Goal: Transaction & Acquisition: Purchase product/service

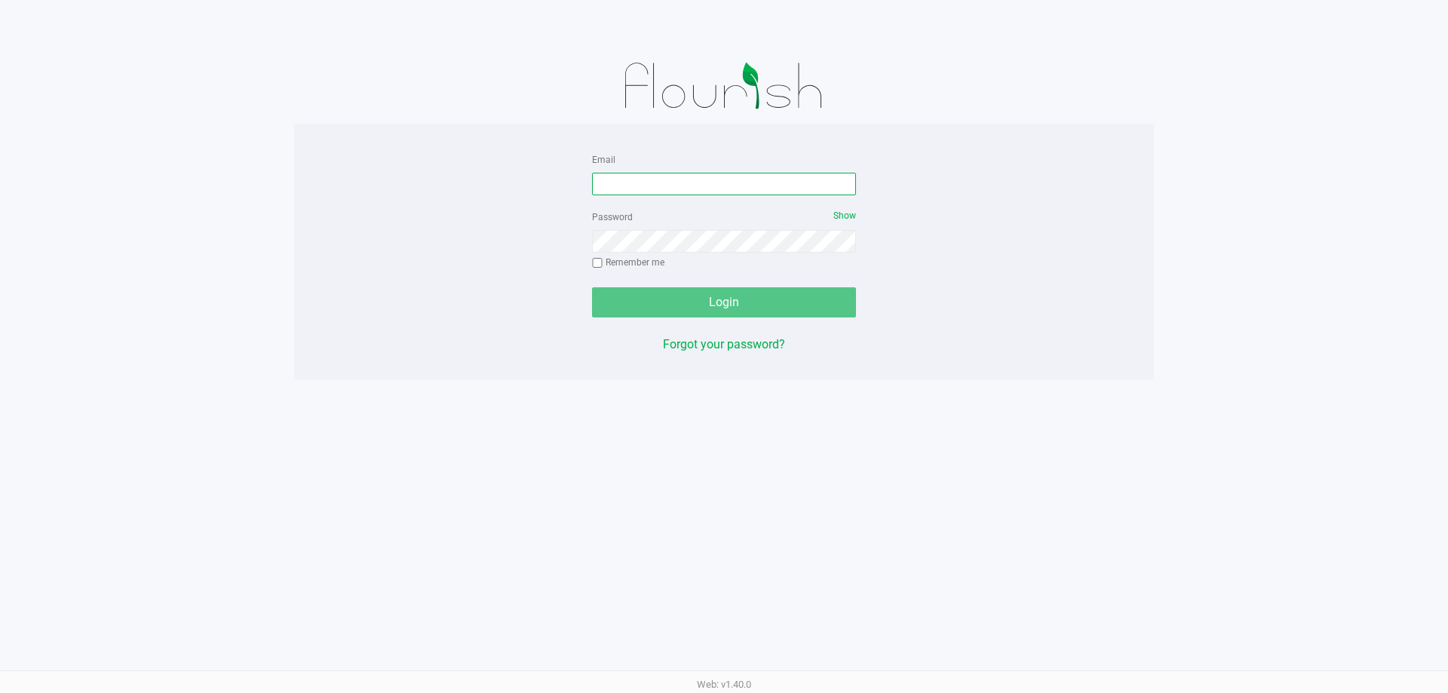
click at [638, 190] on input "Email" at bounding box center [724, 184] width 264 height 23
type input "[EMAIL_ADDRESS][DOMAIN_NAME]"
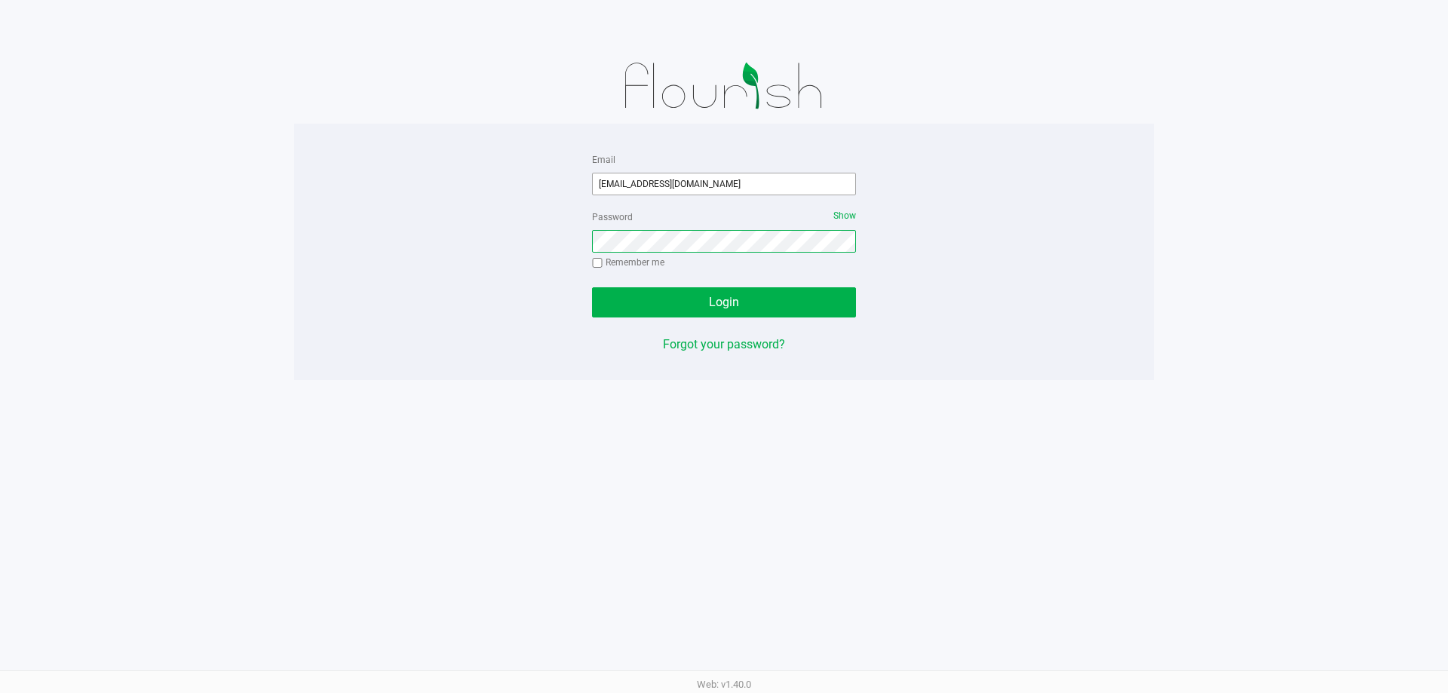
click at [592, 287] on button "Login" at bounding box center [724, 302] width 264 height 30
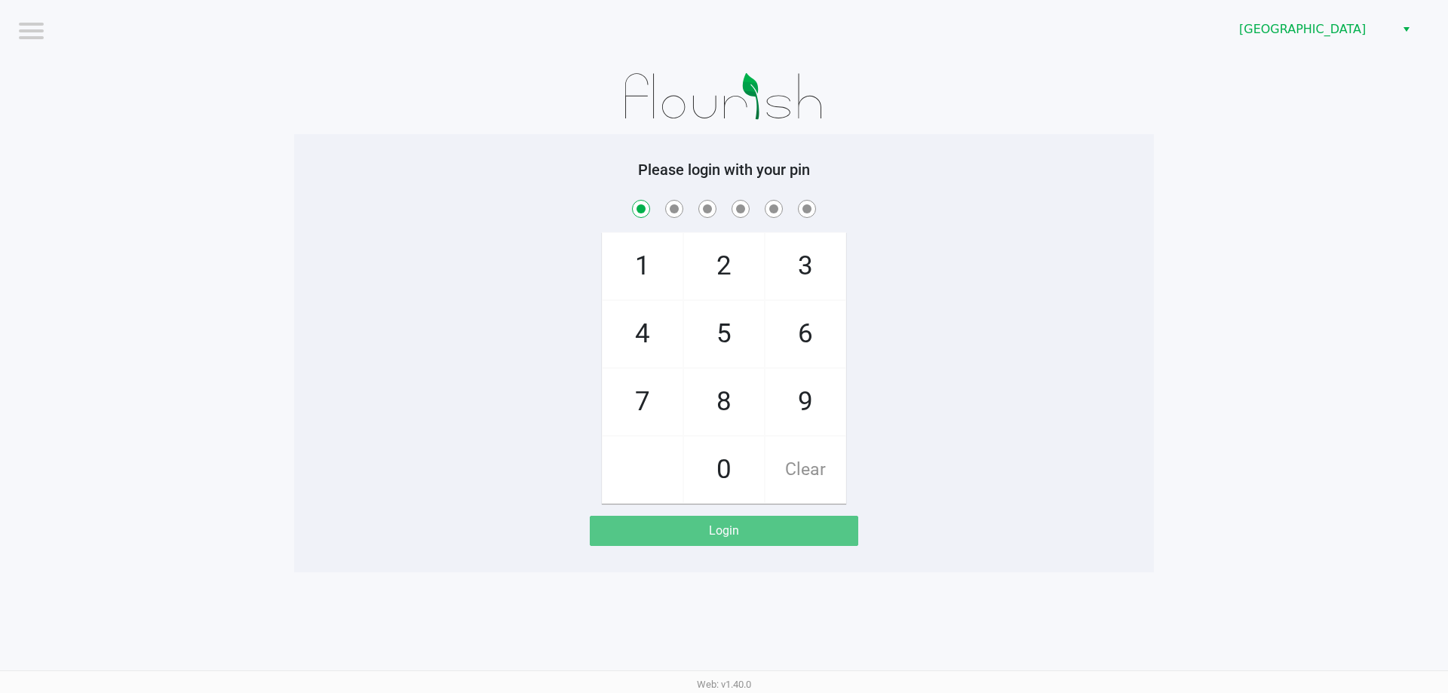
checkbox input "true"
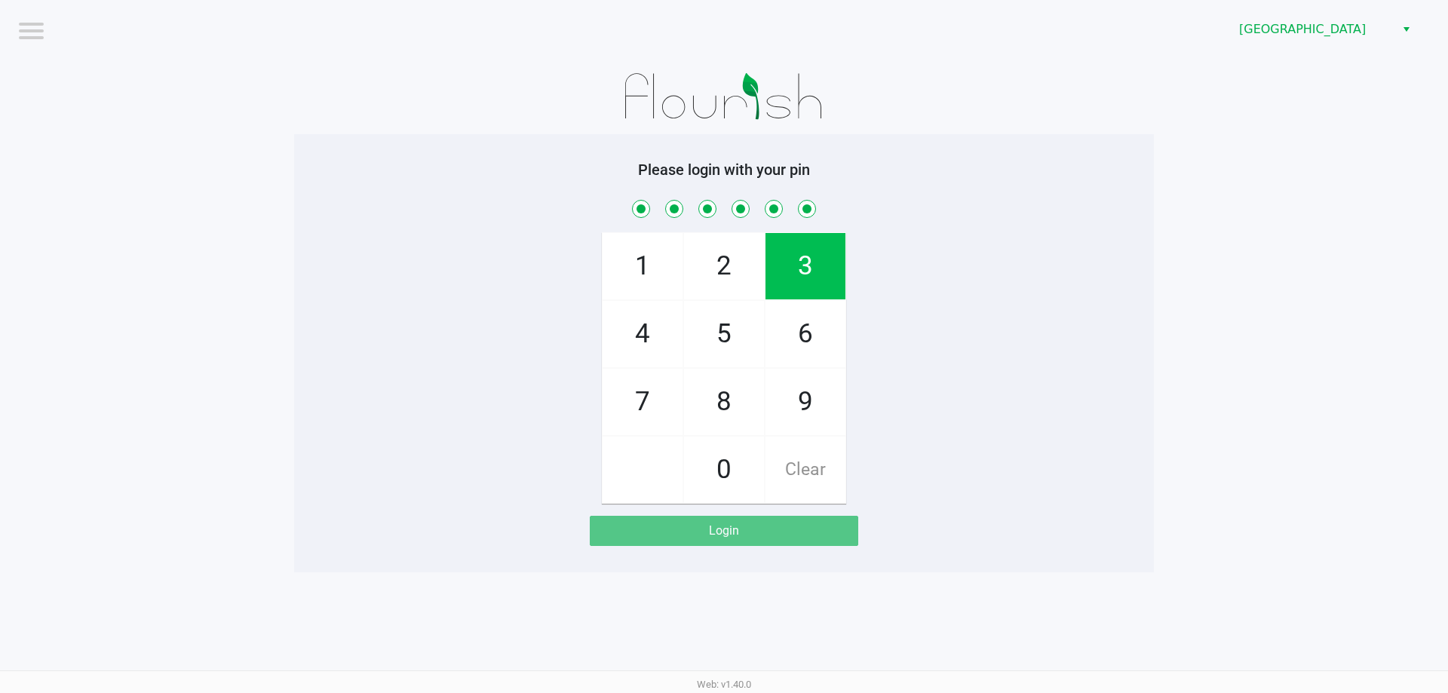
checkbox input "true"
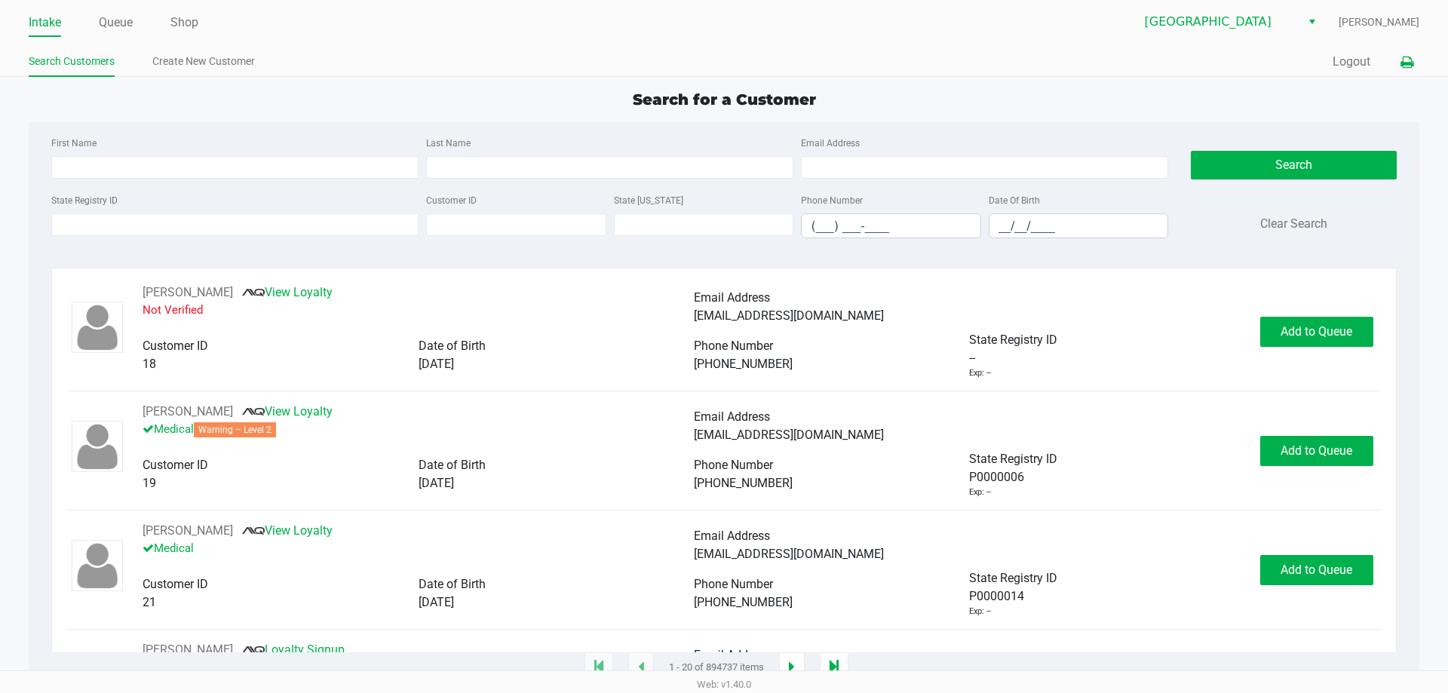
click at [1410, 73] on button at bounding box center [1406, 62] width 25 height 28
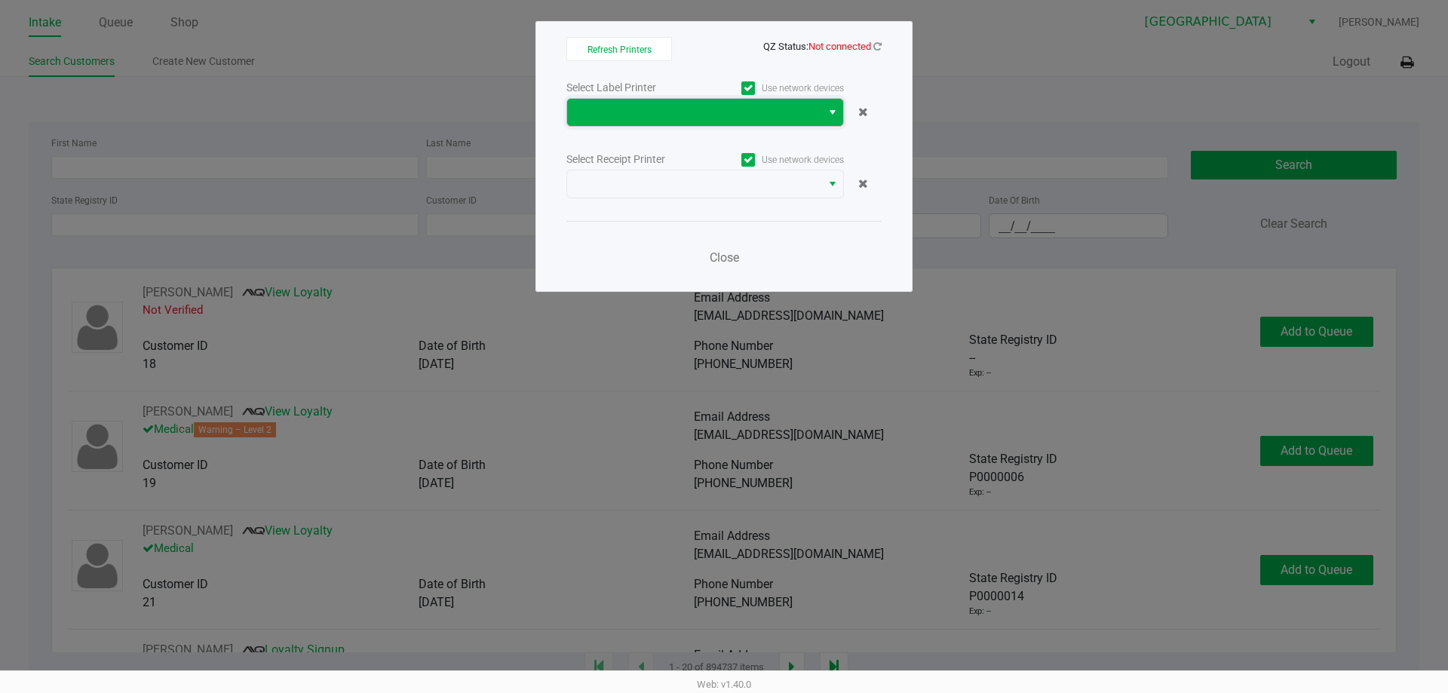
click at [673, 115] on span at bounding box center [694, 112] width 236 height 18
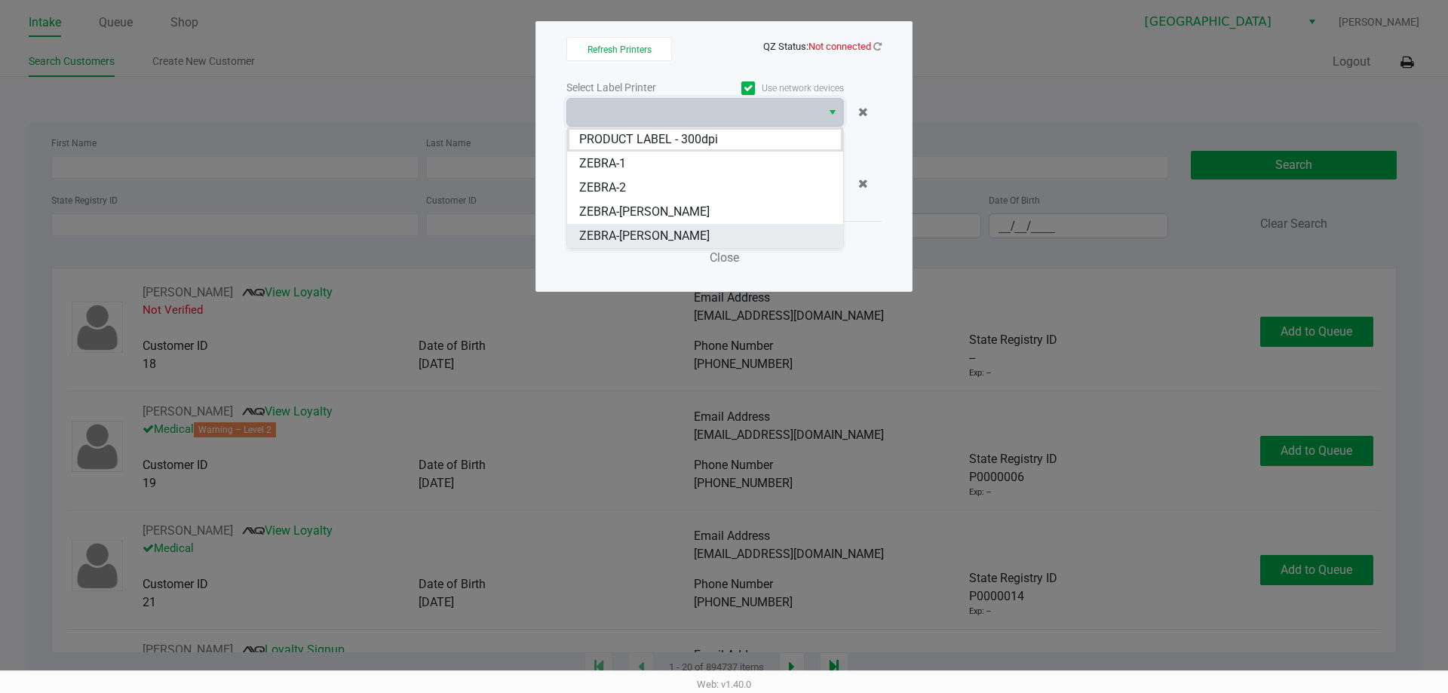
click at [636, 238] on span "ZEBRA-[PERSON_NAME]" at bounding box center [644, 236] width 130 height 18
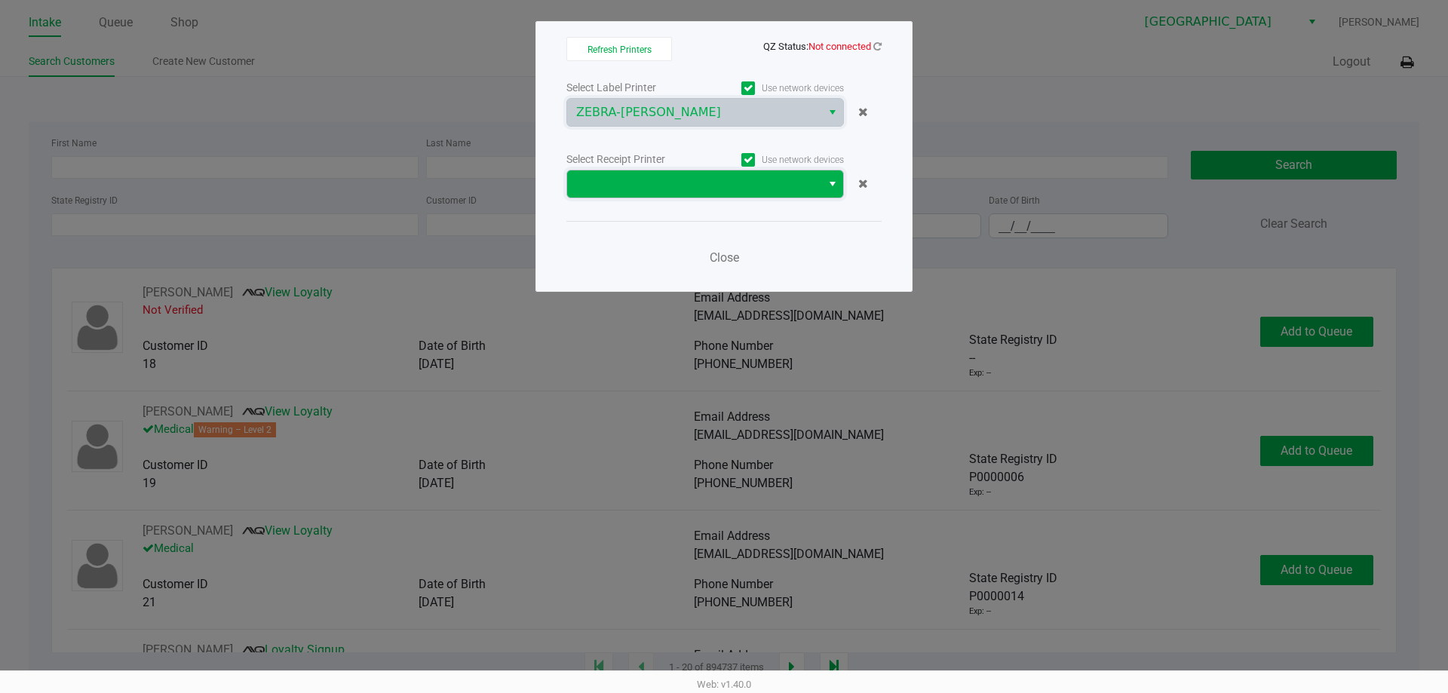
click at [631, 180] on span at bounding box center [694, 184] width 236 height 18
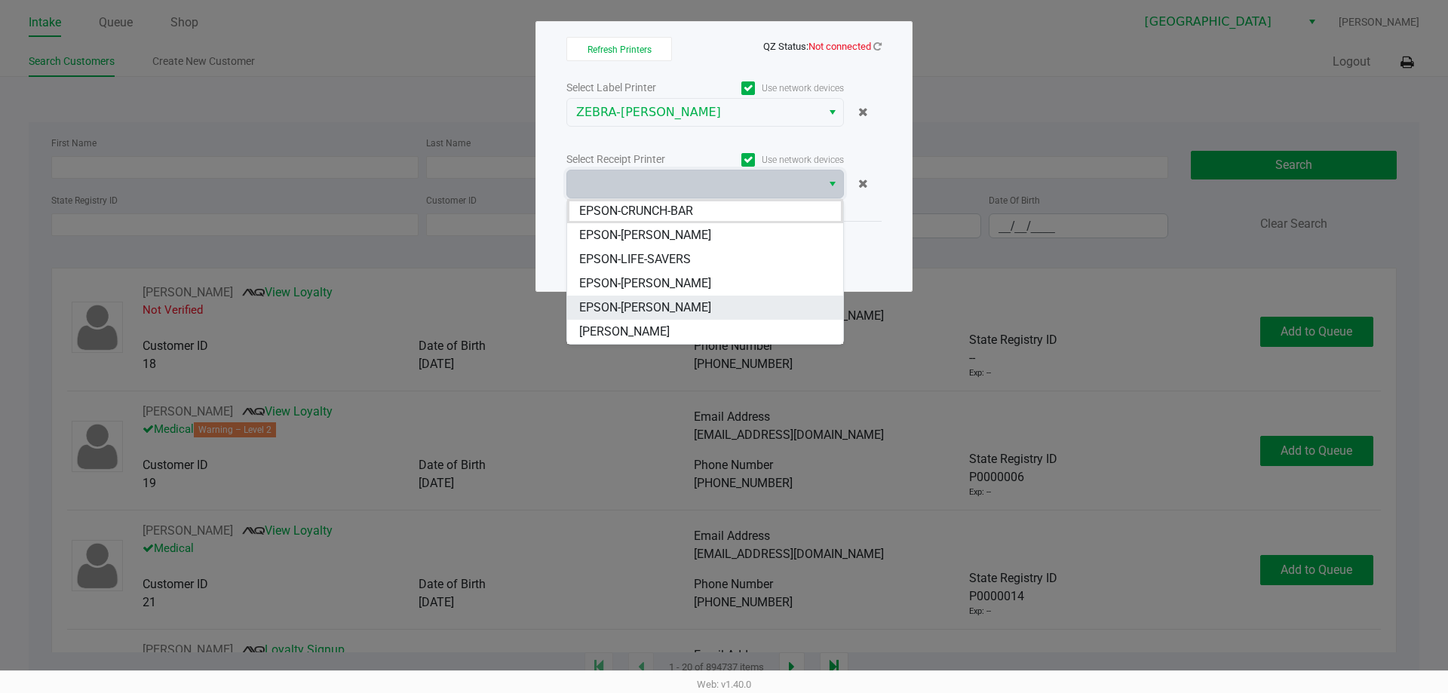
click at [627, 307] on span "EPSON-[PERSON_NAME]" at bounding box center [645, 308] width 132 height 18
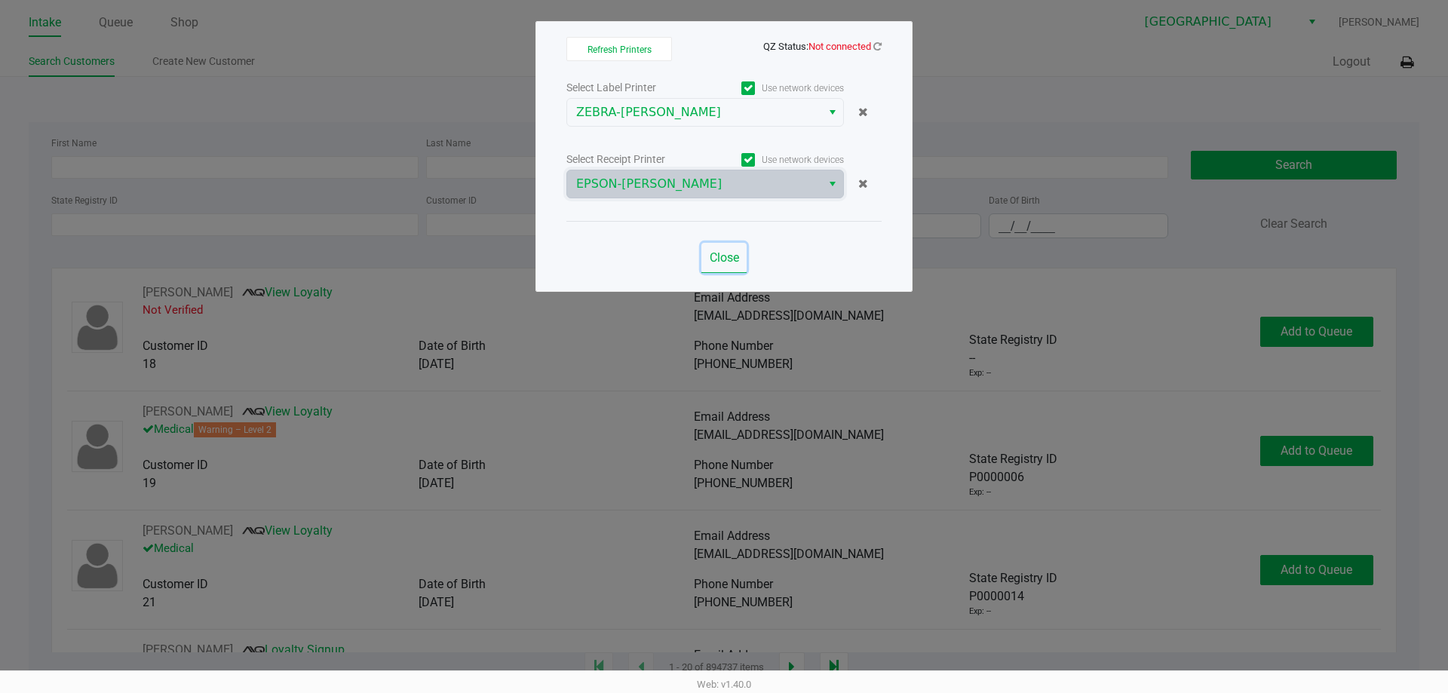
click at [728, 258] on span "Close" at bounding box center [724, 257] width 29 height 14
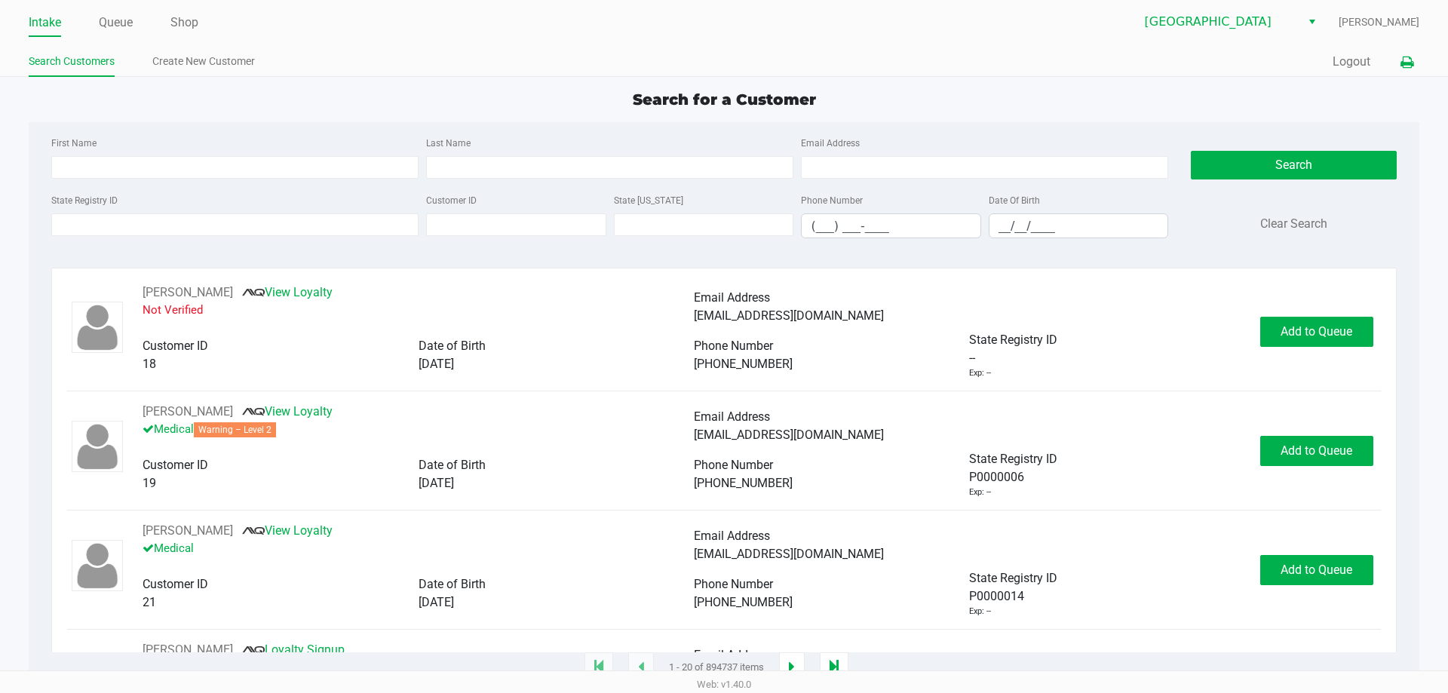
click at [1403, 58] on icon at bounding box center [1406, 62] width 13 height 11
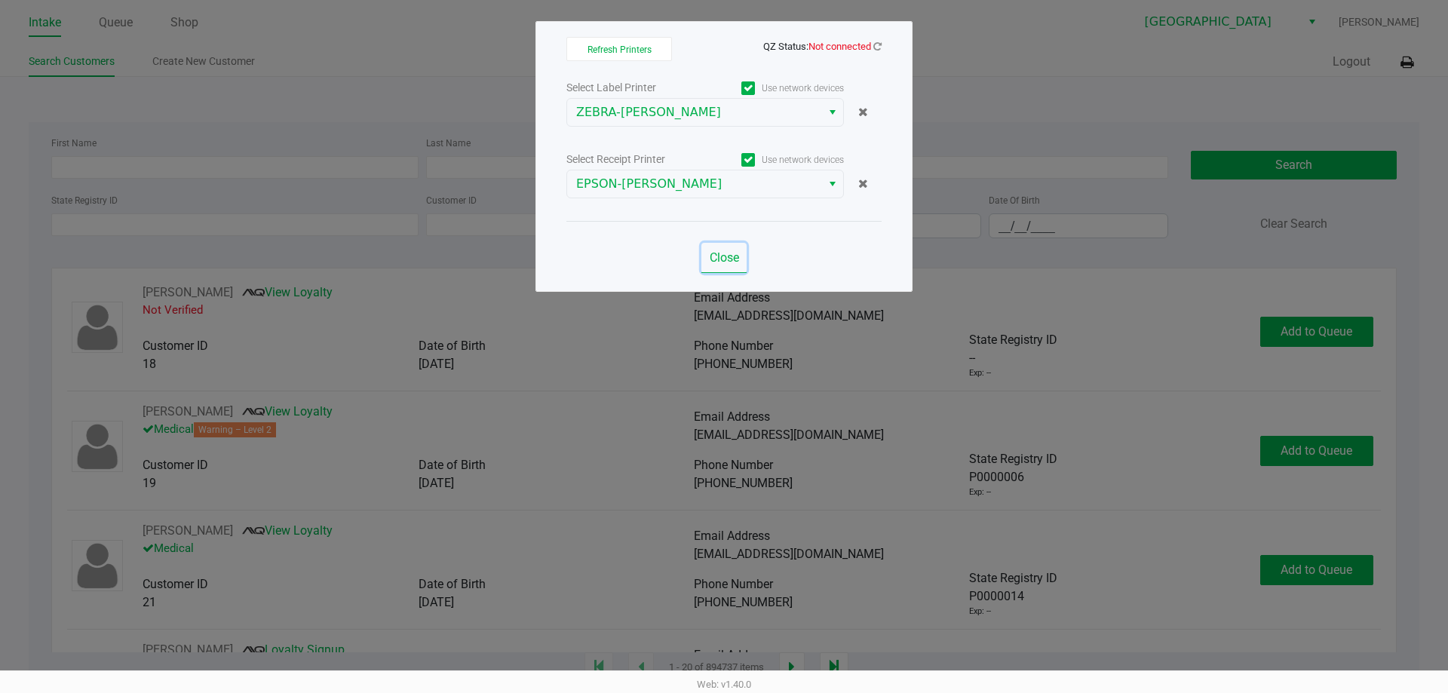
click at [734, 261] on span "Close" at bounding box center [724, 257] width 29 height 14
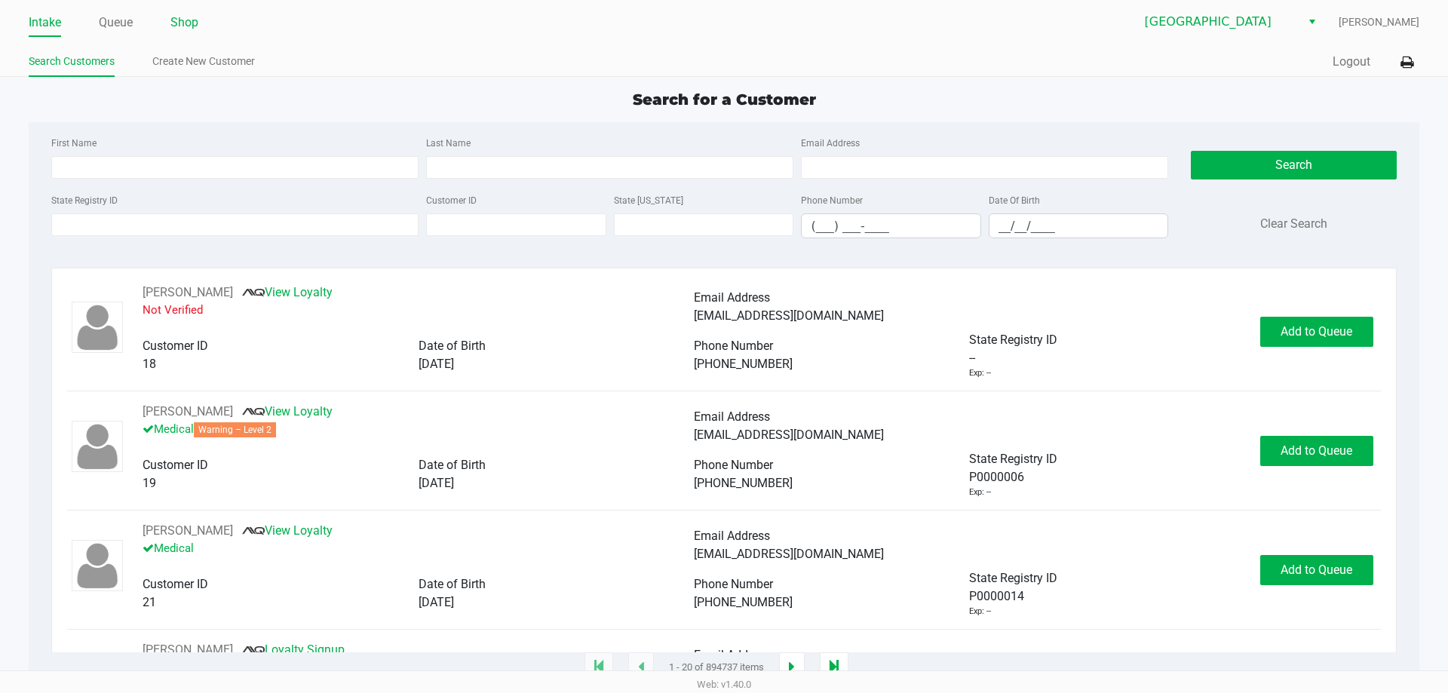
click at [181, 22] on link "Shop" at bounding box center [184, 22] width 28 height 21
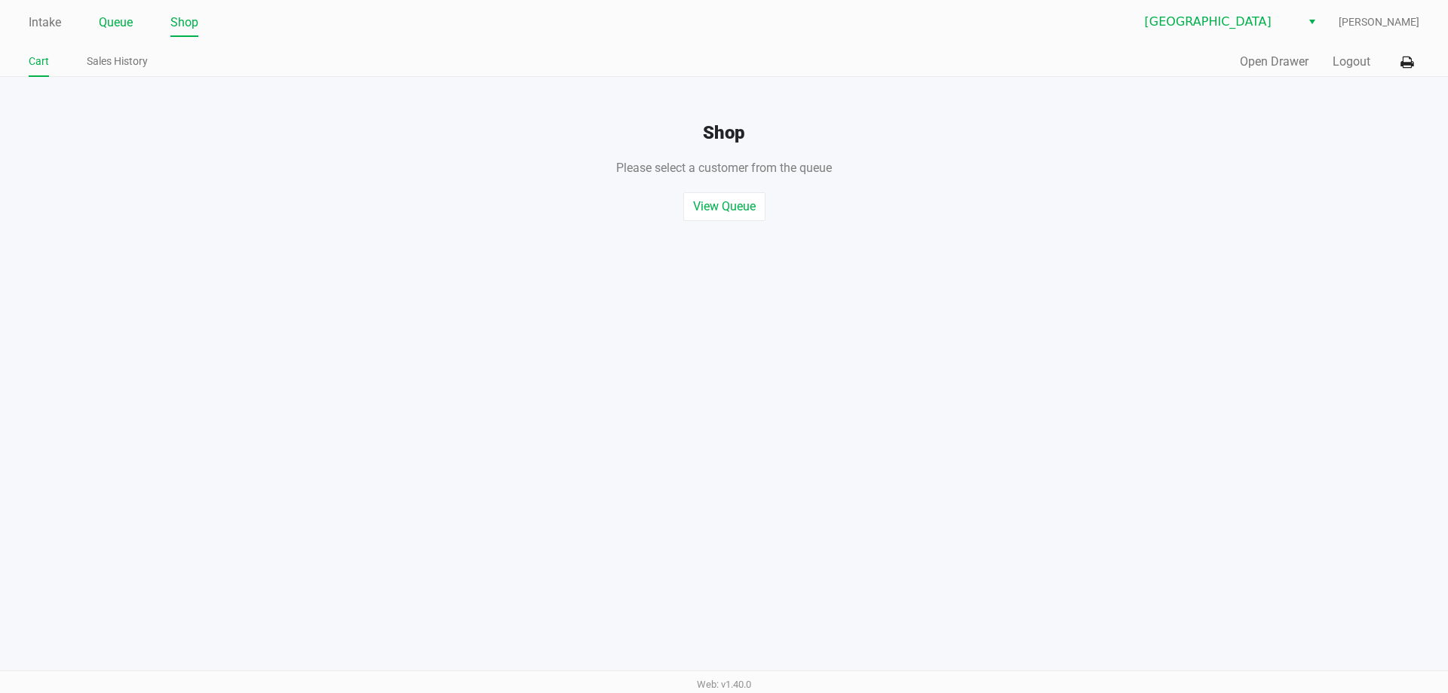
click at [109, 17] on link "Queue" at bounding box center [116, 22] width 34 height 21
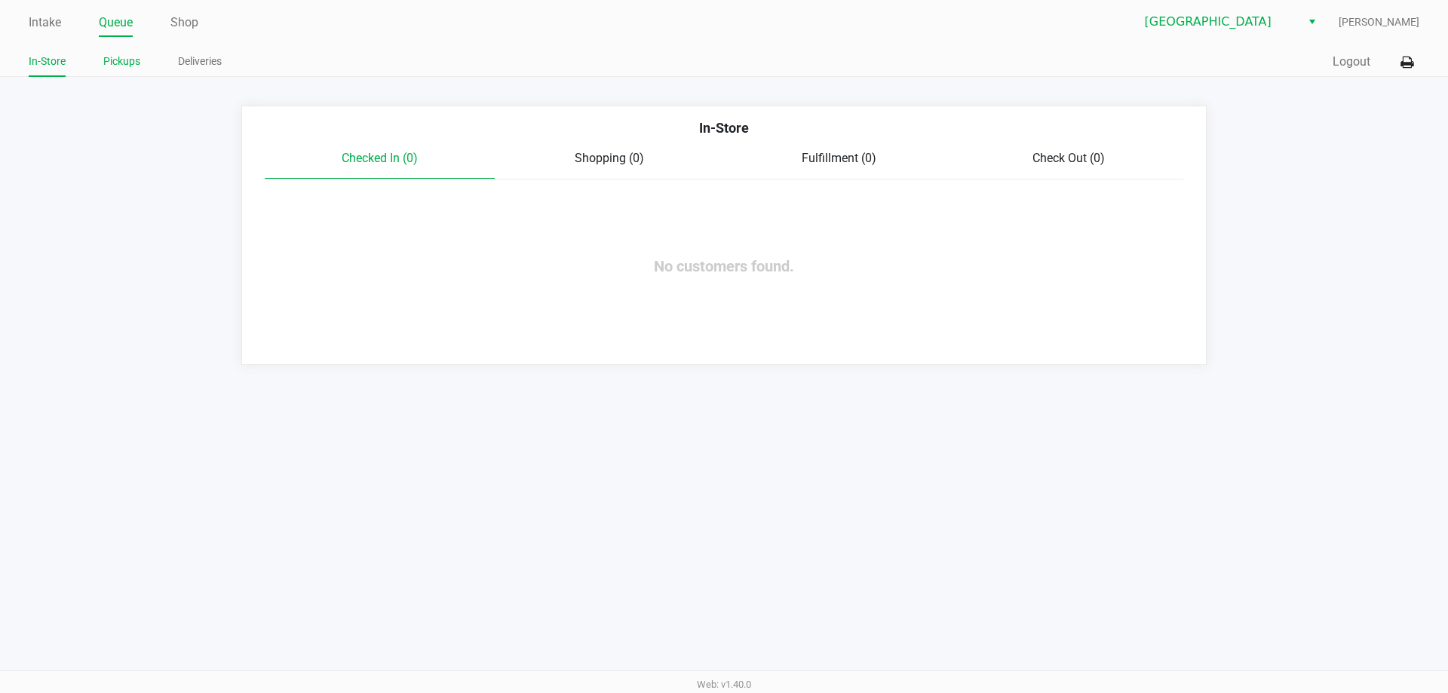
click at [115, 66] on link "Pickups" at bounding box center [121, 61] width 37 height 19
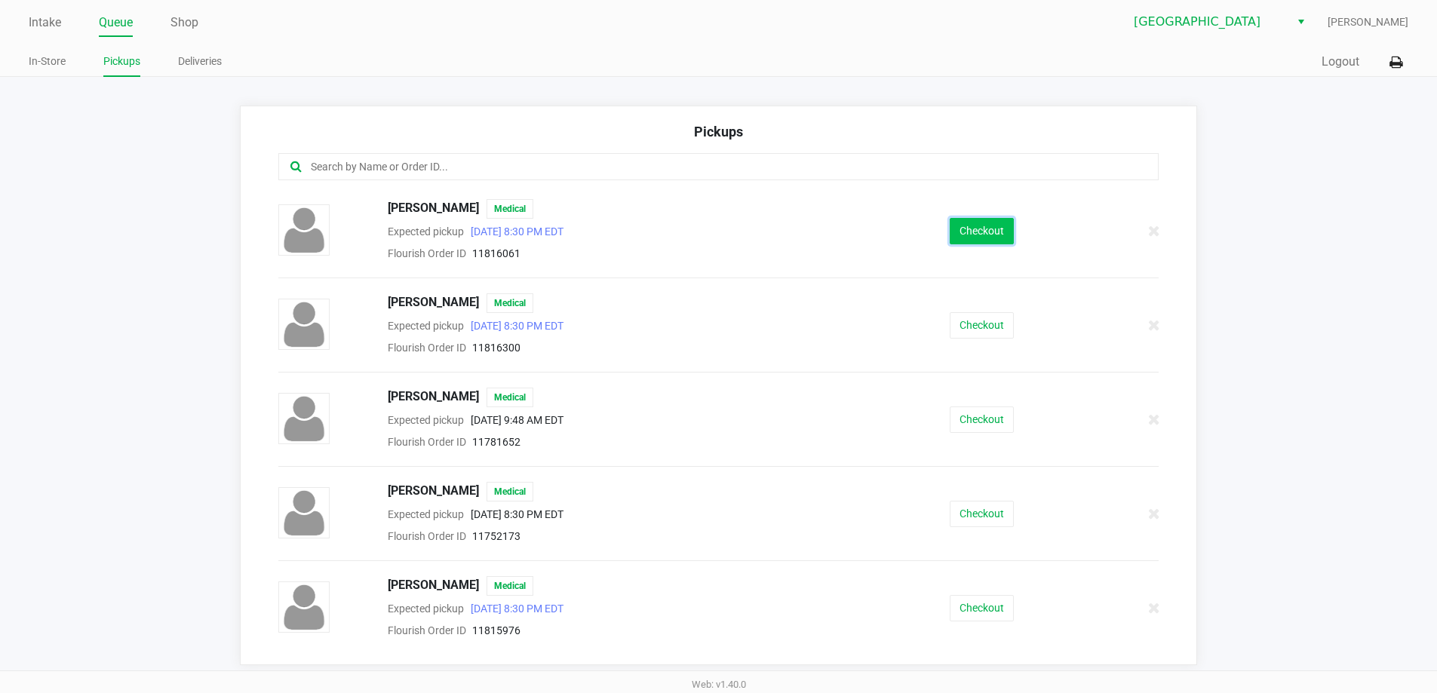
click at [956, 224] on button "Checkout" at bounding box center [981, 231] width 64 height 26
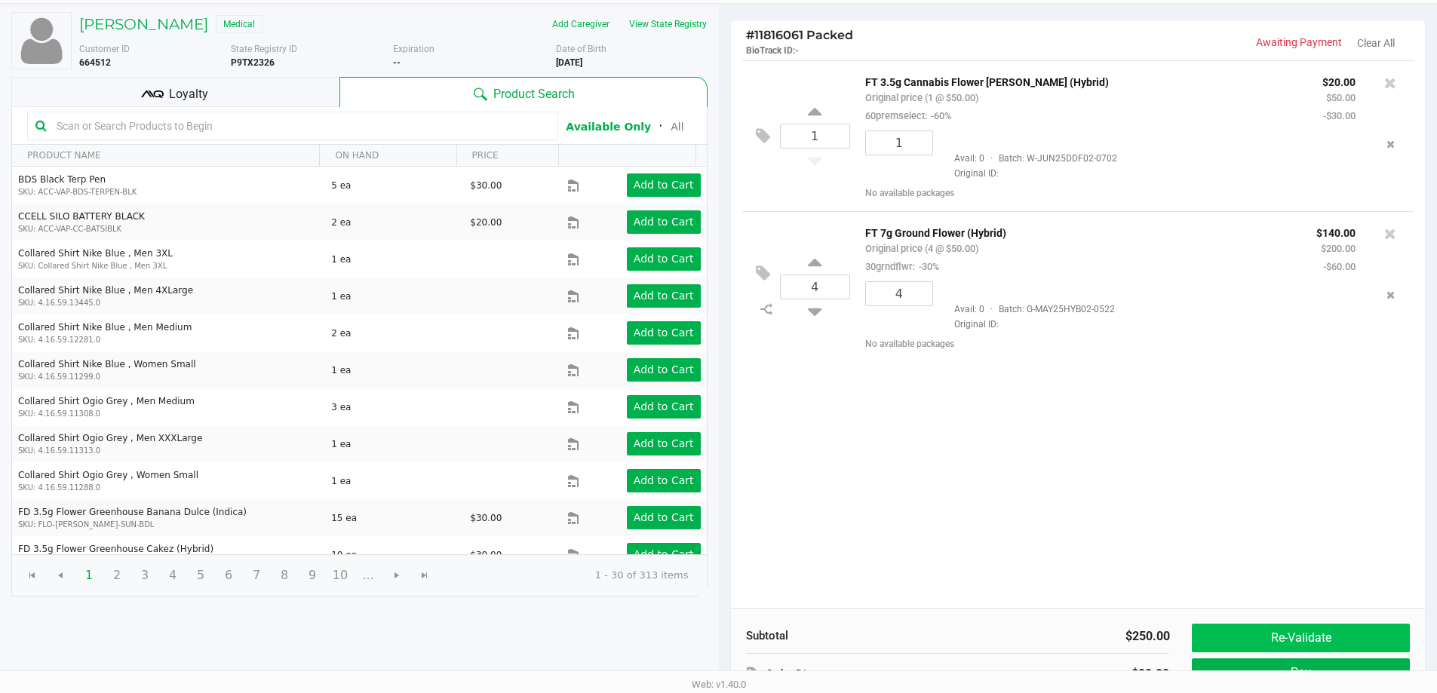
scroll to position [155, 0]
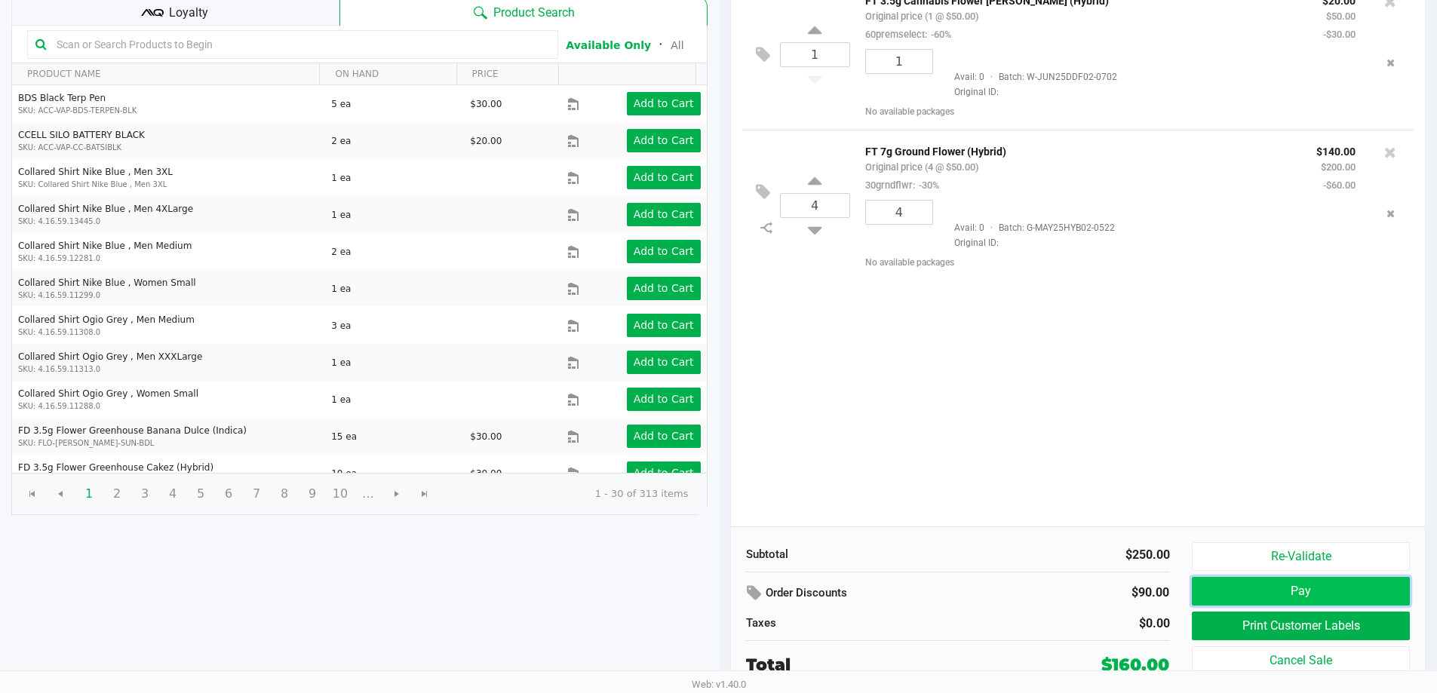
click at [1302, 584] on button "Pay" at bounding box center [1299, 591] width 217 height 29
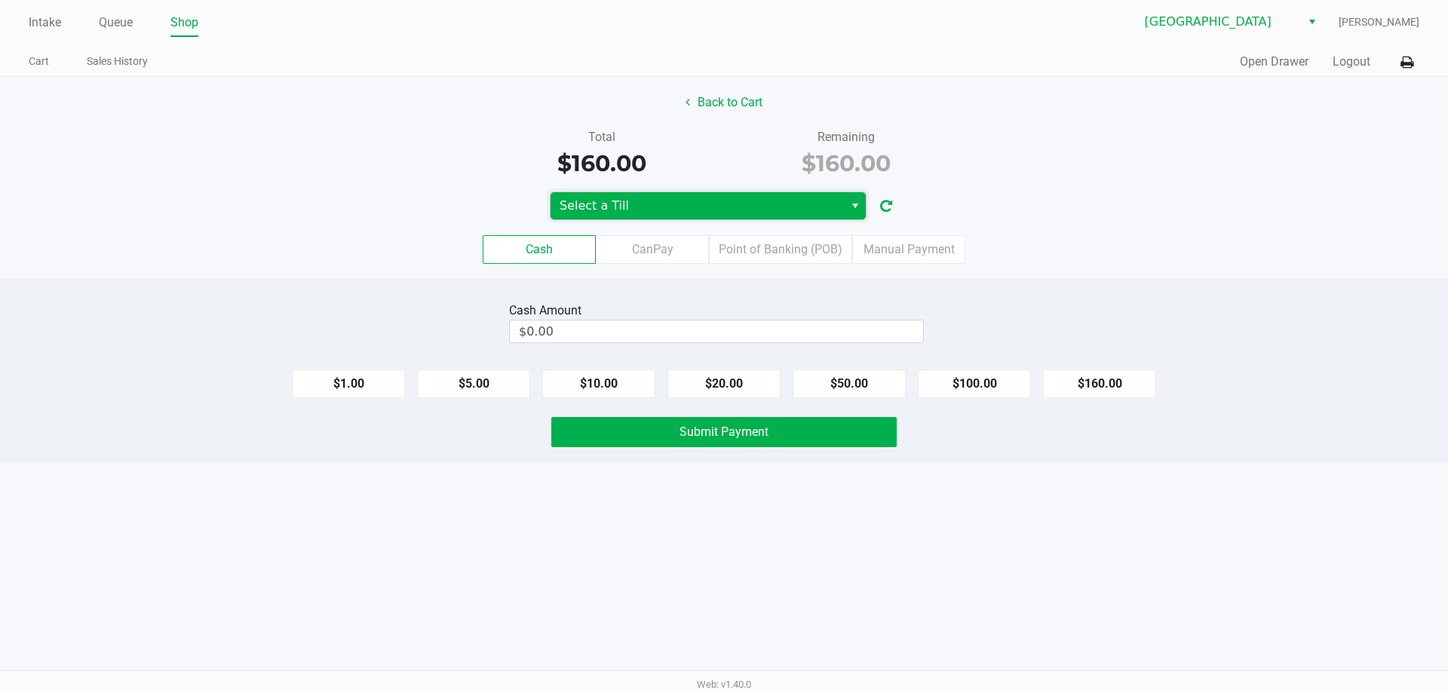
click at [780, 196] on span "Select a Till" at bounding box center [696, 205] width 293 height 27
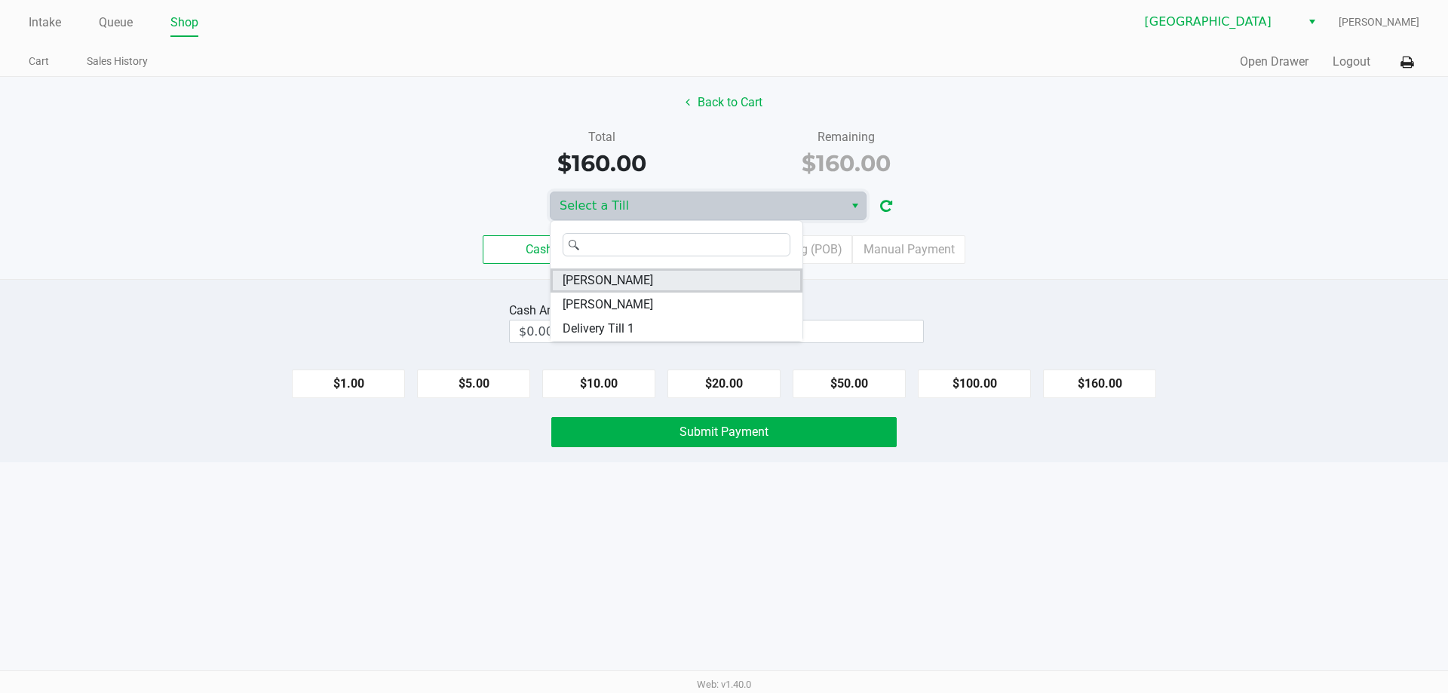
click at [659, 284] on li "VANCE-JOY" at bounding box center [676, 280] width 252 height 24
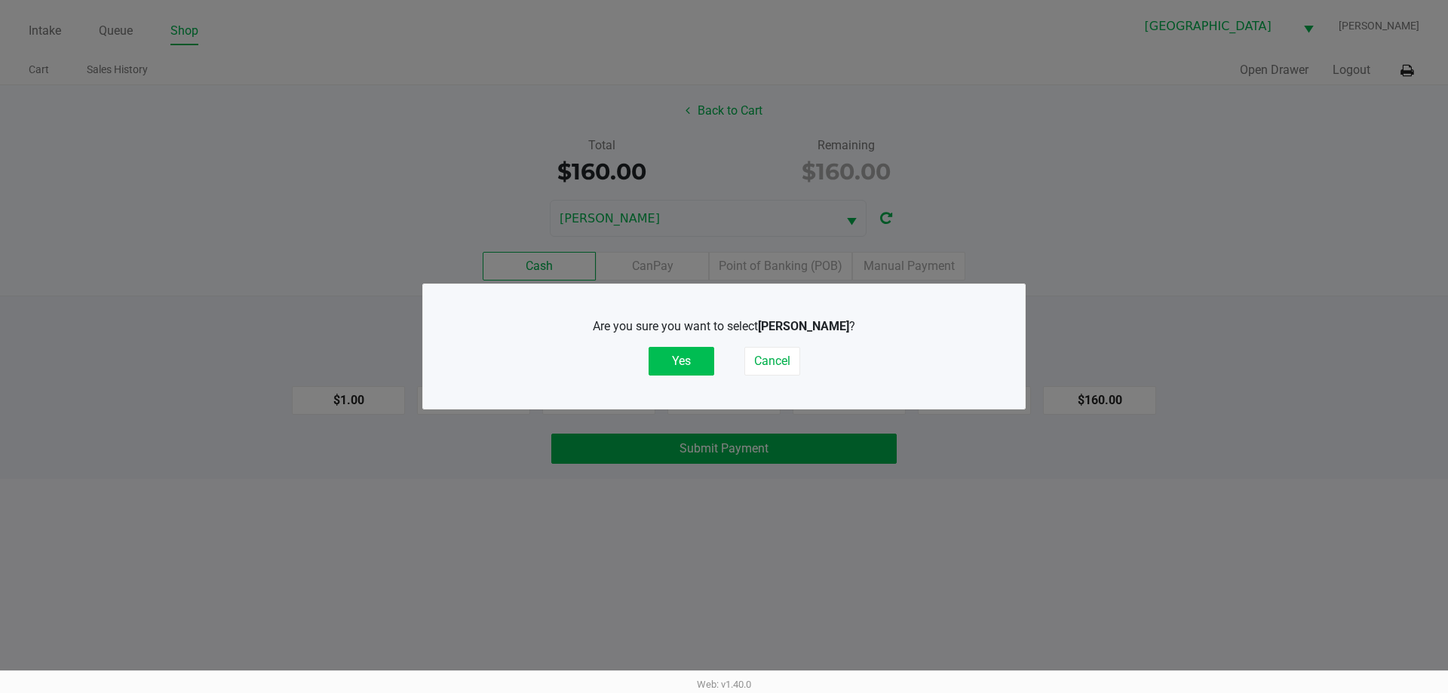
click at [693, 359] on button "Yes" at bounding box center [682, 361] width 66 height 29
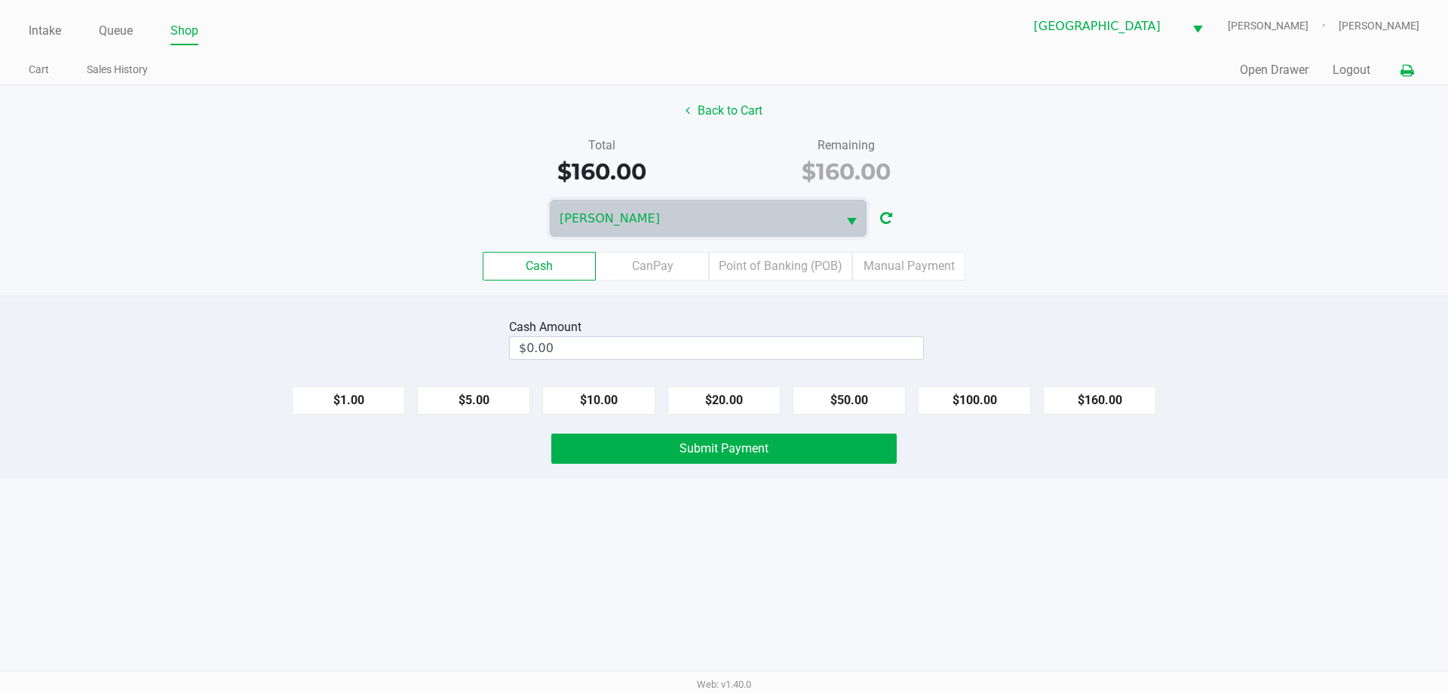
click at [1413, 63] on button at bounding box center [1406, 71] width 25 height 28
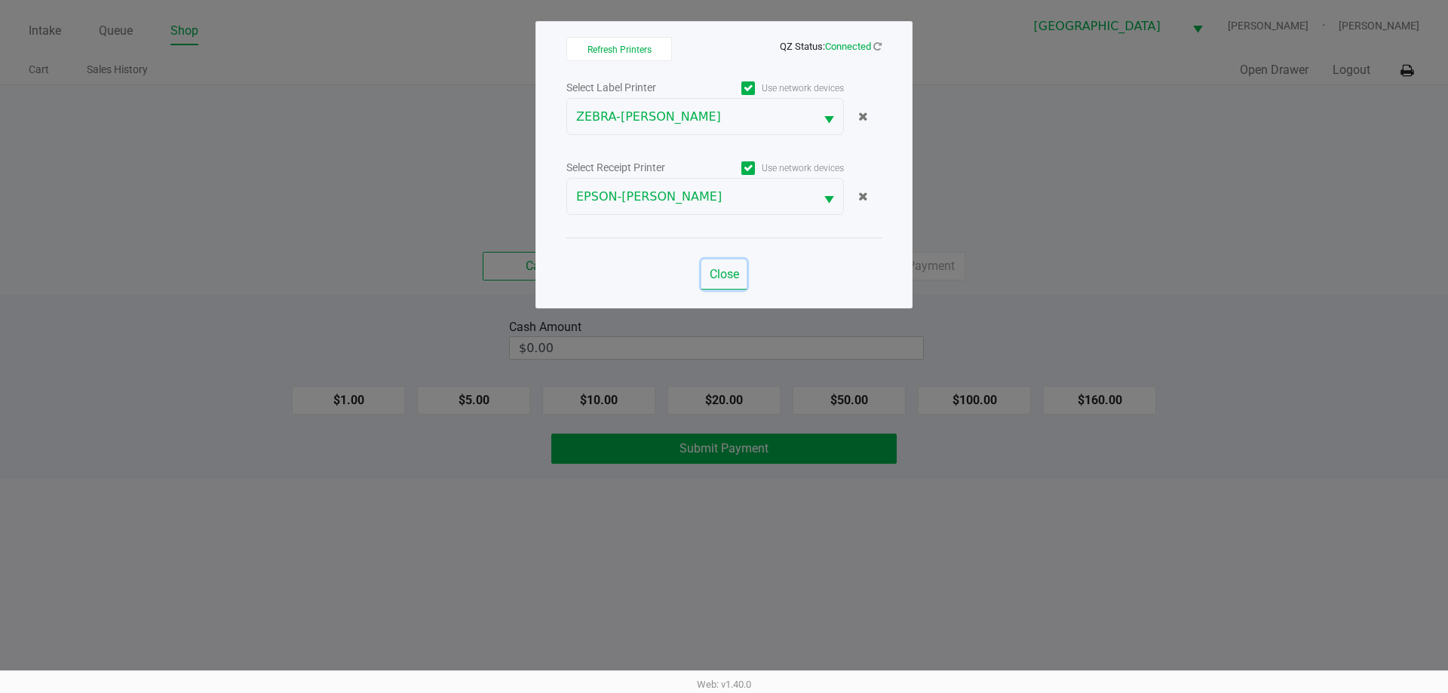
click at [740, 281] on button "Close" at bounding box center [723, 274] width 45 height 30
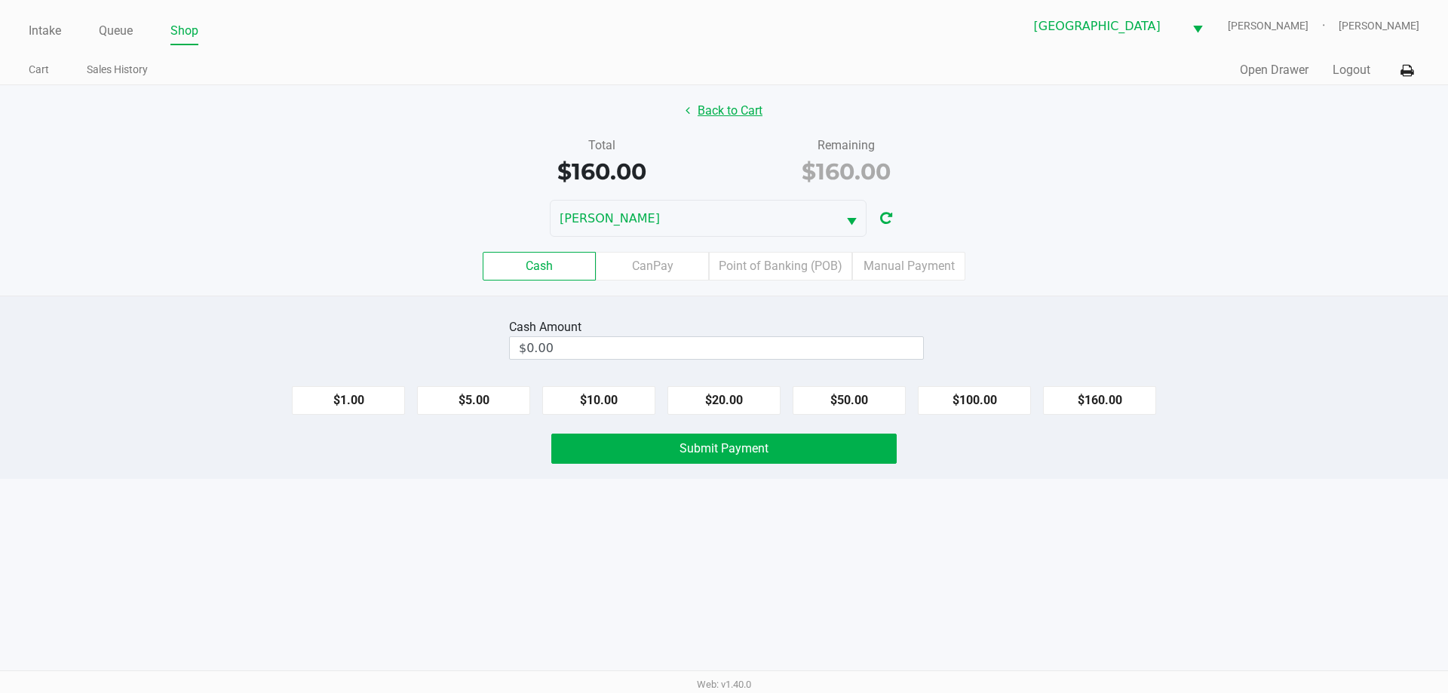
click at [722, 112] on button "Back to Cart" at bounding box center [724, 111] width 97 height 29
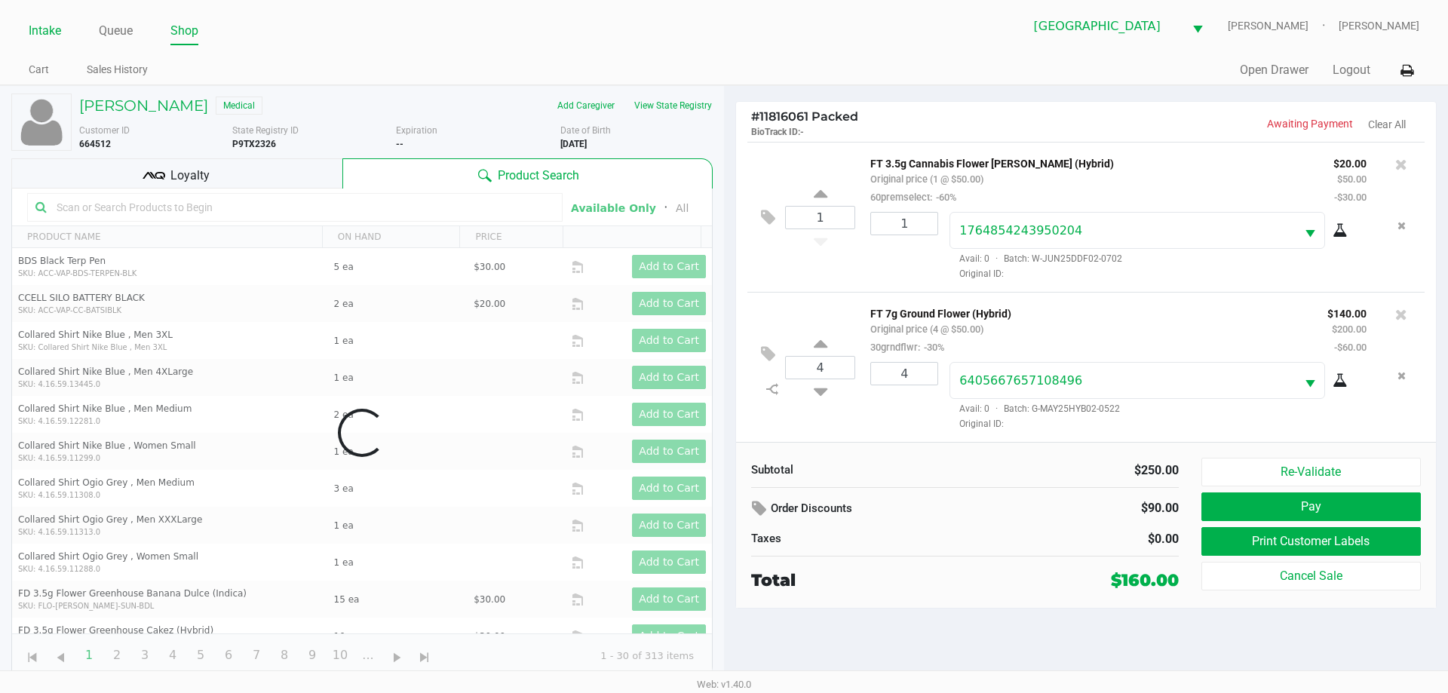
click at [46, 27] on link "Intake" at bounding box center [45, 30] width 32 height 21
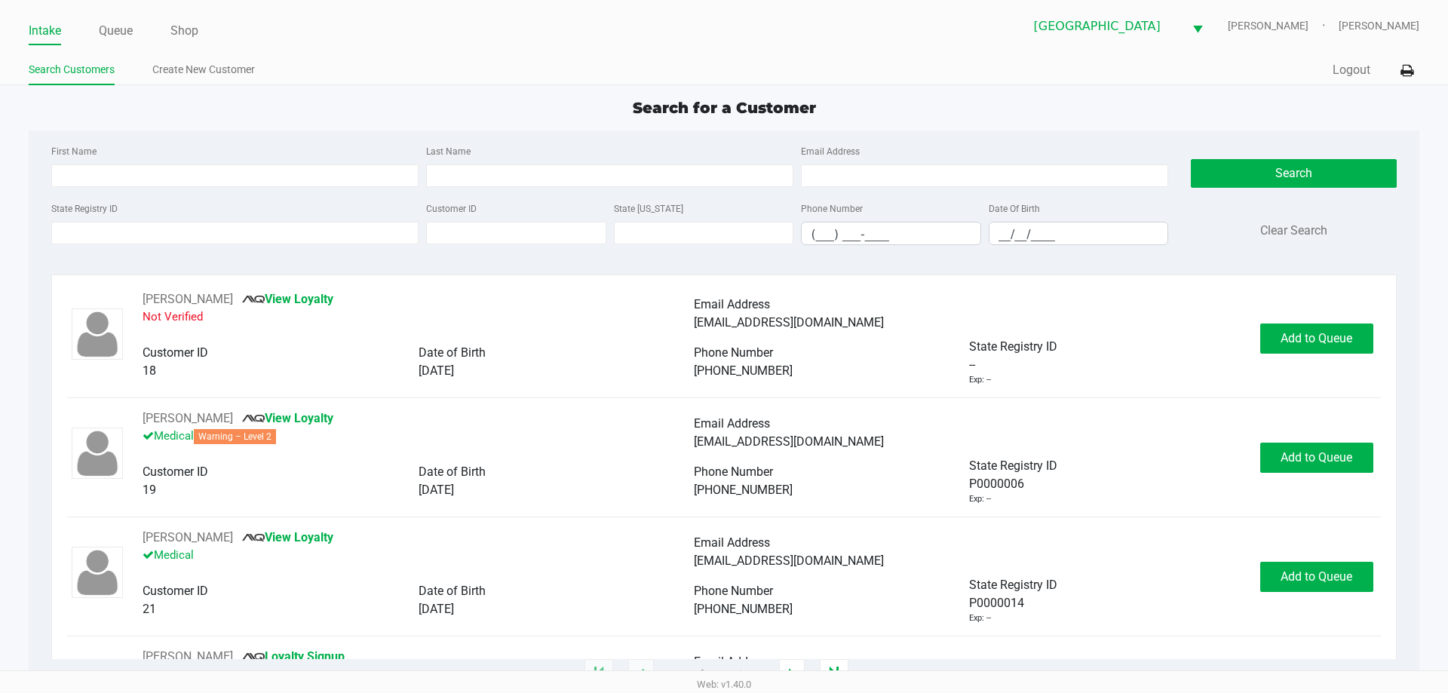
click at [201, 24] on ul "Intake Queue Shop" at bounding box center [376, 32] width 695 height 26
drag, startPoint x: 192, startPoint y: 28, endPoint x: 185, endPoint y: 30, distance: 7.9
click at [192, 28] on link "Shop" at bounding box center [184, 30] width 28 height 21
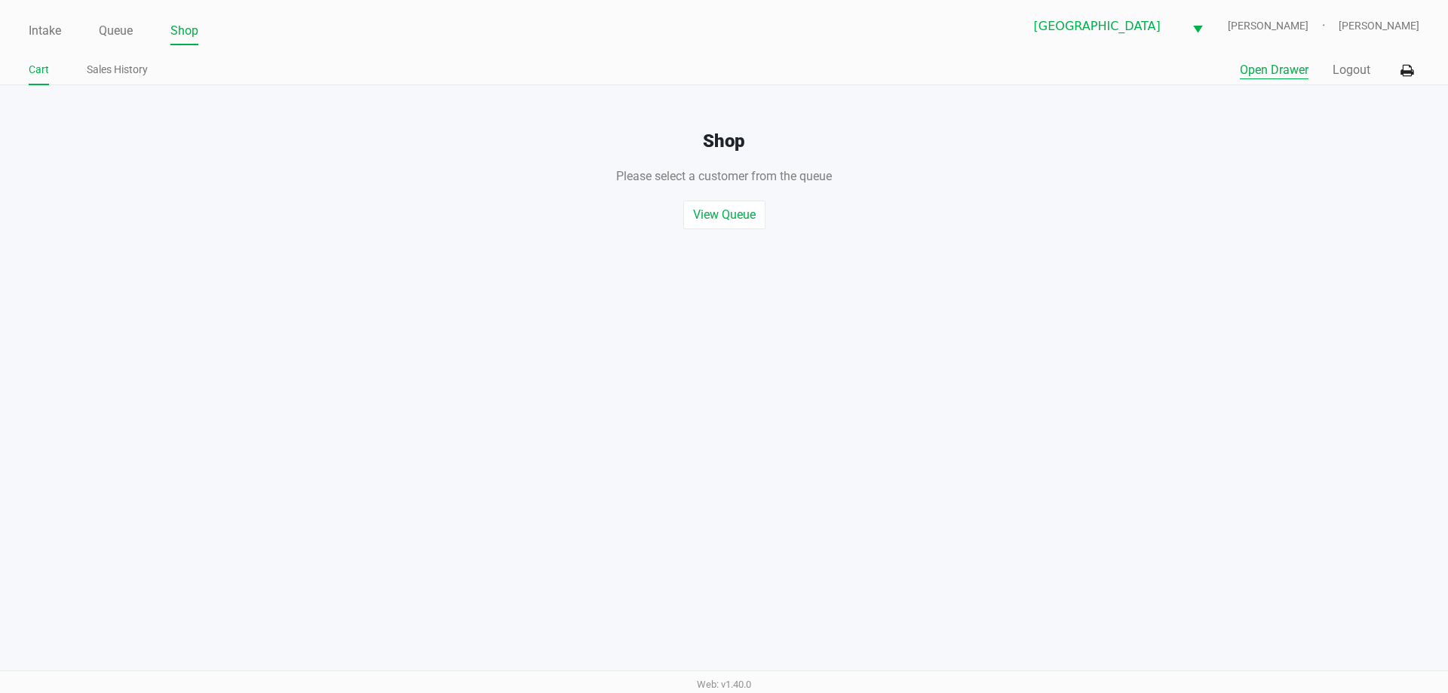
click at [1288, 75] on button "Open Drawer" at bounding box center [1274, 70] width 69 height 18
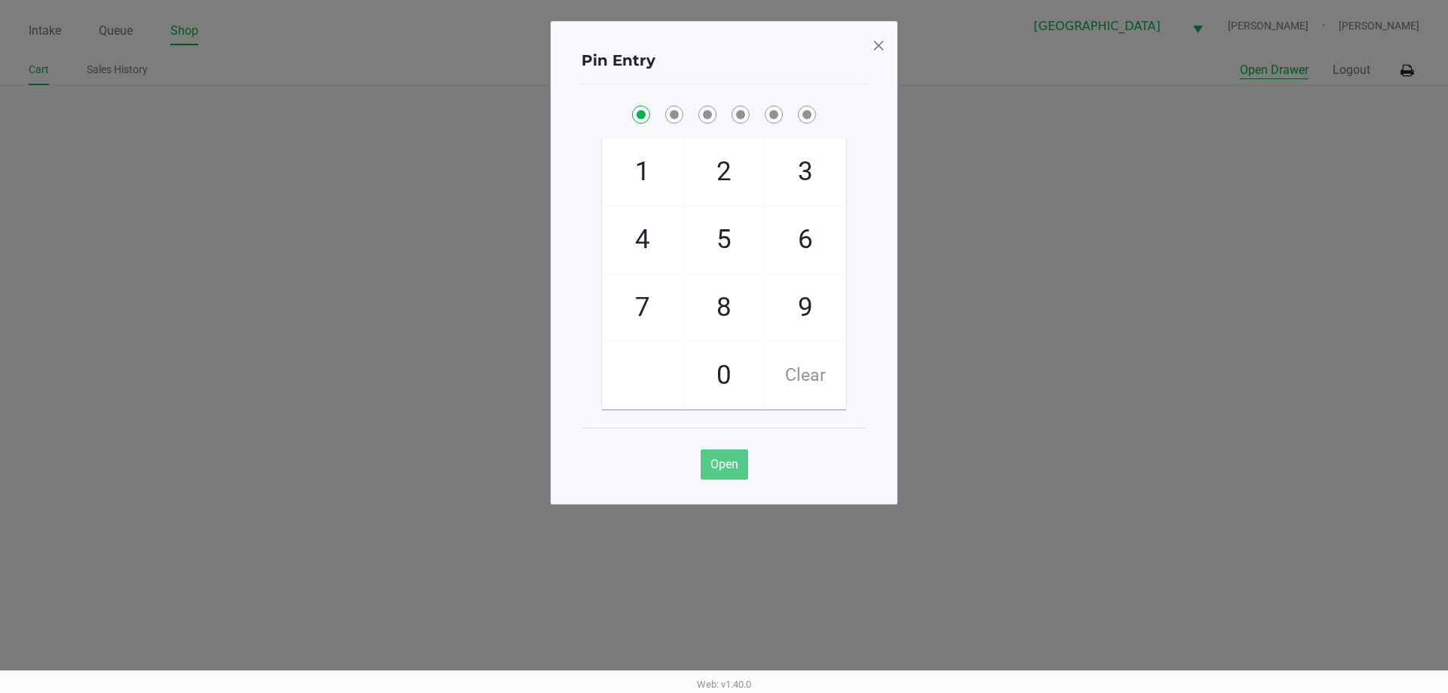
checkbox input "true"
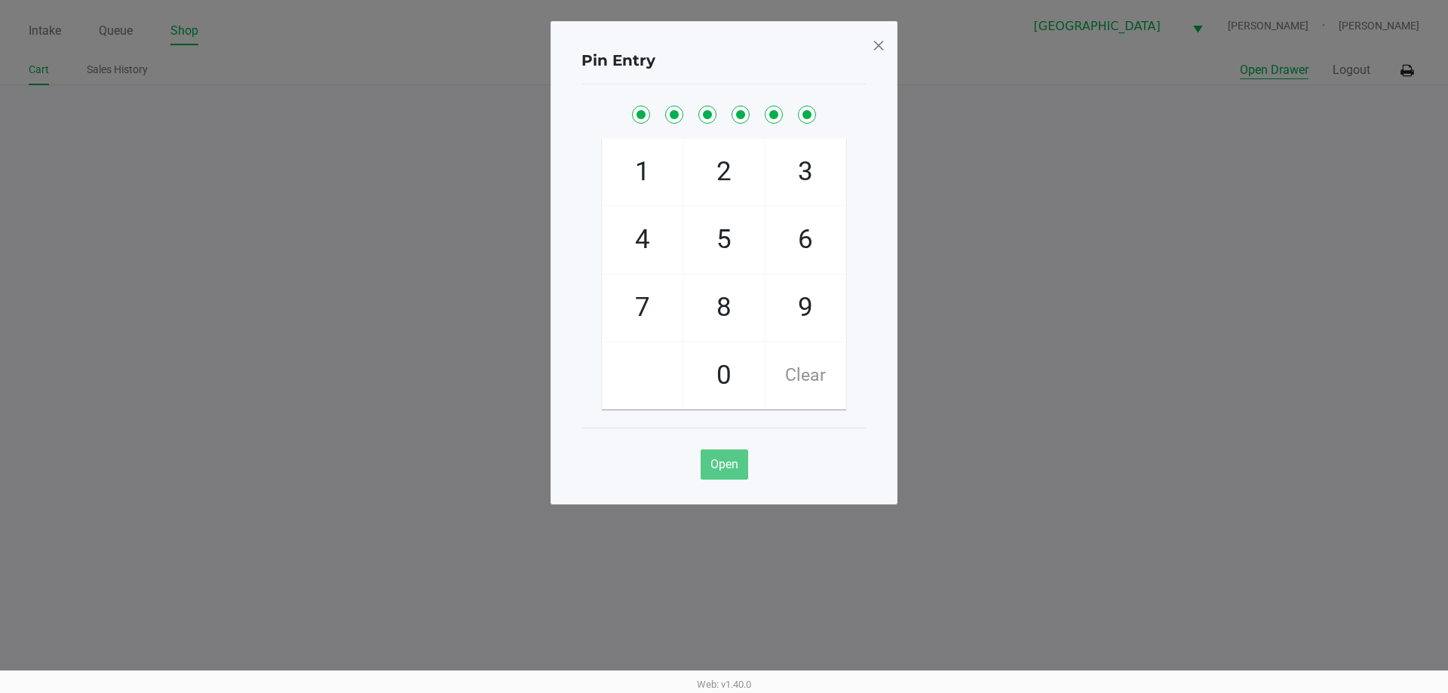
checkbox input "true"
click at [875, 43] on span at bounding box center [879, 45] width 14 height 24
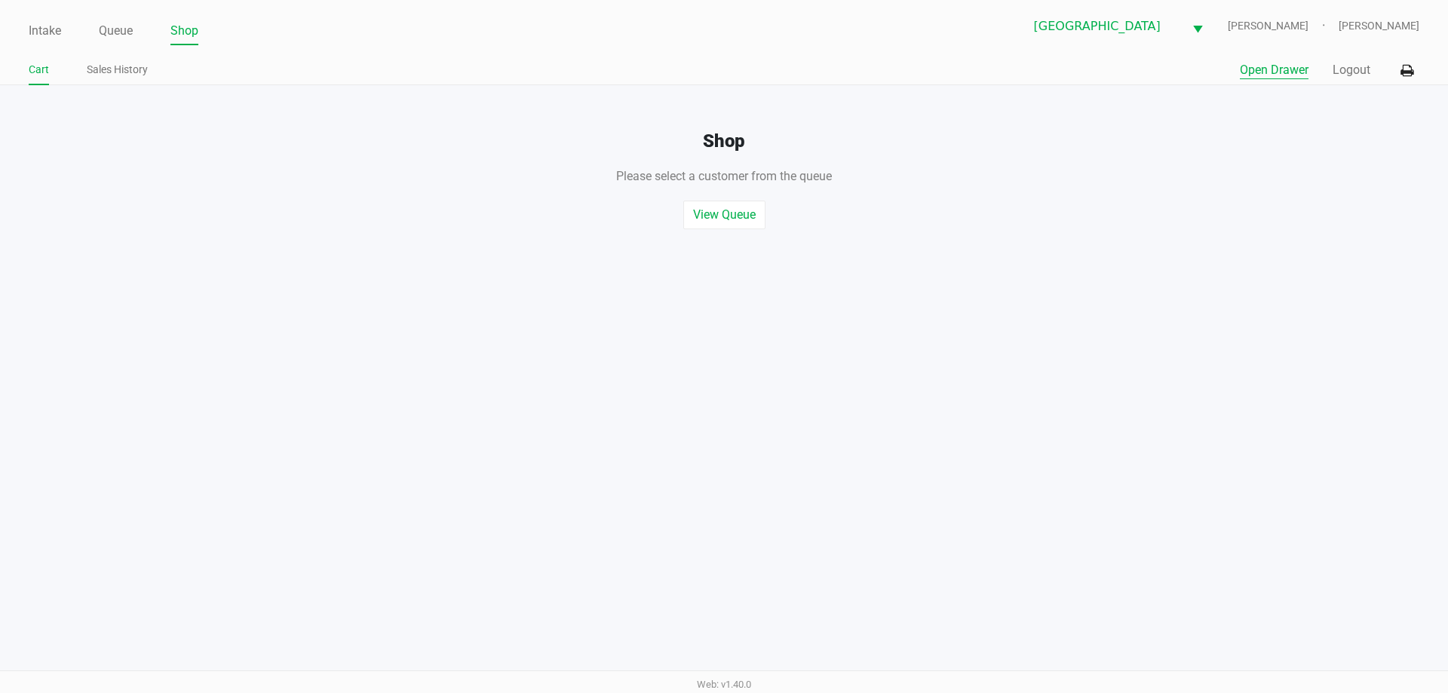
click at [51, 33] on link "Intake" at bounding box center [45, 30] width 32 height 21
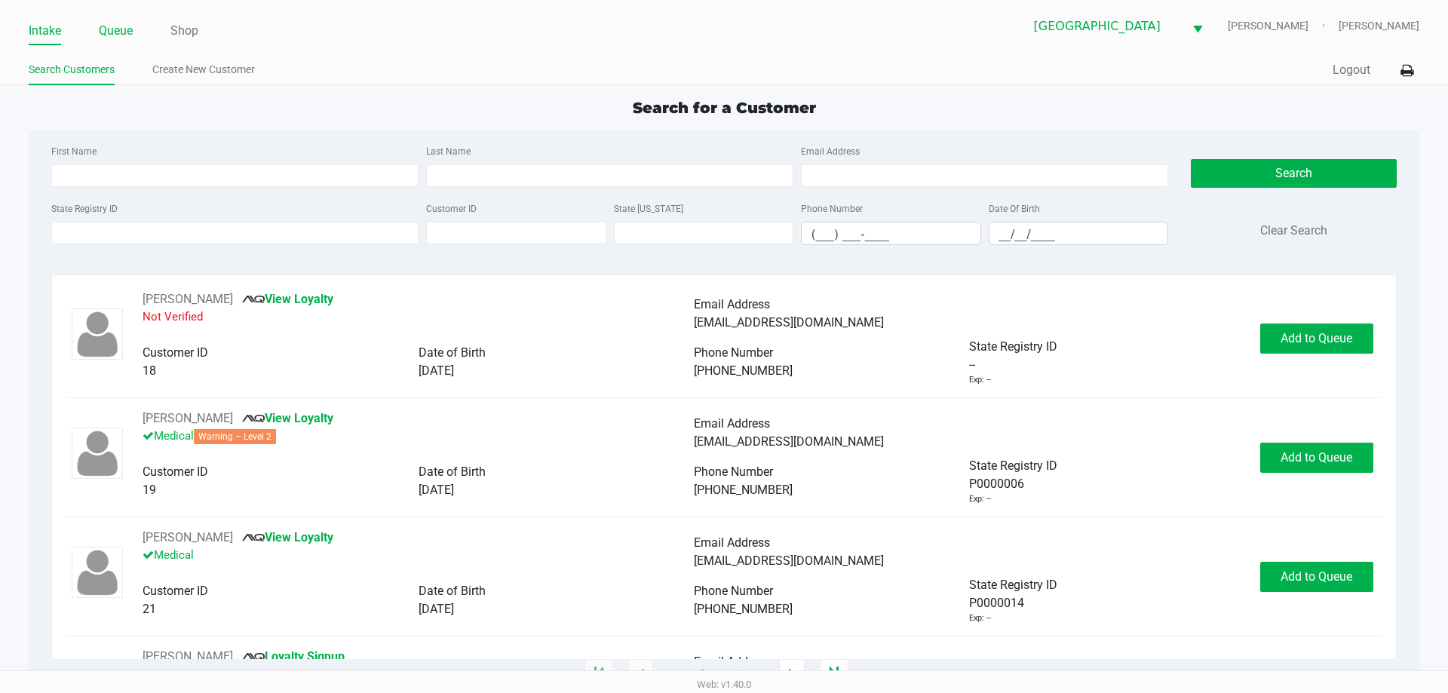
click at [107, 29] on link "Queue" at bounding box center [116, 30] width 34 height 21
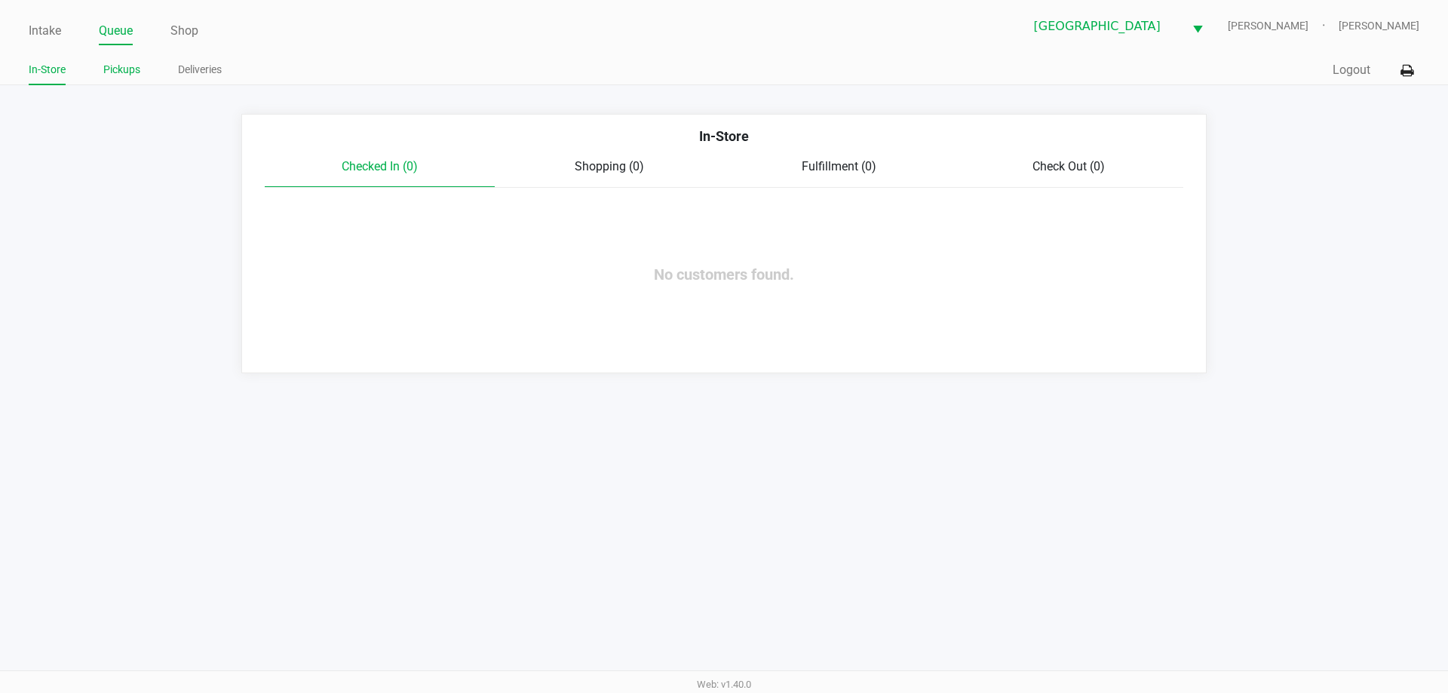
click at [134, 67] on link "Pickups" at bounding box center [121, 69] width 37 height 19
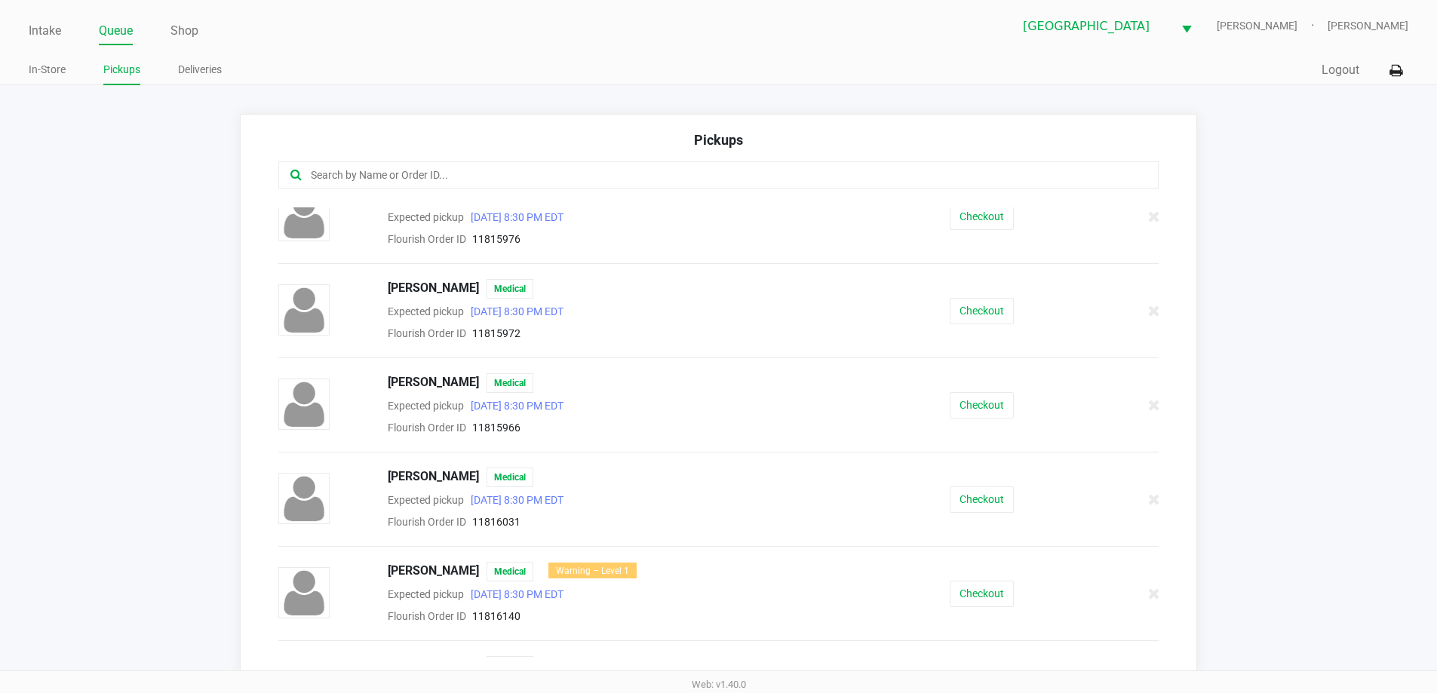
scroll to position [377, 0]
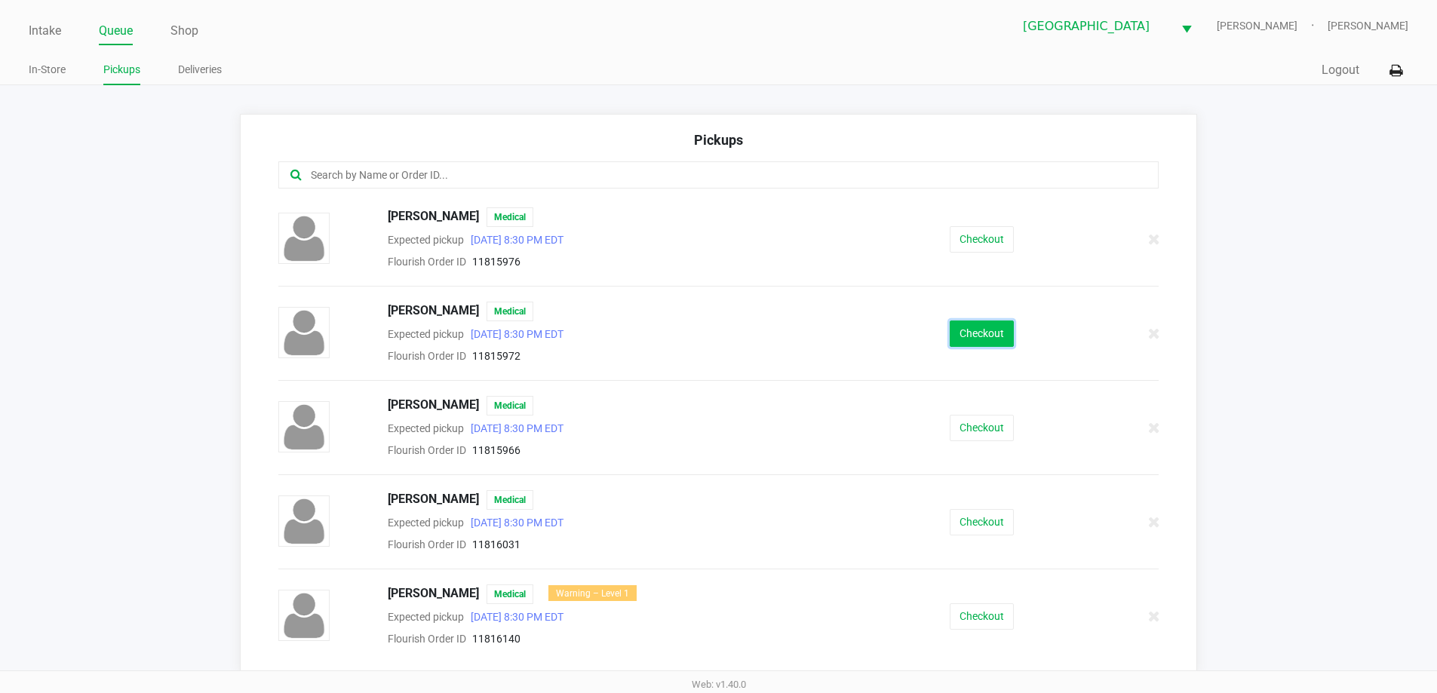
click at [961, 340] on button "Checkout" at bounding box center [981, 333] width 64 height 26
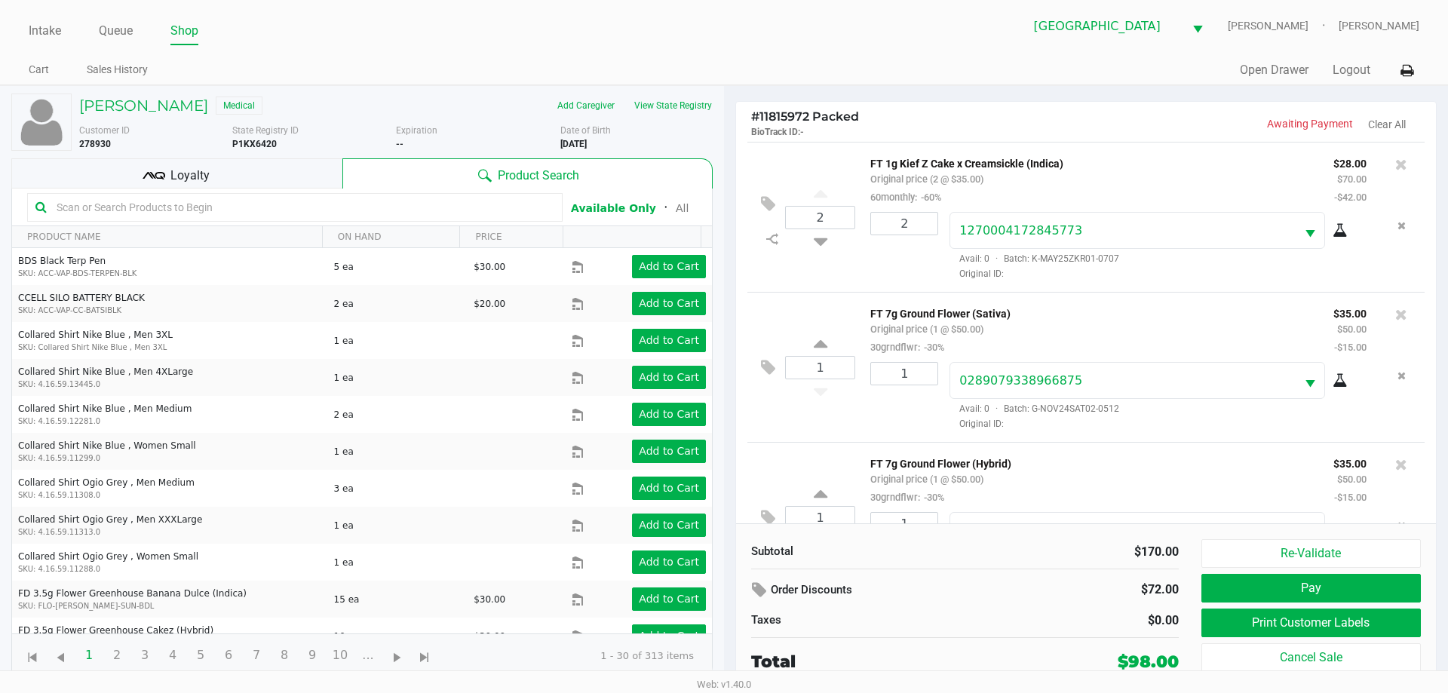
click at [250, 174] on div "Loyalty" at bounding box center [176, 173] width 331 height 30
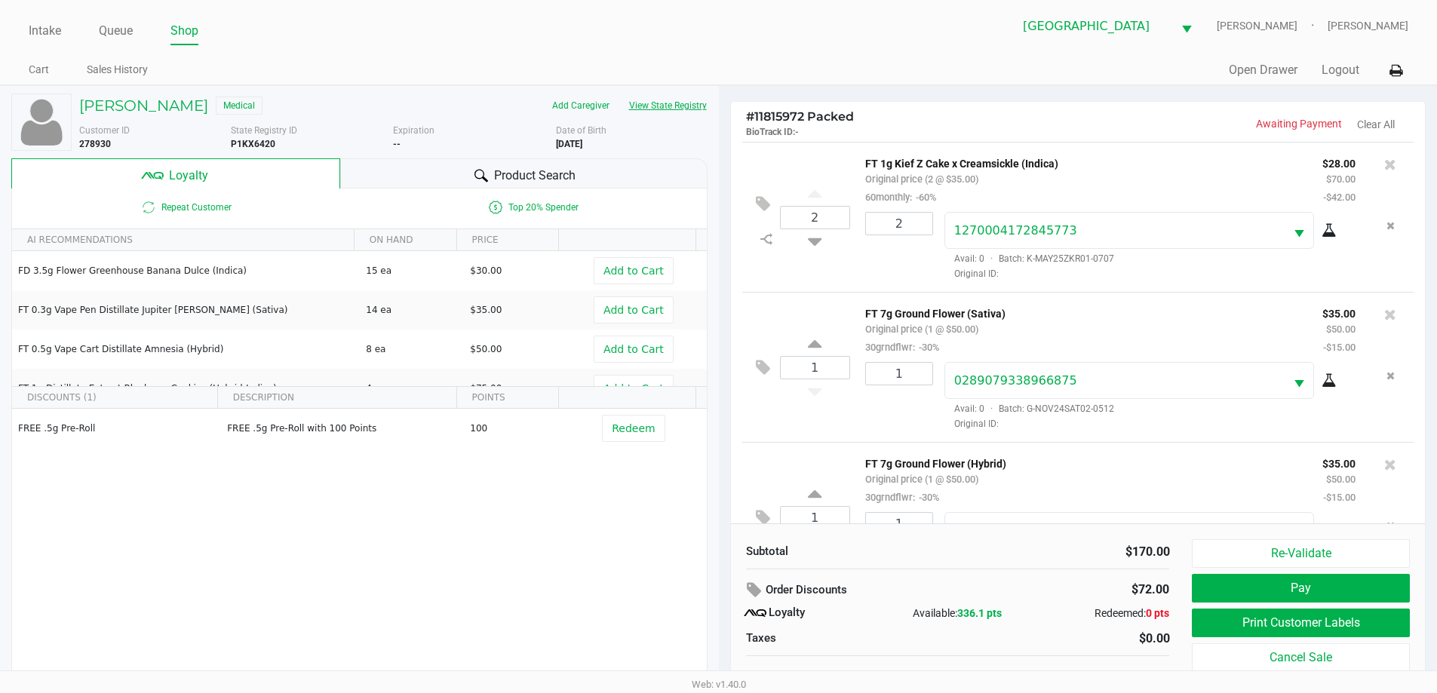
click at [680, 113] on button "View State Registry" at bounding box center [663, 106] width 88 height 24
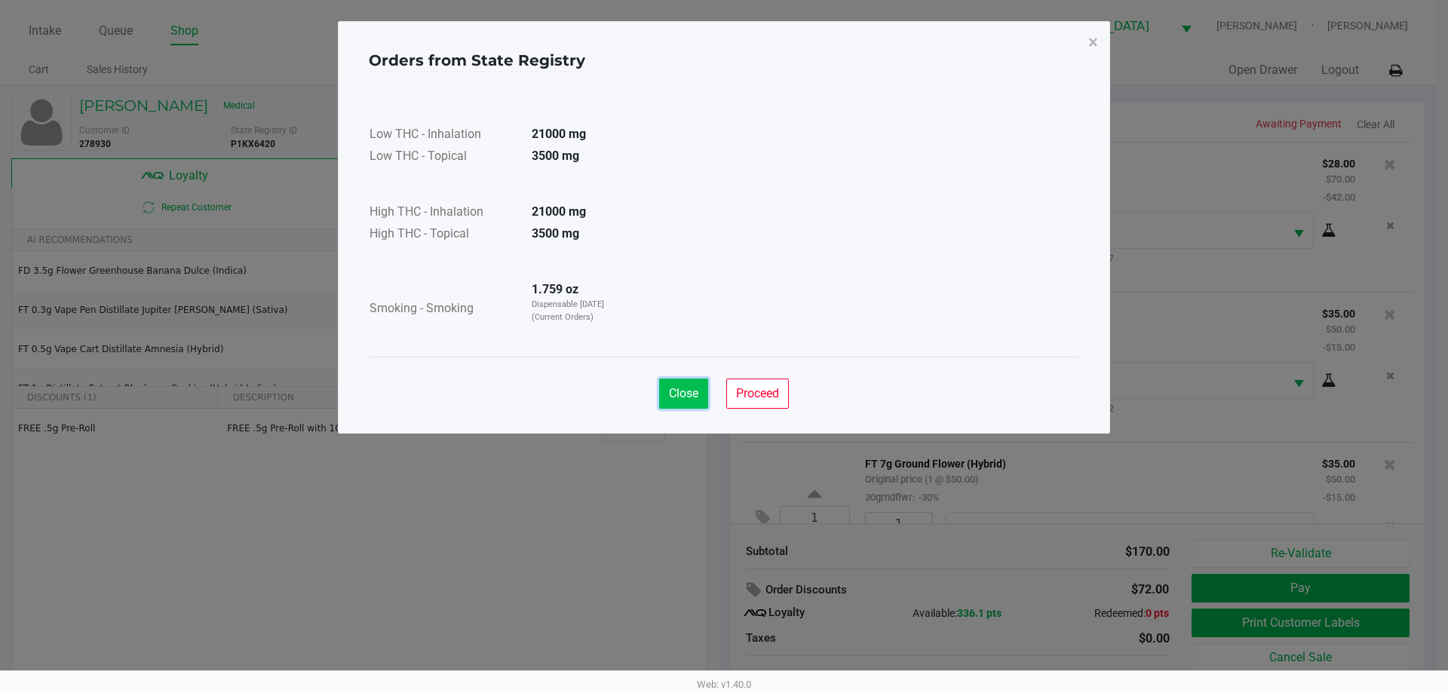
click at [660, 394] on button "Close" at bounding box center [683, 394] width 49 height 30
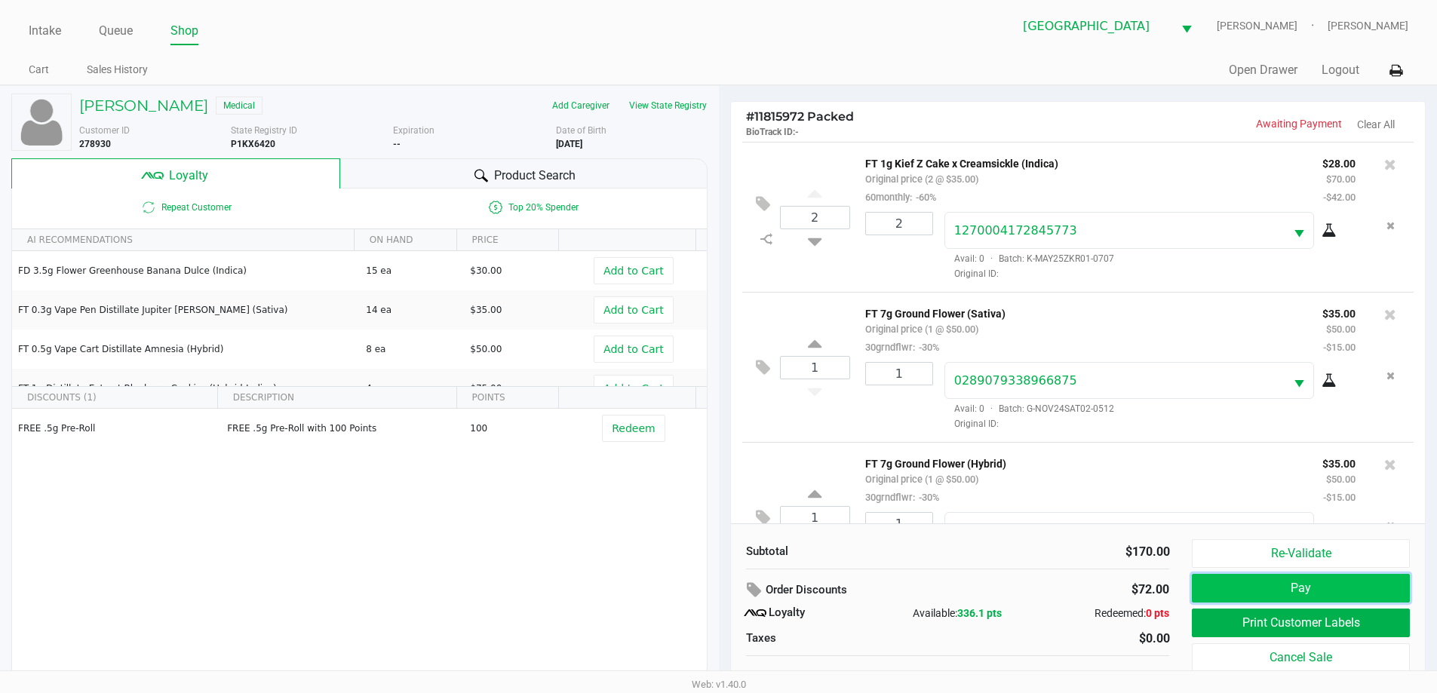
click at [1250, 583] on button "Pay" at bounding box center [1299, 588] width 217 height 29
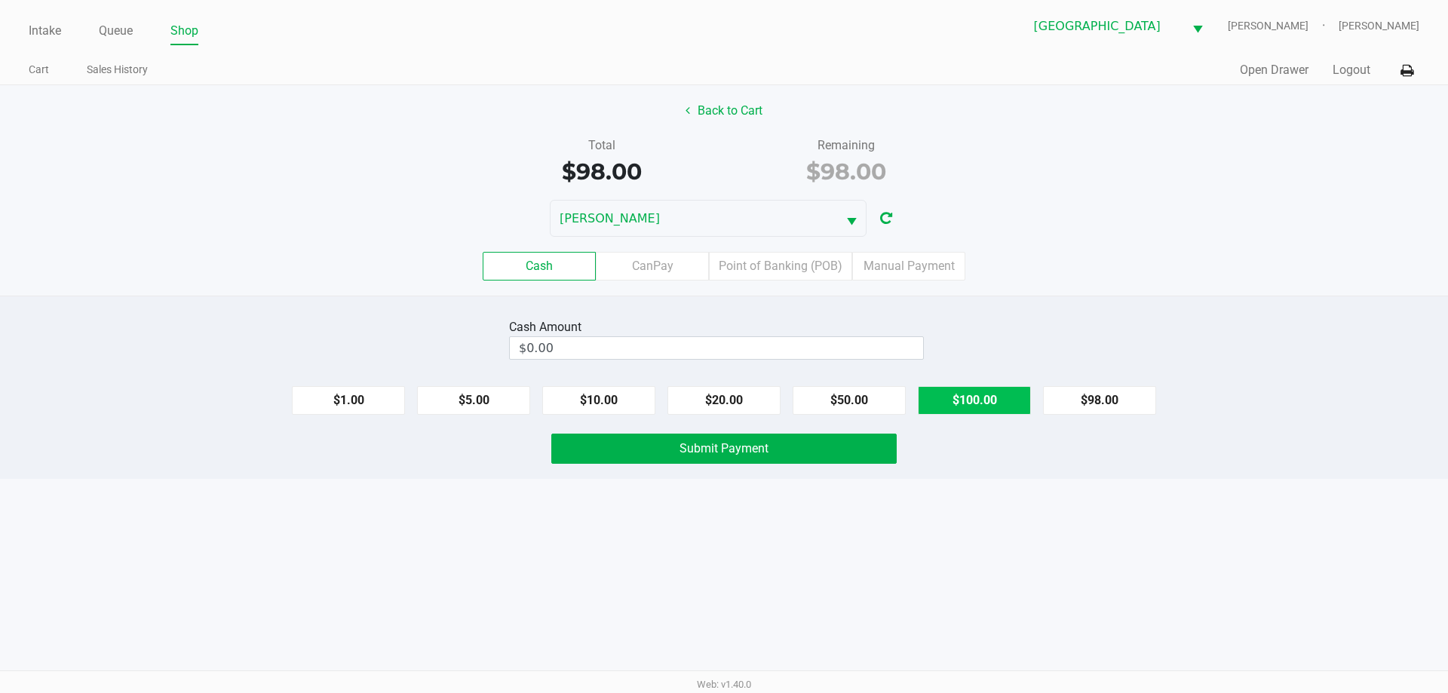
click at [986, 408] on button "$100.00" at bounding box center [974, 400] width 113 height 29
type input "$100.00"
click at [743, 449] on span "Submit Payment" at bounding box center [723, 448] width 89 height 14
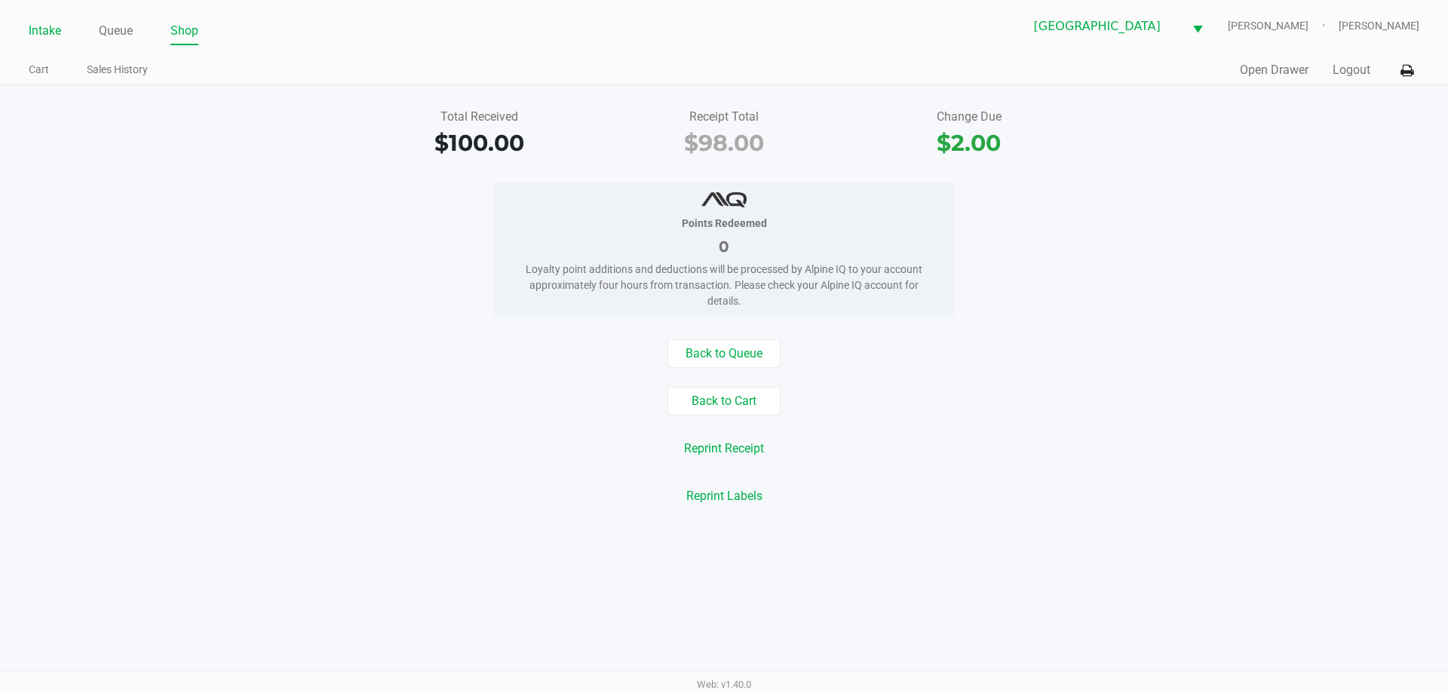
click at [44, 32] on link "Intake" at bounding box center [45, 30] width 32 height 21
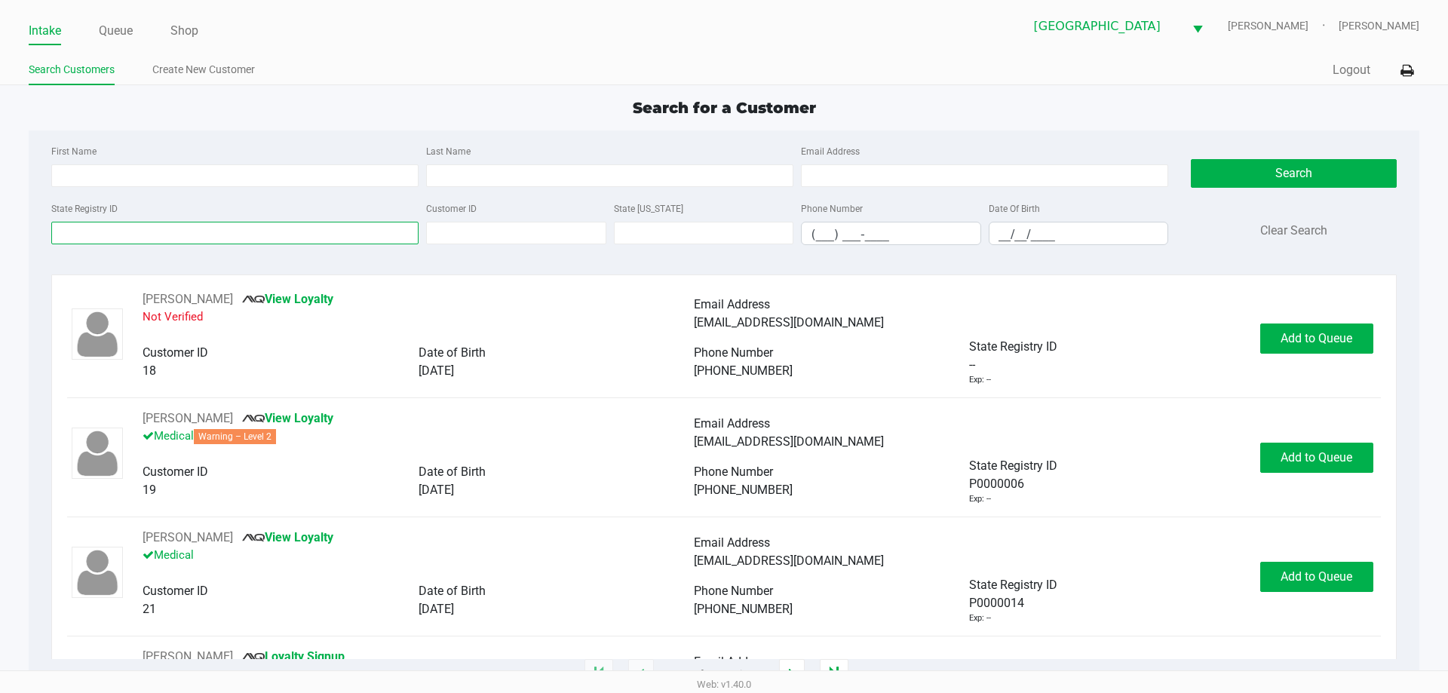
click at [136, 241] on input "State Registry ID" at bounding box center [234, 233] width 367 height 23
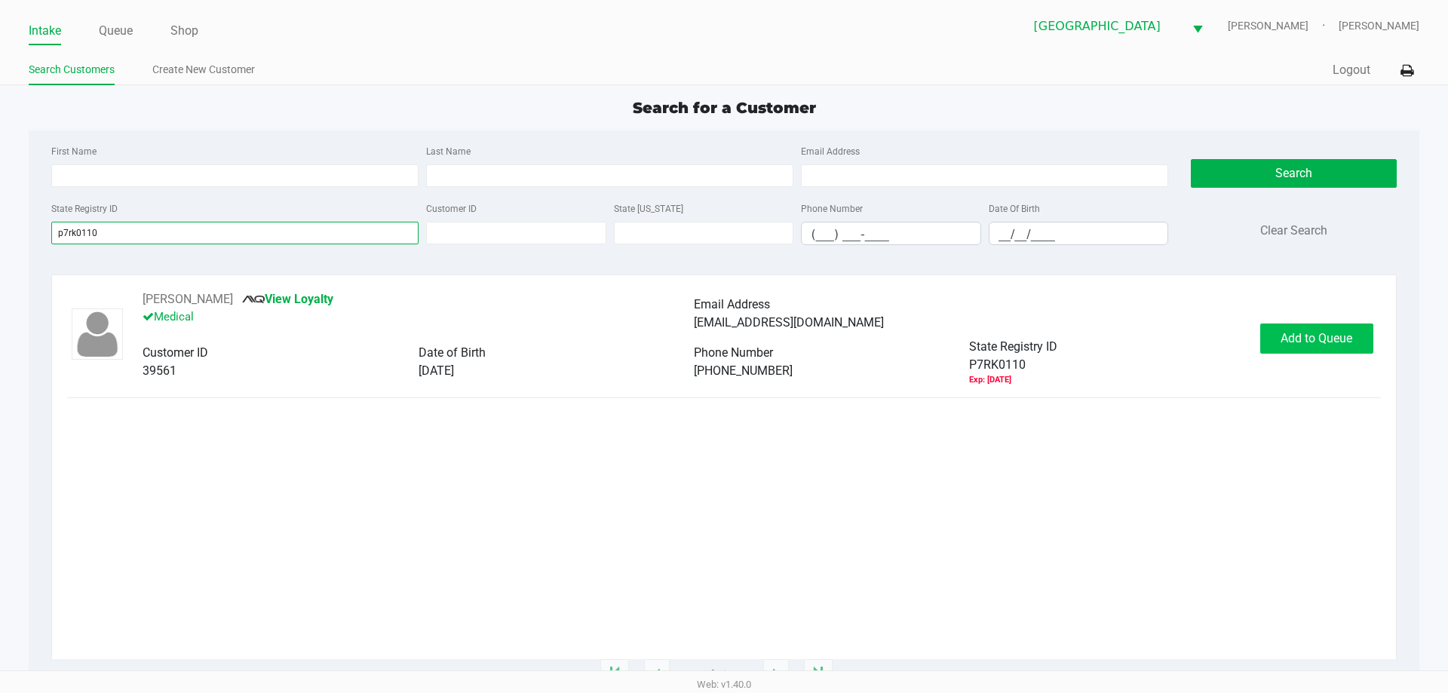
type input "p7rk0110"
click at [1335, 348] on button "Add to Queue" at bounding box center [1316, 339] width 113 height 30
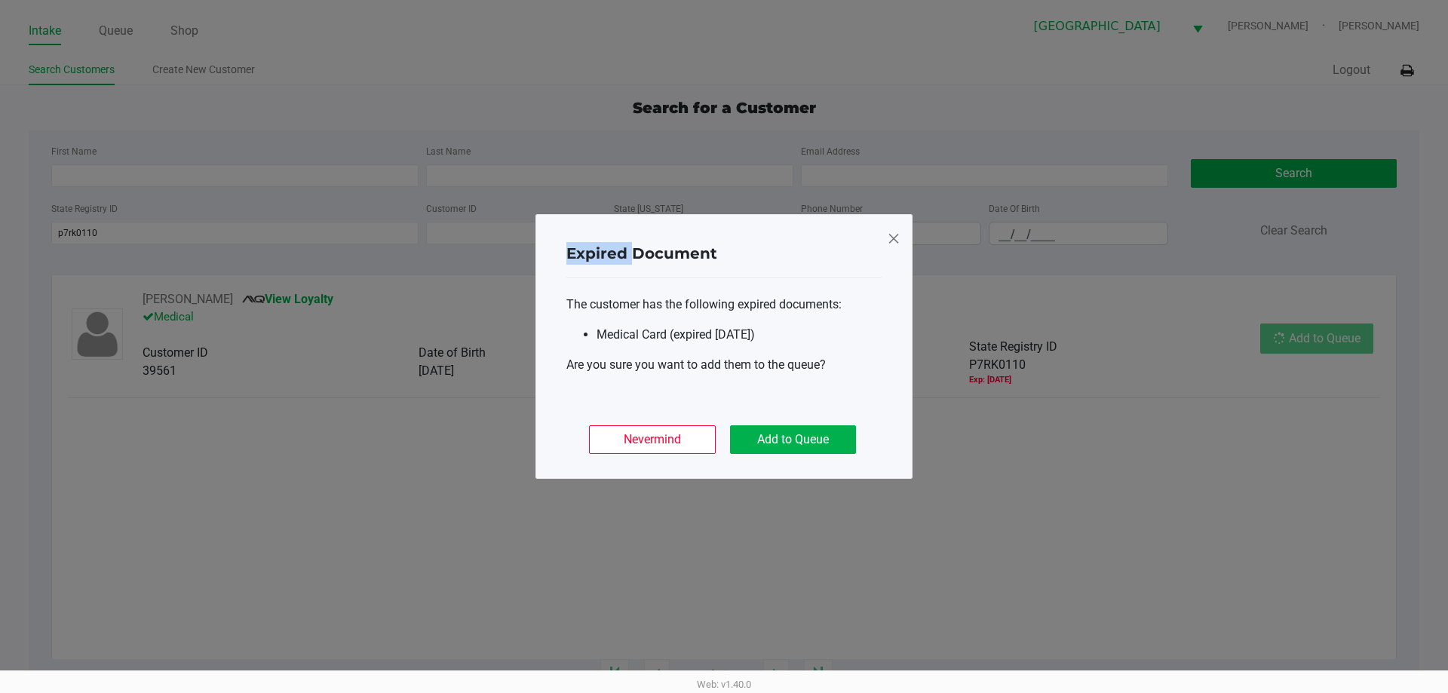
click at [1335, 348] on ngb-modal-window "Expired Document The customer has the following expired documents: Medical Card…" at bounding box center [724, 346] width 1448 height 693
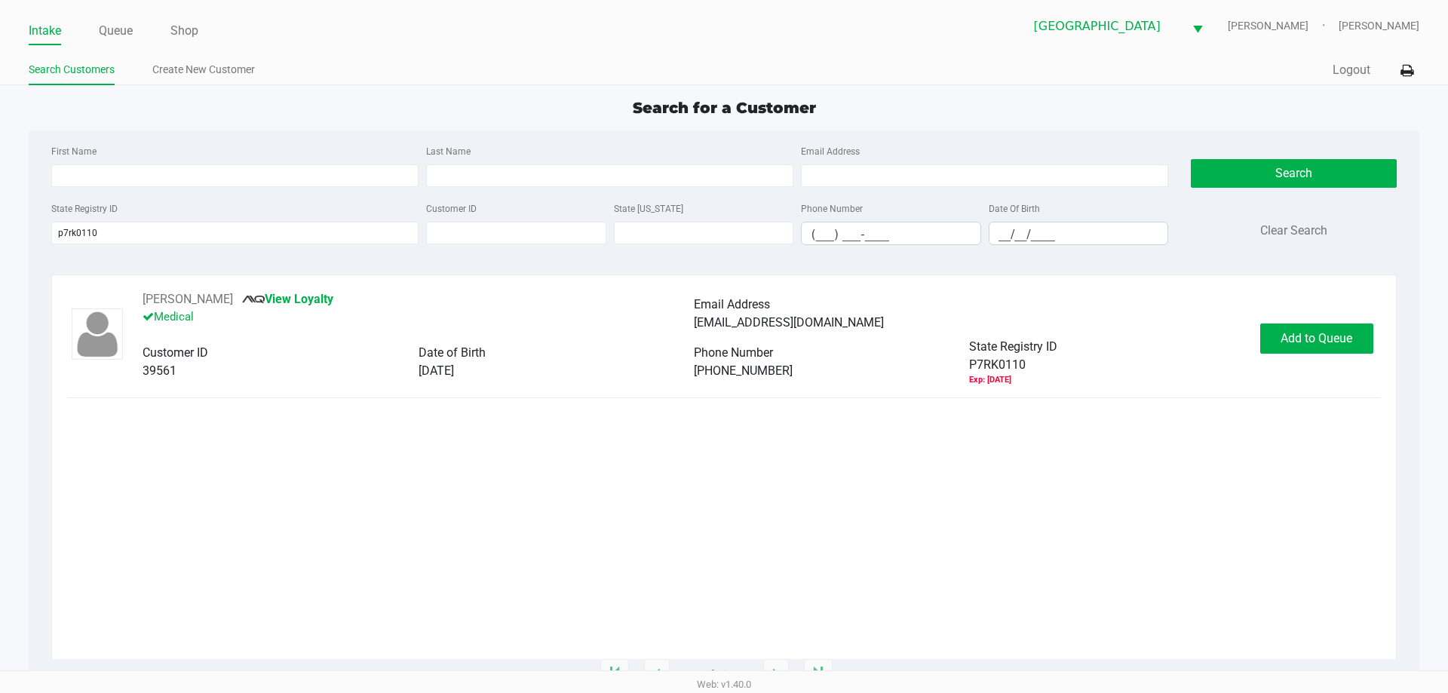
click at [1249, 336] on div "Tate Erickson View Loyalty Medical Email Address squirel80839@aol.com Customer …" at bounding box center [693, 338] width 1132 height 96
click at [1332, 336] on span "Add to Queue" at bounding box center [1316, 338] width 72 height 14
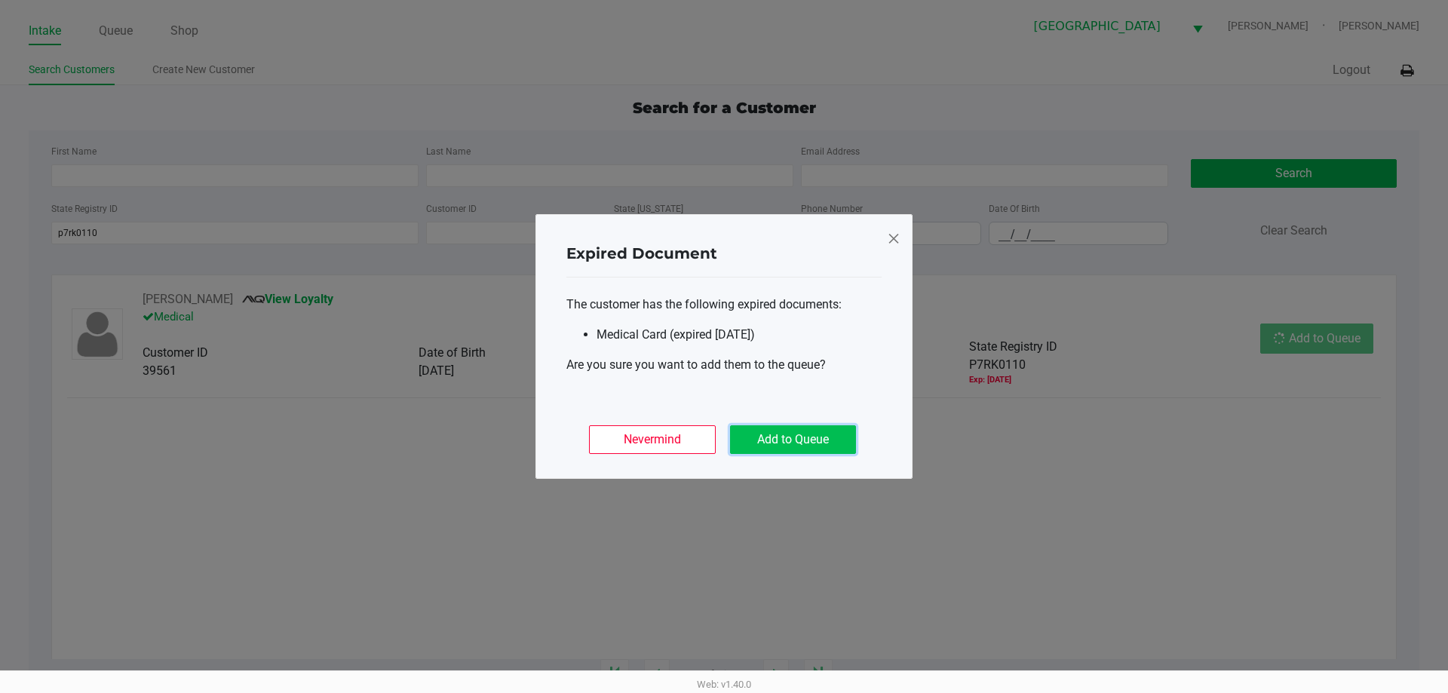
click at [748, 443] on button "Add to Queue" at bounding box center [793, 439] width 126 height 29
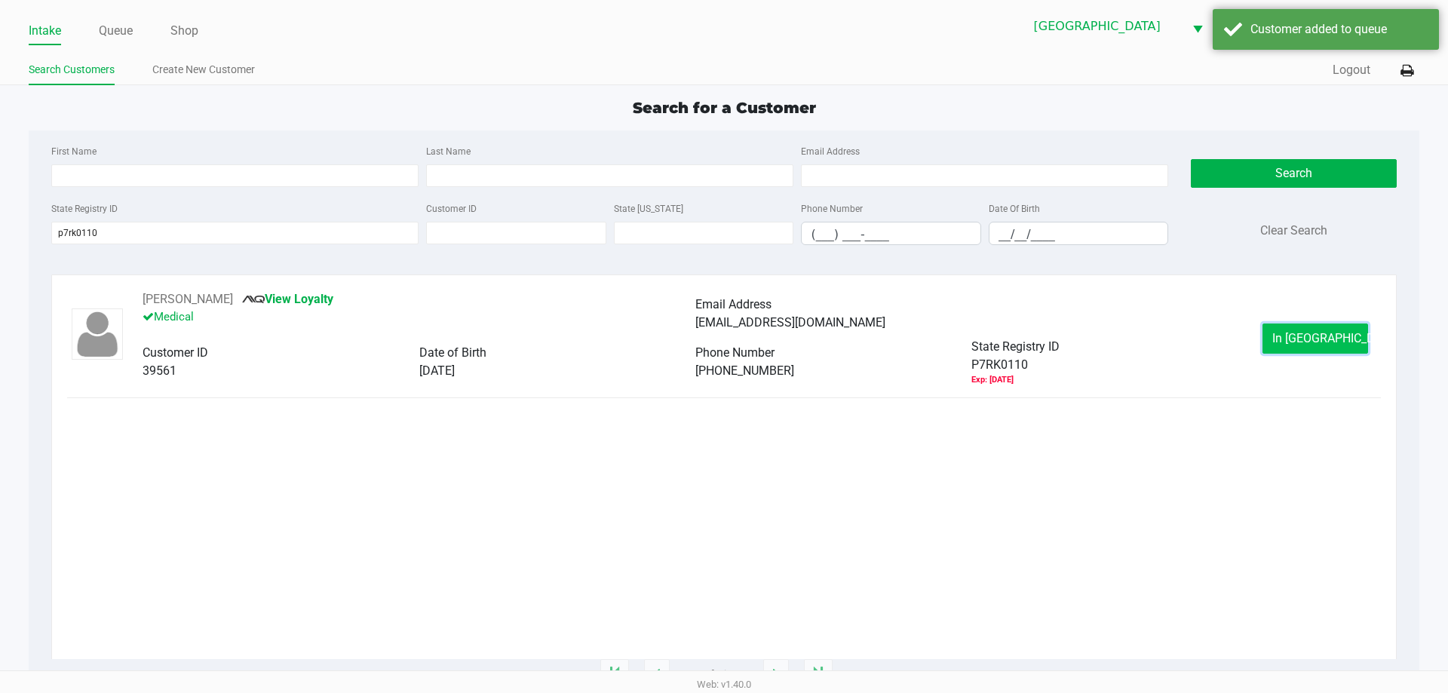
click at [1351, 340] on button "In Queue" at bounding box center [1315, 339] width 106 height 30
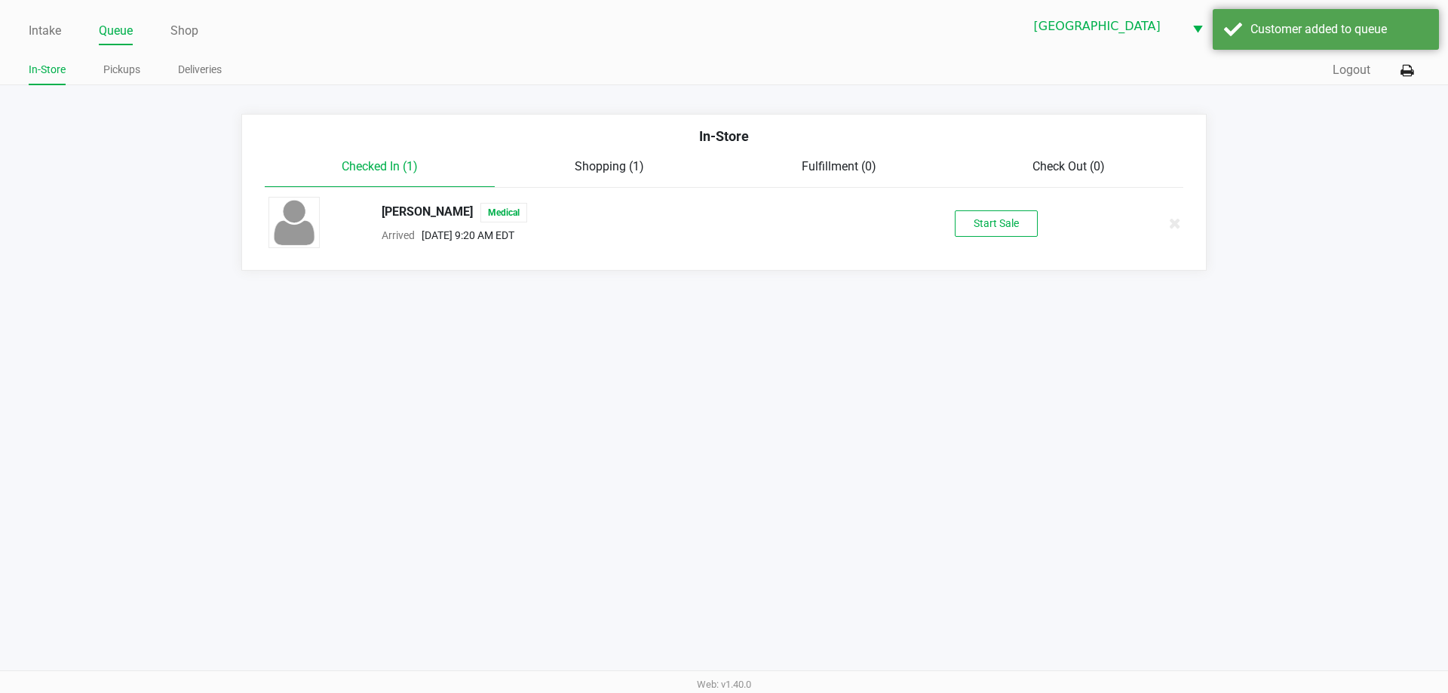
click at [1007, 238] on div "Tate Erickson Medical Arrived Aug 20, 2025 9:20 AM EDT Start Sale" at bounding box center [724, 223] width 934 height 53
click at [1007, 237] on div "Tate Erickson Medical Arrived Aug 20, 2025 9:20 AM EDT Start Sale" at bounding box center [724, 223] width 934 height 53
click at [1006, 232] on button "Start Sale" at bounding box center [996, 223] width 83 height 26
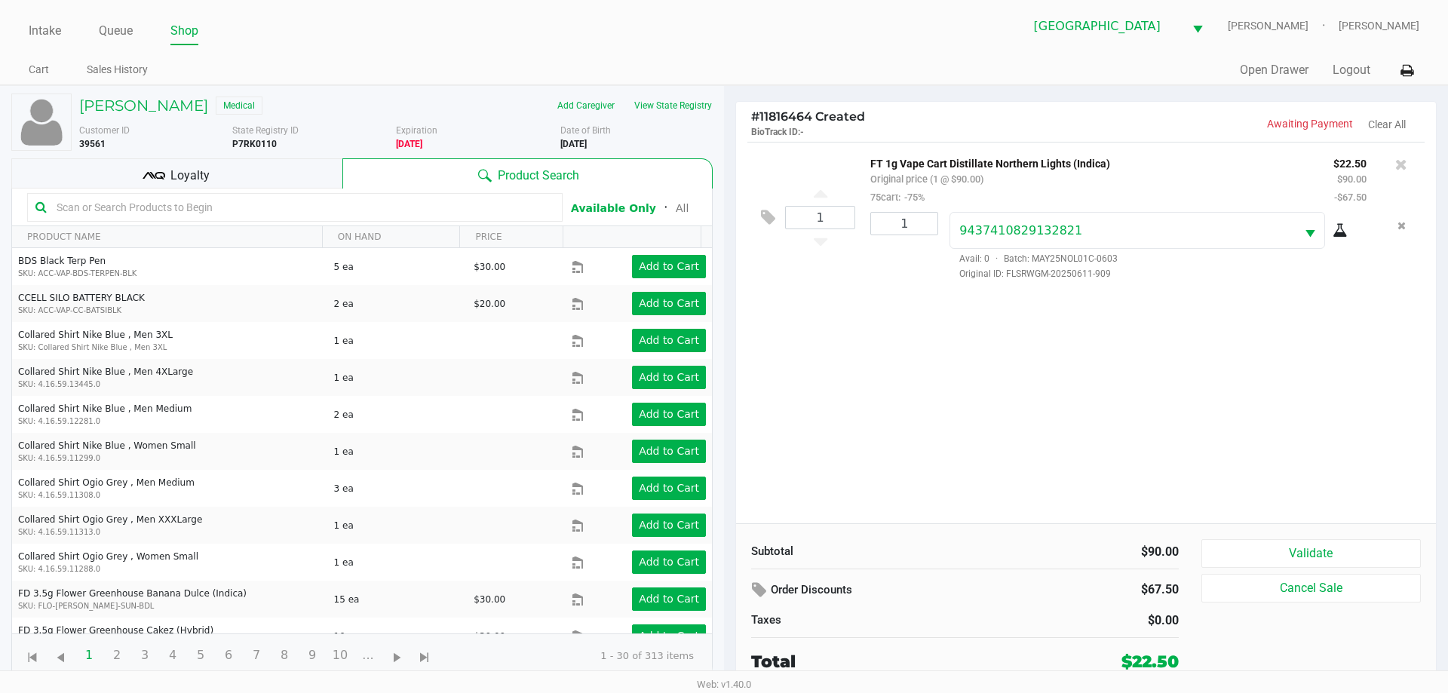
drag, startPoint x: 298, startPoint y: 190, endPoint x: 304, endPoint y: 173, distance: 17.7
click at [297, 189] on kendo-grid-toolbar "Available Only ᛫ All" at bounding box center [362, 208] width 700 height 38
click at [303, 170] on div "Loyalty" at bounding box center [176, 173] width 331 height 30
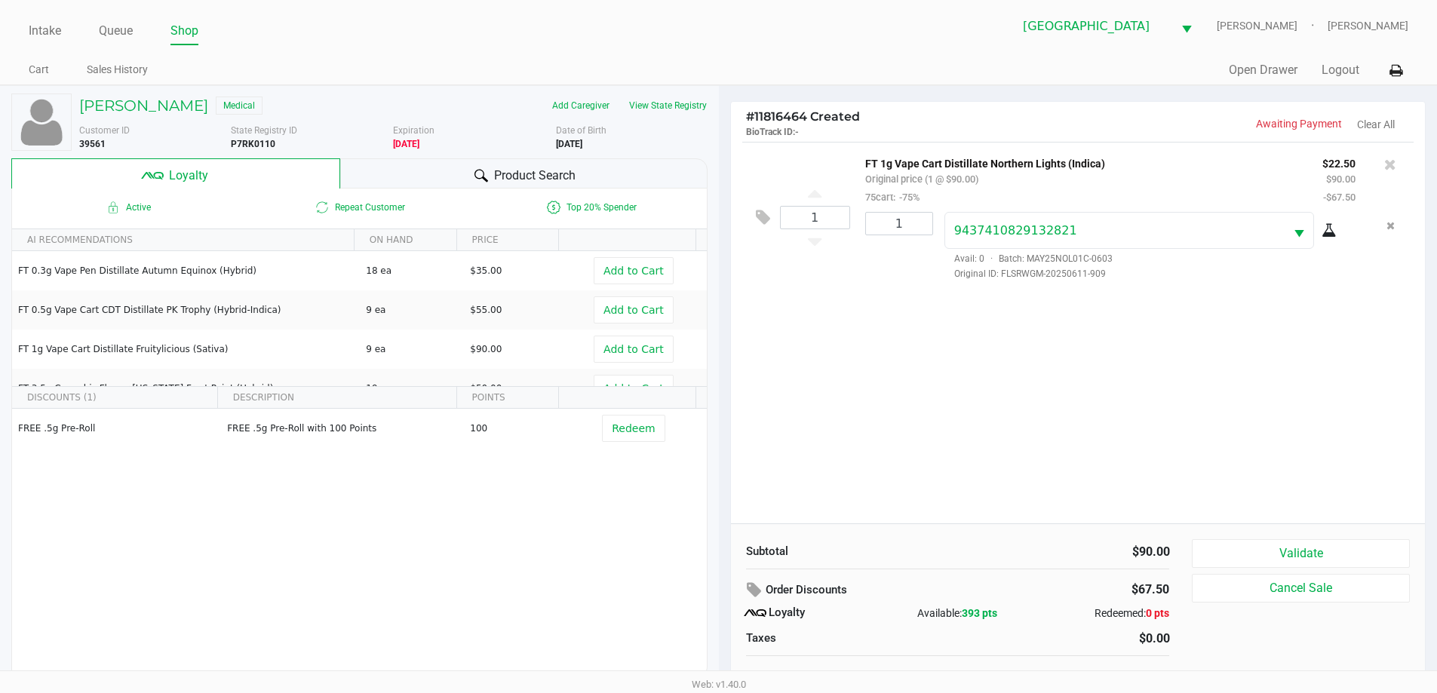
click at [495, 171] on span "Product Search" at bounding box center [534, 176] width 81 height 18
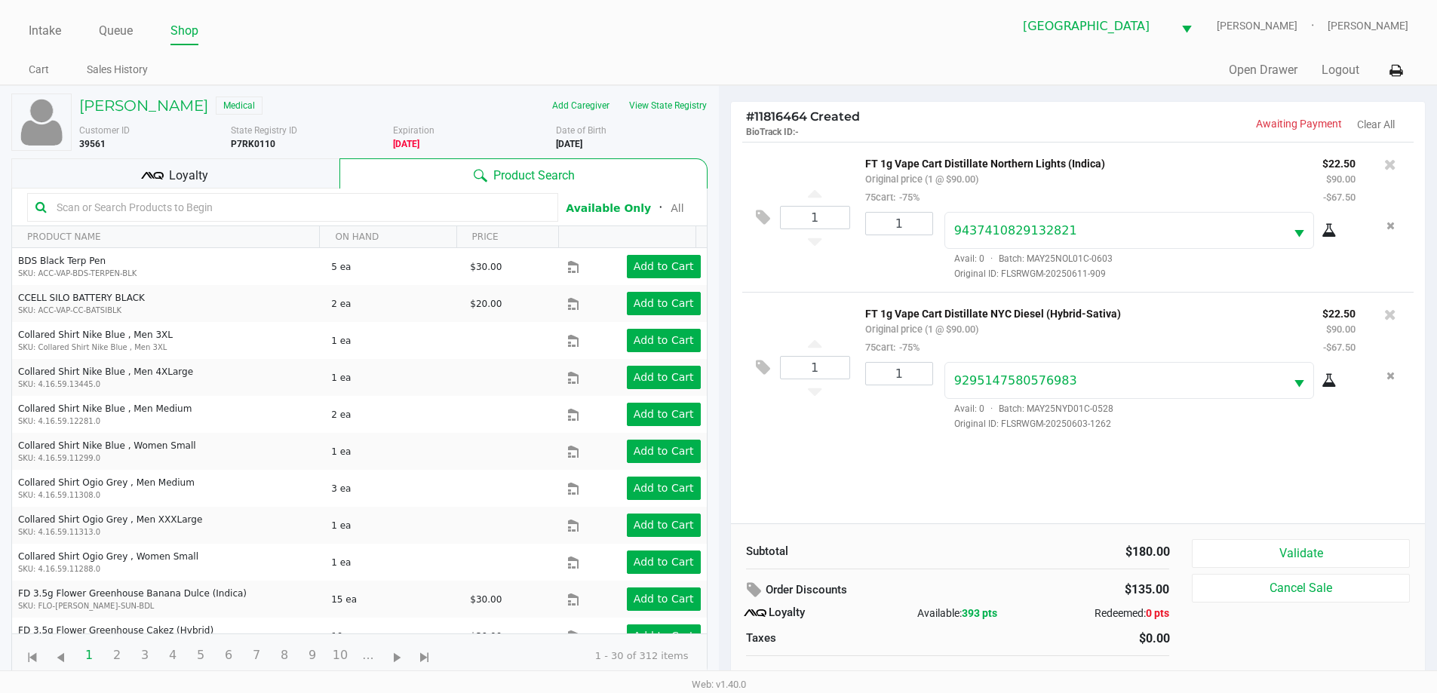
click at [190, 164] on div "Loyalty" at bounding box center [175, 173] width 328 height 30
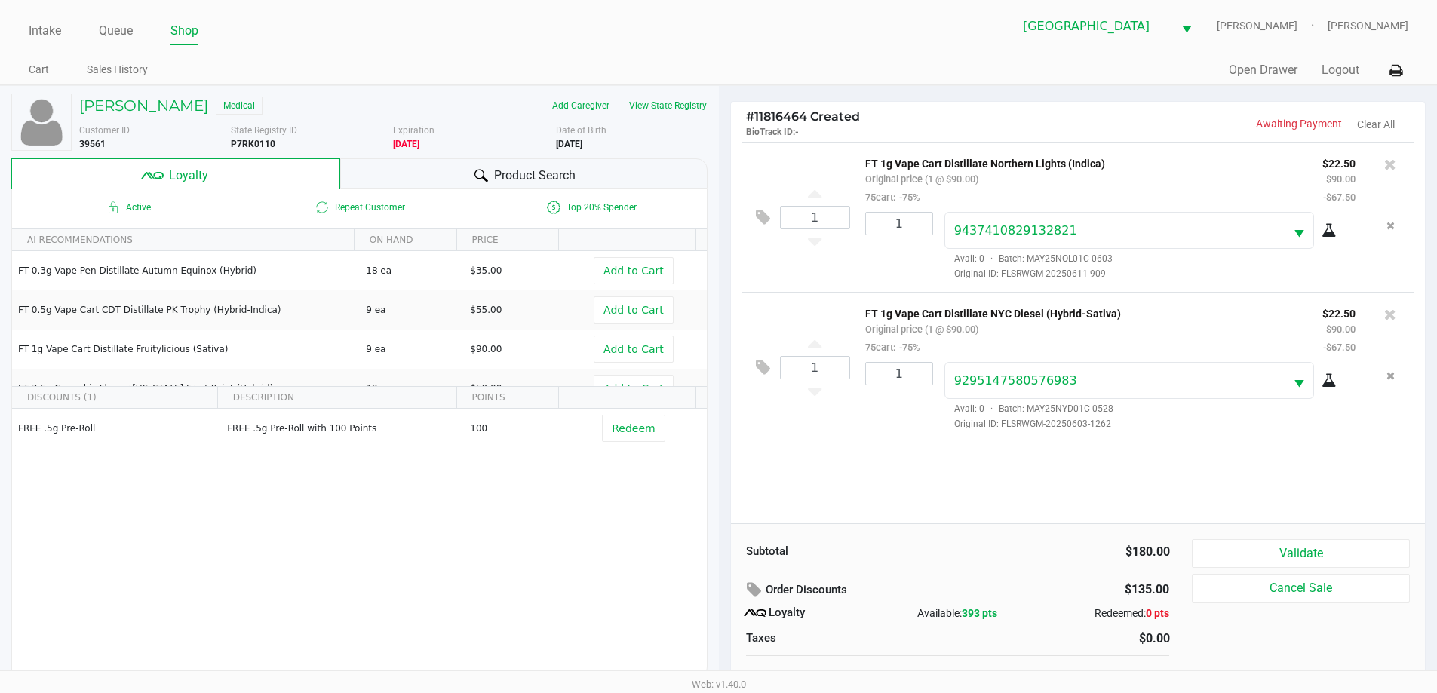
scroll to position [15, 0]
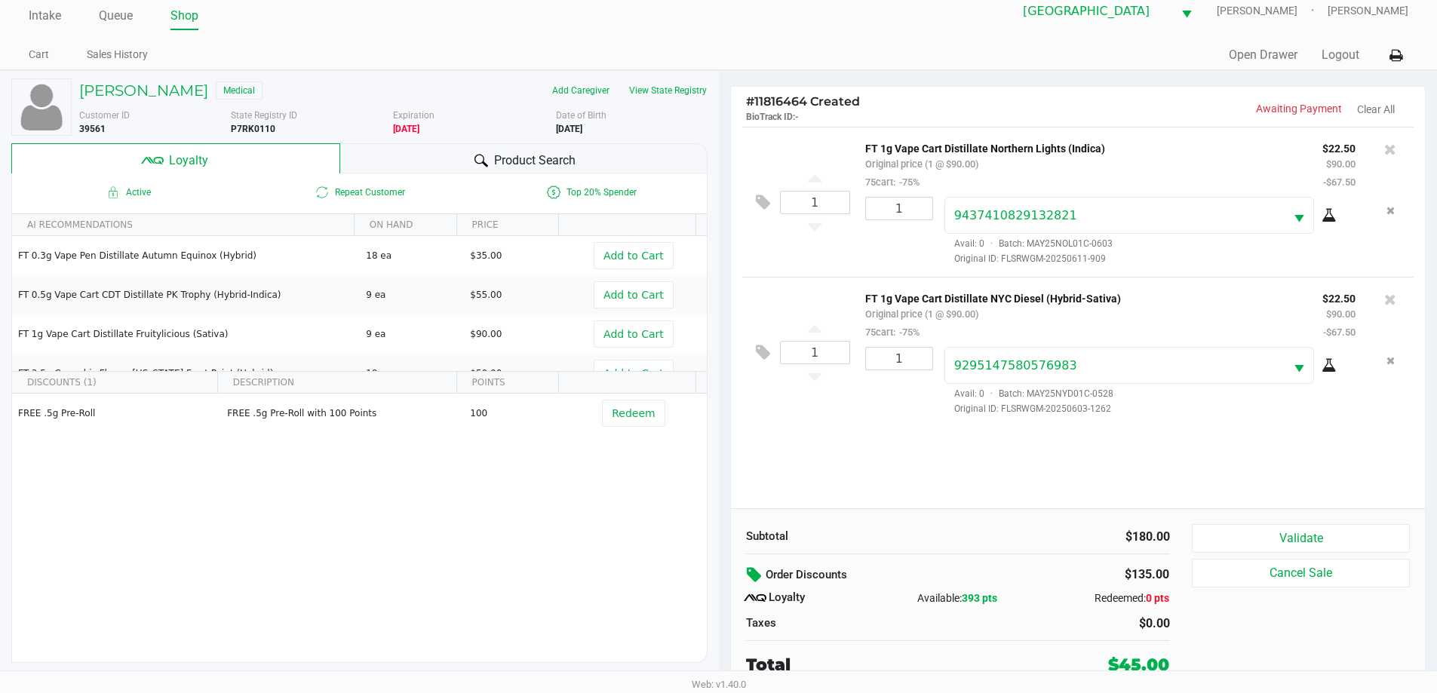
click at [753, 584] on button at bounding box center [756, 575] width 20 height 27
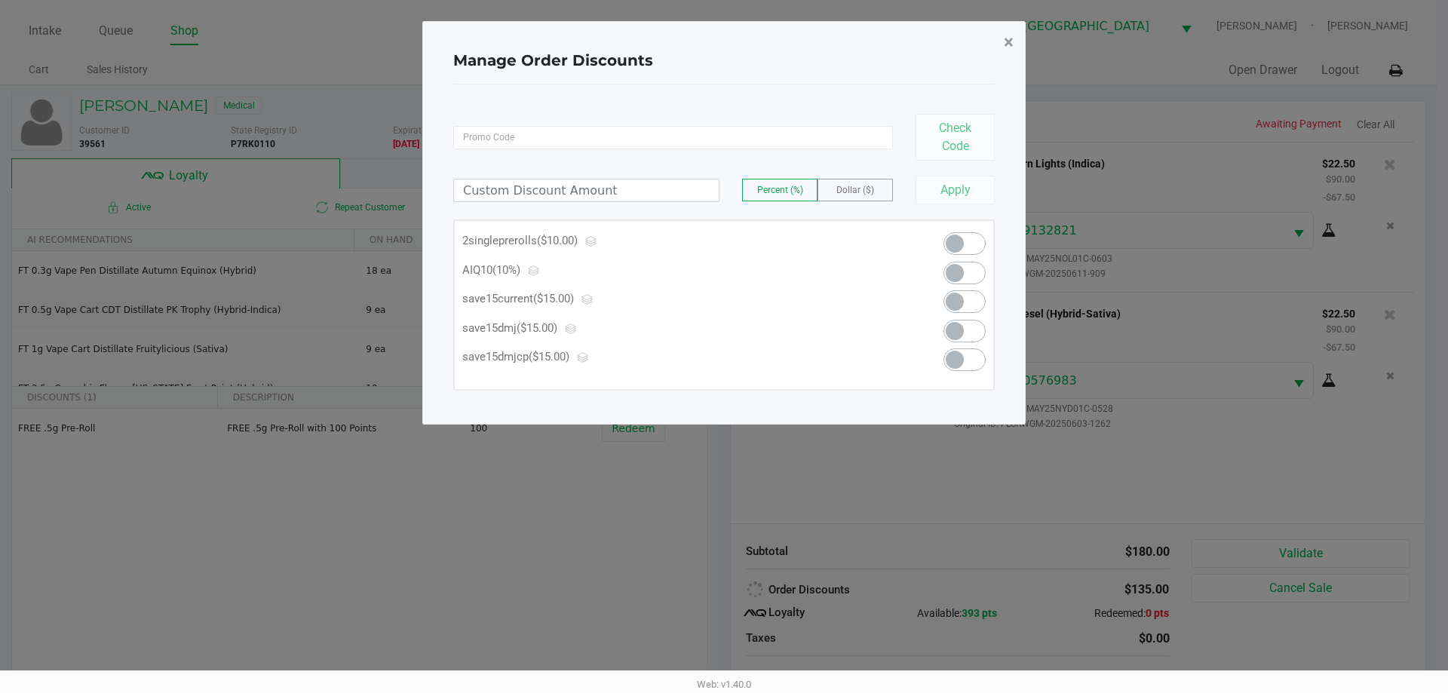
click at [1003, 44] on button "×" at bounding box center [1009, 42] width 34 height 42
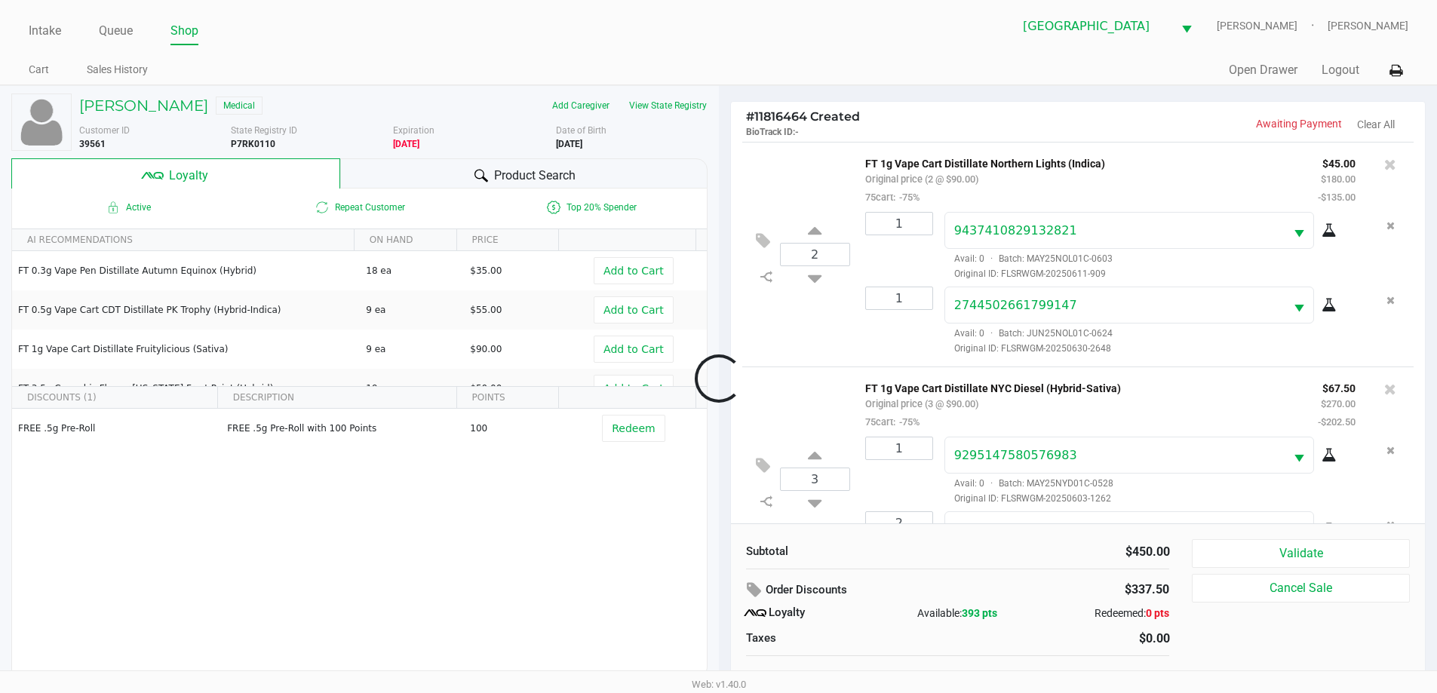
scroll to position [69, 0]
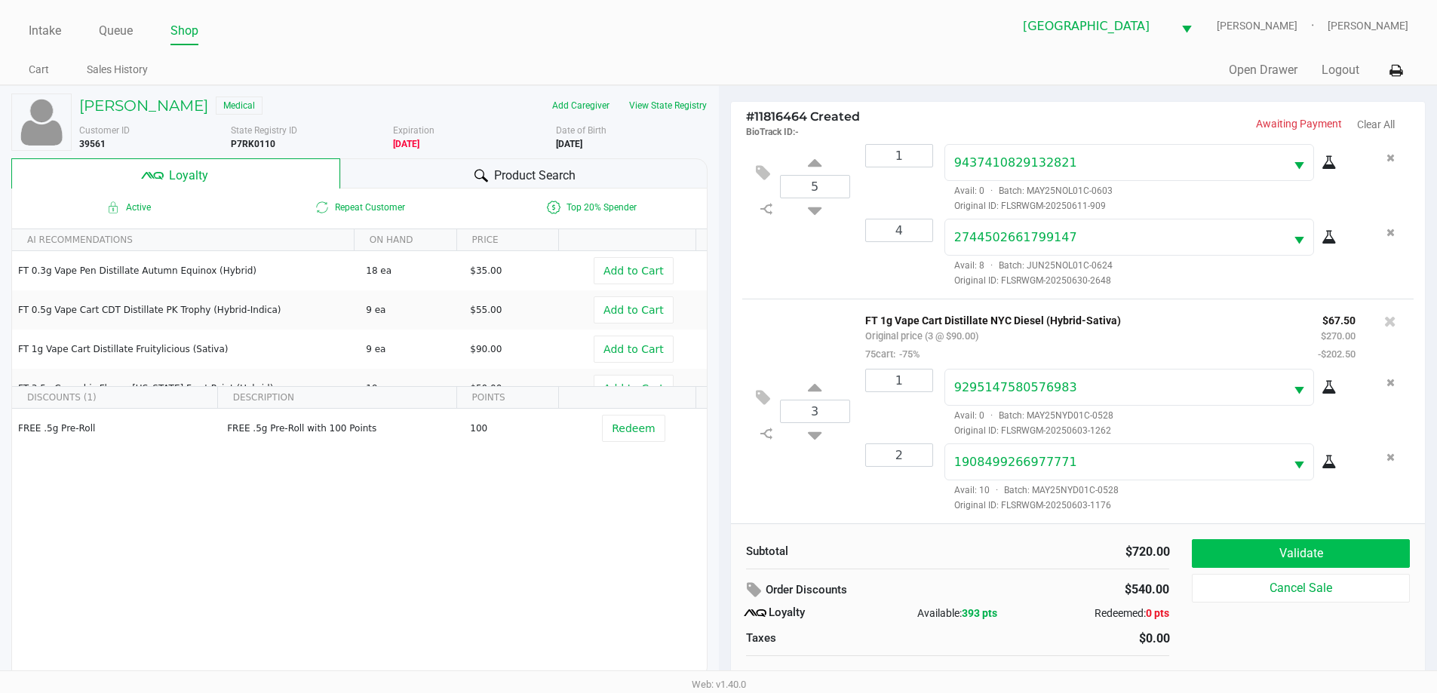
click at [1326, 547] on button "Validate" at bounding box center [1299, 553] width 217 height 29
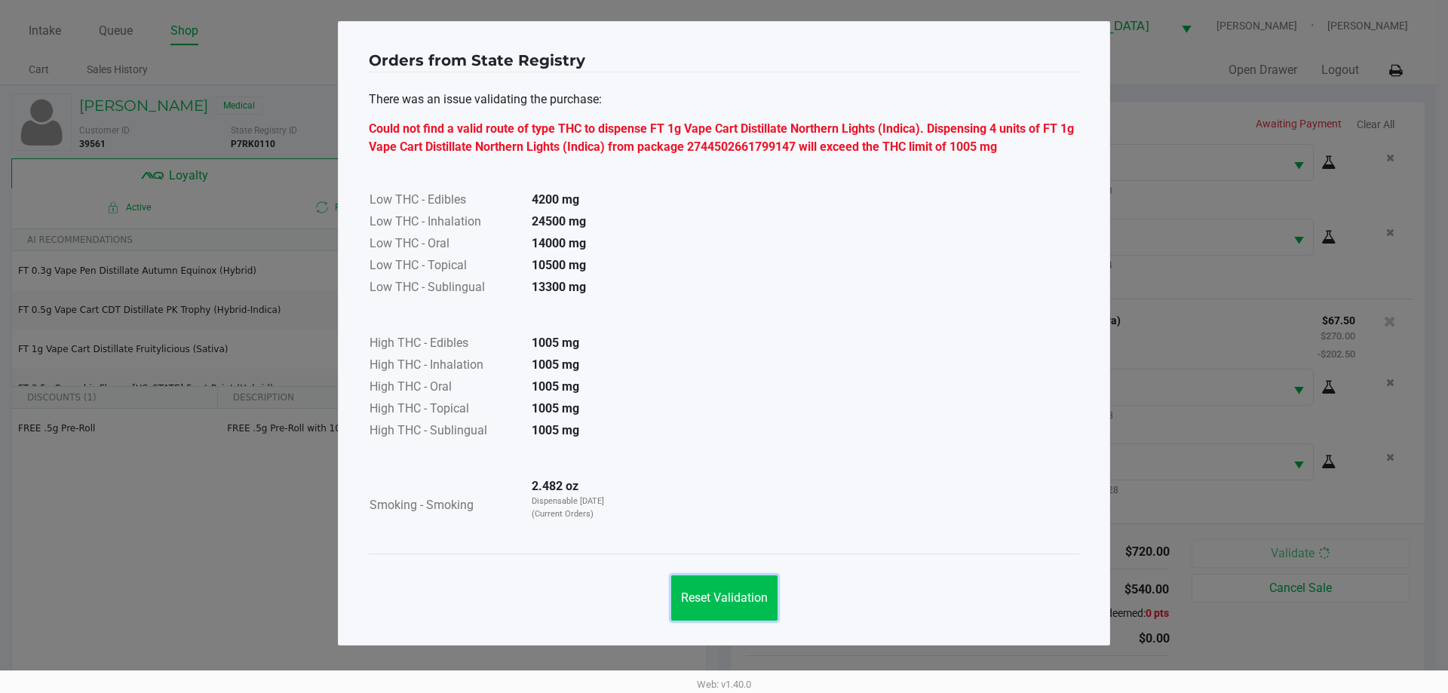
click at [711, 612] on button "Reset Validation" at bounding box center [724, 597] width 106 height 45
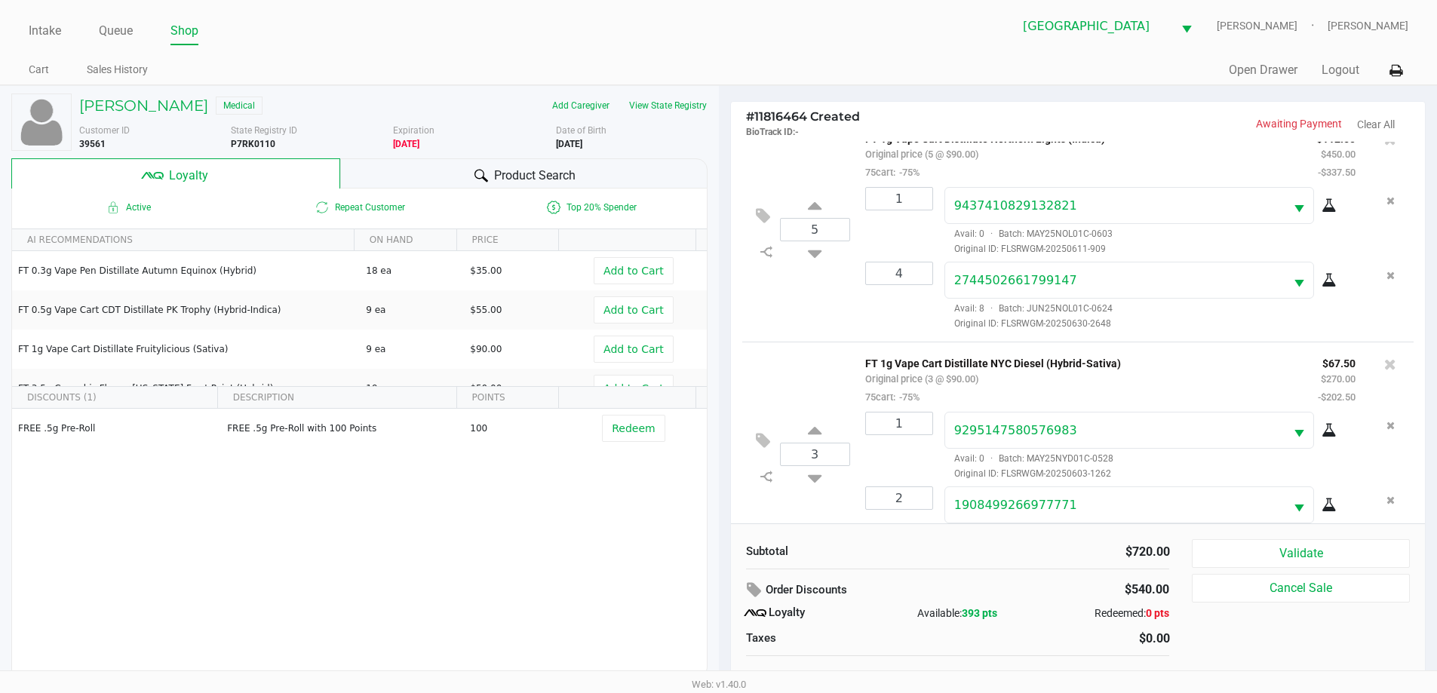
scroll to position [0, 0]
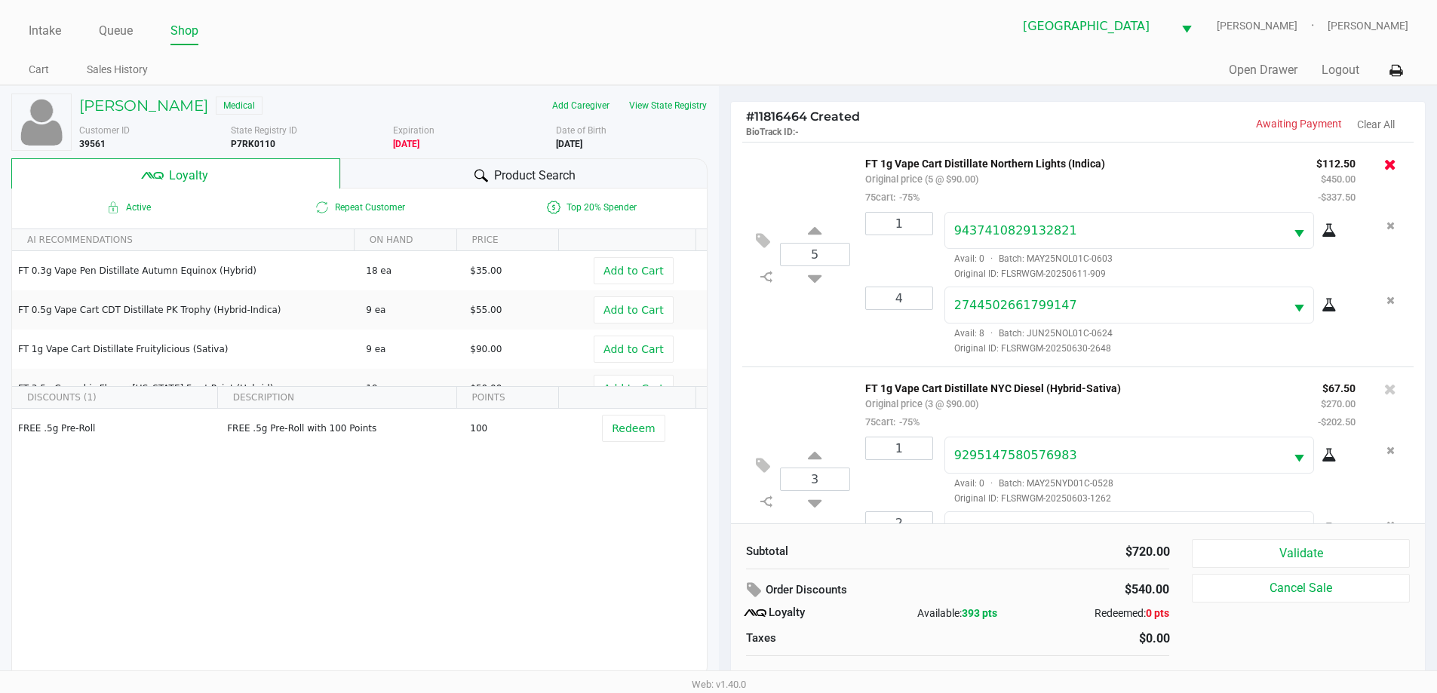
click at [1384, 164] on icon at bounding box center [1390, 164] width 12 height 15
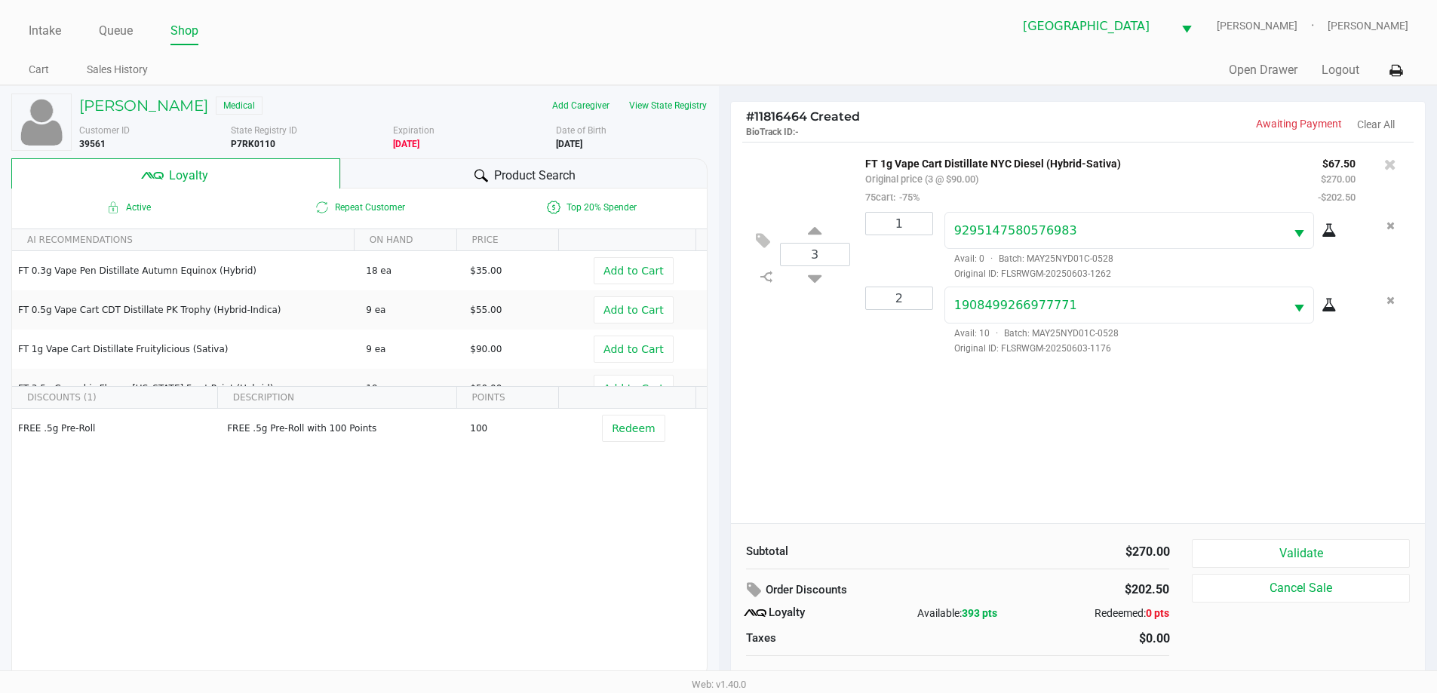
click at [1378, 164] on div at bounding box center [1390, 164] width 24 height 21
click at [1394, 164] on icon at bounding box center [1390, 164] width 12 height 15
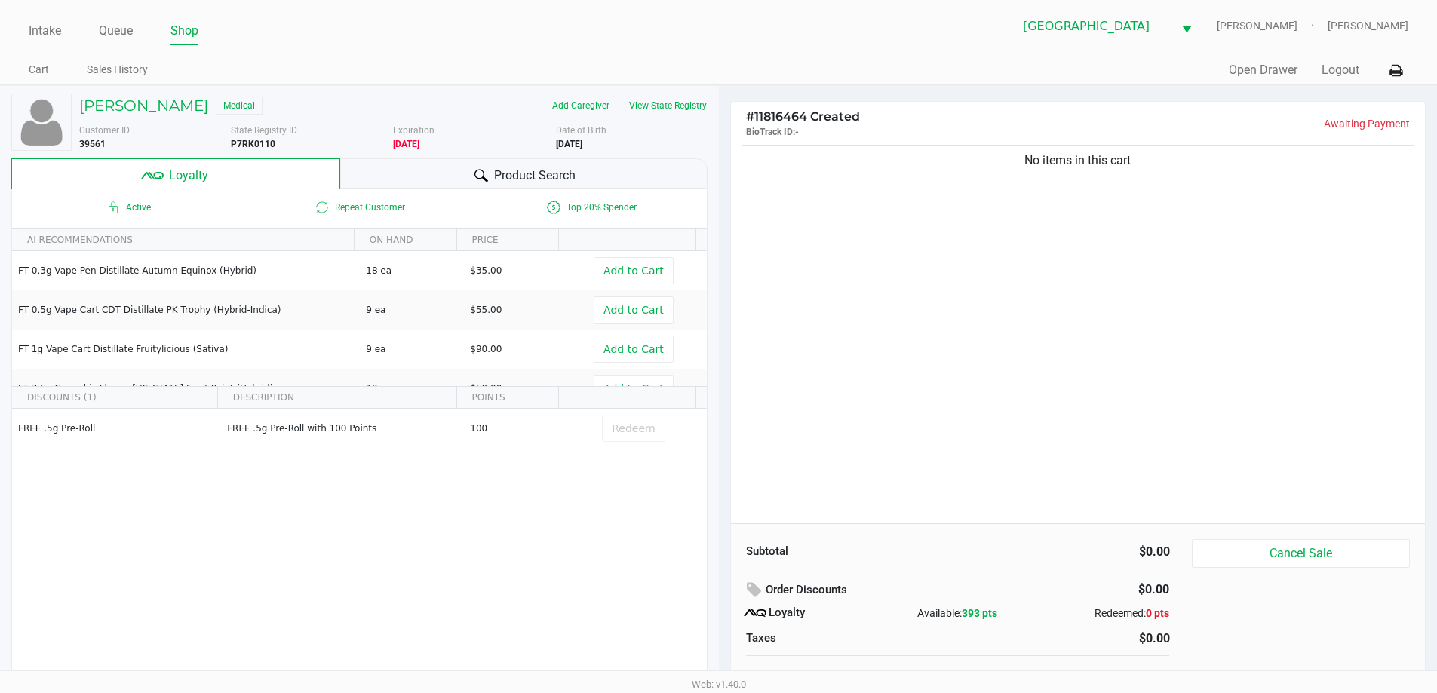
click at [238, 145] on b "P7RK0110" at bounding box center [253, 144] width 44 height 11
copy b "P7RK0110"
click at [558, 136] on div "More Date of Birth 8/16/1972" at bounding box center [637, 137] width 163 height 27
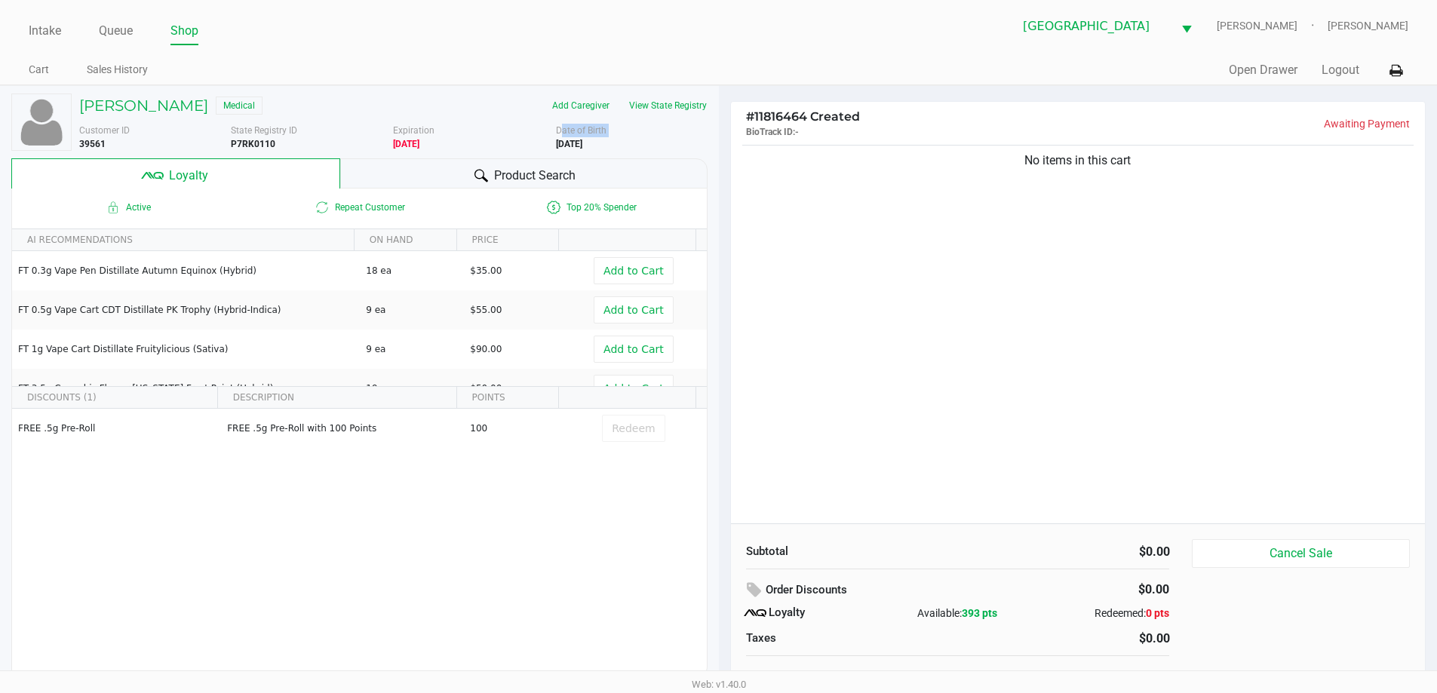
click at [558, 136] on div "More Date of Birth 8/16/1972" at bounding box center [637, 137] width 163 height 27
click at [570, 142] on b "8/16/1972" at bounding box center [569, 144] width 26 height 11
copy div "8/16/1972"
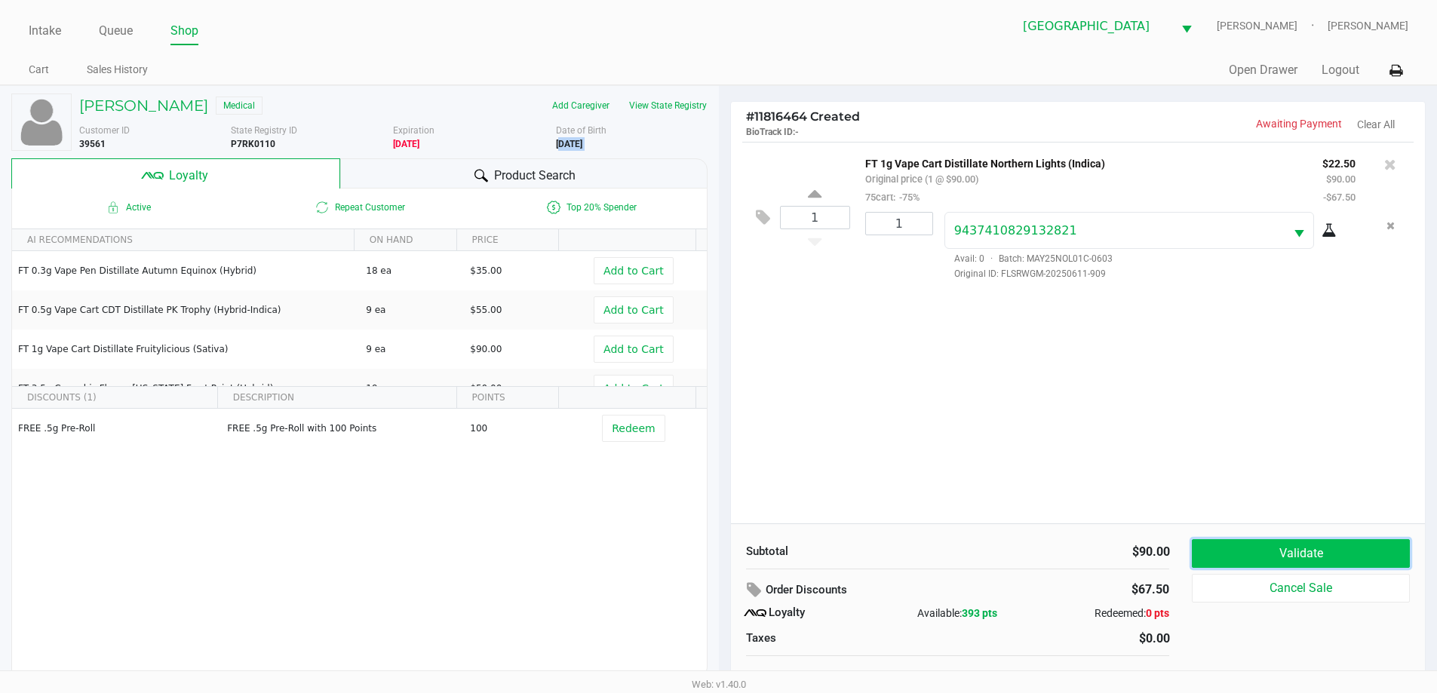
click at [1385, 542] on button "Validate" at bounding box center [1299, 553] width 217 height 29
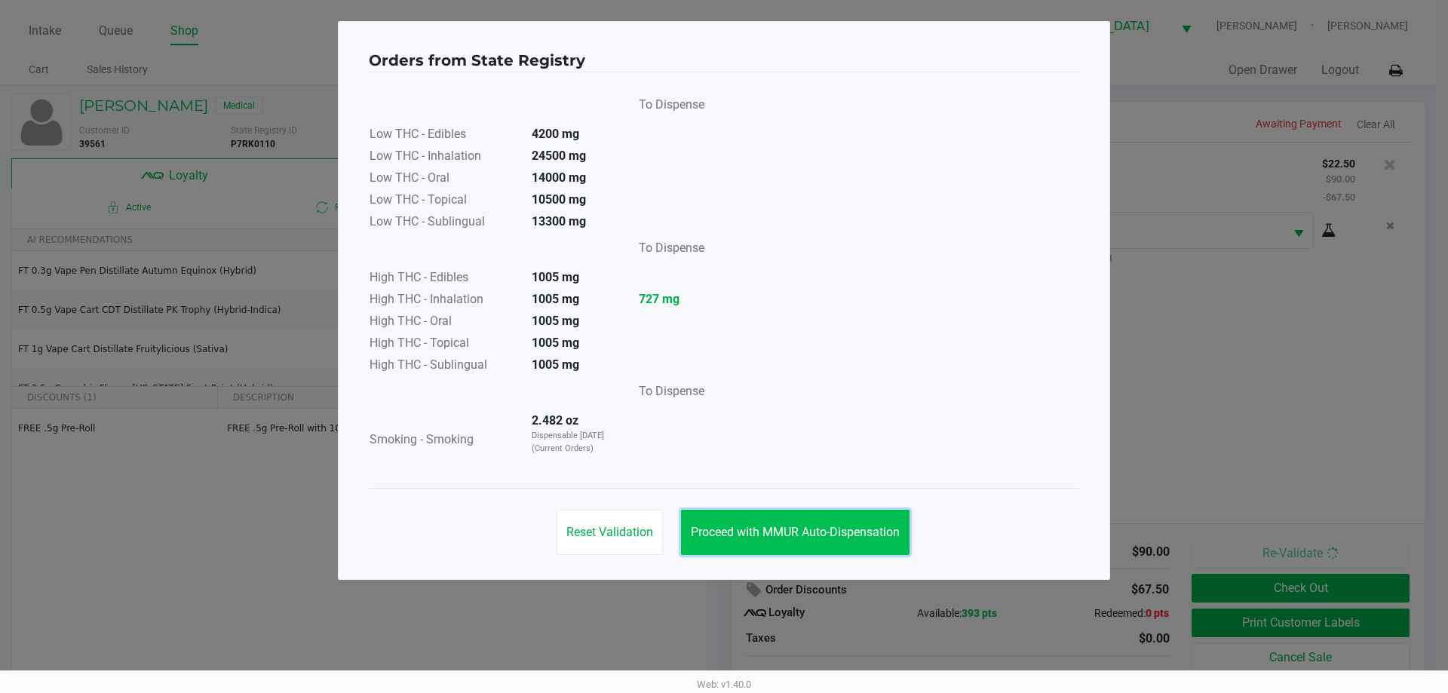
click at [744, 547] on button "Proceed with MMUR Auto-Dispensation" at bounding box center [795, 532] width 228 height 45
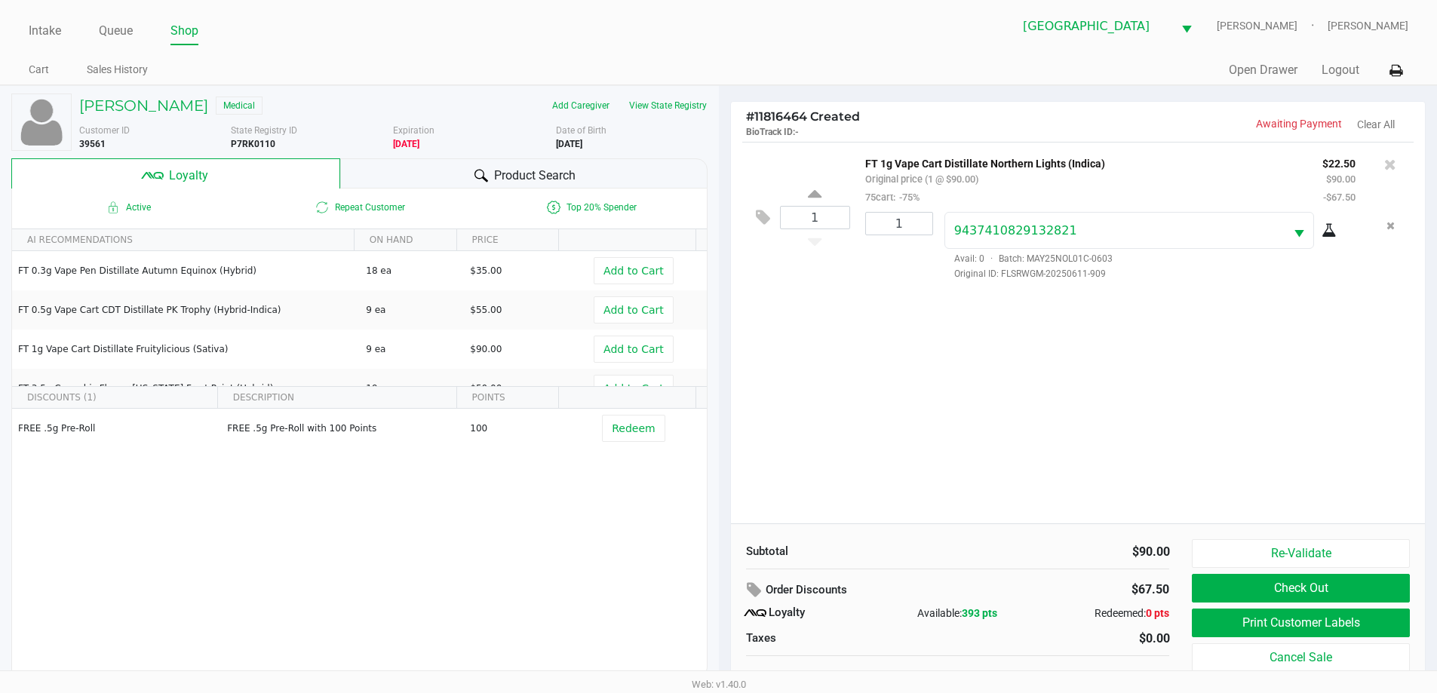
click at [514, 173] on span "Product Search" at bounding box center [534, 176] width 81 height 18
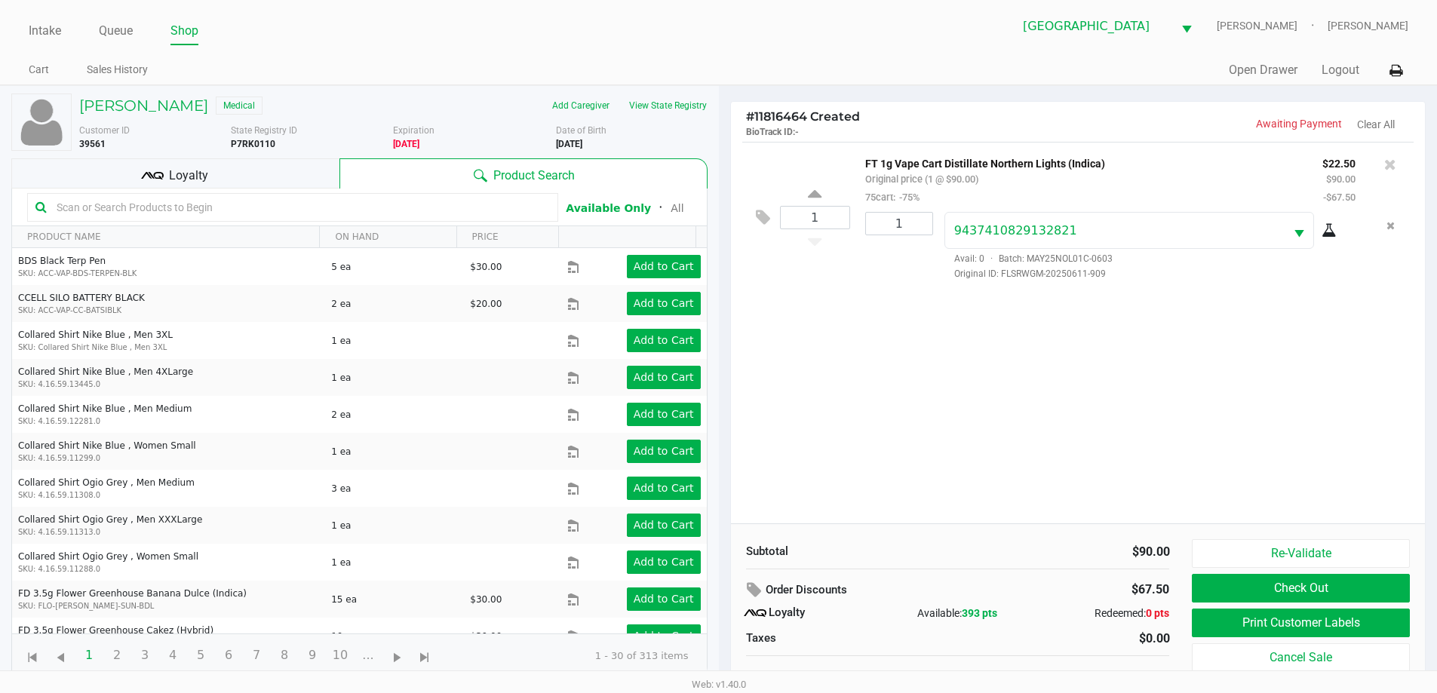
click at [213, 160] on div "Loyalty" at bounding box center [175, 173] width 328 height 30
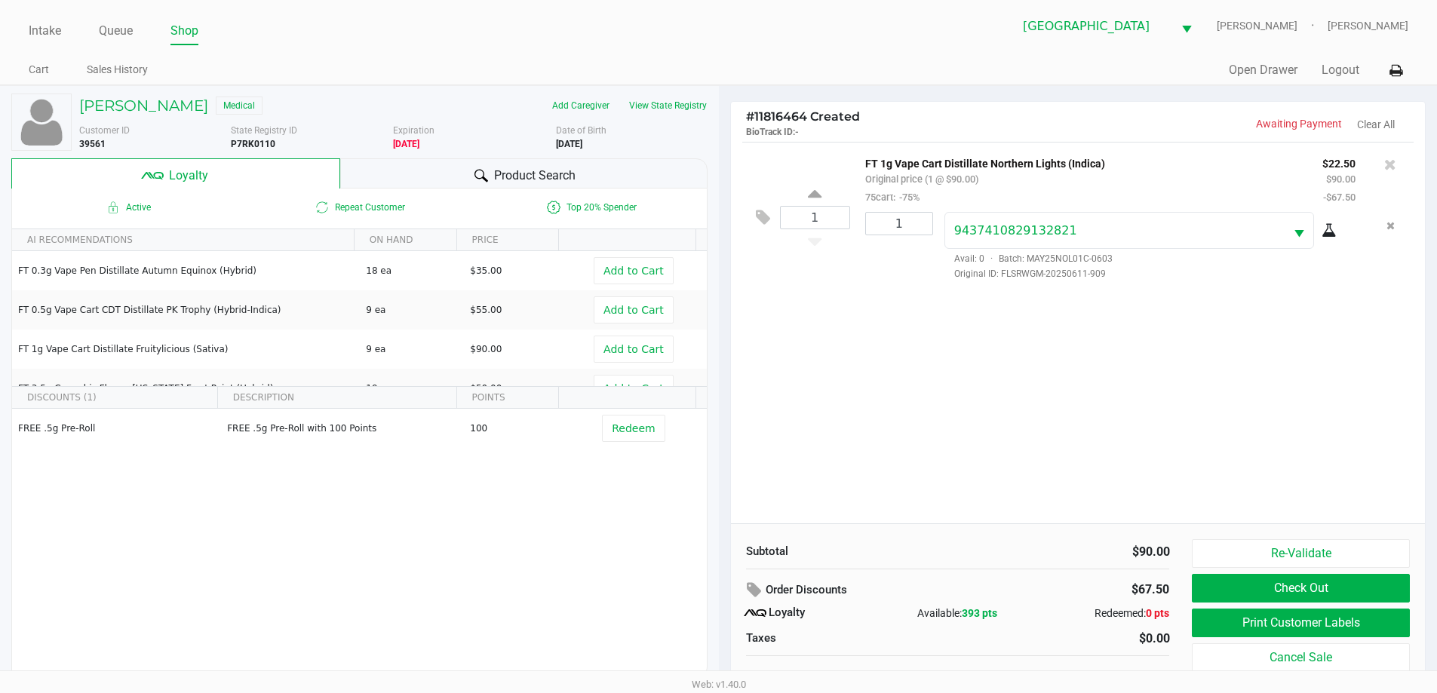
scroll to position [15, 0]
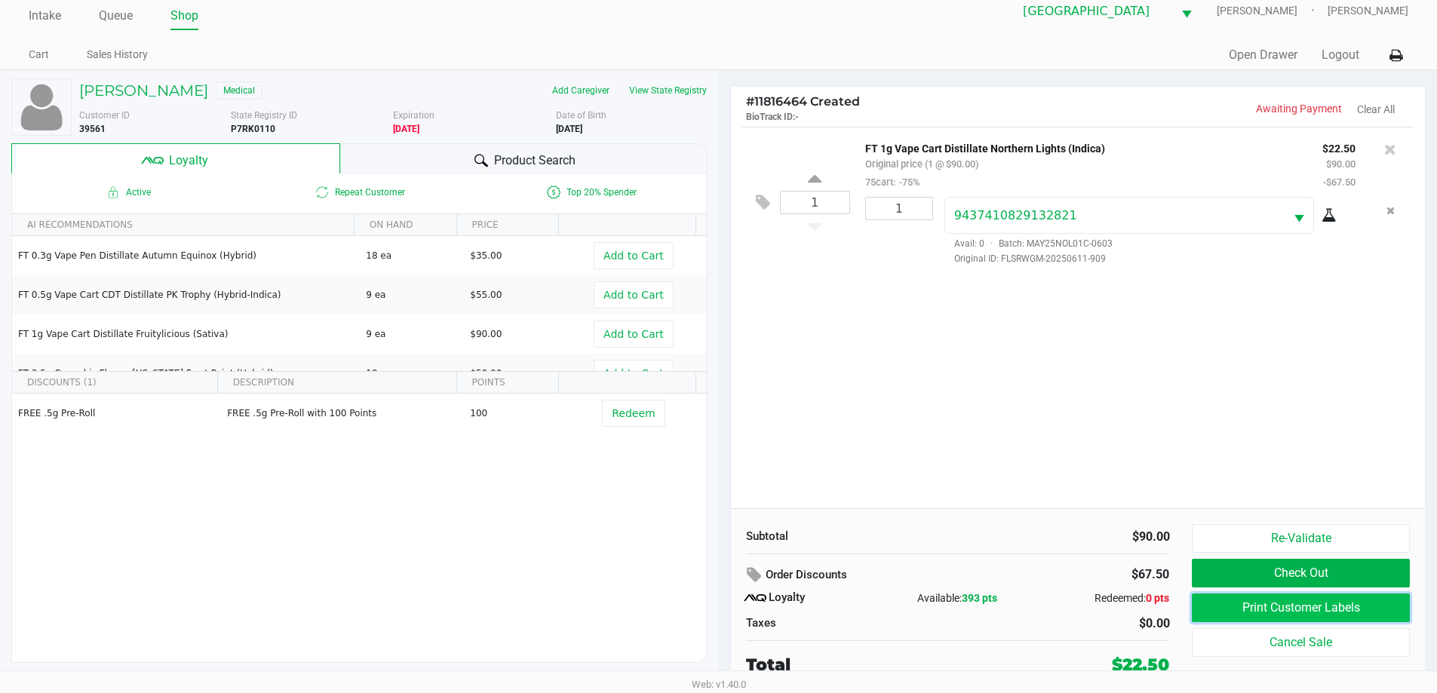
click at [1324, 601] on button "Print Customer Labels" at bounding box center [1299, 607] width 217 height 29
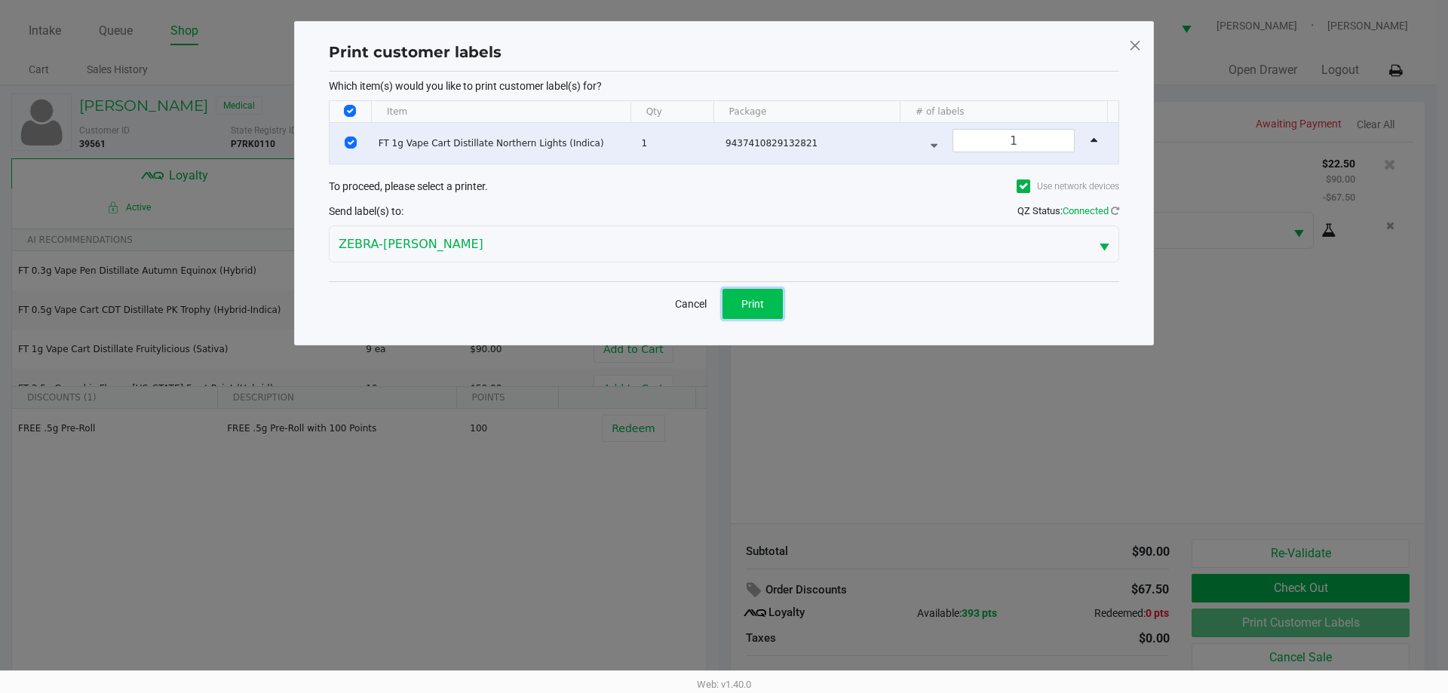
click at [765, 308] on button "Print" at bounding box center [752, 304] width 60 height 30
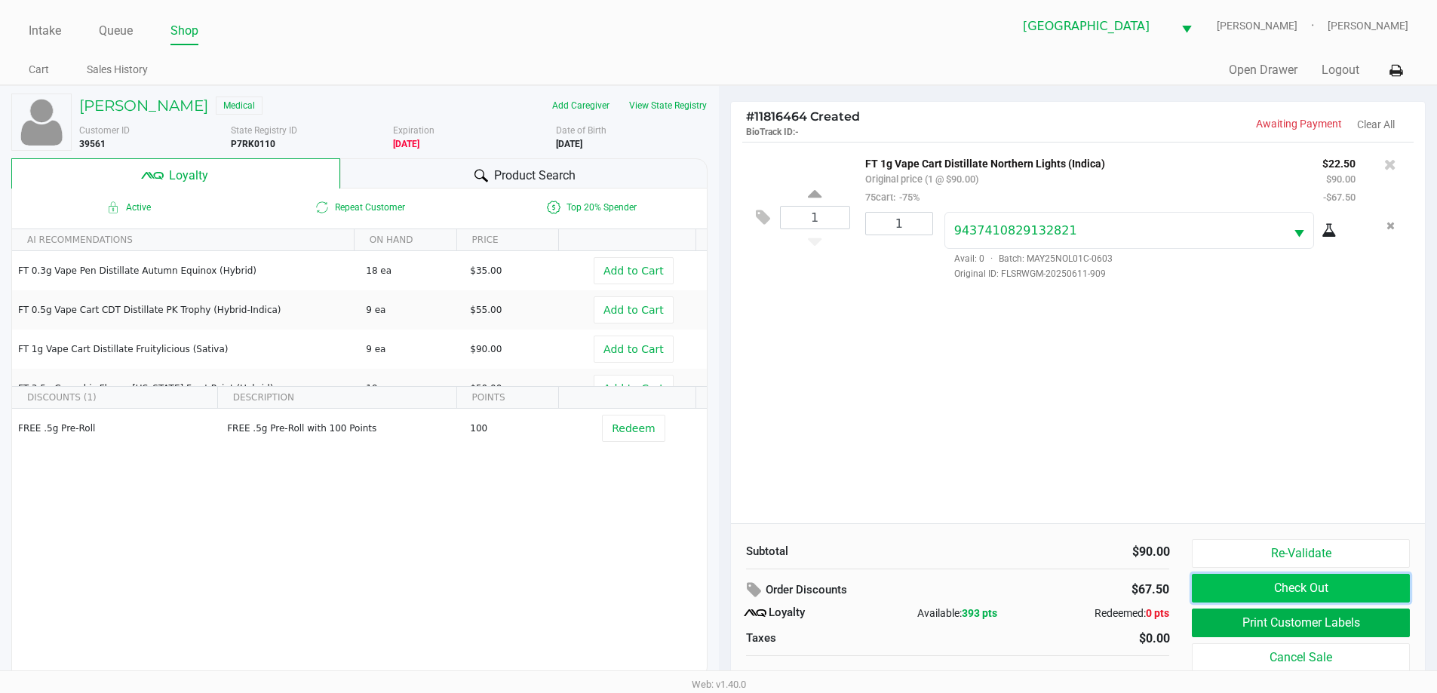
click at [1297, 600] on button "Check Out" at bounding box center [1299, 588] width 217 height 29
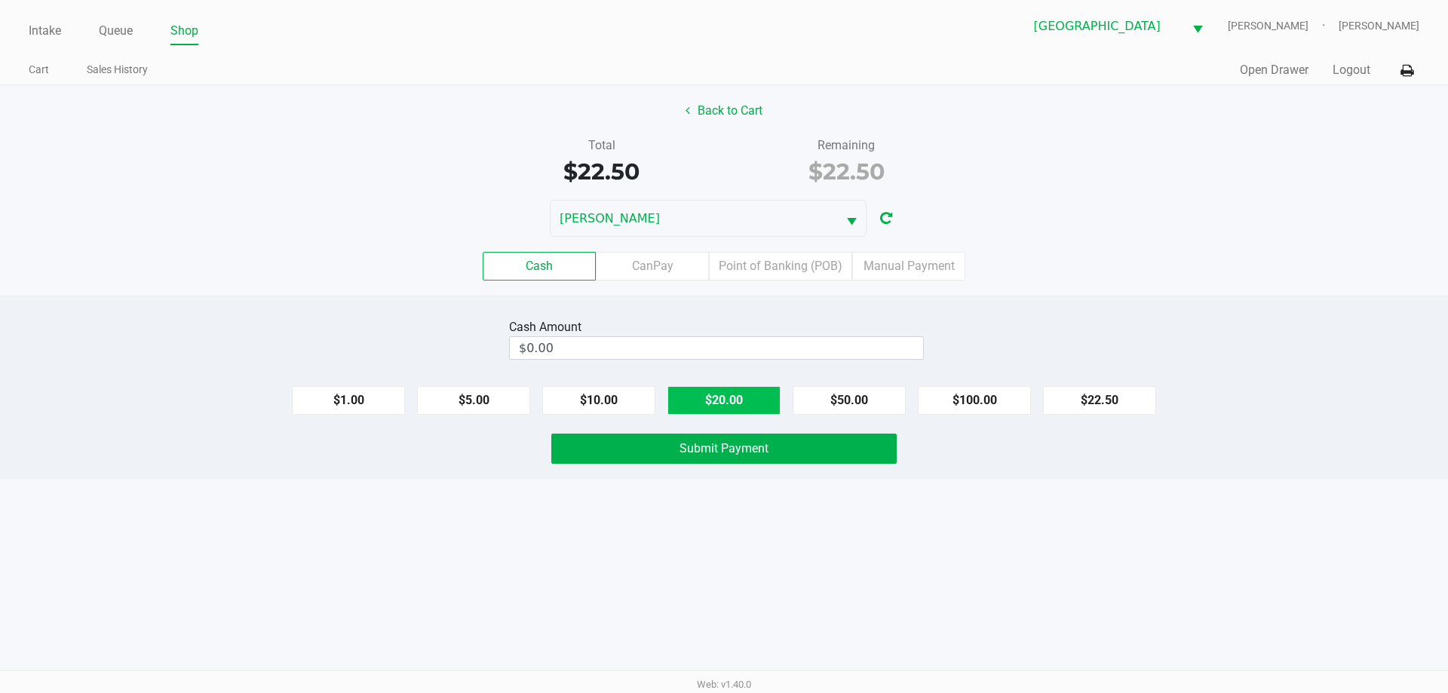
click at [715, 403] on button "$20.00" at bounding box center [723, 400] width 113 height 29
click at [639, 400] on button "$10.00" at bounding box center [598, 400] width 113 height 29
type input "$30.00"
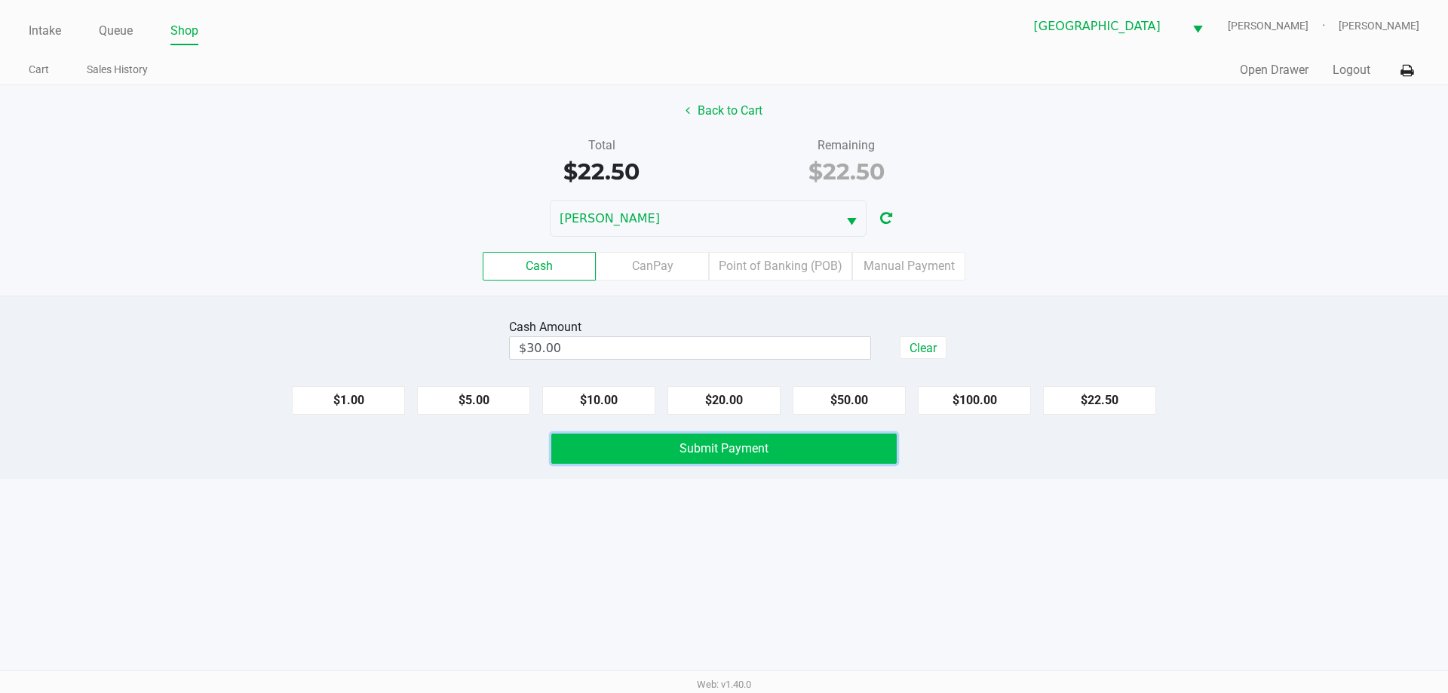
click at [738, 459] on button "Submit Payment" at bounding box center [723, 449] width 345 height 30
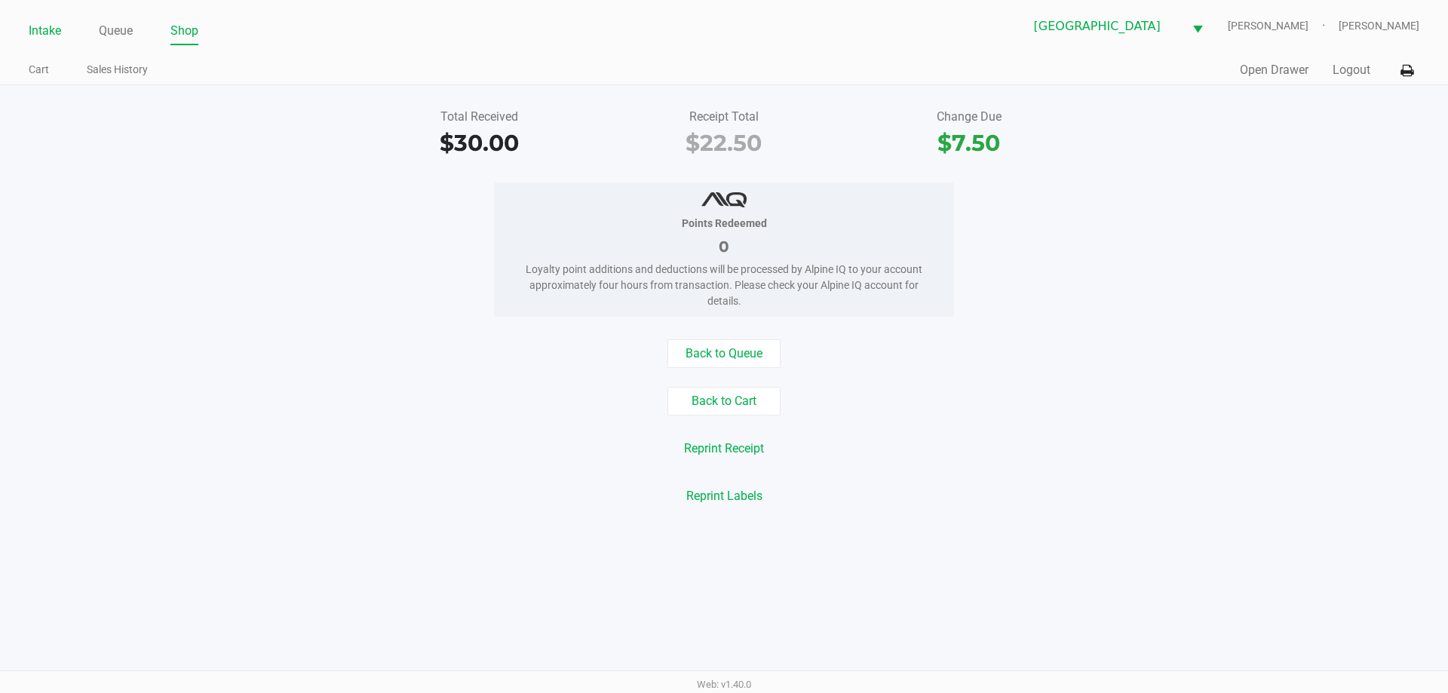
click at [44, 35] on link "Intake" at bounding box center [45, 30] width 32 height 21
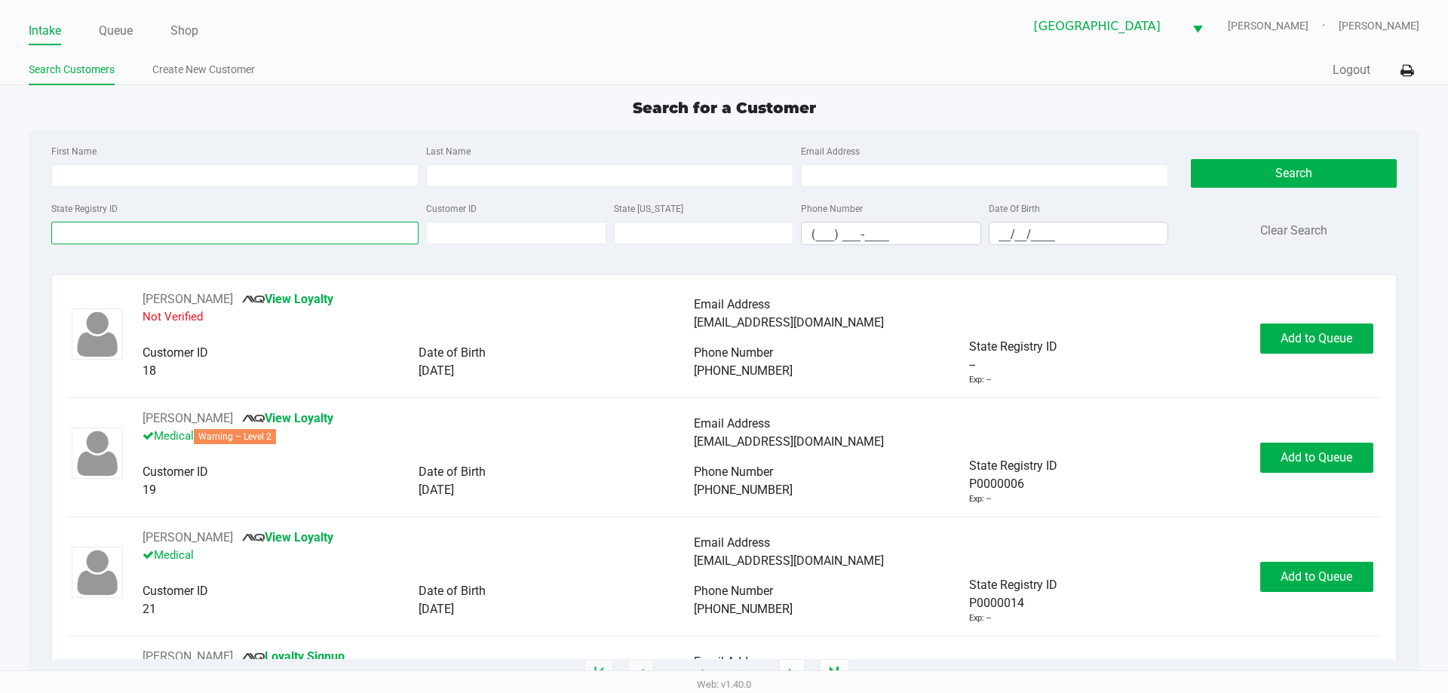
click at [168, 232] on input "State Registry ID" at bounding box center [234, 233] width 367 height 23
click at [240, 114] on div "Search for a Customer" at bounding box center [723, 108] width 1412 height 23
type input "ERIC"
type input "EMENHEISER"
type input "12/24/1970"
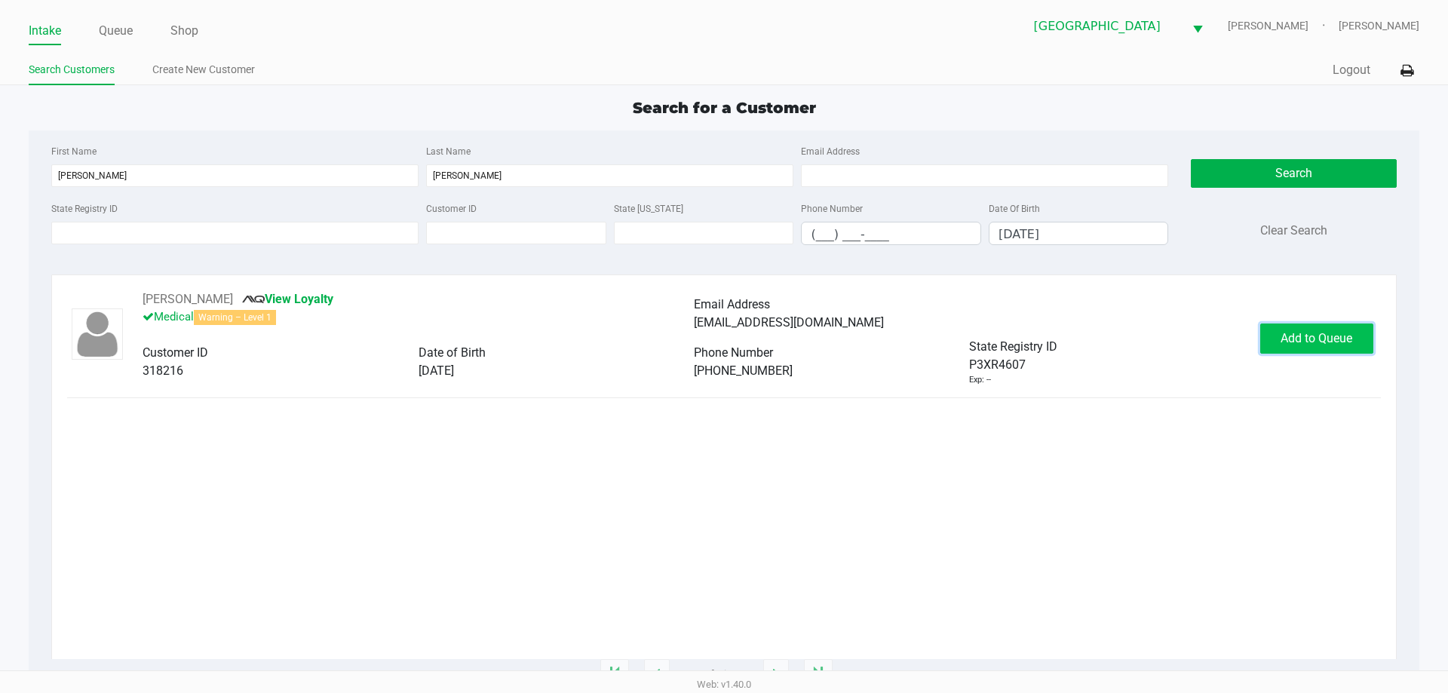
click at [1272, 345] on button "Add to Queue" at bounding box center [1316, 339] width 113 height 30
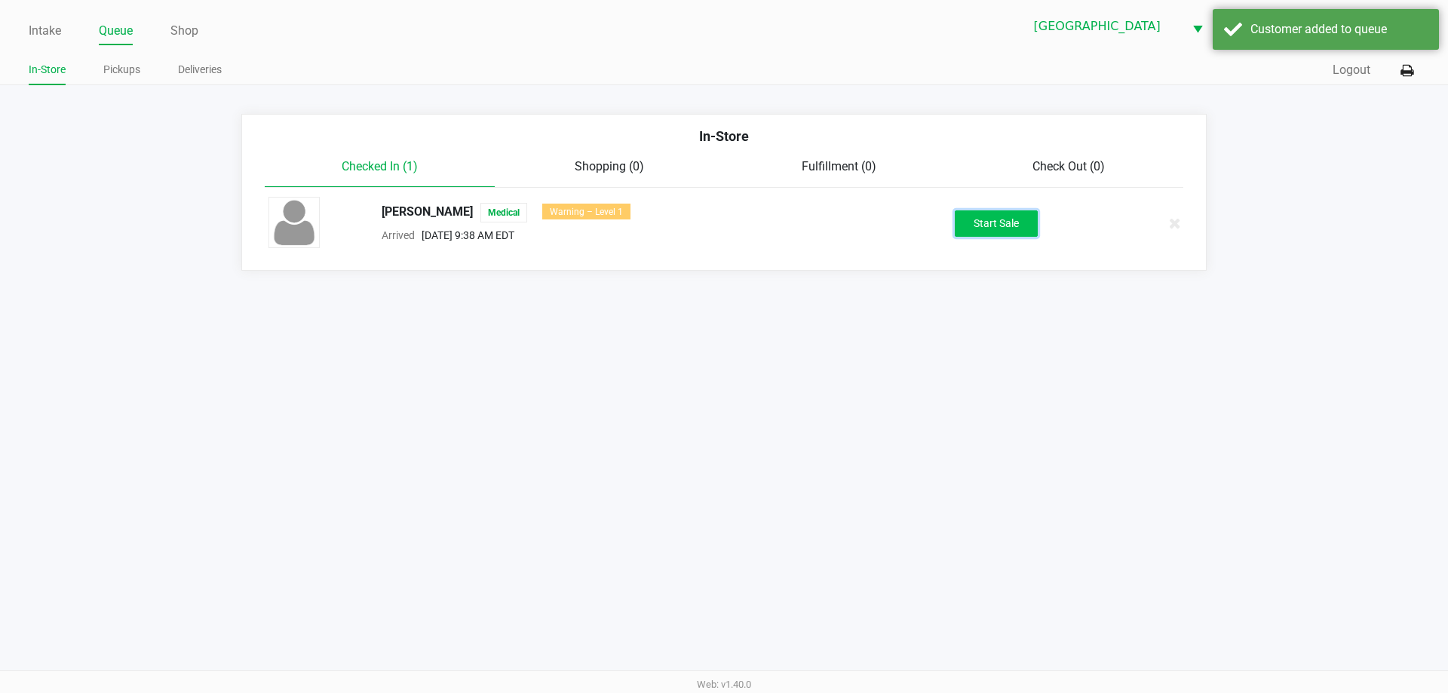
click at [993, 226] on button "Start Sale" at bounding box center [996, 223] width 83 height 26
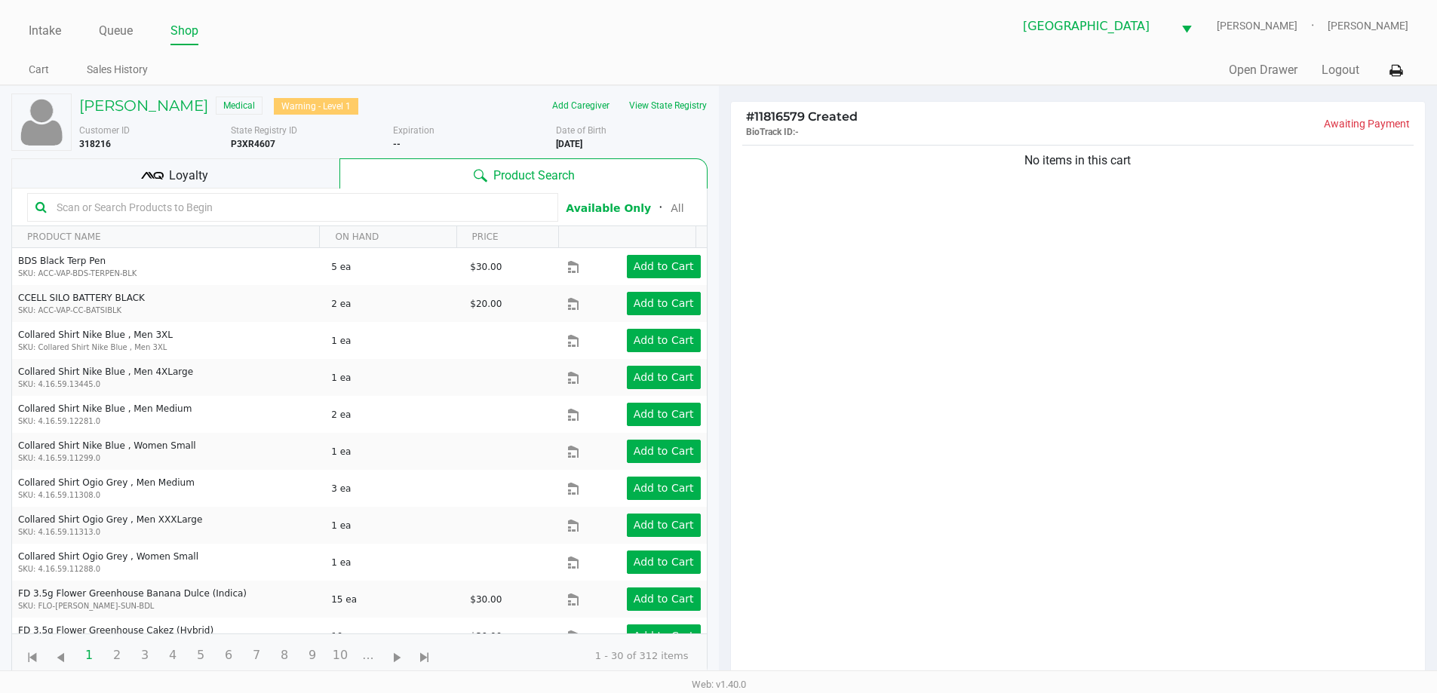
click at [228, 176] on div "Loyalty" at bounding box center [175, 173] width 328 height 30
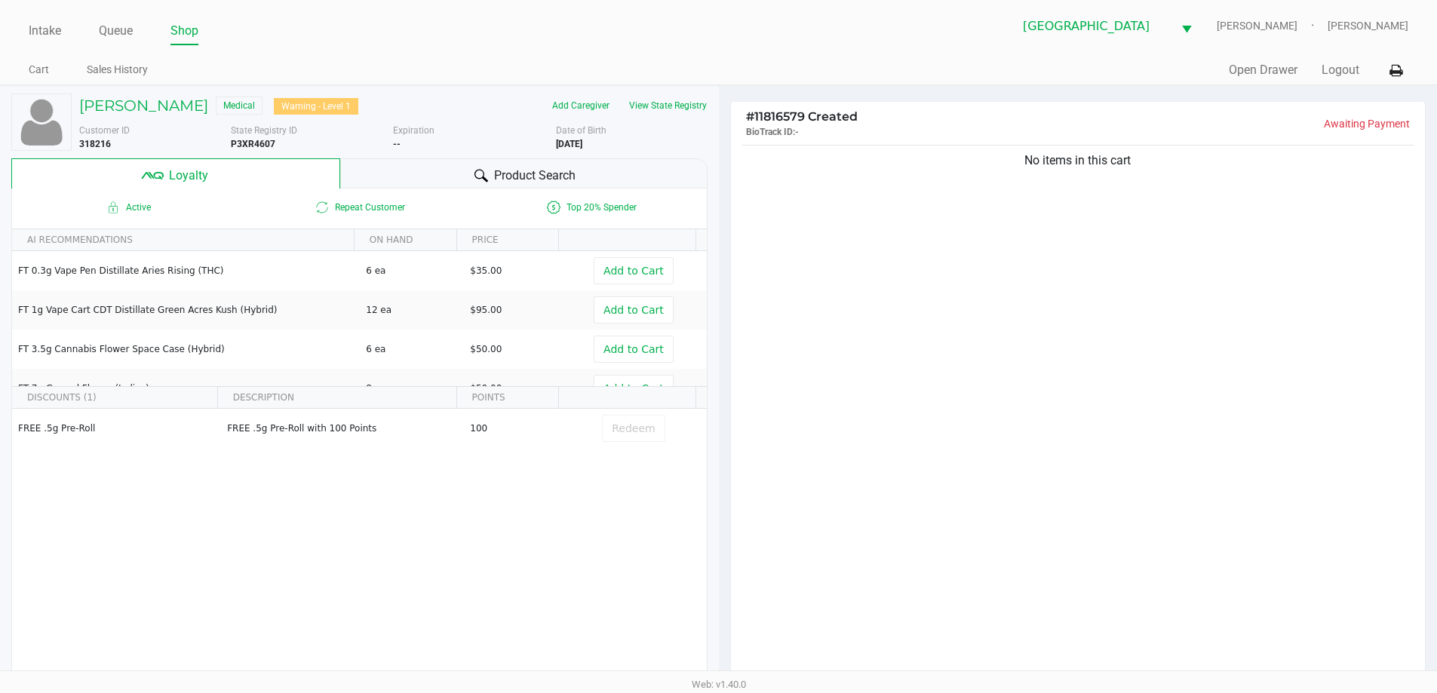
click at [472, 176] on div at bounding box center [481, 176] width 18 height 18
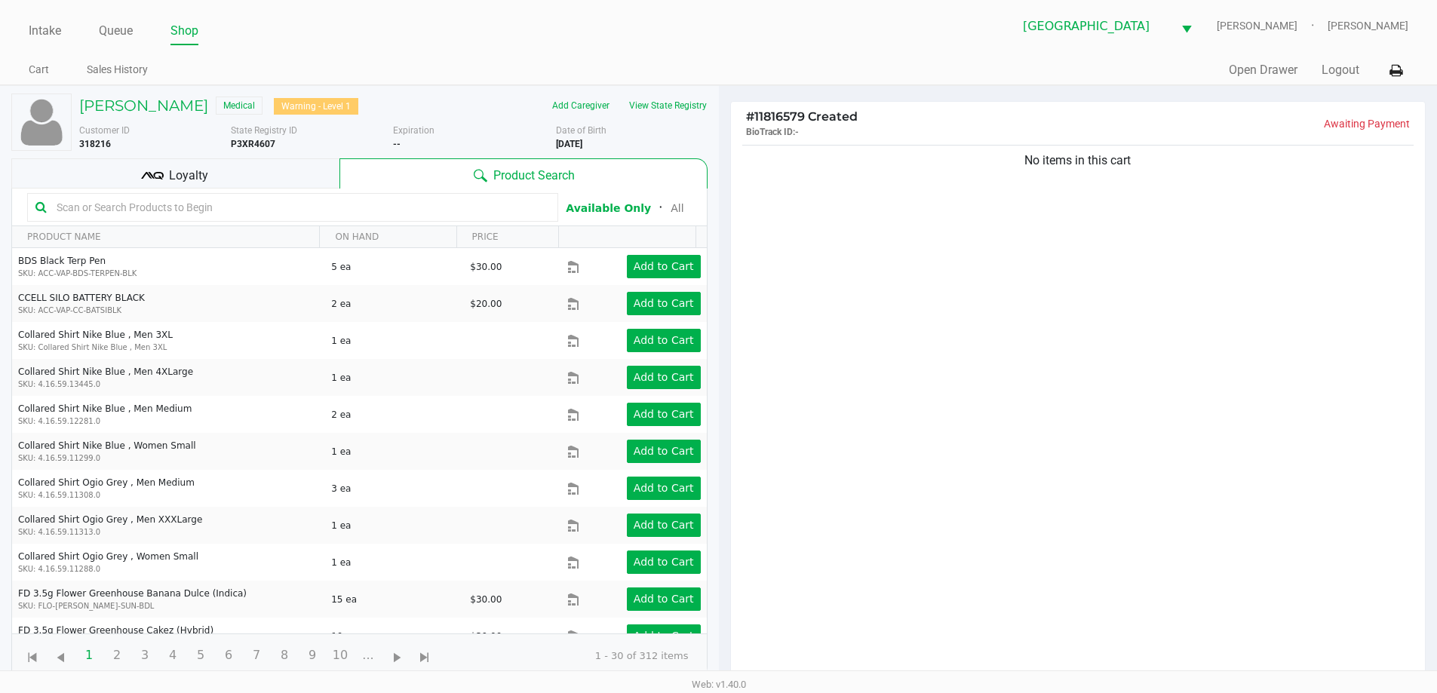
click at [236, 174] on div "Loyalty" at bounding box center [175, 173] width 328 height 30
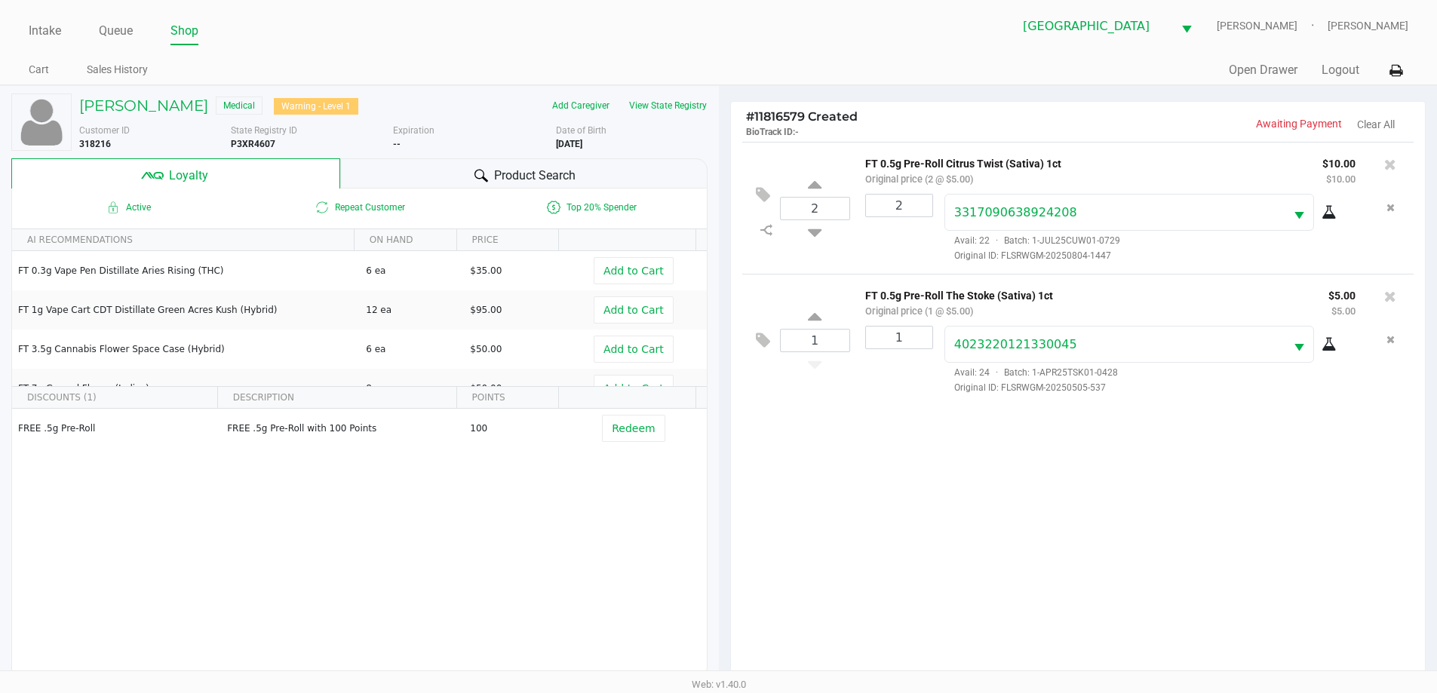
click at [1391, 164] on icon at bounding box center [1390, 164] width 12 height 15
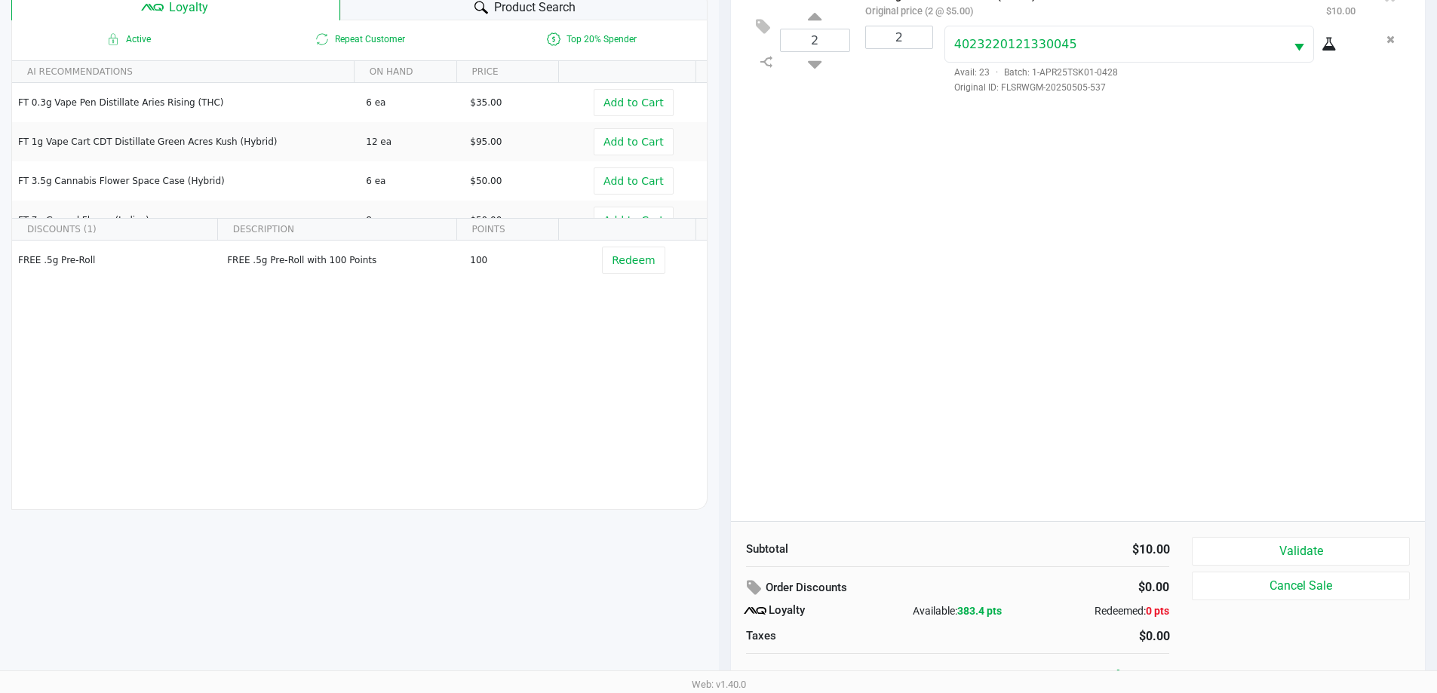
scroll to position [181, 0]
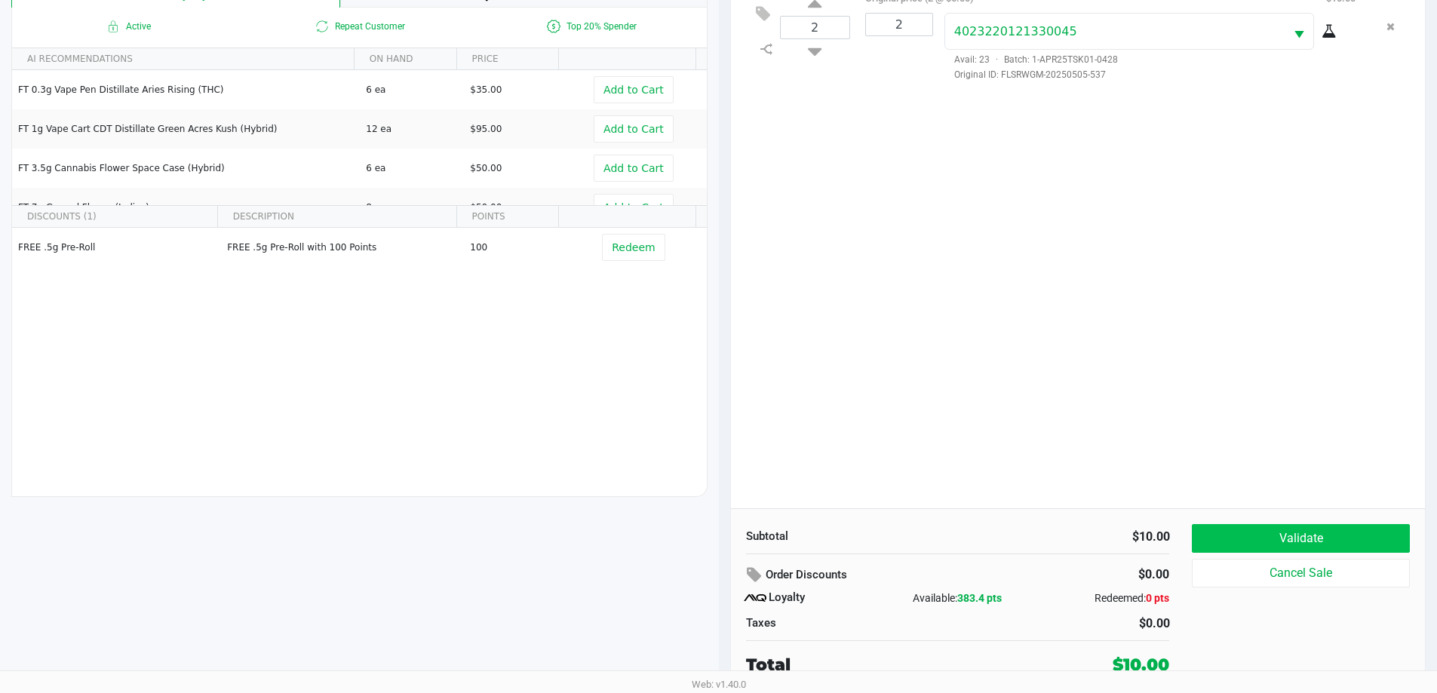
click at [1325, 526] on button "Validate" at bounding box center [1299, 538] width 217 height 29
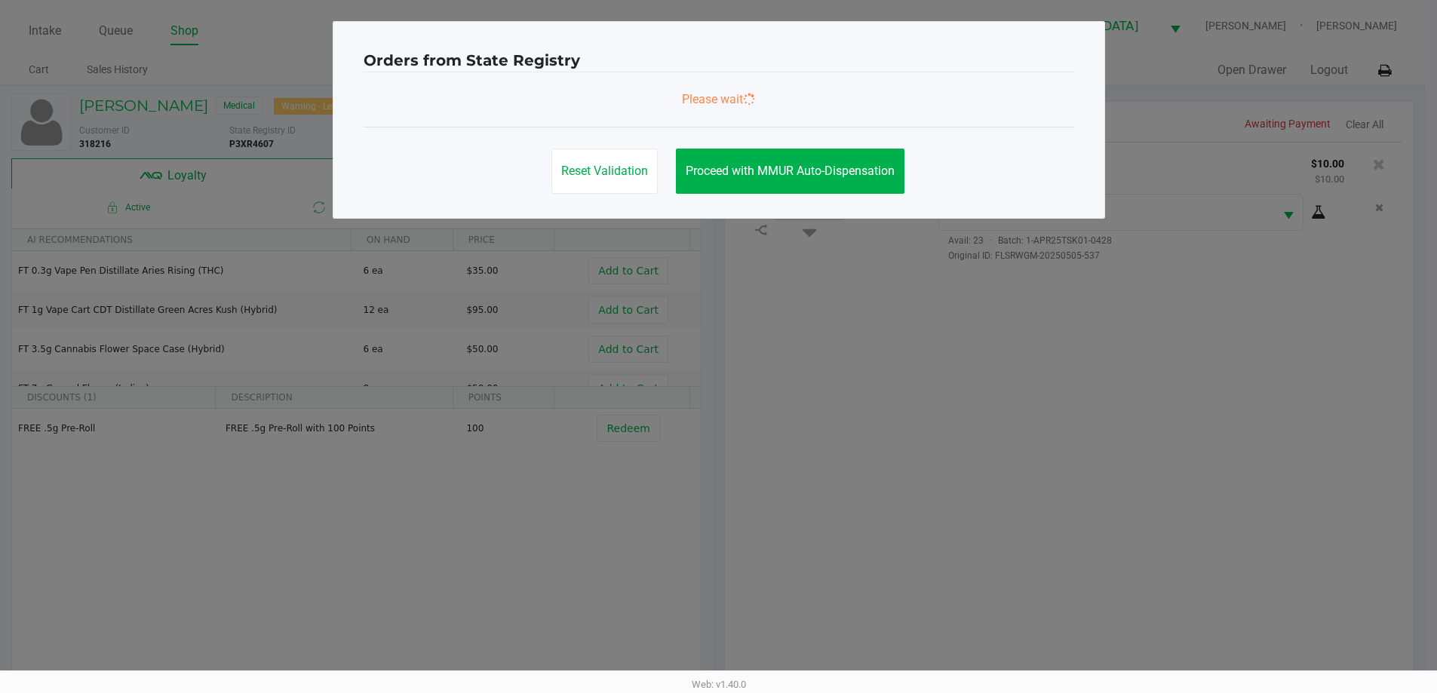
scroll to position [0, 0]
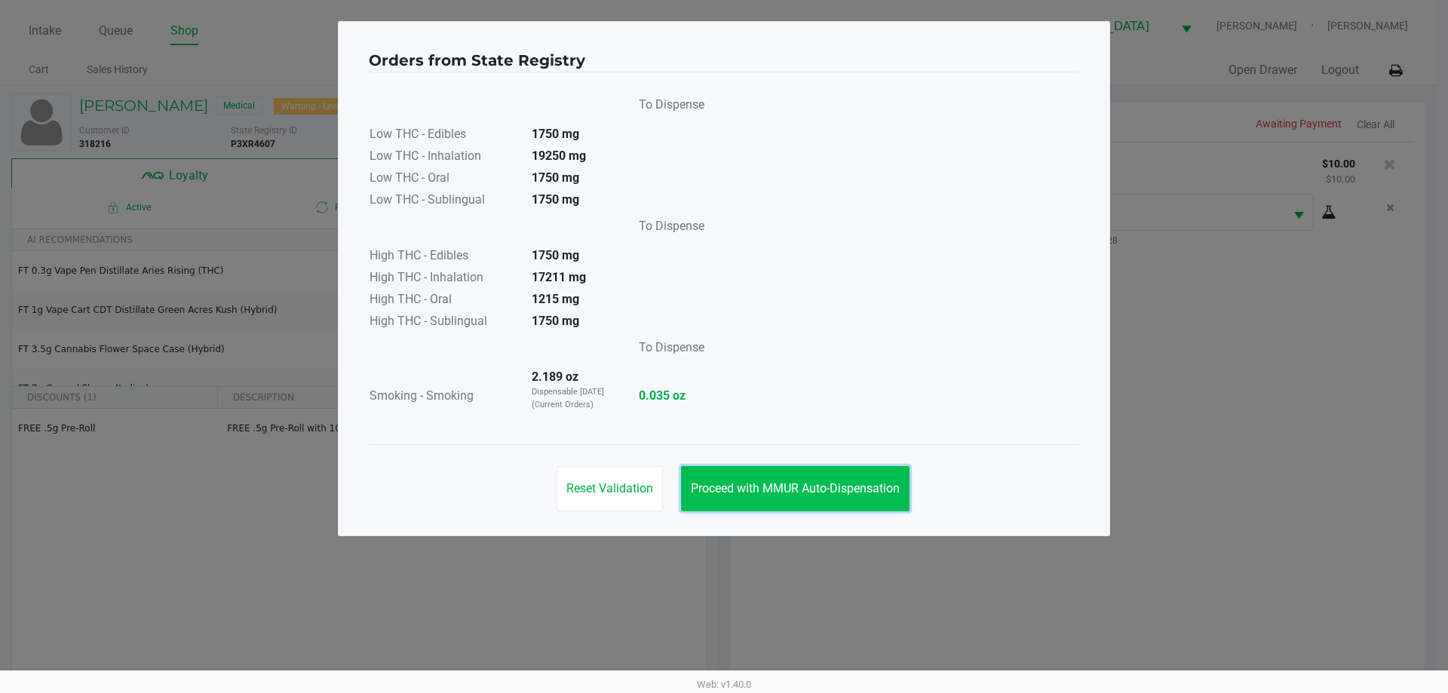
click at [818, 479] on button "Proceed with MMUR Auto-Dispensation" at bounding box center [795, 488] width 228 height 45
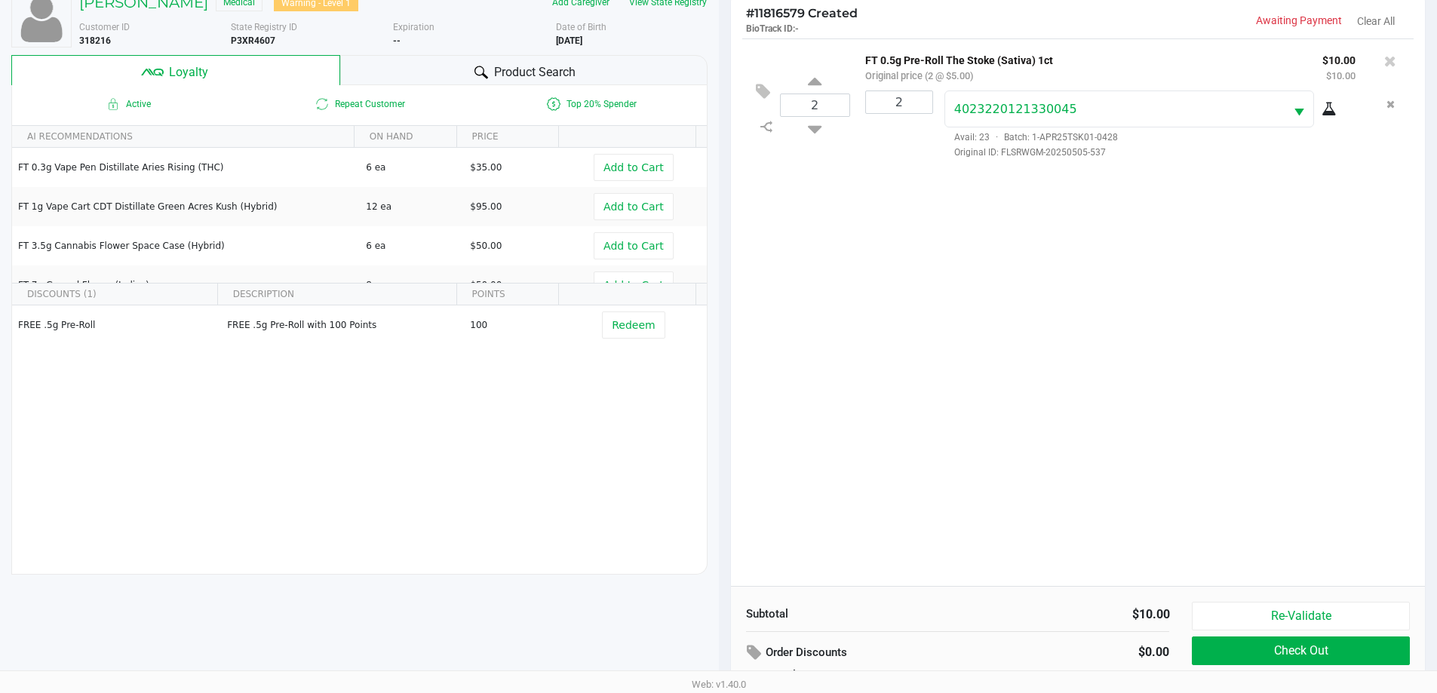
scroll to position [181, 0]
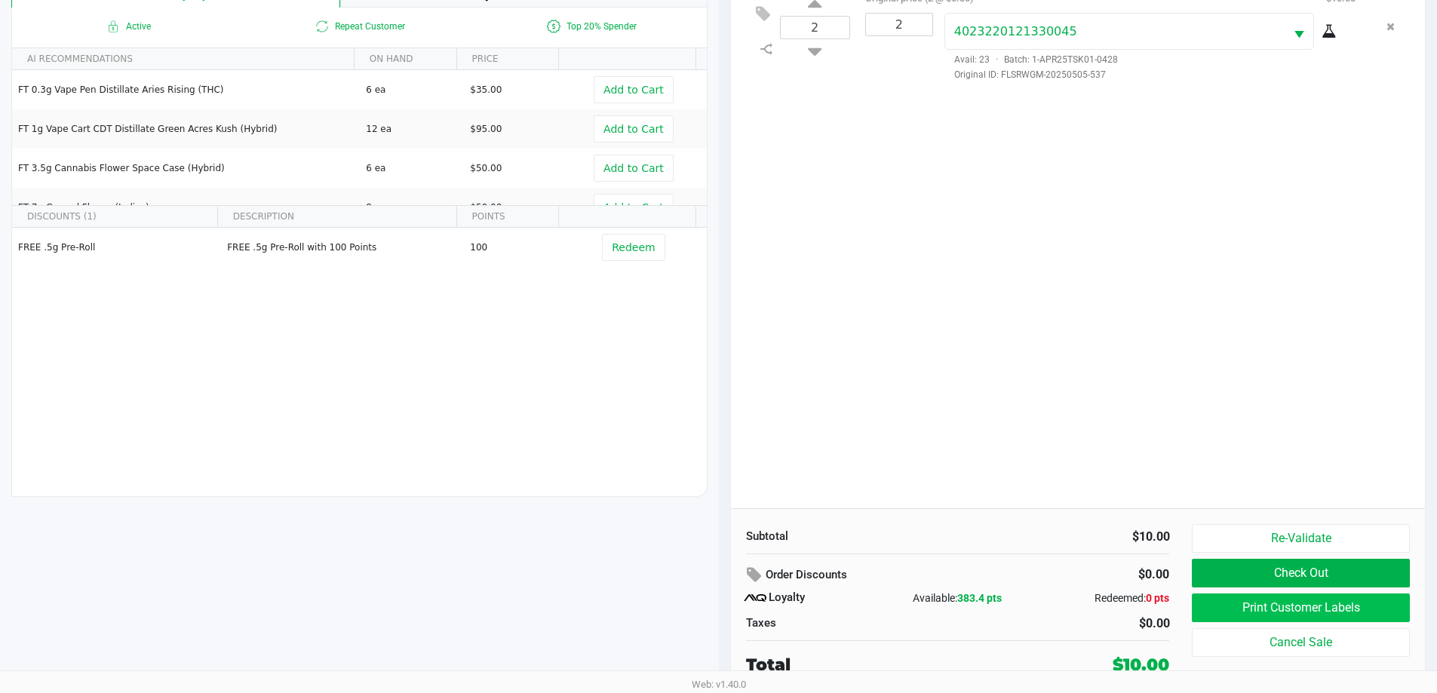
click at [1356, 616] on button "Print Customer Labels" at bounding box center [1299, 607] width 217 height 29
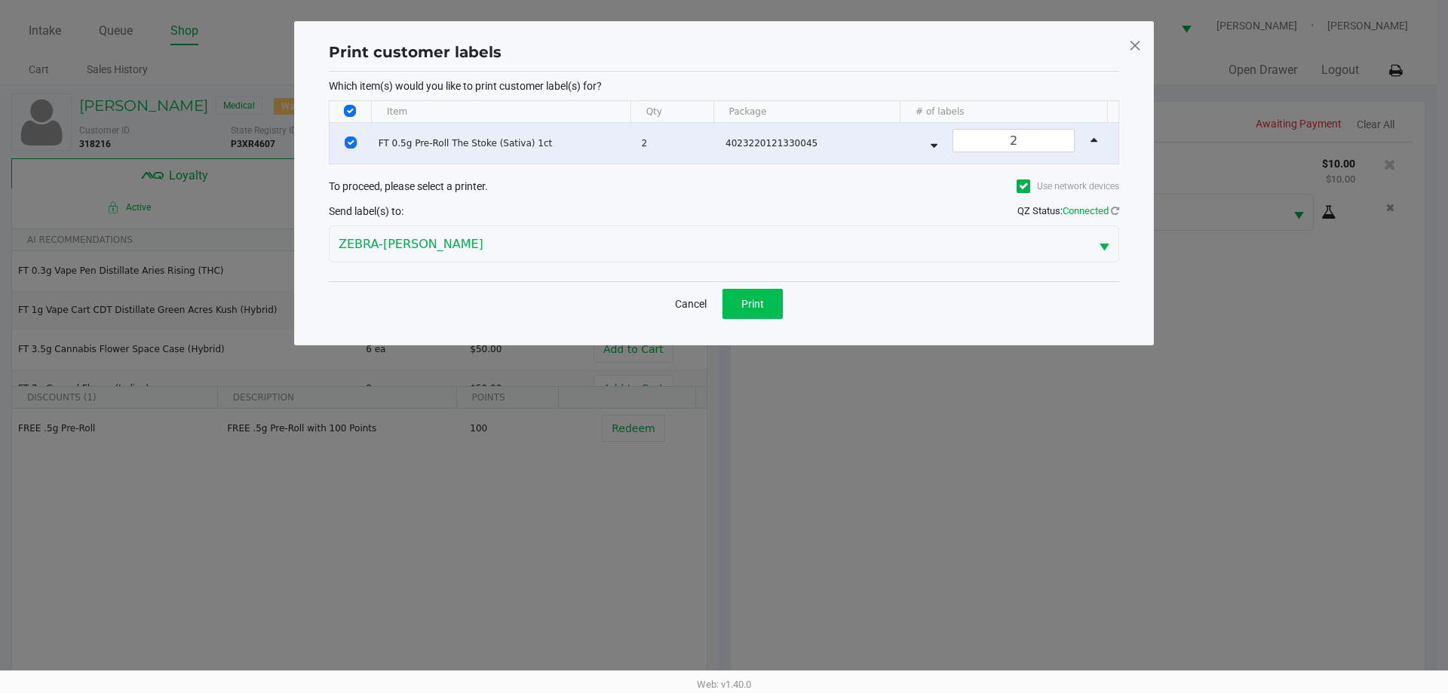
click at [744, 310] on button "Print" at bounding box center [752, 304] width 60 height 30
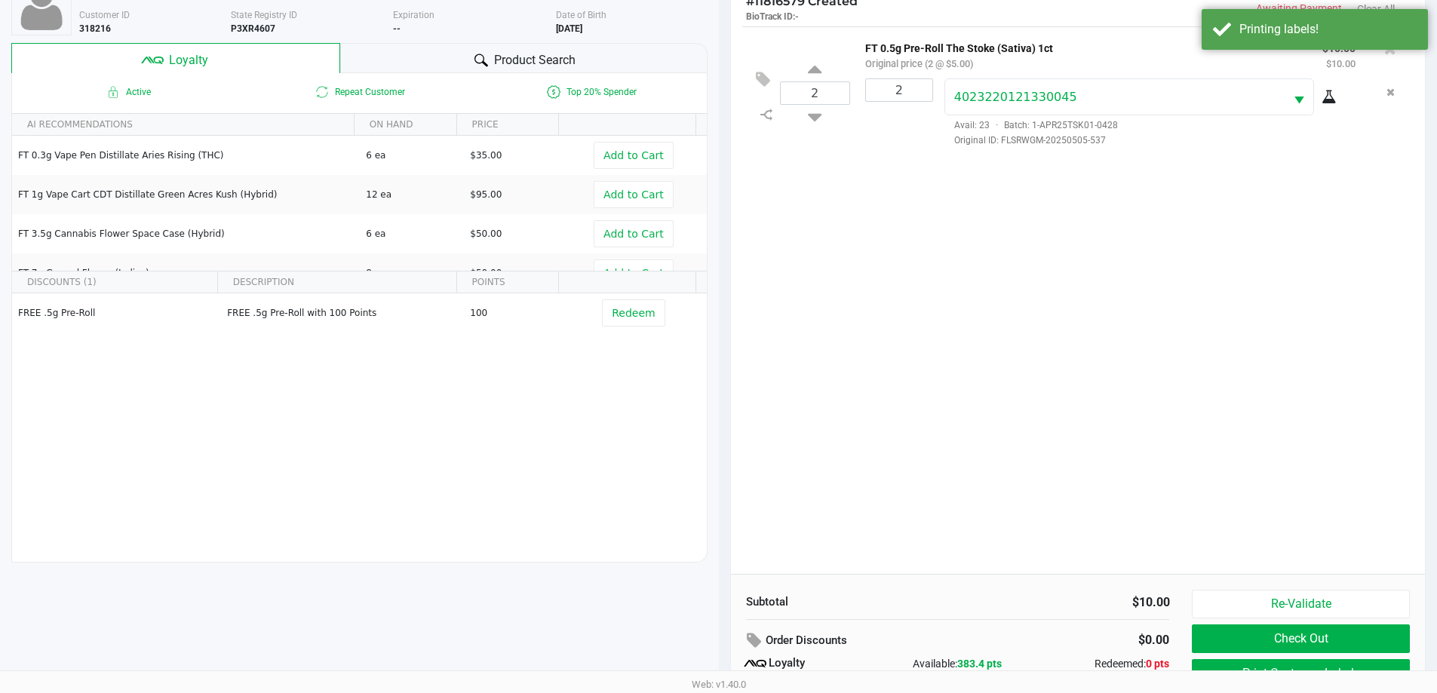
scroll to position [181, 0]
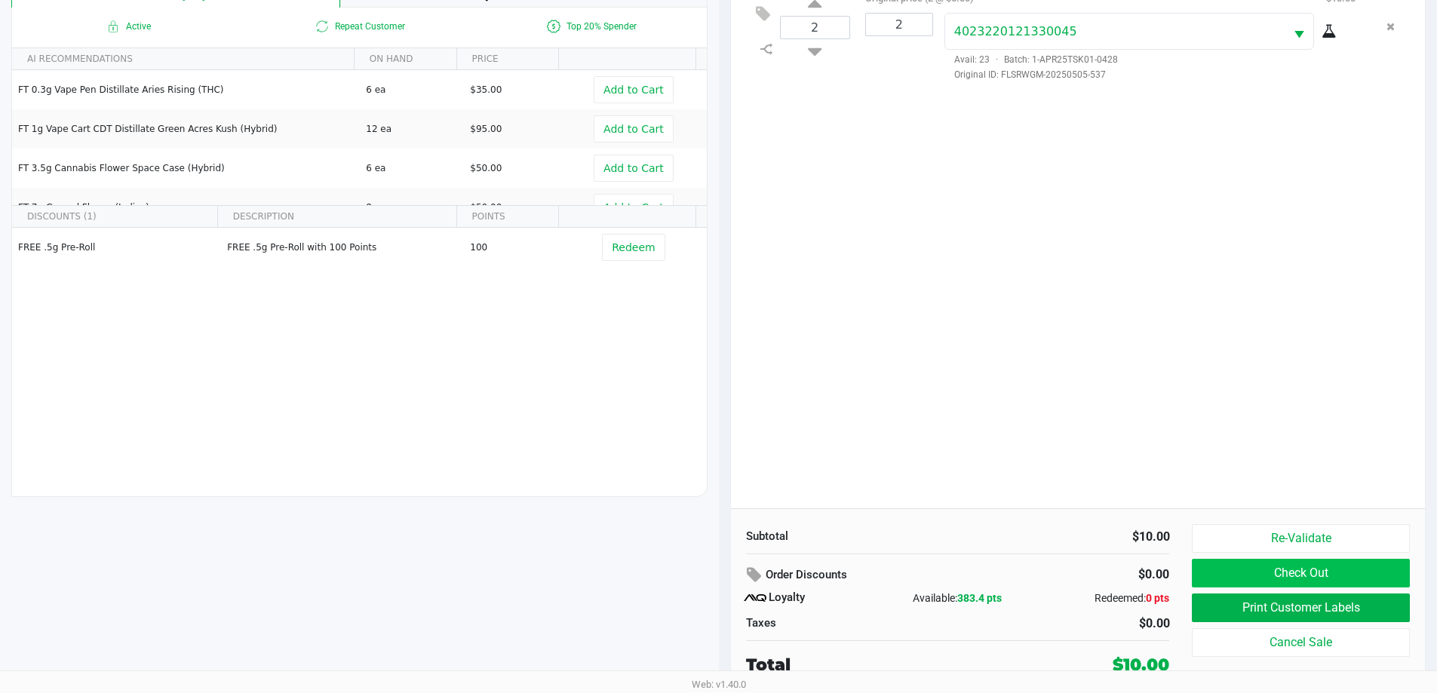
click at [1378, 569] on button "Check Out" at bounding box center [1299, 573] width 217 height 29
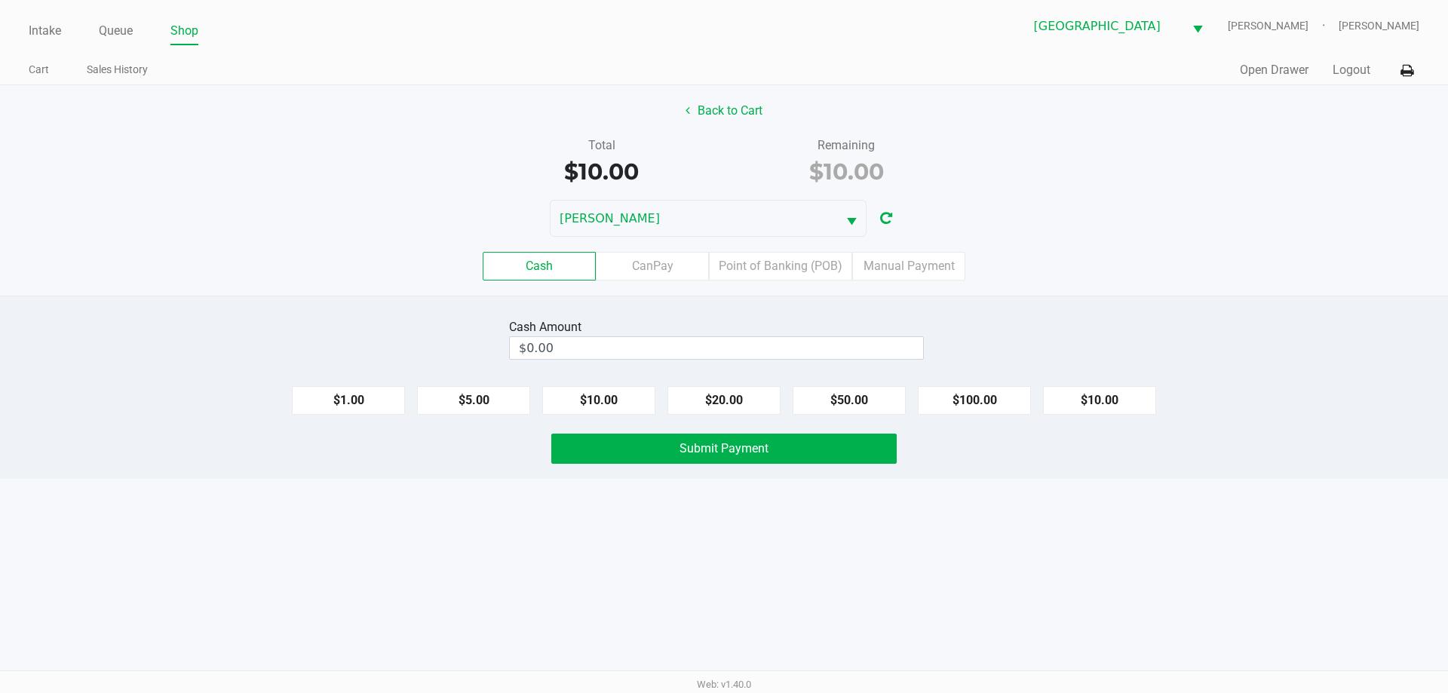
click at [1097, 403] on button "$10.00" at bounding box center [1099, 400] width 113 height 29
type input "$10.00"
click at [811, 459] on button "Submit Payment" at bounding box center [723, 449] width 345 height 30
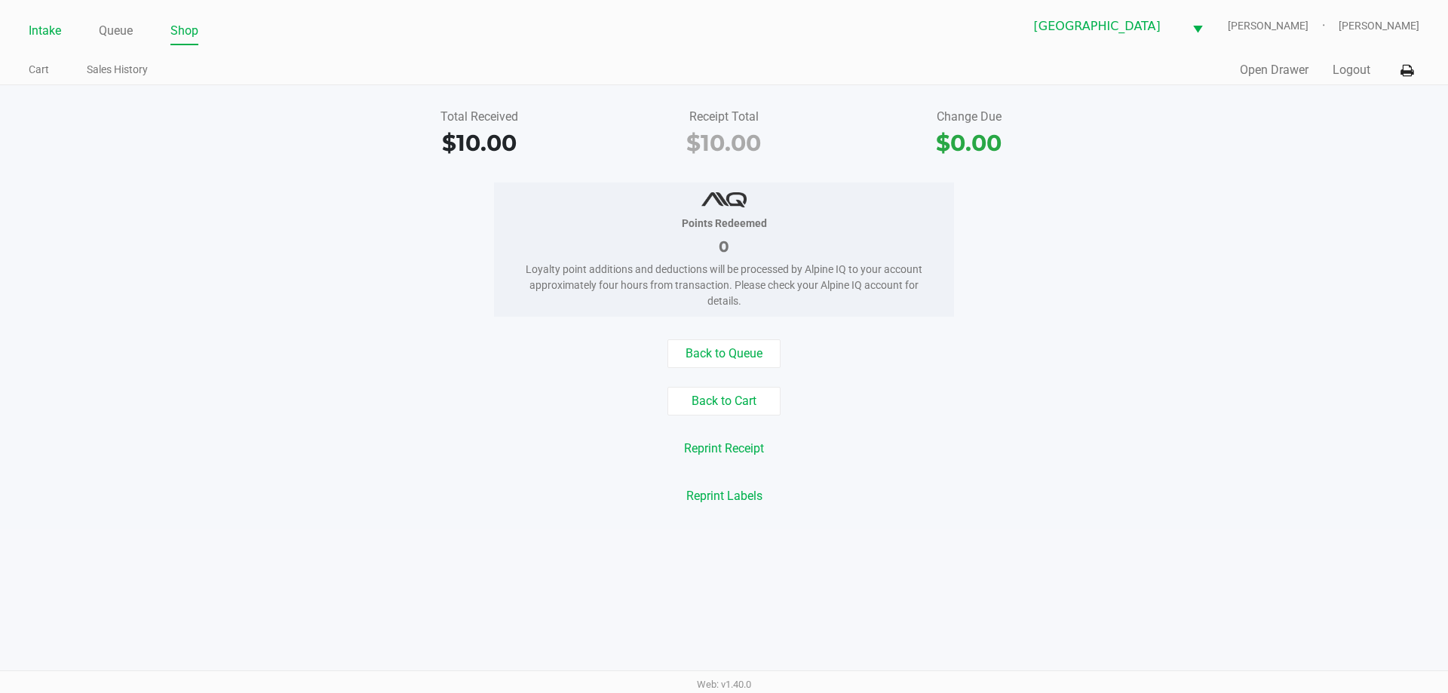
click at [36, 33] on link "Intake" at bounding box center [45, 30] width 32 height 21
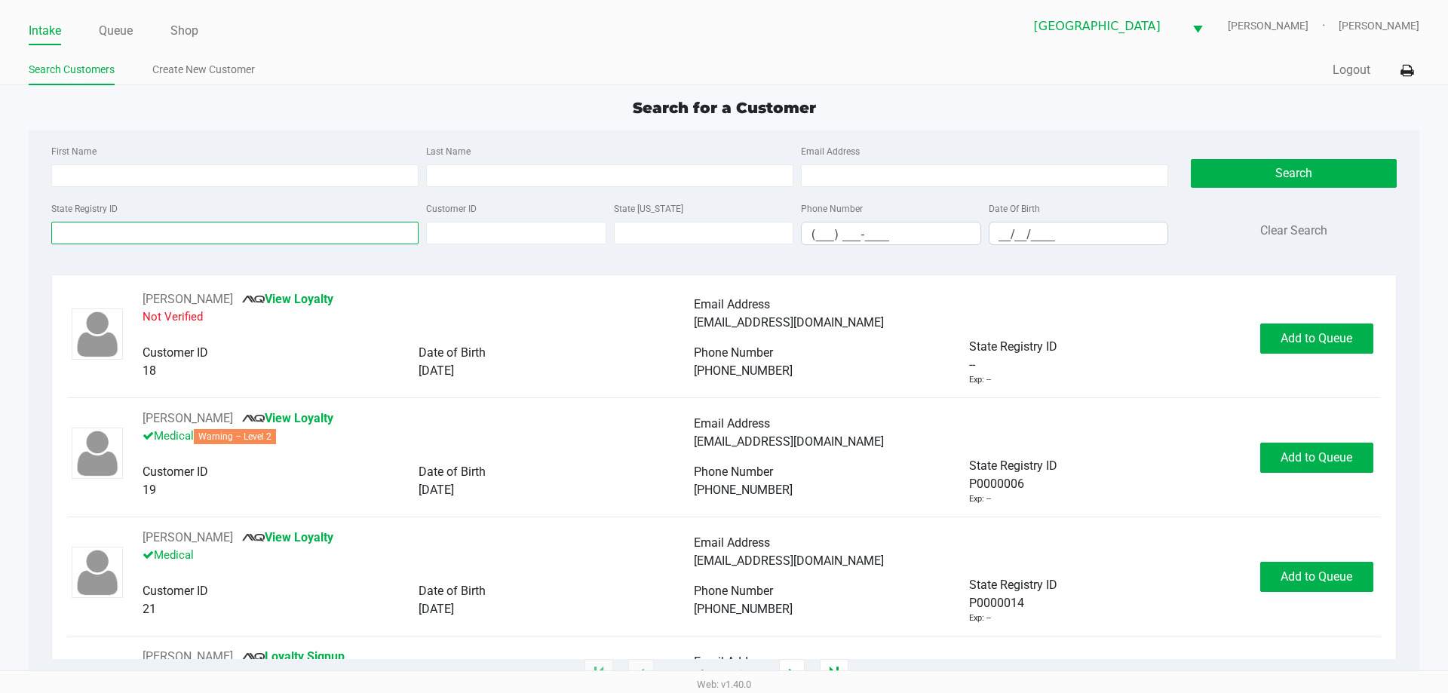
click at [251, 232] on input "State Registry ID" at bounding box center [234, 233] width 367 height 23
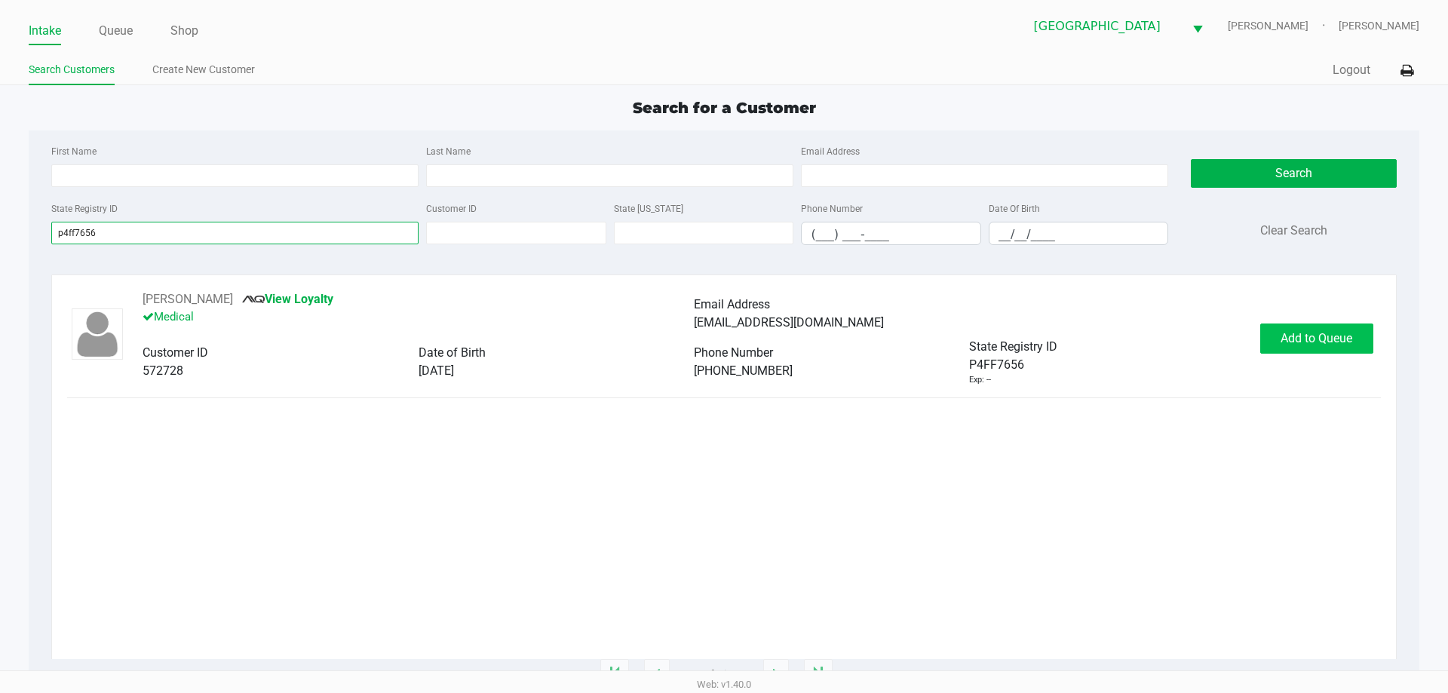
type input "p4ff7656"
click at [1335, 345] on span "Add to Queue" at bounding box center [1316, 338] width 72 height 14
click at [1357, 327] on div "Add to Queue" at bounding box center [1316, 339] width 113 height 30
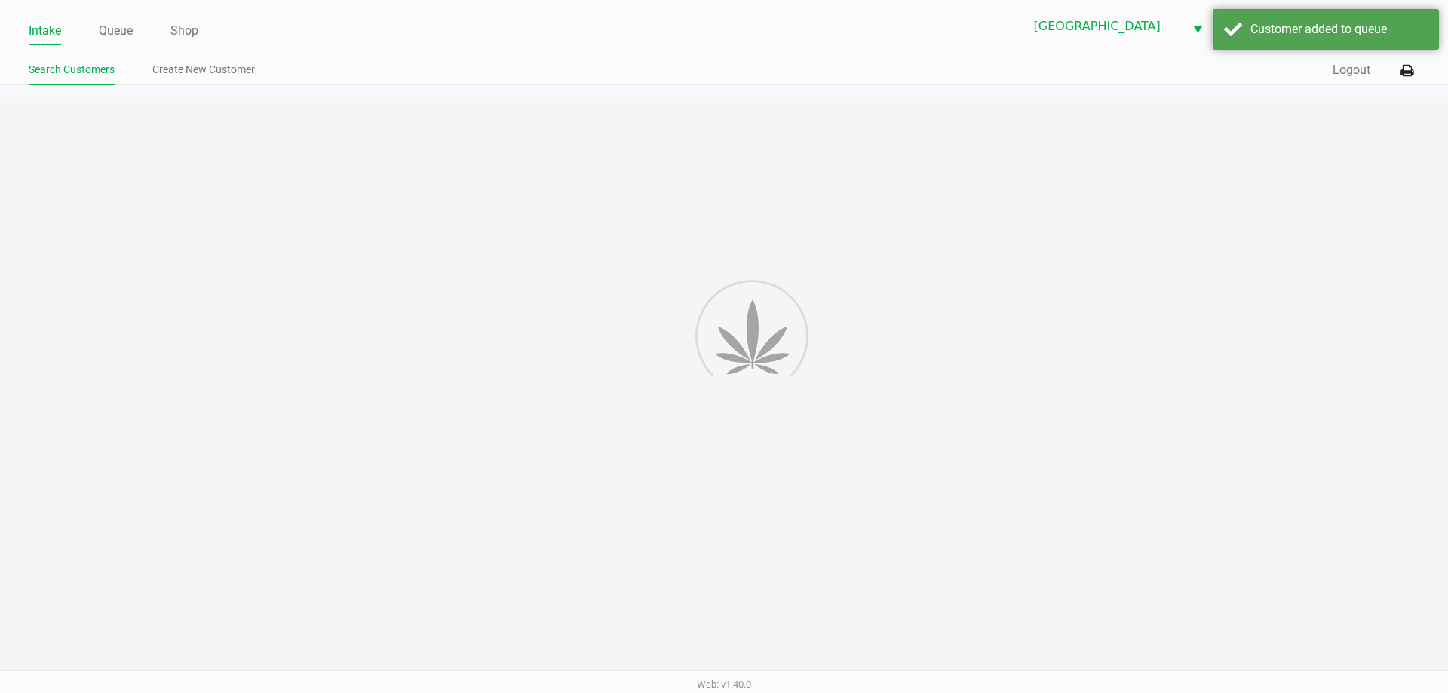
click at [1327, 336] on div "Intake Queue Shop North Port WC VANCE-JOY Woodie Perkins Search Customers Creat…" at bounding box center [724, 346] width 1448 height 693
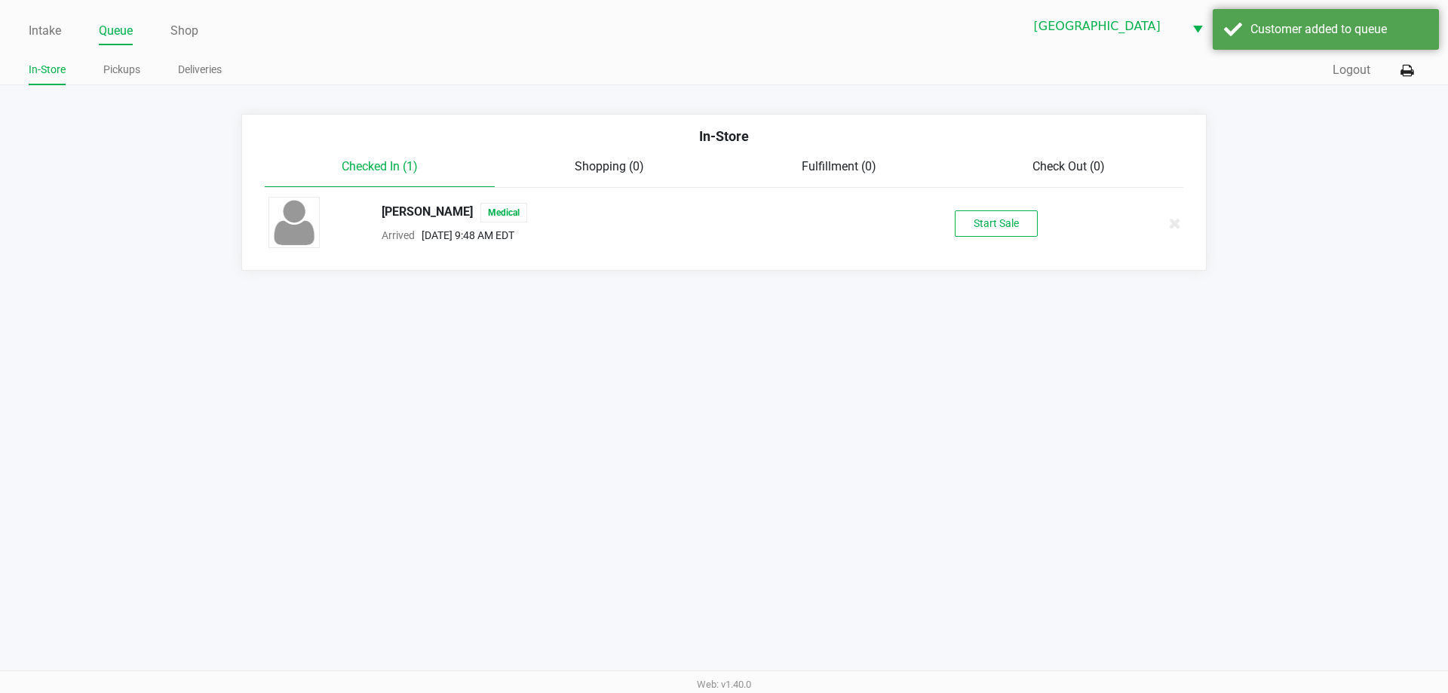
click at [1013, 231] on button "Start Sale" at bounding box center [996, 223] width 83 height 26
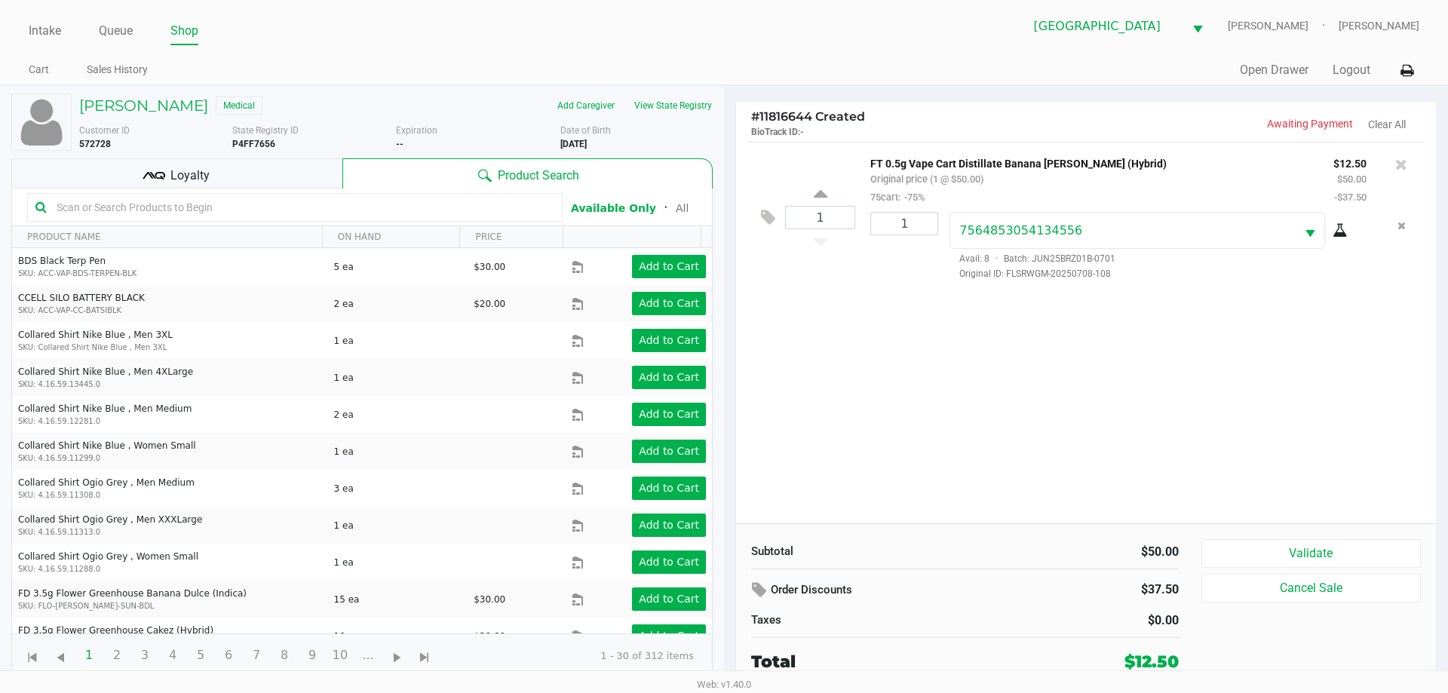
click at [1401, 164] on icon at bounding box center [1401, 164] width 12 height 15
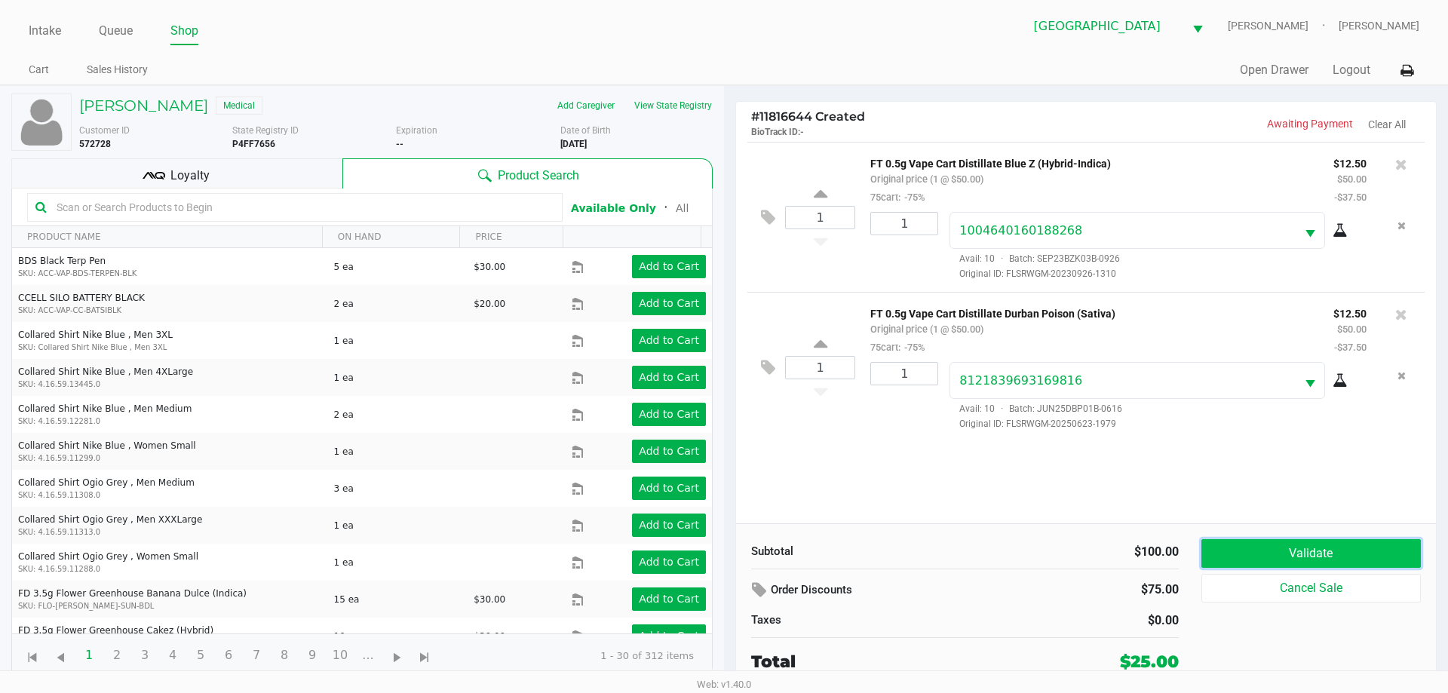
click at [1323, 550] on button "Validate" at bounding box center [1310, 553] width 219 height 29
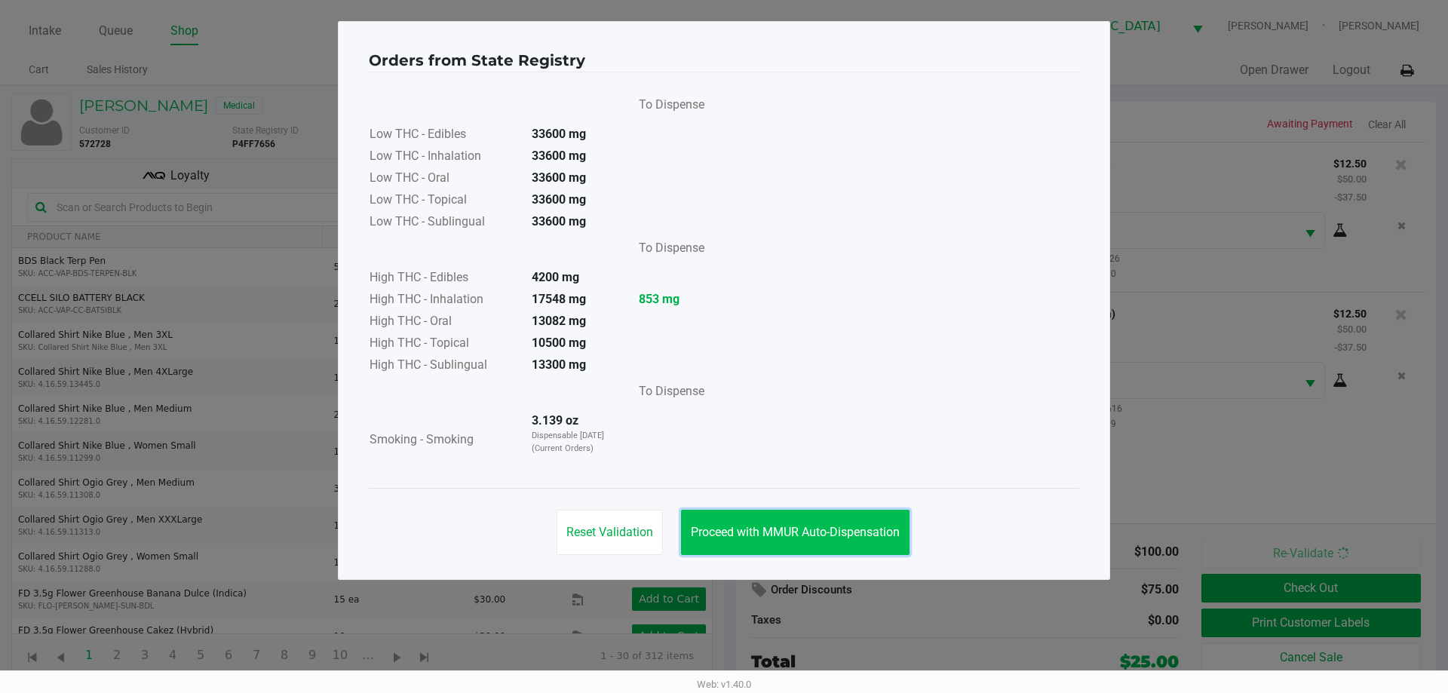
click at [853, 514] on button "Proceed with MMUR Auto-Dispensation" at bounding box center [795, 532] width 228 height 45
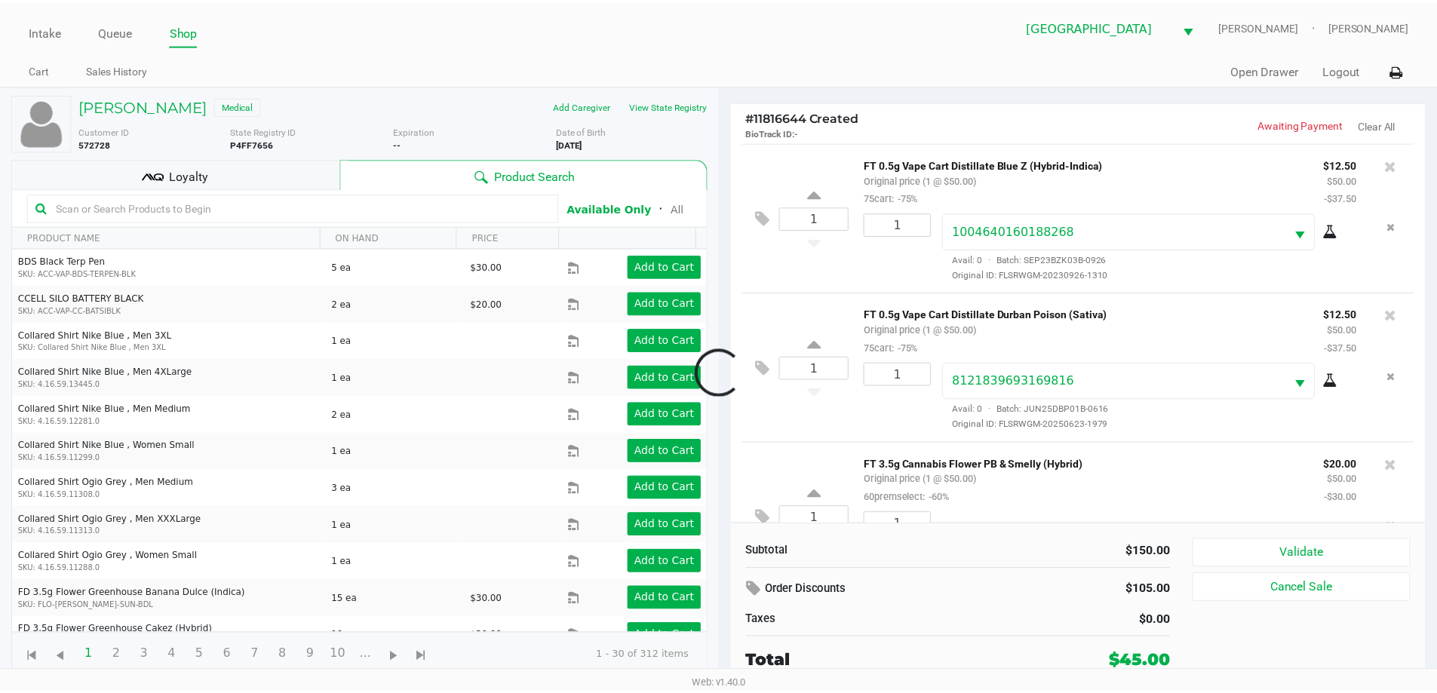
scroll to position [71, 0]
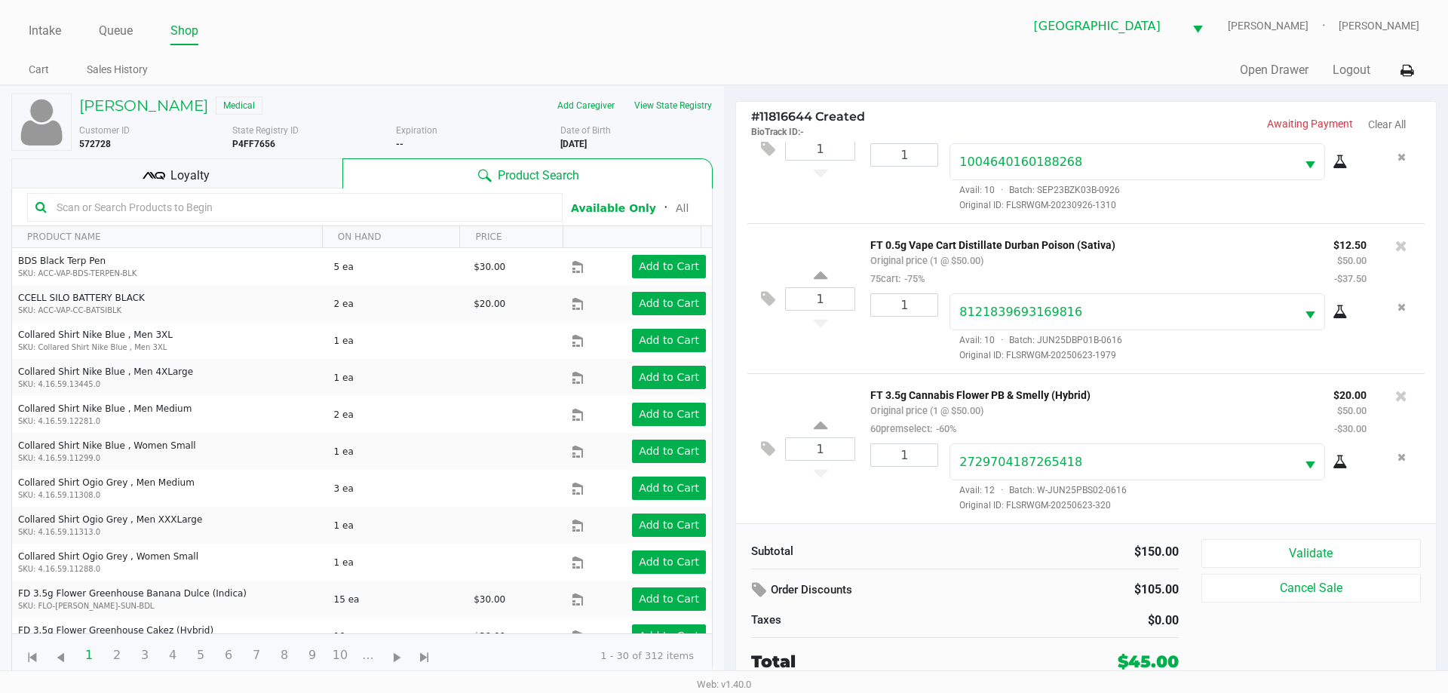
click at [238, 181] on div "Loyalty" at bounding box center [176, 173] width 331 height 30
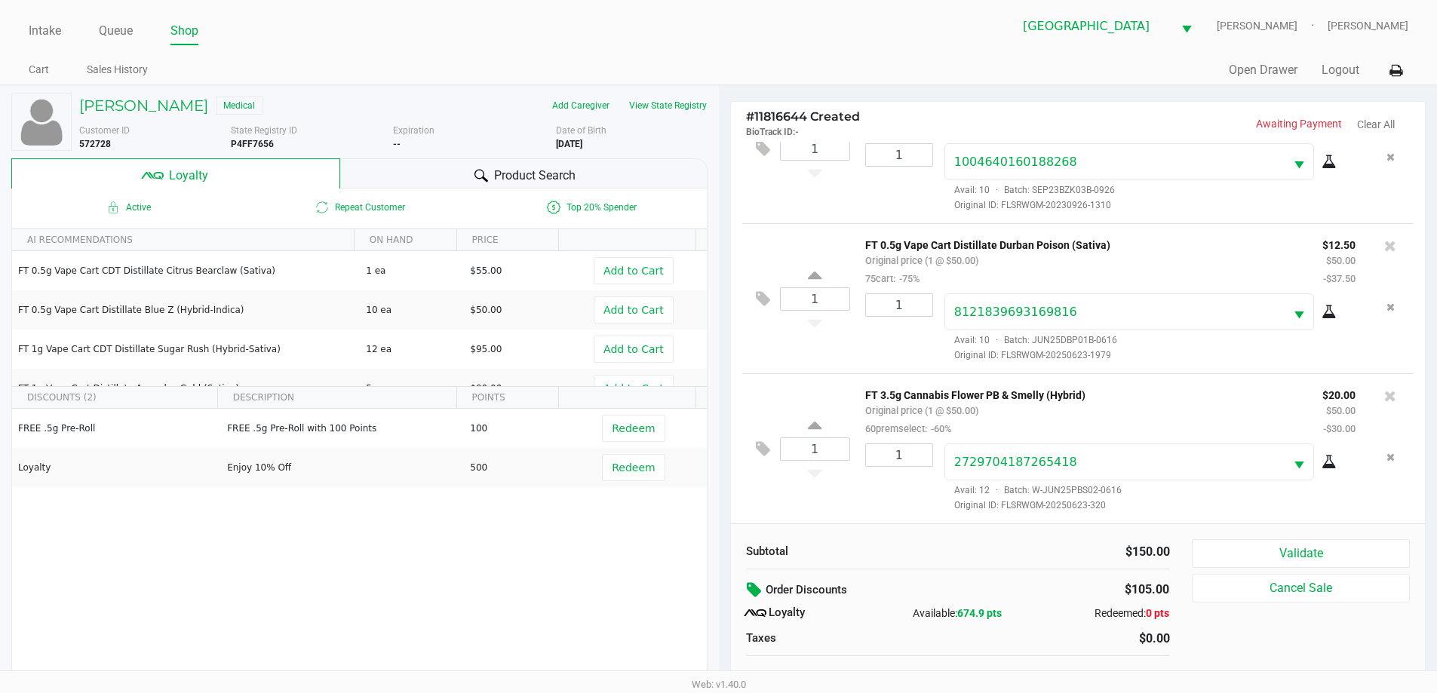
click at [758, 580] on button at bounding box center [756, 590] width 20 height 27
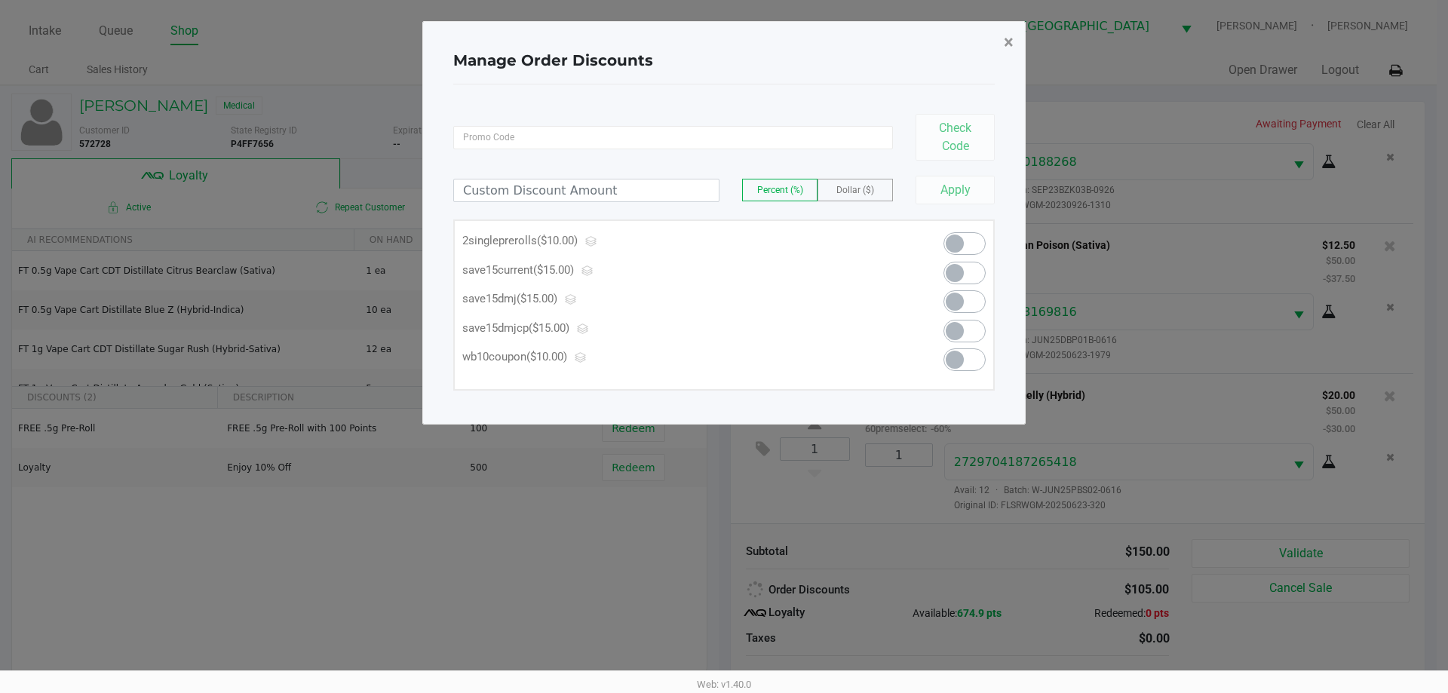
click at [1022, 37] on button "×" at bounding box center [1009, 42] width 34 height 42
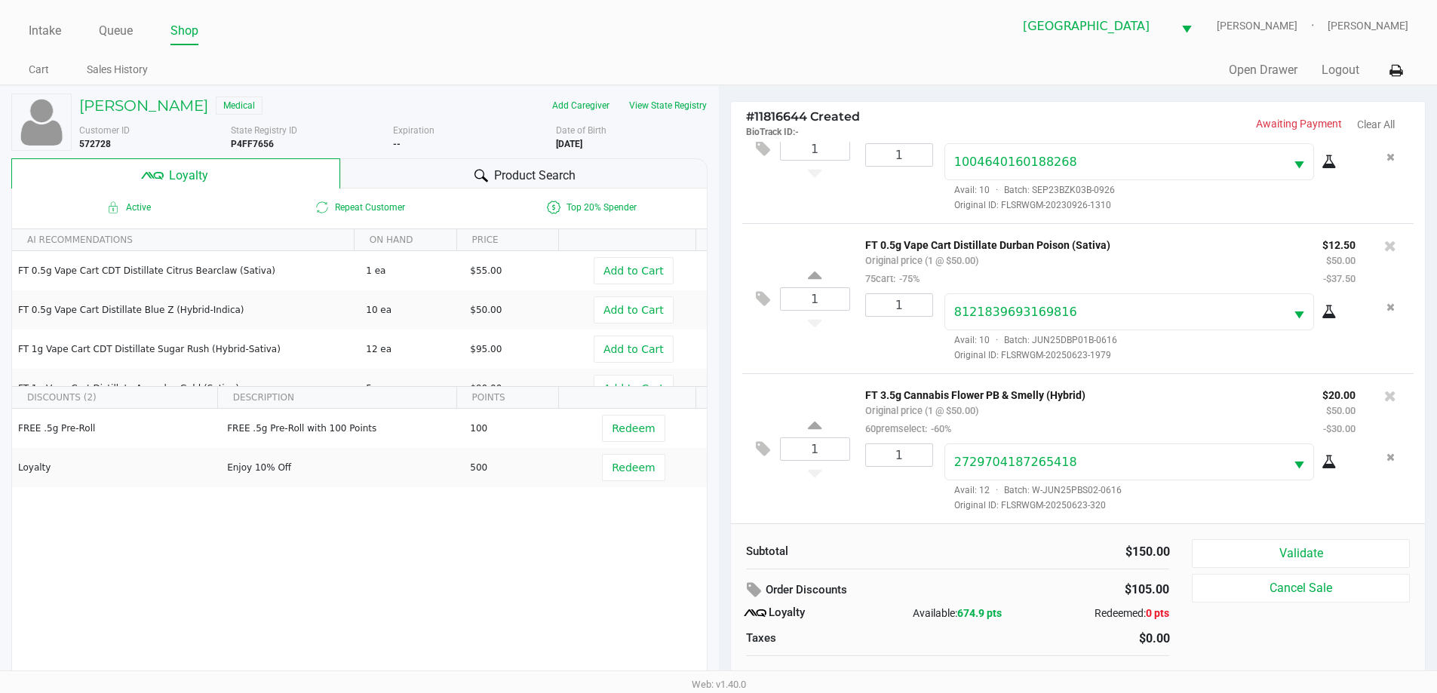
scroll to position [15, 0]
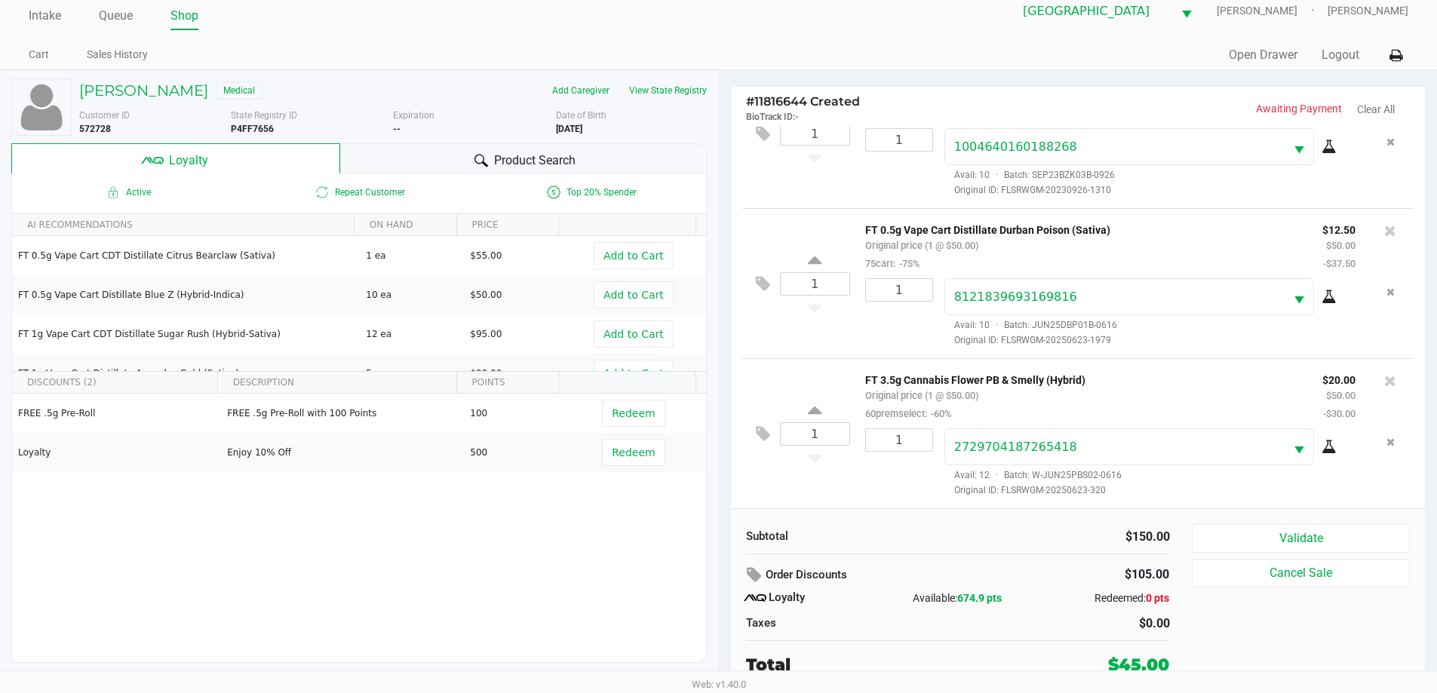
click at [1287, 535] on button "Validate" at bounding box center [1299, 538] width 217 height 29
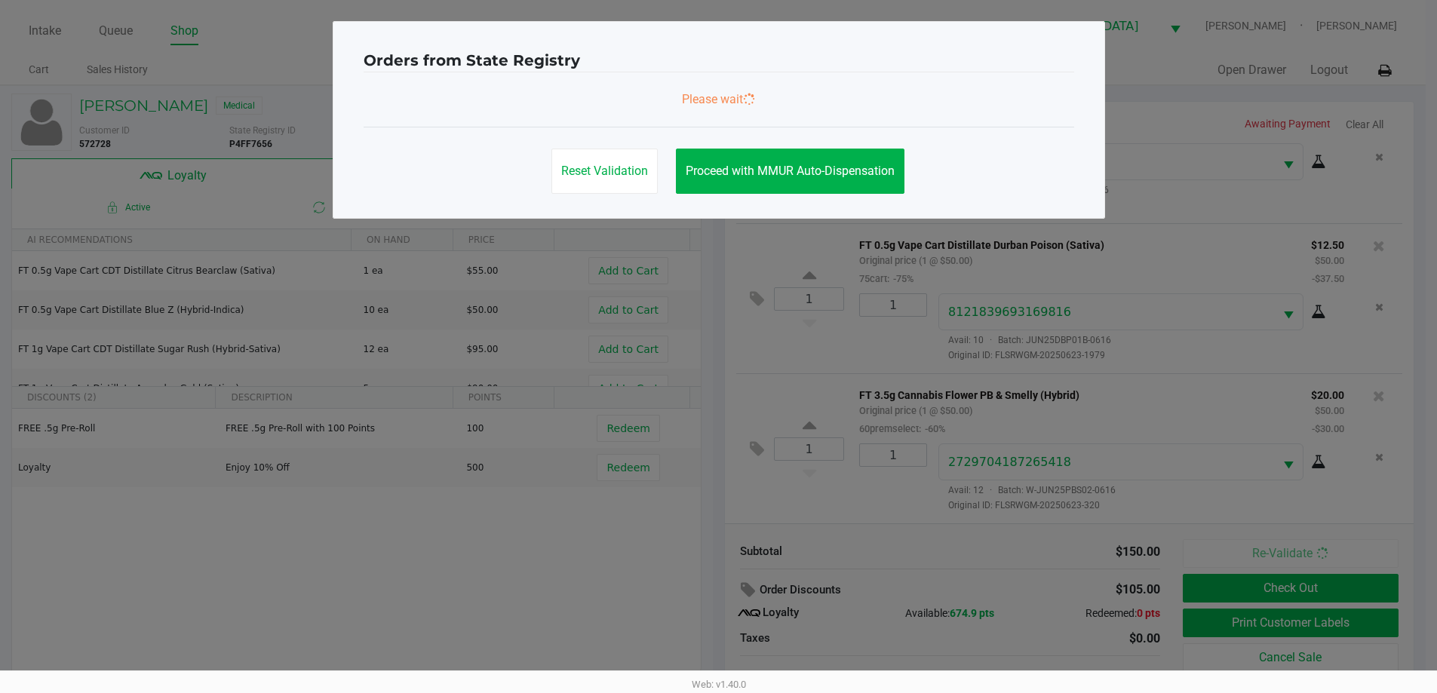
scroll to position [0, 0]
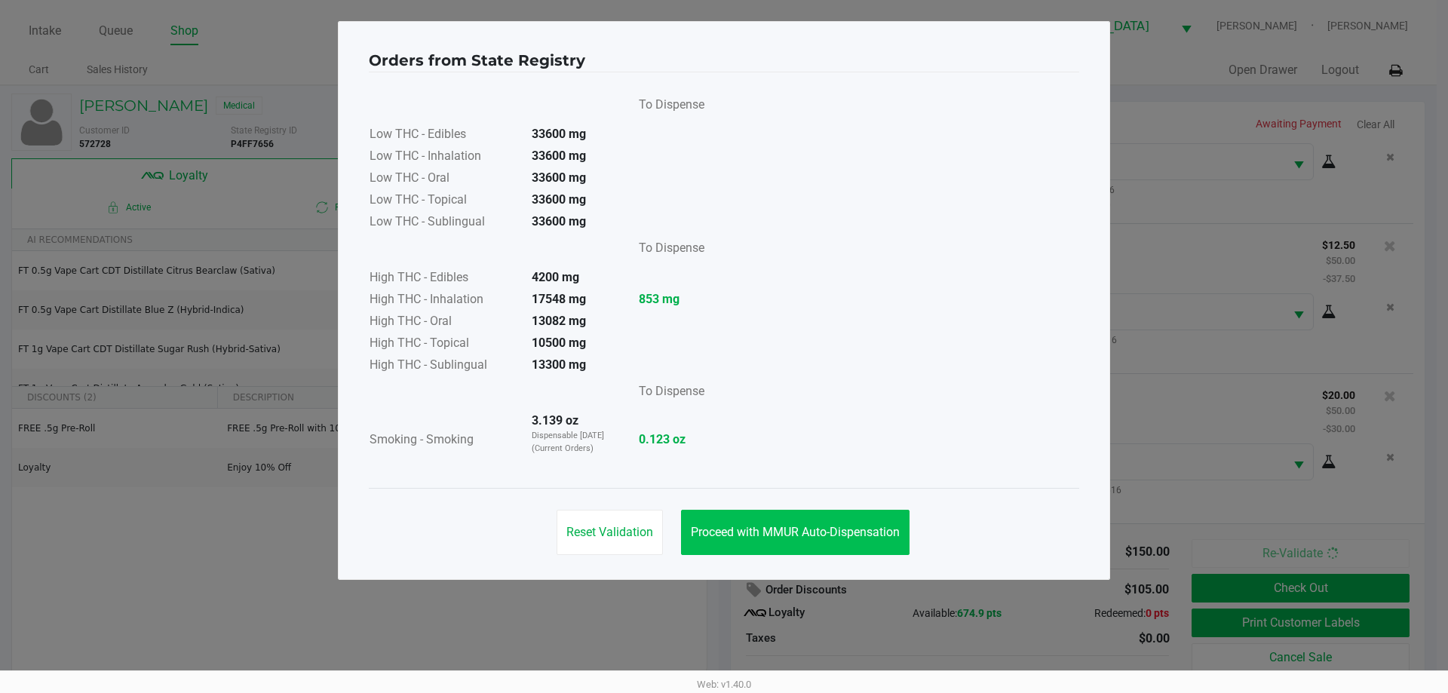
click at [812, 526] on span "Proceed with MMUR Auto-Dispensation" at bounding box center [795, 532] width 209 height 14
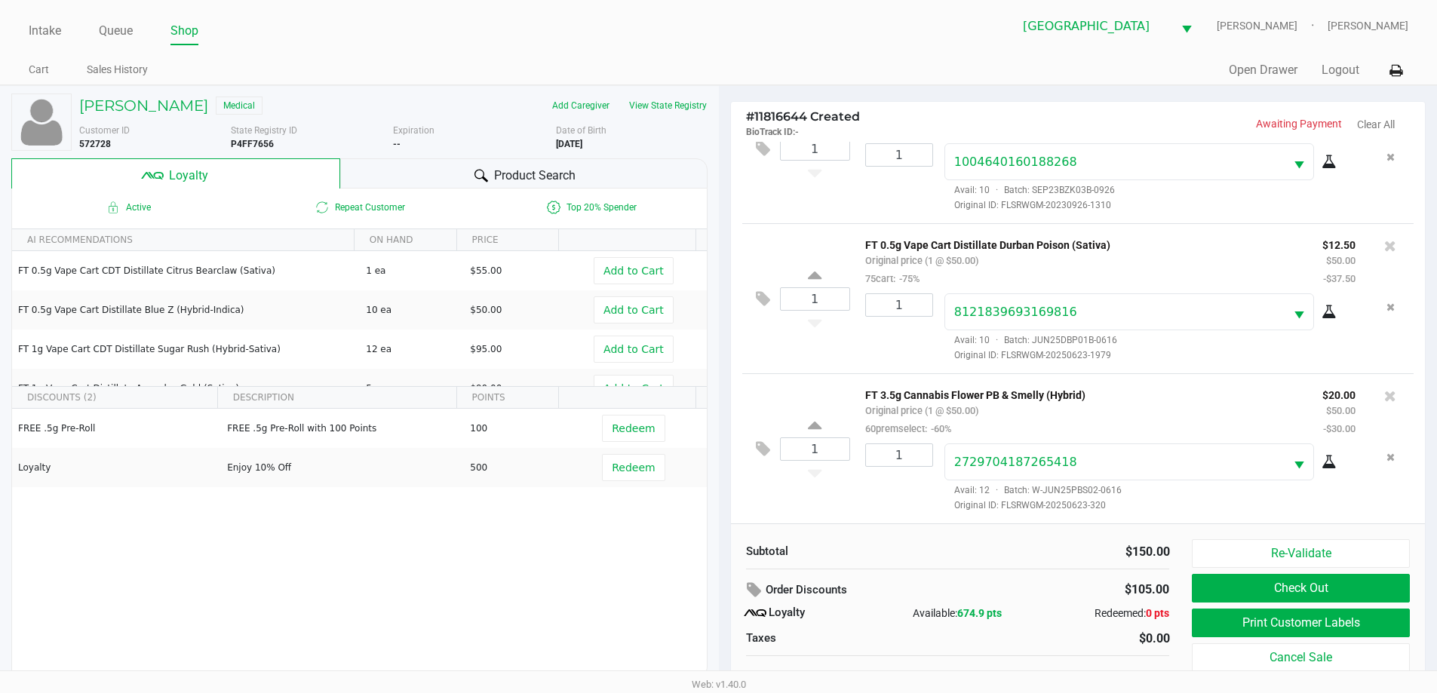
click at [1269, 622] on button "Print Customer Labels" at bounding box center [1299, 623] width 217 height 29
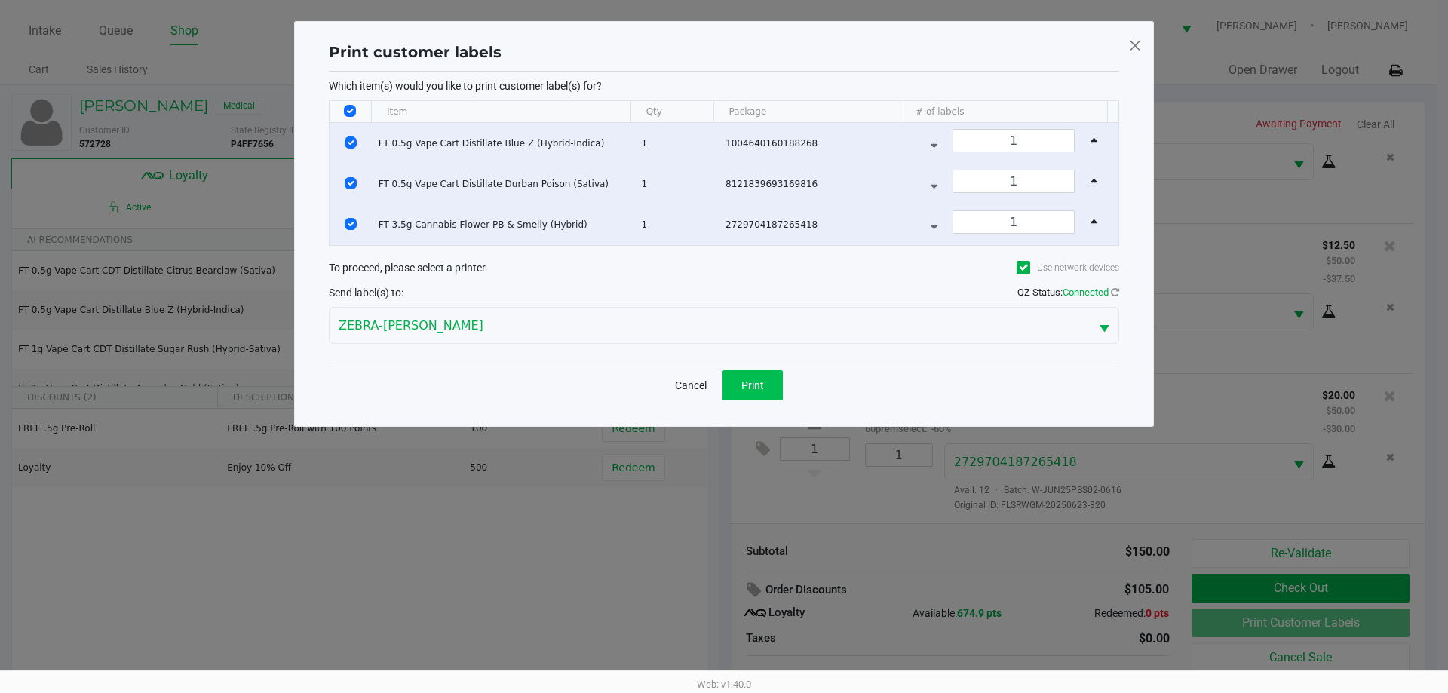
click at [743, 373] on button "Print" at bounding box center [752, 385] width 60 height 30
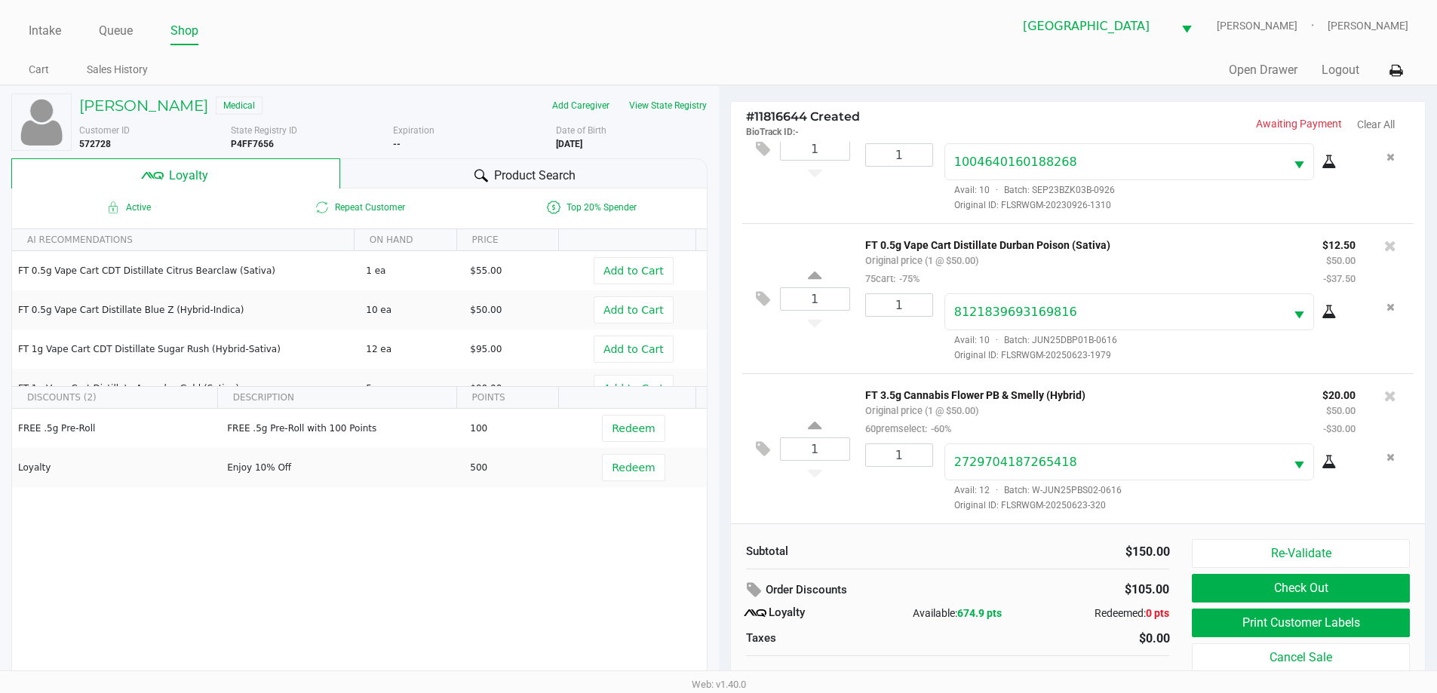
click at [1338, 581] on button "Check Out" at bounding box center [1299, 588] width 217 height 29
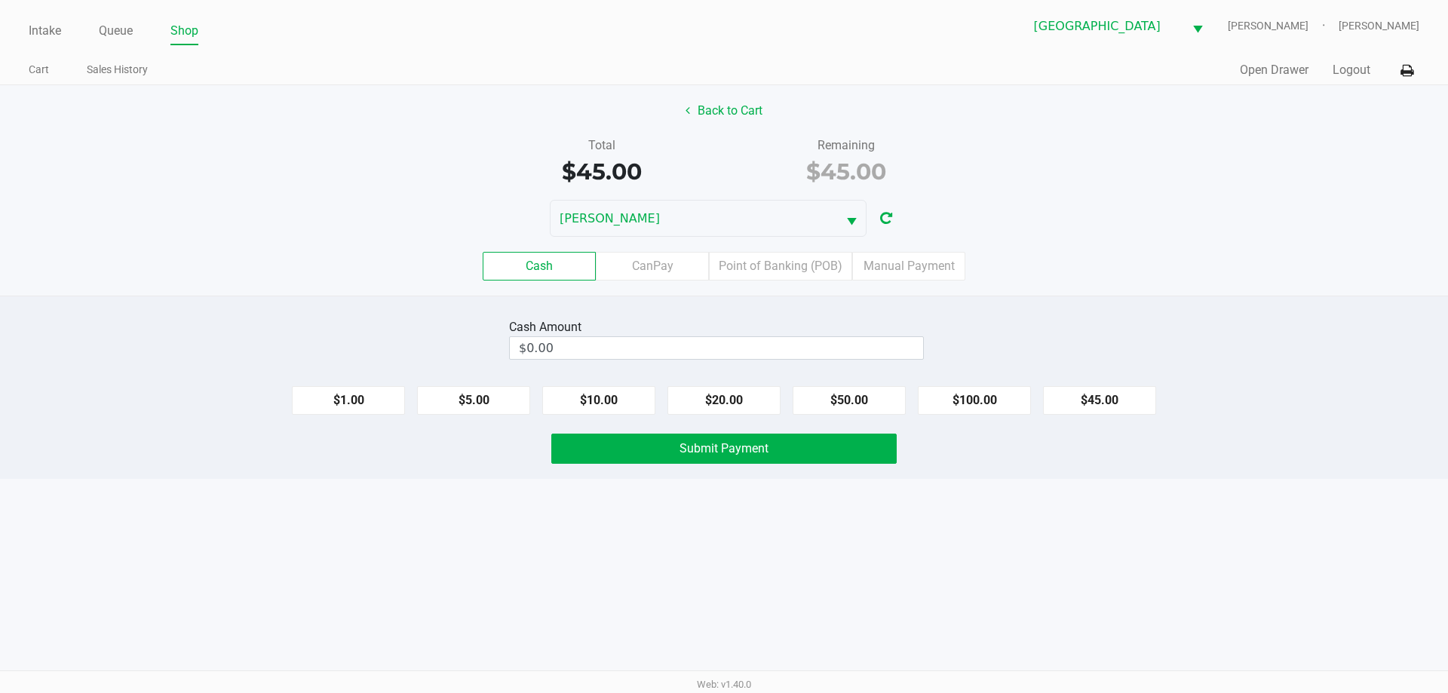
click at [1109, 402] on button "$45.00" at bounding box center [1099, 400] width 113 height 29
type input "$45.00"
click at [779, 459] on button "Submit Payment" at bounding box center [723, 449] width 345 height 30
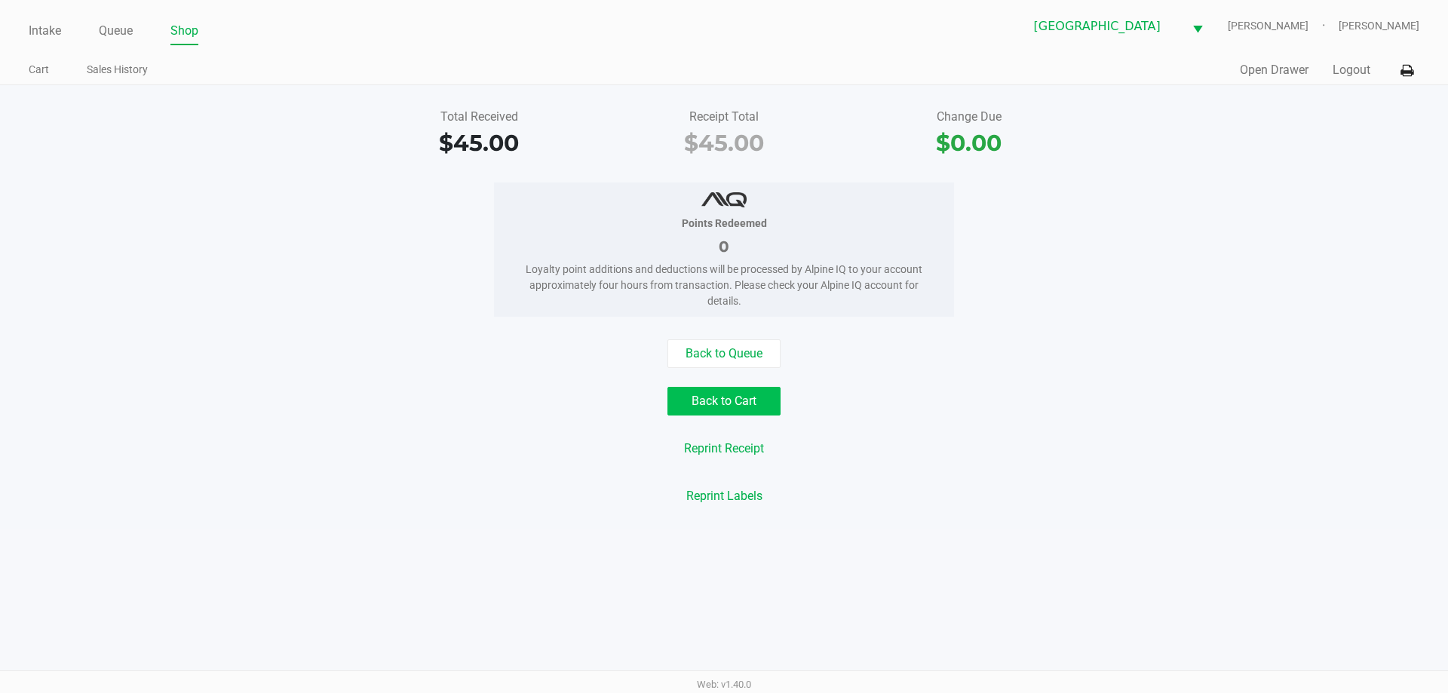
click at [743, 413] on button "Back to Cart" at bounding box center [723, 401] width 113 height 29
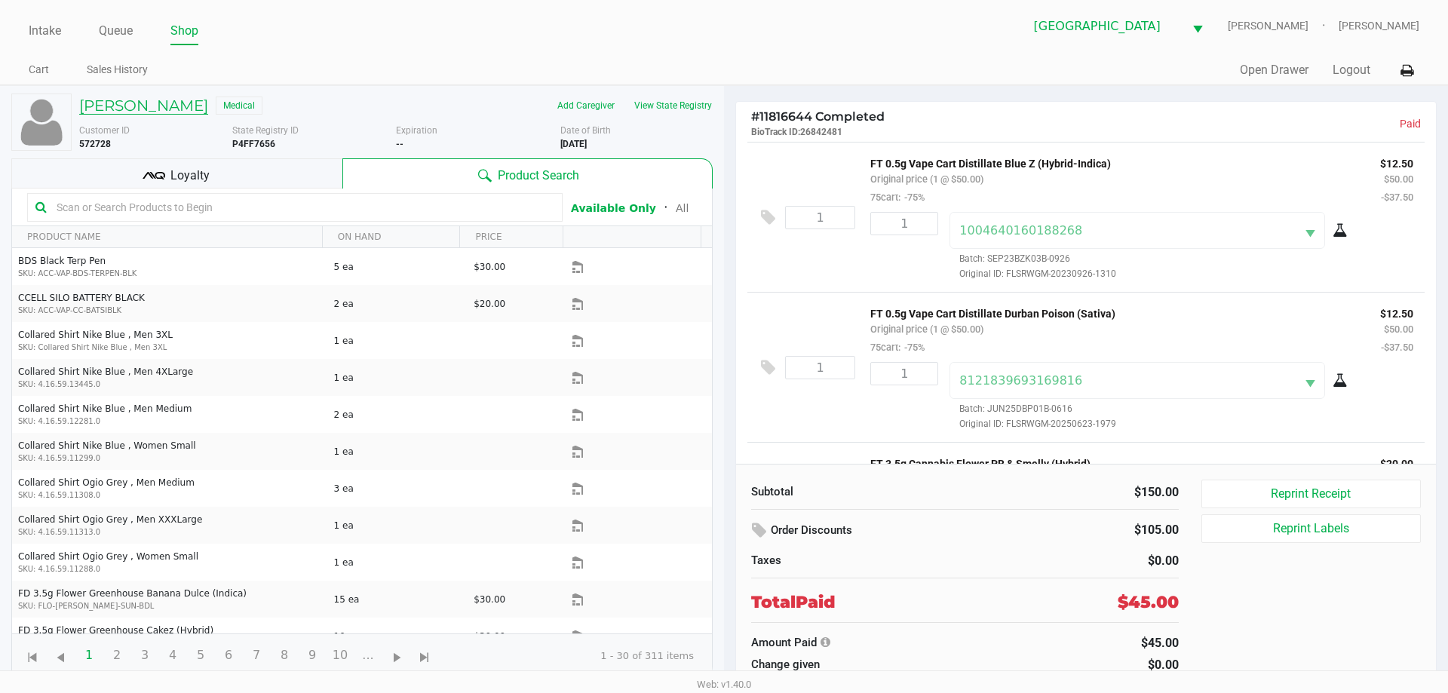
click at [155, 99] on h5 "ROSS GELLER" at bounding box center [143, 106] width 129 height 18
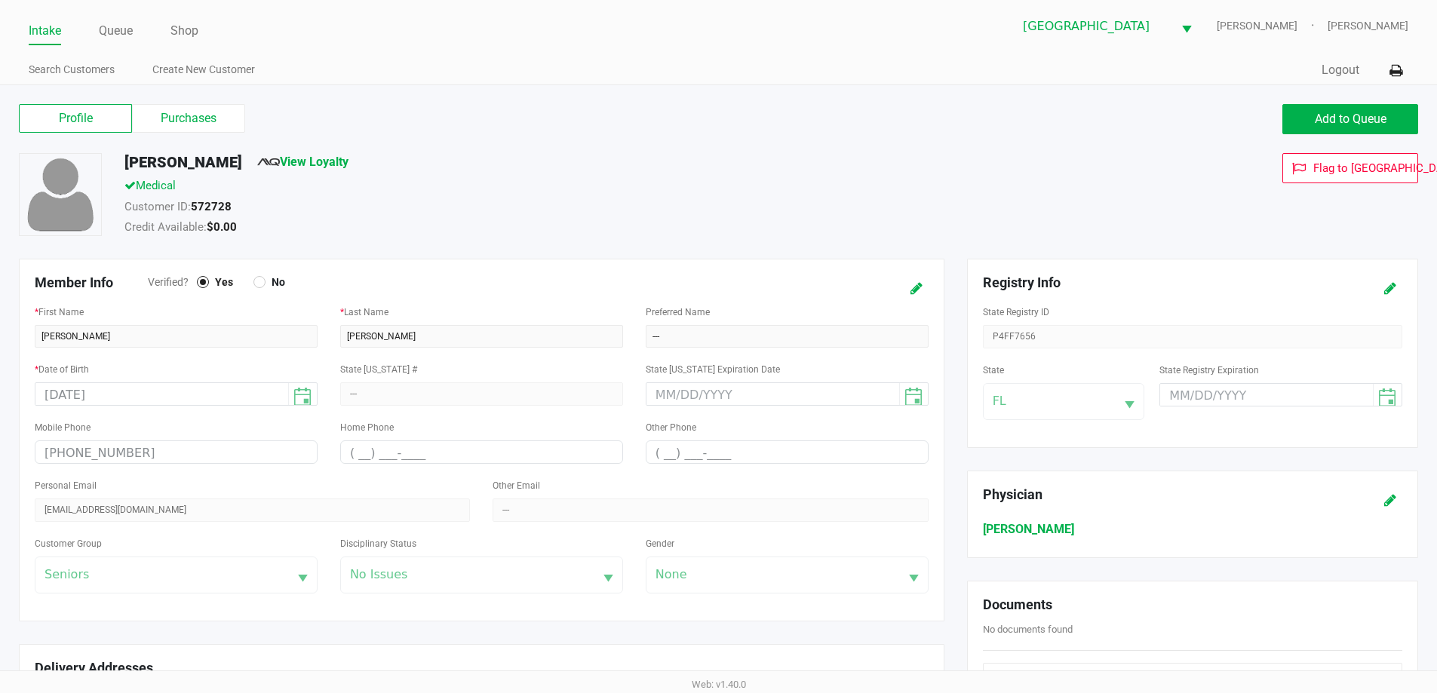
click at [277, 166] on link "View Loyalty" at bounding box center [302, 162] width 91 height 14
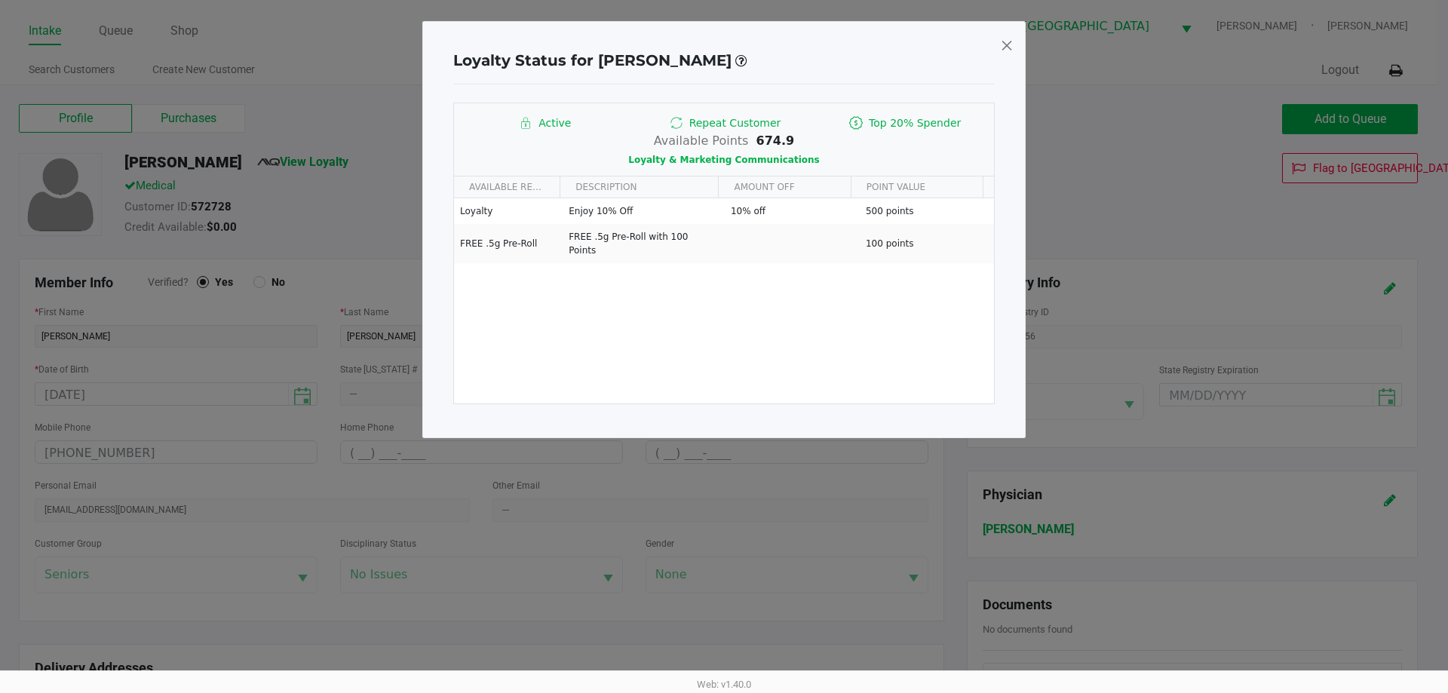
click at [1008, 44] on span at bounding box center [1007, 45] width 14 height 24
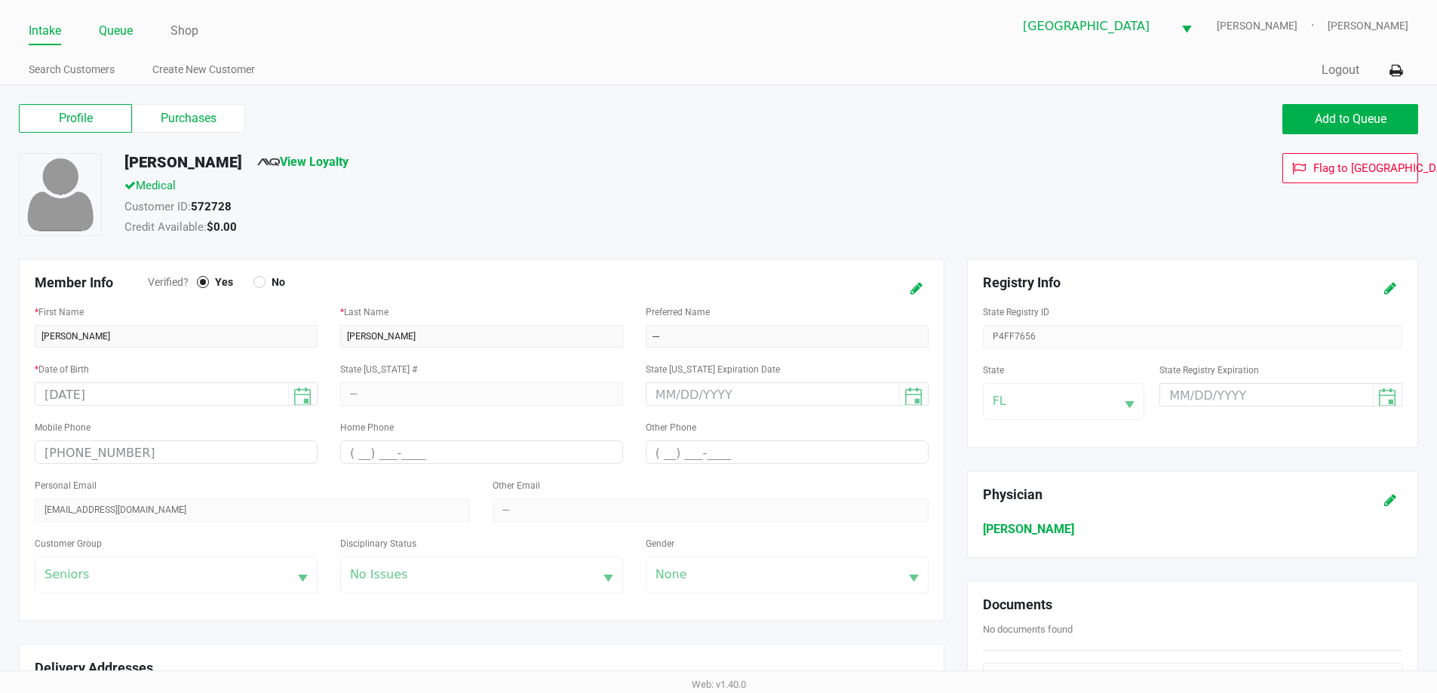
click at [115, 28] on link "Queue" at bounding box center [116, 30] width 34 height 21
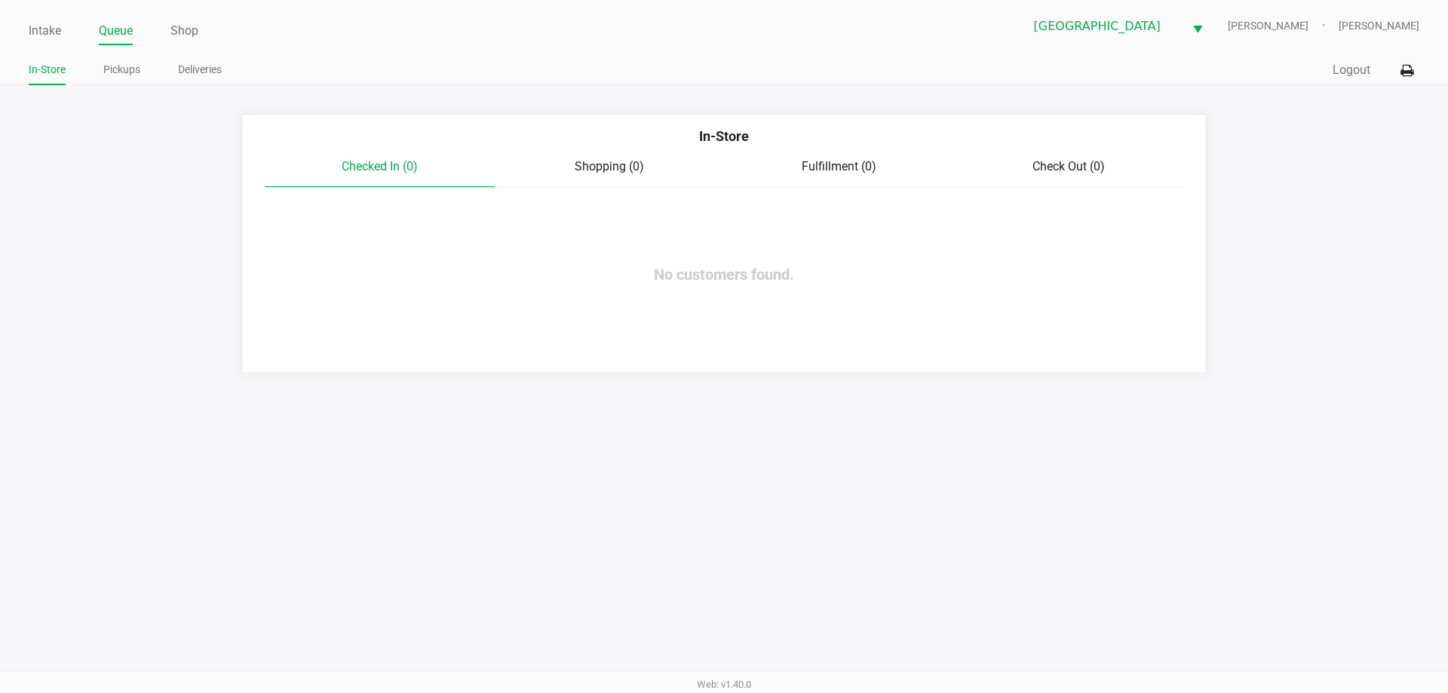
click at [75, 29] on ul "Intake Queue Shop" at bounding box center [376, 32] width 695 height 26
click at [53, 30] on link "Intake" at bounding box center [45, 30] width 32 height 21
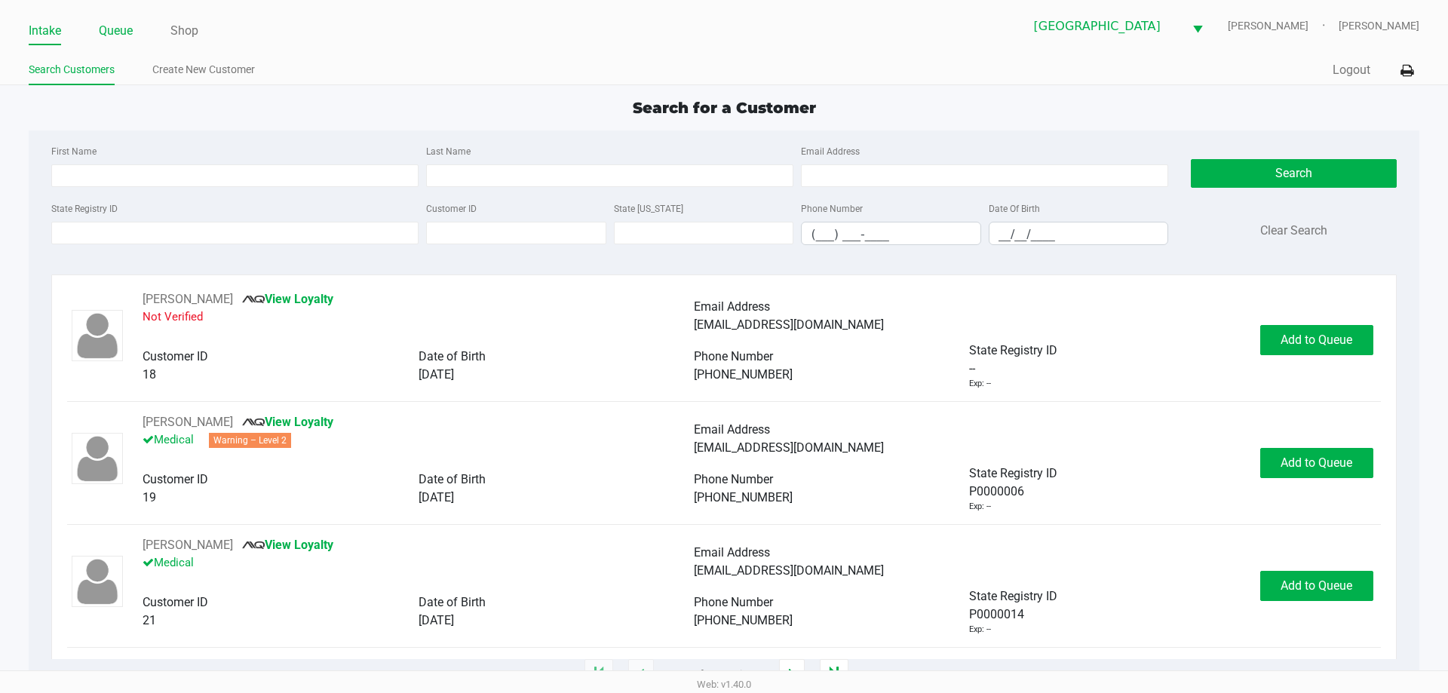
click at [121, 33] on link "Queue" at bounding box center [116, 30] width 34 height 21
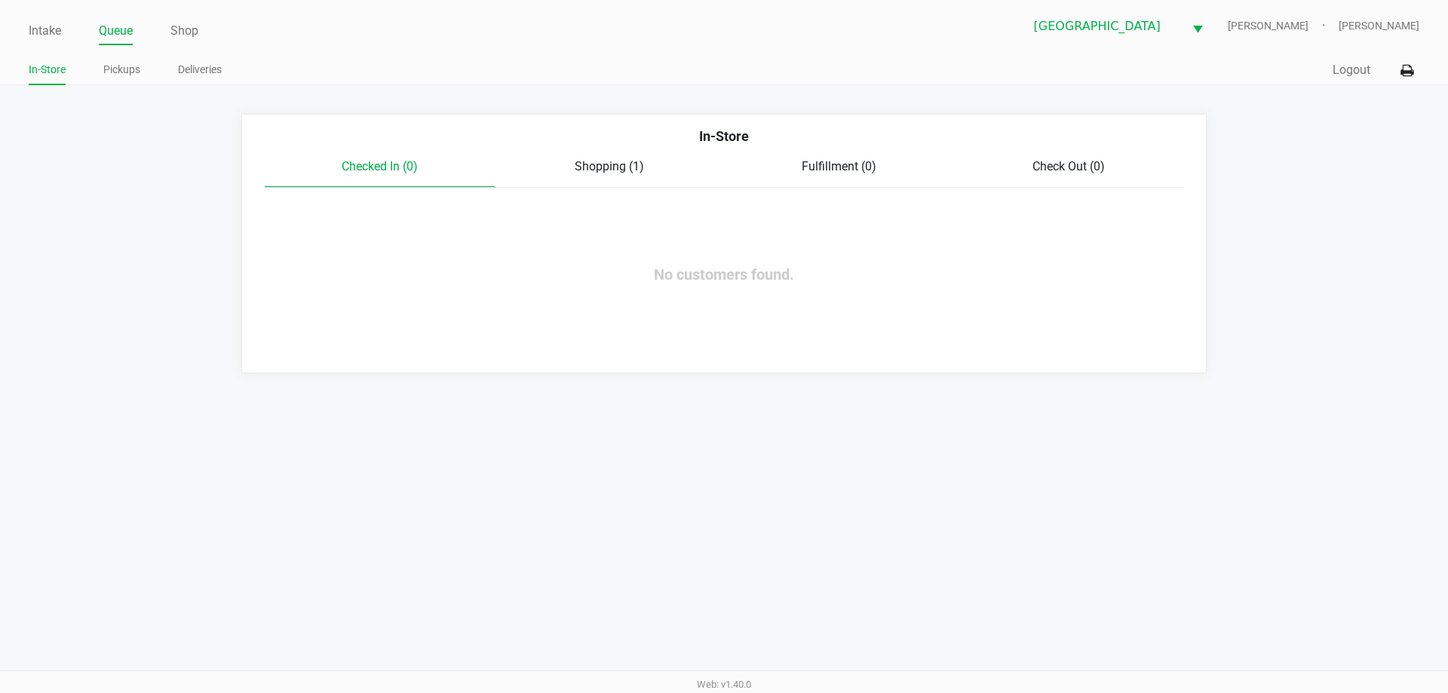
click at [124, 46] on div "Intake Queue Shop North Port WC VANCE-JOY Woodie Perkins In-Store Pickups Deliv…" at bounding box center [724, 42] width 1448 height 85
click at [127, 78] on link "Pickups" at bounding box center [121, 69] width 37 height 19
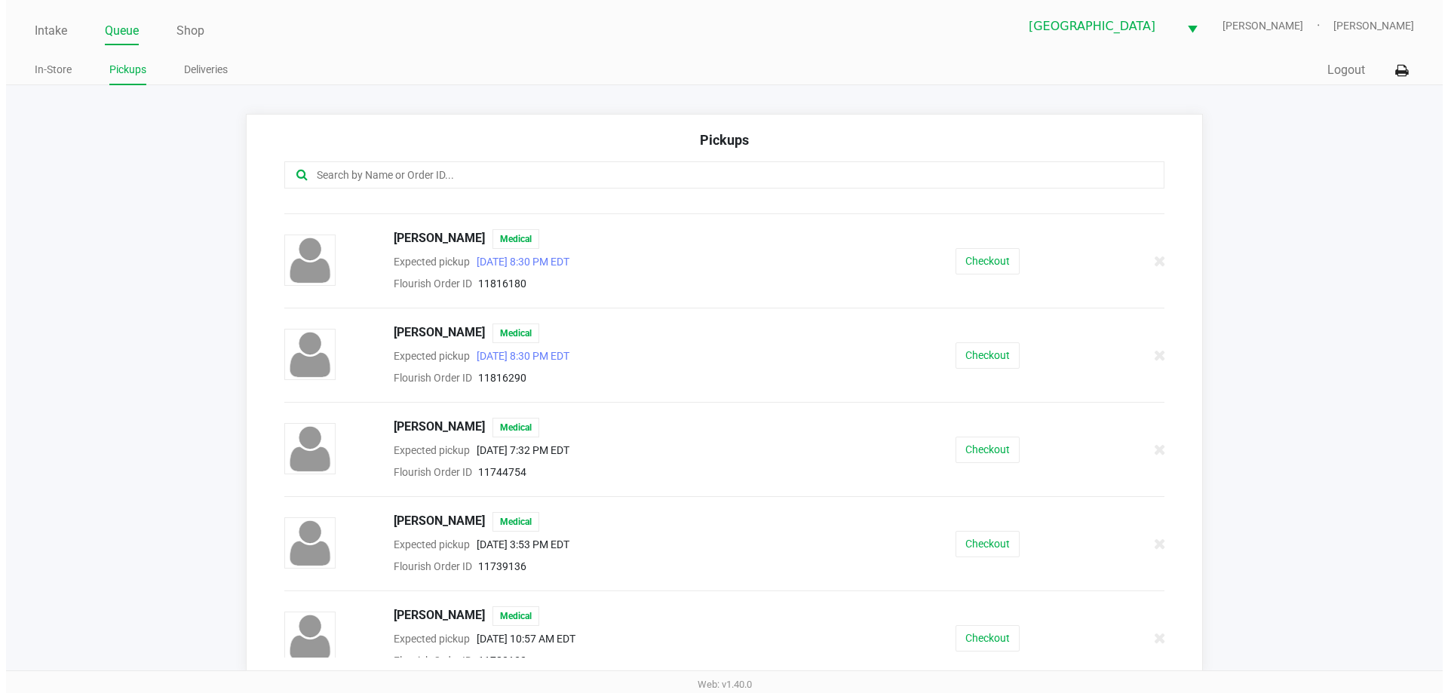
scroll to position [1970, 0]
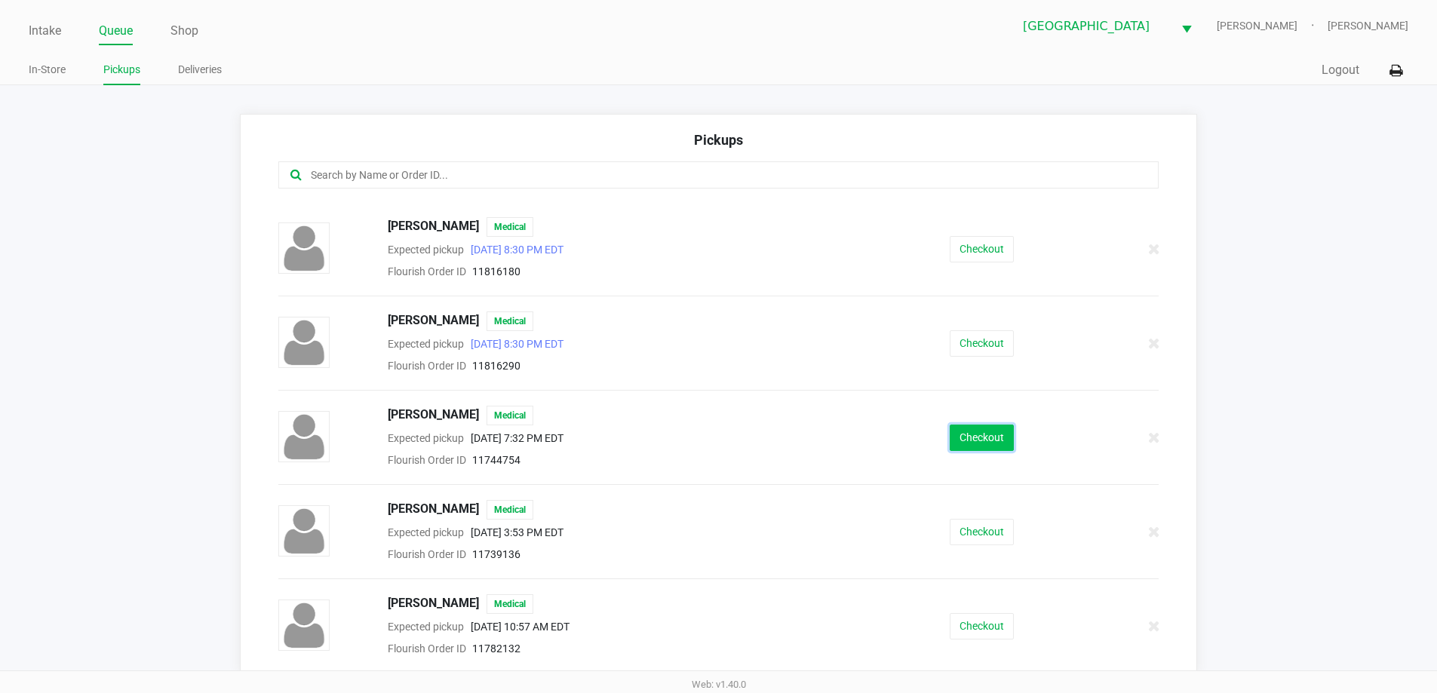
click at [951, 440] on button "Checkout" at bounding box center [981, 438] width 64 height 26
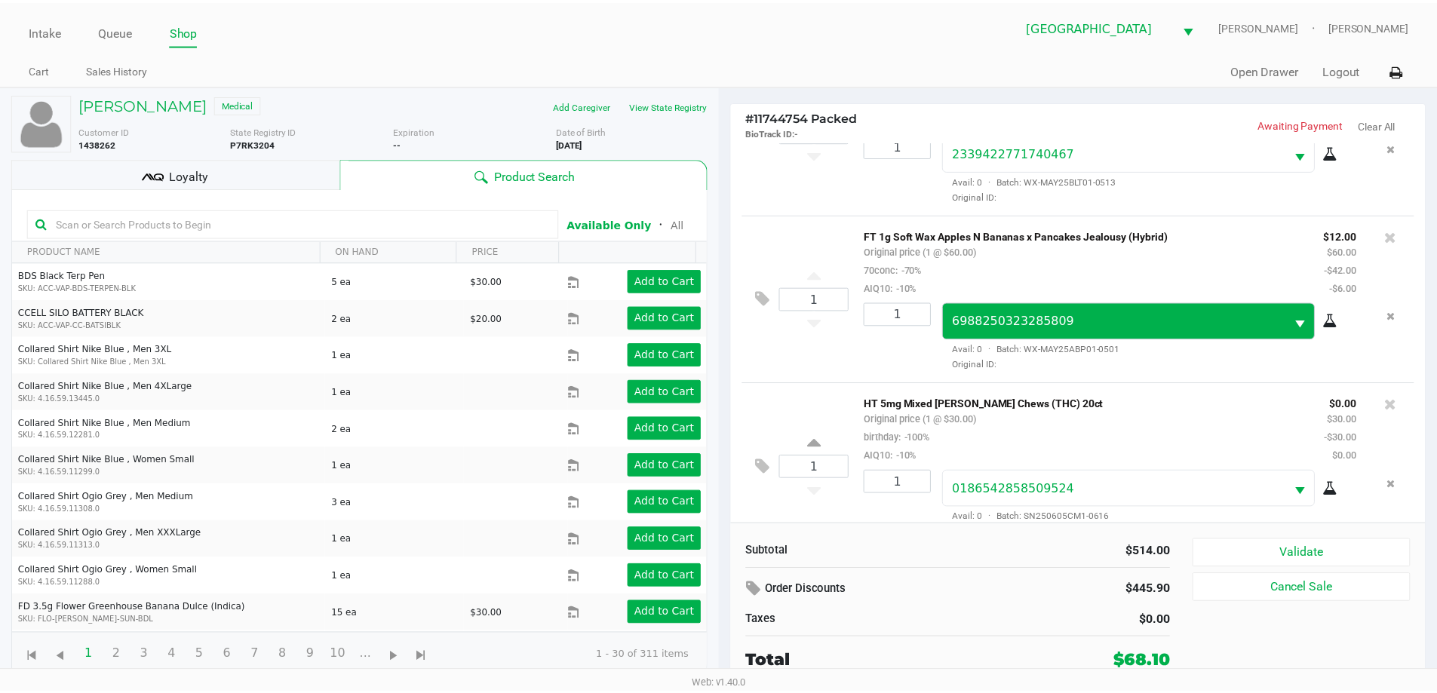
scroll to position [1175, 0]
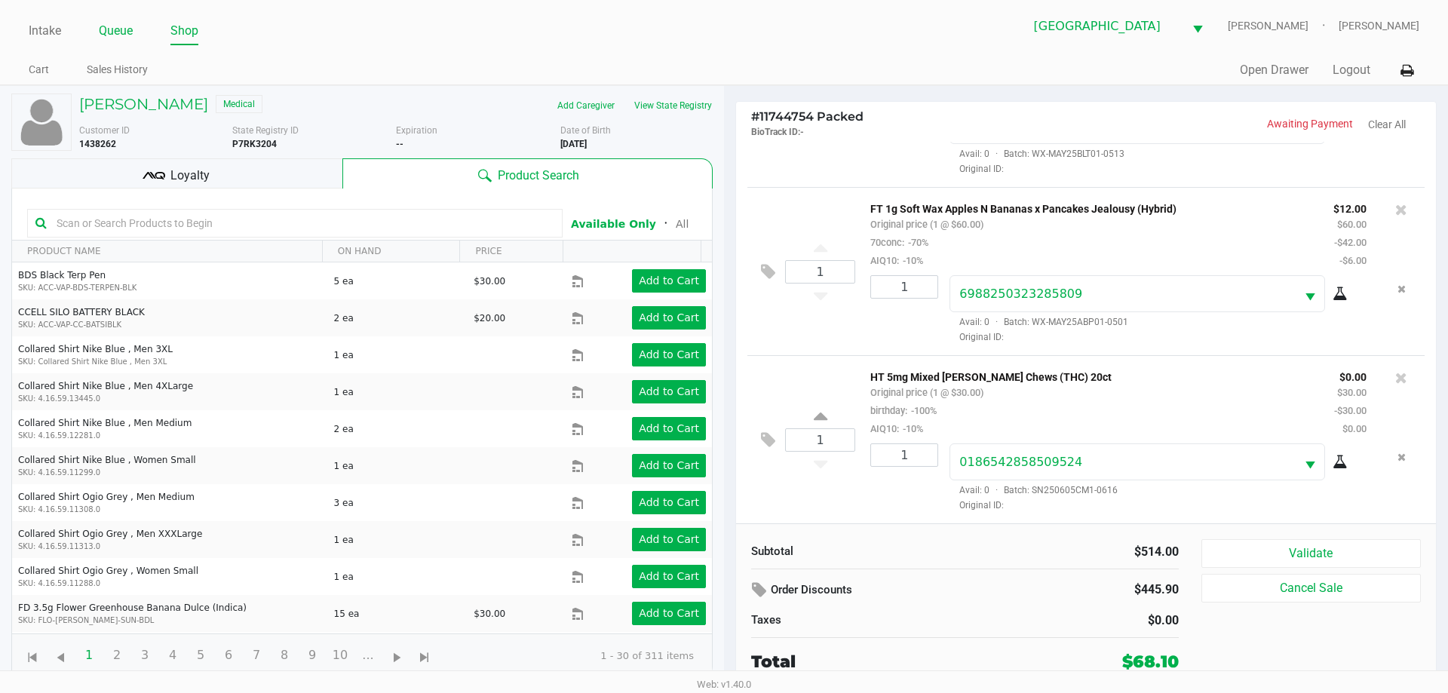
click at [117, 29] on link "Queue" at bounding box center [116, 30] width 34 height 21
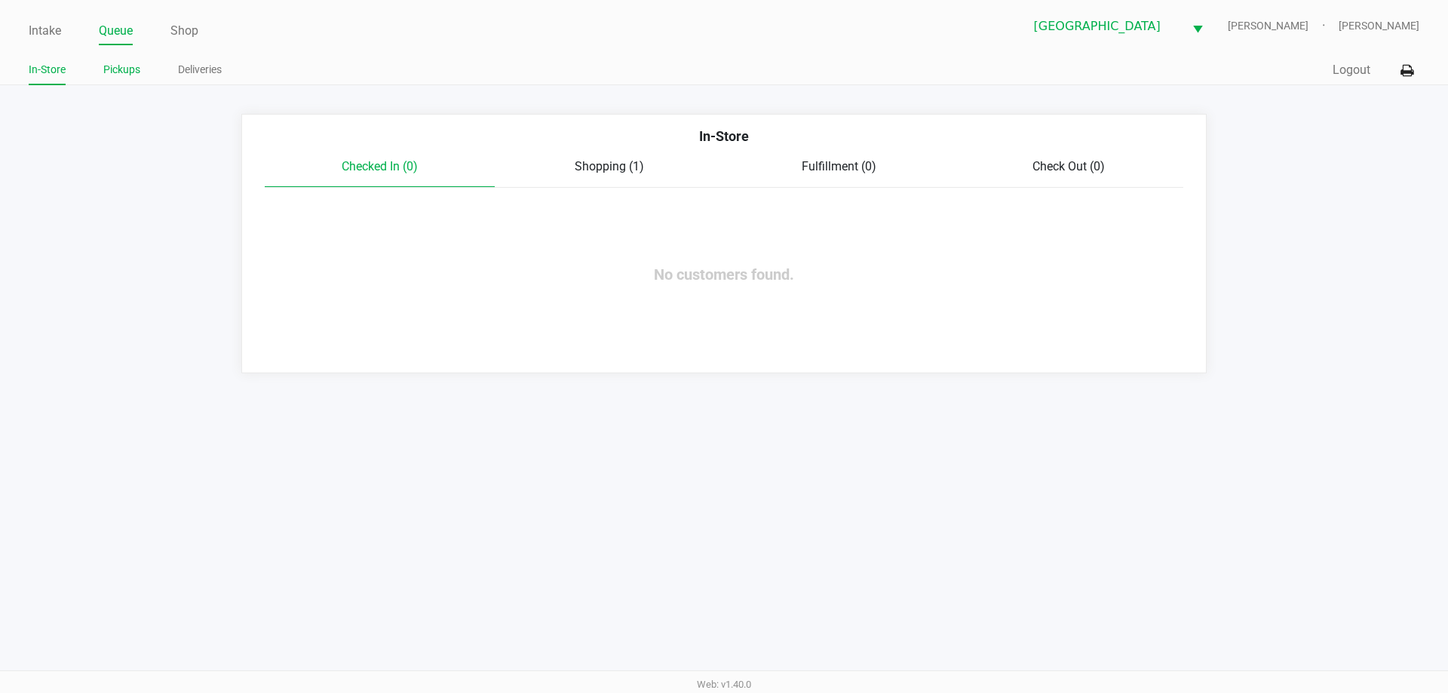
click at [118, 66] on link "Pickups" at bounding box center [121, 69] width 37 height 19
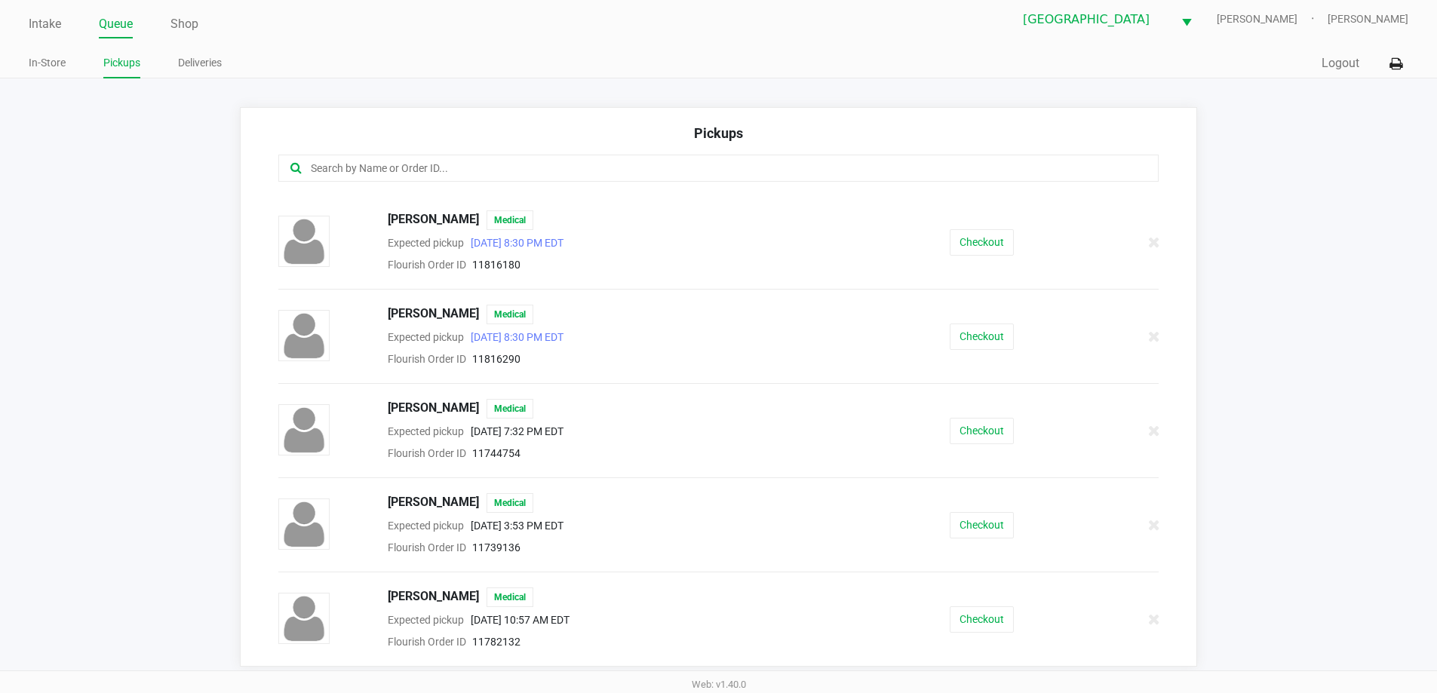
scroll to position [10, 0]
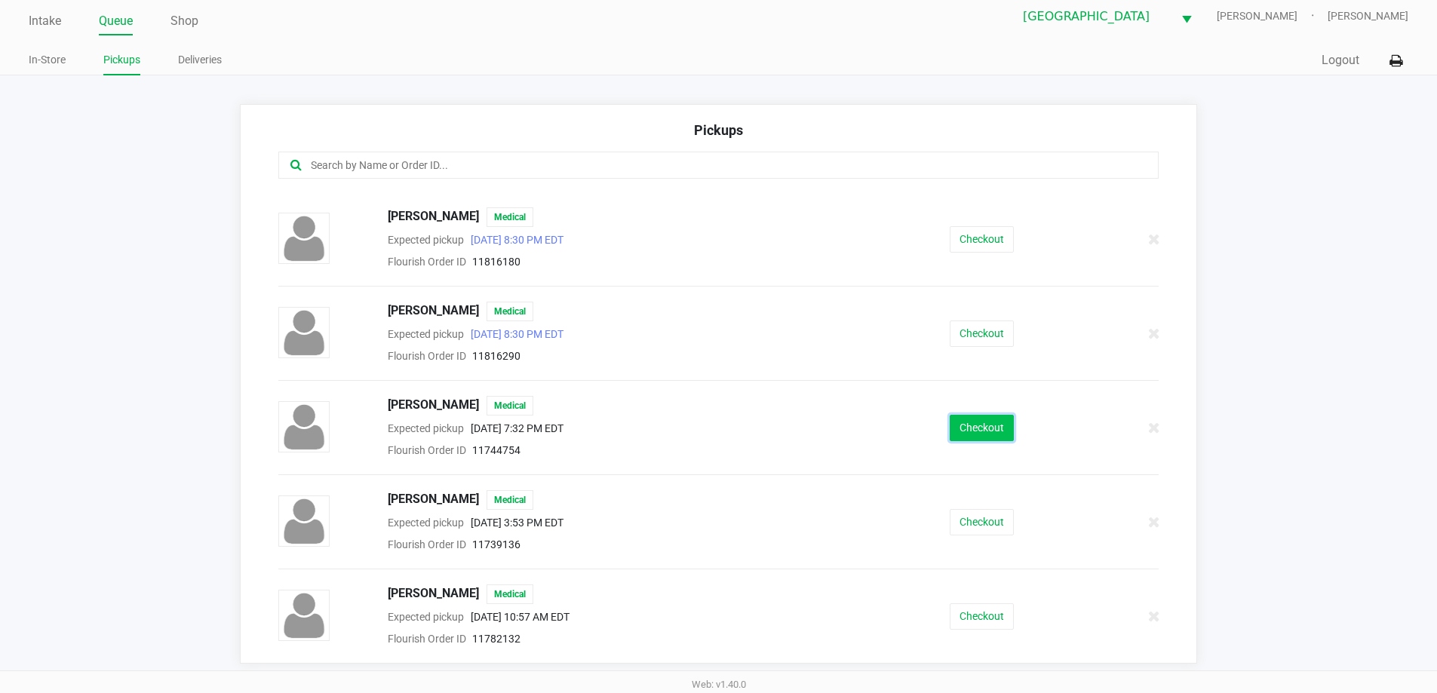
click at [960, 433] on button "Checkout" at bounding box center [981, 428] width 64 height 26
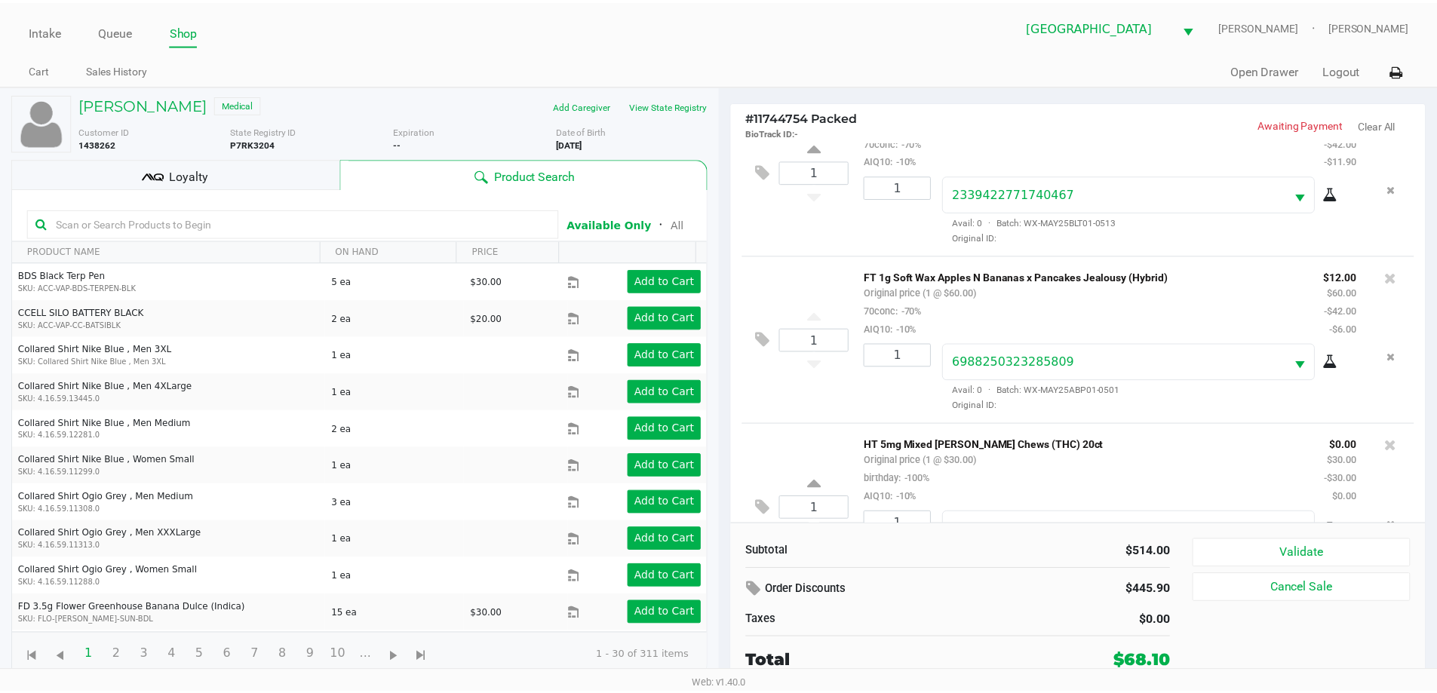
scroll to position [1175, 0]
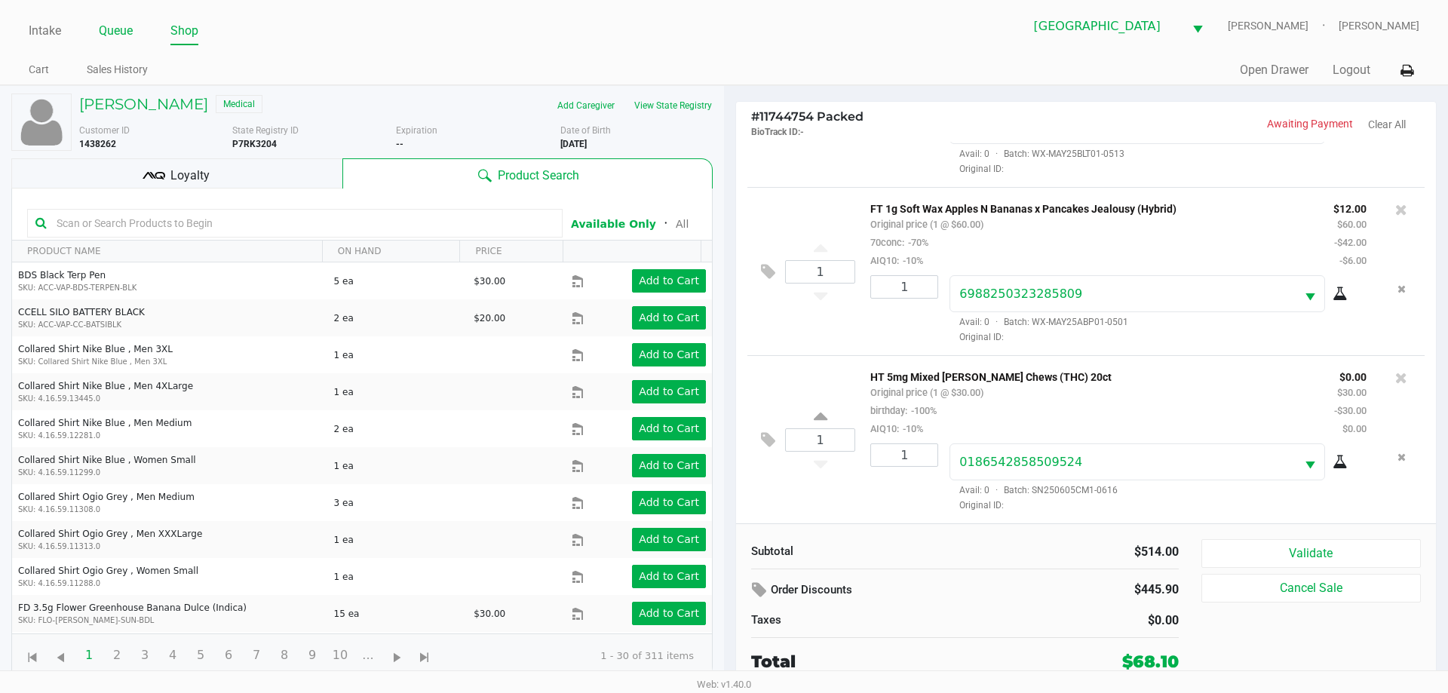
click at [127, 35] on link "Queue" at bounding box center [116, 30] width 34 height 21
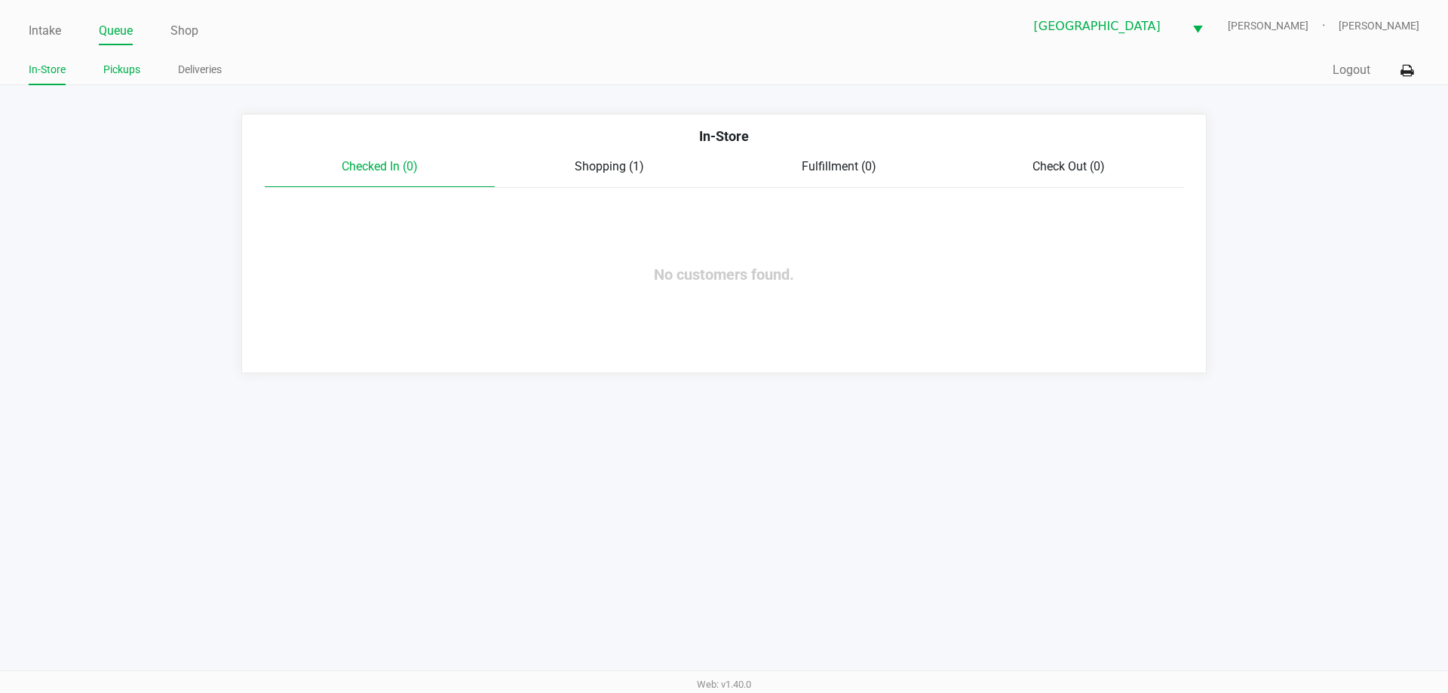
click at [127, 72] on link "Pickups" at bounding box center [121, 69] width 37 height 19
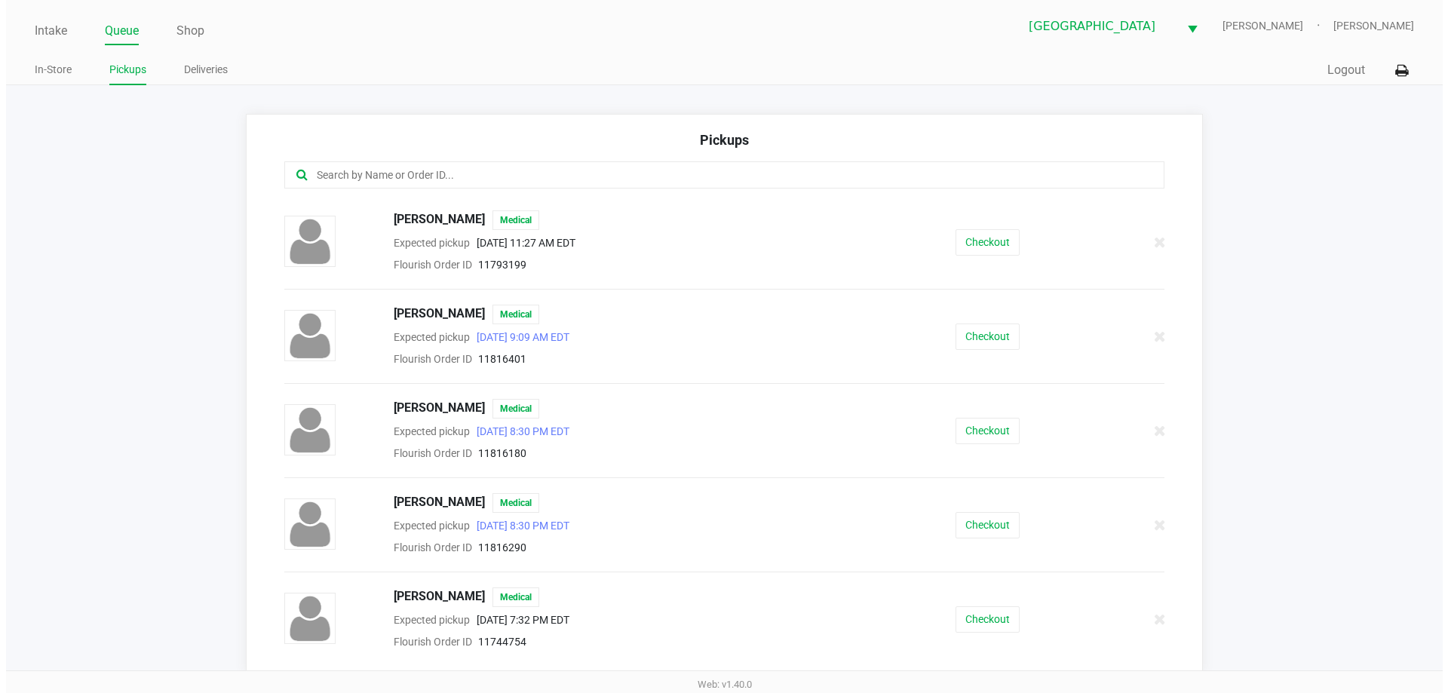
scroll to position [1970, 0]
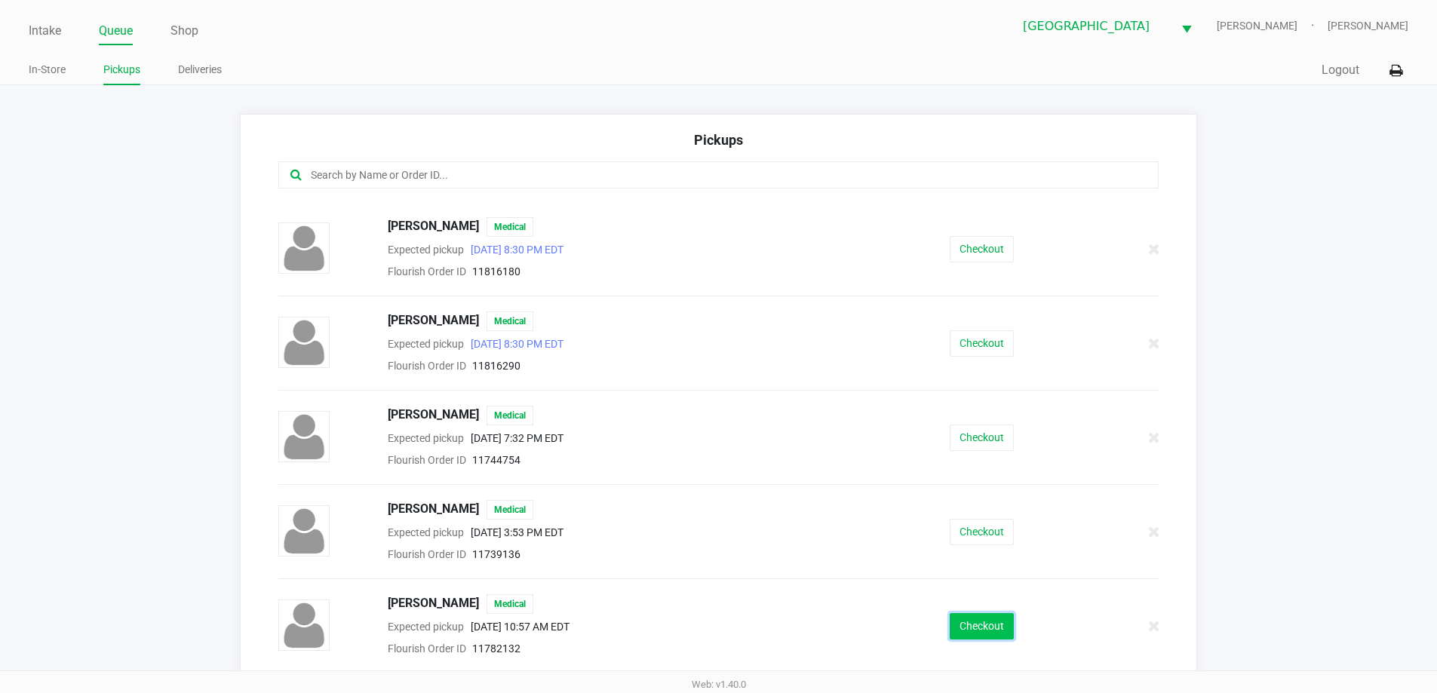
click at [992, 627] on button "Checkout" at bounding box center [981, 626] width 64 height 26
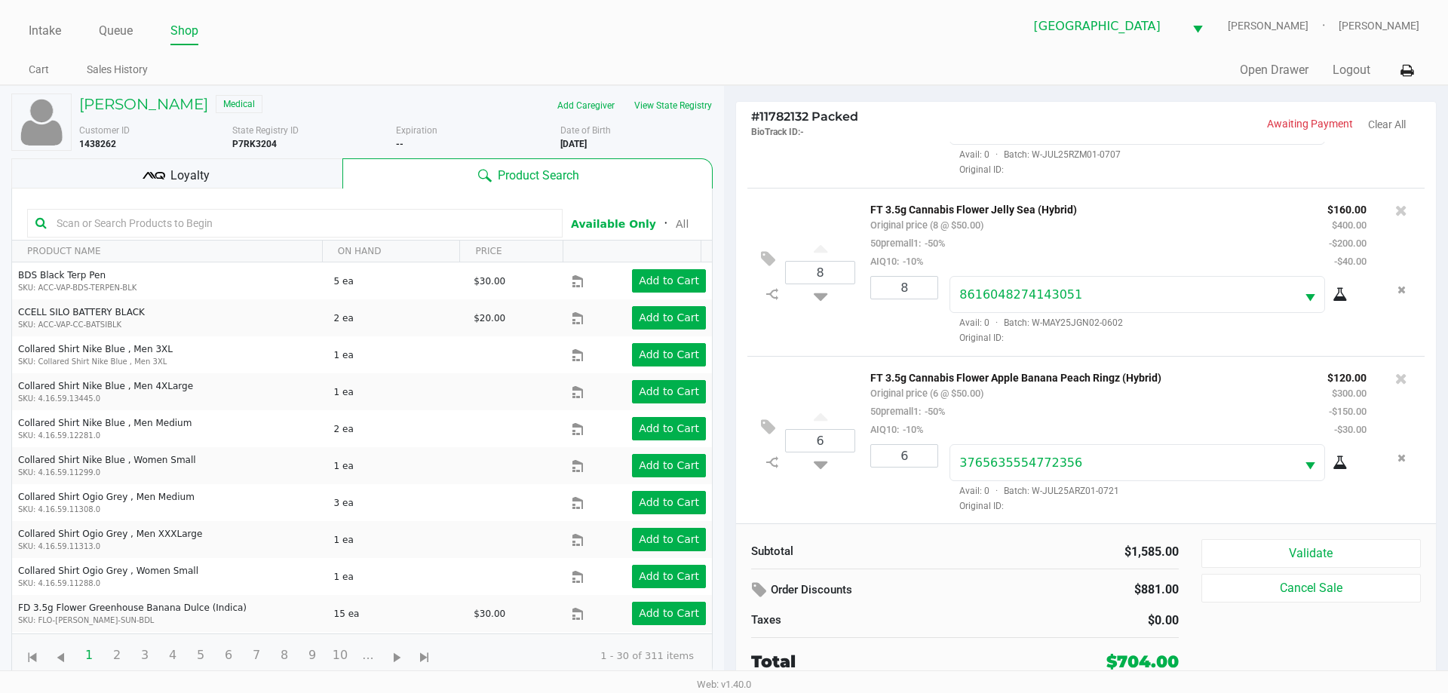
scroll to position [1814, 0]
click at [119, 210] on div at bounding box center [294, 223] width 535 height 29
click at [121, 222] on input "text" at bounding box center [303, 223] width 504 height 23
type input "grinder"
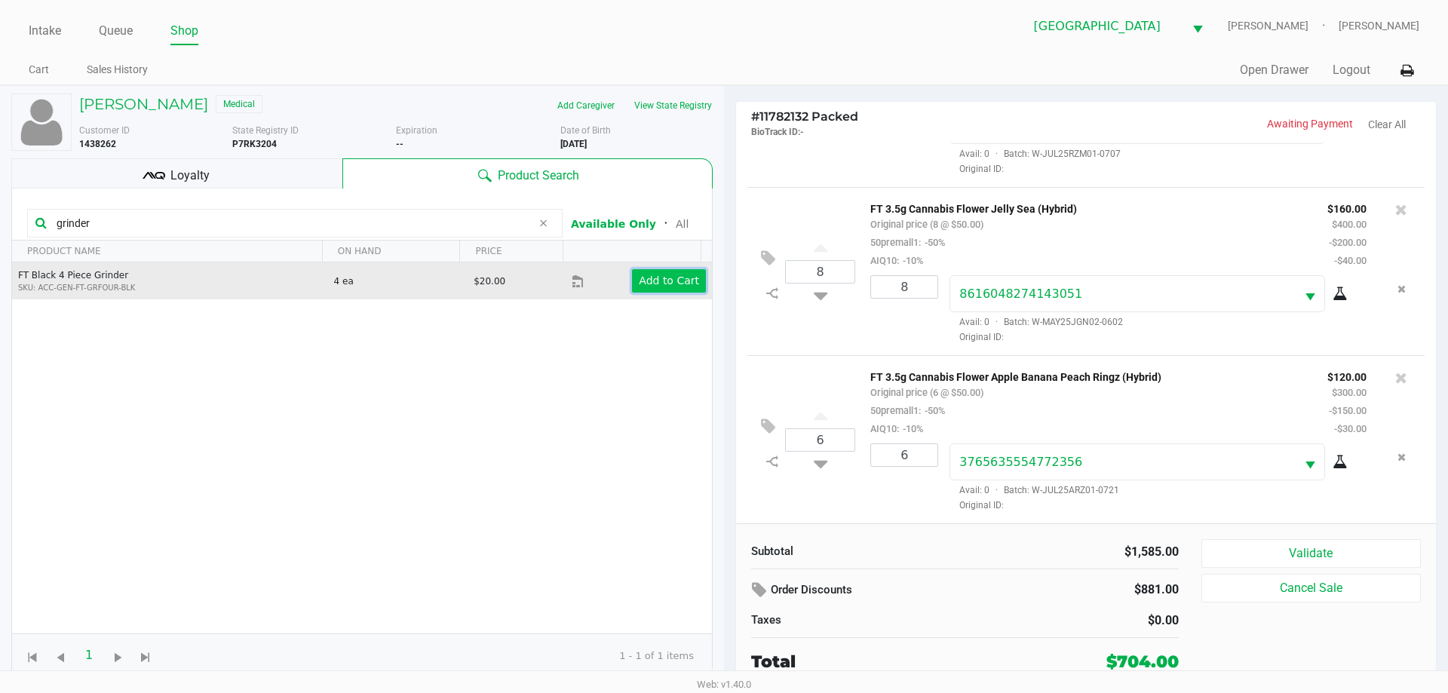
click at [673, 284] on app-button-loader "Add to Cart" at bounding box center [669, 280] width 60 height 12
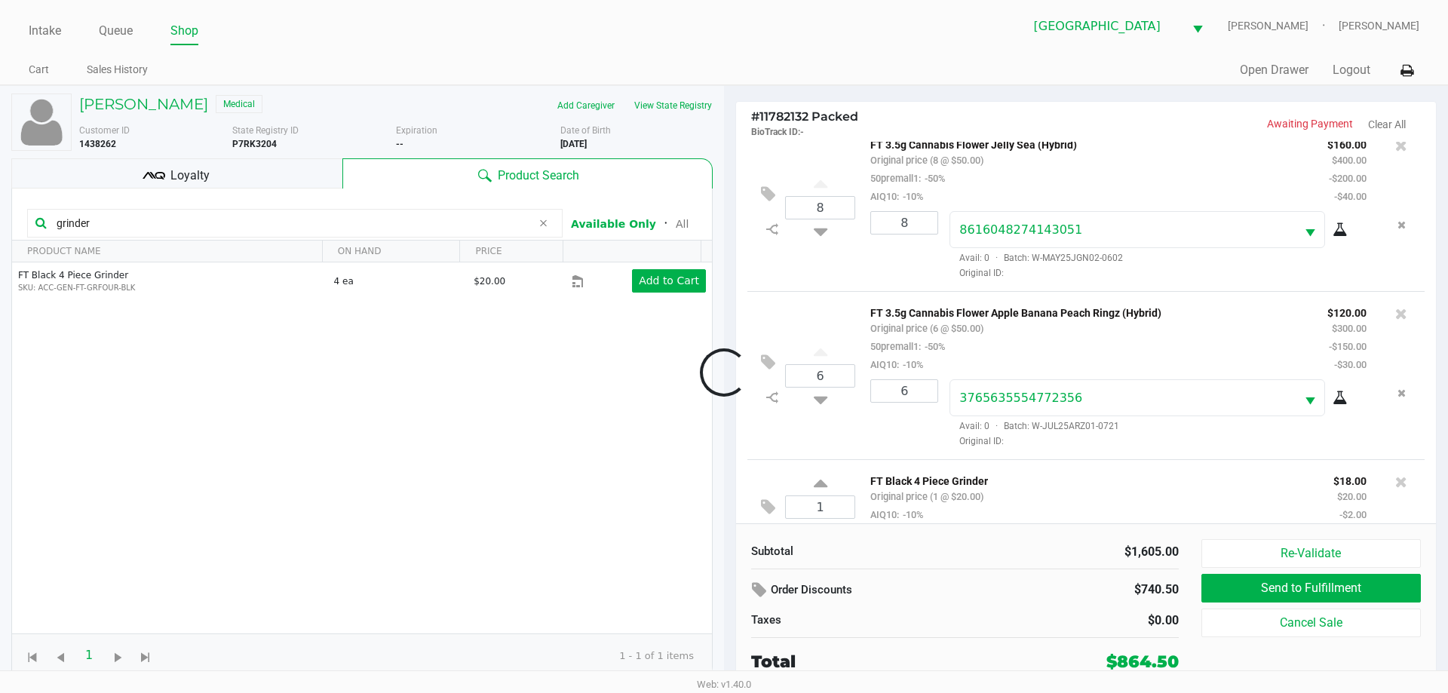
scroll to position [1854, 0]
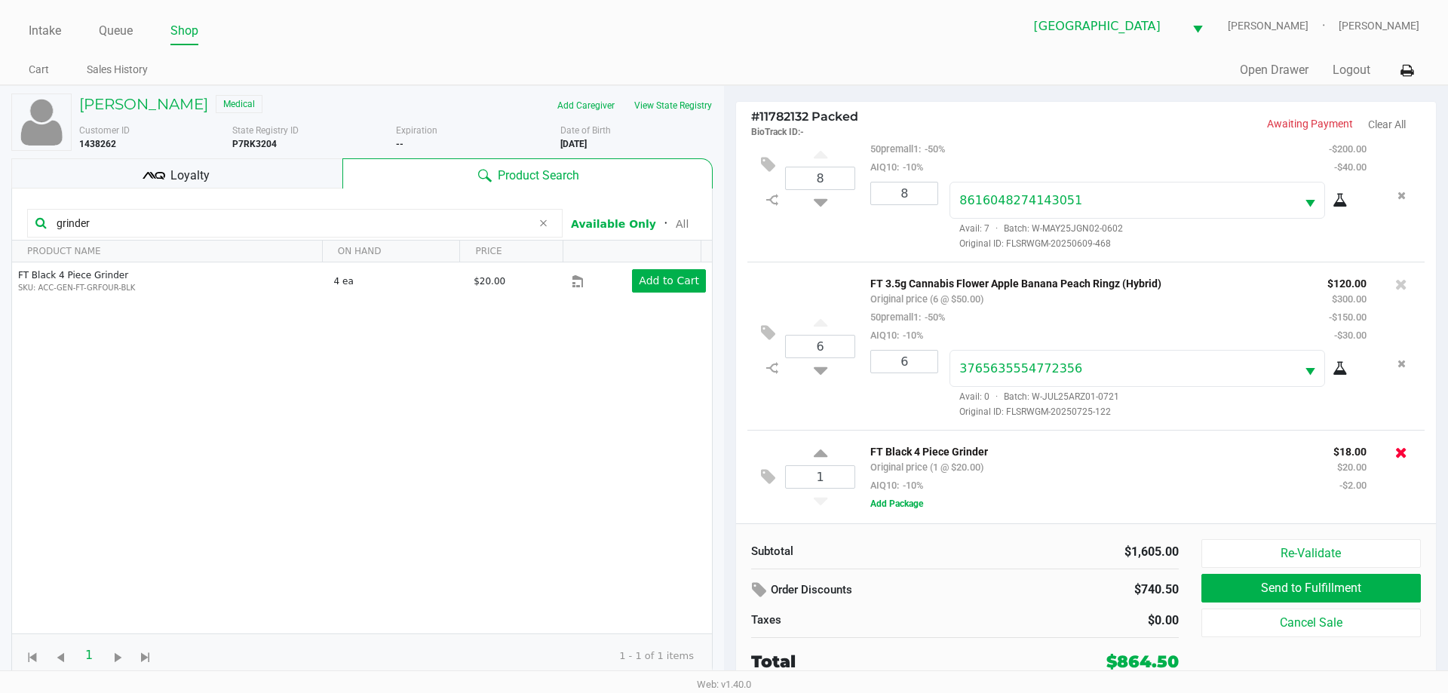
click at [1395, 449] on icon at bounding box center [1401, 452] width 12 height 15
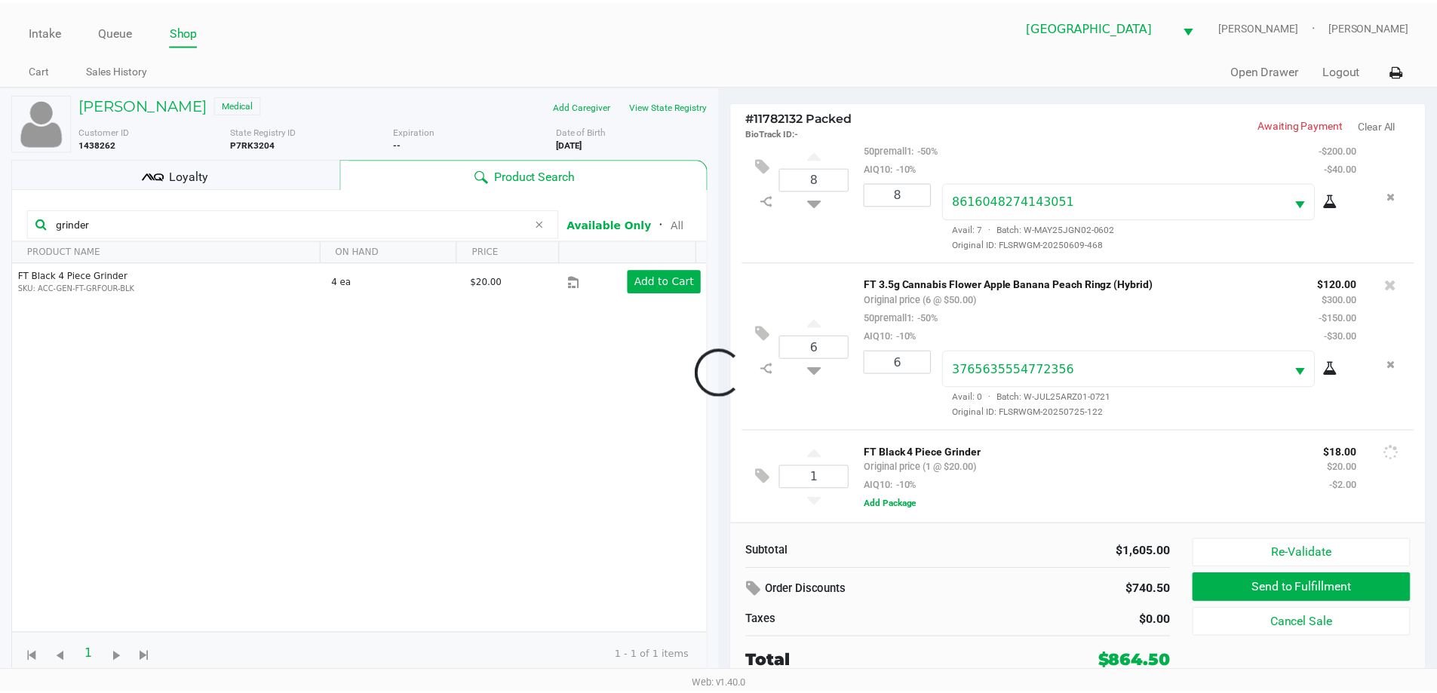
scroll to position [1760, 0]
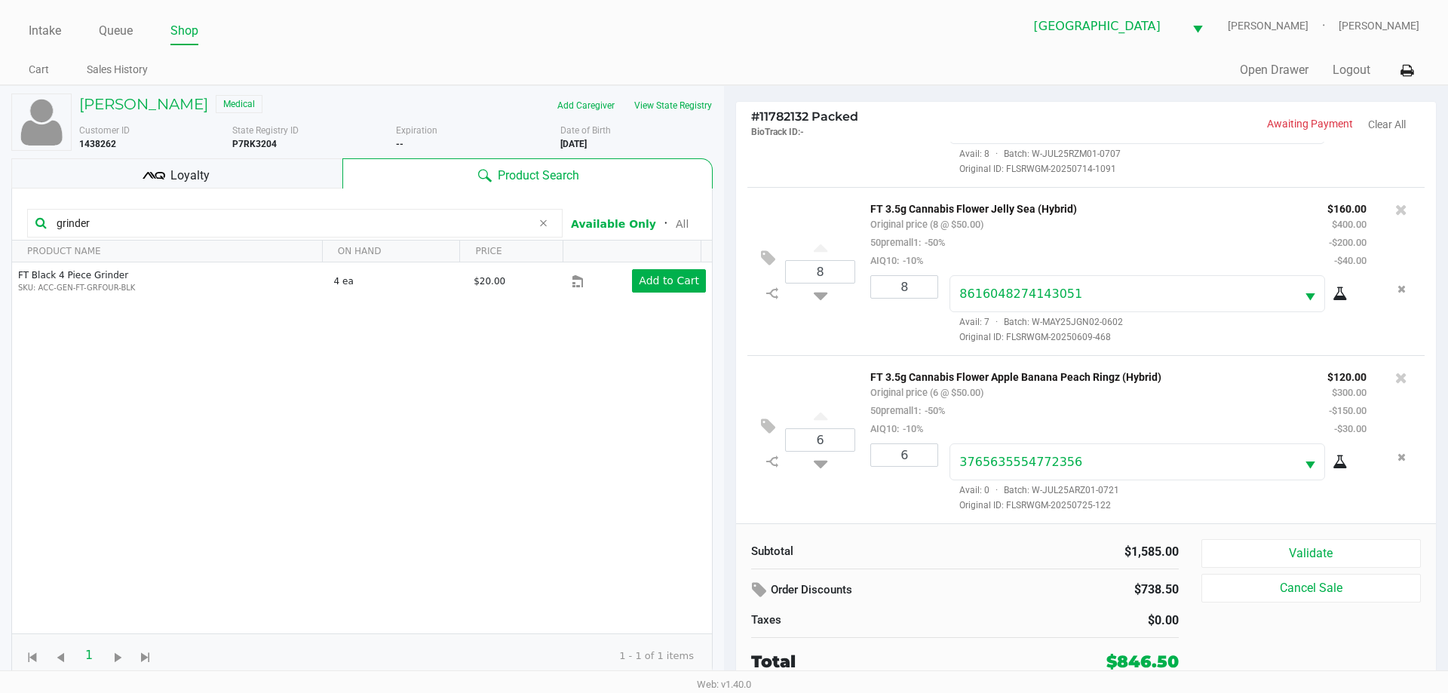
click at [37, 24] on link "Intake" at bounding box center [45, 30] width 32 height 21
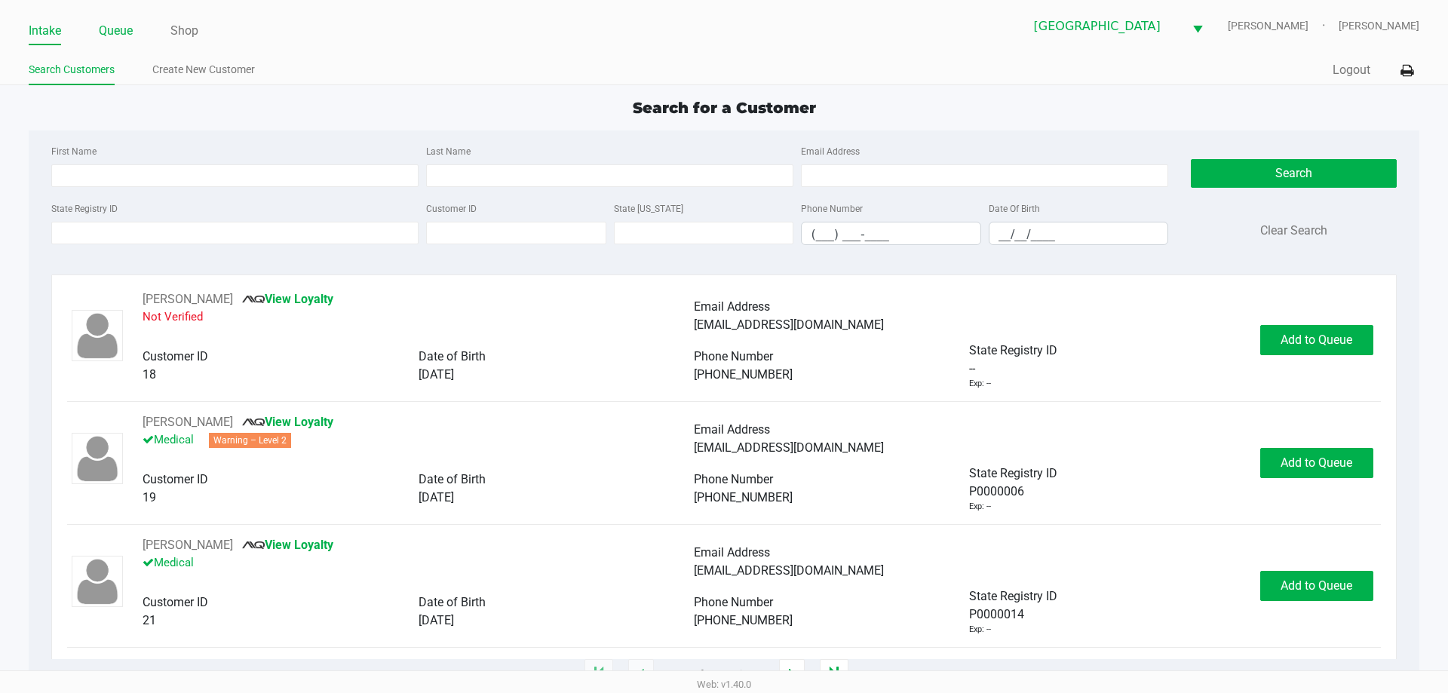
click at [113, 29] on link "Queue" at bounding box center [116, 30] width 34 height 21
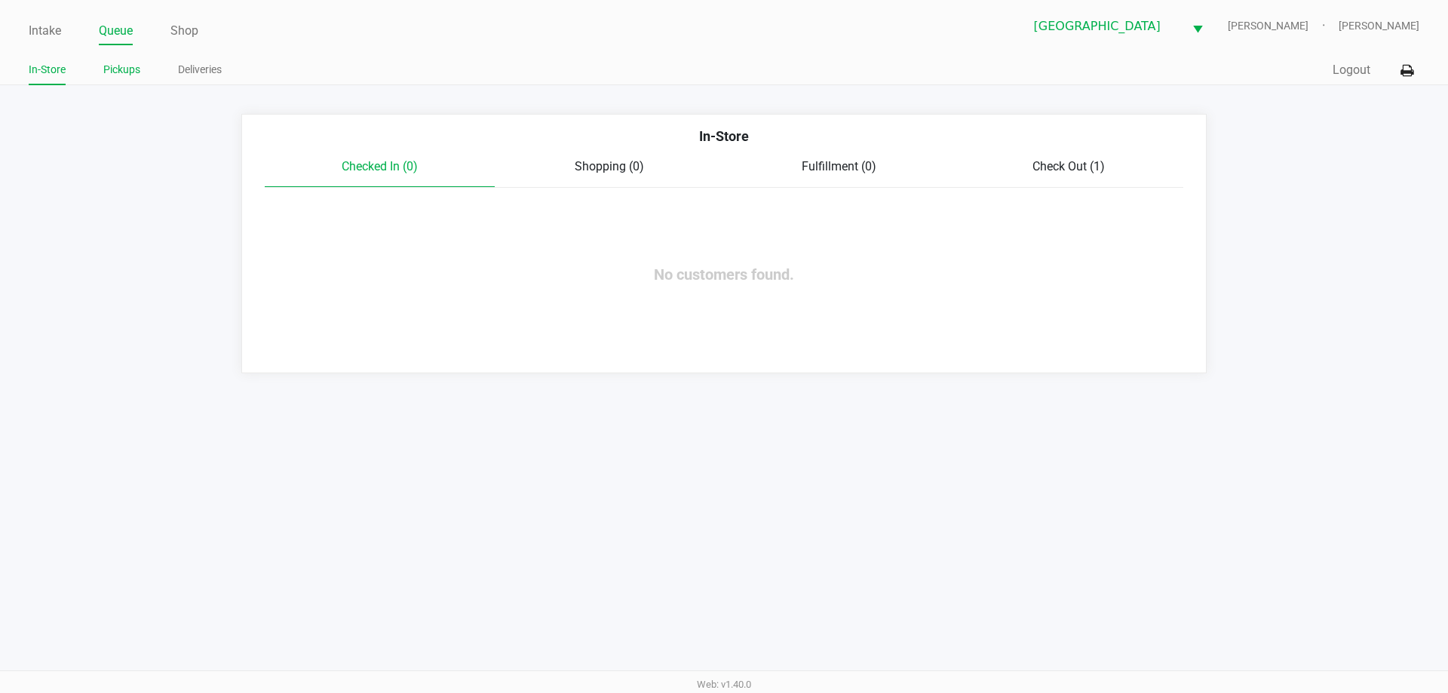
click at [128, 67] on link "Pickups" at bounding box center [121, 69] width 37 height 19
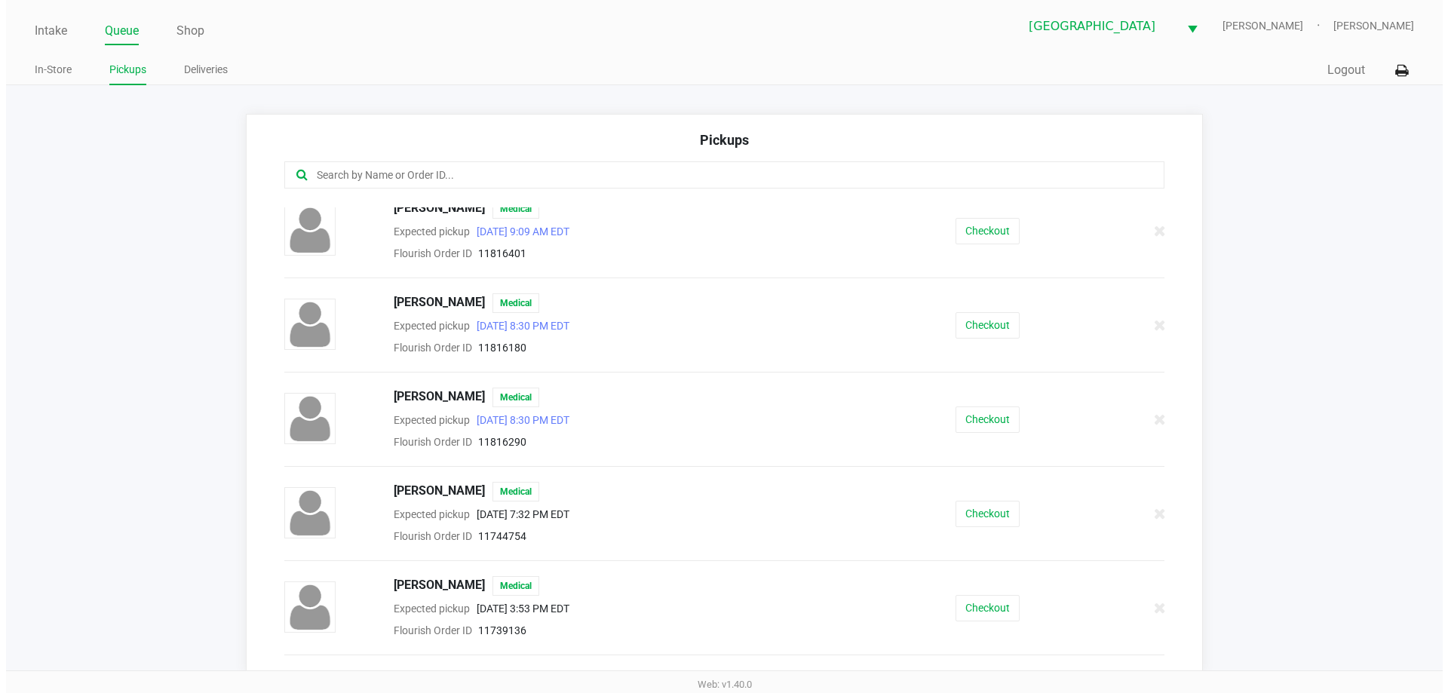
scroll to position [1970, 0]
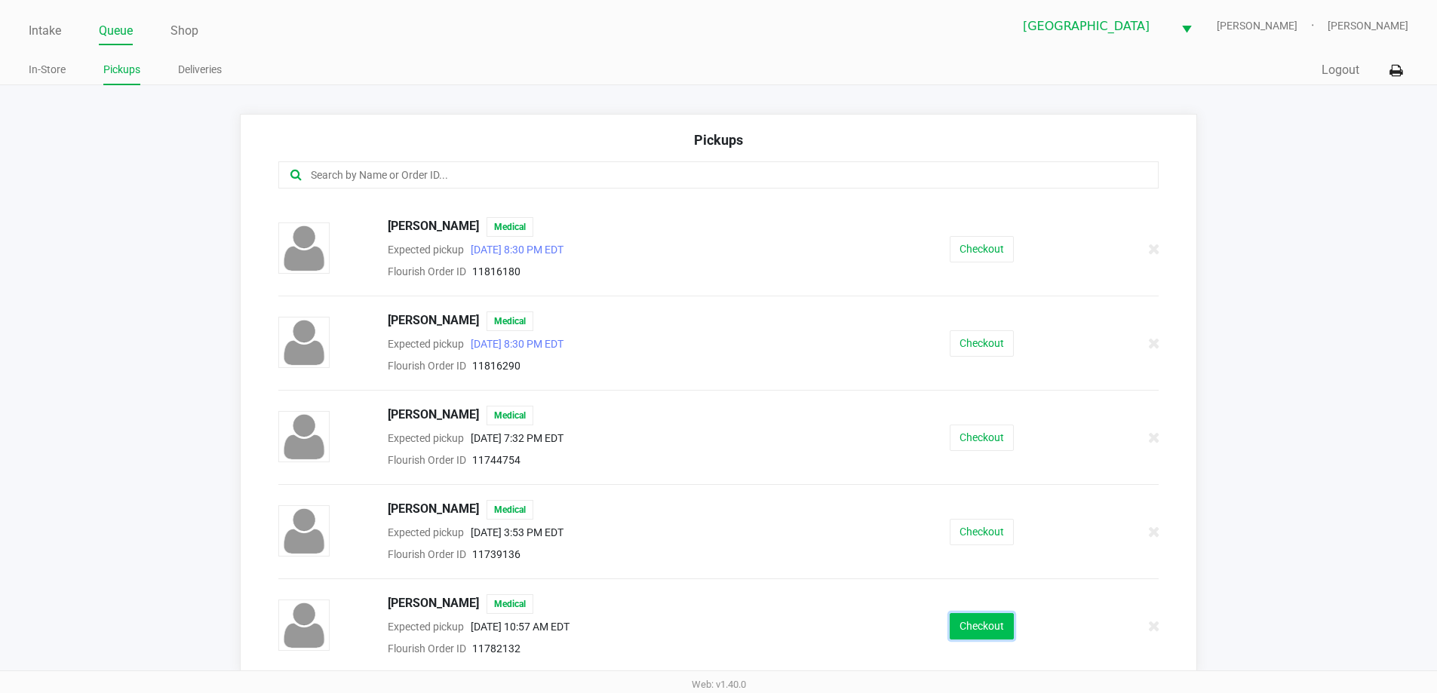
click at [980, 633] on button "Checkout" at bounding box center [981, 626] width 64 height 26
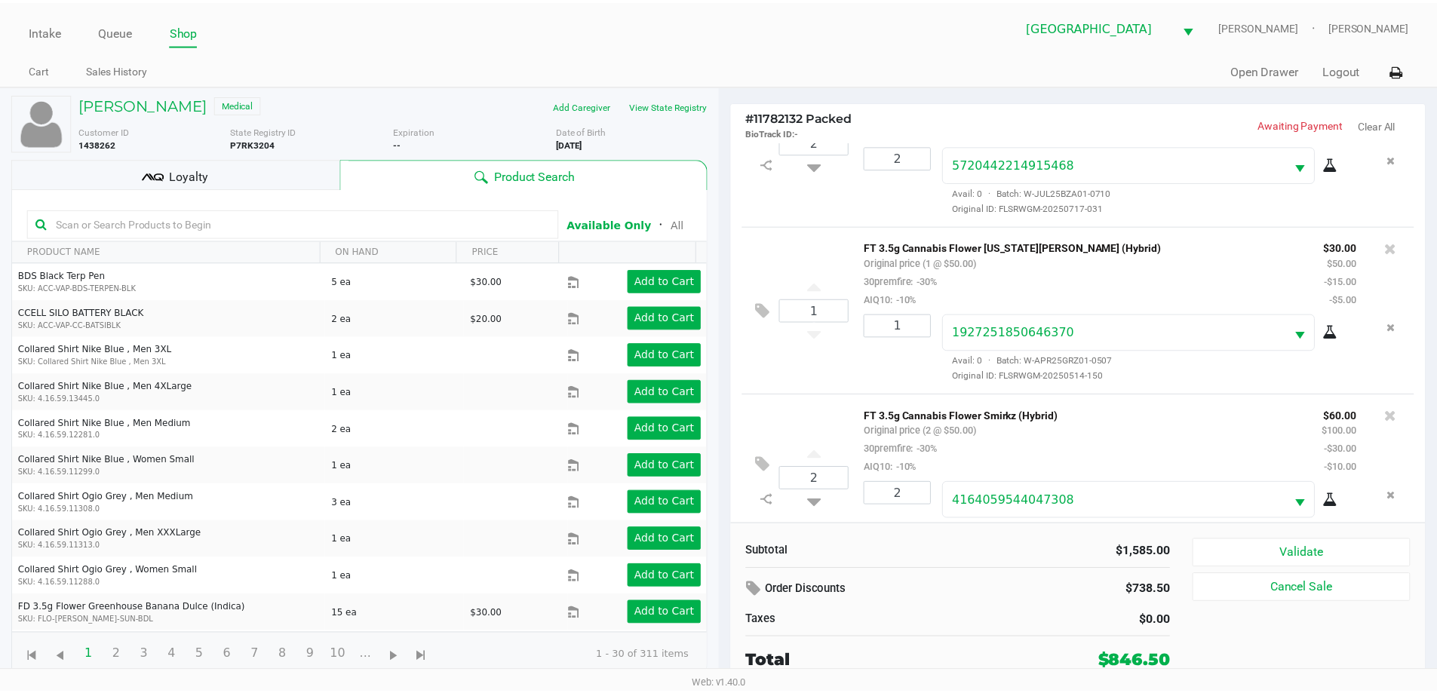
scroll to position [302, 0]
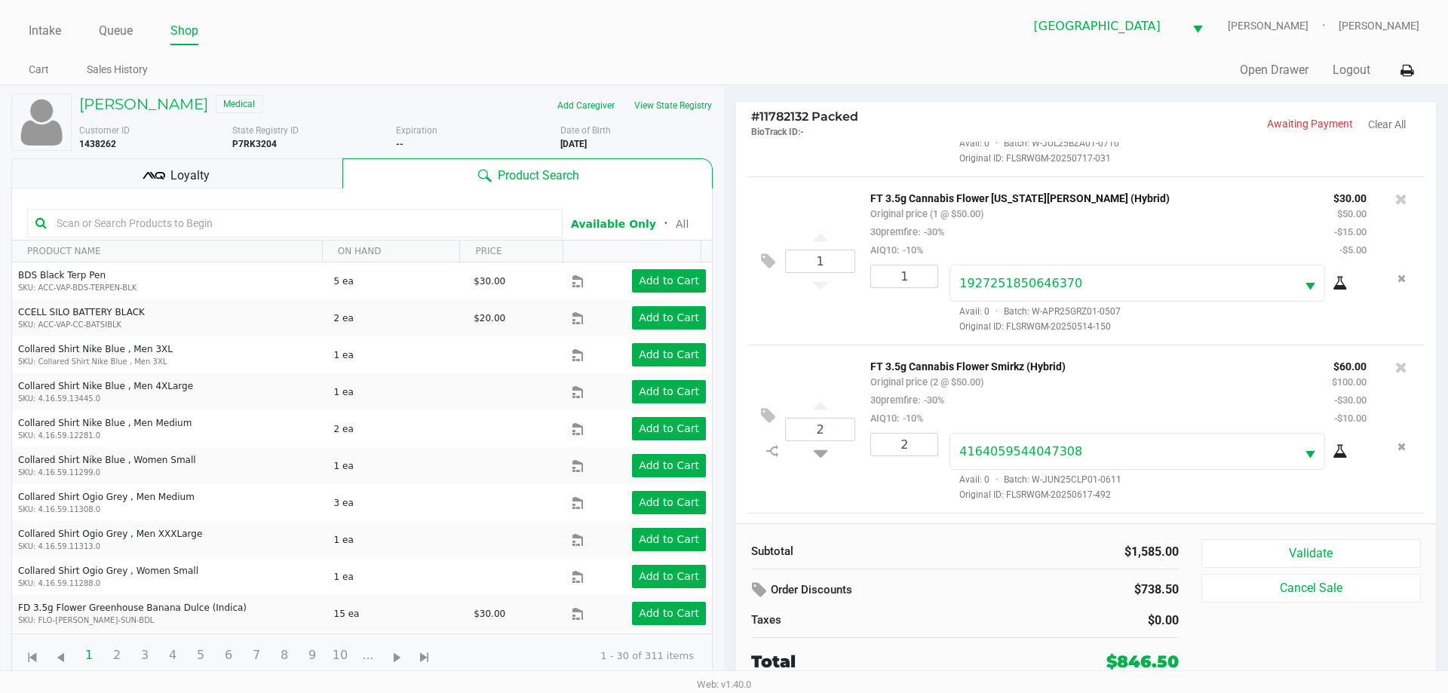
click at [1026, 550] on div "$1,585.00" at bounding box center [1078, 552] width 203 height 18
click at [99, 177] on div "Loyalty" at bounding box center [176, 173] width 331 height 30
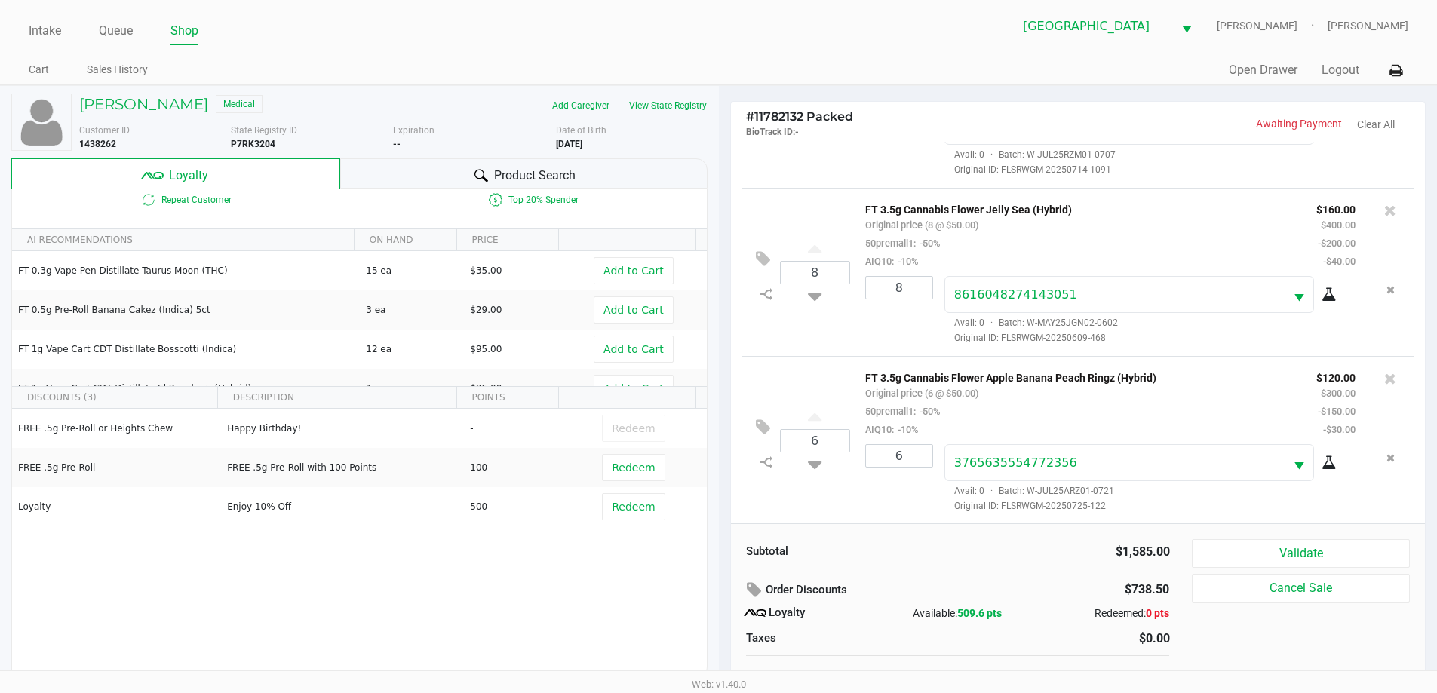
scroll to position [1760, 0]
click at [117, 30] on link "Queue" at bounding box center [116, 30] width 34 height 21
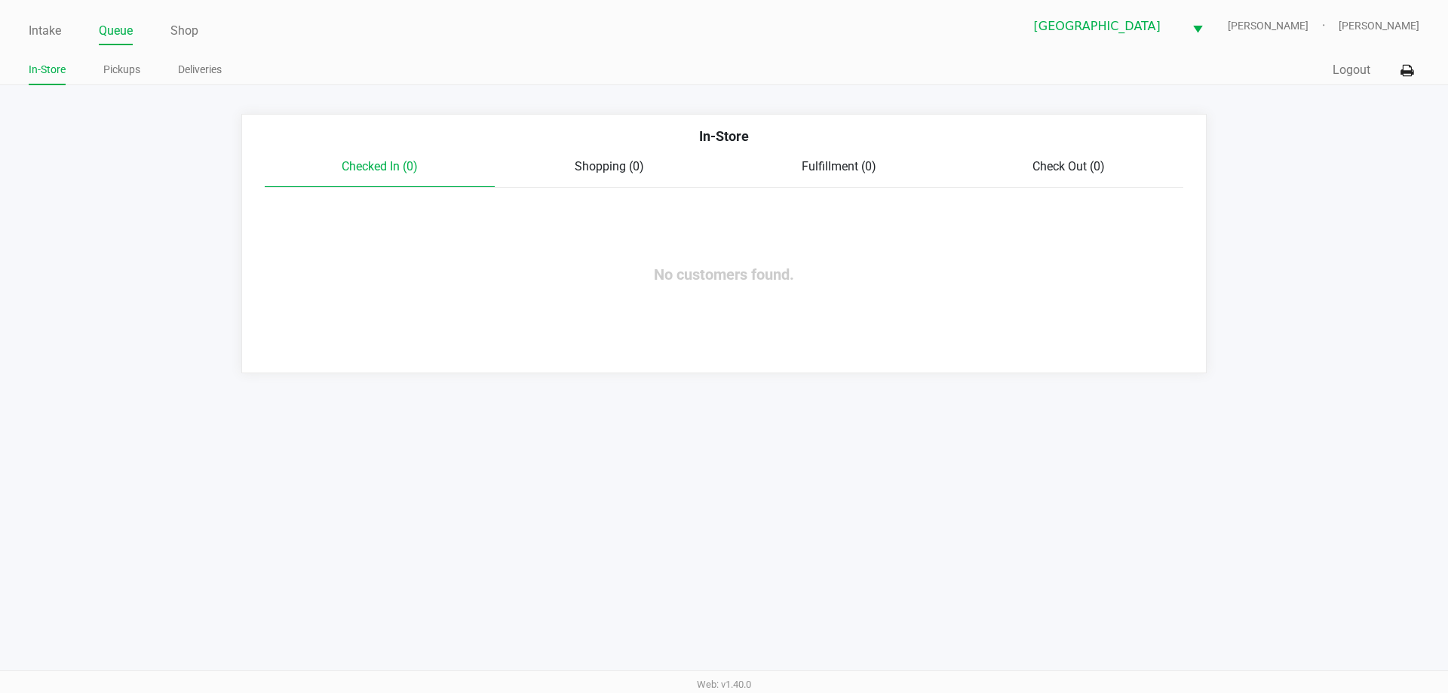
click at [124, 64] on link "Pickups" at bounding box center [121, 69] width 37 height 19
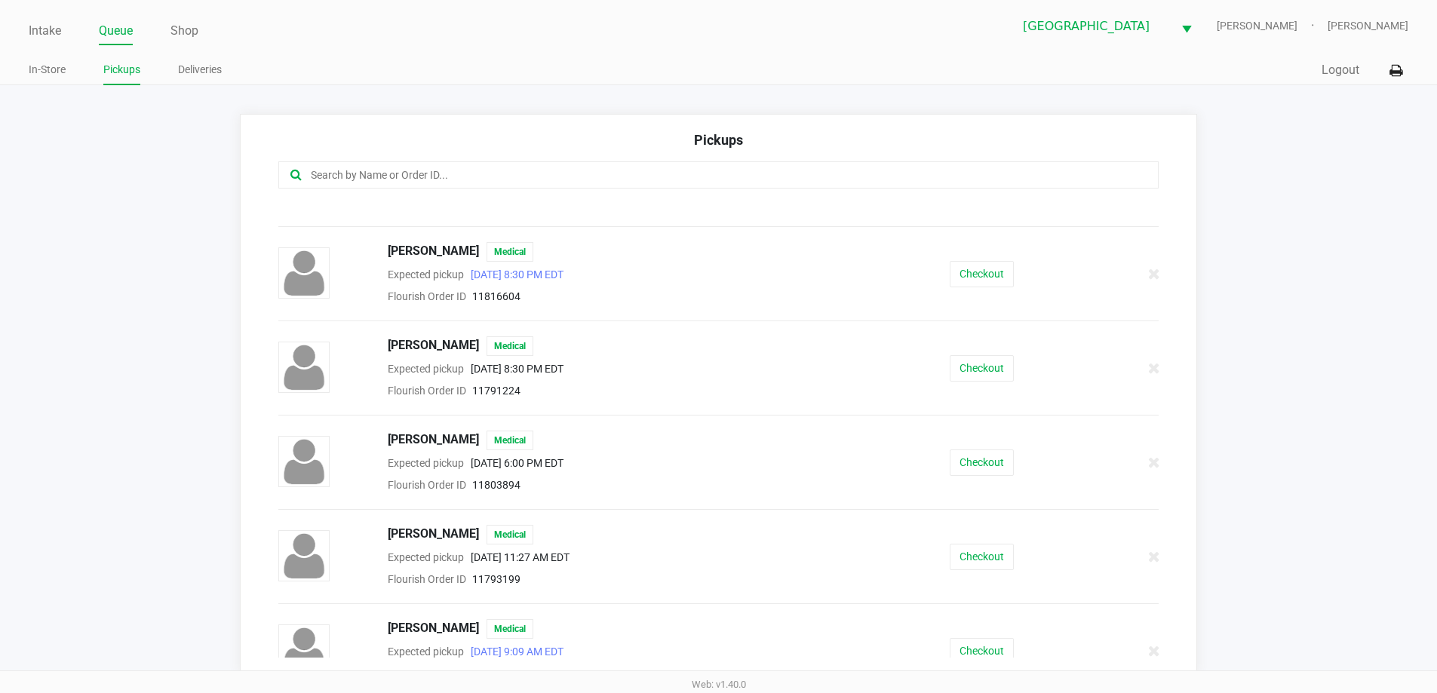
scroll to position [1473, 0]
click at [983, 367] on button "Checkout" at bounding box center [981, 368] width 64 height 26
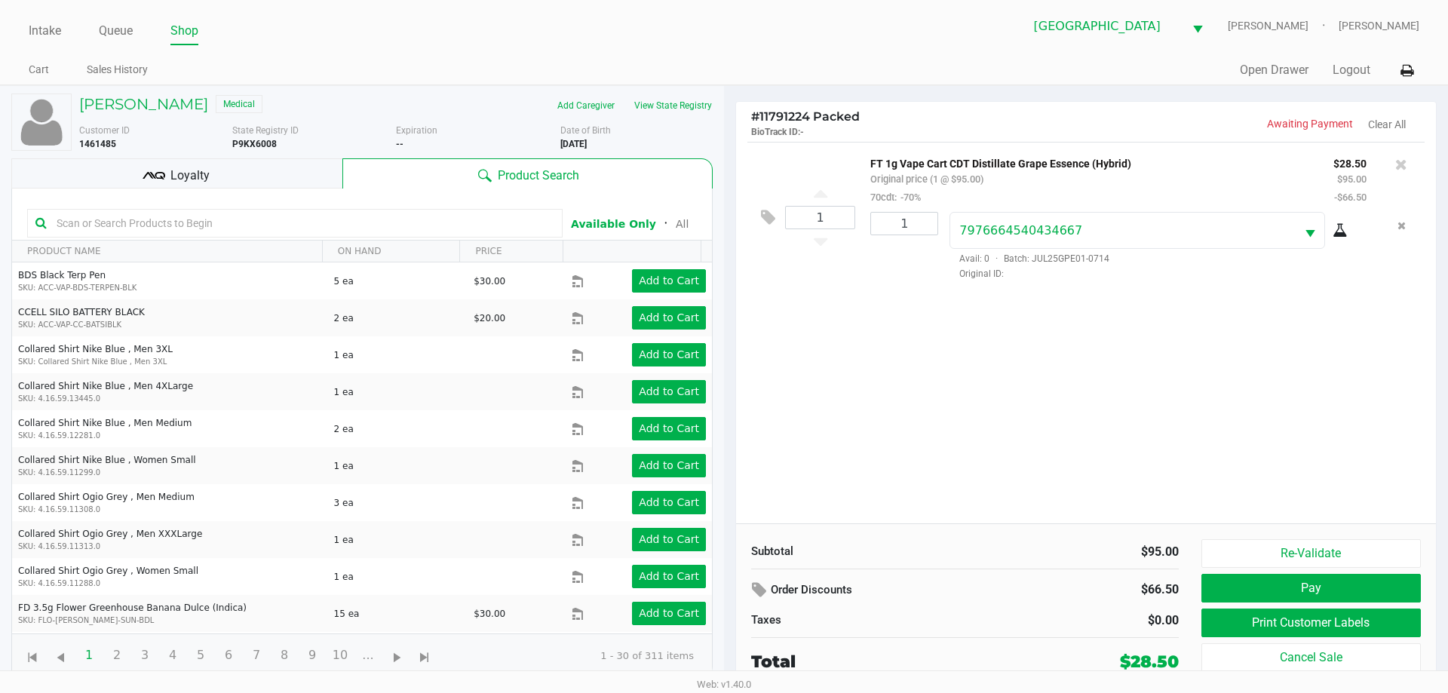
click at [1328, 584] on button "Pay" at bounding box center [1310, 588] width 219 height 29
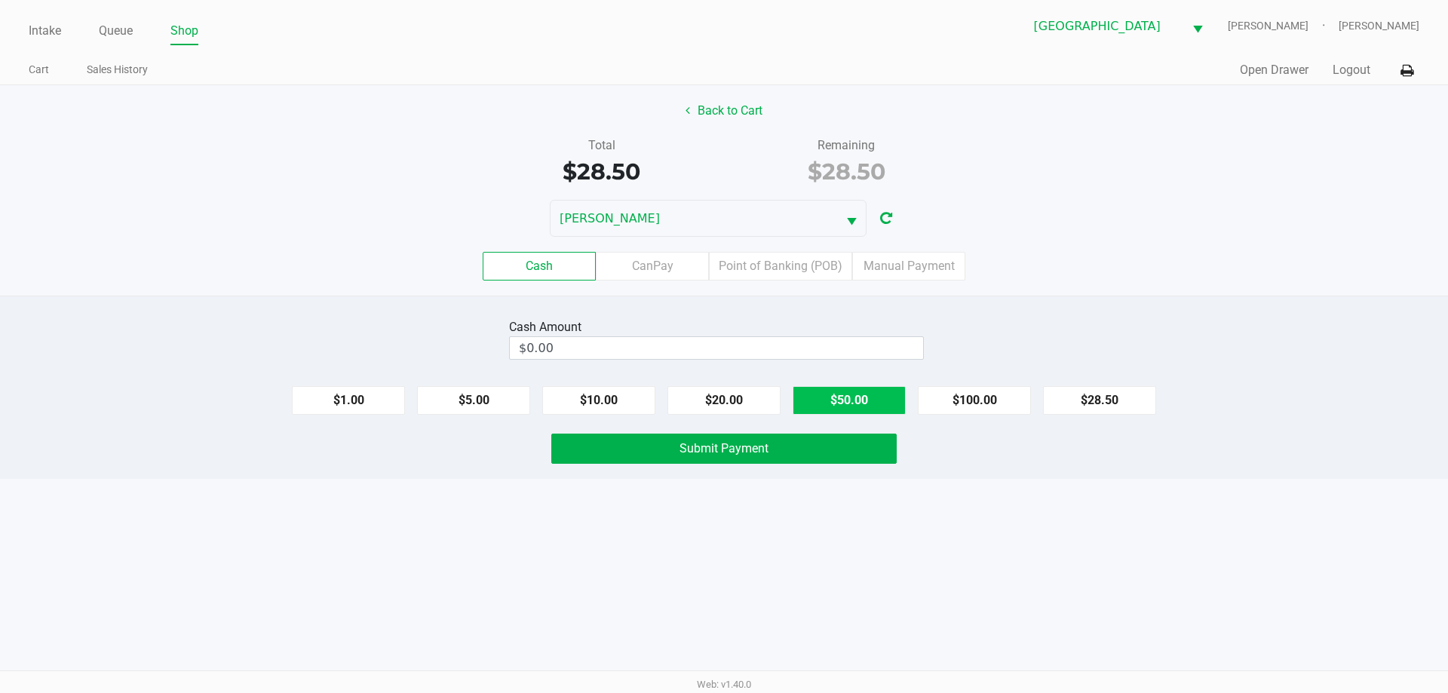
click at [831, 403] on button "$50.00" at bounding box center [849, 400] width 113 height 29
click at [944, 343] on button "Clear" at bounding box center [923, 347] width 47 height 23
click at [725, 412] on button "$20.00" at bounding box center [723, 400] width 113 height 29
click at [618, 400] on button "$10.00" at bounding box center [598, 400] width 113 height 29
type input "$30.00"
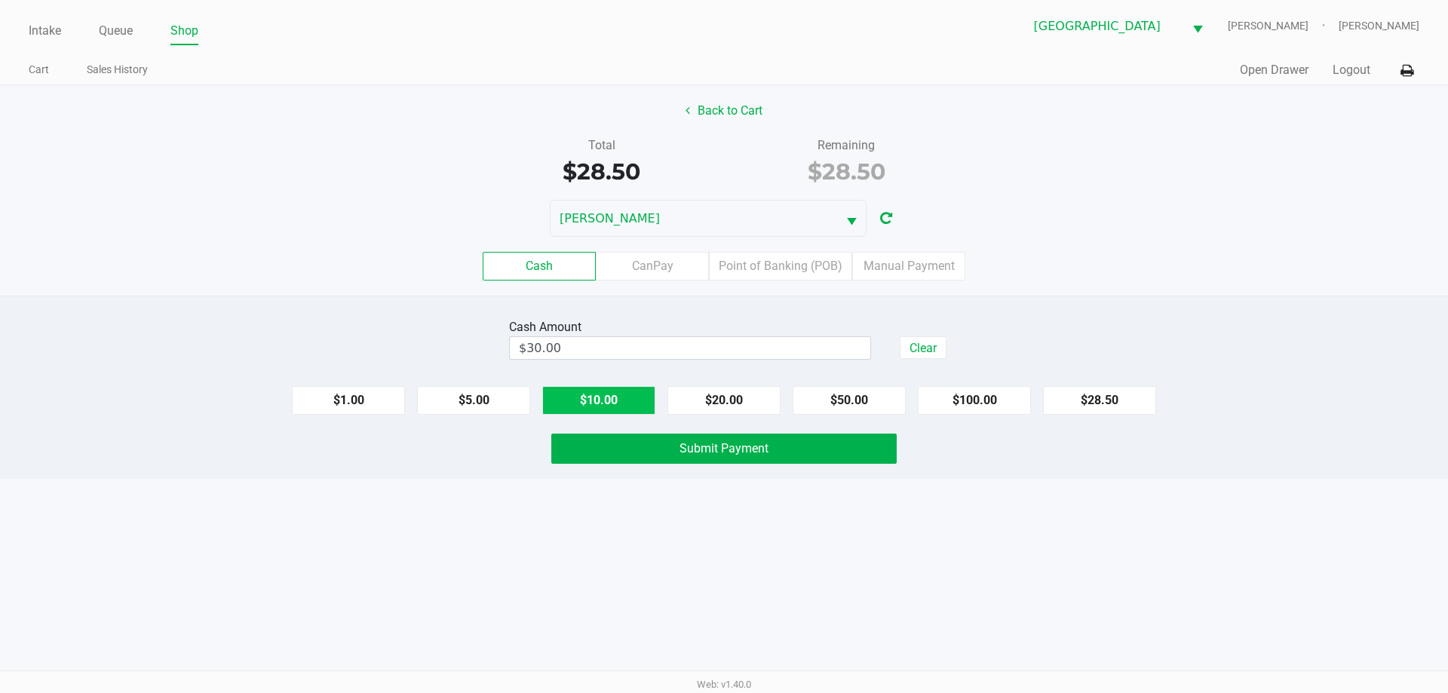
click at [719, 456] on button "Submit Payment" at bounding box center [723, 449] width 345 height 30
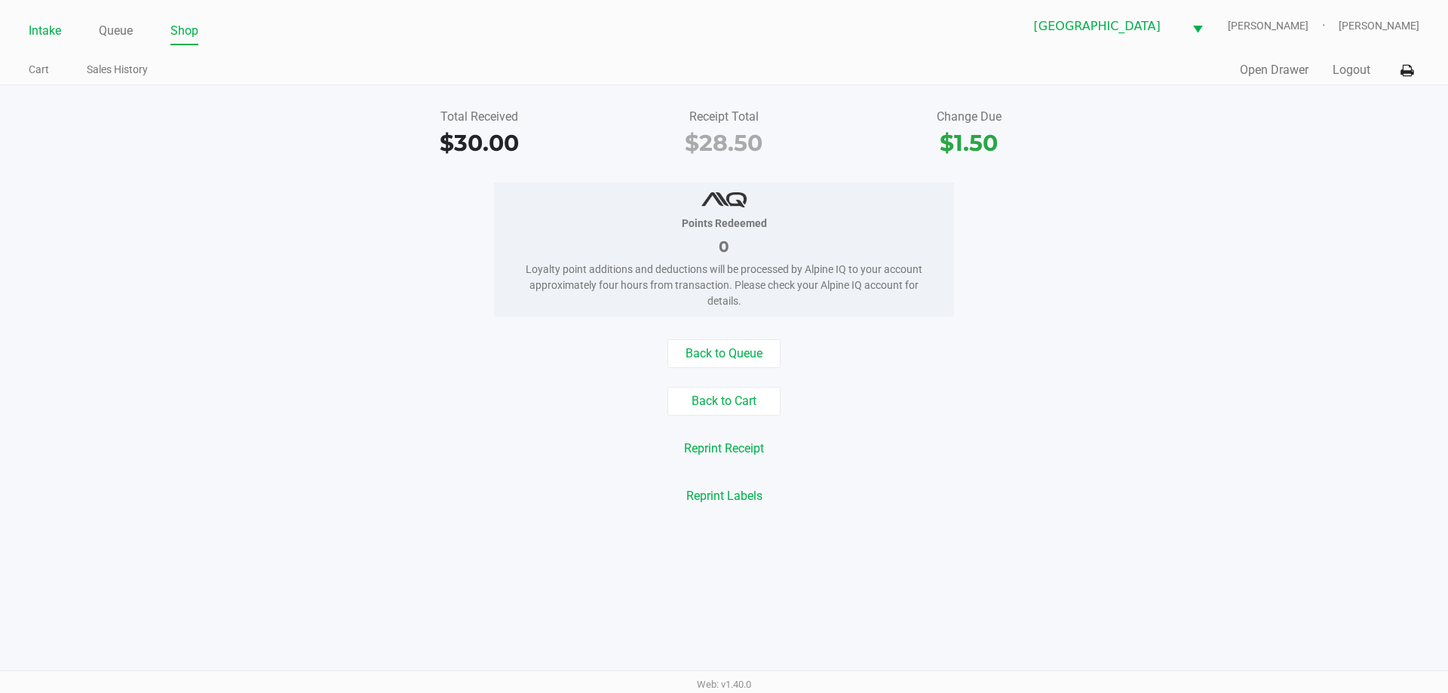
click at [45, 29] on link "Intake" at bounding box center [45, 30] width 32 height 21
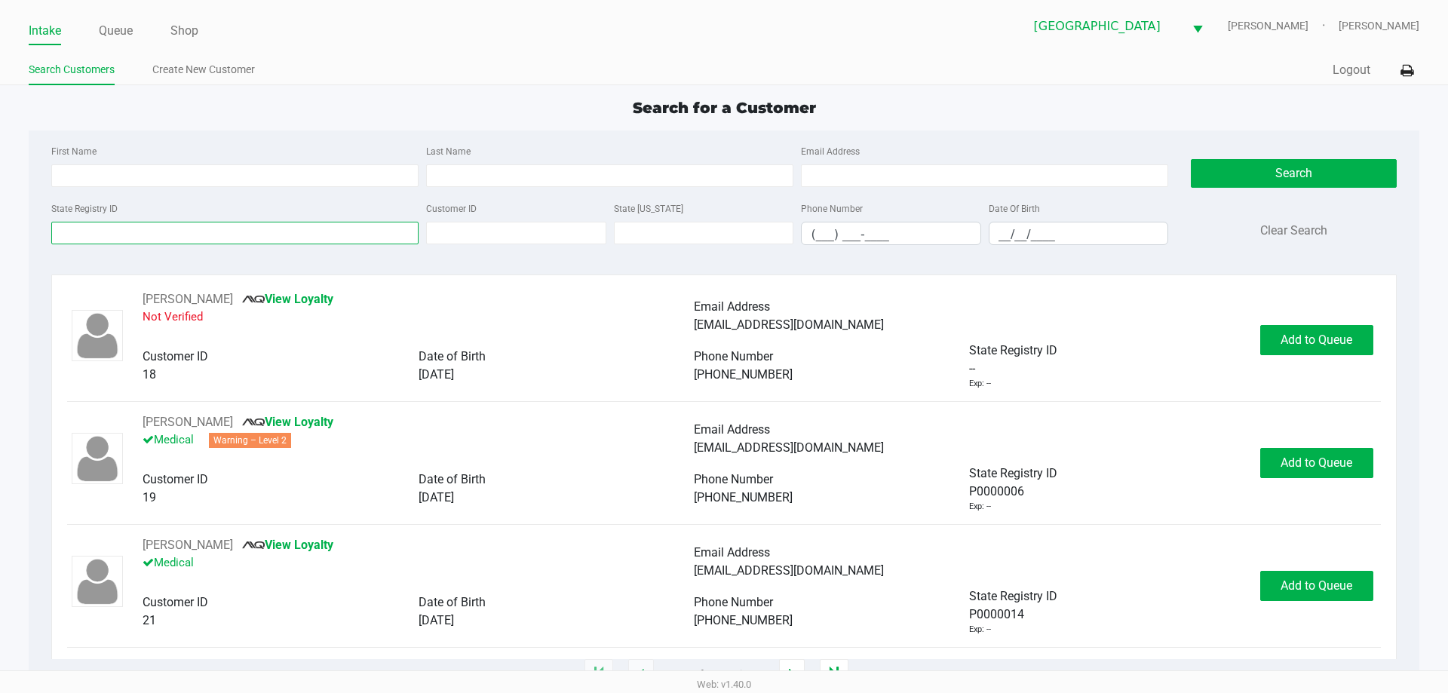
click at [178, 237] on input "State Registry ID" at bounding box center [234, 233] width 367 height 23
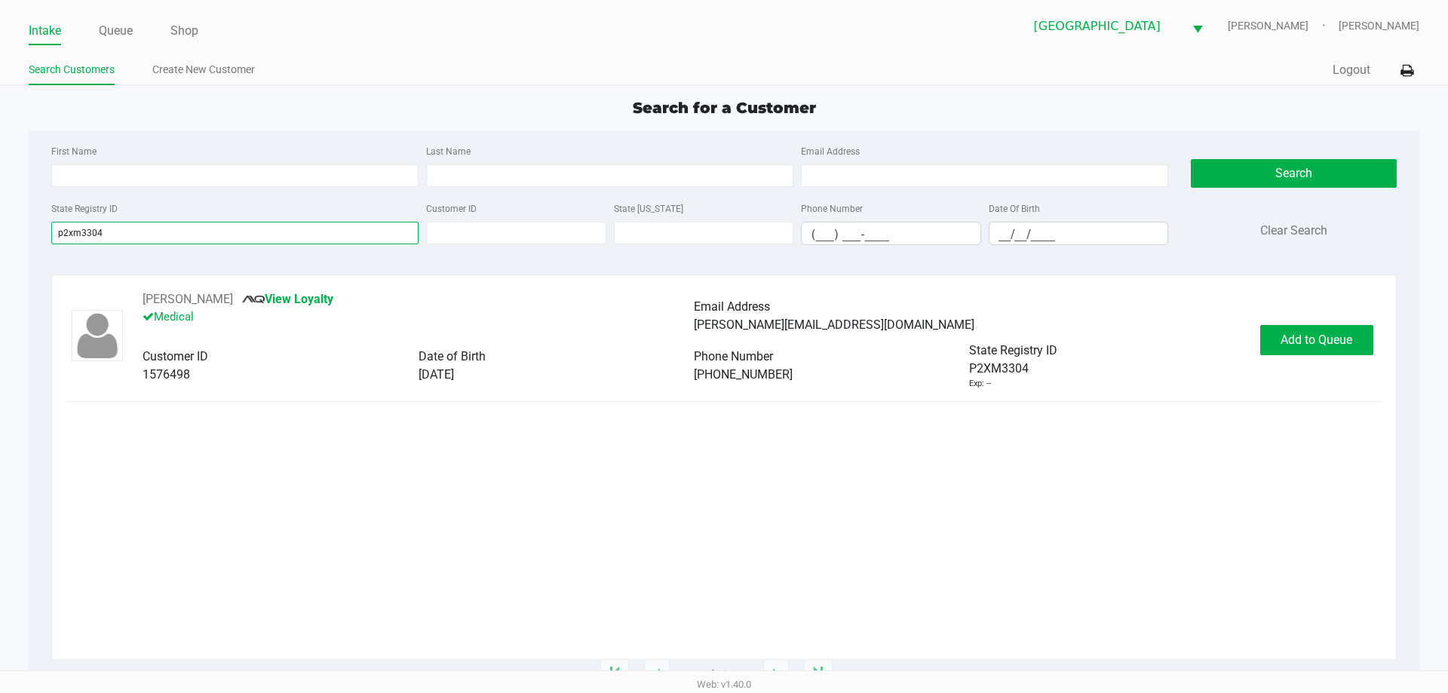
type input "p2xm3304"
click at [1313, 335] on span "Add to Queue" at bounding box center [1316, 340] width 72 height 14
click at [1323, 344] on div "Add to Queue" at bounding box center [1316, 340] width 113 height 30
click at [1323, 344] on span "Add to Queue" at bounding box center [1325, 340] width 72 height 14
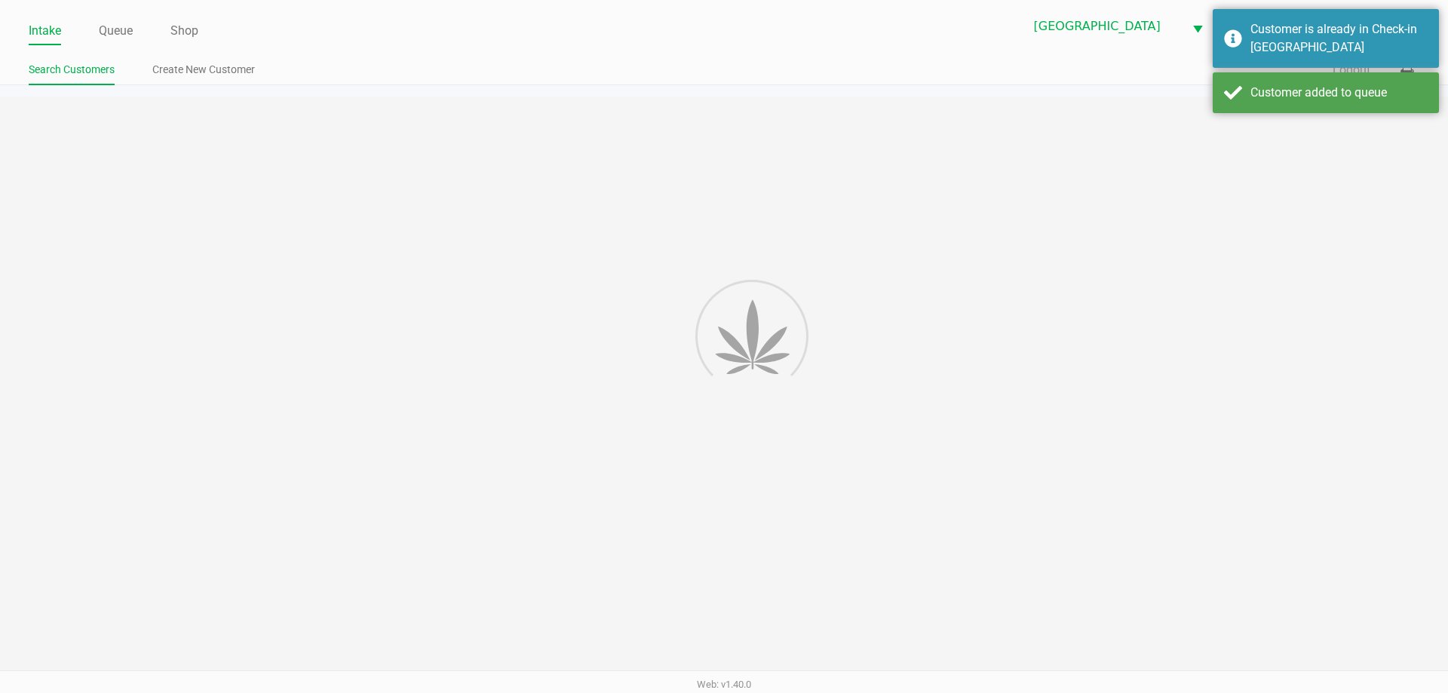
click at [1337, 345] on div "Intake Queue Shop North Port WC VANCE-JOY Woodie Perkins Search Customers Creat…" at bounding box center [724, 346] width 1448 height 693
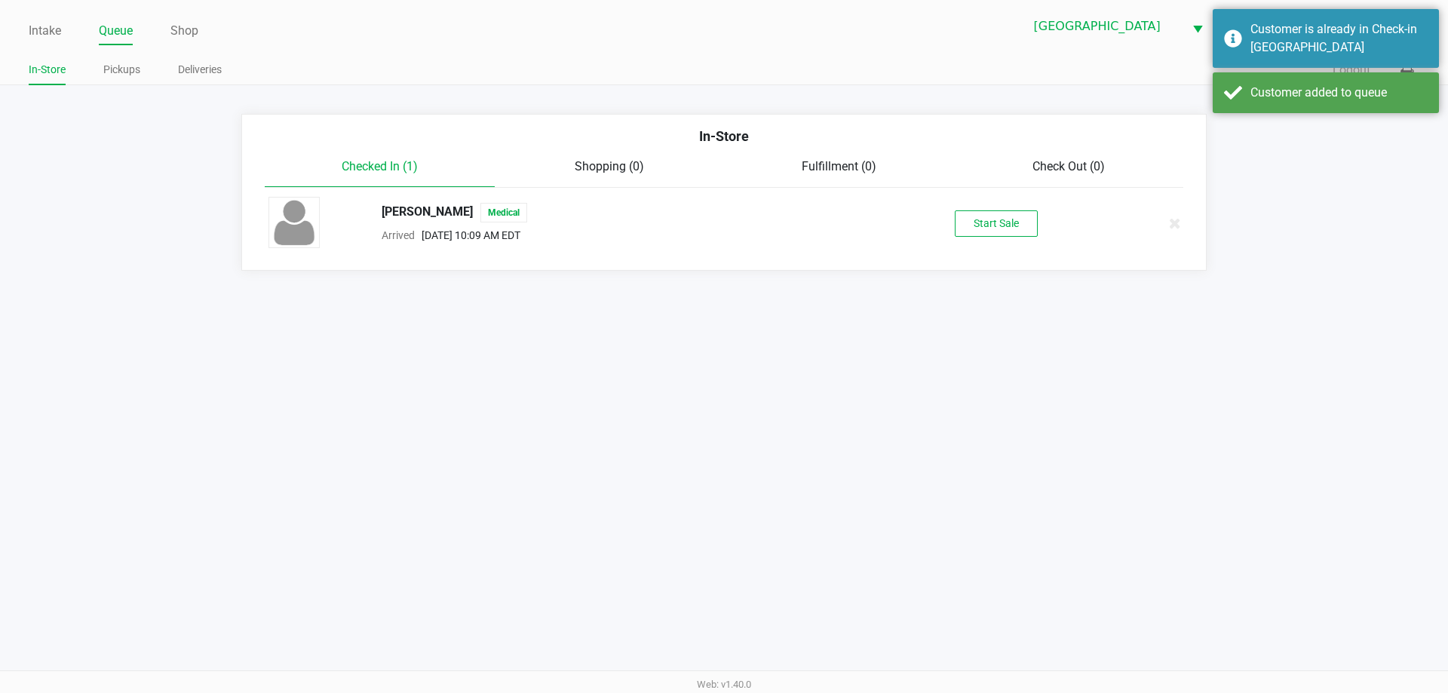
click at [1325, 342] on div "Intake Queue Shop North Port WC VANCE-JOY Woodie Perkins In-Store Pickups Deliv…" at bounding box center [724, 346] width 1448 height 693
click at [1005, 216] on button "Start Sale" at bounding box center [996, 223] width 83 height 26
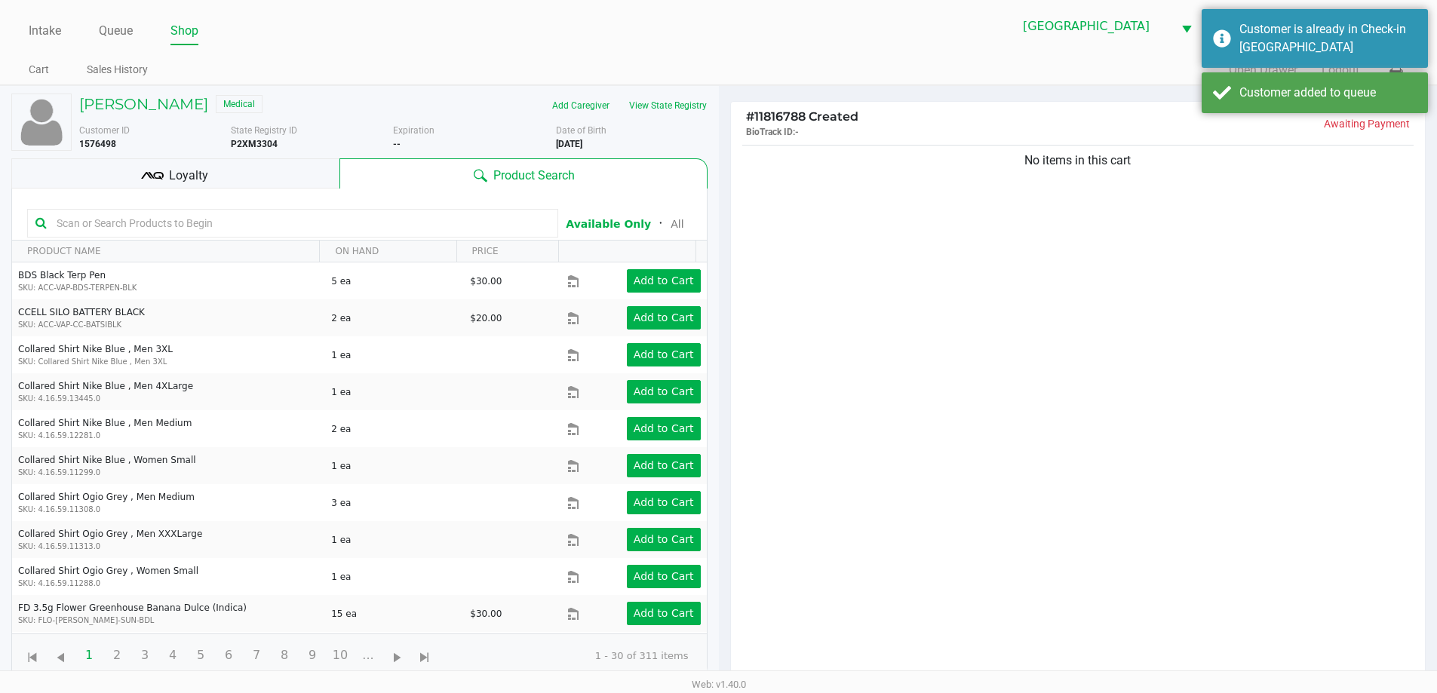
click at [259, 167] on div "Loyalty" at bounding box center [175, 173] width 328 height 30
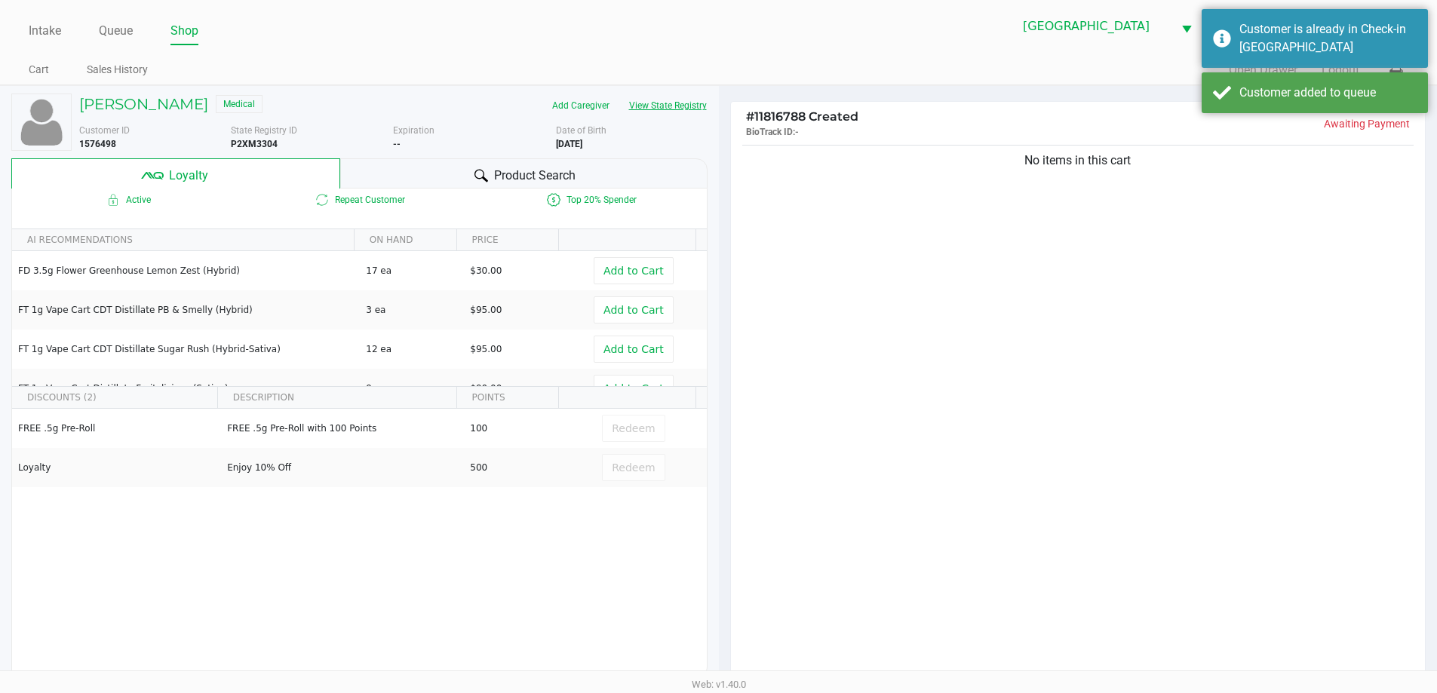
click at [667, 106] on button "View State Registry" at bounding box center [663, 106] width 88 height 24
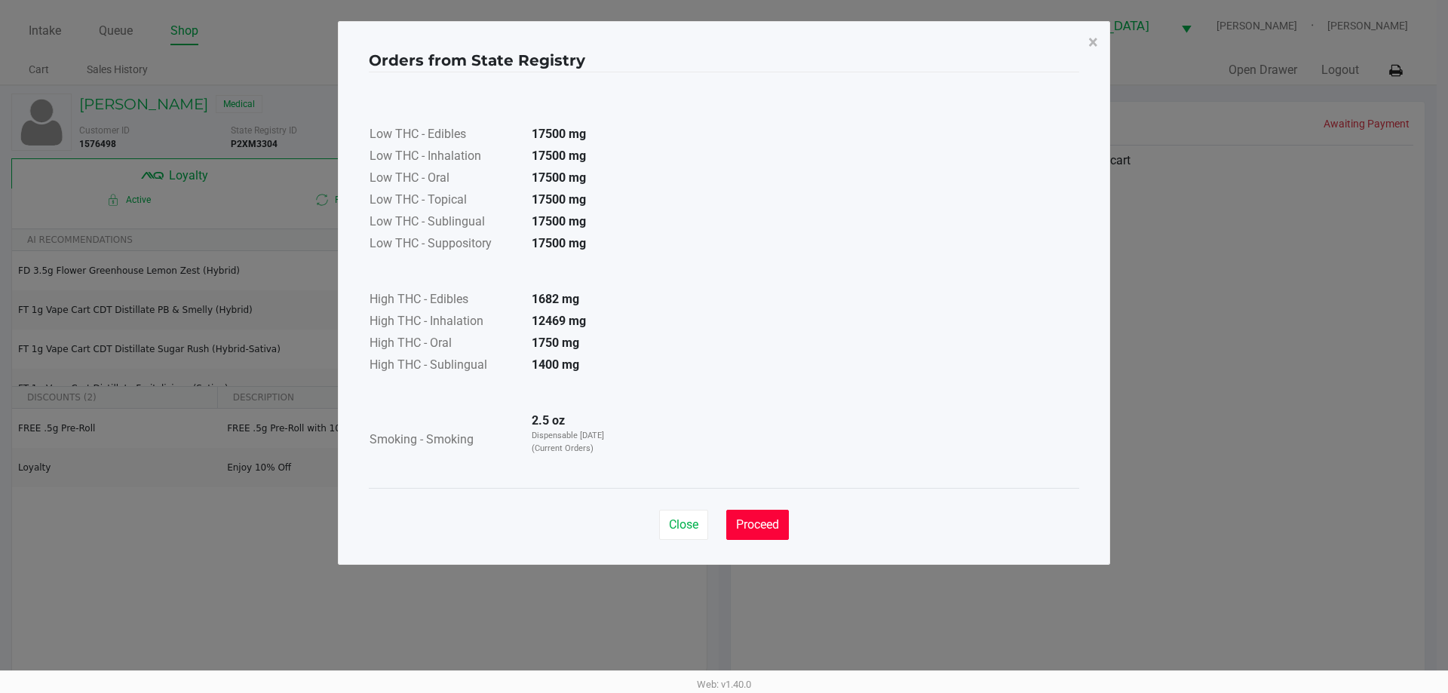
click at [753, 532] on button "Proceed" at bounding box center [757, 525] width 63 height 30
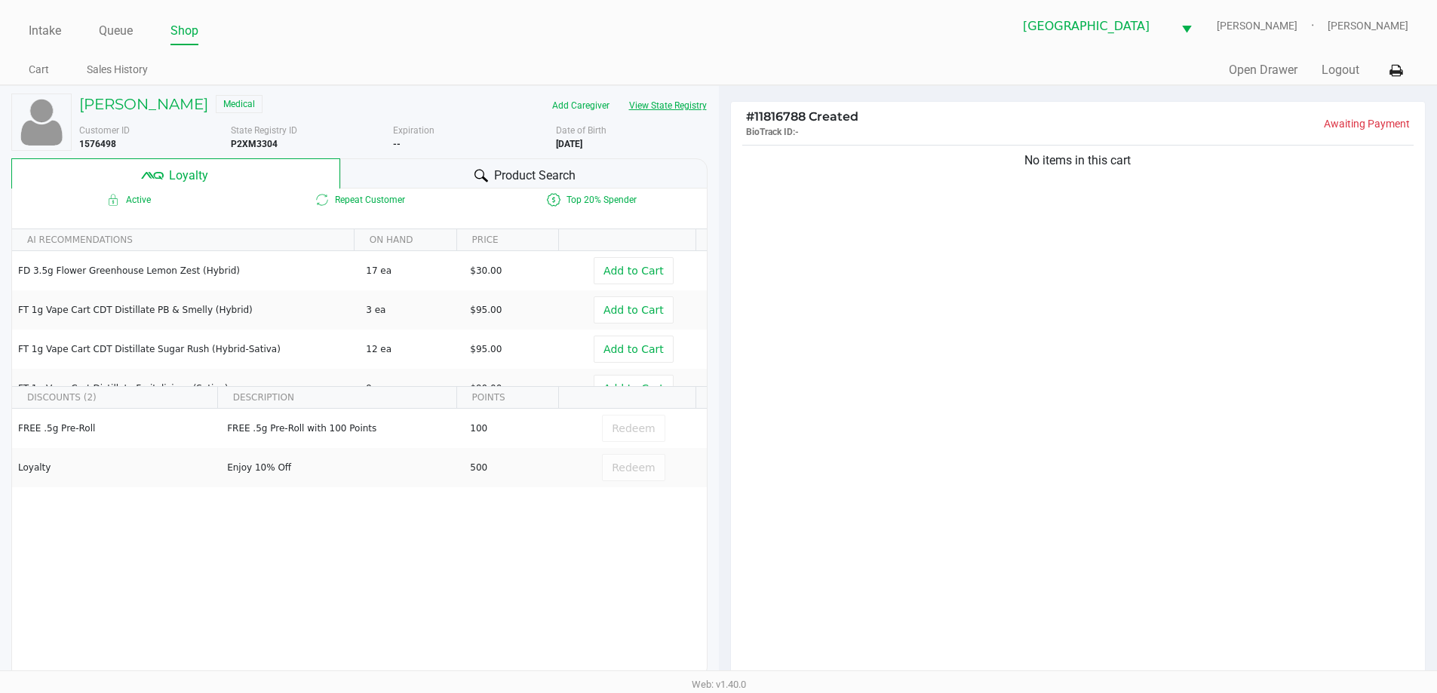
click at [619, 94] on button "View State Registry" at bounding box center [663, 106] width 88 height 24
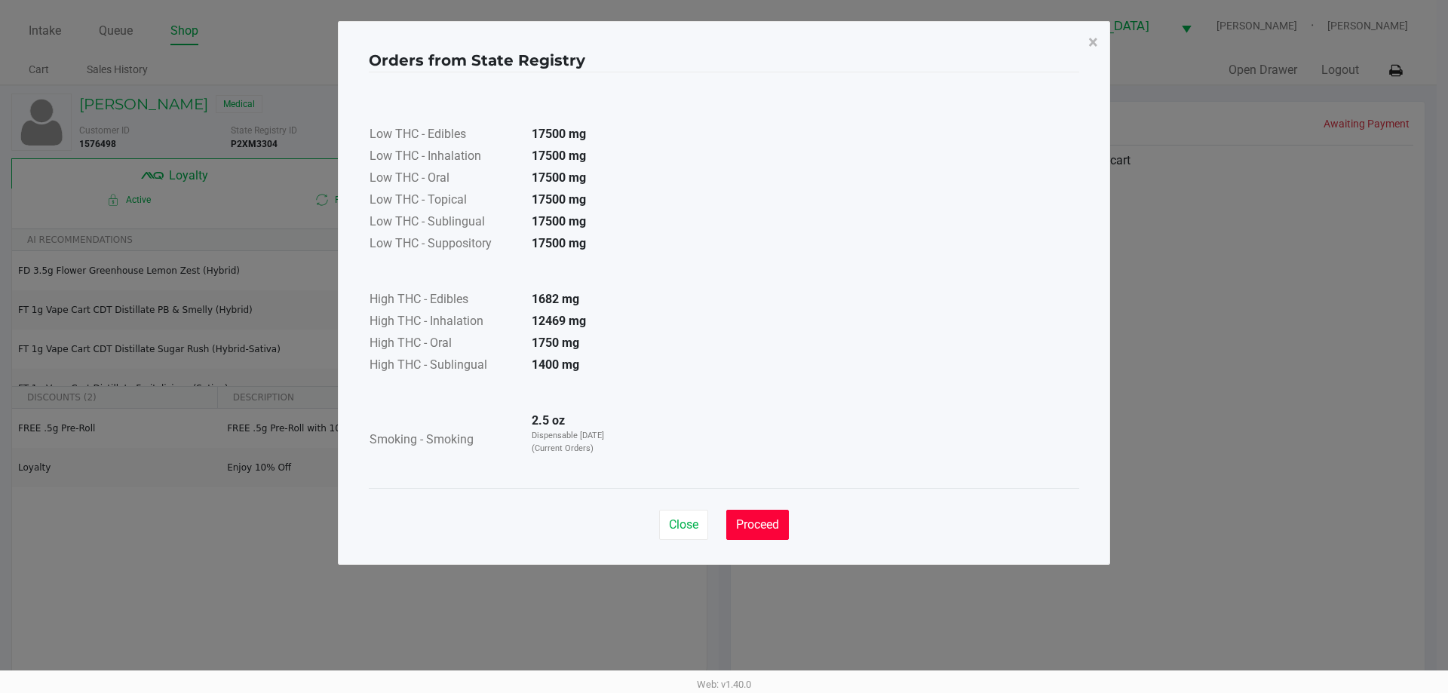
click at [779, 526] on span "Proceed" at bounding box center [757, 524] width 43 height 14
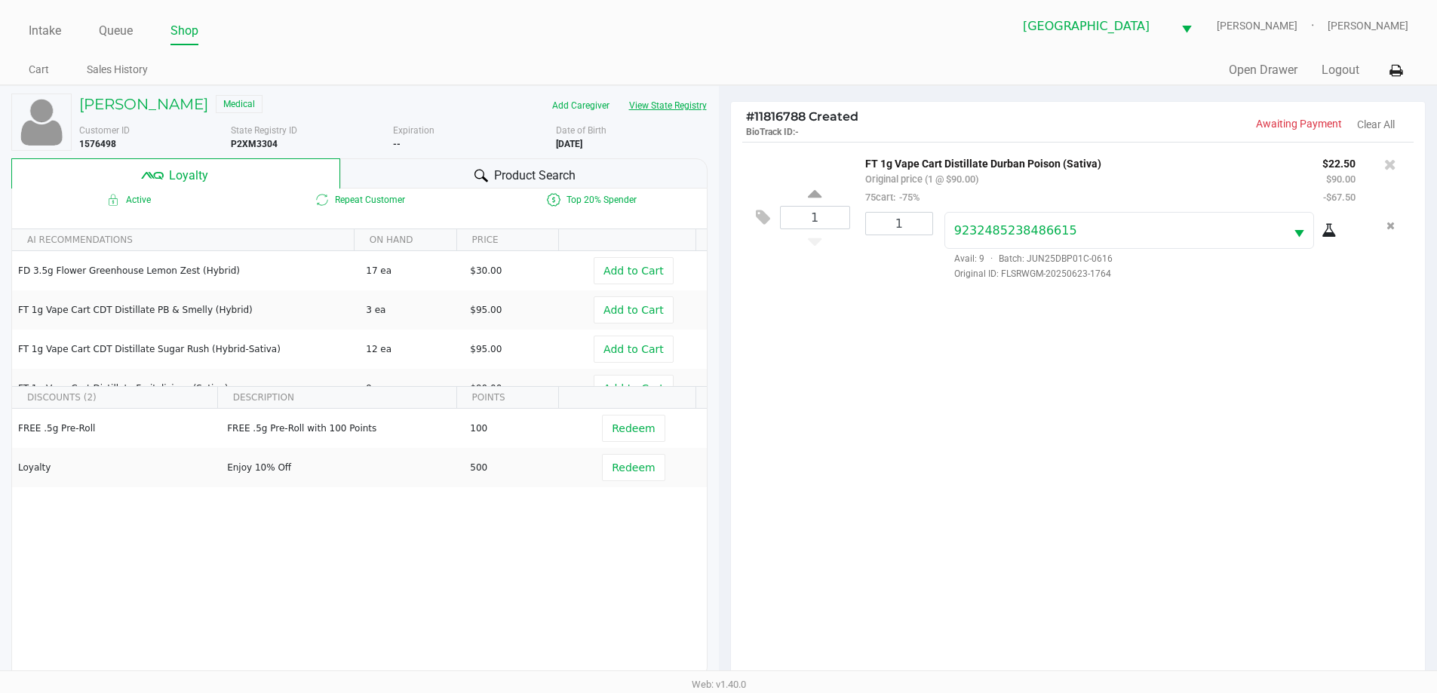
click at [619, 94] on button "View State Registry" at bounding box center [663, 106] width 88 height 24
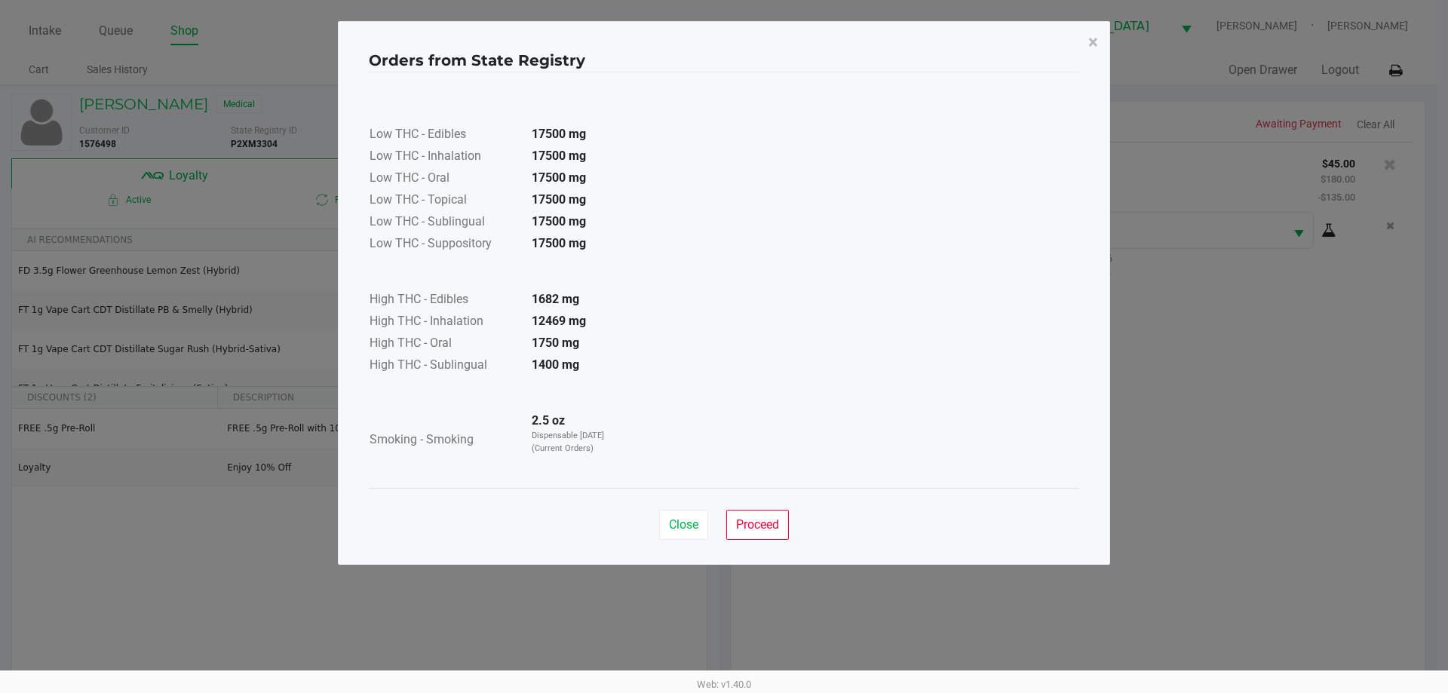
click at [619, 94] on button "View State Registry" at bounding box center [663, 106] width 88 height 24
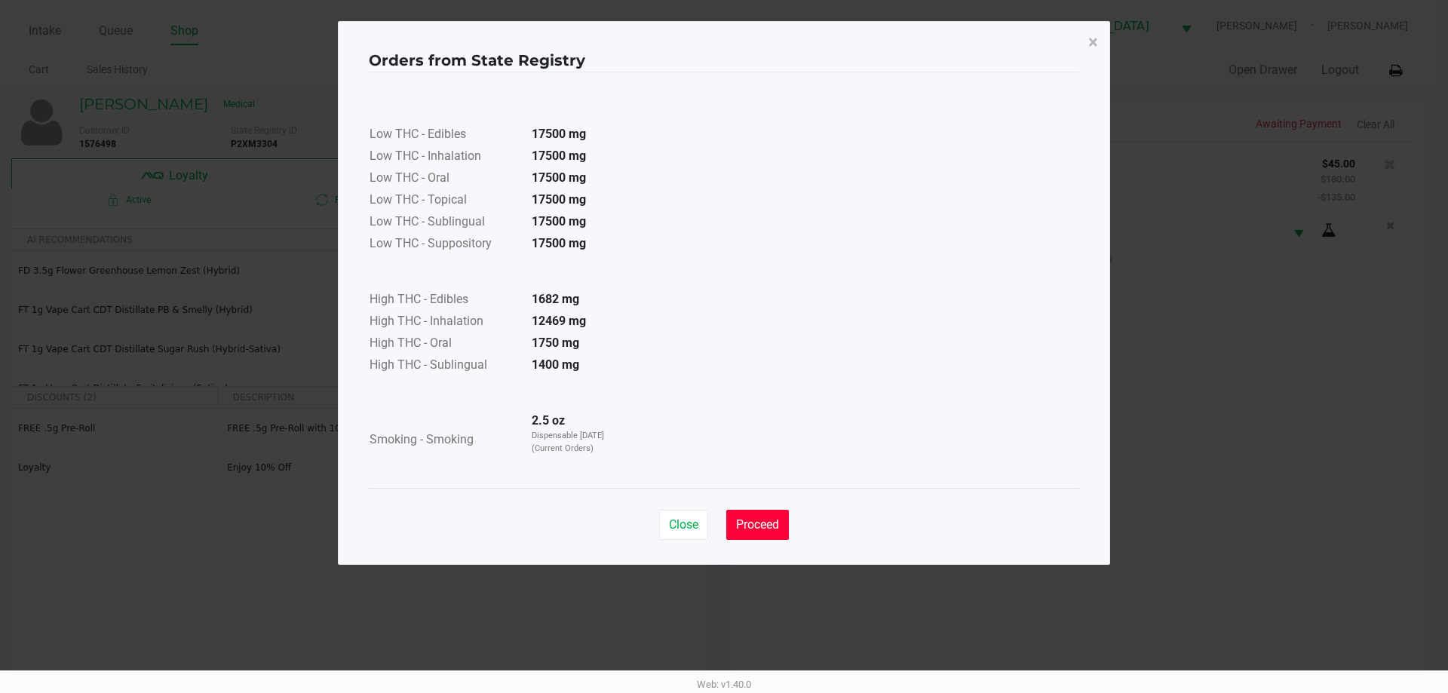
click at [767, 515] on button "Proceed" at bounding box center [757, 525] width 63 height 30
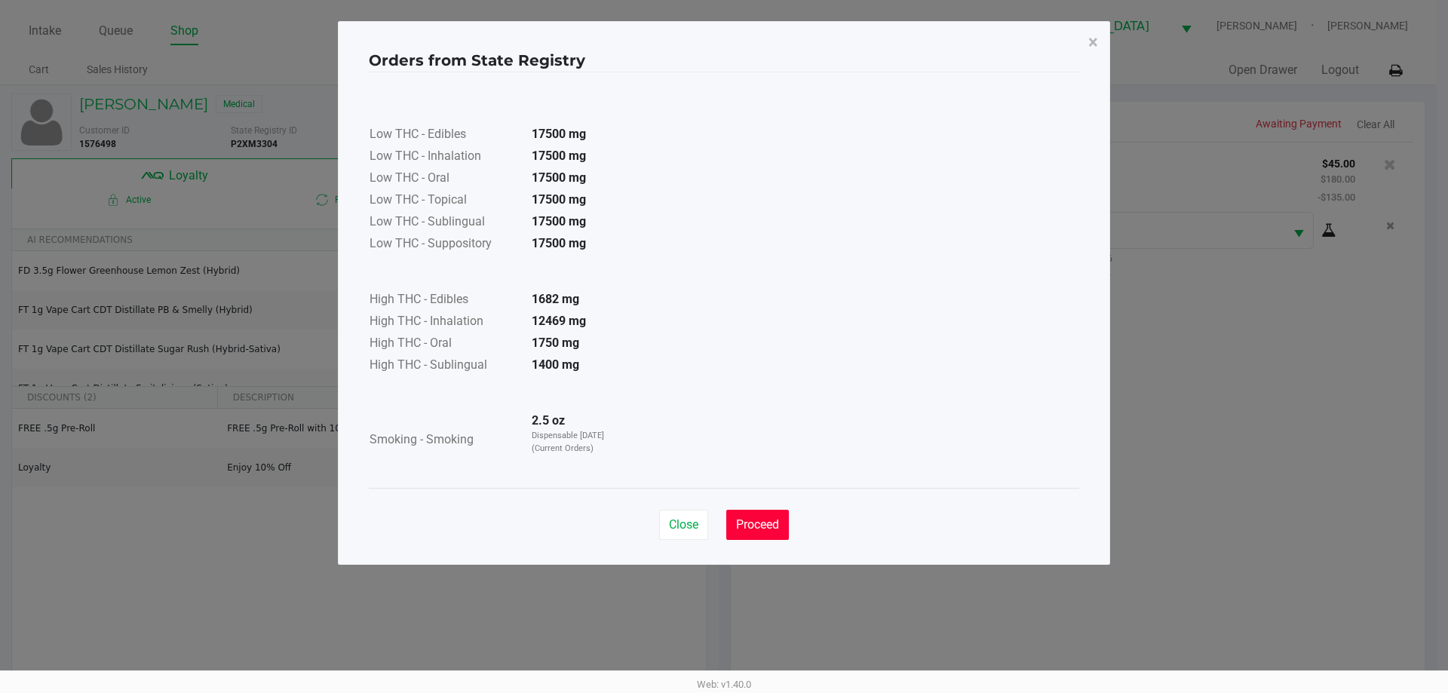
click at [765, 537] on button "Proceed" at bounding box center [757, 525] width 63 height 30
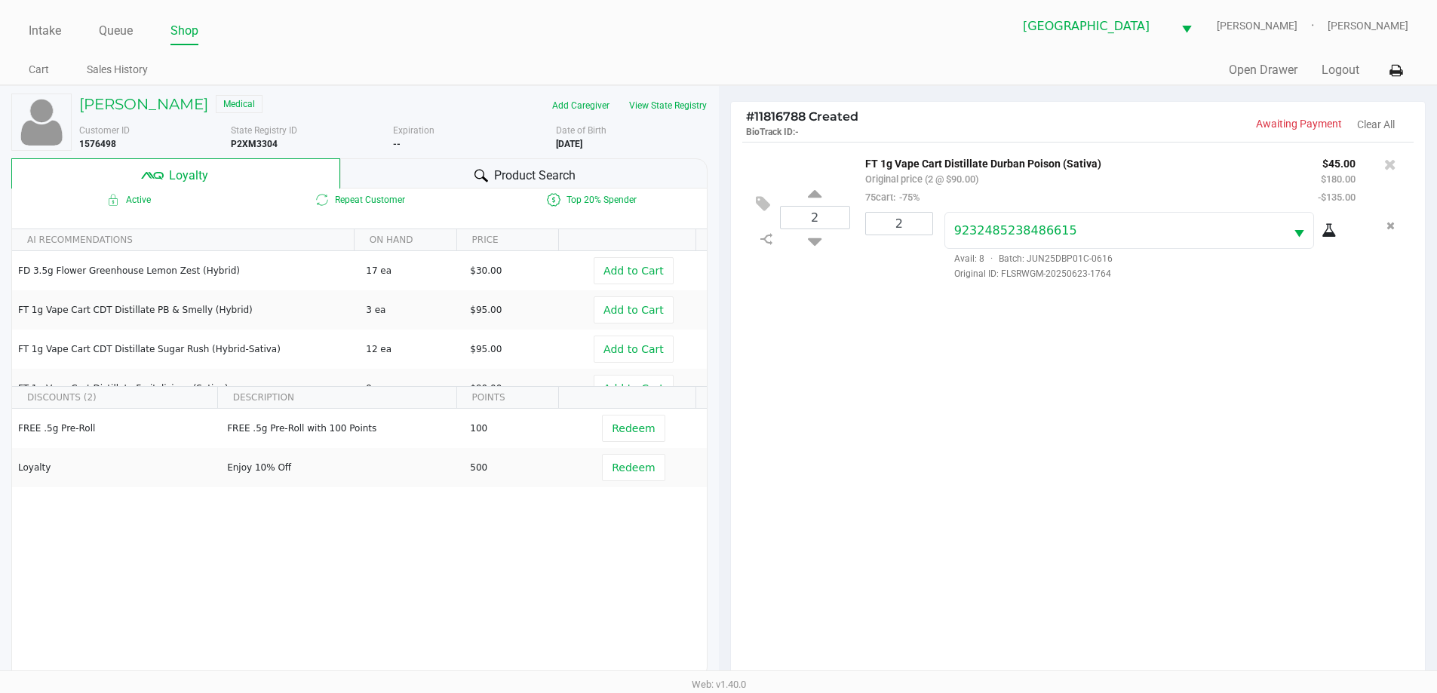
click at [1038, 548] on div "2 FT 1g Vape Cart Distillate Durban Poison (Sativa) Original price (2 @ $90.00)…" at bounding box center [1078, 415] width 695 height 547
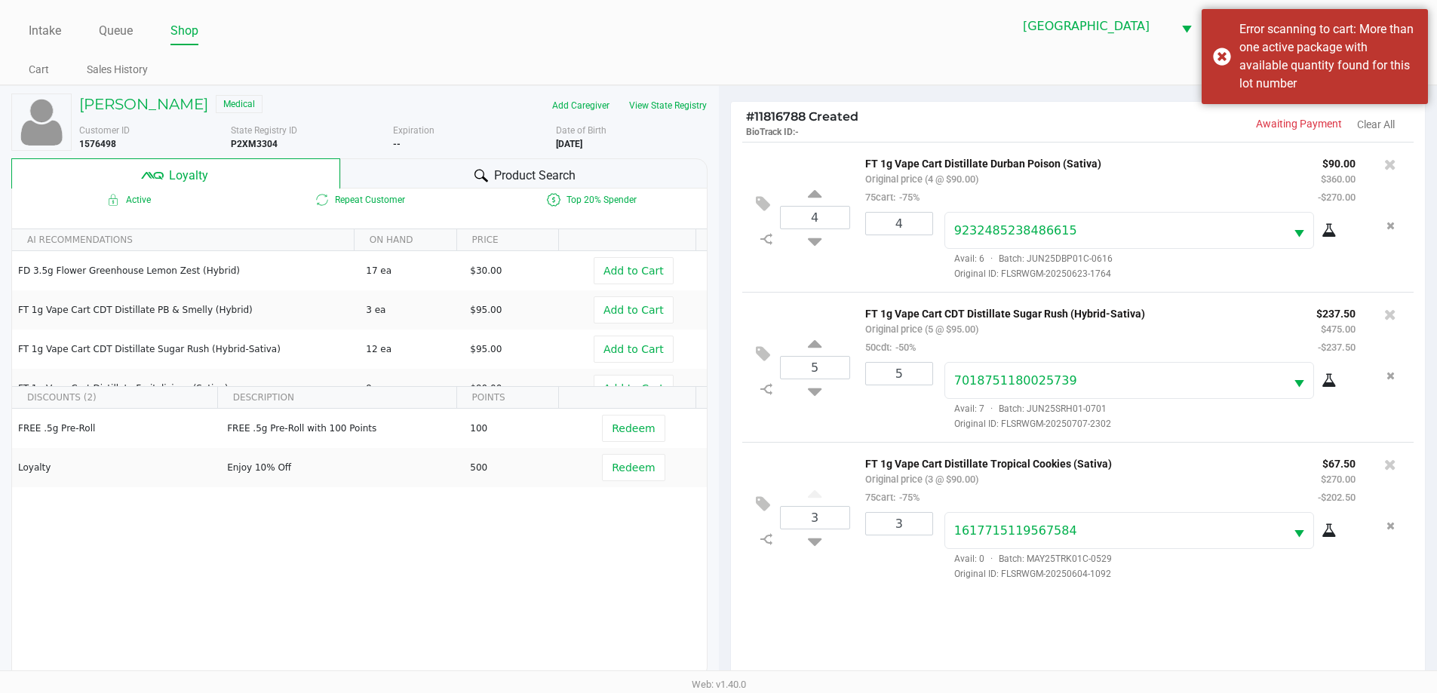
click at [498, 161] on div "Product Search" at bounding box center [523, 173] width 367 height 30
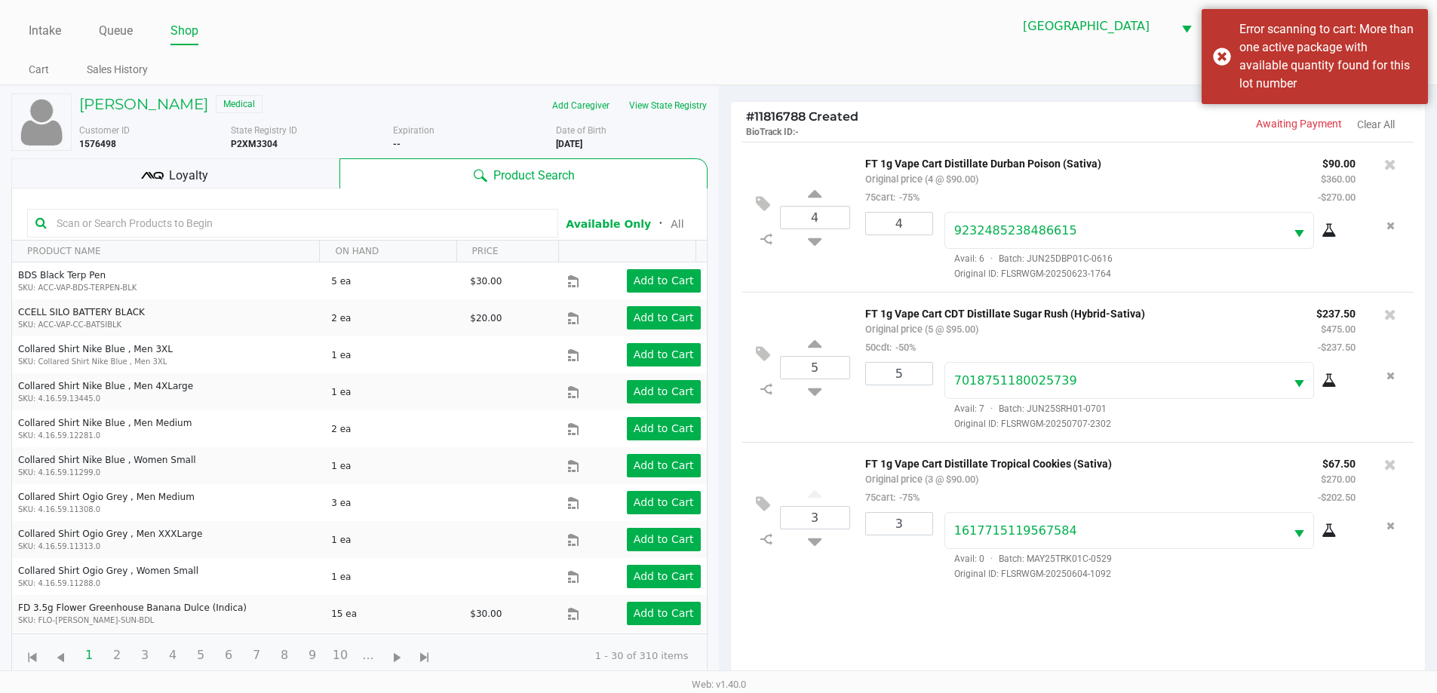
click at [251, 219] on input "text" at bounding box center [300, 223] width 499 height 23
type input "nyc"
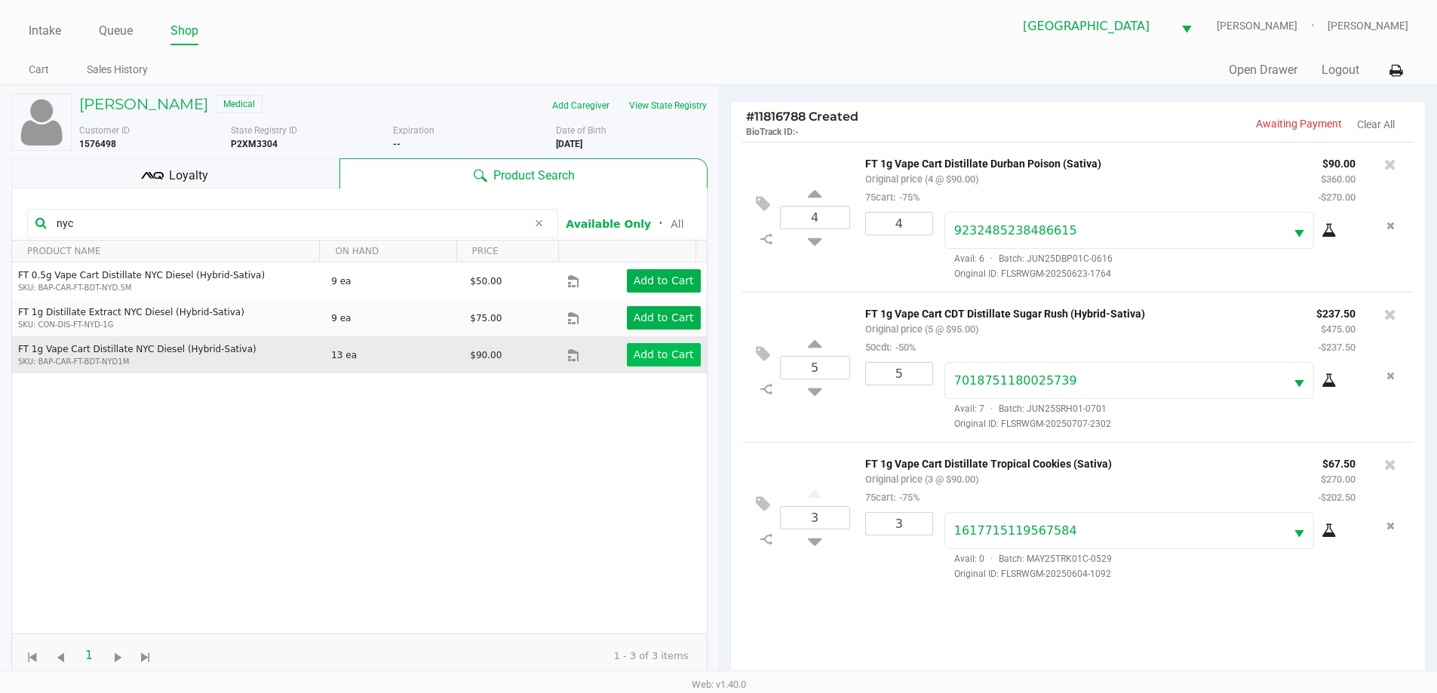
click at [651, 356] on app-button-loader "Add to Cart" at bounding box center [663, 354] width 60 height 12
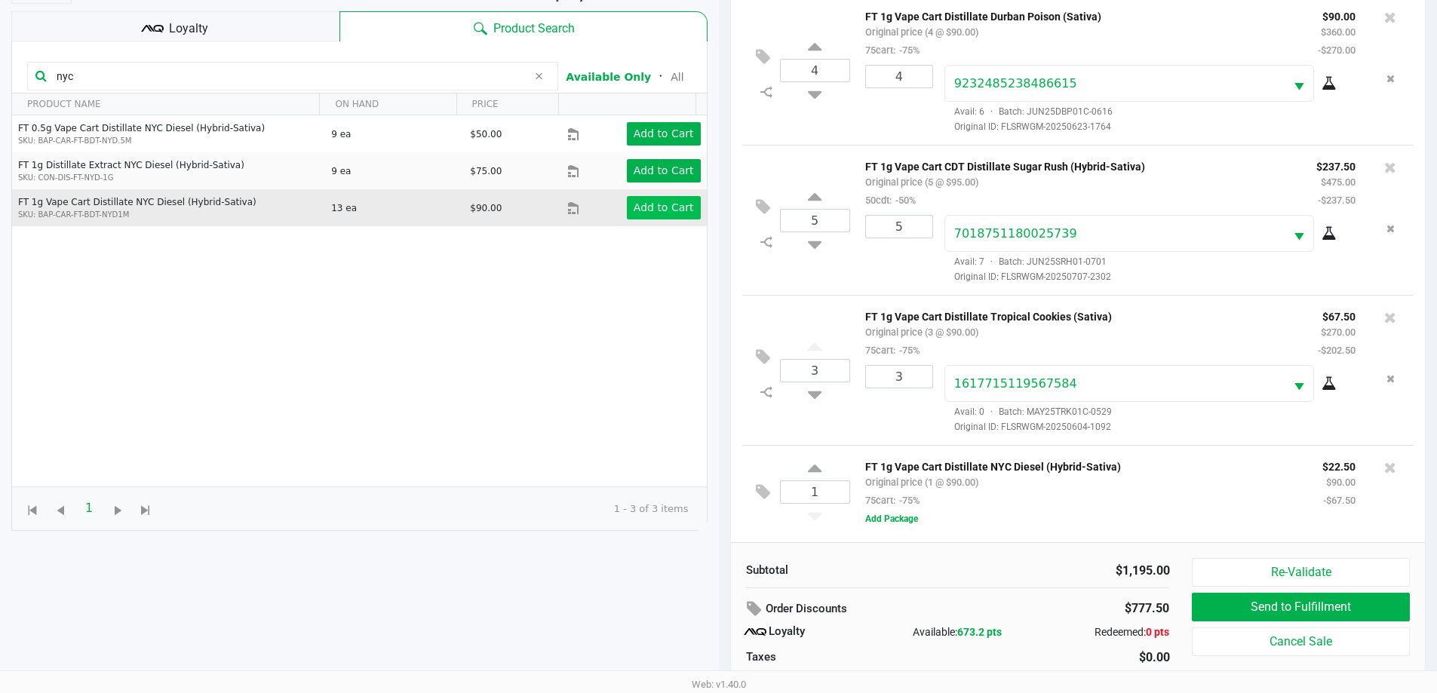
scroll to position [181, 0]
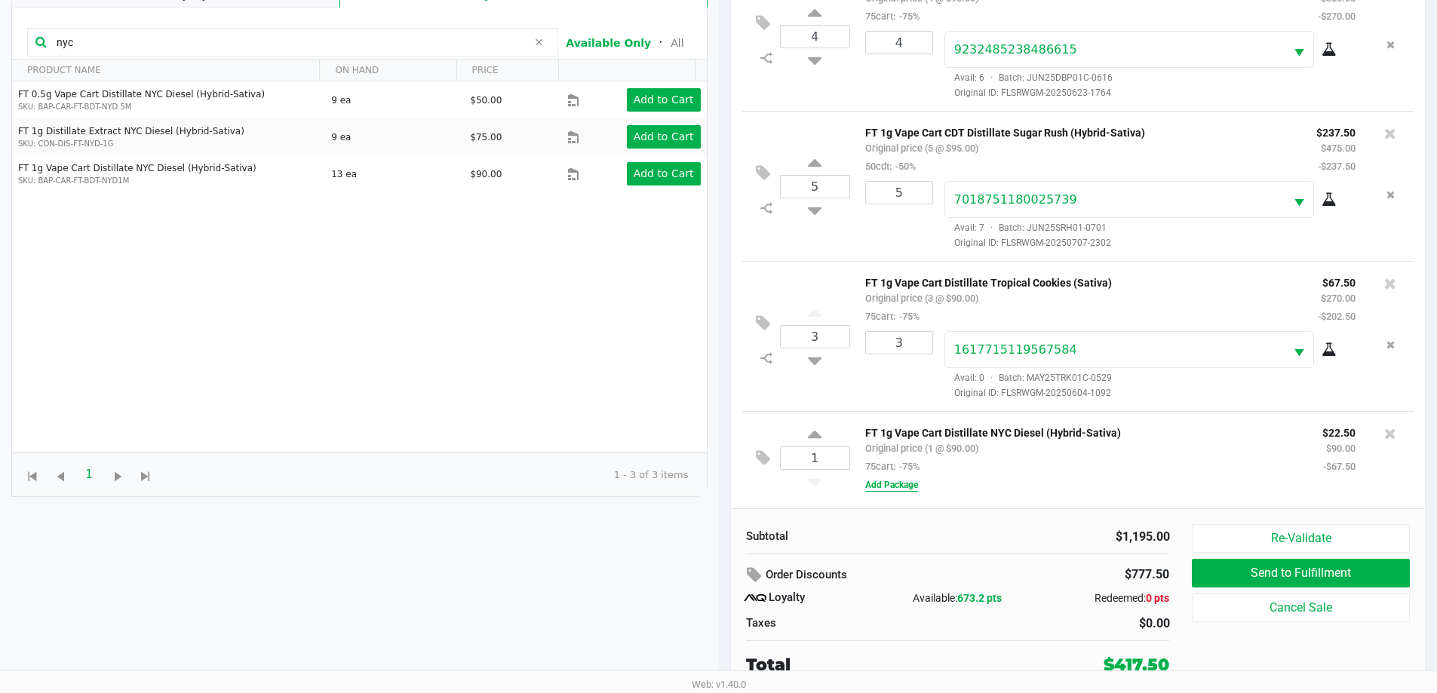
click at [897, 488] on button "Add Package" at bounding box center [891, 485] width 53 height 14
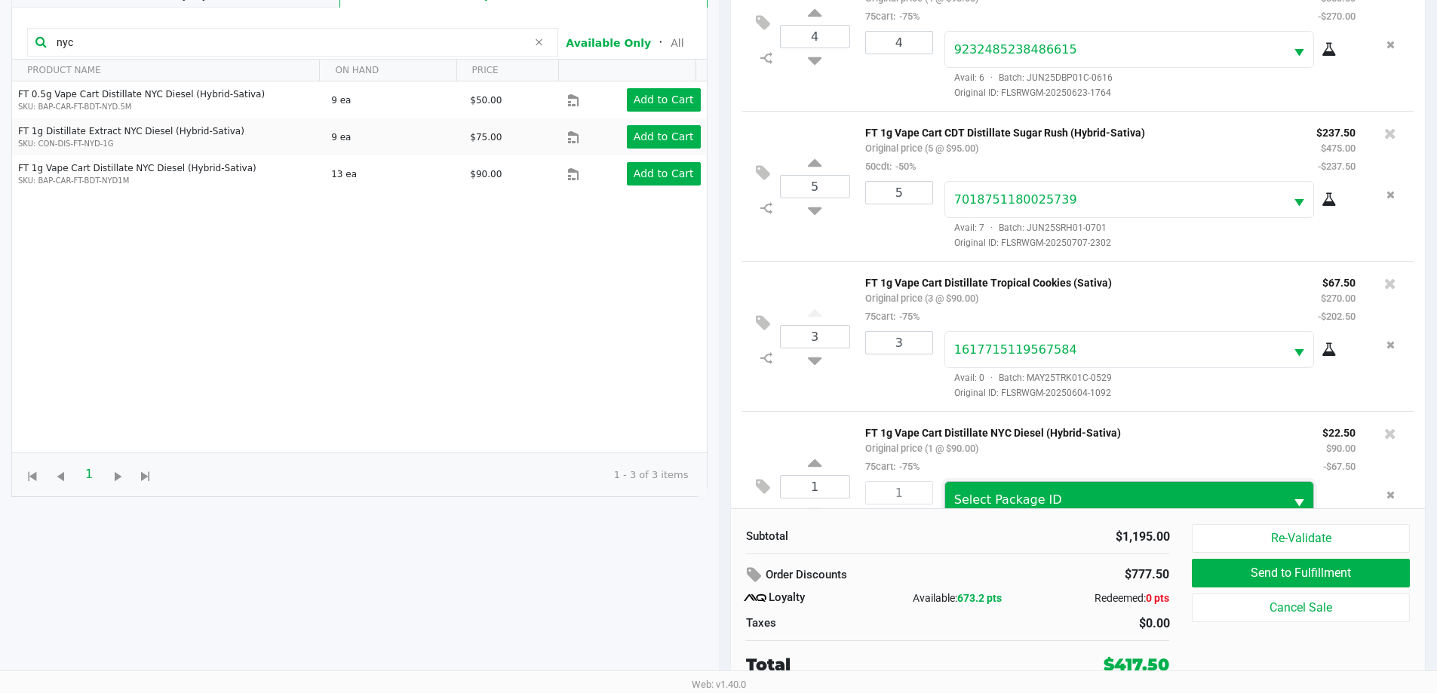
click at [1073, 486] on span "Select Package ID" at bounding box center [1115, 499] width 340 height 35
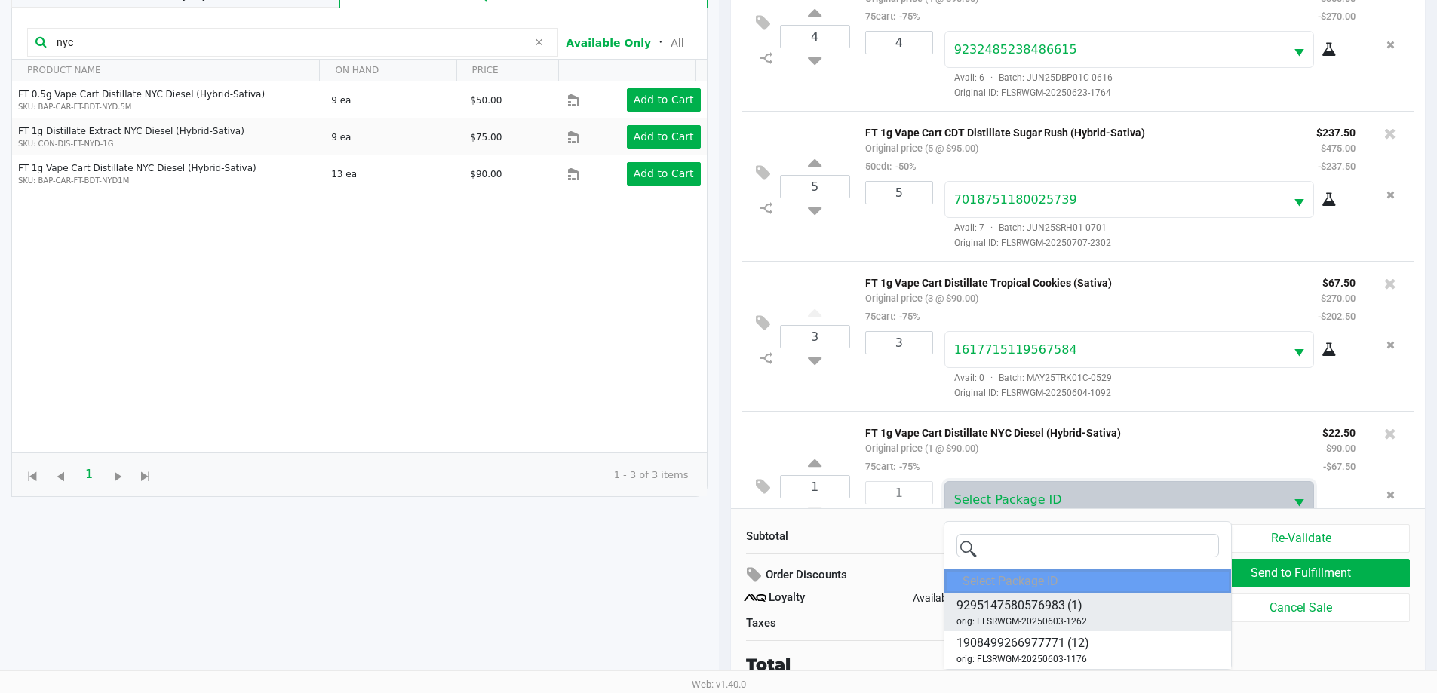
click at [1053, 613] on span "9295147580576983" at bounding box center [1010, 605] width 109 height 18
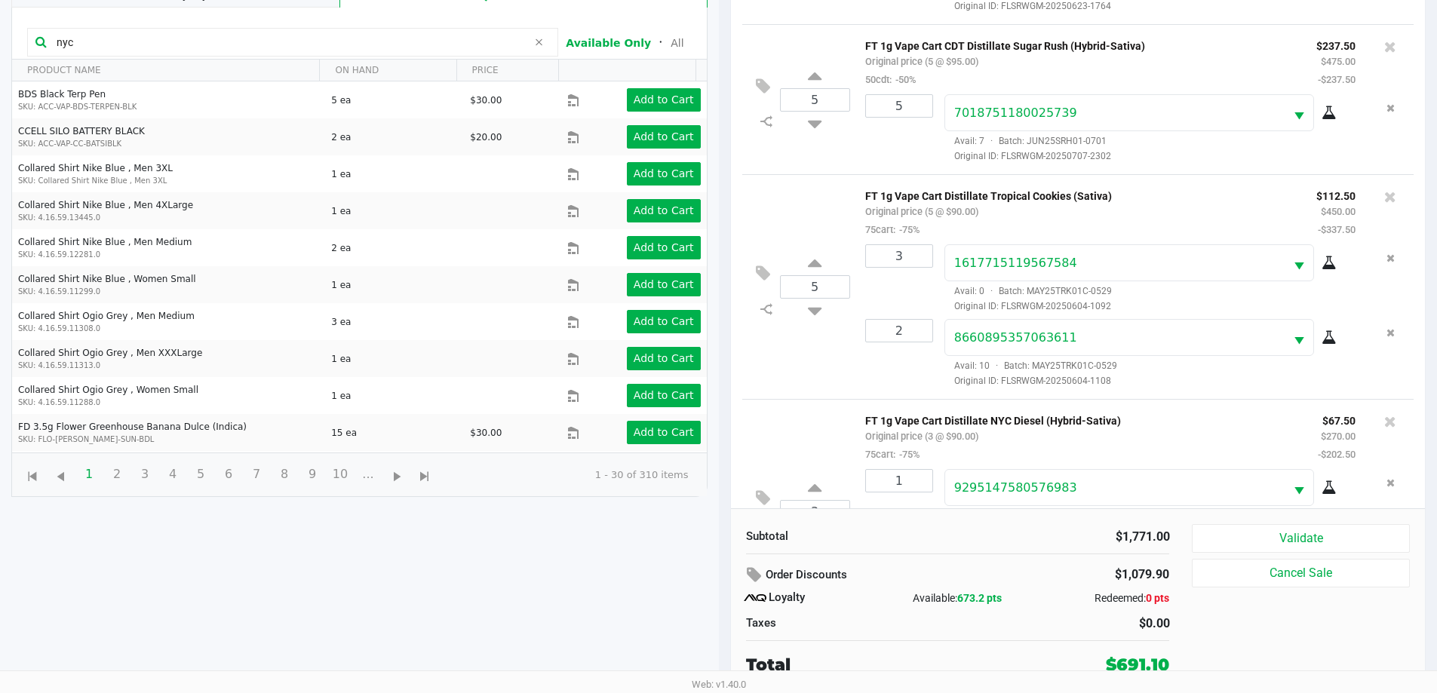
scroll to position [0, 0]
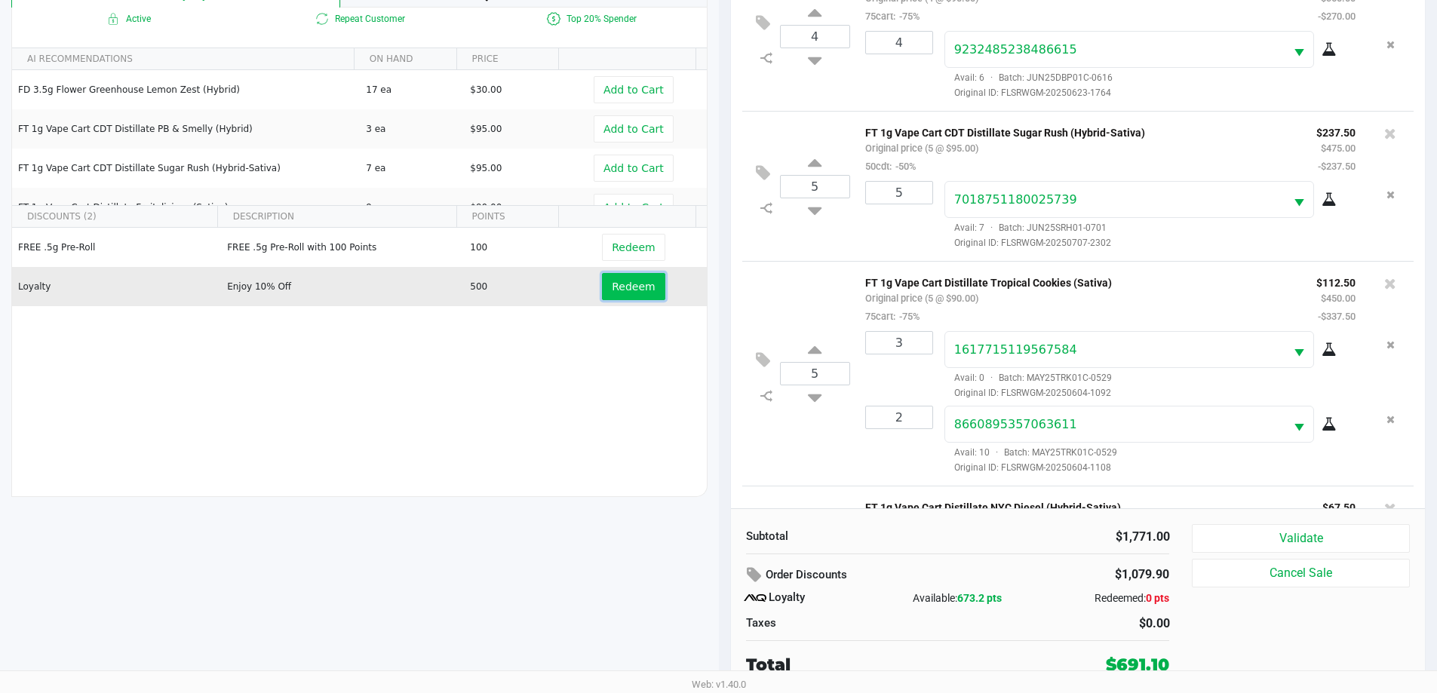
click at [639, 296] on button "Redeem" at bounding box center [633, 286] width 63 height 27
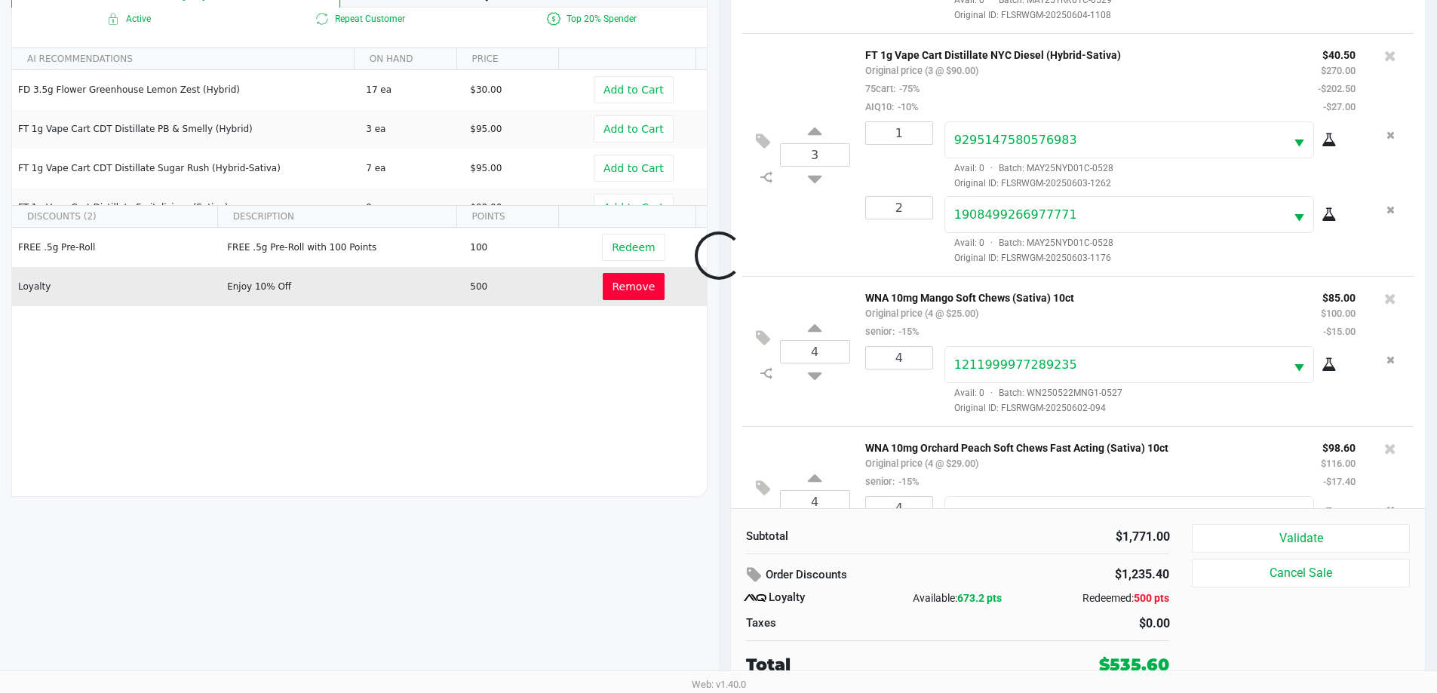
scroll to position [579, 0]
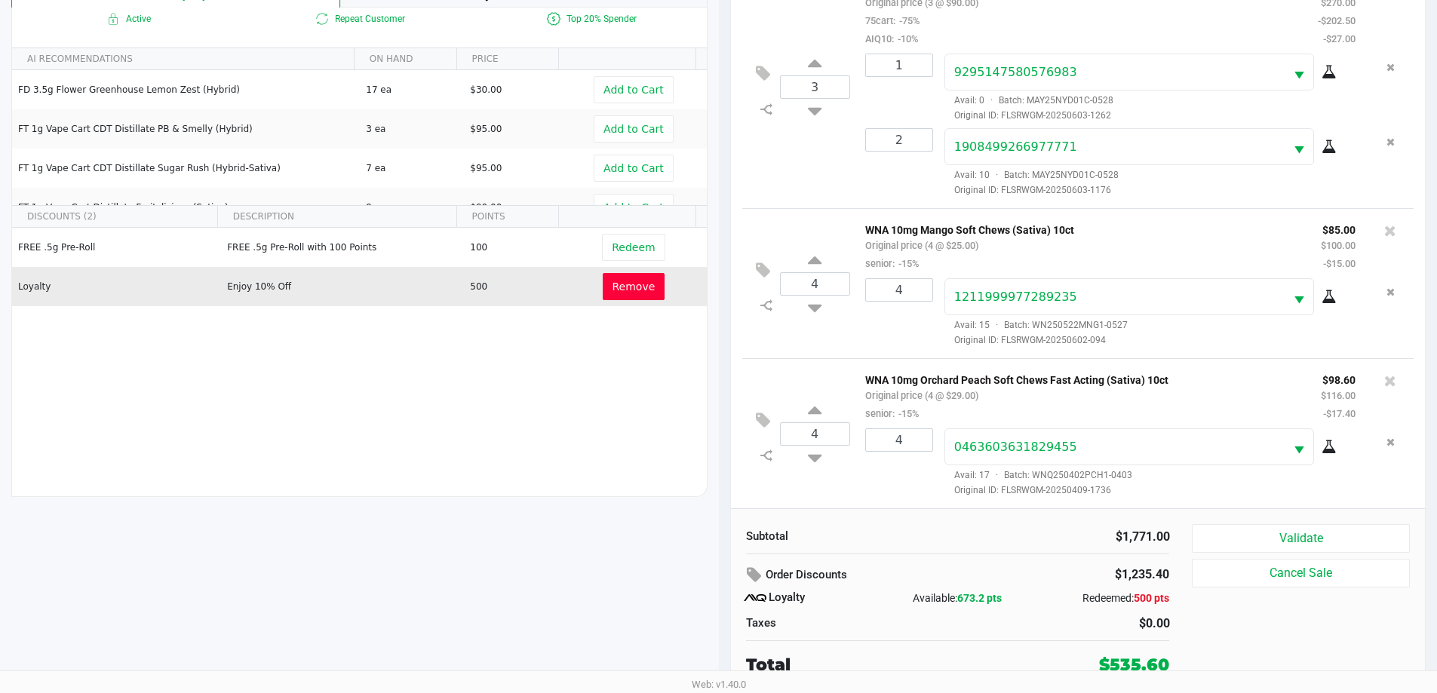
click at [762, 271] on icon at bounding box center [763, 270] width 14 height 17
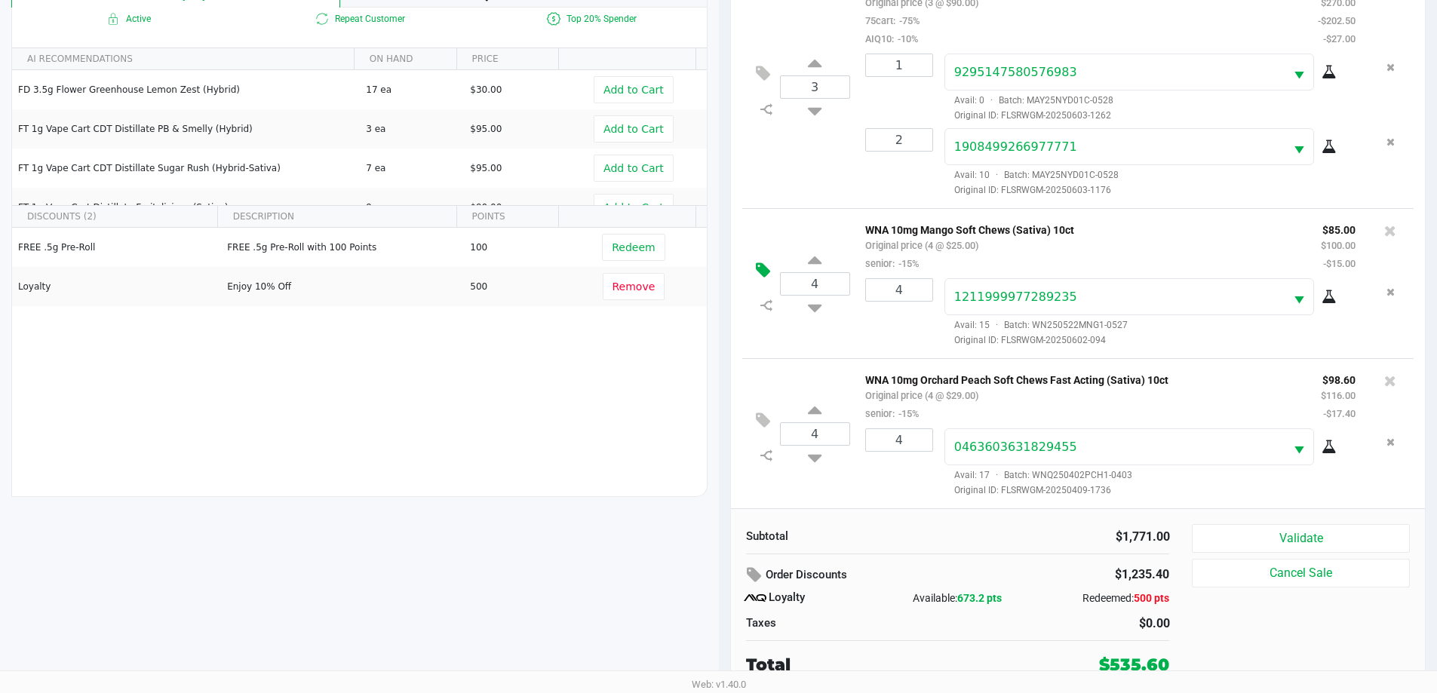
scroll to position [0, 0]
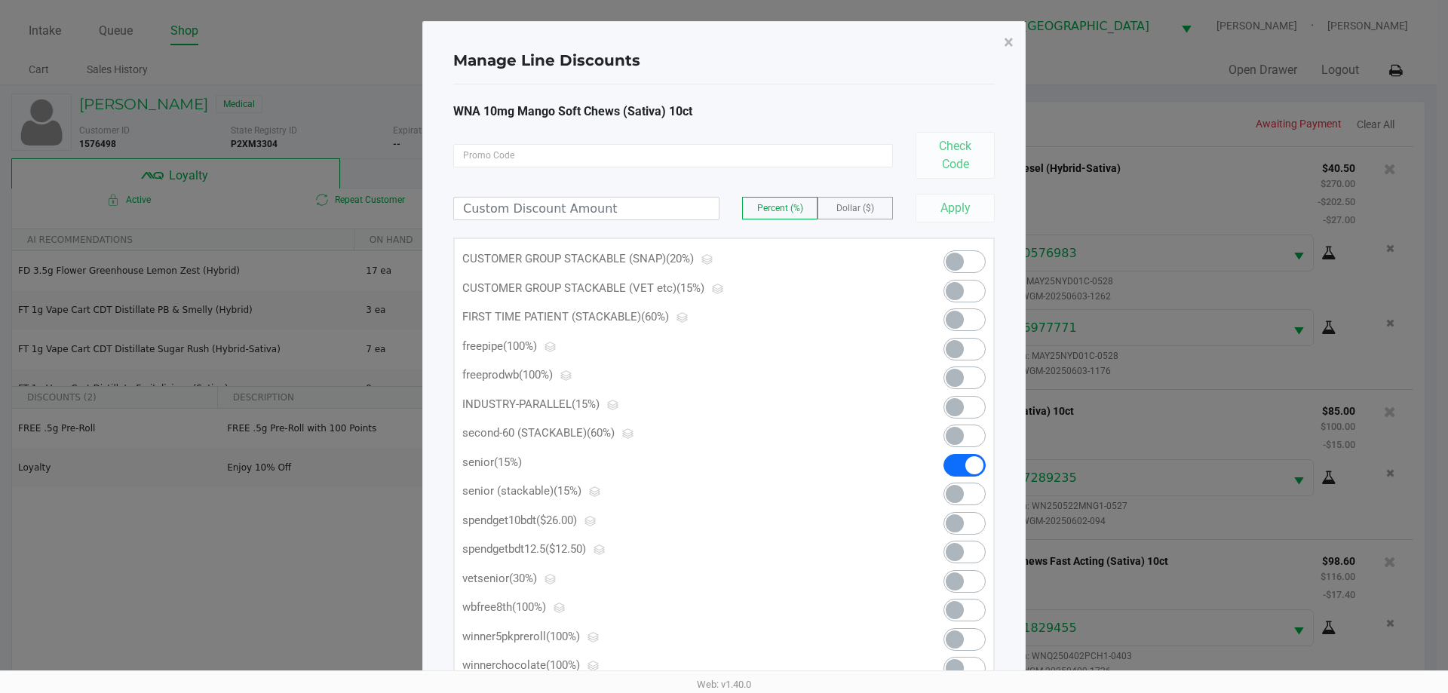
click at [974, 495] on span at bounding box center [964, 494] width 42 height 23
click at [1012, 57] on button "×" at bounding box center [1009, 42] width 34 height 42
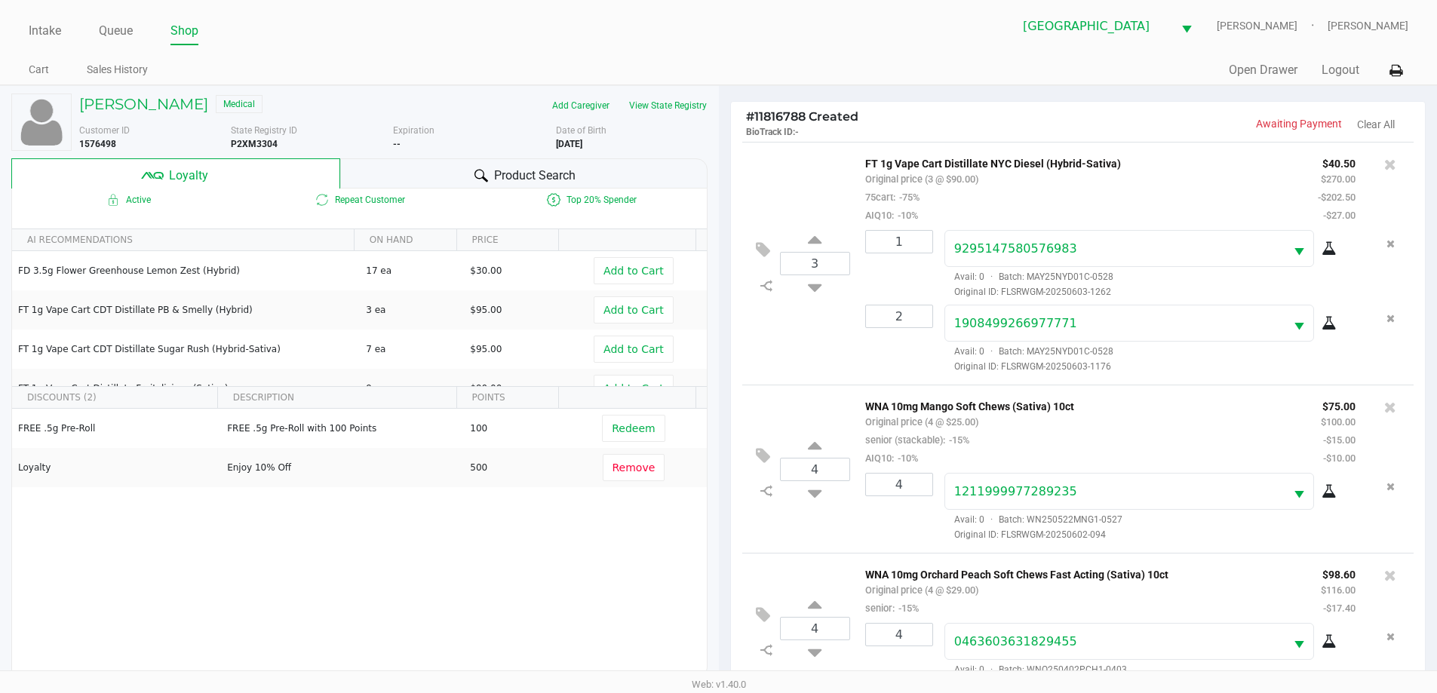
scroll to position [597, 0]
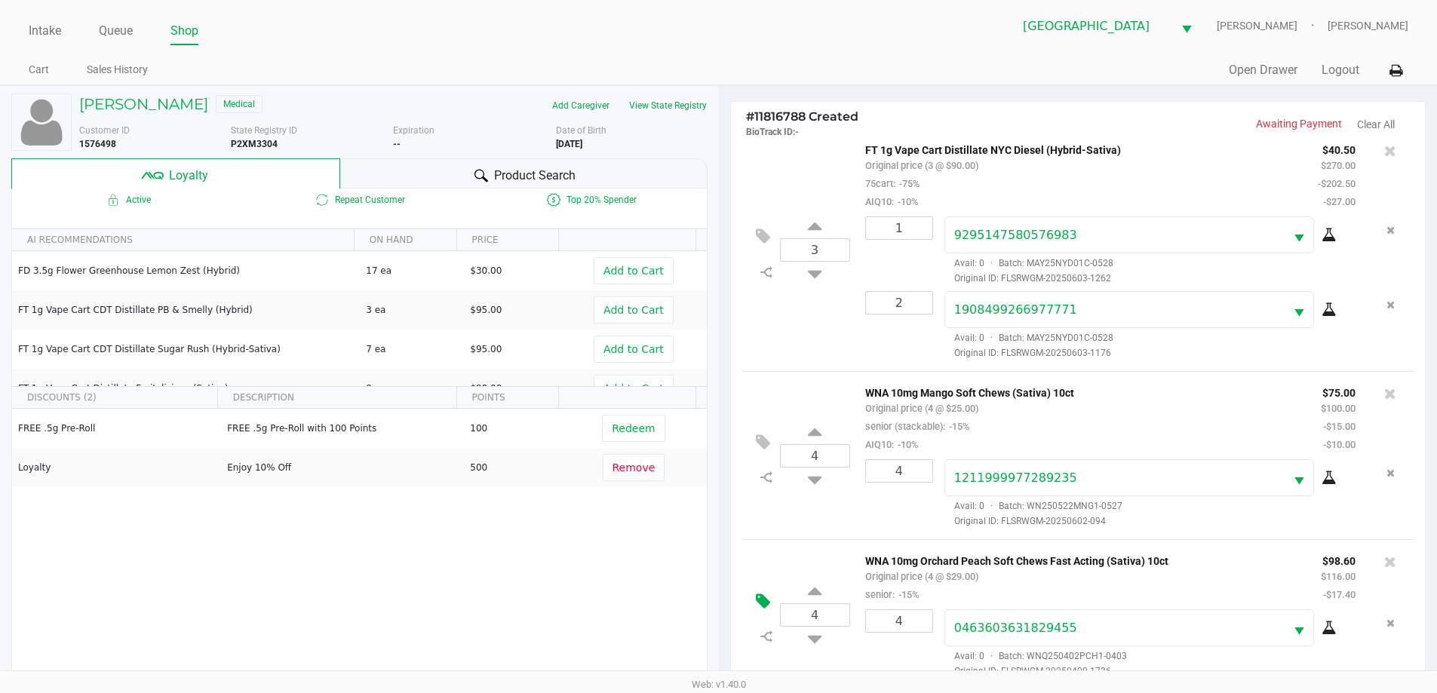
click at [762, 604] on icon at bounding box center [763, 601] width 14 height 17
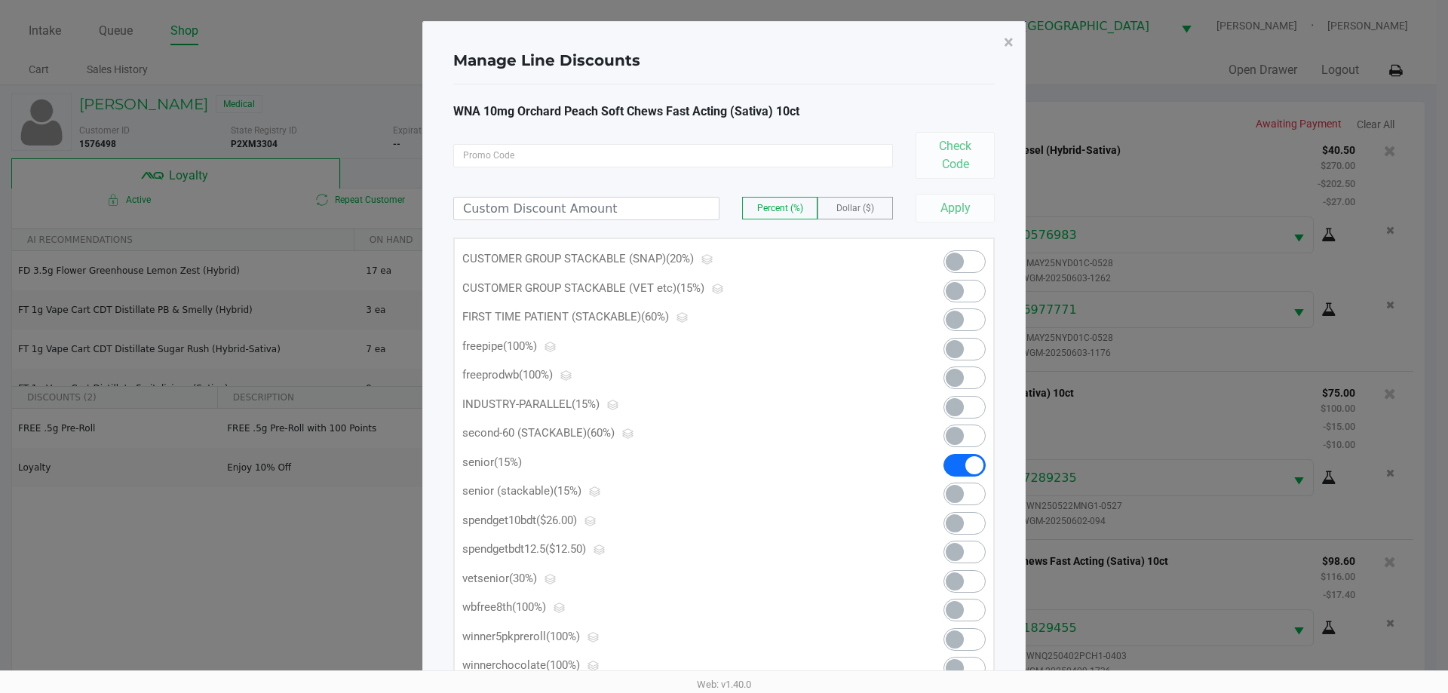
click at [978, 495] on span at bounding box center [964, 494] width 42 height 23
click at [1014, 52] on button "×" at bounding box center [1009, 42] width 34 height 42
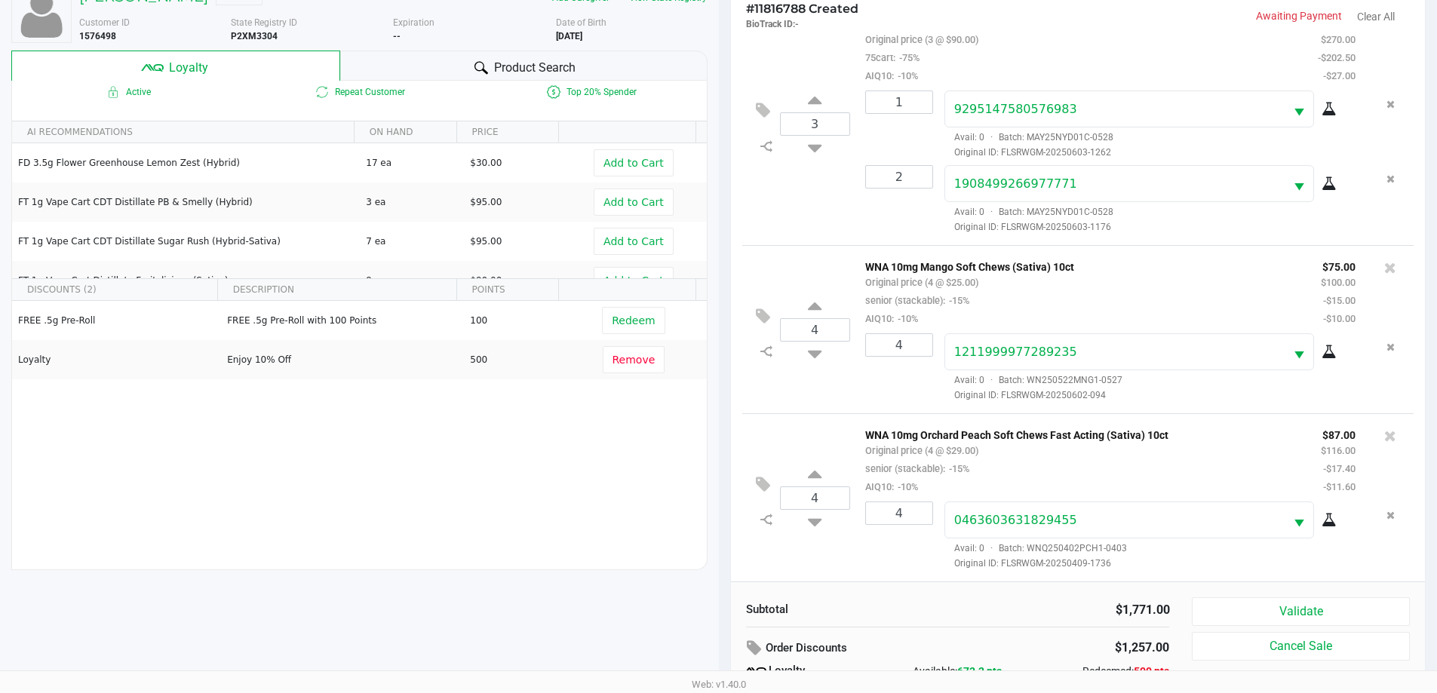
scroll to position [181, 0]
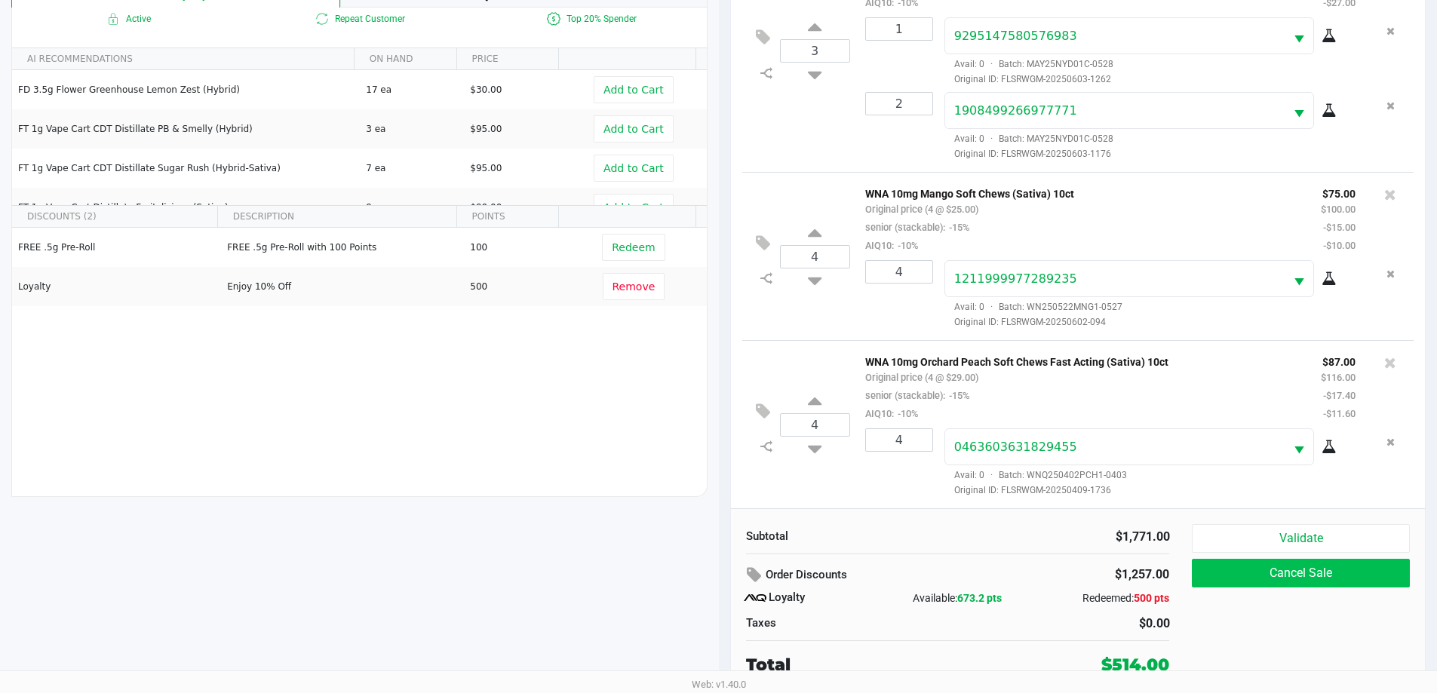
click at [1323, 563] on button "Cancel Sale" at bounding box center [1299, 573] width 217 height 29
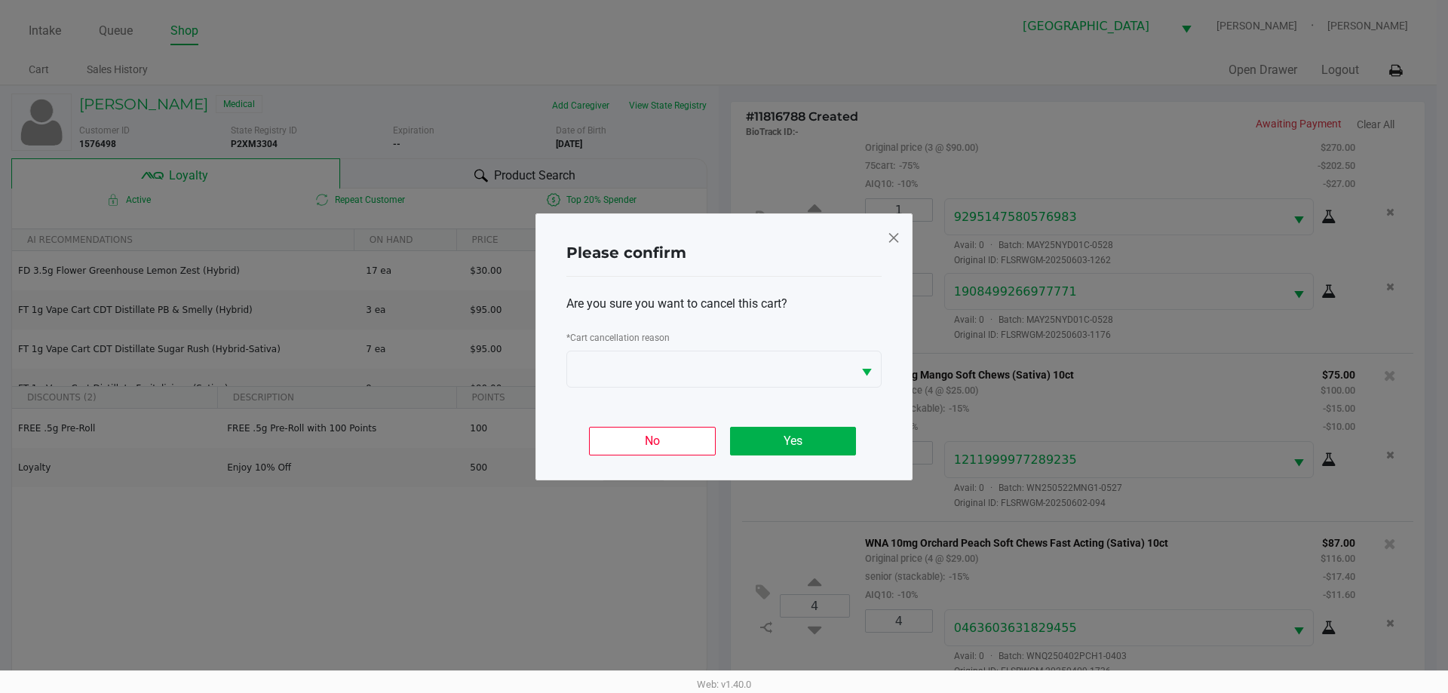
click at [887, 233] on span at bounding box center [894, 237] width 14 height 24
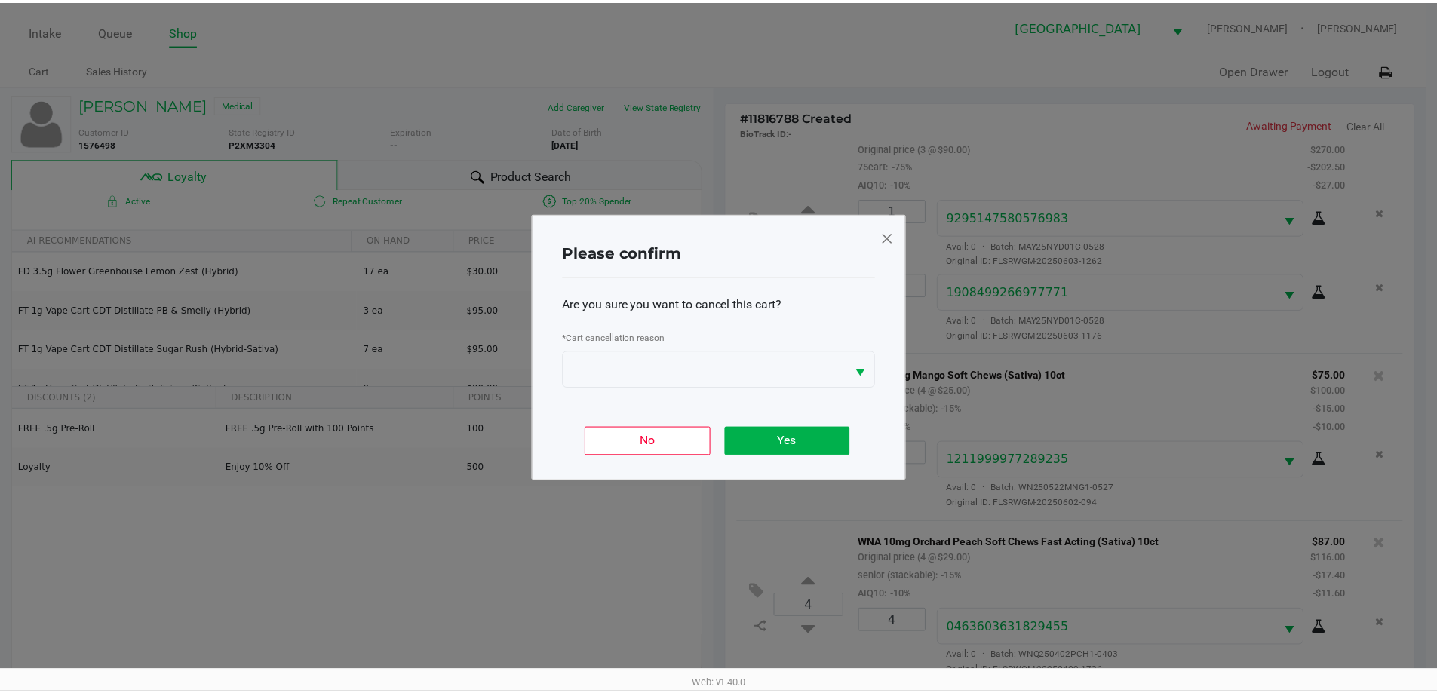
scroll to position [181, 0]
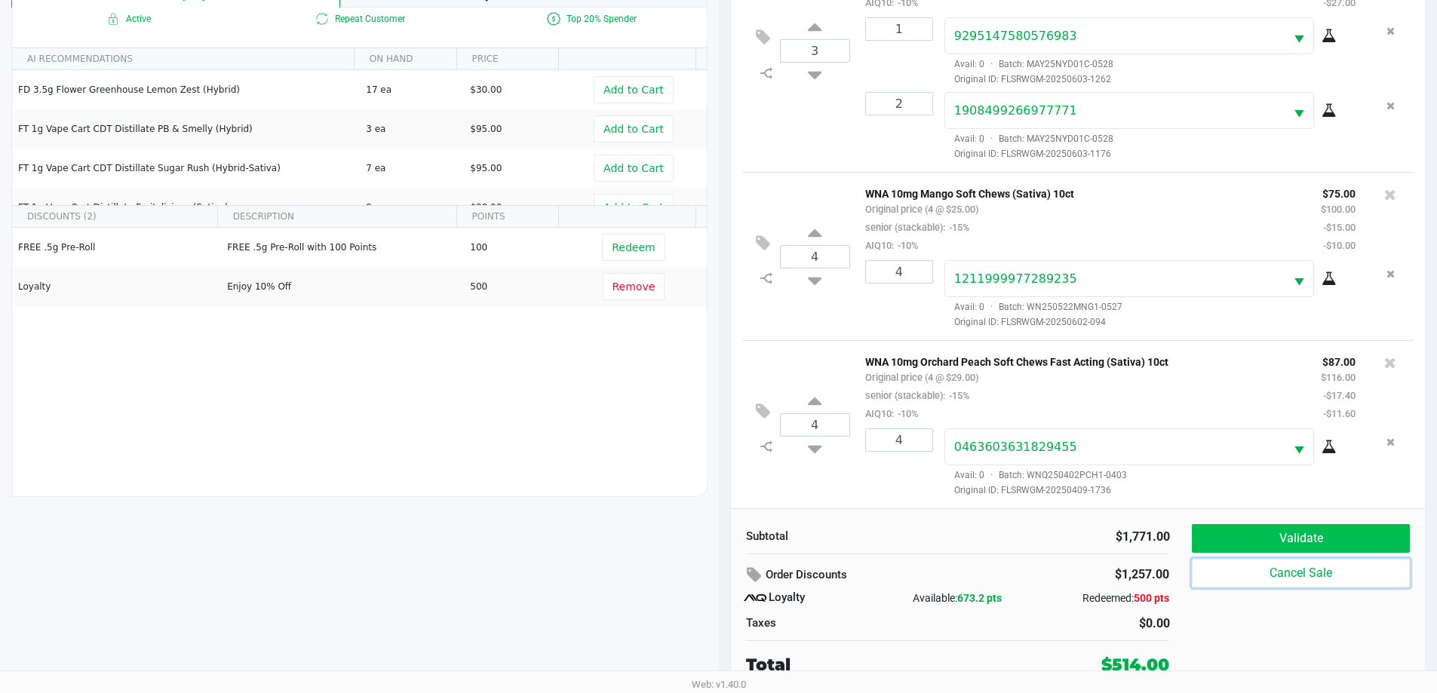
click at [1334, 535] on button "Validate" at bounding box center [1299, 538] width 217 height 29
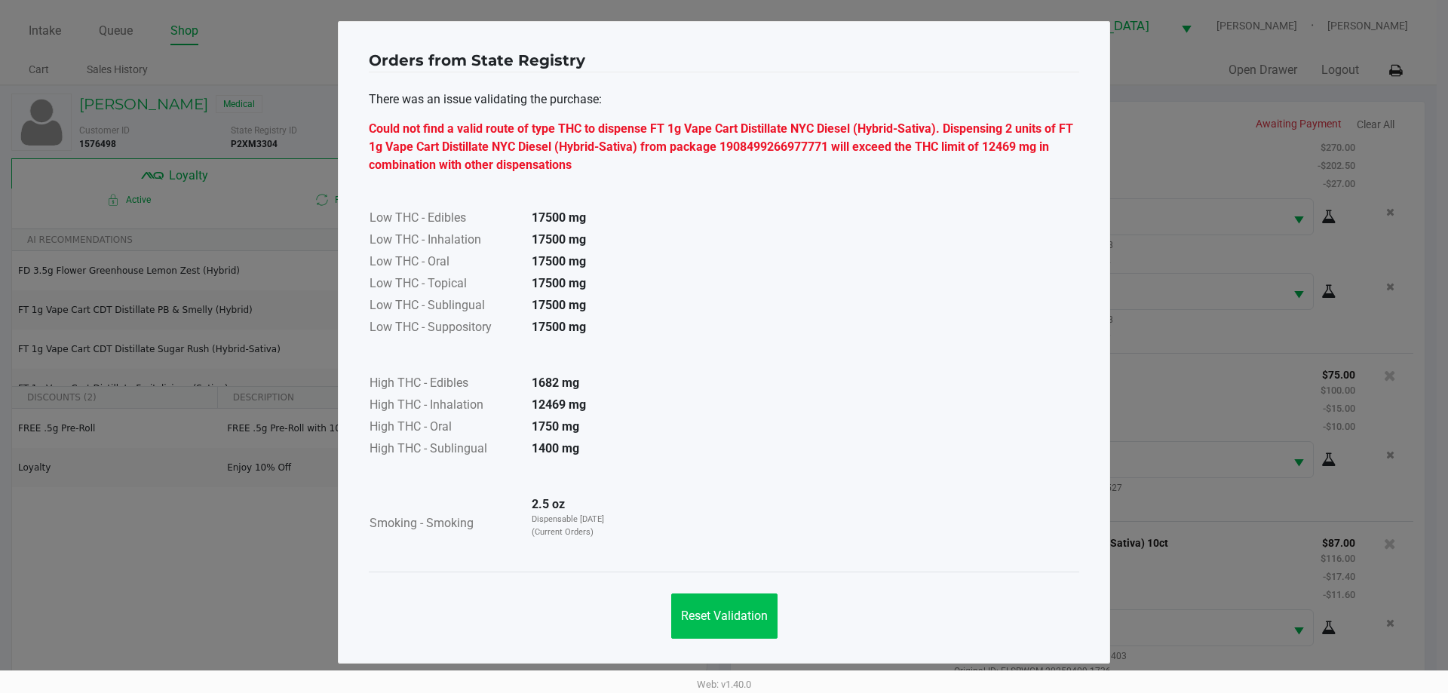
click at [733, 624] on button "Reset Validation" at bounding box center [724, 615] width 106 height 45
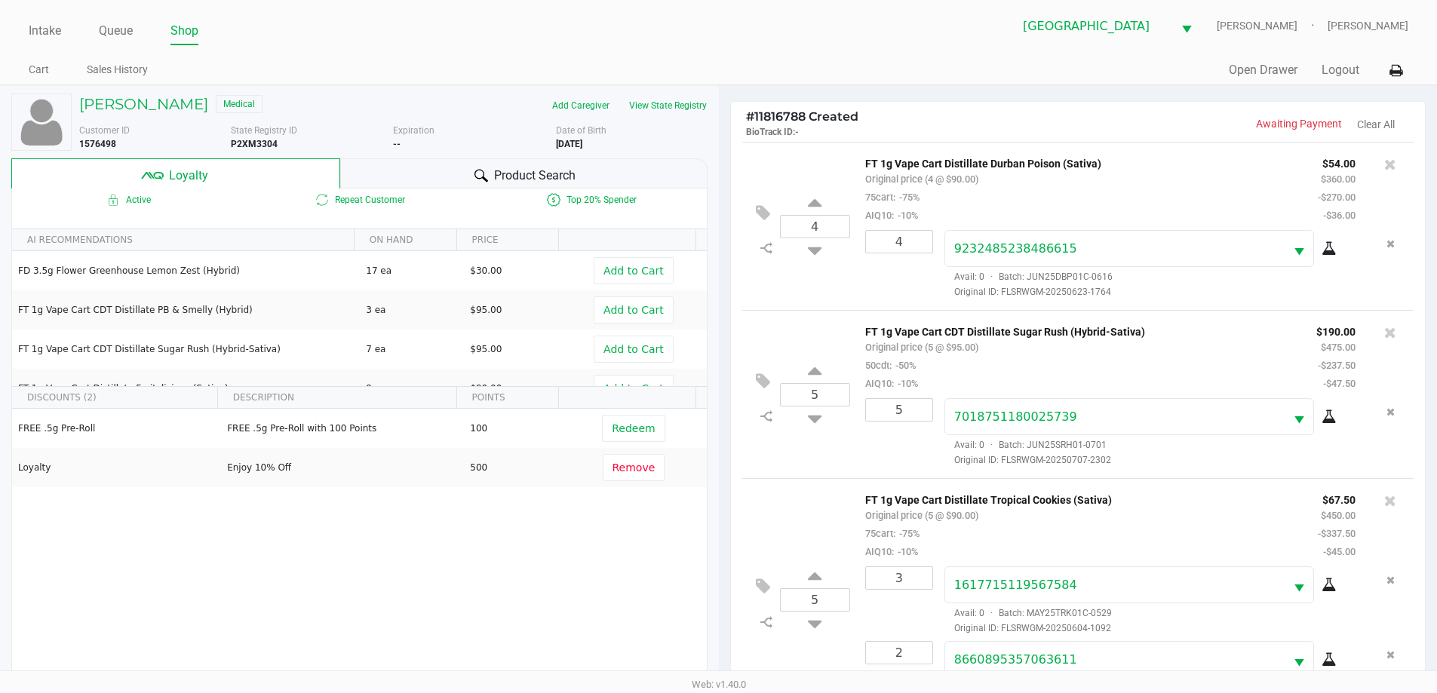
click at [672, 107] on button "View State Registry" at bounding box center [663, 106] width 88 height 24
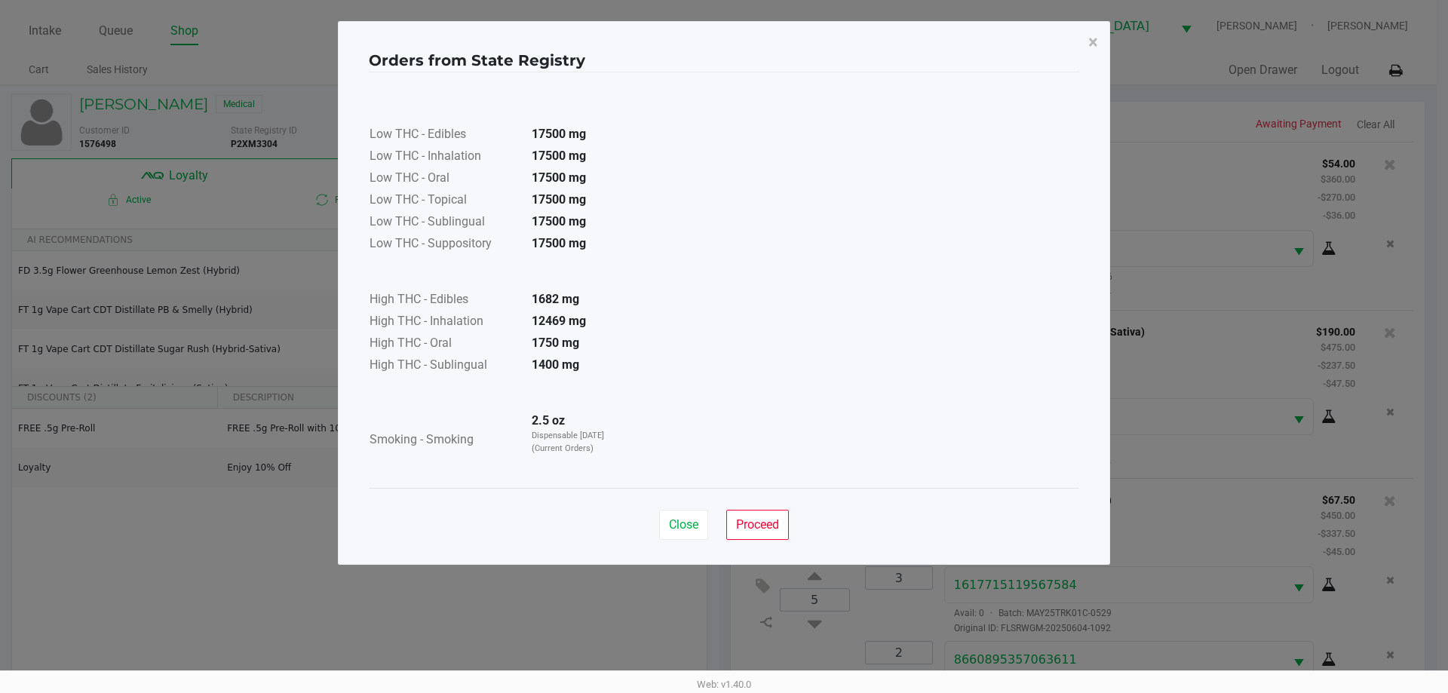
click at [762, 537] on button "Proceed" at bounding box center [757, 525] width 63 height 30
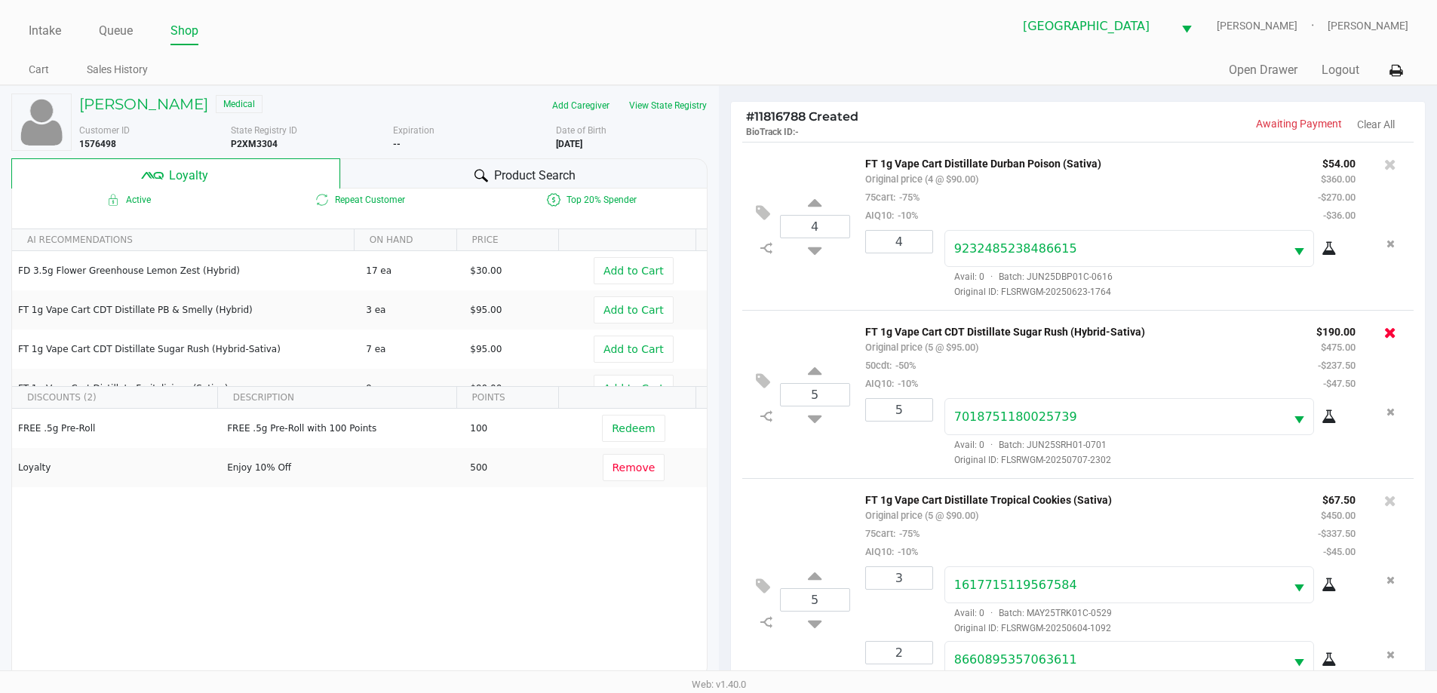
click at [1384, 333] on icon at bounding box center [1390, 332] width 12 height 15
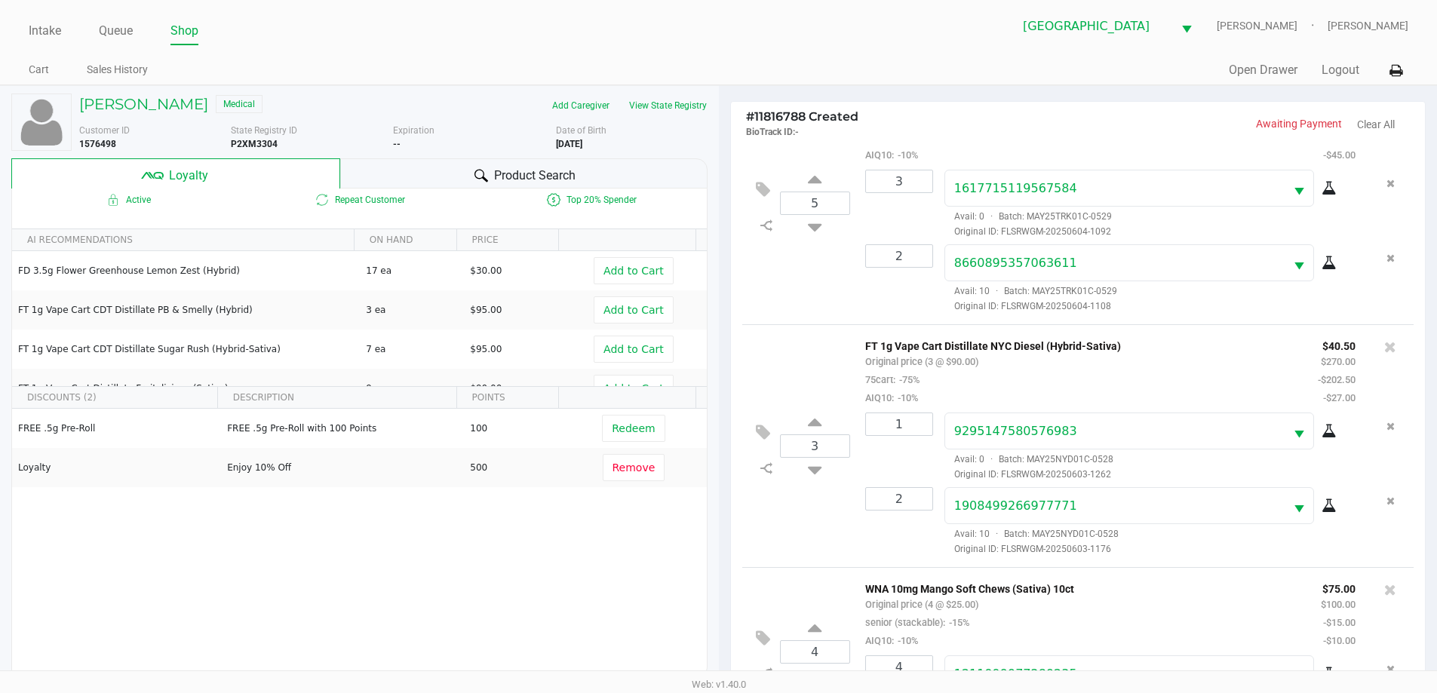
scroll to position [229, 0]
click at [1384, 351] on icon at bounding box center [1390, 346] width 12 height 15
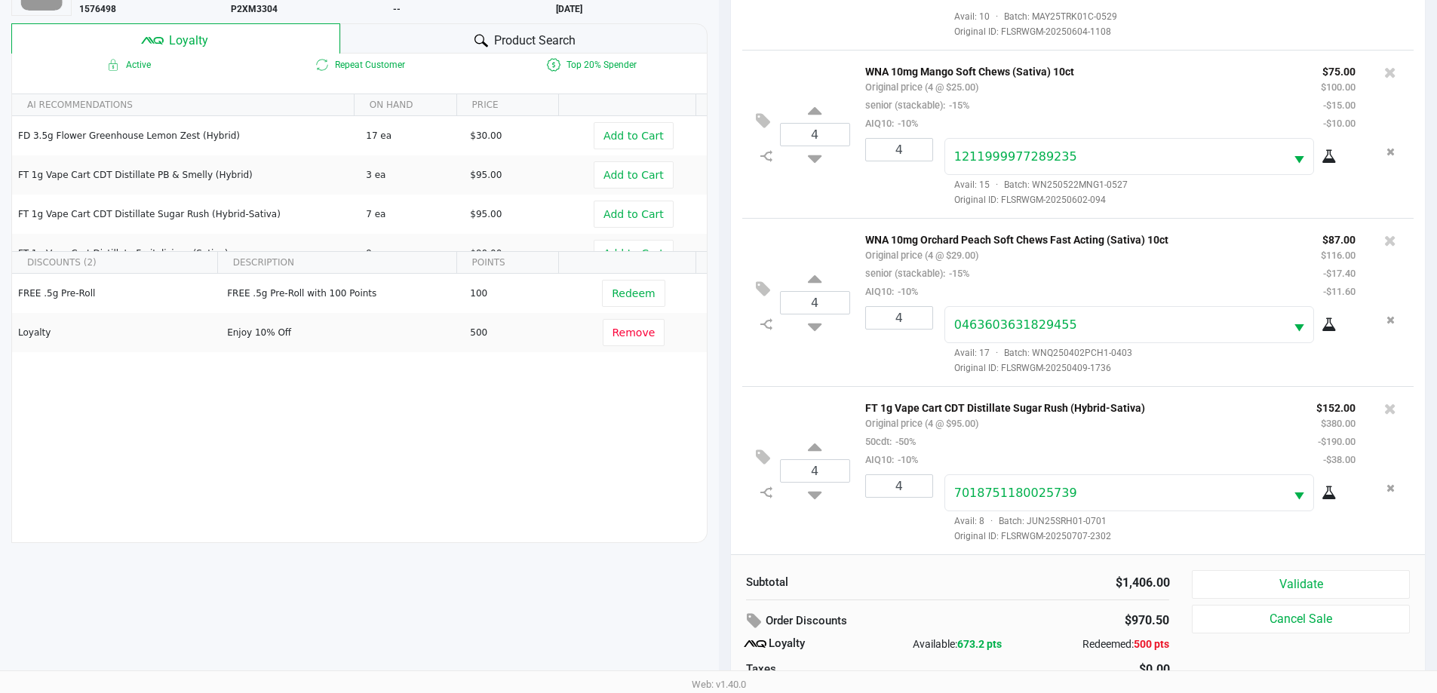
scroll to position [181, 0]
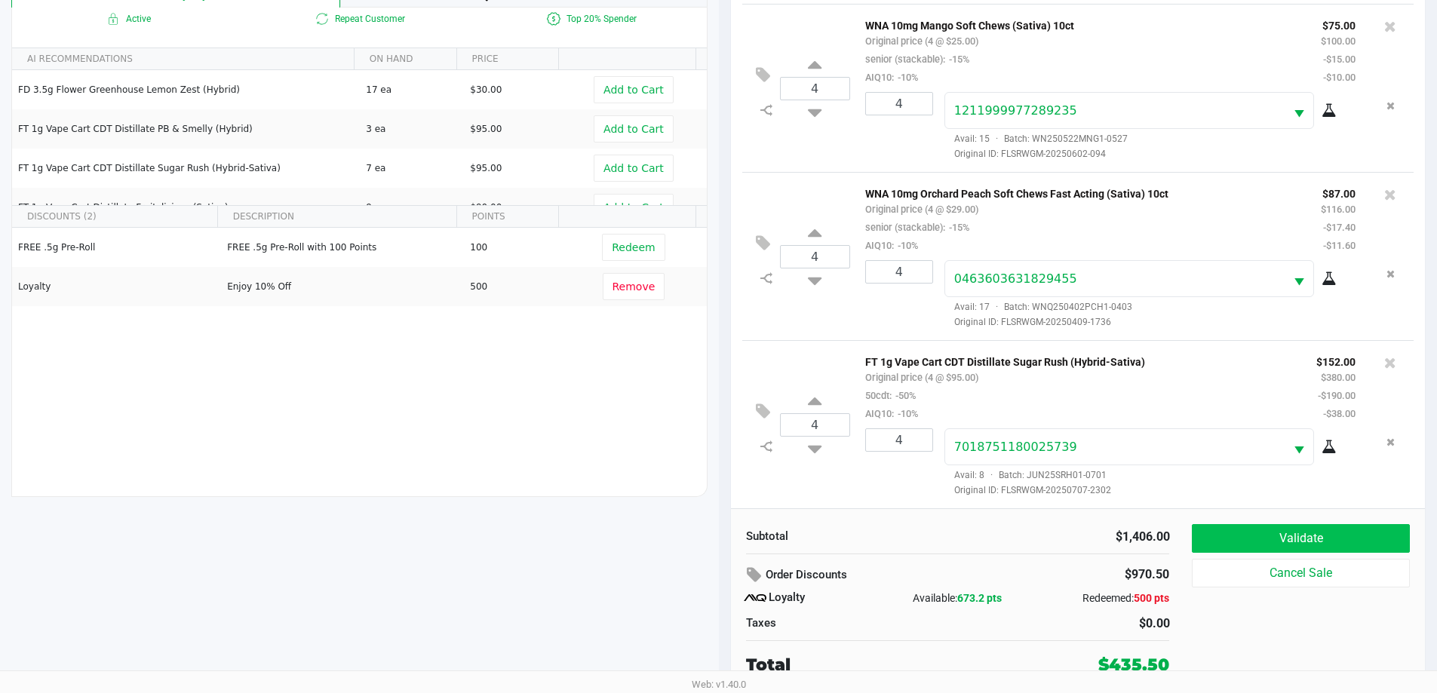
click at [1345, 544] on button "Validate" at bounding box center [1299, 538] width 217 height 29
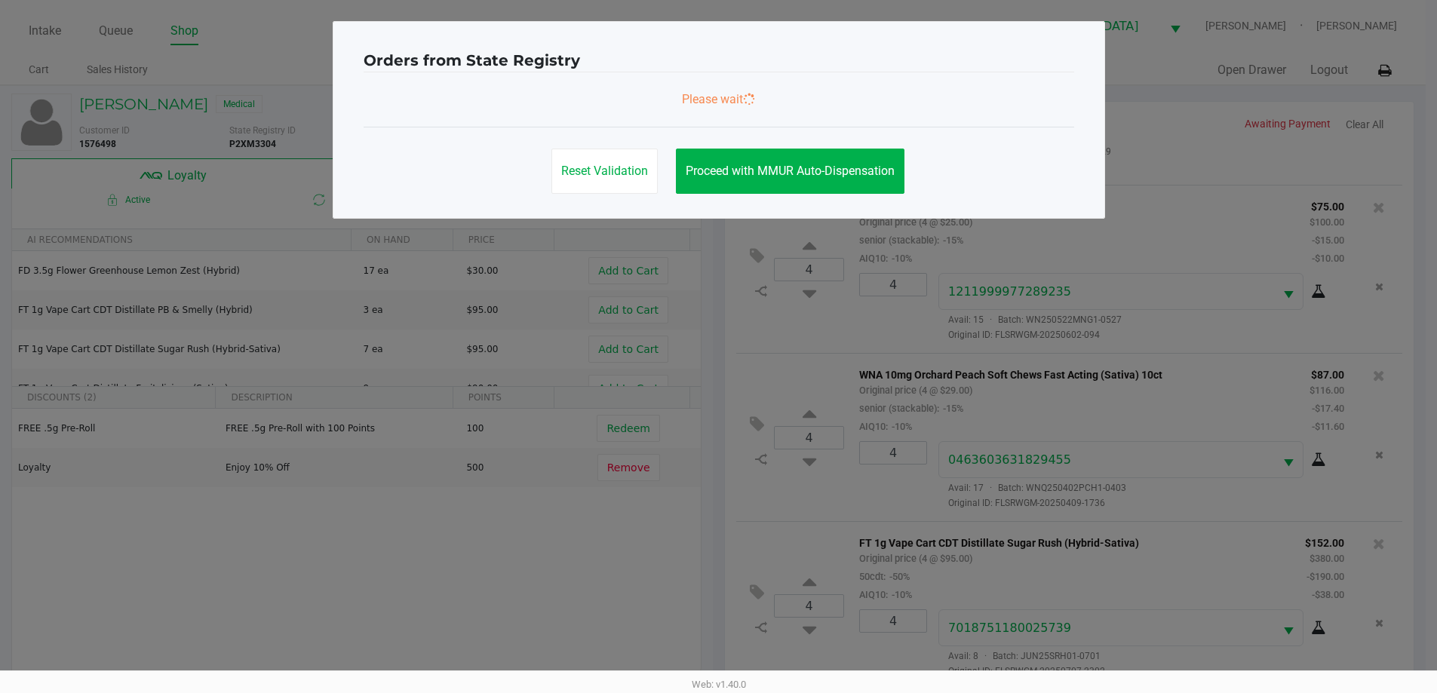
scroll to position [0, 0]
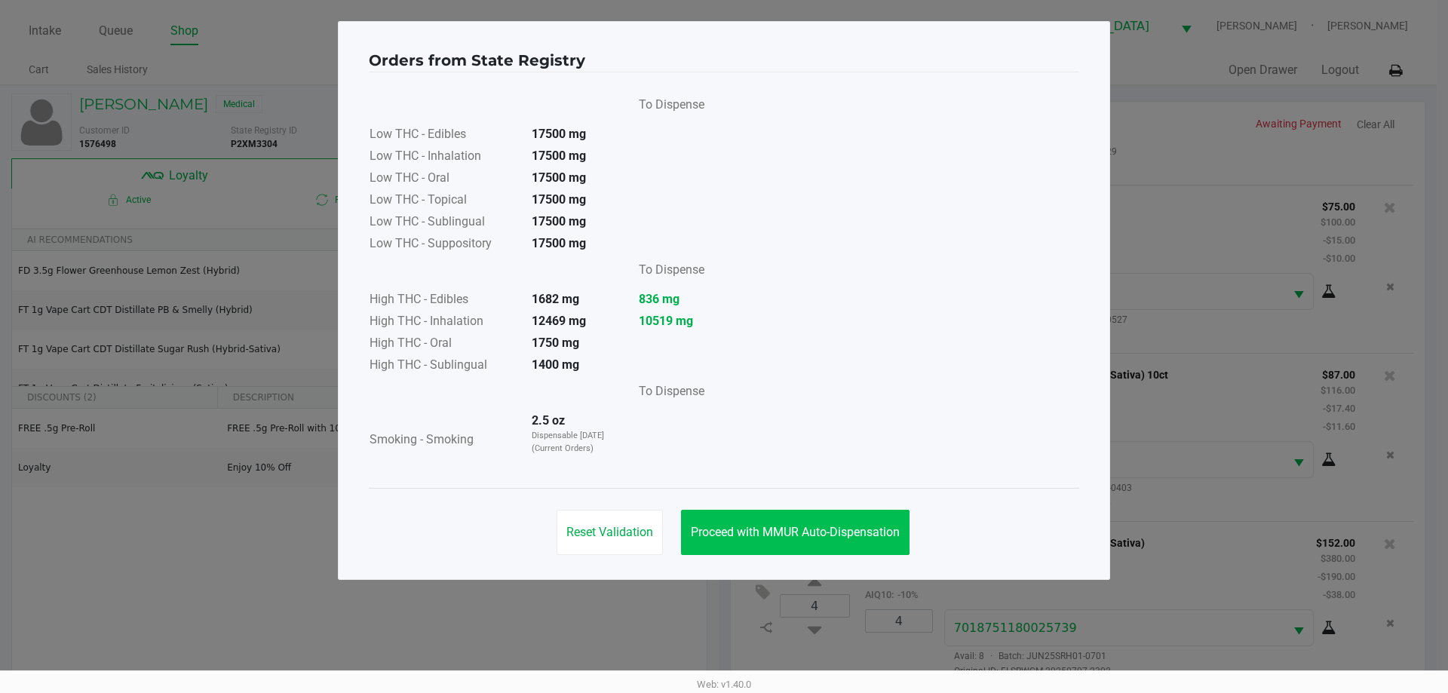
click at [777, 538] on span "Proceed with MMUR Auto-Dispensation" at bounding box center [795, 532] width 209 height 14
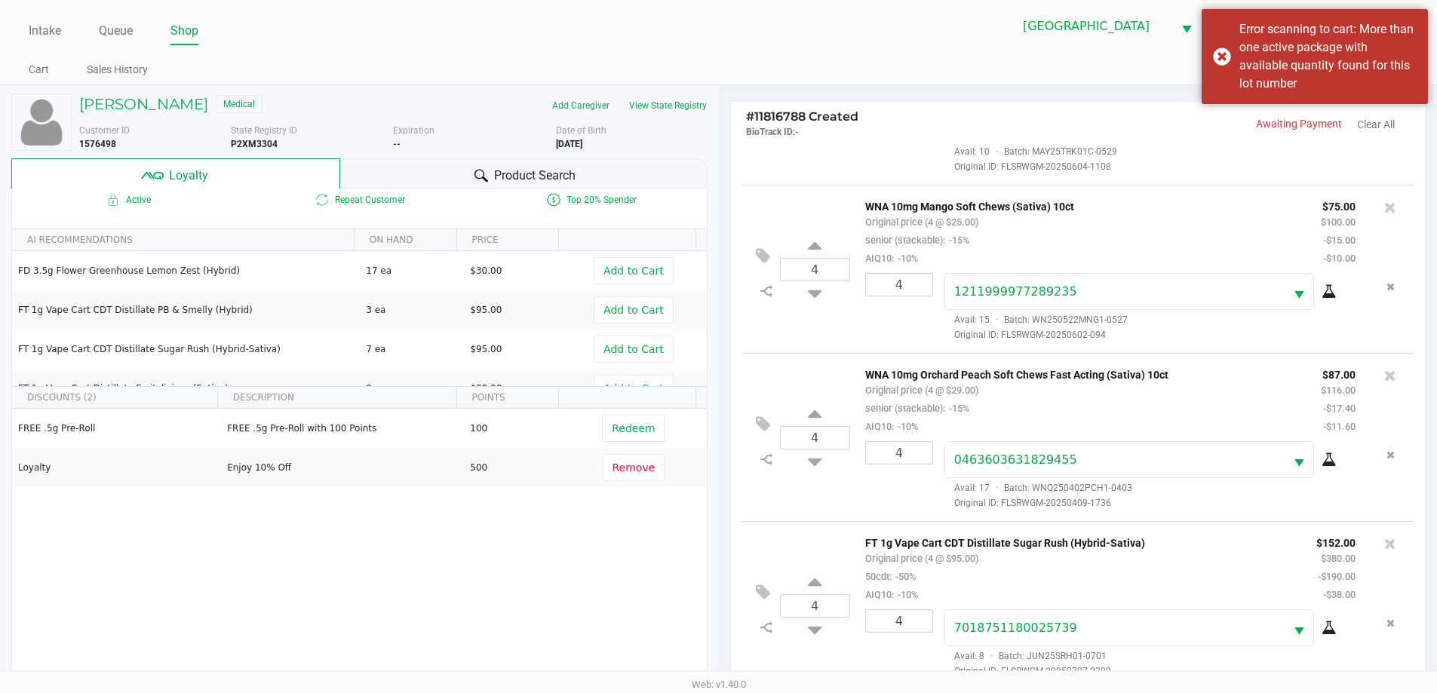
click at [514, 167] on span "Product Search" at bounding box center [534, 176] width 81 height 18
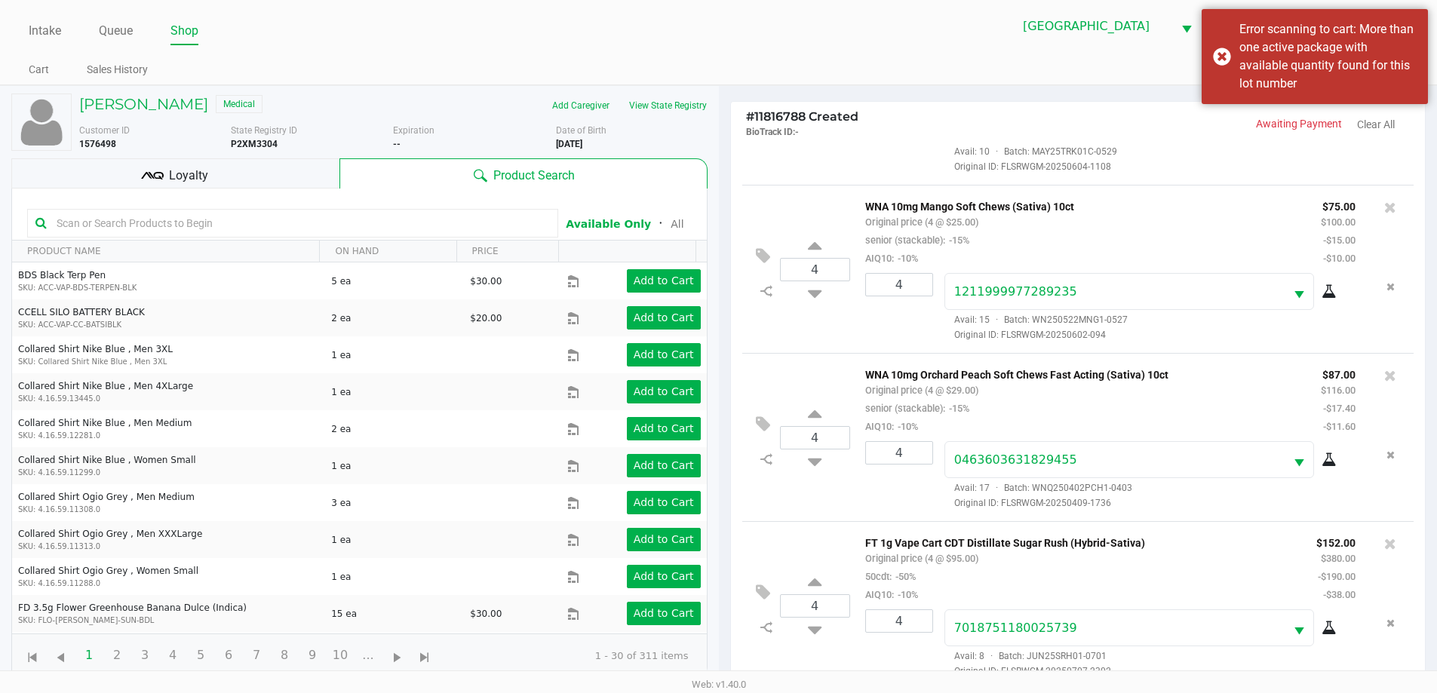
click at [300, 220] on input "text" at bounding box center [300, 223] width 499 height 23
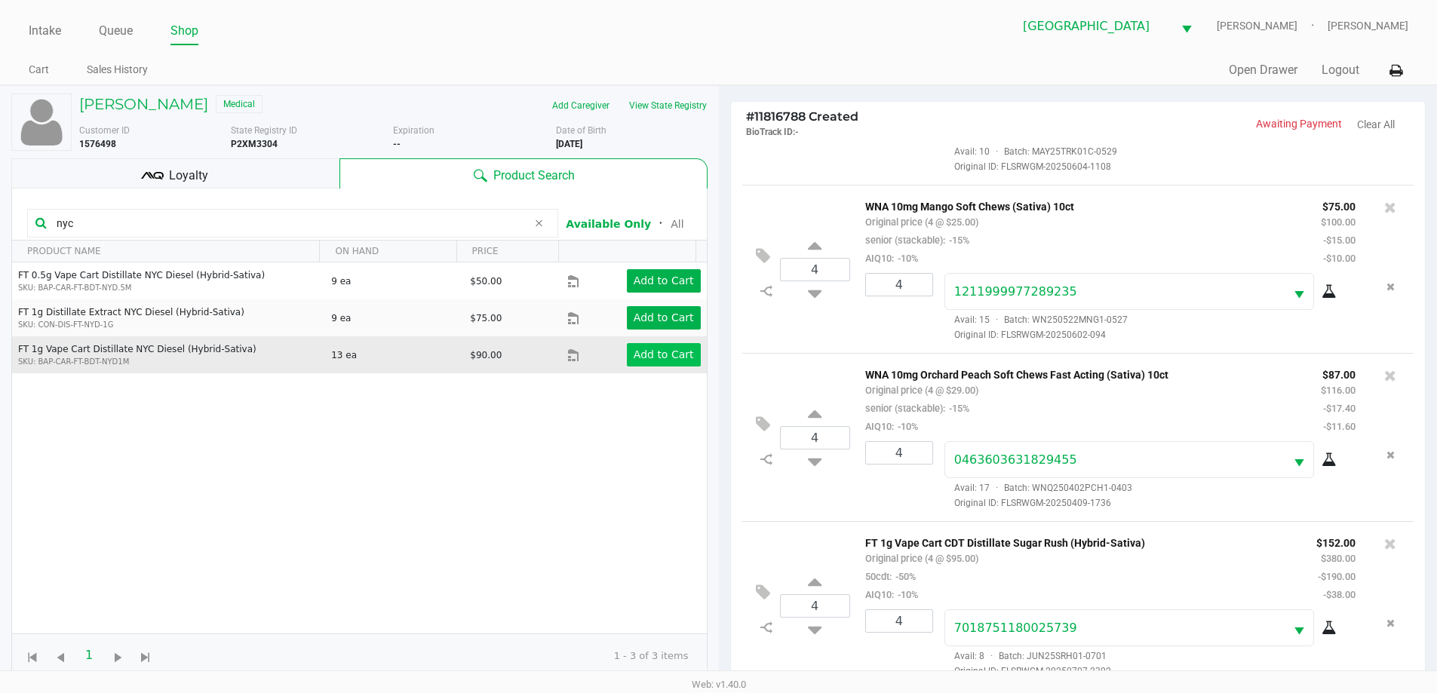
click at [649, 353] on app-button-loader "Add to Cart" at bounding box center [663, 354] width 60 height 12
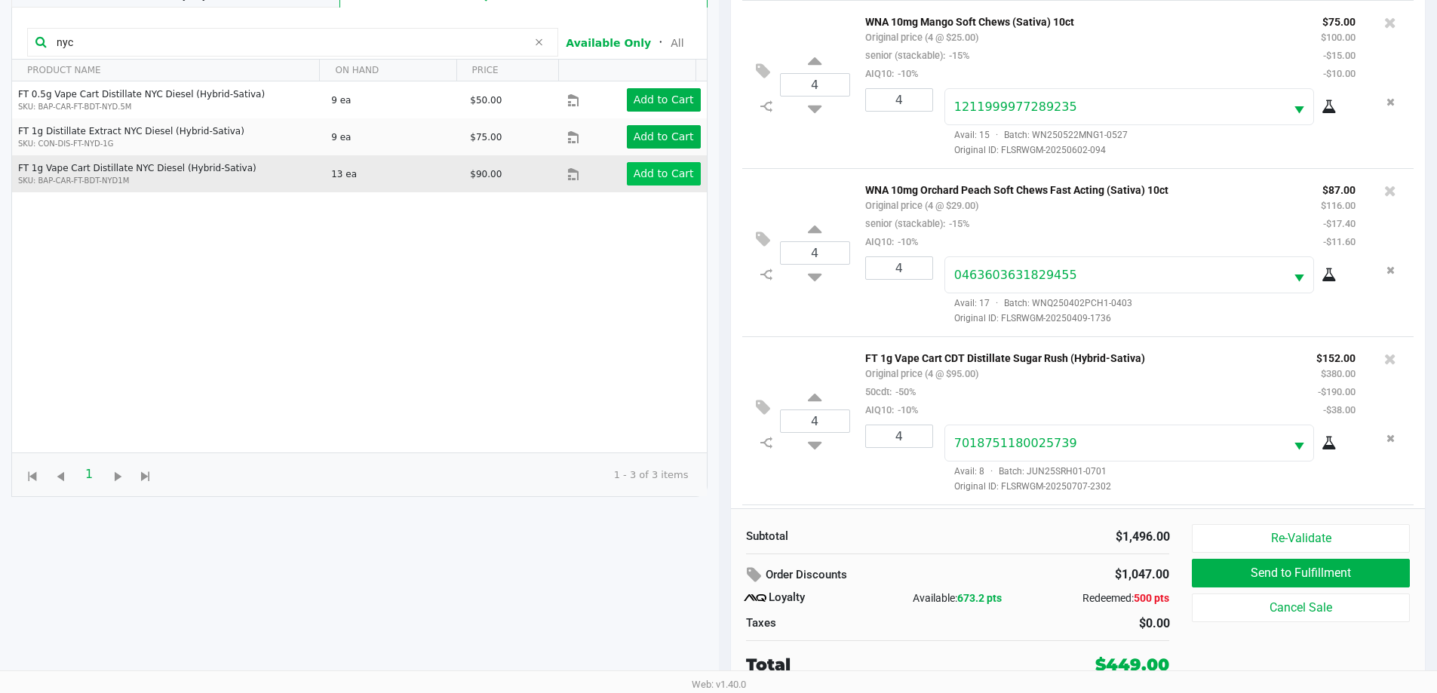
scroll to position [484, 0]
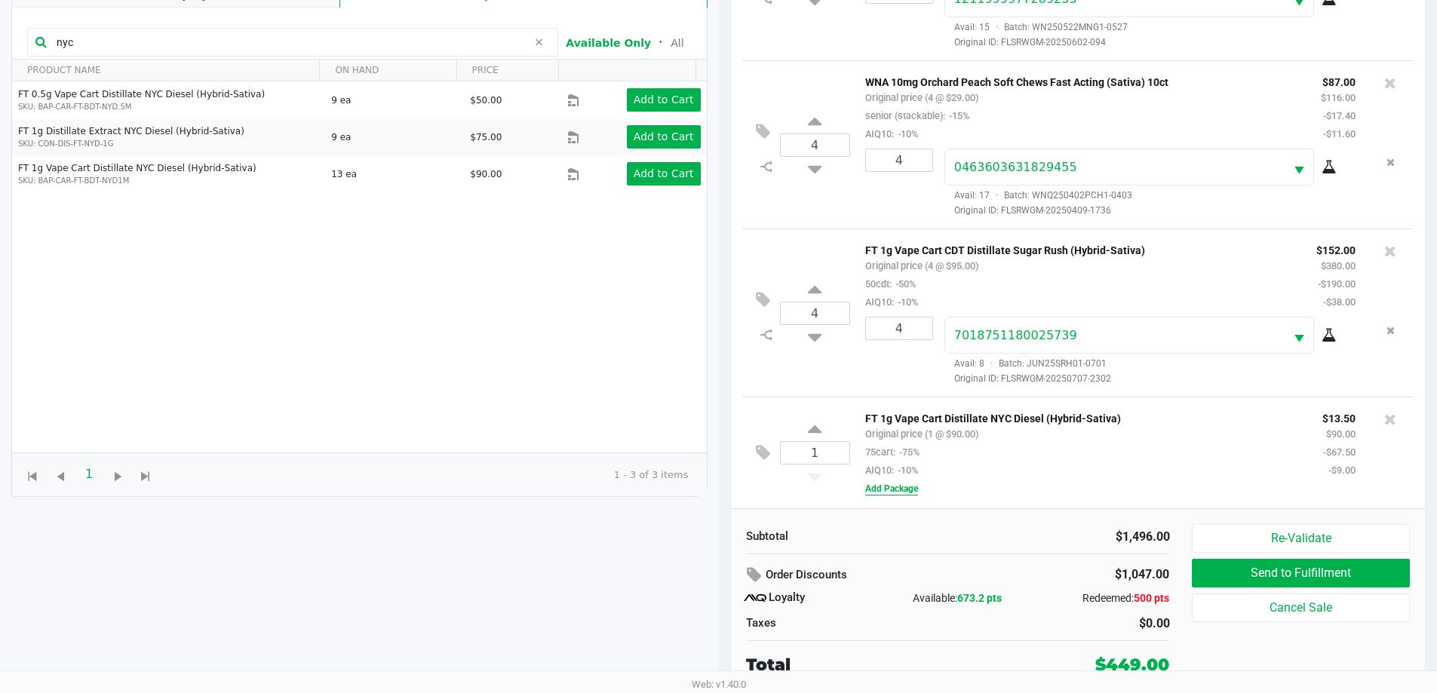
click at [917, 494] on button "Add Package" at bounding box center [891, 489] width 53 height 14
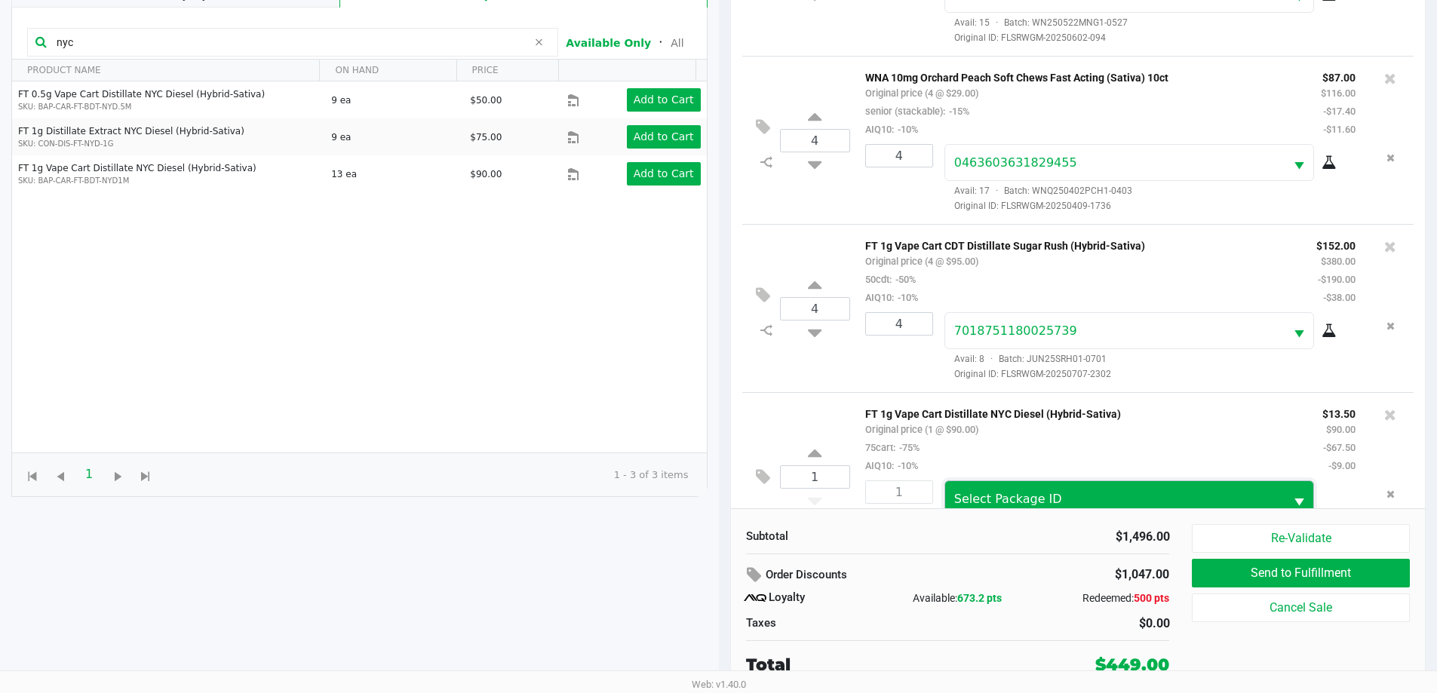
click at [1085, 505] on span "Select Package ID" at bounding box center [1115, 499] width 322 height 18
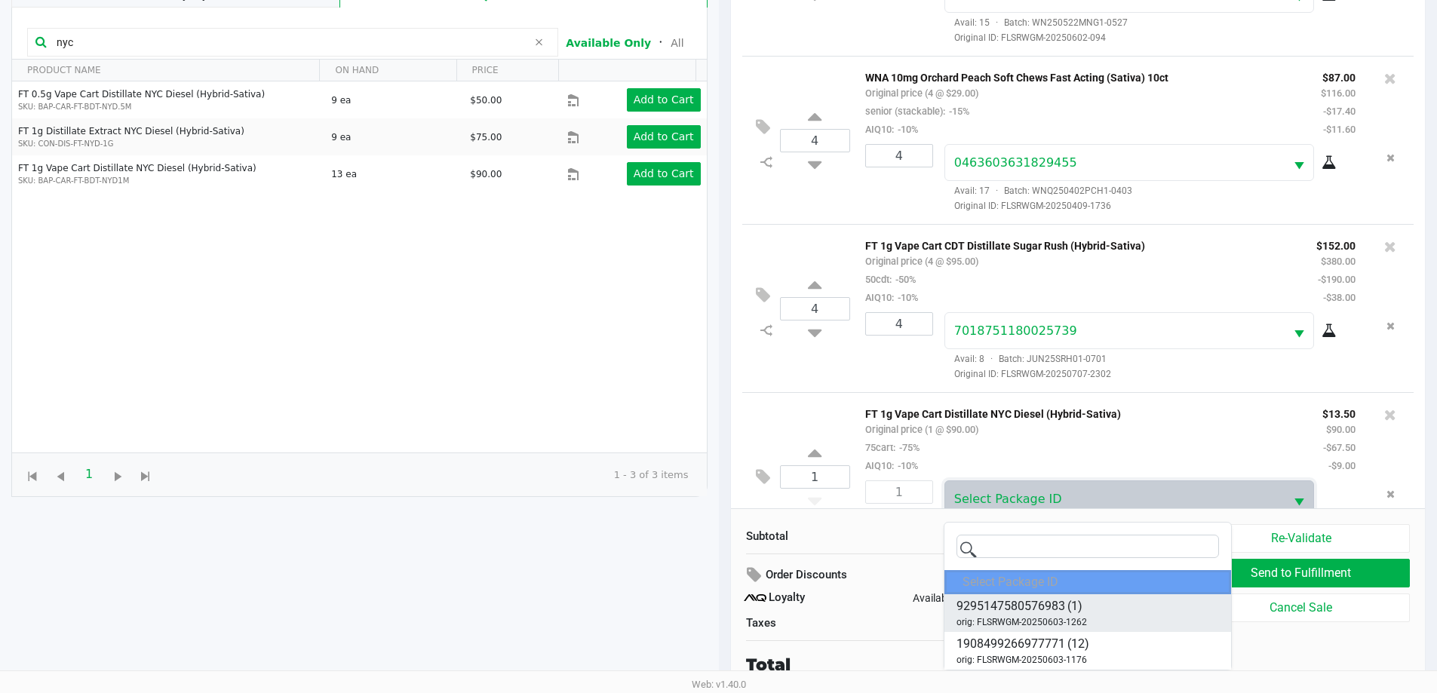
click at [1059, 614] on span "9295147580576983" at bounding box center [1010, 606] width 109 height 18
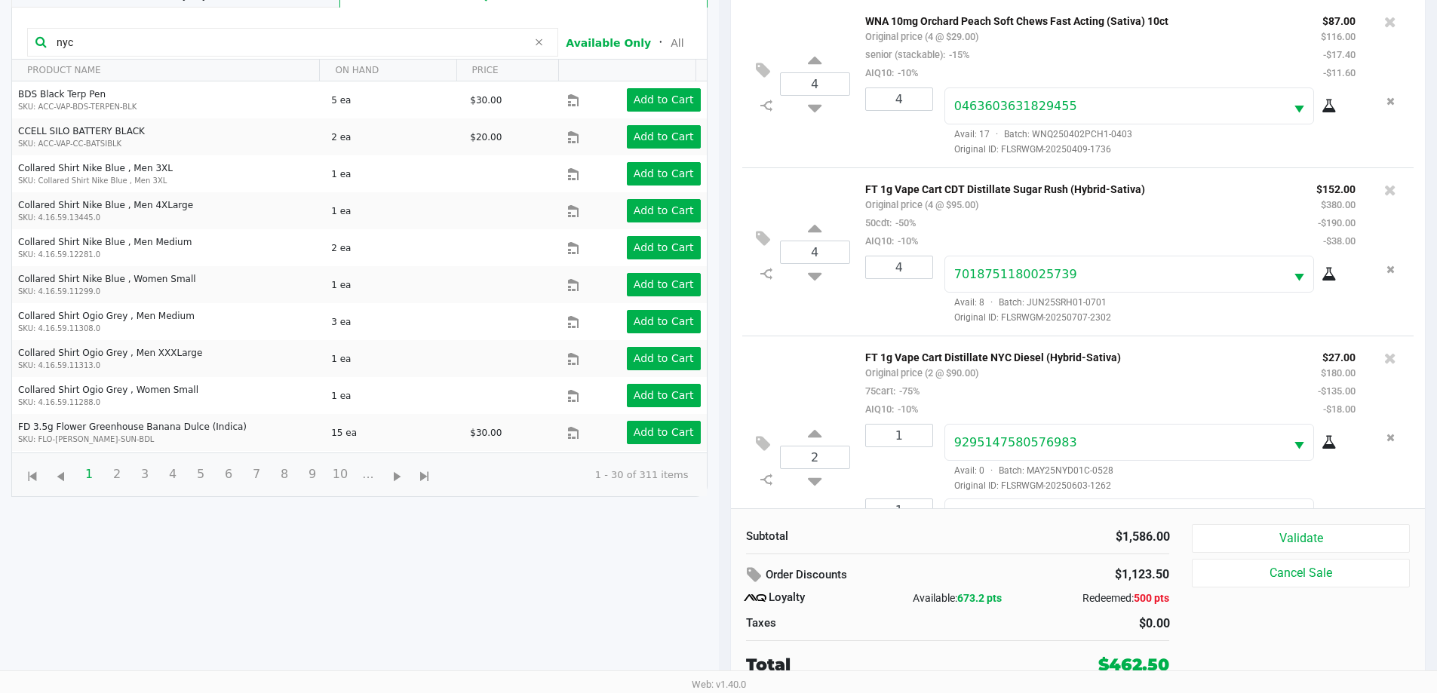
scroll to position [615, 0]
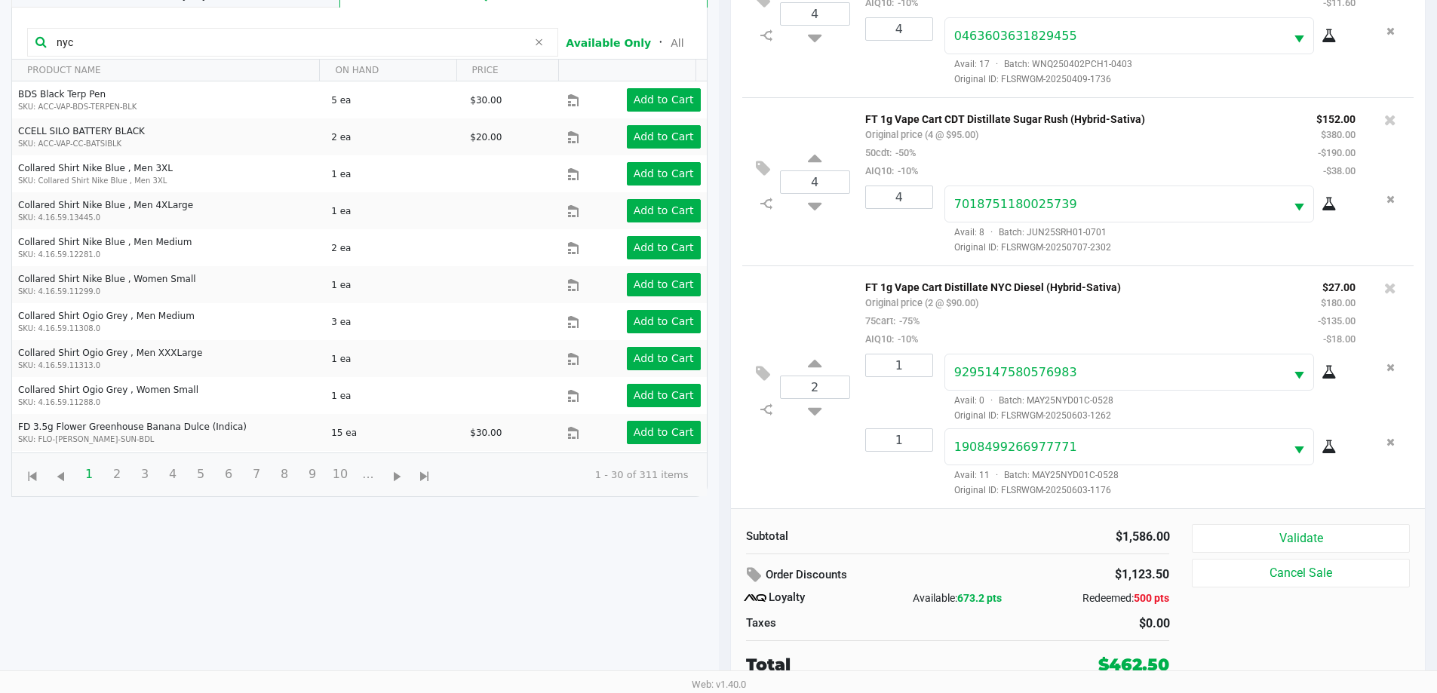
click at [1306, 541] on button "Validate" at bounding box center [1299, 538] width 217 height 29
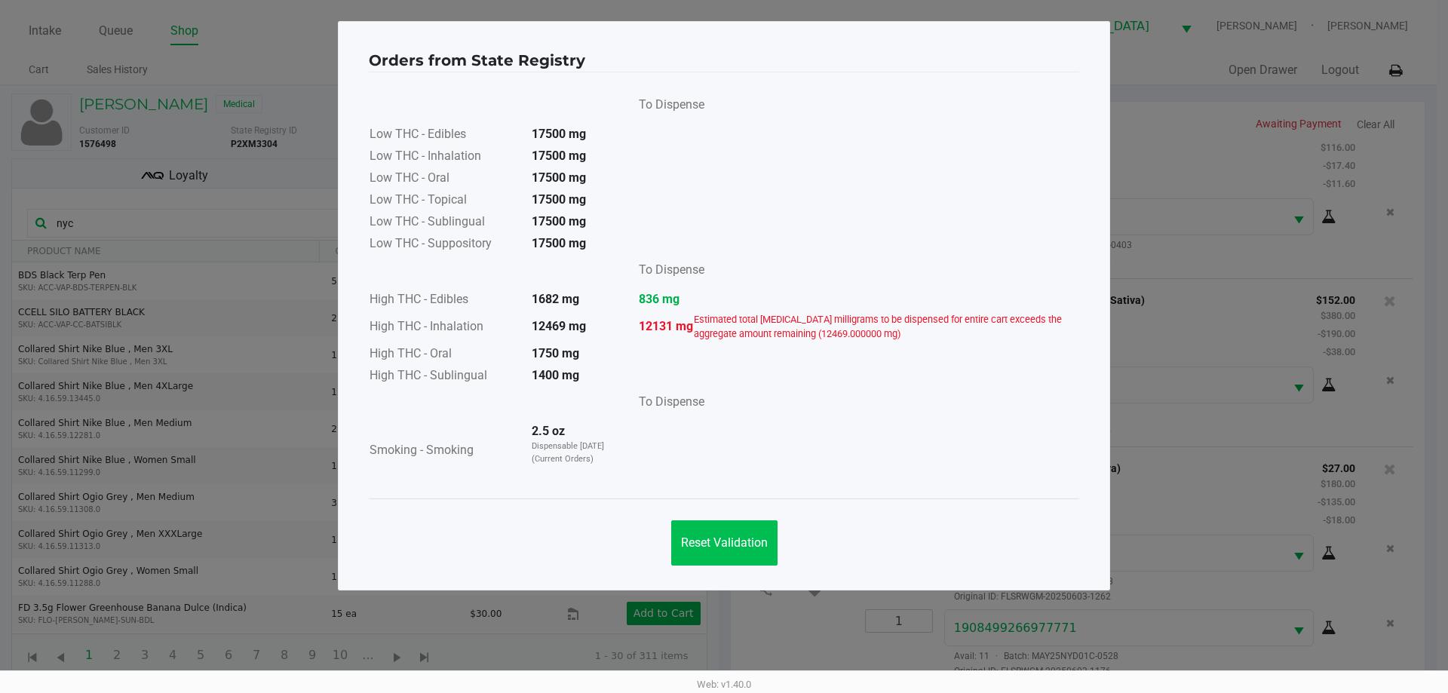
click at [733, 546] on span "Reset Validation" at bounding box center [724, 542] width 87 height 14
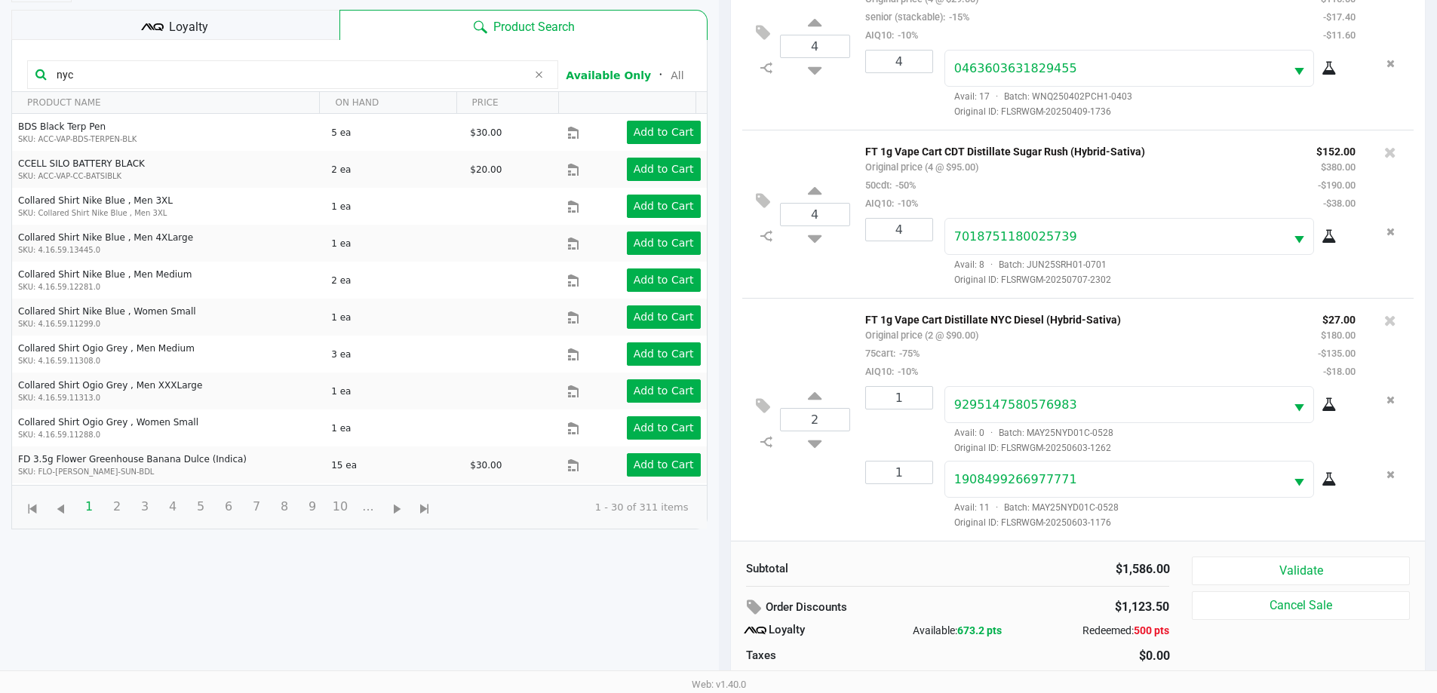
scroll to position [159, 0]
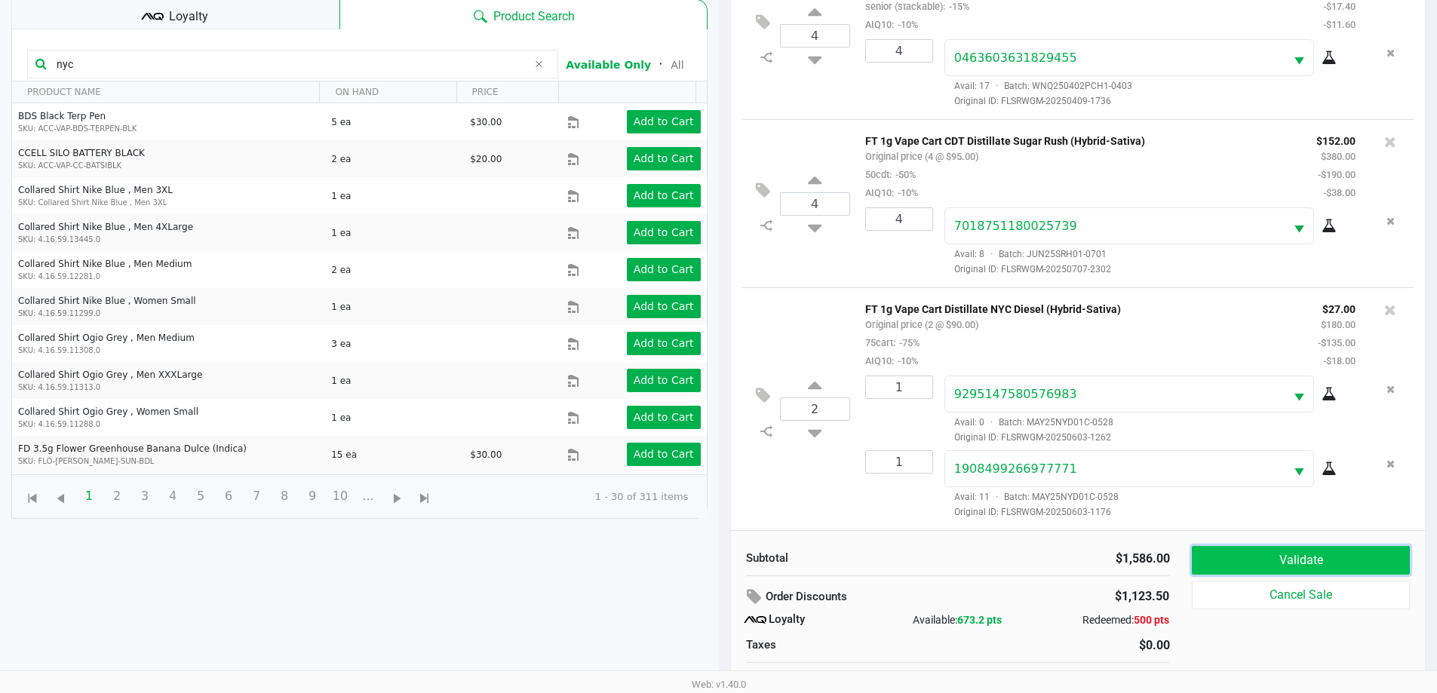
click at [1327, 558] on button "Validate" at bounding box center [1299, 560] width 217 height 29
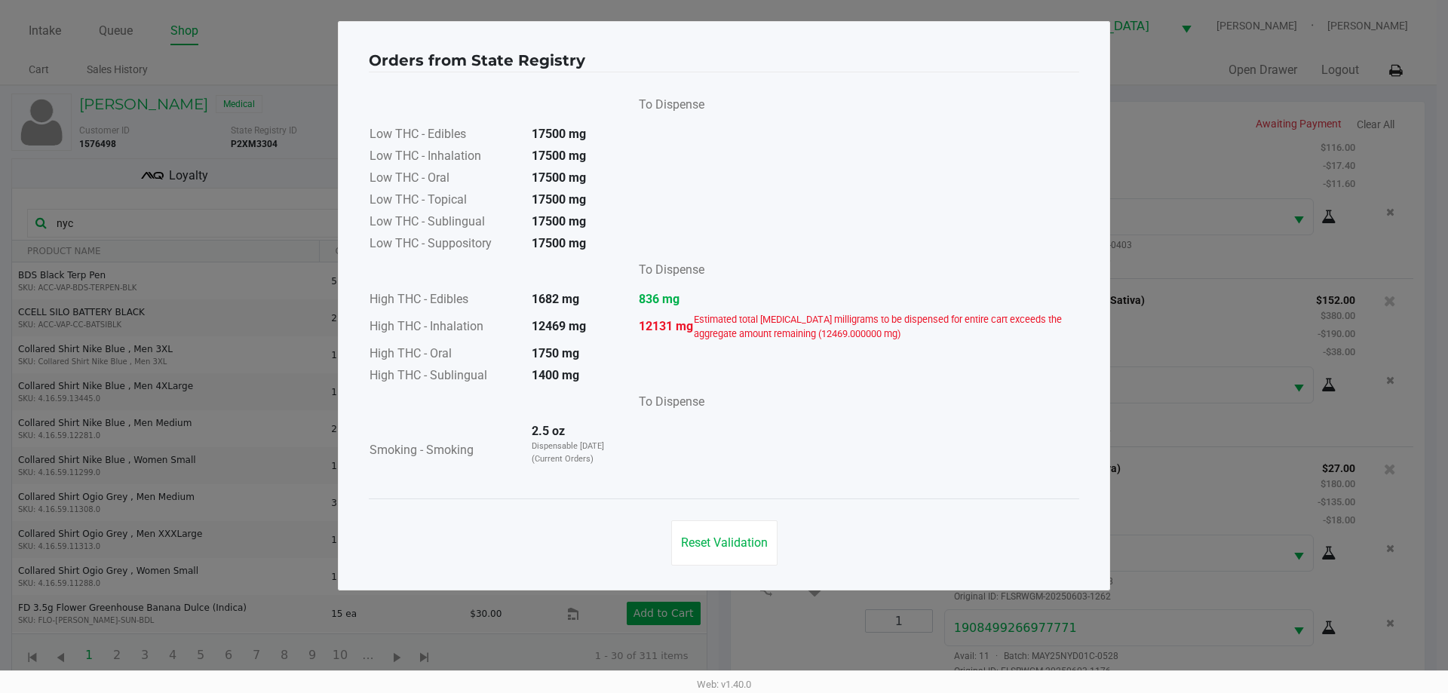
click at [729, 504] on div "Reset Validation" at bounding box center [724, 536] width 710 height 76
click at [708, 526] on button "Reset Validation" at bounding box center [724, 542] width 106 height 45
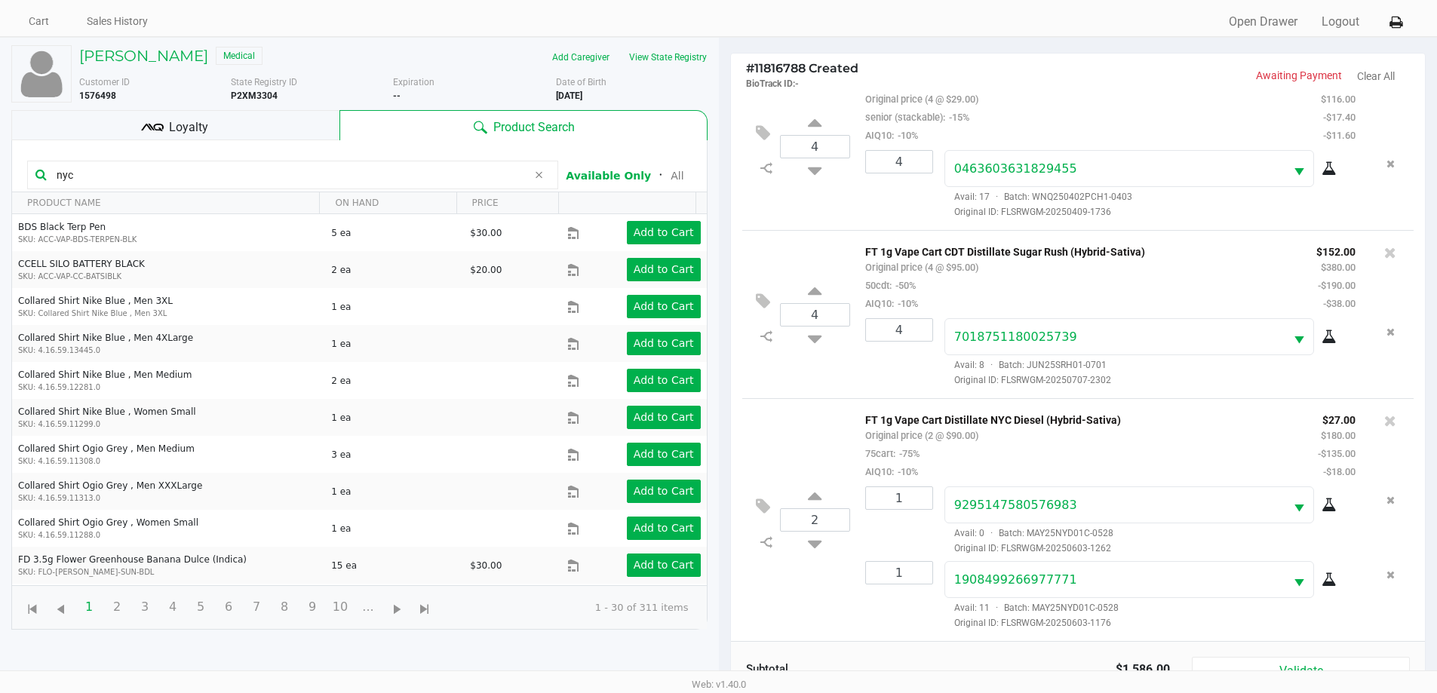
scroll to position [181, 0]
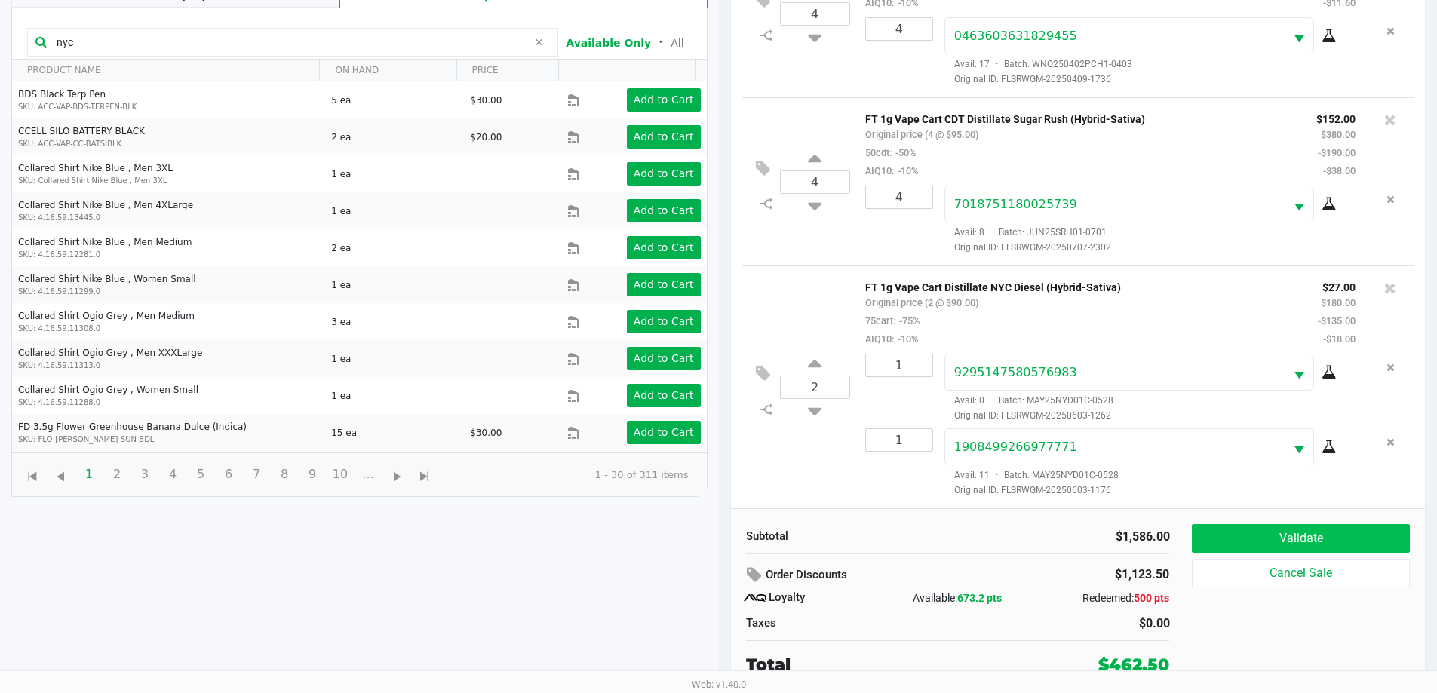
click at [1316, 526] on button "Validate" at bounding box center [1299, 538] width 217 height 29
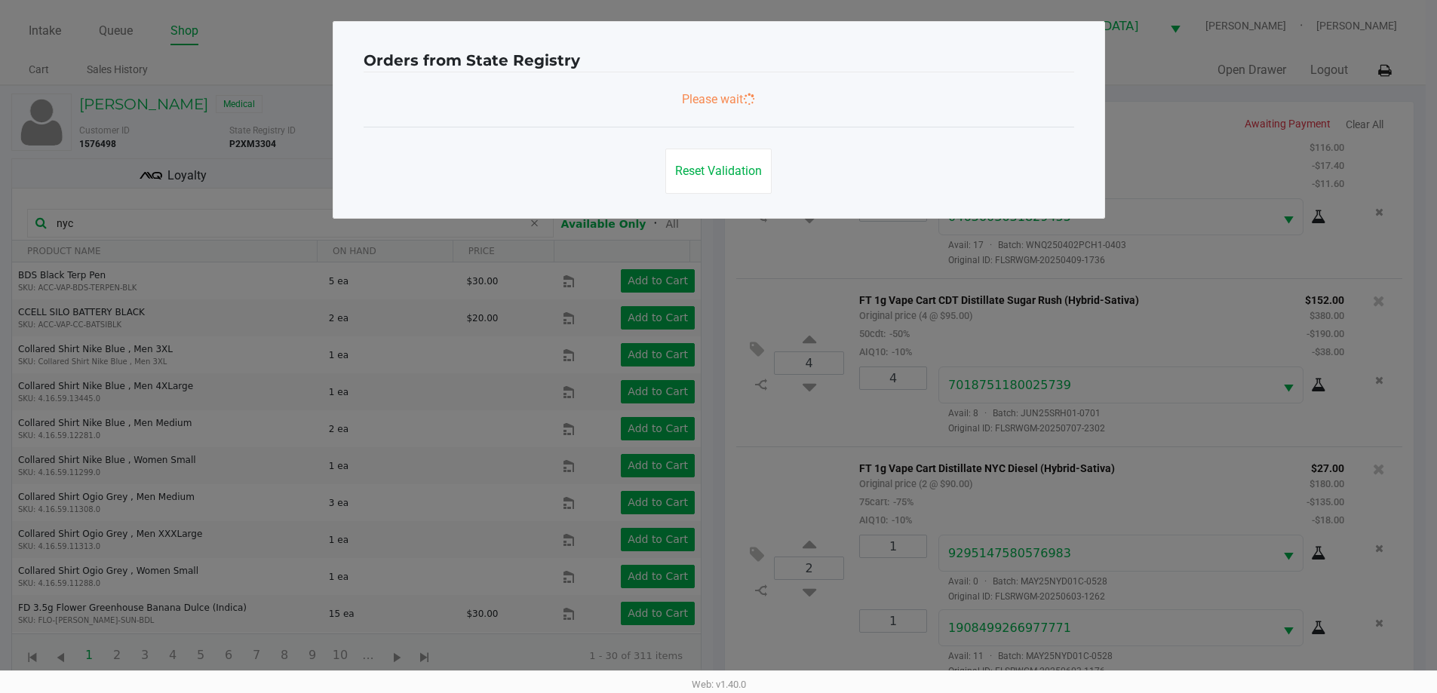
scroll to position [0, 0]
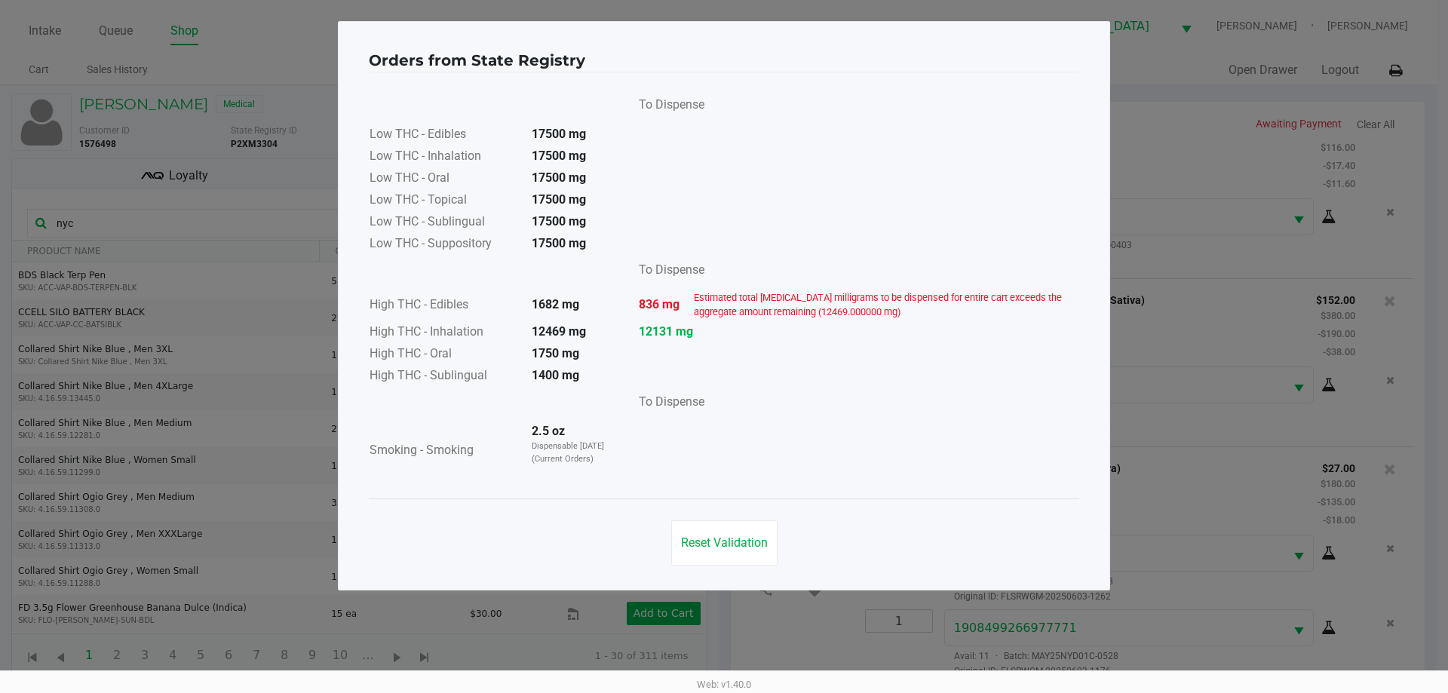
click at [732, 532] on button "Reset Validation" at bounding box center [724, 542] width 106 height 45
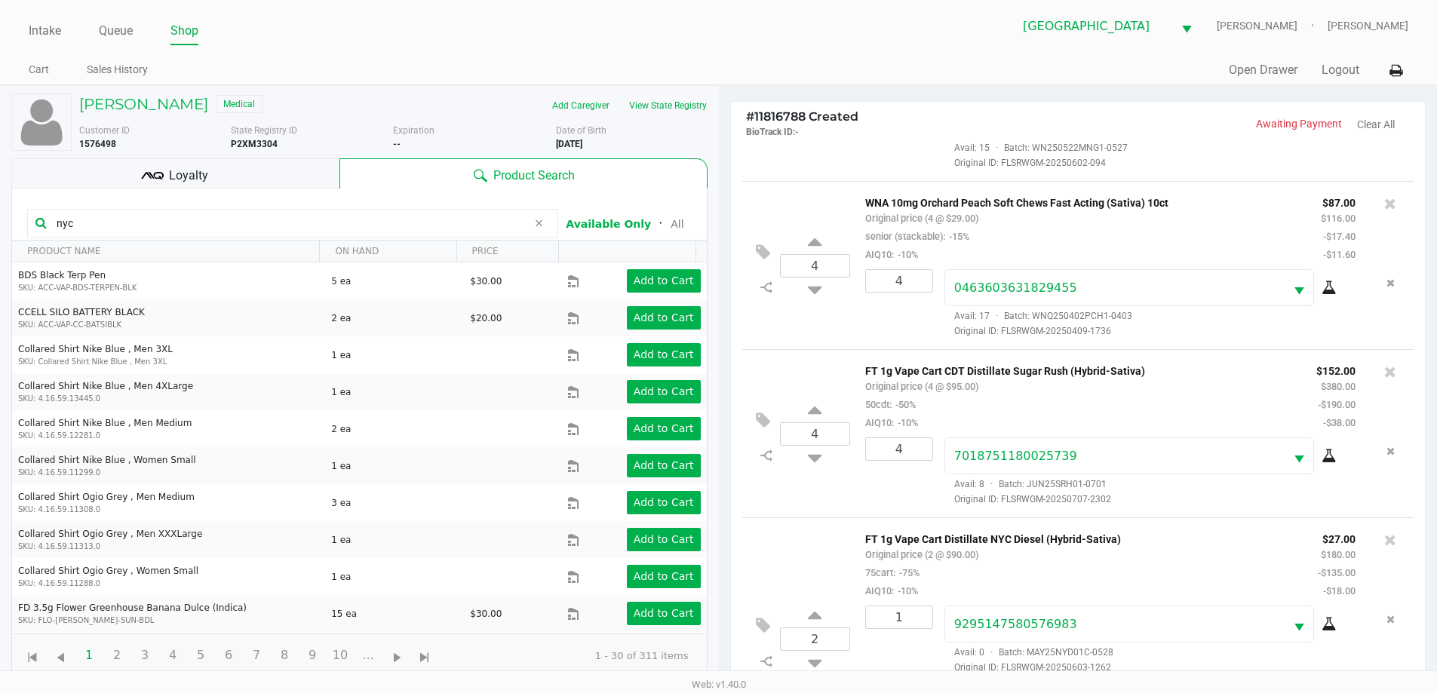
scroll to position [615, 0]
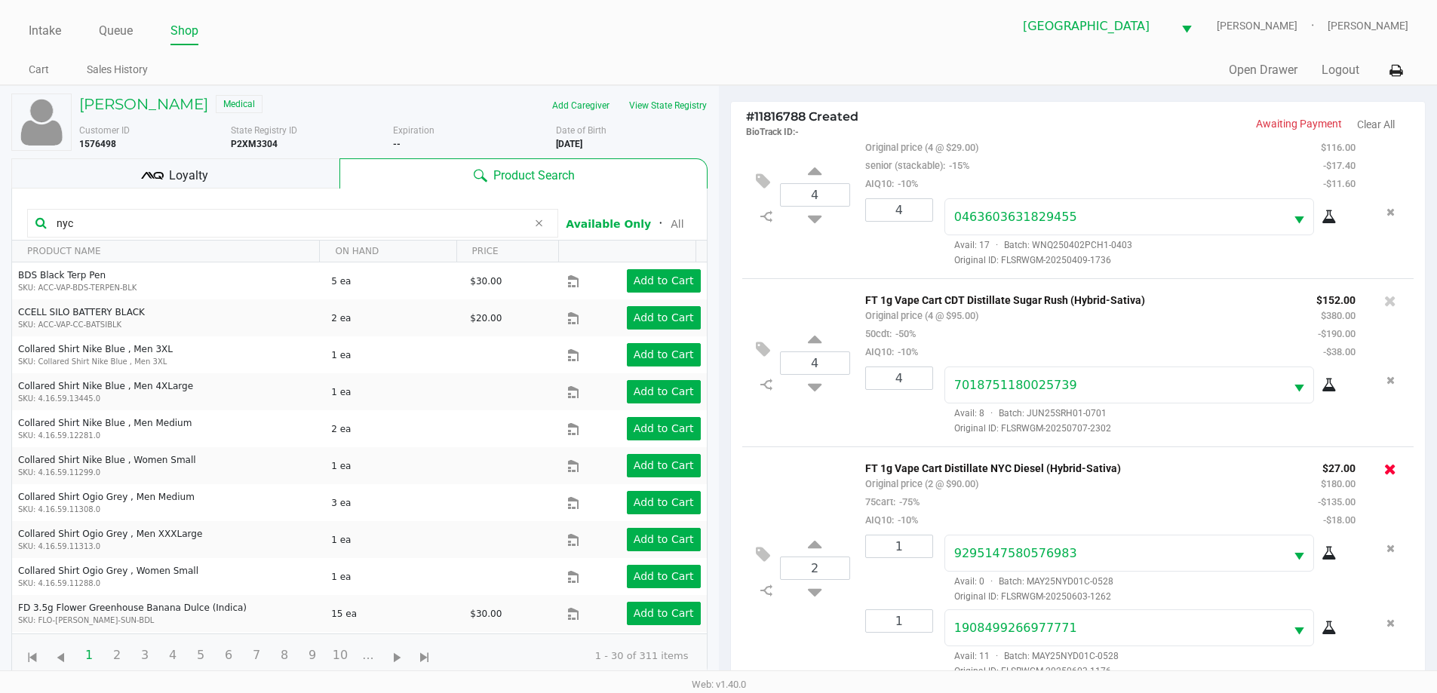
click at [1384, 467] on icon at bounding box center [1390, 469] width 12 height 15
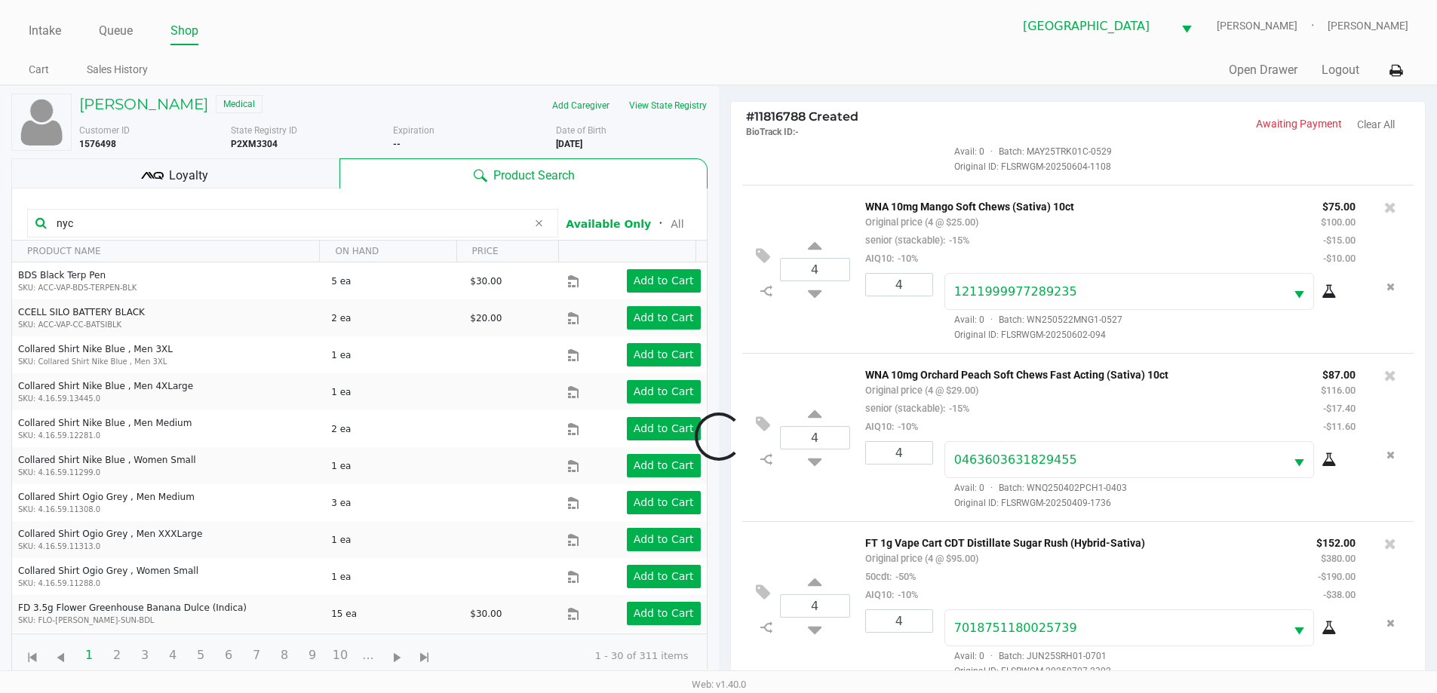
scroll to position [372, 0]
click at [219, 225] on input "nyc" at bounding box center [289, 223] width 477 height 23
type input "n"
type input "nyc"
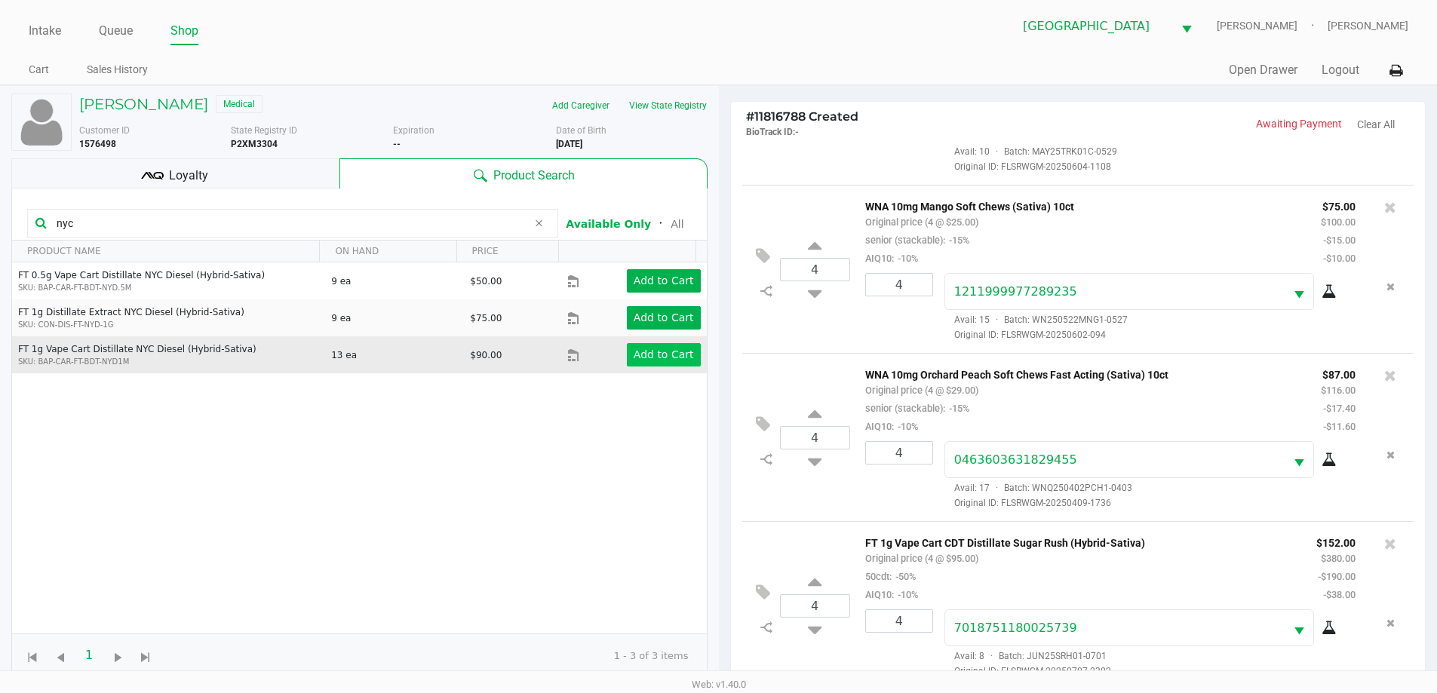
click at [658, 354] on app-button-loader "Add to Cart" at bounding box center [663, 354] width 60 height 12
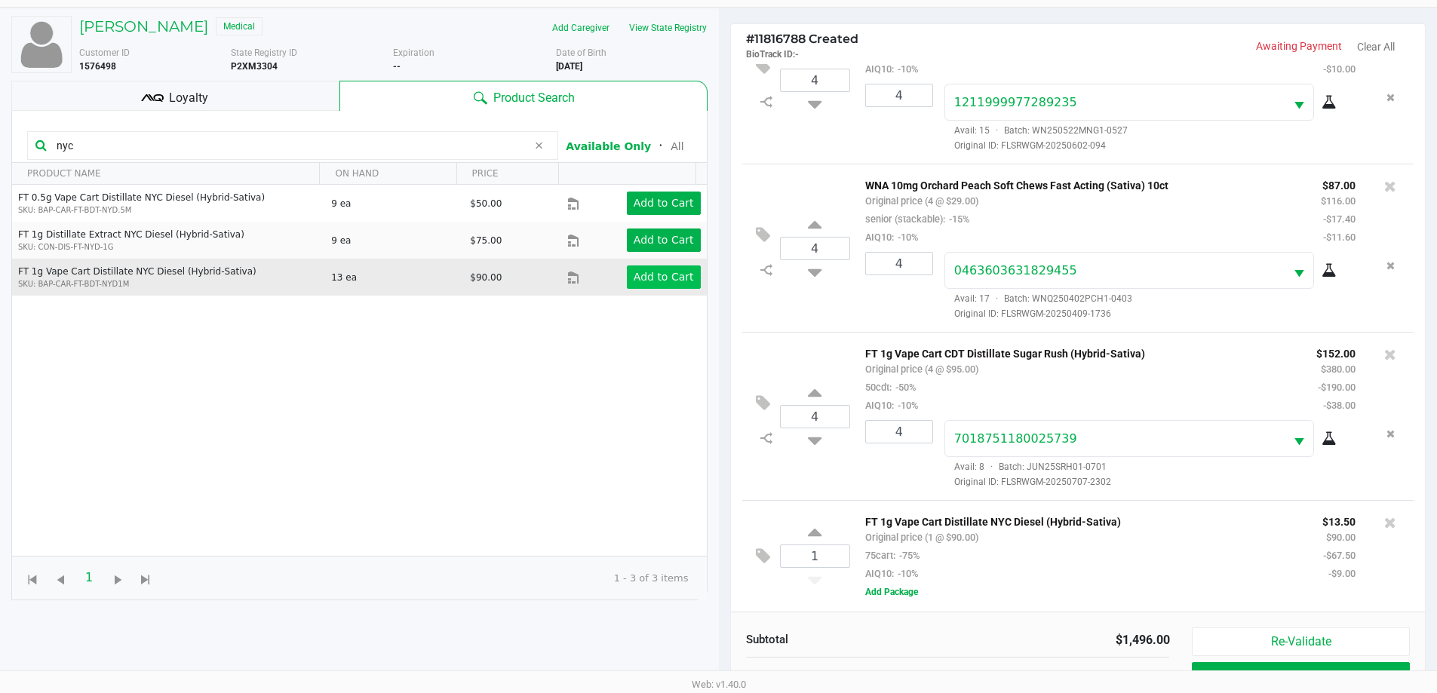
scroll to position [181, 0]
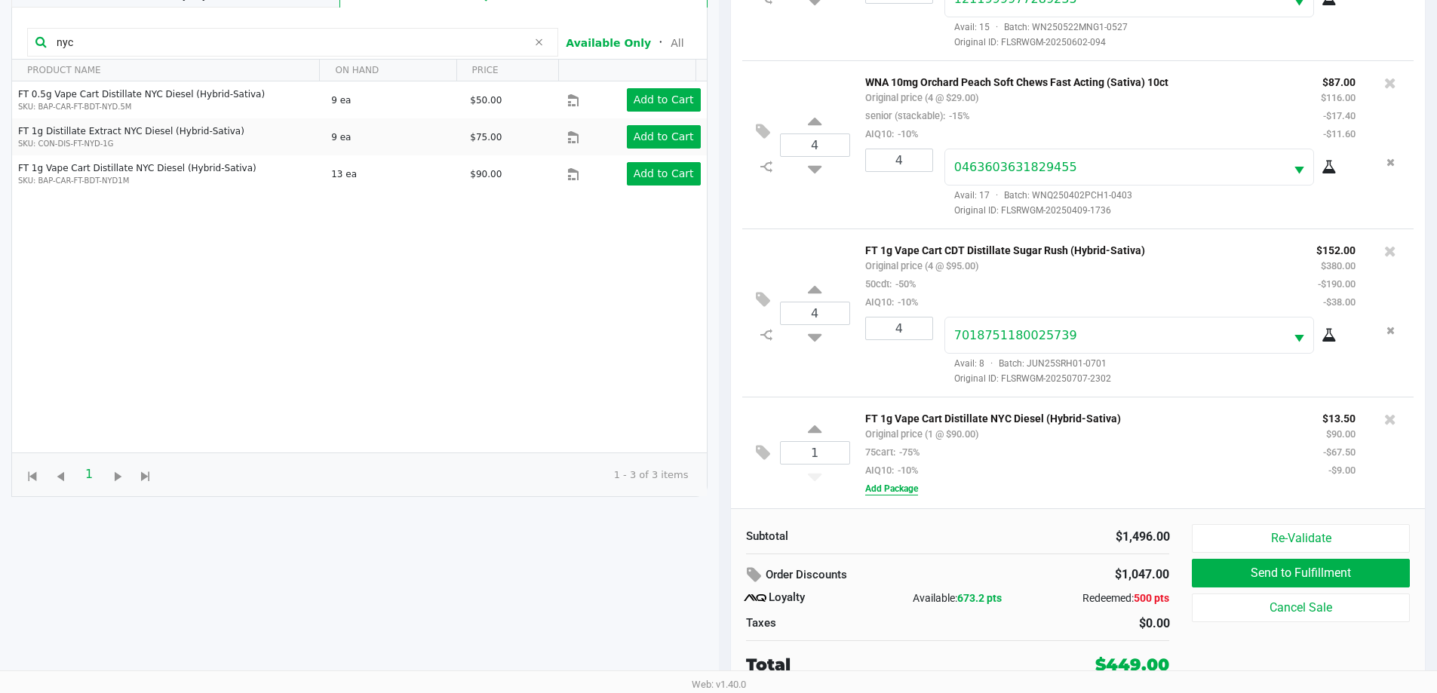
click at [906, 489] on button "Add Package" at bounding box center [891, 489] width 53 height 14
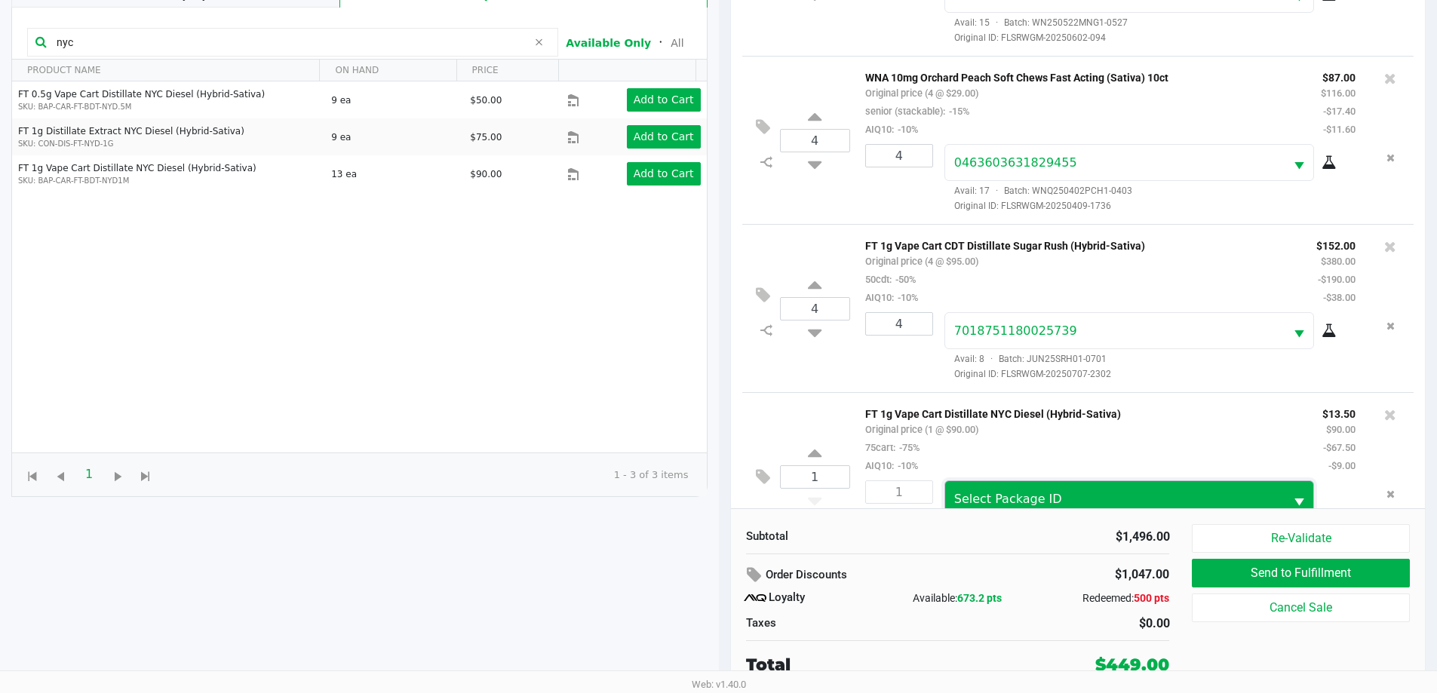
click at [1049, 503] on span "Select Package ID" at bounding box center [1115, 499] width 322 height 18
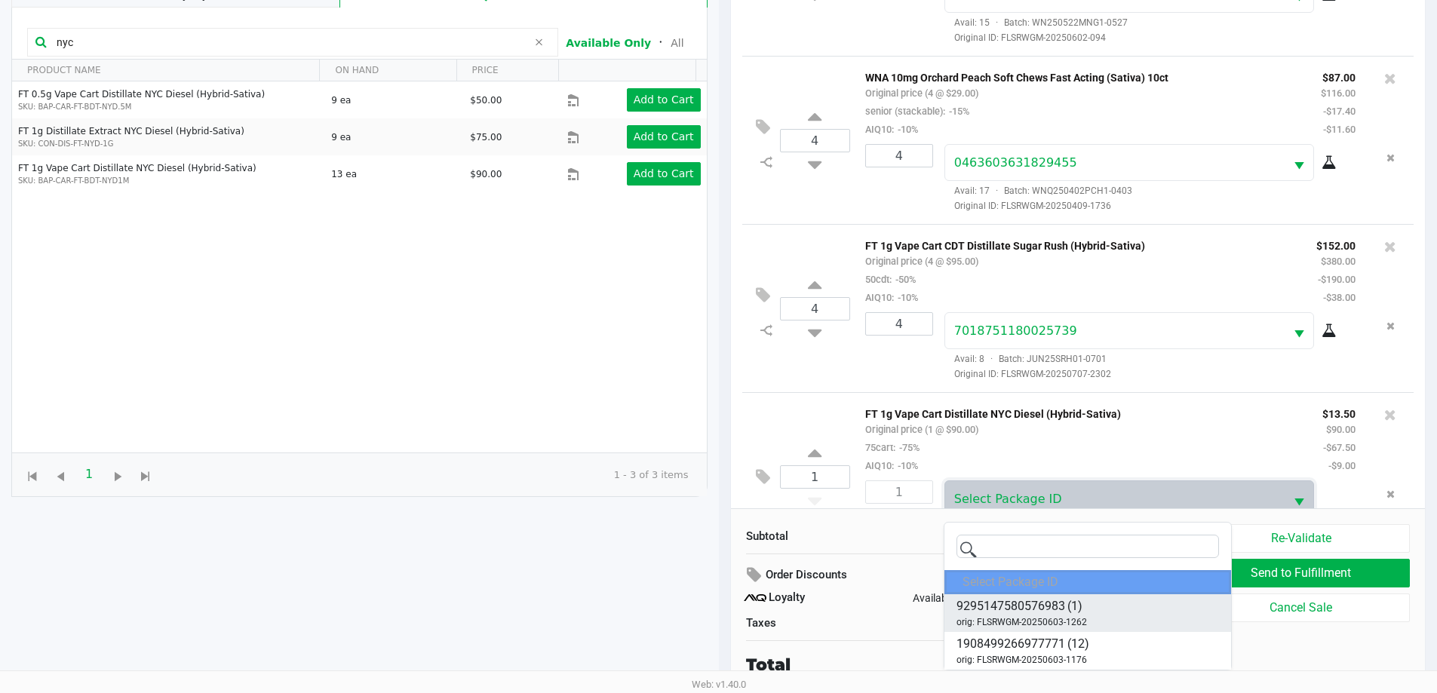
click at [1035, 615] on span "9295147580576983" at bounding box center [1010, 606] width 109 height 18
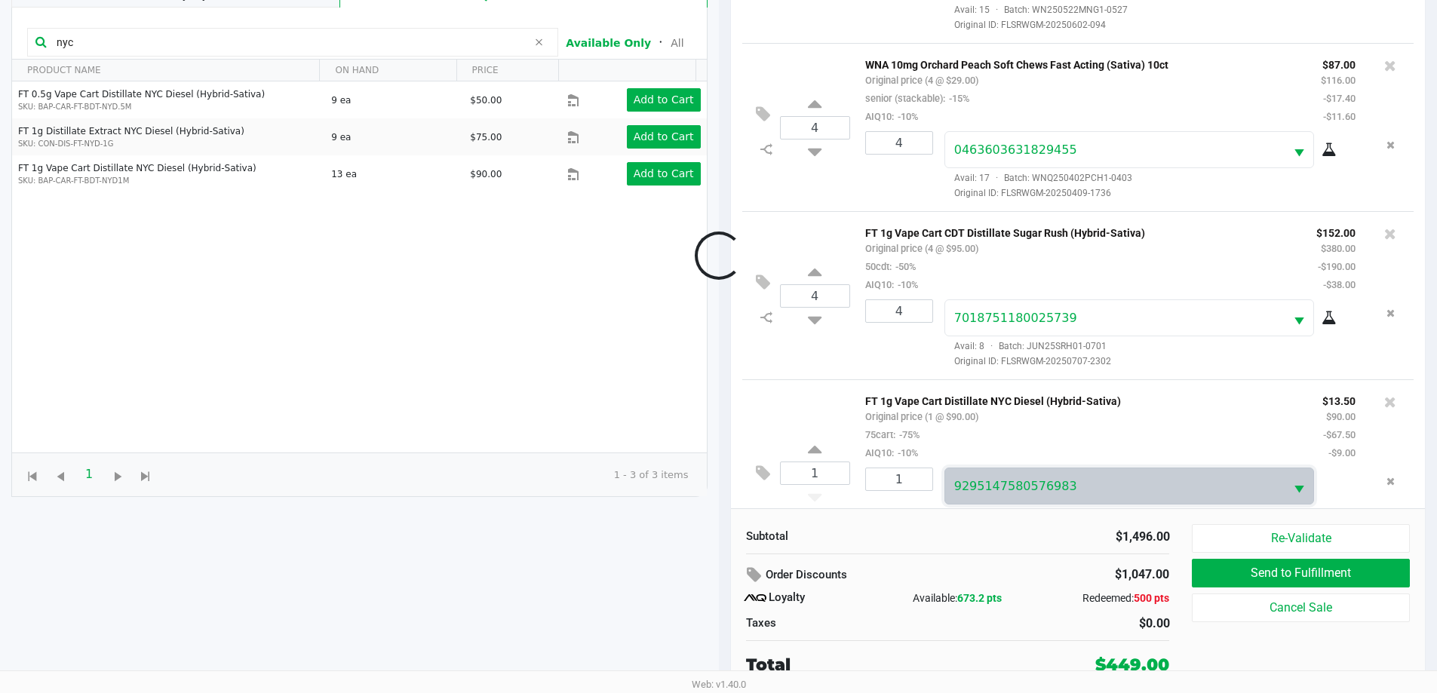
scroll to position [541, 0]
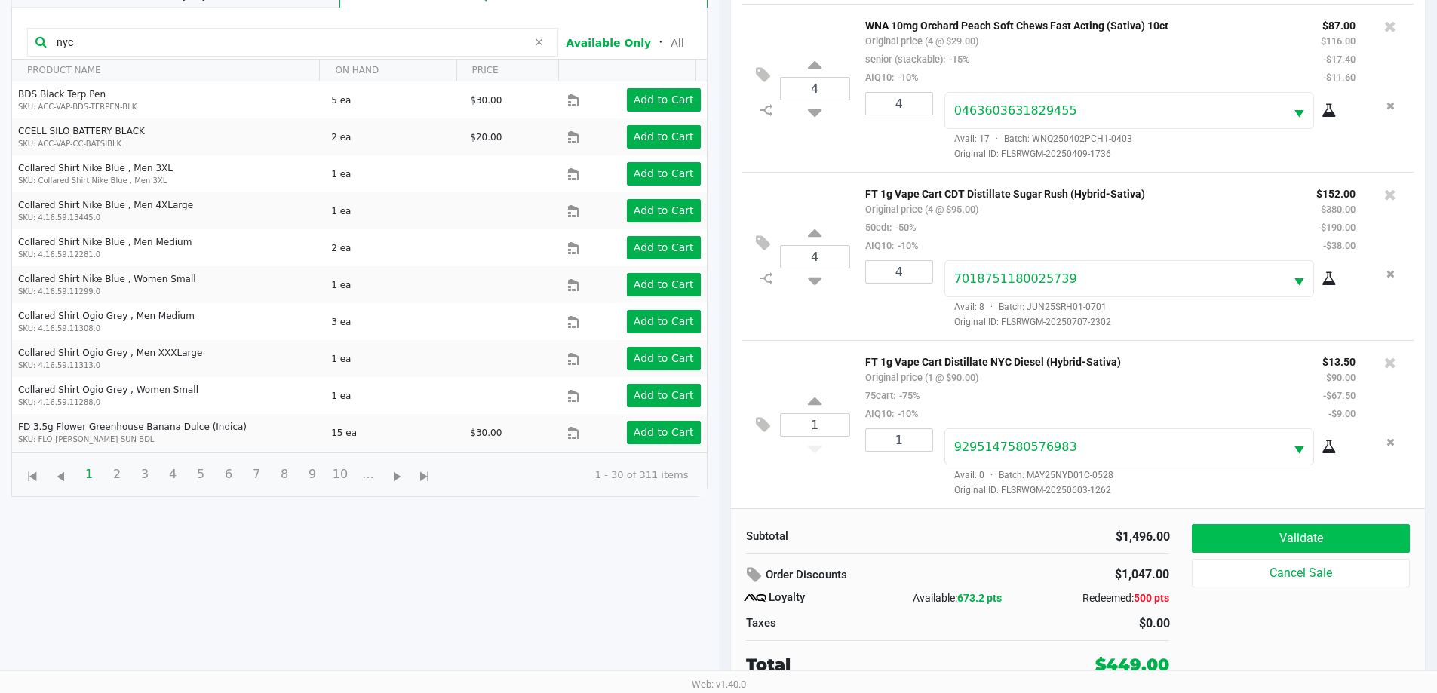
click at [1268, 539] on button "Validate" at bounding box center [1299, 538] width 217 height 29
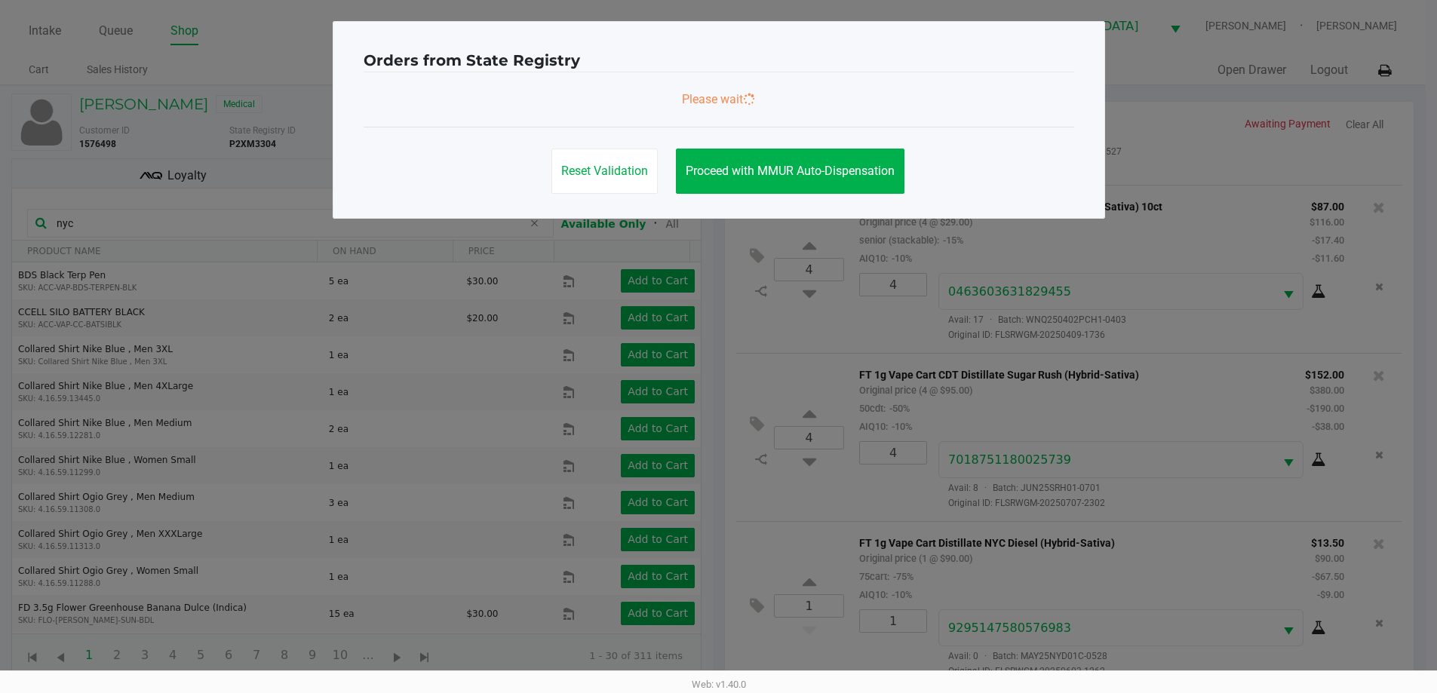
scroll to position [0, 0]
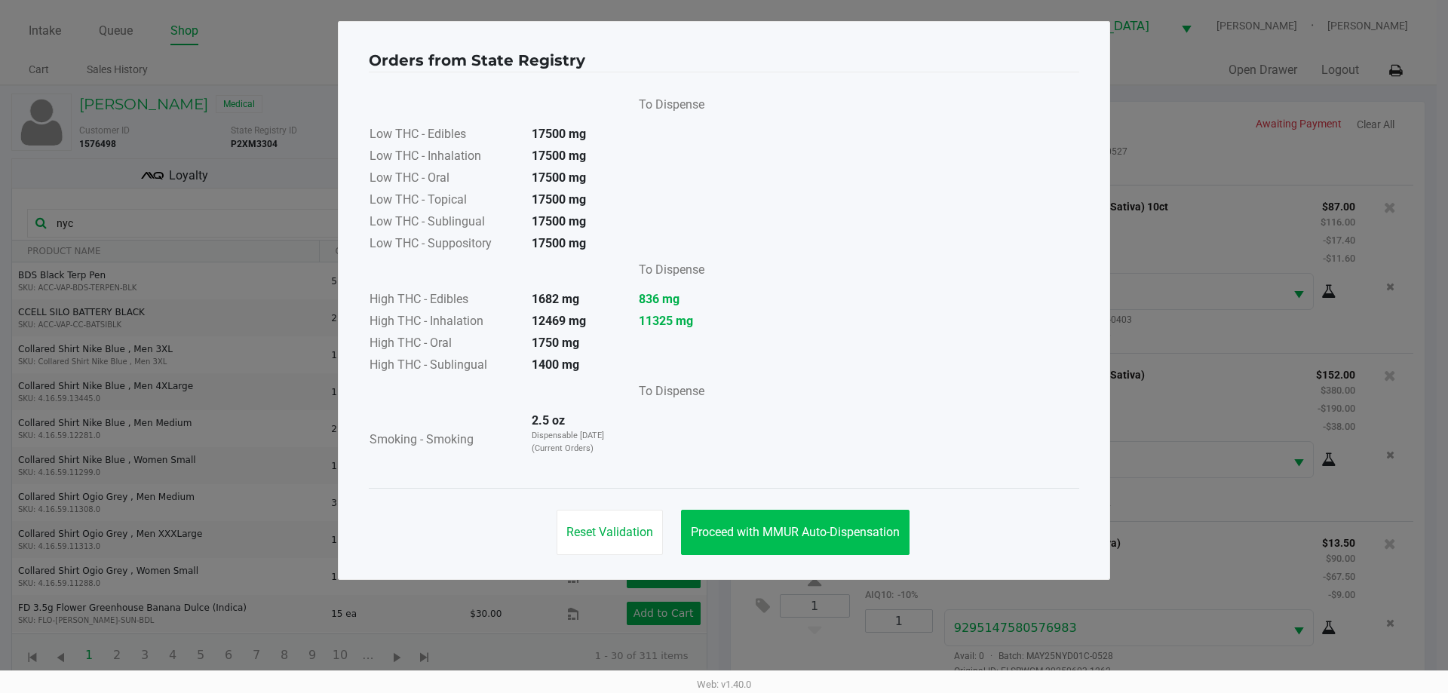
click at [826, 536] on span "Proceed with MMUR Auto-Dispensation" at bounding box center [795, 532] width 209 height 14
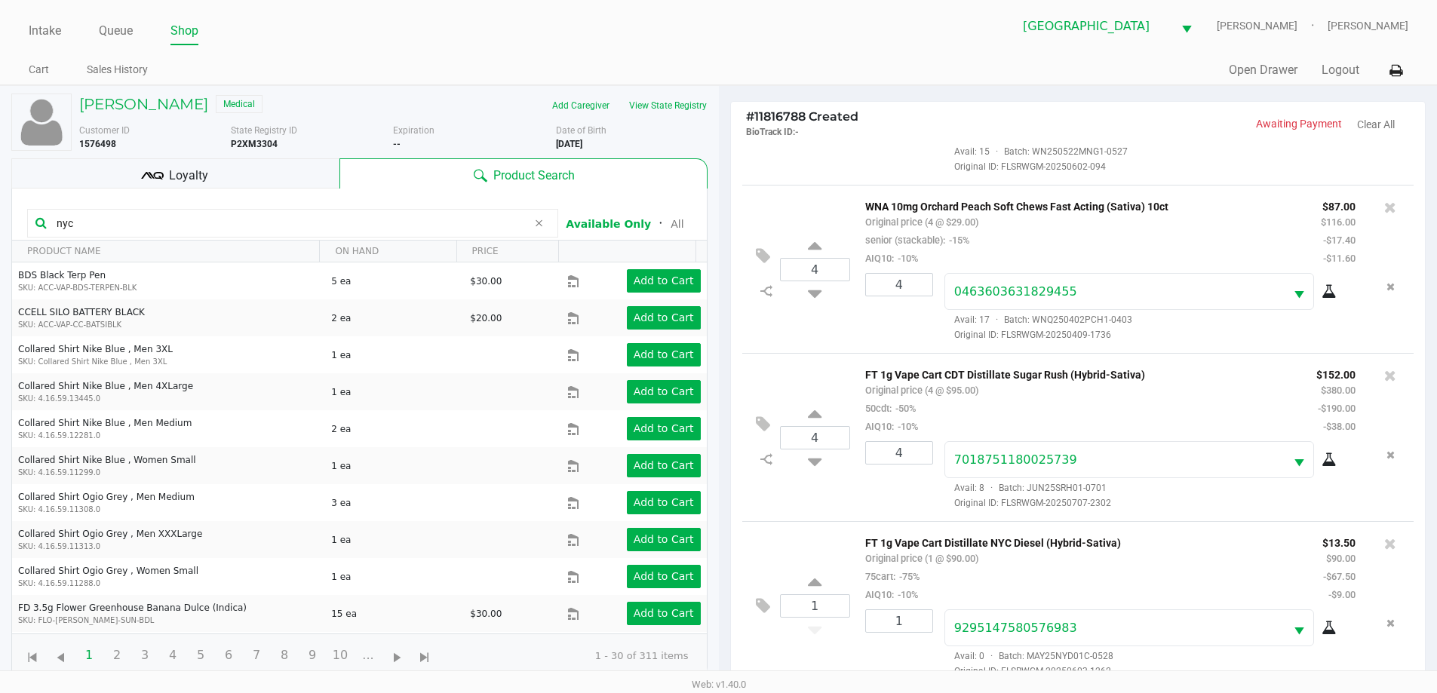
click at [291, 144] on div "State Registry ID P2XM3304" at bounding box center [312, 137] width 163 height 27
click at [238, 176] on div "Loyalty" at bounding box center [175, 173] width 328 height 30
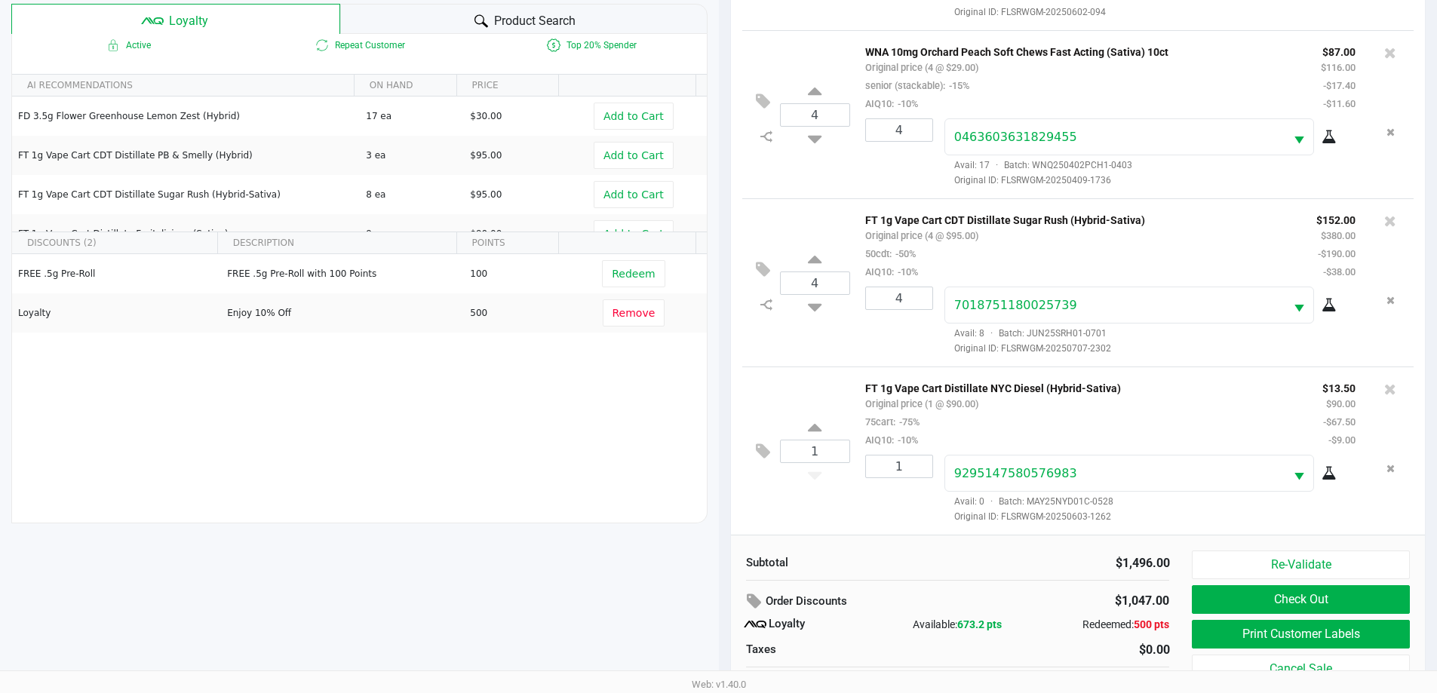
scroll to position [181, 0]
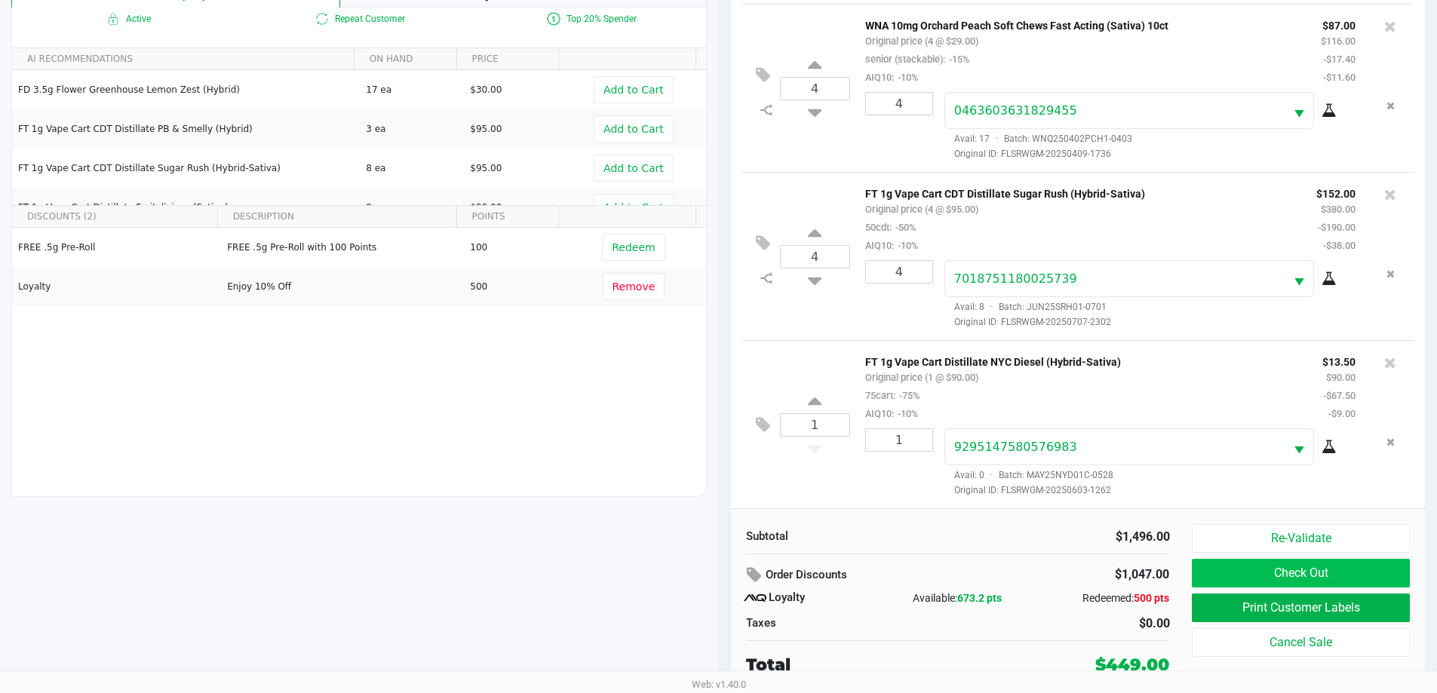
click at [1360, 563] on button "Check Out" at bounding box center [1299, 573] width 217 height 29
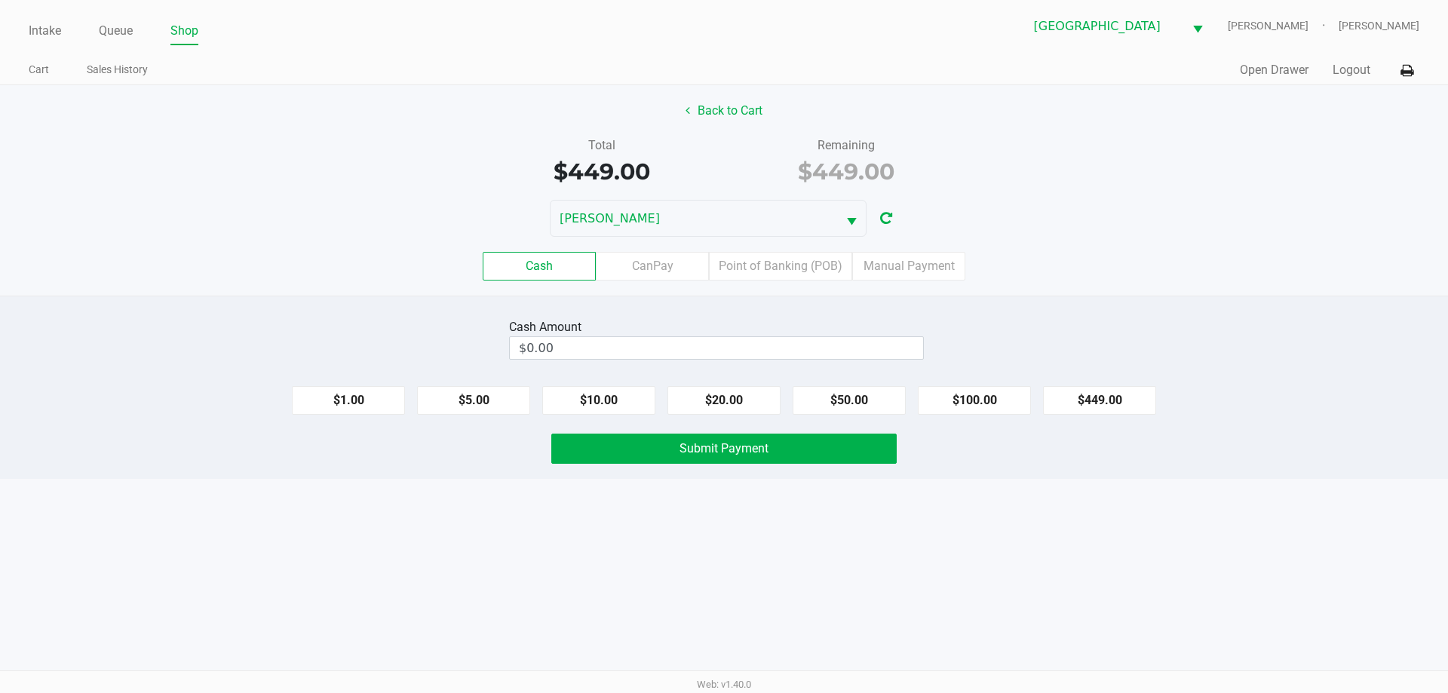
click at [736, 99] on button "Back to Cart" at bounding box center [724, 111] width 97 height 29
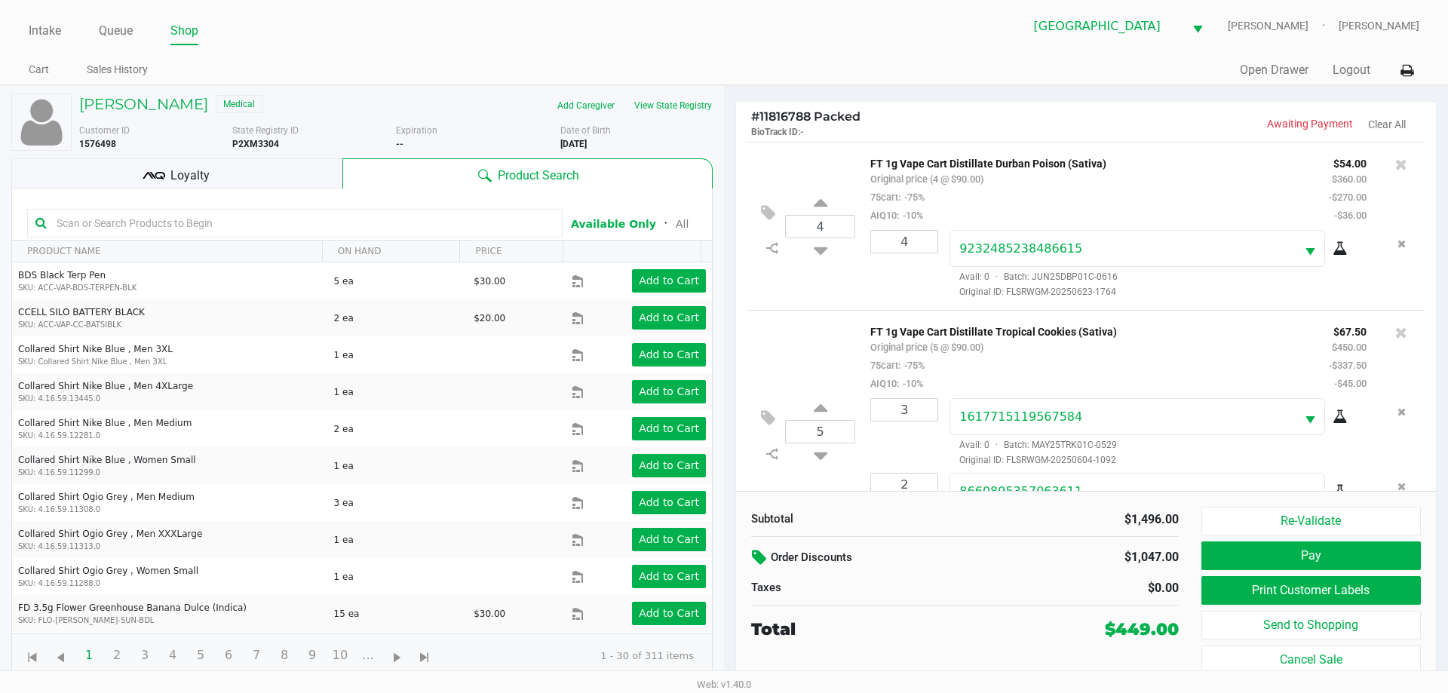
click at [768, 554] on icon at bounding box center [761, 557] width 18 height 17
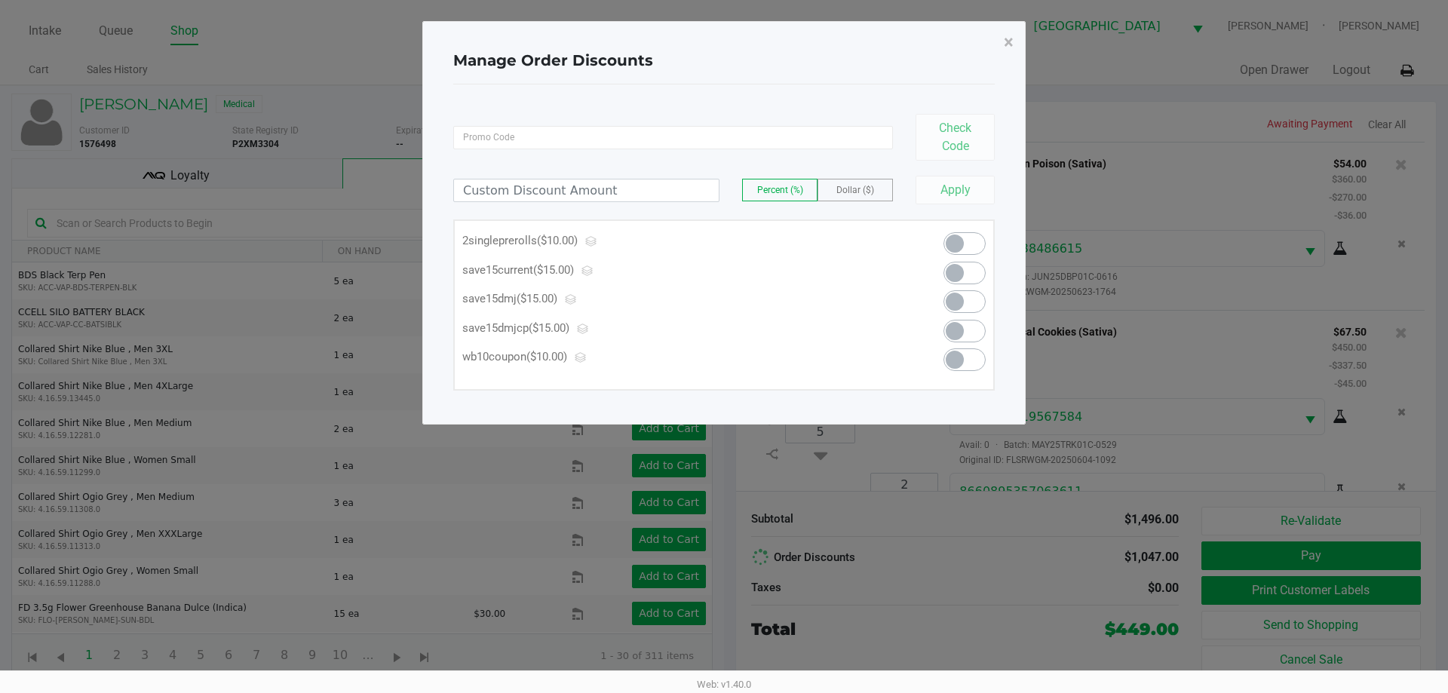
click at [982, 359] on span at bounding box center [964, 359] width 42 height 23
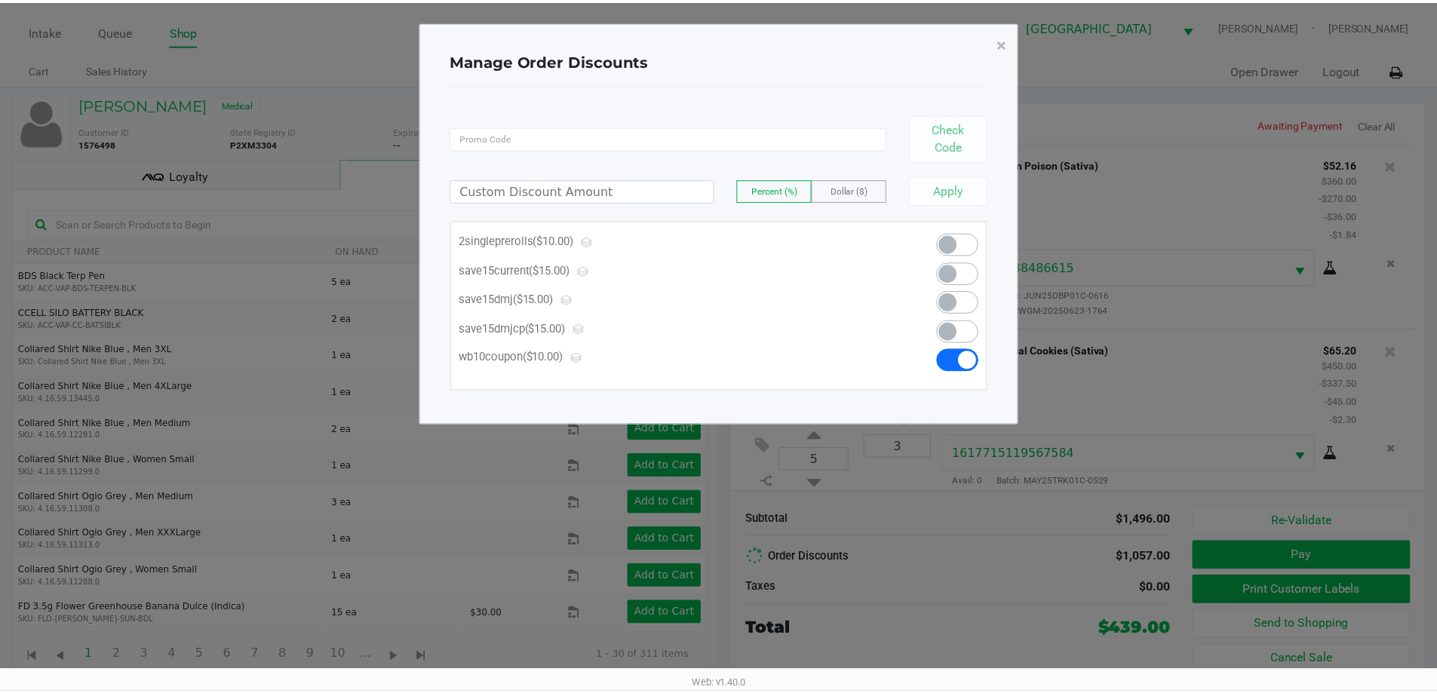
scroll to position [739, 0]
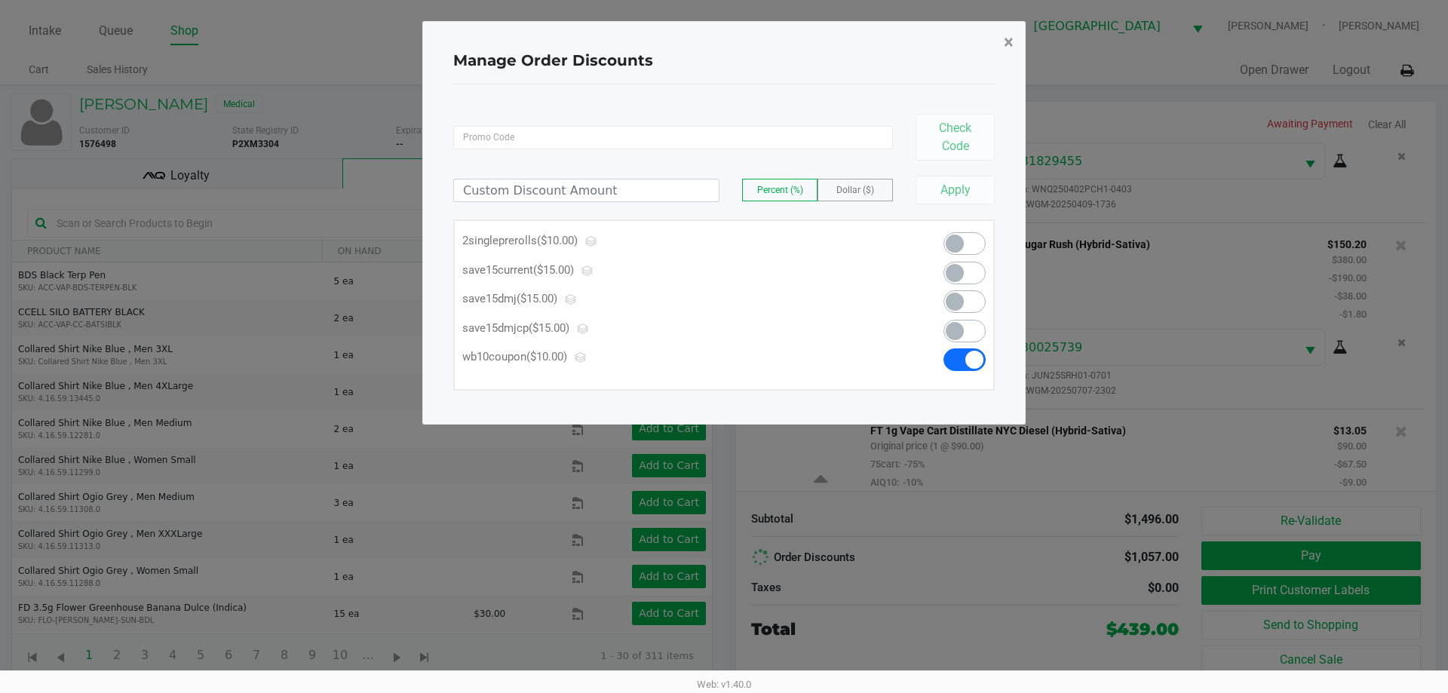
click at [997, 54] on button "×" at bounding box center [1009, 42] width 34 height 42
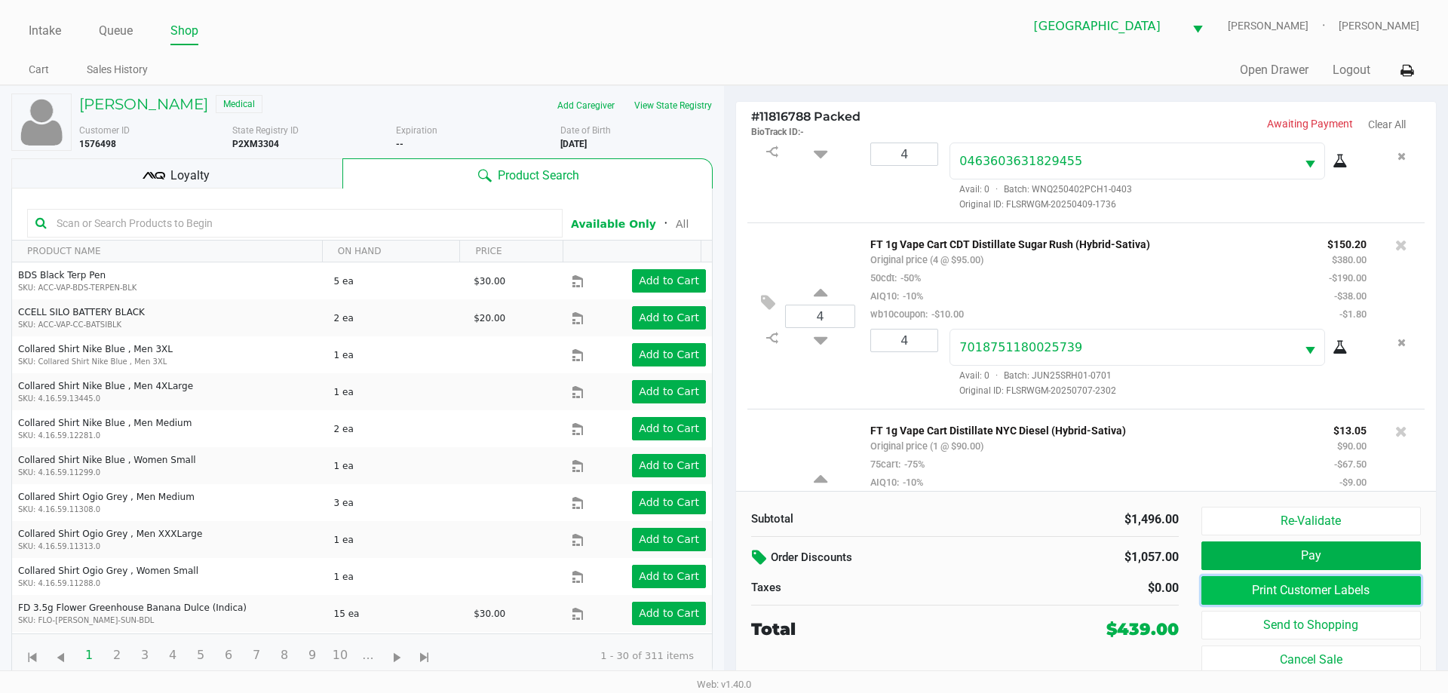
click at [1360, 594] on button "Print Customer Labels" at bounding box center [1310, 590] width 219 height 29
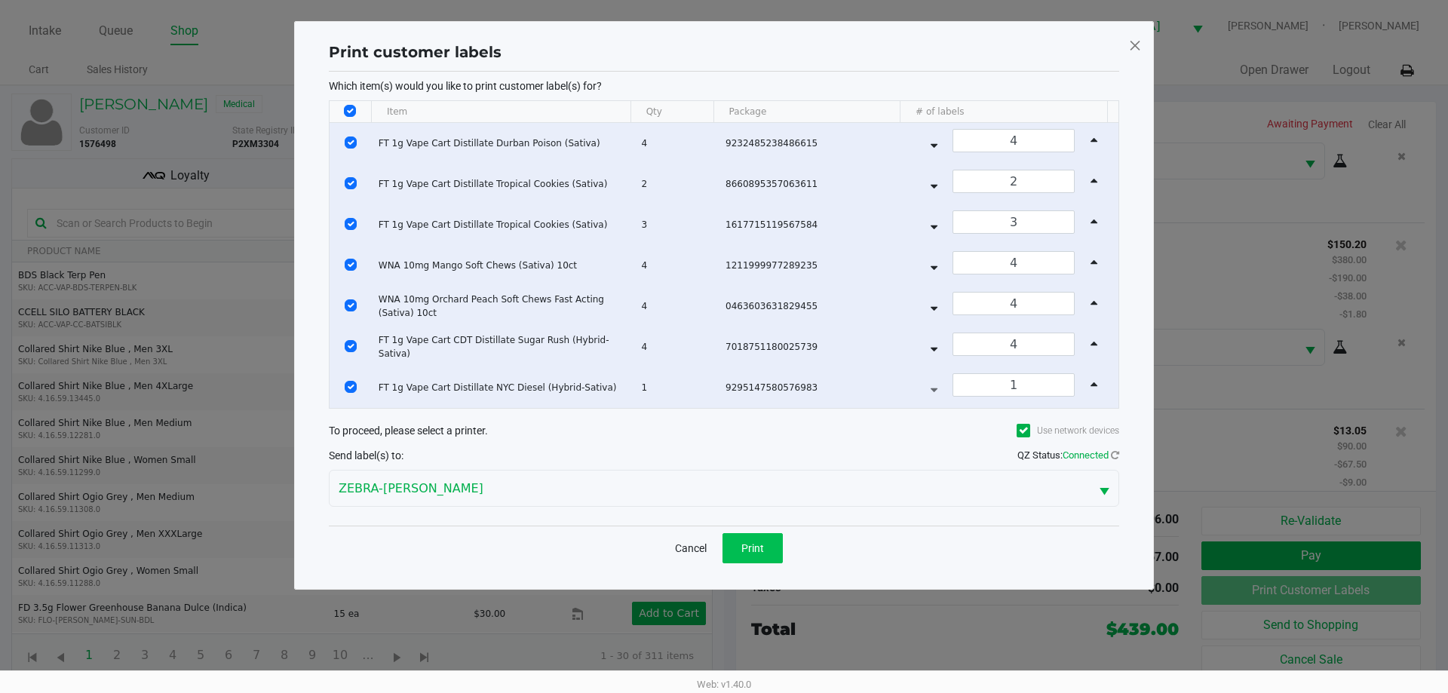
click at [762, 544] on span "Print" at bounding box center [752, 548] width 23 height 12
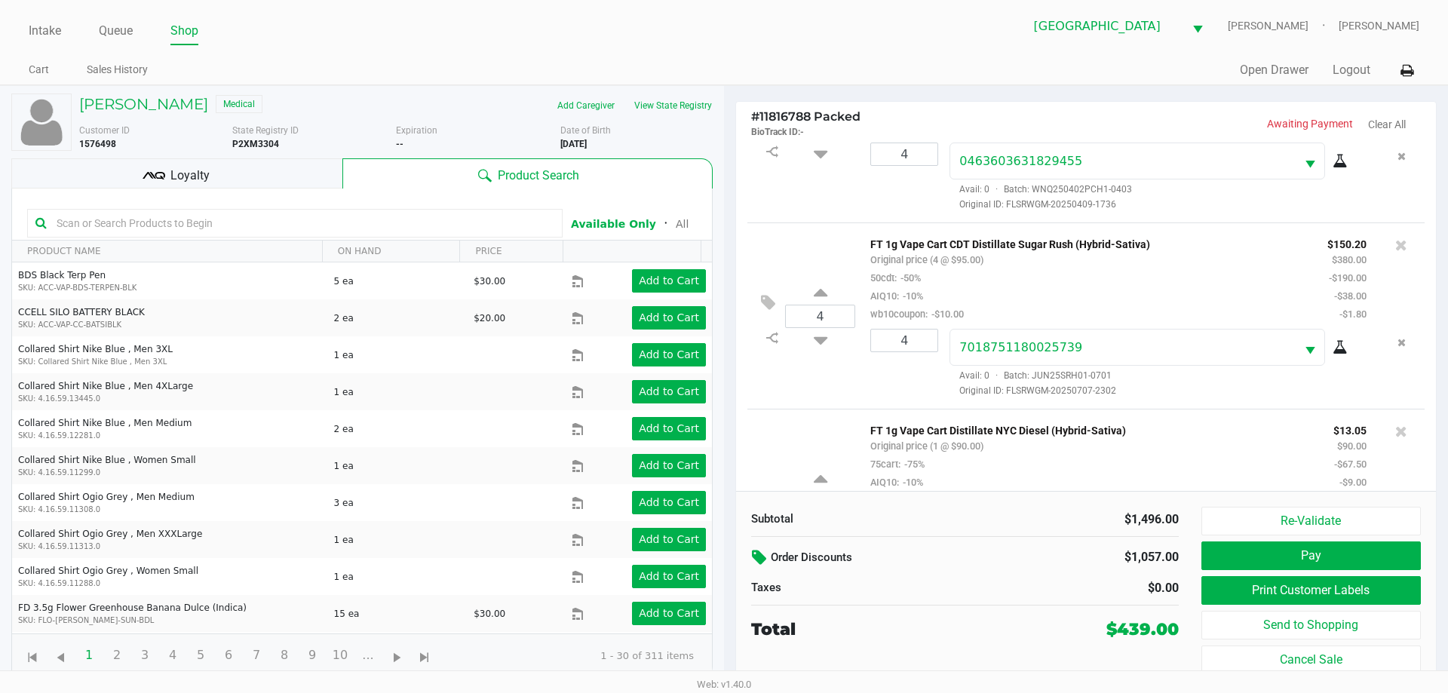
click at [1349, 550] on button "Pay" at bounding box center [1310, 555] width 219 height 29
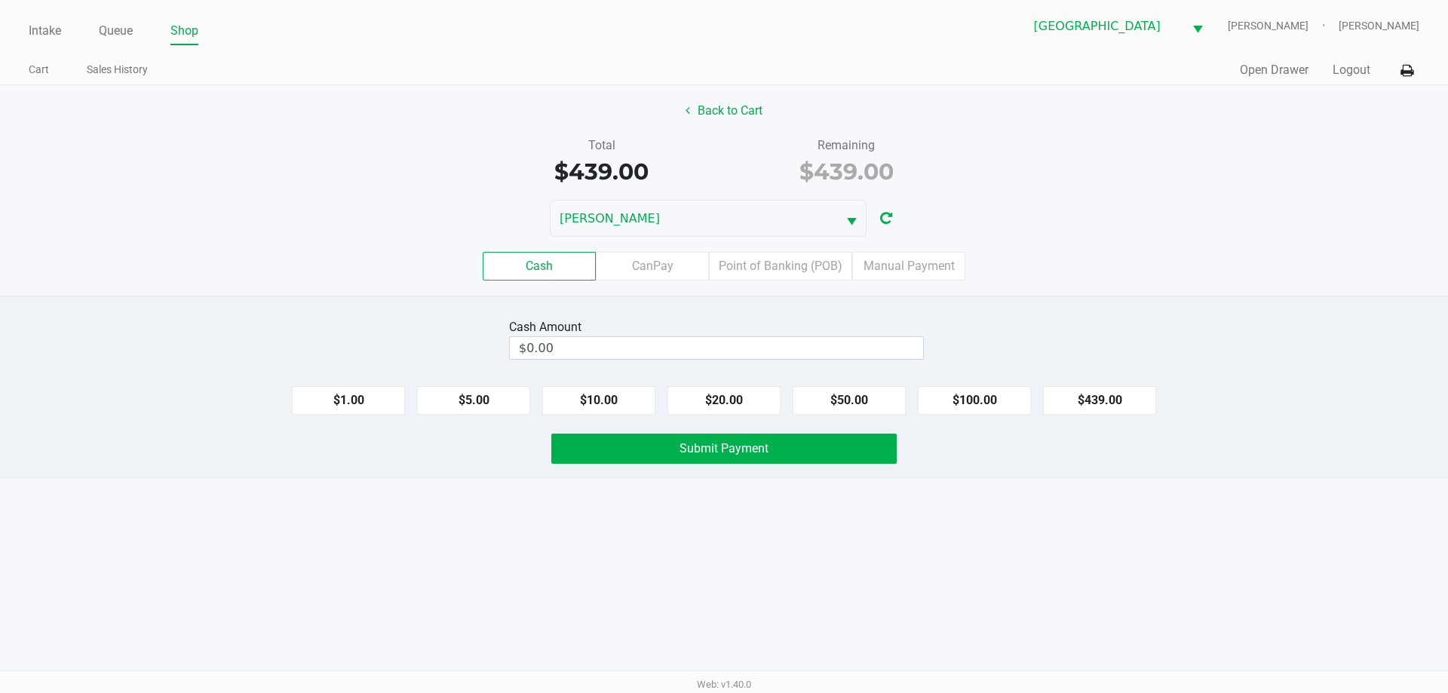
click at [776, 268] on label "Point of Banking (POB)" at bounding box center [780, 266] width 143 height 29
click at [0, 0] on 7 "Point of Banking (POB)" at bounding box center [0, 0] width 0 height 0
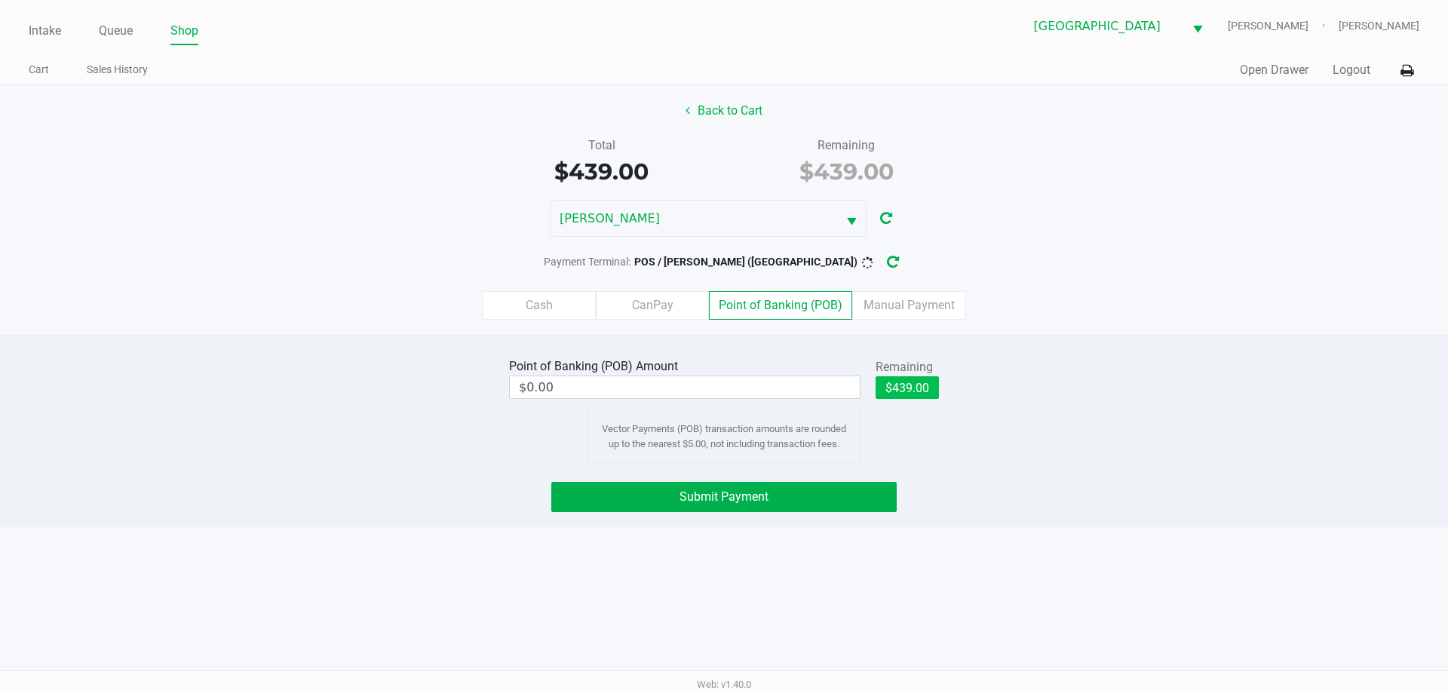
click at [901, 393] on button "$439.00" at bounding box center [907, 387] width 63 height 23
type input "$439.00"
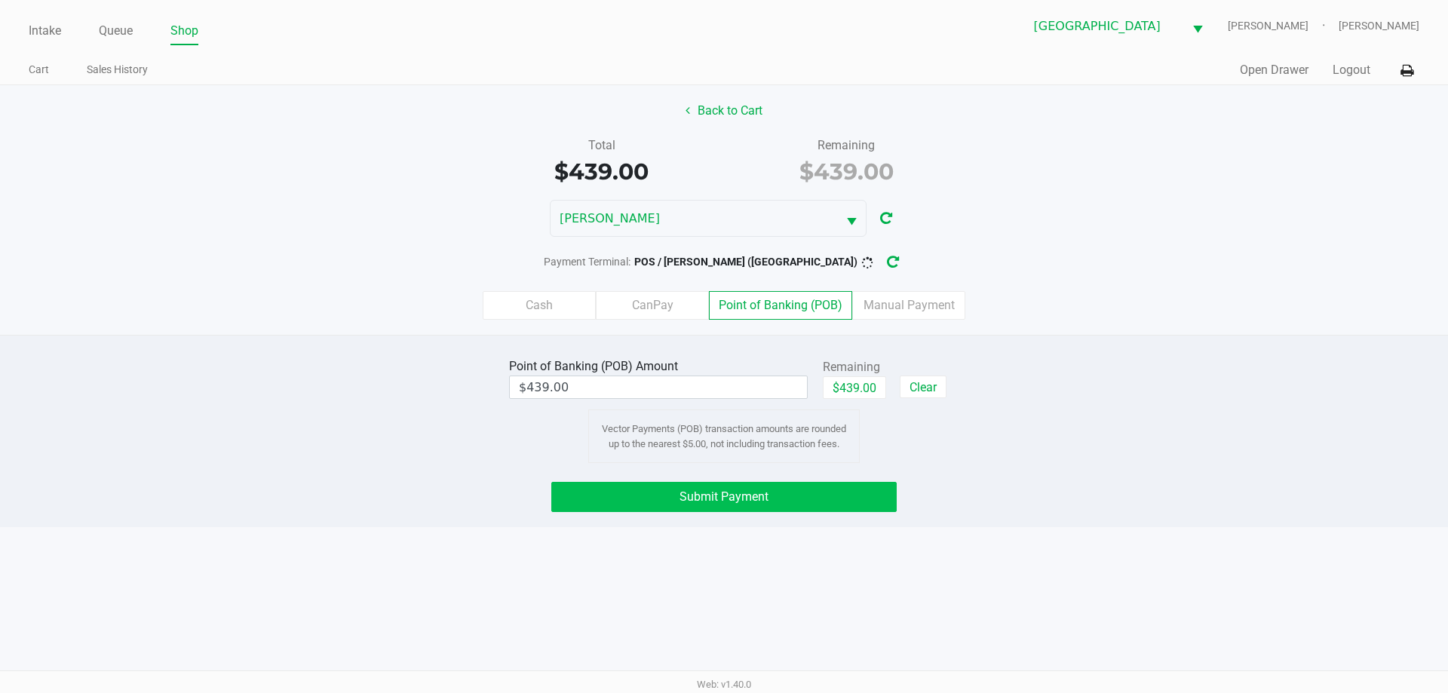
click at [798, 502] on button "Submit Payment" at bounding box center [723, 497] width 345 height 30
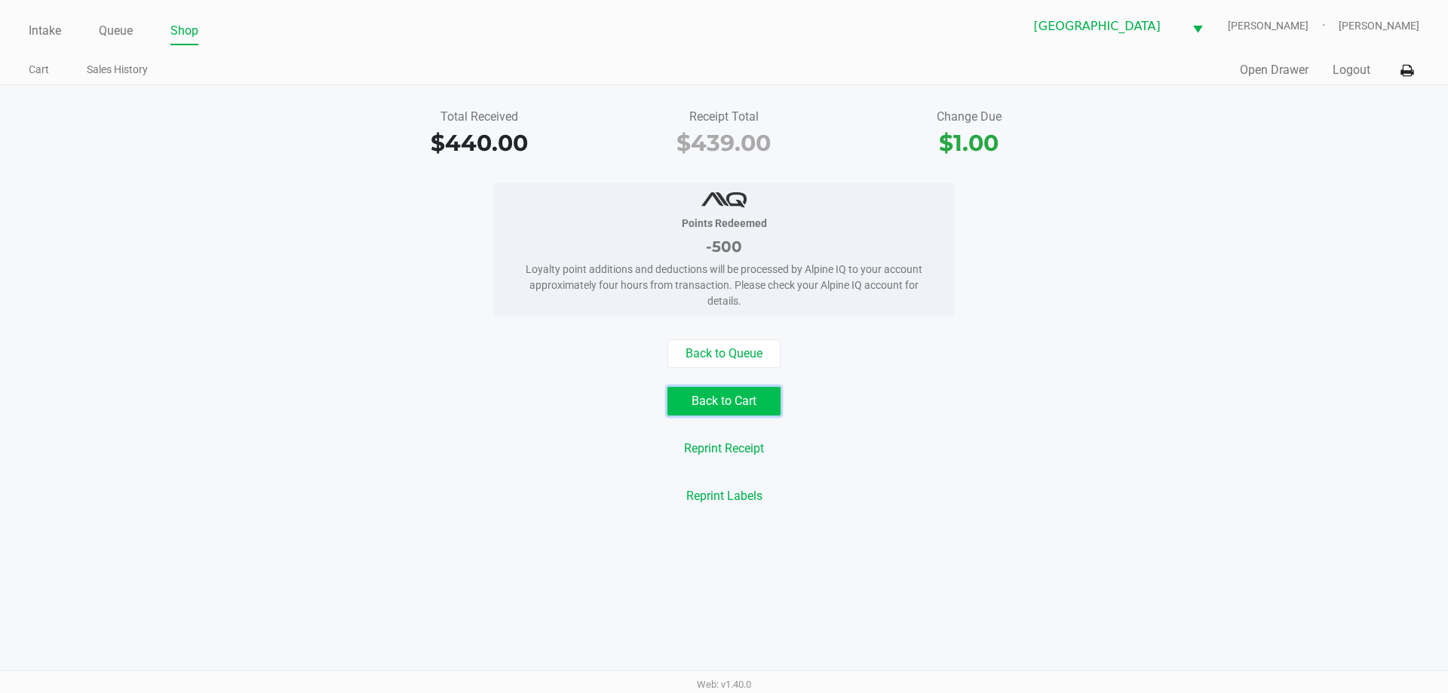
click at [737, 413] on button "Back to Cart" at bounding box center [723, 401] width 113 height 29
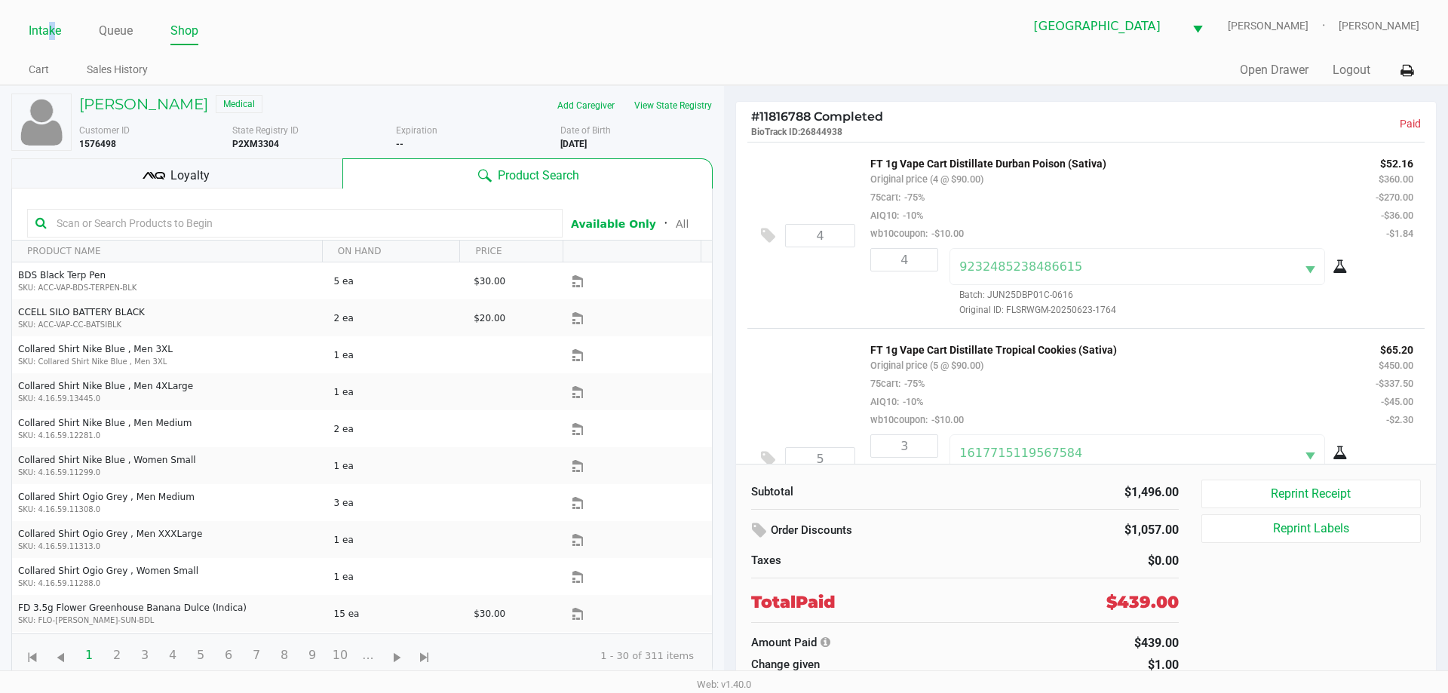
click at [53, 30] on link "Intake" at bounding box center [45, 30] width 32 height 21
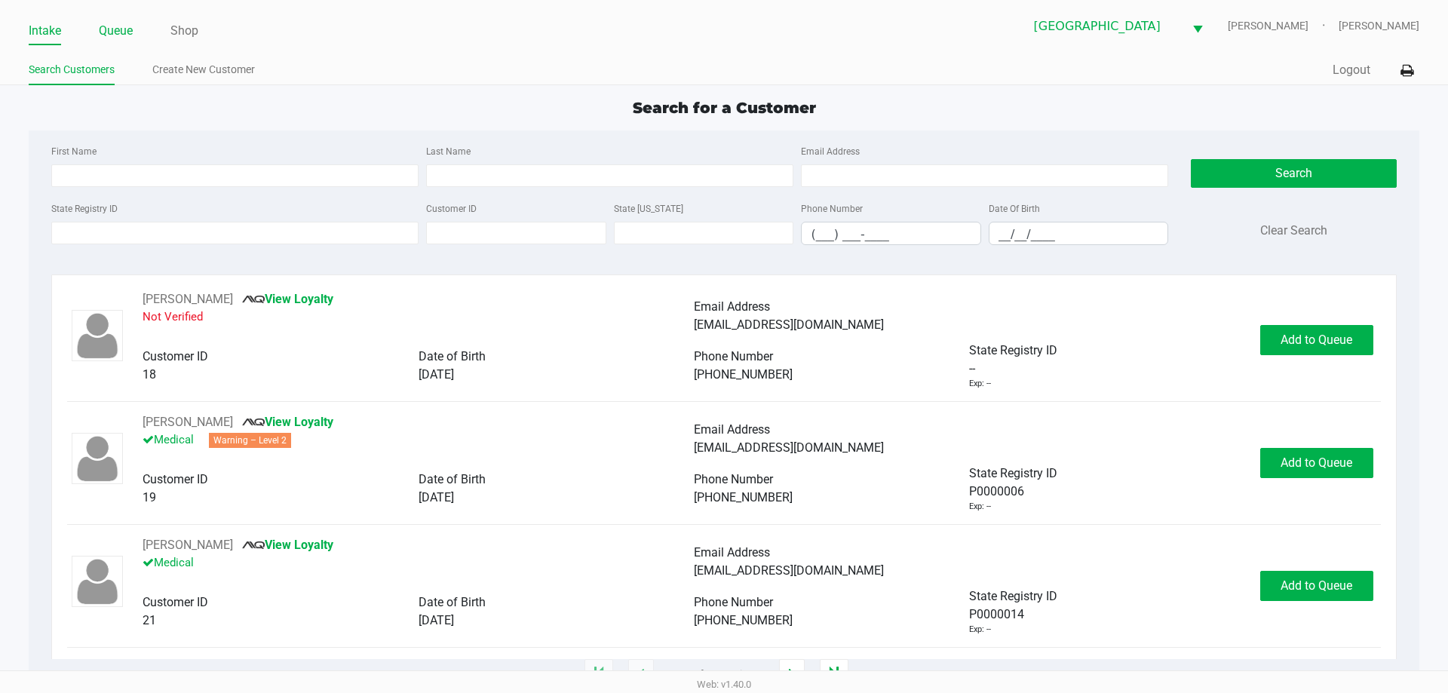
click at [112, 27] on link "Queue" at bounding box center [116, 30] width 34 height 21
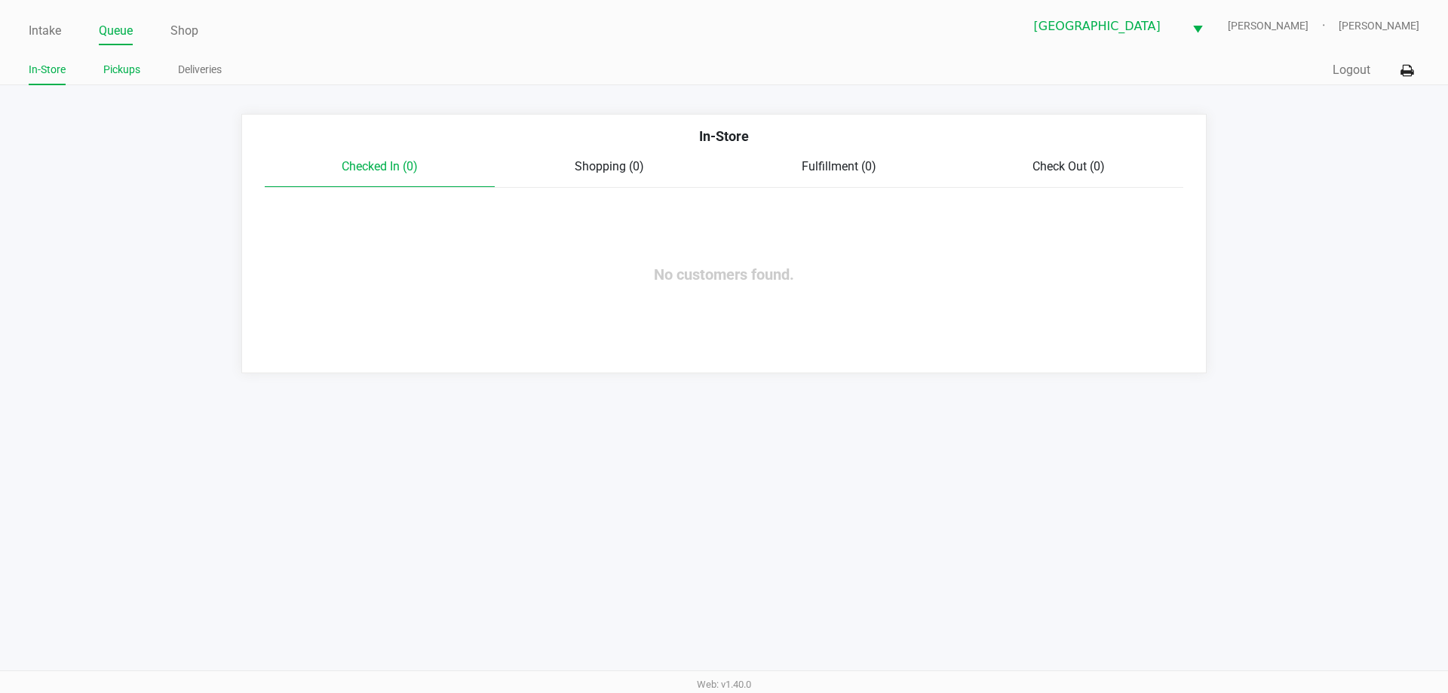
click at [115, 66] on link "Pickups" at bounding box center [121, 69] width 37 height 19
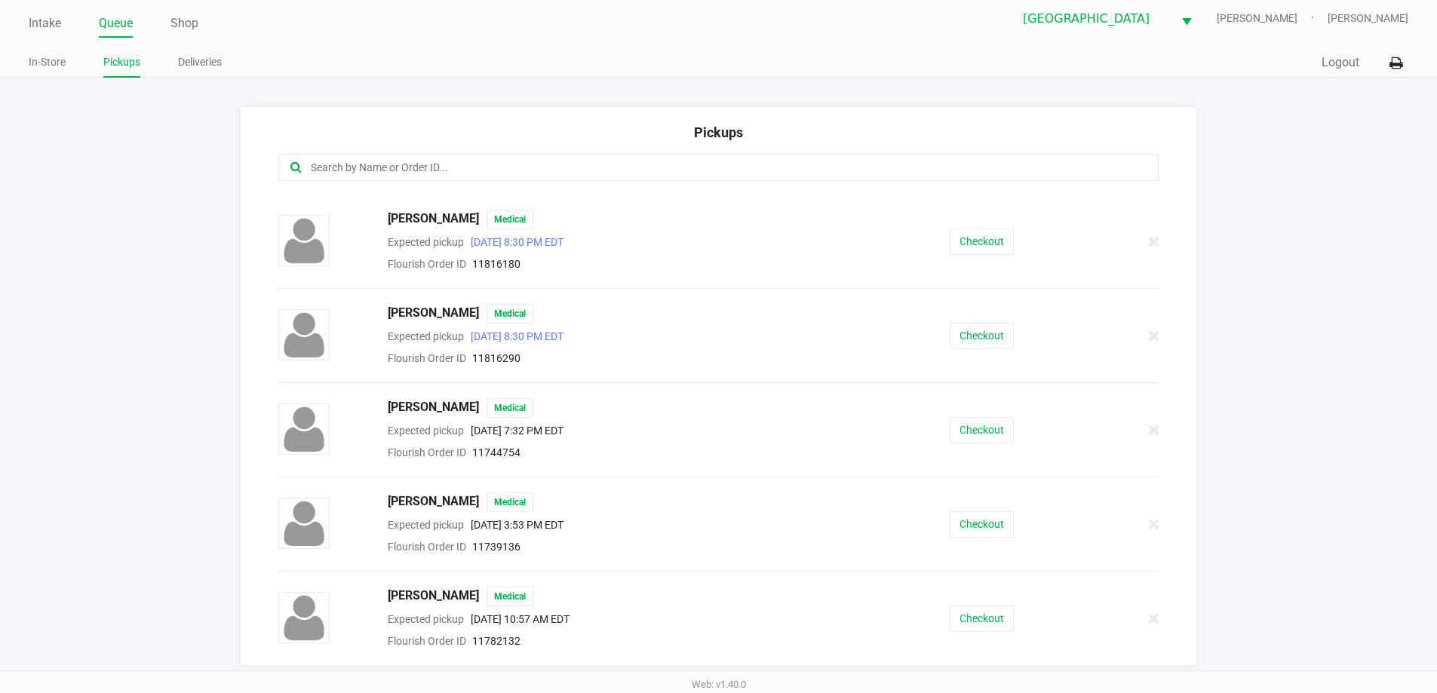
scroll to position [10, 0]
click at [936, 623] on div "Checkout" at bounding box center [981, 616] width 225 height 26
click at [949, 623] on button "Checkout" at bounding box center [981, 616] width 64 height 26
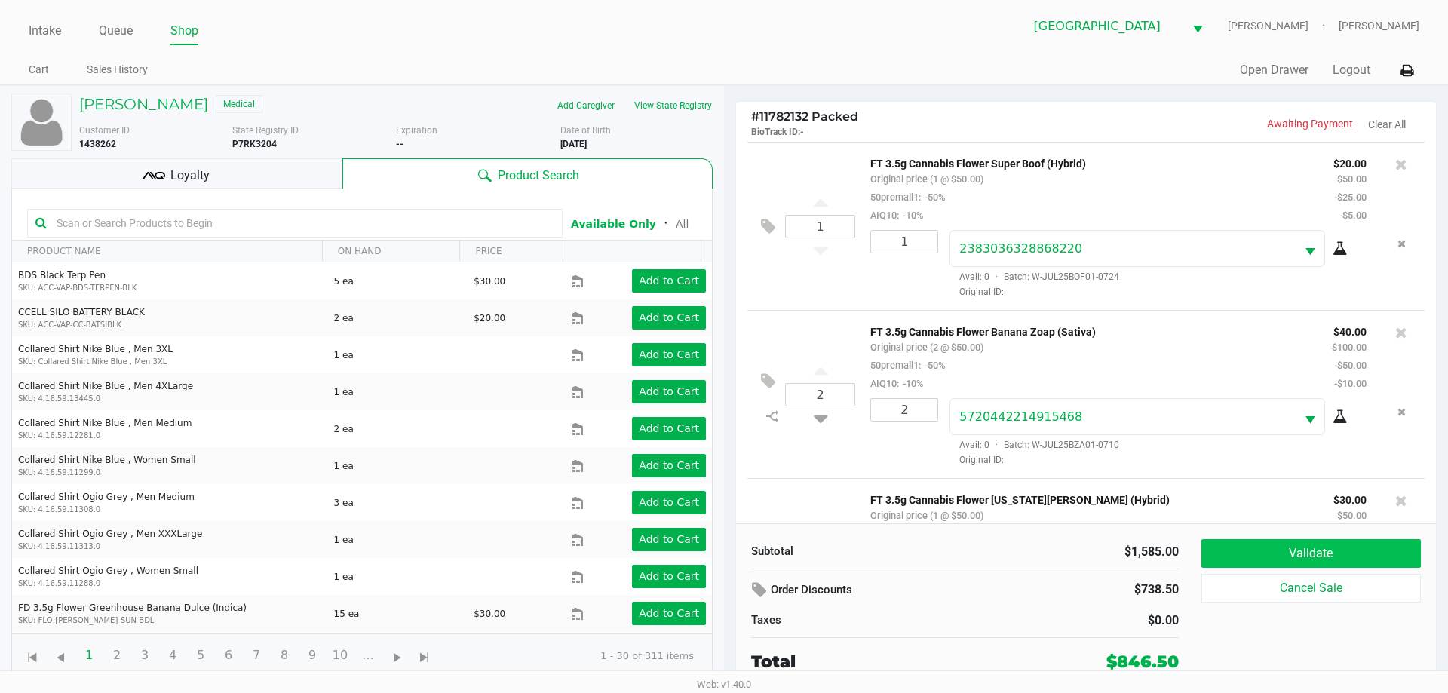
click at [1348, 550] on button "Validate" at bounding box center [1310, 553] width 219 height 29
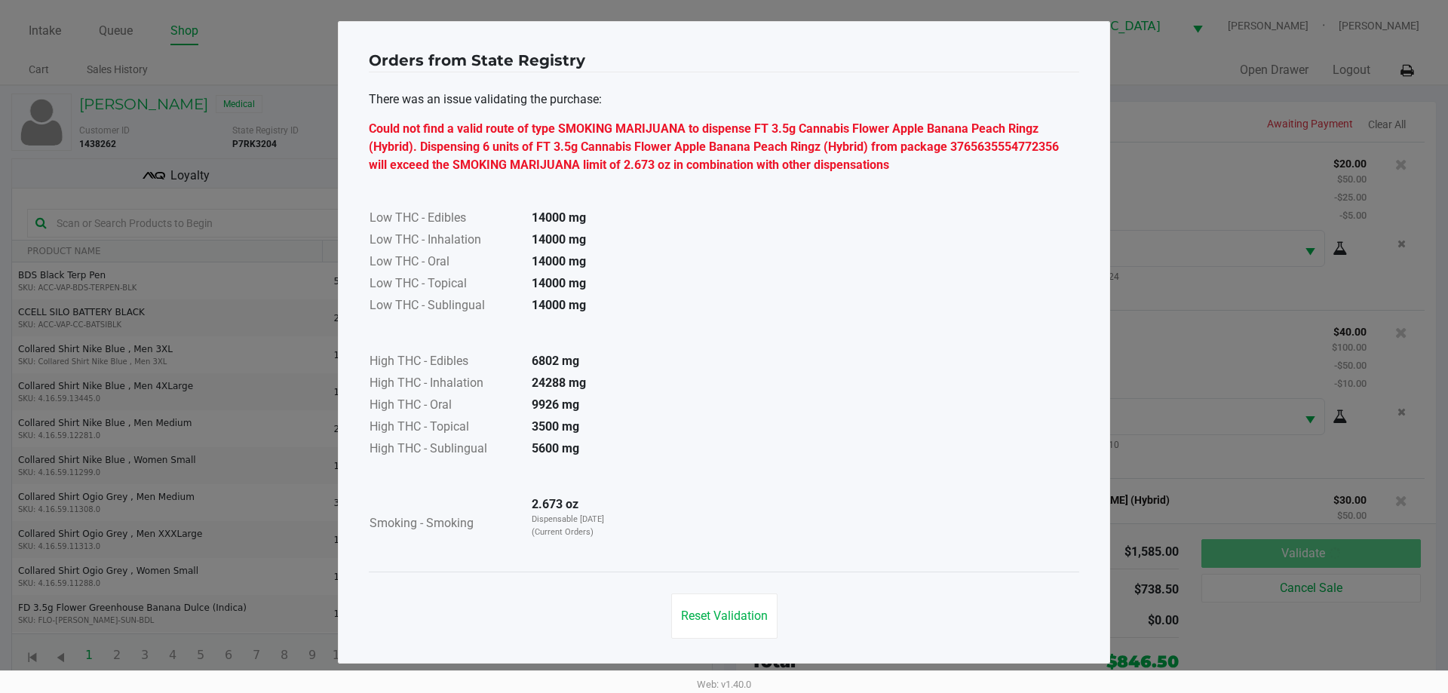
click at [723, 631] on button "Reset Validation" at bounding box center [724, 615] width 106 height 45
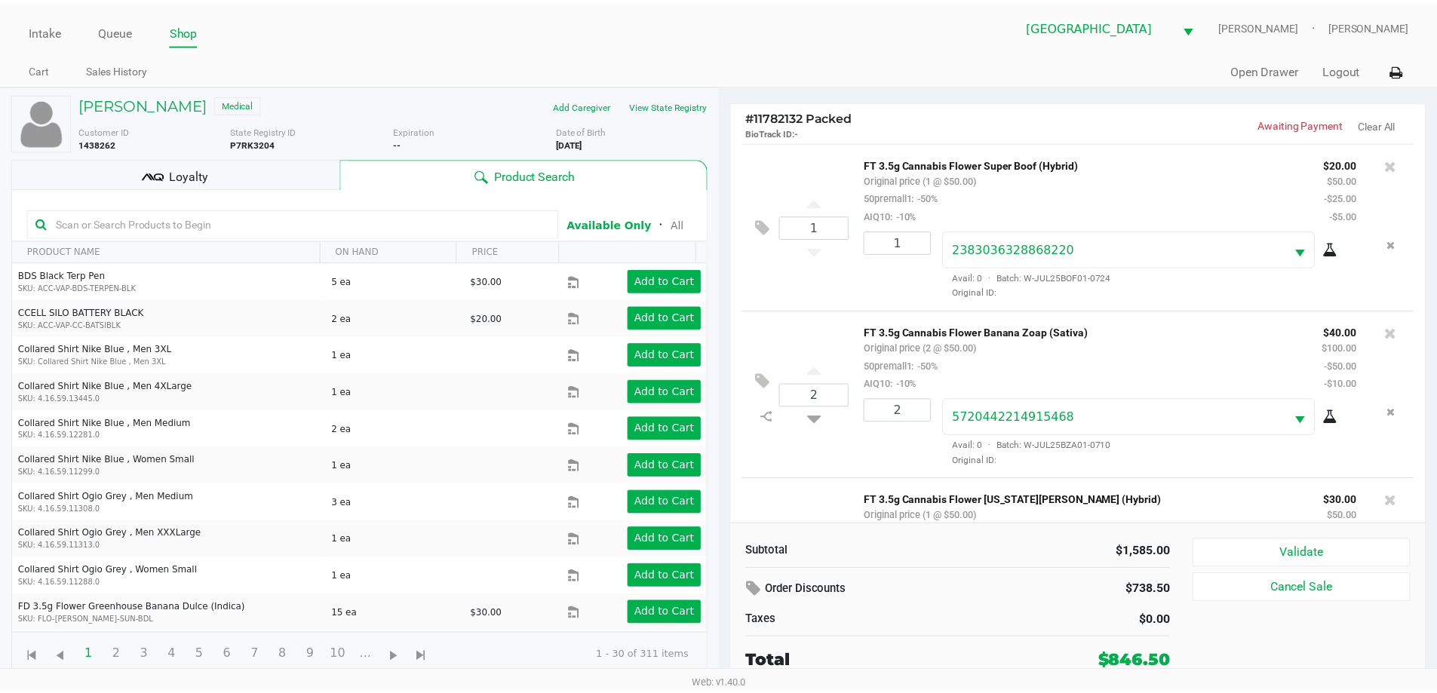
scroll to position [1760, 0]
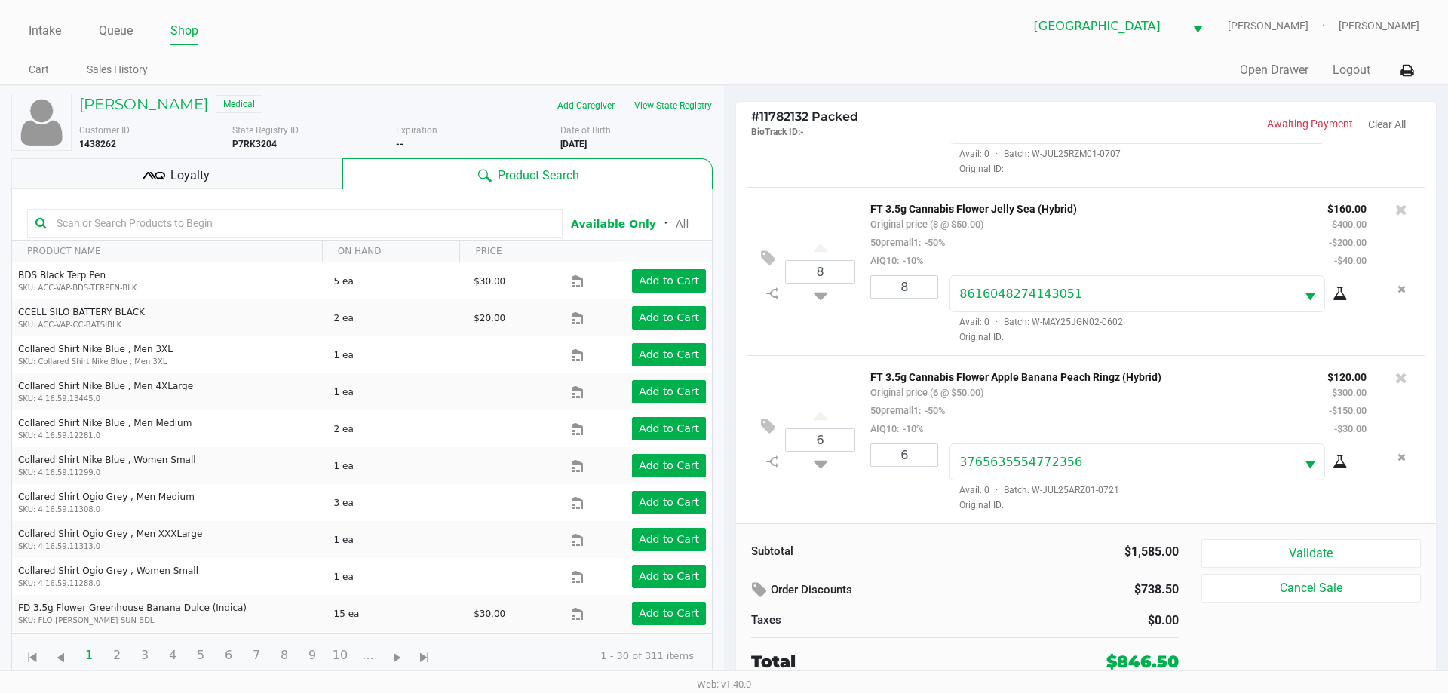
click at [252, 159] on div "Loyalty" at bounding box center [176, 173] width 331 height 30
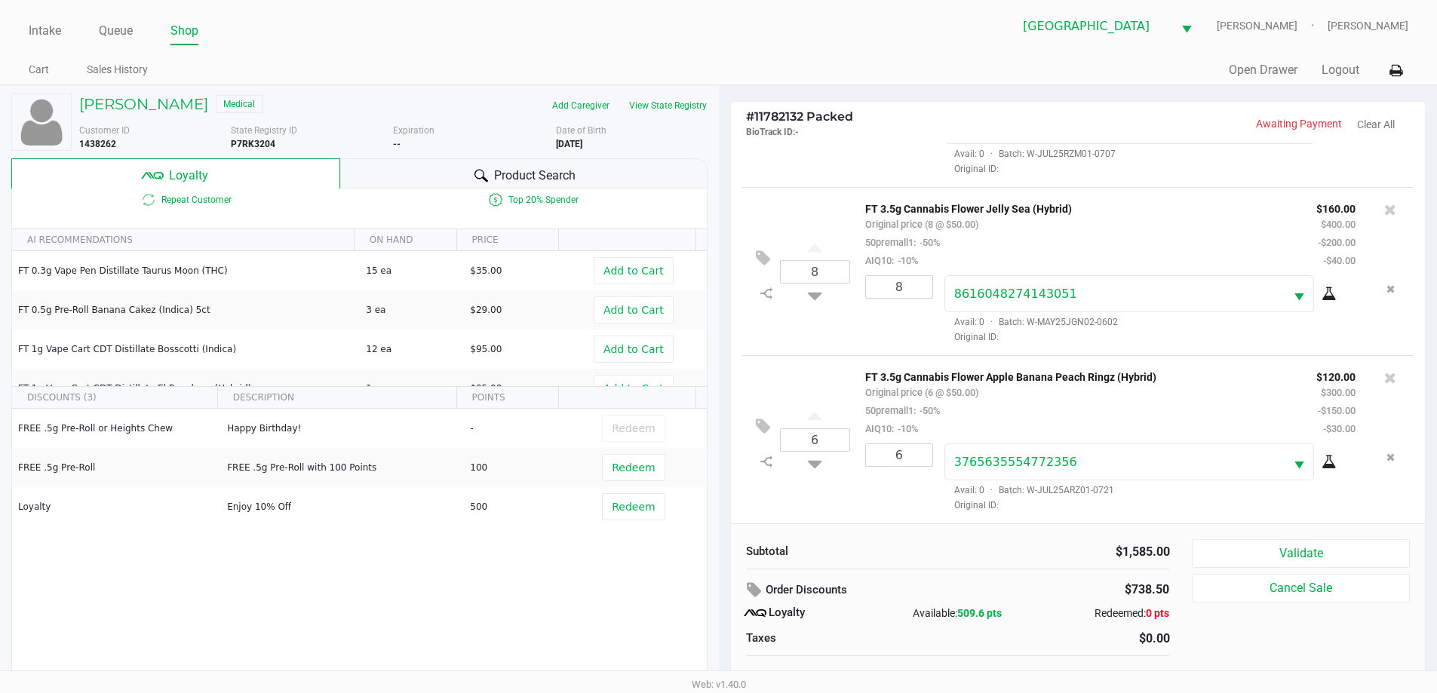
click at [549, 179] on span "Product Search" at bounding box center [534, 176] width 81 height 18
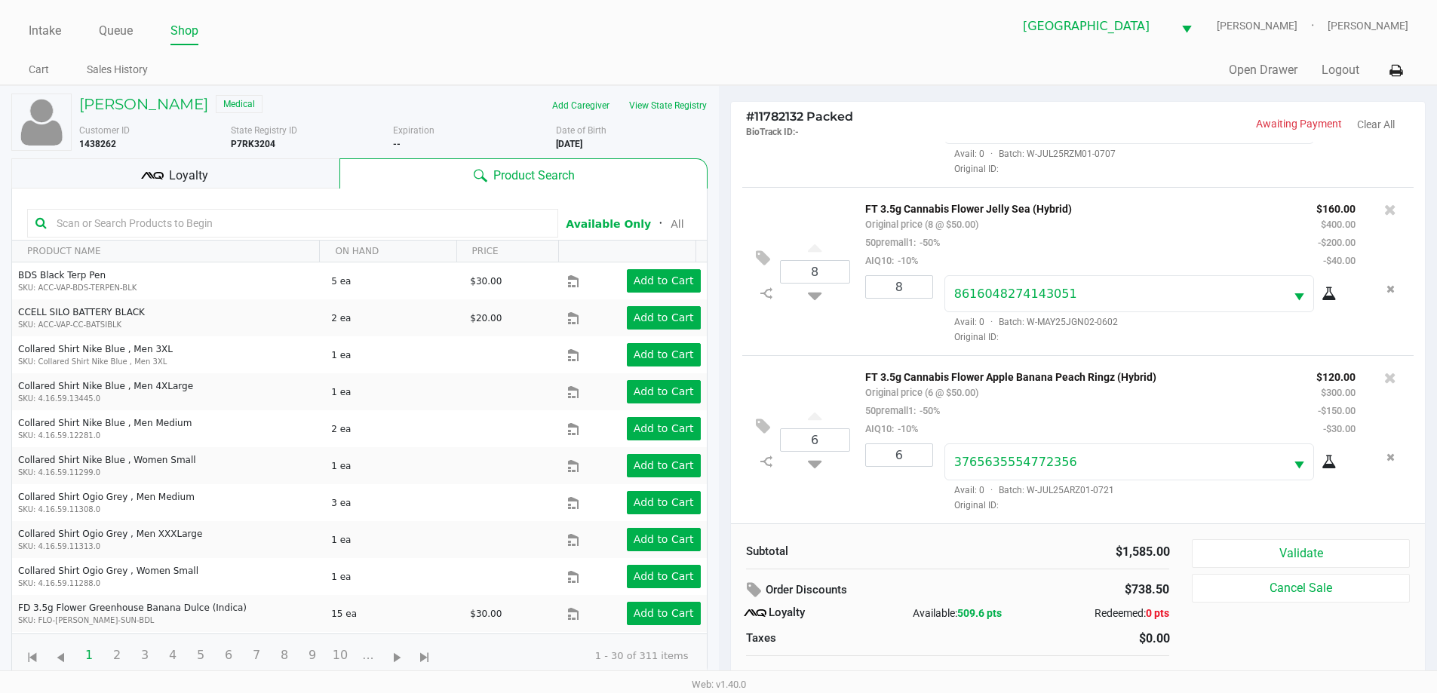
click at [210, 186] on div "Loyalty" at bounding box center [175, 173] width 328 height 30
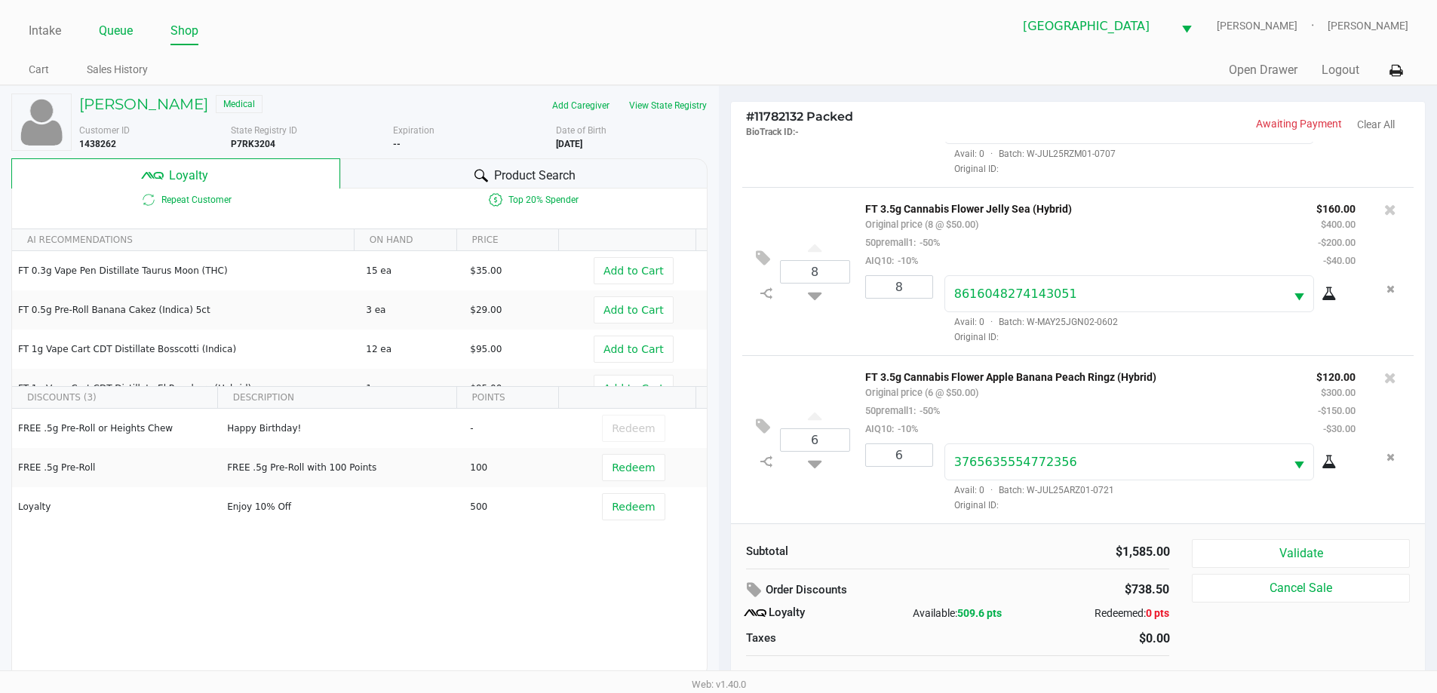
click at [111, 31] on link "Queue" at bounding box center [116, 30] width 34 height 21
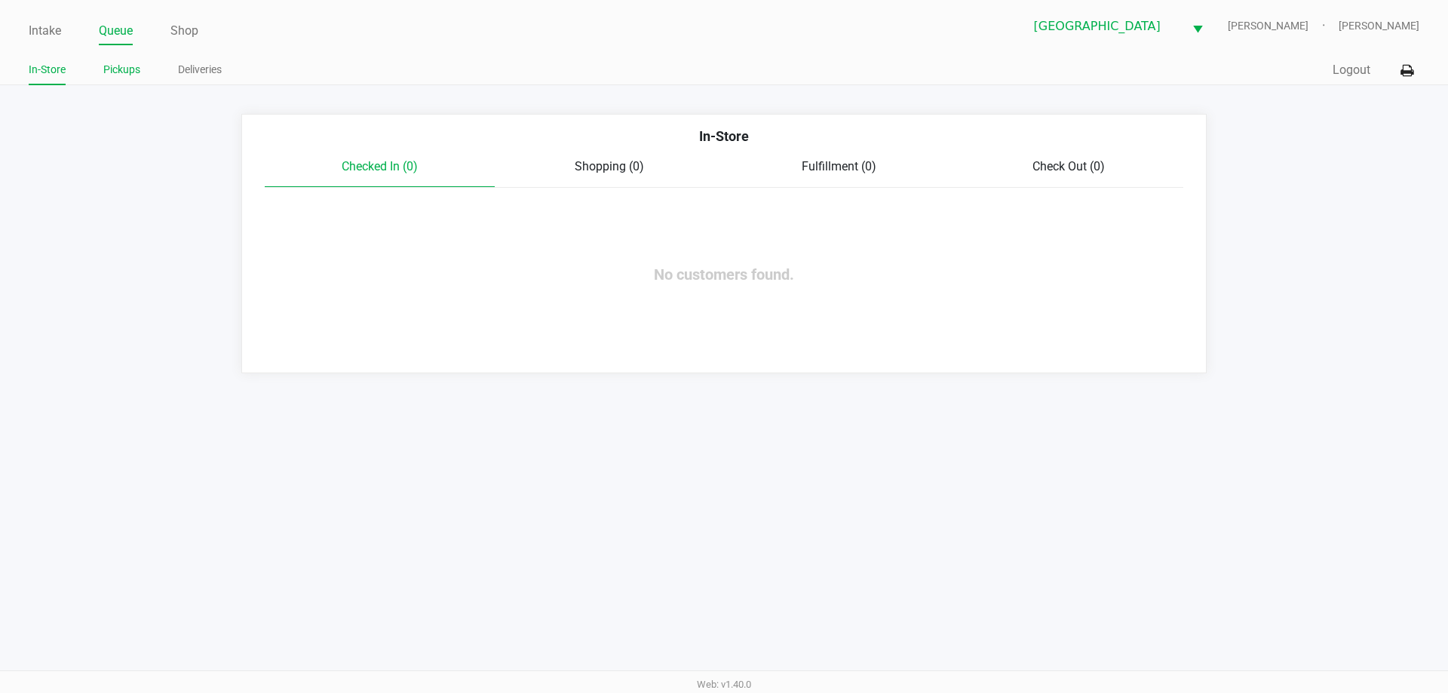
click at [125, 66] on link "Pickups" at bounding box center [121, 69] width 37 height 19
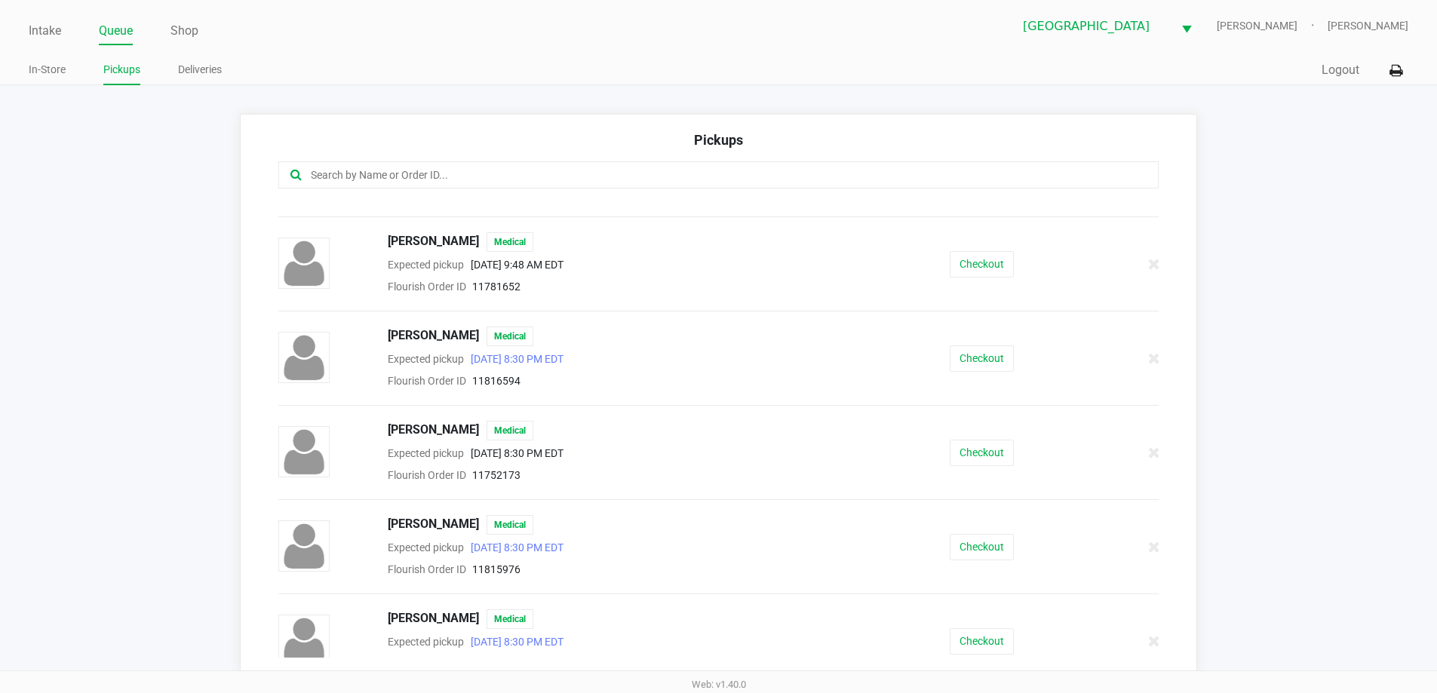
scroll to position [377, 0]
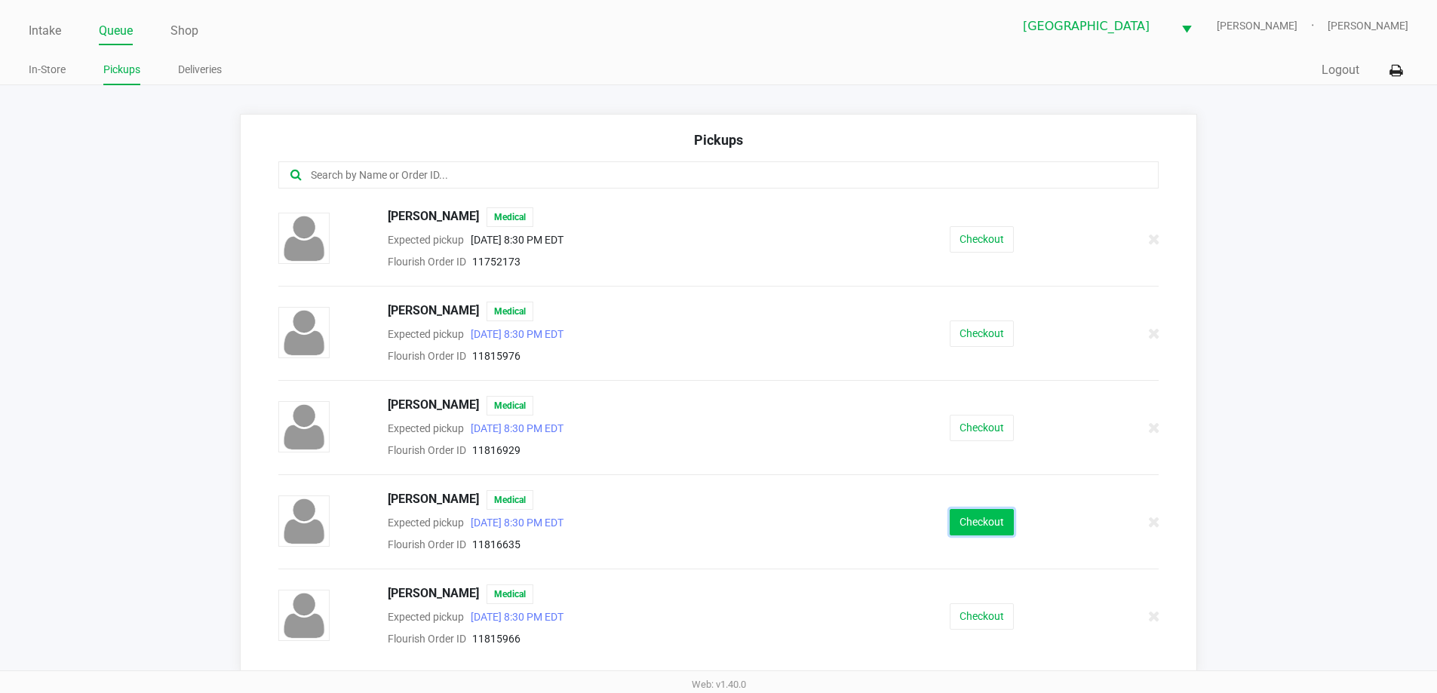
click at [959, 519] on button "Checkout" at bounding box center [981, 522] width 64 height 26
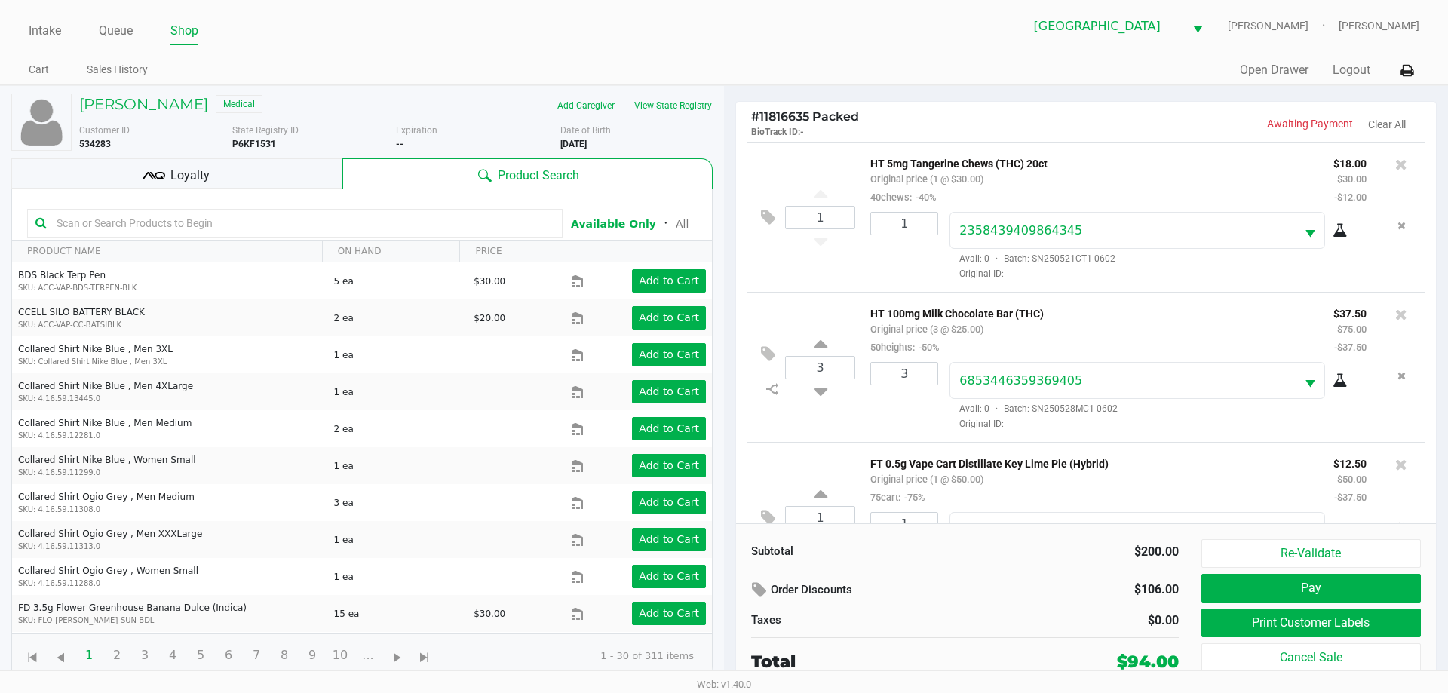
click at [232, 183] on div "Loyalty" at bounding box center [176, 173] width 331 height 30
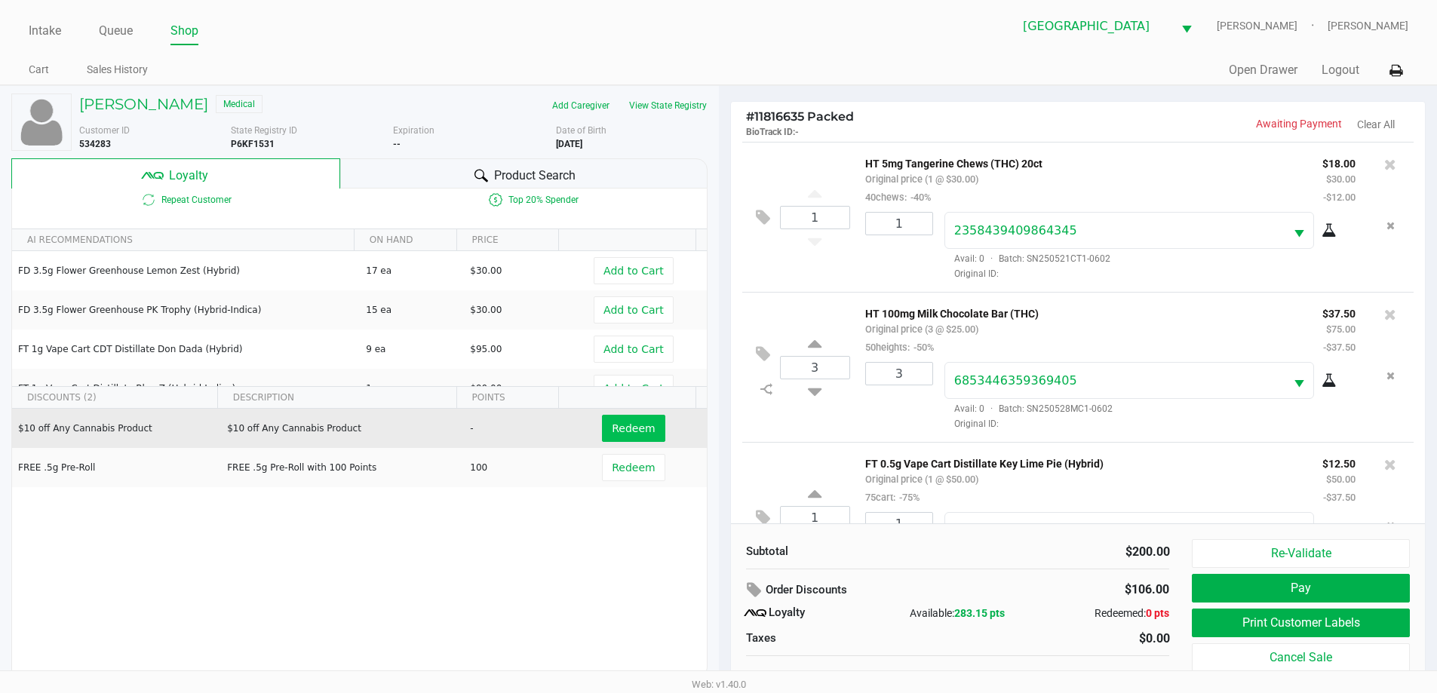
click at [624, 432] on span "Redeem" at bounding box center [633, 428] width 43 height 12
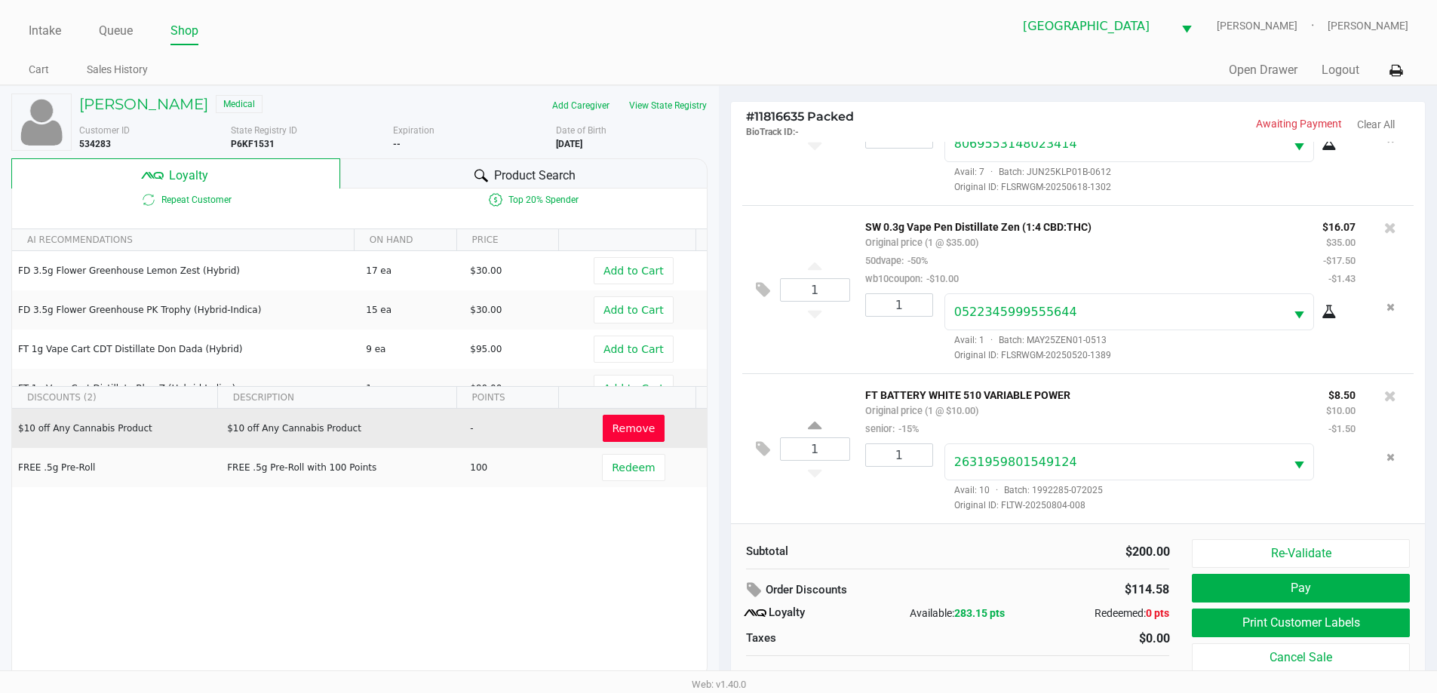
scroll to position [15, 0]
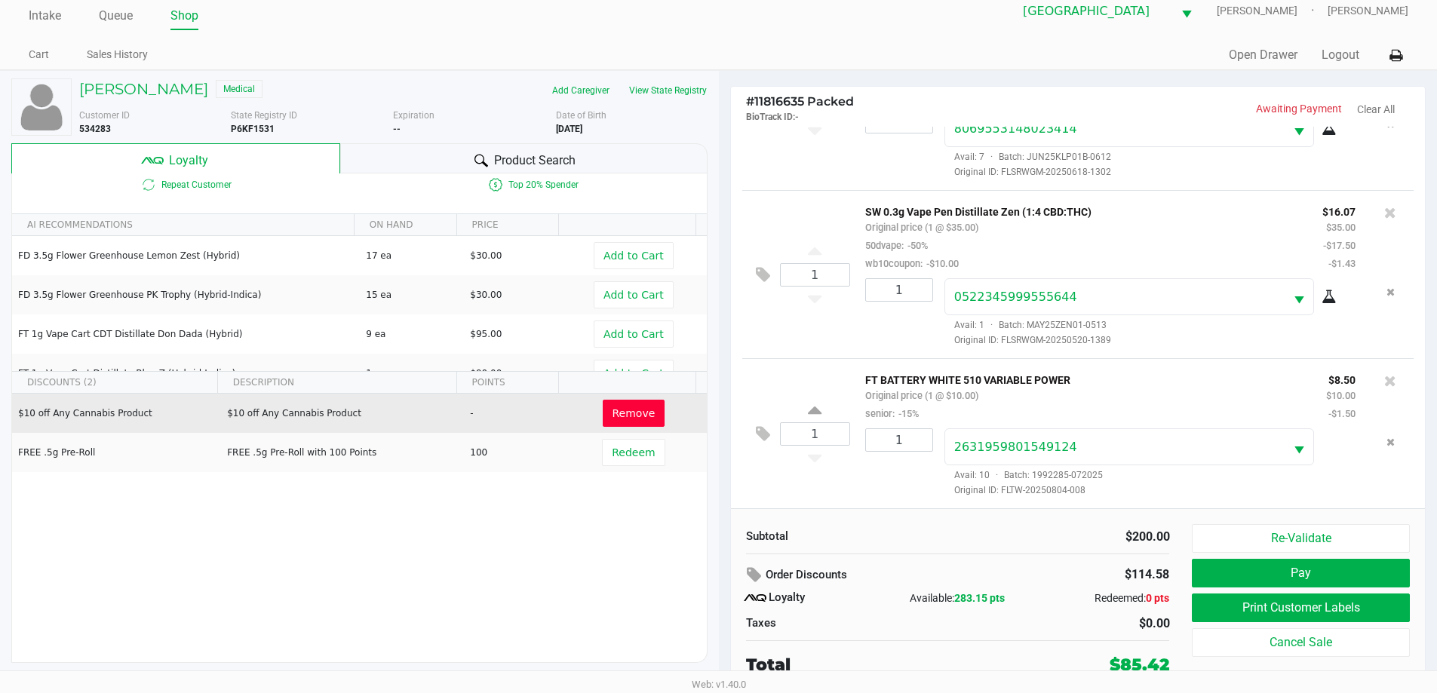
click at [762, 420] on button at bounding box center [766, 434] width 26 height 36
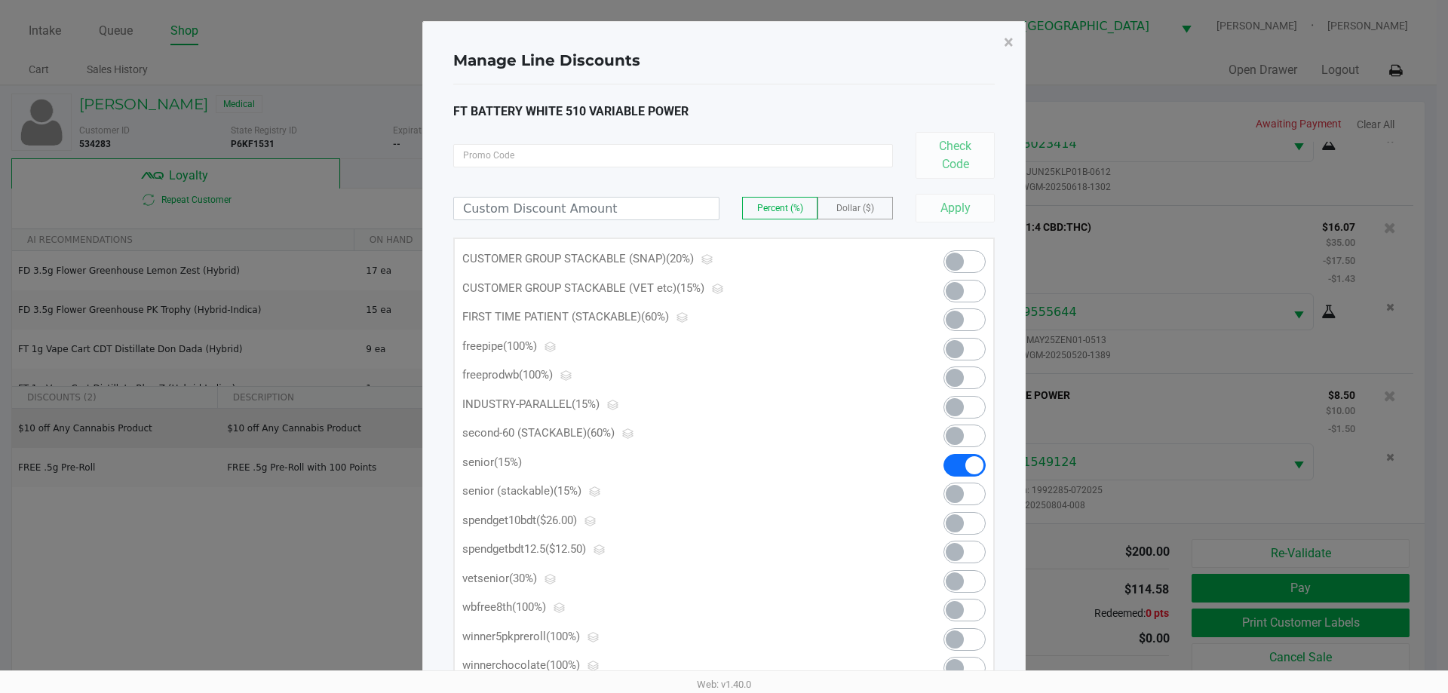
click at [980, 493] on span at bounding box center [964, 494] width 42 height 23
click at [1013, 52] on button "×" at bounding box center [1009, 42] width 34 height 42
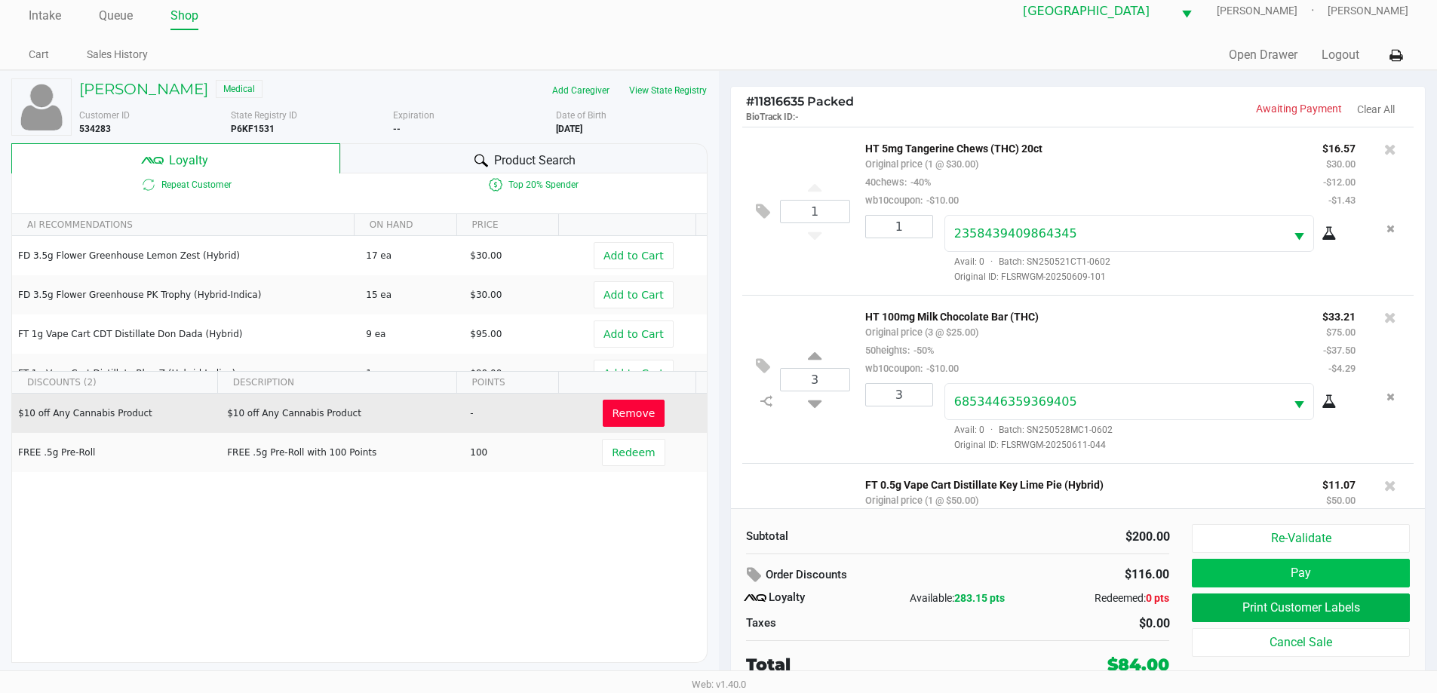
click at [1305, 578] on button "Pay" at bounding box center [1299, 573] width 217 height 29
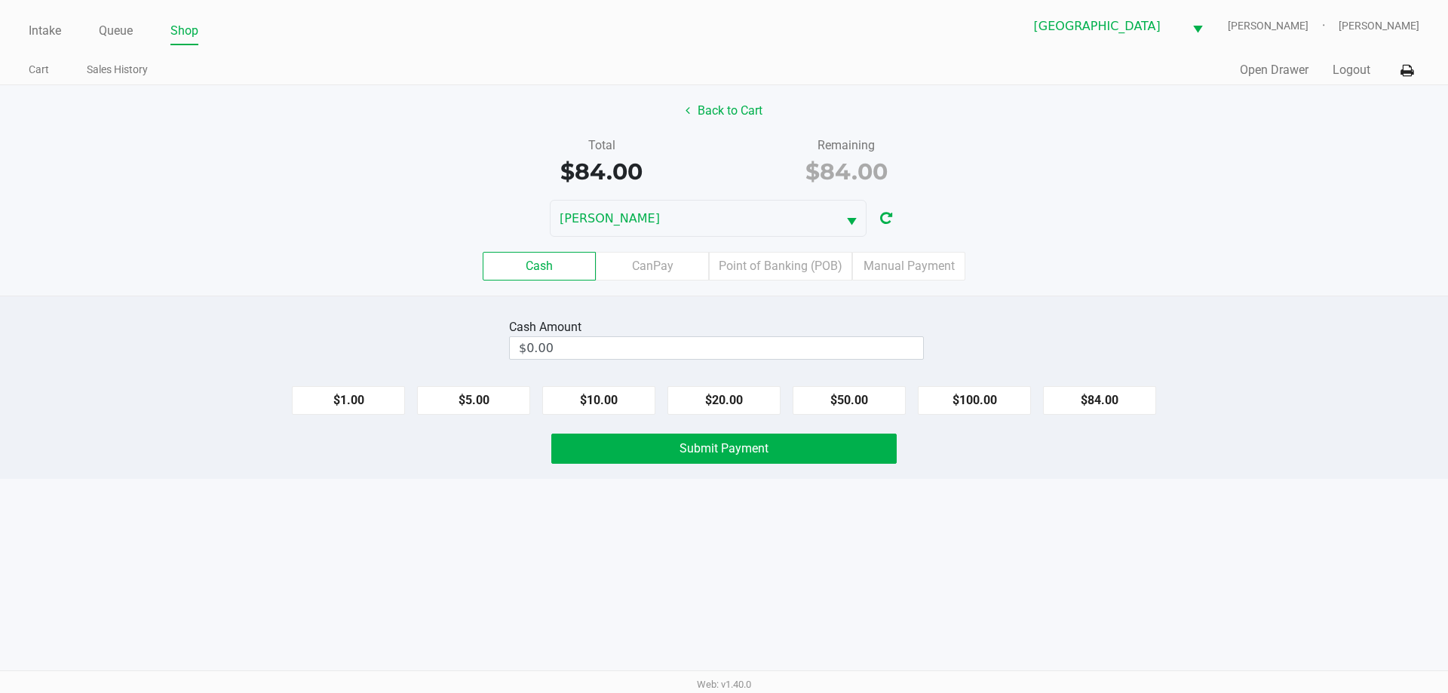
click at [675, 265] on label "CanPay" at bounding box center [652, 266] width 113 height 29
click at [0, 0] on 2 "CanPay" at bounding box center [0, 0] width 0 height 0
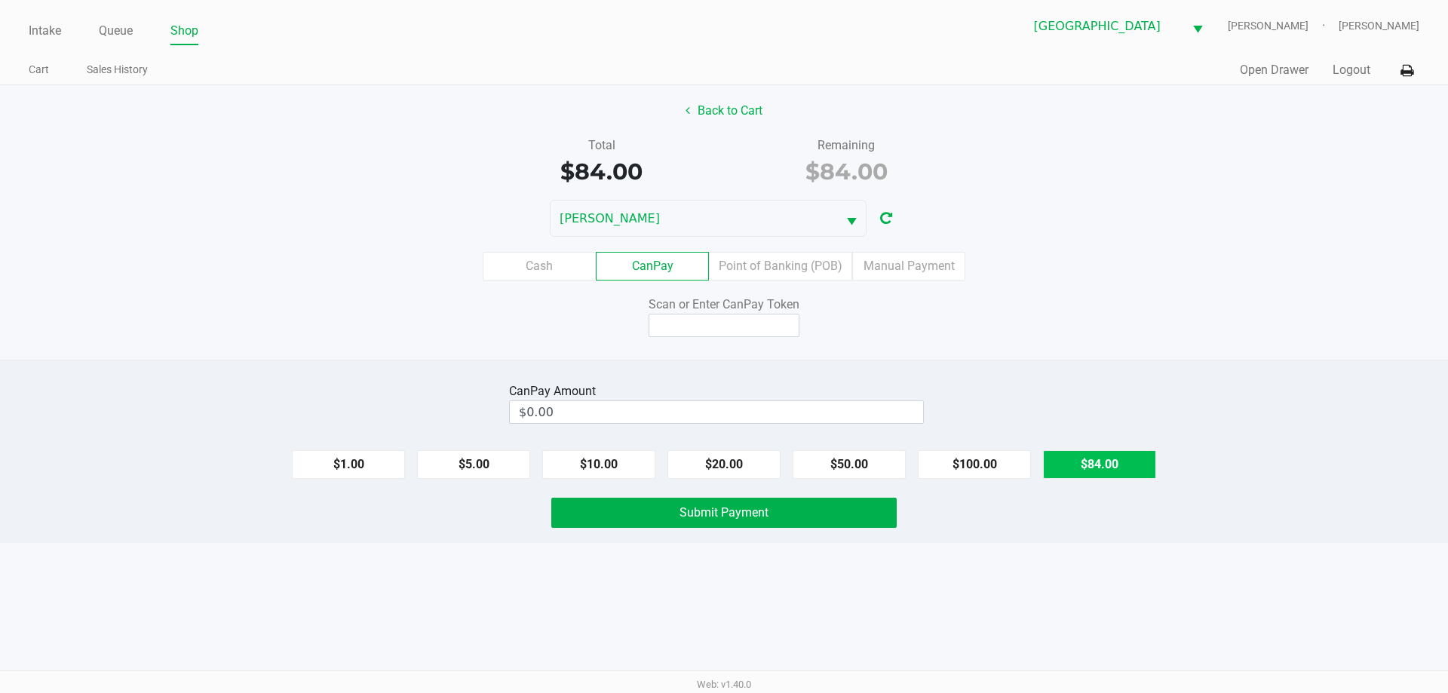
click at [1103, 470] on button "$84.00" at bounding box center [1099, 464] width 113 height 29
type input "$84.00"
click at [763, 336] on input at bounding box center [724, 325] width 151 height 23
type input "X3997258X"
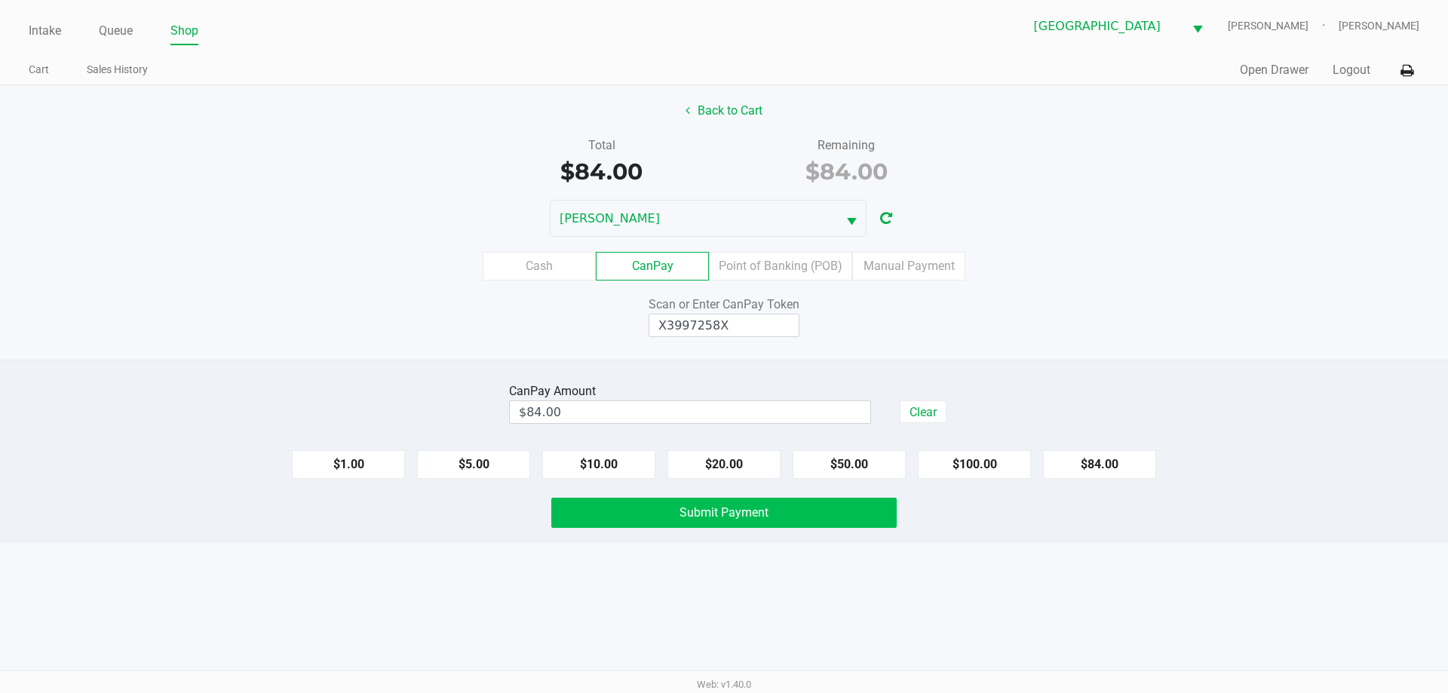
click at [759, 523] on button "Submit Payment" at bounding box center [723, 513] width 345 height 30
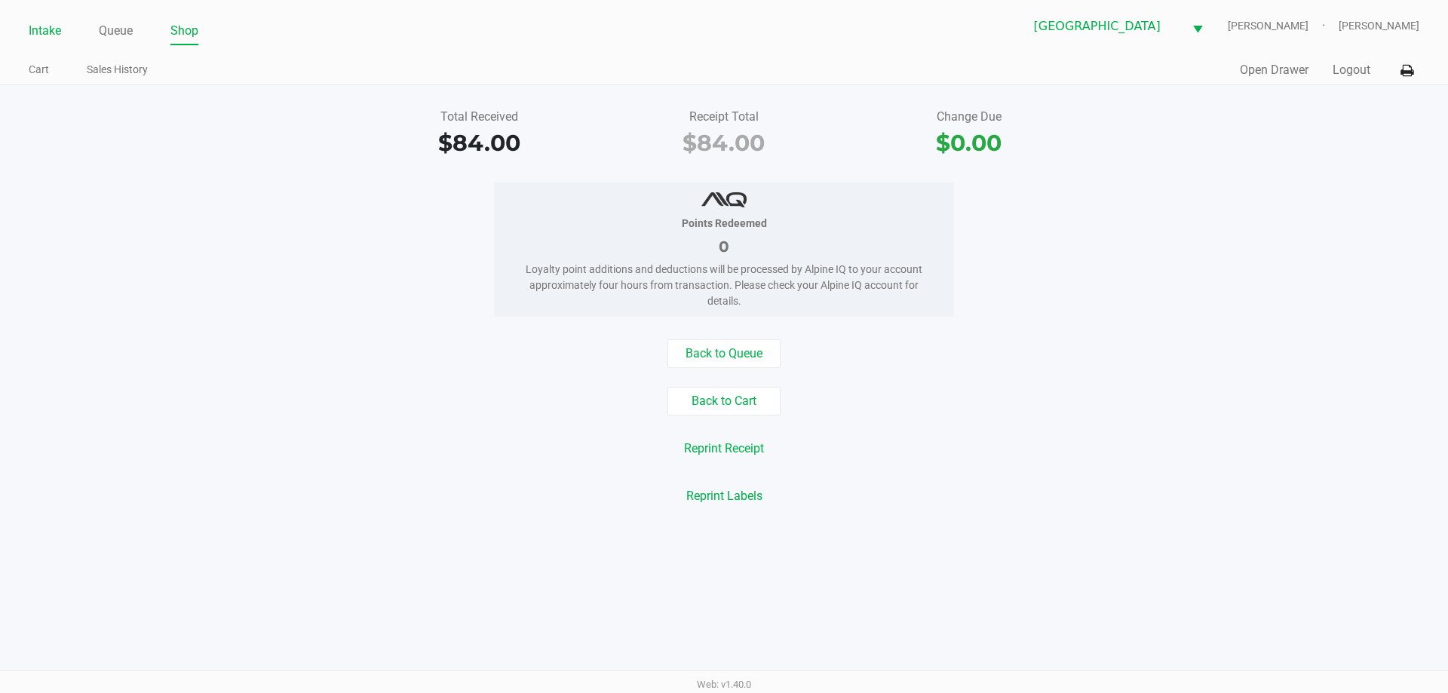
click at [46, 30] on link "Intake" at bounding box center [45, 30] width 32 height 21
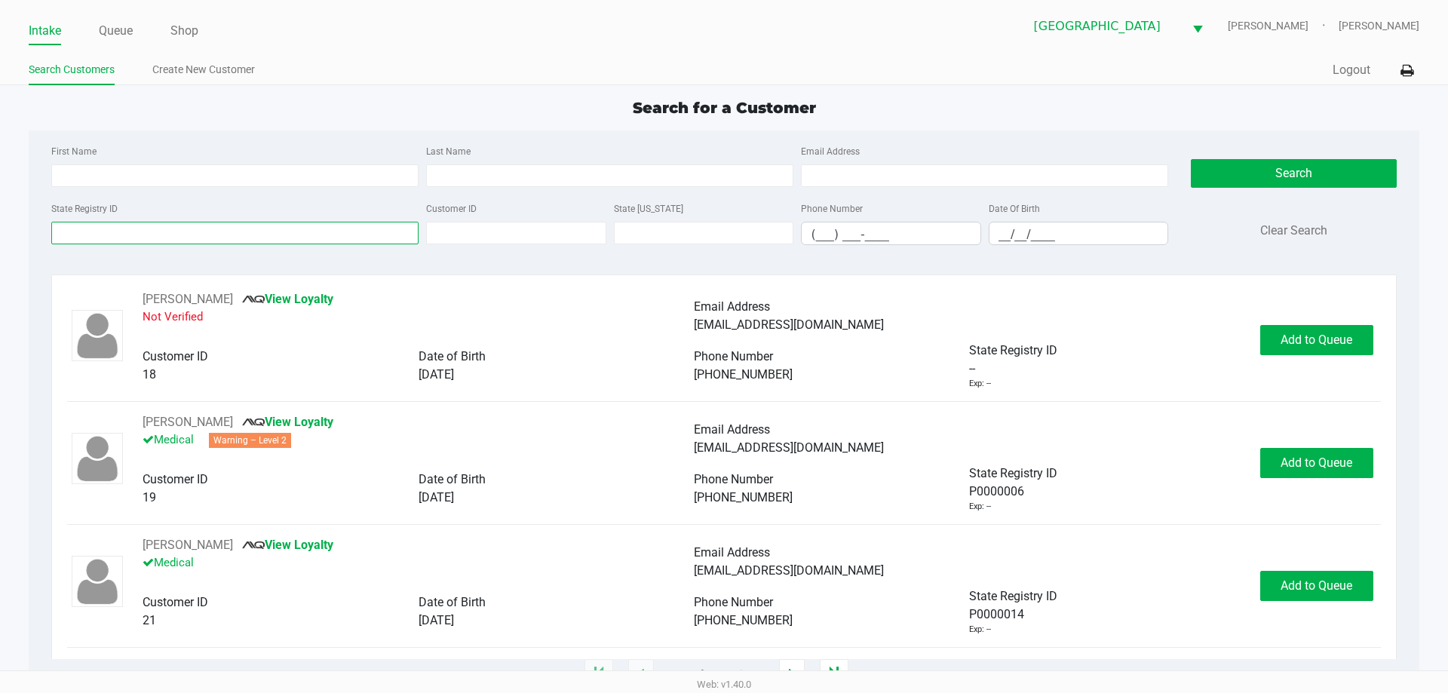
click at [221, 228] on input "State Registry ID" at bounding box center [234, 233] width 367 height 23
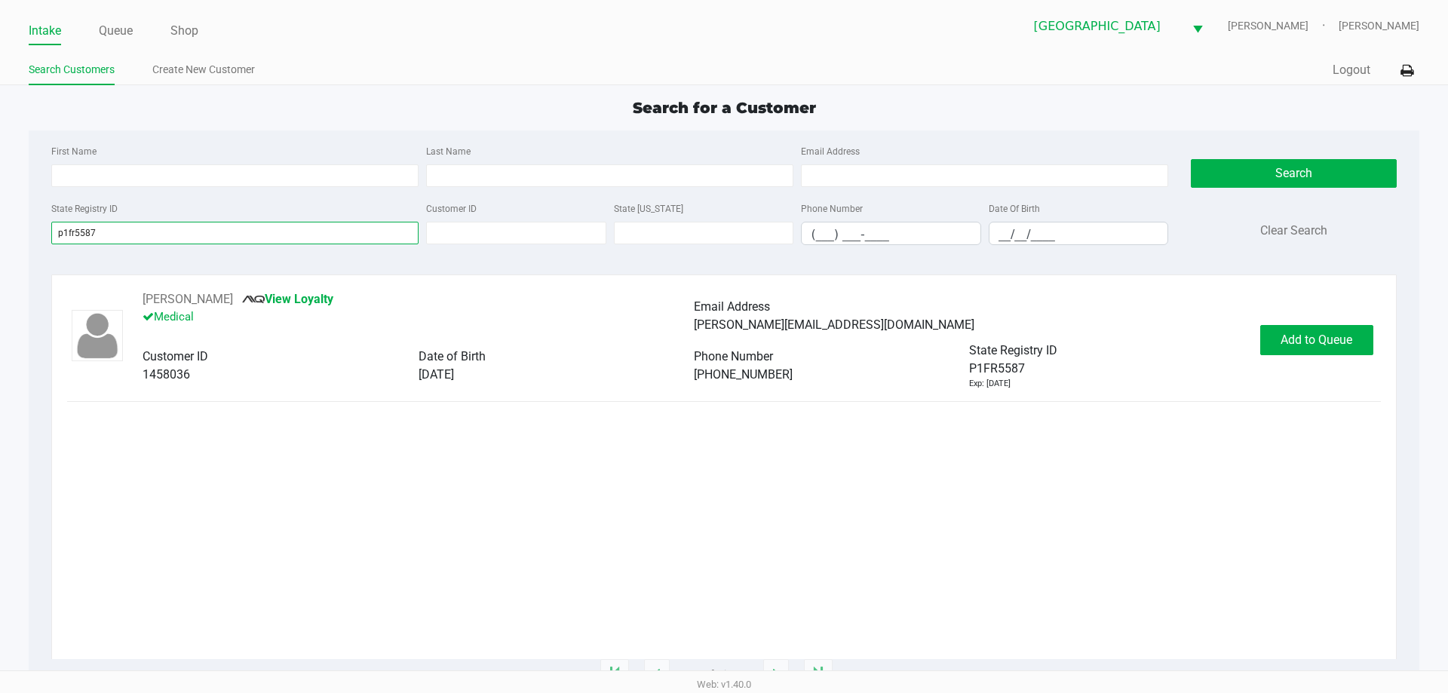
type input "p1fr5587"
click at [1312, 351] on button "Add to Queue" at bounding box center [1316, 340] width 113 height 30
click at [1321, 342] on div "Add to Queue" at bounding box center [1316, 340] width 113 height 30
click at [1333, 342] on div "Add to Queue" at bounding box center [1316, 340] width 113 height 30
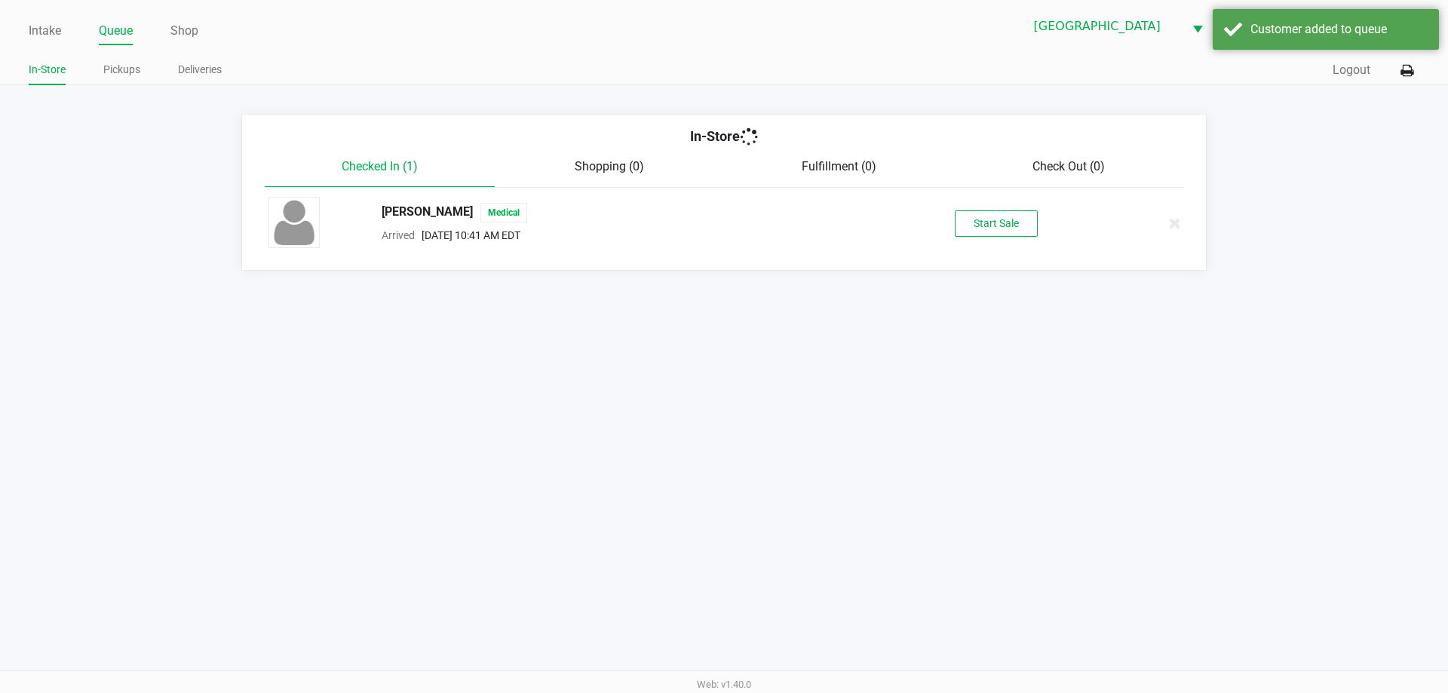
click at [1329, 351] on div "Intake Queue Shop North Port WC VANCE-JOY Woodie Perkins In-Store Pickups Deliv…" at bounding box center [724, 346] width 1448 height 693
click at [1007, 219] on button "Start Sale" at bounding box center [996, 223] width 83 height 26
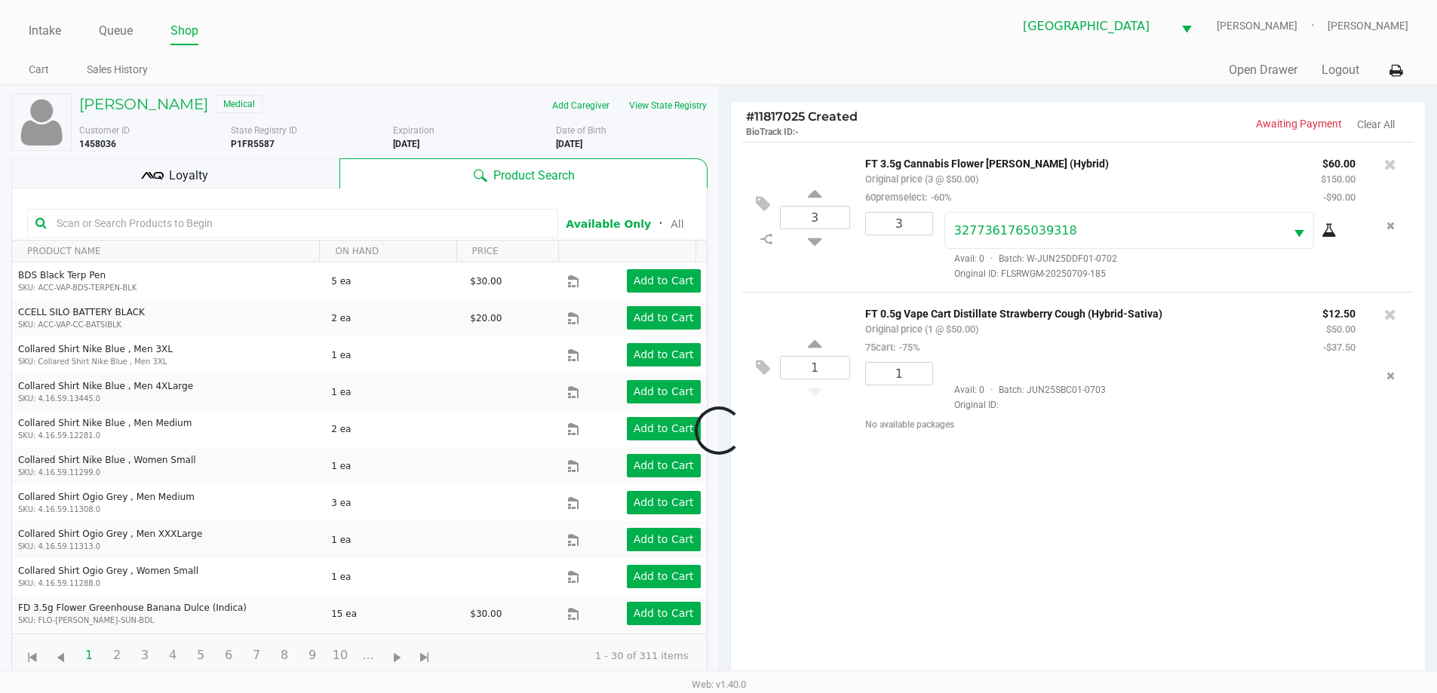
click at [237, 164] on div "Loyalty" at bounding box center [175, 173] width 328 height 30
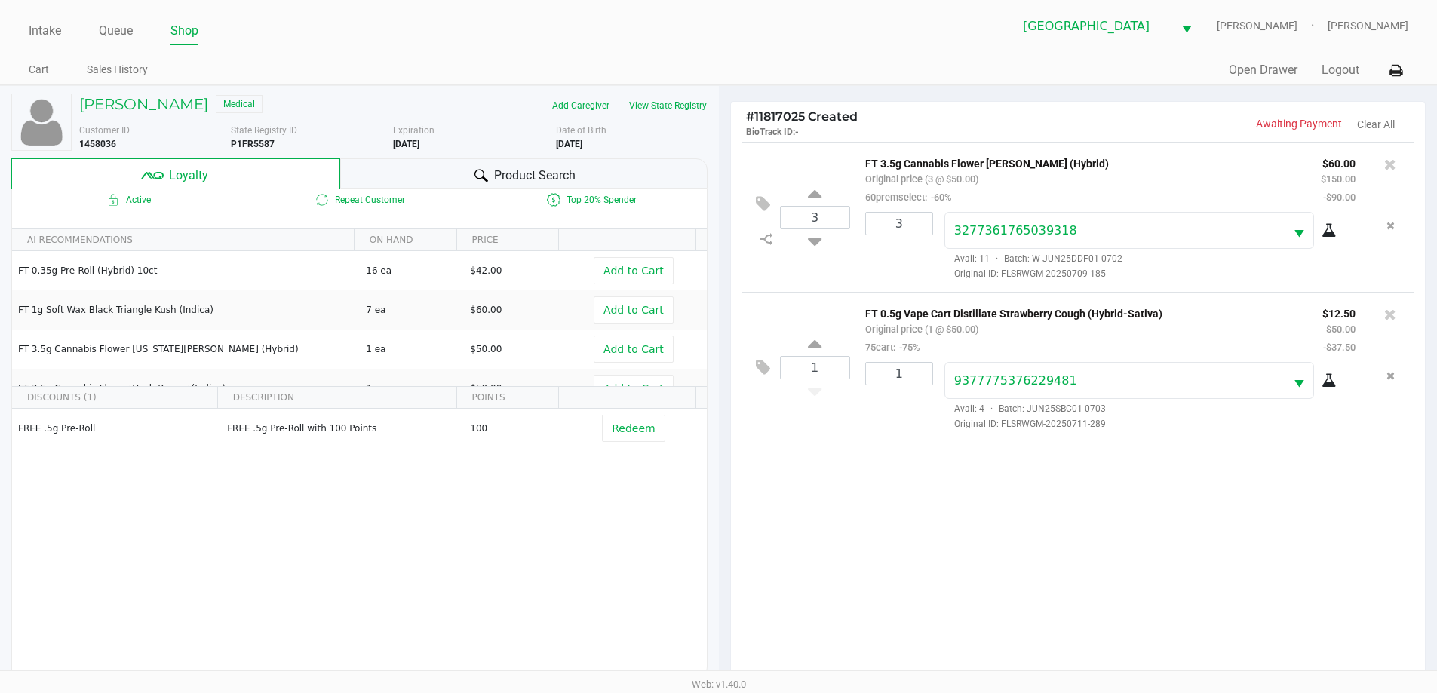
scroll to position [181, 0]
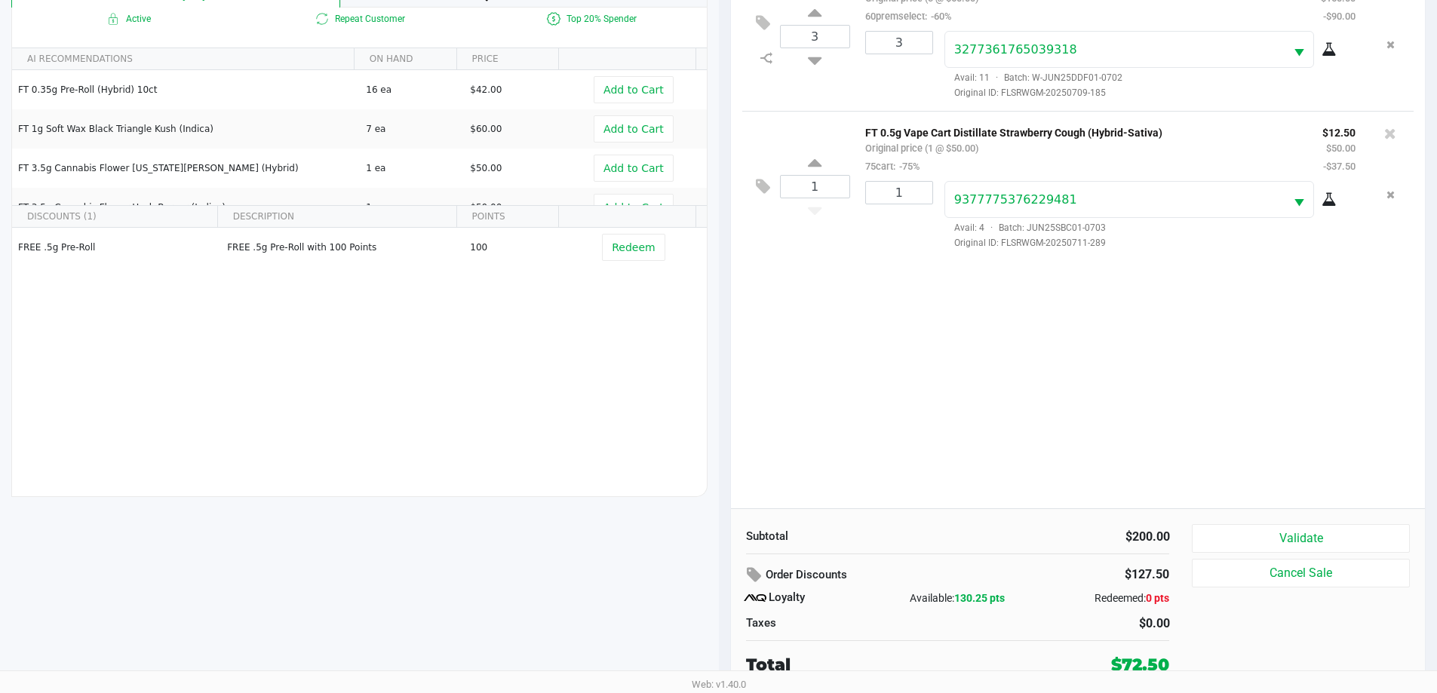
click at [1288, 564] on button "Cancel Sale" at bounding box center [1299, 573] width 217 height 29
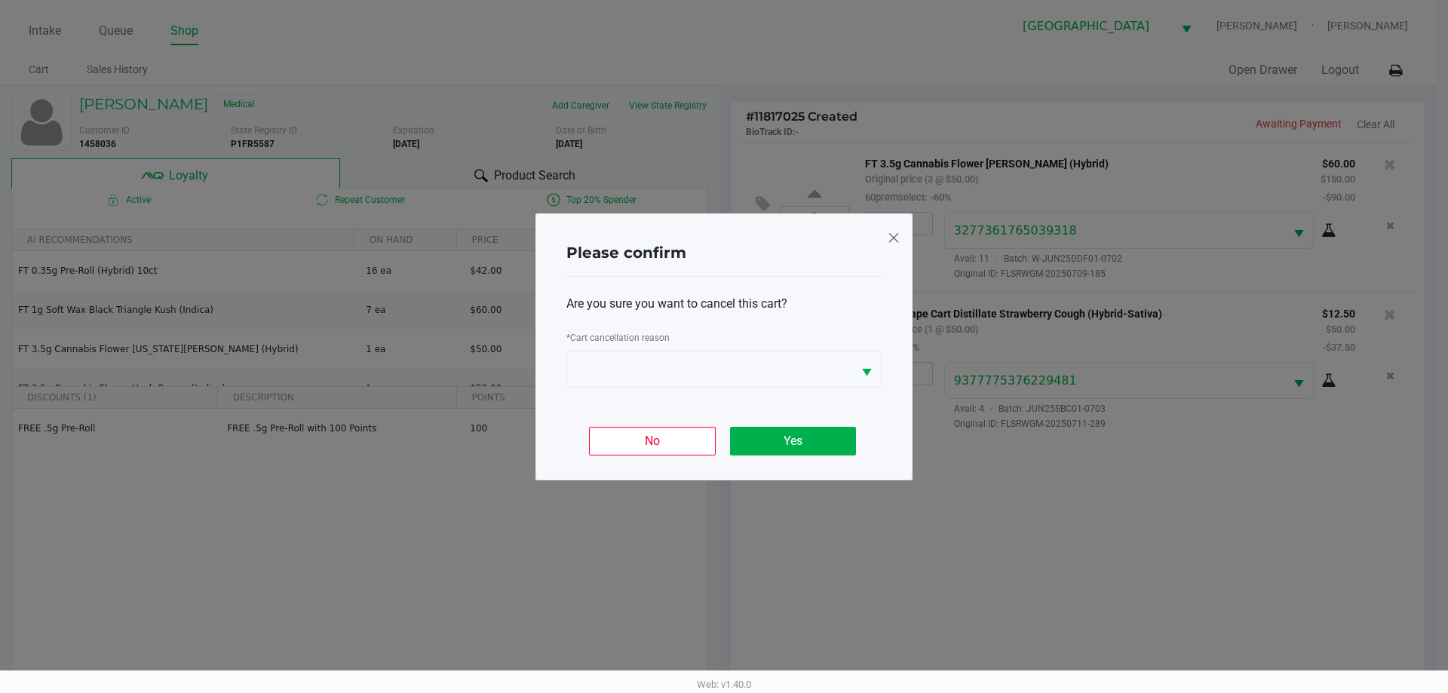
click at [891, 234] on span at bounding box center [894, 237] width 14 height 24
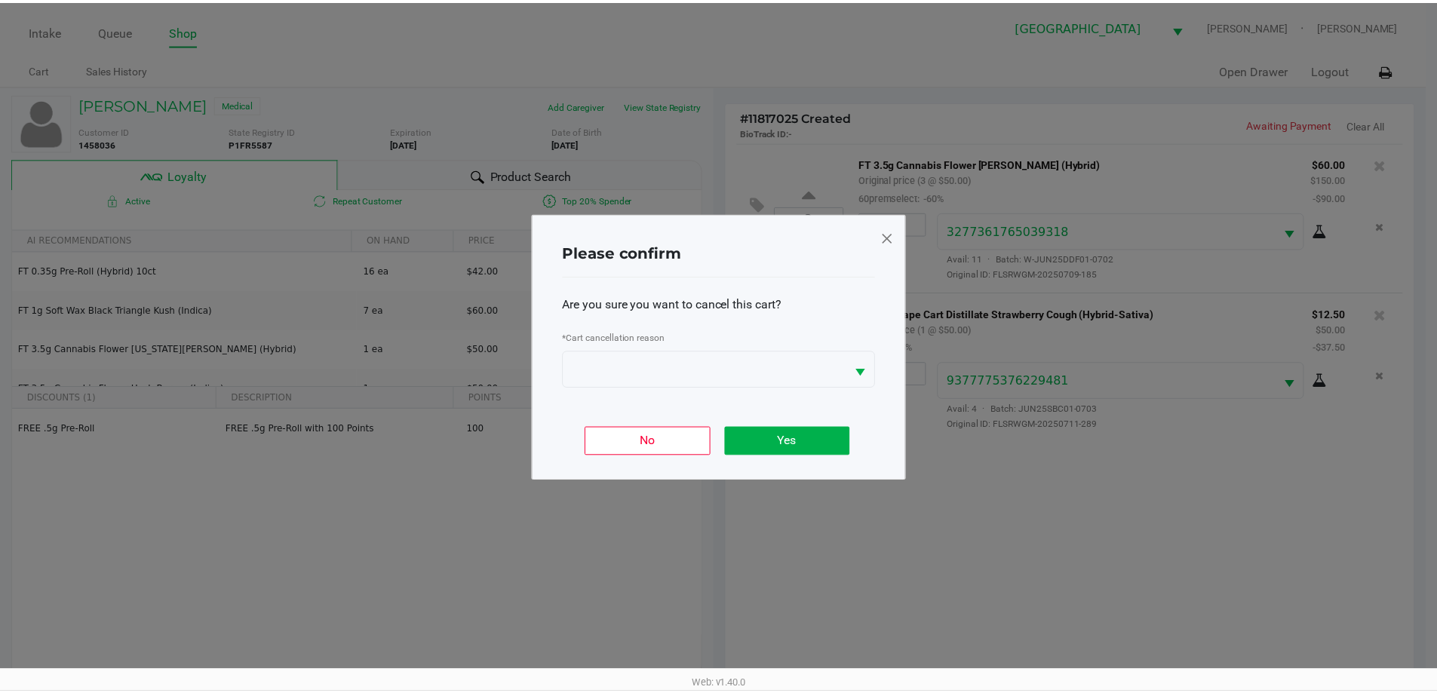
scroll to position [181, 0]
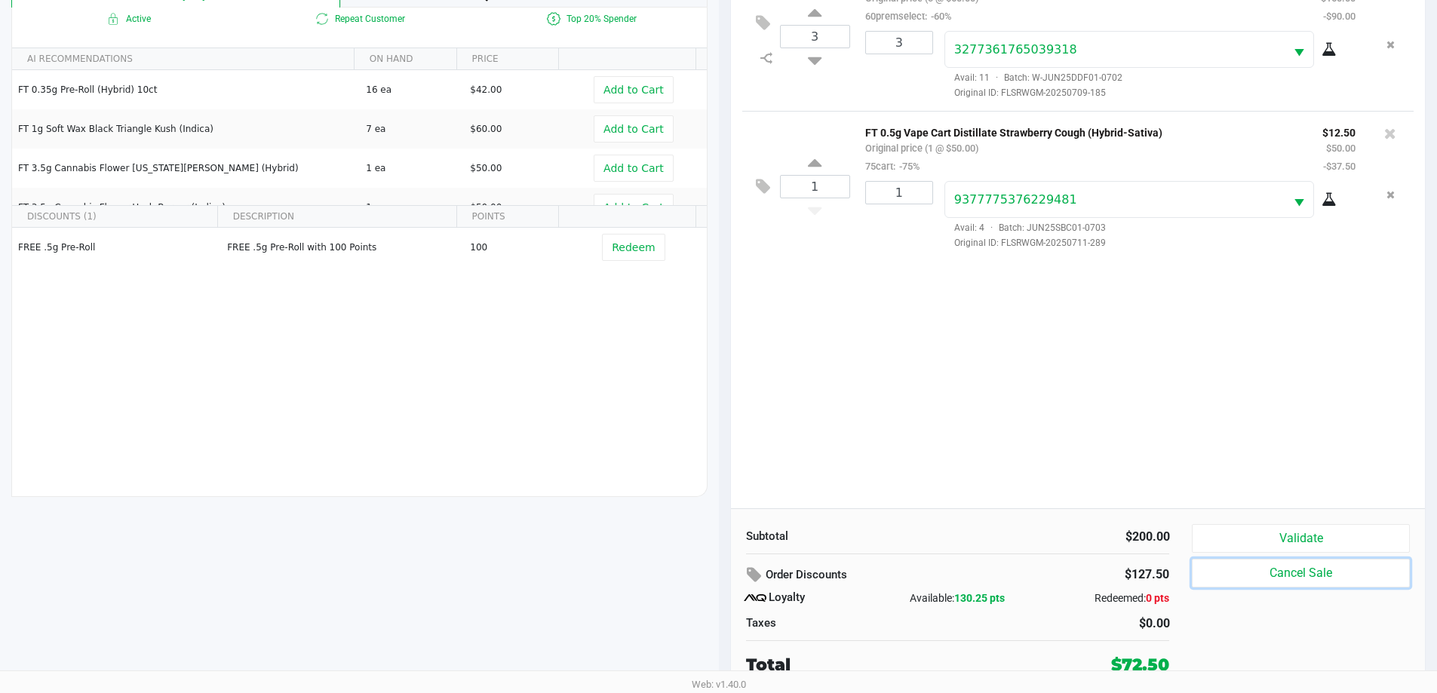
click at [1323, 529] on button "Validate" at bounding box center [1299, 538] width 217 height 29
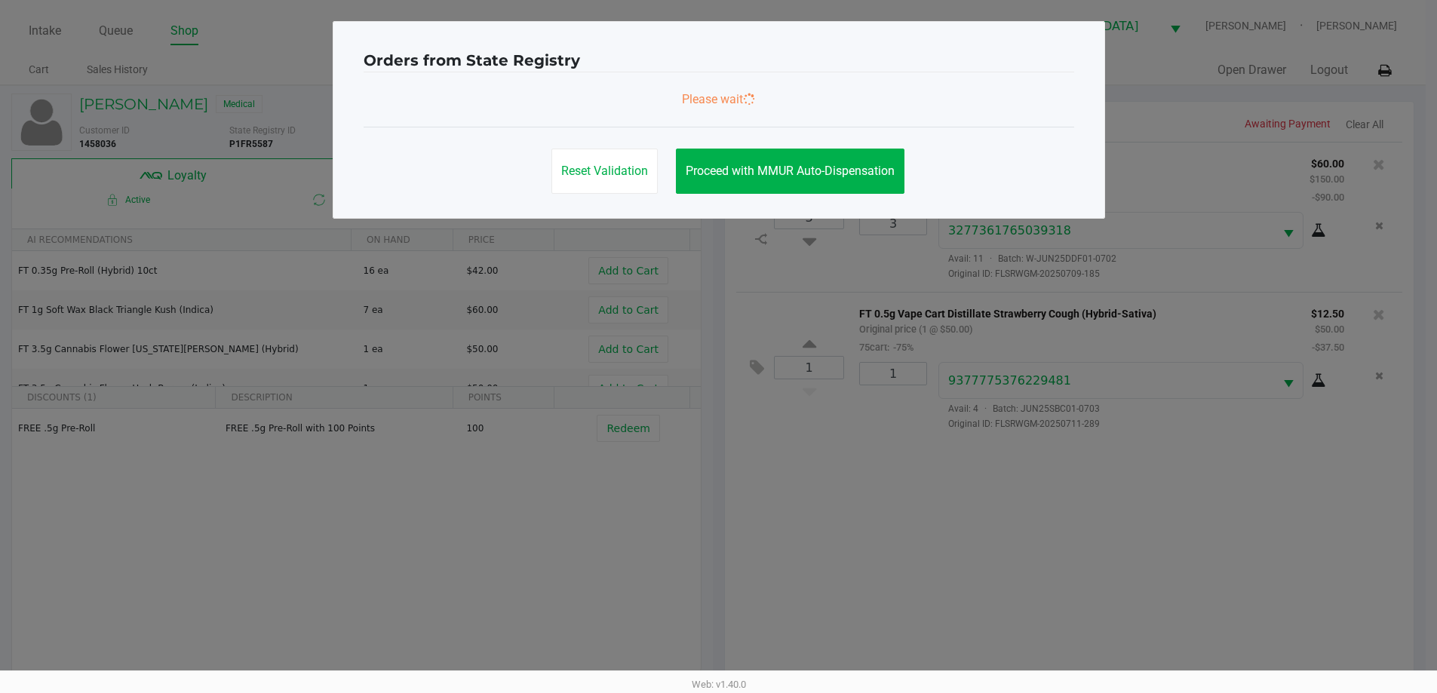
scroll to position [0, 0]
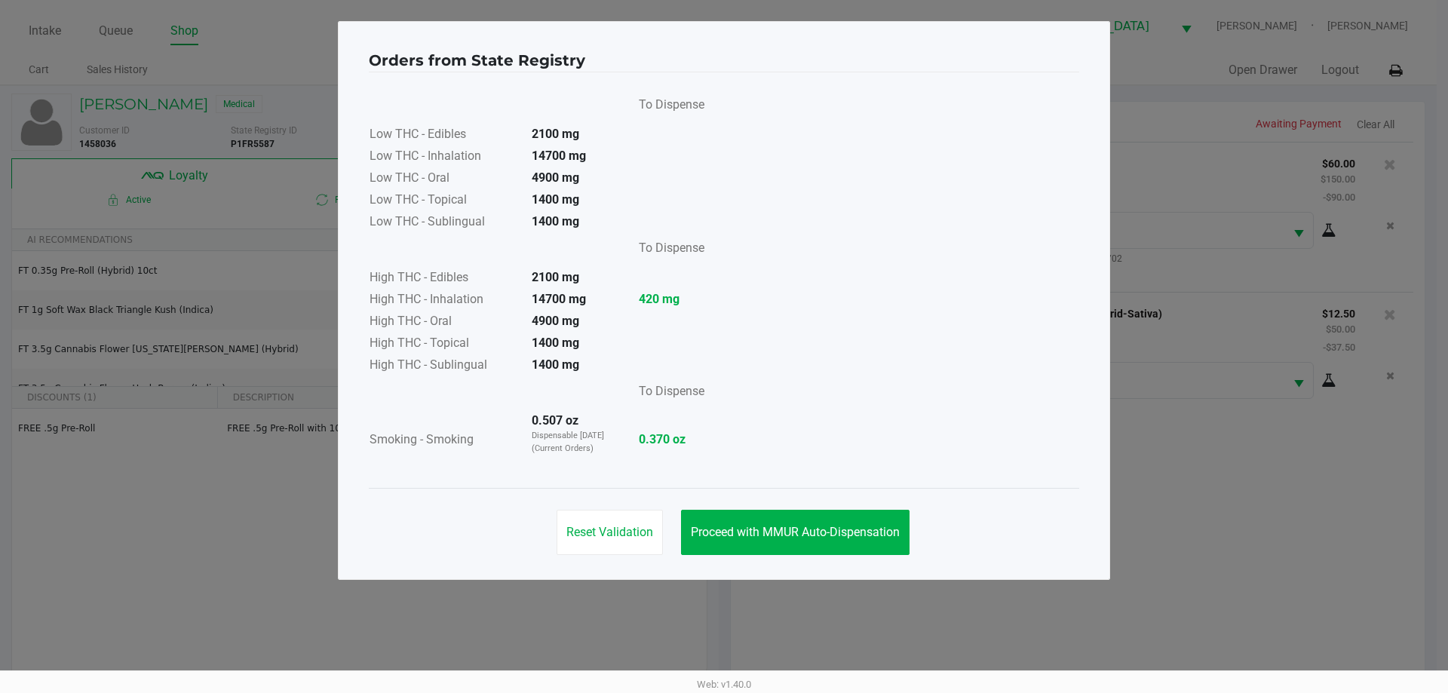
click at [868, 527] on span "Proceed with MMUR Auto-Dispensation" at bounding box center [795, 532] width 209 height 14
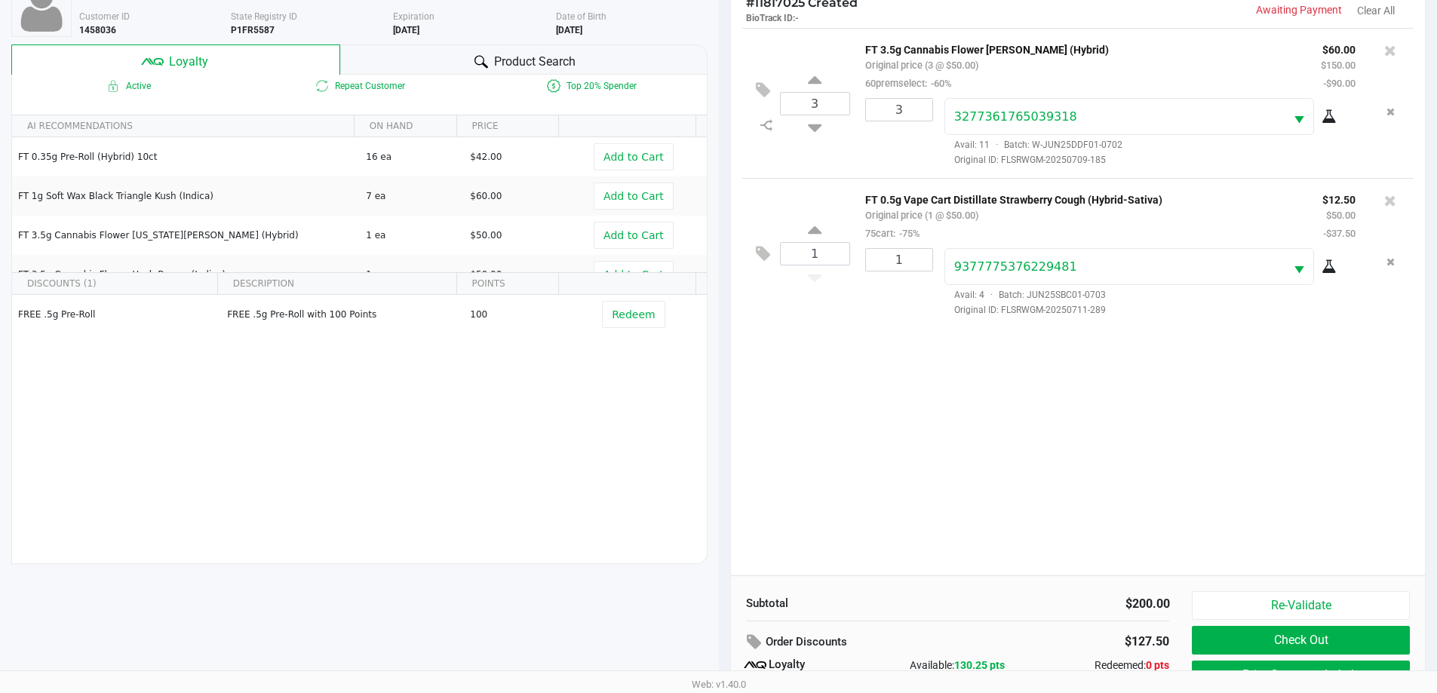
scroll to position [181, 0]
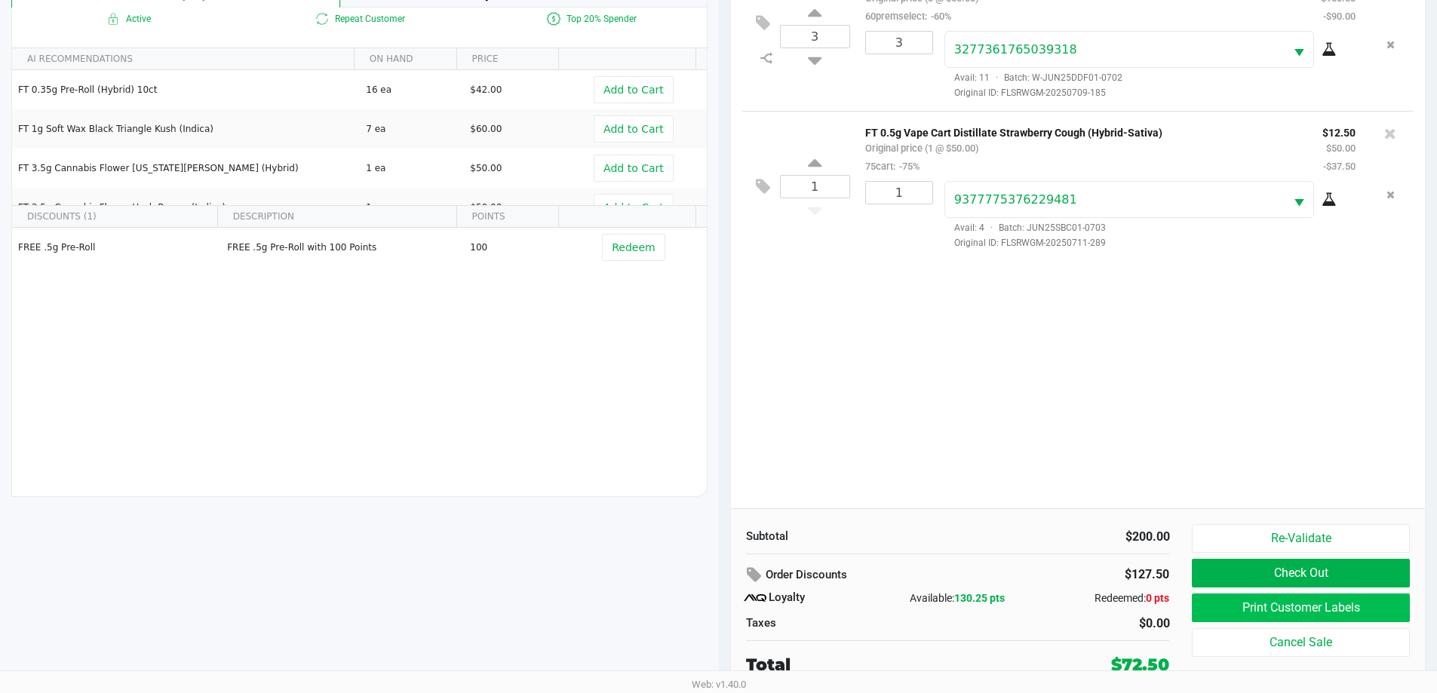
click at [1311, 609] on button "Print Customer Labels" at bounding box center [1299, 607] width 217 height 29
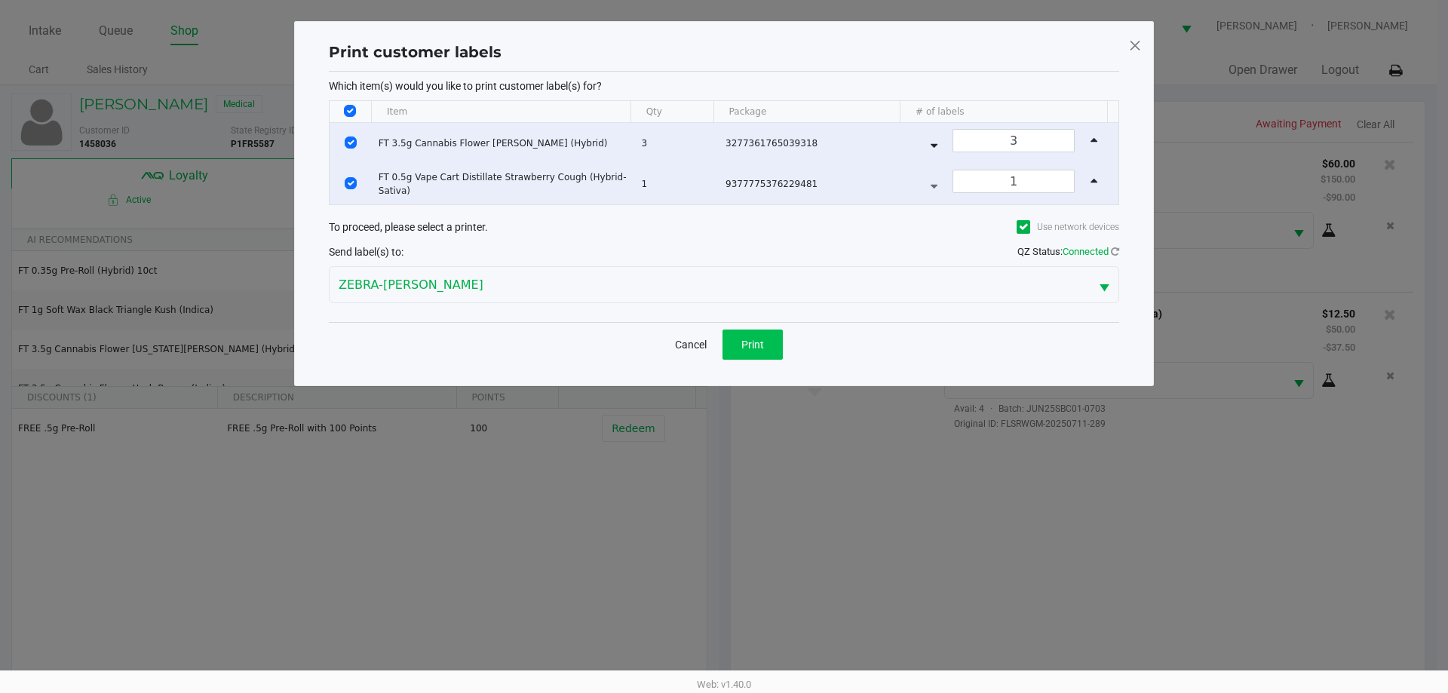
click at [758, 354] on button "Print" at bounding box center [752, 345] width 60 height 30
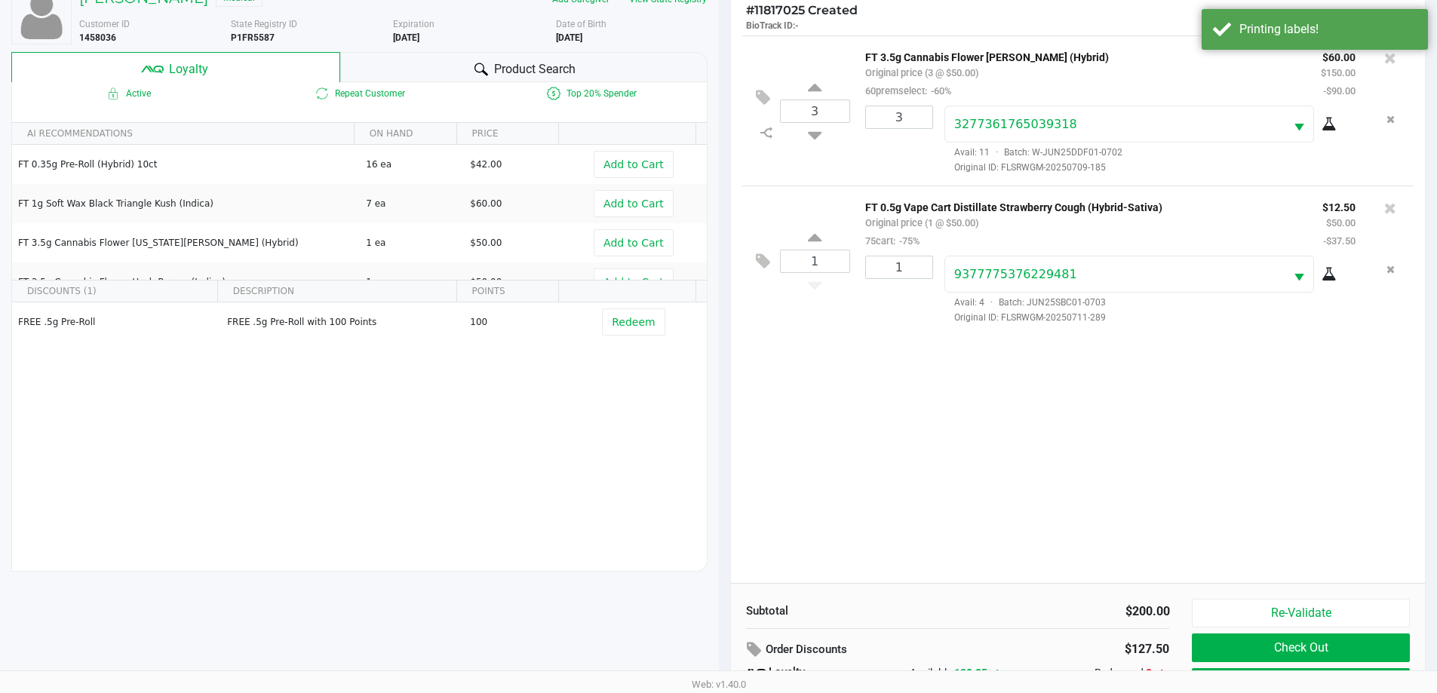
scroll to position [181, 0]
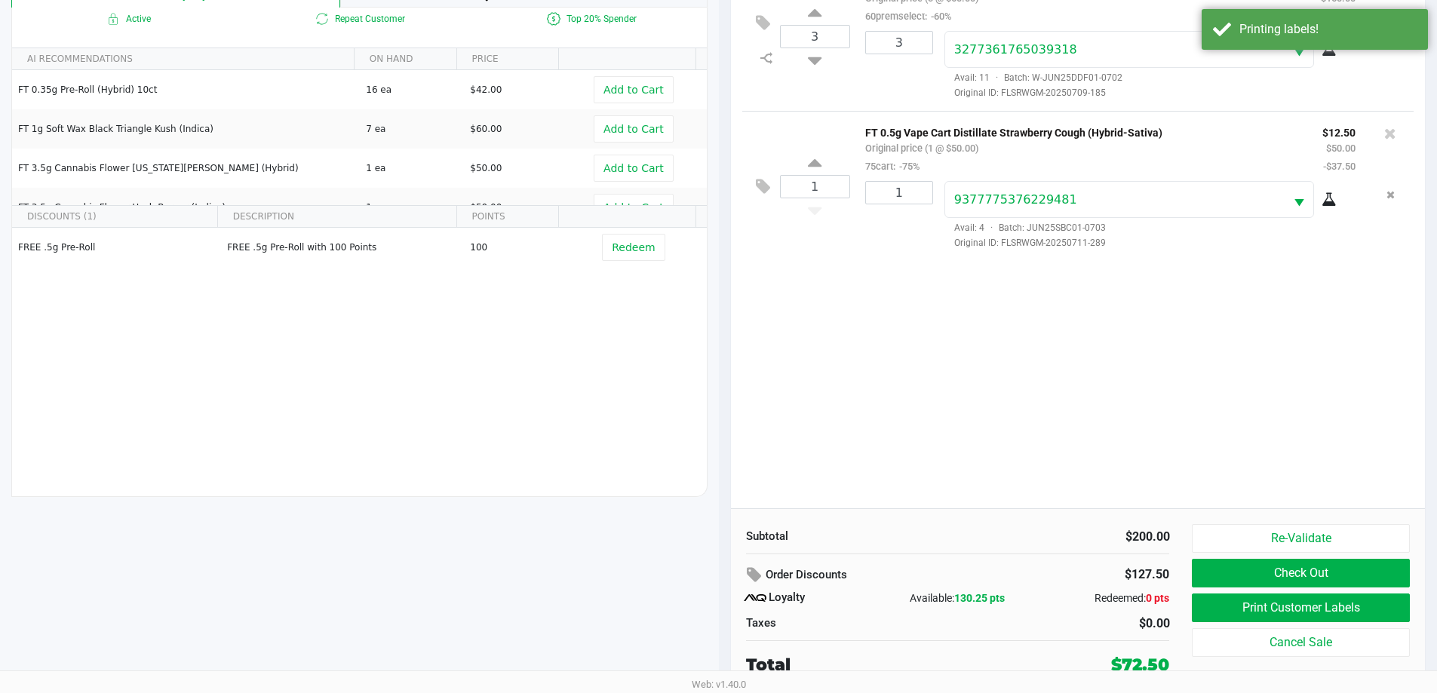
click at [1322, 581] on button "Check Out" at bounding box center [1299, 573] width 217 height 29
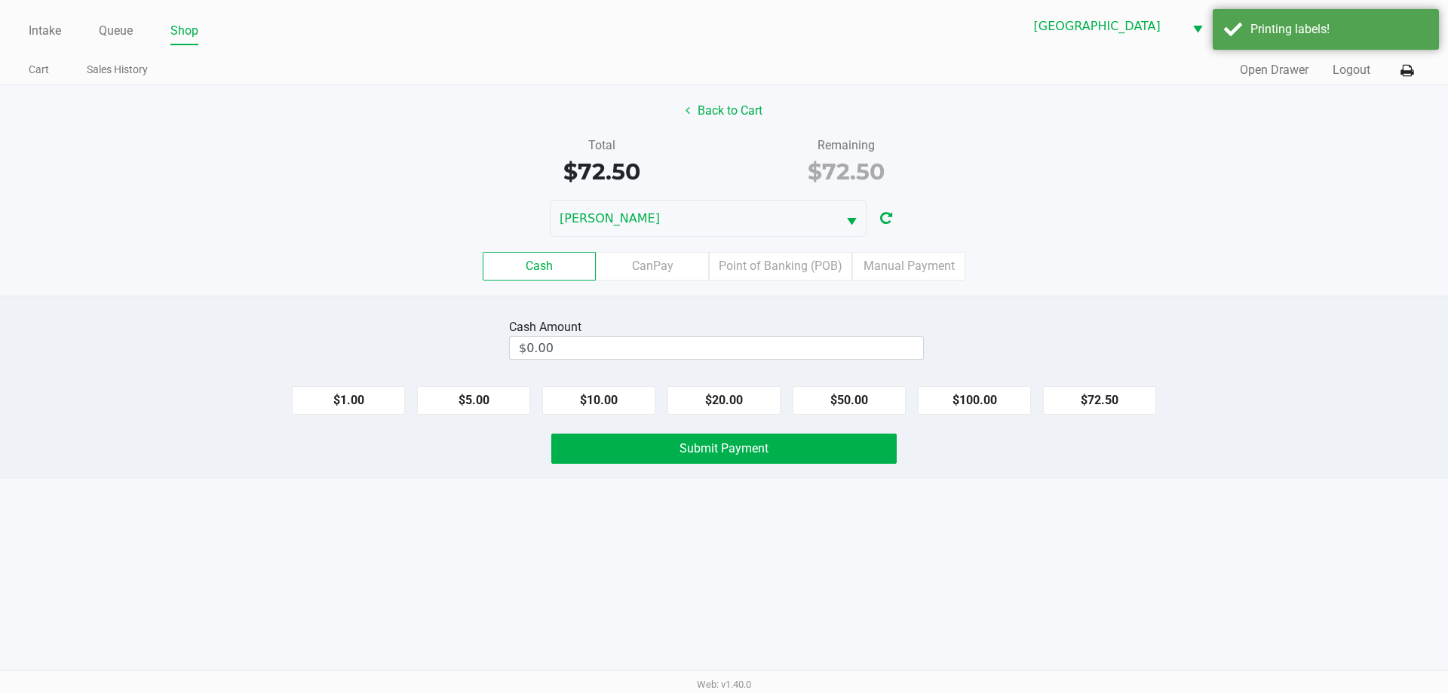
click at [778, 270] on label "Point of Banking (POB)" at bounding box center [780, 266] width 143 height 29
click at [0, 0] on 7 "Point of Banking (POB)" at bounding box center [0, 0] width 0 height 0
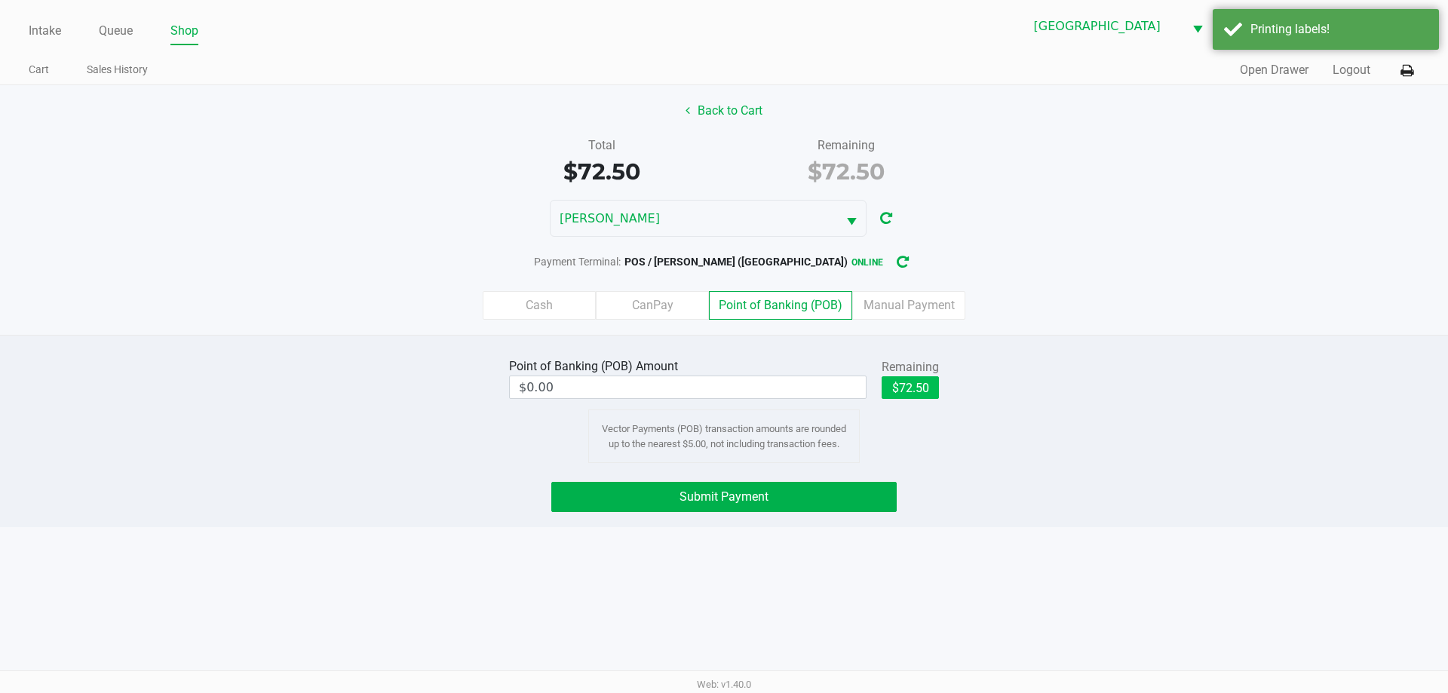
click at [926, 378] on button "$72.50" at bounding box center [910, 387] width 57 height 23
type input "$72.50"
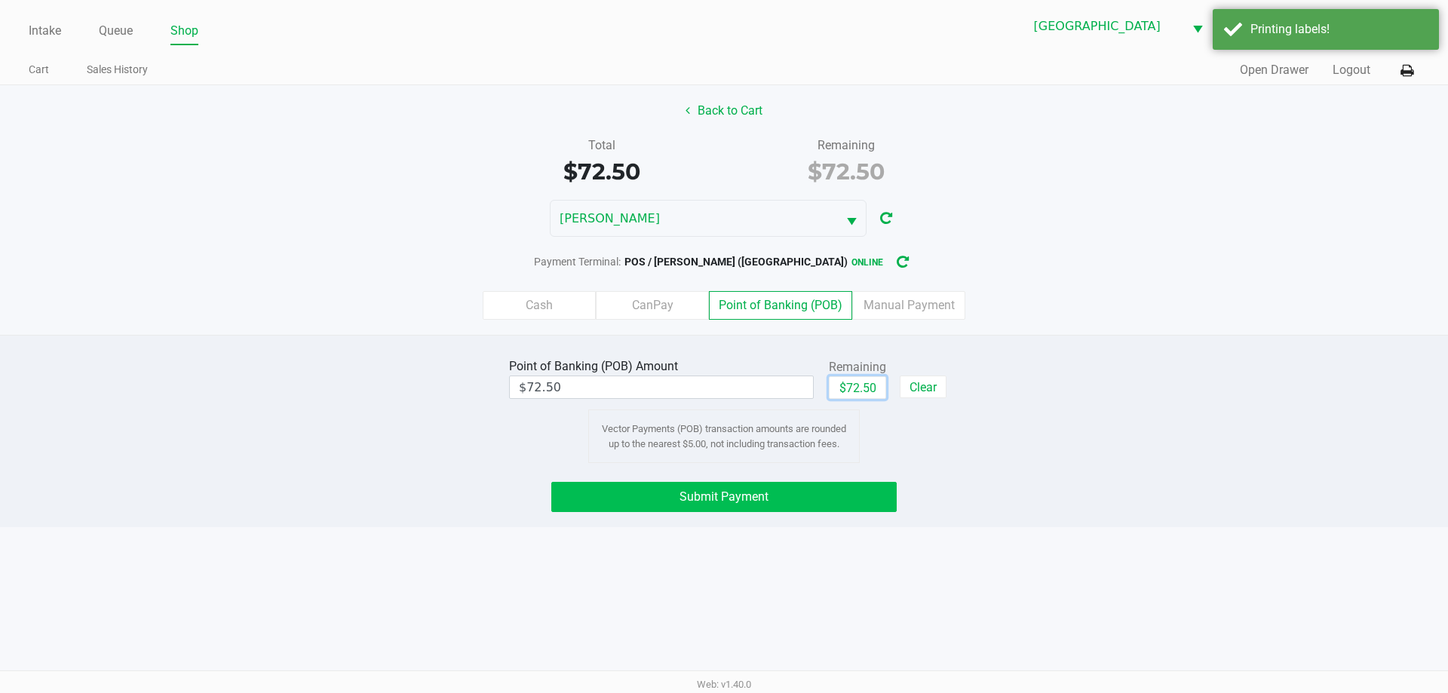
click at [764, 508] on button "Submit Payment" at bounding box center [723, 497] width 345 height 30
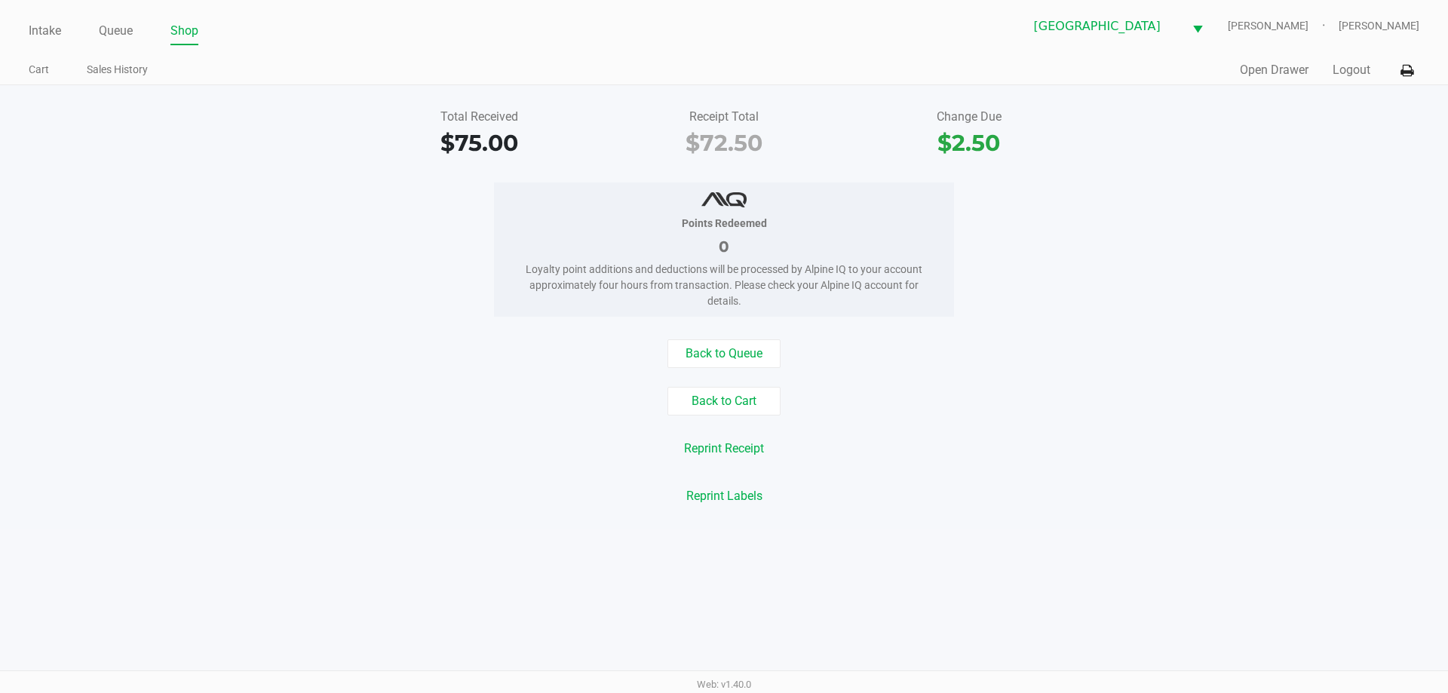
click at [1284, 72] on button "Open Drawer" at bounding box center [1274, 70] width 69 height 18
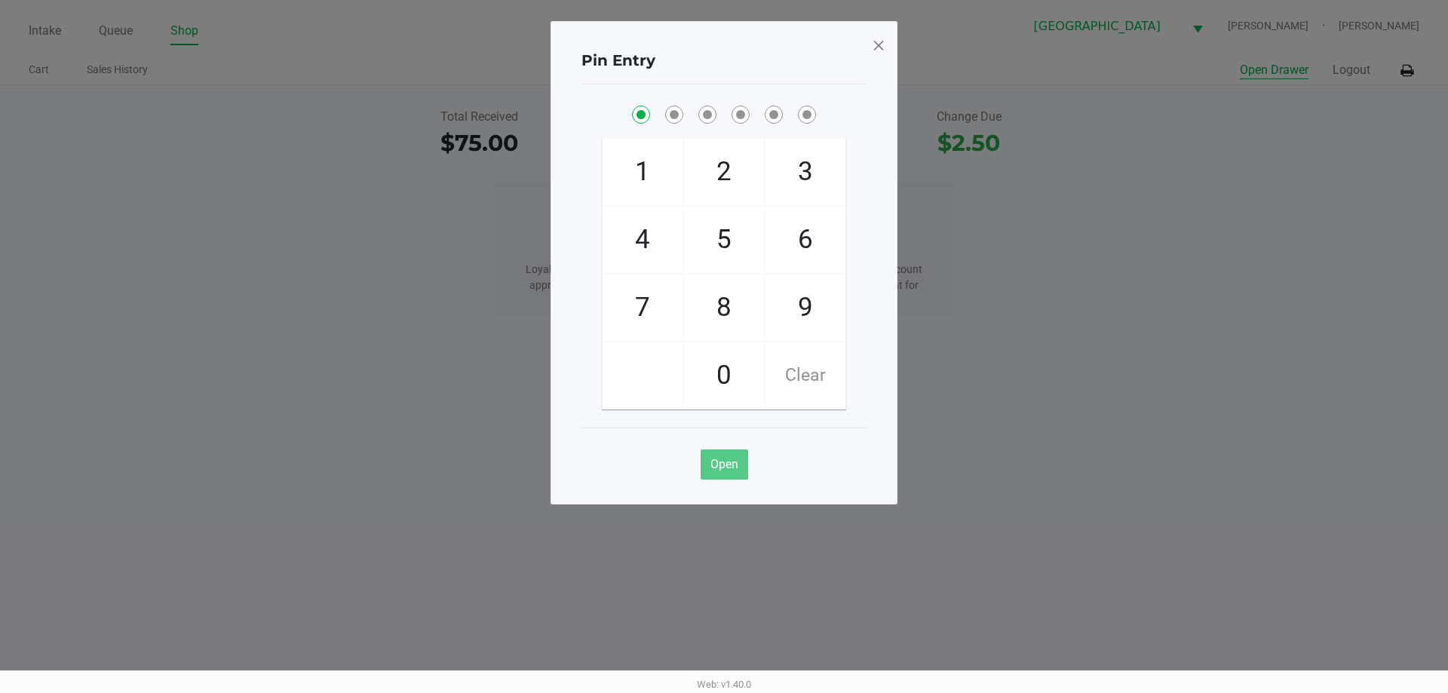
checkbox input "true"
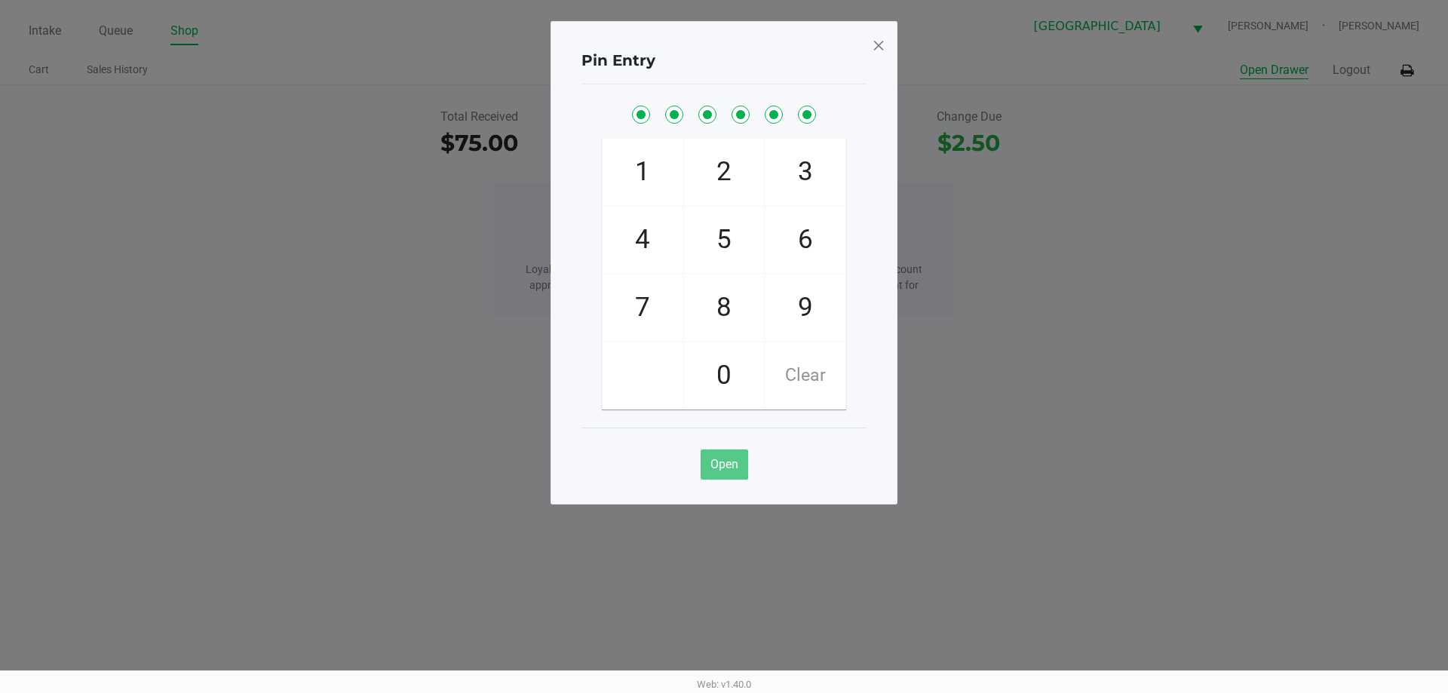
checkbox input "true"
click at [885, 44] on span at bounding box center [879, 45] width 14 height 24
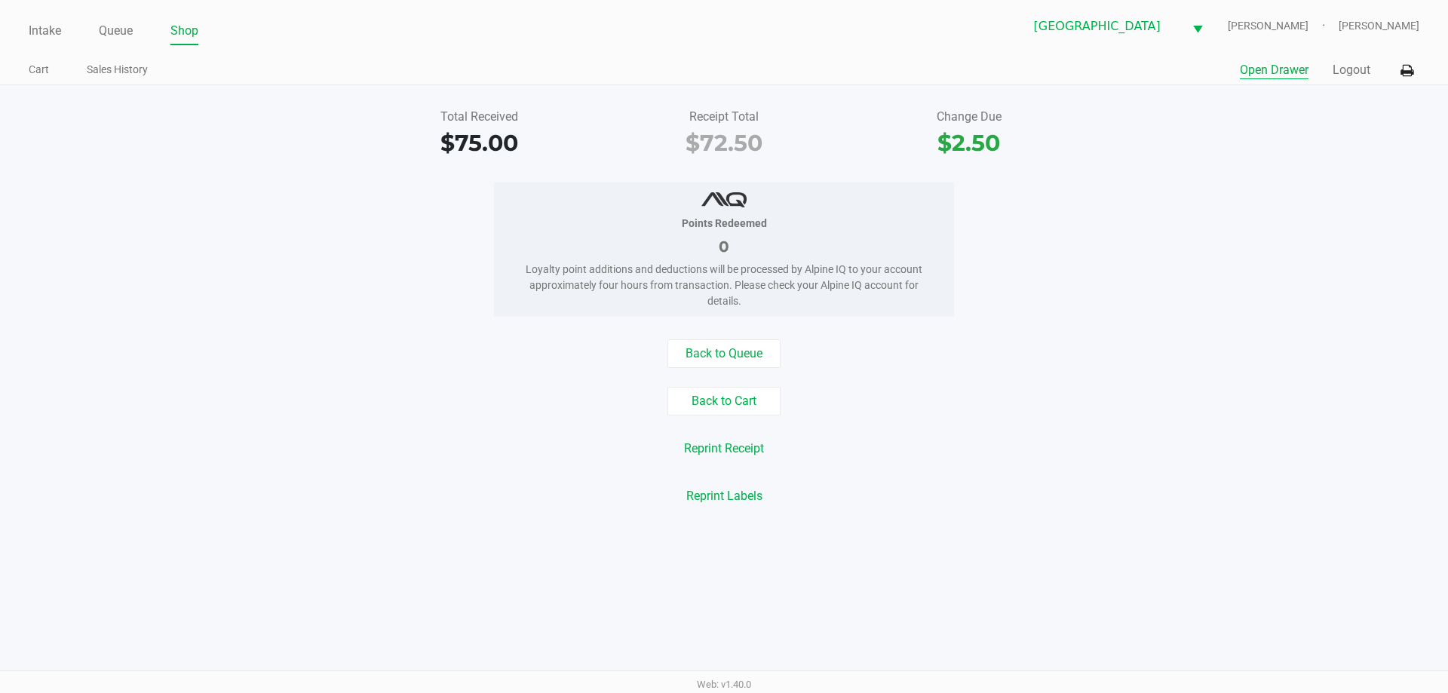
click at [105, 29] on link "Queue" at bounding box center [116, 30] width 34 height 21
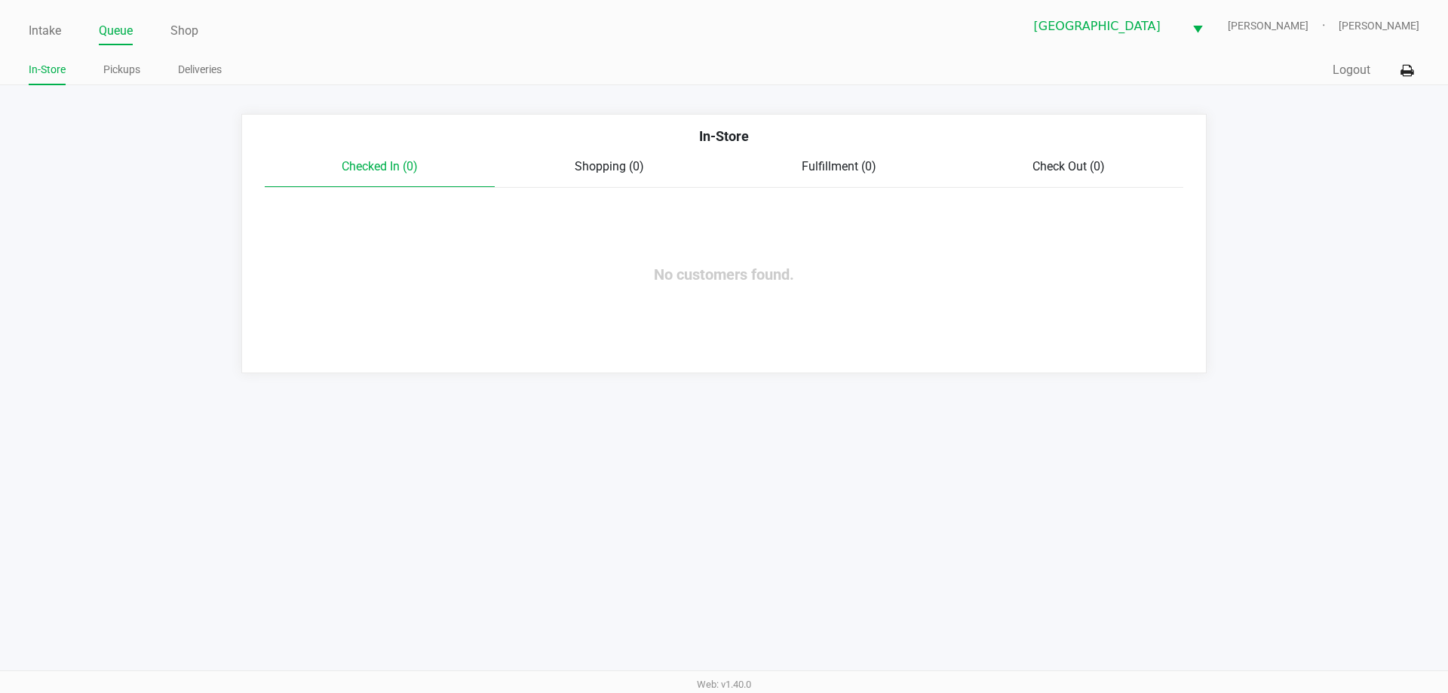
click at [132, 75] on link "Pickups" at bounding box center [121, 69] width 37 height 19
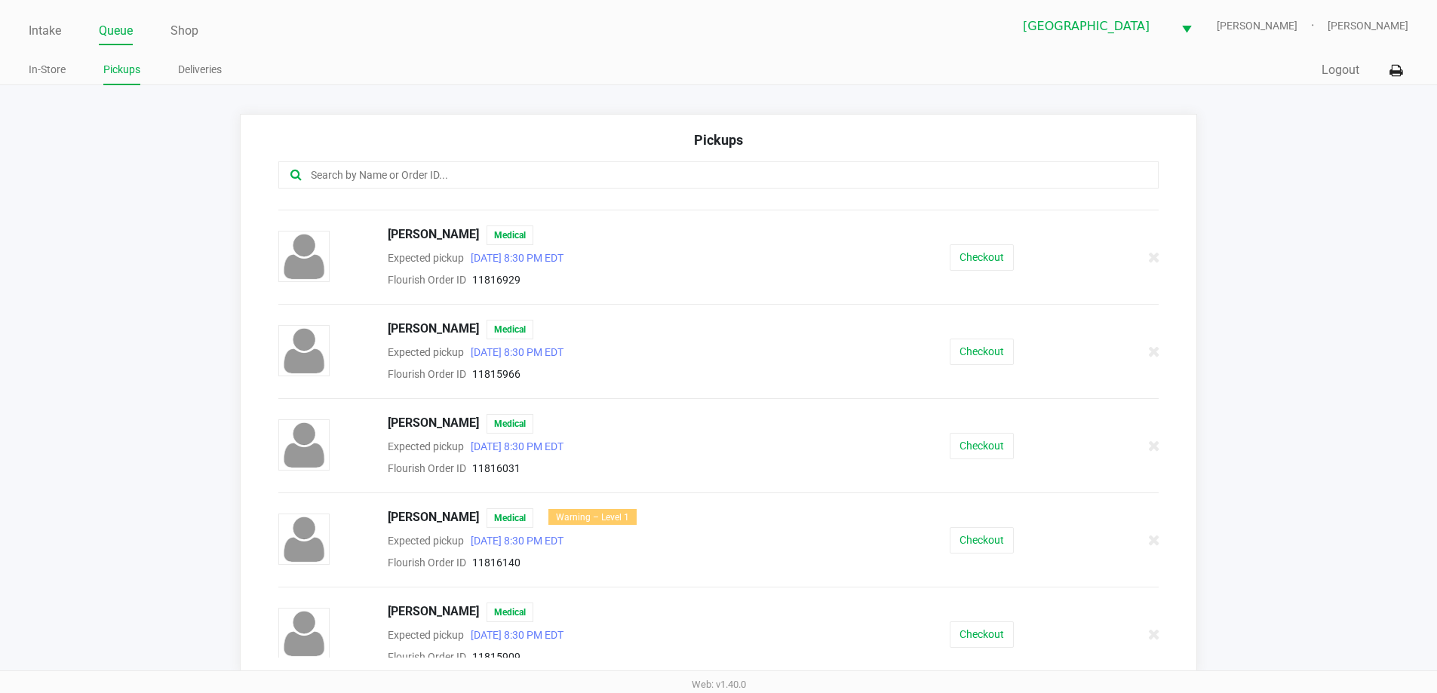
scroll to position [554, 0]
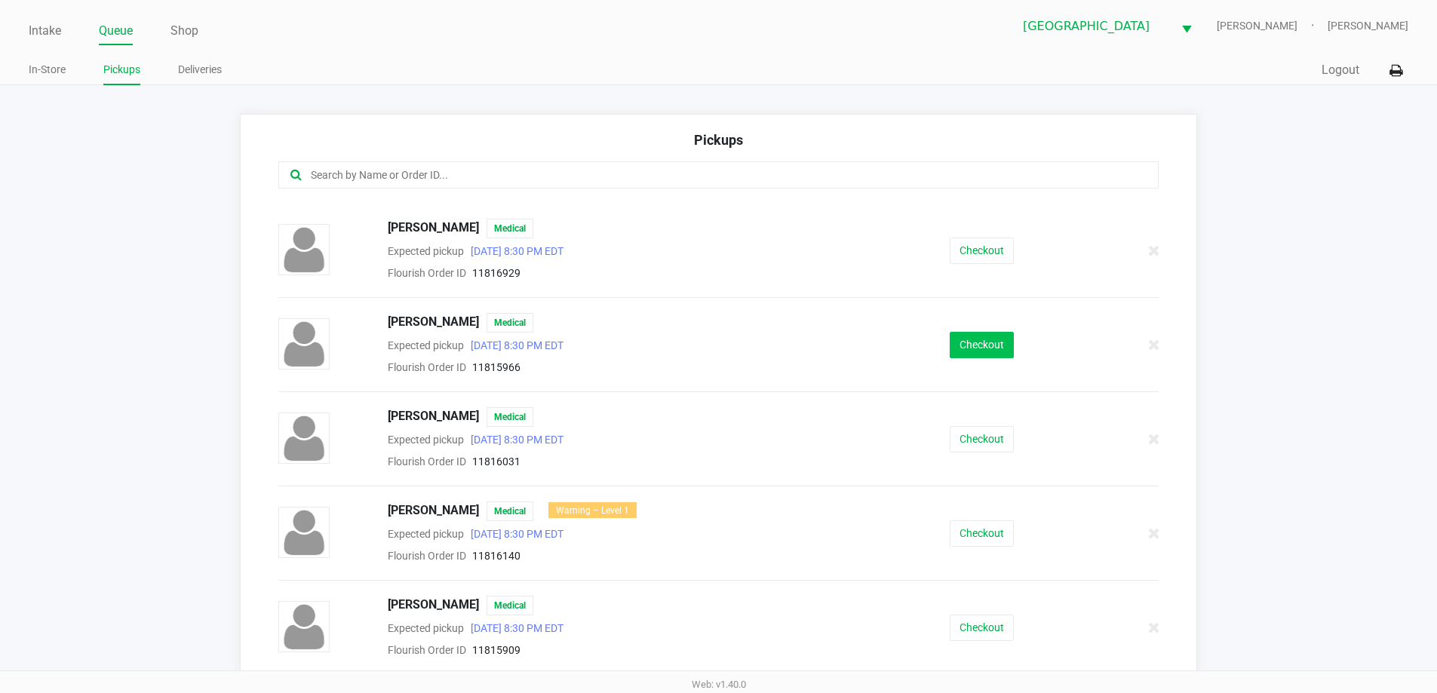
click at [984, 342] on button "Checkout" at bounding box center [981, 345] width 64 height 26
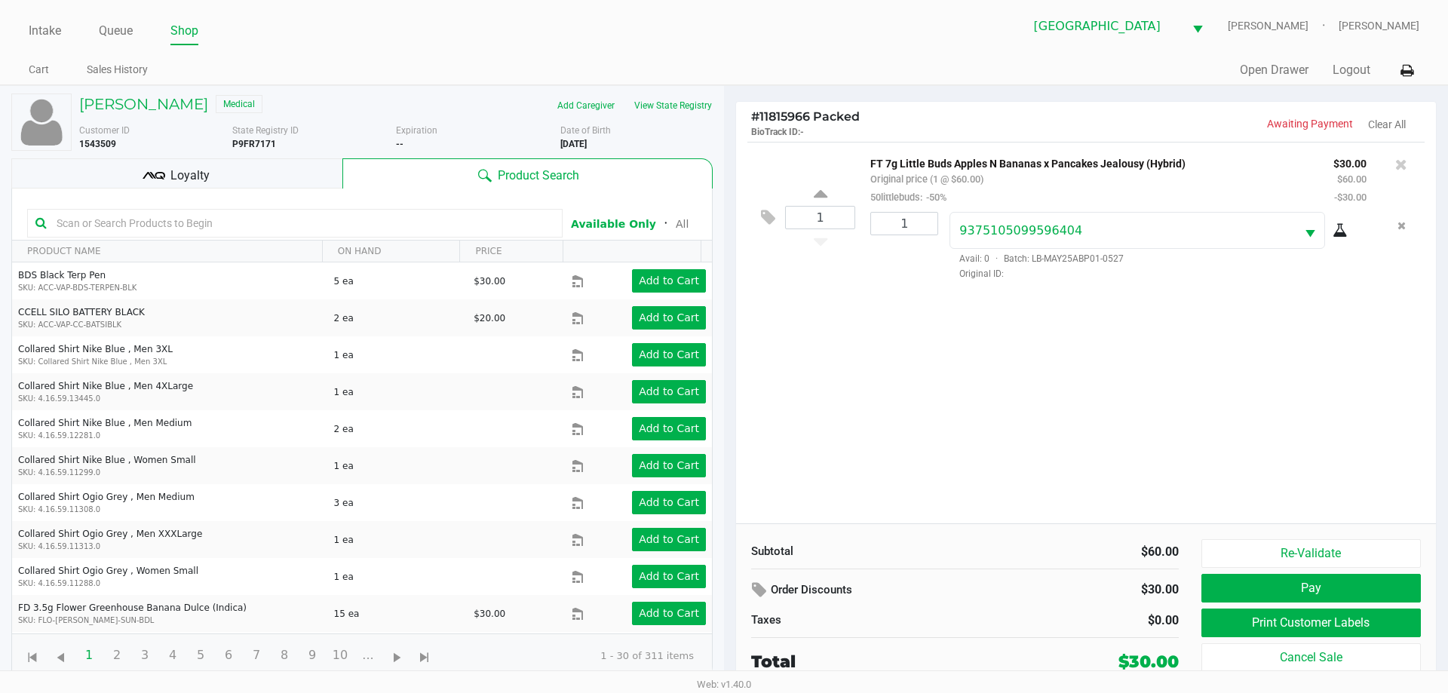
click at [271, 173] on div "Loyalty" at bounding box center [176, 173] width 331 height 30
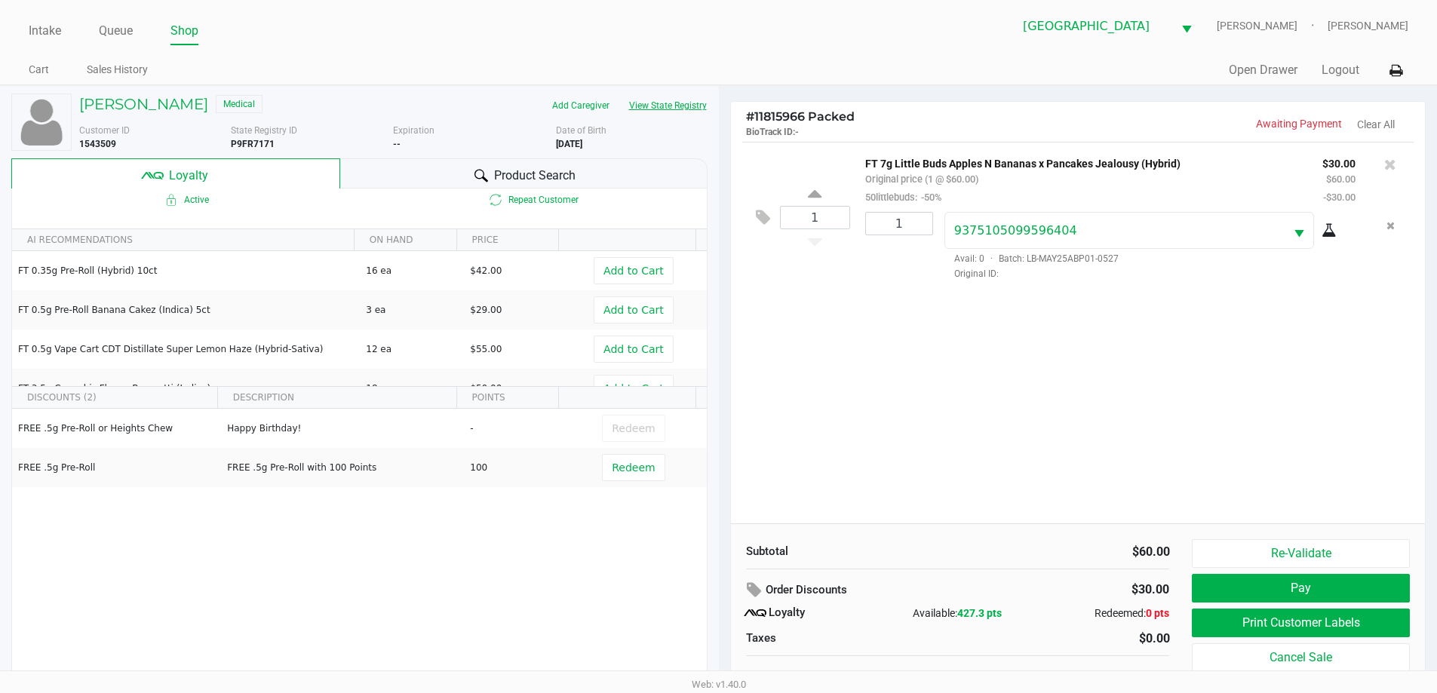
click at [639, 104] on button "View State Registry" at bounding box center [663, 106] width 88 height 24
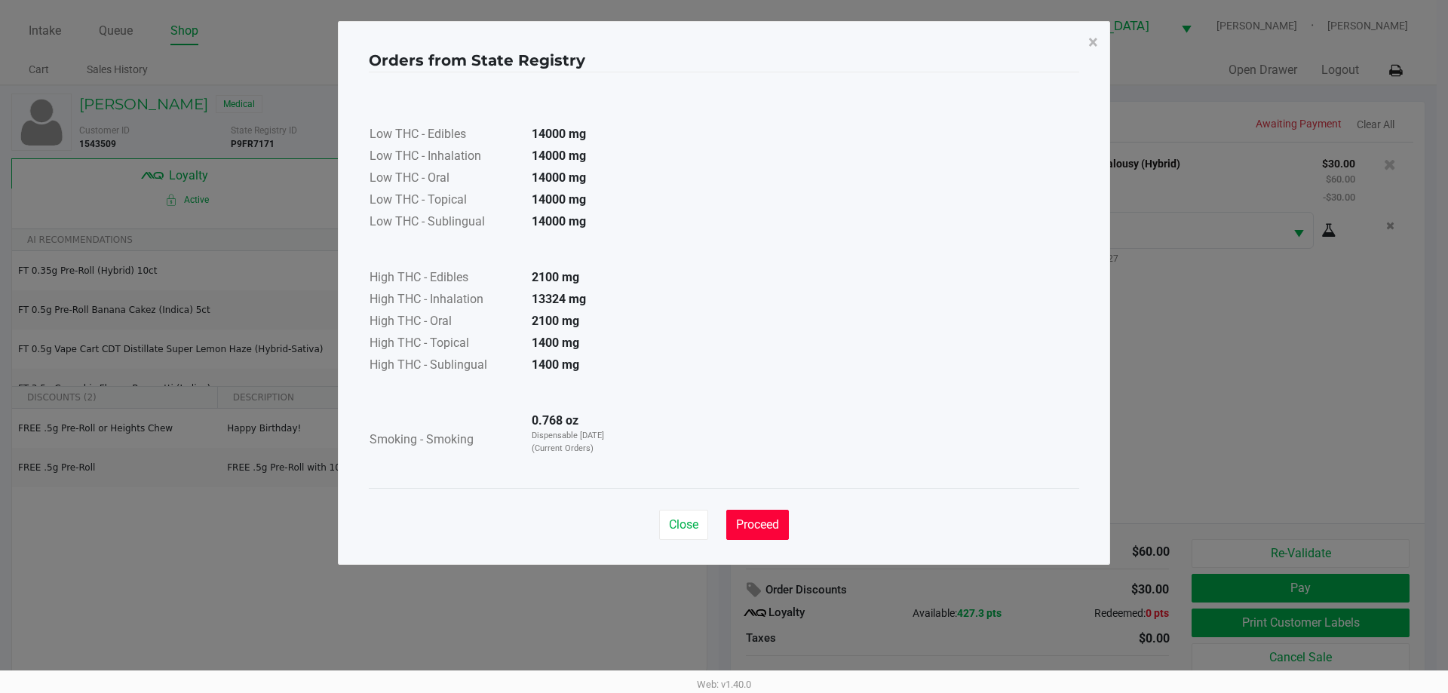
click at [757, 537] on button "Proceed" at bounding box center [757, 525] width 63 height 30
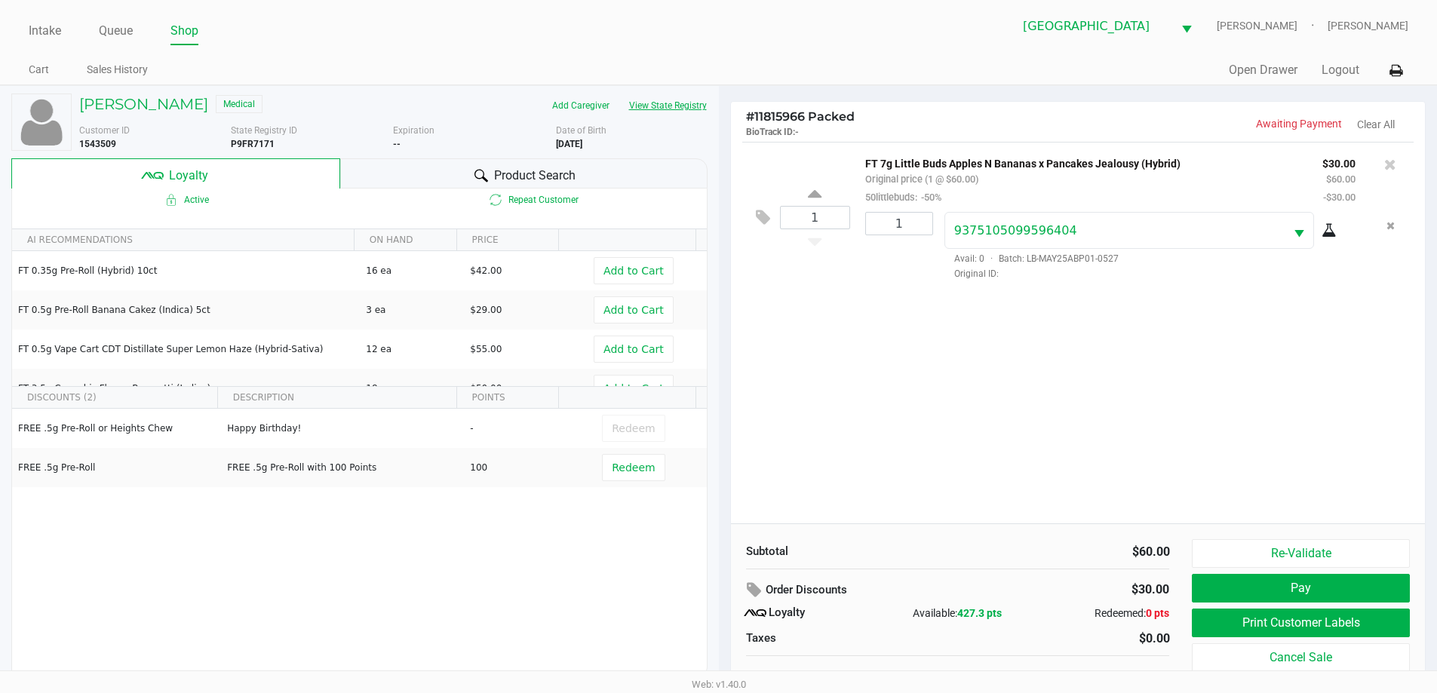
click at [619, 94] on button "View State Registry" at bounding box center [663, 106] width 88 height 24
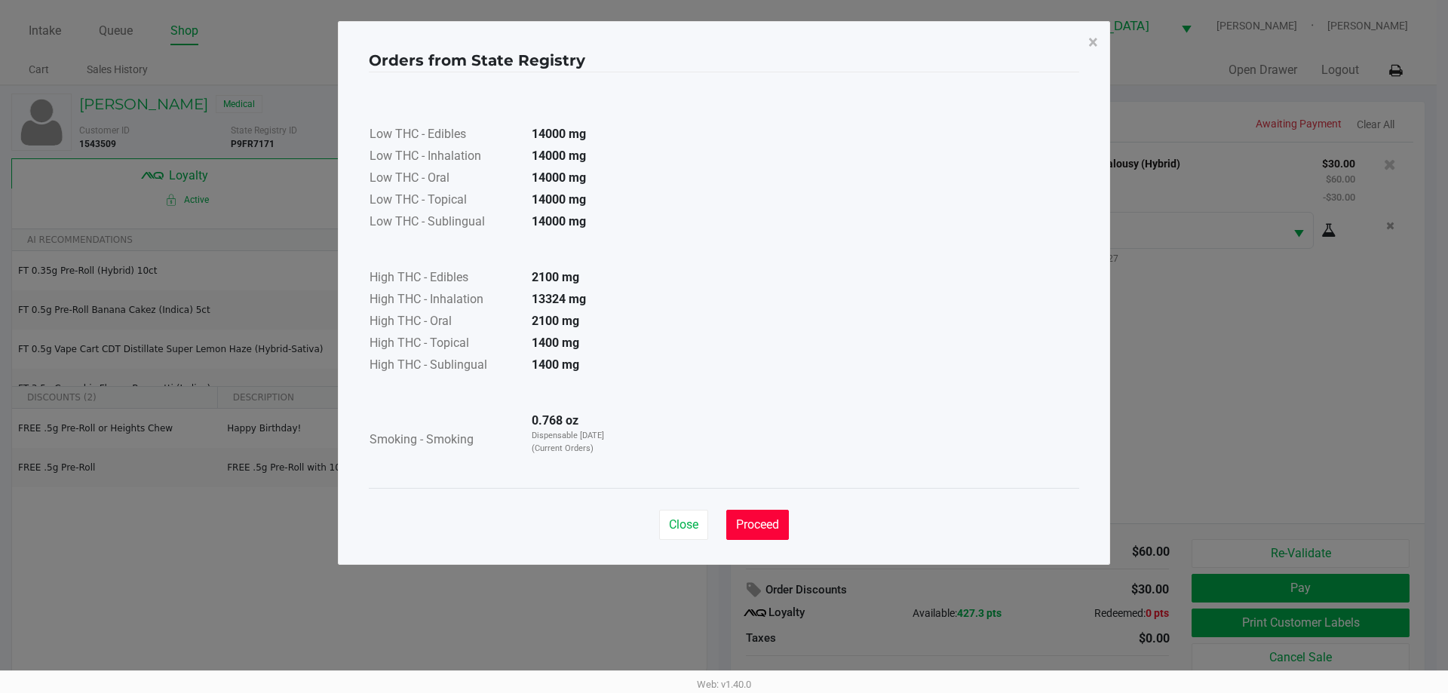
click at [760, 529] on span "Proceed" at bounding box center [757, 524] width 43 height 14
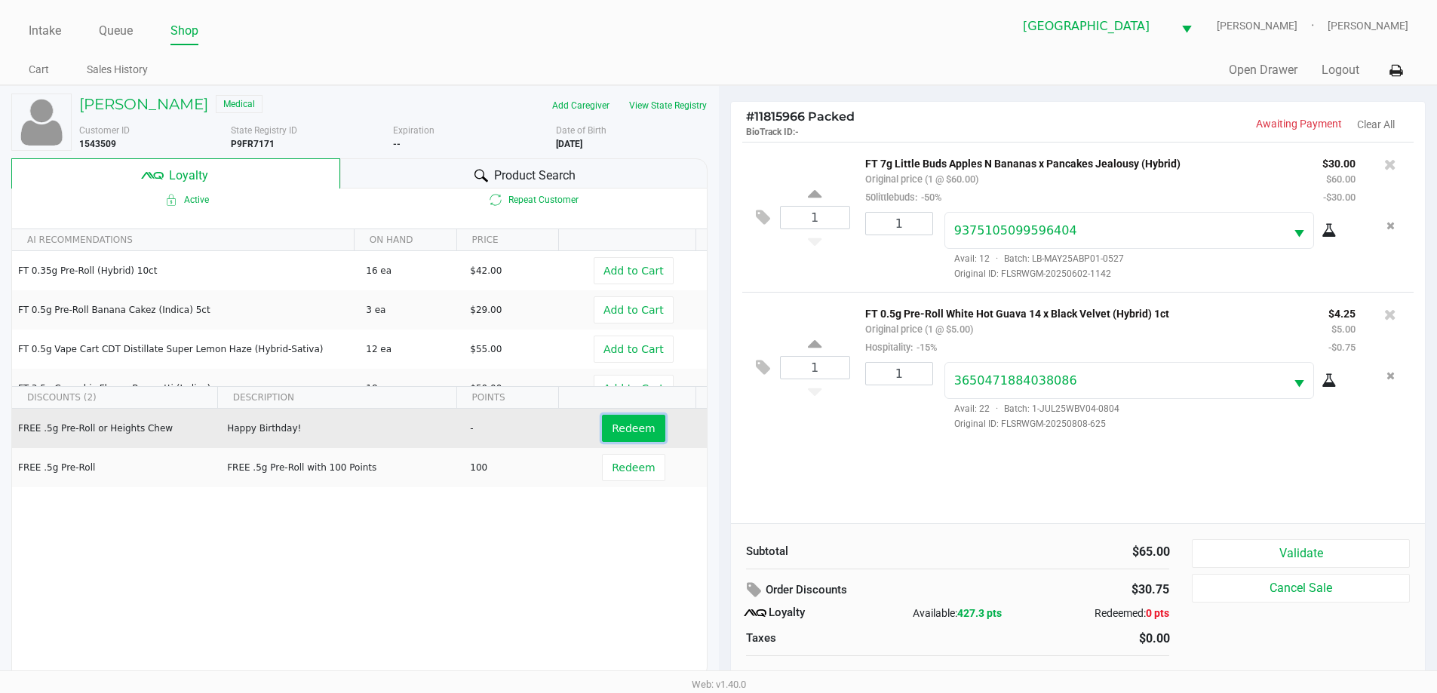
click at [632, 433] on span "Redeem" at bounding box center [633, 428] width 43 height 12
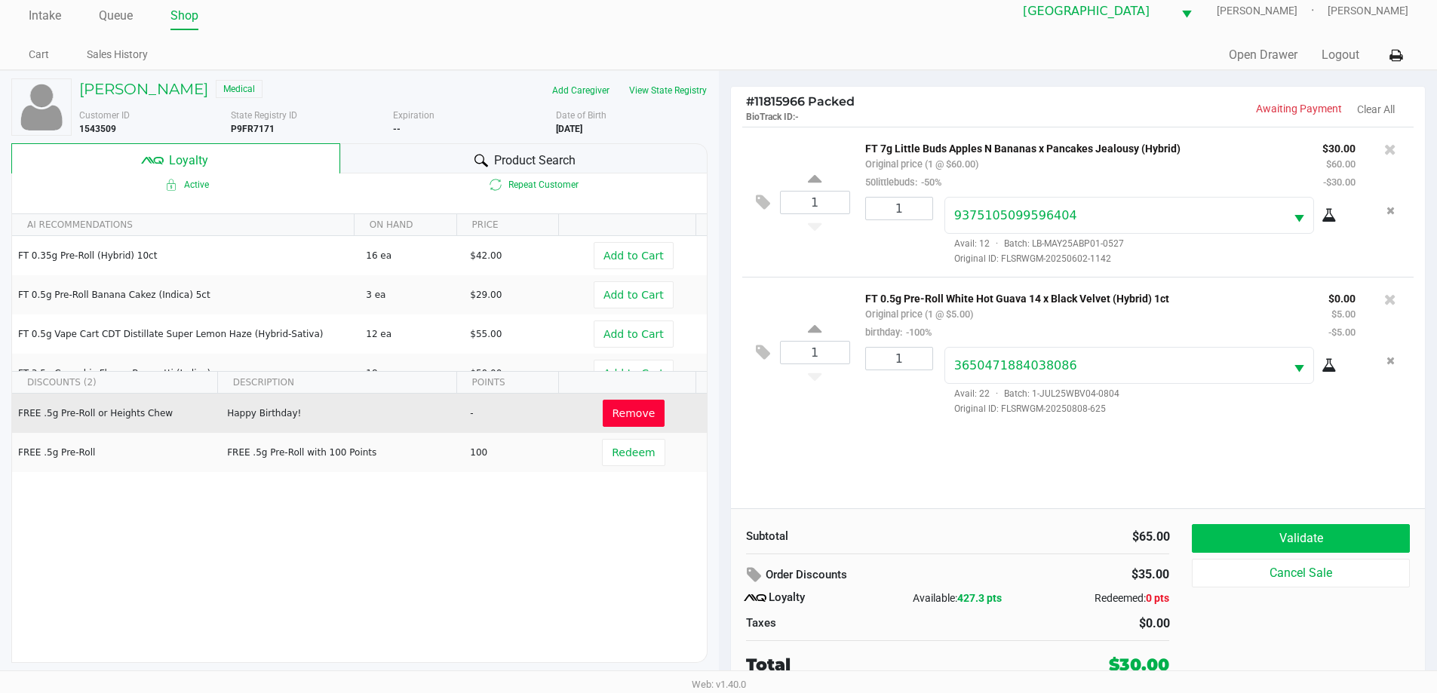
click at [1330, 529] on button "Validate" at bounding box center [1299, 538] width 217 height 29
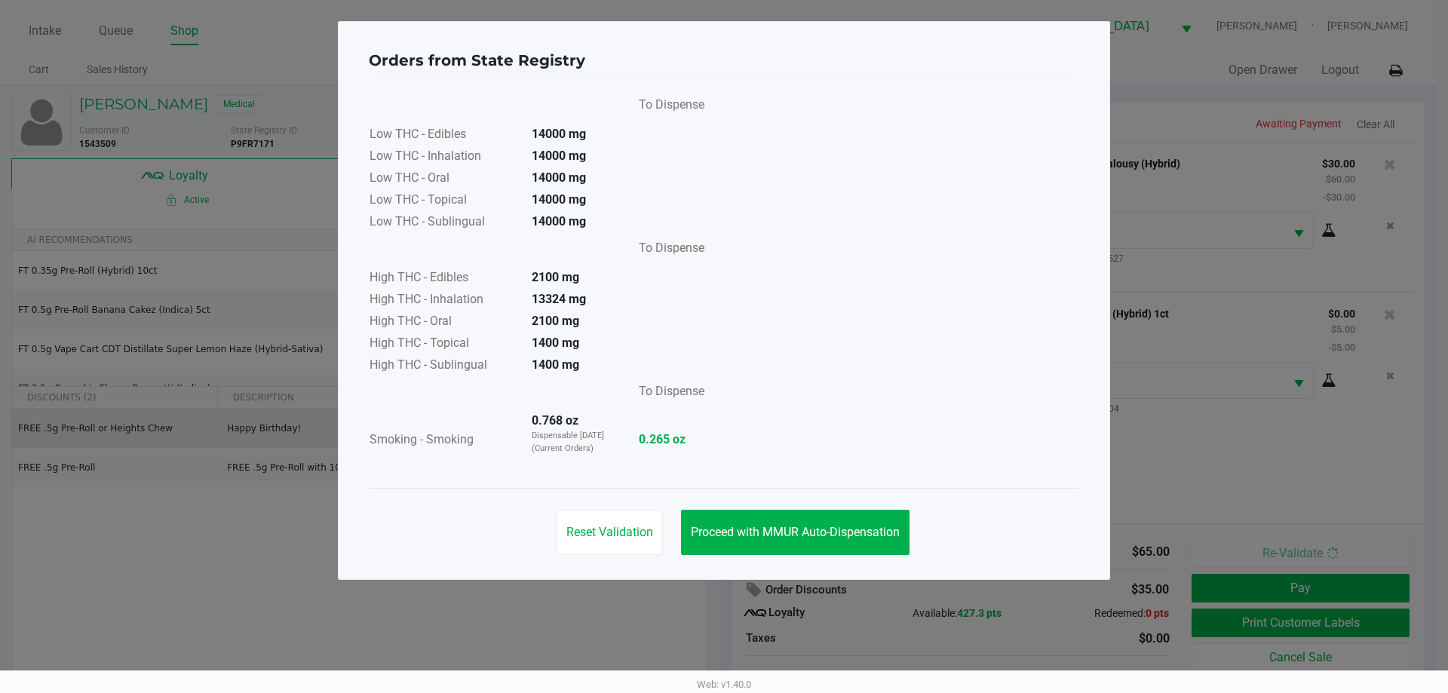
click at [859, 519] on button "Proceed with MMUR Auto-Dispensation" at bounding box center [795, 532] width 228 height 45
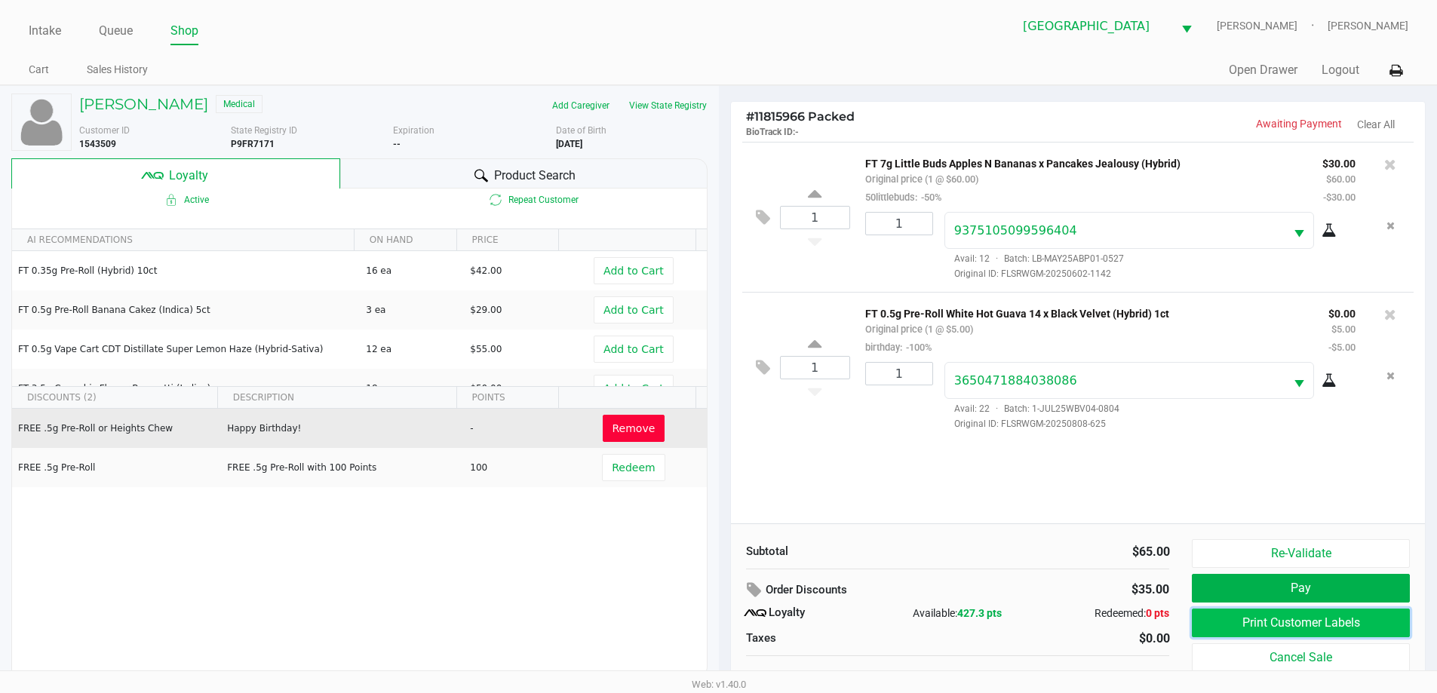
click at [1295, 626] on button "Print Customer Labels" at bounding box center [1299, 623] width 217 height 29
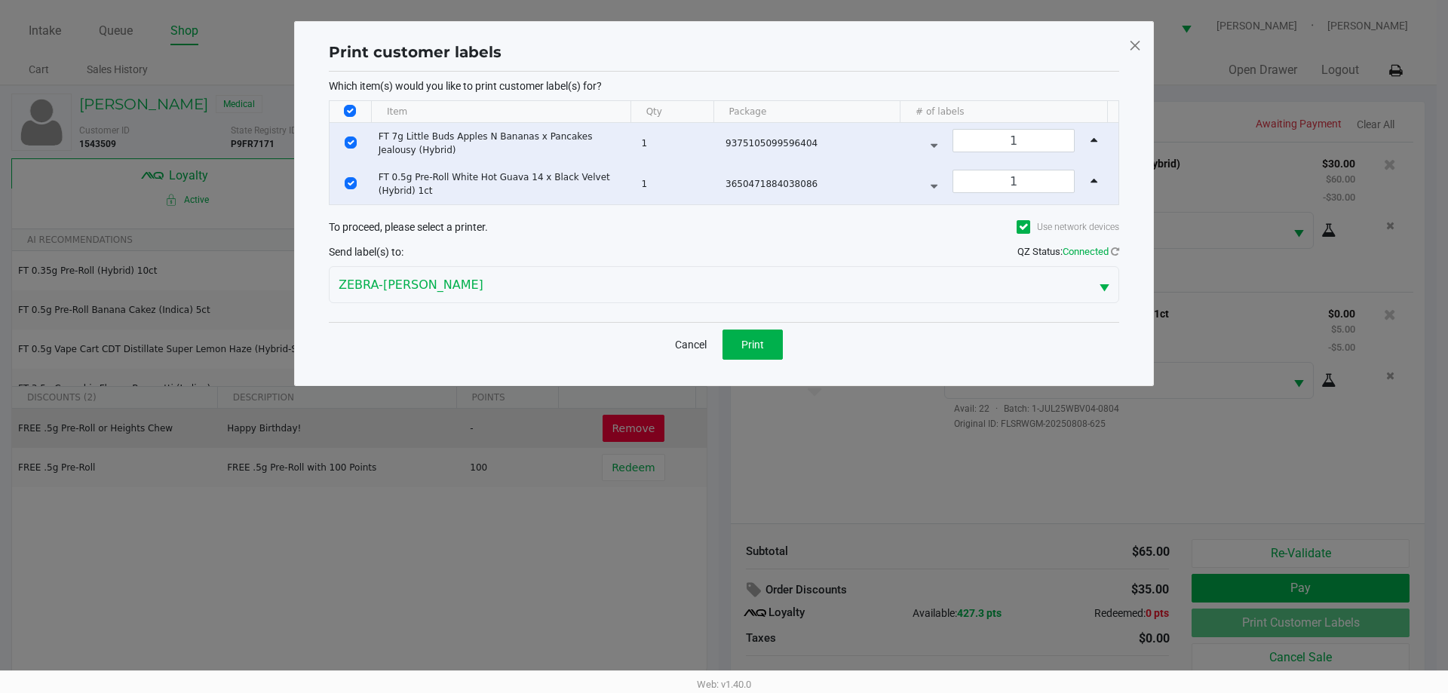
click at [348, 111] on input "Select All Rows" at bounding box center [350, 111] width 12 height 12
checkbox input "false"
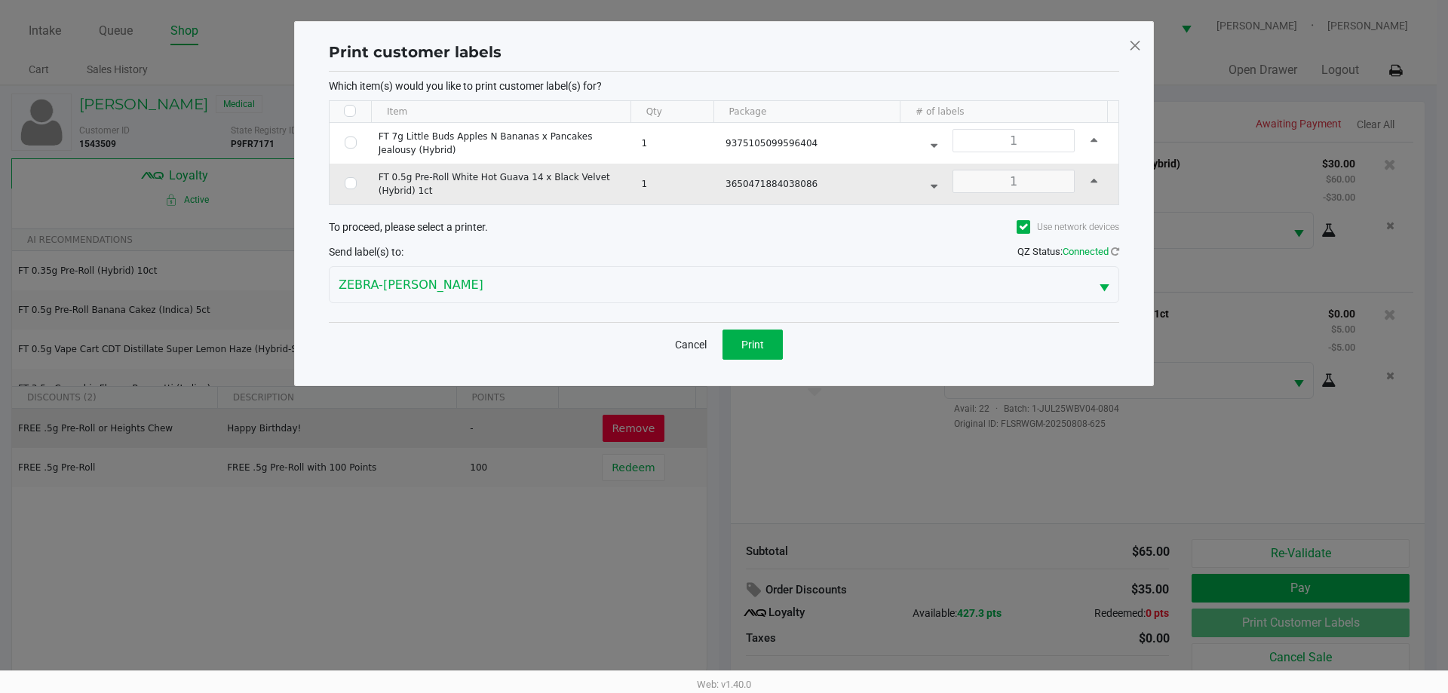
click at [385, 195] on td "FT 0.5g Pre-Roll White Hot Guava 14 x Black Velvet (Hybrid) 1ct" at bounding box center [503, 184] width 263 height 41
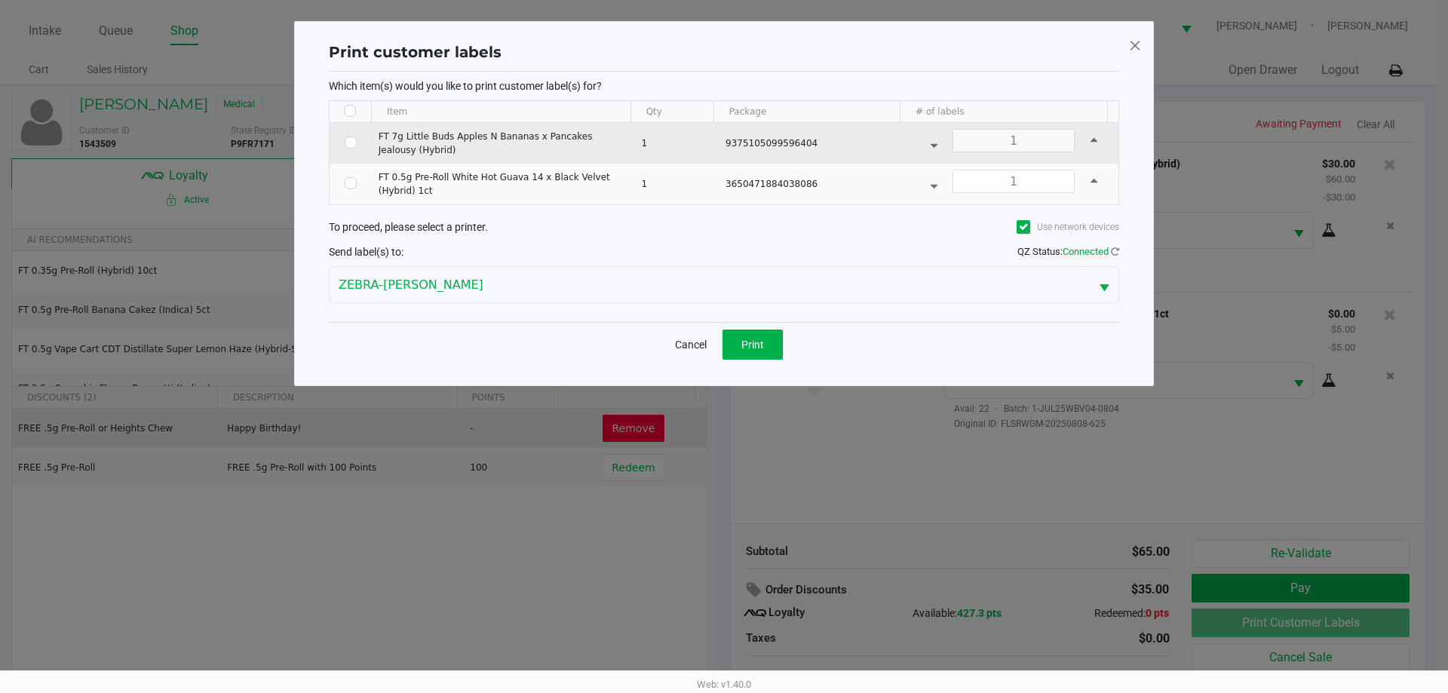
click at [346, 163] on td "Data table" at bounding box center [351, 143] width 42 height 41
click at [350, 184] on input "Select Row" at bounding box center [351, 183] width 12 height 12
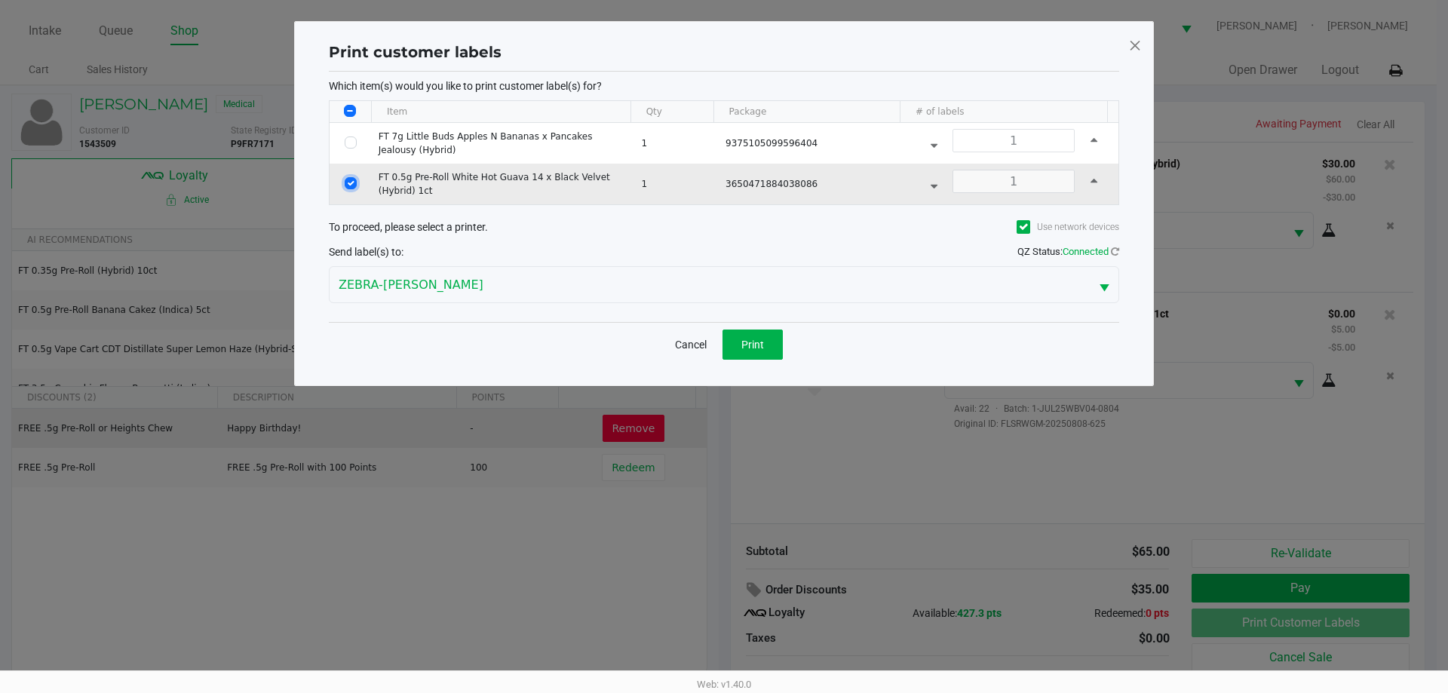
checkbox input "true"
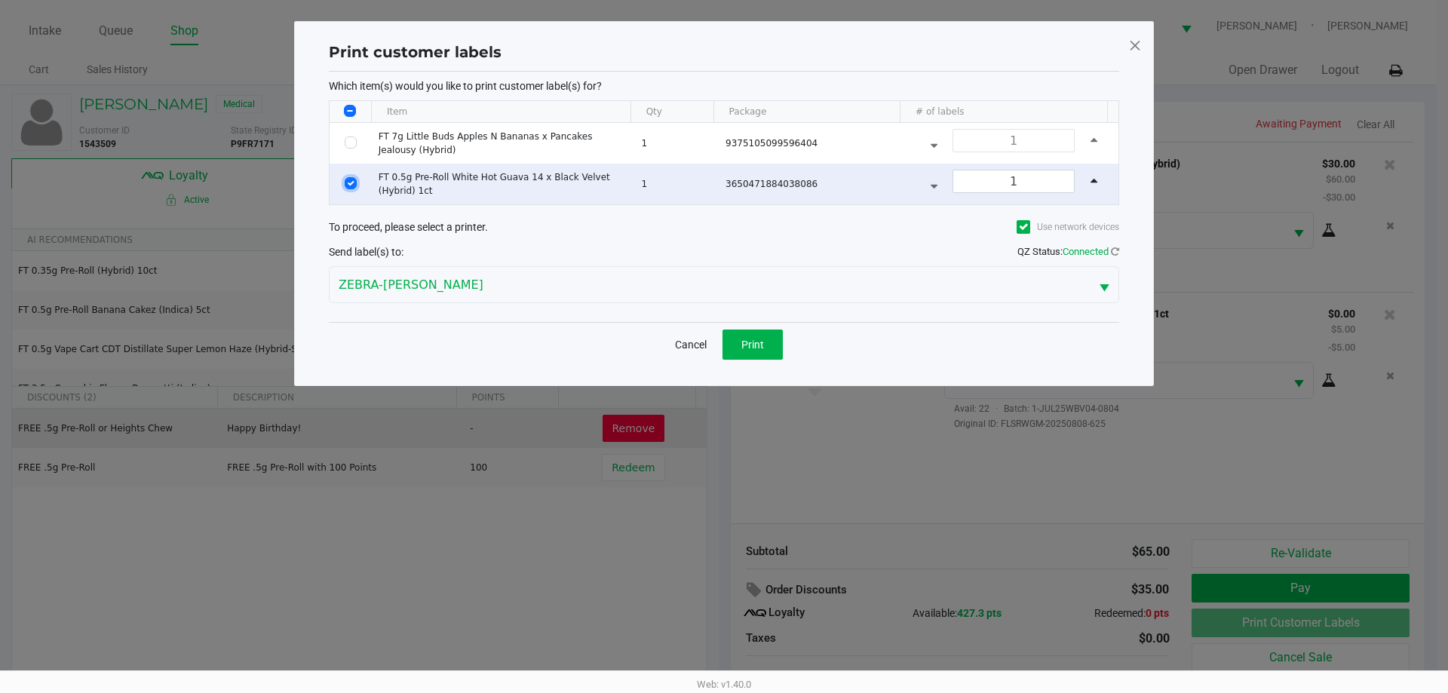
click at [747, 353] on button "Print" at bounding box center [752, 345] width 60 height 30
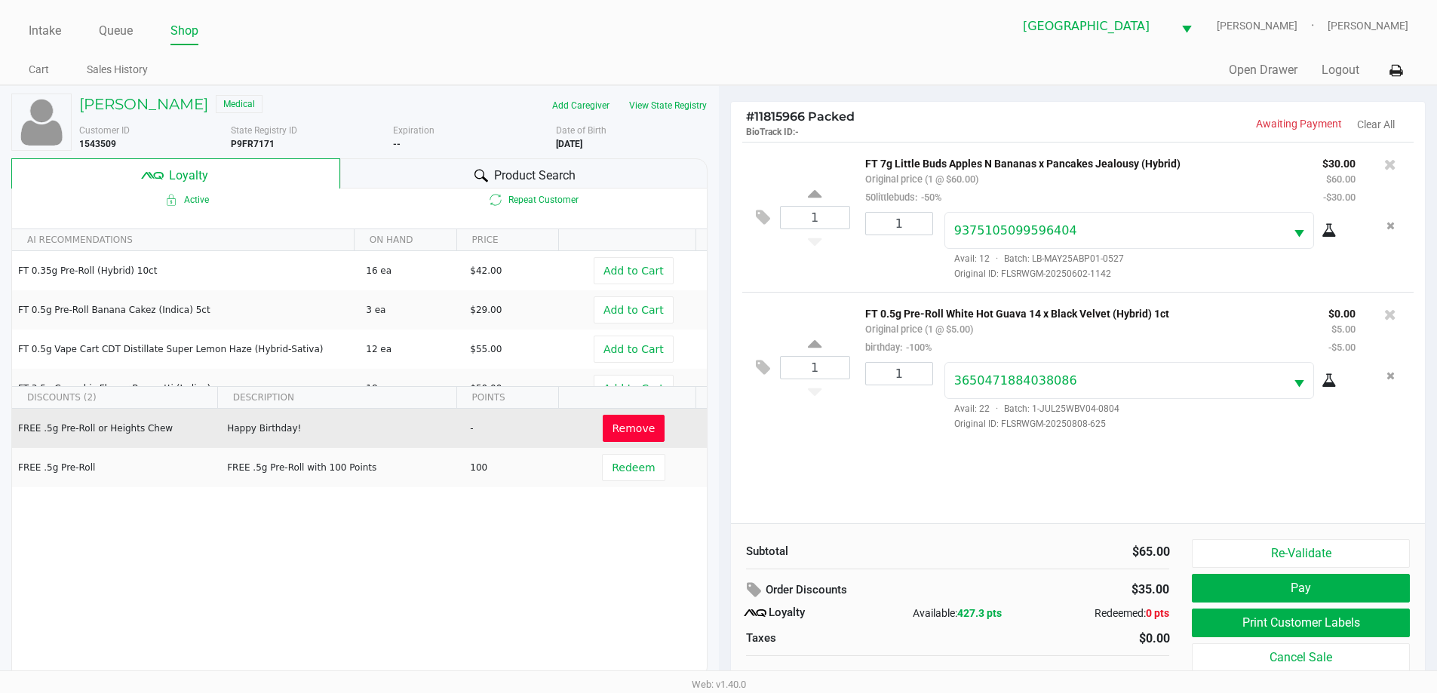
click at [1337, 590] on button "Pay" at bounding box center [1299, 588] width 217 height 29
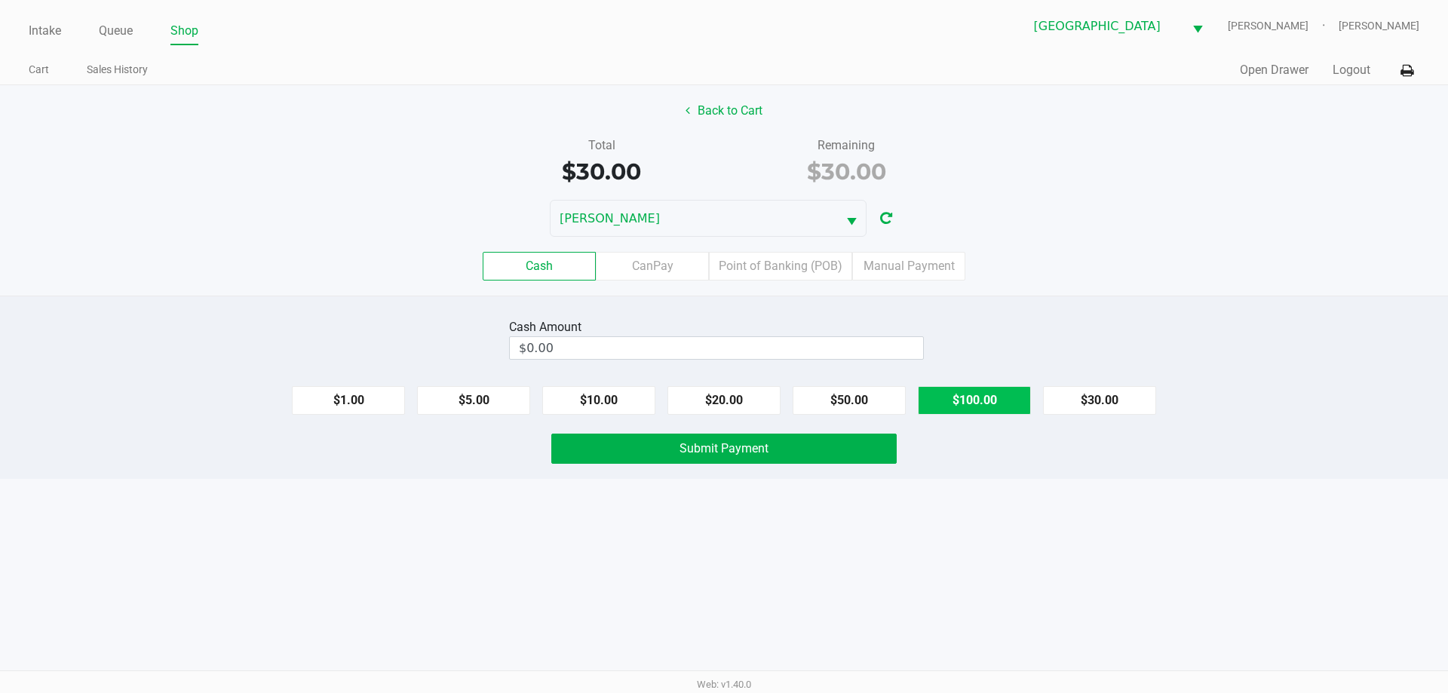
click at [970, 403] on button "$100.00" at bounding box center [974, 400] width 113 height 29
type input "$100.00"
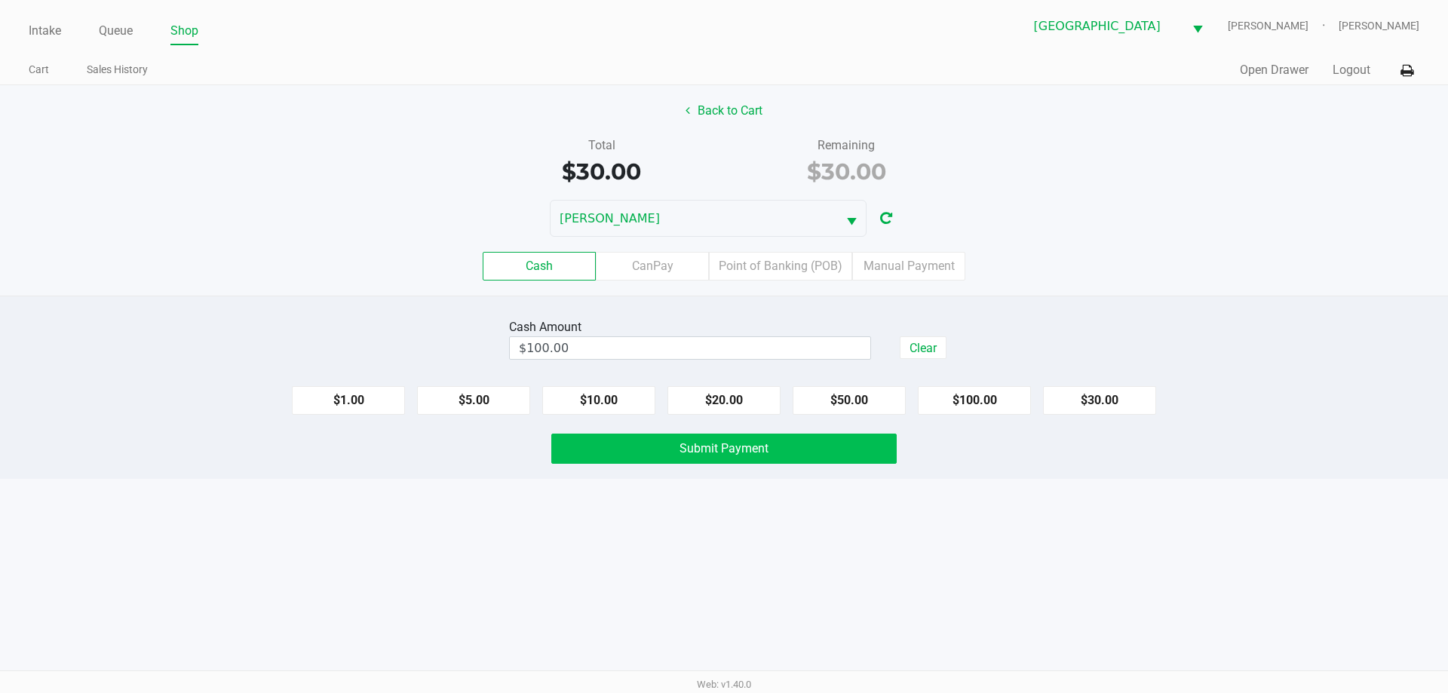
click at [793, 459] on button "Submit Payment" at bounding box center [723, 449] width 345 height 30
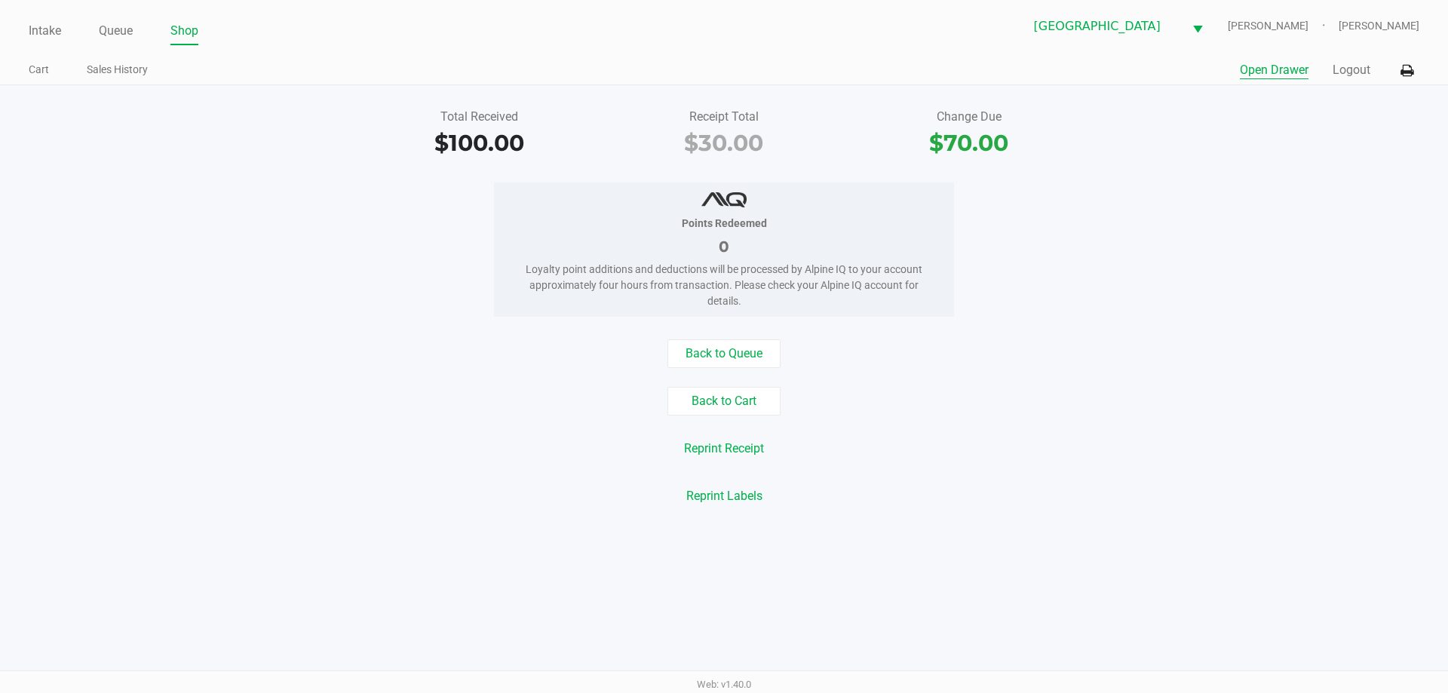
click at [1283, 75] on button "Open Drawer" at bounding box center [1274, 70] width 69 height 18
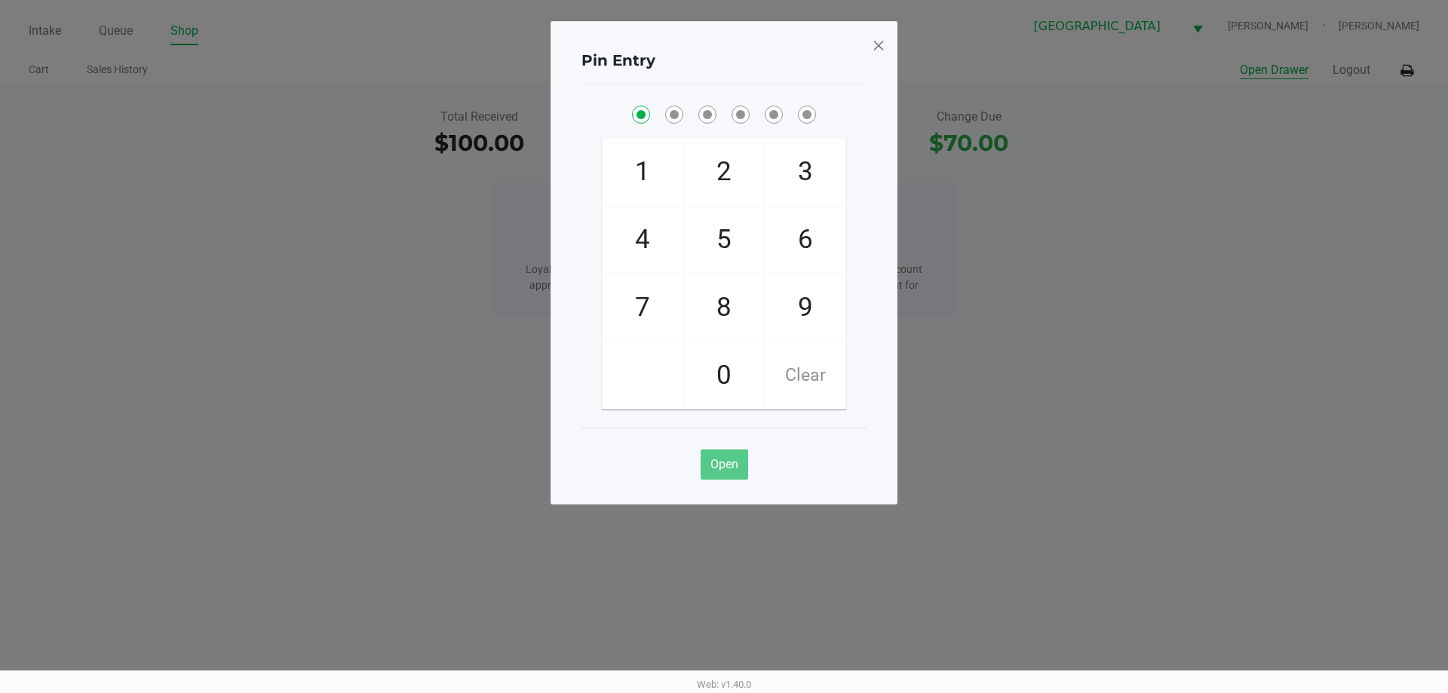
checkbox input "true"
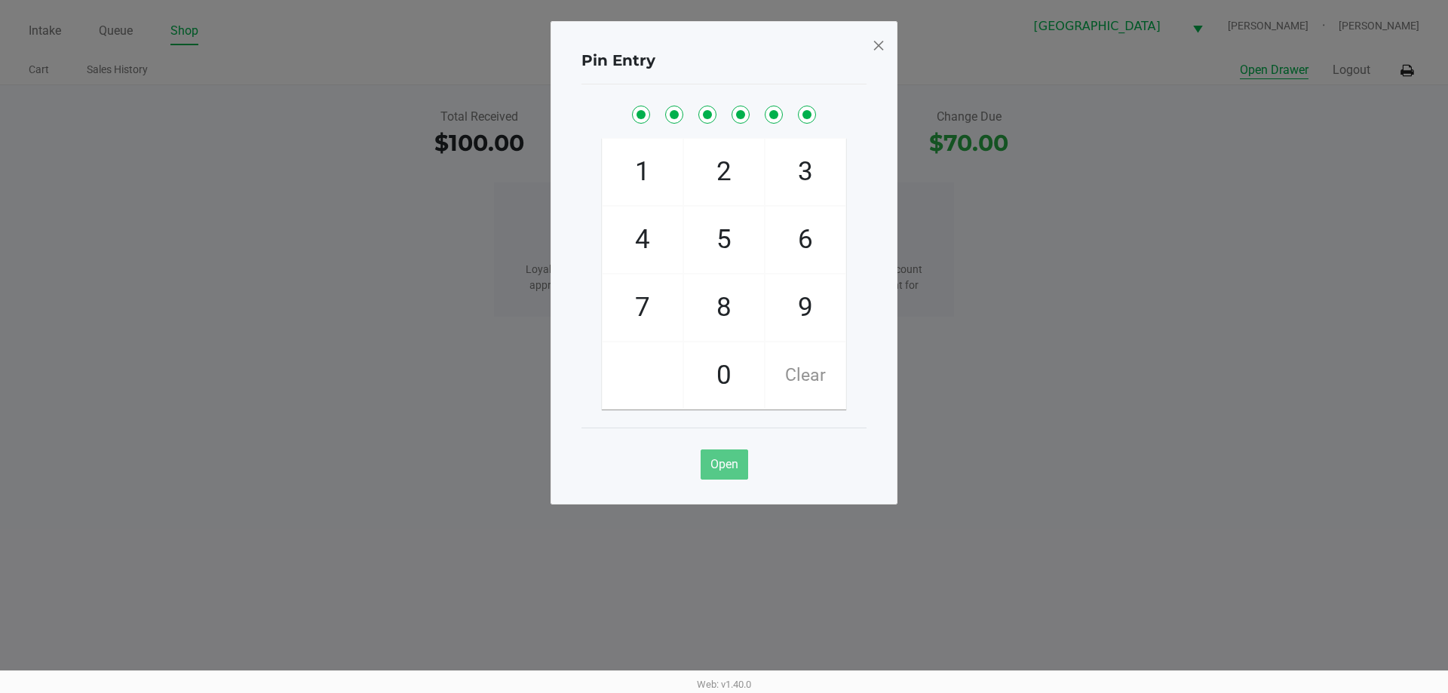
checkbox input "true"
click at [877, 50] on span at bounding box center [879, 45] width 14 height 24
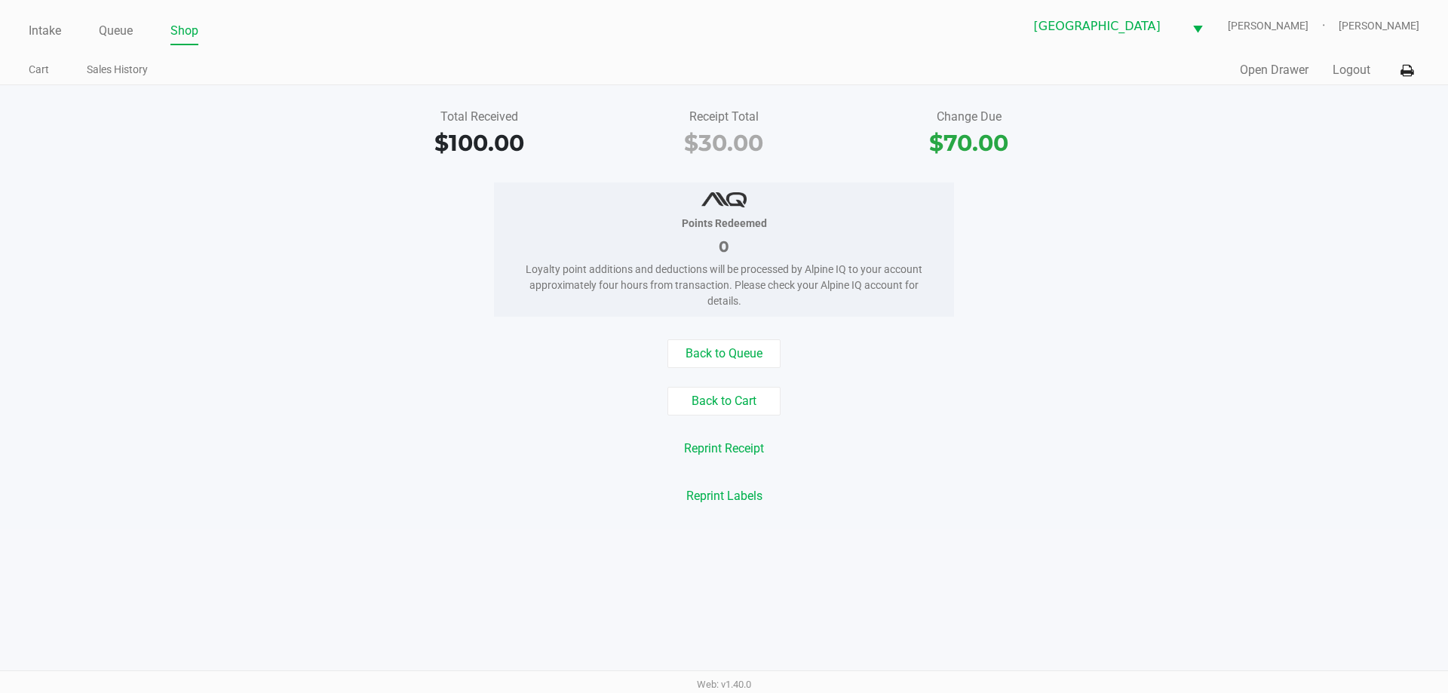
click at [143, 2] on div "Intake Queue Shop North Port WC VANCE-JOY Woodie Perkins Cart Sales History Qui…" at bounding box center [724, 42] width 1448 height 85
click at [100, 35] on link "Queue" at bounding box center [116, 30] width 34 height 21
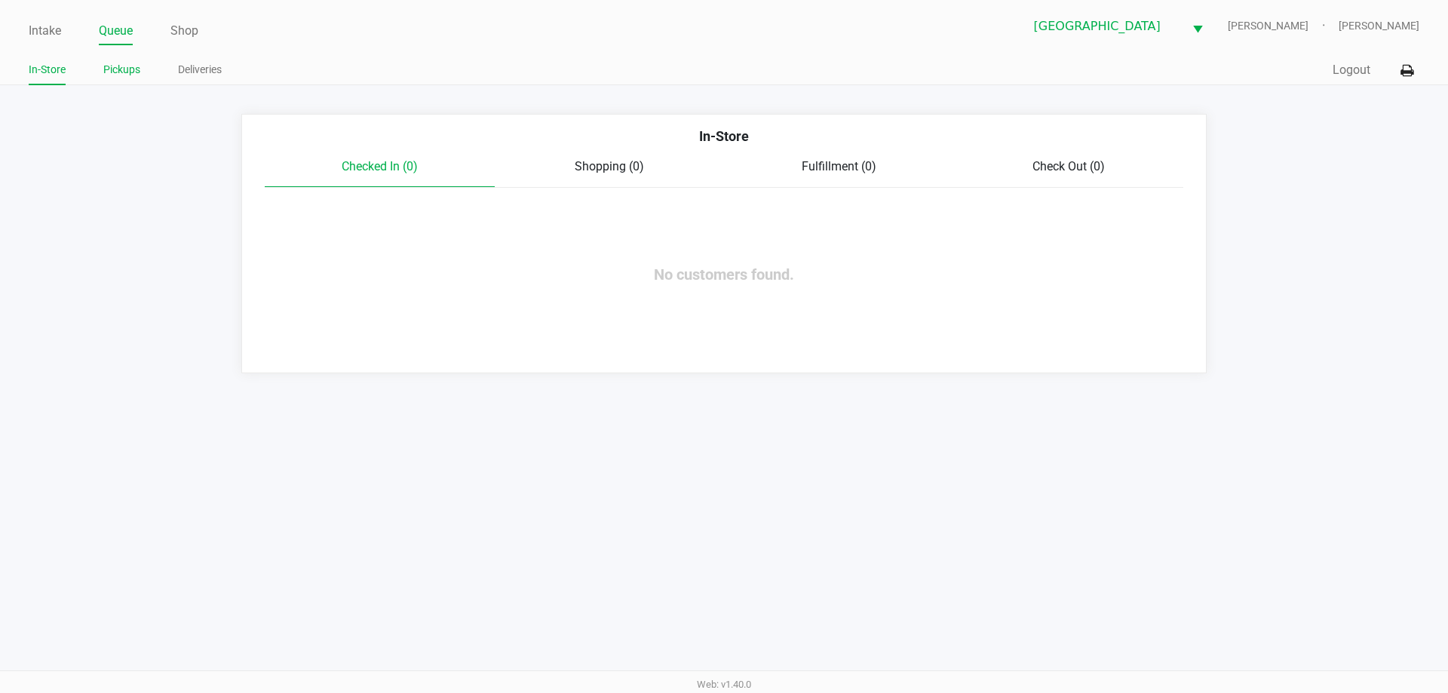
click at [110, 74] on link "Pickups" at bounding box center [121, 69] width 37 height 19
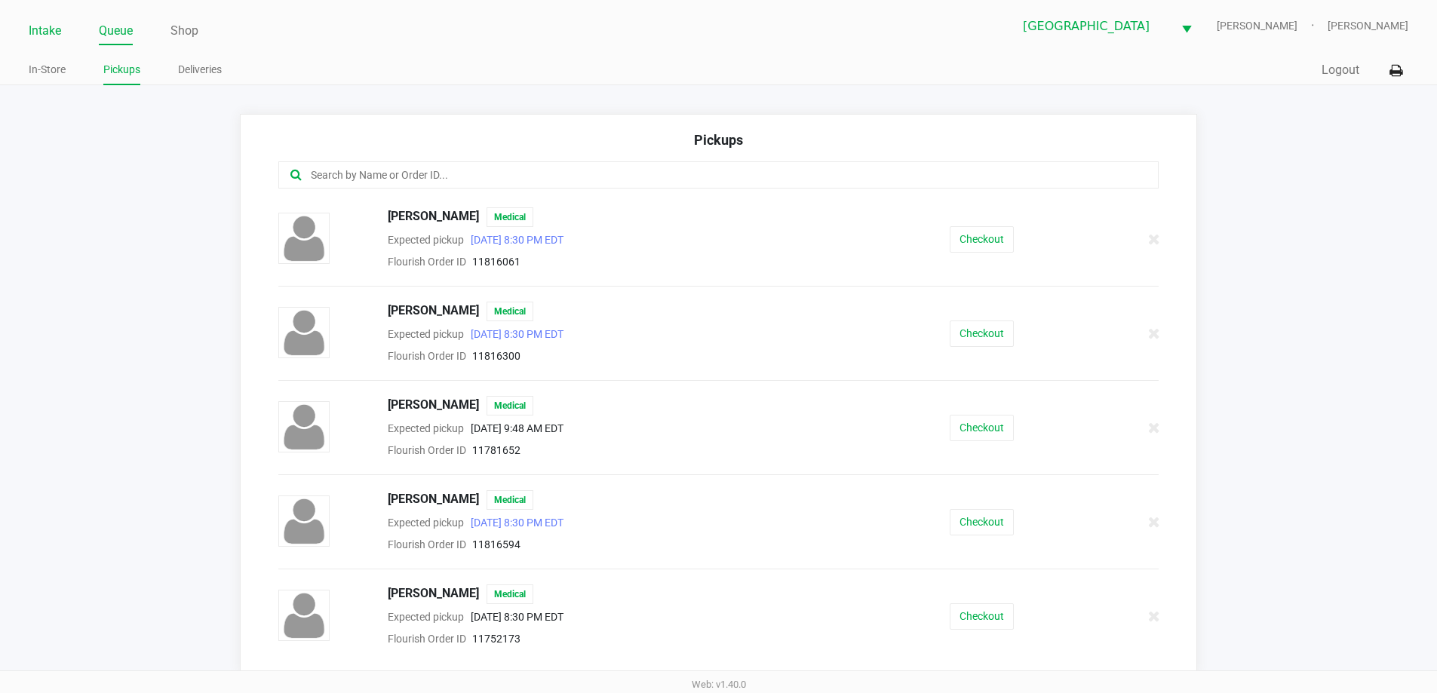
click at [31, 30] on link "Intake" at bounding box center [45, 30] width 32 height 21
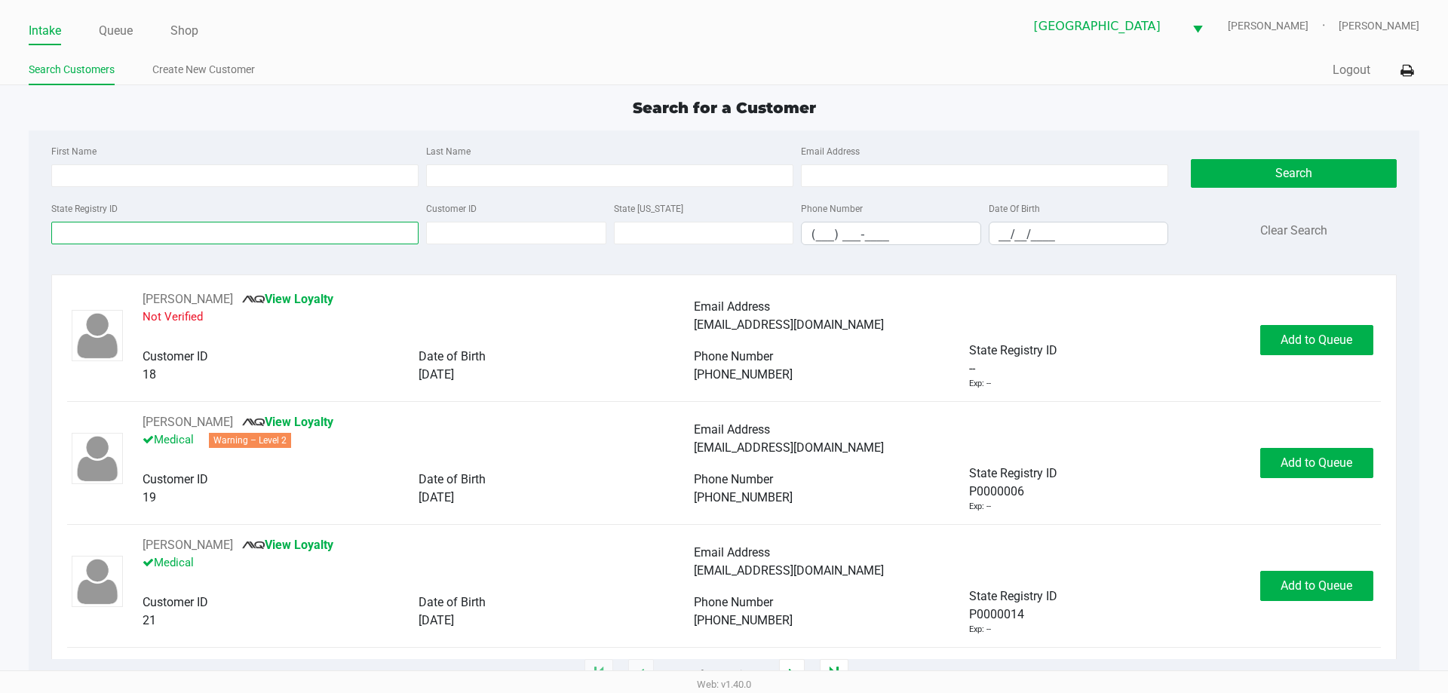
click at [176, 232] on input "State Registry ID" at bounding box center [234, 233] width 367 height 23
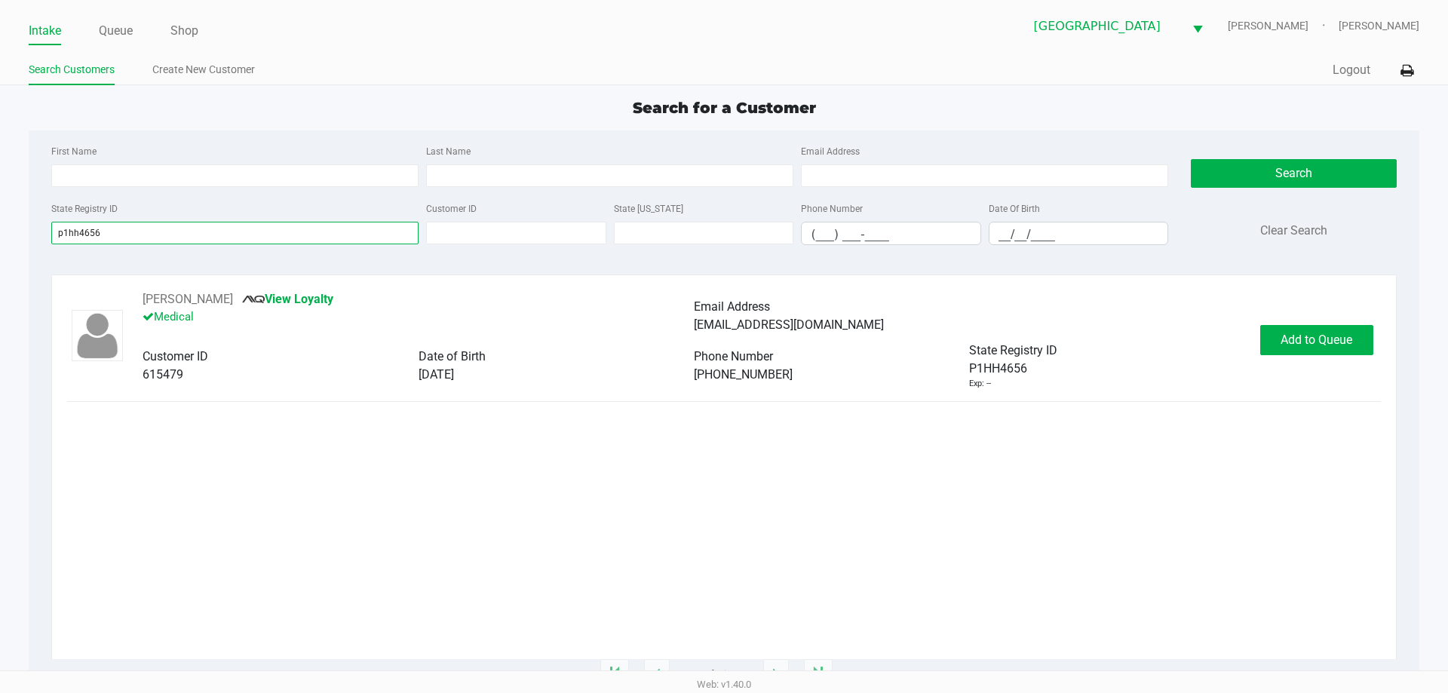
type input "p1hh4656"
click at [1332, 335] on span "Add to Queue" at bounding box center [1316, 340] width 72 height 14
click at [1339, 341] on div "Add to Queue" at bounding box center [1316, 340] width 113 height 30
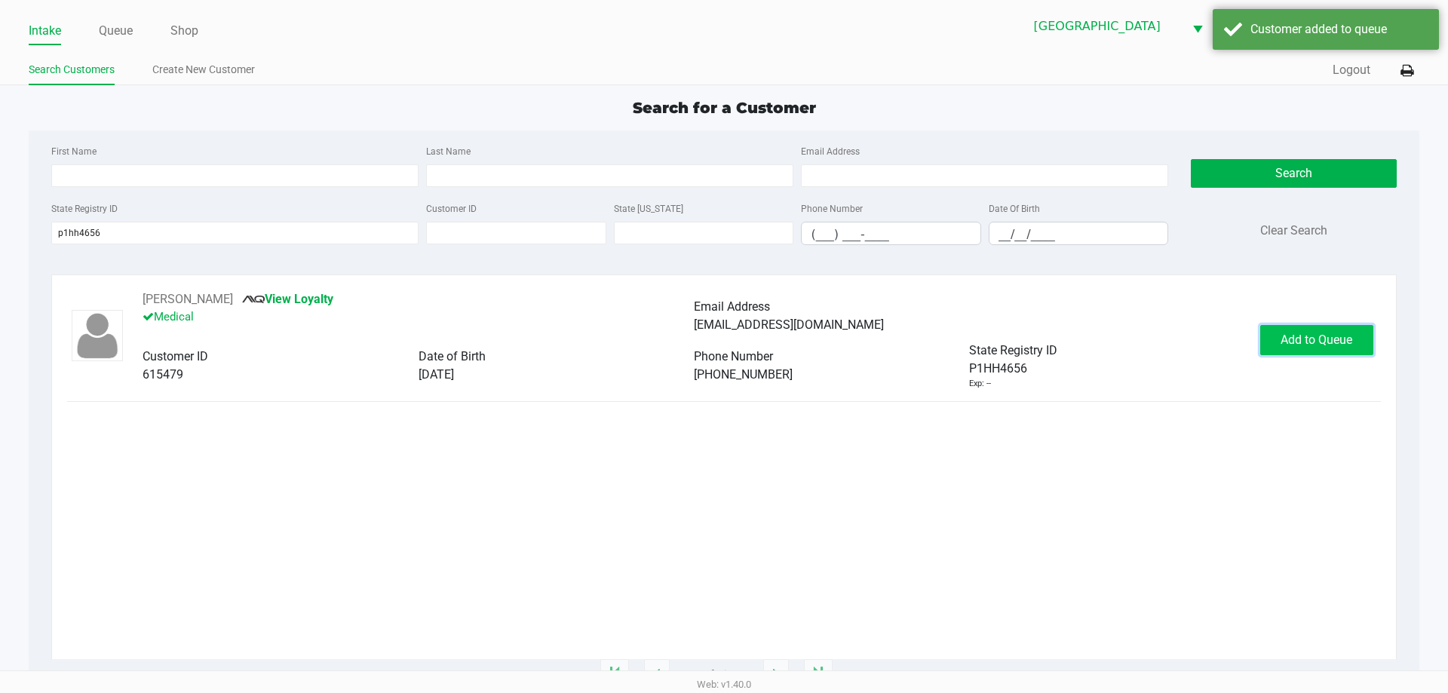
click at [1340, 335] on span "Add to Queue" at bounding box center [1316, 340] width 72 height 14
click at [1337, 342] on div "In Queue" at bounding box center [1315, 340] width 106 height 30
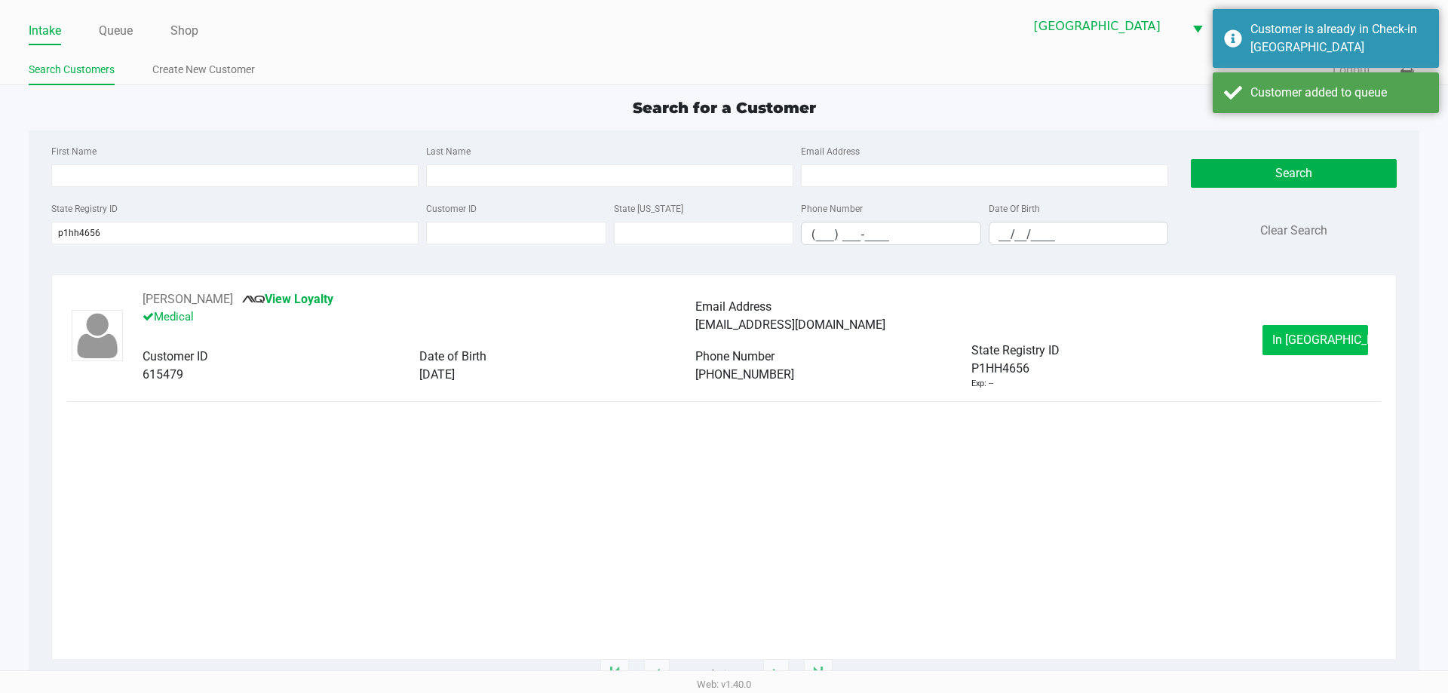
click at [1327, 344] on span "In Queue" at bounding box center [1335, 340] width 127 height 14
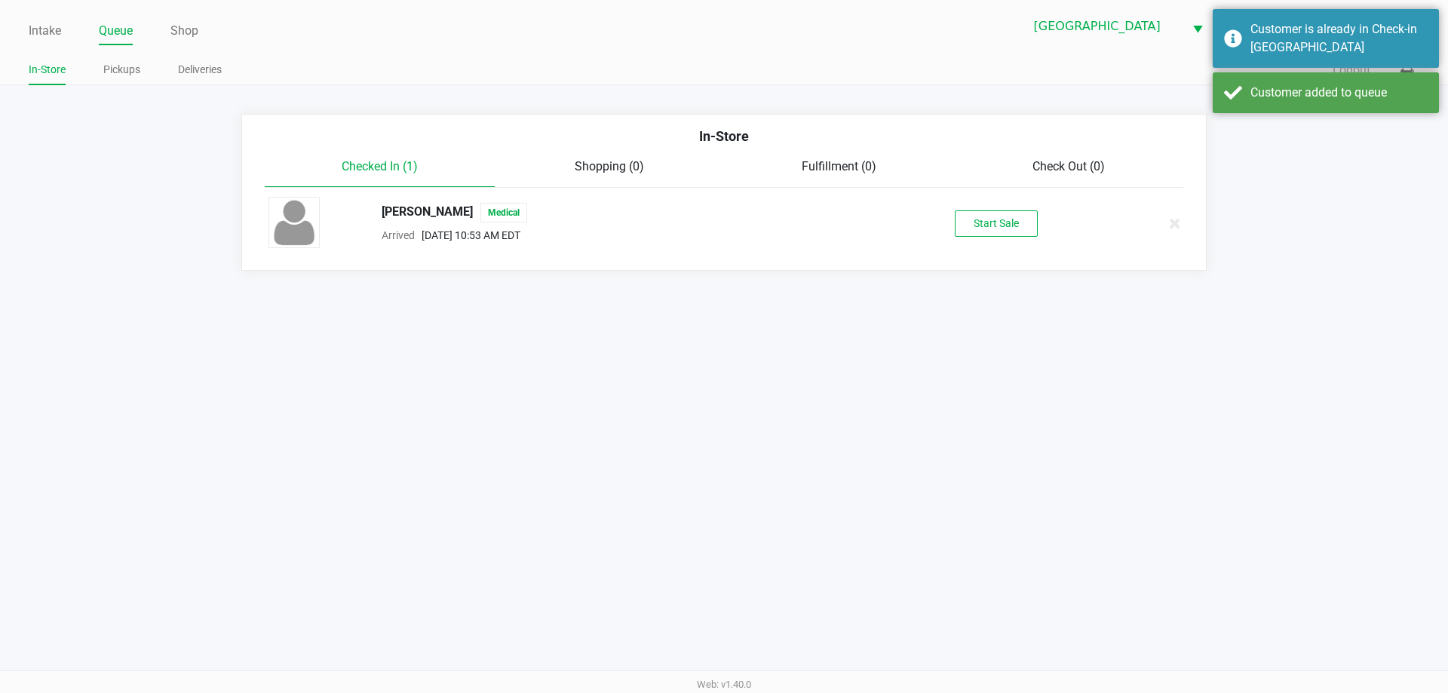
click at [1014, 233] on button "Start Sale" at bounding box center [996, 223] width 83 height 26
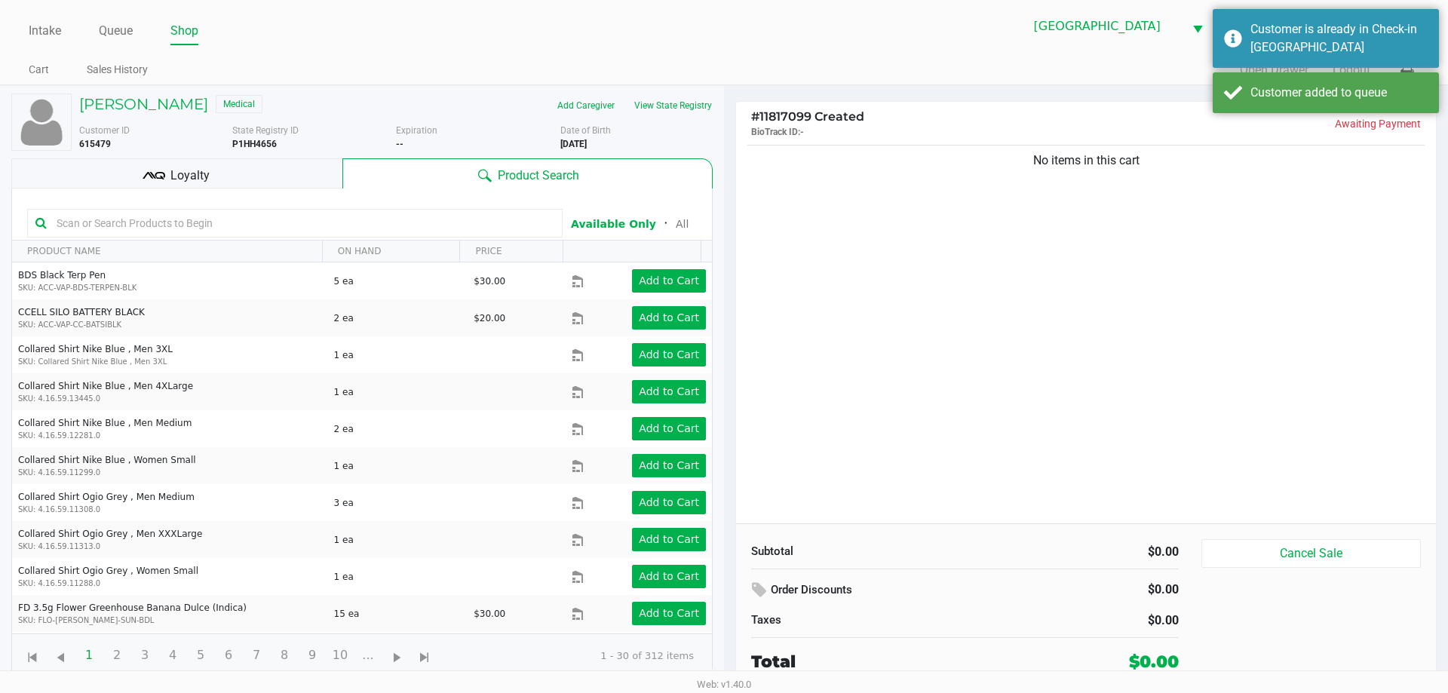
click at [232, 171] on div "Loyalty" at bounding box center [176, 173] width 331 height 30
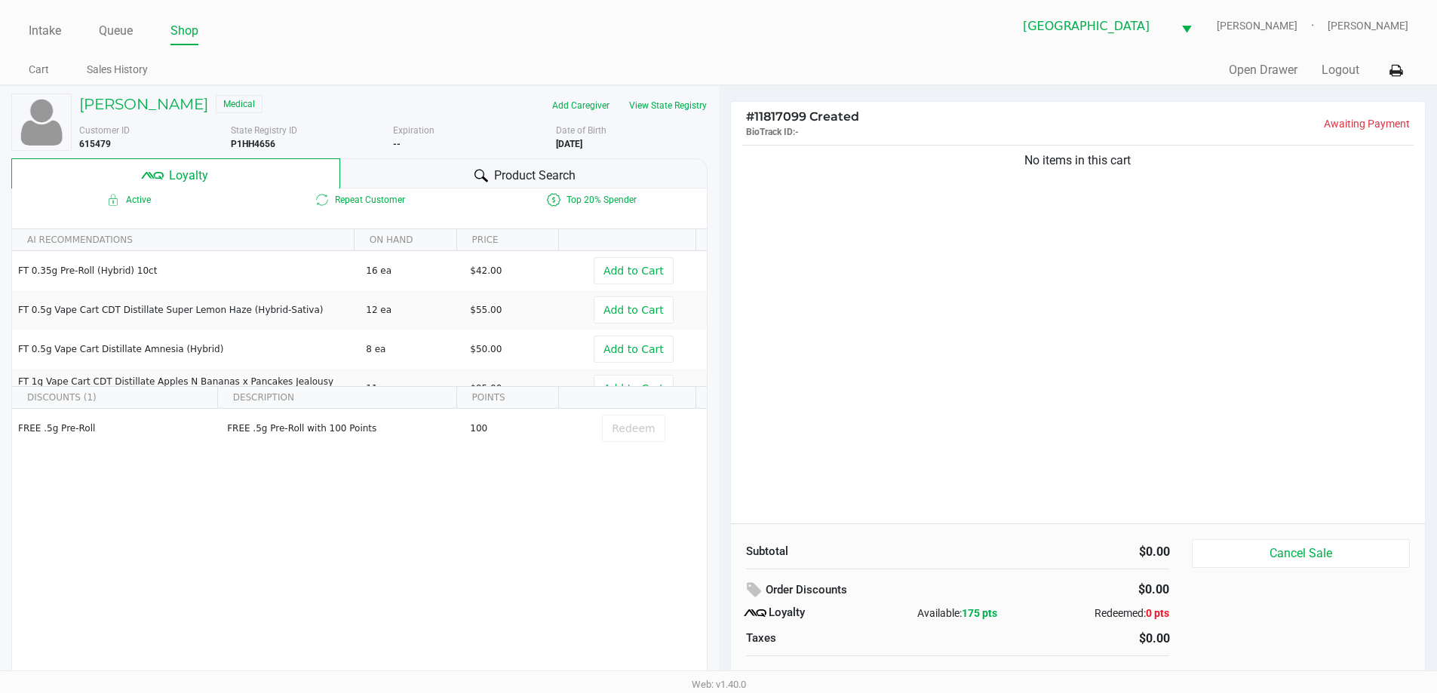
click at [554, 168] on span "Product Search" at bounding box center [534, 176] width 81 height 18
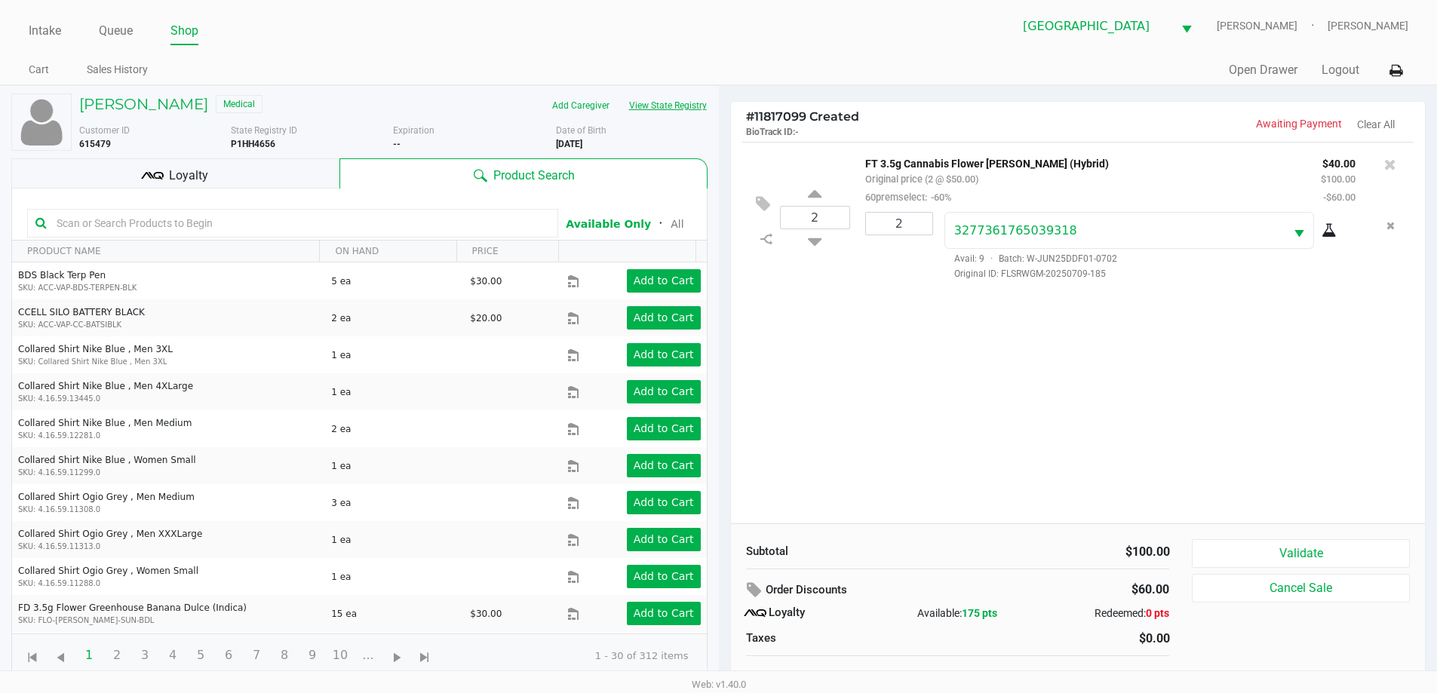
click at [661, 98] on button "View State Registry" at bounding box center [663, 106] width 88 height 24
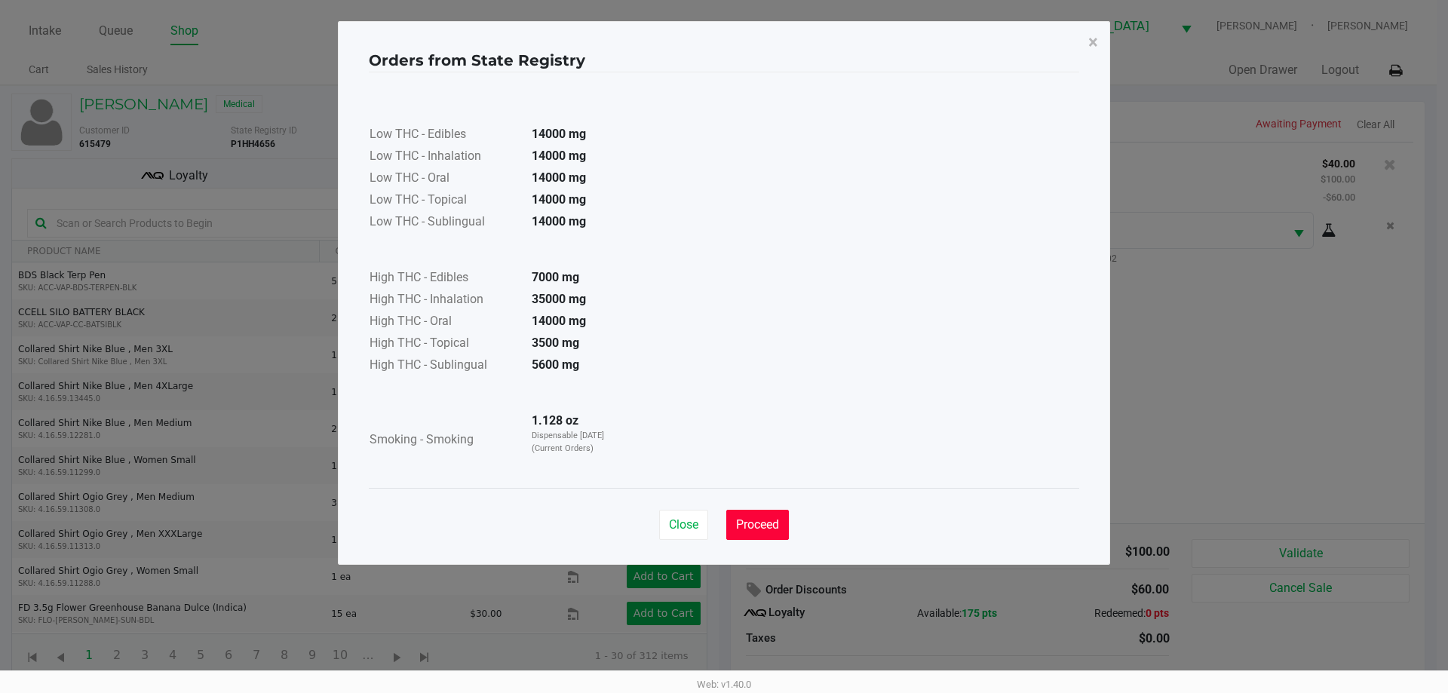
click at [750, 529] on span "Proceed" at bounding box center [757, 524] width 43 height 14
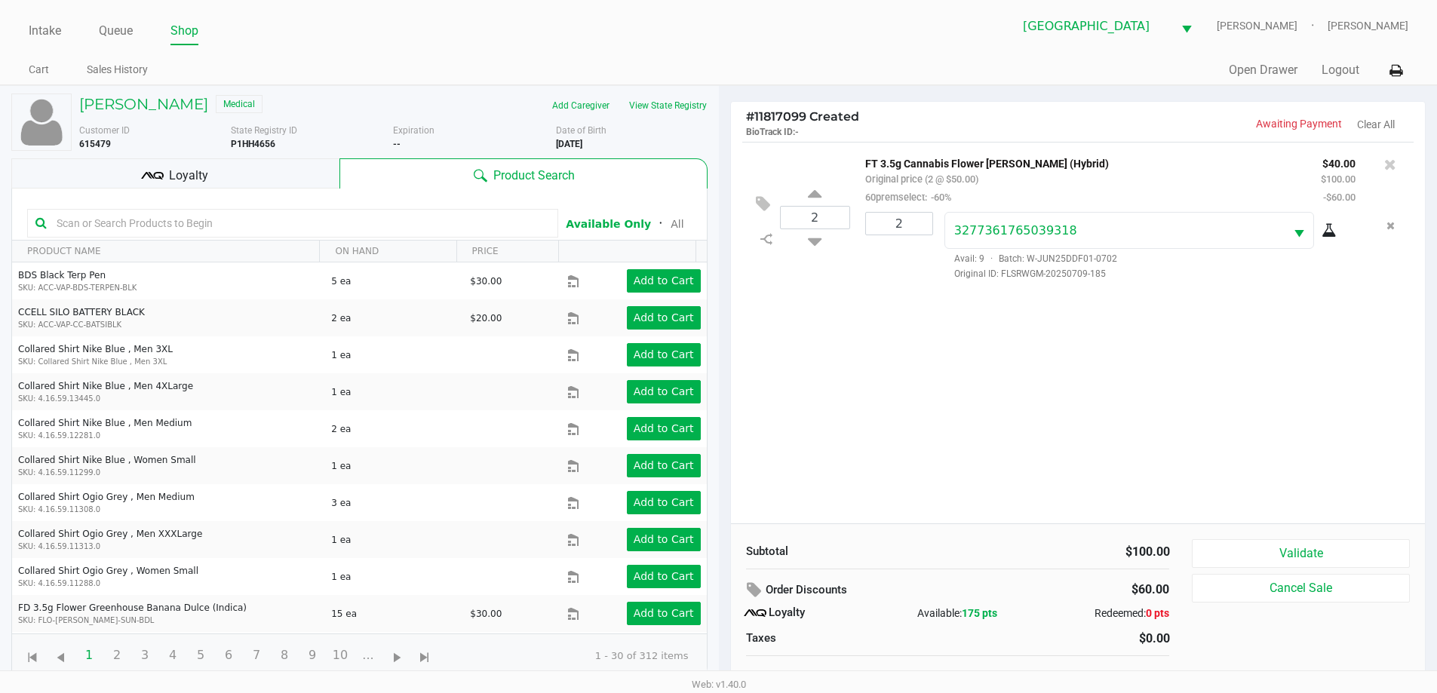
click at [247, 171] on div "Loyalty" at bounding box center [175, 173] width 328 height 30
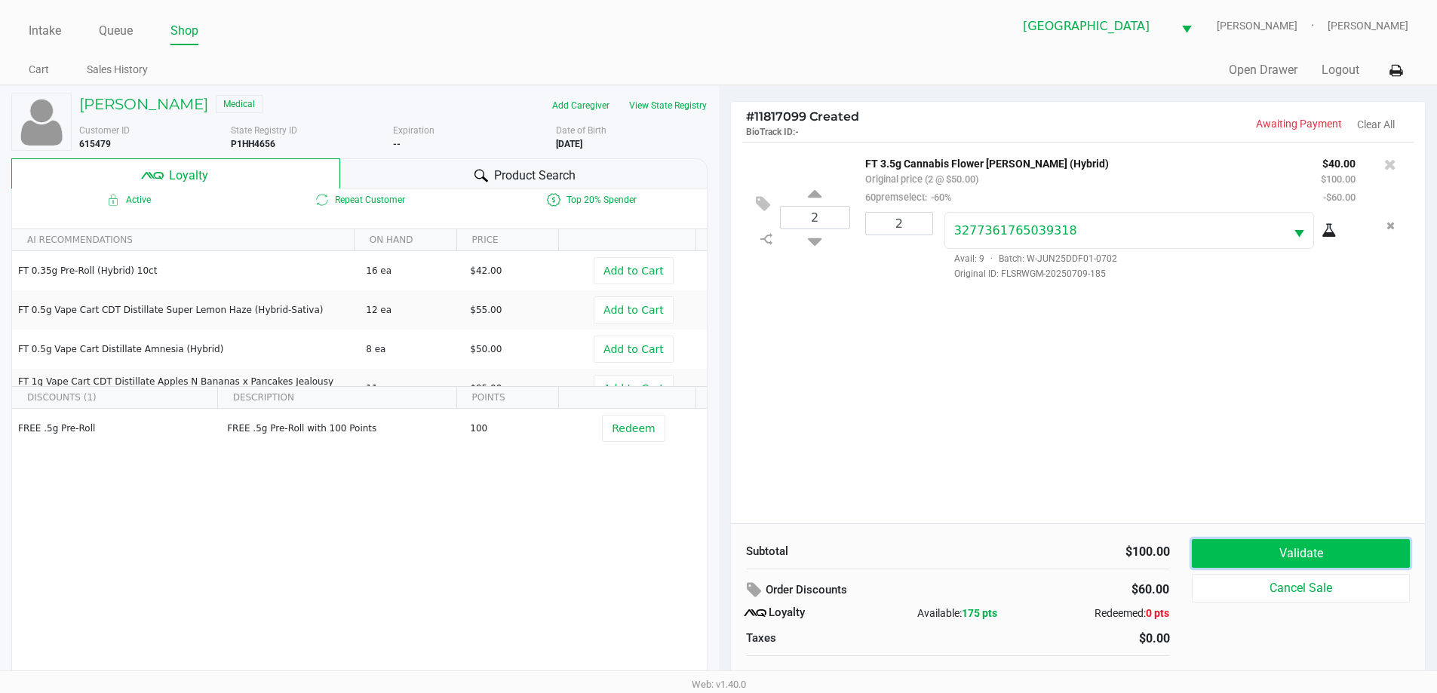
click at [1308, 554] on button "Validate" at bounding box center [1299, 553] width 217 height 29
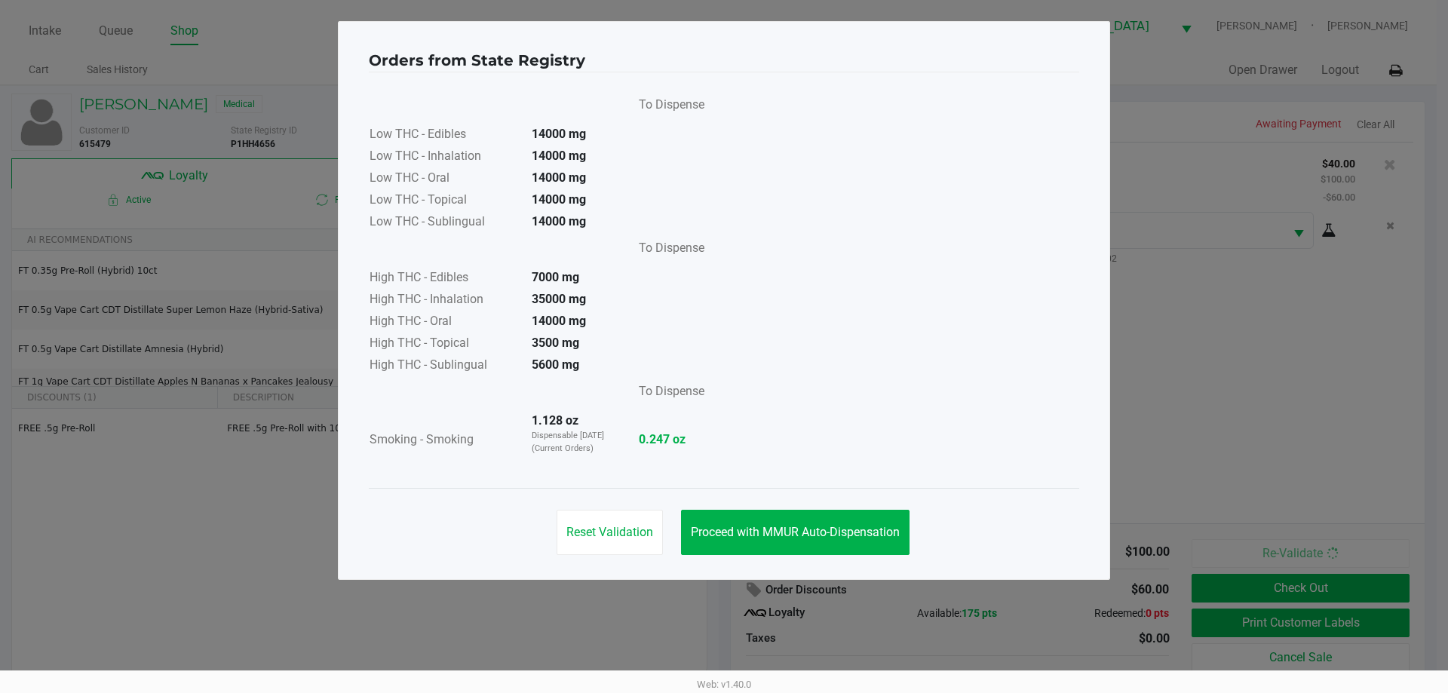
click at [816, 522] on button "Proceed with MMUR Auto-Dispensation" at bounding box center [795, 532] width 228 height 45
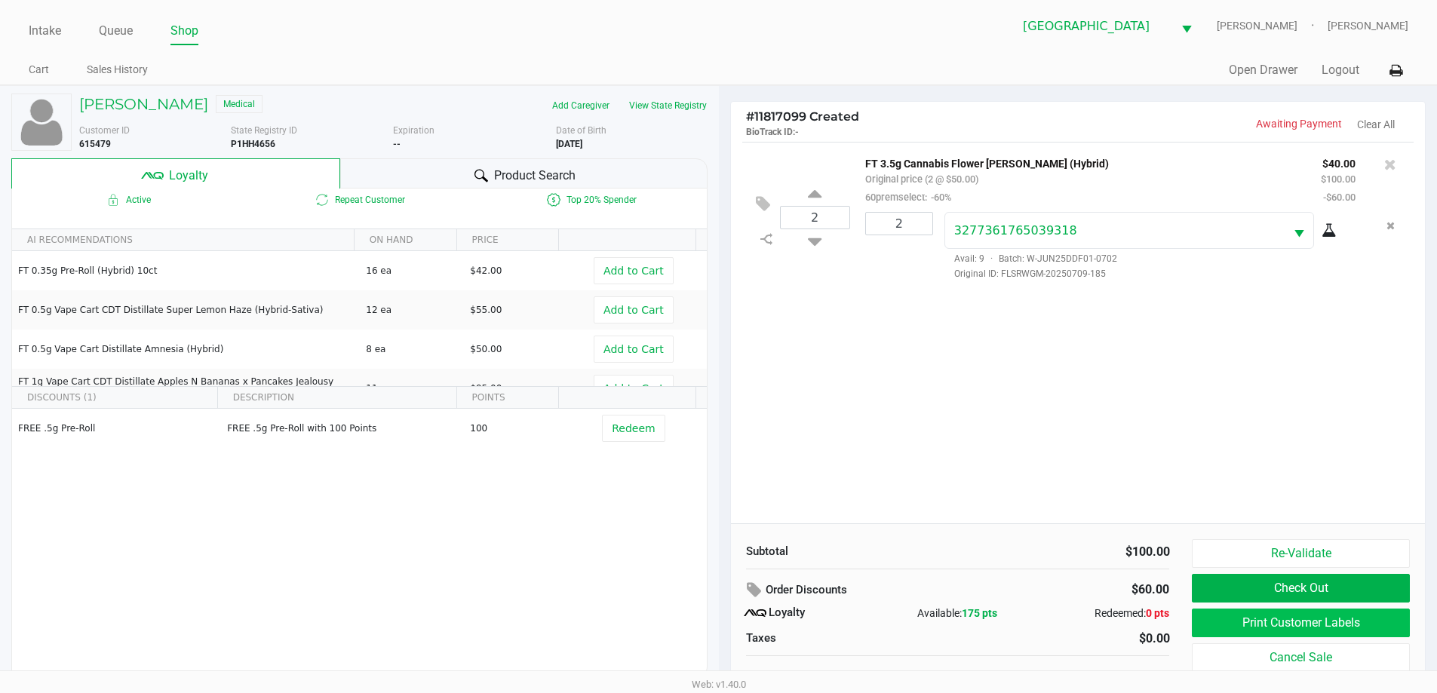
click at [1264, 609] on button "Print Customer Labels" at bounding box center [1299, 623] width 217 height 29
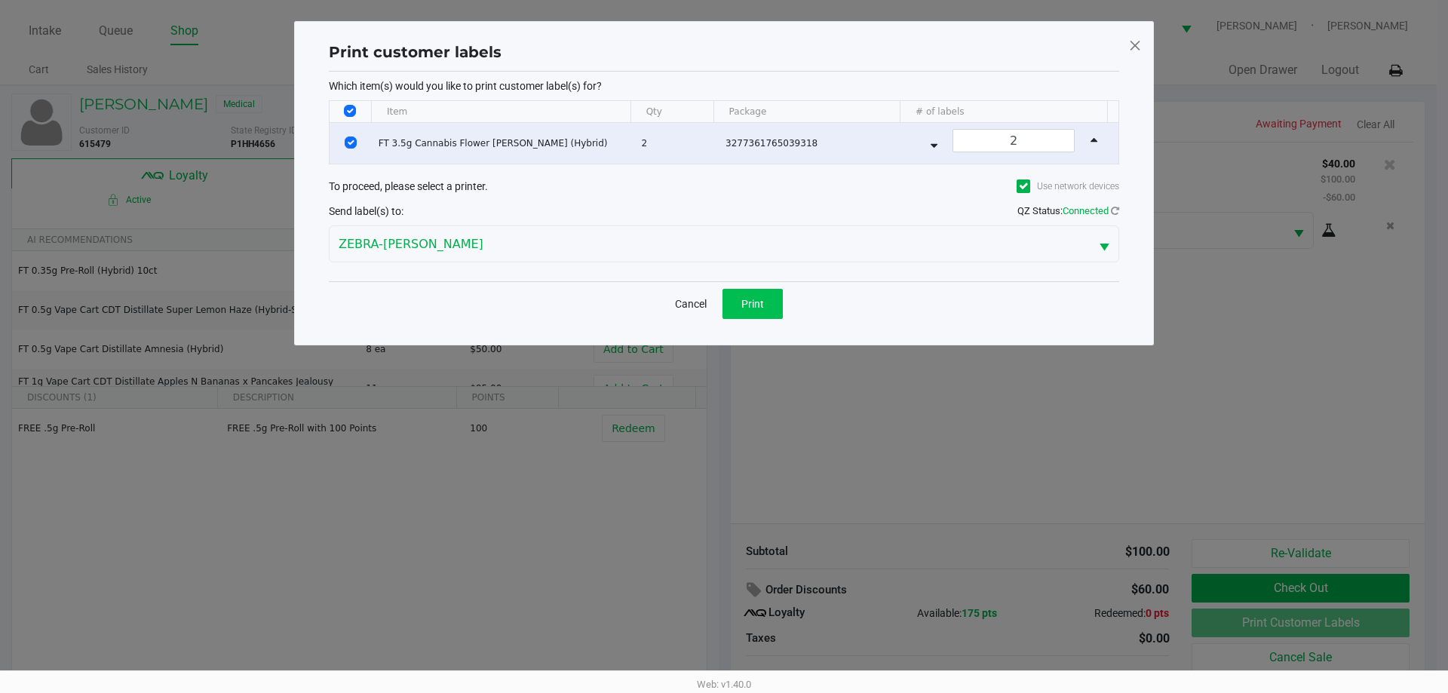
click at [754, 313] on button "Print" at bounding box center [752, 304] width 60 height 30
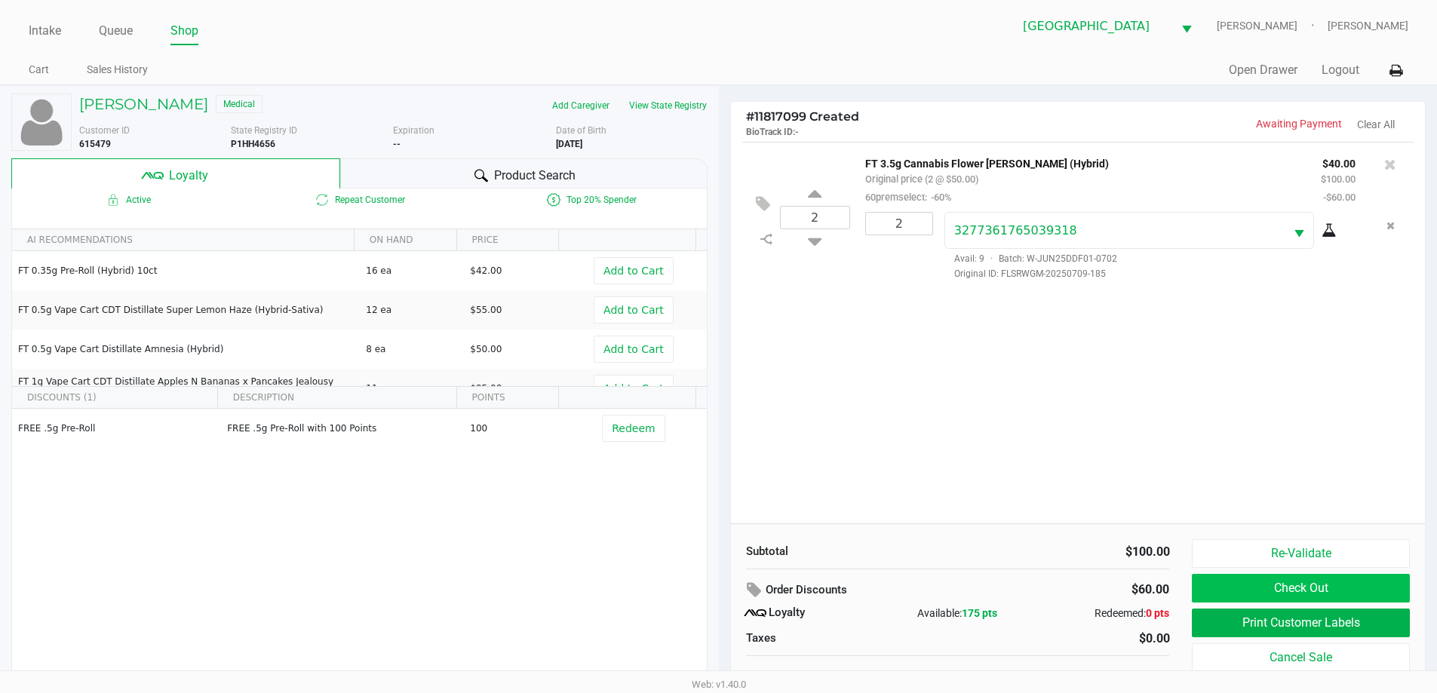
click at [1324, 579] on button "Check Out" at bounding box center [1299, 588] width 217 height 29
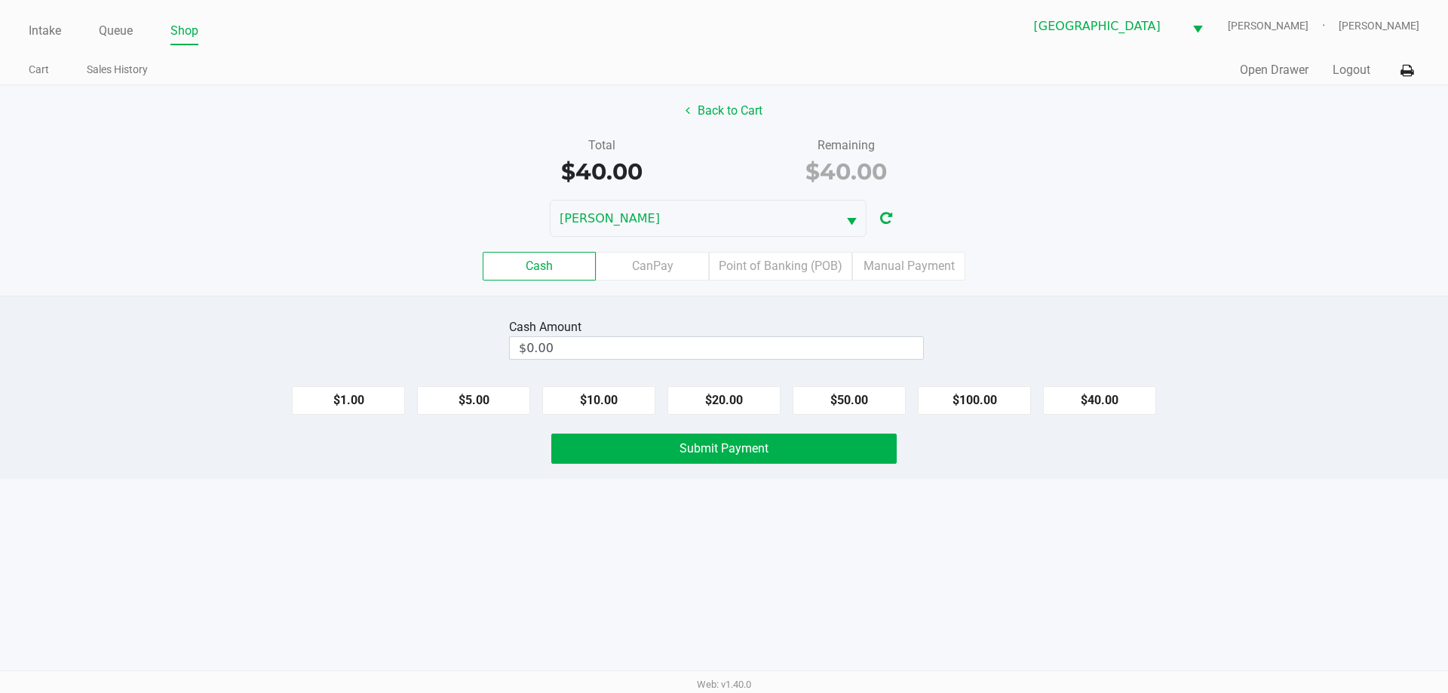
click at [1078, 398] on button "$40.00" at bounding box center [1099, 400] width 113 height 29
type input "$40.00"
click at [833, 437] on button "Submit Payment" at bounding box center [723, 449] width 345 height 30
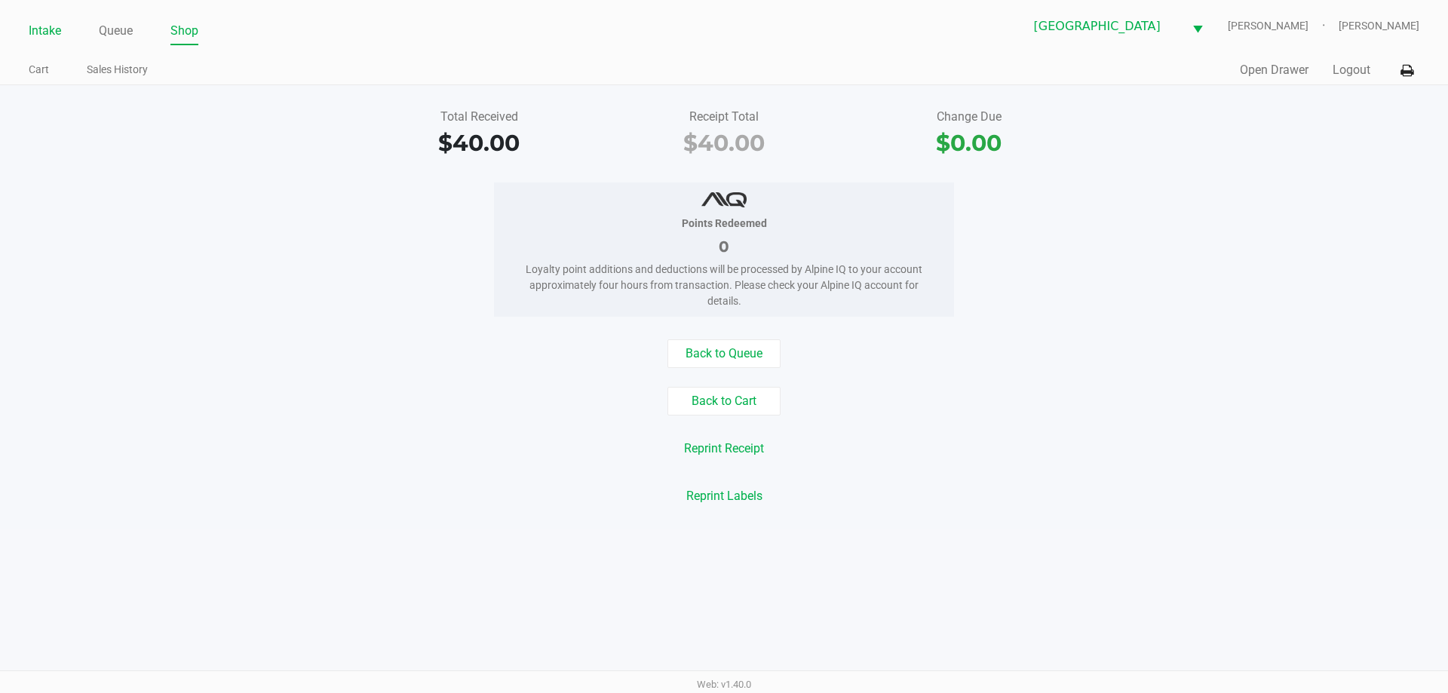
click at [38, 25] on link "Intake" at bounding box center [45, 30] width 32 height 21
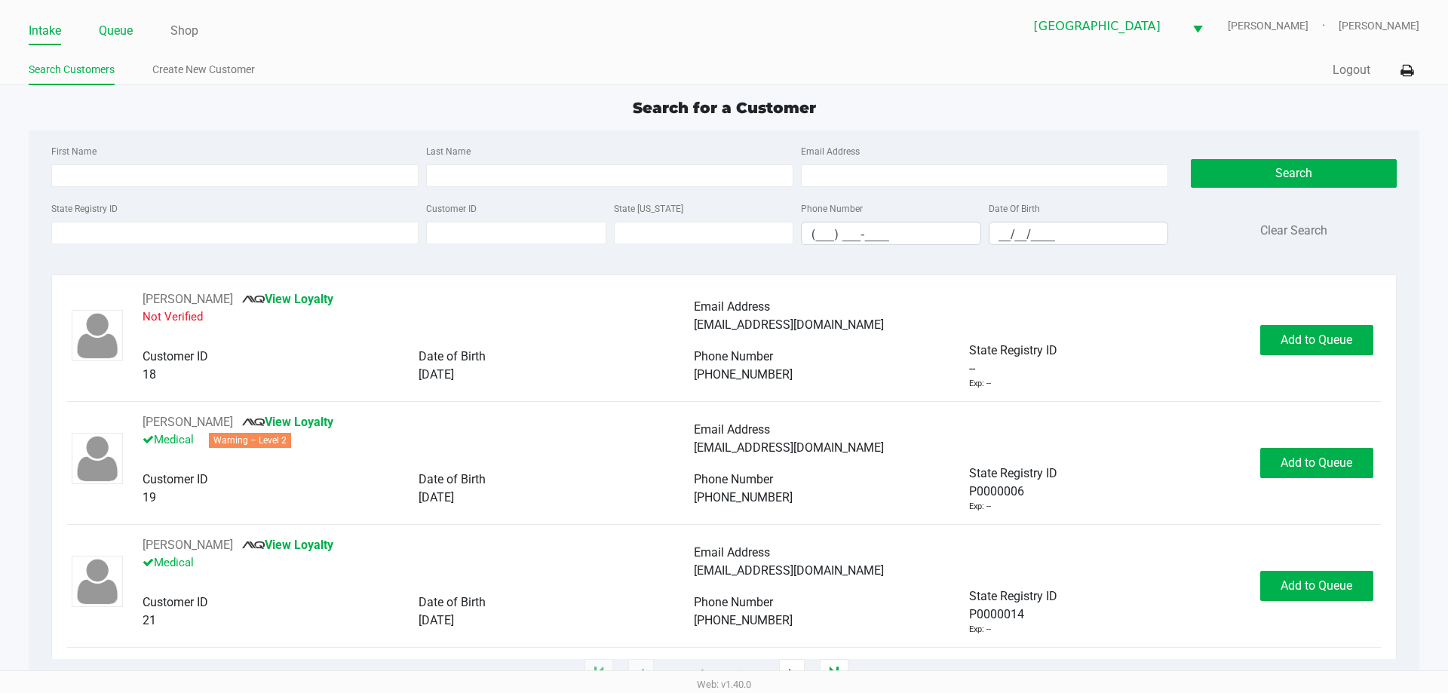
click at [117, 31] on link "Queue" at bounding box center [116, 30] width 34 height 21
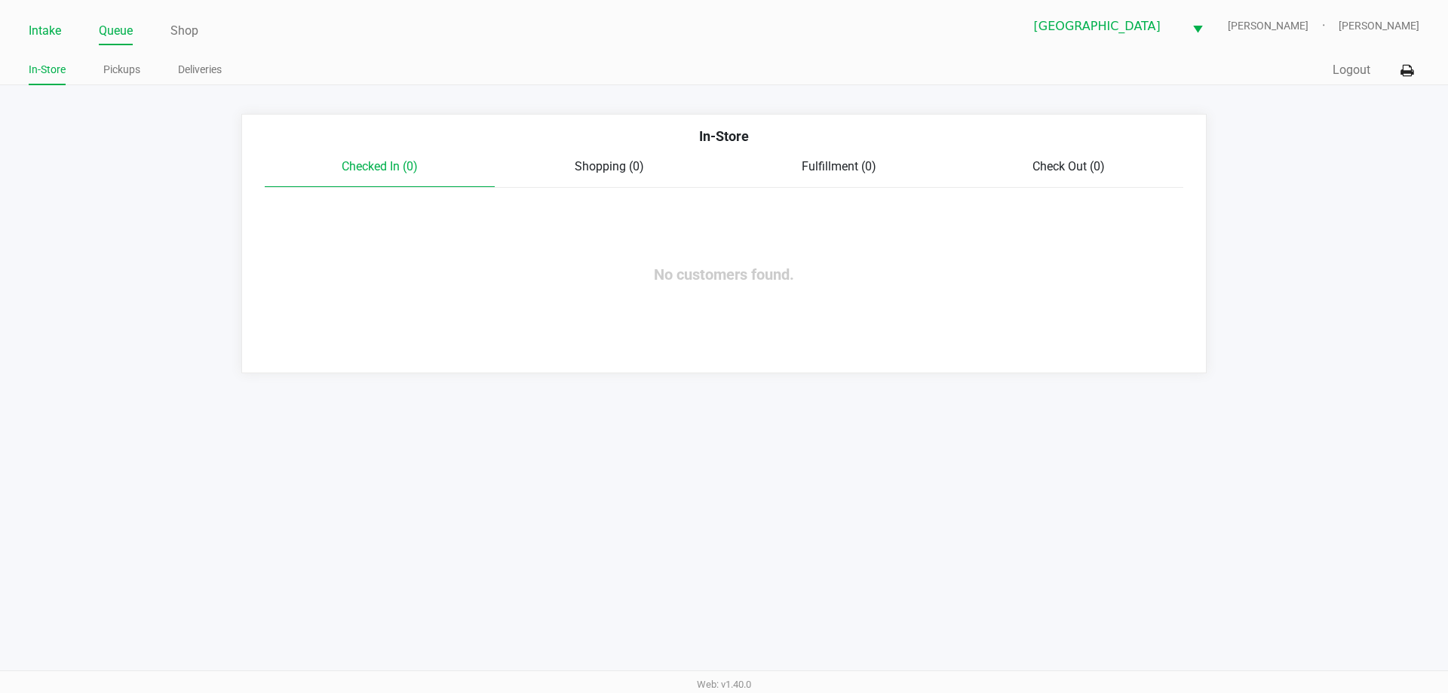
click at [60, 40] on link "Intake" at bounding box center [45, 30] width 32 height 21
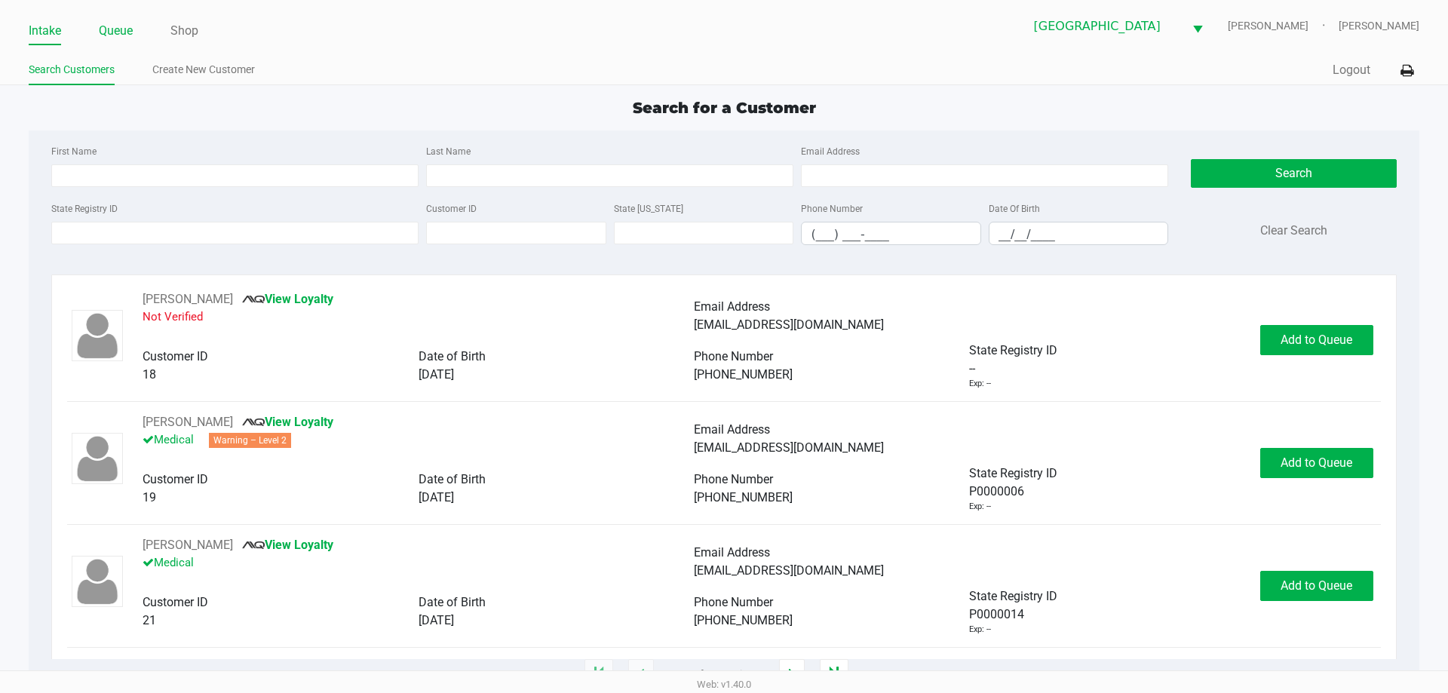
click at [115, 35] on link "Queue" at bounding box center [116, 30] width 34 height 21
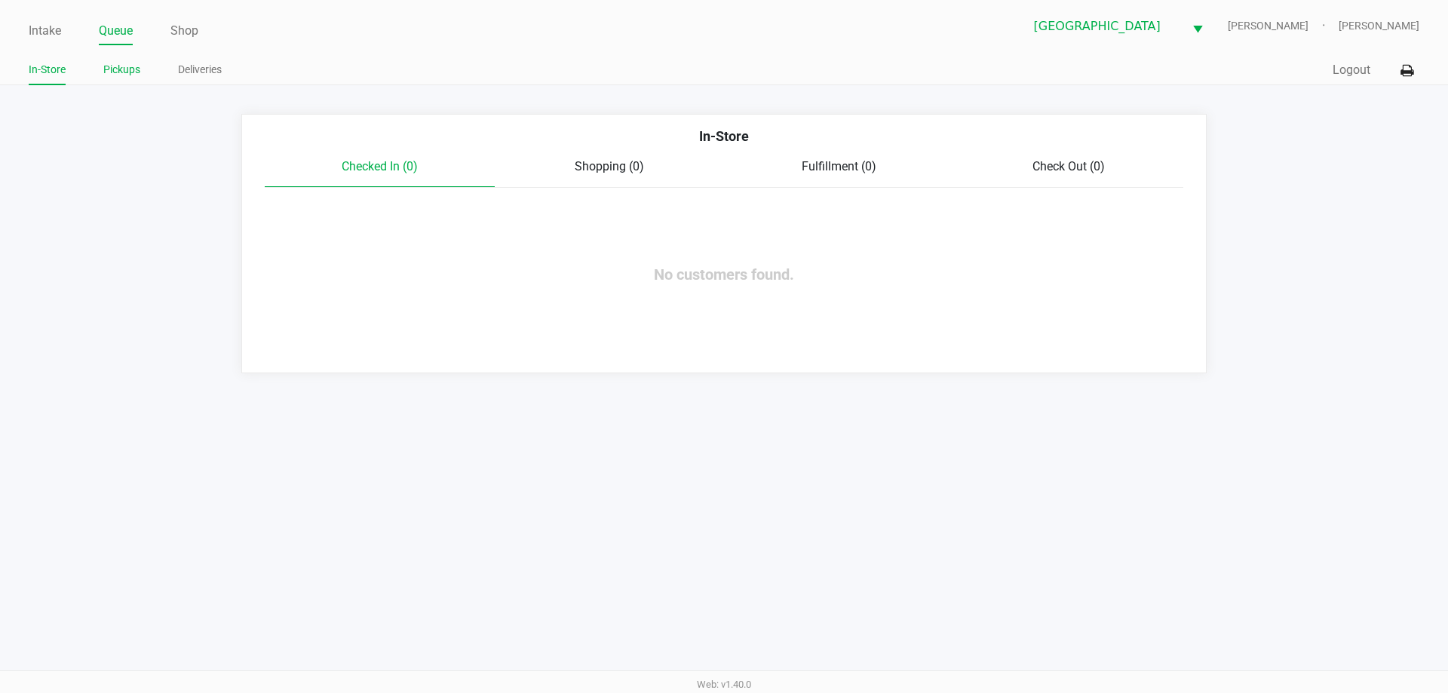
click at [114, 69] on link "Pickups" at bounding box center [121, 69] width 37 height 19
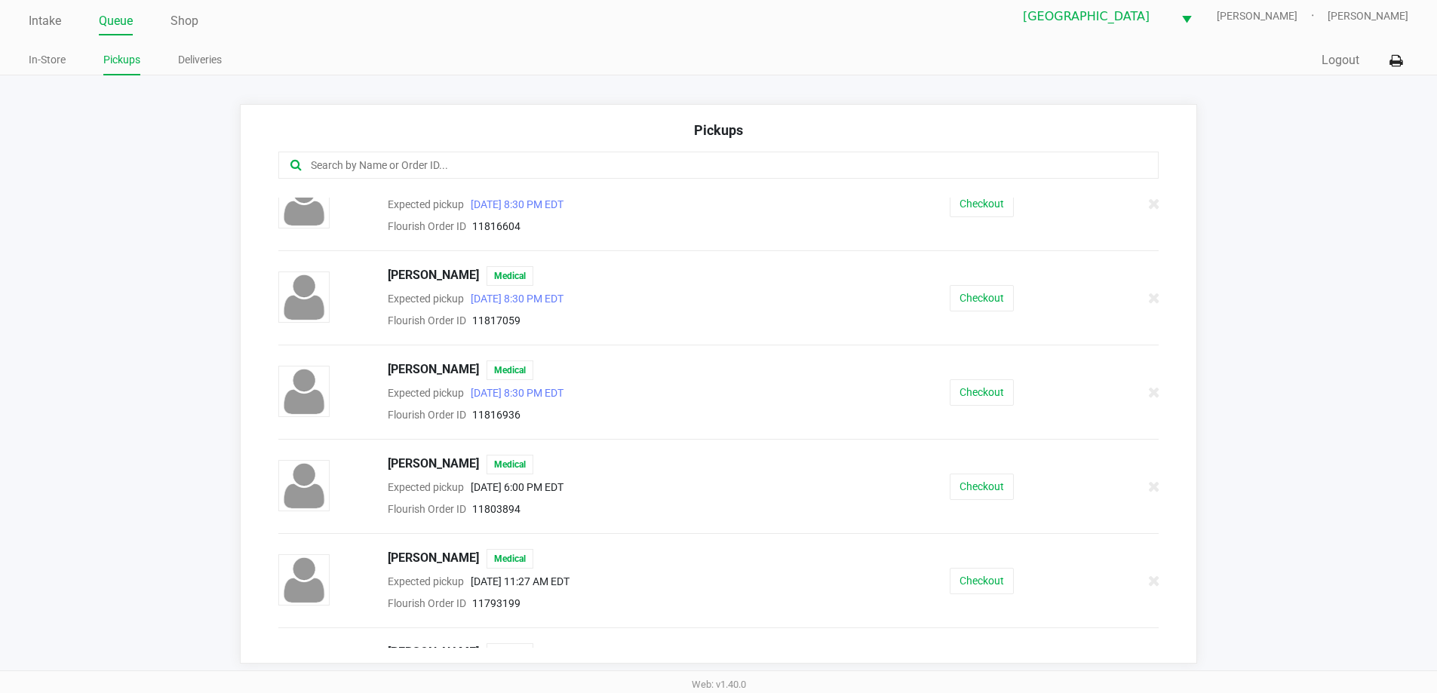
scroll to position [1514, 0]
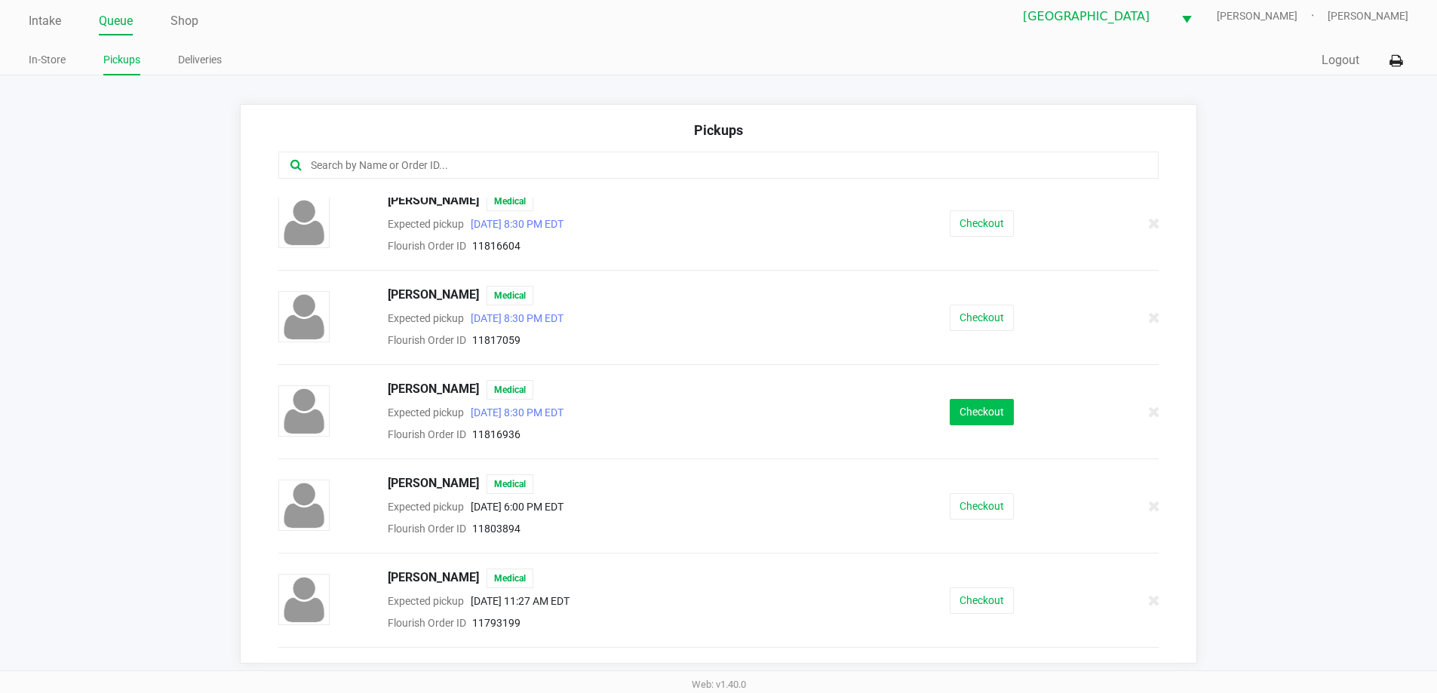
click at [980, 413] on button "Checkout" at bounding box center [981, 412] width 64 height 26
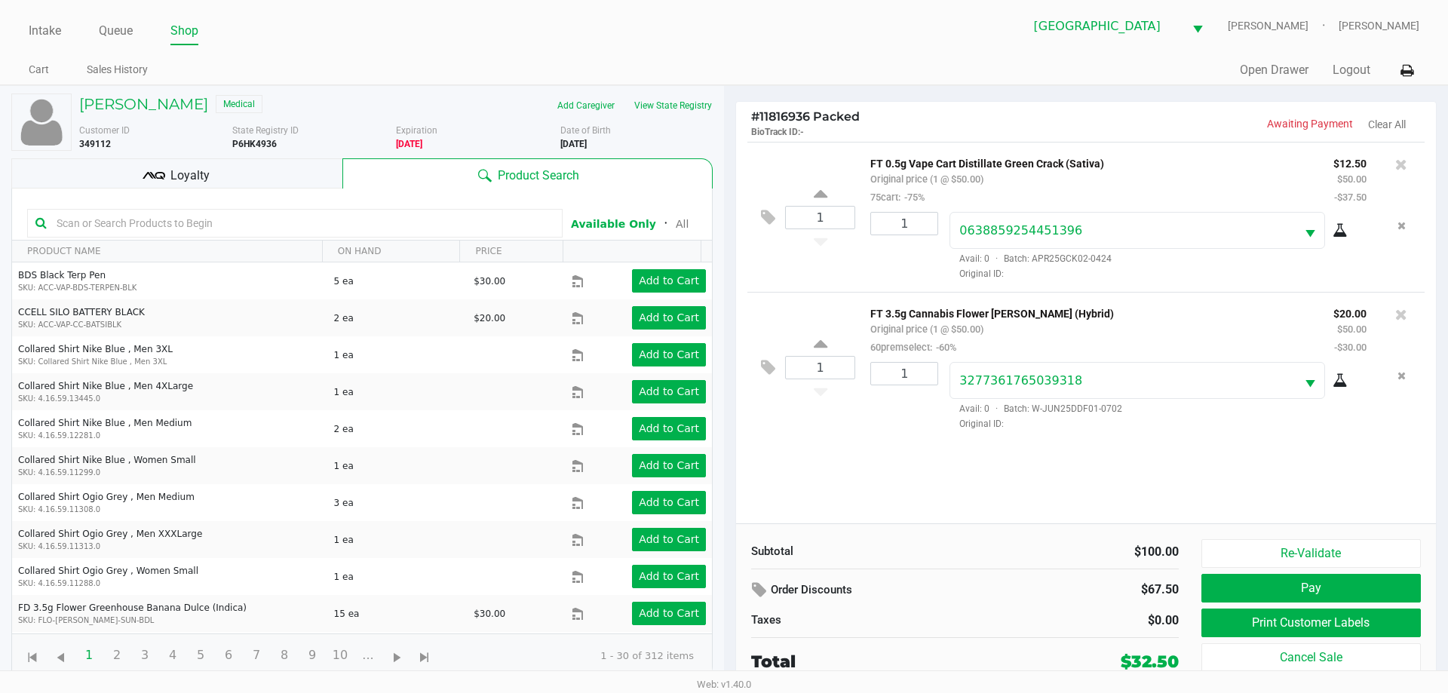
click at [259, 190] on kendo-grid-toolbar "Available Only ᛫ All" at bounding box center [362, 215] width 700 height 52
click at [235, 171] on div "Loyalty" at bounding box center [176, 173] width 331 height 30
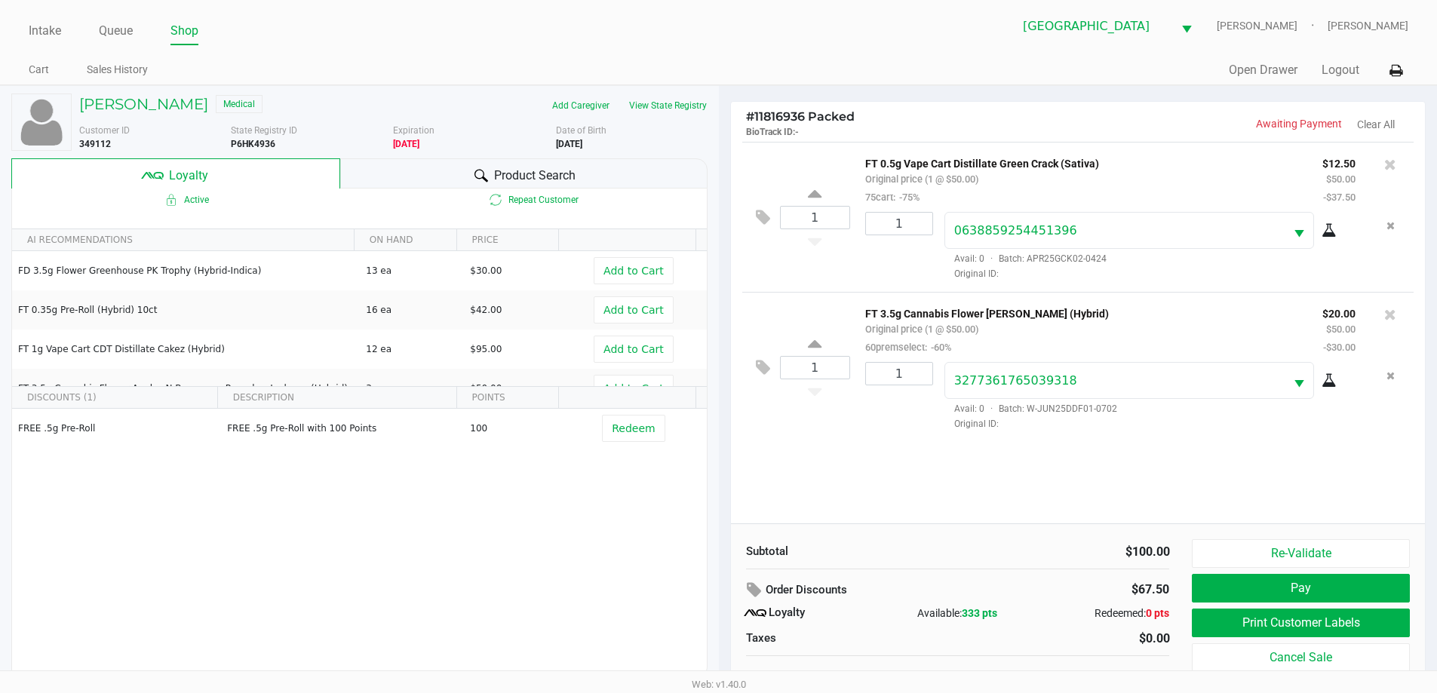
scroll to position [15, 0]
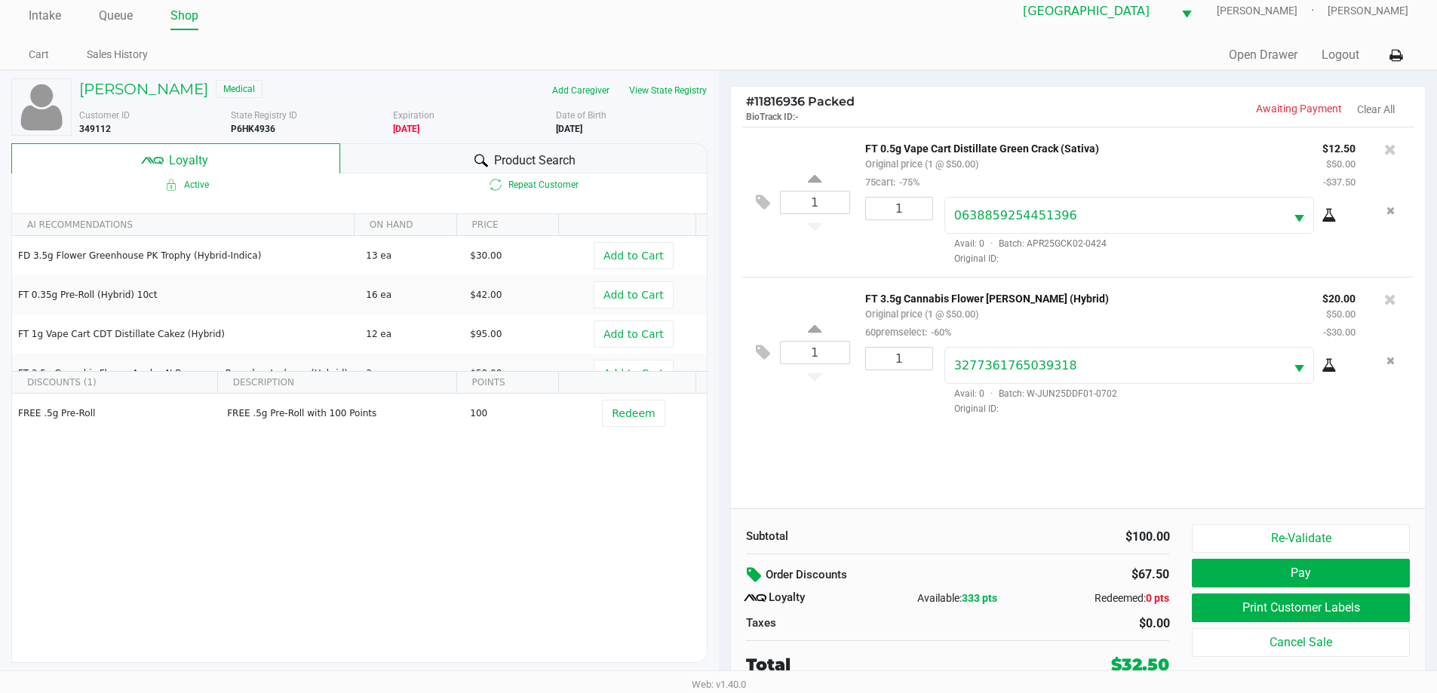
click at [753, 565] on button at bounding box center [756, 575] width 20 height 27
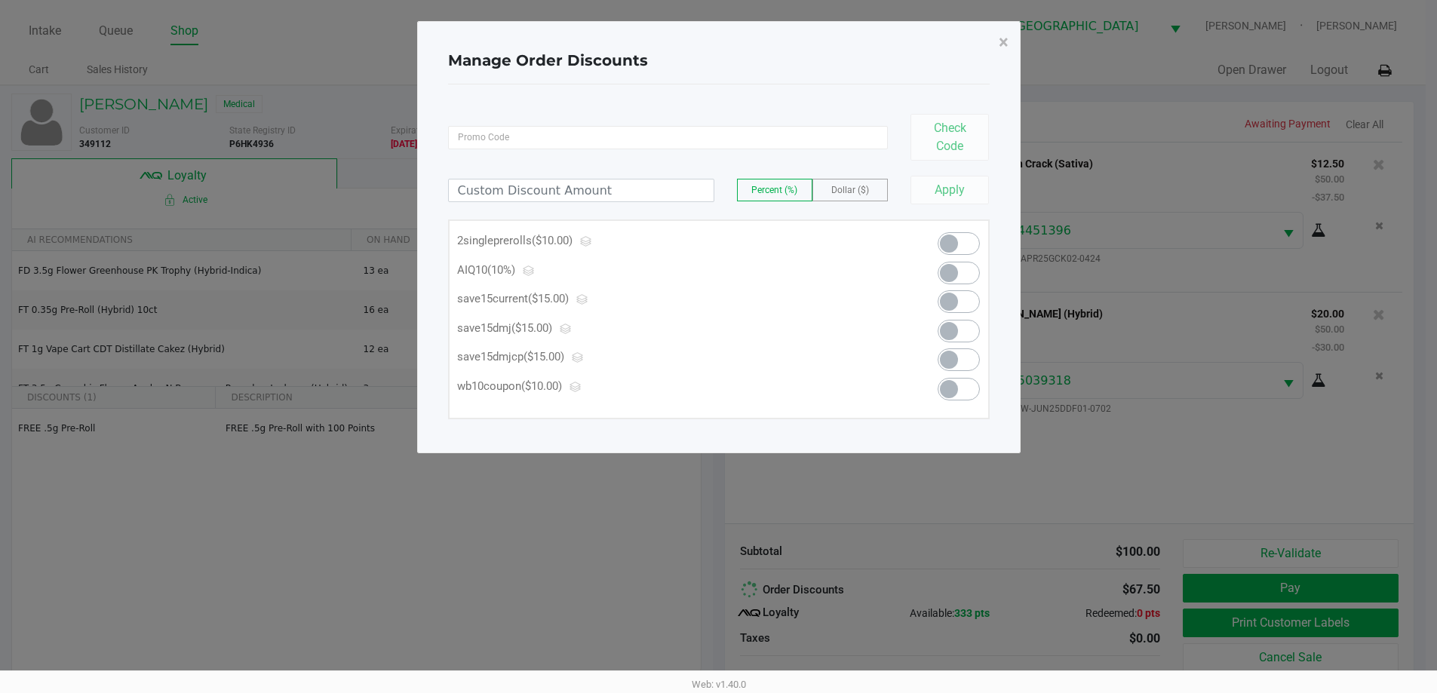
scroll to position [0, 0]
click at [1005, 51] on span "×" at bounding box center [1009, 42] width 10 height 21
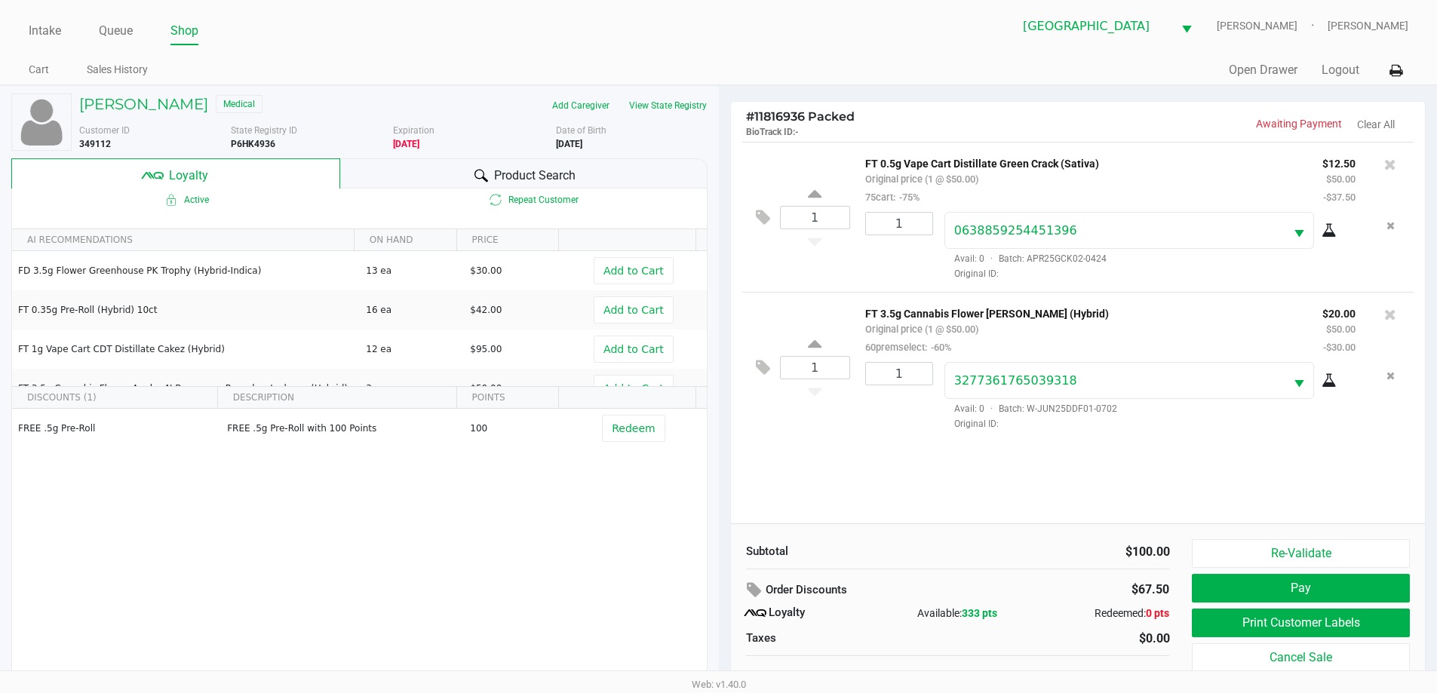
scroll to position [15, 0]
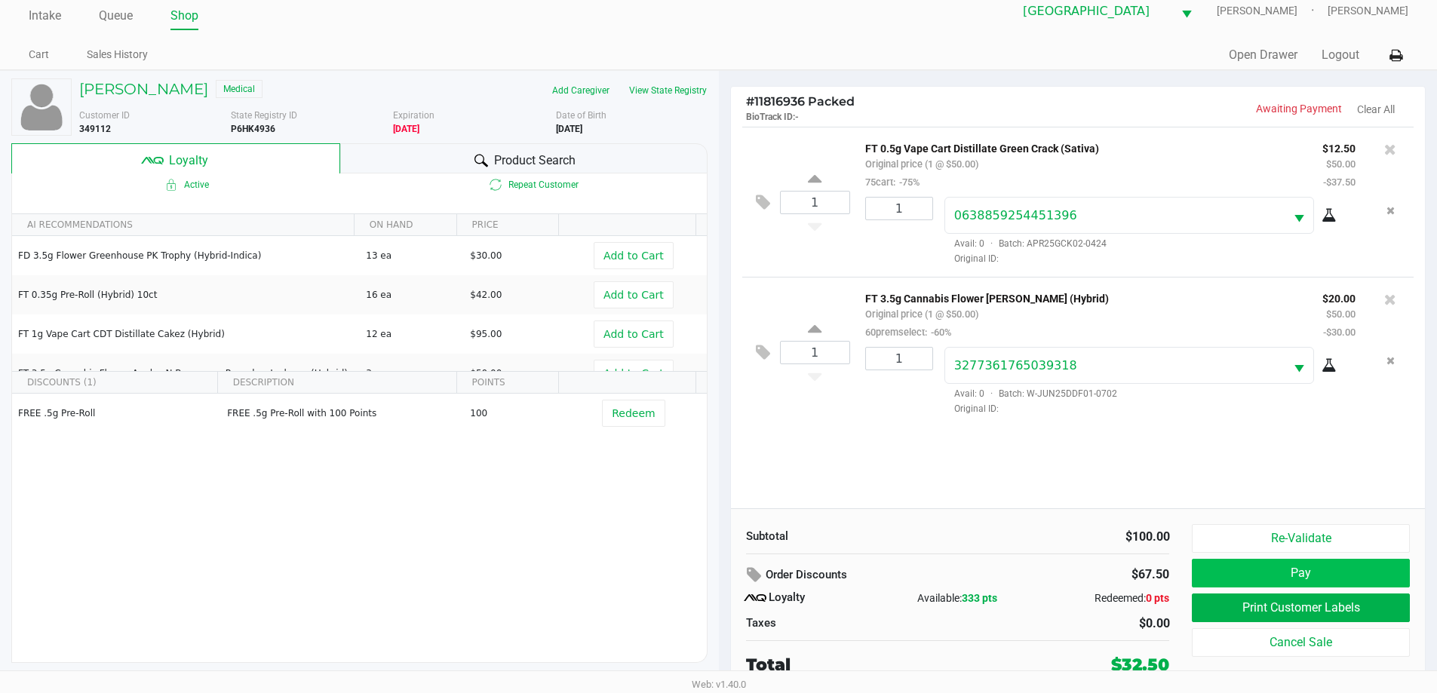
click at [1323, 577] on button "Pay" at bounding box center [1299, 573] width 217 height 29
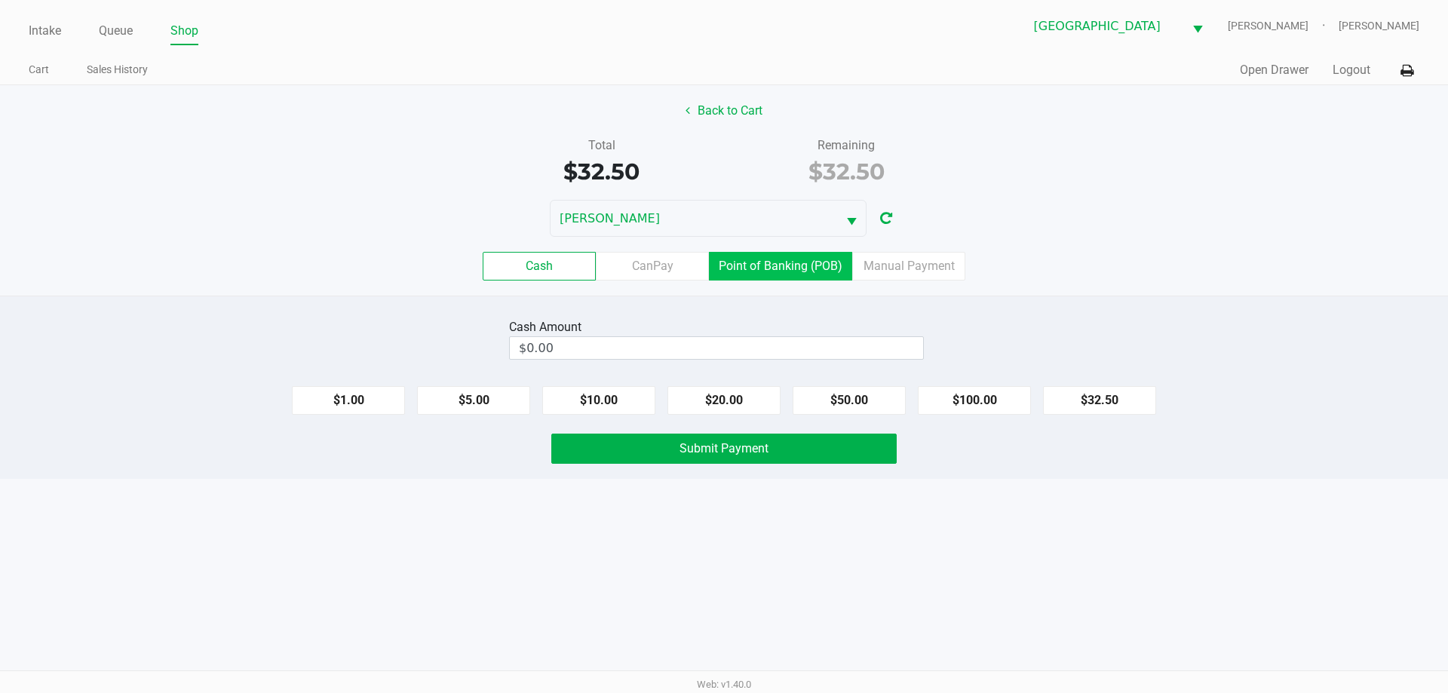
click at [777, 268] on label "Point of Banking (POB)" at bounding box center [780, 266] width 143 height 29
click at [0, 0] on 7 "Point of Banking (POB)" at bounding box center [0, 0] width 0 height 0
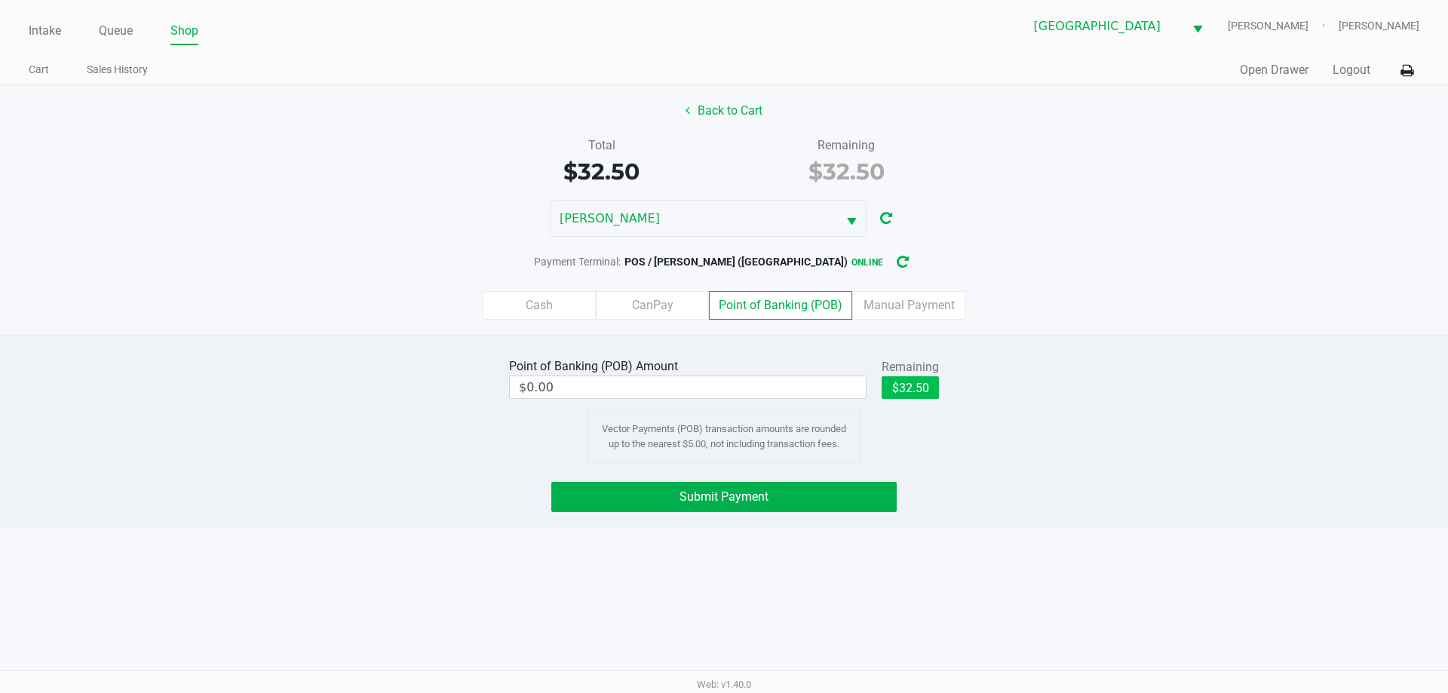
click at [898, 382] on button "$32.50" at bounding box center [910, 387] width 57 height 23
type input "$32.50"
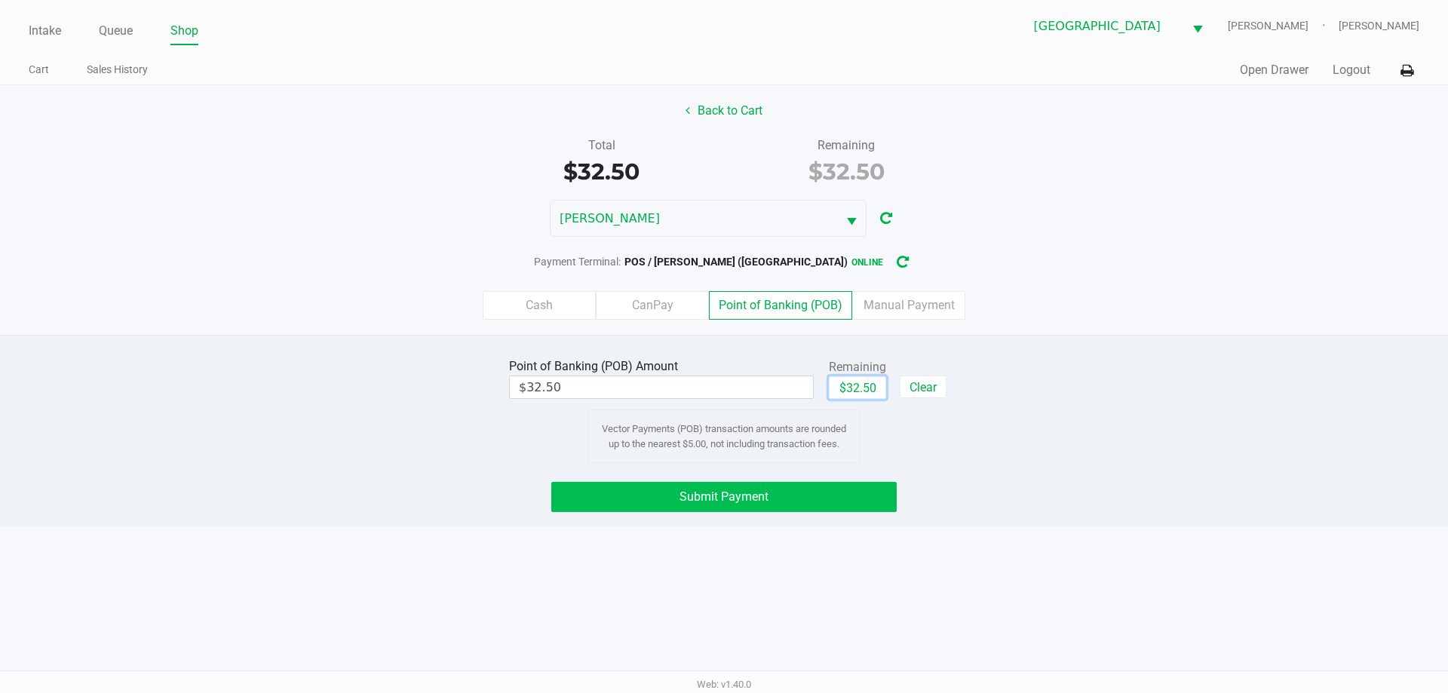
click at [777, 508] on button "Submit Payment" at bounding box center [723, 497] width 345 height 30
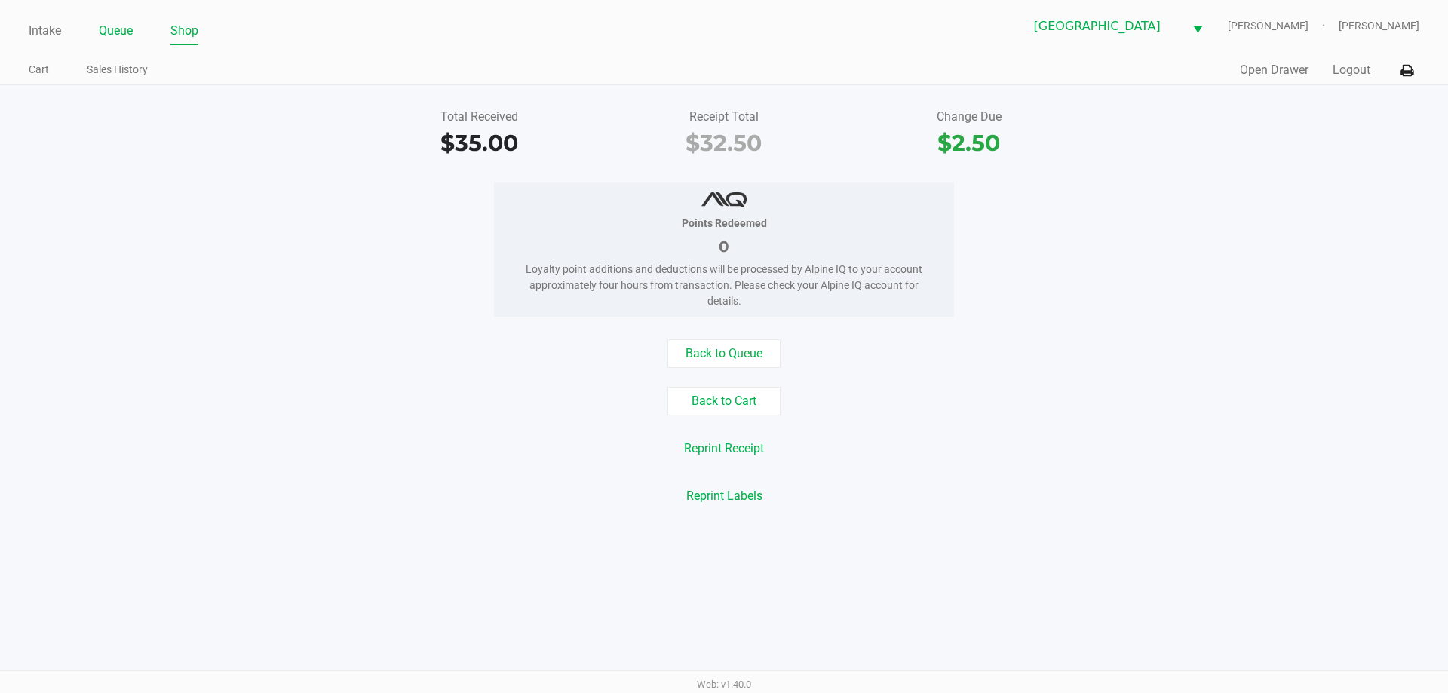
click at [111, 33] on link "Queue" at bounding box center [116, 30] width 34 height 21
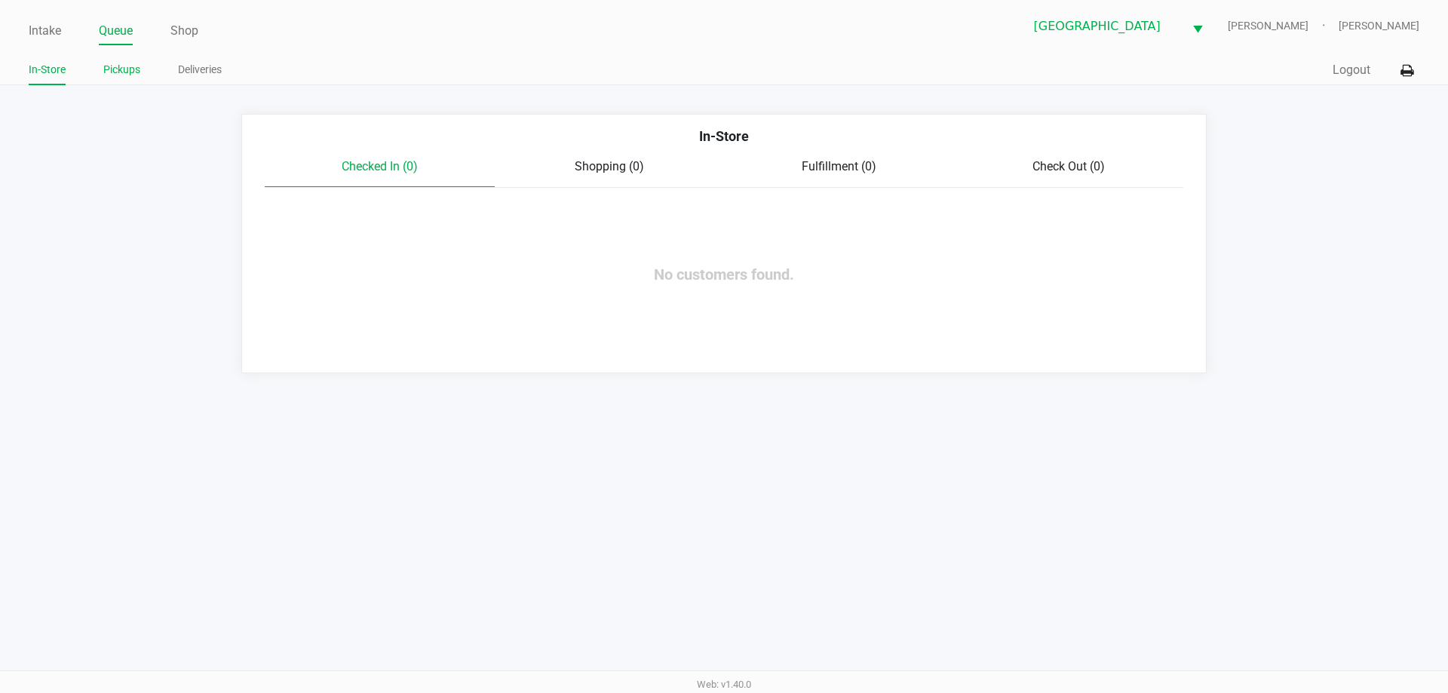
click at [119, 68] on link "Pickups" at bounding box center [121, 69] width 37 height 19
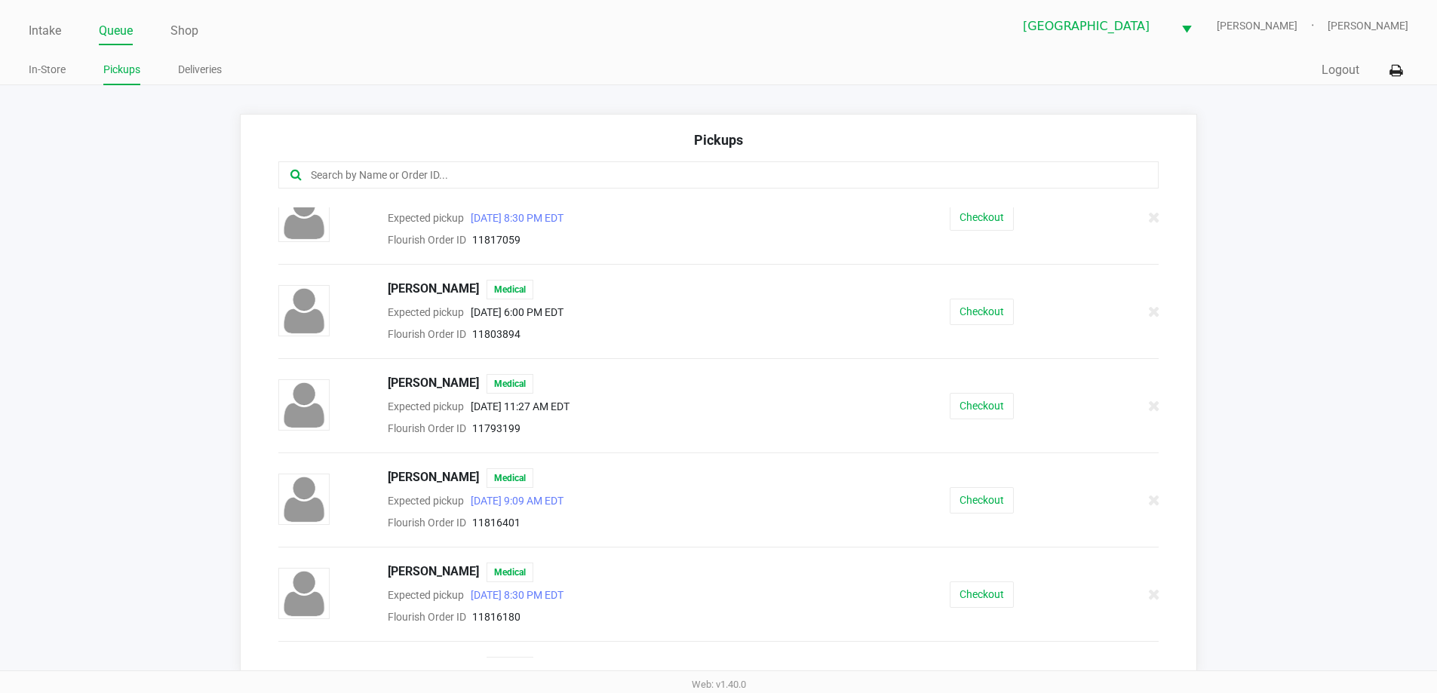
scroll to position [1628, 0]
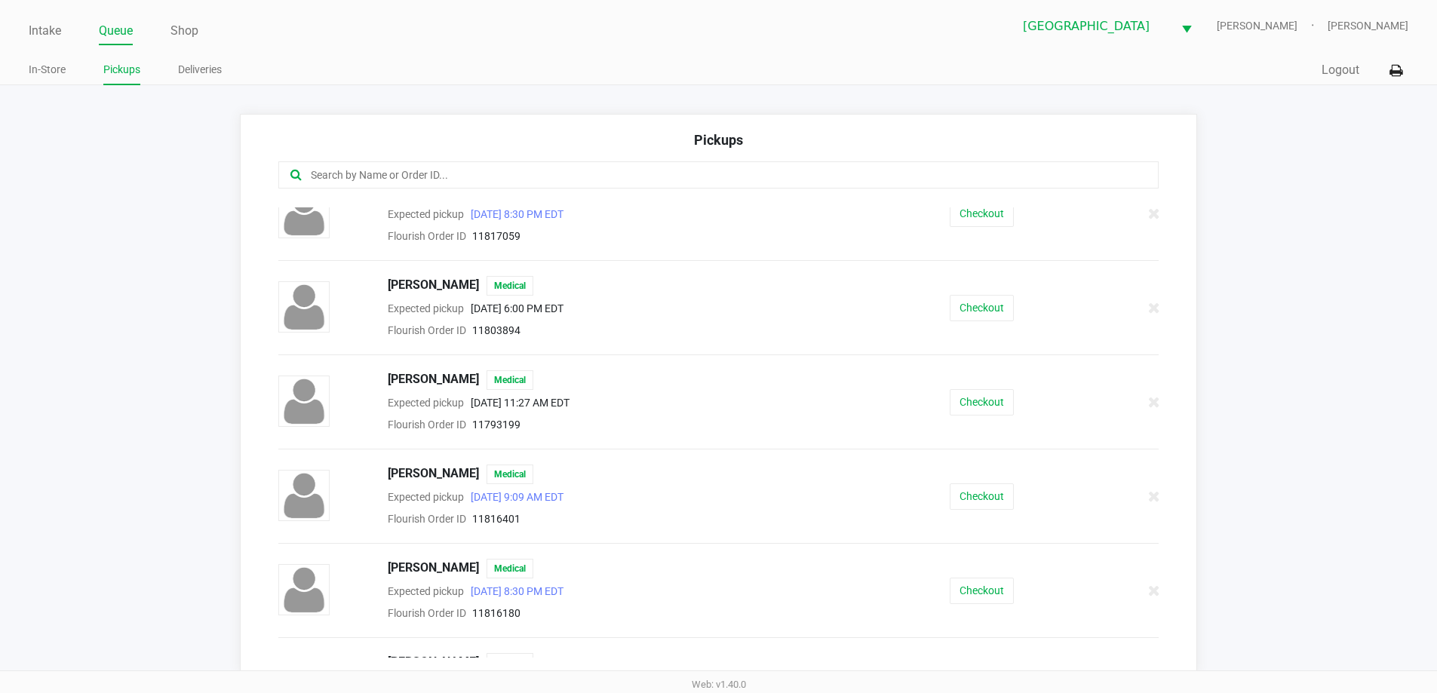
click at [979, 498] on button "Checkout" at bounding box center [981, 496] width 64 height 26
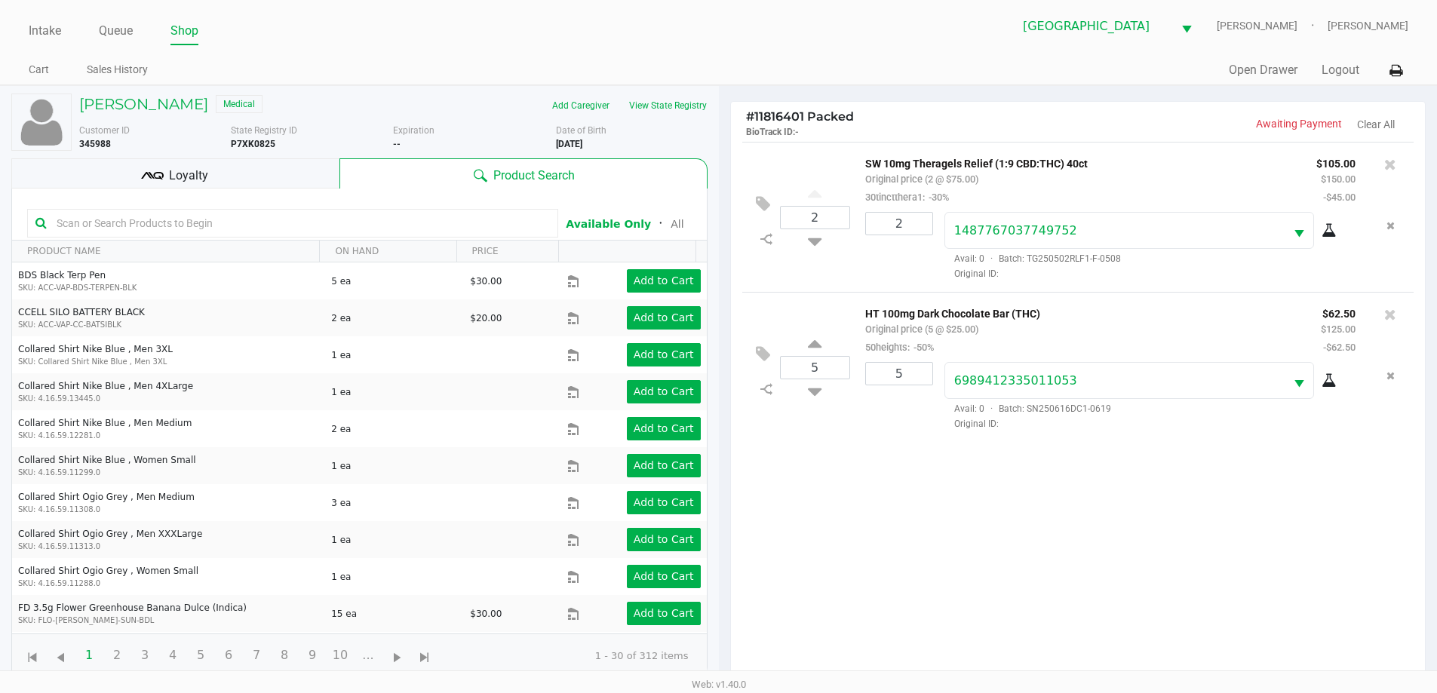
click at [237, 179] on div "Loyalty" at bounding box center [175, 173] width 328 height 30
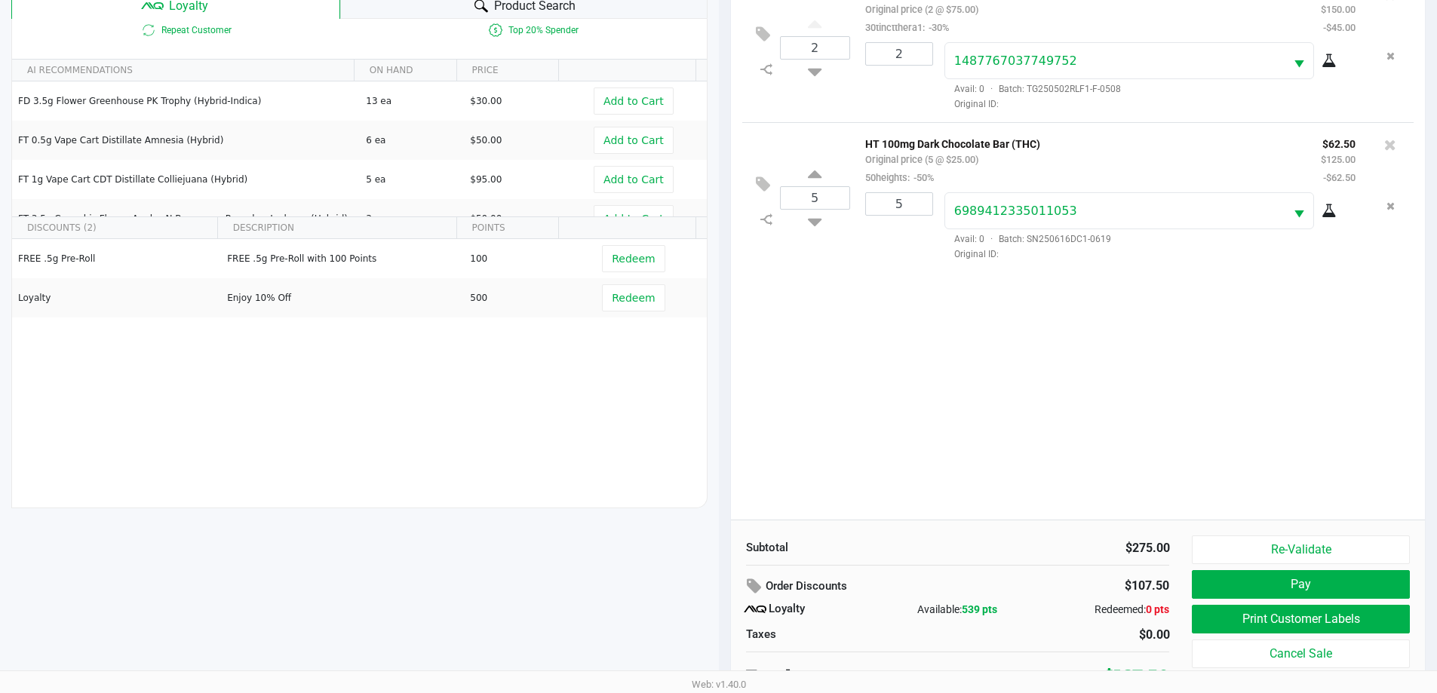
scroll to position [181, 0]
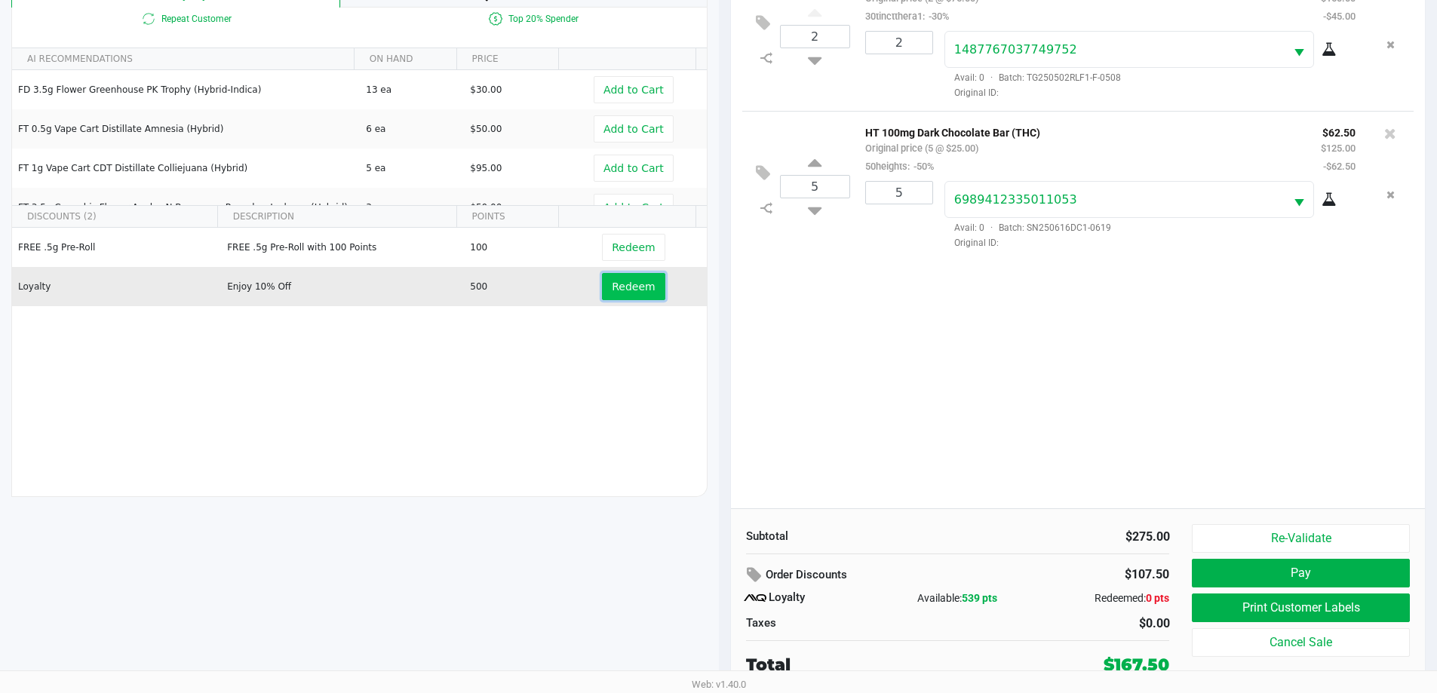
click at [630, 289] on span "Redeem" at bounding box center [633, 287] width 43 height 12
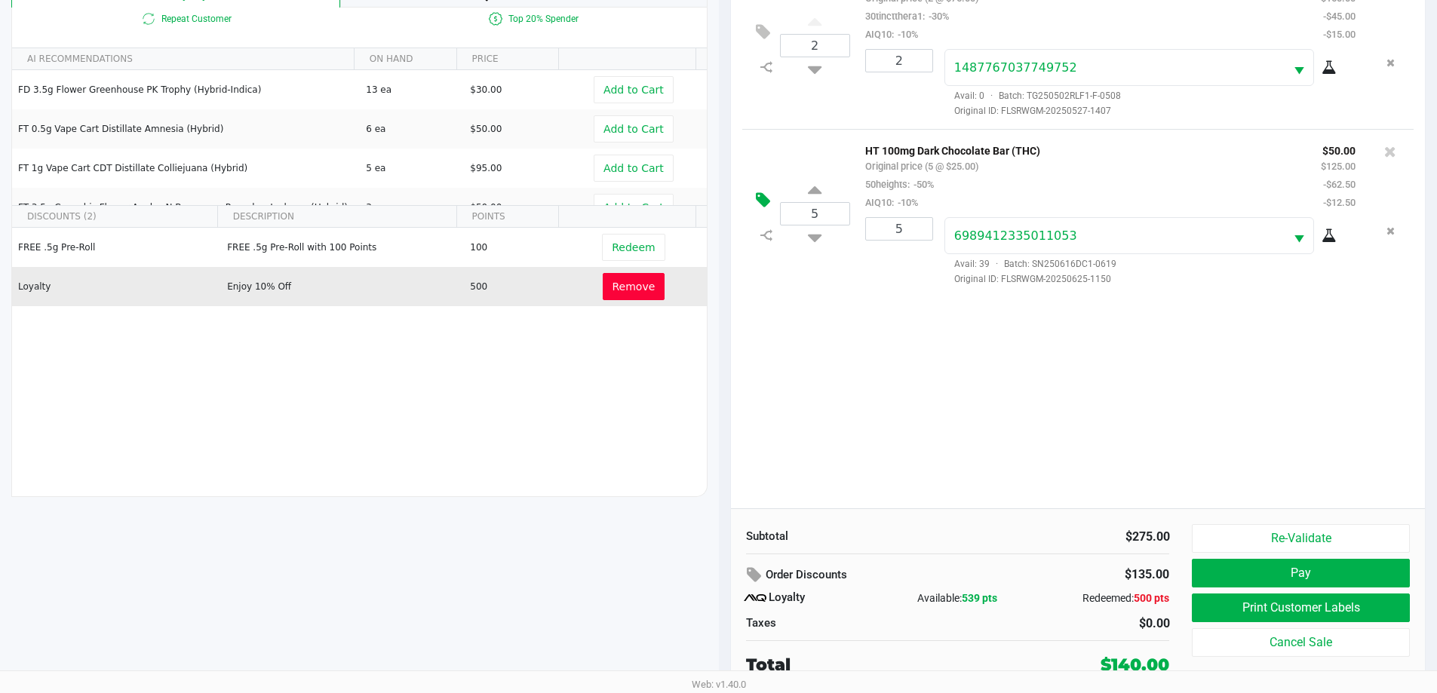
click at [756, 192] on icon at bounding box center [763, 200] width 14 height 17
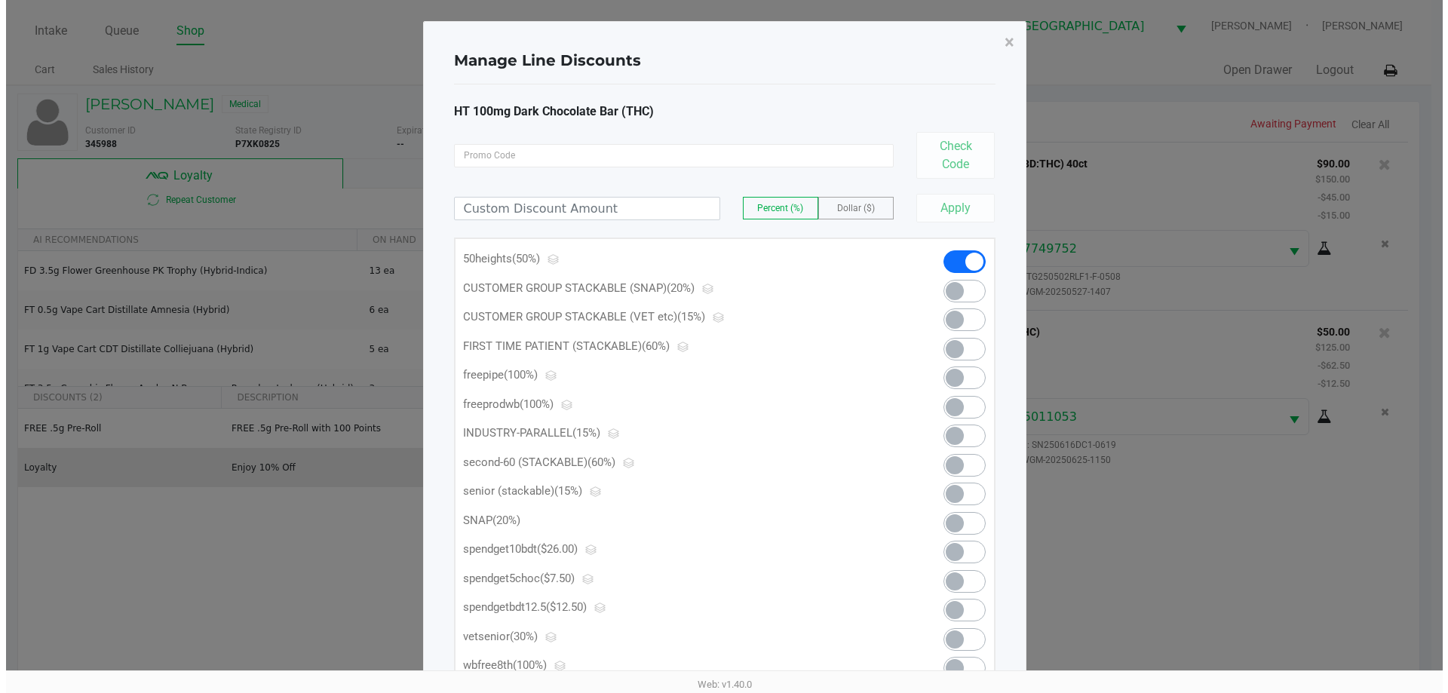
scroll to position [0, 0]
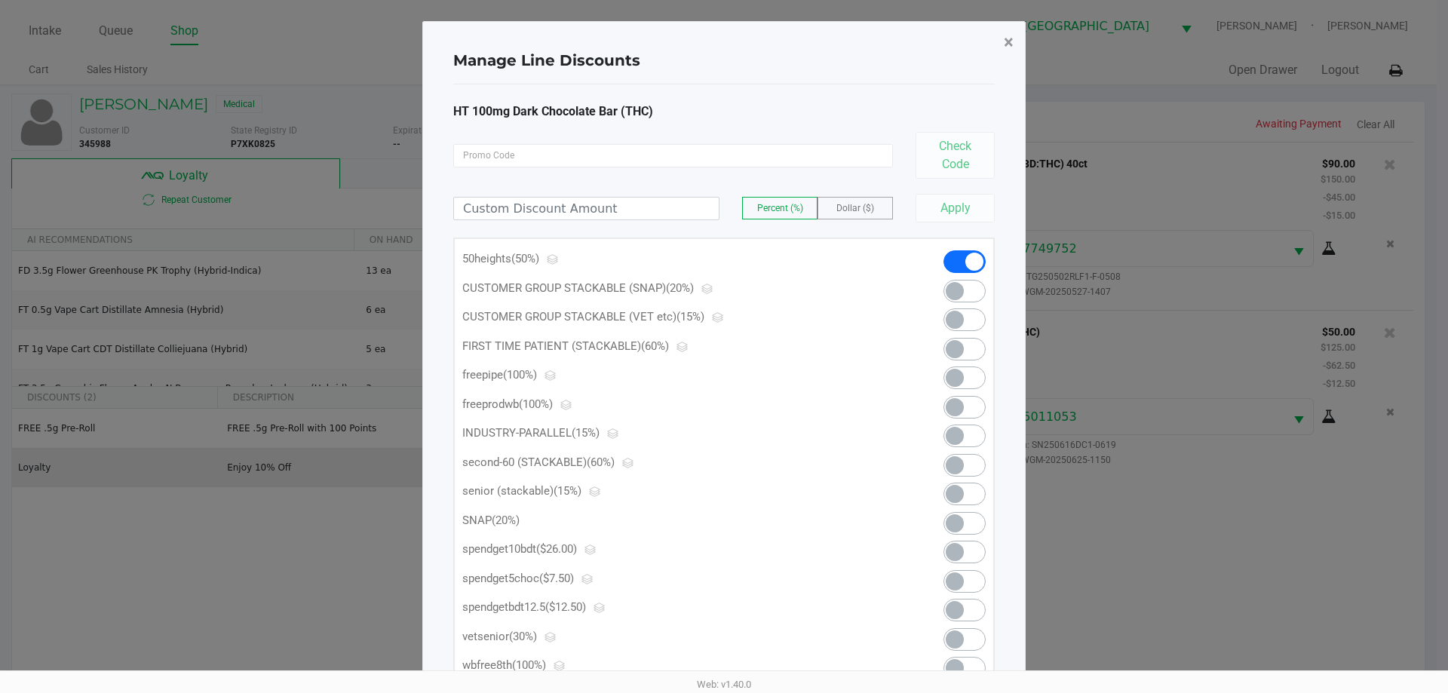
click at [1013, 33] on span "×" at bounding box center [1009, 42] width 10 height 21
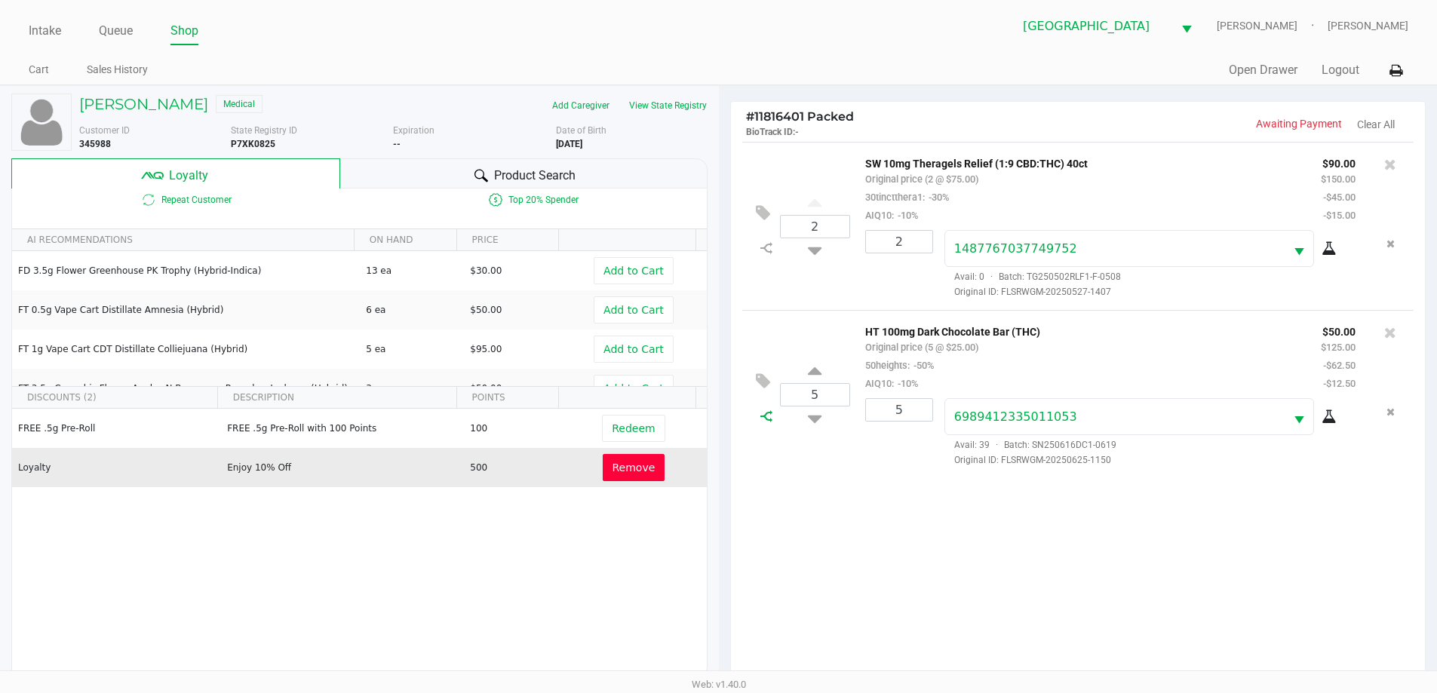
click at [765, 422] on icon at bounding box center [766, 416] width 12 height 12
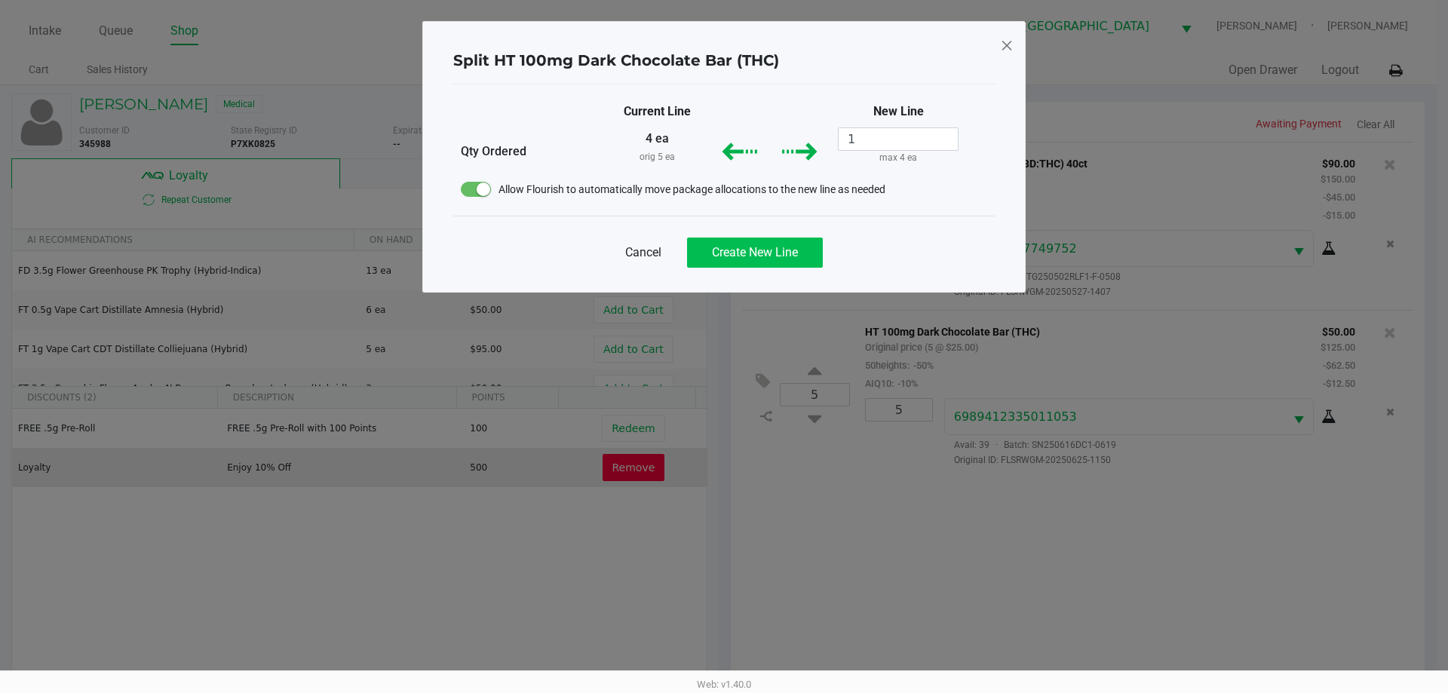
click at [751, 262] on button "Create New Line" at bounding box center [755, 253] width 136 height 30
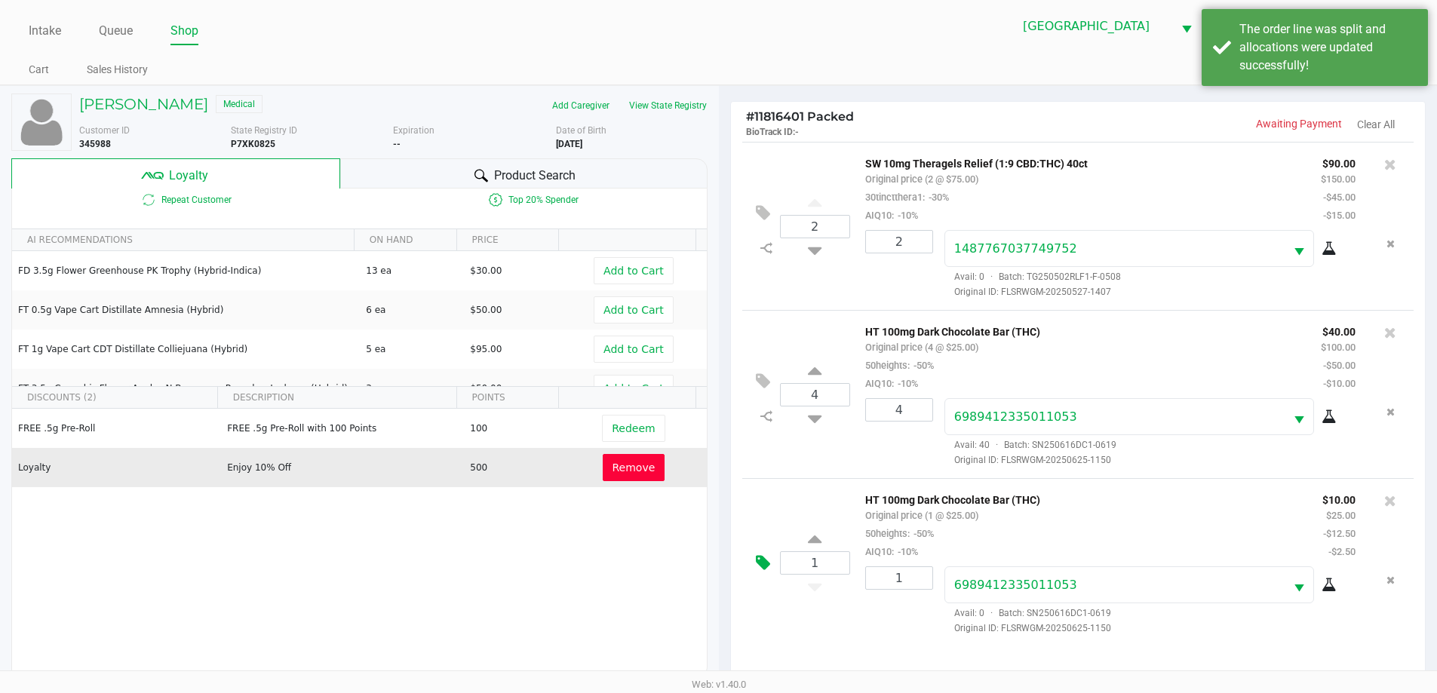
click at [754, 575] on button at bounding box center [766, 563] width 26 height 36
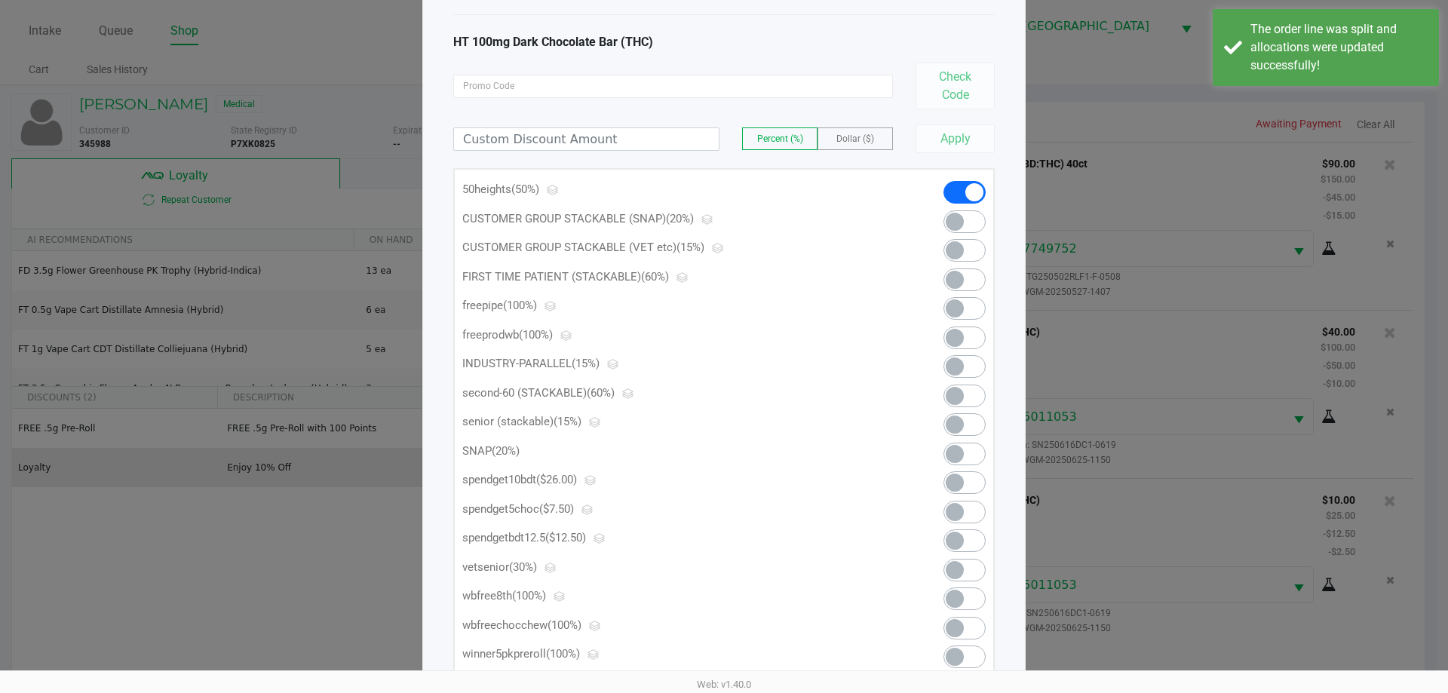
scroll to position [94, 0]
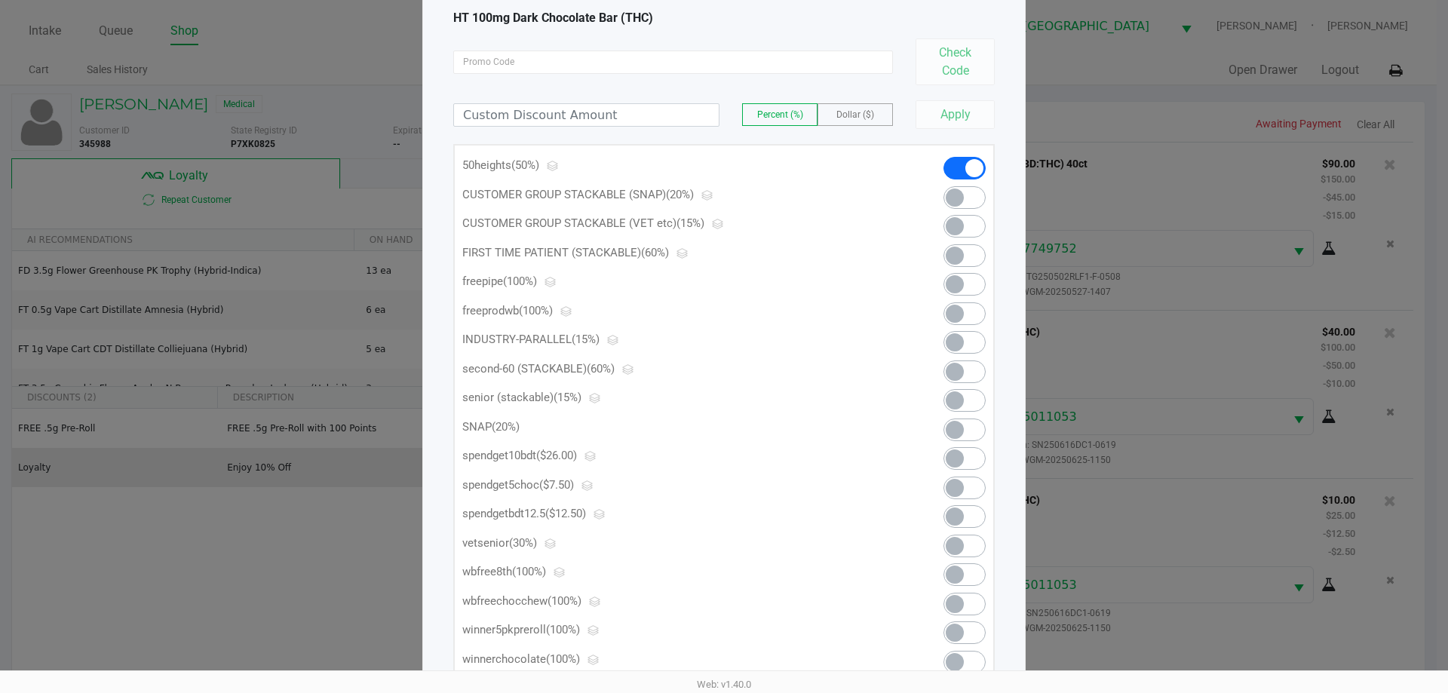
click at [974, 487] on span at bounding box center [964, 488] width 42 height 23
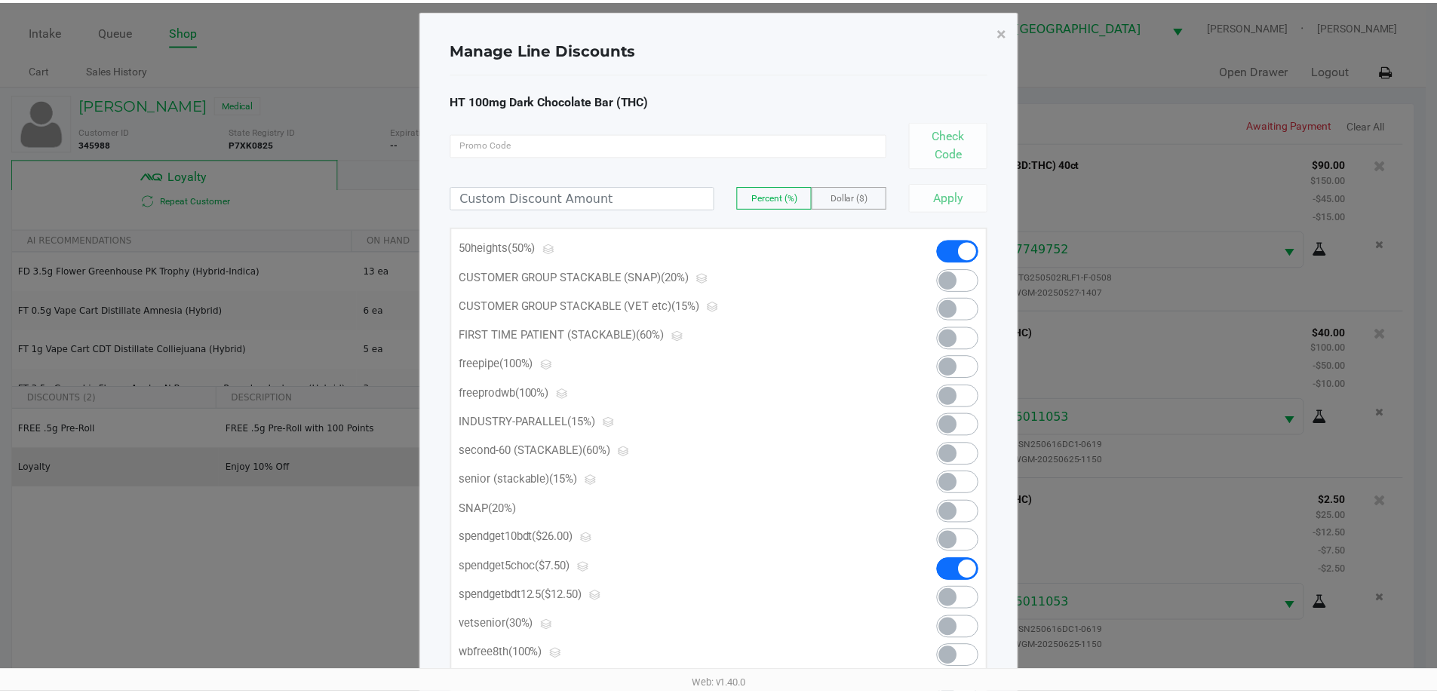
scroll to position [0, 0]
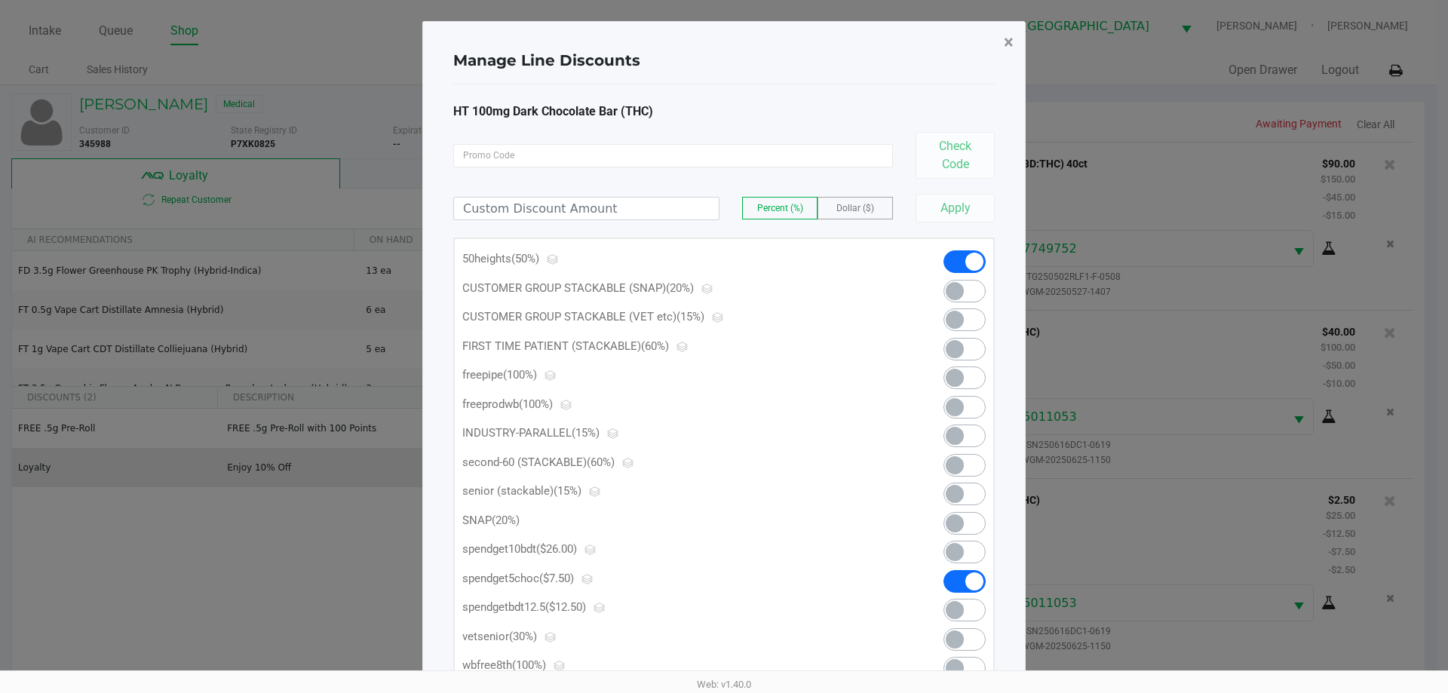
click at [1013, 37] on span "×" at bounding box center [1009, 42] width 10 height 21
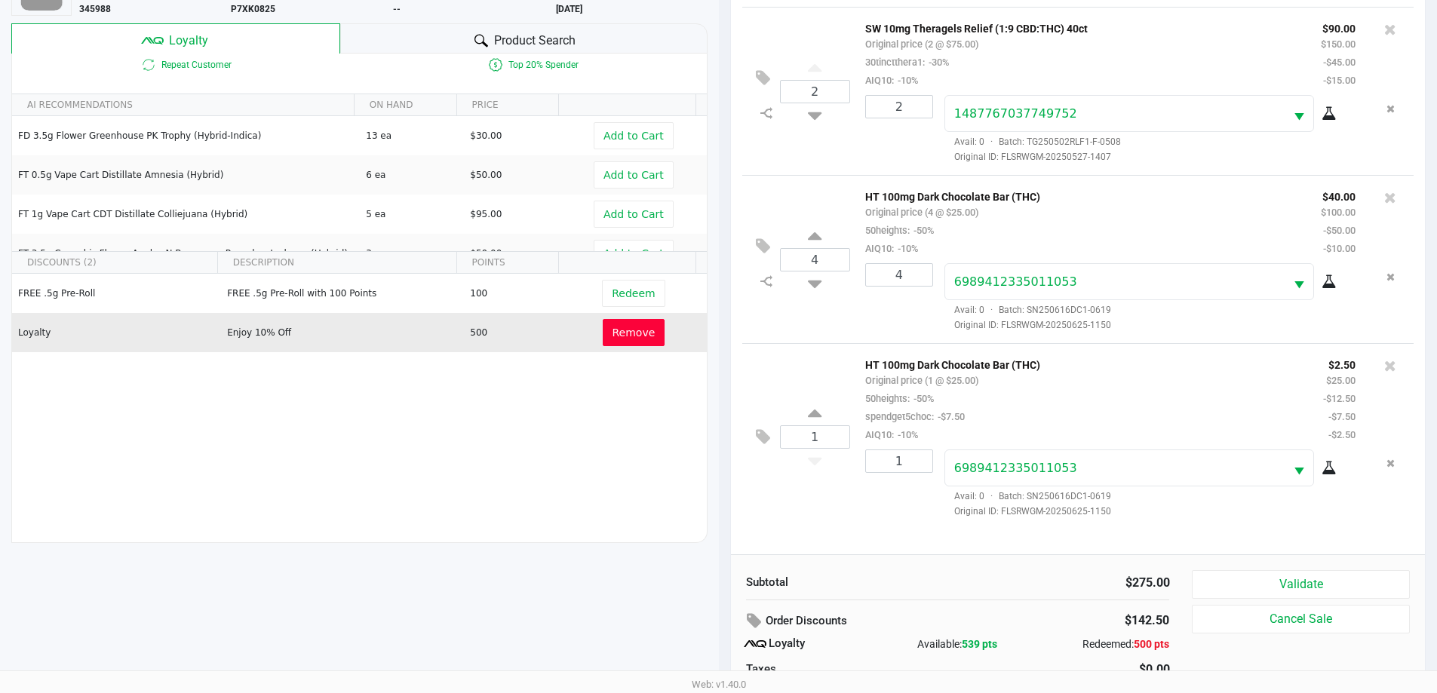
scroll to position [181, 0]
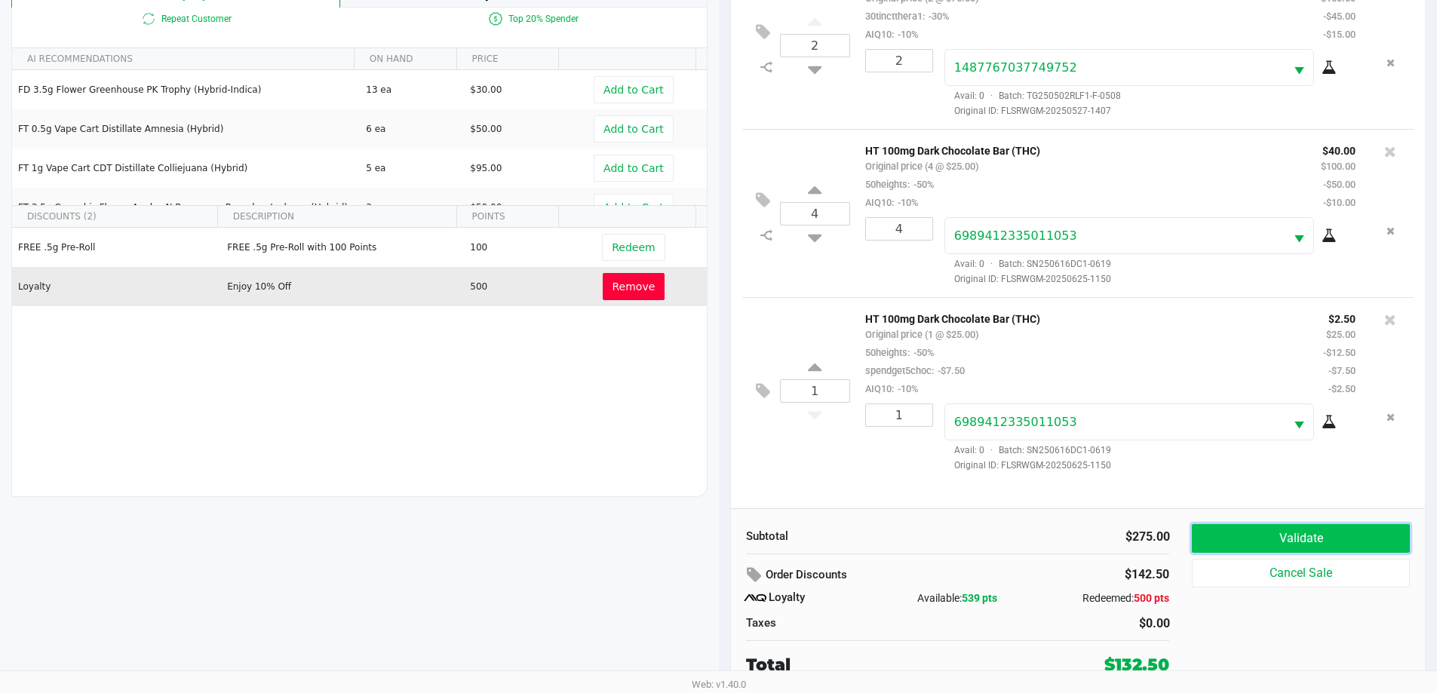
click at [1303, 536] on button "Validate" at bounding box center [1299, 538] width 217 height 29
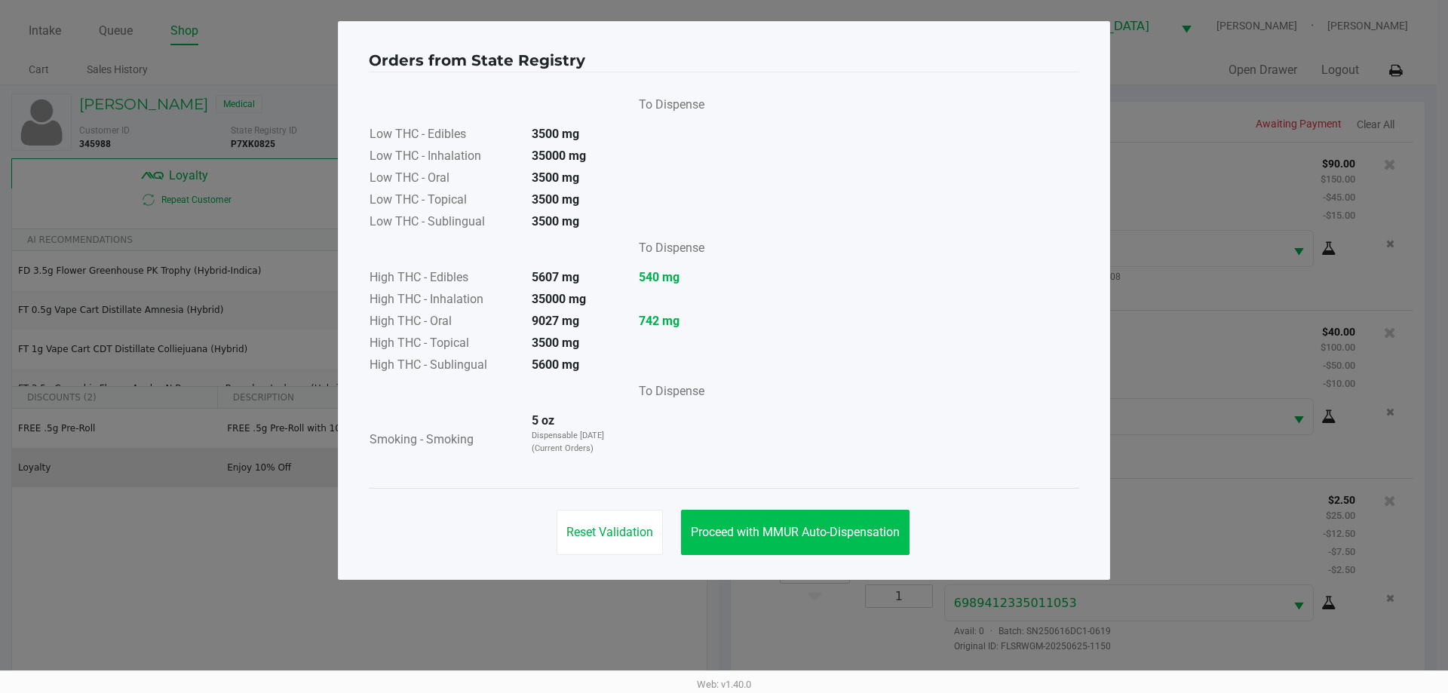
click at [812, 523] on button "Proceed with MMUR Auto-Dispensation" at bounding box center [795, 532] width 228 height 45
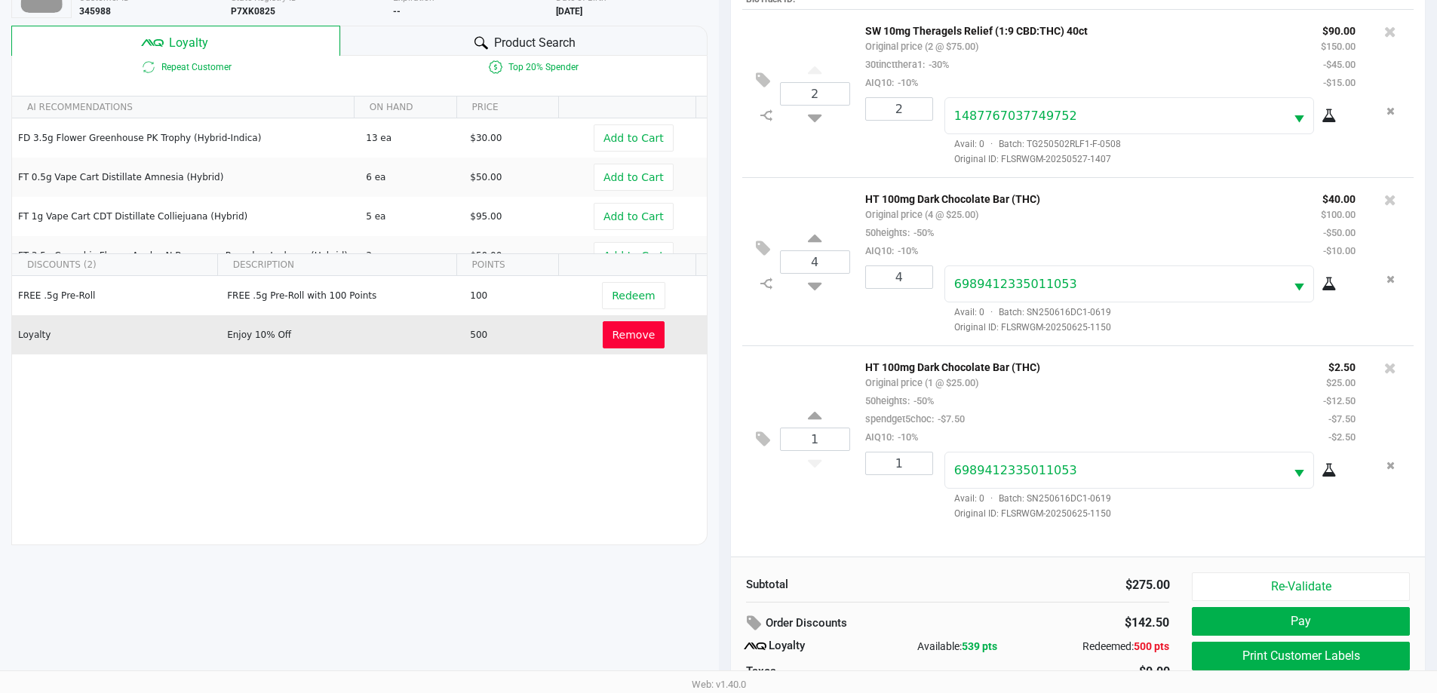
scroll to position [181, 0]
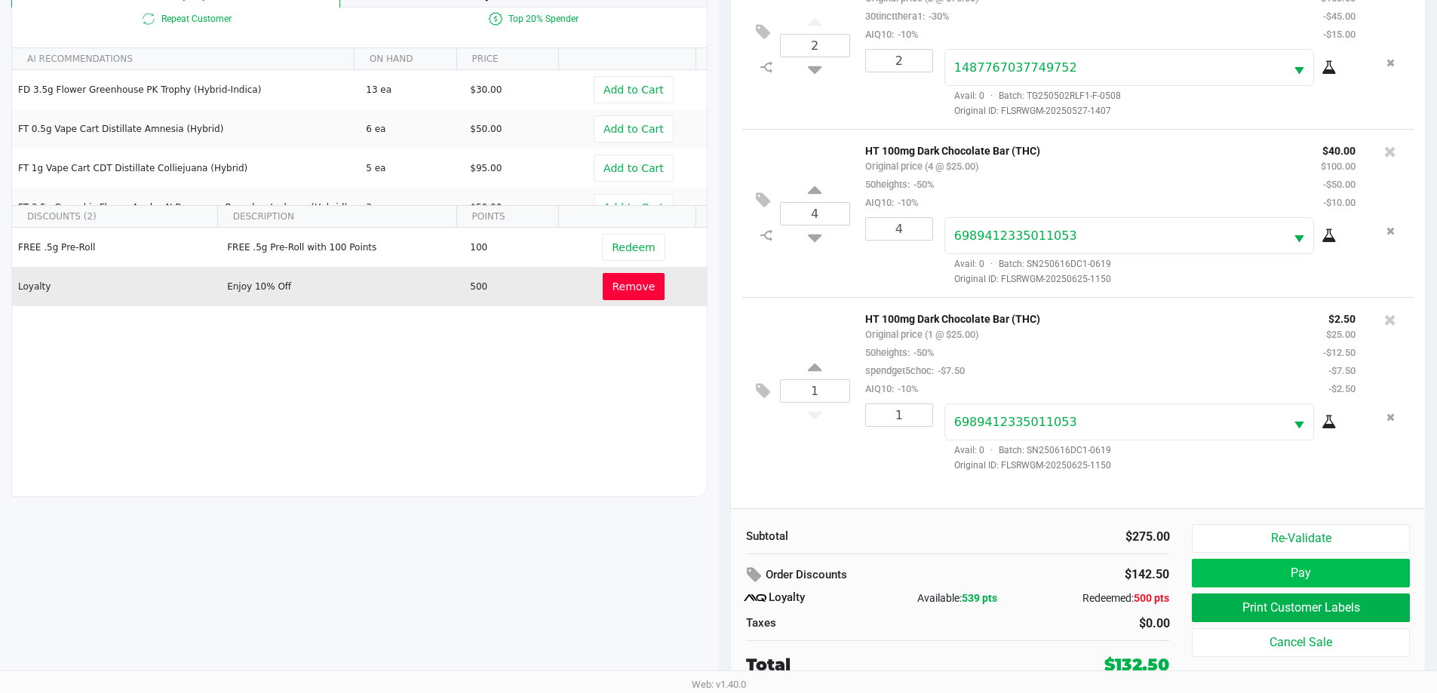
click at [1304, 563] on button "Pay" at bounding box center [1299, 573] width 217 height 29
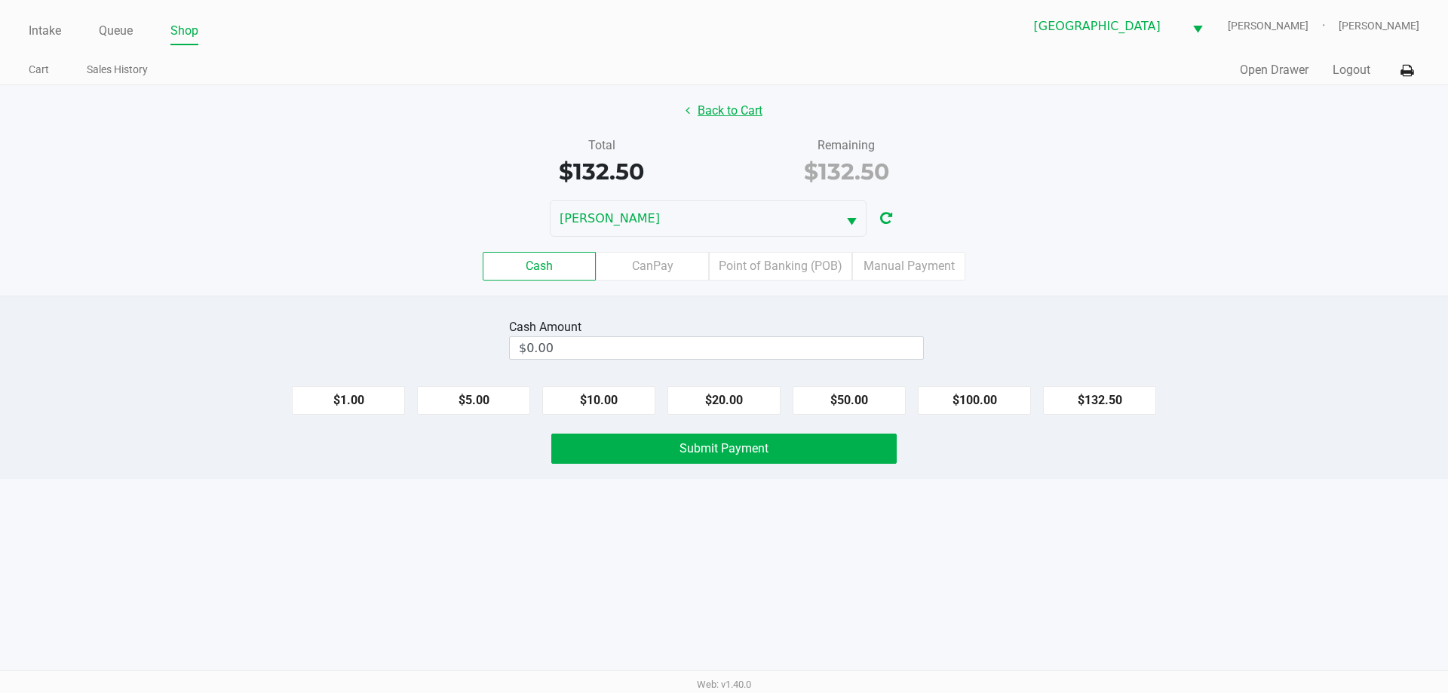
click at [741, 109] on button "Back to Cart" at bounding box center [724, 111] width 97 height 29
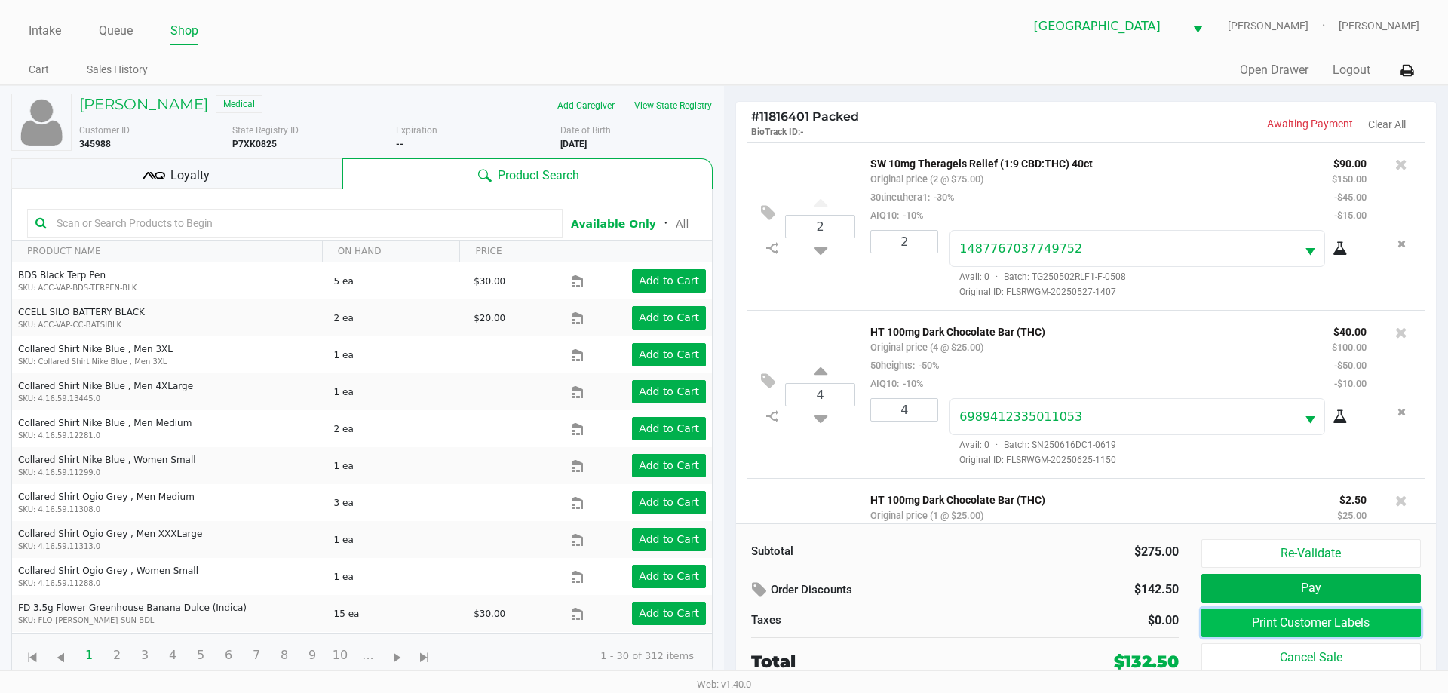
click at [1339, 622] on button "Print Customer Labels" at bounding box center [1310, 623] width 219 height 29
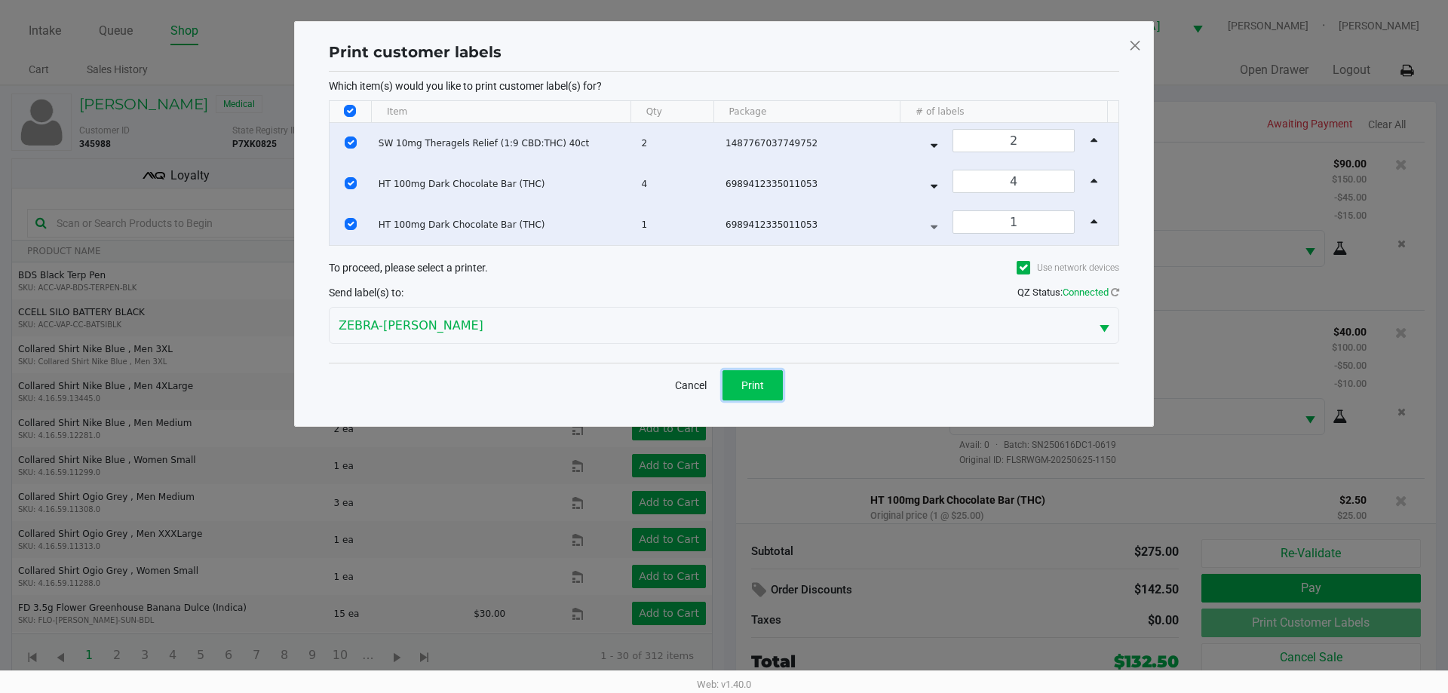
click at [759, 382] on span "Print" at bounding box center [752, 385] width 23 height 12
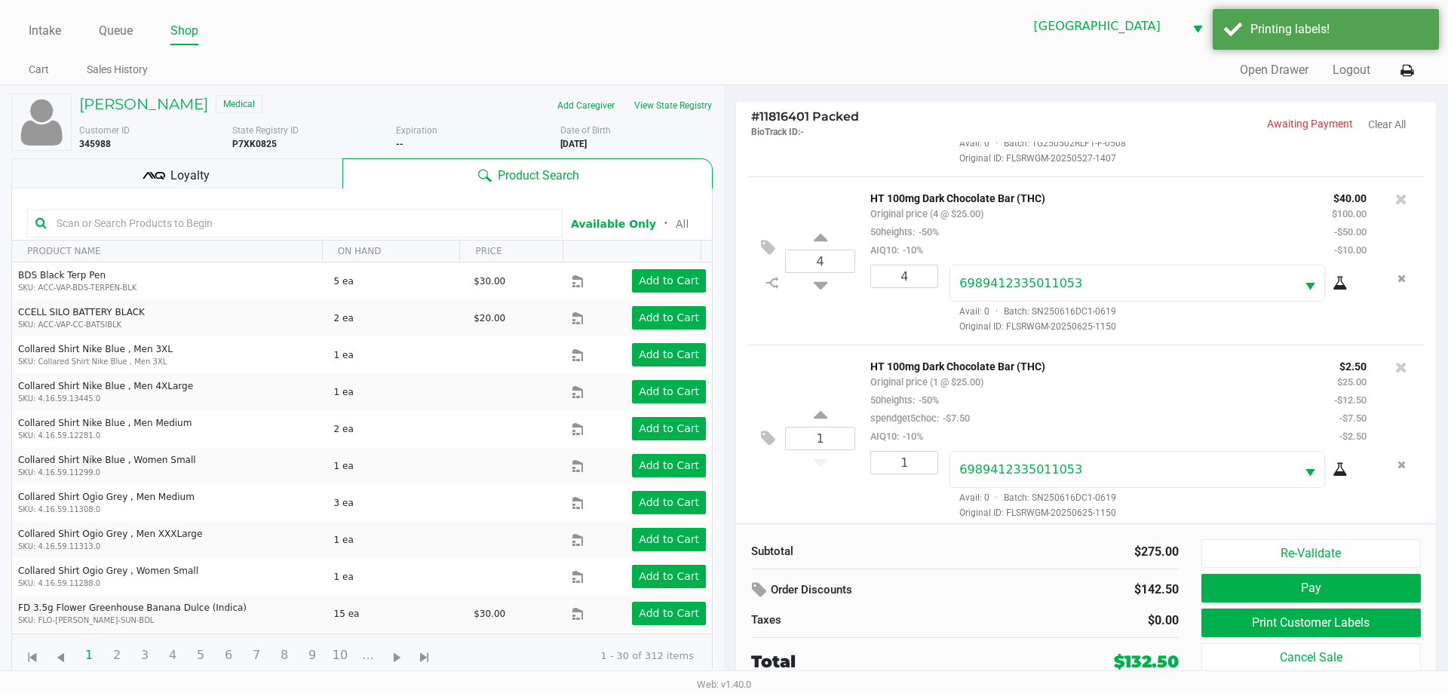
scroll to position [143, 0]
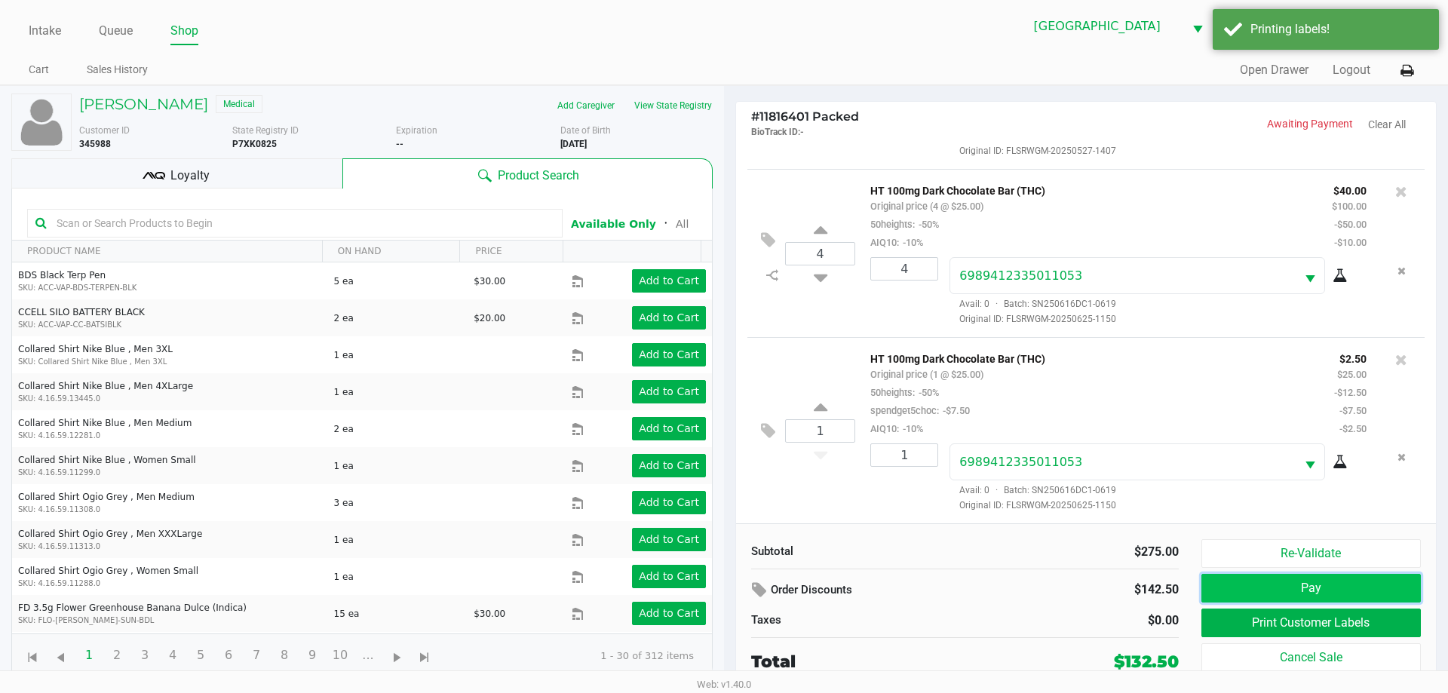
click at [1312, 585] on button "Pay" at bounding box center [1310, 588] width 219 height 29
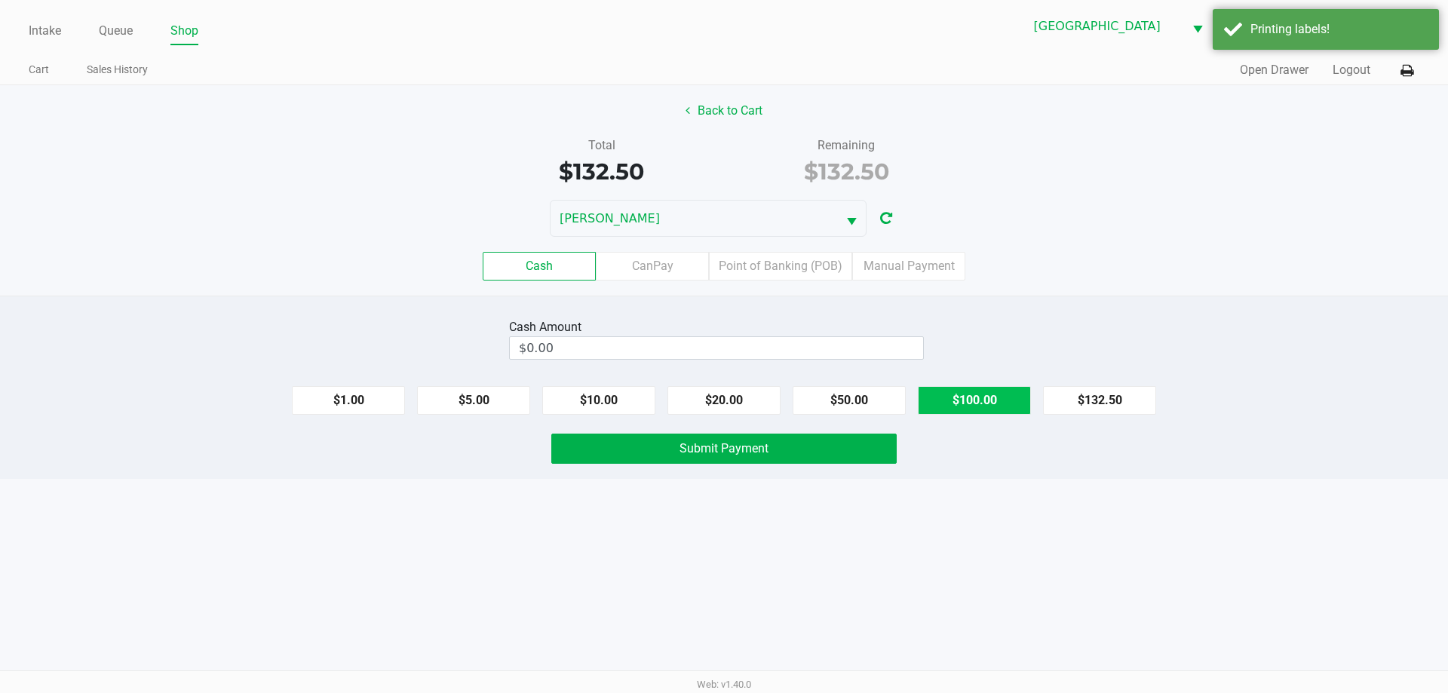
click at [974, 409] on button "$100.00" at bounding box center [974, 400] width 113 height 29
click at [741, 397] on button "$20.00" at bounding box center [723, 400] width 113 height 29
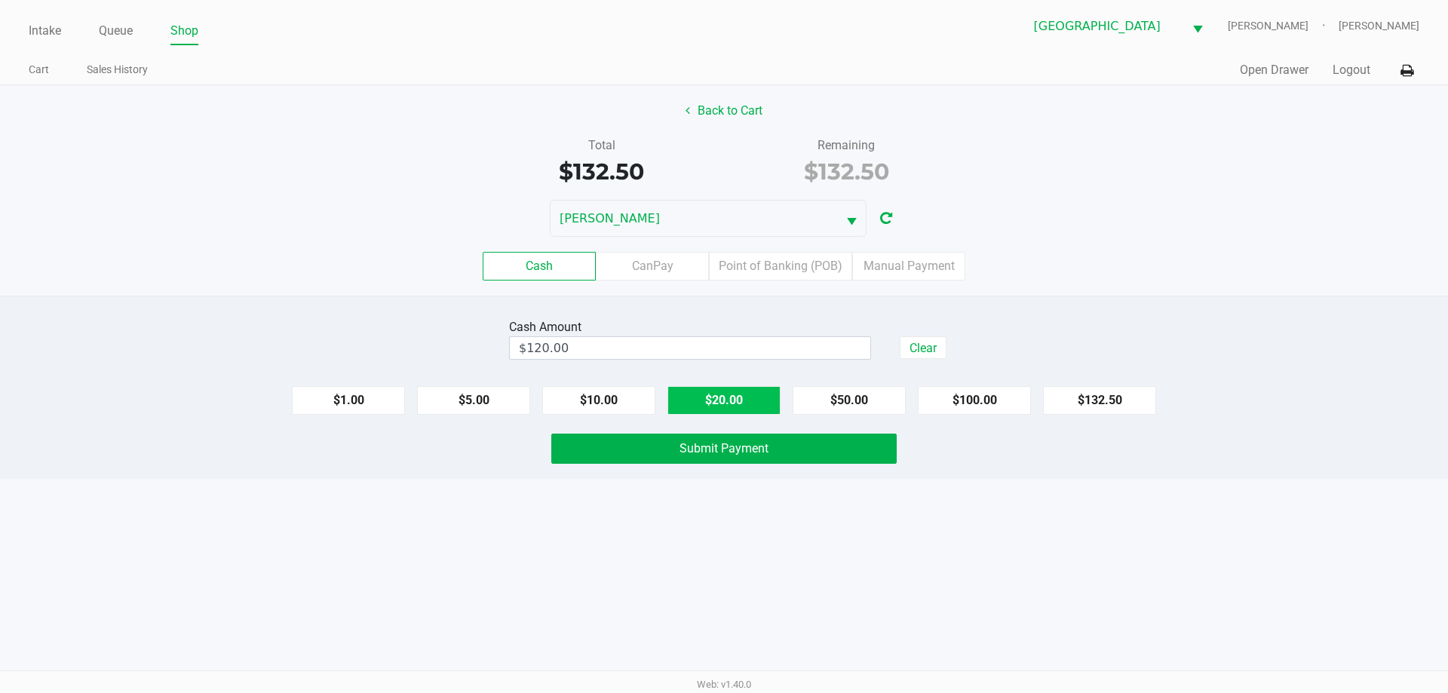
click at [734, 393] on button "$20.00" at bounding box center [723, 400] width 113 height 29
type input "$140.00"
click at [745, 458] on button "Submit Payment" at bounding box center [723, 449] width 345 height 30
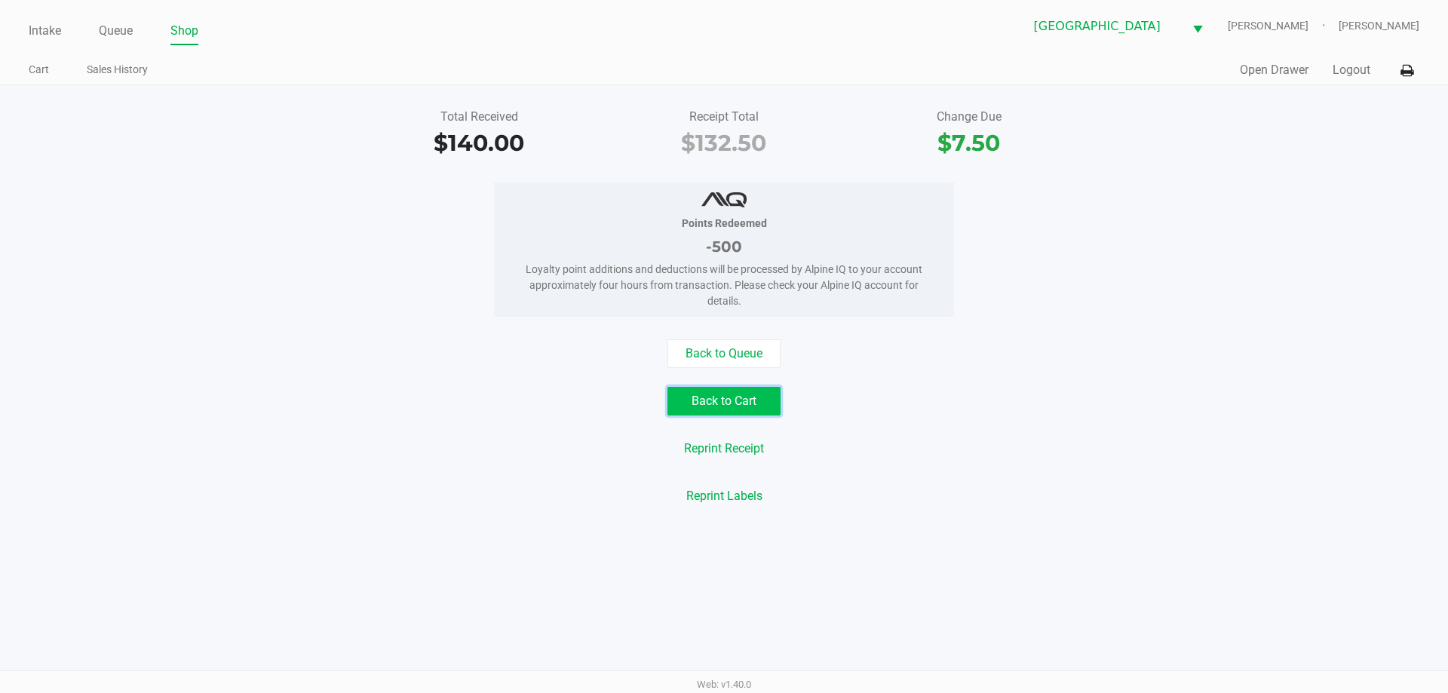
click at [744, 400] on button "Back to Cart" at bounding box center [723, 401] width 113 height 29
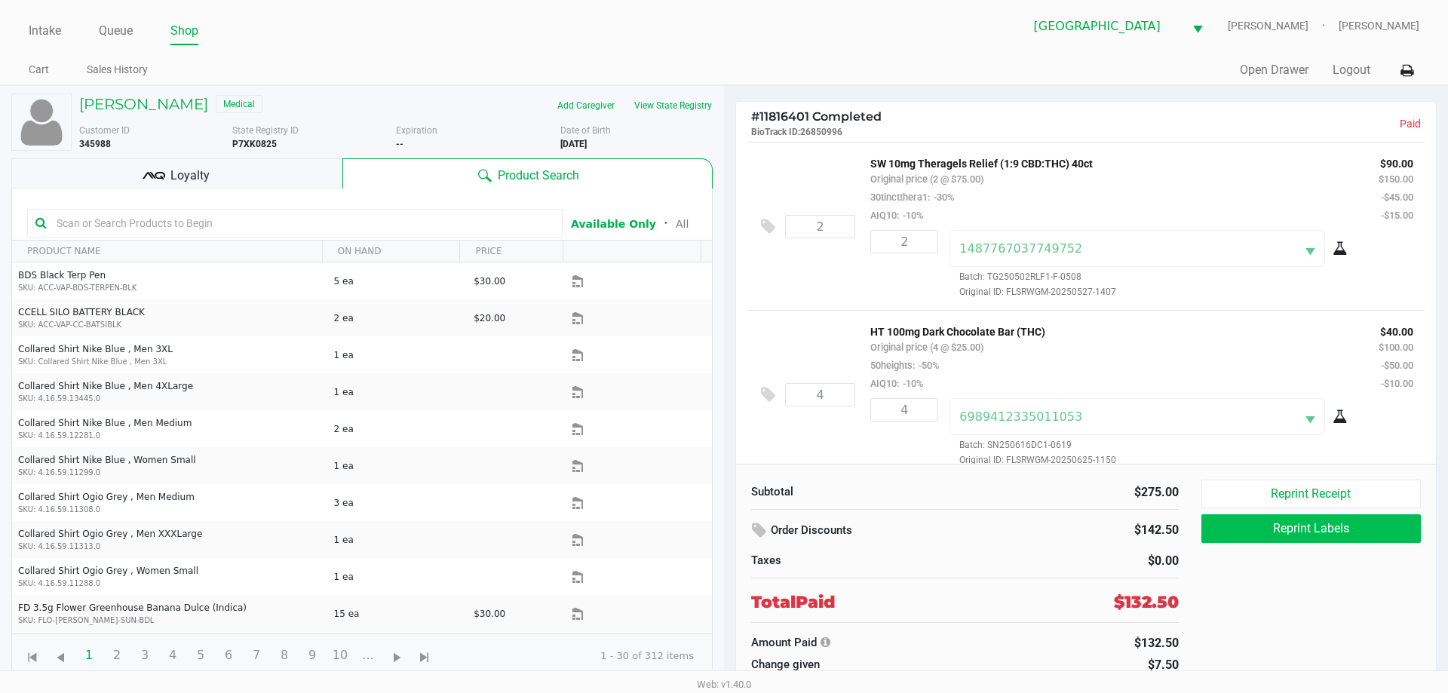
click at [1343, 539] on button "Reprint Labels" at bounding box center [1310, 528] width 219 height 29
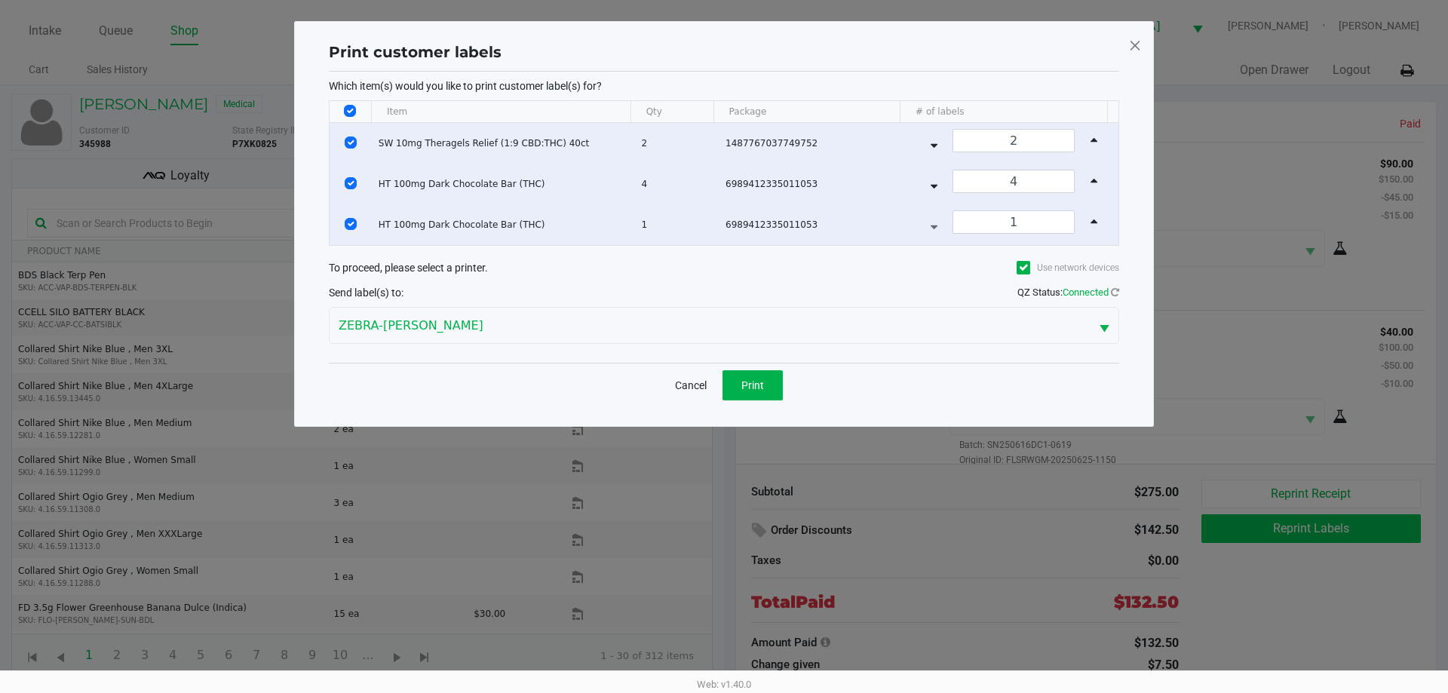
click at [353, 112] on input "Select All Rows" at bounding box center [350, 111] width 12 height 12
checkbox input "false"
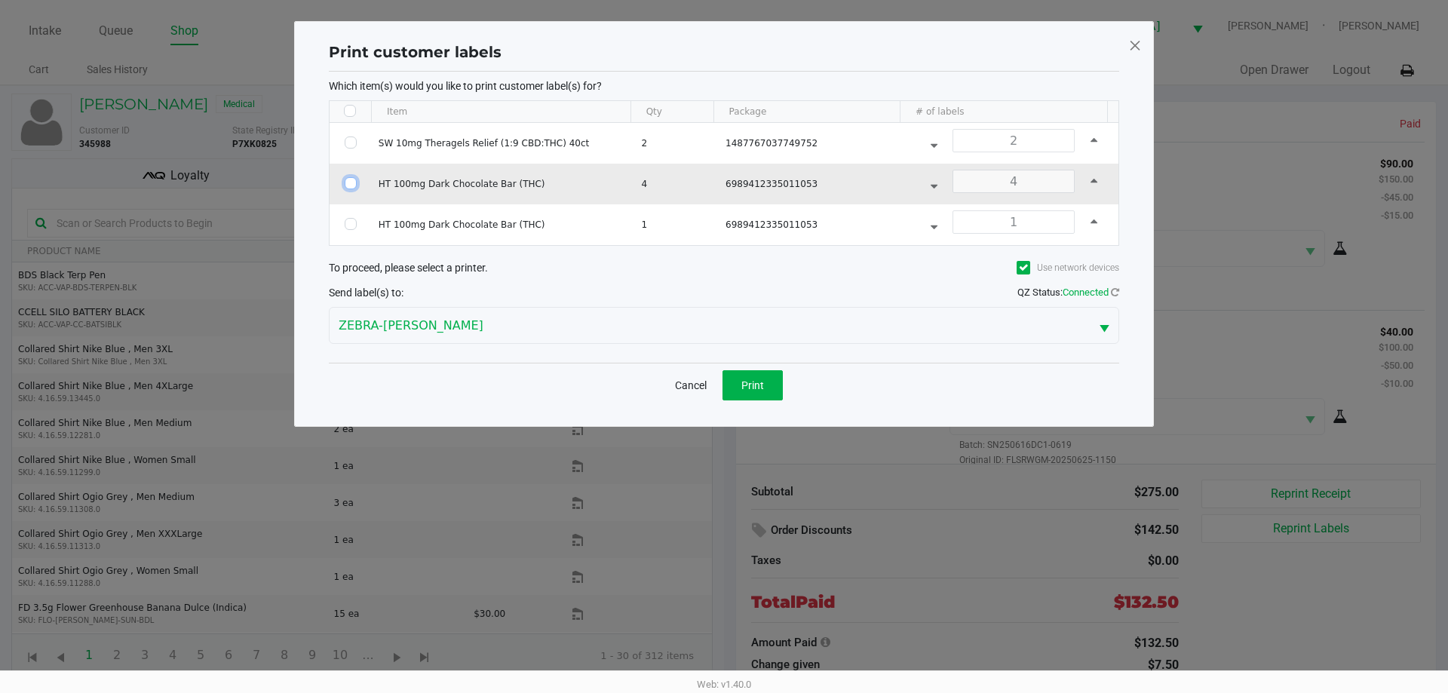
click at [352, 183] on input "Select Row" at bounding box center [351, 183] width 12 height 12
checkbox input "true"
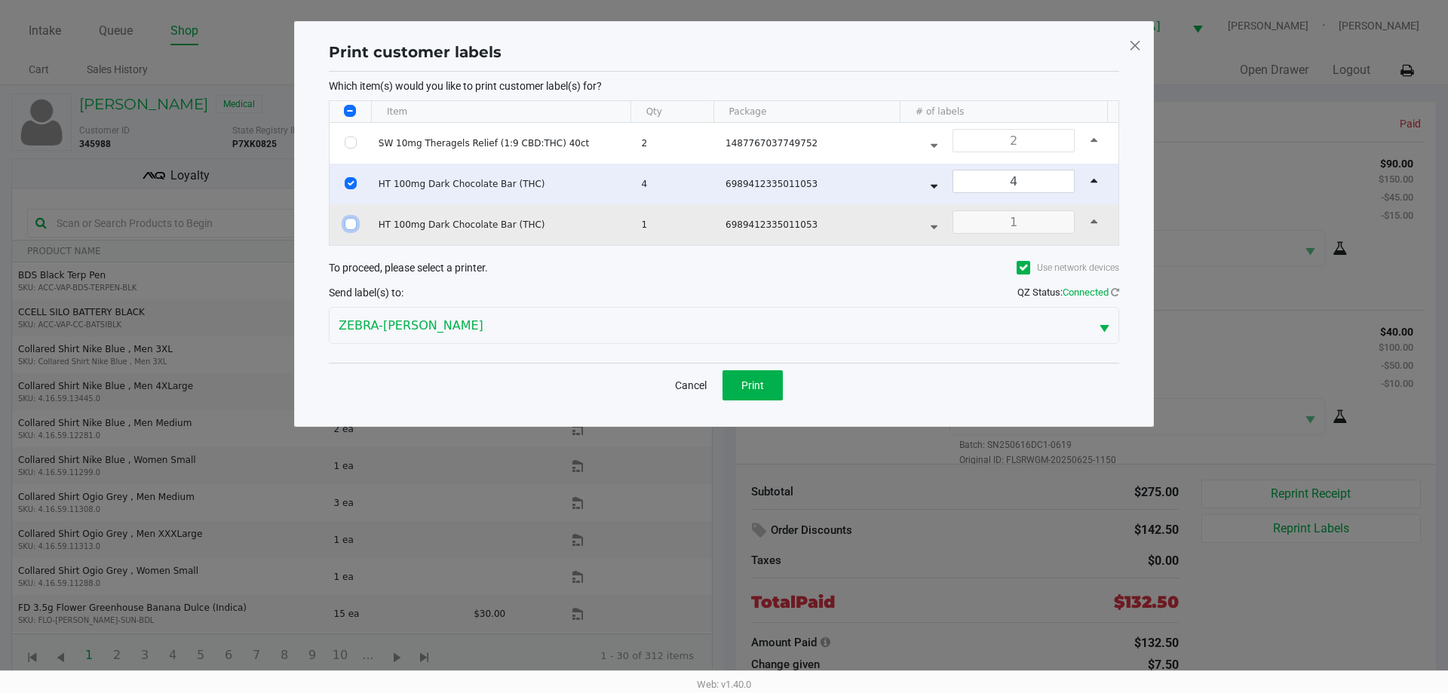
click at [350, 224] on input "Select Row" at bounding box center [351, 224] width 12 height 12
checkbox input "true"
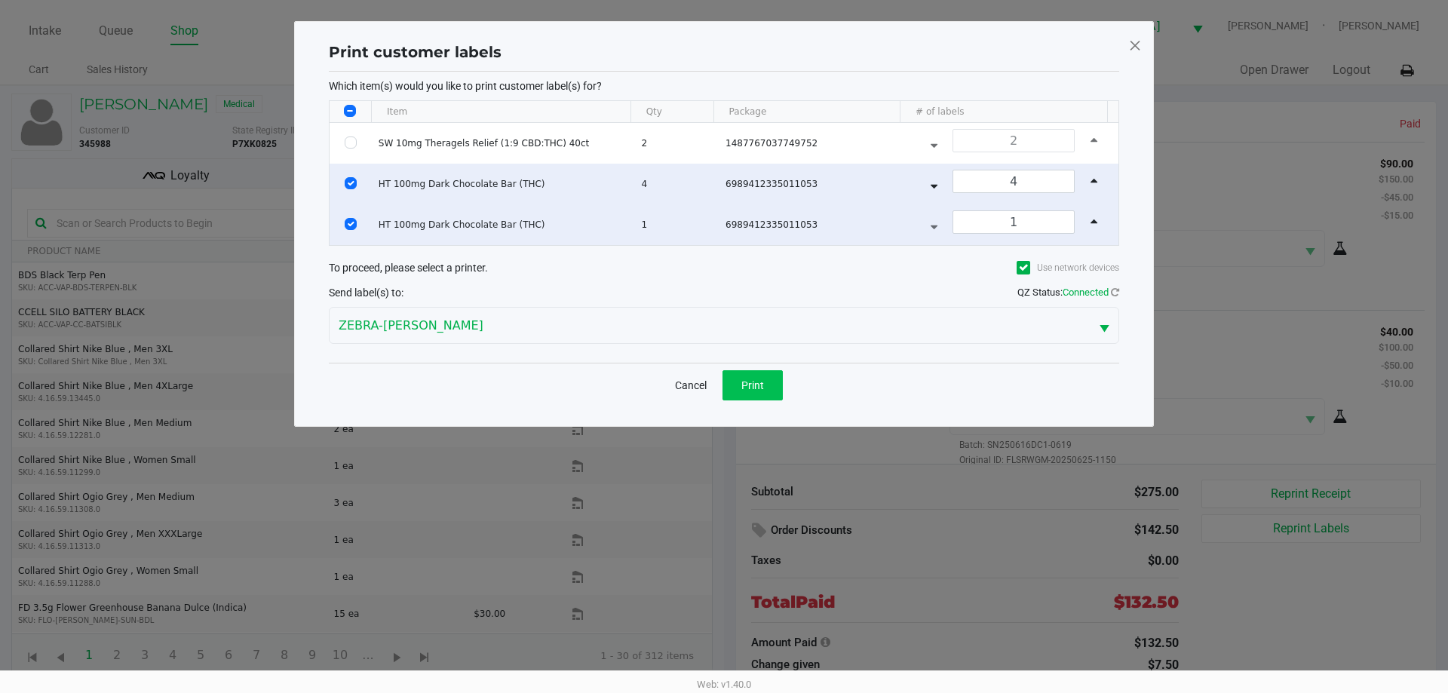
click at [774, 399] on button "Print" at bounding box center [752, 385] width 60 height 30
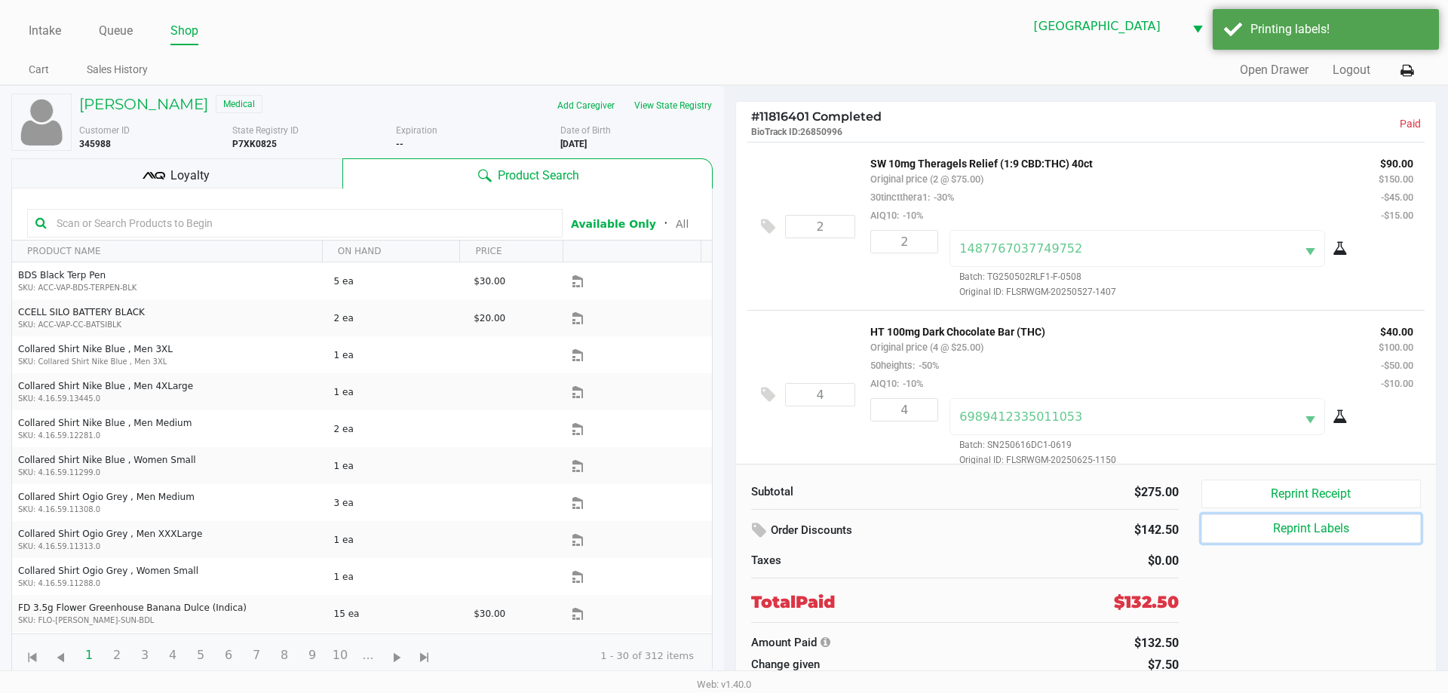
click at [1305, 531] on button "Reprint Labels" at bounding box center [1310, 528] width 219 height 29
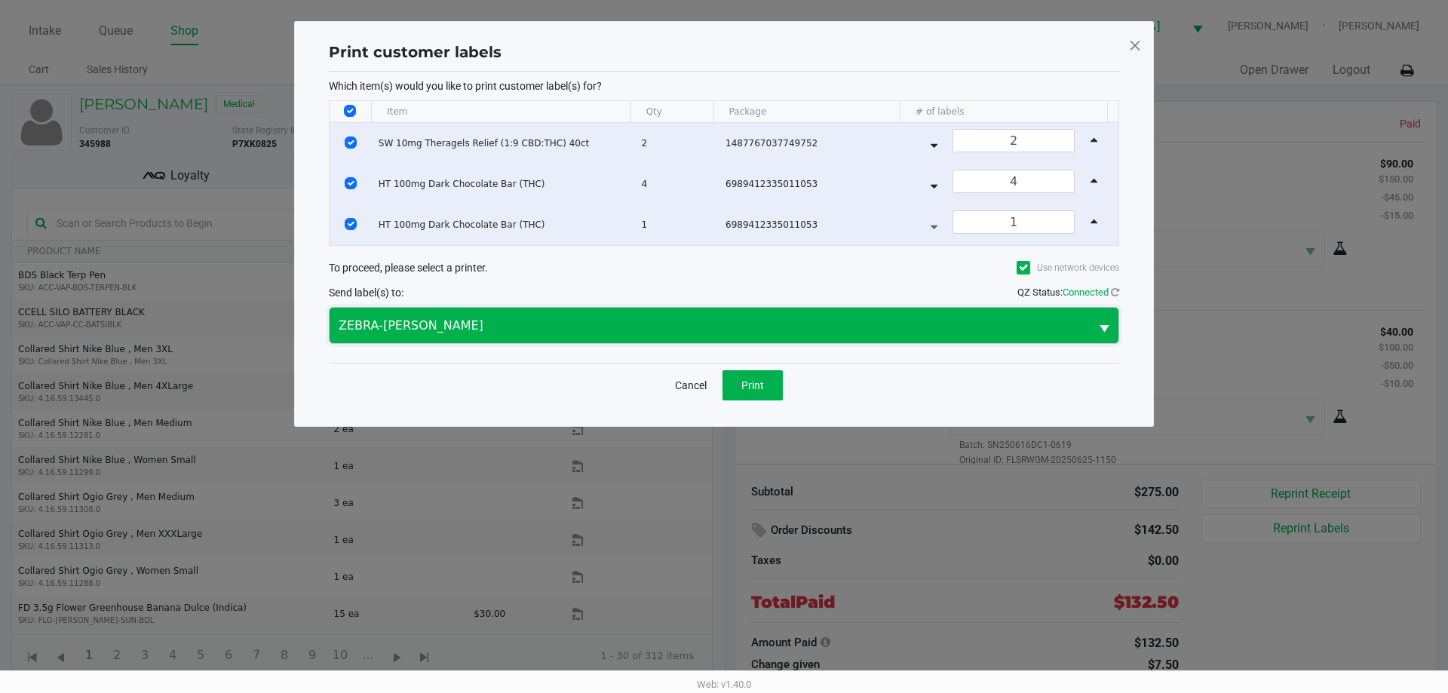
click at [609, 339] on span "ZEBRA-VANCE-JOY" at bounding box center [710, 325] width 760 height 35
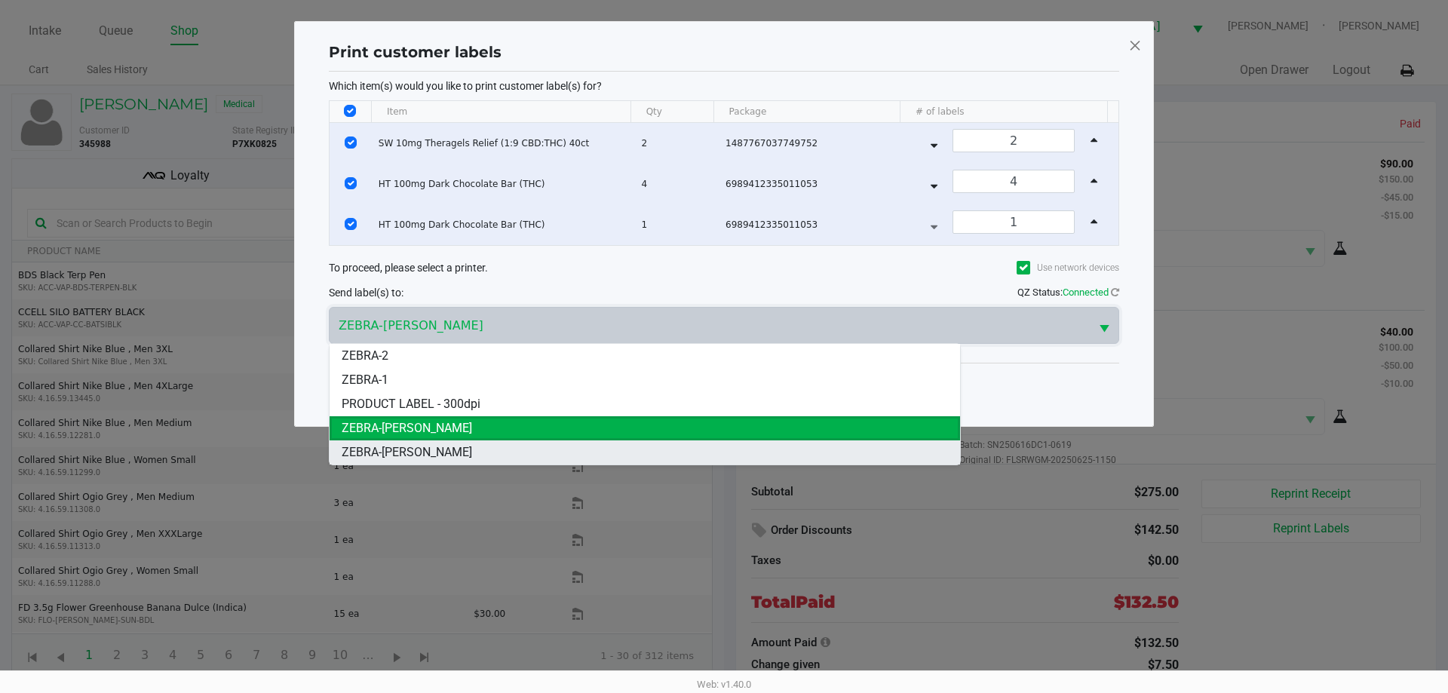
click at [402, 449] on span "ZEBRA-DAVID-COOK" at bounding box center [407, 452] width 130 height 18
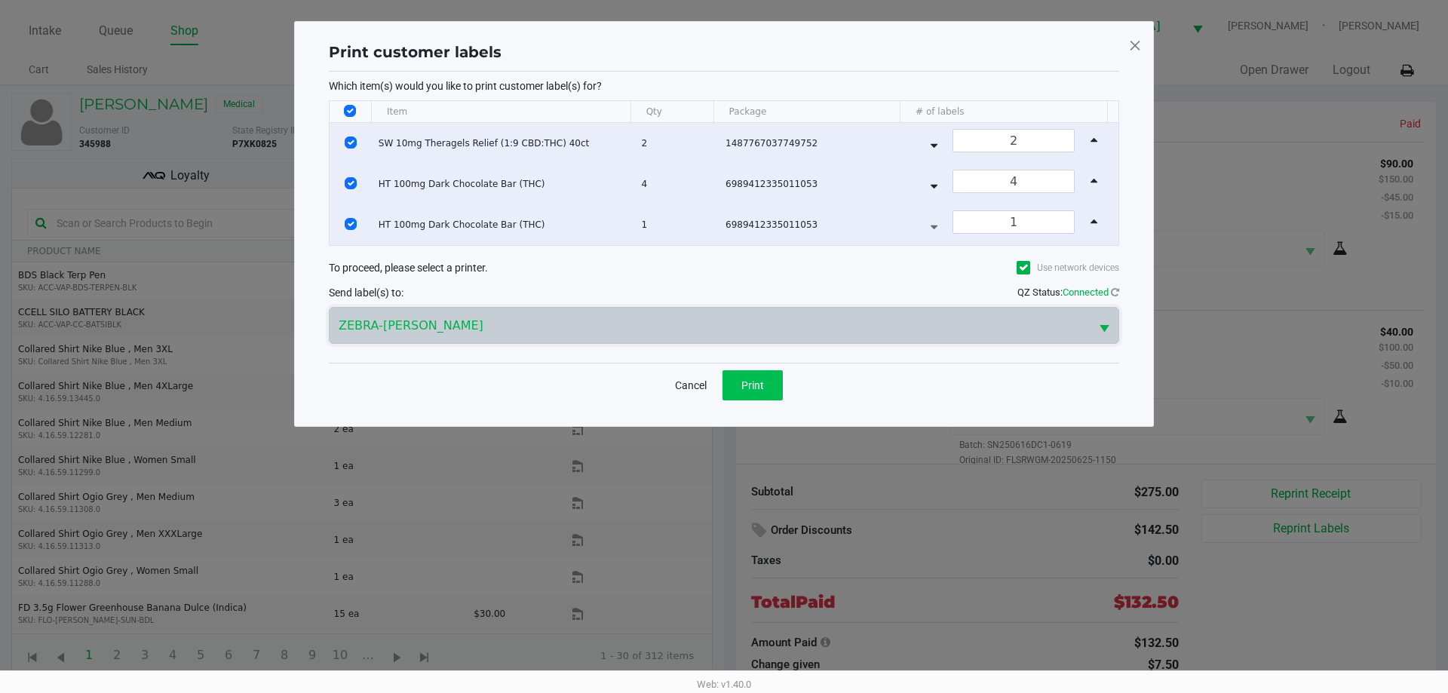
click at [749, 389] on span "Print" at bounding box center [752, 385] width 23 height 12
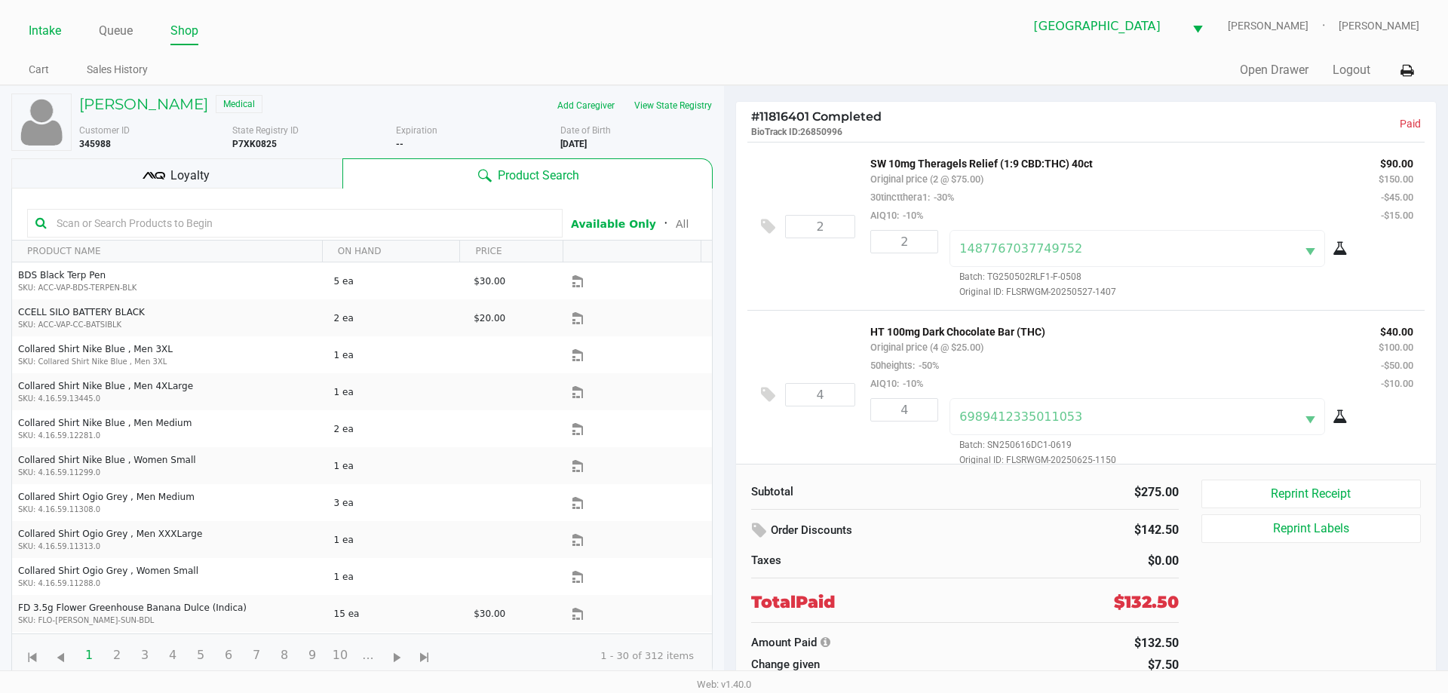
click at [45, 37] on link "Intake" at bounding box center [45, 30] width 32 height 21
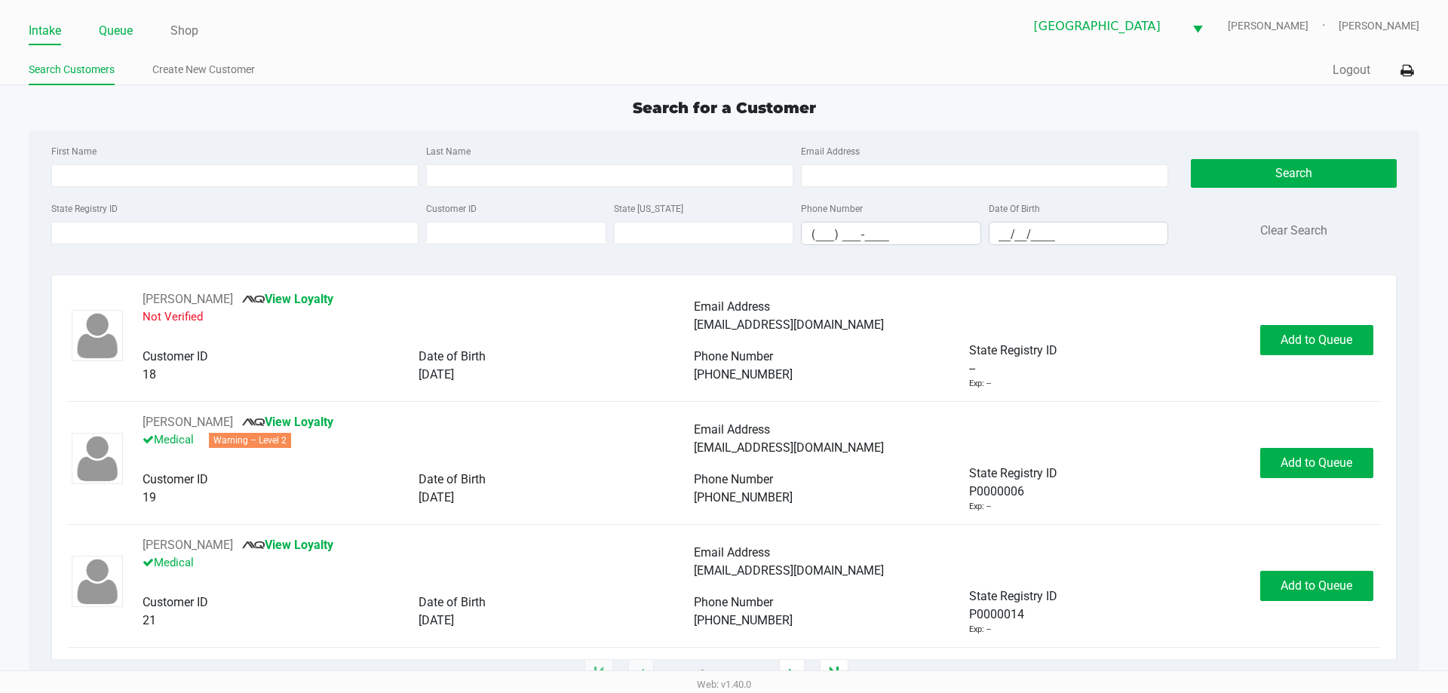
click at [102, 26] on link "Queue" at bounding box center [116, 30] width 34 height 21
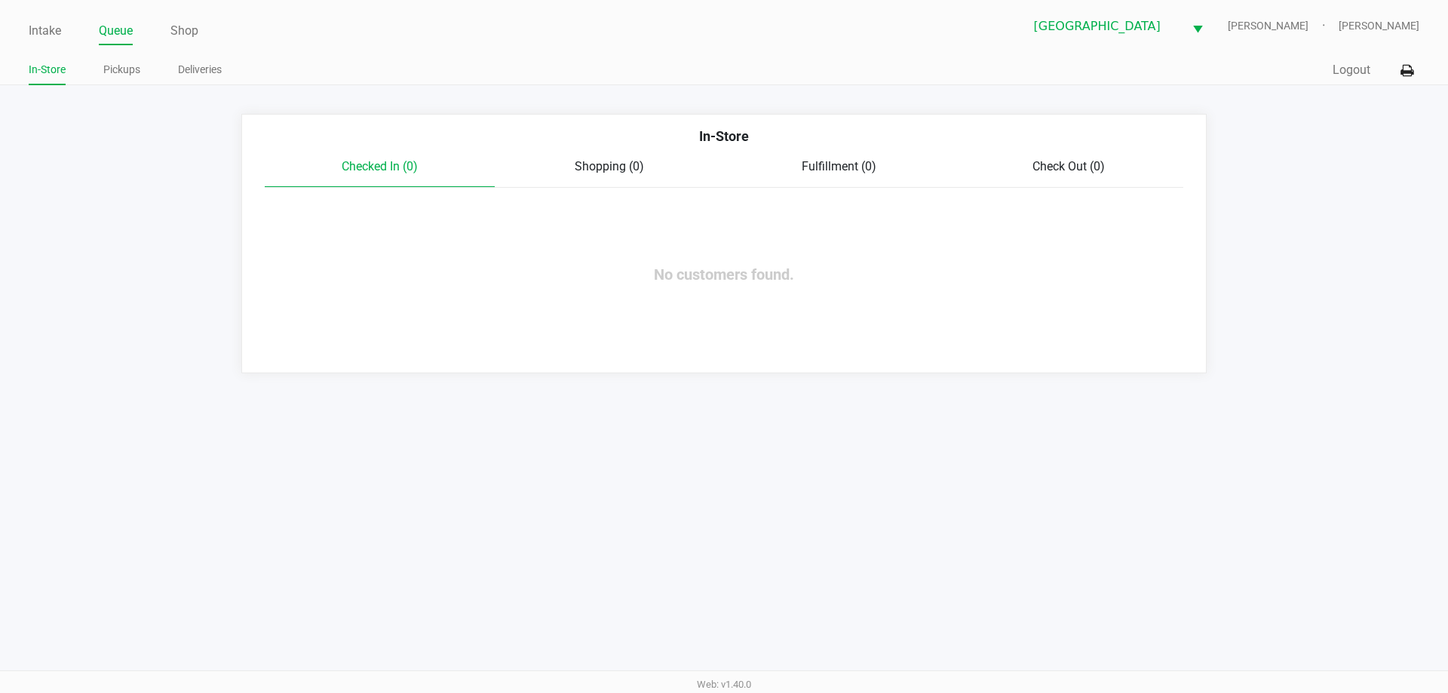
click at [124, 68] on link "Pickups" at bounding box center [121, 69] width 37 height 19
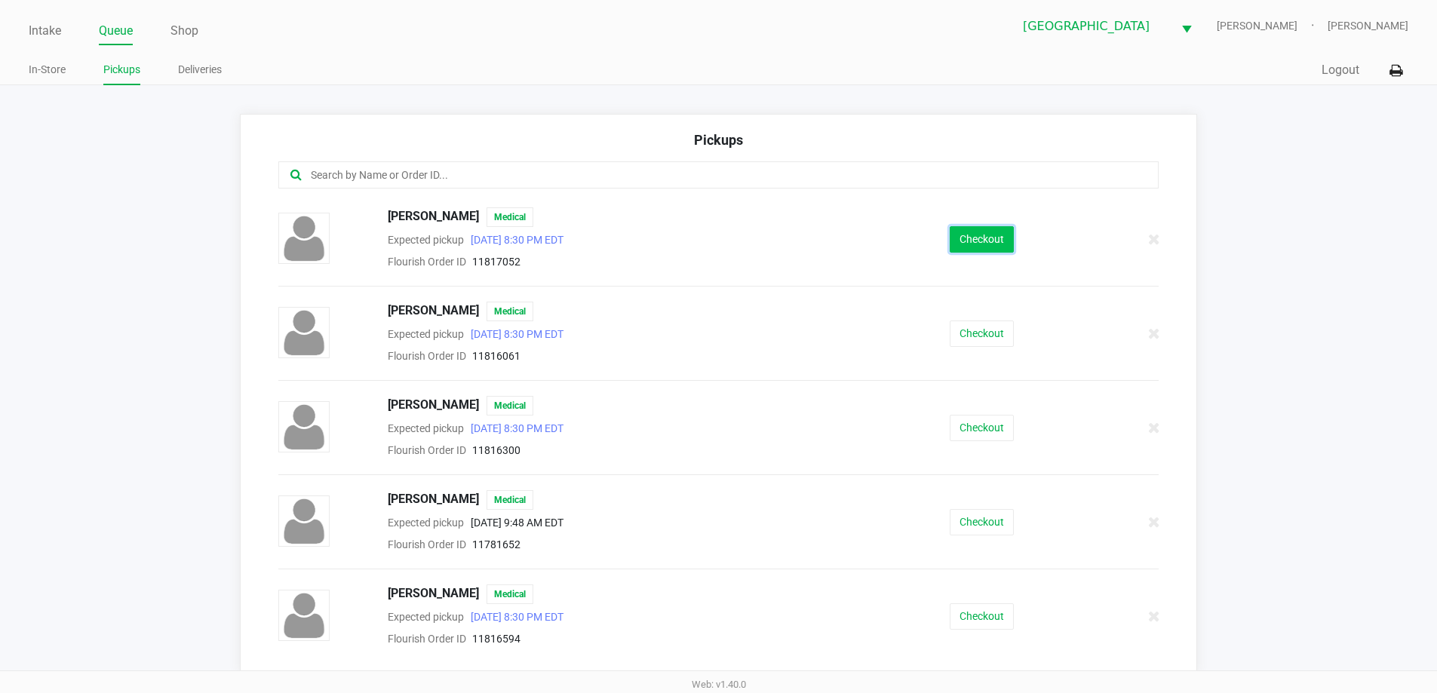
click at [962, 247] on button "Checkout" at bounding box center [981, 239] width 64 height 26
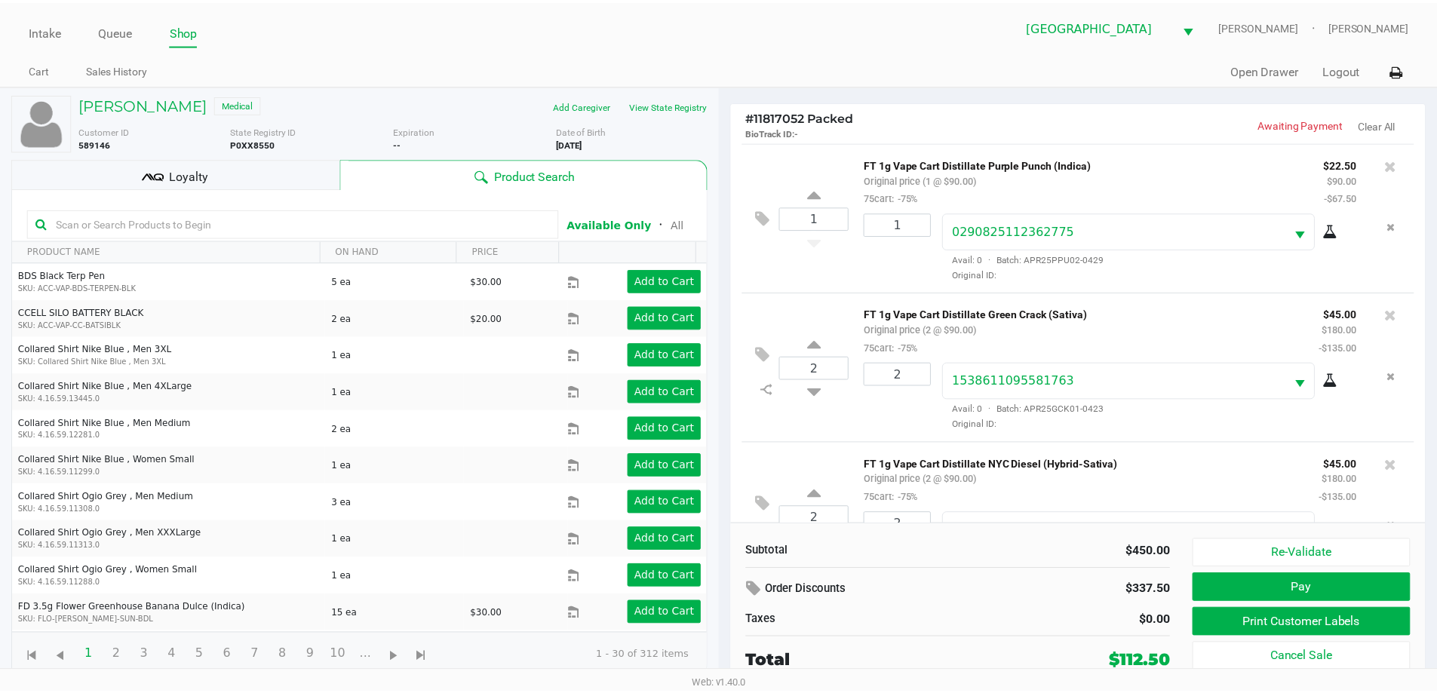
scroll to position [71, 0]
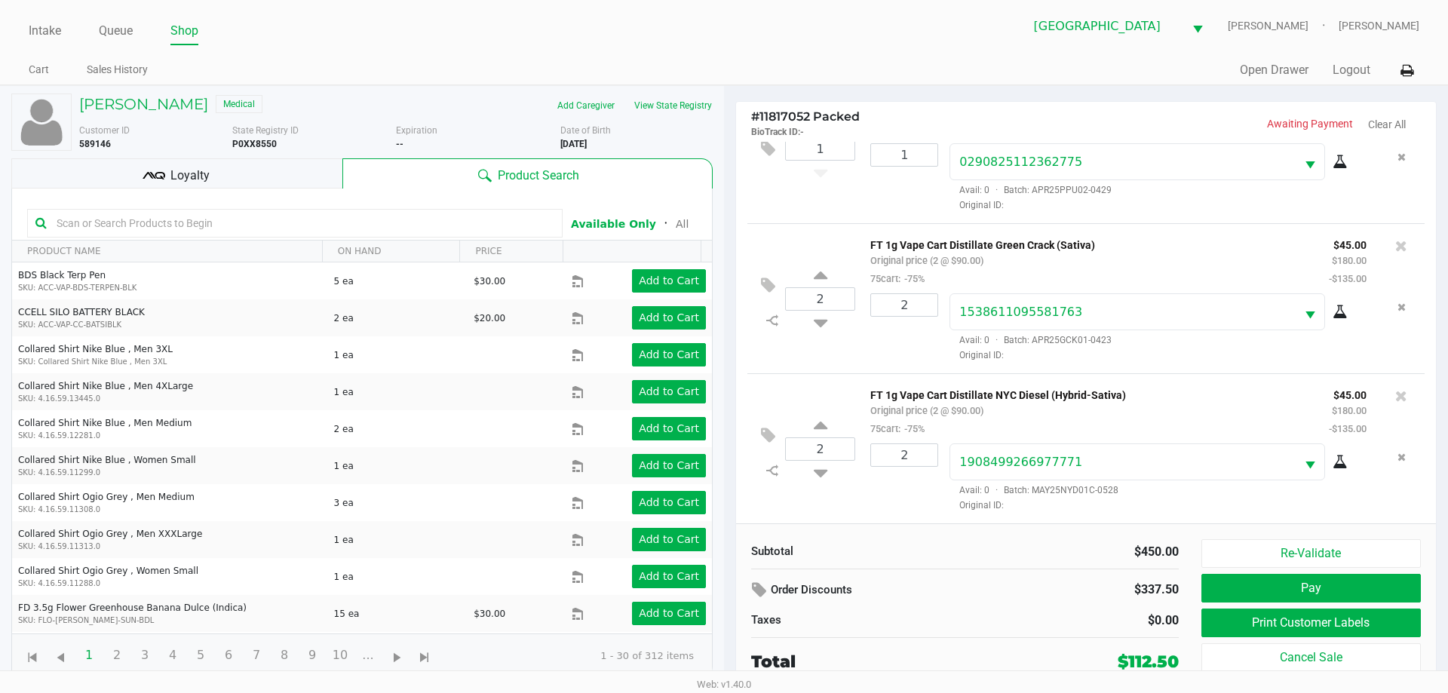
click at [271, 178] on div "Loyalty" at bounding box center [176, 173] width 331 height 30
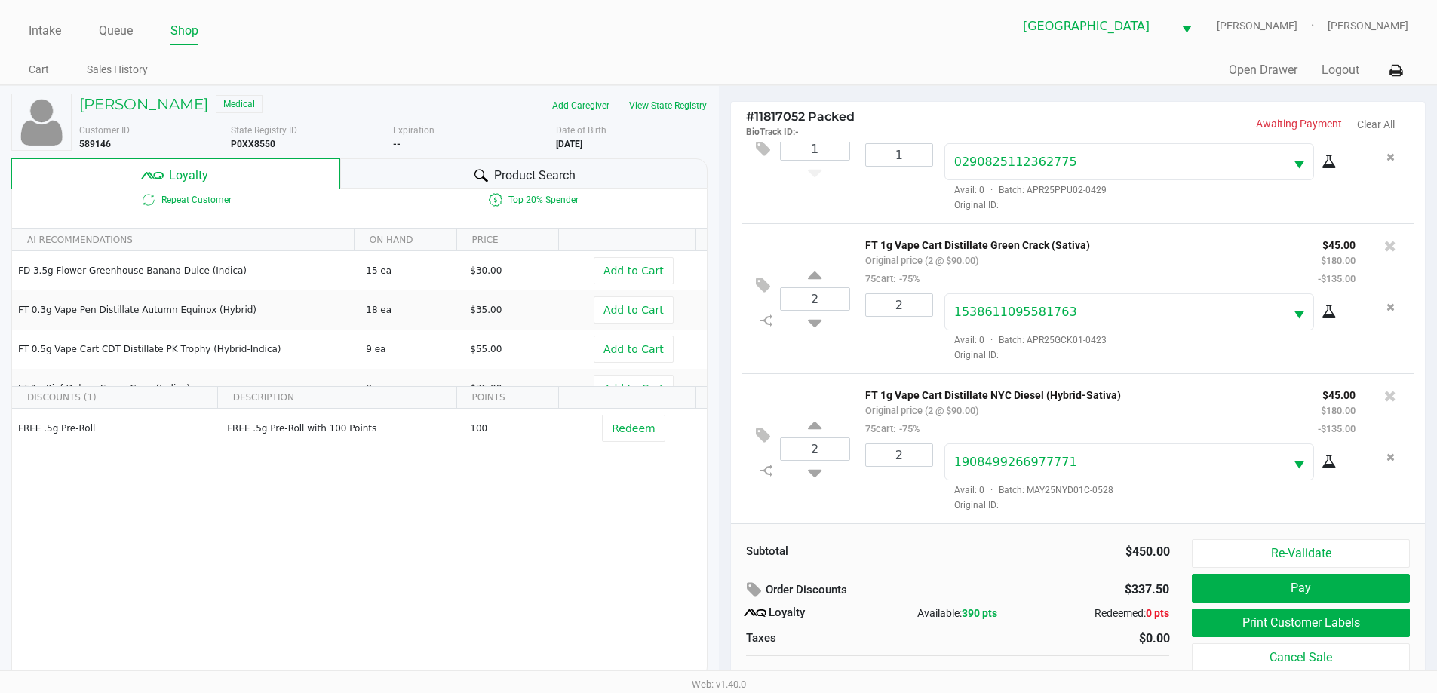
scroll to position [15, 0]
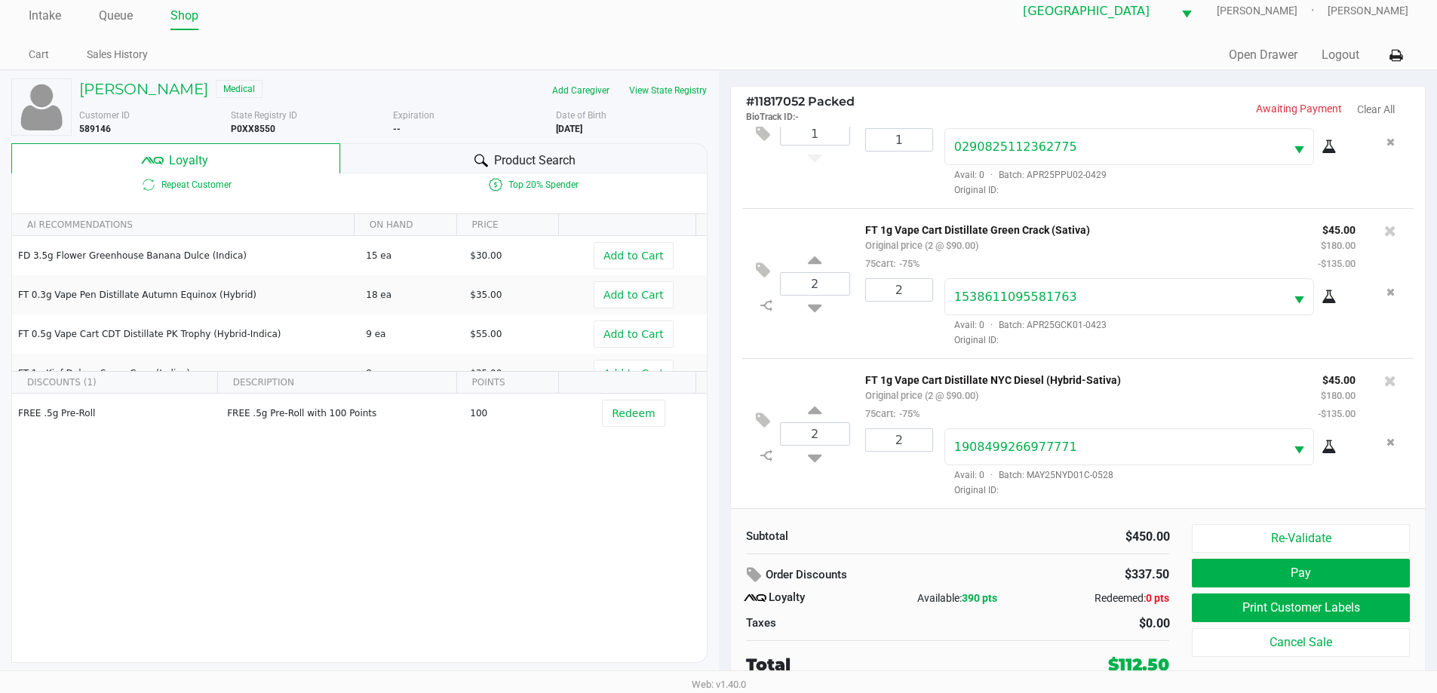
click at [676, 90] on button "View State Registry" at bounding box center [663, 90] width 88 height 24
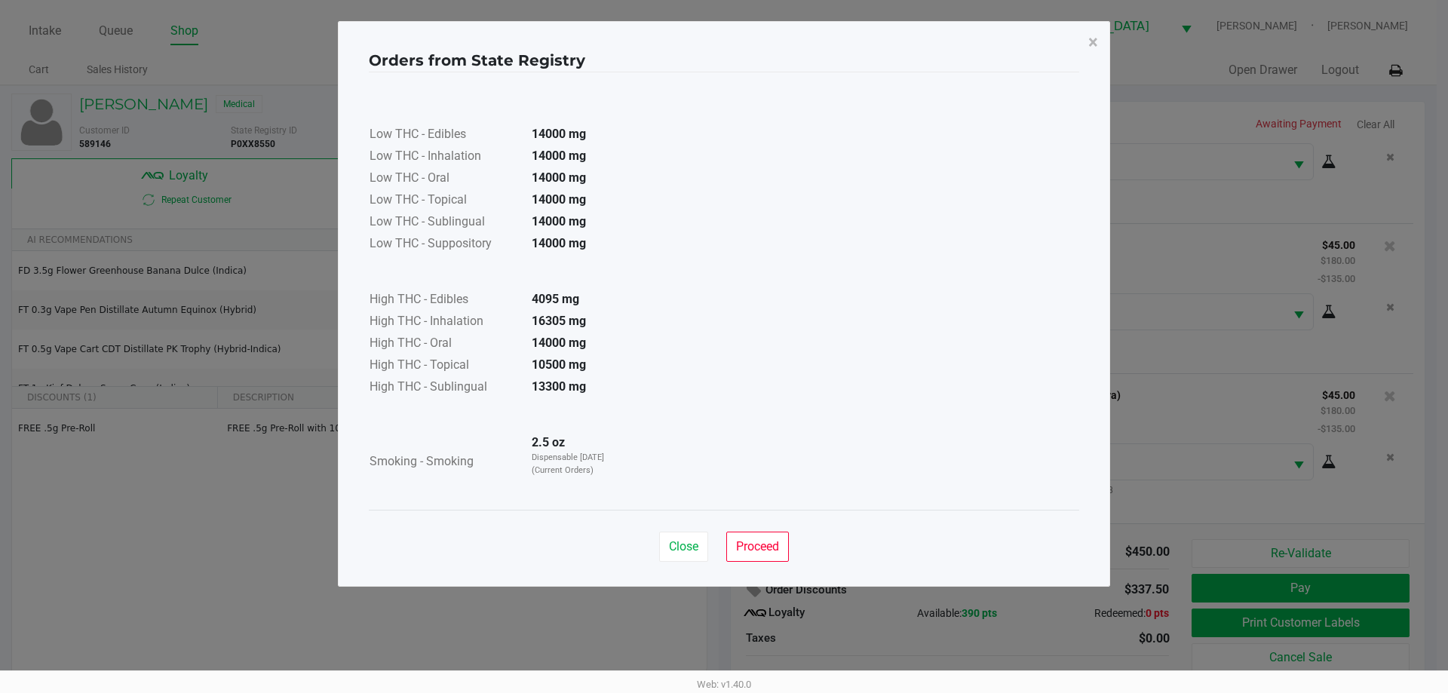
click at [729, 543] on button "Proceed" at bounding box center [757, 547] width 63 height 30
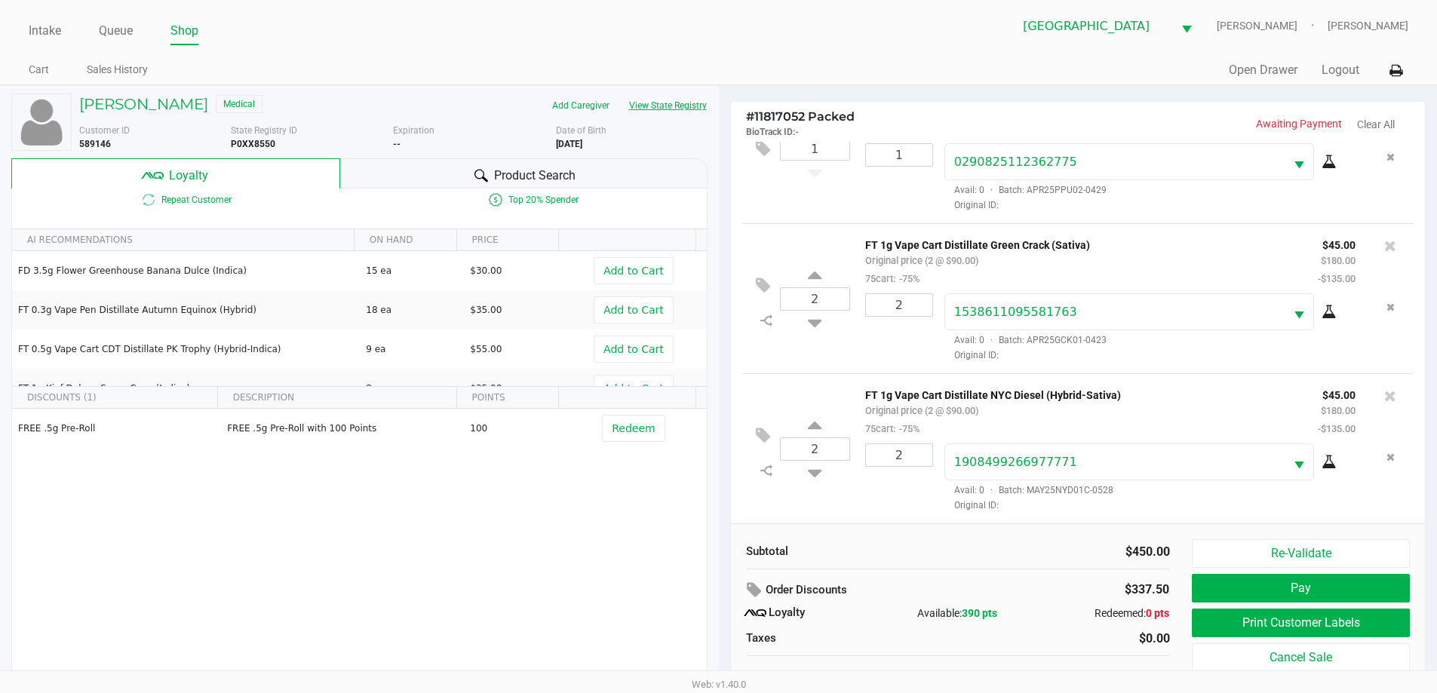
click at [619, 94] on button "View State Registry" at bounding box center [663, 106] width 88 height 24
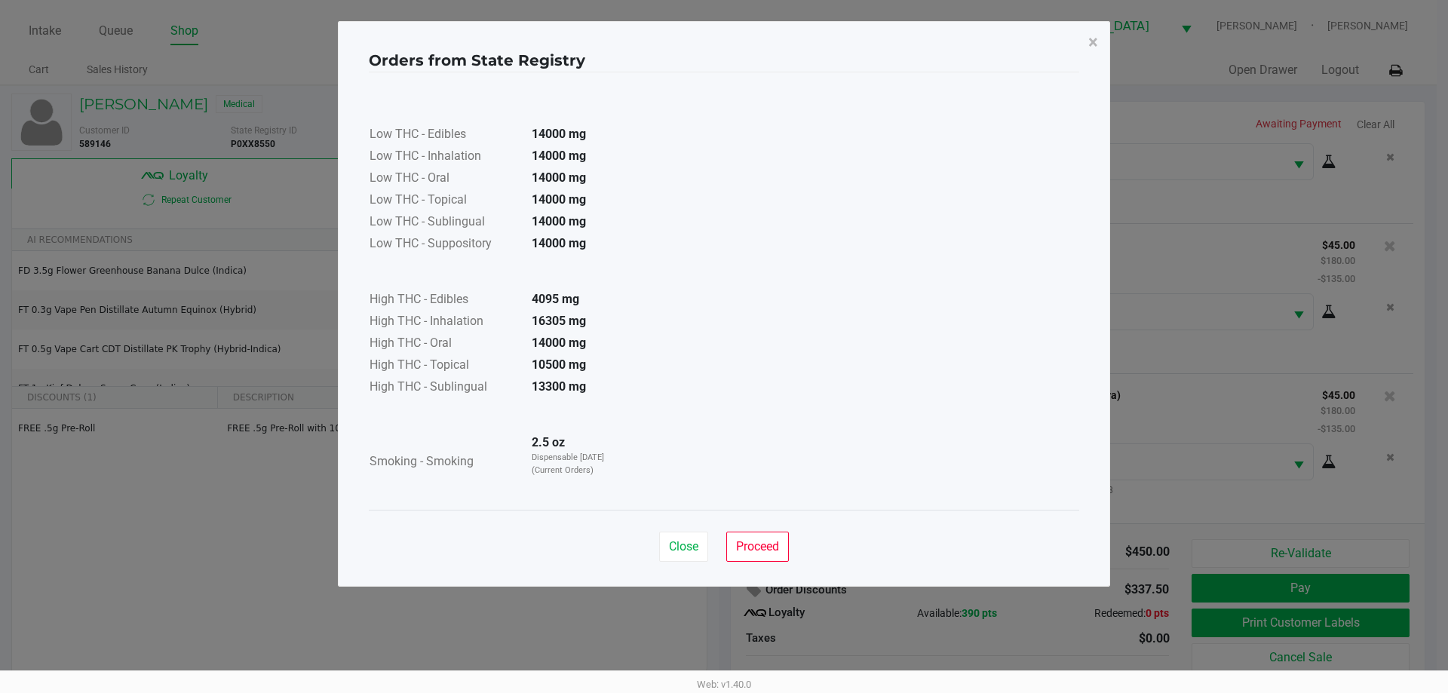
click at [1102, 48] on button "×" at bounding box center [1093, 42] width 34 height 42
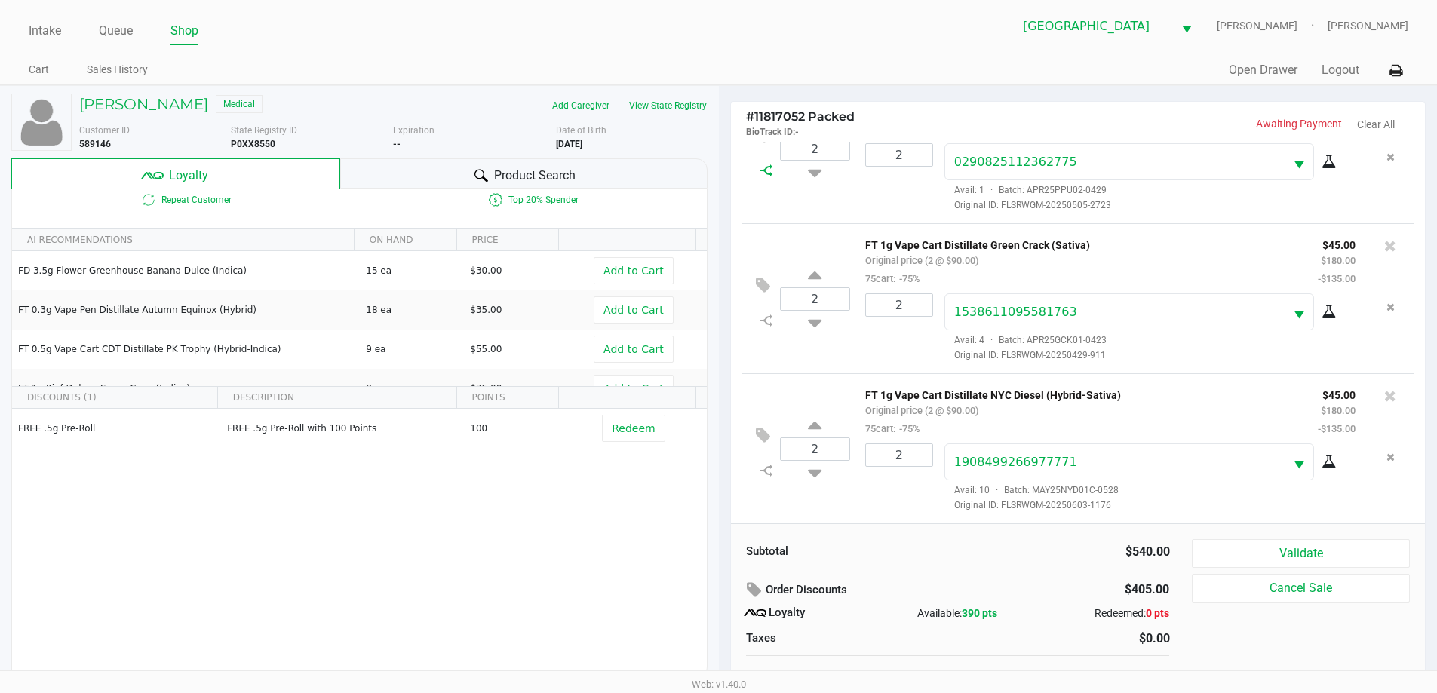
click at [768, 168] on icon at bounding box center [766, 170] width 12 height 12
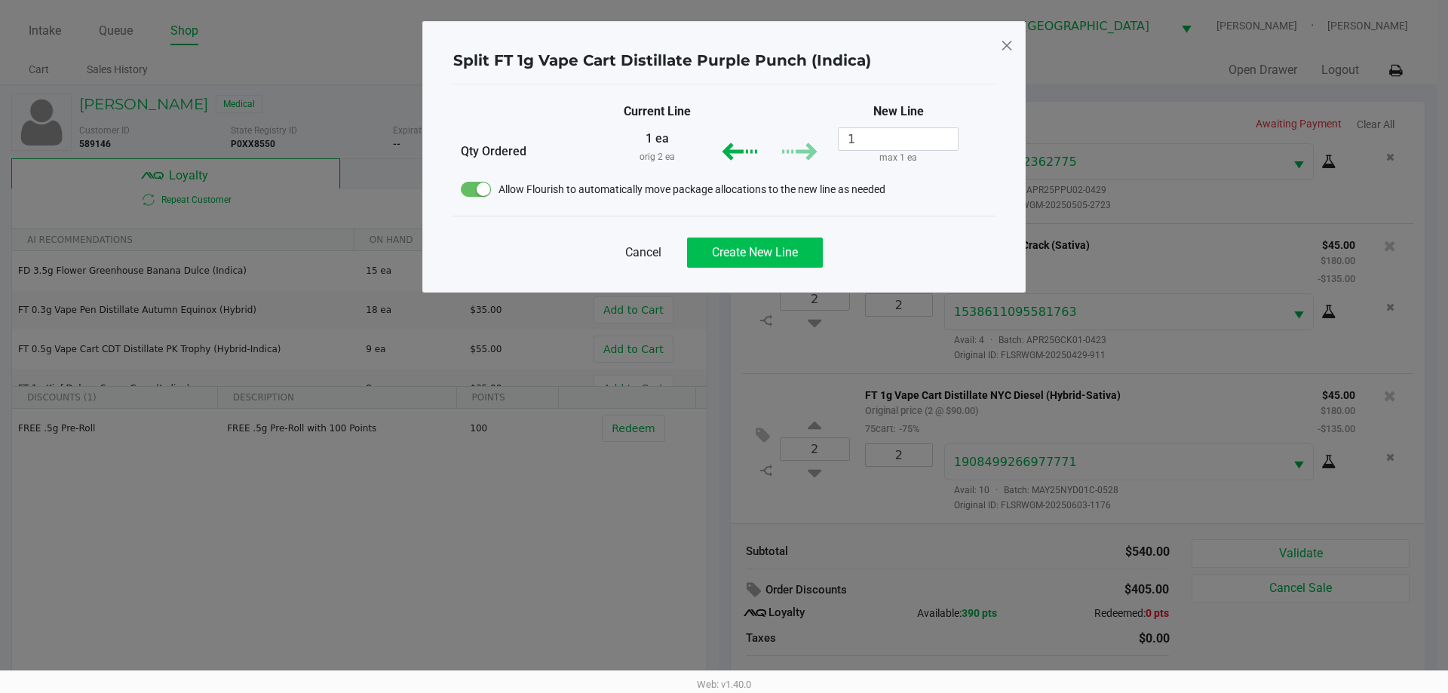
click at [791, 250] on span "Create New Line" at bounding box center [755, 252] width 86 height 14
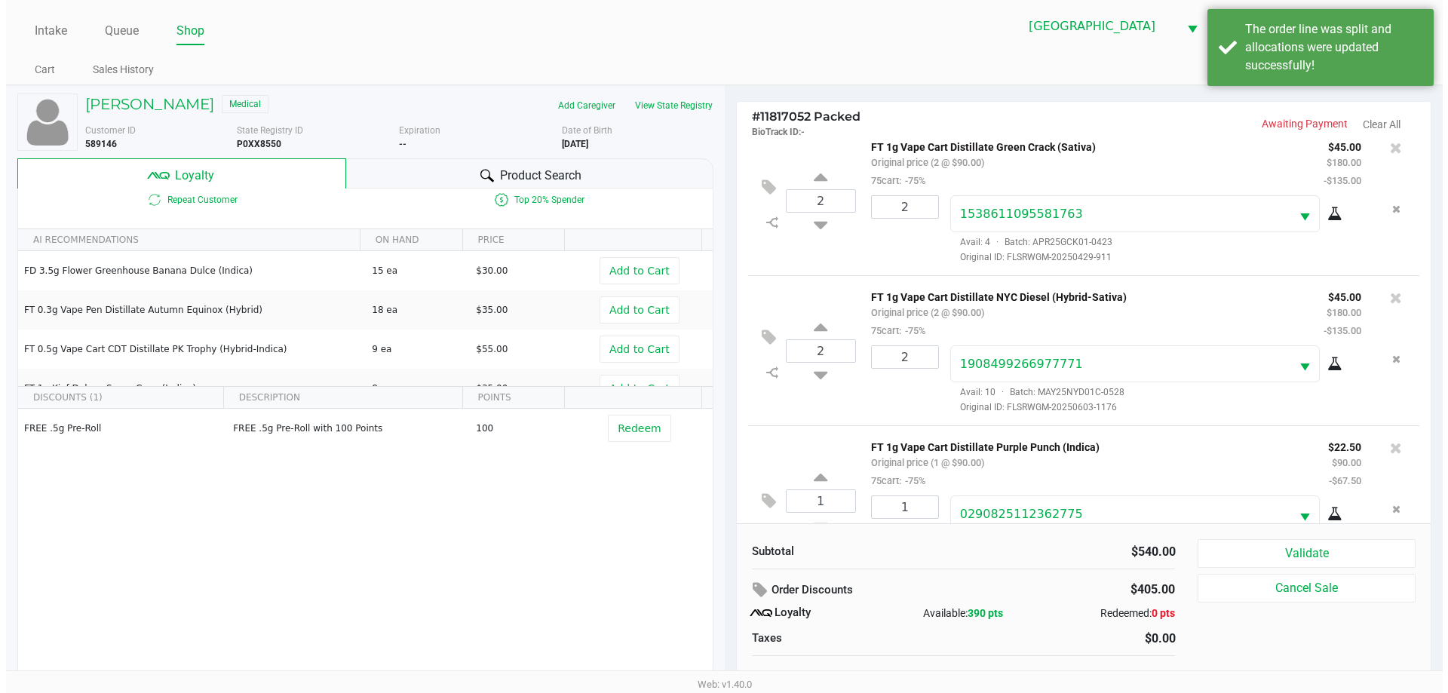
scroll to position [222, 0]
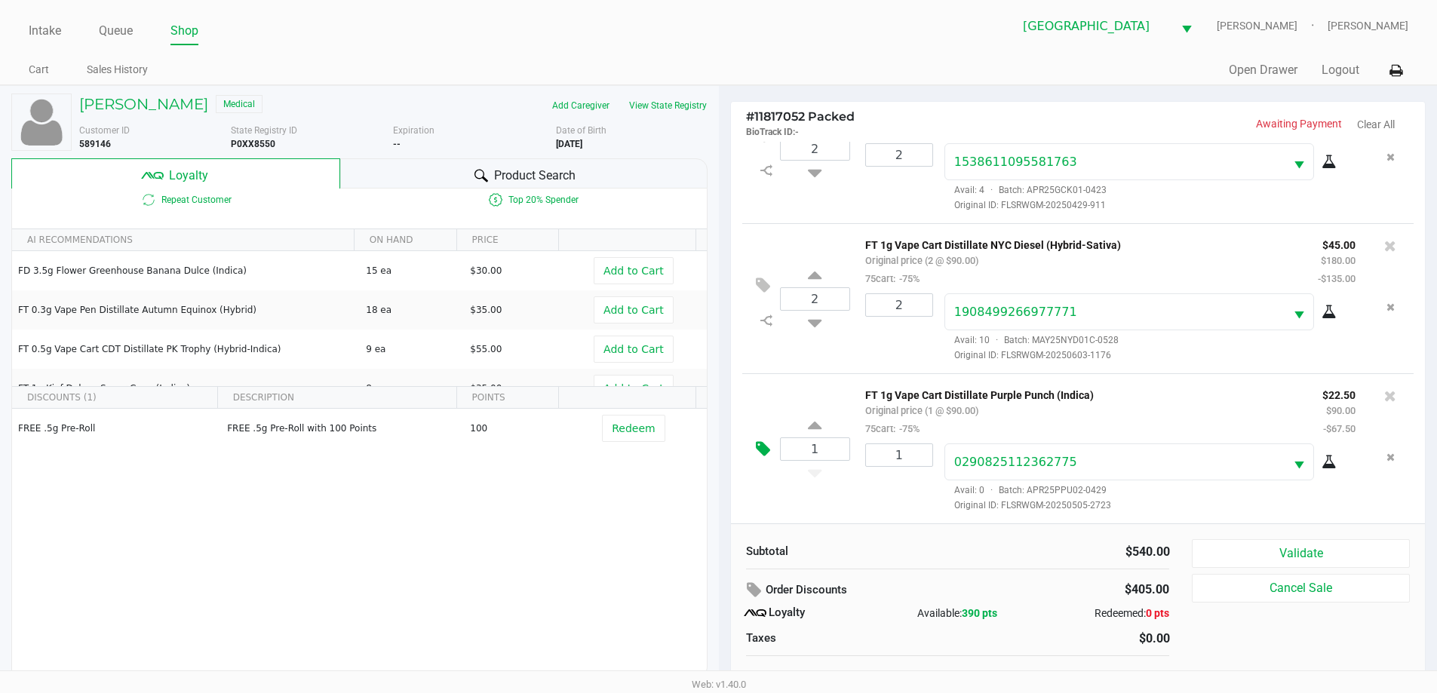
click at [759, 440] on icon at bounding box center [763, 448] width 14 height 17
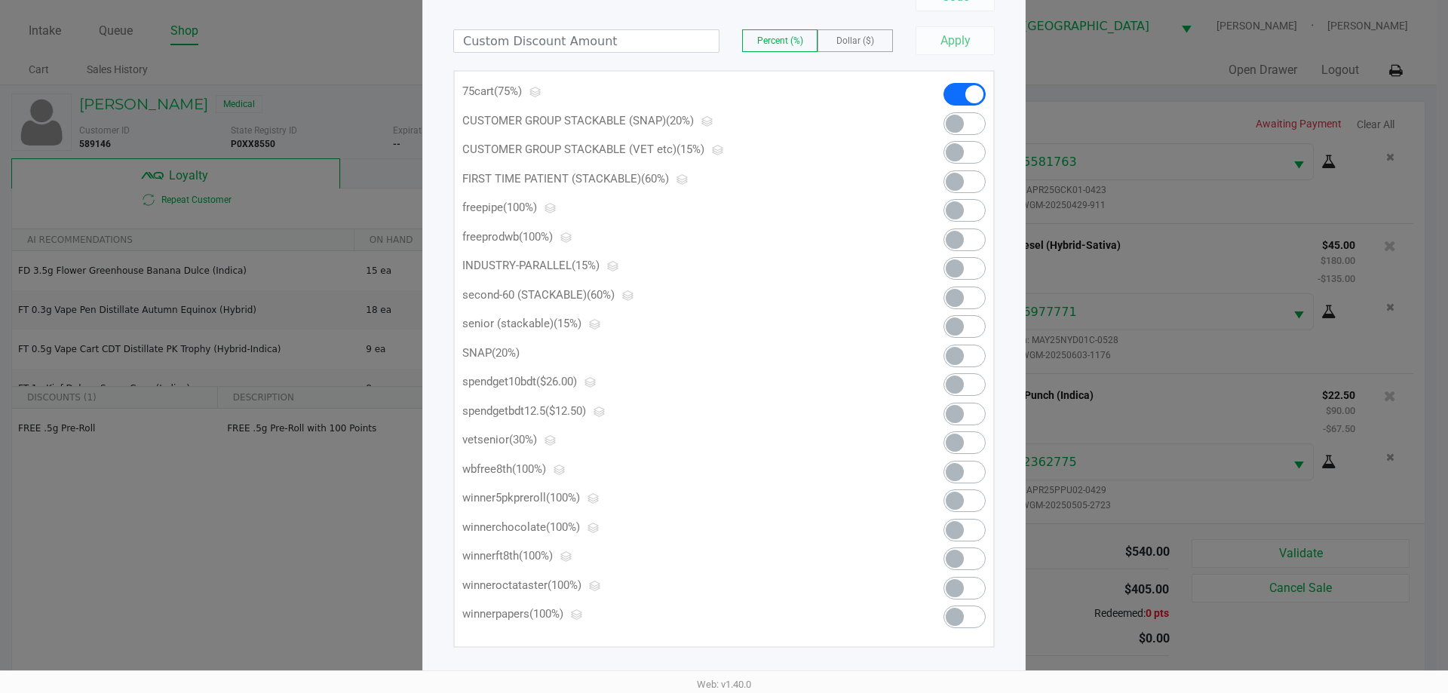
scroll to position [177, 0]
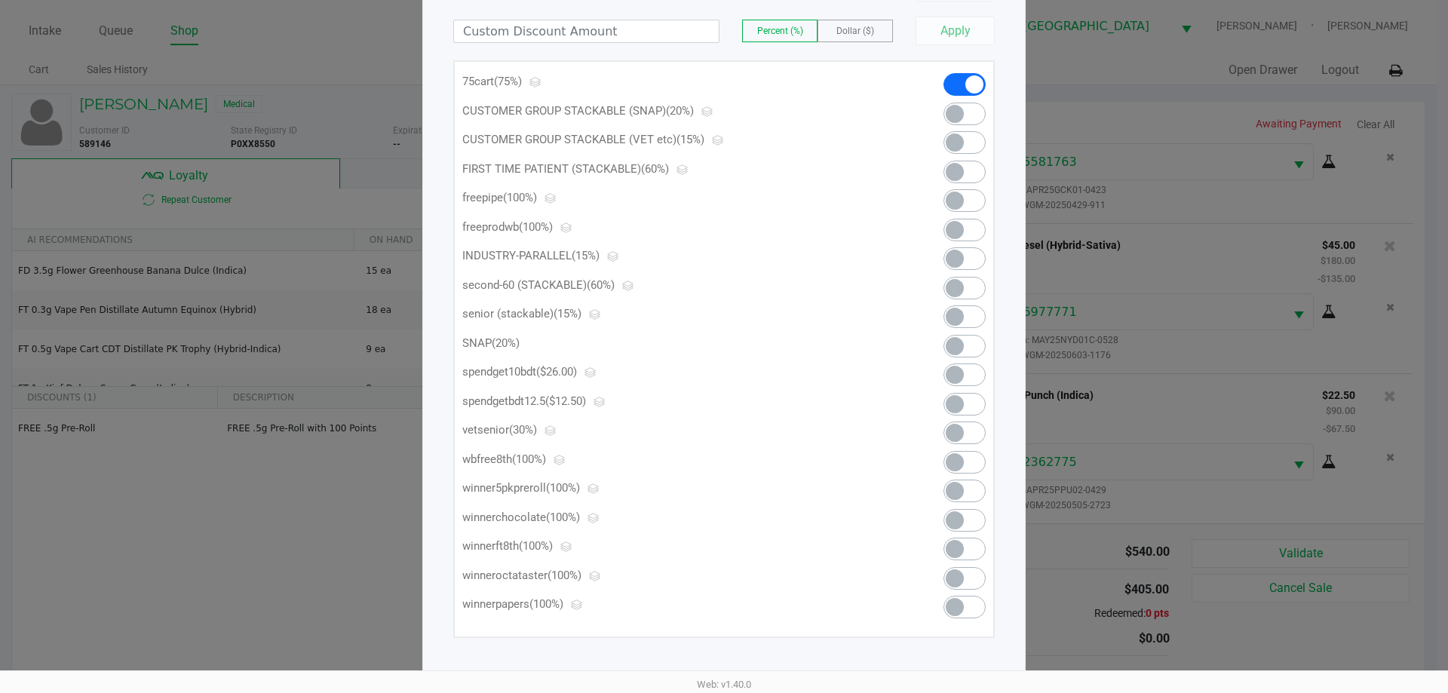
click at [968, 406] on span at bounding box center [964, 404] width 42 height 23
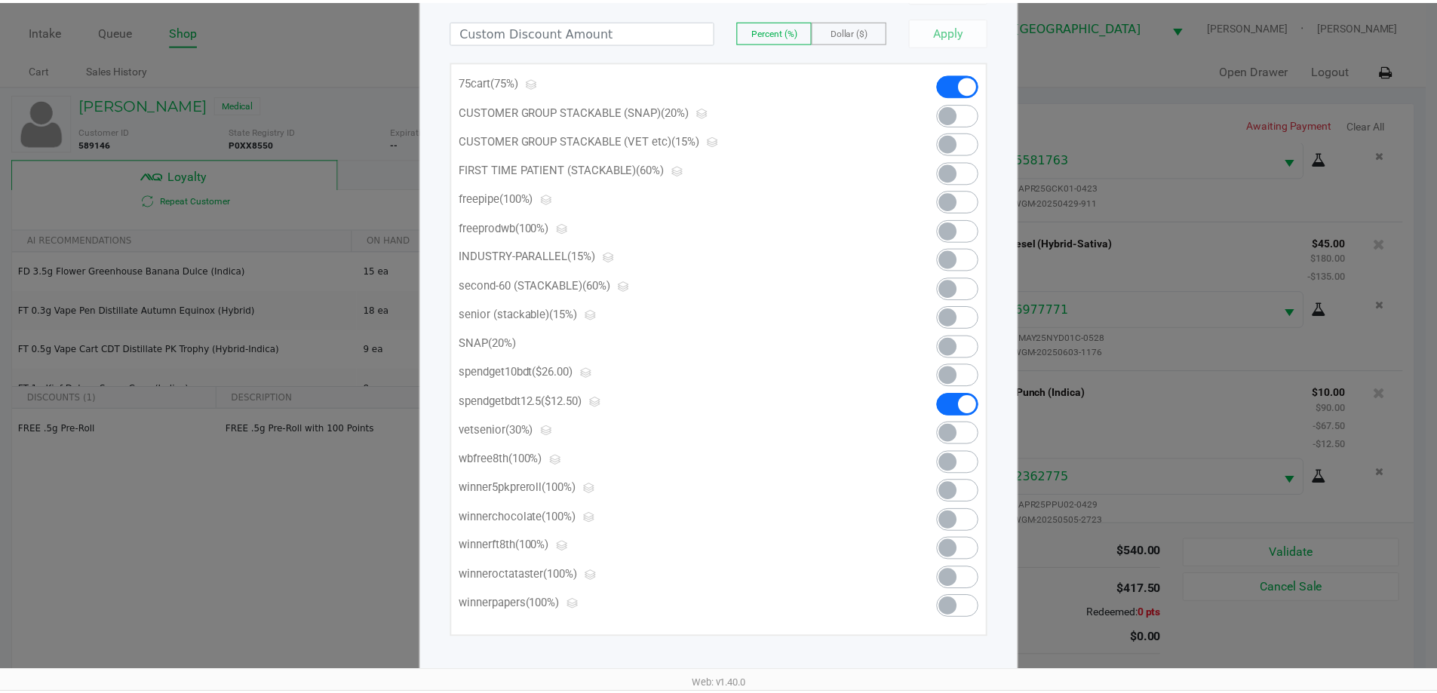
scroll to position [0, 0]
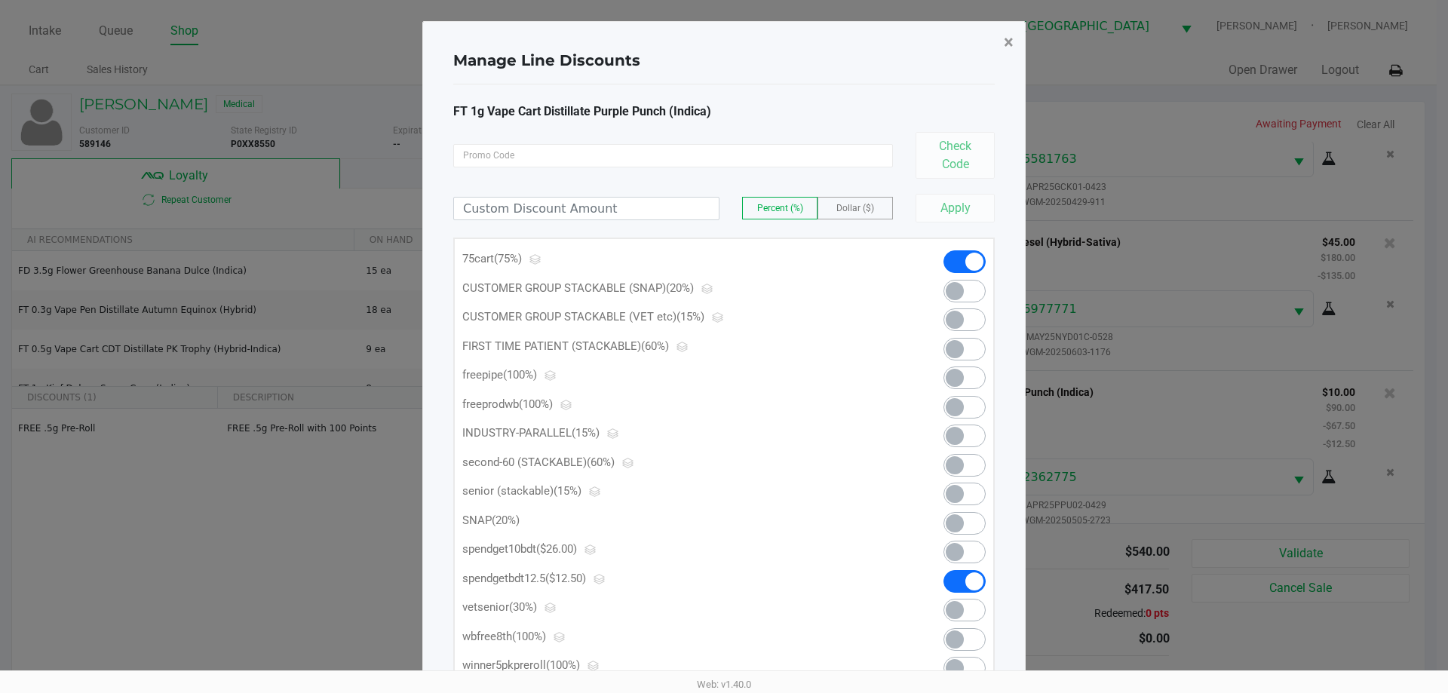
click at [1013, 53] on button "×" at bounding box center [1009, 42] width 34 height 42
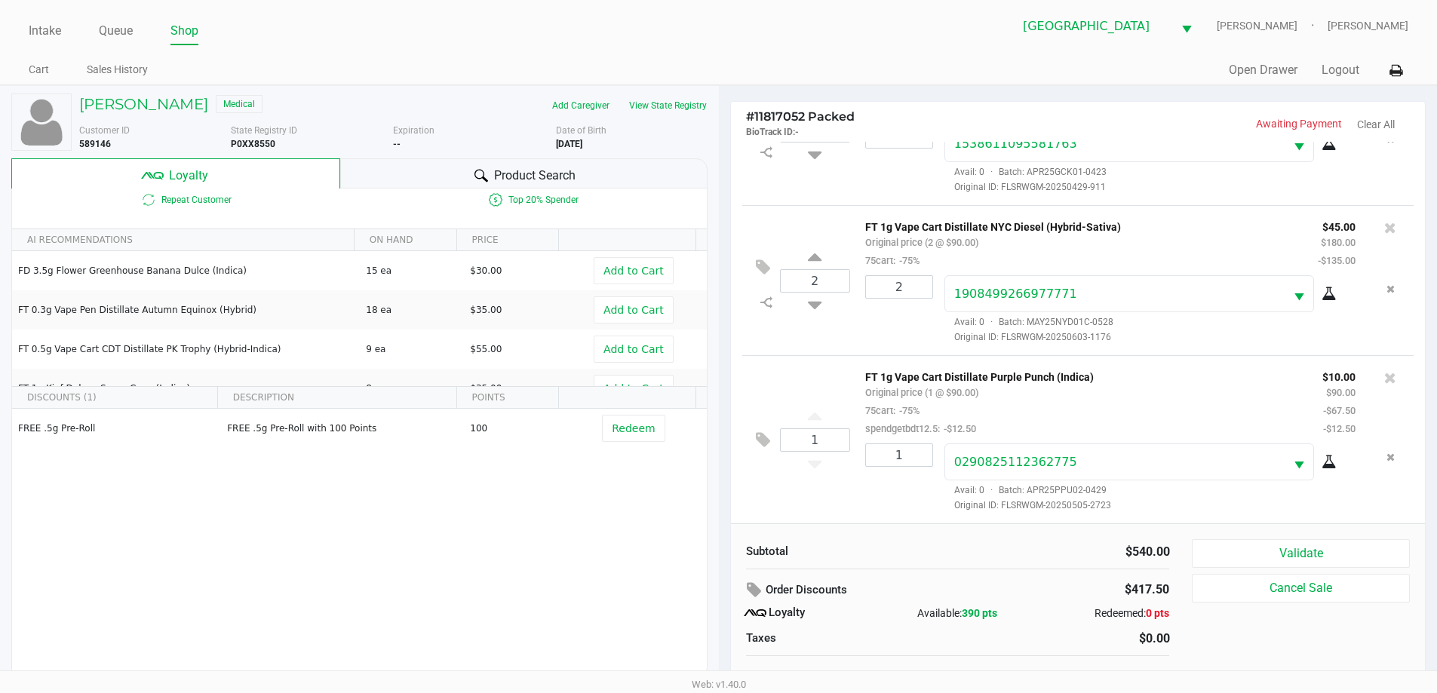
scroll to position [15, 0]
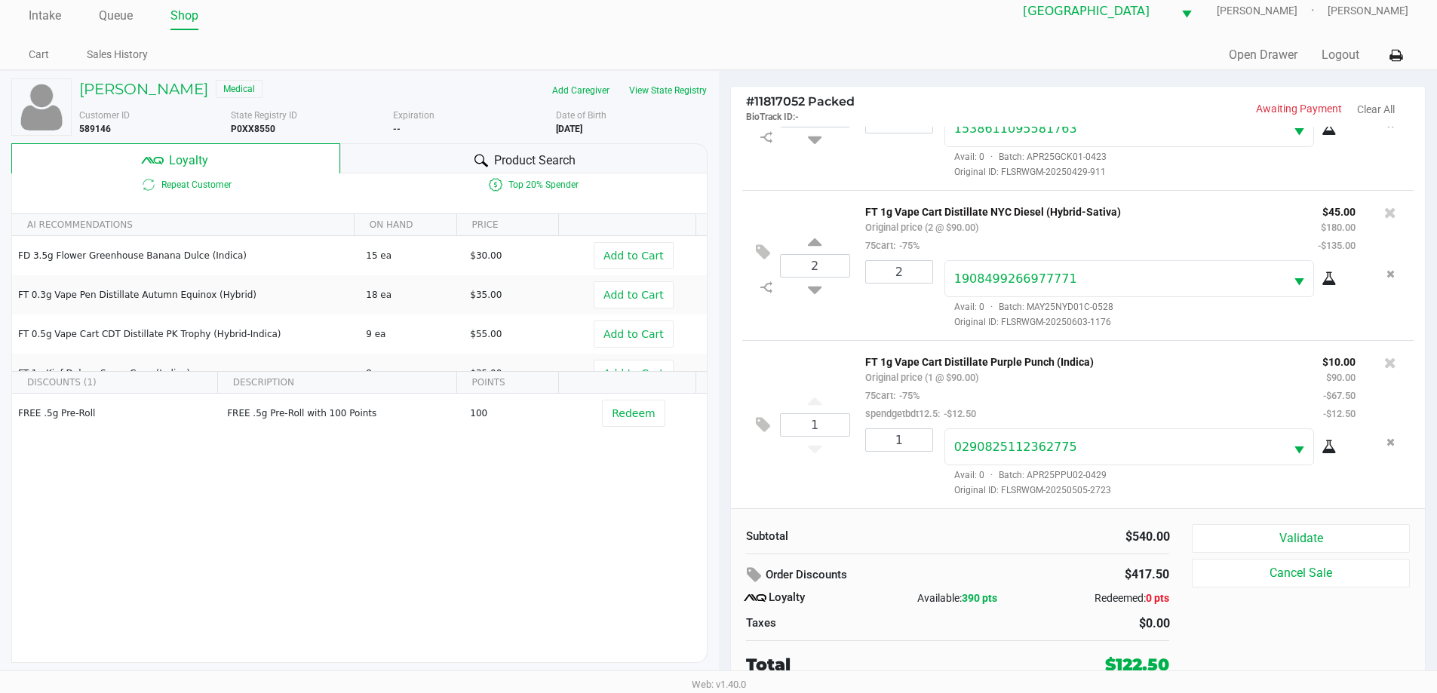
click at [1302, 528] on button "Validate" at bounding box center [1299, 538] width 217 height 29
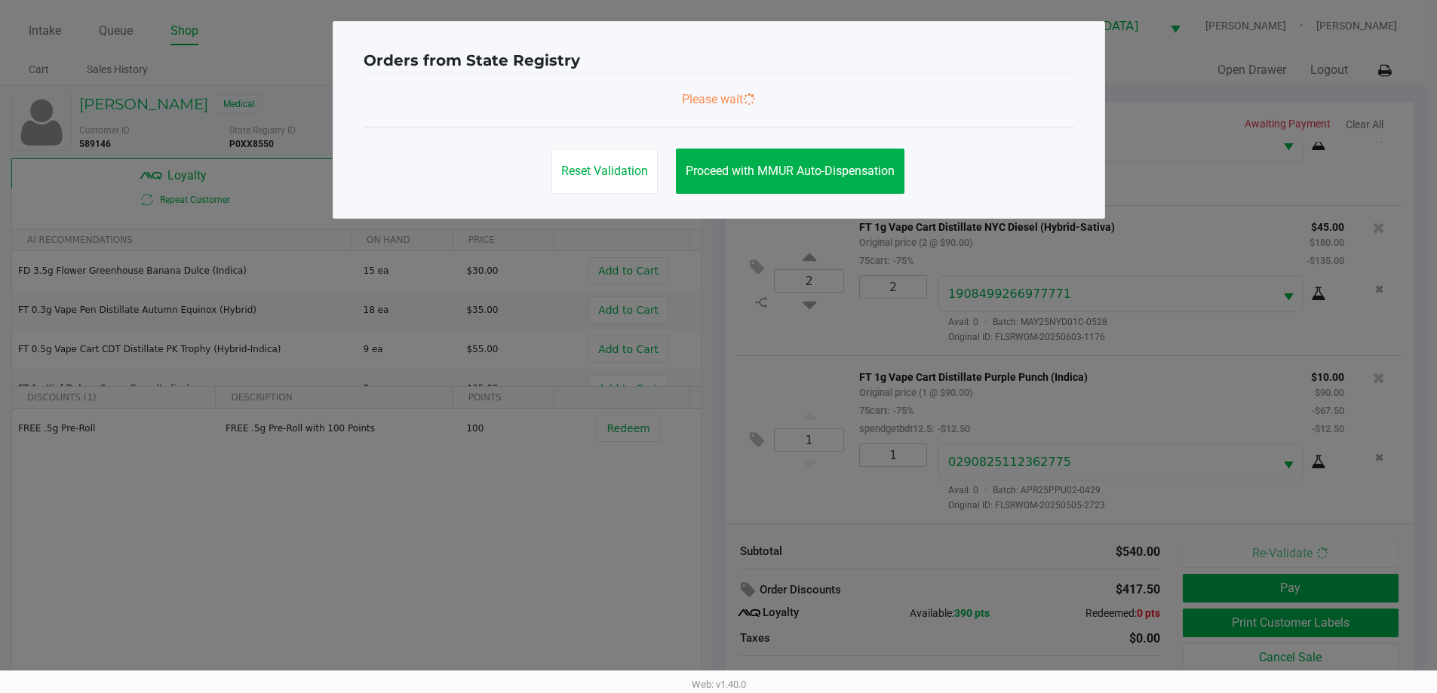
scroll to position [0, 0]
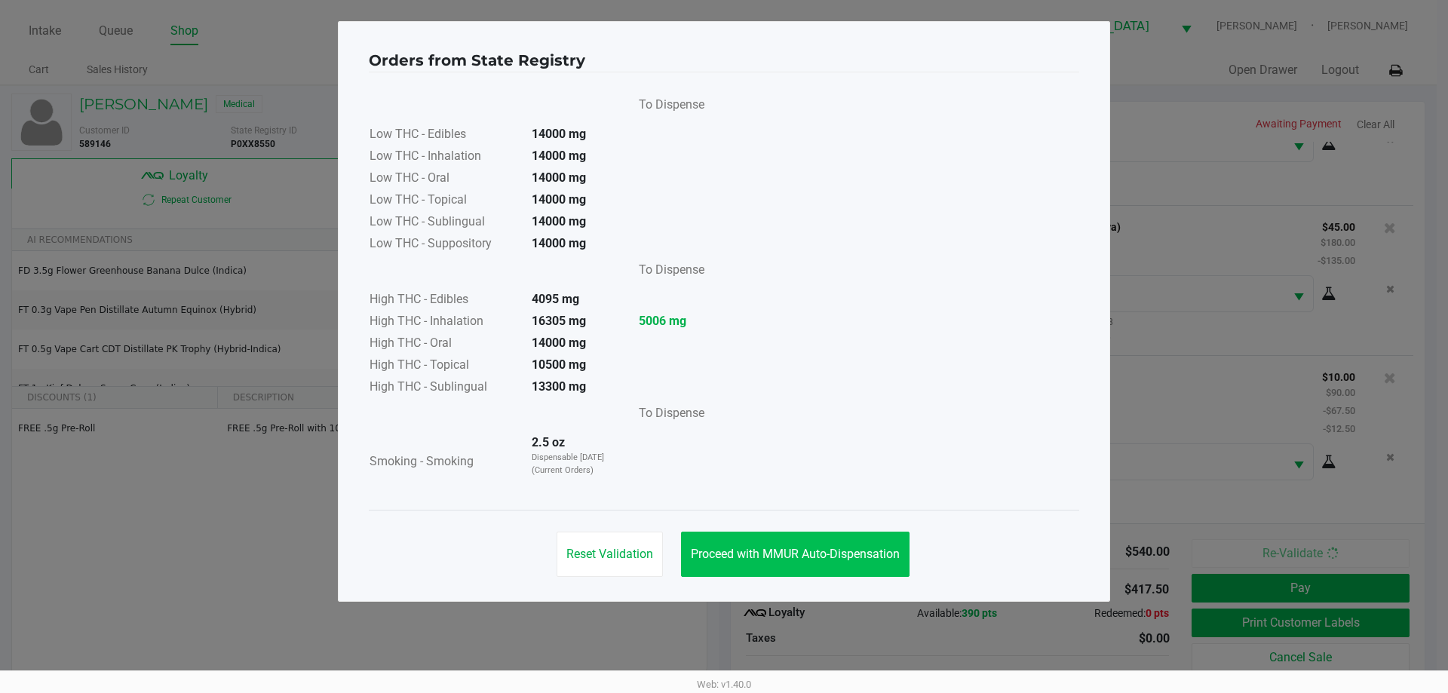
click at [796, 555] on span "Proceed with MMUR Auto-Dispensation" at bounding box center [795, 554] width 209 height 14
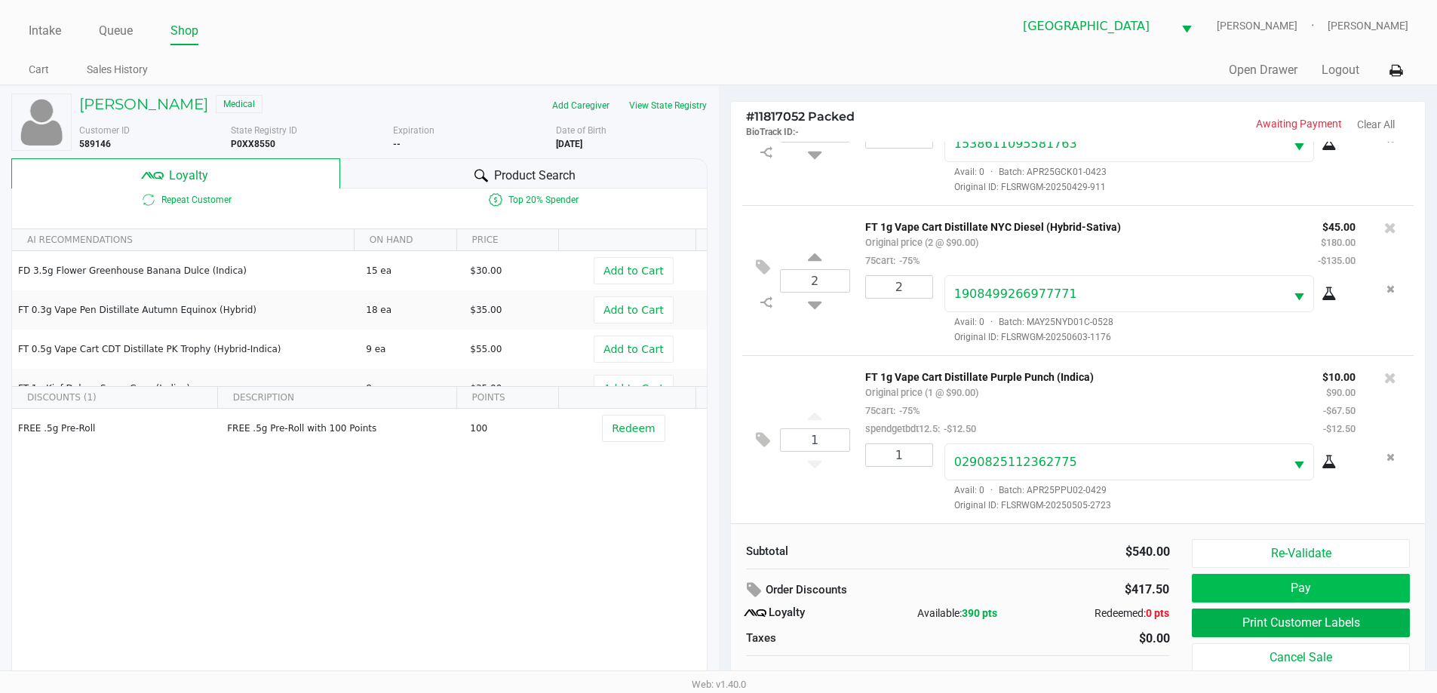
click at [1323, 578] on button "Pay" at bounding box center [1299, 588] width 217 height 29
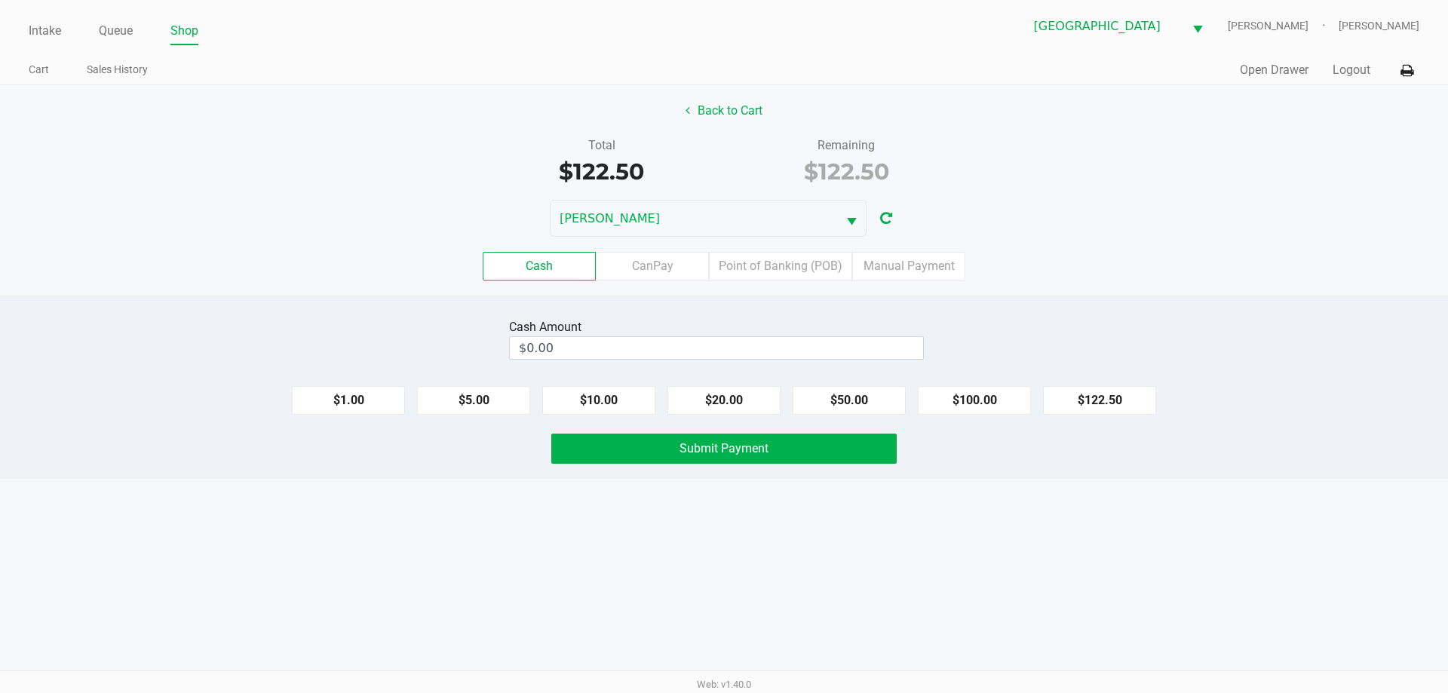
click at [1096, 412] on button "$122.50" at bounding box center [1099, 400] width 113 height 29
type input "$122.50"
click at [820, 446] on button "Submit Payment" at bounding box center [723, 449] width 345 height 30
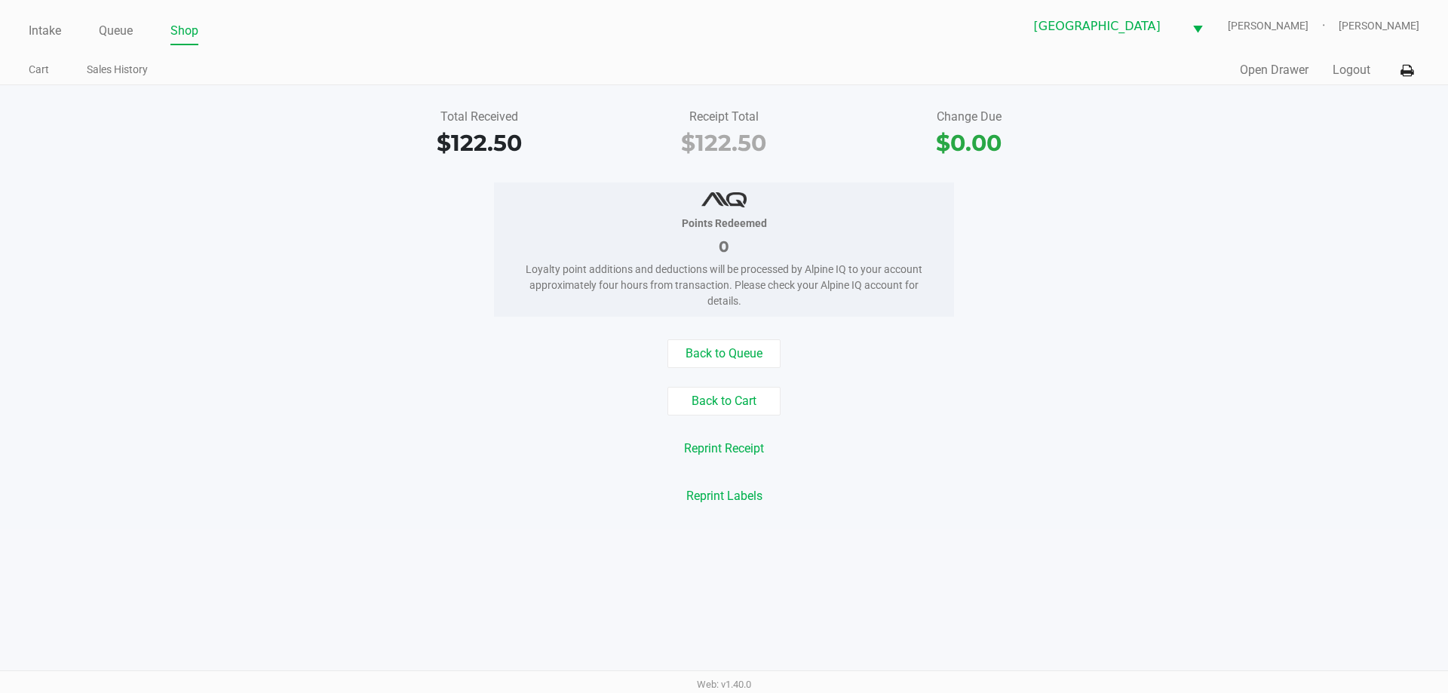
click at [51, 37] on link "Intake" at bounding box center [45, 30] width 32 height 21
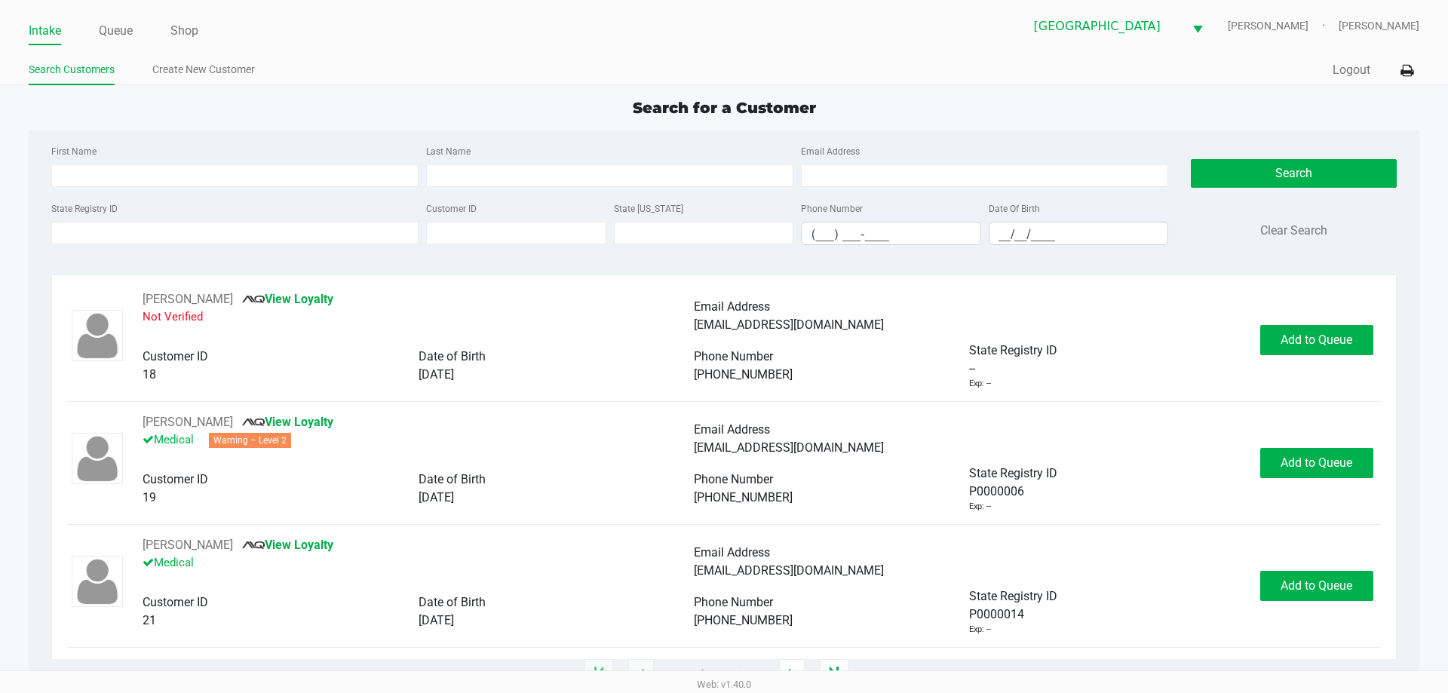
click at [104, 65] on link "Search Customers" at bounding box center [72, 69] width 86 height 19
click at [109, 62] on link "Search Customers" at bounding box center [72, 69] width 86 height 19
click at [264, 232] on input "State Registry ID" at bounding box center [234, 233] width 367 height 23
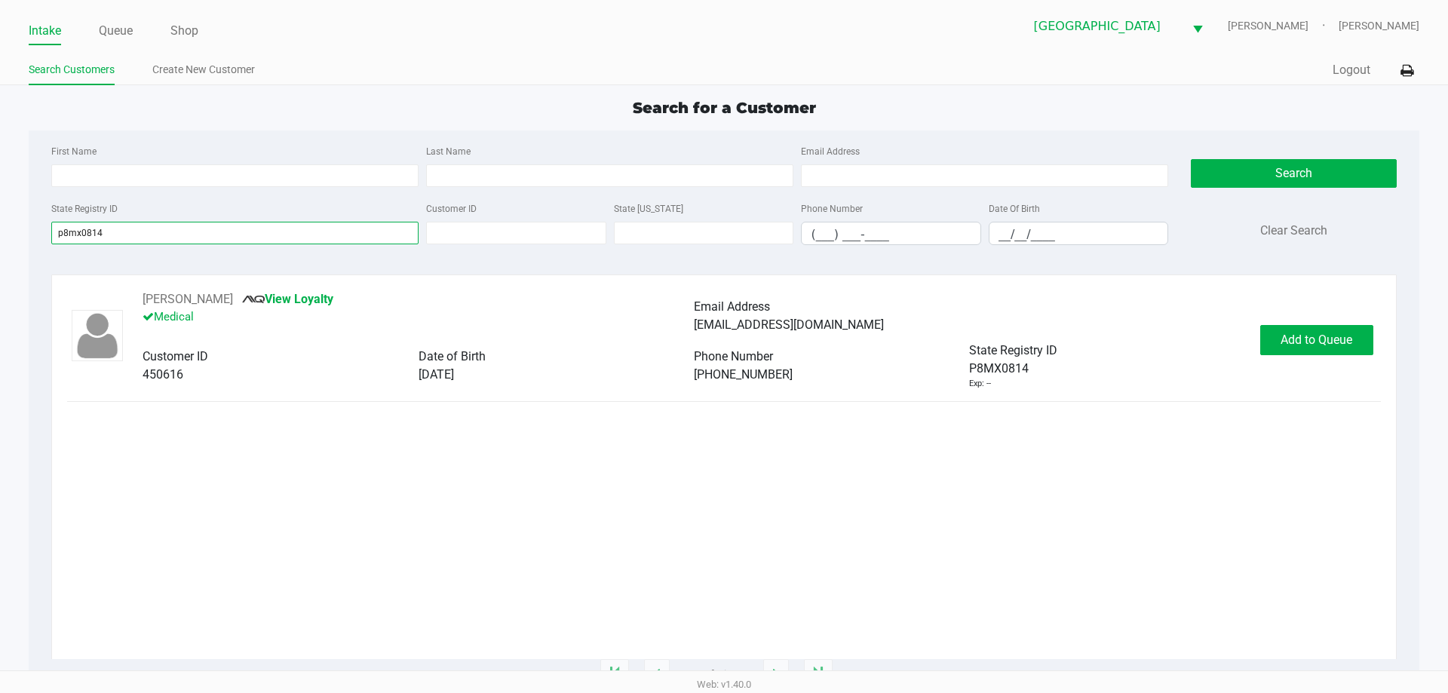
type input "p8mx0814"
click at [1292, 354] on button "Add to Queue" at bounding box center [1316, 340] width 113 height 30
click at [1300, 345] on div "Add to Queue" at bounding box center [1316, 340] width 113 height 30
click at [1301, 342] on span "Add to Queue" at bounding box center [1325, 340] width 72 height 14
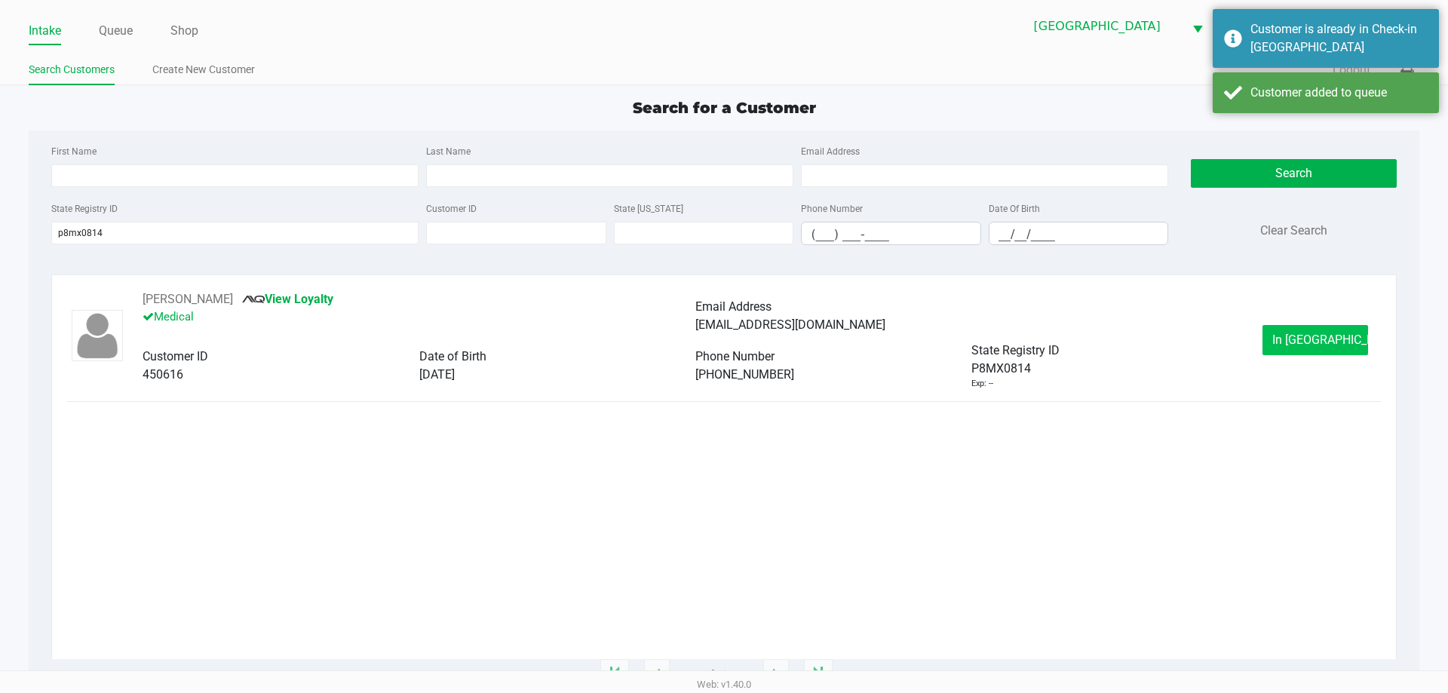
click at [1317, 345] on span "In Queue" at bounding box center [1335, 340] width 127 height 14
click at [1310, 339] on div "Intake Queue Shop North Port WC VANCE-JOY Woodie Perkins Search Customers Creat…" at bounding box center [724, 346] width 1448 height 693
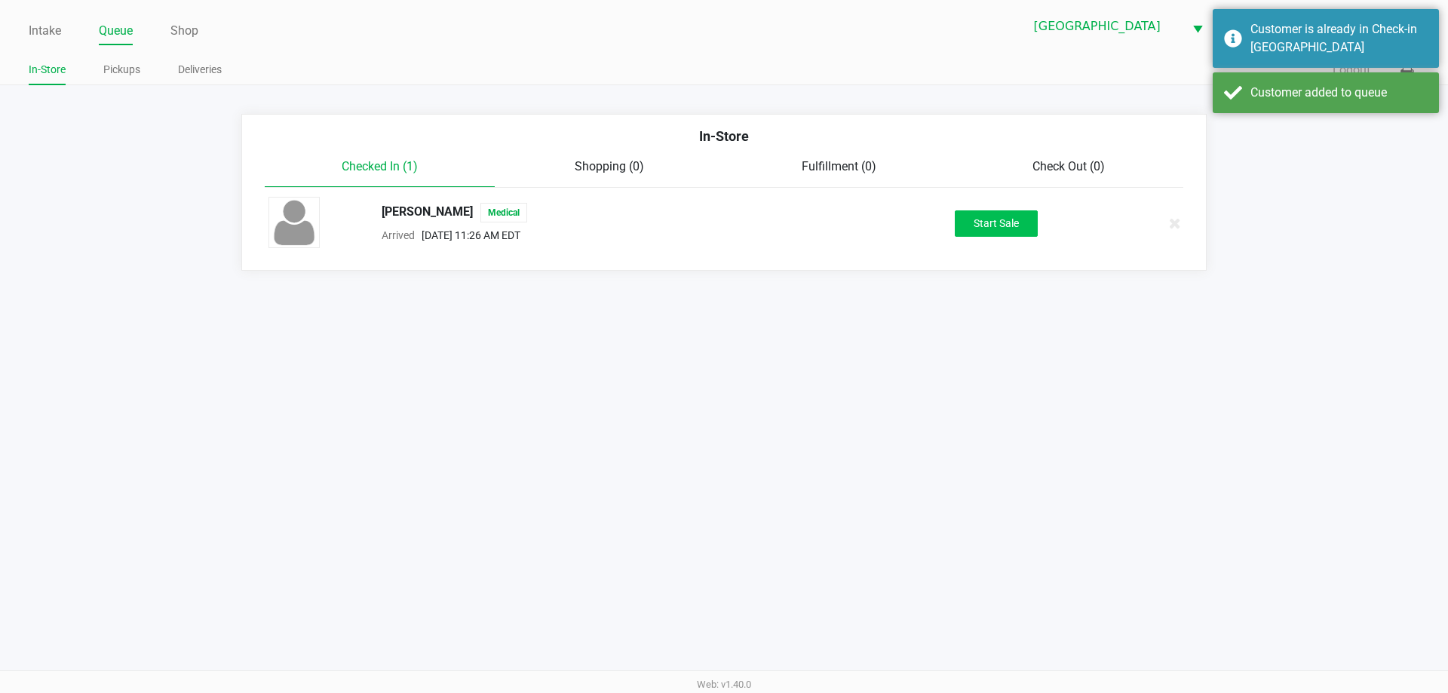
click at [1020, 225] on button "Start Sale" at bounding box center [996, 223] width 83 height 26
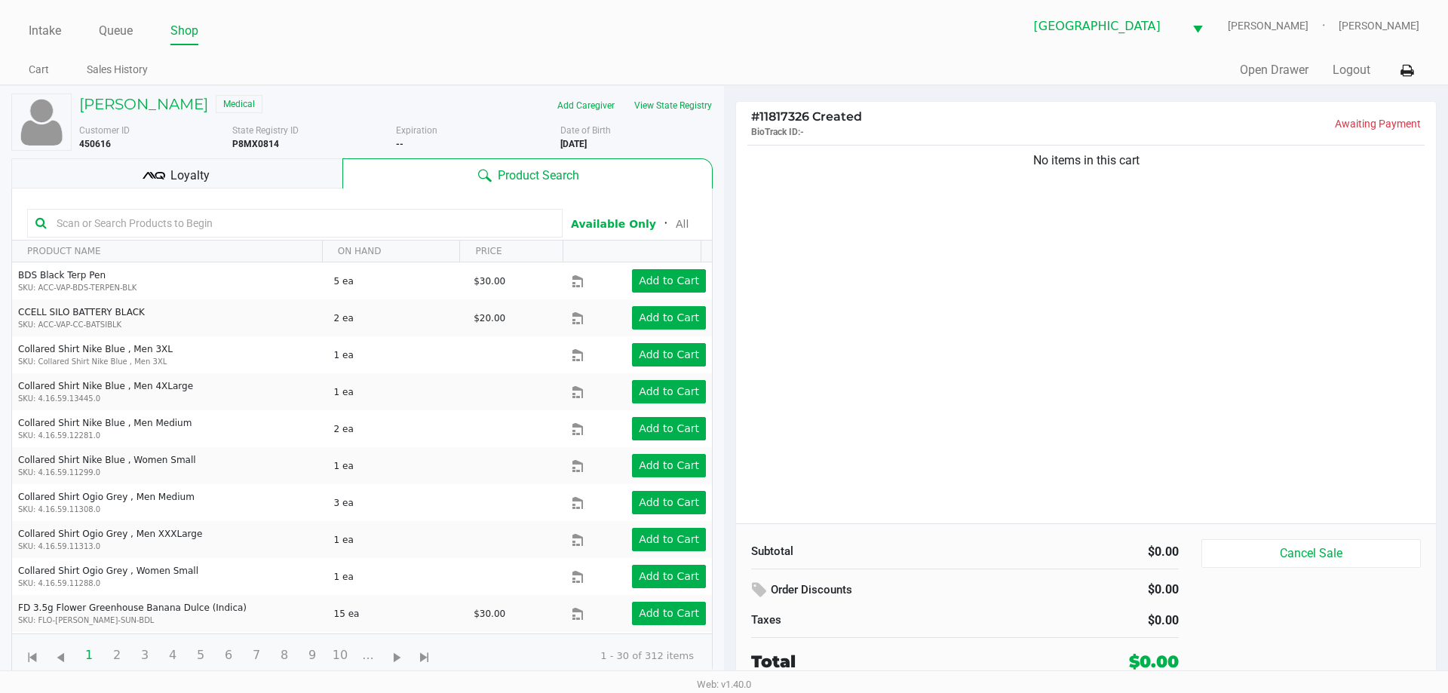
click at [287, 184] on div "Loyalty" at bounding box center [176, 173] width 331 height 30
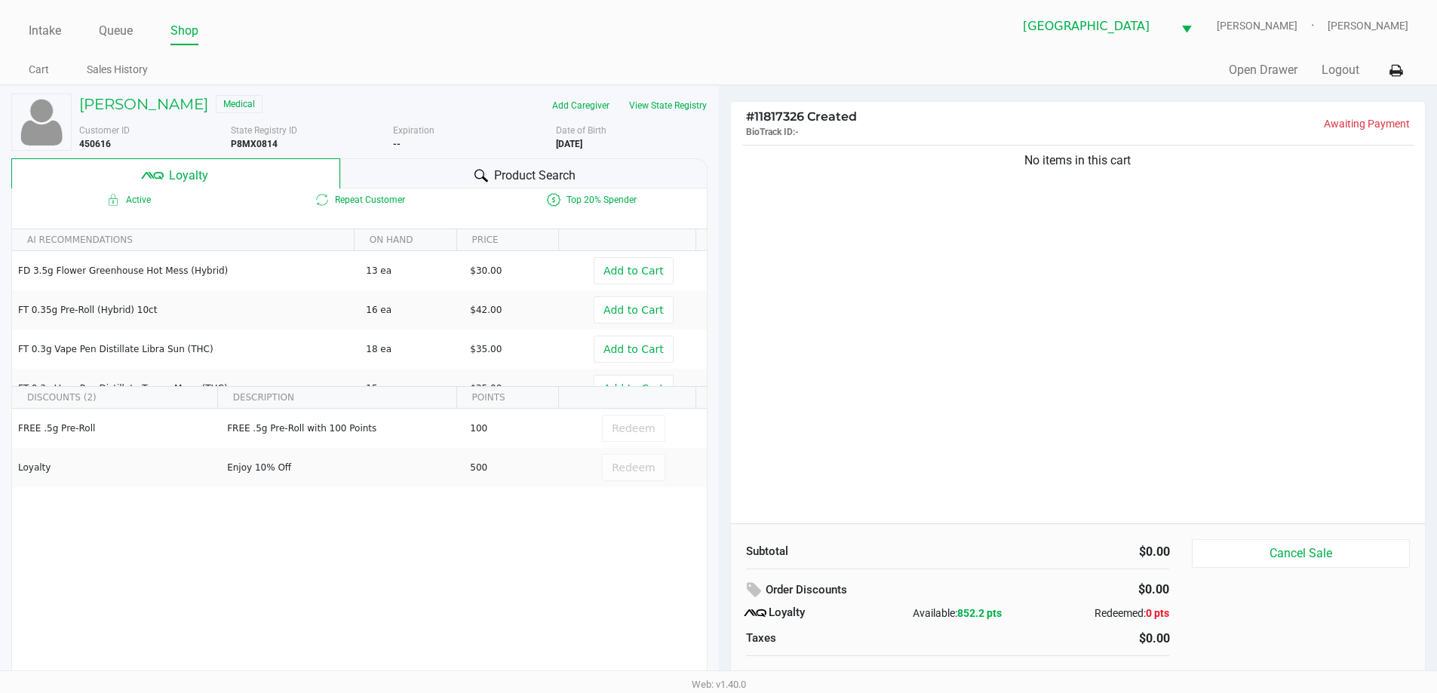
click at [653, 131] on div "More Date of Birth 2/13/1992" at bounding box center [637, 137] width 163 height 27
click at [675, 109] on button "View State Registry" at bounding box center [663, 106] width 88 height 24
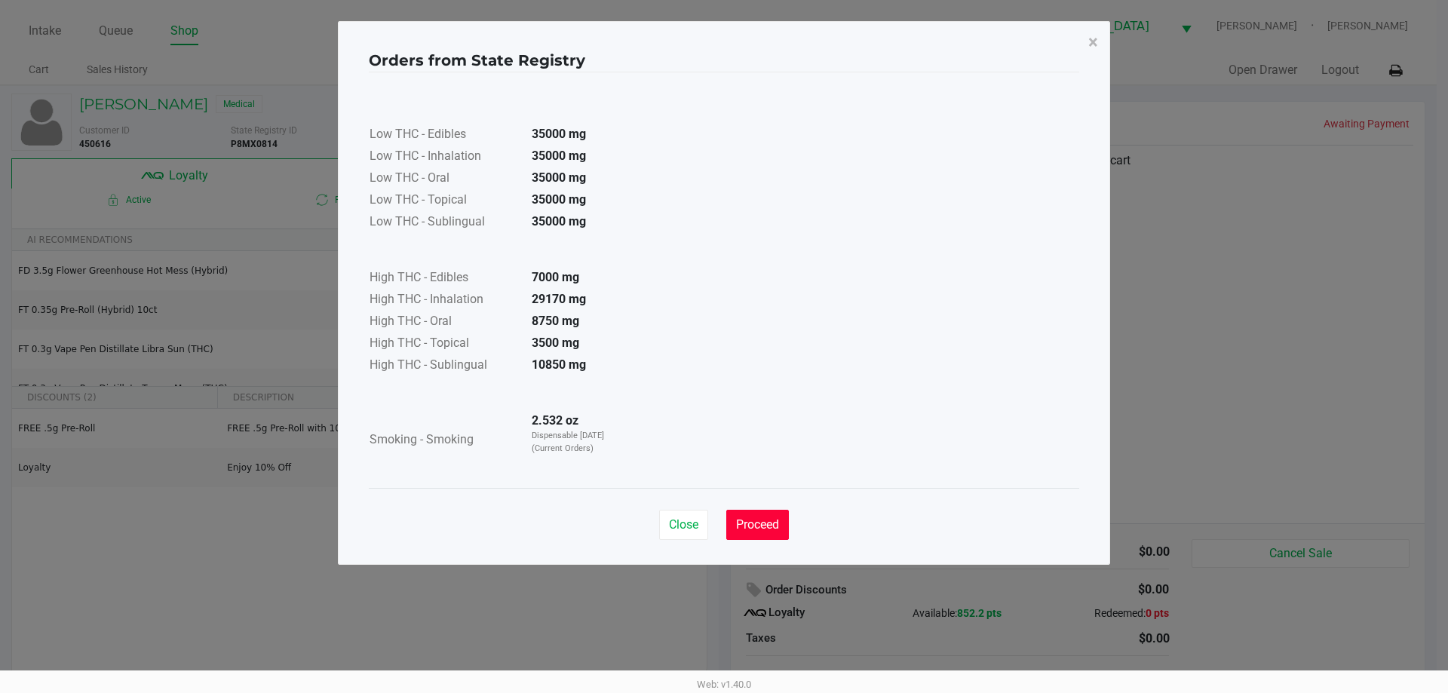
click at [776, 514] on button "Proceed" at bounding box center [757, 525] width 63 height 30
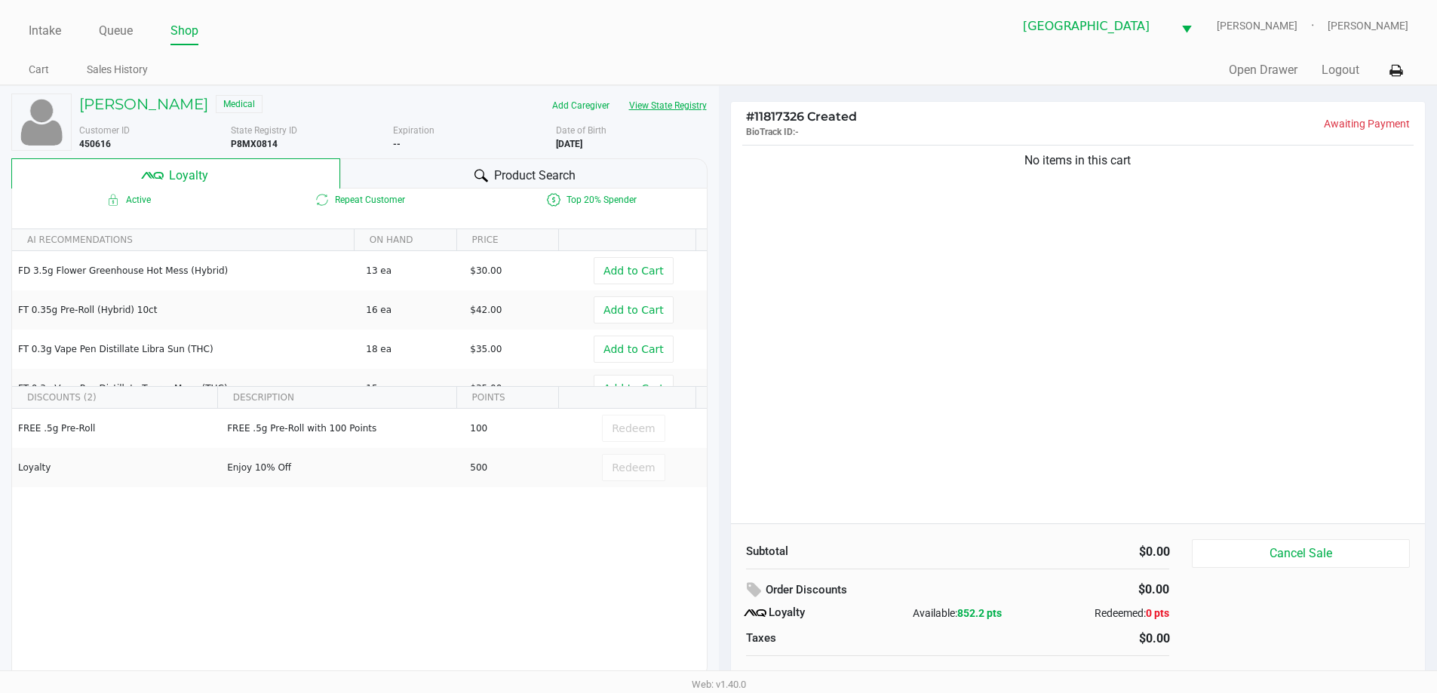
click at [619, 94] on button "View State Registry" at bounding box center [663, 106] width 88 height 24
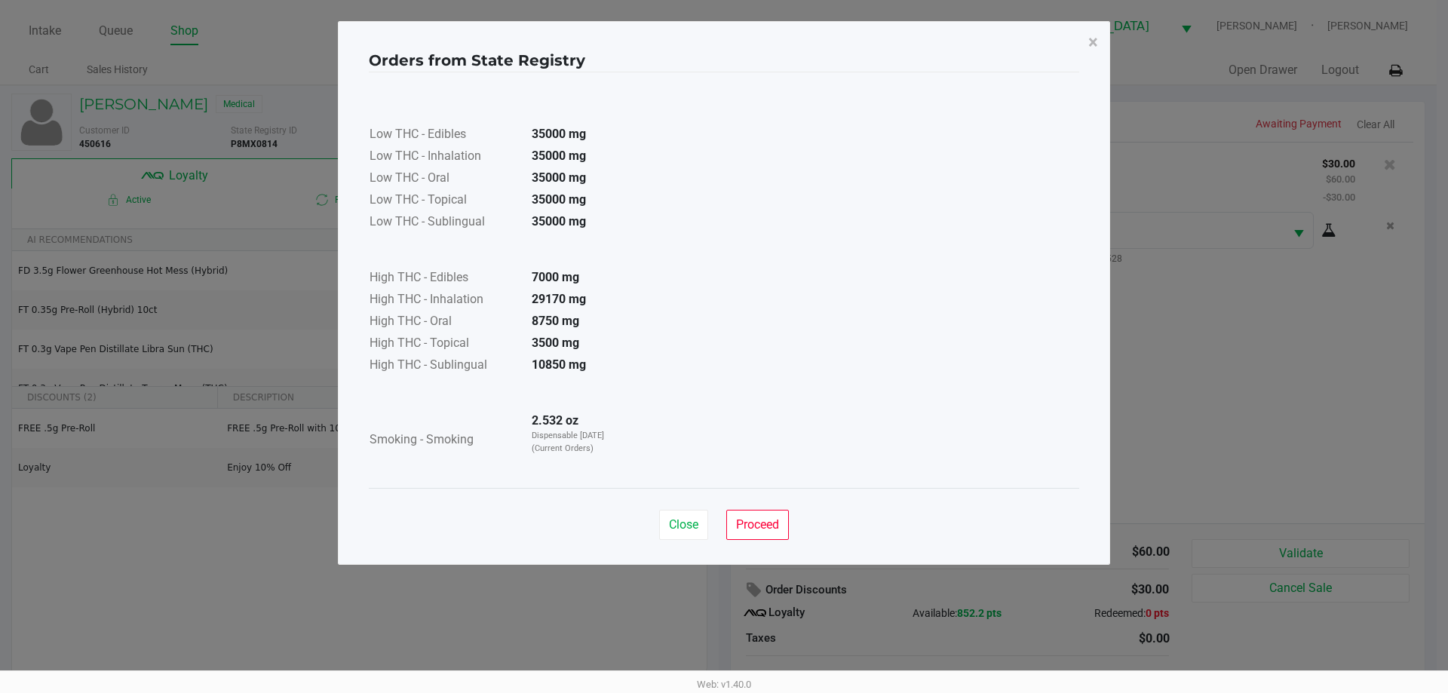
click at [767, 523] on span "Proceed" at bounding box center [757, 524] width 43 height 14
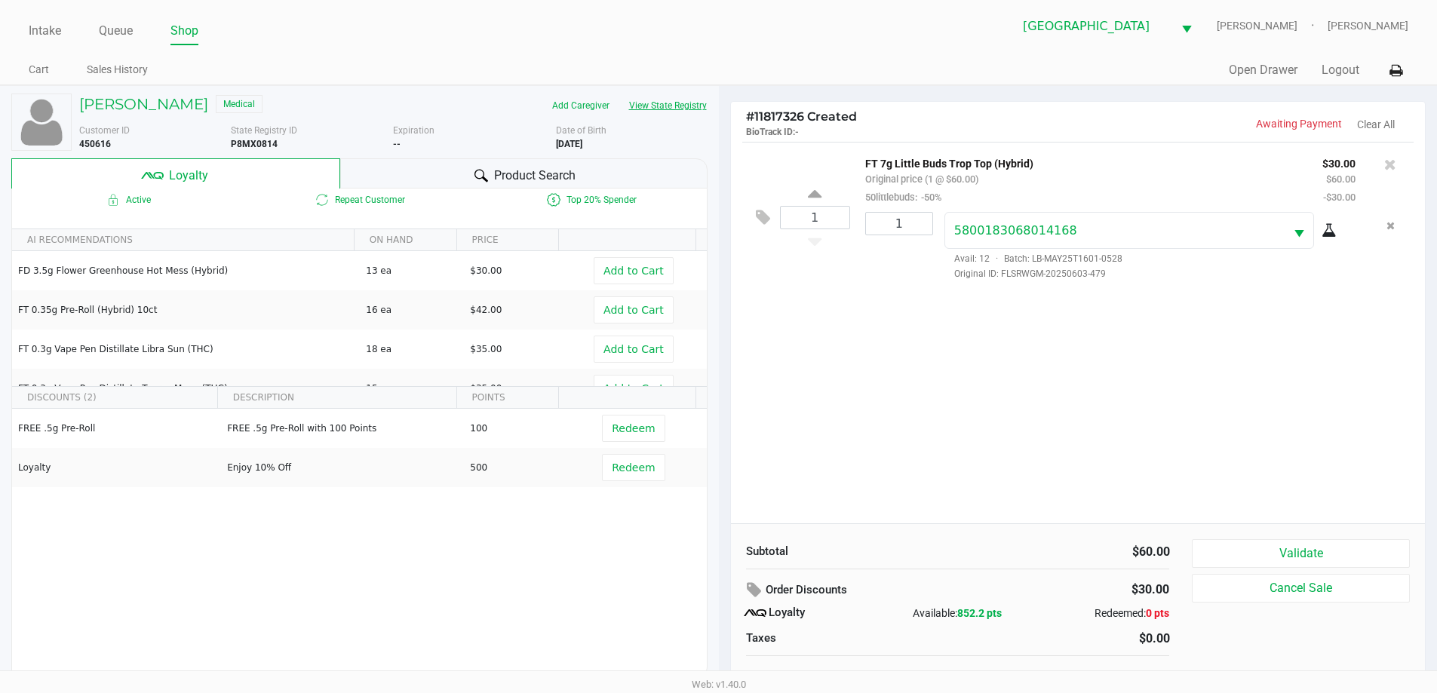
click at [1283, 558] on button "Validate" at bounding box center [1299, 553] width 217 height 29
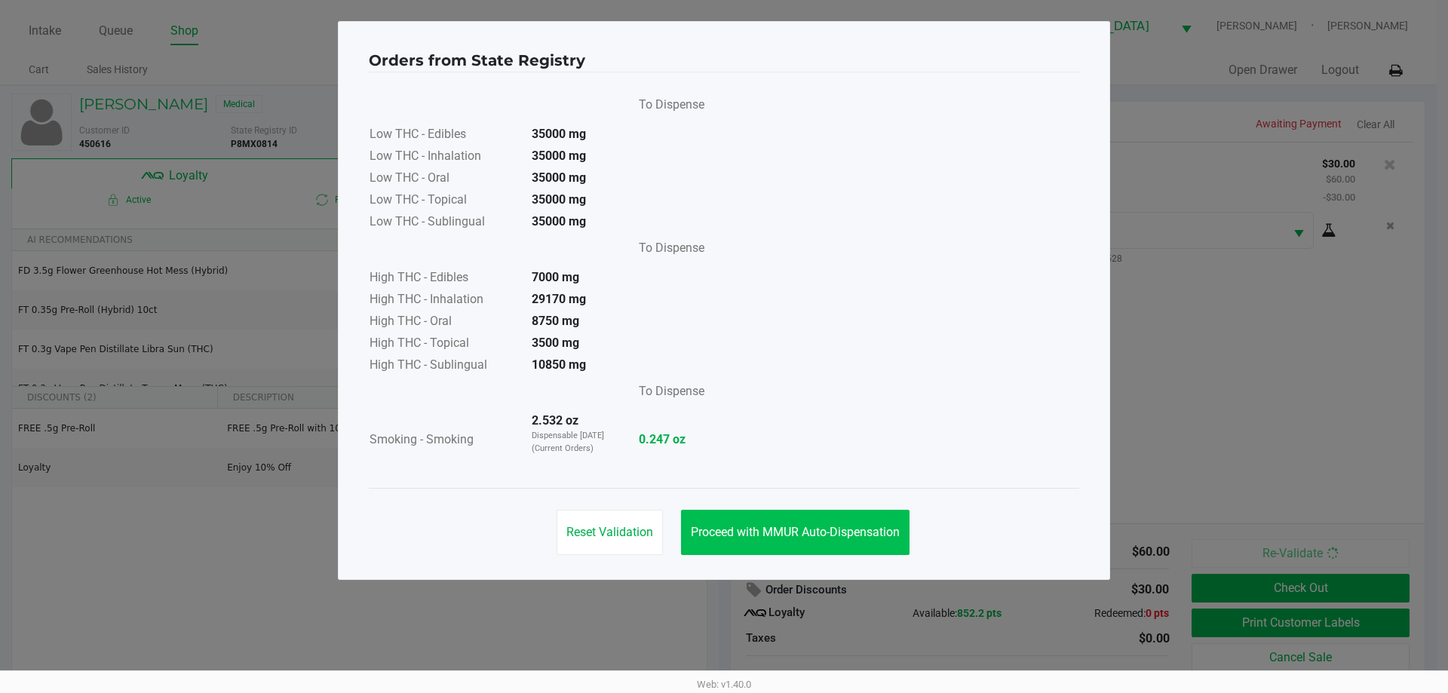
click at [826, 534] on span "Proceed with MMUR Auto-Dispensation" at bounding box center [795, 532] width 209 height 14
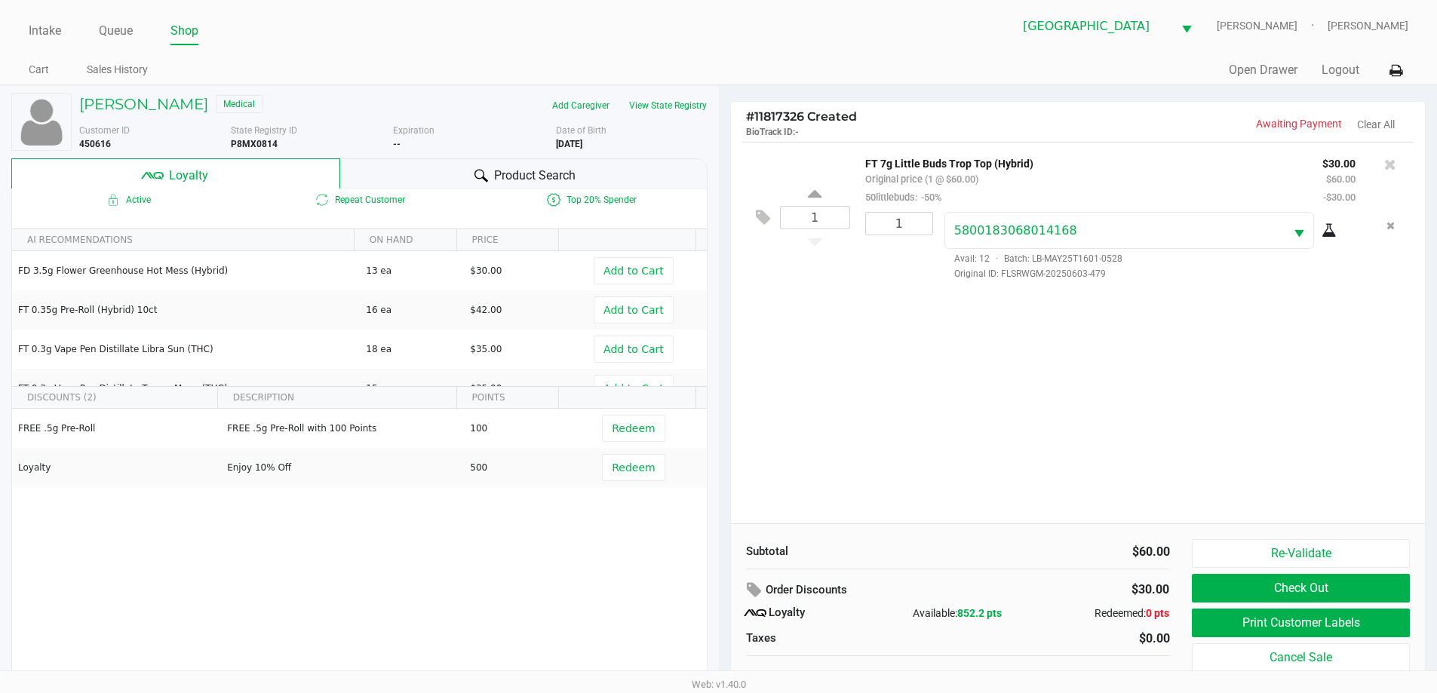
scroll to position [15, 0]
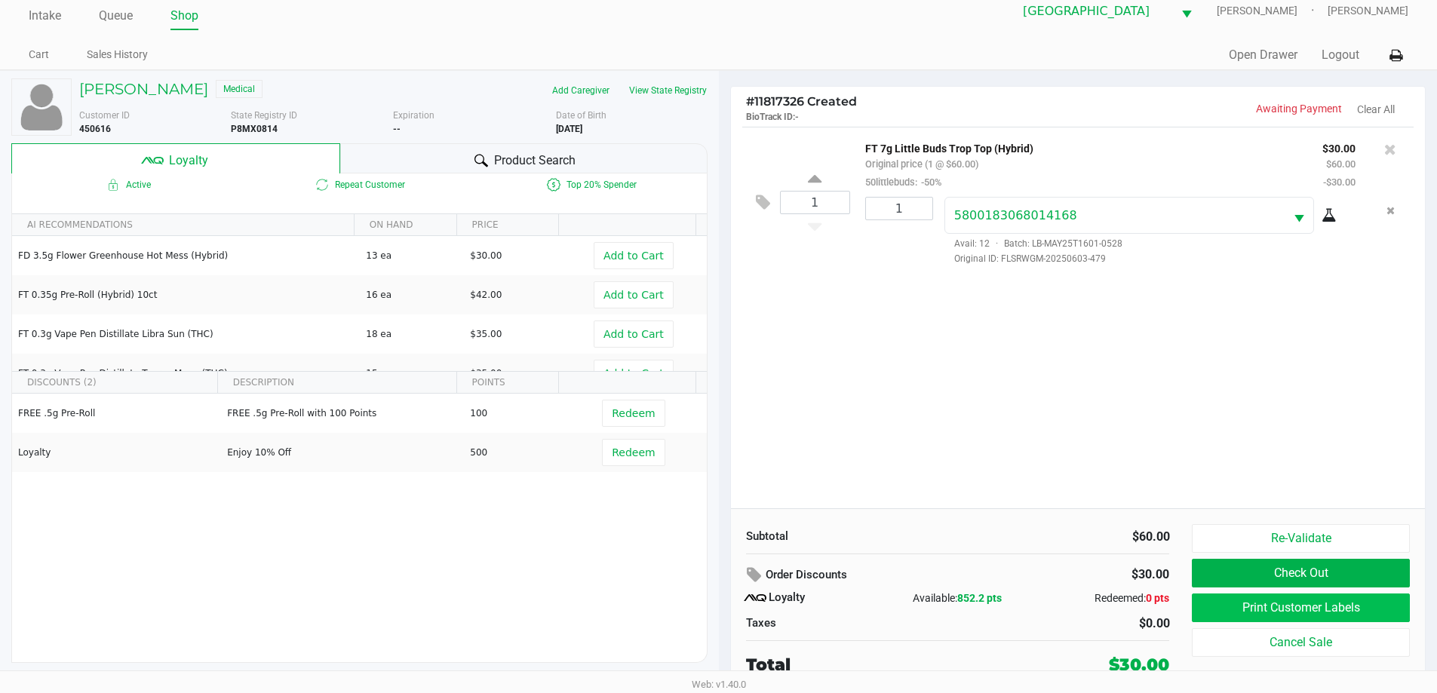
click at [1252, 615] on button "Print Customer Labels" at bounding box center [1299, 607] width 217 height 29
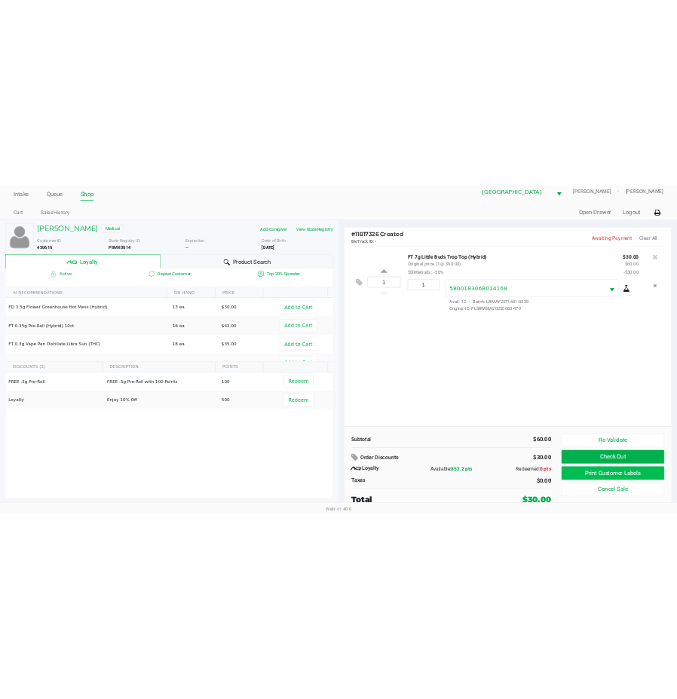
scroll to position [0, 0]
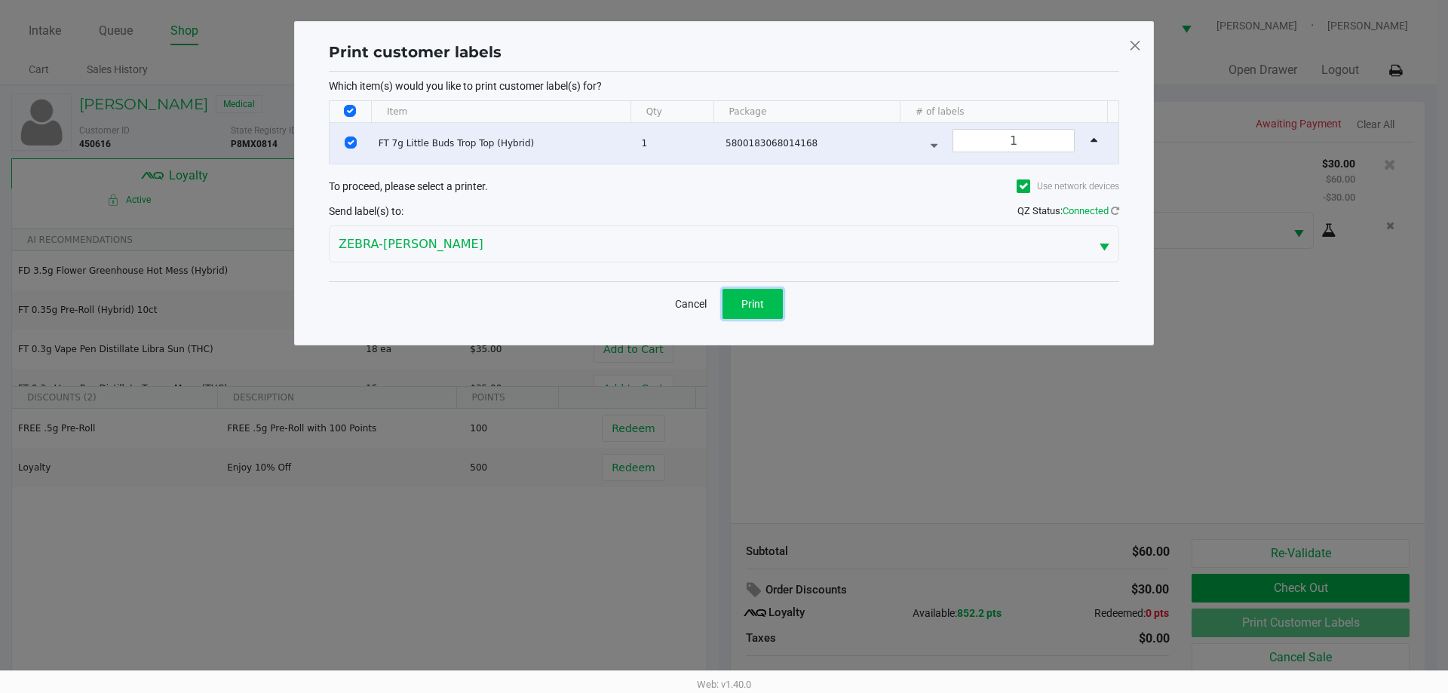
click at [752, 302] on span "Print" at bounding box center [752, 304] width 23 height 12
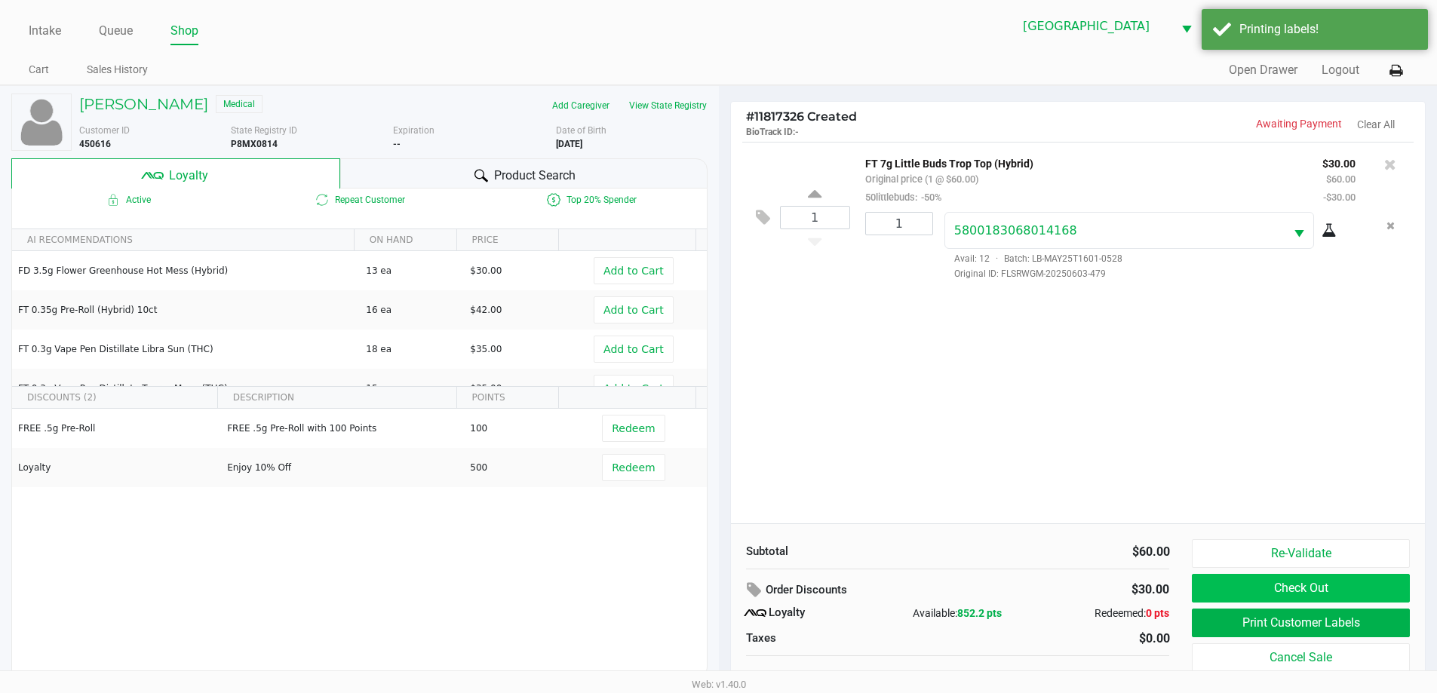
click at [1317, 587] on button "Check Out" at bounding box center [1299, 588] width 217 height 29
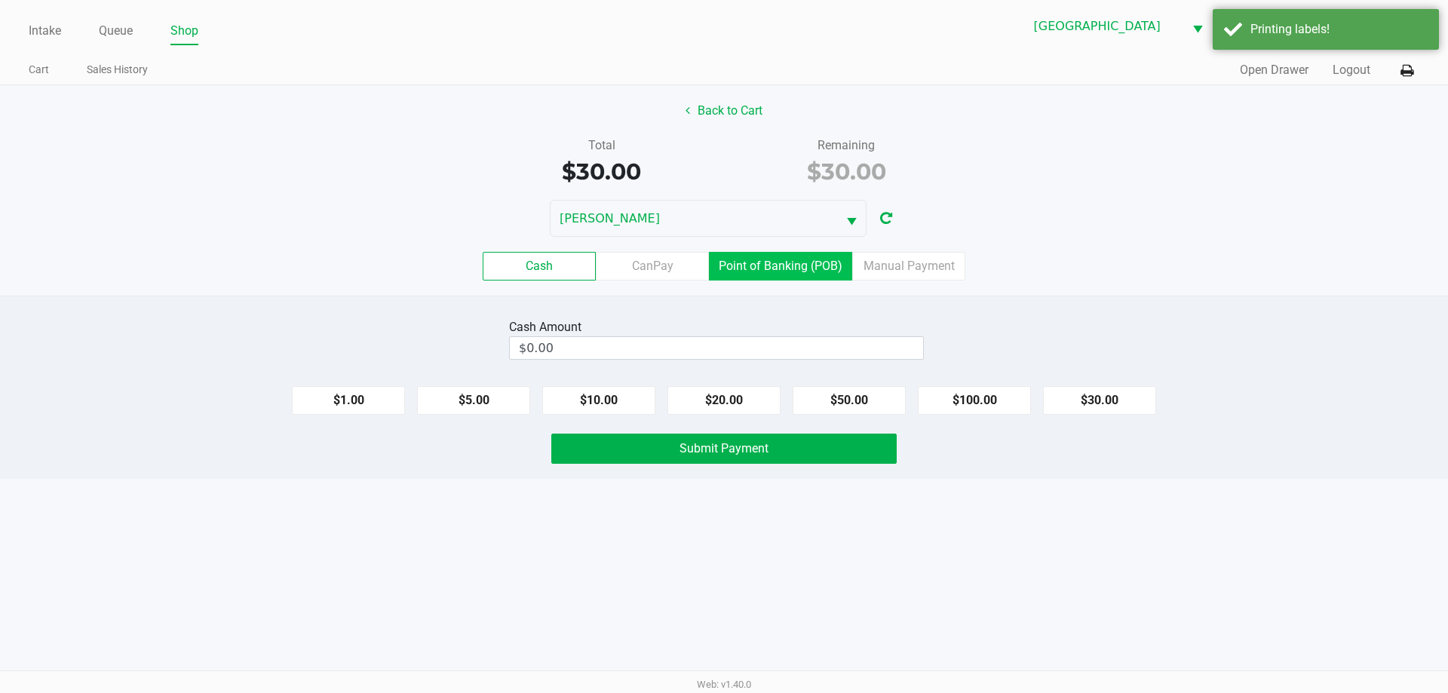
click at [774, 271] on label "Point of Banking (POB)" at bounding box center [780, 266] width 143 height 29
click at [0, 0] on 7 "Point of Banking (POB)" at bounding box center [0, 0] width 0 height 0
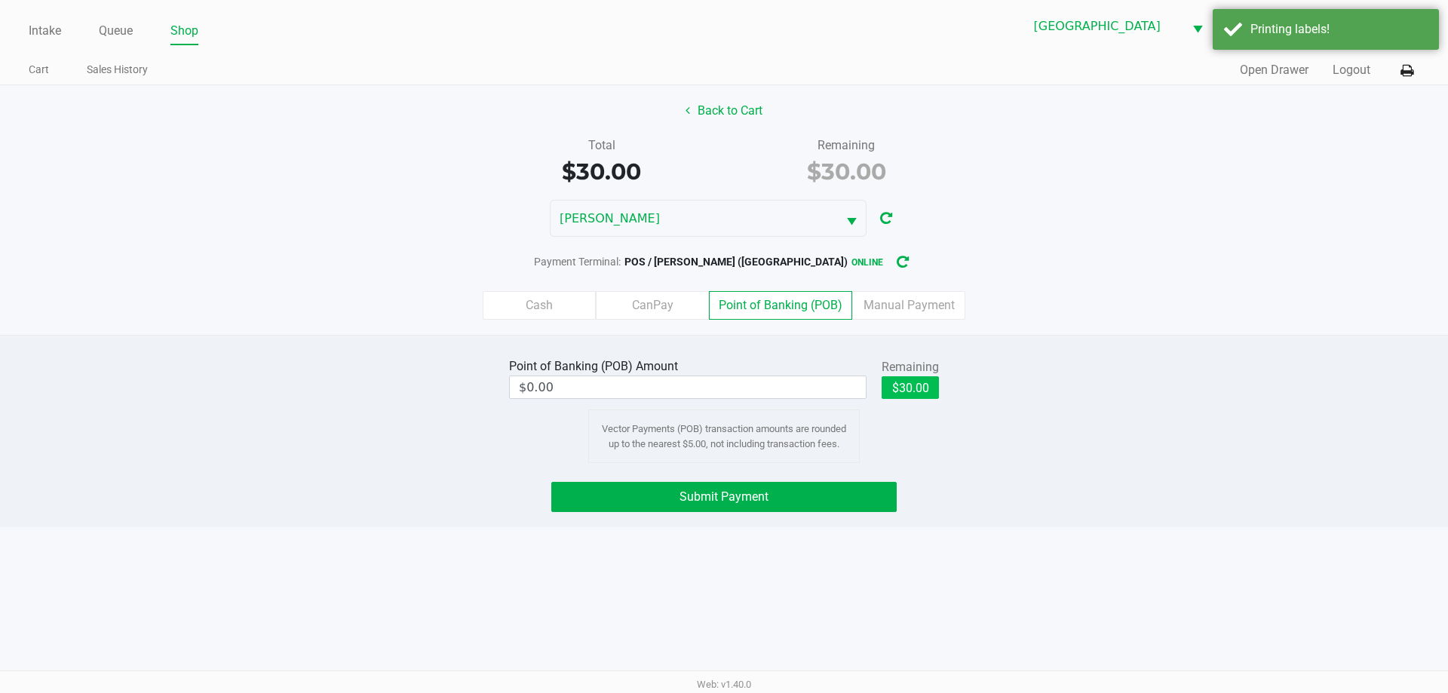
click at [924, 397] on button "$30.00" at bounding box center [910, 387] width 57 height 23
type input "$30.00"
click at [804, 489] on button "Submit Payment" at bounding box center [723, 497] width 345 height 30
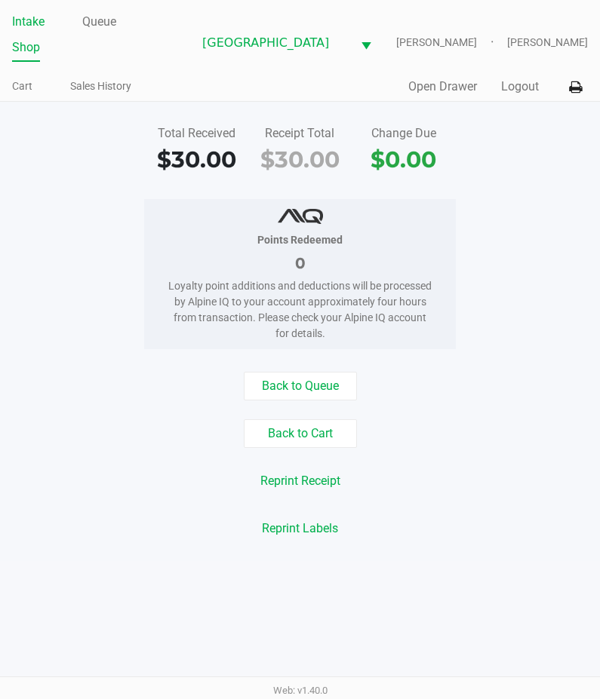
click at [31, 32] on link "Intake" at bounding box center [28, 21] width 32 height 21
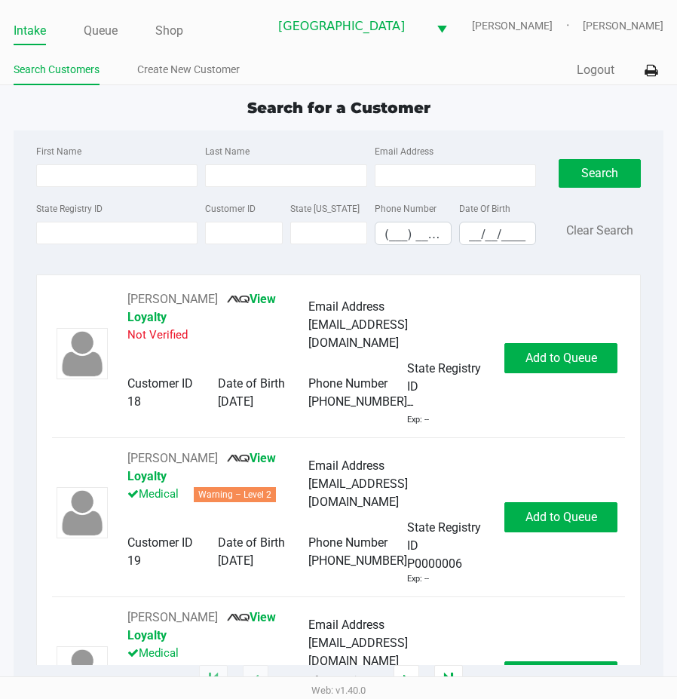
click at [69, 231] on div "State Registry ID" at bounding box center [116, 222] width 169 height 46
click at [70, 243] on input "State Registry ID" at bounding box center [116, 233] width 161 height 23
type input "p9hh1733"
click at [592, 174] on button "Search" at bounding box center [600, 173] width 82 height 29
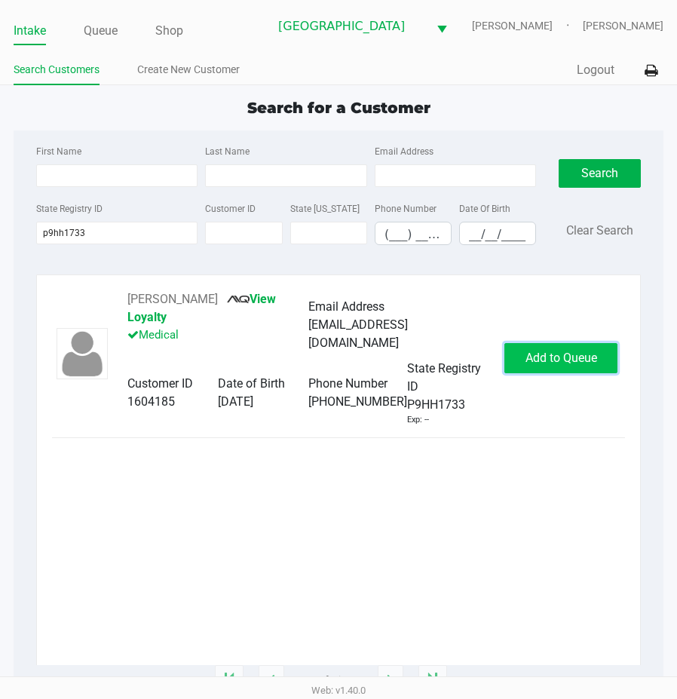
click at [568, 360] on span "Add to Queue" at bounding box center [562, 358] width 72 height 14
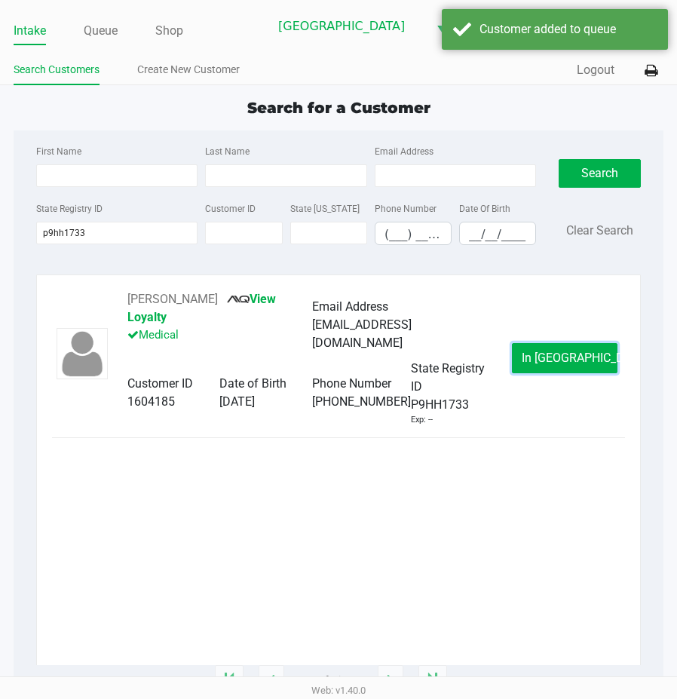
click at [568, 360] on span "In Queue" at bounding box center [585, 358] width 127 height 14
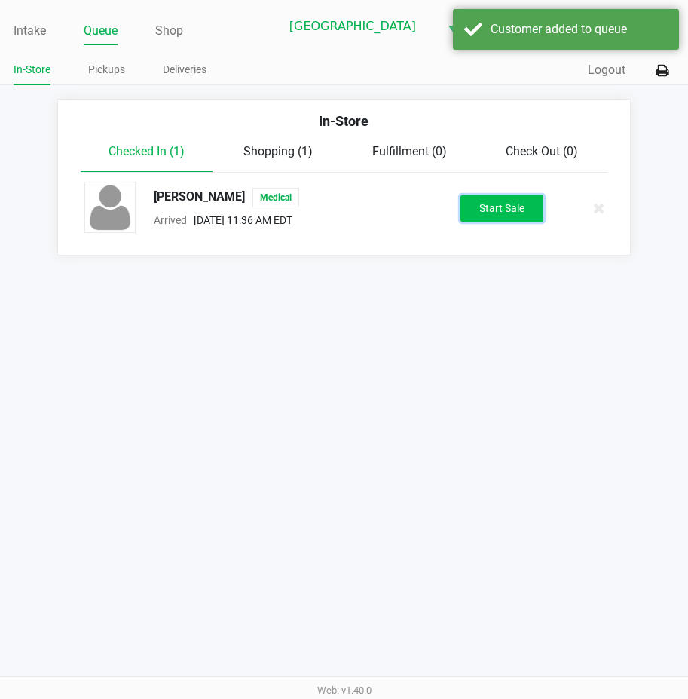
click at [497, 209] on button "Start Sale" at bounding box center [502, 208] width 83 height 26
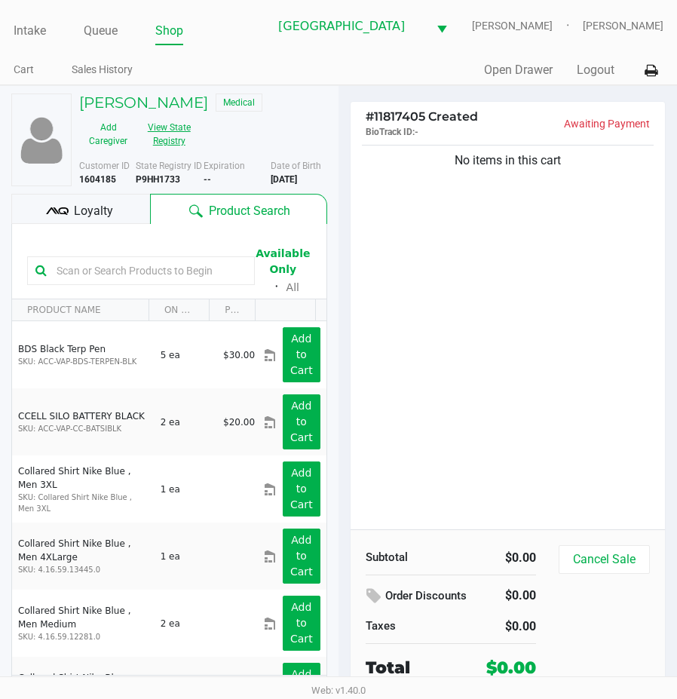
click at [171, 143] on button "View State Registry" at bounding box center [164, 134] width 55 height 38
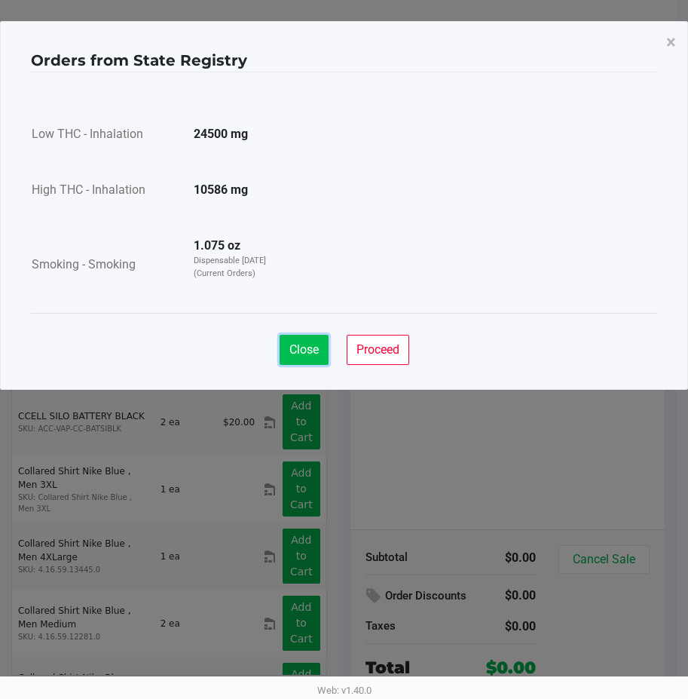
click at [296, 345] on span "Close" at bounding box center [304, 349] width 29 height 14
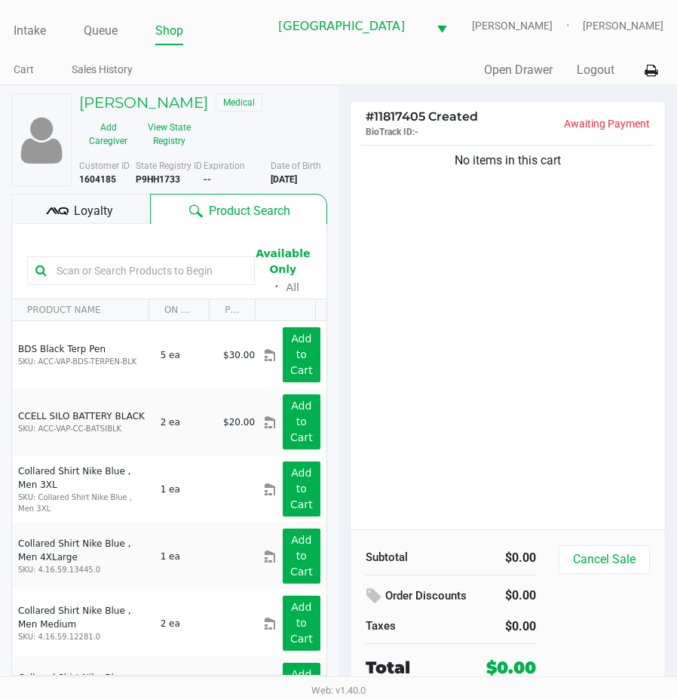
click at [98, 220] on span "Loyalty" at bounding box center [93, 211] width 39 height 18
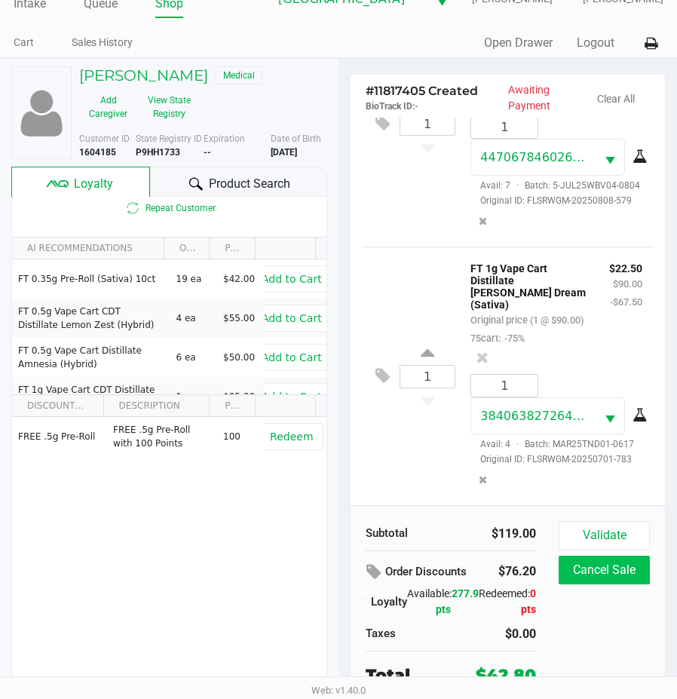
scroll to position [42, 0]
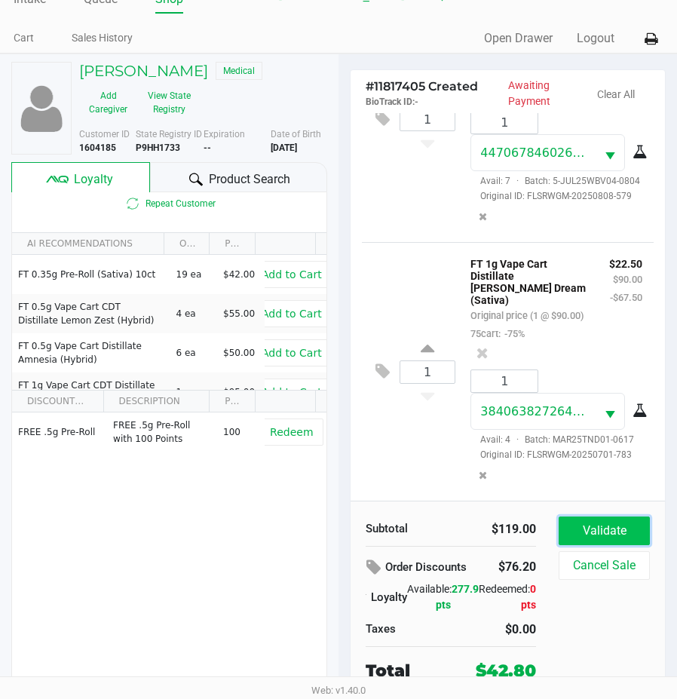
click at [609, 521] on button "Validate" at bounding box center [604, 531] width 91 height 29
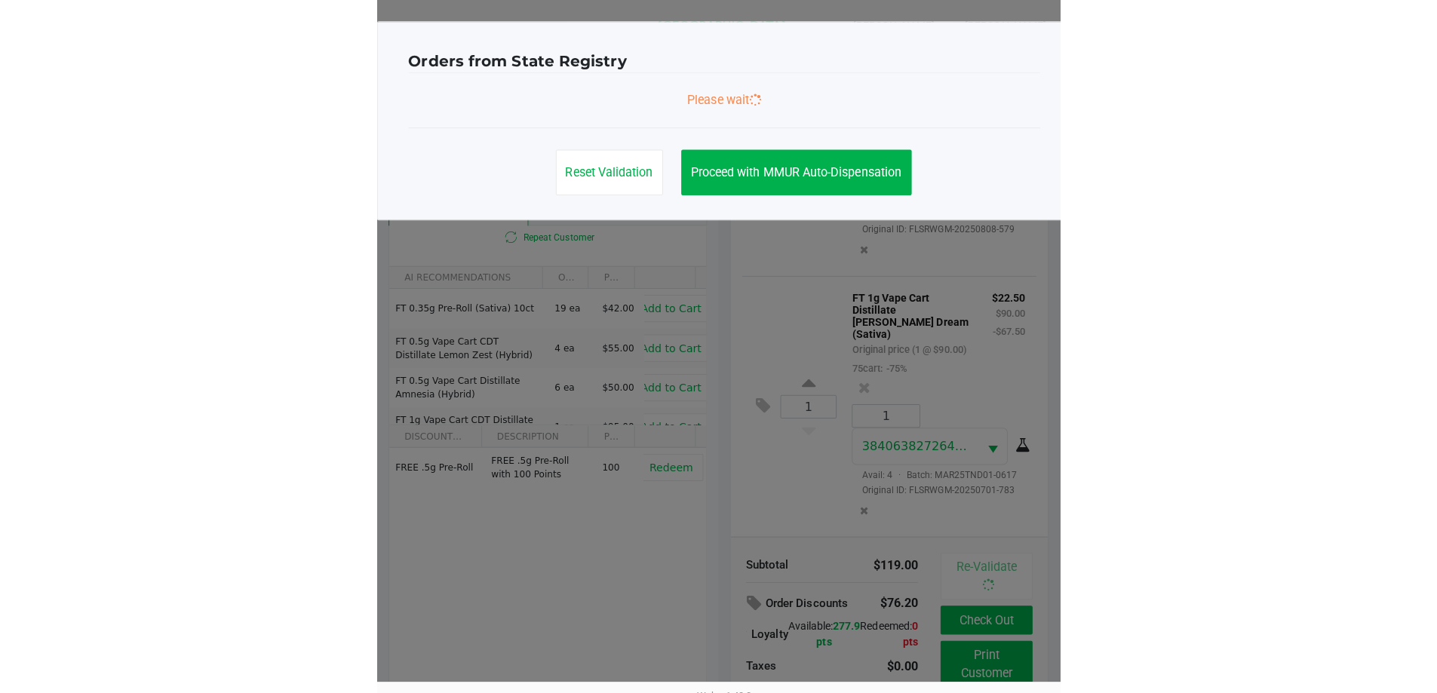
scroll to position [248, 0]
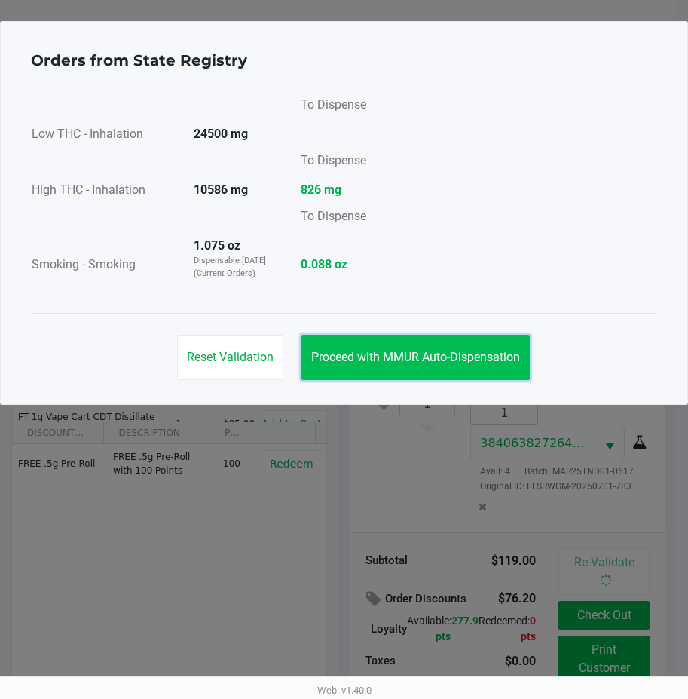
click at [447, 356] on span "Proceed with MMUR Auto-Dispensation" at bounding box center [415, 357] width 209 height 14
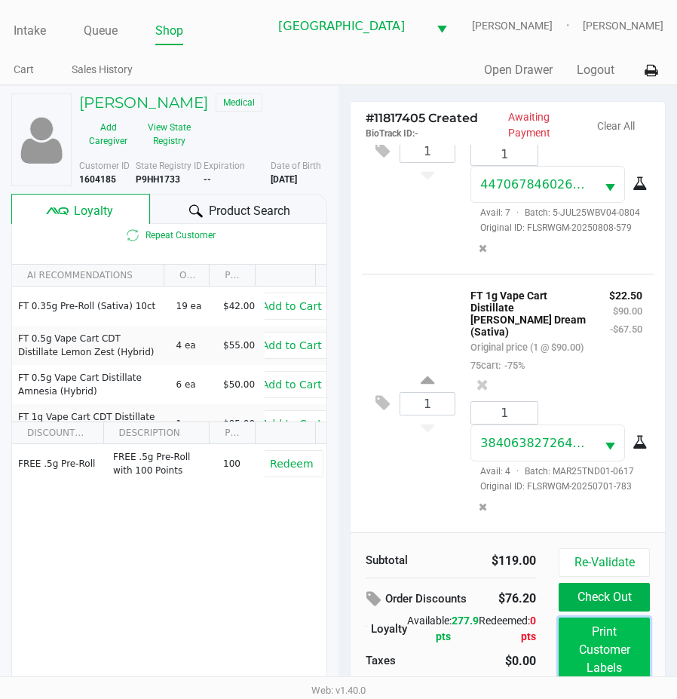
click at [606, 642] on button "Print Customer Labels" at bounding box center [604, 650] width 91 height 65
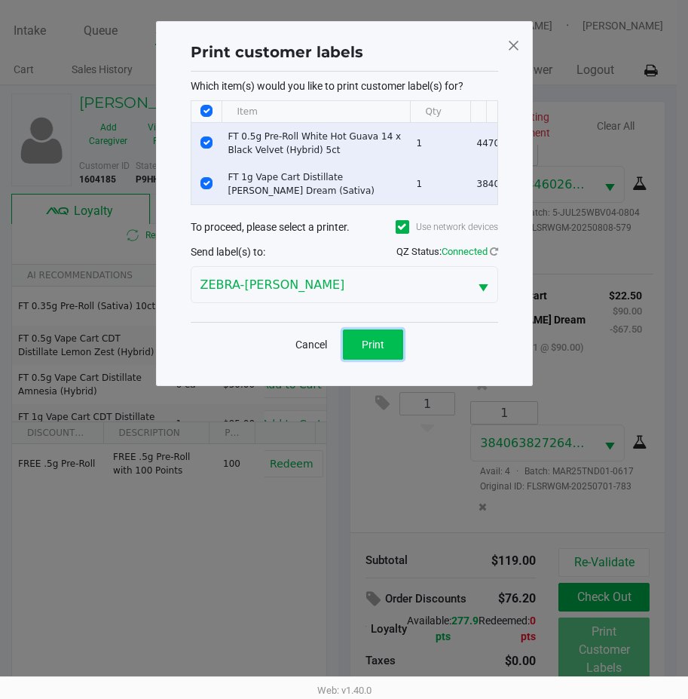
click at [379, 348] on span "Print" at bounding box center [373, 345] width 23 height 12
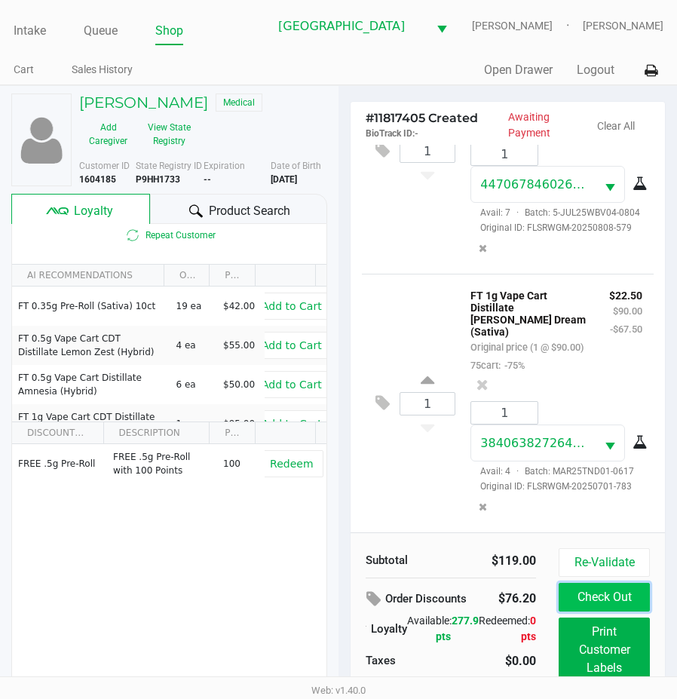
click at [598, 605] on button "Check Out" at bounding box center [604, 597] width 91 height 29
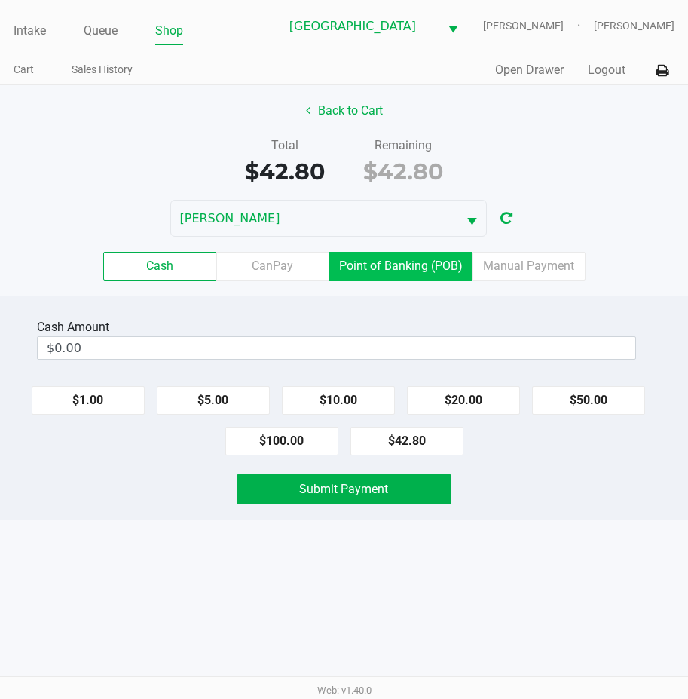
click at [397, 267] on label "Point of Banking (POB)" at bounding box center [401, 266] width 143 height 29
click at [0, 0] on 7 "Point of Banking (POB)" at bounding box center [0, 0] width 0 height 0
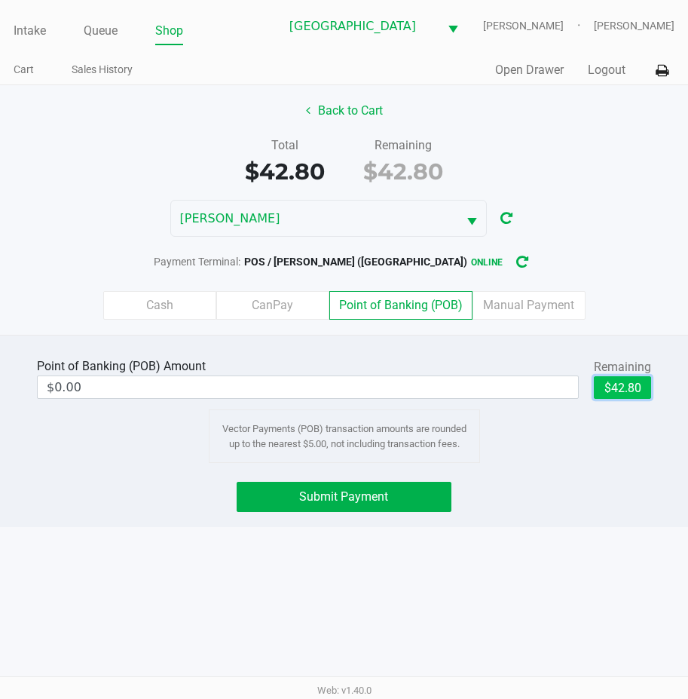
click at [623, 381] on button "$42.80" at bounding box center [622, 387] width 57 height 23
type input "$42.80"
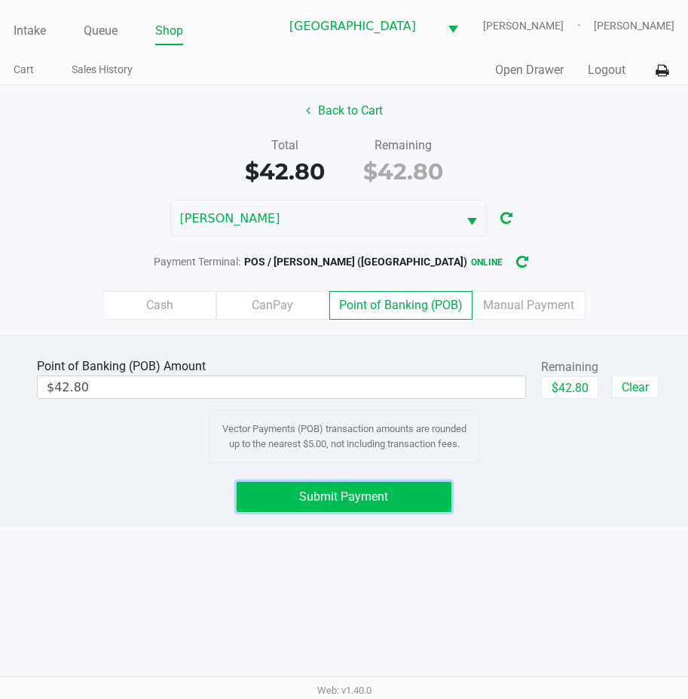
click at [396, 492] on button "Submit Payment" at bounding box center [344, 497] width 214 height 30
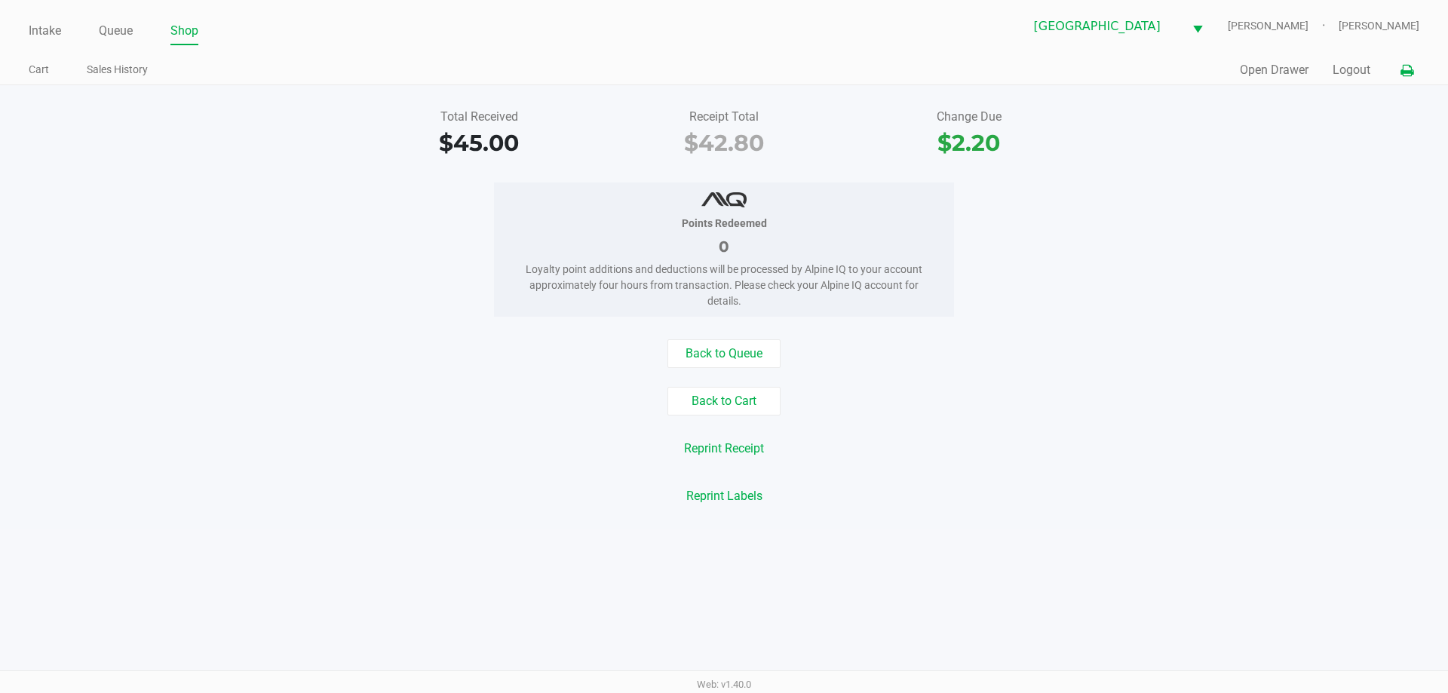
click at [1410, 69] on icon at bounding box center [1406, 71] width 13 height 11
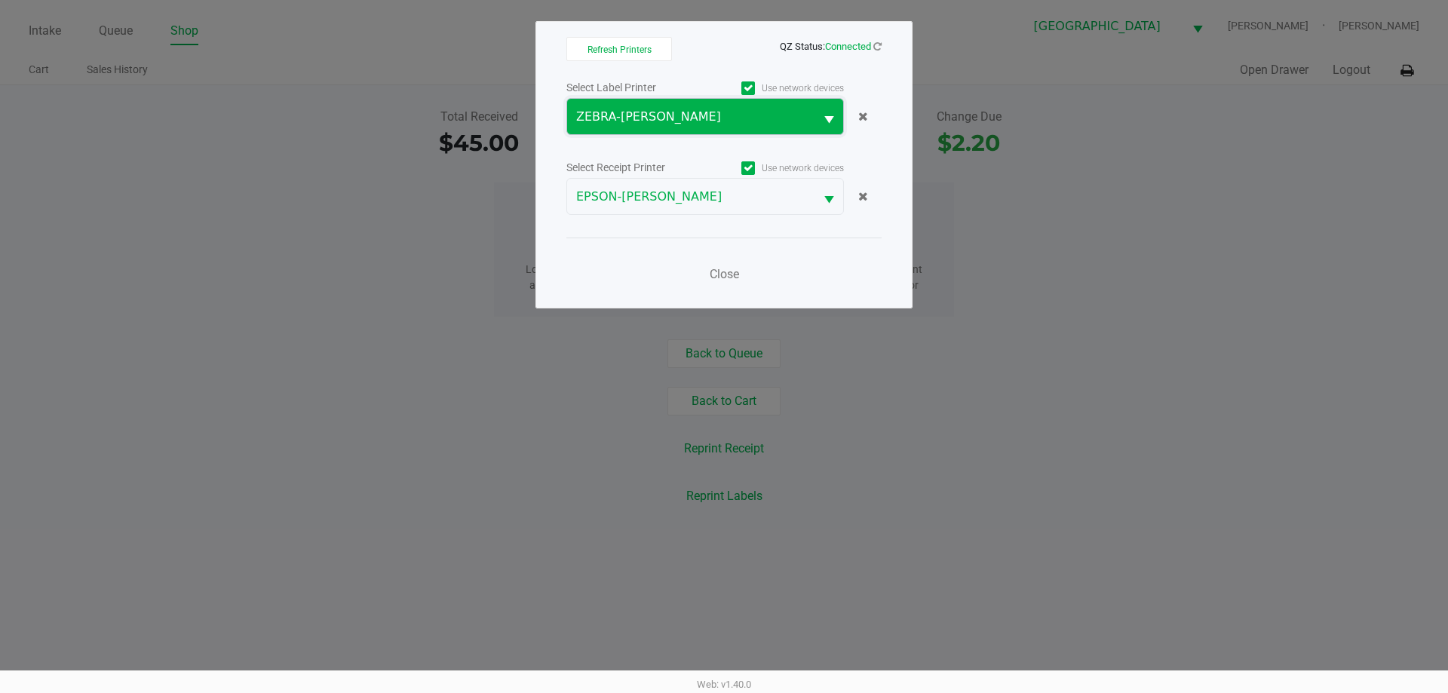
click at [685, 127] on span "ZEBRA-DAVID-COOK" at bounding box center [690, 116] width 247 height 35
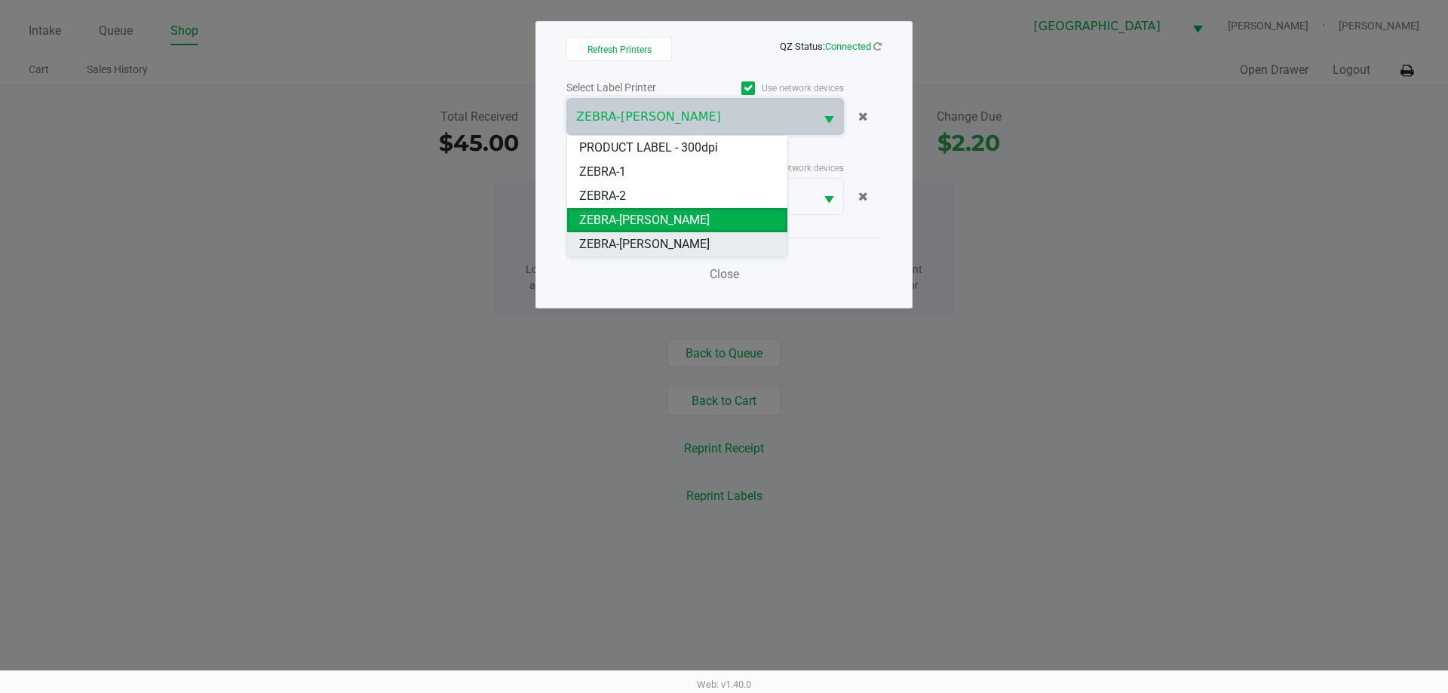
click at [665, 245] on span "ZEBRA-VANCE-JOY" at bounding box center [644, 244] width 130 height 18
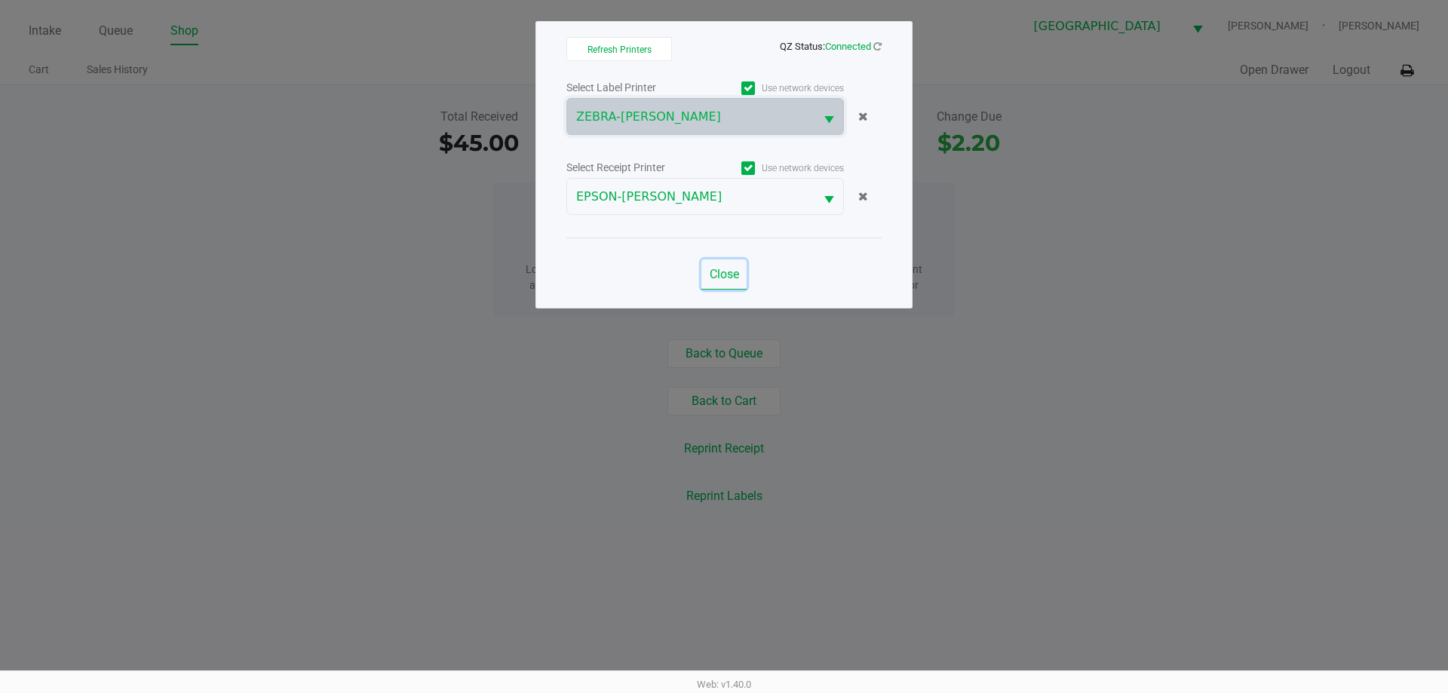
click at [725, 272] on span "Close" at bounding box center [724, 274] width 29 height 14
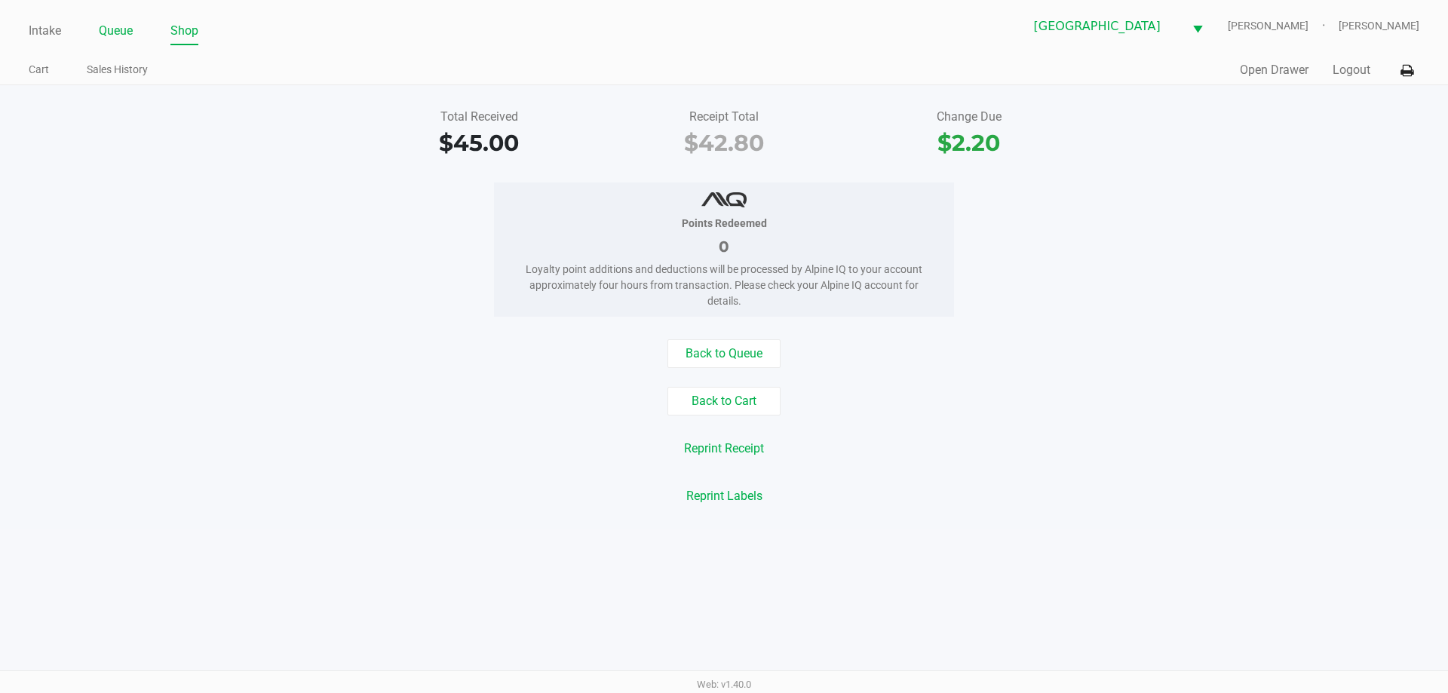
click at [127, 21] on link "Queue" at bounding box center [116, 30] width 34 height 21
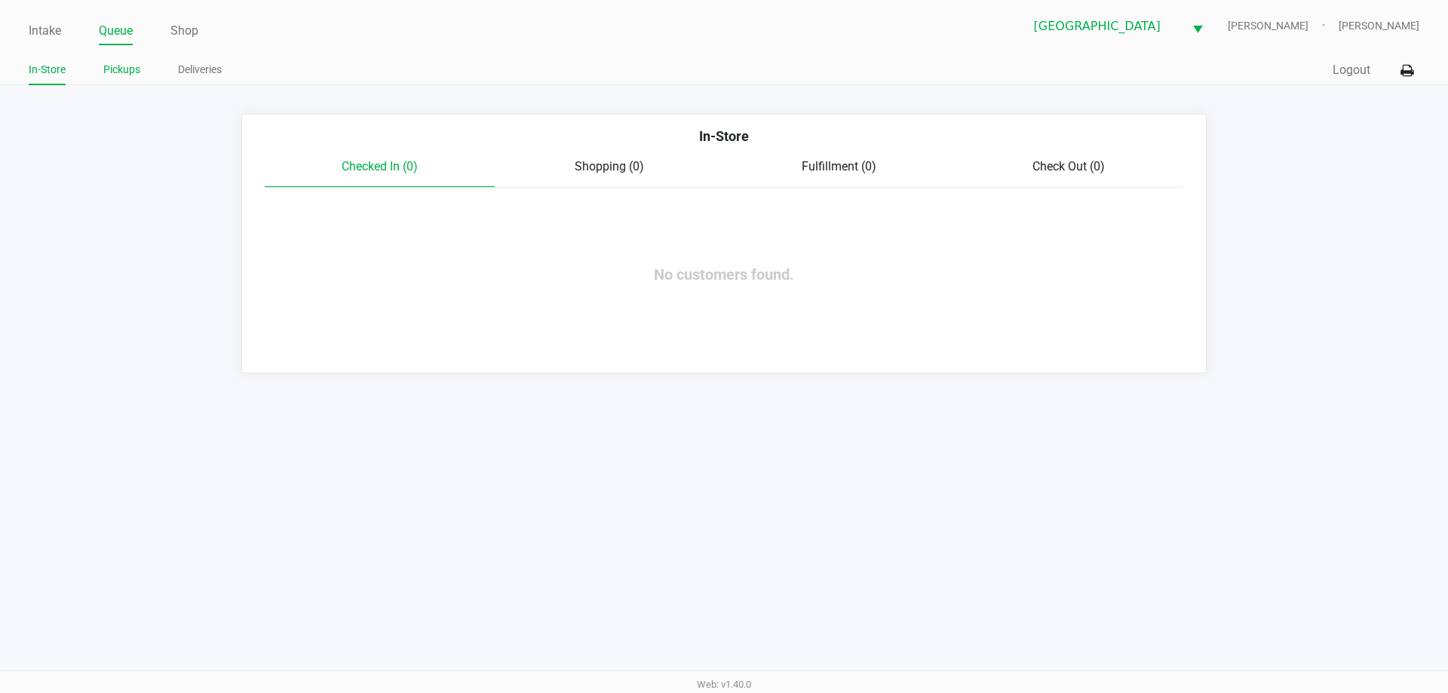
click at [124, 74] on link "Pickups" at bounding box center [121, 69] width 37 height 19
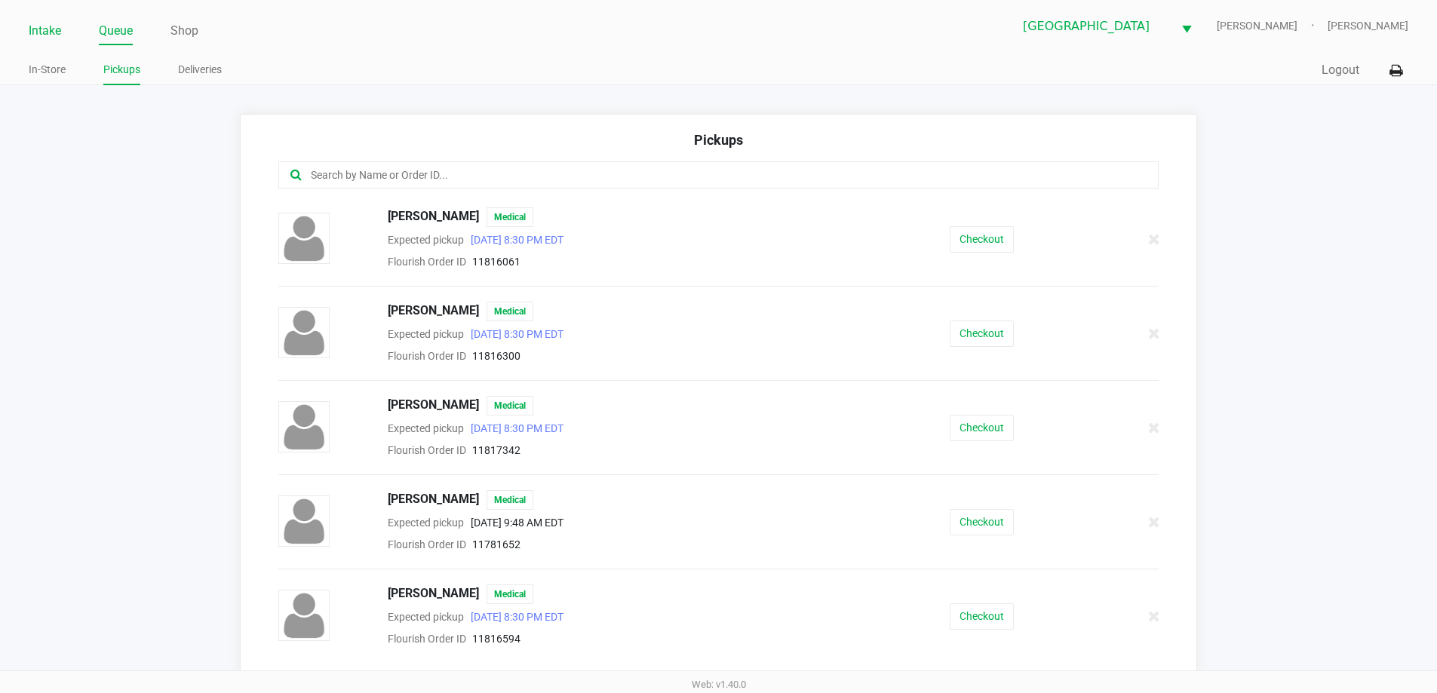
click at [38, 41] on link "Intake" at bounding box center [45, 30] width 32 height 21
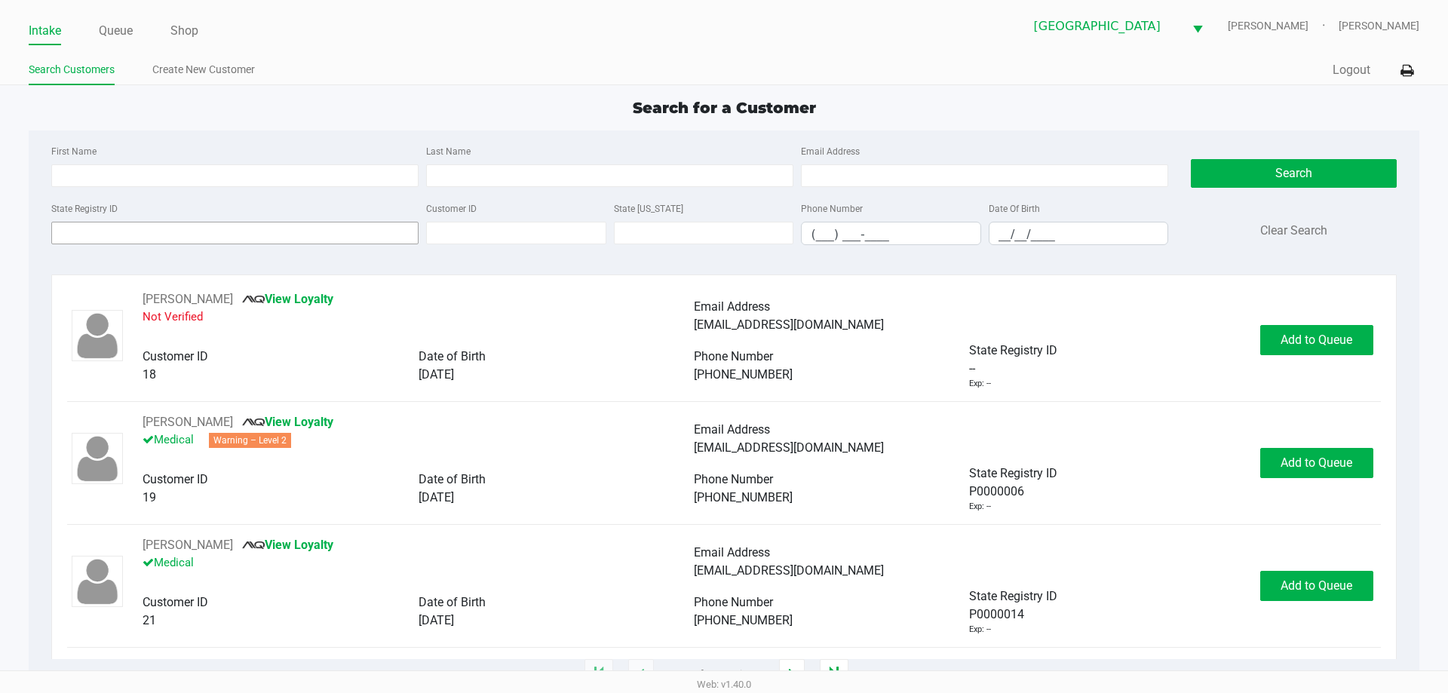
click at [147, 234] on input "State Registry ID" at bounding box center [234, 233] width 367 height 23
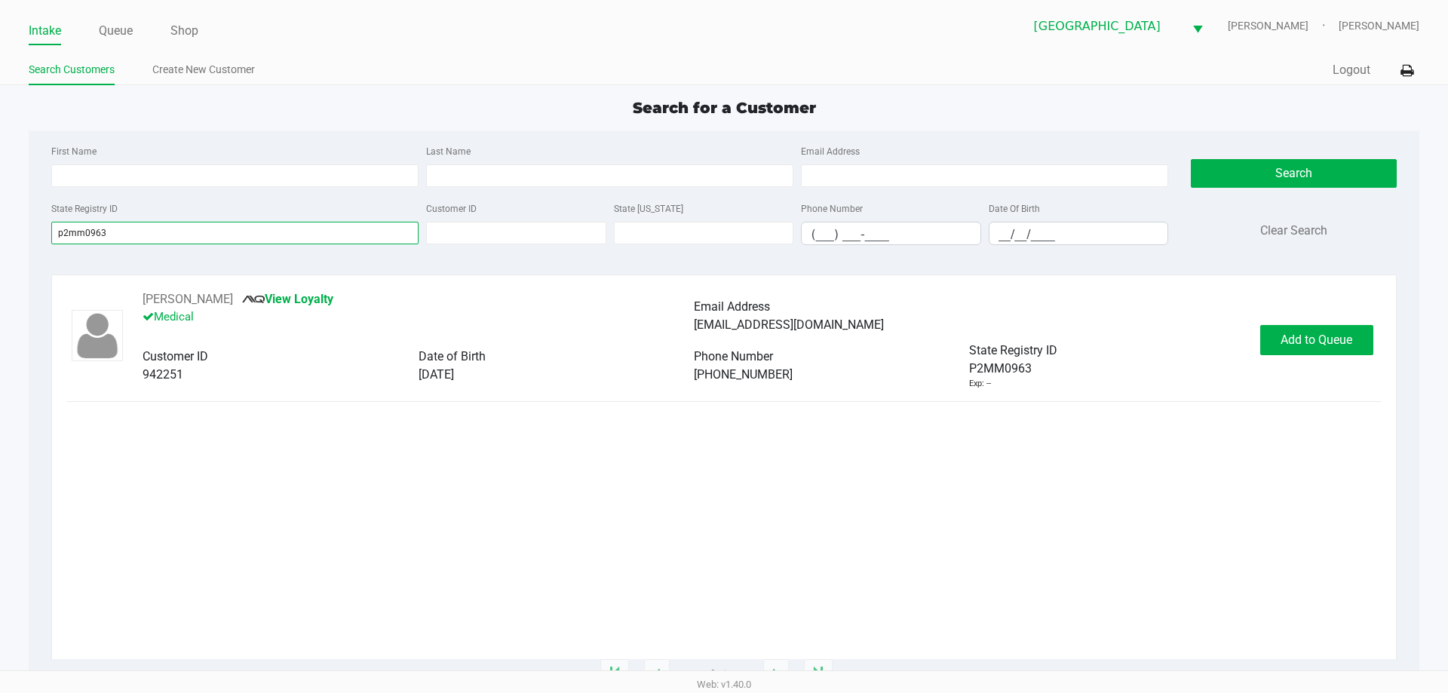
type input "p2mm0963"
click at [1293, 342] on span "Add to Queue" at bounding box center [1316, 340] width 72 height 14
click at [1324, 326] on div "Add to Queue" at bounding box center [1316, 340] width 113 height 30
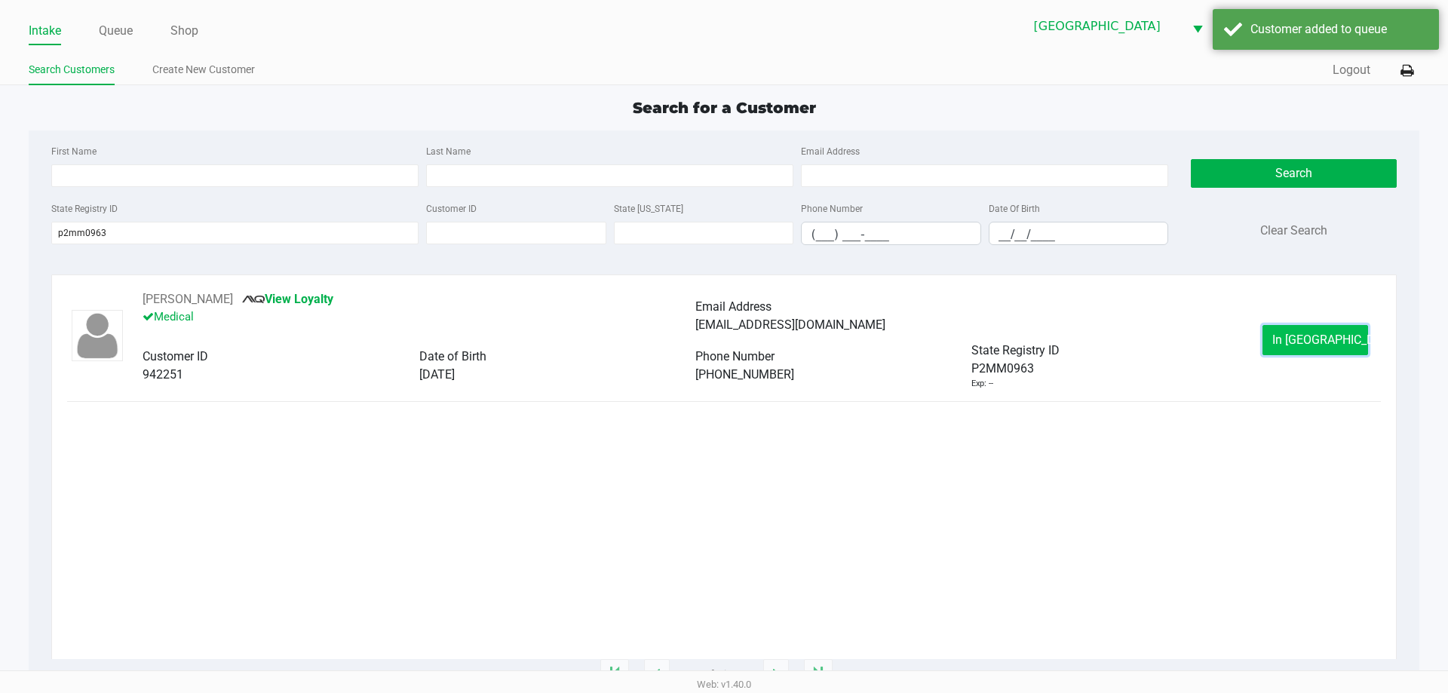
click at [1329, 336] on span "In Queue" at bounding box center [1335, 340] width 127 height 14
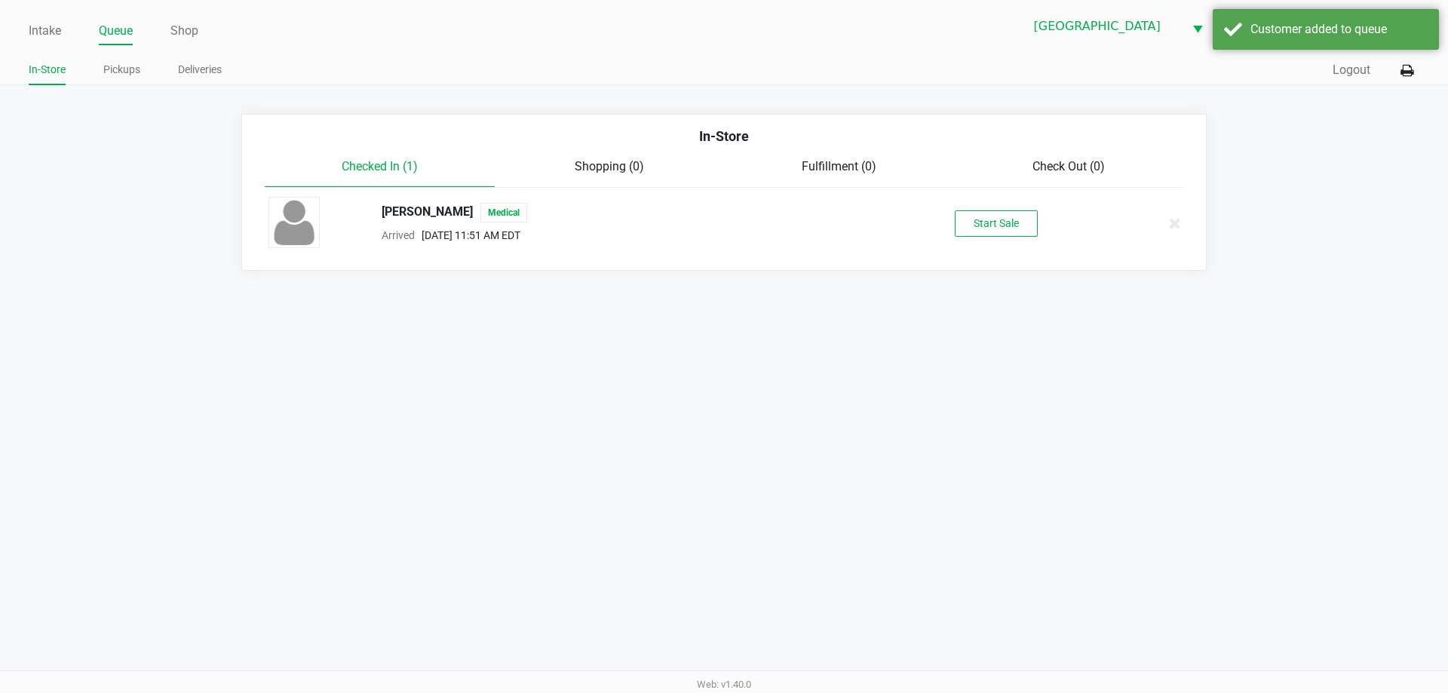
click at [1033, 234] on button "Start Sale" at bounding box center [996, 223] width 83 height 26
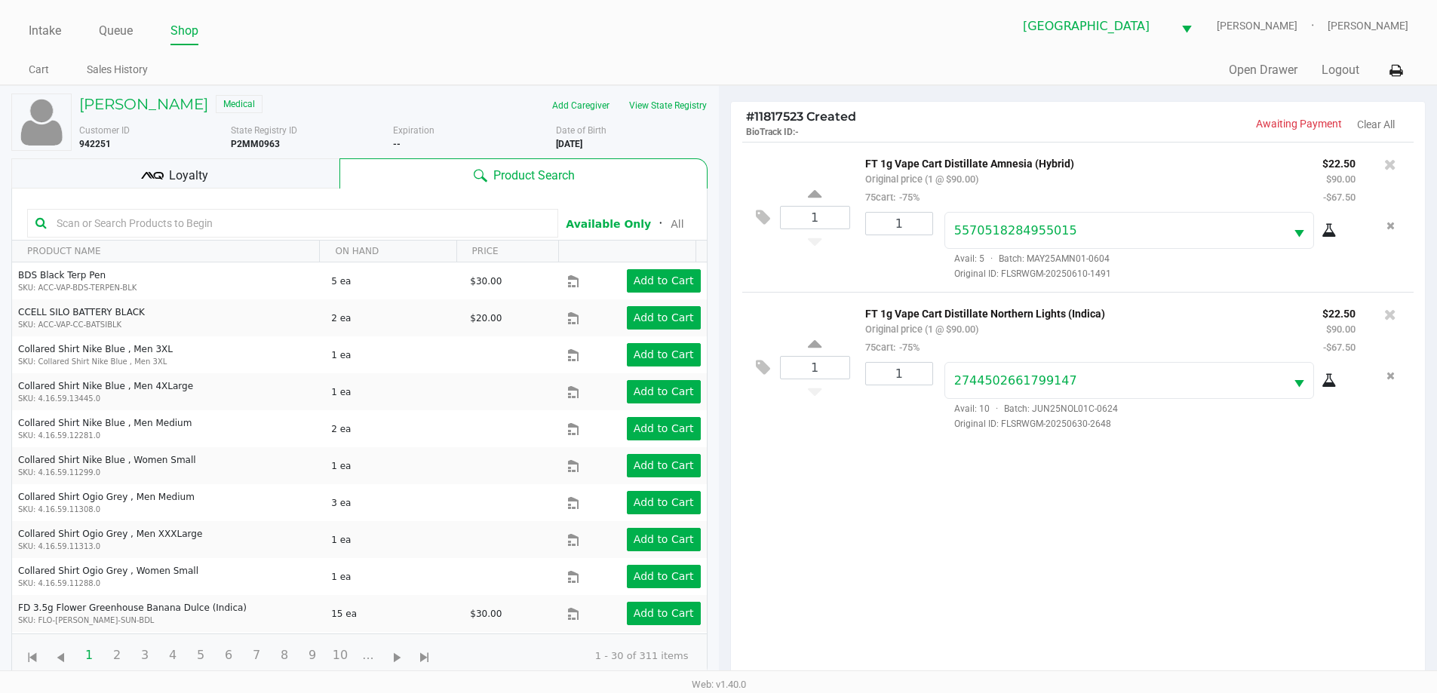
click at [252, 164] on div "Loyalty" at bounding box center [175, 173] width 328 height 30
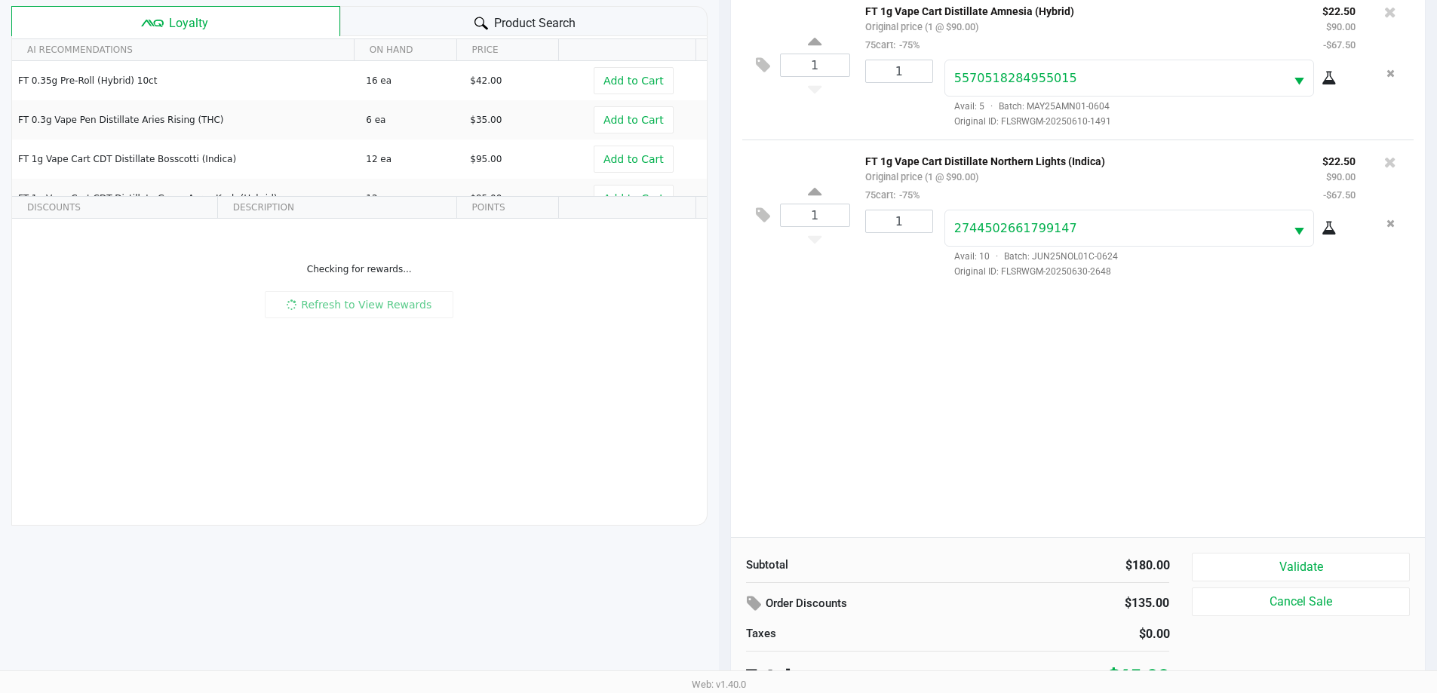
scroll to position [163, 0]
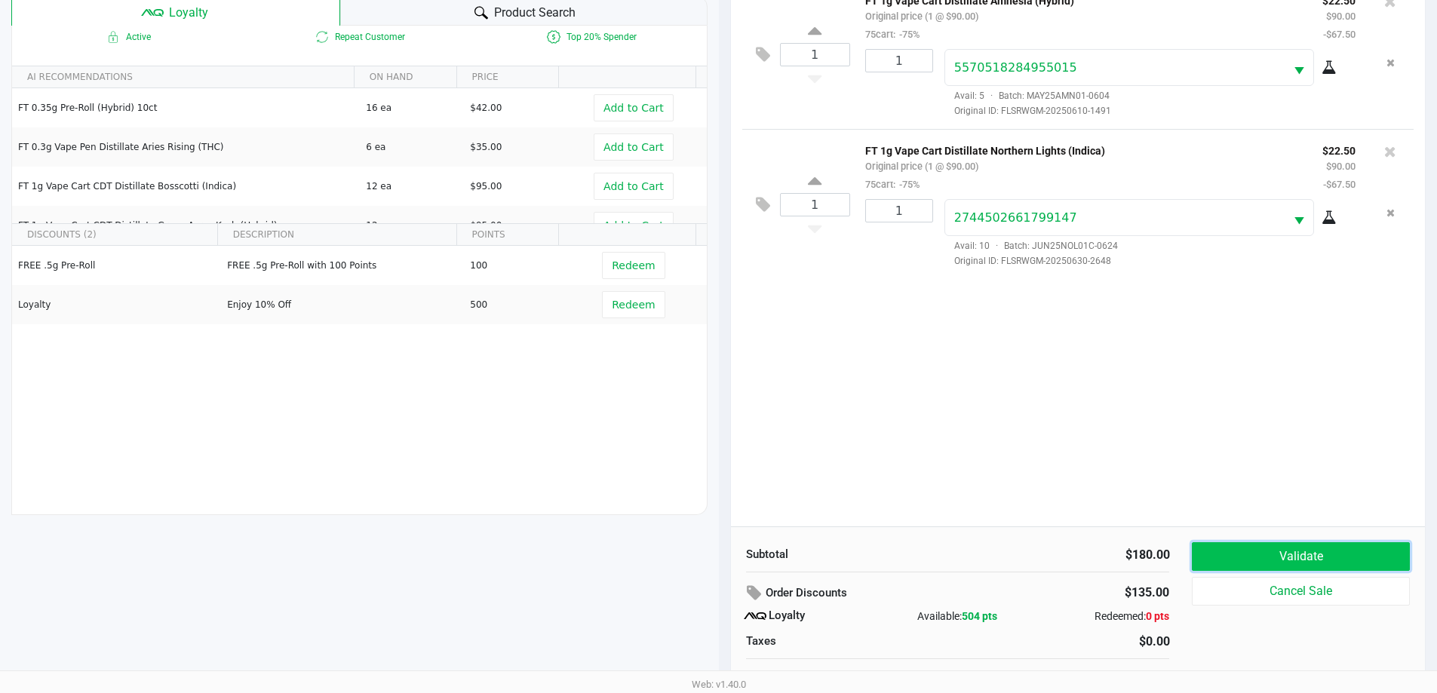
click at [1347, 553] on button "Validate" at bounding box center [1299, 556] width 217 height 29
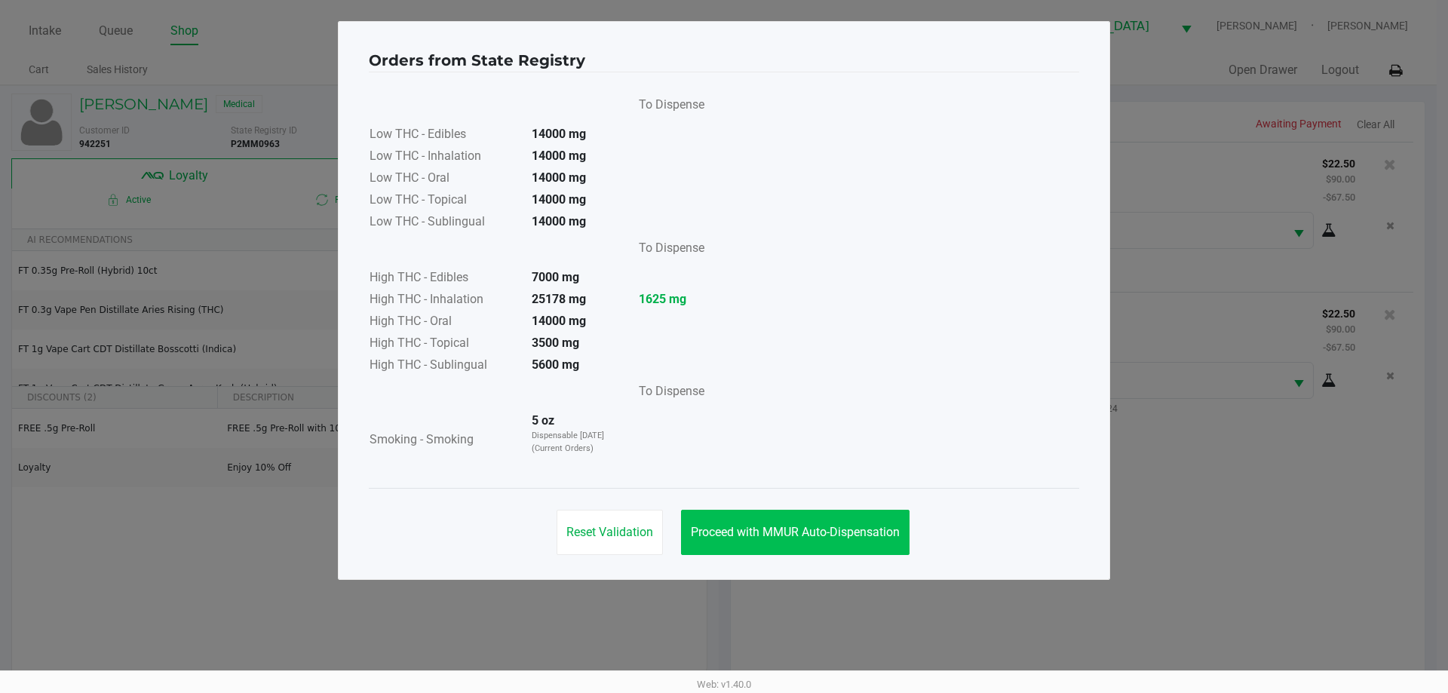
click at [823, 520] on button "Proceed with MMUR Auto-Dispensation" at bounding box center [795, 532] width 228 height 45
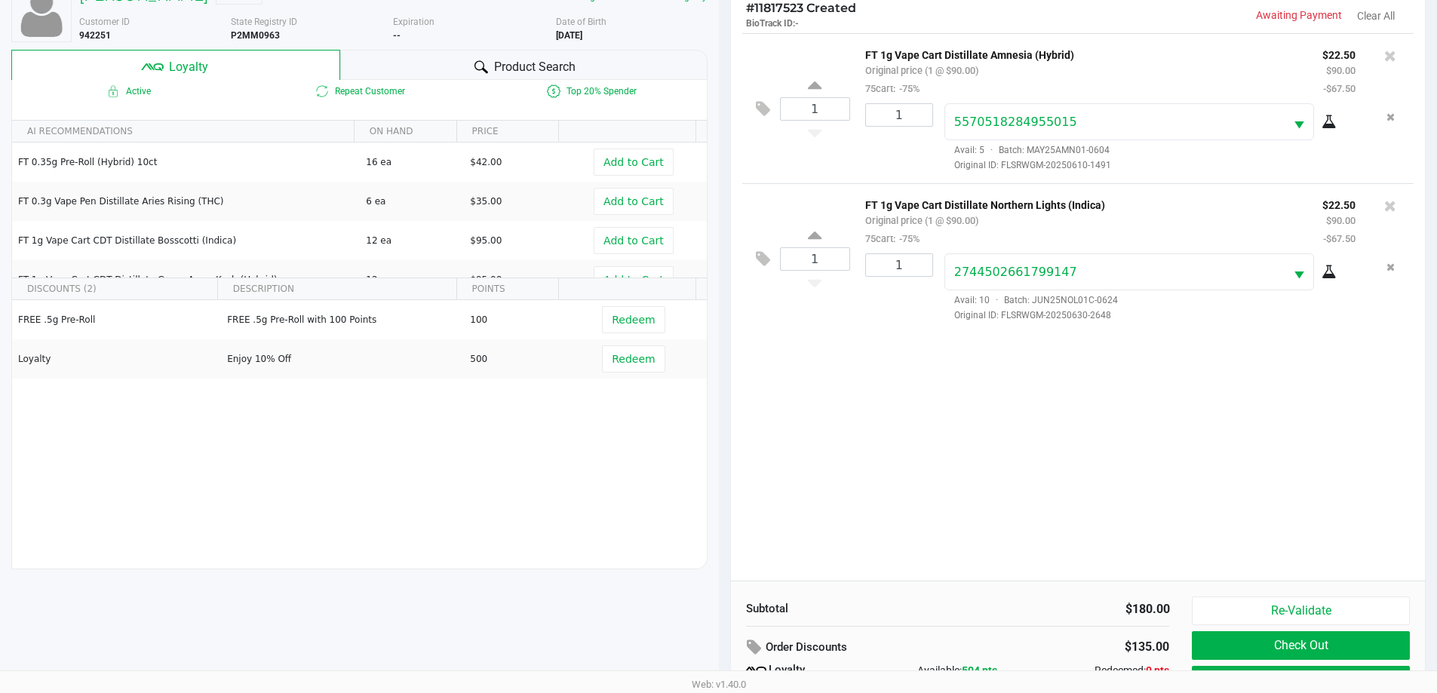
scroll to position [181, 0]
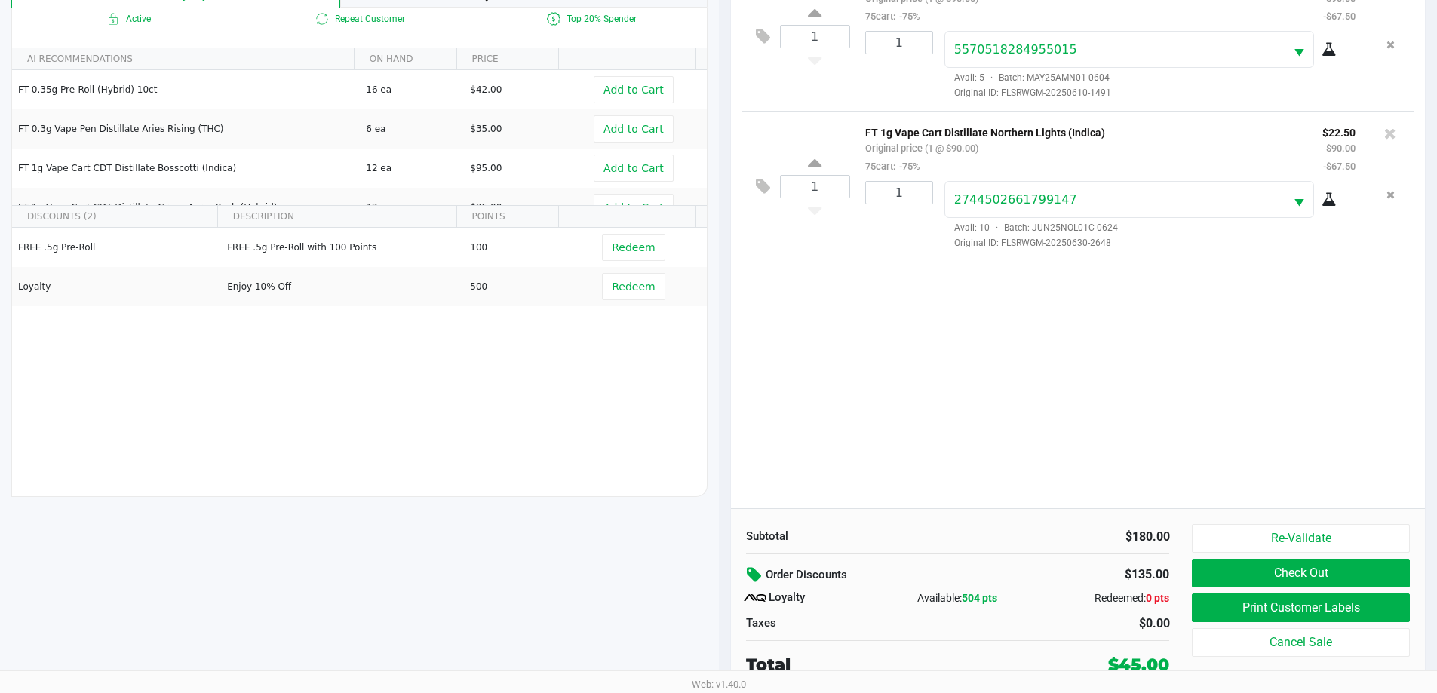
click at [752, 570] on icon at bounding box center [756, 574] width 18 height 17
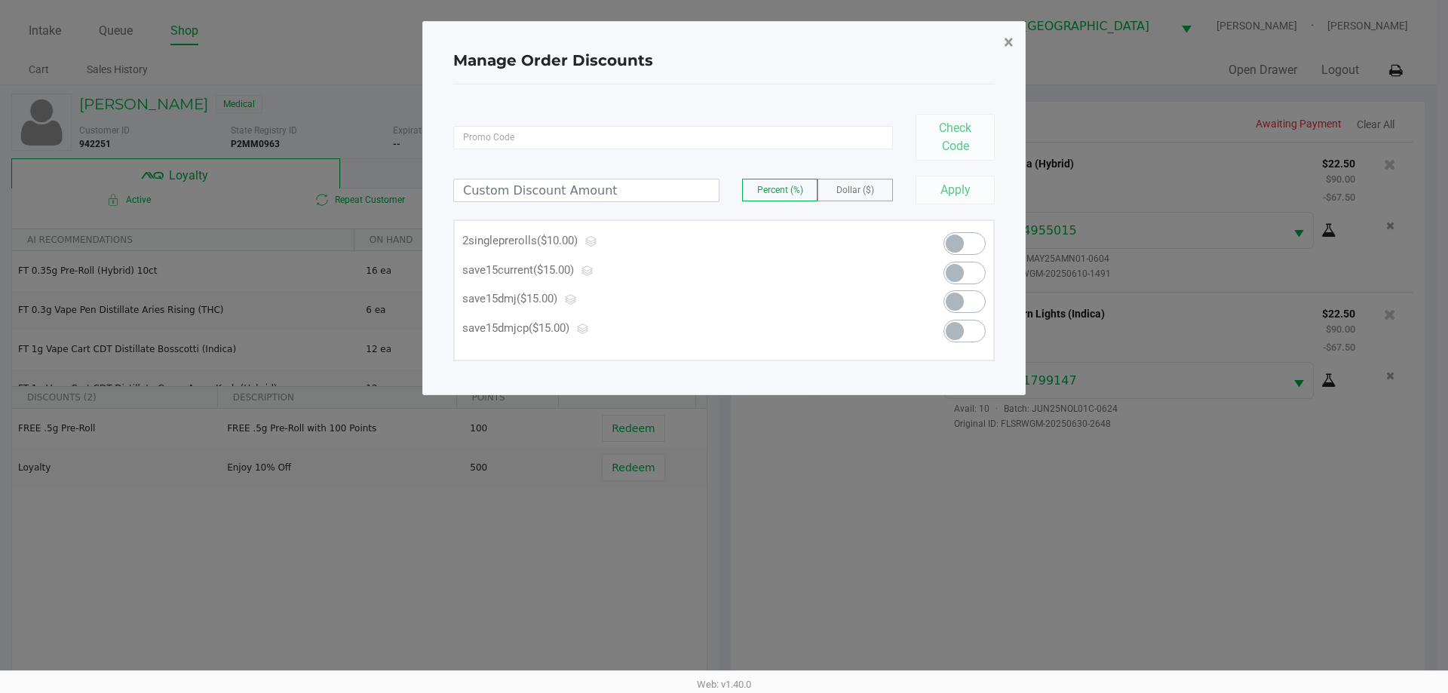
click at [1011, 45] on span "×" at bounding box center [1009, 42] width 10 height 21
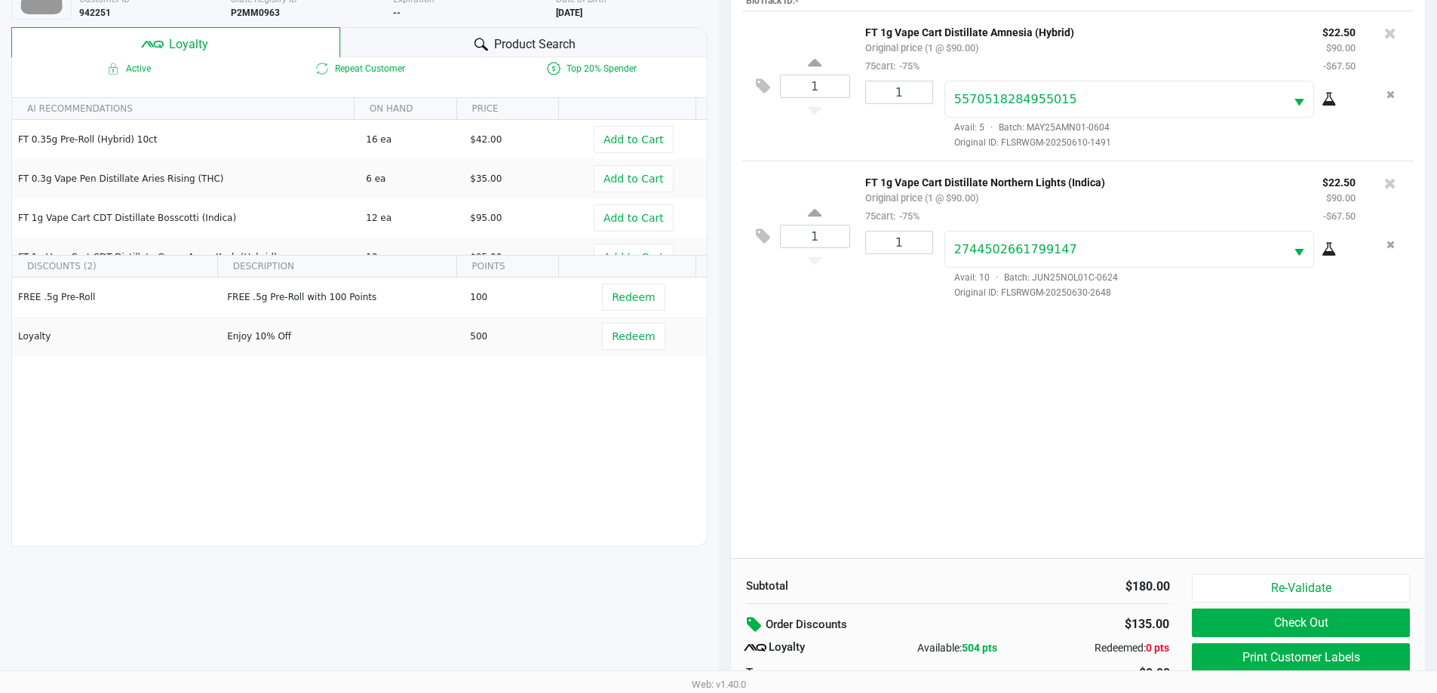
scroll to position [181, 0]
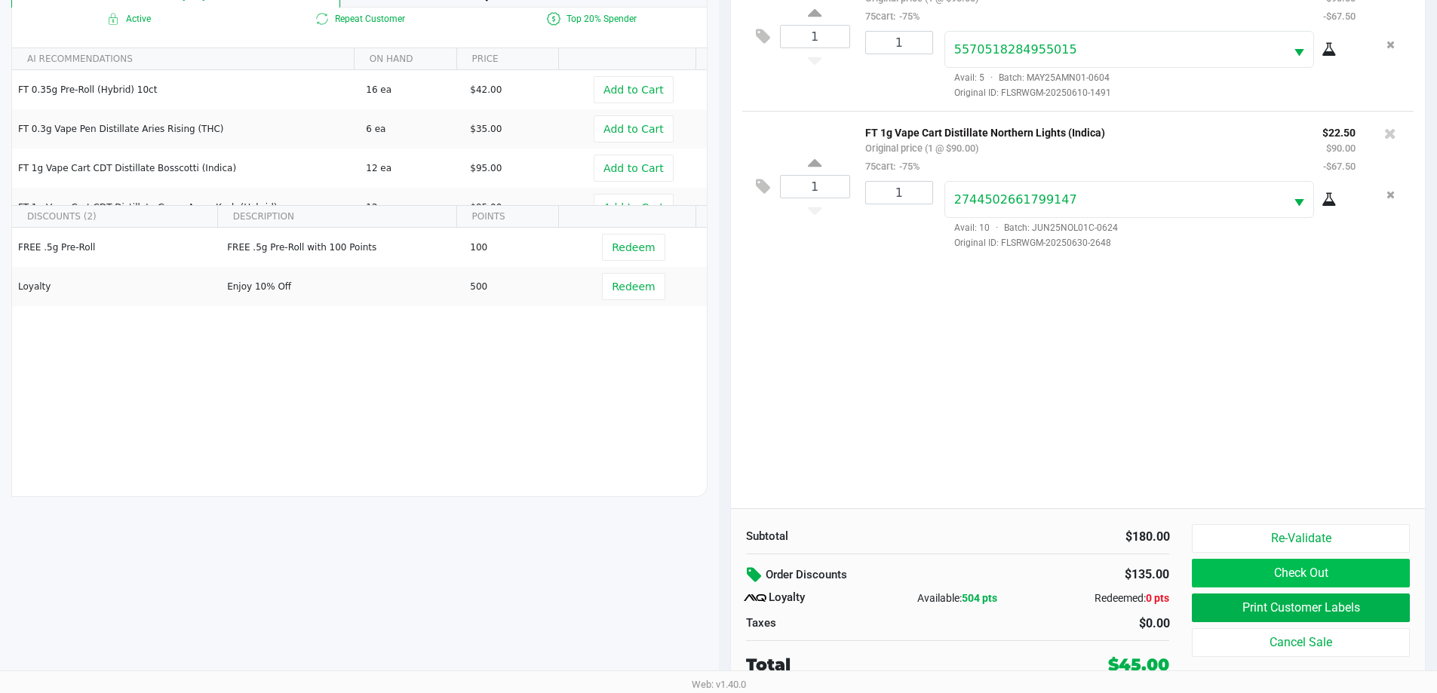
click at [1301, 576] on button "Check Out" at bounding box center [1299, 573] width 217 height 29
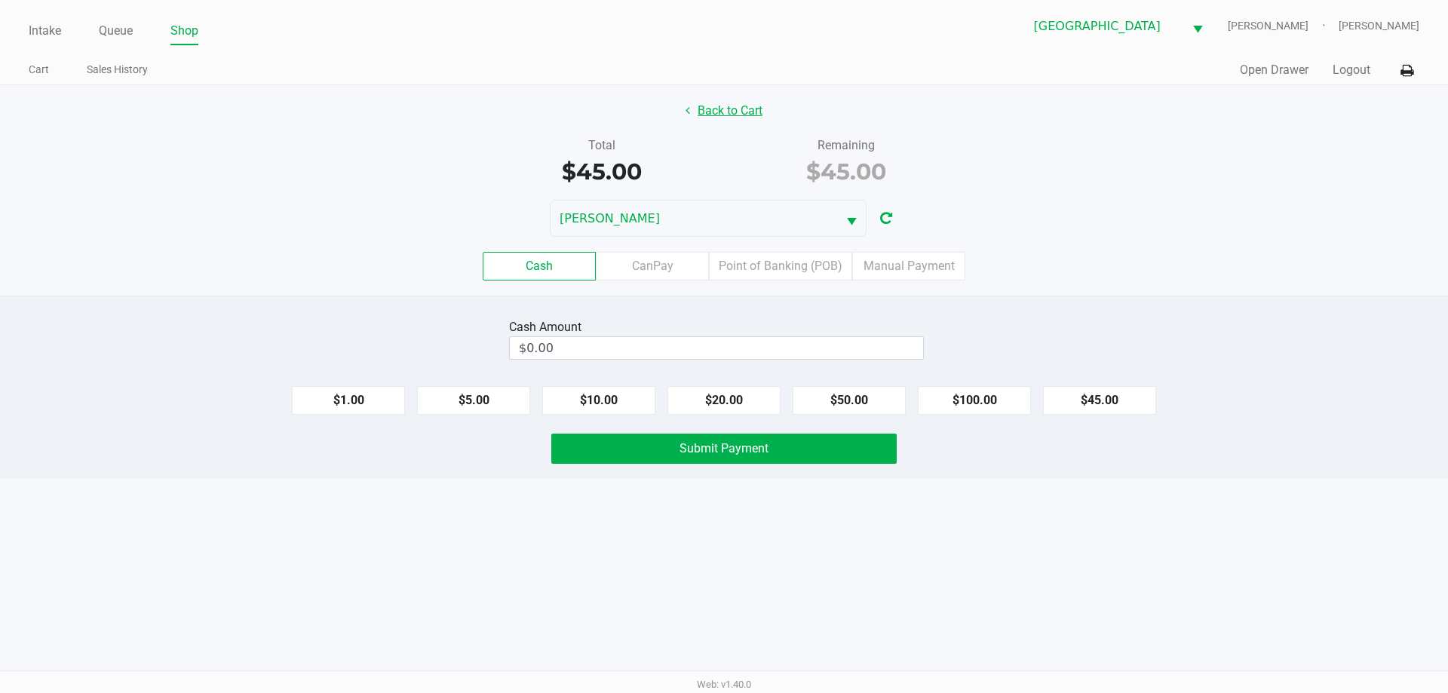
click at [731, 102] on button "Back to Cart" at bounding box center [724, 111] width 97 height 29
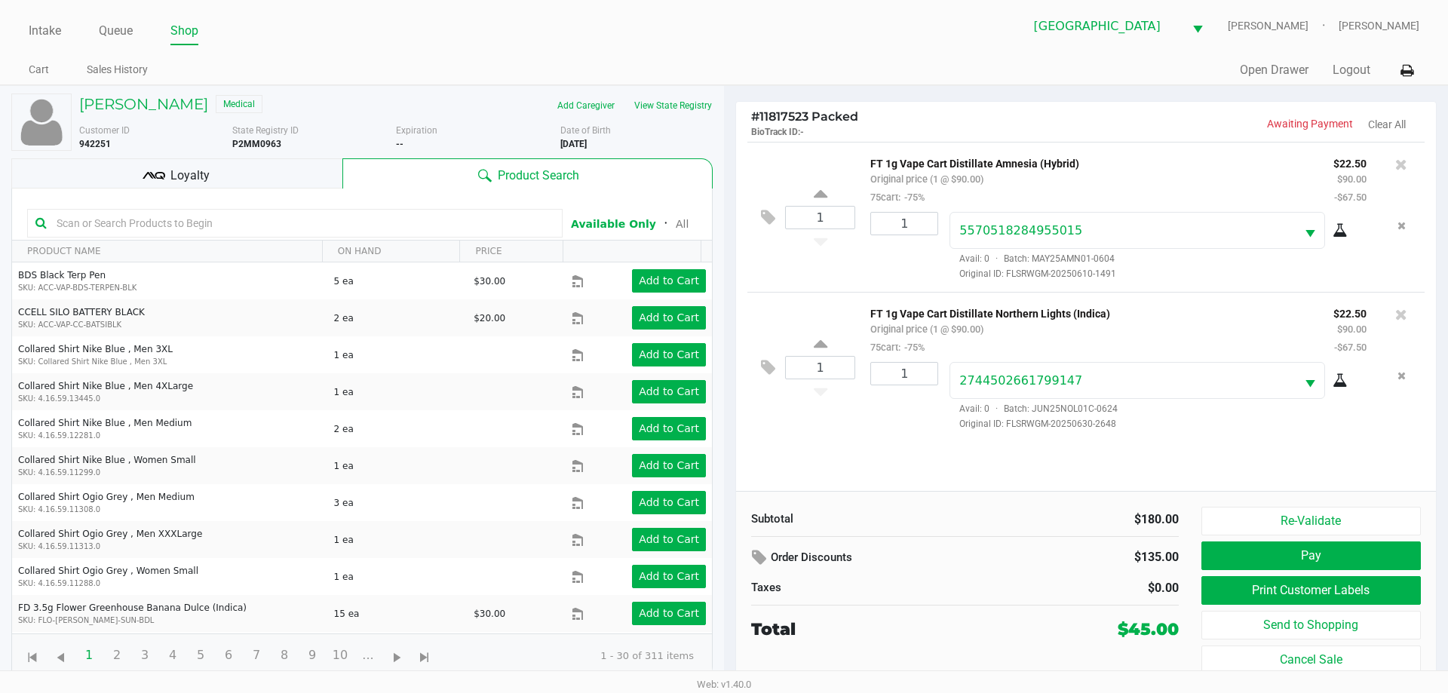
click at [1326, 596] on button "Print Customer Labels" at bounding box center [1310, 590] width 219 height 29
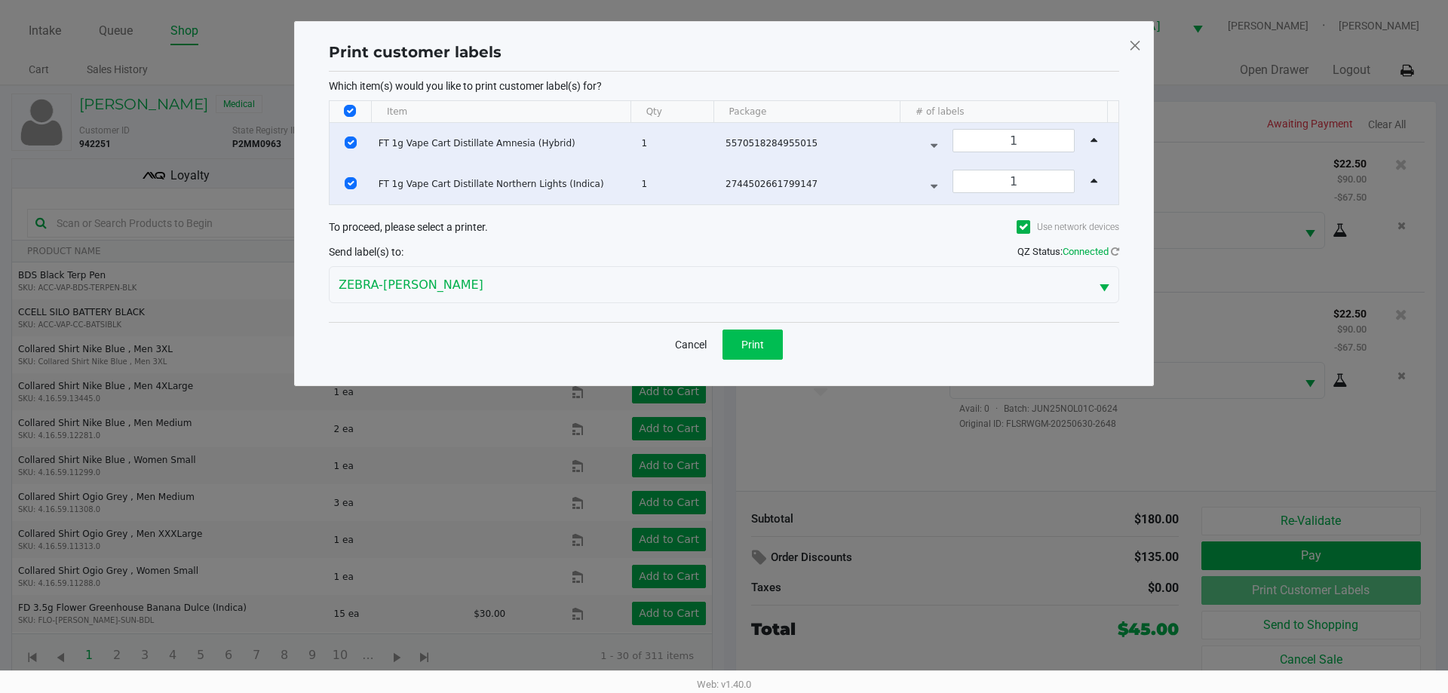
click at [751, 333] on button "Print" at bounding box center [752, 345] width 60 height 30
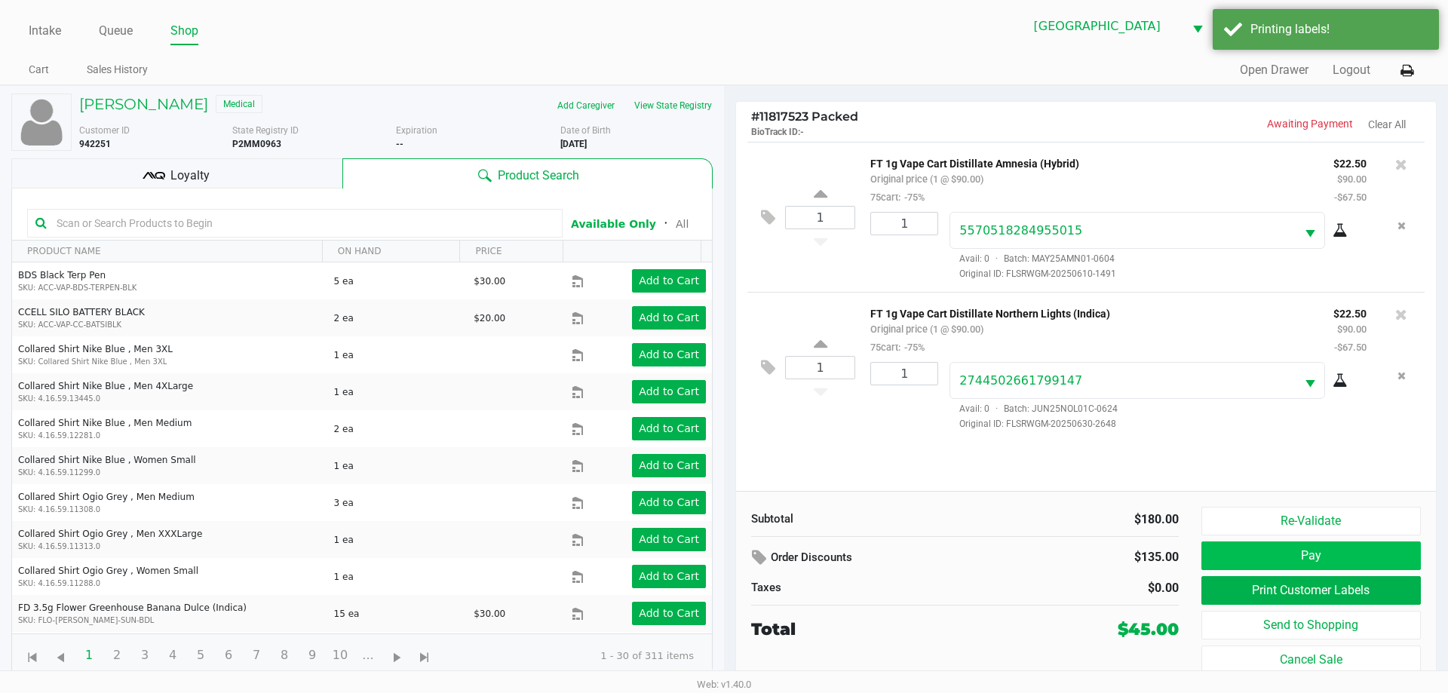
click at [1319, 544] on button "Pay" at bounding box center [1310, 555] width 219 height 29
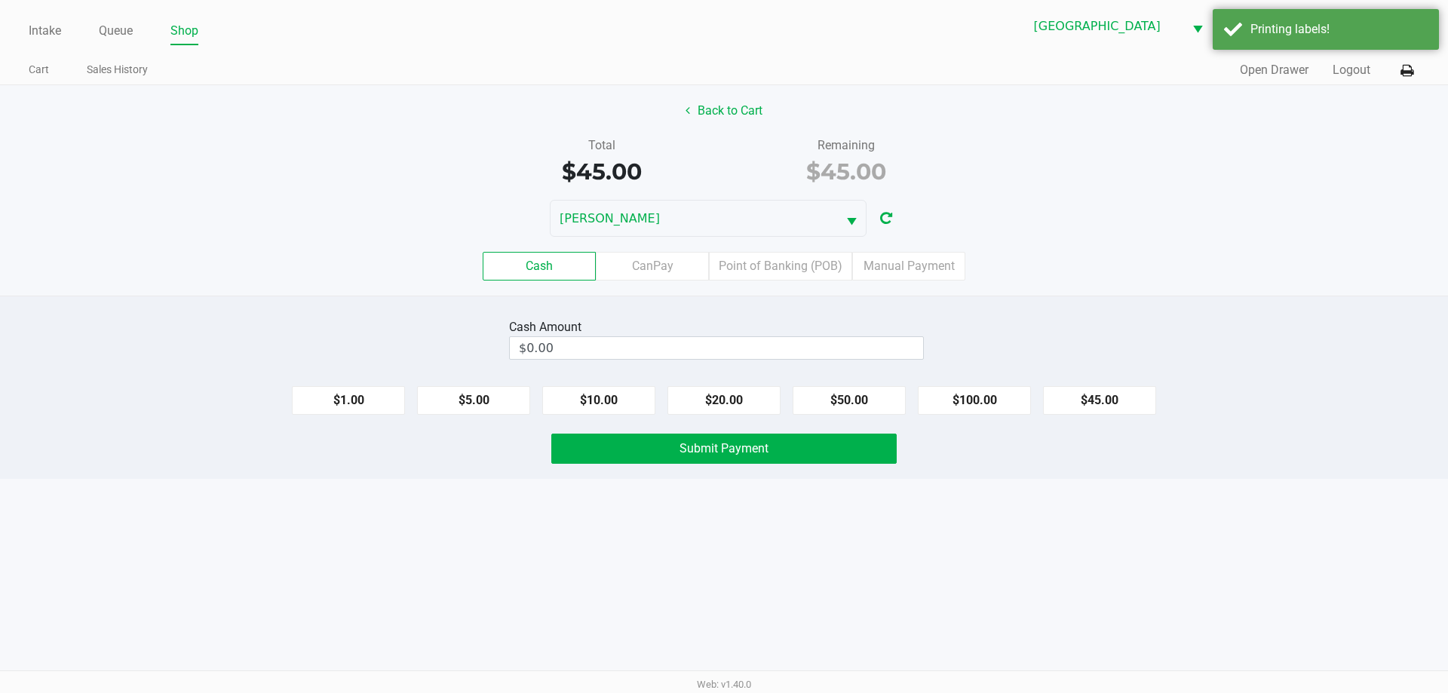
click at [1106, 409] on button "$45.00" at bounding box center [1099, 400] width 113 height 29
type input "$45.00"
click at [845, 449] on button "Submit Payment" at bounding box center [723, 449] width 345 height 30
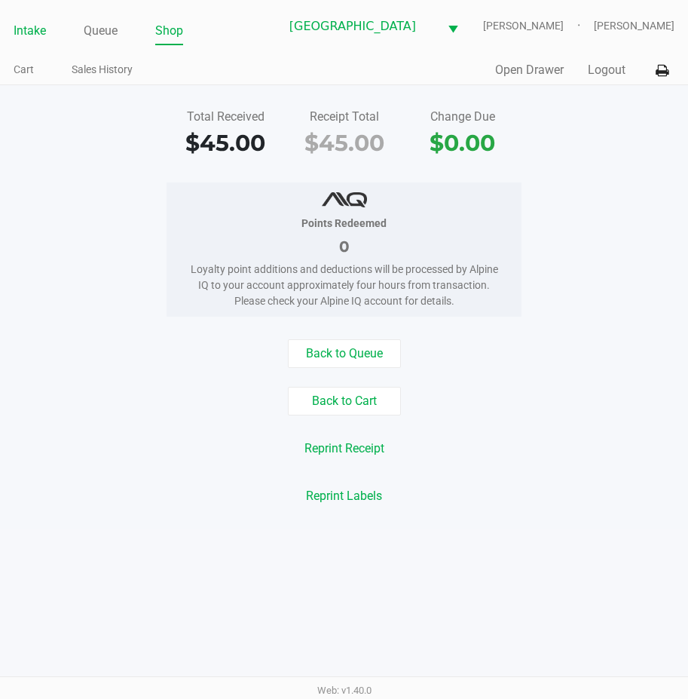
click at [32, 29] on link "Intake" at bounding box center [30, 30] width 32 height 21
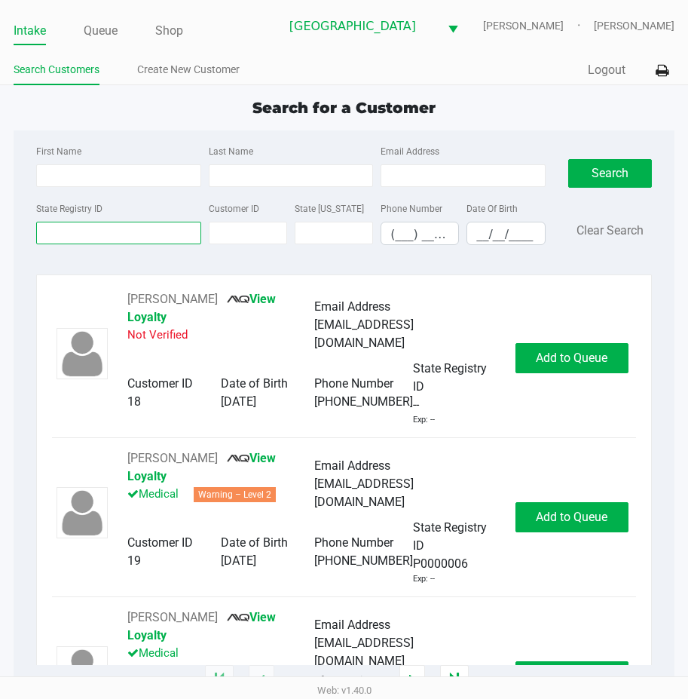
click at [53, 235] on input "State Registry ID" at bounding box center [118, 233] width 164 height 23
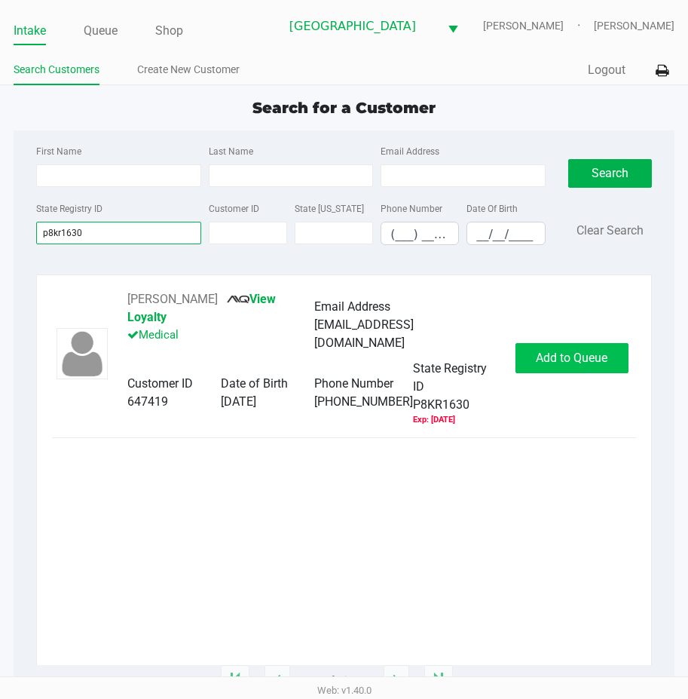
type input "p8kr1630"
click at [579, 351] on span "Add to Queue" at bounding box center [572, 358] width 72 height 14
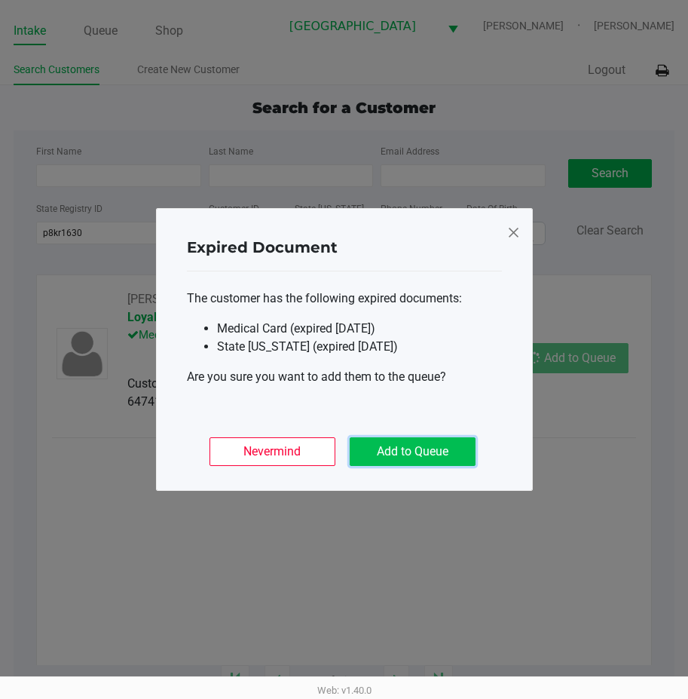
click at [422, 465] on button "Add to Queue" at bounding box center [413, 451] width 126 height 29
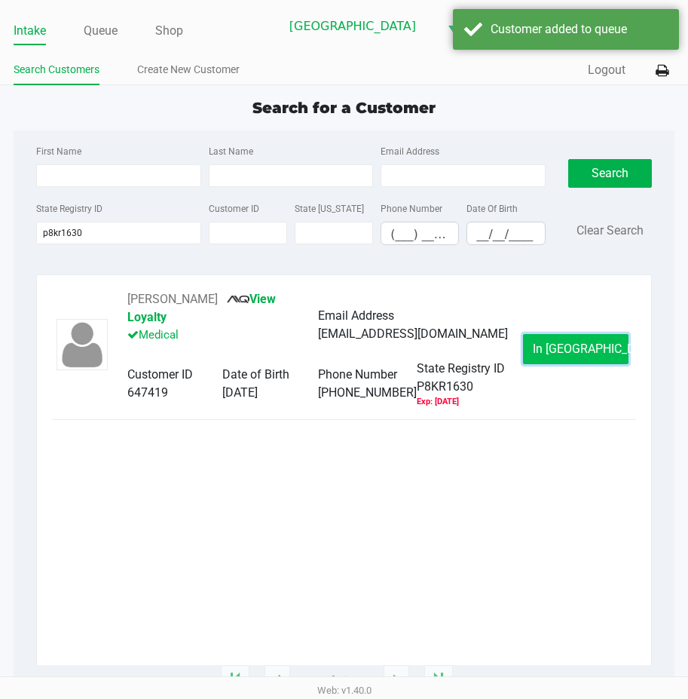
click at [572, 342] on span "In Queue" at bounding box center [596, 349] width 127 height 14
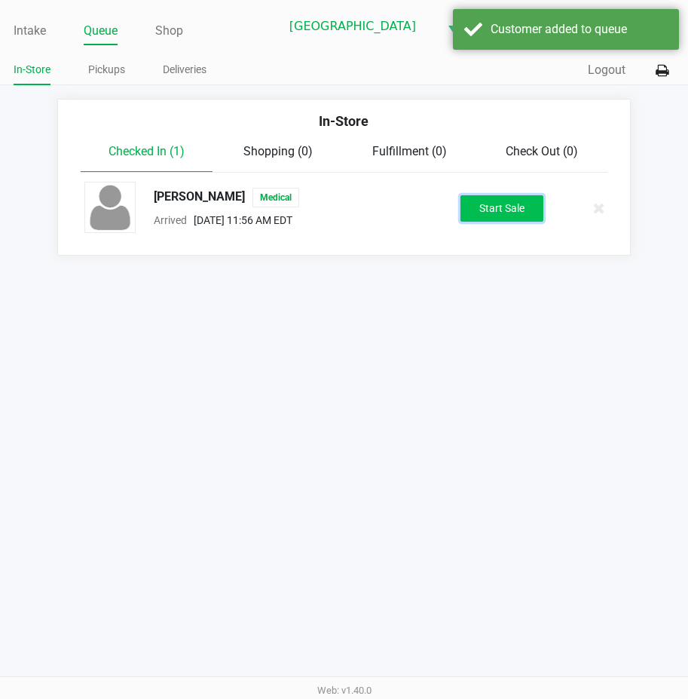
click at [517, 200] on button "Start Sale" at bounding box center [502, 208] width 83 height 26
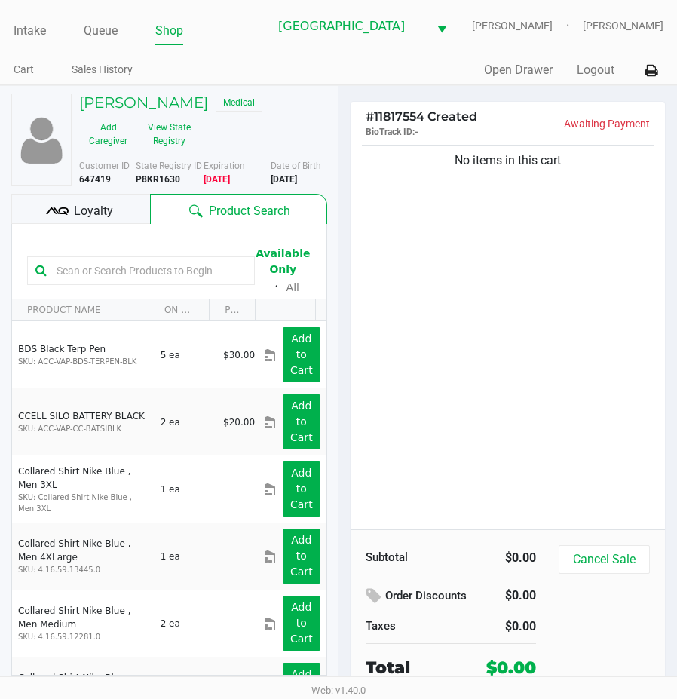
click at [511, 376] on div "No items in this cart" at bounding box center [508, 336] width 314 height 388
click at [149, 110] on h5 "DIANE BARBER" at bounding box center [143, 103] width 129 height 18
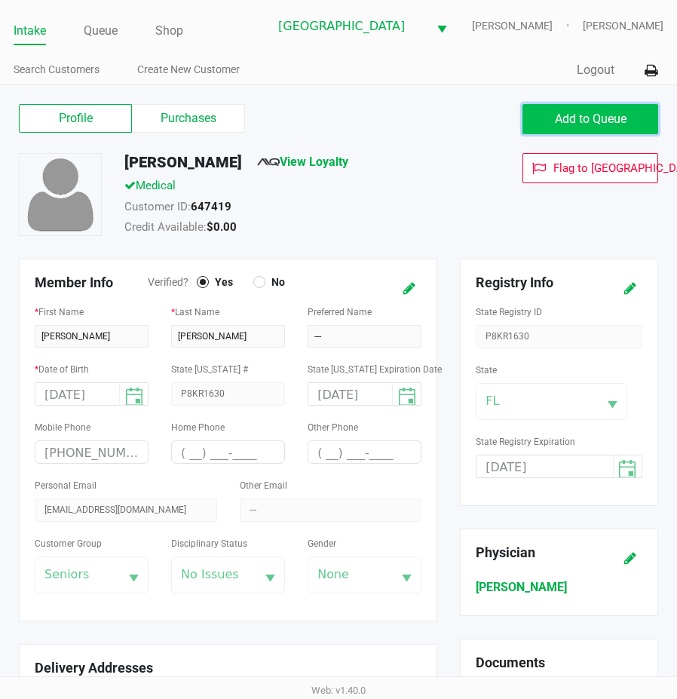
click at [561, 126] on span "Add to Queue" at bounding box center [591, 119] width 72 height 14
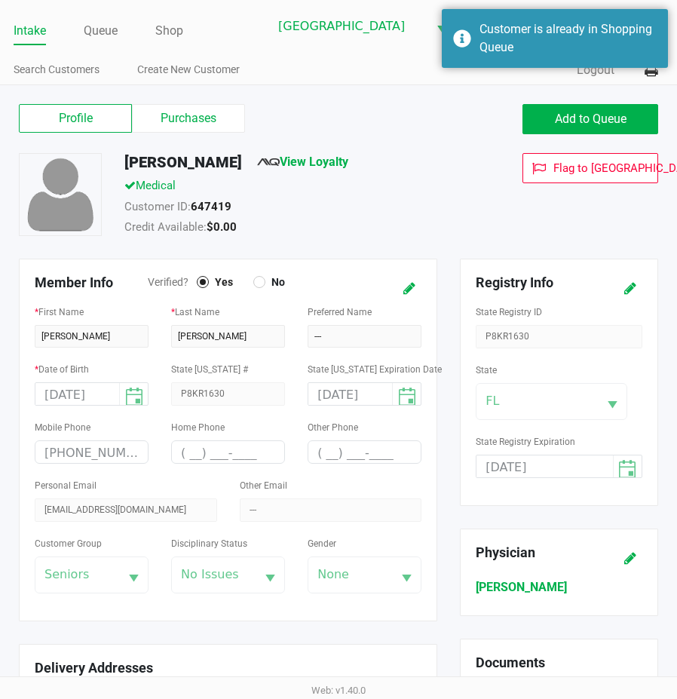
click at [79, 38] on ul "Intake Queue Shop" at bounding box center [141, 32] width 255 height 26
click at [96, 36] on link "Queue" at bounding box center [101, 30] width 34 height 21
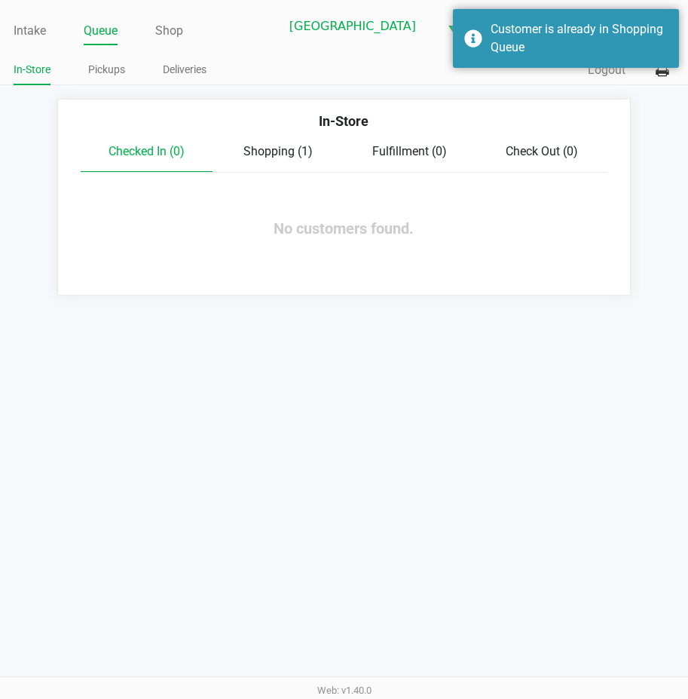
click at [260, 147] on span "Shopping (1)" at bounding box center [278, 151] width 69 height 14
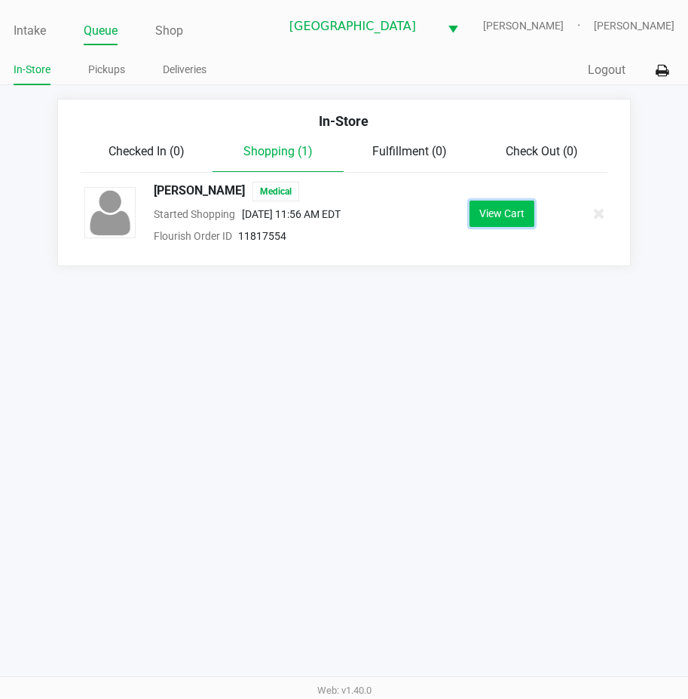
click at [520, 219] on button "View Cart" at bounding box center [502, 214] width 65 height 26
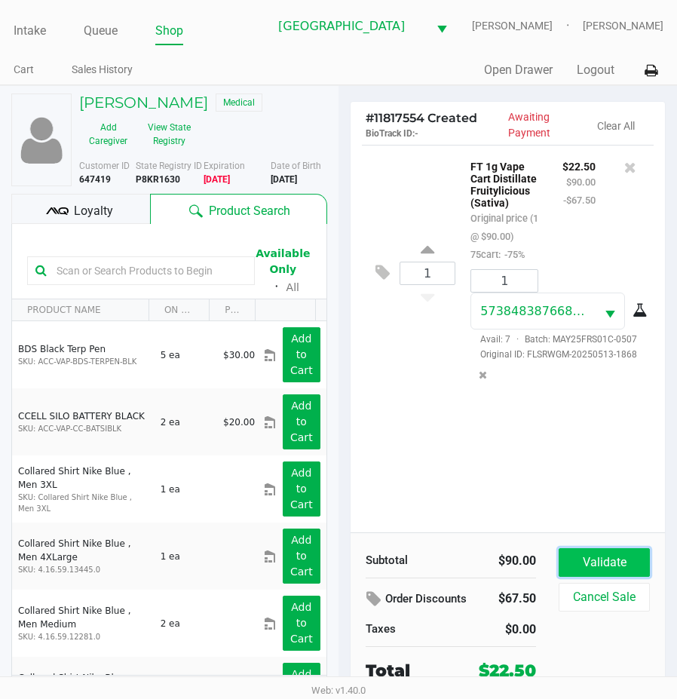
click at [624, 575] on button "Validate" at bounding box center [604, 562] width 91 height 29
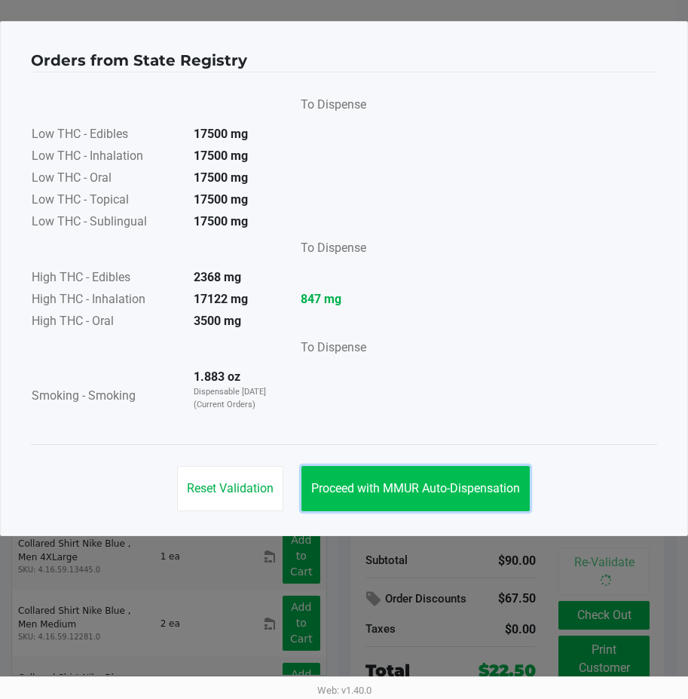
click at [454, 488] on span "Proceed with MMUR Auto-Dispensation" at bounding box center [415, 488] width 209 height 14
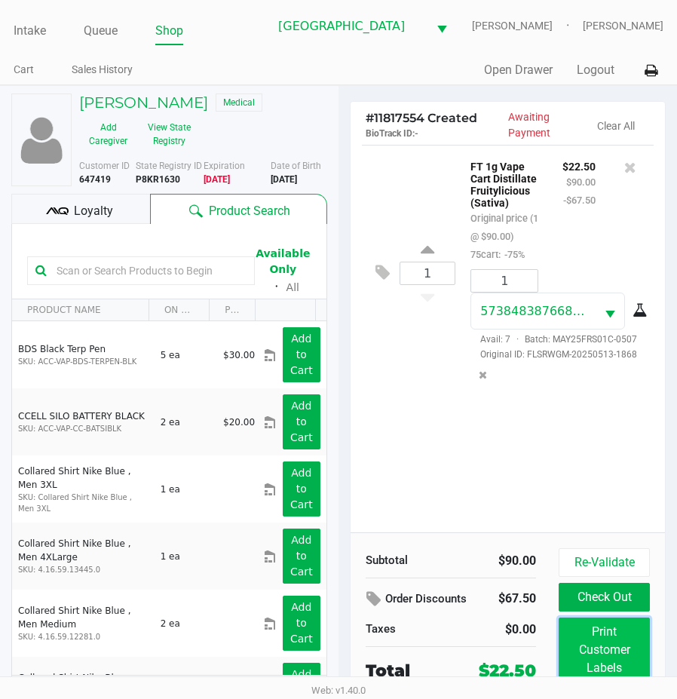
click at [603, 648] on button "Print Customer Labels" at bounding box center [604, 650] width 91 height 65
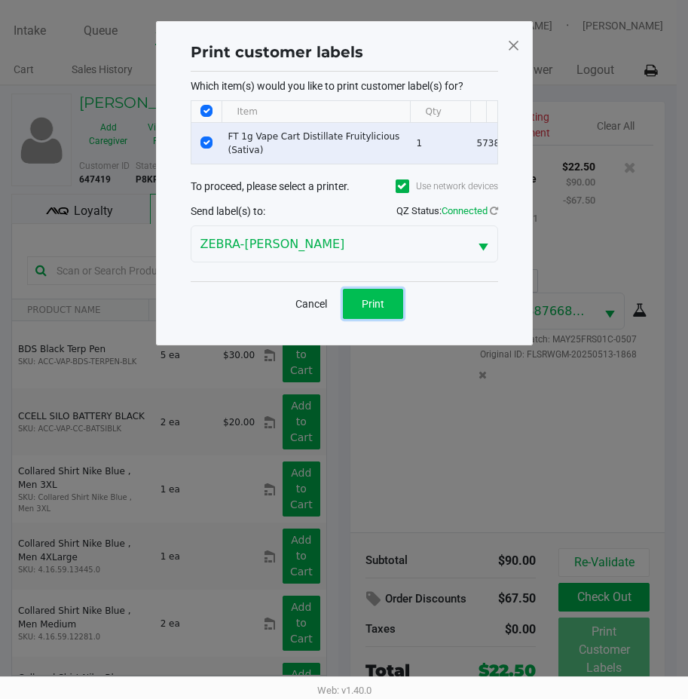
click at [366, 305] on button "Print" at bounding box center [373, 304] width 60 height 30
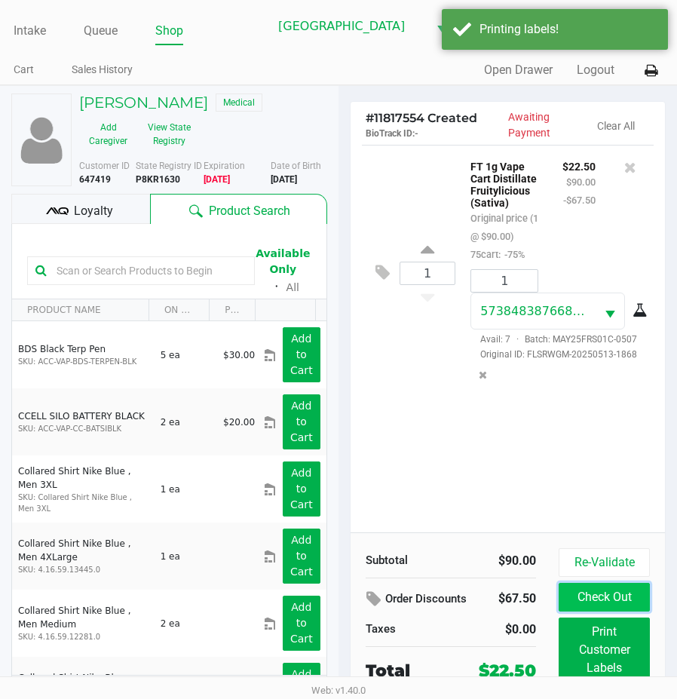
click at [596, 608] on button "Check Out" at bounding box center [604, 597] width 91 height 29
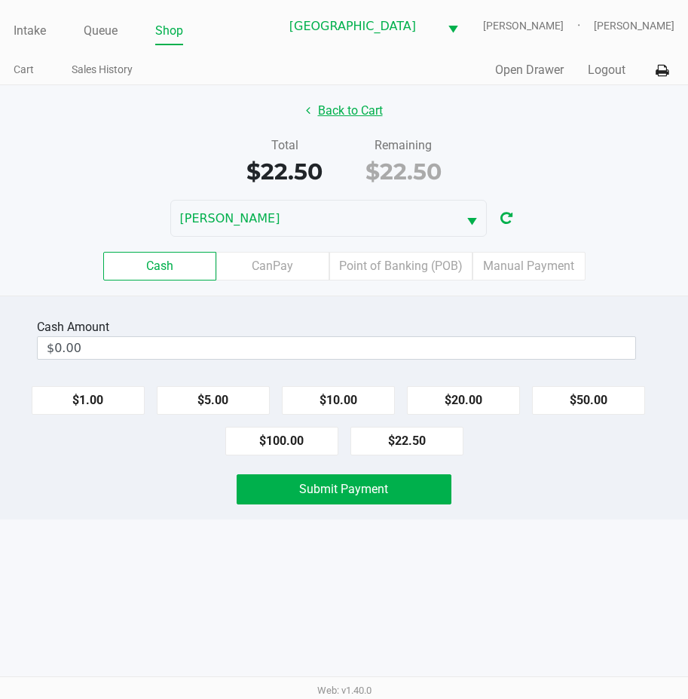
click at [351, 112] on button "Back to Cart" at bounding box center [344, 111] width 97 height 29
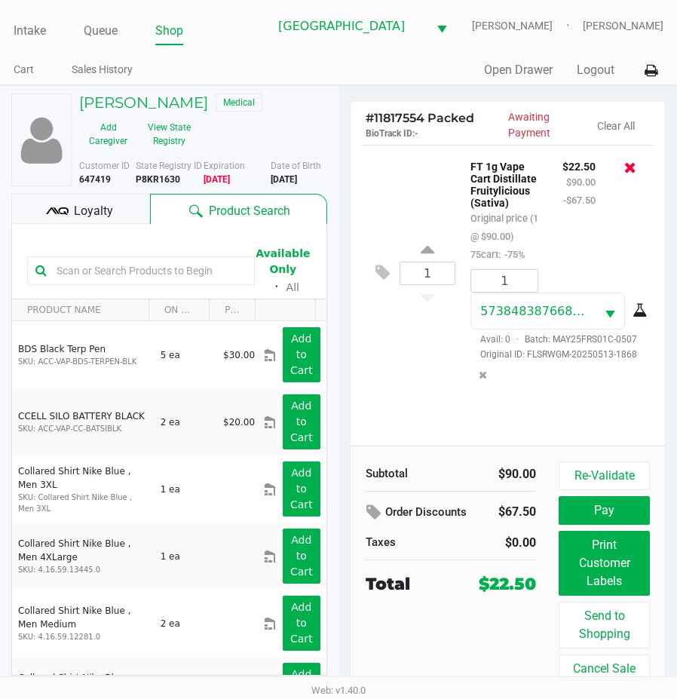
click at [632, 174] on icon at bounding box center [630, 167] width 12 height 15
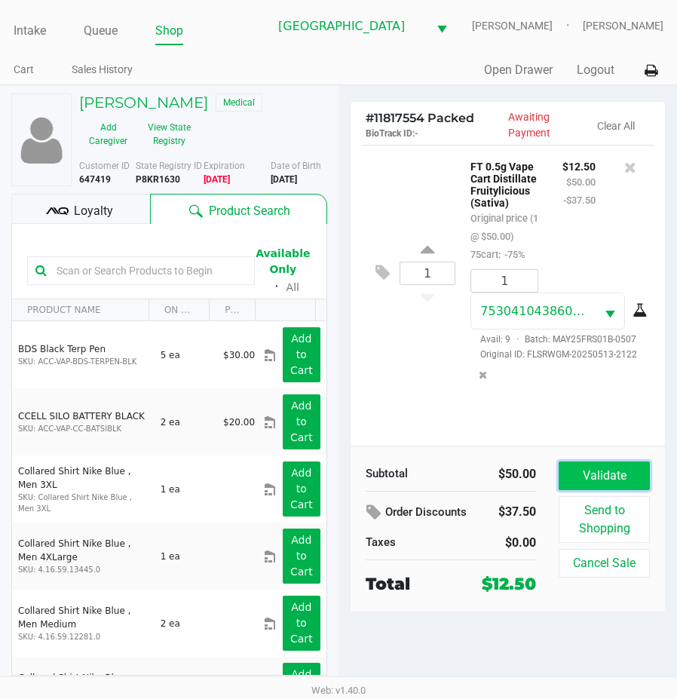
click at [601, 482] on button "Validate" at bounding box center [604, 476] width 91 height 29
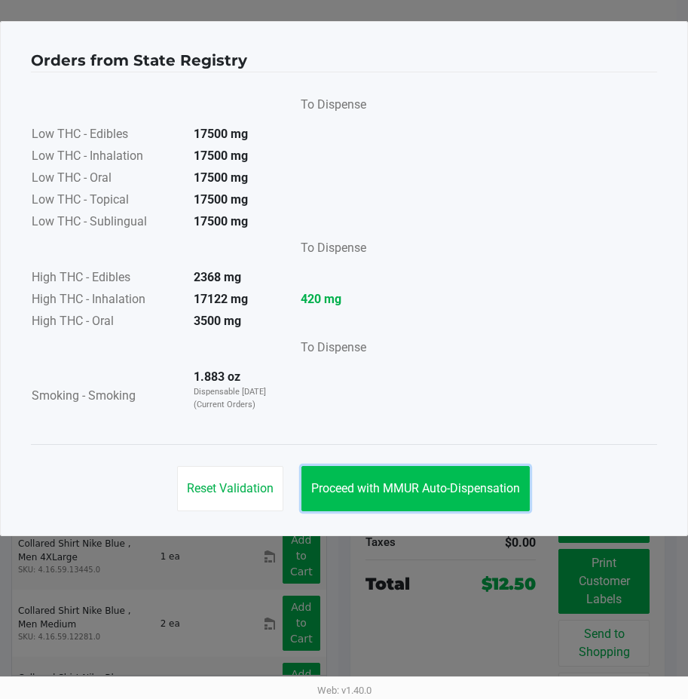
click at [452, 490] on span "Proceed with MMUR Auto-Dispensation" at bounding box center [415, 488] width 209 height 14
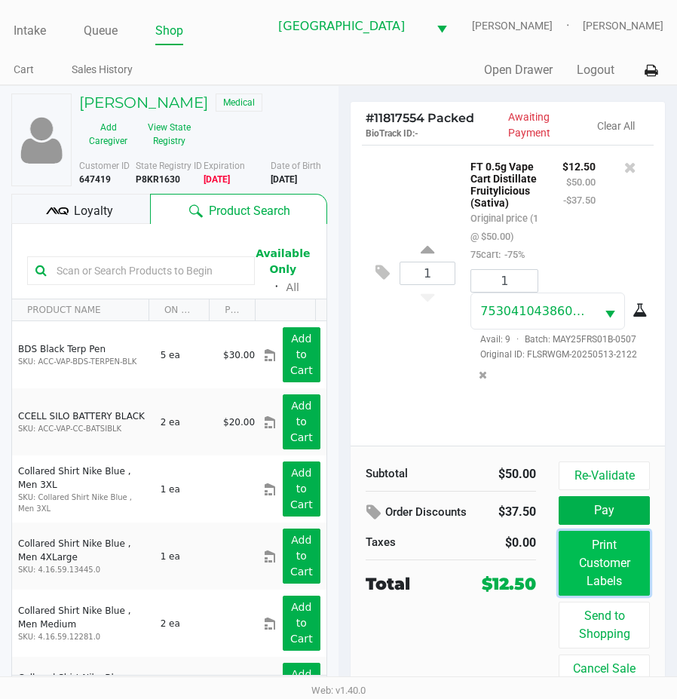
click at [609, 577] on button "Print Customer Labels" at bounding box center [604, 563] width 91 height 65
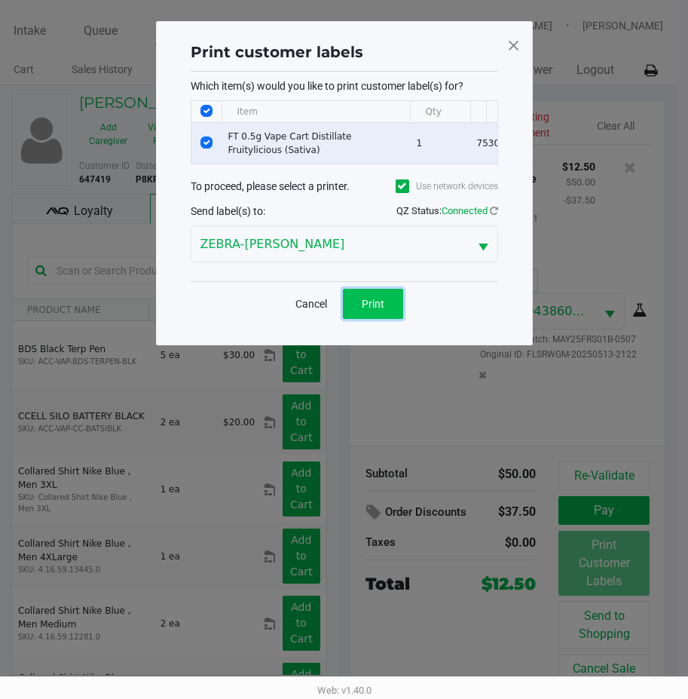
click at [391, 314] on button "Print" at bounding box center [373, 304] width 60 height 30
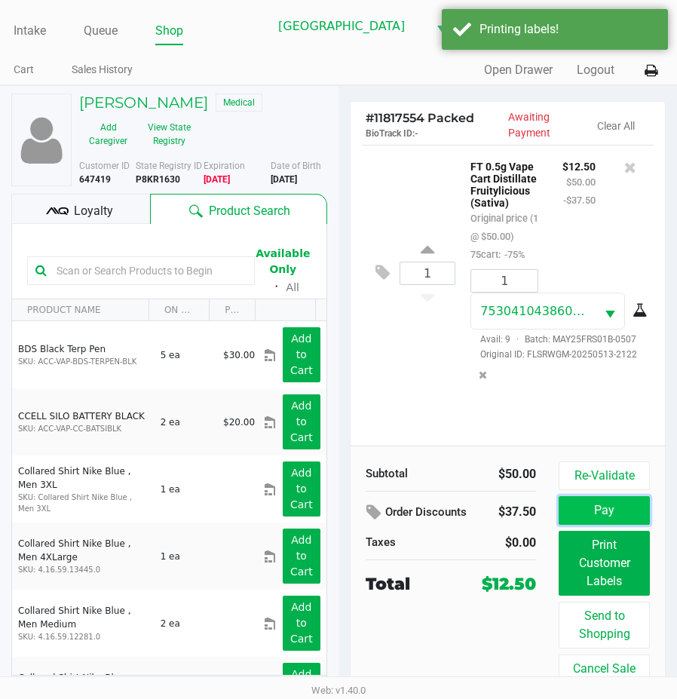
click at [587, 524] on button "Pay" at bounding box center [604, 510] width 91 height 29
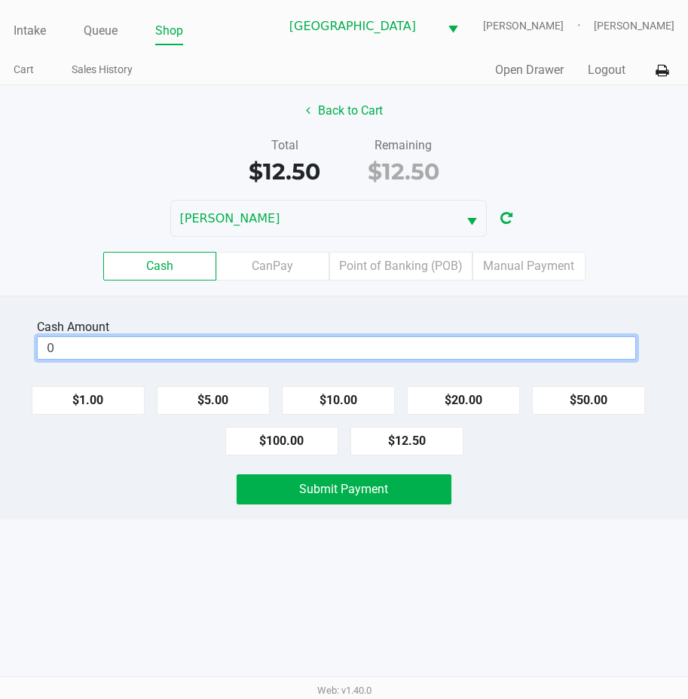
click at [72, 341] on input "0" at bounding box center [337, 348] width 598 height 22
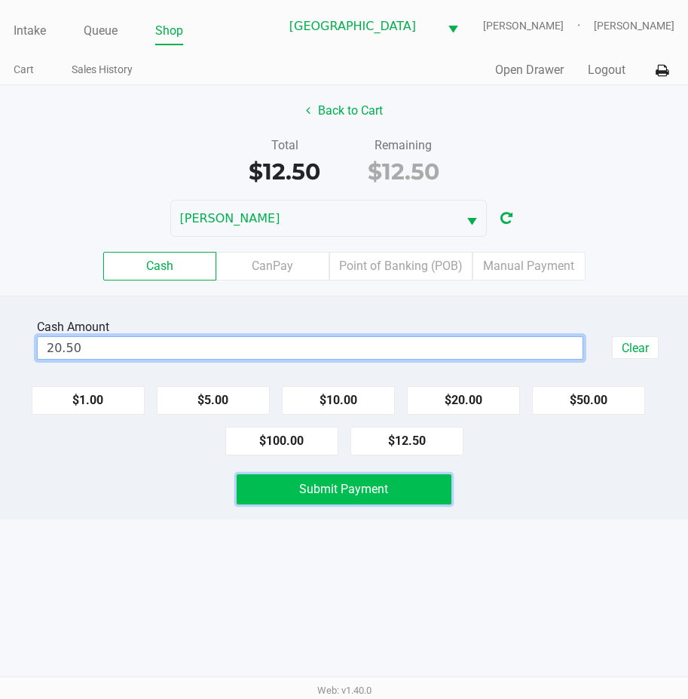
type input "$20.50"
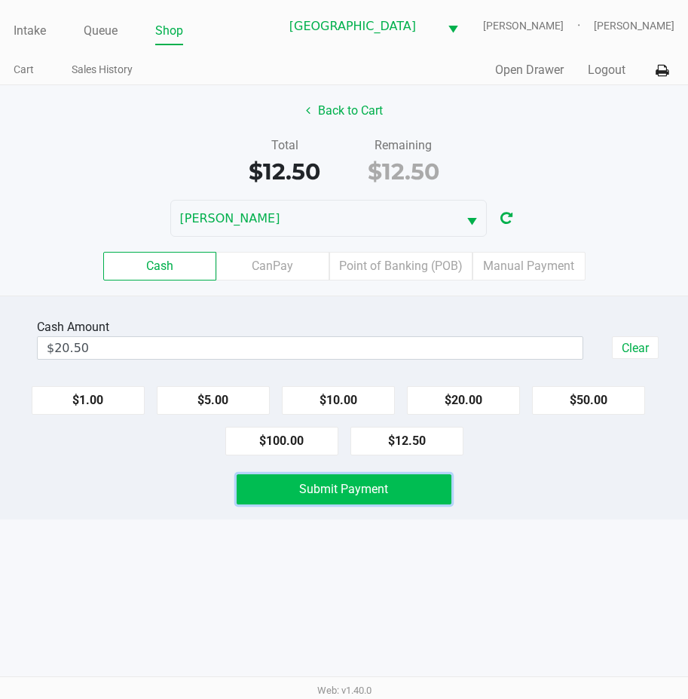
click at [295, 485] on button "Submit Payment" at bounding box center [344, 489] width 214 height 30
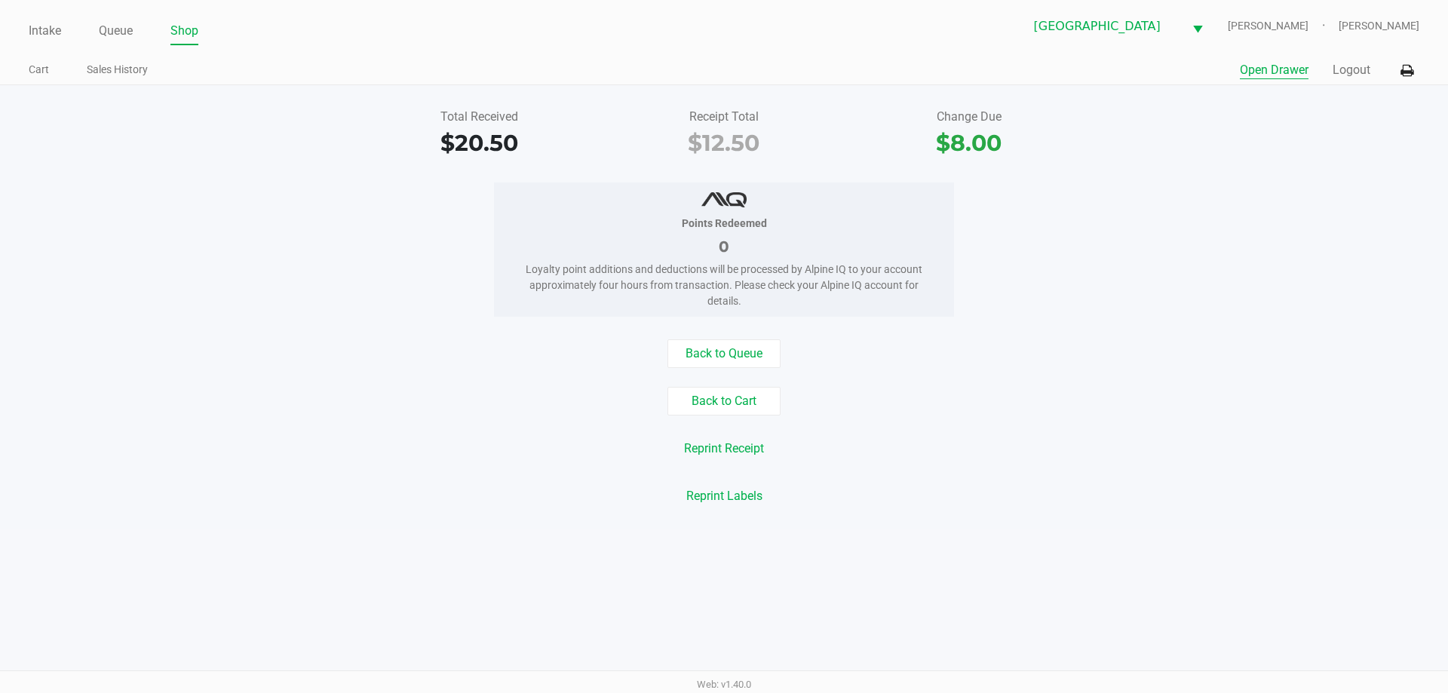
click at [40, 24] on link "Intake" at bounding box center [45, 30] width 32 height 21
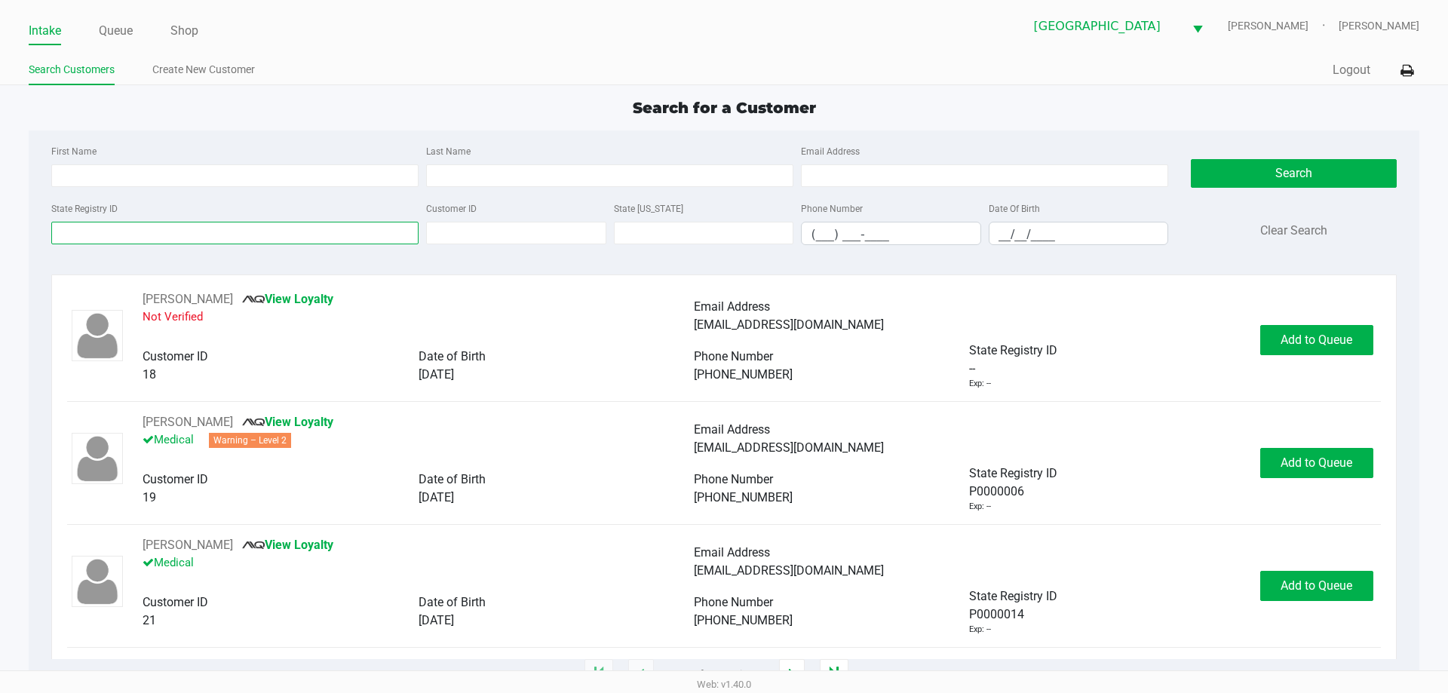
click at [225, 233] on input "State Registry ID" at bounding box center [234, 233] width 367 height 23
click at [241, 174] on input "First Name" at bounding box center [234, 175] width 367 height 23
type input "daniel"
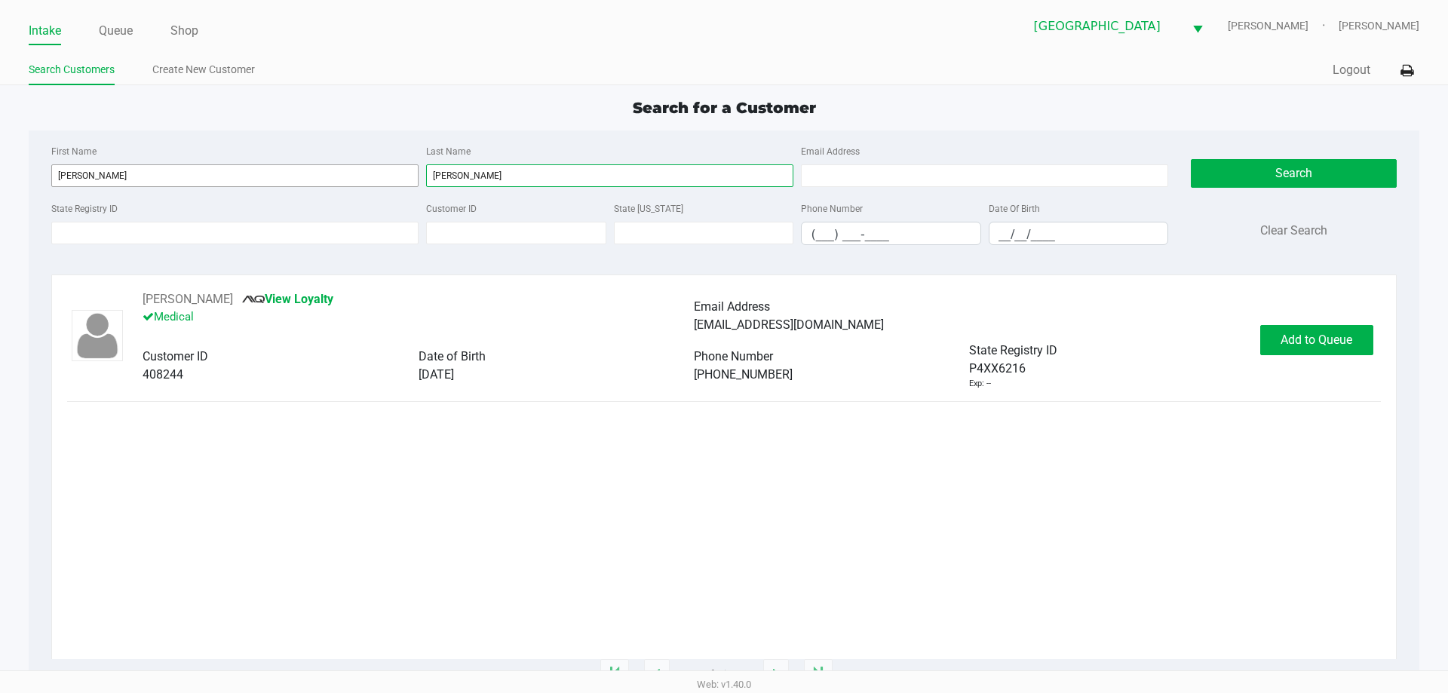
type input "dawson"
click at [1310, 348] on button "Add to Queue" at bounding box center [1316, 340] width 113 height 30
click at [1330, 351] on div "Add to Queue" at bounding box center [1316, 340] width 113 height 30
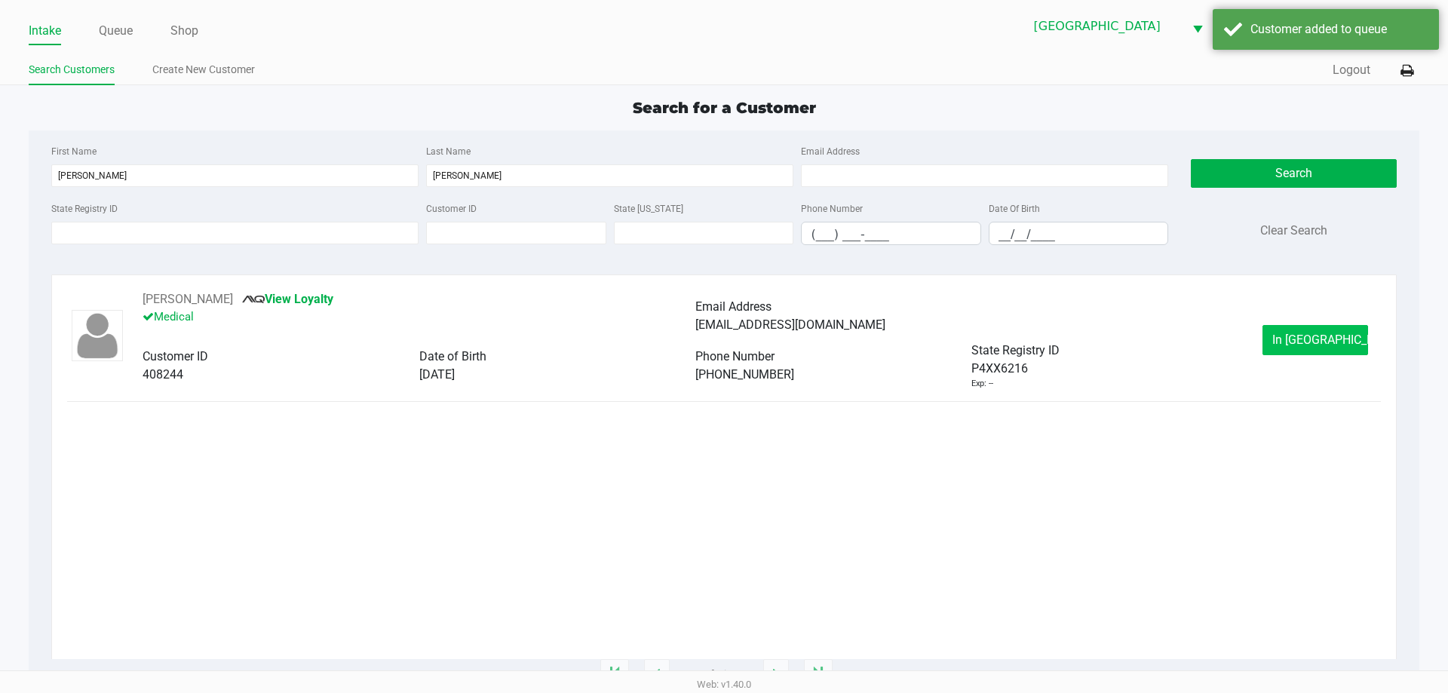
click at [1330, 336] on span "In Queue" at bounding box center [1335, 340] width 127 height 14
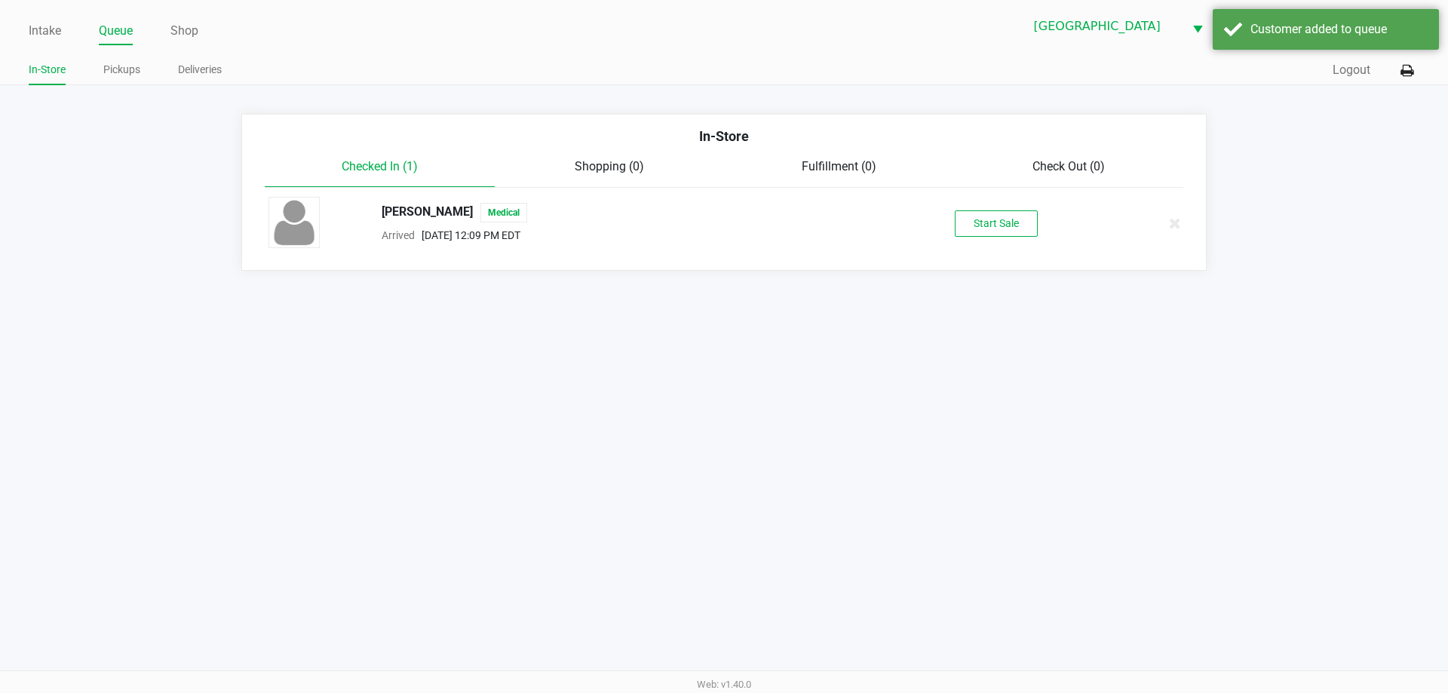
click at [1010, 213] on button "Start Sale" at bounding box center [996, 223] width 83 height 26
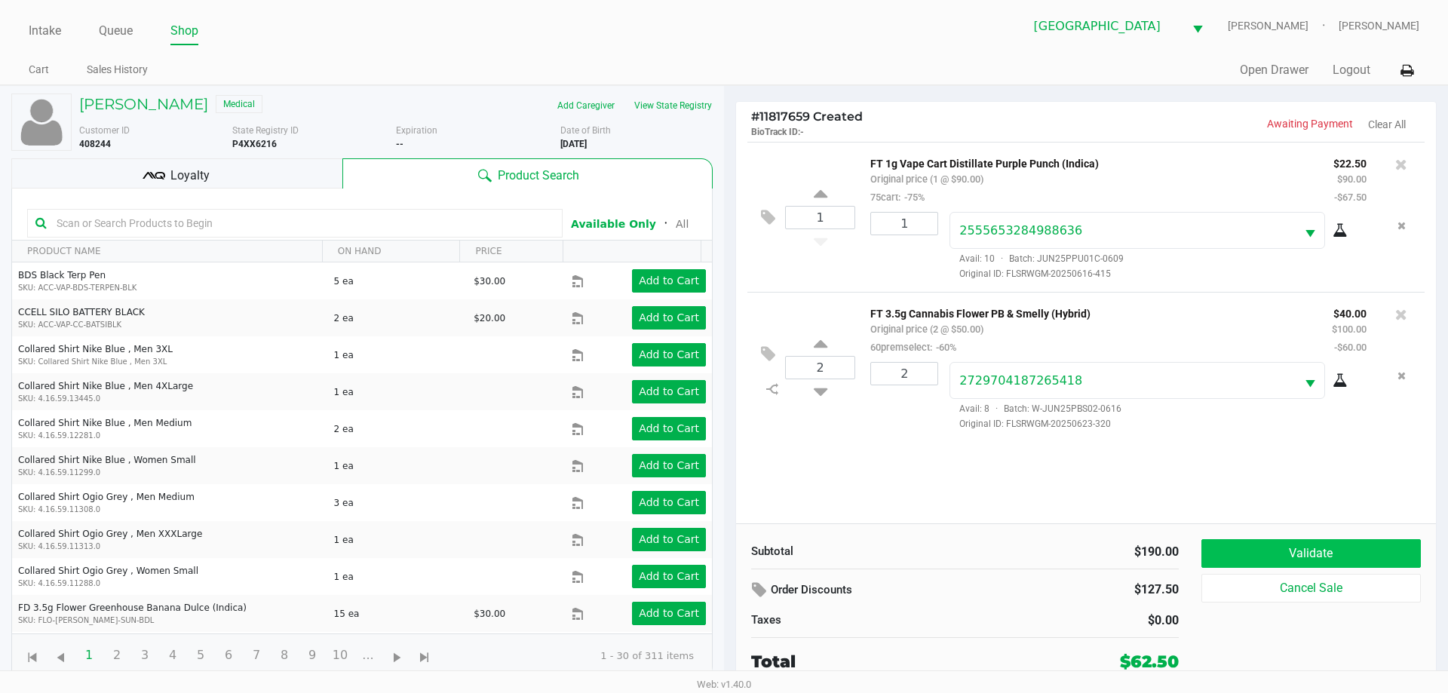
click at [1357, 555] on button "Validate" at bounding box center [1310, 553] width 219 height 29
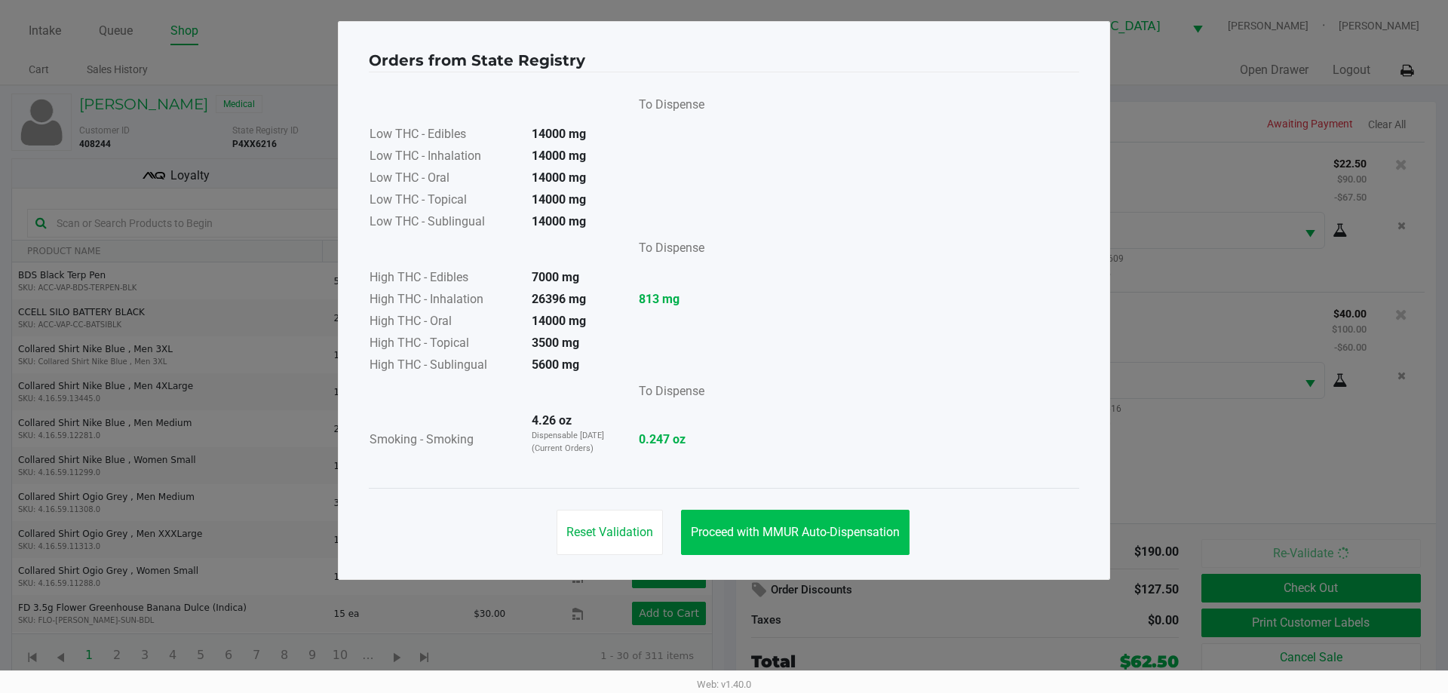
click at [793, 521] on button "Proceed with MMUR Auto-Dispensation" at bounding box center [795, 532] width 228 height 45
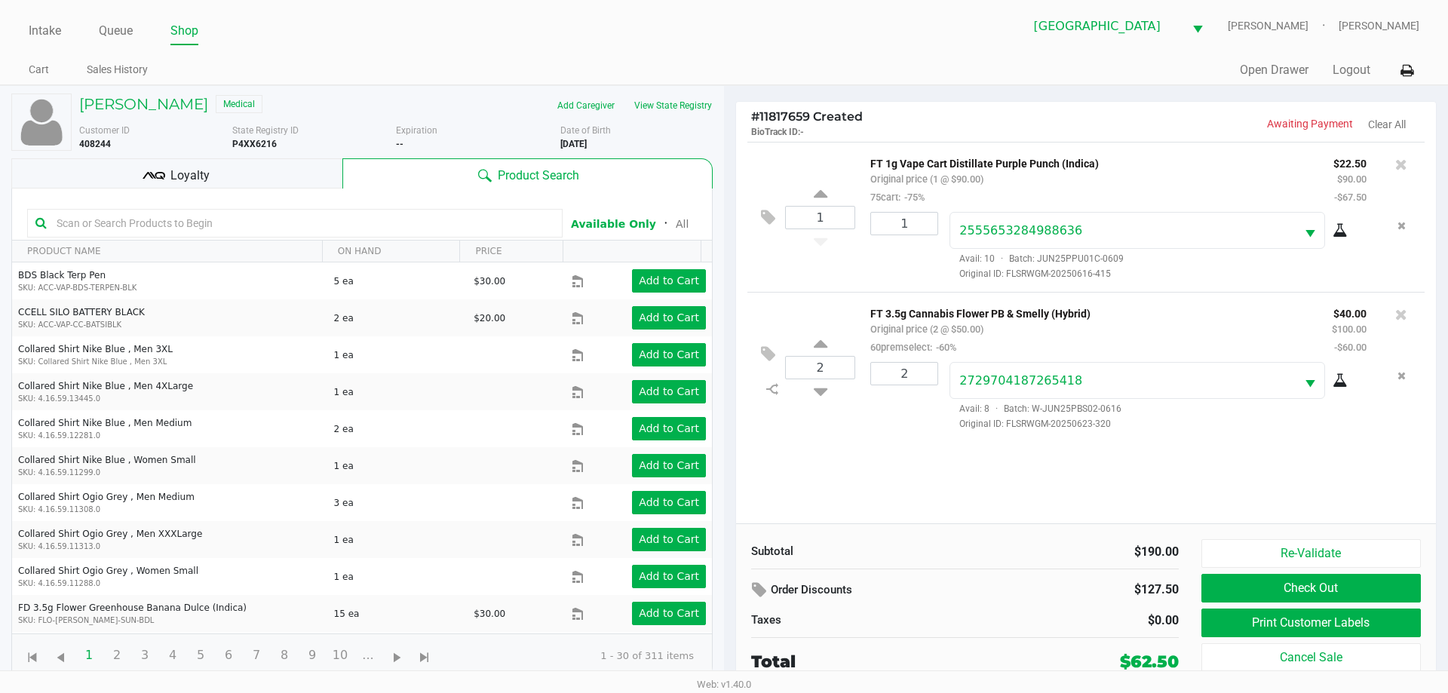
click at [276, 164] on div "Loyalty" at bounding box center [176, 173] width 331 height 30
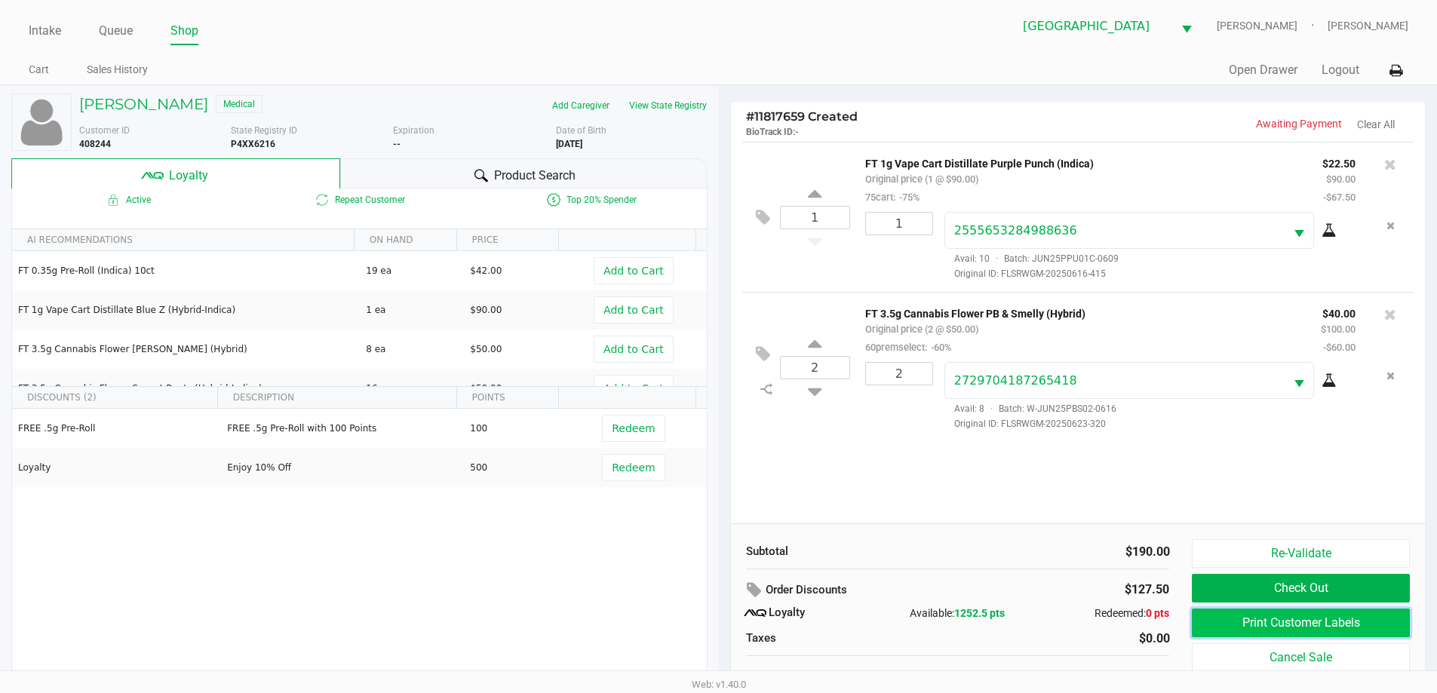
click at [1307, 631] on button "Print Customer Labels" at bounding box center [1299, 623] width 217 height 29
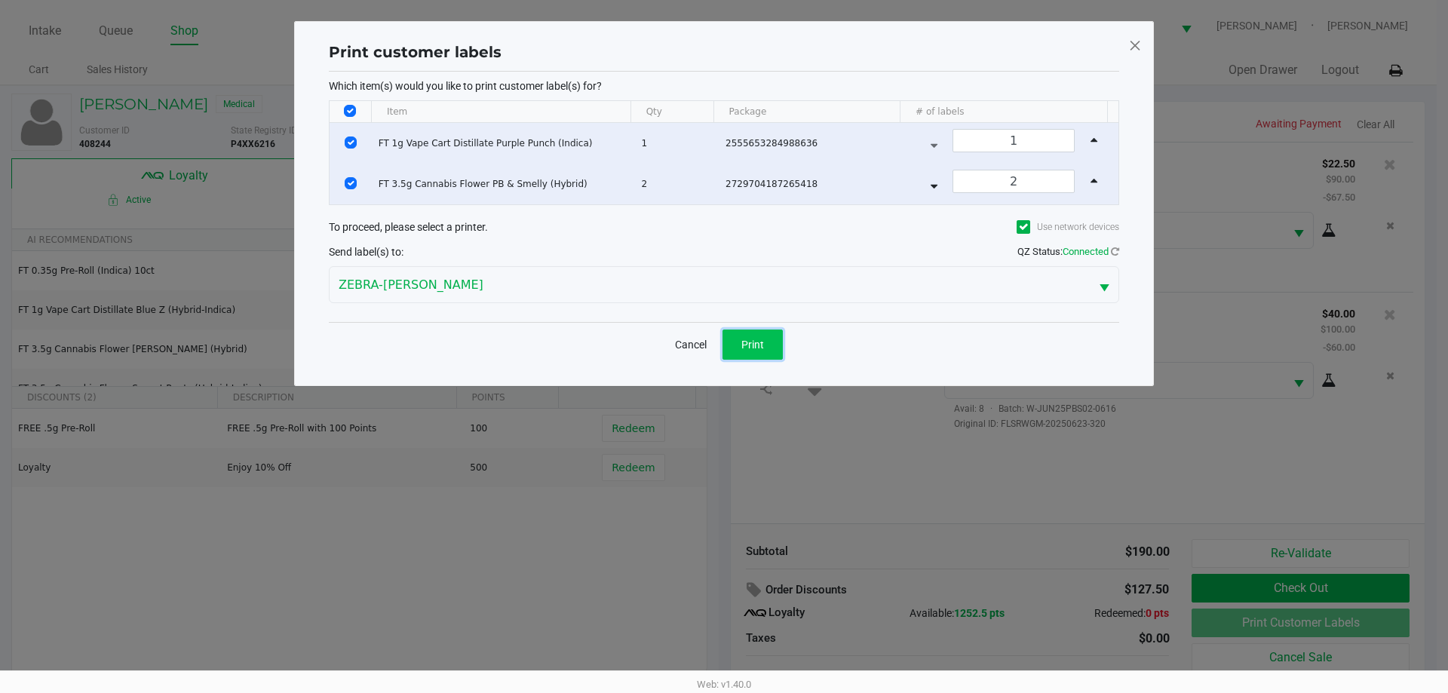
click at [751, 335] on button "Print" at bounding box center [752, 345] width 60 height 30
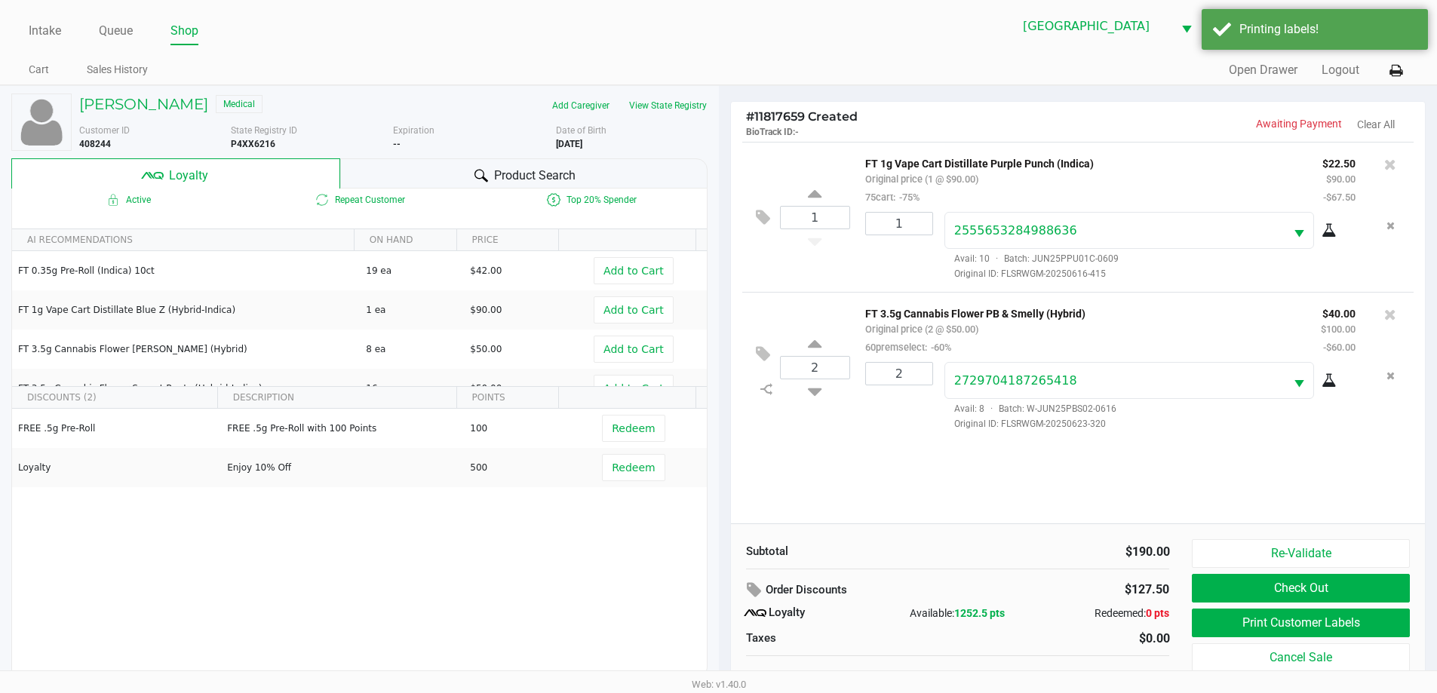
scroll to position [15, 0]
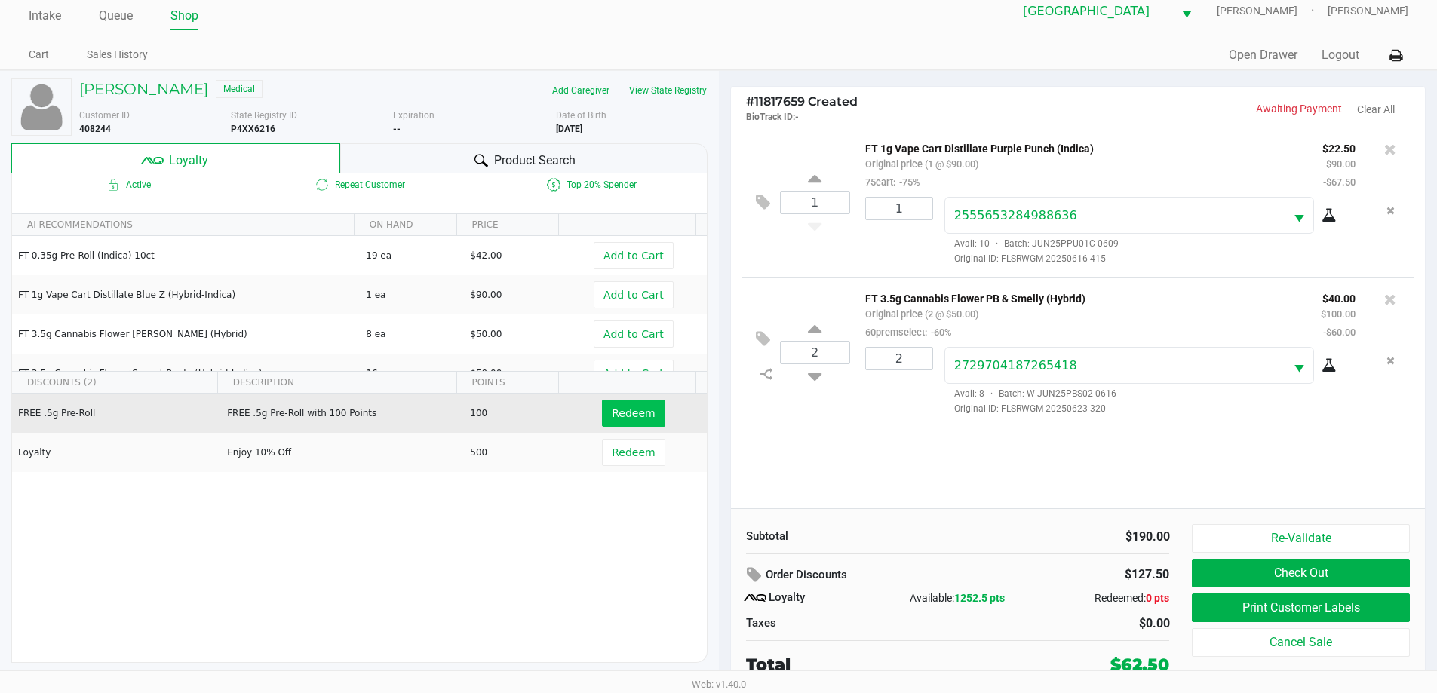
click at [629, 417] on span "Redeem" at bounding box center [633, 413] width 43 height 12
click at [636, 458] on div at bounding box center [718, 364] width 1437 height 436
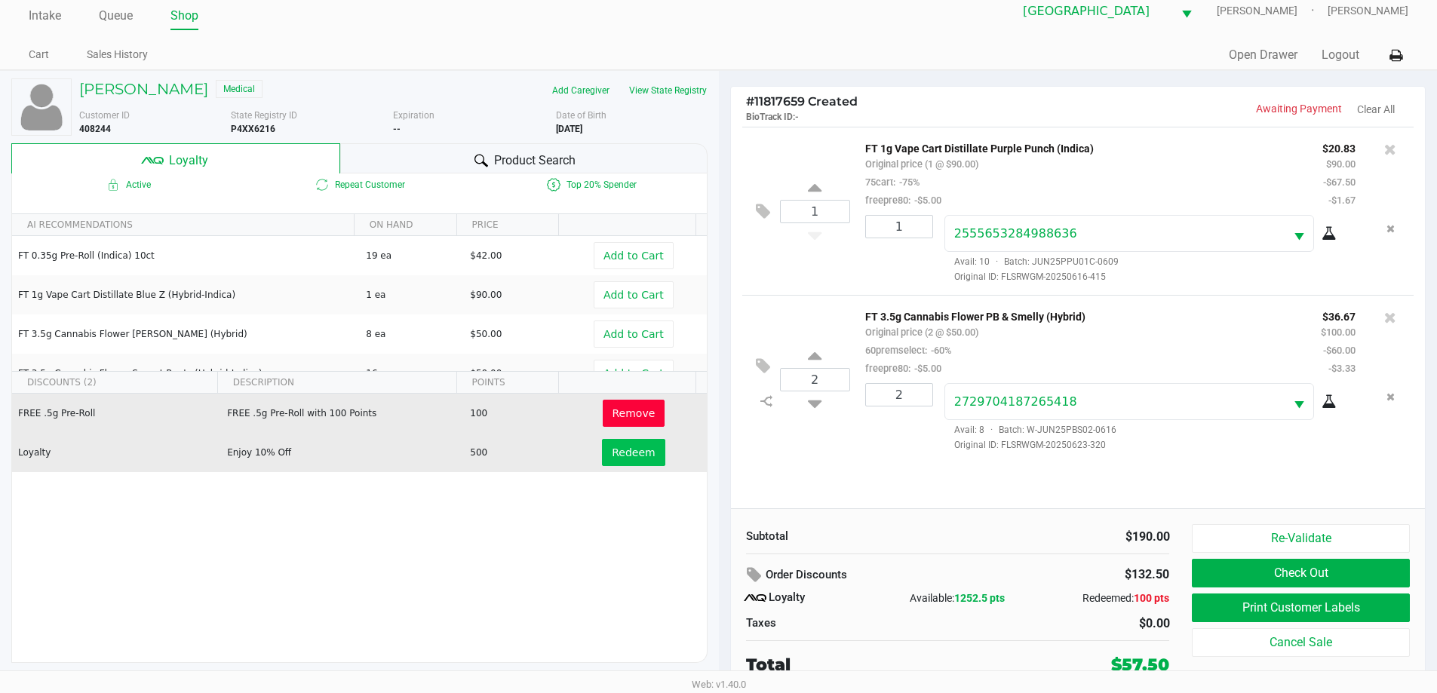
click at [625, 448] on span "Redeem" at bounding box center [633, 452] width 43 height 12
click at [633, 413] on span "Remove" at bounding box center [633, 413] width 43 height 12
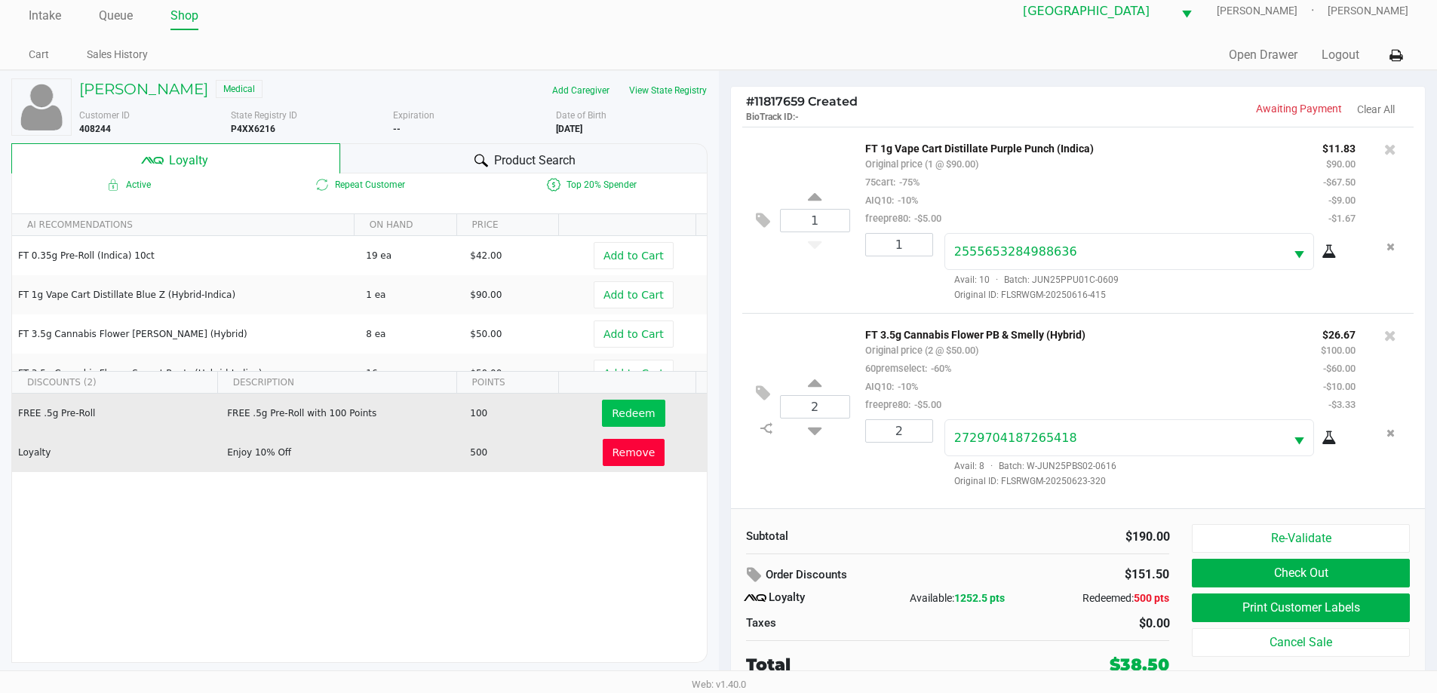
click at [1340, 565] on button "Check Out" at bounding box center [1299, 573] width 217 height 29
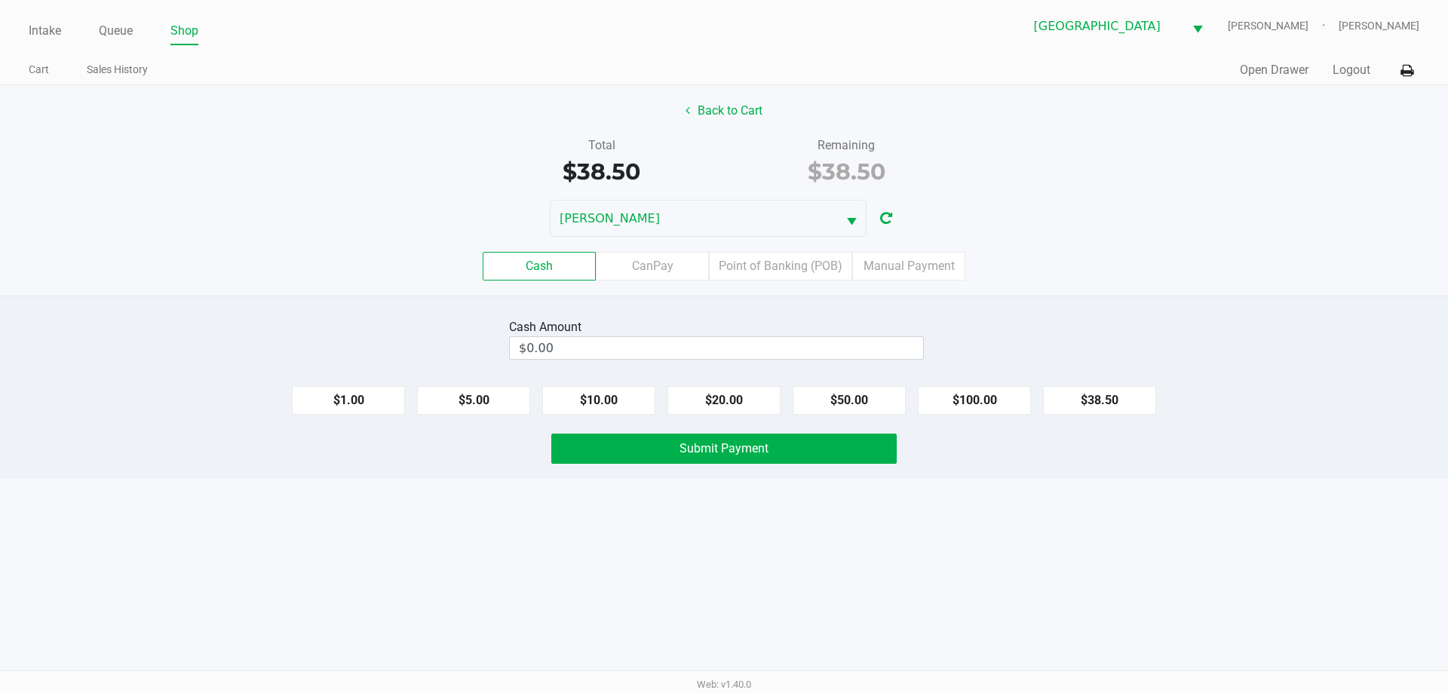
click at [789, 278] on label "Point of Banking (POB)" at bounding box center [780, 266] width 143 height 29
click at [0, 0] on 7 "Point of Banking (POB)" at bounding box center [0, 0] width 0 height 0
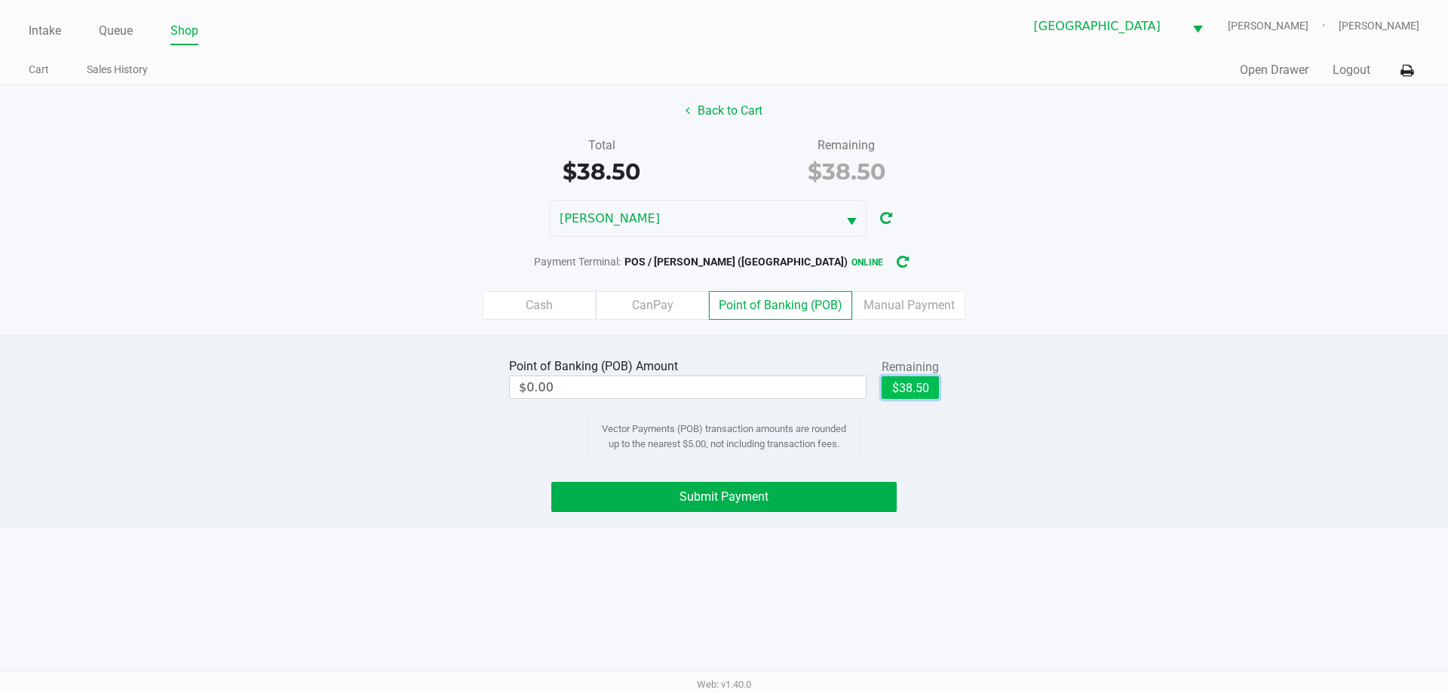
click at [913, 390] on button "$38.50" at bounding box center [910, 387] width 57 height 23
type input "$38.50"
click at [836, 499] on button "Submit Payment" at bounding box center [723, 497] width 345 height 30
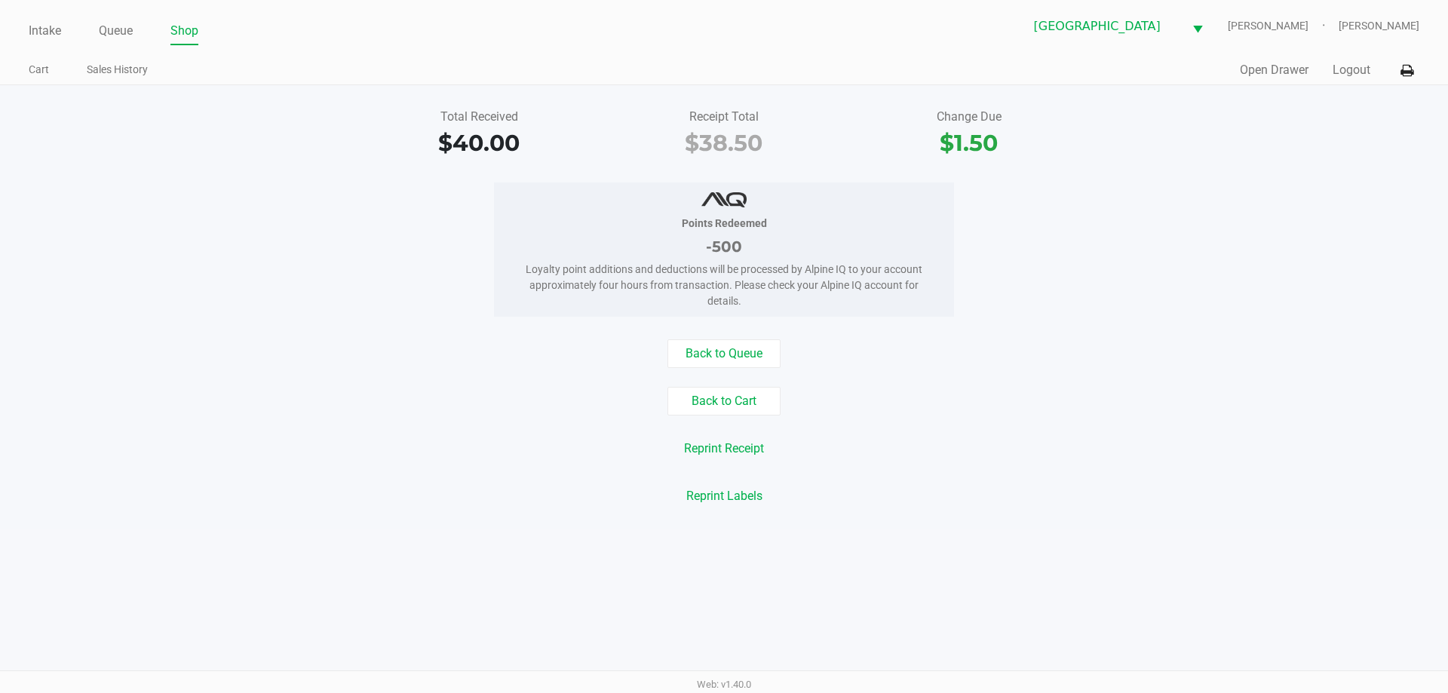
click at [116, 27] on link "Queue" at bounding box center [116, 30] width 34 height 21
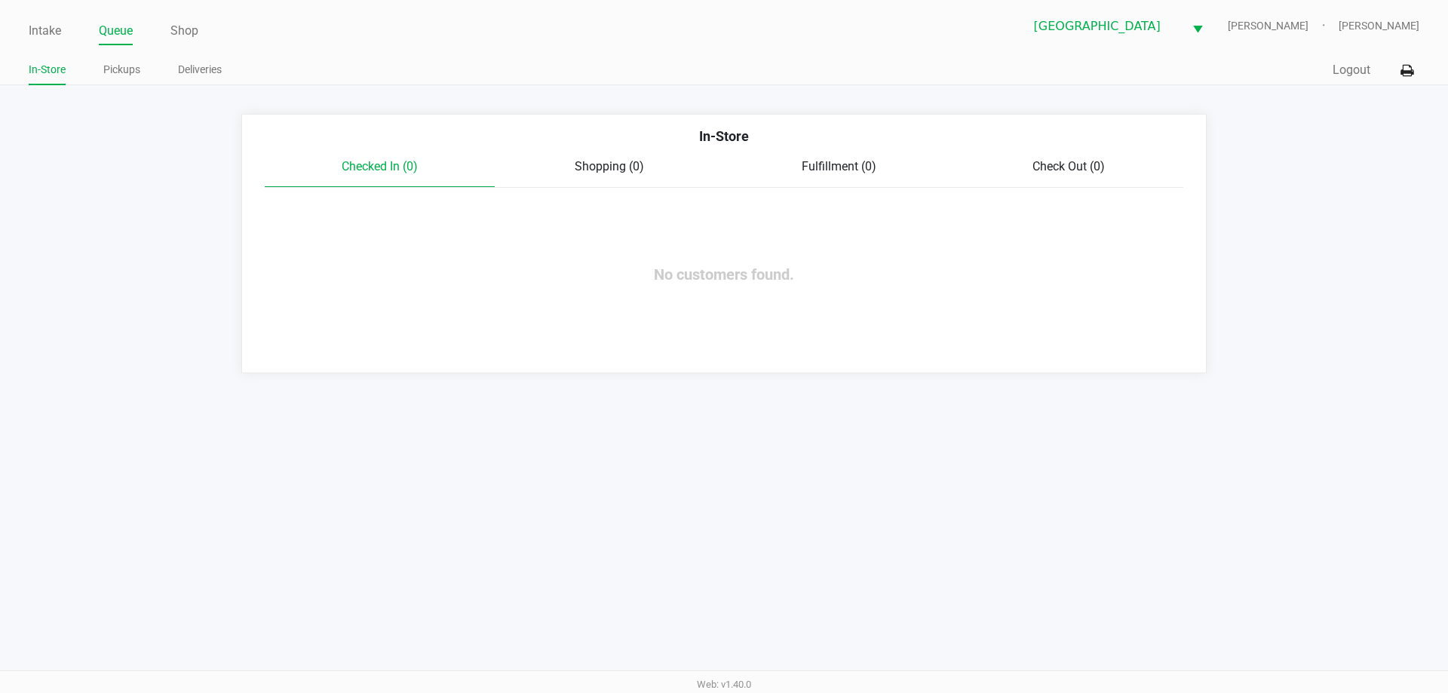
click at [133, 74] on link "Pickups" at bounding box center [121, 69] width 37 height 19
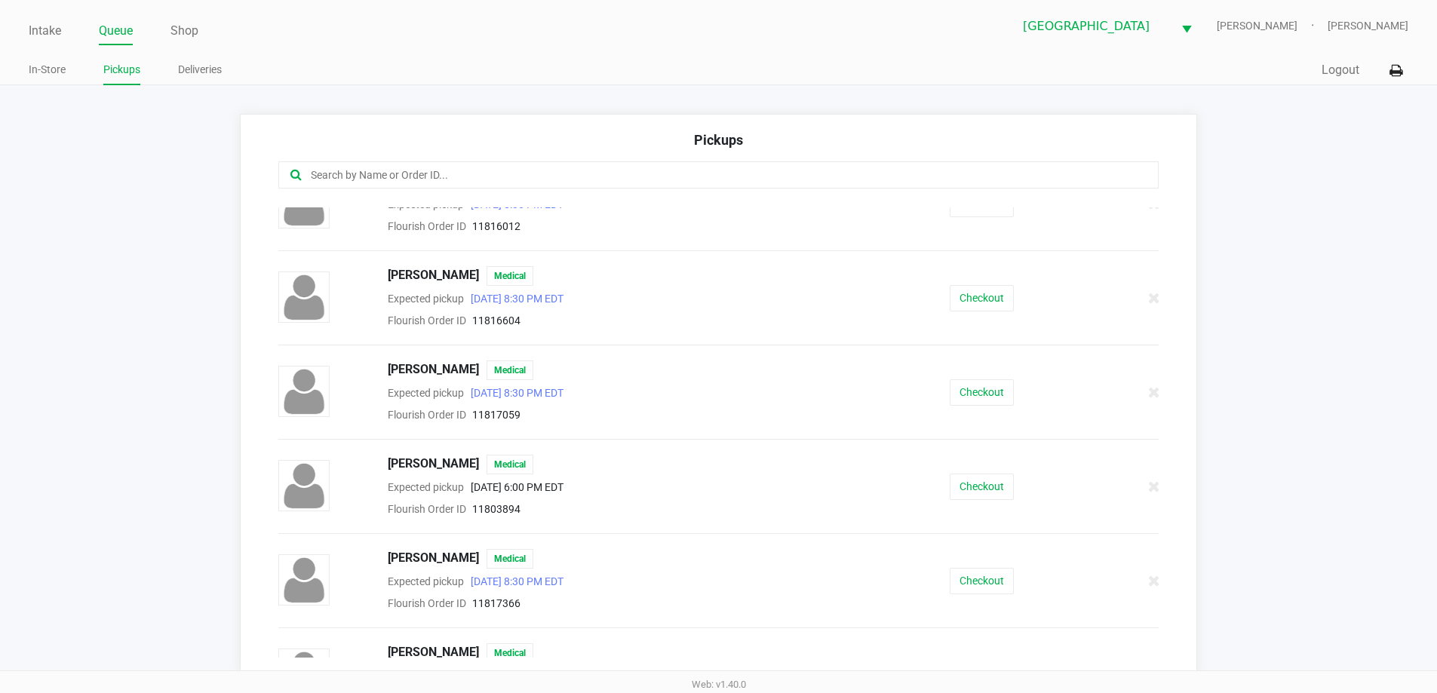
scroll to position [1545, 0]
click at [1002, 393] on button "Checkout" at bounding box center [981, 391] width 64 height 26
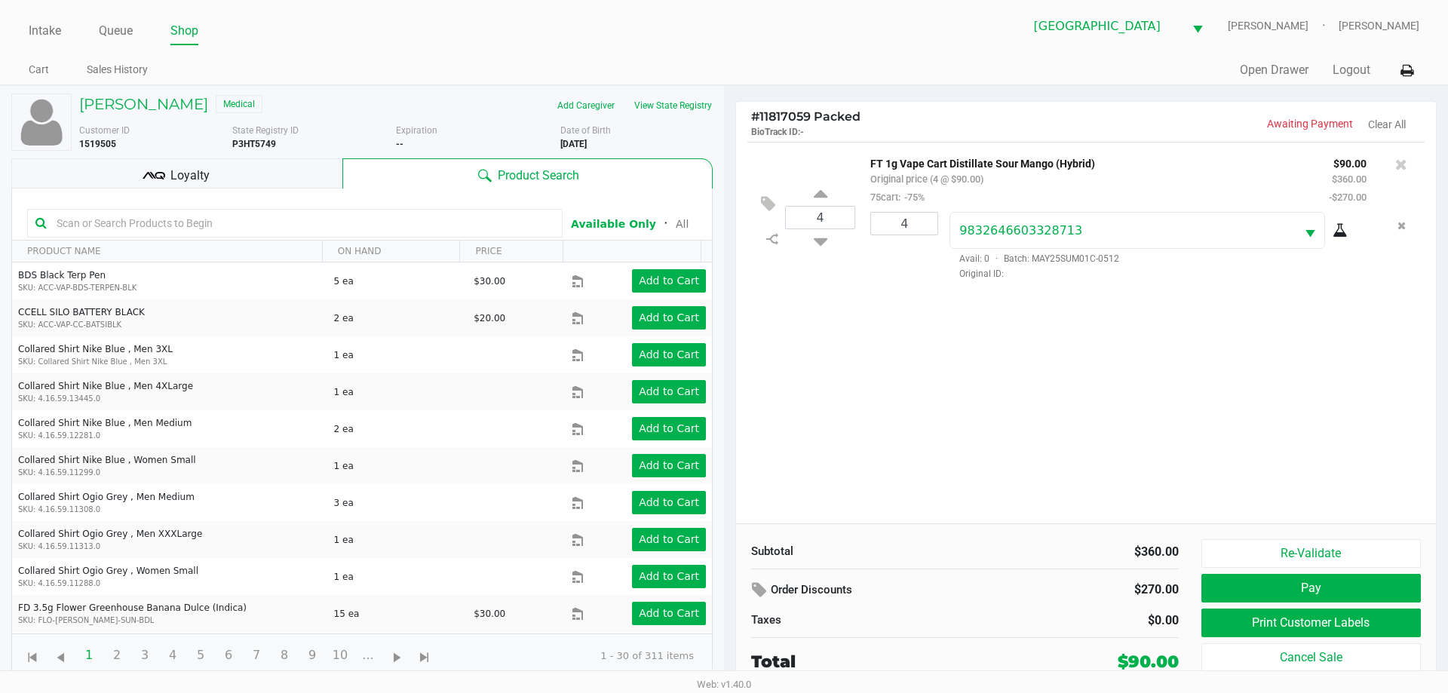
click at [229, 160] on div "Loyalty" at bounding box center [176, 173] width 331 height 30
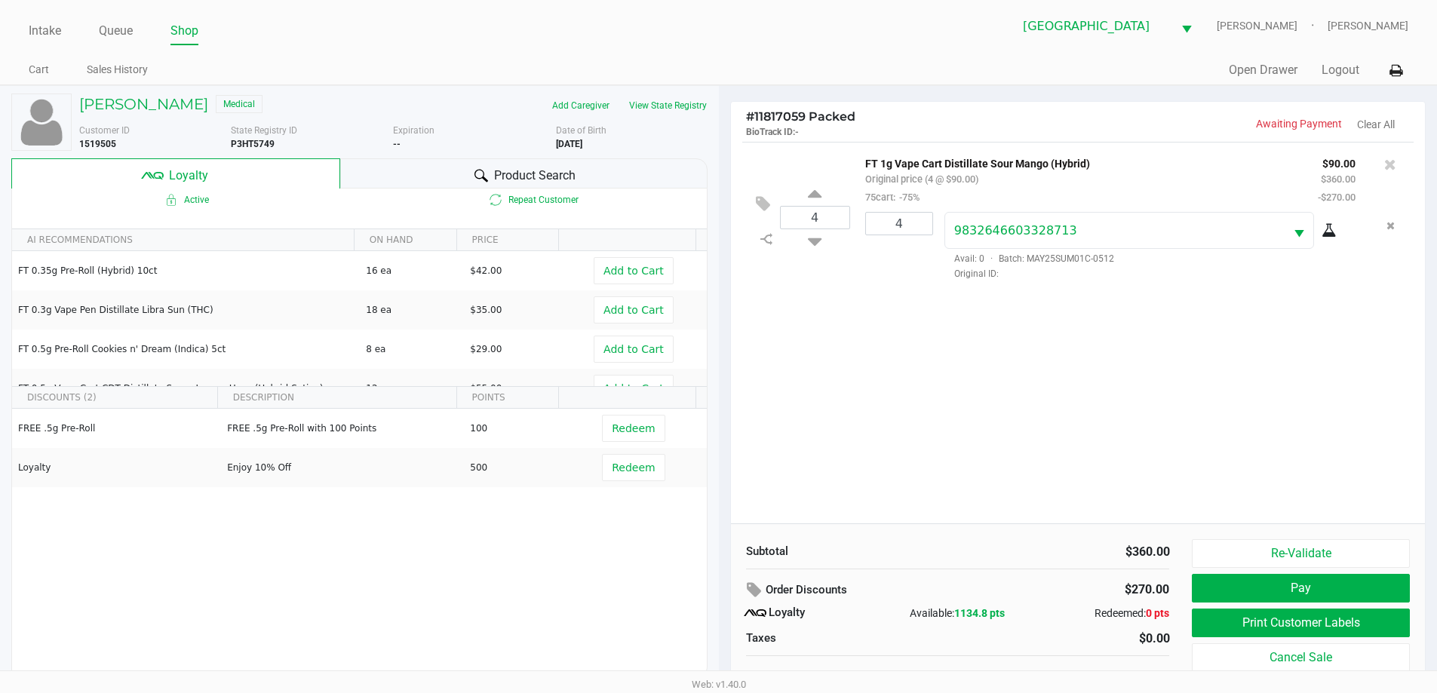
scroll to position [15, 0]
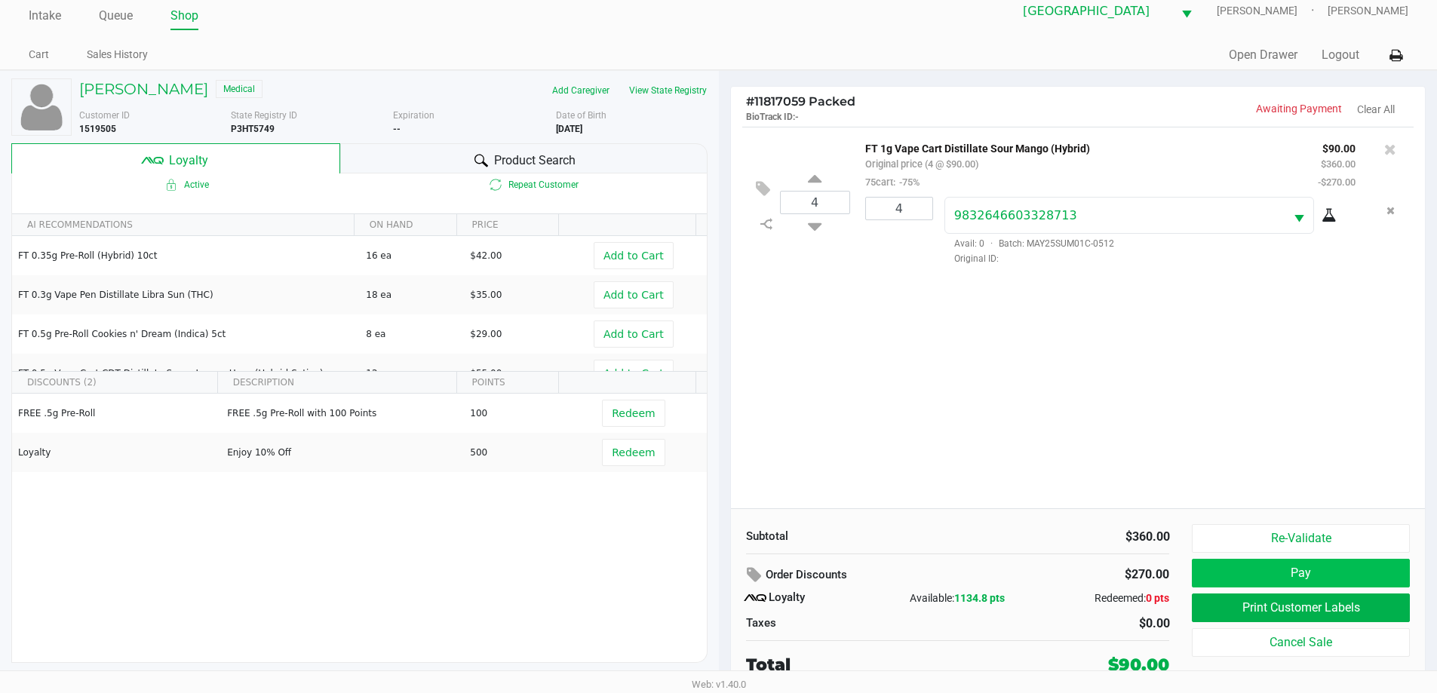
click at [1302, 577] on button "Pay" at bounding box center [1299, 573] width 217 height 29
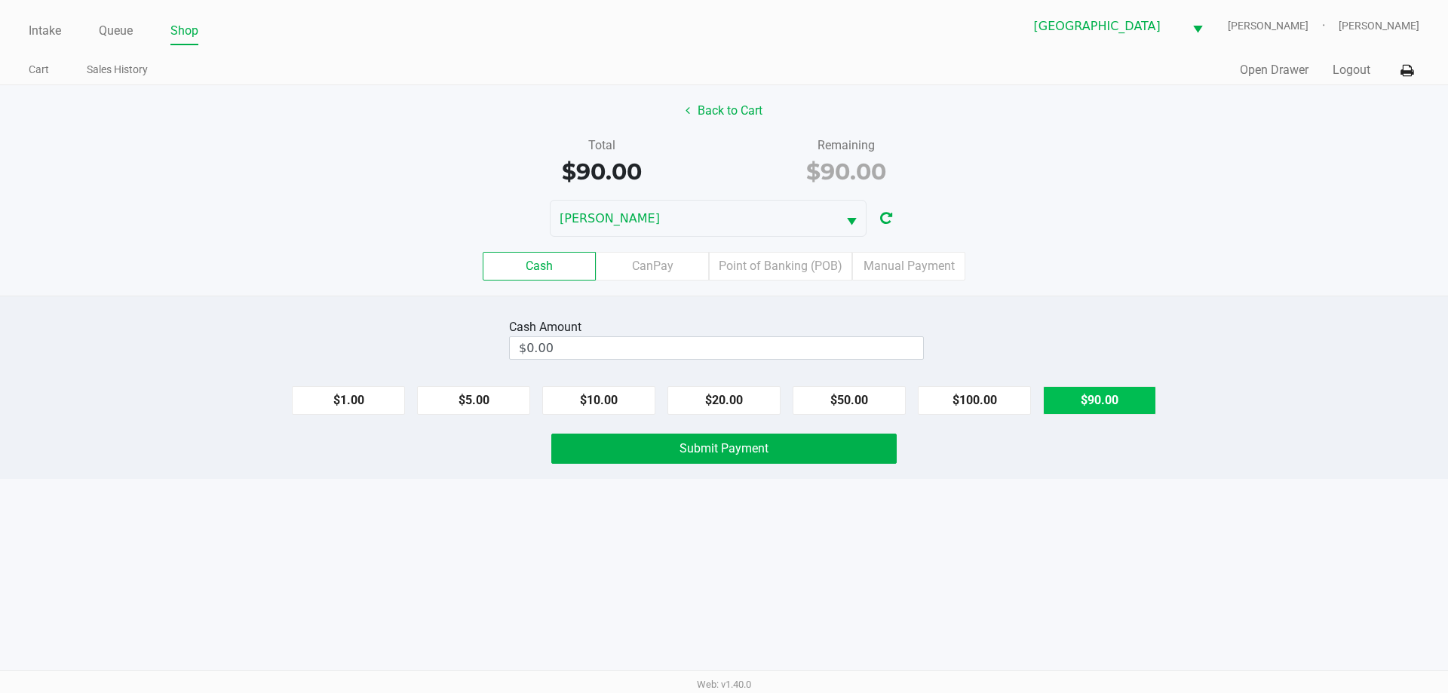
click at [1098, 396] on button "$90.00" at bounding box center [1099, 400] width 113 height 29
click at [928, 346] on button "Clear" at bounding box center [923, 347] width 47 height 23
click at [986, 406] on button "$100.00" at bounding box center [974, 400] width 113 height 29
type input "$100.00"
click at [807, 462] on button "Submit Payment" at bounding box center [723, 449] width 345 height 30
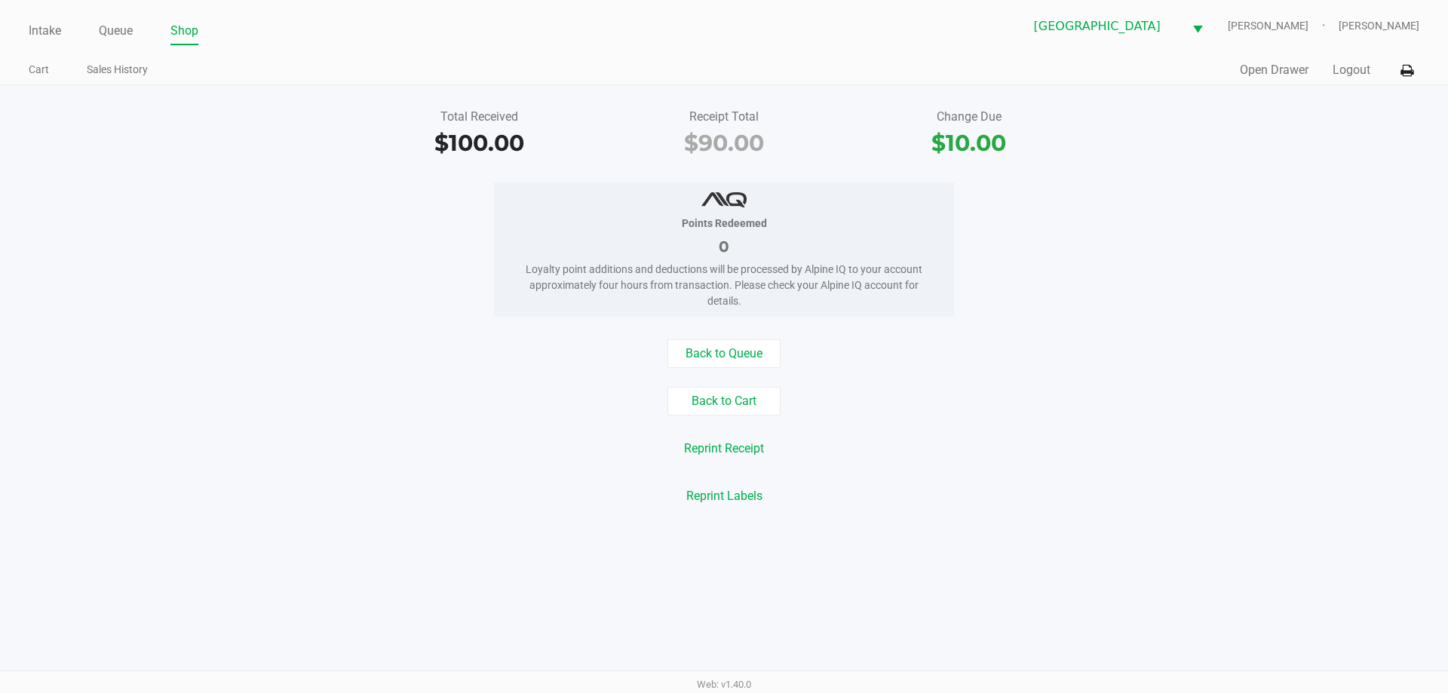
click at [47, 24] on link "Intake" at bounding box center [45, 30] width 32 height 21
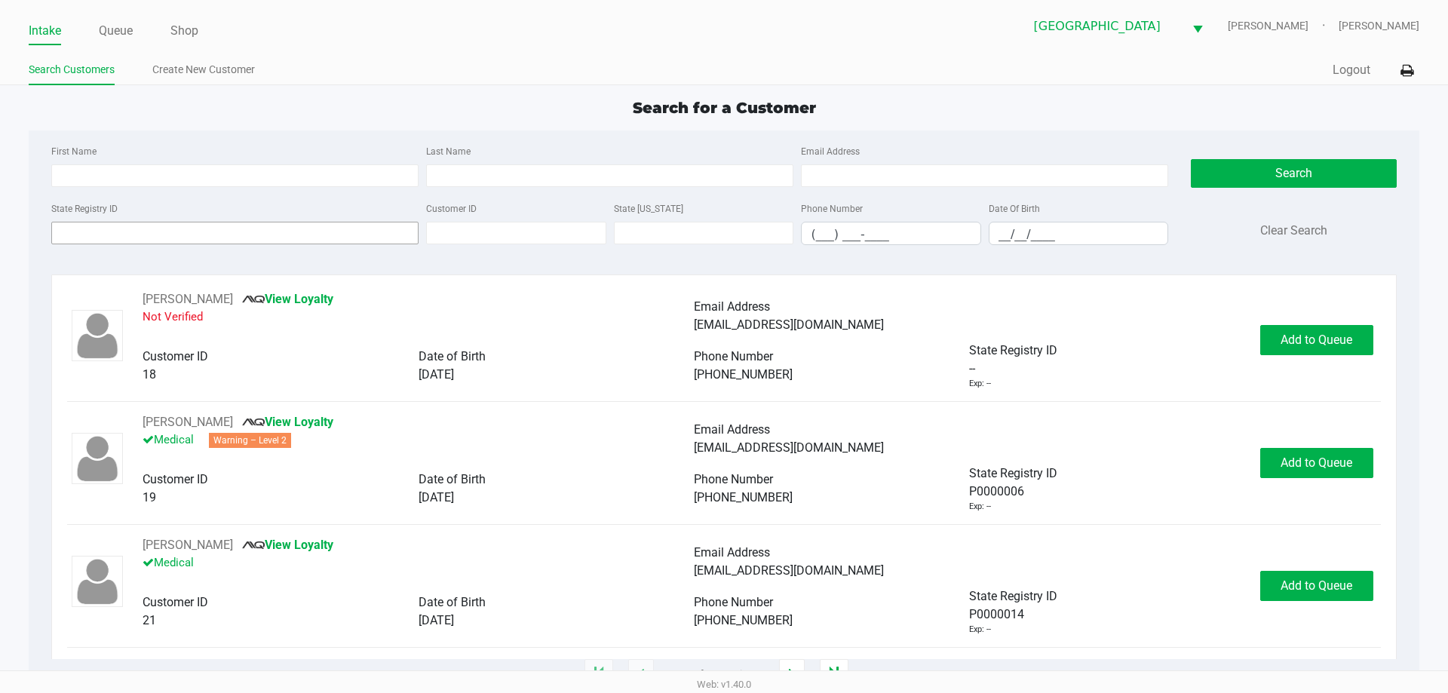
click at [154, 232] on input "State Registry ID" at bounding box center [234, 233] width 367 height 23
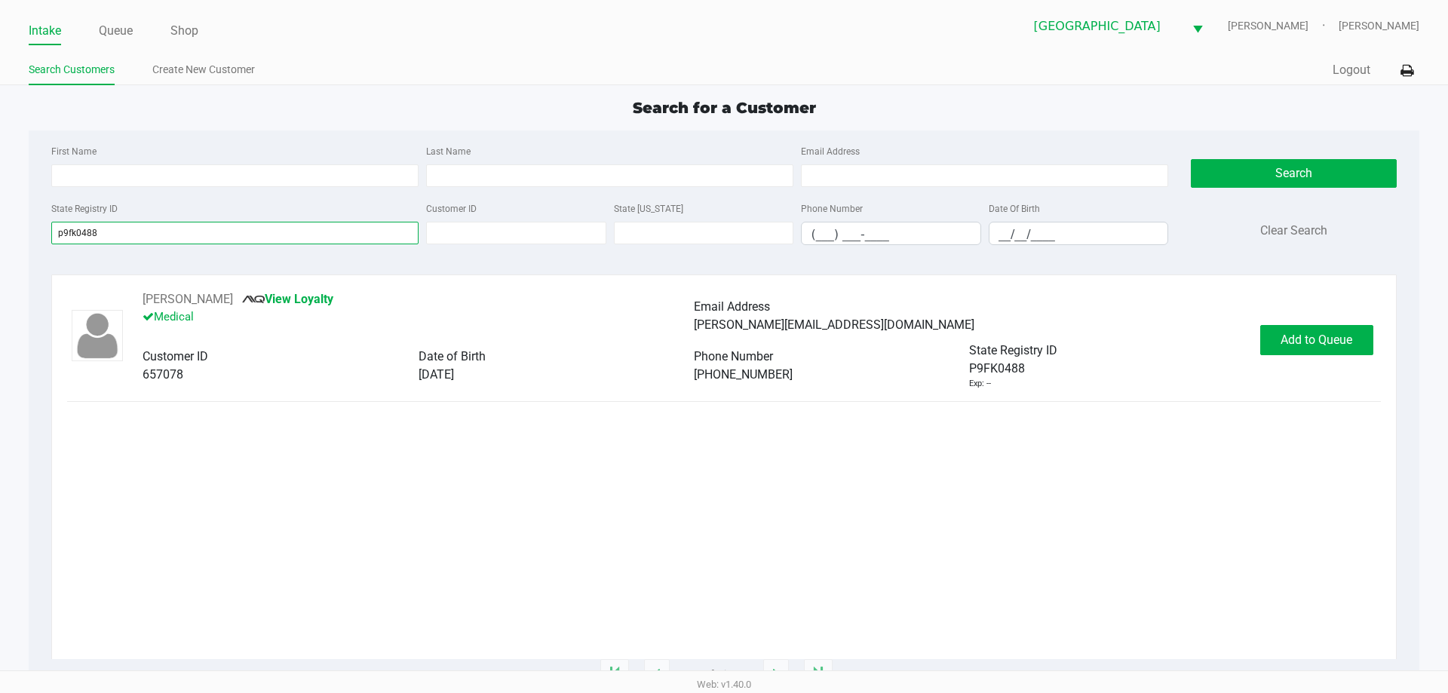
type input "p9fk0488"
click at [1277, 336] on button "Add to Queue" at bounding box center [1316, 340] width 113 height 30
click at [1302, 339] on div "Add to Queue" at bounding box center [1316, 340] width 113 height 30
click at [1310, 343] on div "Add to Queue" at bounding box center [1316, 340] width 113 height 30
click at [1308, 336] on div "Add to Queue" at bounding box center [1316, 340] width 113 height 30
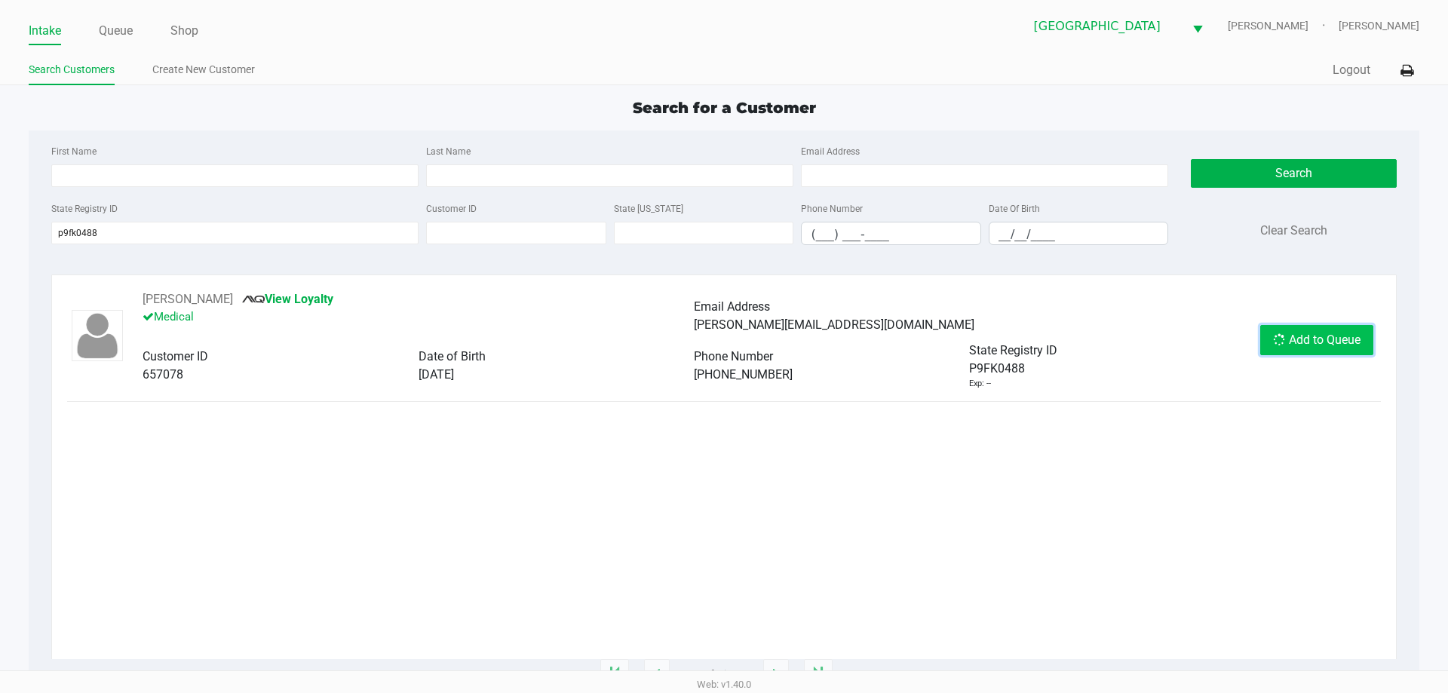
click at [1307, 333] on span "Add to Queue" at bounding box center [1325, 340] width 72 height 14
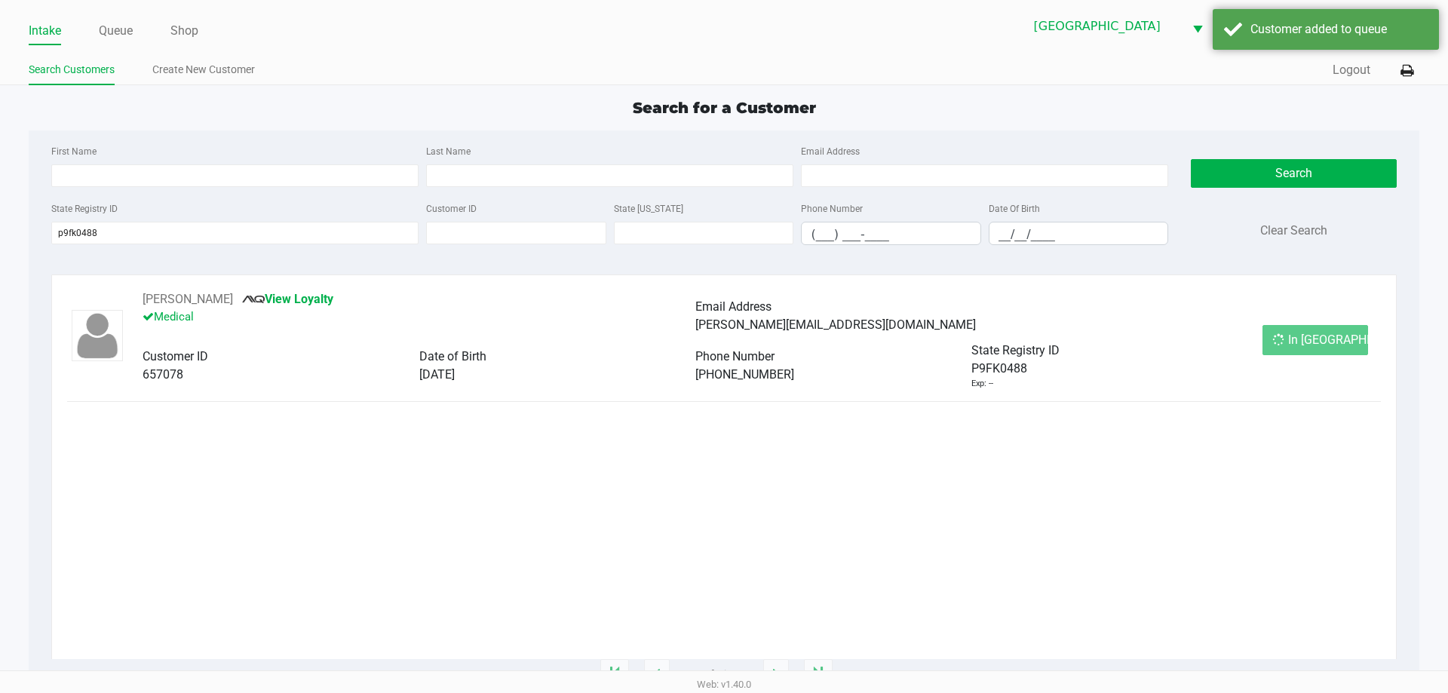
click at [1317, 338] on div "In Queue" at bounding box center [1315, 340] width 106 height 30
click at [1317, 338] on span "In Queue" at bounding box center [1351, 340] width 127 height 14
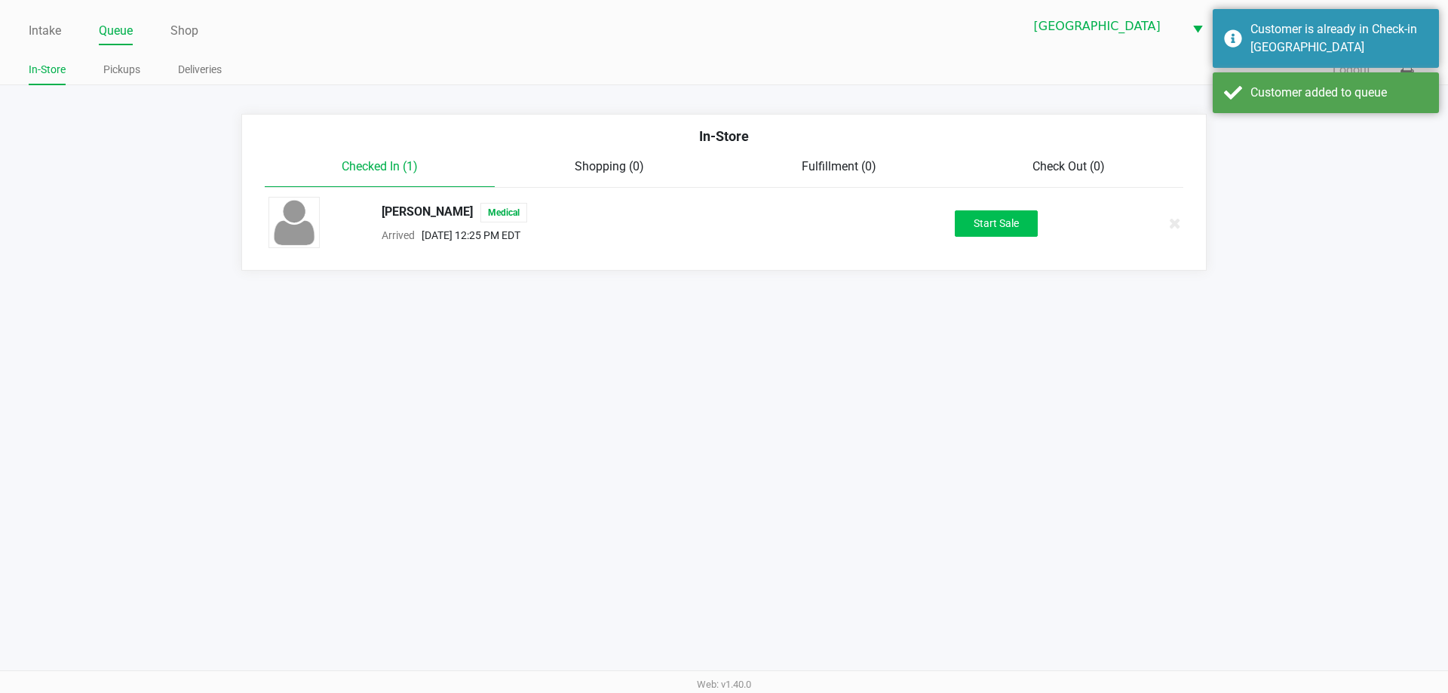
click at [1023, 214] on button "Start Sale" at bounding box center [996, 223] width 83 height 26
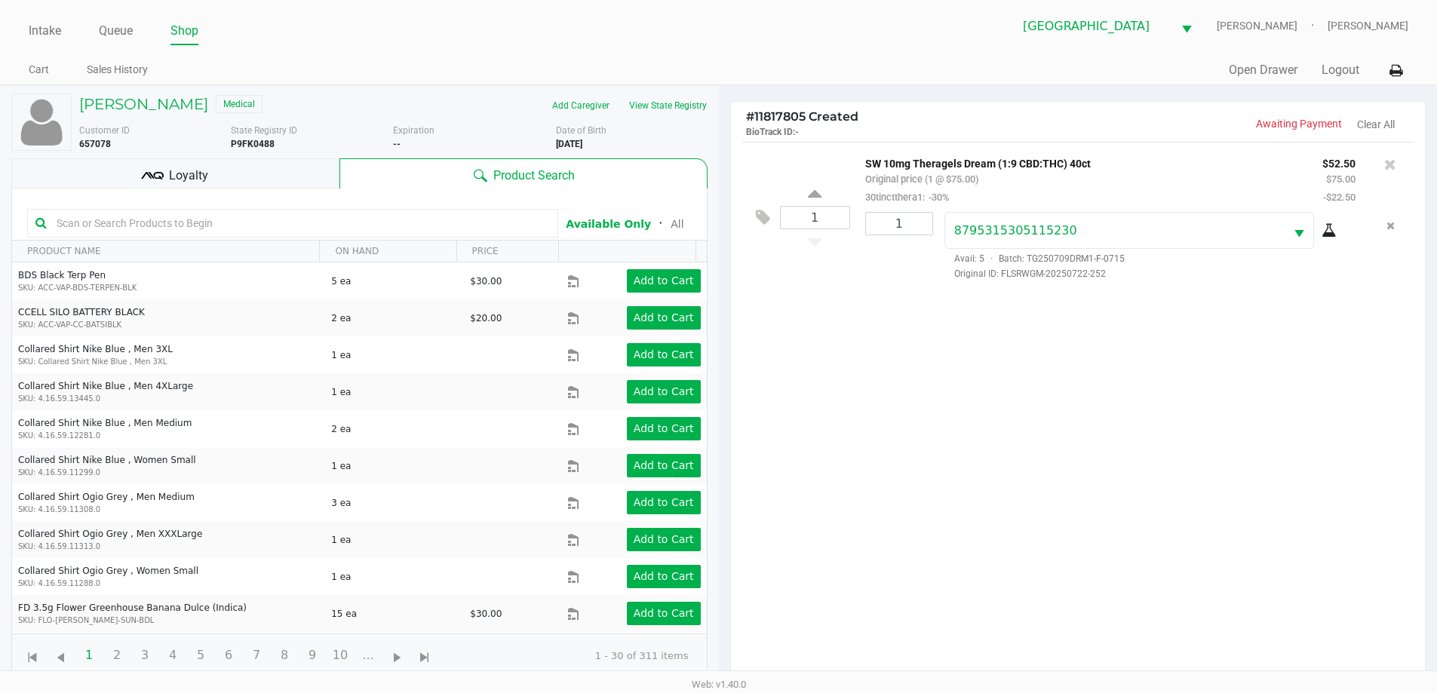
click at [213, 182] on div "Loyalty" at bounding box center [175, 173] width 328 height 30
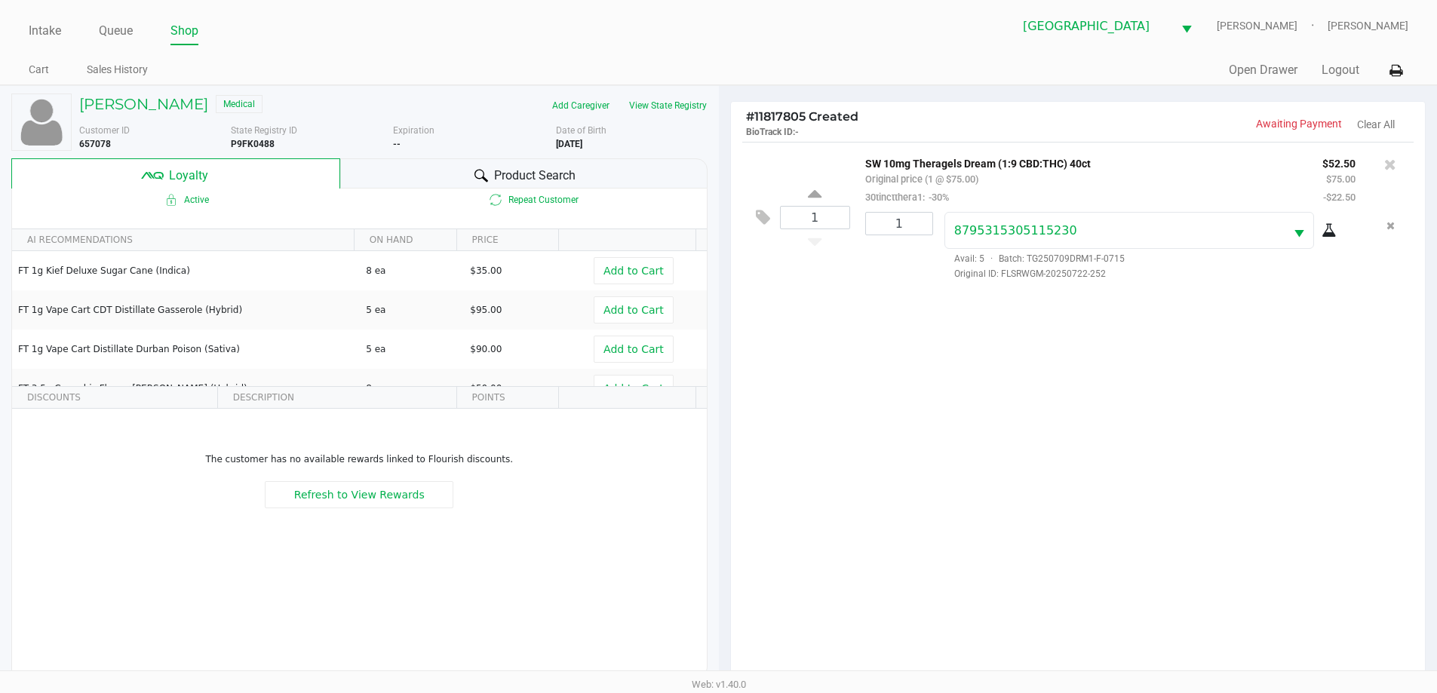
click at [528, 167] on span "Product Search" at bounding box center [534, 176] width 81 height 18
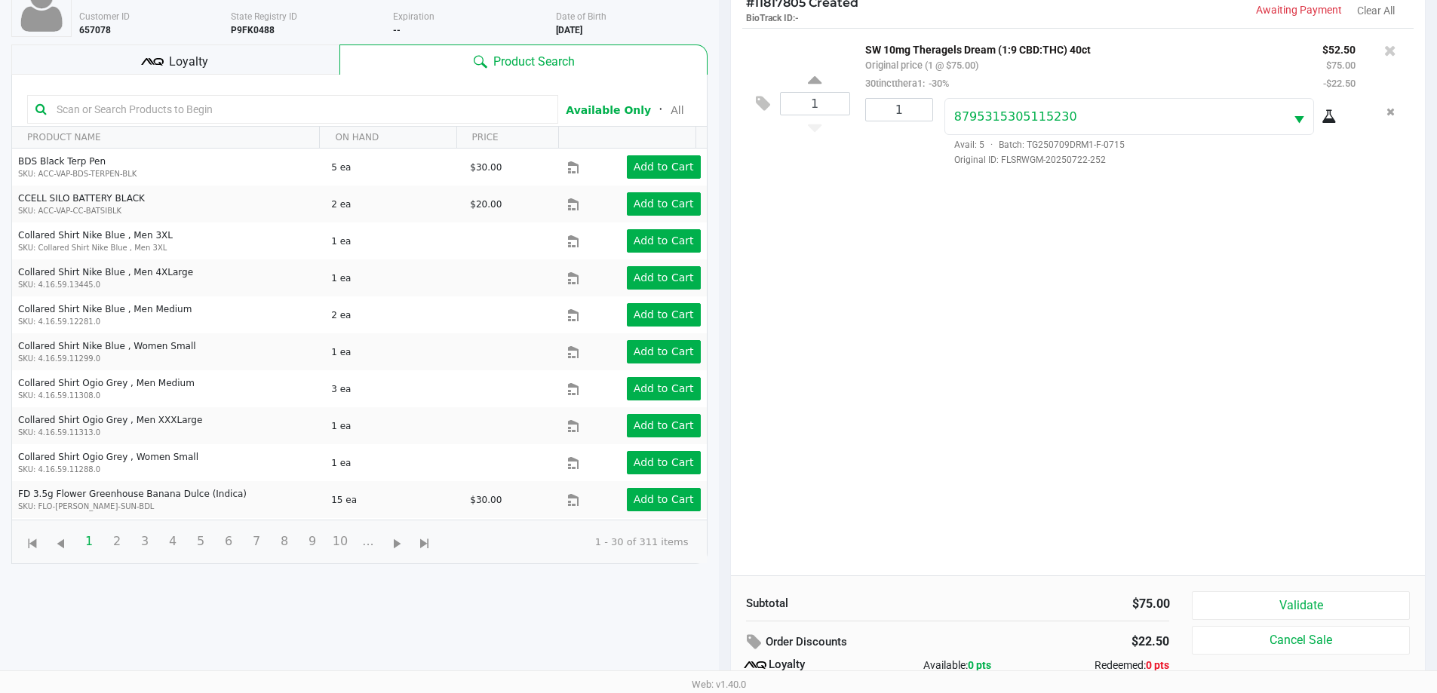
scroll to position [181, 0]
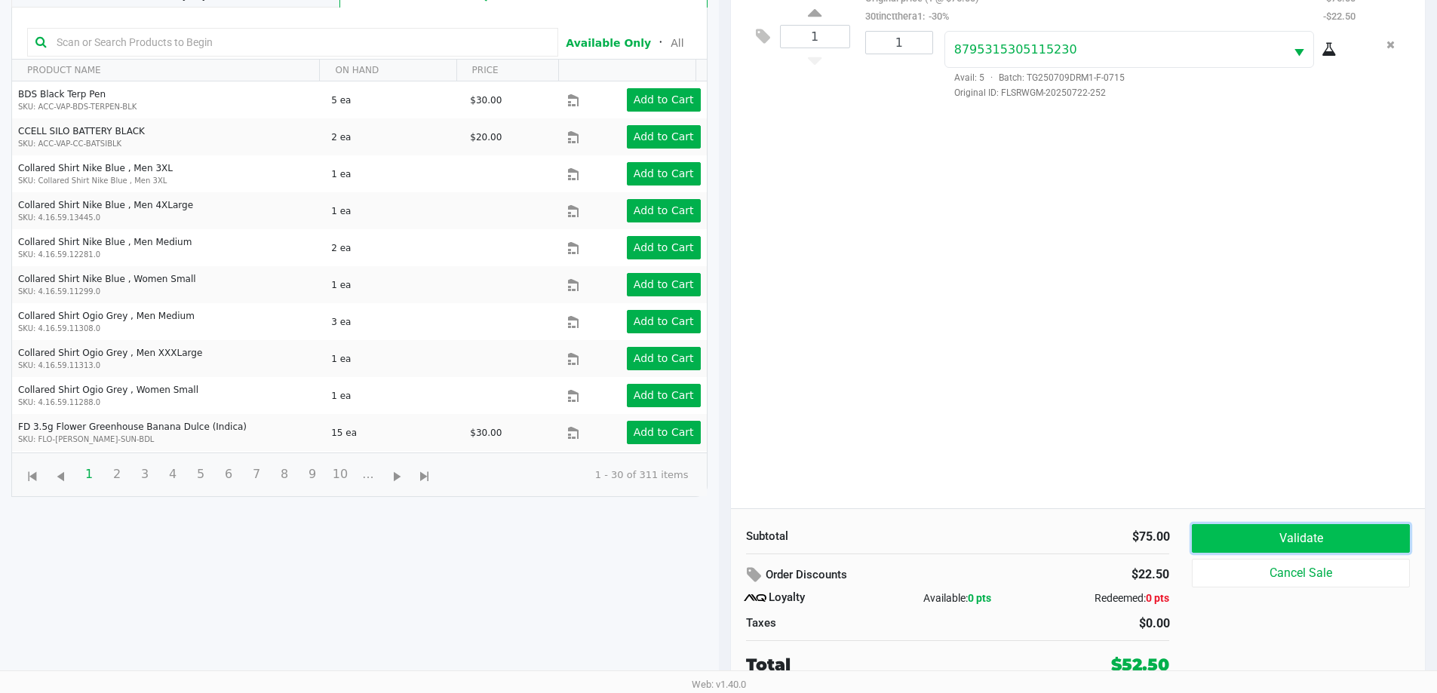
click at [1327, 536] on button "Validate" at bounding box center [1299, 538] width 217 height 29
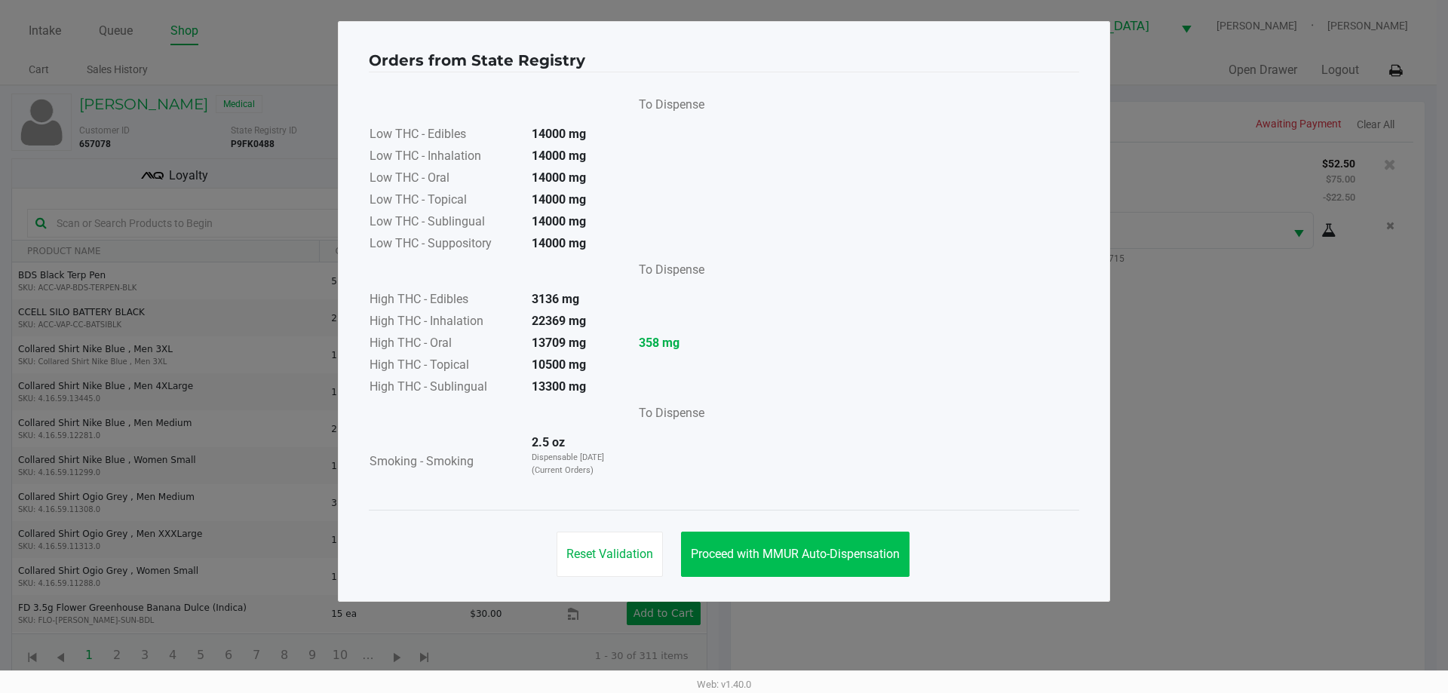
click at [788, 546] on button "Proceed with MMUR Auto-Dispensation" at bounding box center [795, 554] width 228 height 45
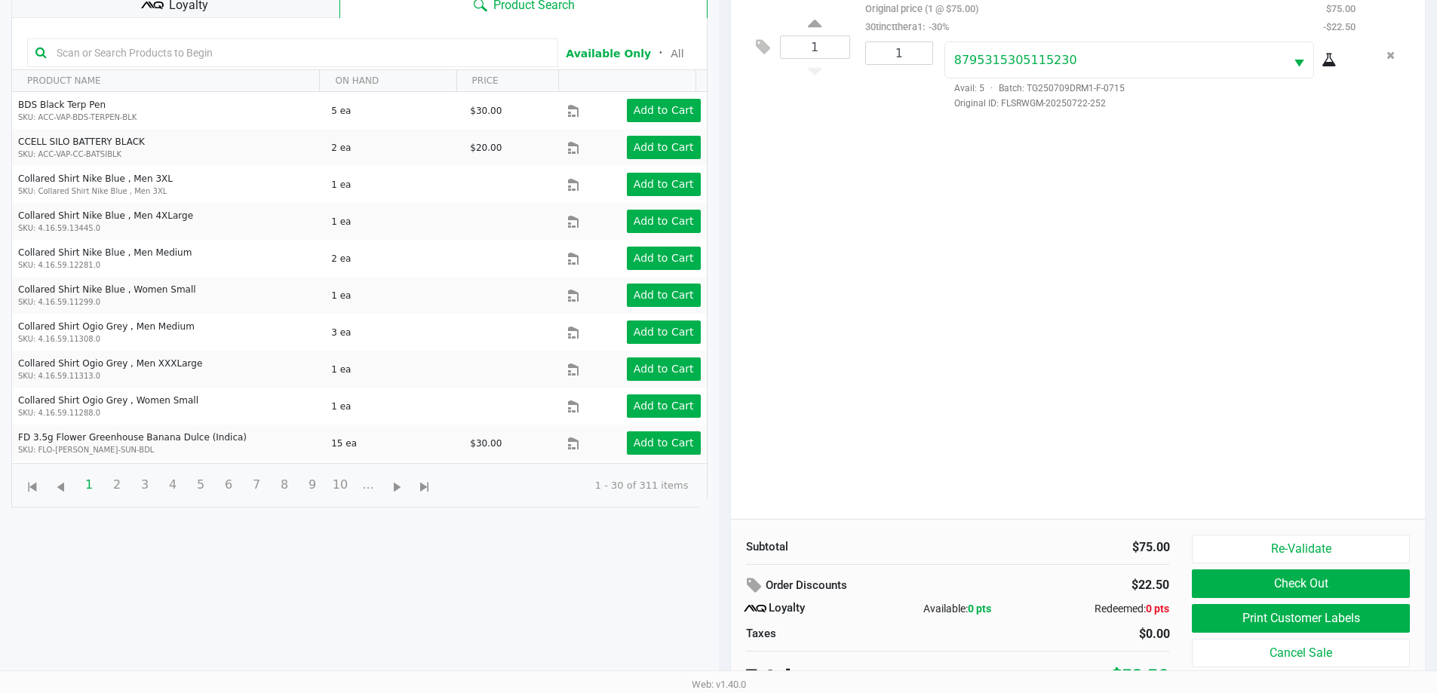
scroll to position [181, 0]
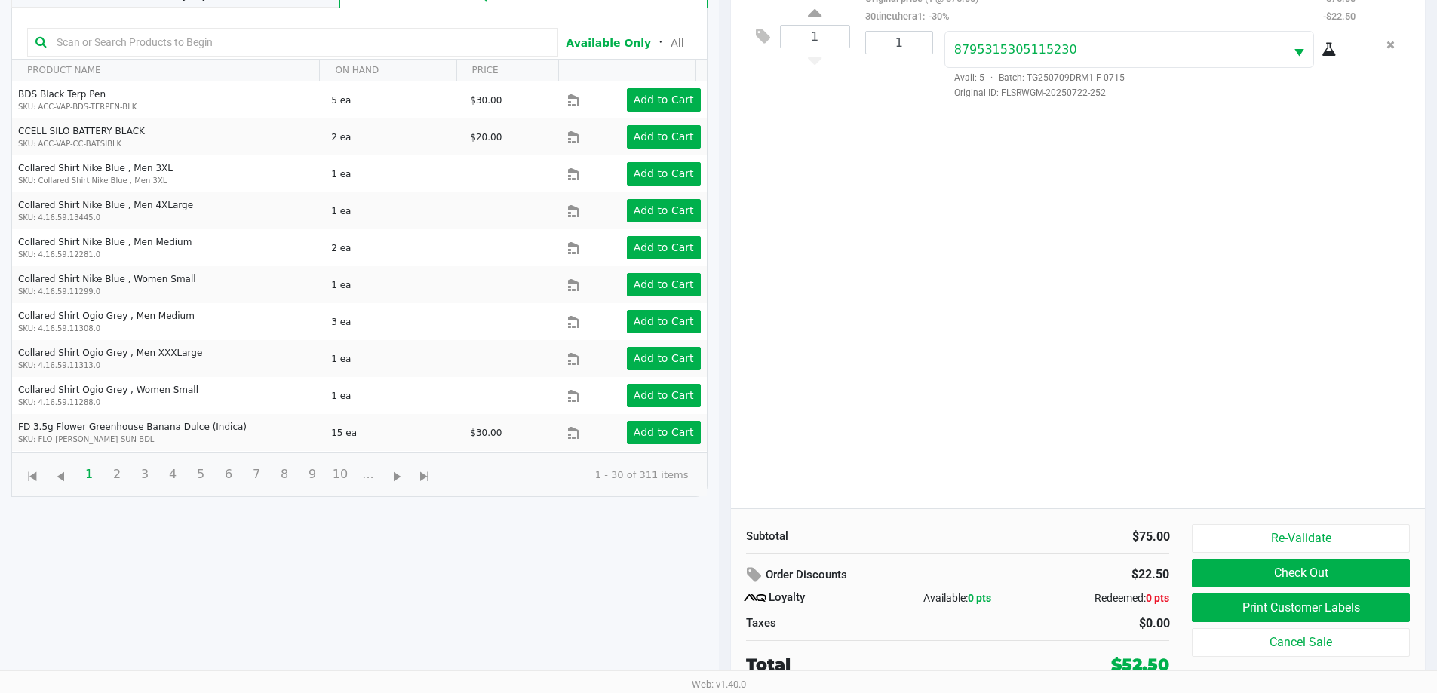
click at [1293, 618] on button "Print Customer Labels" at bounding box center [1299, 607] width 217 height 29
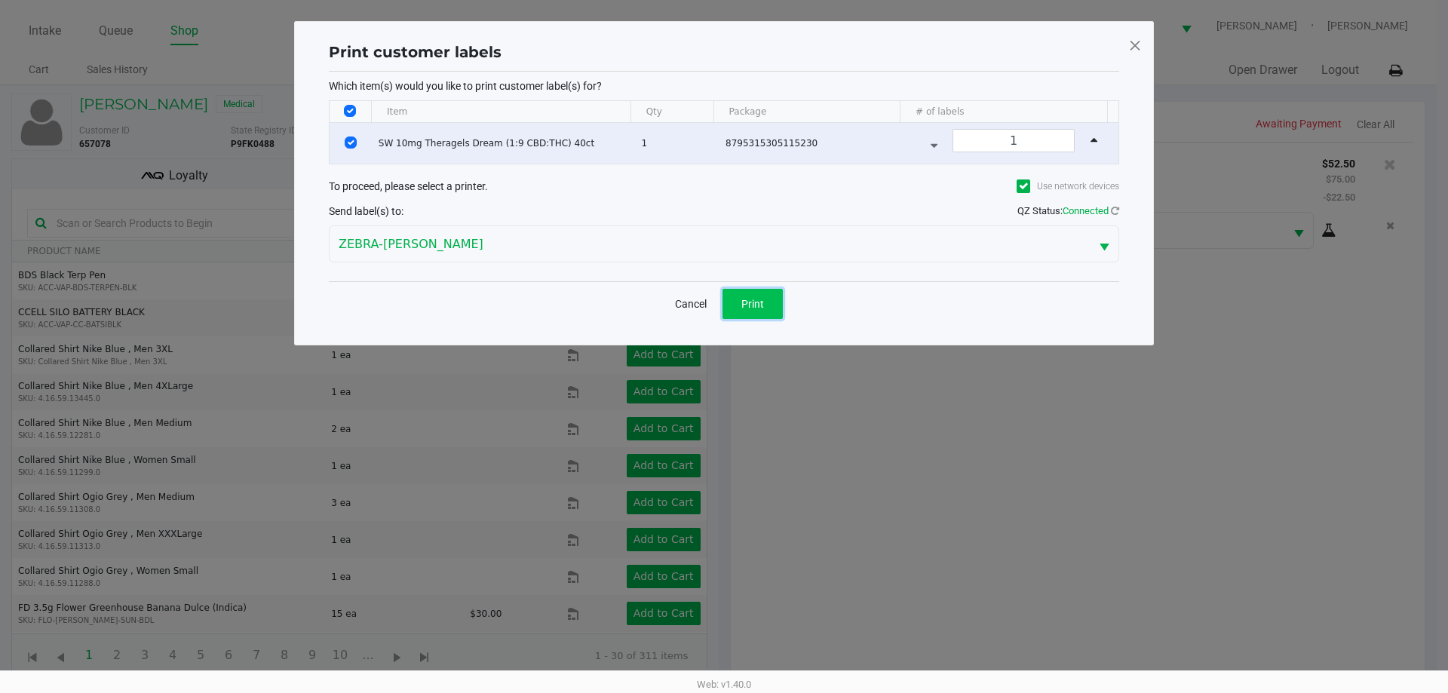
click at [763, 303] on span "Print" at bounding box center [752, 304] width 23 height 12
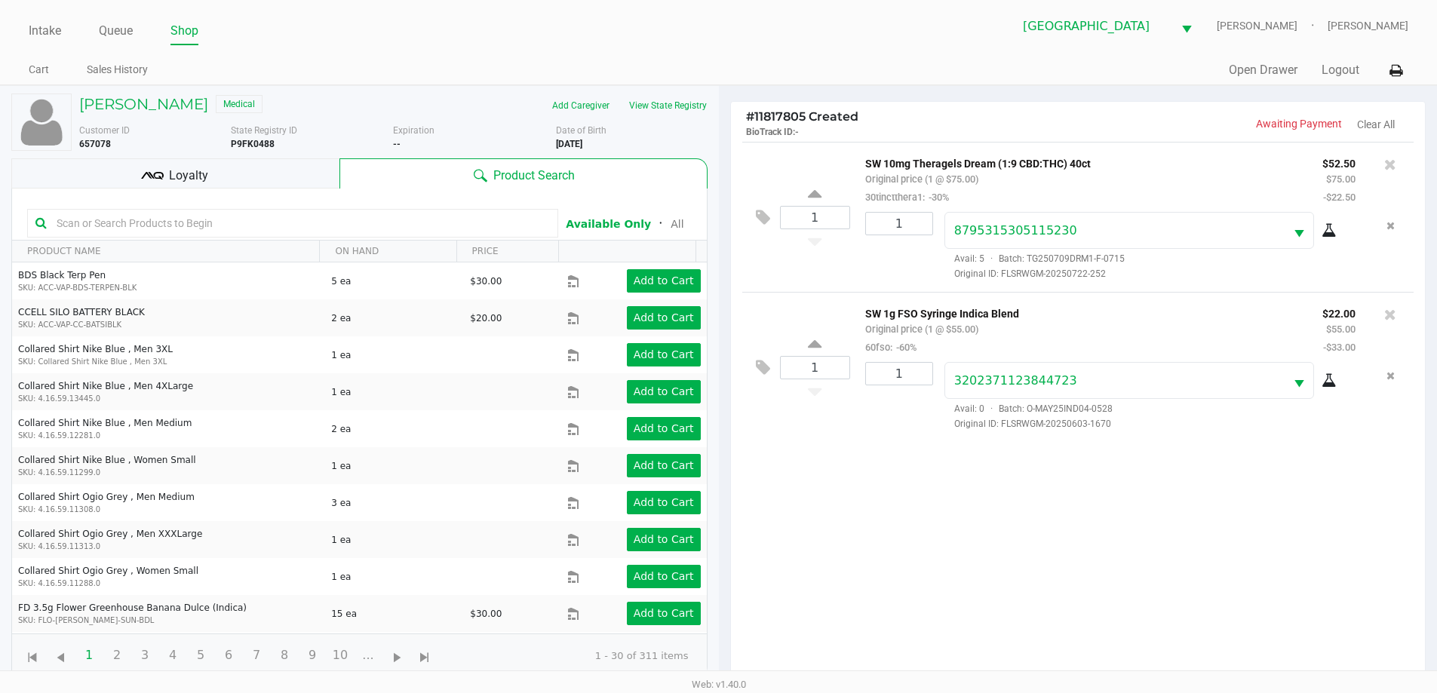
click at [1393, 318] on icon at bounding box center [1390, 314] width 12 height 15
click at [233, 168] on div "Loyalty" at bounding box center [175, 173] width 328 height 30
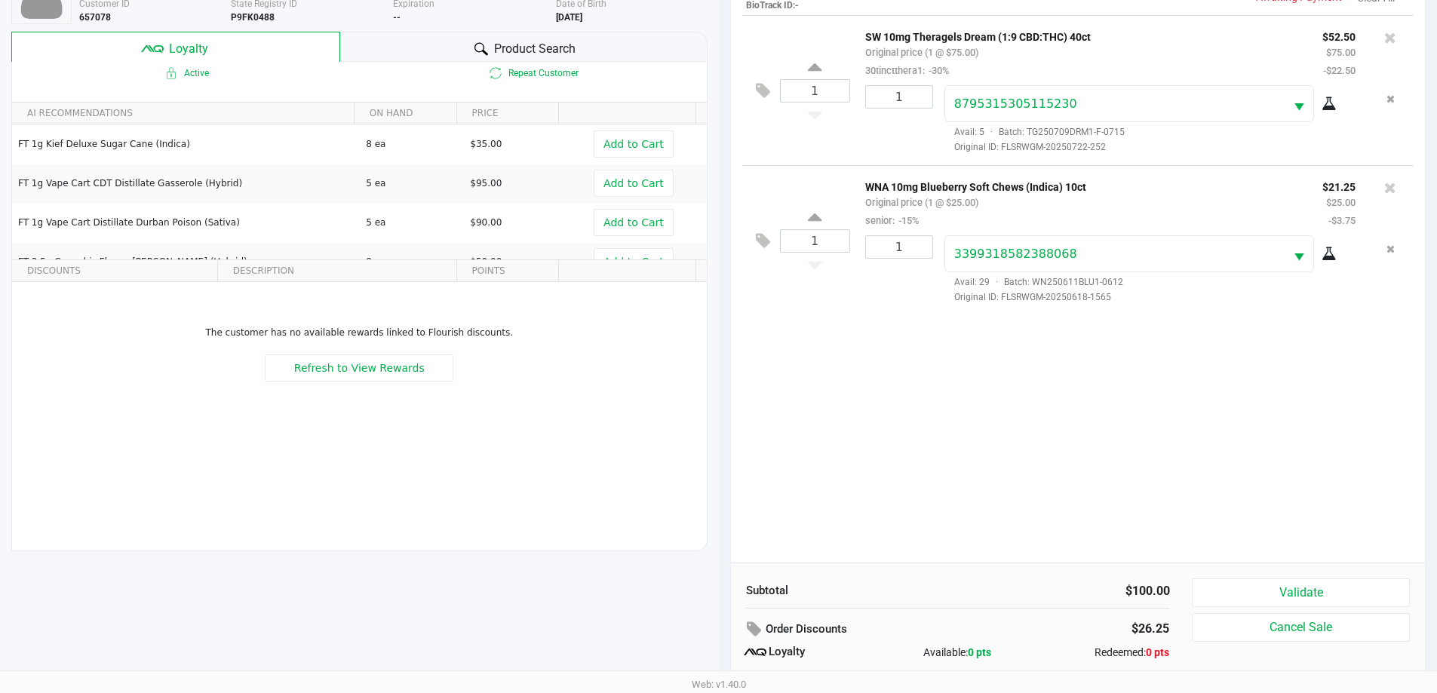
scroll to position [181, 0]
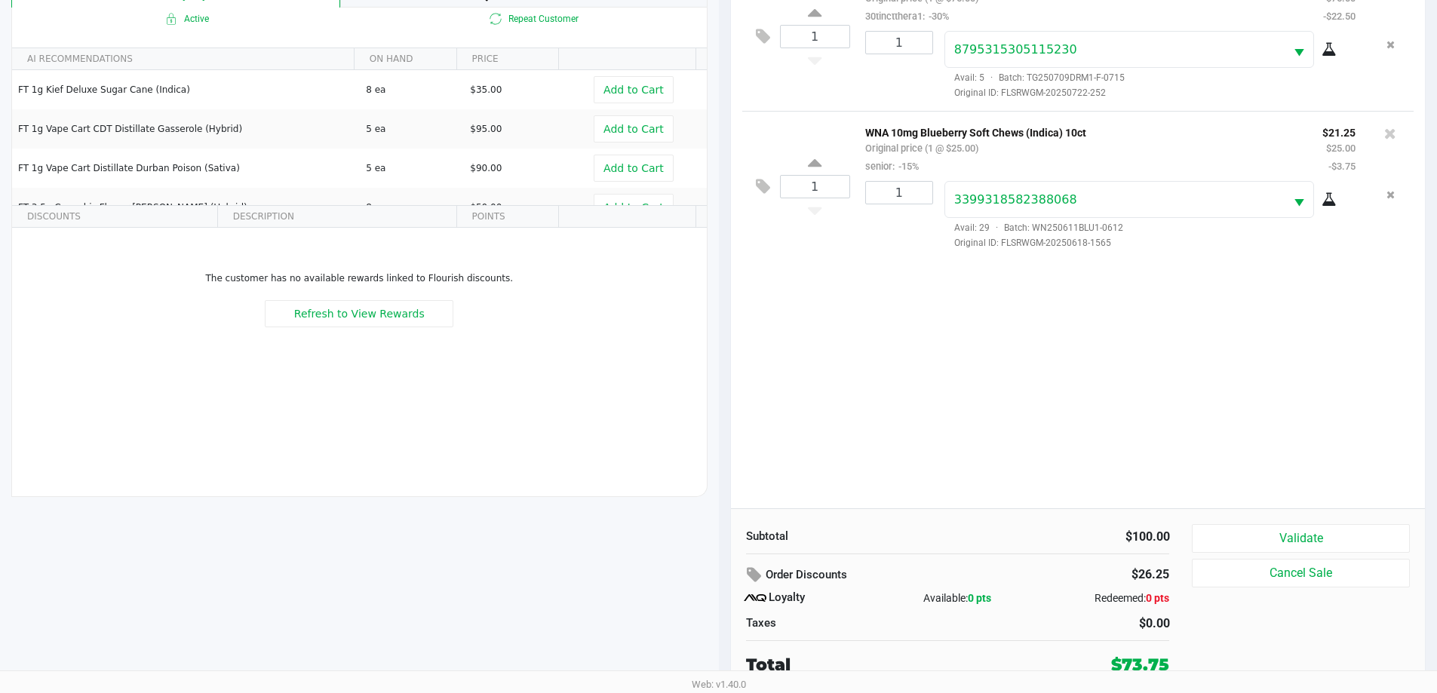
click at [1335, 529] on button "Validate" at bounding box center [1299, 538] width 217 height 29
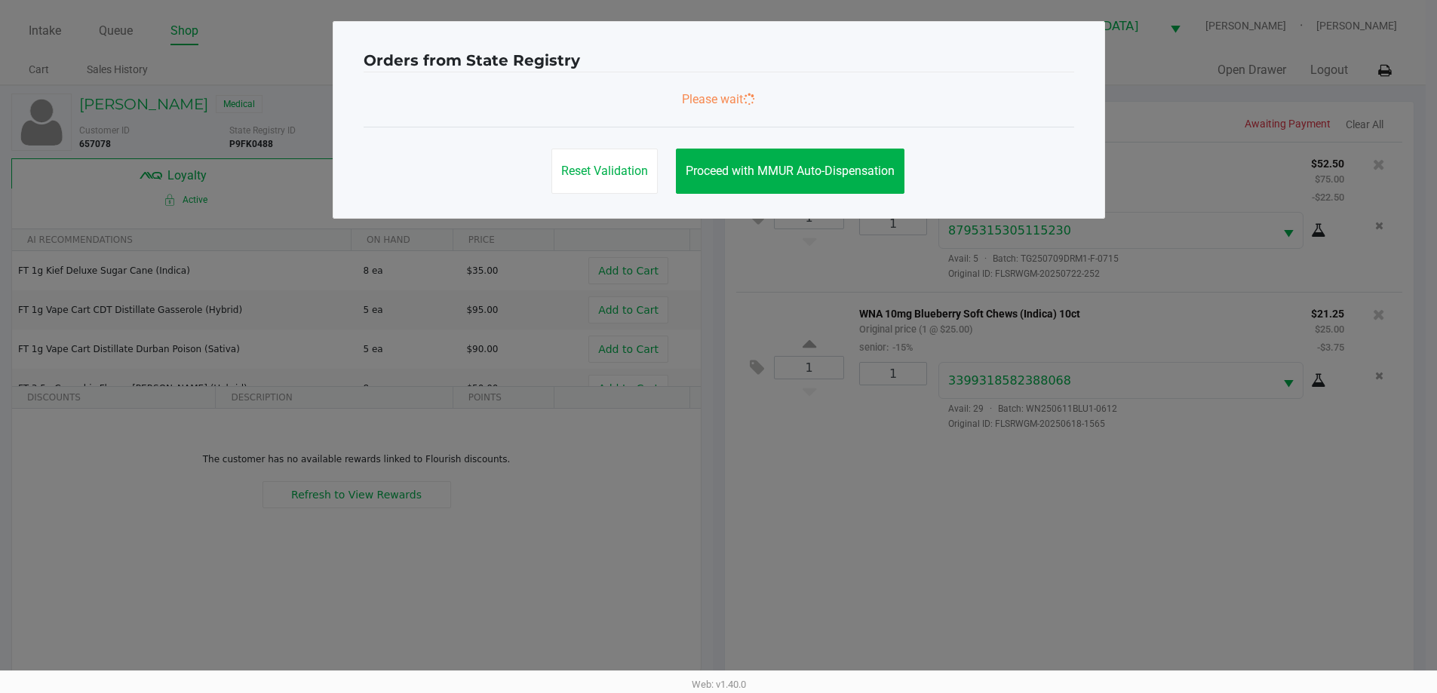
scroll to position [0, 0]
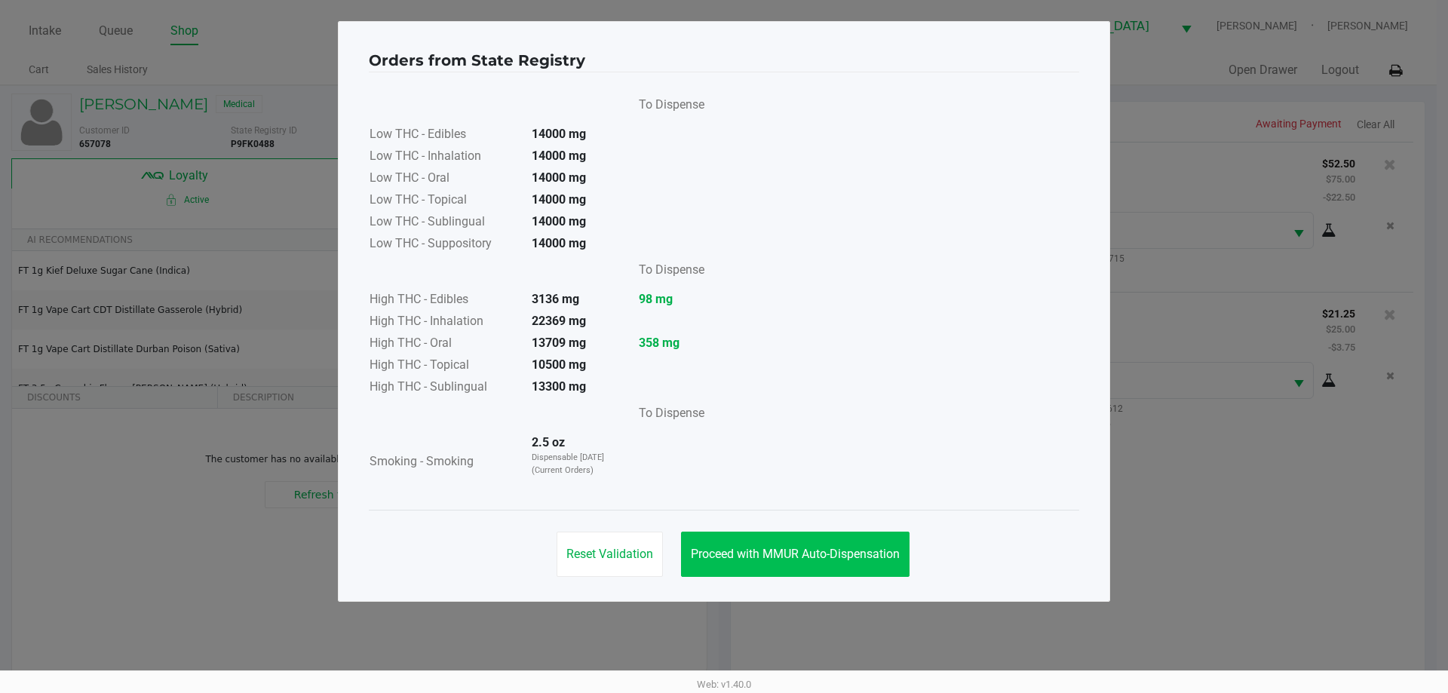
click at [814, 536] on button "Proceed with MMUR Auto-Dispensation" at bounding box center [795, 554] width 228 height 45
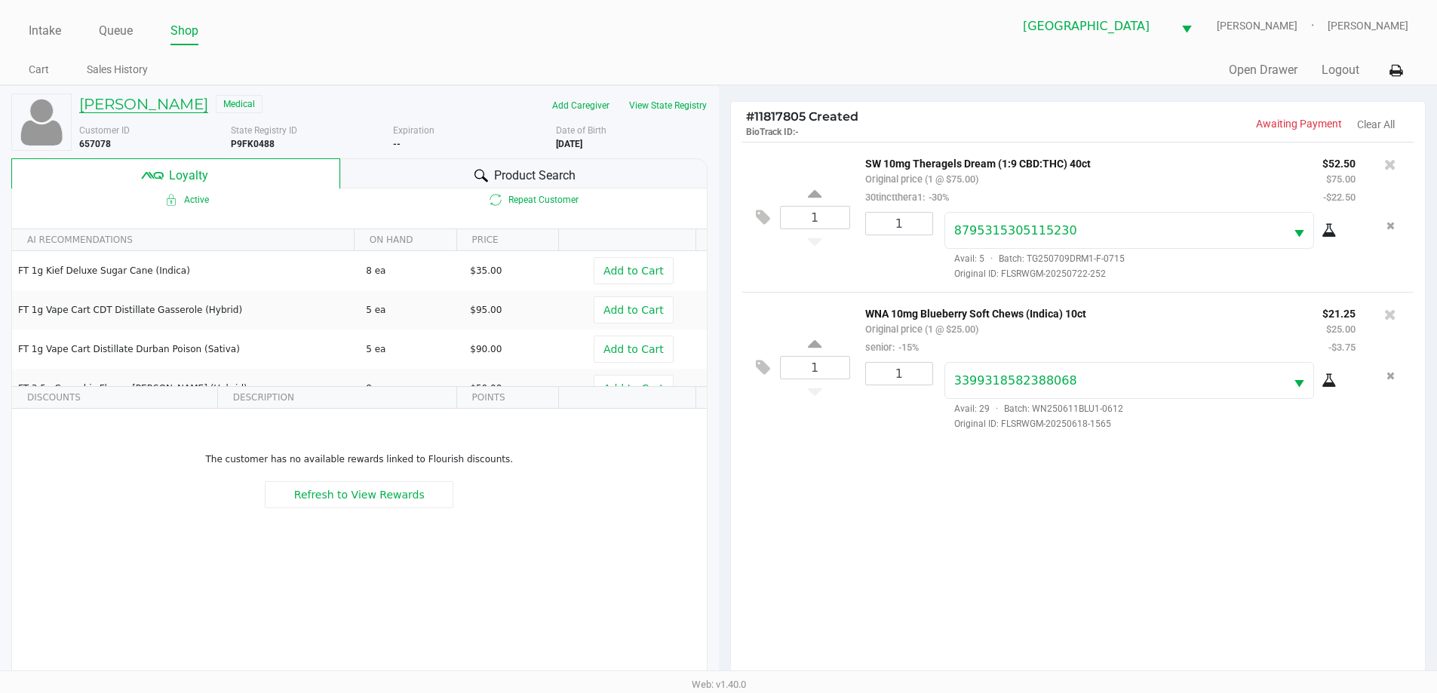
click at [158, 97] on h5 "RITA RODRIGUEZ" at bounding box center [143, 104] width 129 height 18
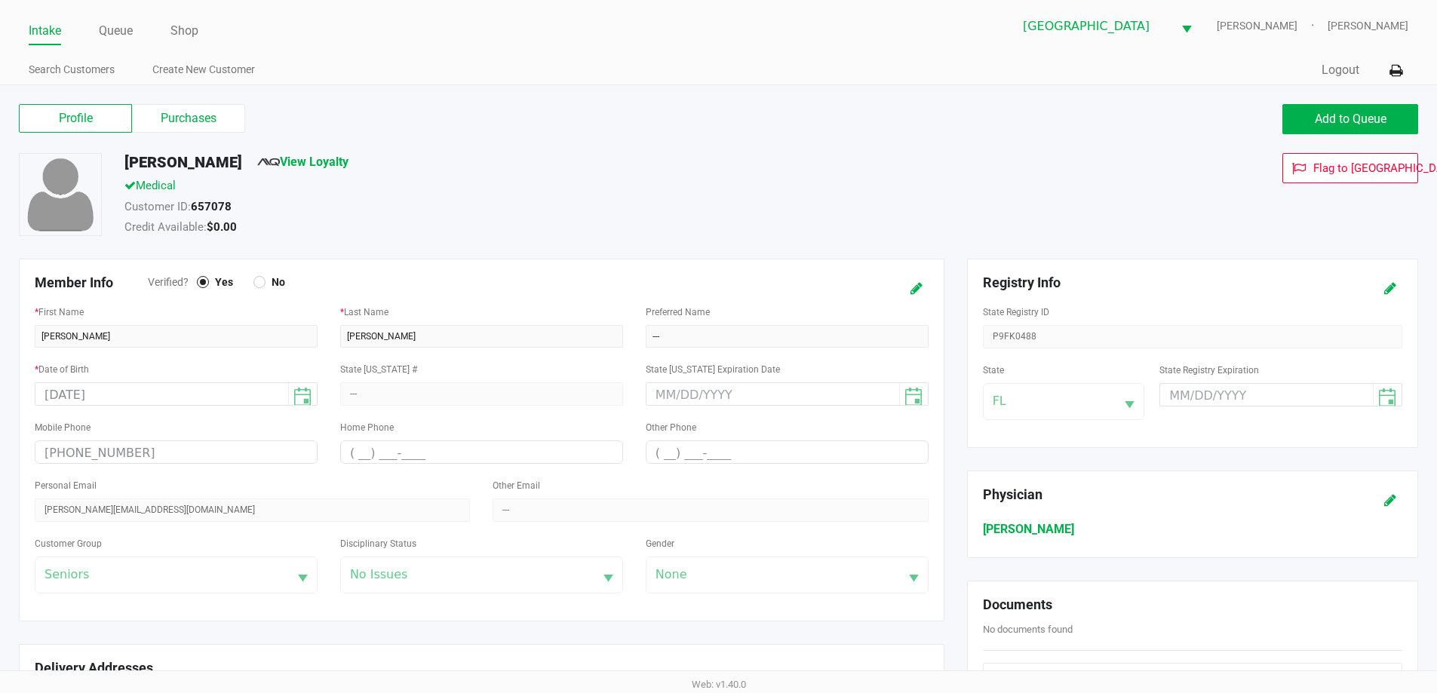
click at [202, 117] on label "Purchases" at bounding box center [188, 118] width 113 height 29
click at [0, 0] on 1 "Purchases" at bounding box center [0, 0] width 0 height 0
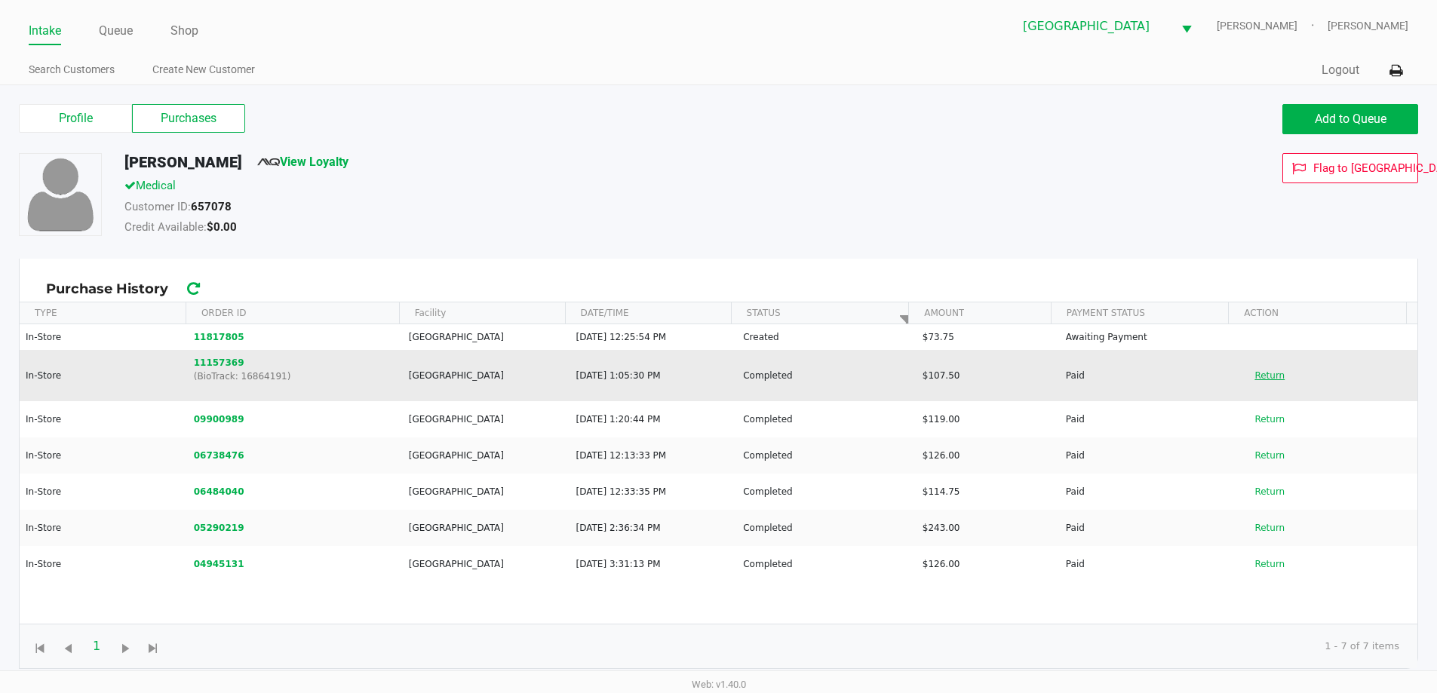
click at [1259, 374] on button "Return" at bounding box center [1269, 375] width 50 height 24
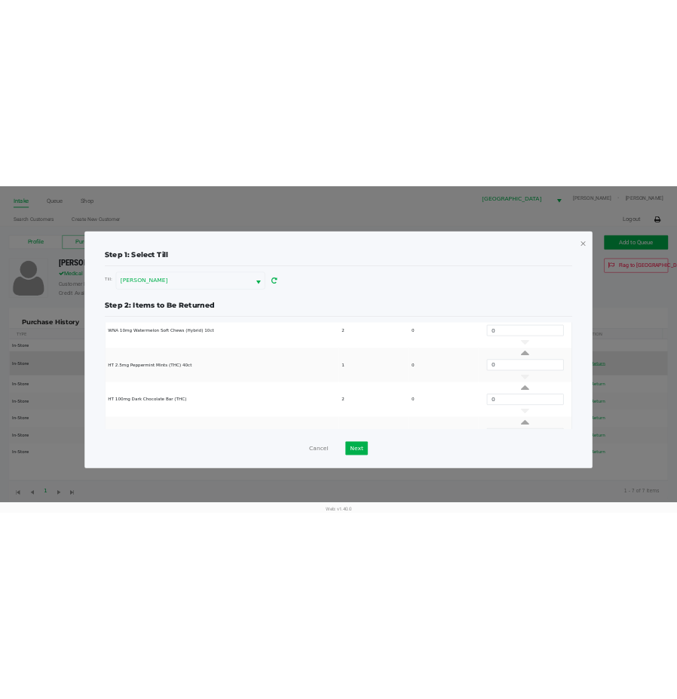
scroll to position [130, 0]
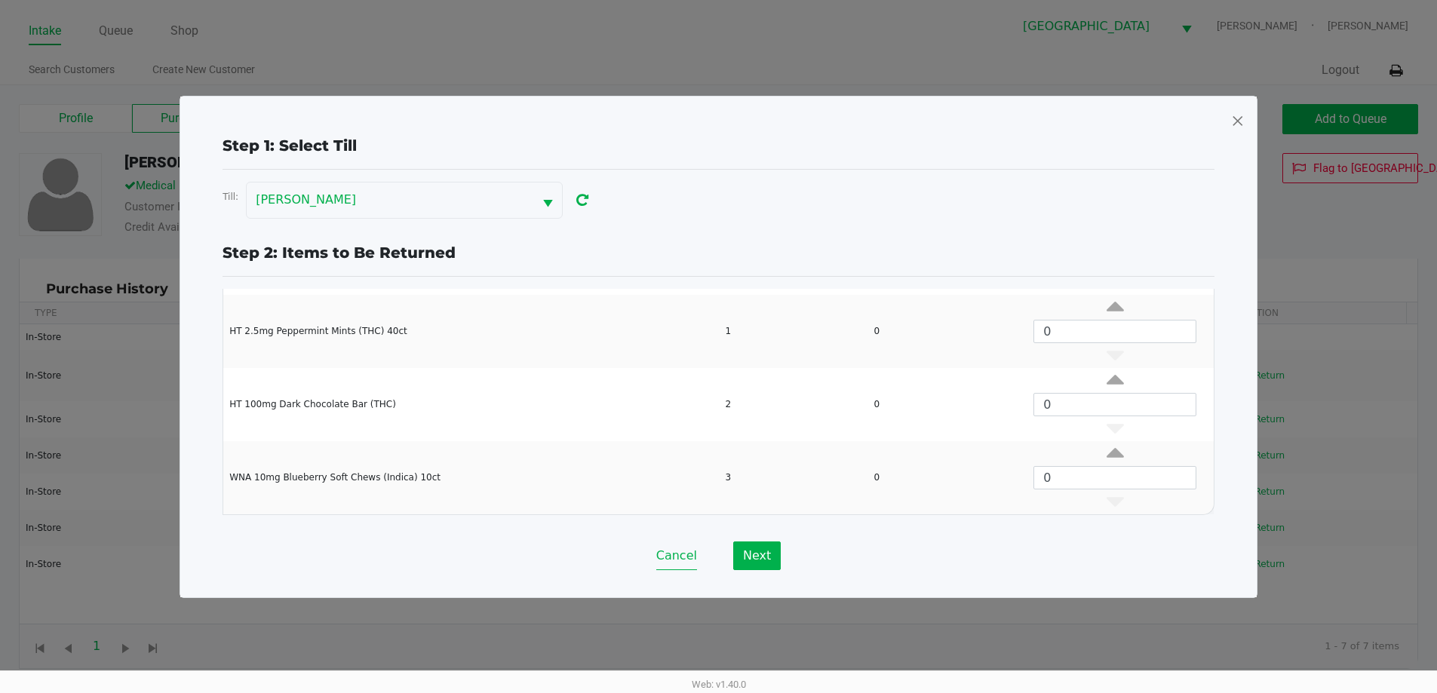
click at [683, 560] on button "Cancel" at bounding box center [676, 555] width 41 height 29
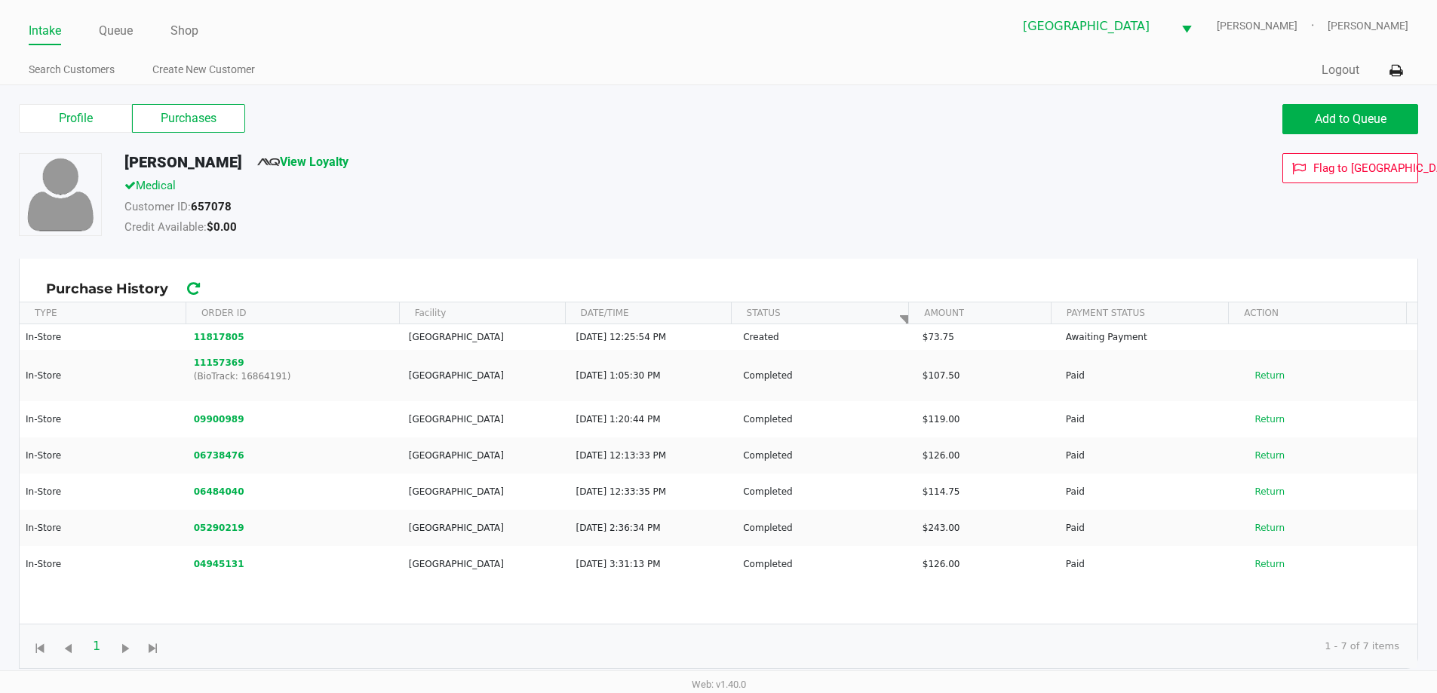
click at [112, 37] on link "Queue" at bounding box center [116, 30] width 34 height 21
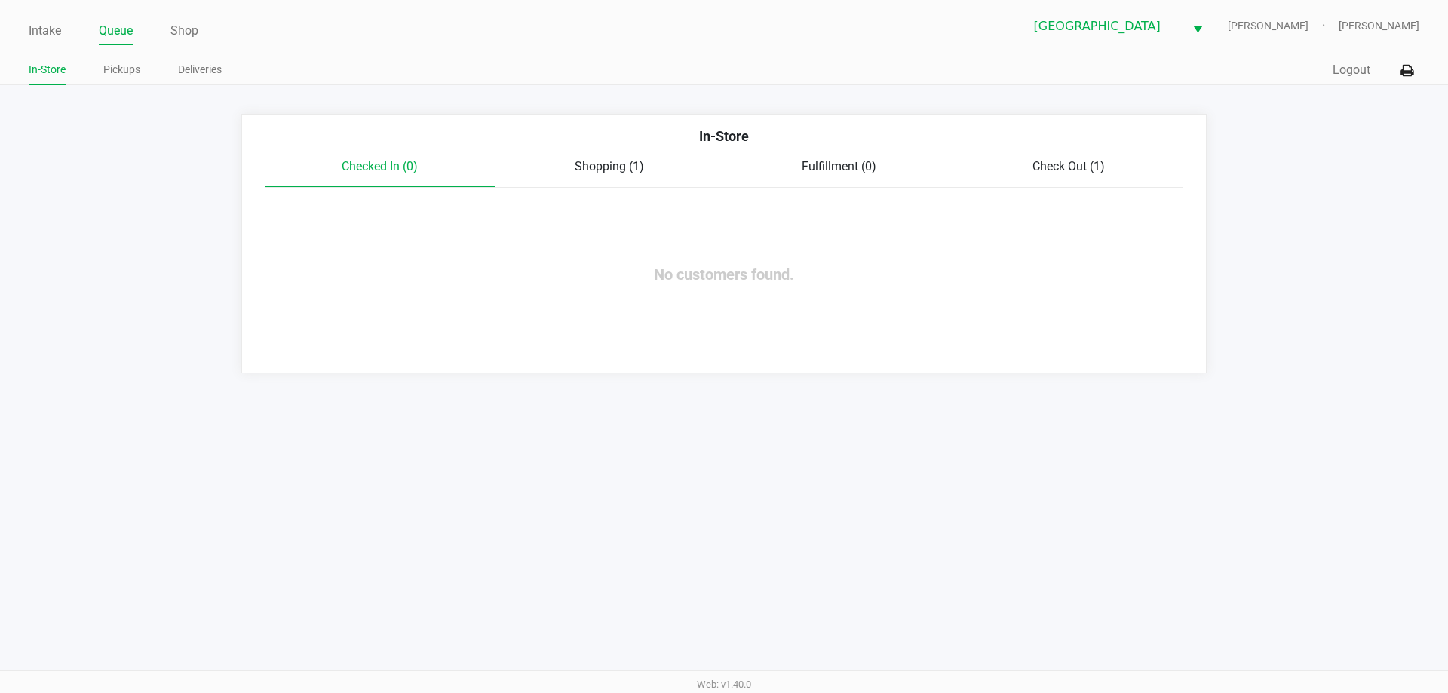
click at [633, 166] on span "Shopping (1)" at bounding box center [609, 166] width 69 height 14
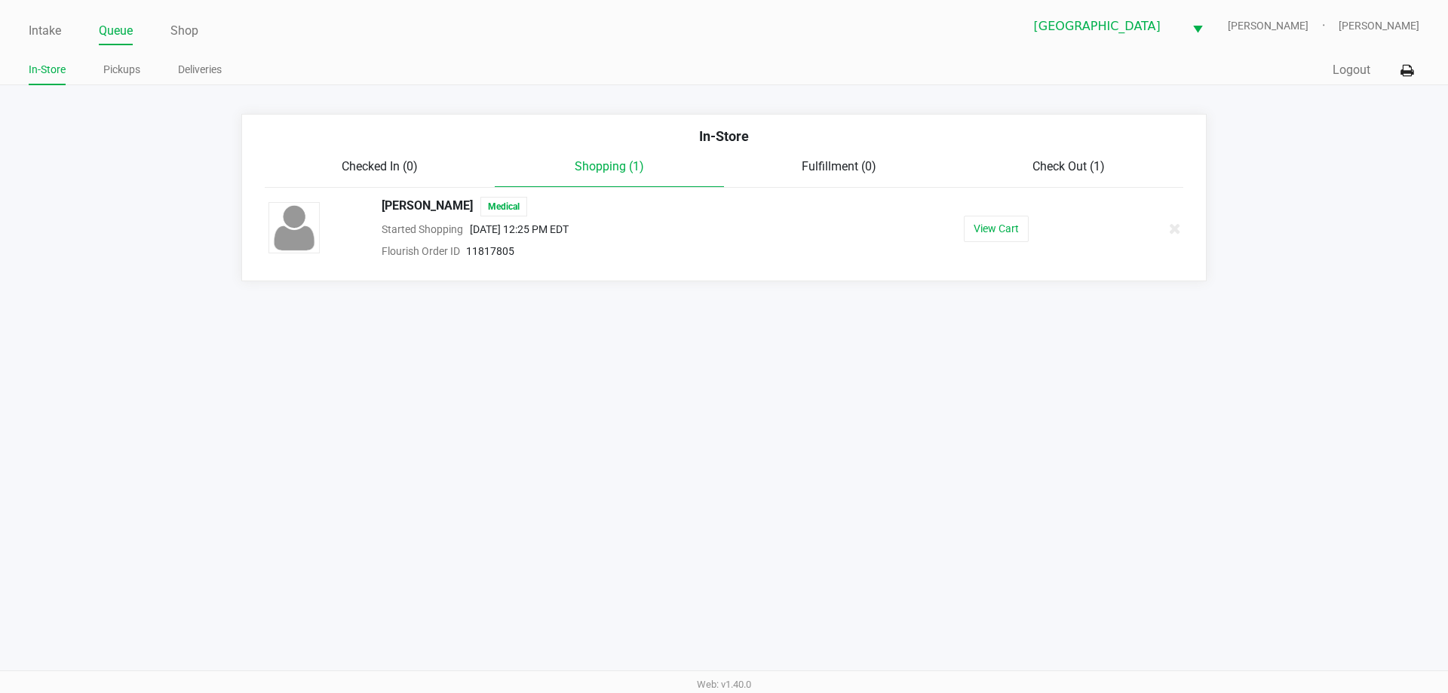
click at [1001, 227] on button "View Cart" at bounding box center [996, 229] width 65 height 26
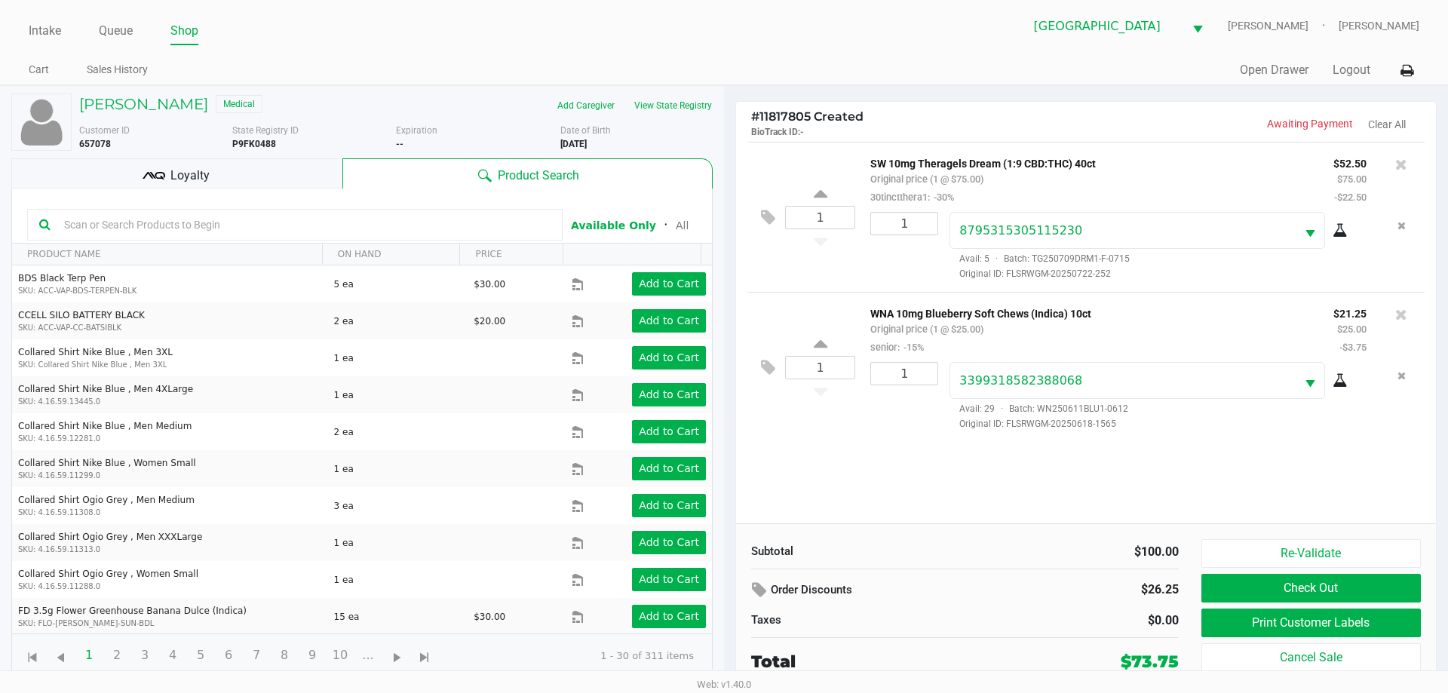
click at [255, 178] on div "Loyalty" at bounding box center [176, 173] width 331 height 30
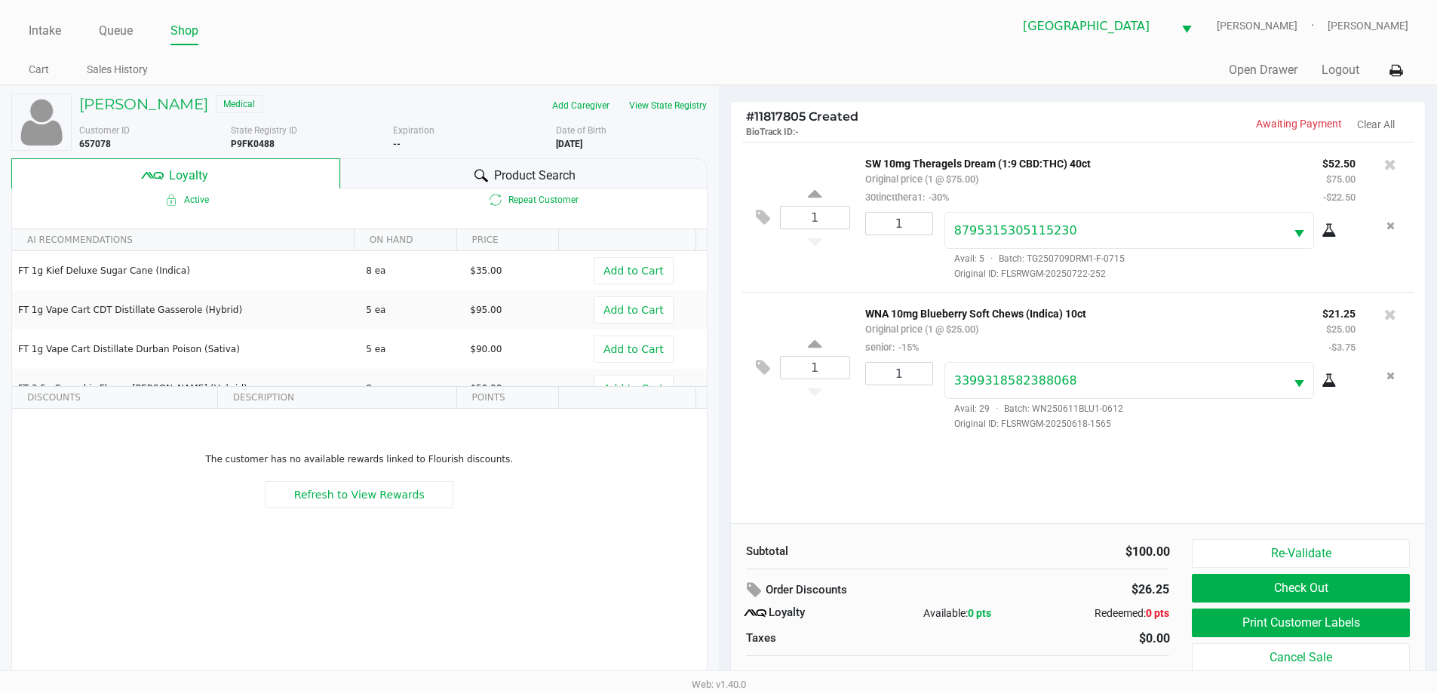
click at [1324, 611] on button "Print Customer Labels" at bounding box center [1299, 623] width 217 height 29
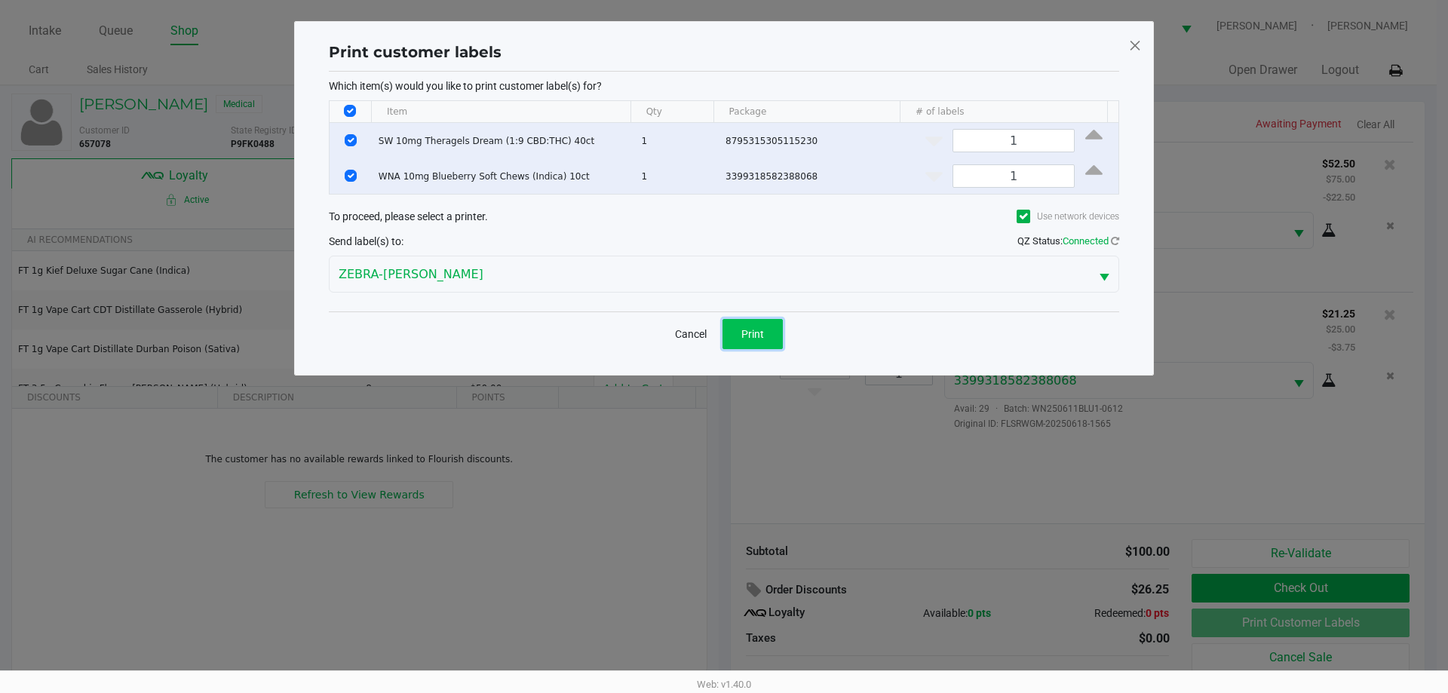
click at [761, 339] on span "Print" at bounding box center [752, 334] width 23 height 12
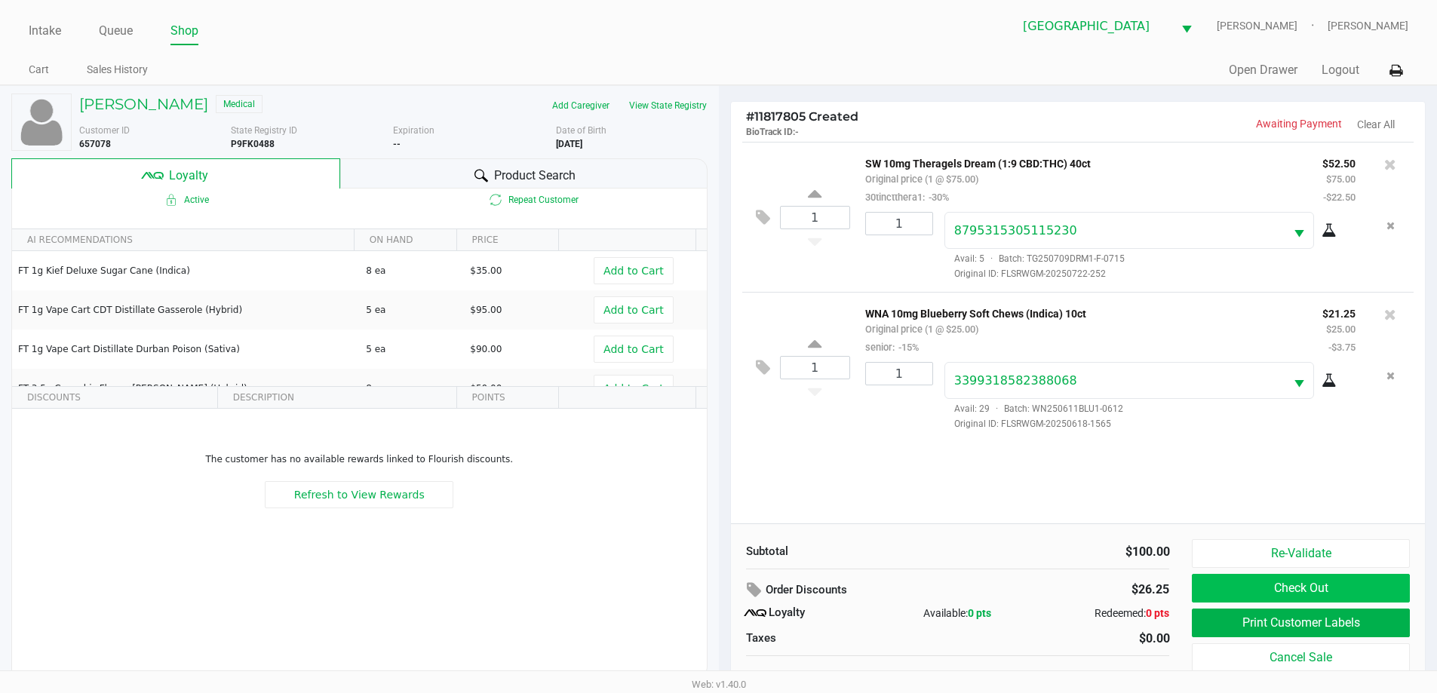
click at [1329, 587] on button "Check Out" at bounding box center [1299, 588] width 217 height 29
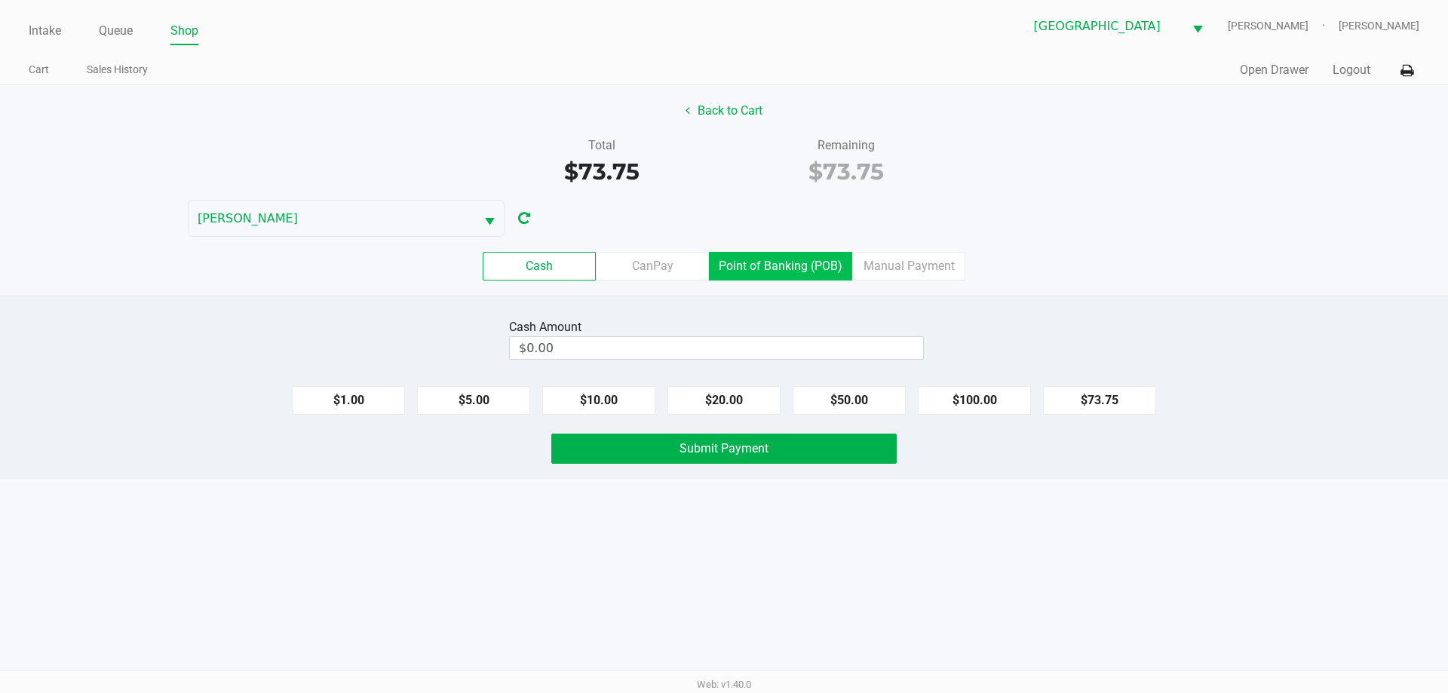
click at [759, 265] on label "Point of Banking (POB)" at bounding box center [780, 266] width 143 height 29
click at [0, 0] on 7 "Point of Banking (POB)" at bounding box center [0, 0] width 0 height 0
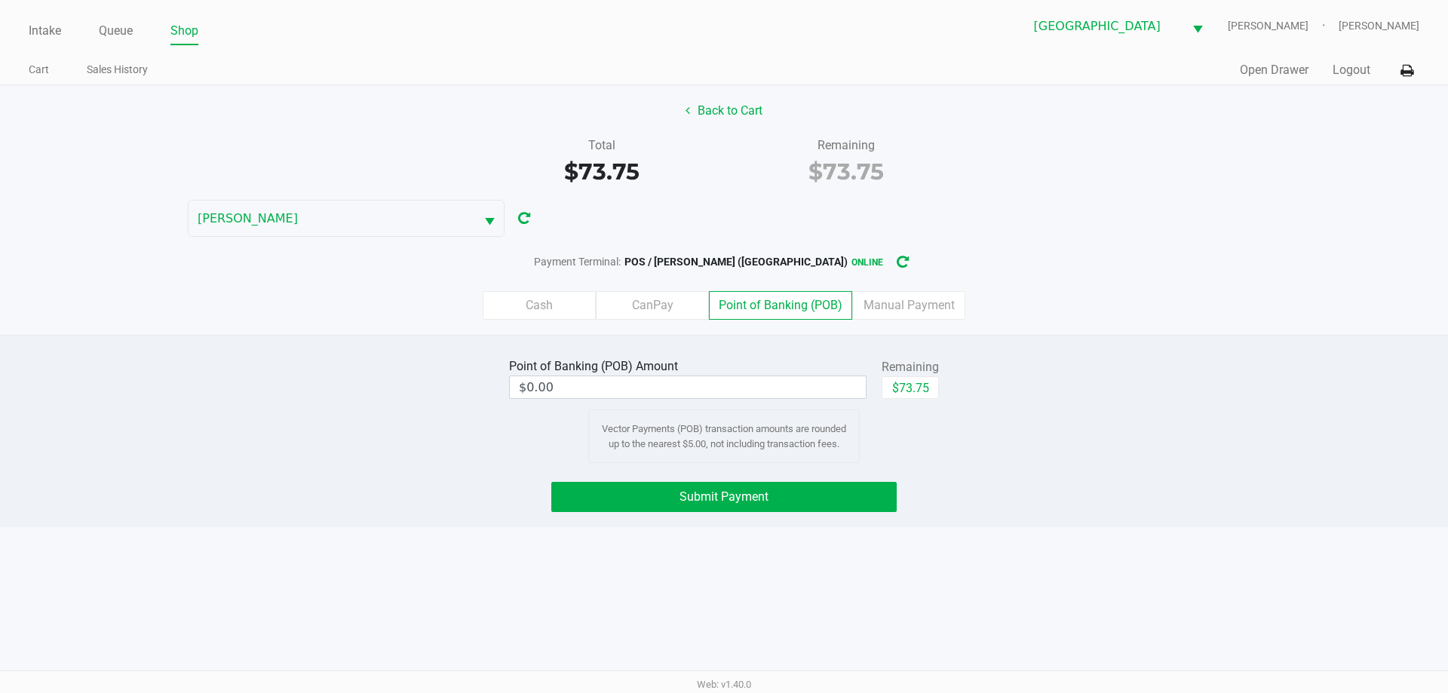
click at [906, 389] on button "$73.75" at bounding box center [910, 387] width 57 height 23
type input "$73.75"
click at [830, 495] on button "Submit Payment" at bounding box center [723, 497] width 345 height 30
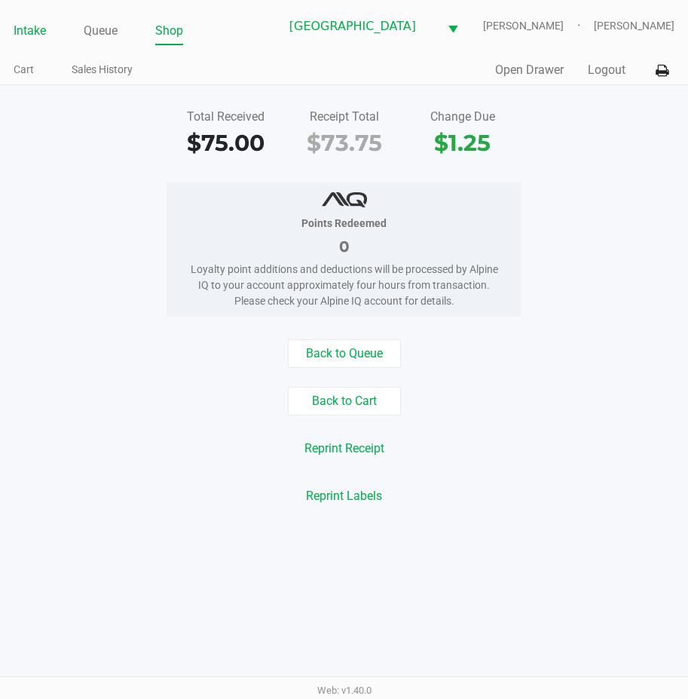
click at [26, 34] on link "Intake" at bounding box center [30, 30] width 32 height 21
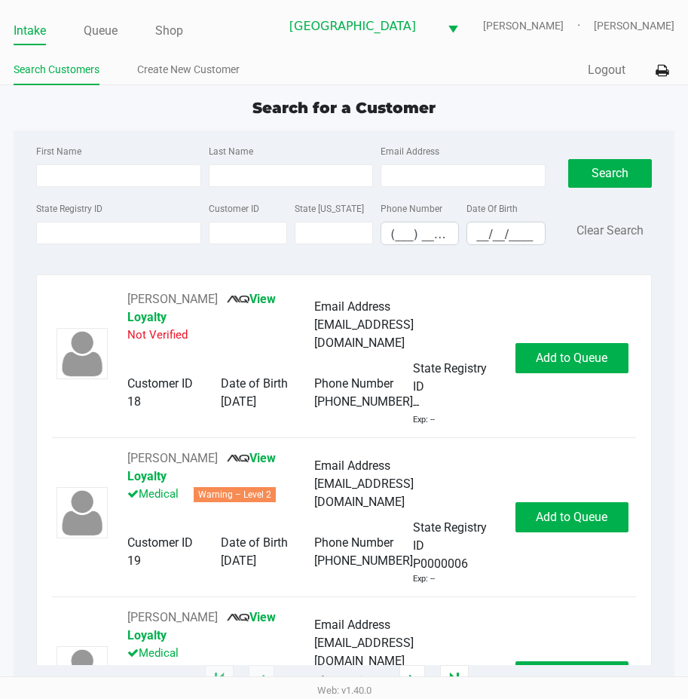
click at [121, 104] on div "Search for a Customer" at bounding box center [344, 108] width 684 height 23
type input "MARIA"
type input "TRILLAS BARRETO"
type input "06/20/1984"
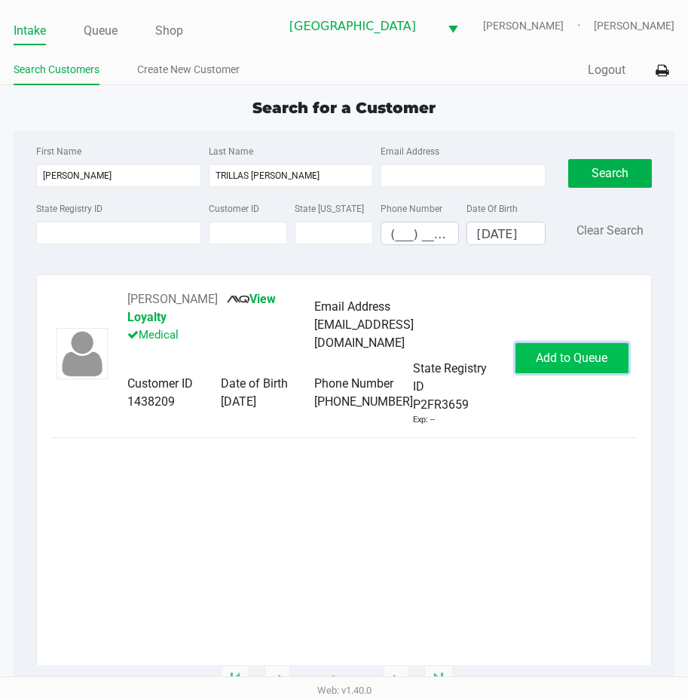
click at [588, 361] on button "Add to Queue" at bounding box center [572, 358] width 113 height 30
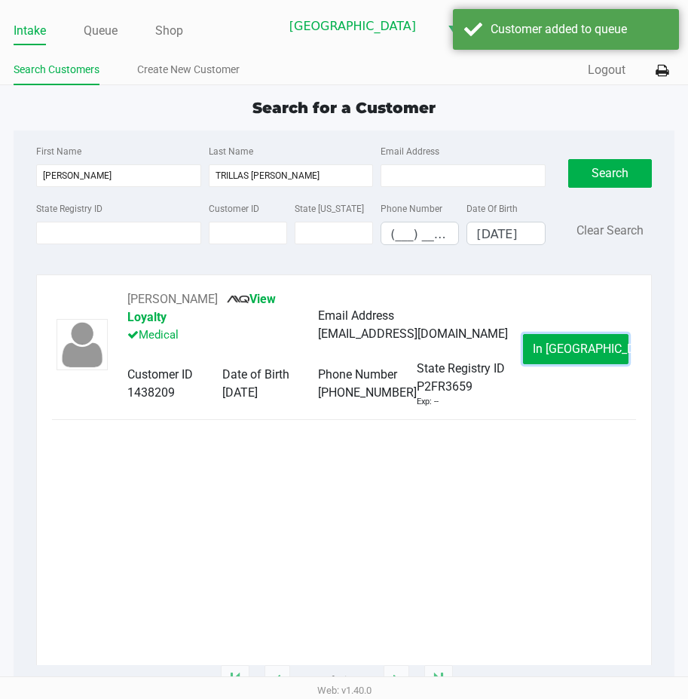
click at [588, 361] on button "In Queue" at bounding box center [576, 349] width 106 height 30
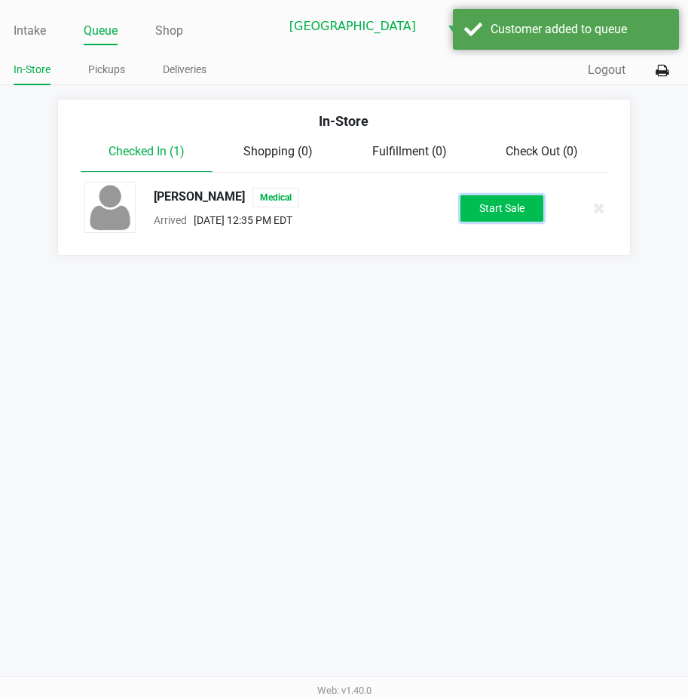
click at [508, 201] on button "Start Sale" at bounding box center [502, 208] width 83 height 26
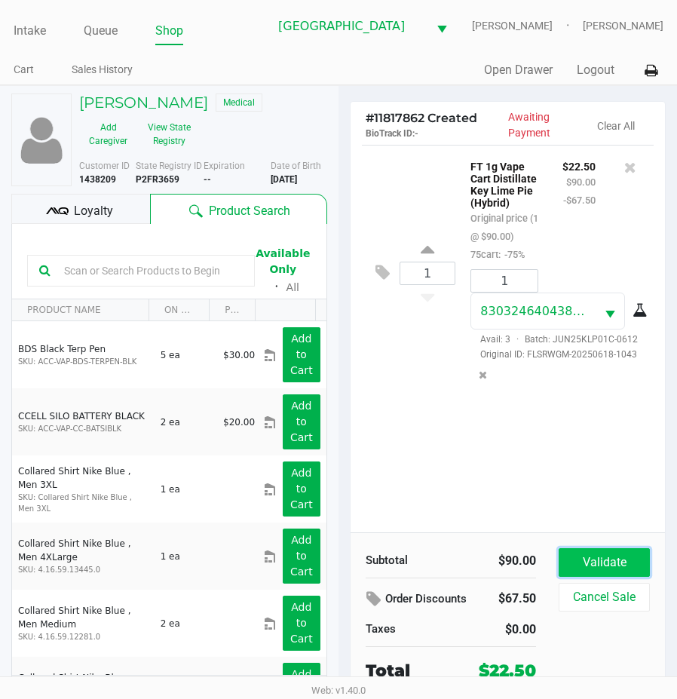
click at [616, 572] on button "Validate" at bounding box center [604, 562] width 91 height 29
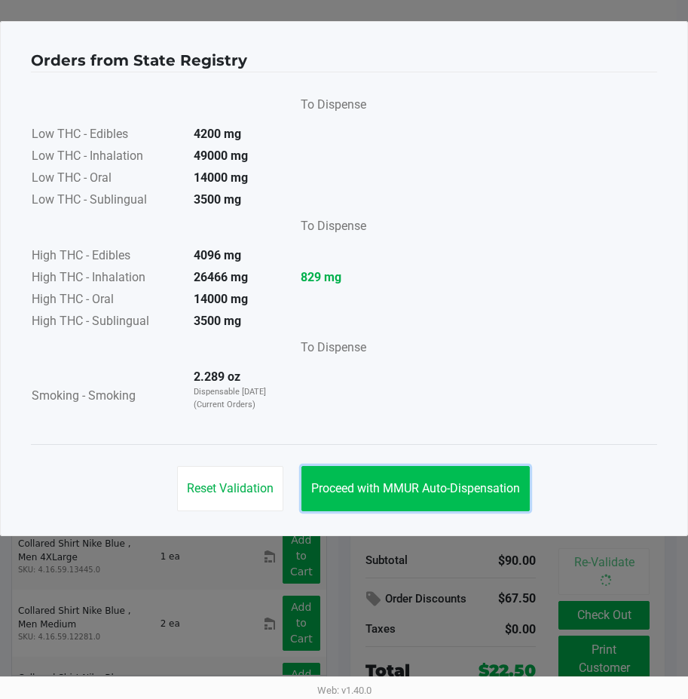
click at [459, 486] on span "Proceed with MMUR Auto-Dispensation" at bounding box center [415, 488] width 209 height 14
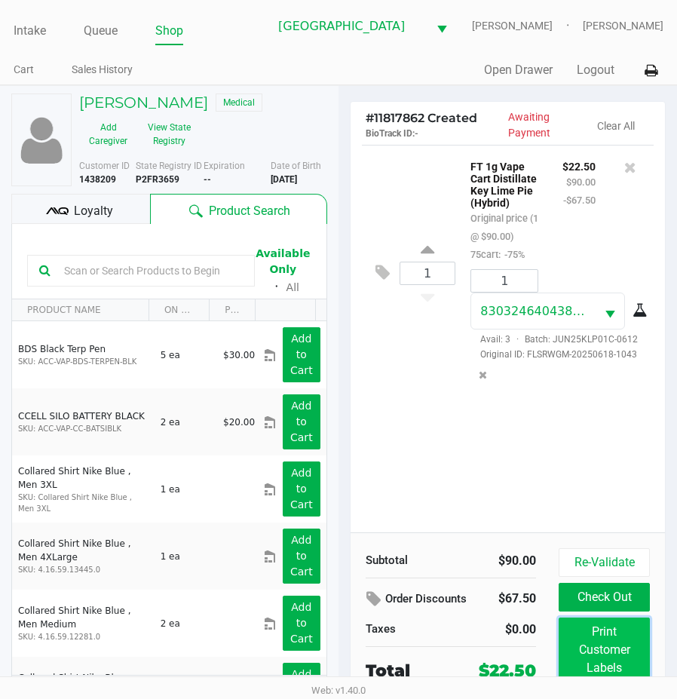
click at [591, 647] on button "Print Customer Labels" at bounding box center [604, 650] width 91 height 65
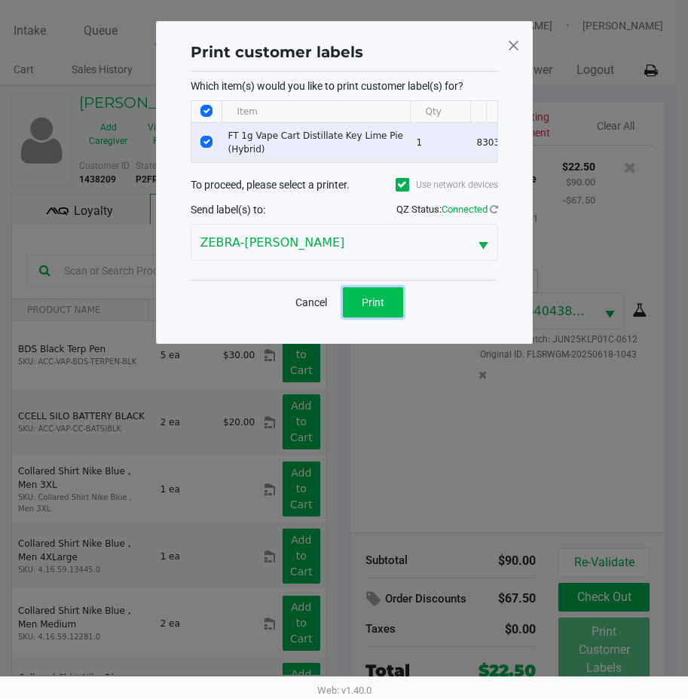
click at [384, 305] on button "Print" at bounding box center [373, 302] width 60 height 30
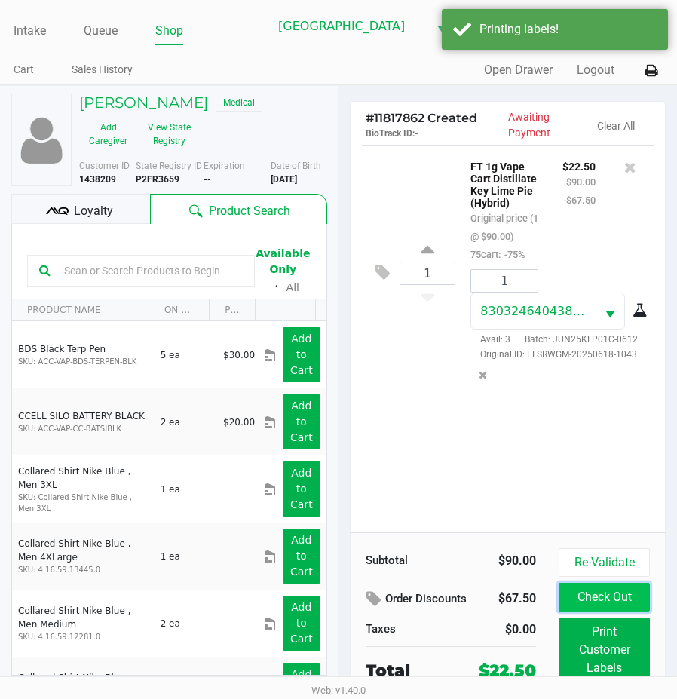
click at [635, 606] on button "Check Out" at bounding box center [604, 597] width 91 height 29
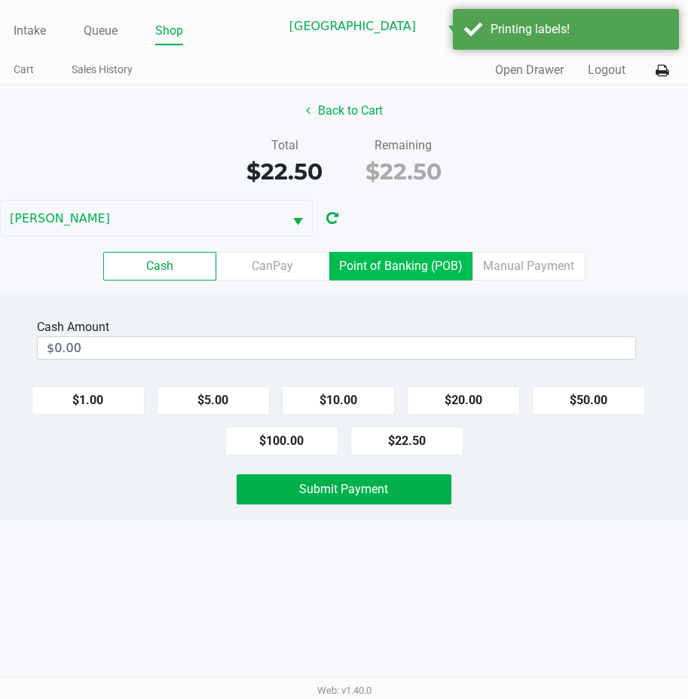
click at [413, 271] on label "Point of Banking (POB)" at bounding box center [401, 266] width 143 height 29
click at [0, 0] on 7 "Point of Banking (POB)" at bounding box center [0, 0] width 0 height 0
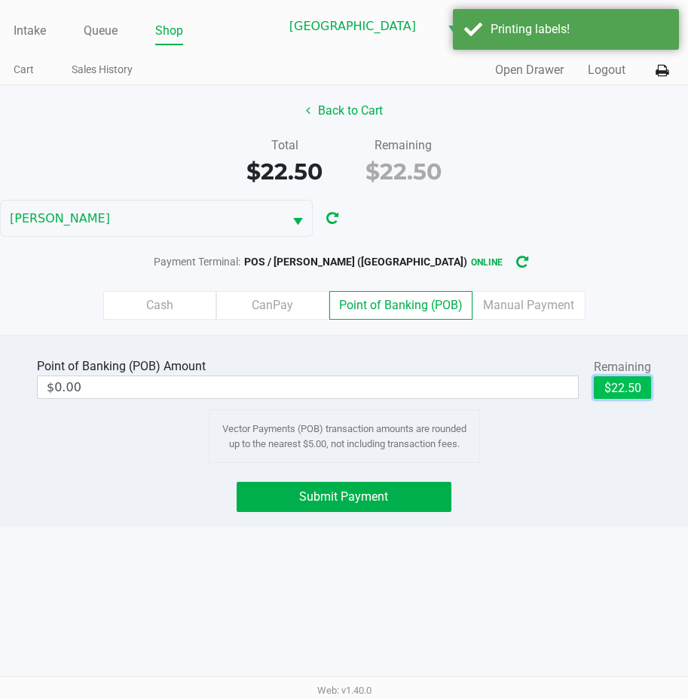
click at [620, 378] on button "$22.50" at bounding box center [622, 387] width 57 height 23
type input "$22.50"
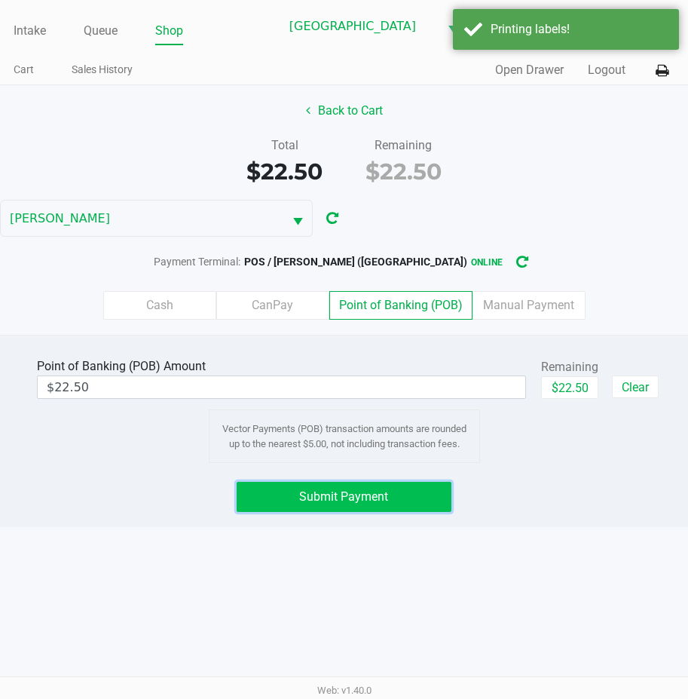
click at [268, 487] on button "Submit Payment" at bounding box center [344, 497] width 214 height 30
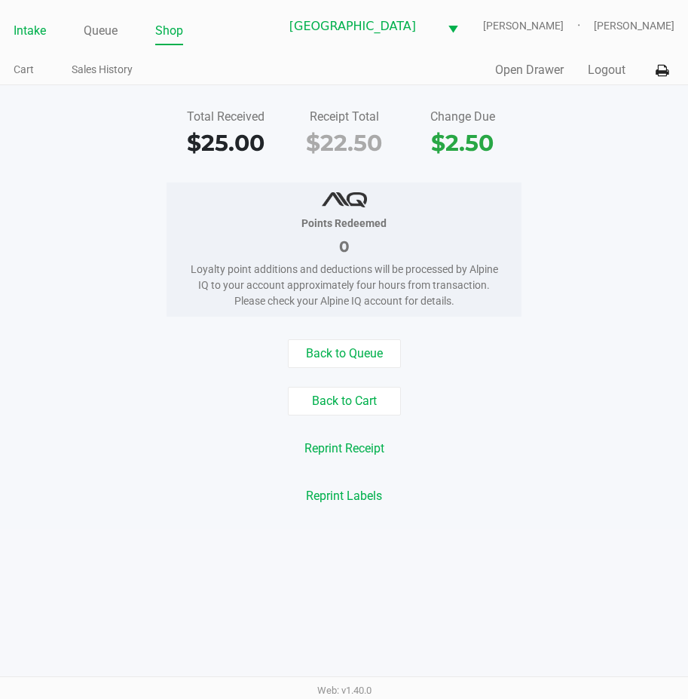
click at [29, 27] on link "Intake" at bounding box center [30, 30] width 32 height 21
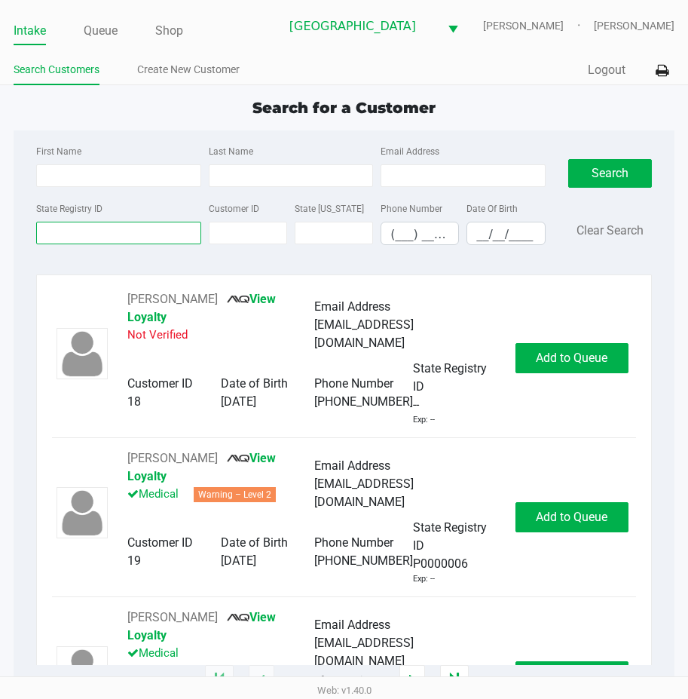
click at [86, 231] on input "State Registry ID" at bounding box center [118, 233] width 164 height 23
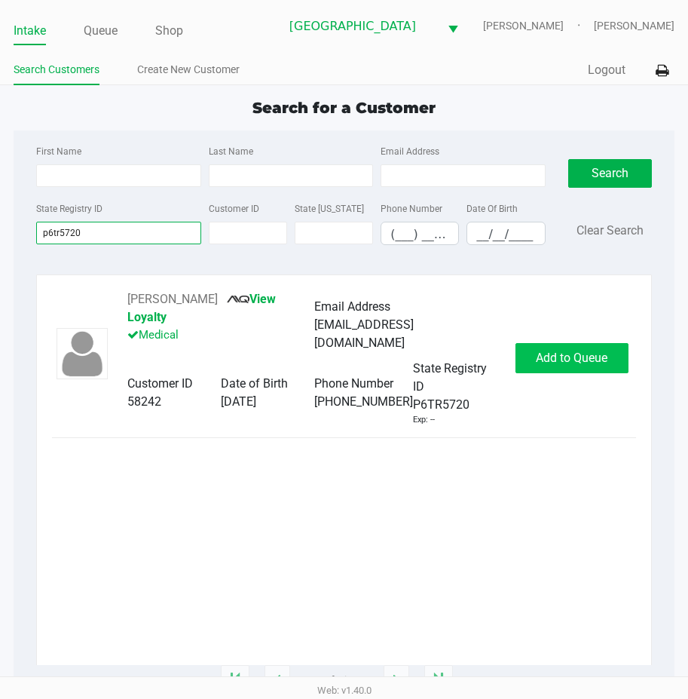
type input "p6tr5720"
click at [529, 343] on button "Add to Queue" at bounding box center [572, 358] width 113 height 30
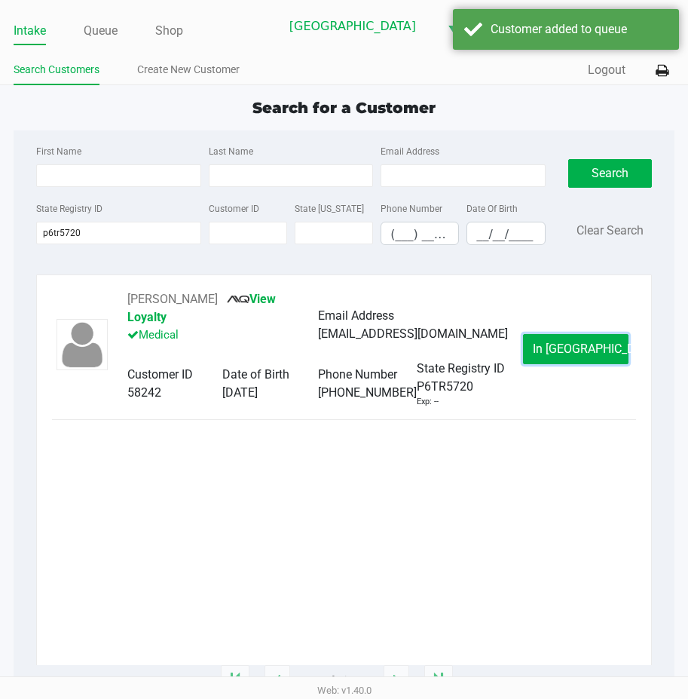
click at [529, 340] on button "In Queue" at bounding box center [576, 349] width 106 height 30
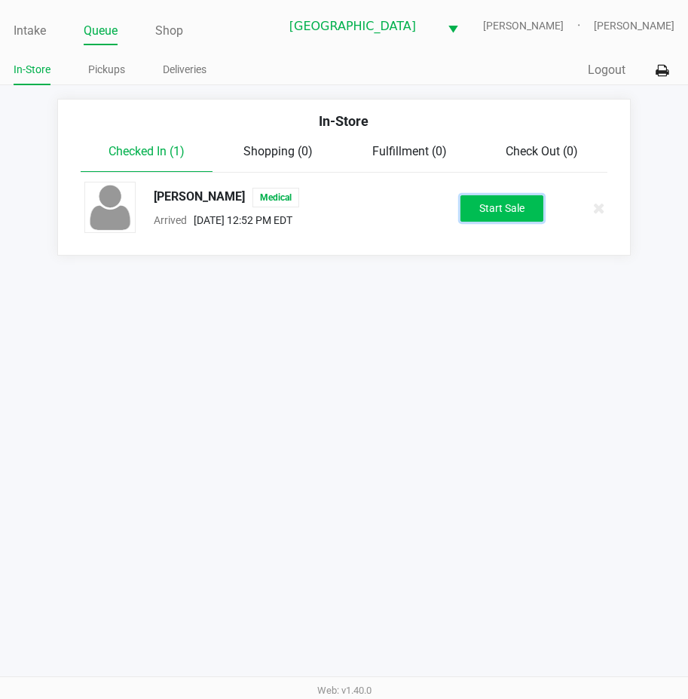
click at [494, 208] on button "Start Sale" at bounding box center [502, 208] width 83 height 26
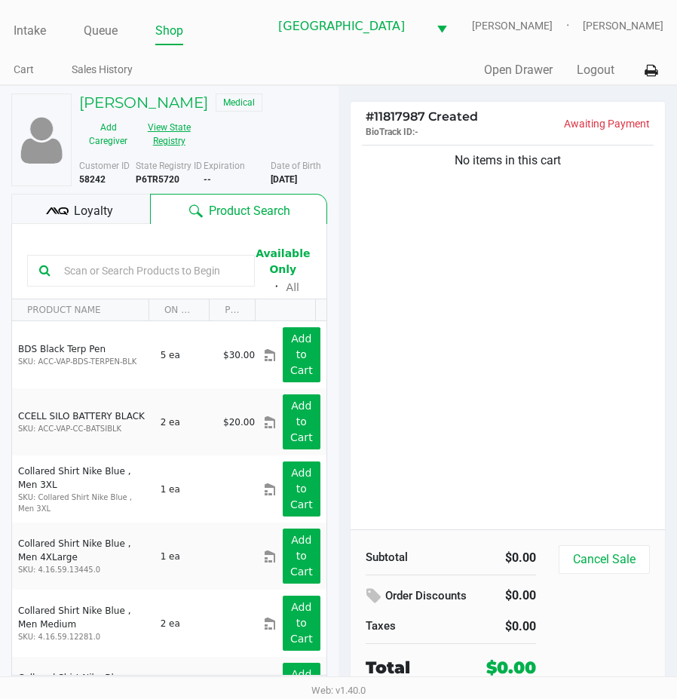
click at [171, 146] on button "View State Registry" at bounding box center [164, 134] width 55 height 38
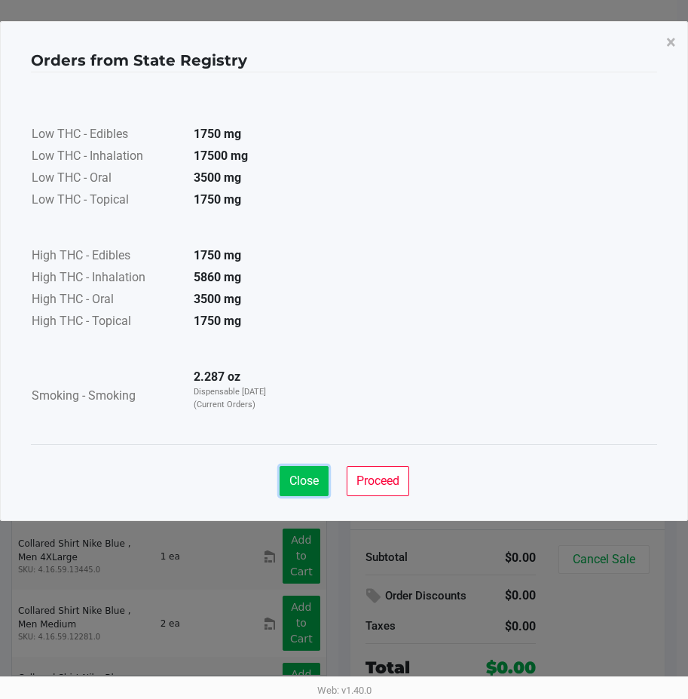
click at [298, 477] on span "Close" at bounding box center [304, 481] width 29 height 14
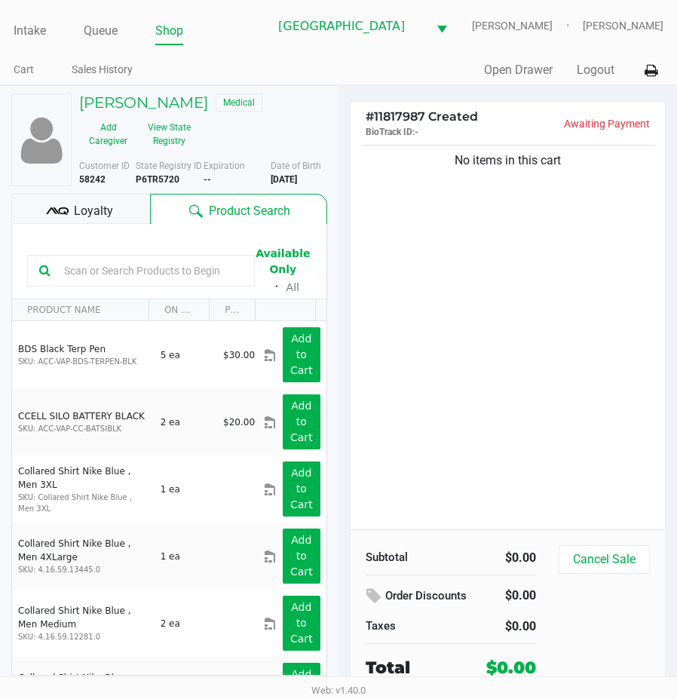
click at [434, 317] on div "No items in this cart" at bounding box center [508, 336] width 314 height 388
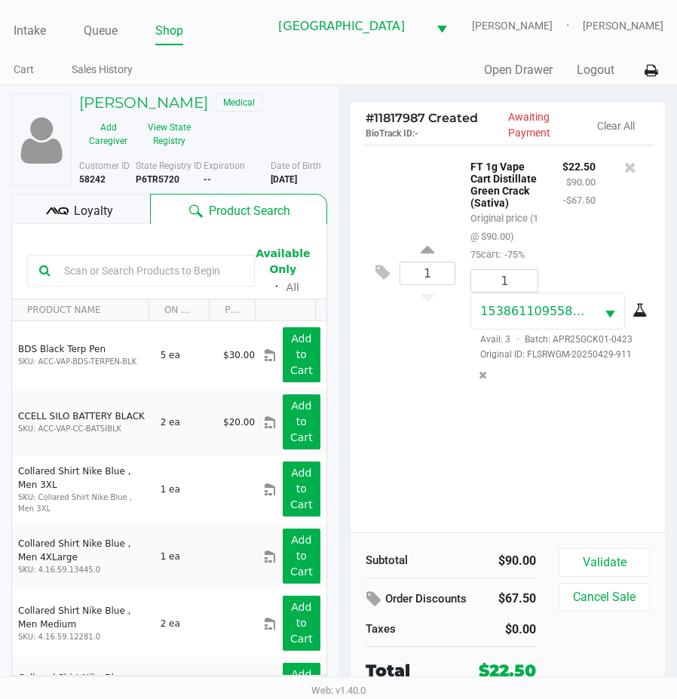
click at [639, 317] on icon at bounding box center [640, 311] width 15 height 12
click at [471, 434] on div "1 FT 1g Vape Cart Distillate Green Crack (Sativa) Original price (1 @ $90.00) 7…" at bounding box center [508, 339] width 314 height 388
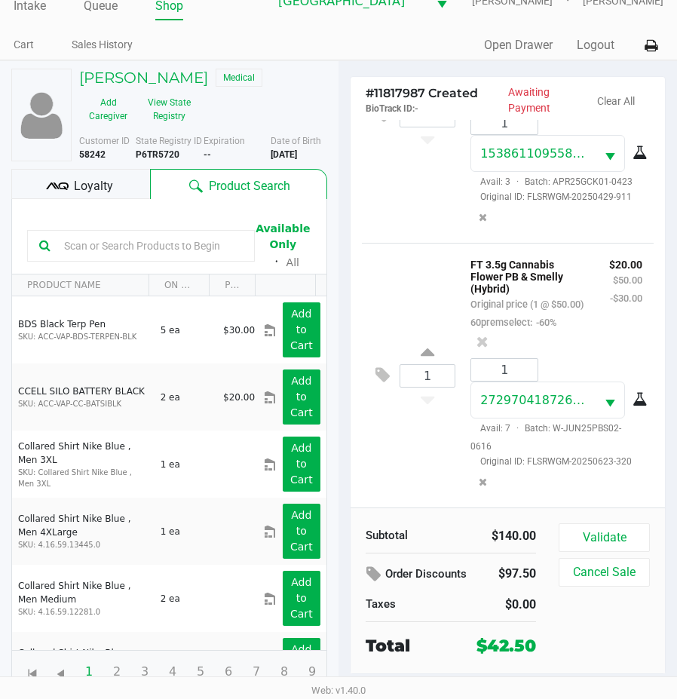
scroll to position [38, 0]
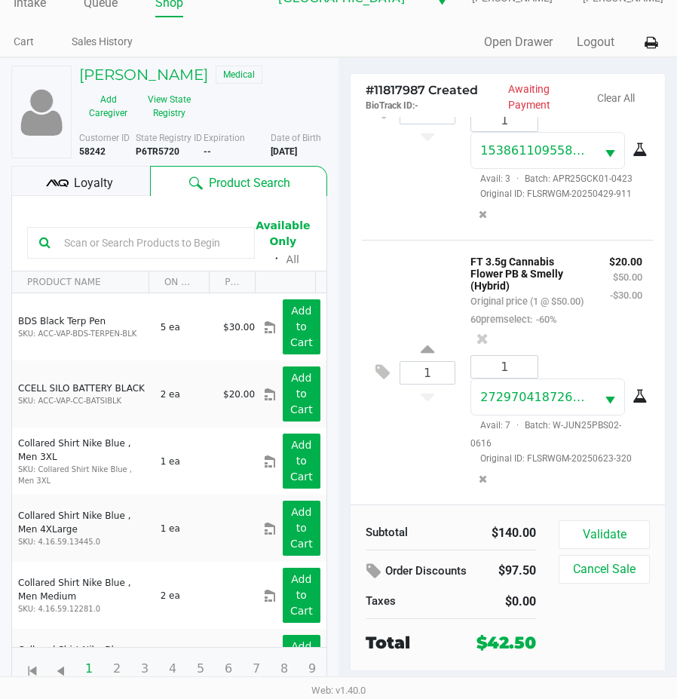
click at [90, 178] on span "Loyalty" at bounding box center [93, 183] width 39 height 18
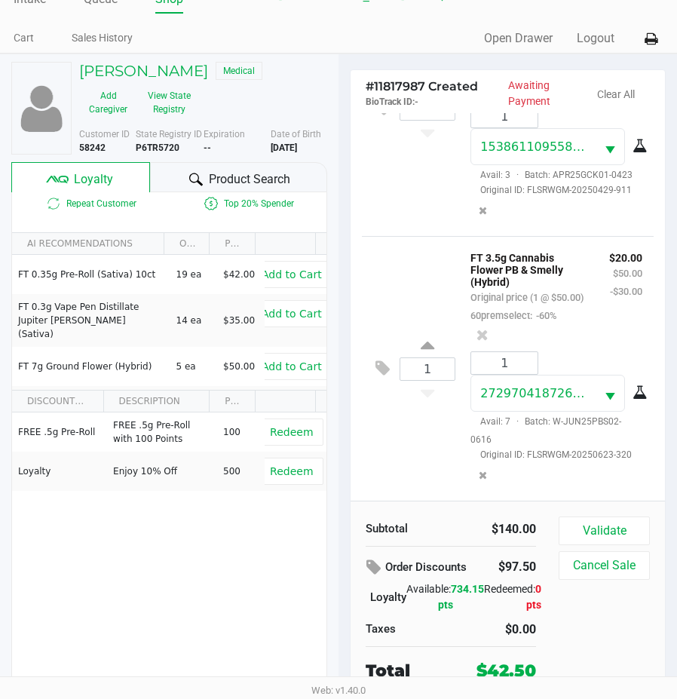
scroll to position [42, 0]
click at [166, 573] on div "FREE .5g Pre-Roll FREE .5g Pre-Roll with 100 Points 100 Redeem Loyalty Enjoy 10…" at bounding box center [169, 525] width 314 height 227
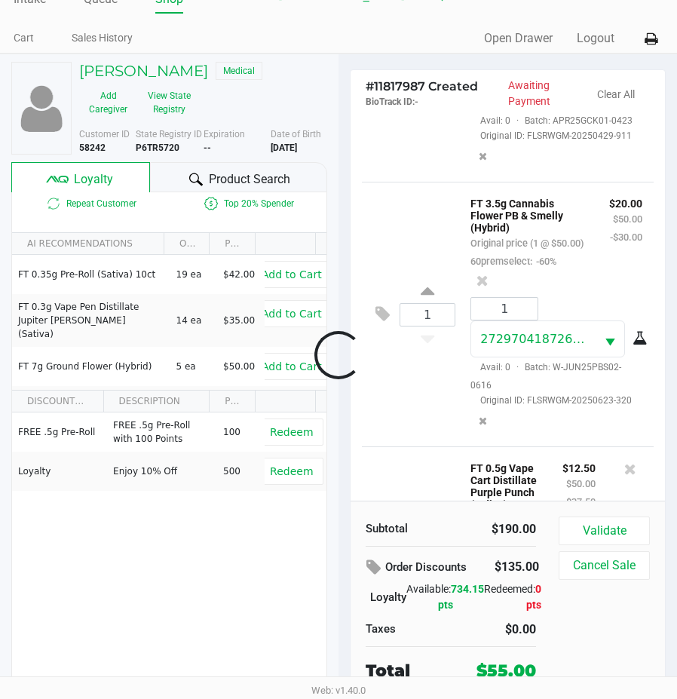
scroll to position [503, 0]
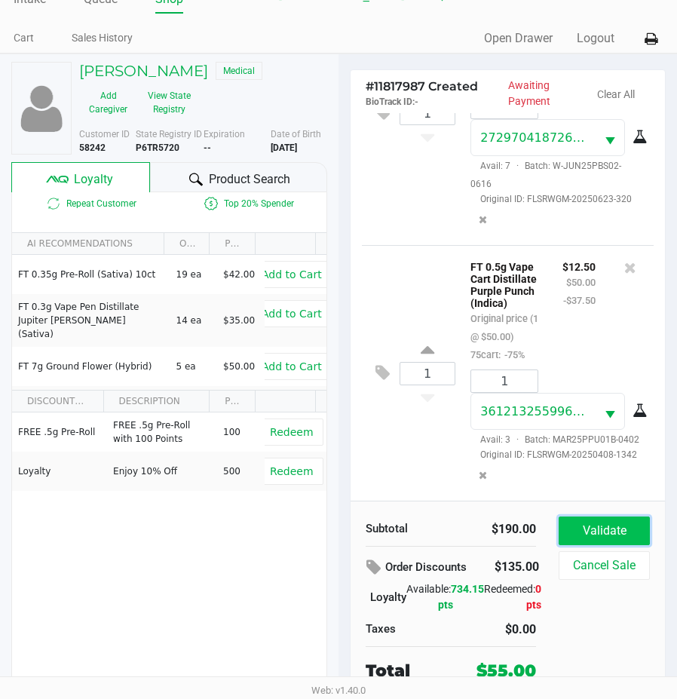
click at [603, 520] on button "Validate" at bounding box center [604, 531] width 91 height 29
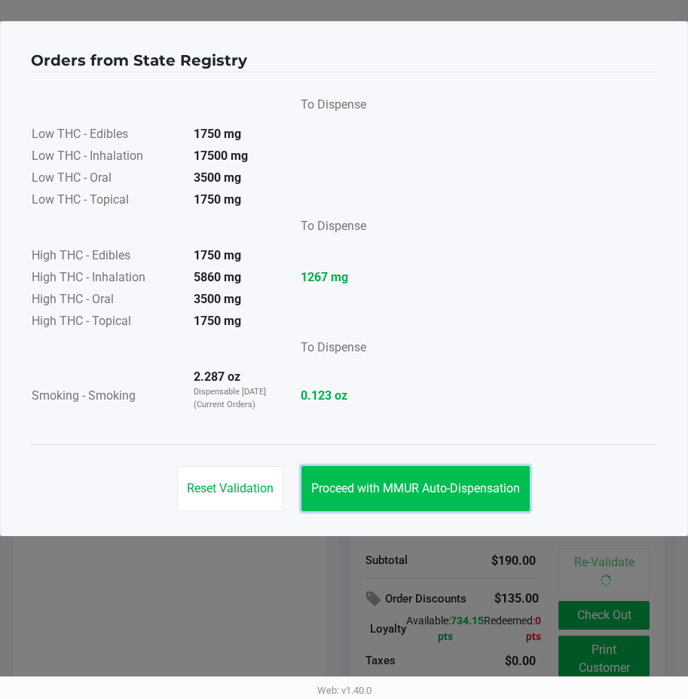
click at [422, 473] on button "Proceed with MMUR Auto-Dispensation" at bounding box center [416, 488] width 228 height 45
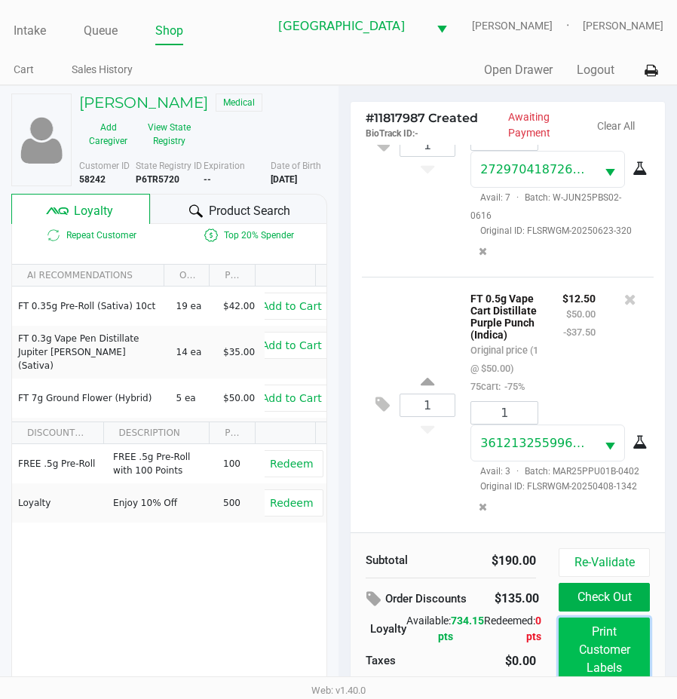
click at [607, 657] on button "Print Customer Labels" at bounding box center [604, 650] width 91 height 65
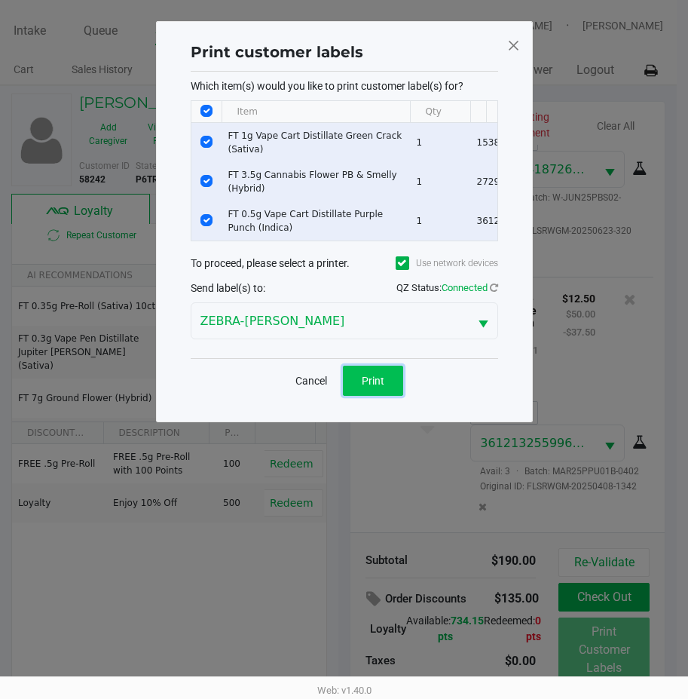
click at [373, 387] on span "Print" at bounding box center [373, 381] width 23 height 12
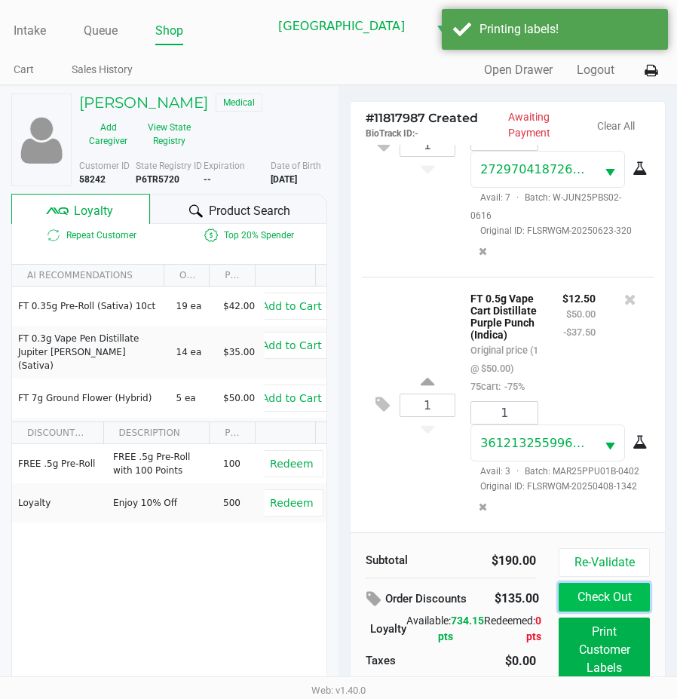
click at [618, 608] on button "Check Out" at bounding box center [604, 597] width 91 height 29
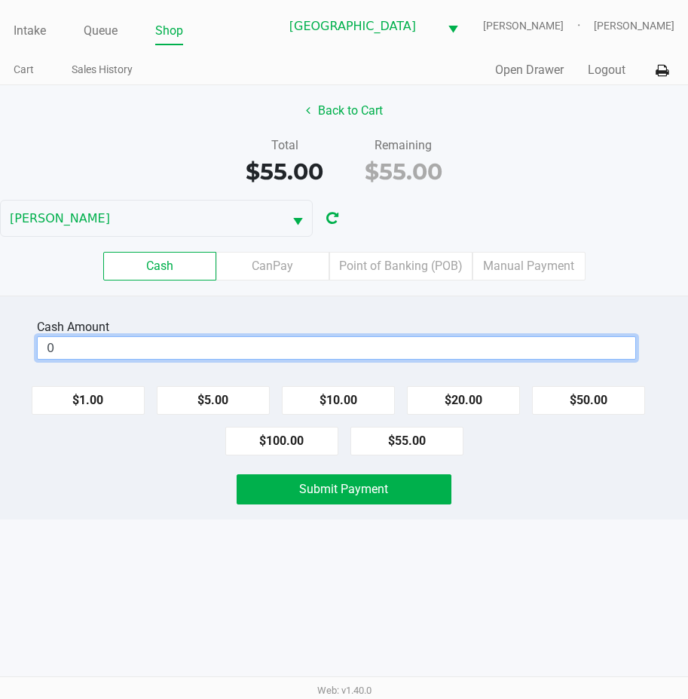
click at [48, 342] on input "0" at bounding box center [337, 348] width 598 height 22
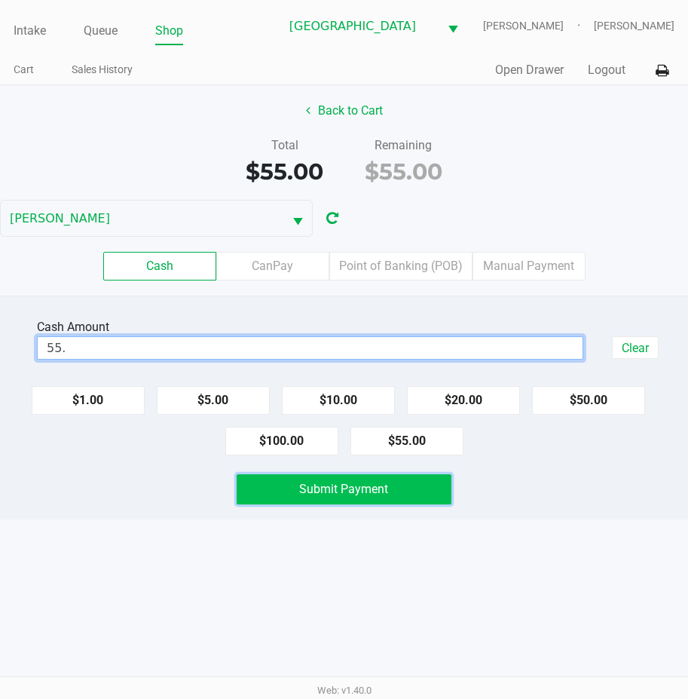
type input "$55.00"
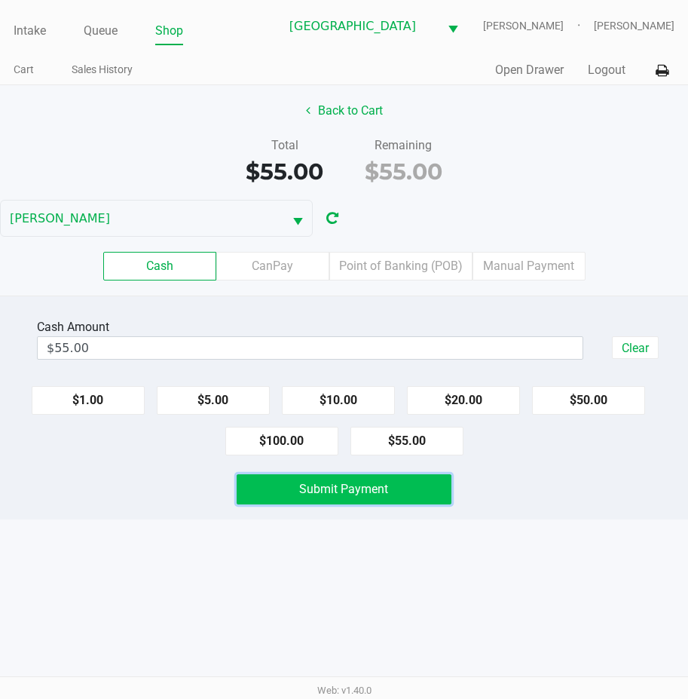
click at [291, 487] on button "Submit Payment" at bounding box center [344, 489] width 214 height 30
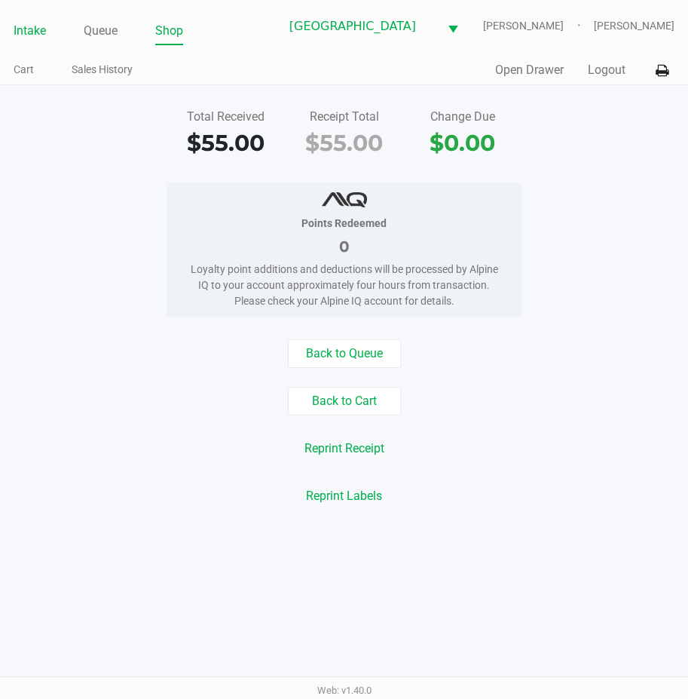
click at [29, 26] on link "Intake" at bounding box center [30, 30] width 32 height 21
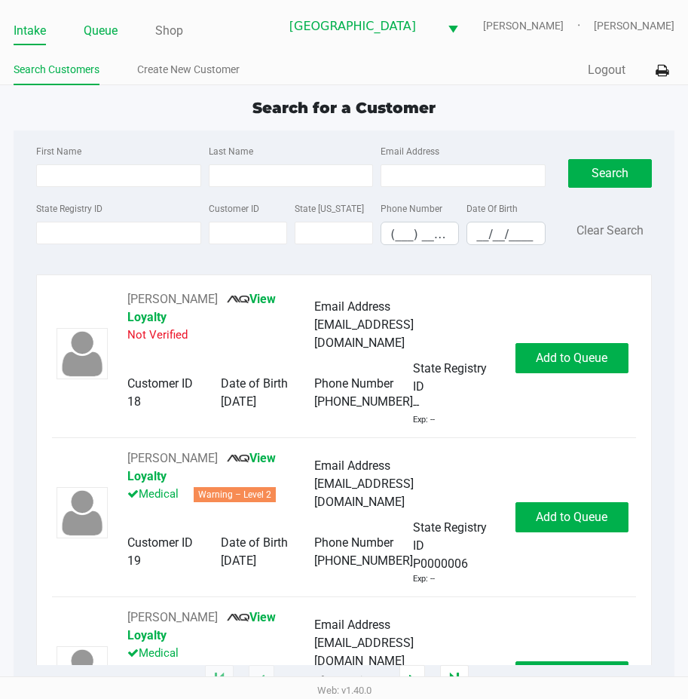
click at [108, 29] on link "Queue" at bounding box center [101, 30] width 34 height 21
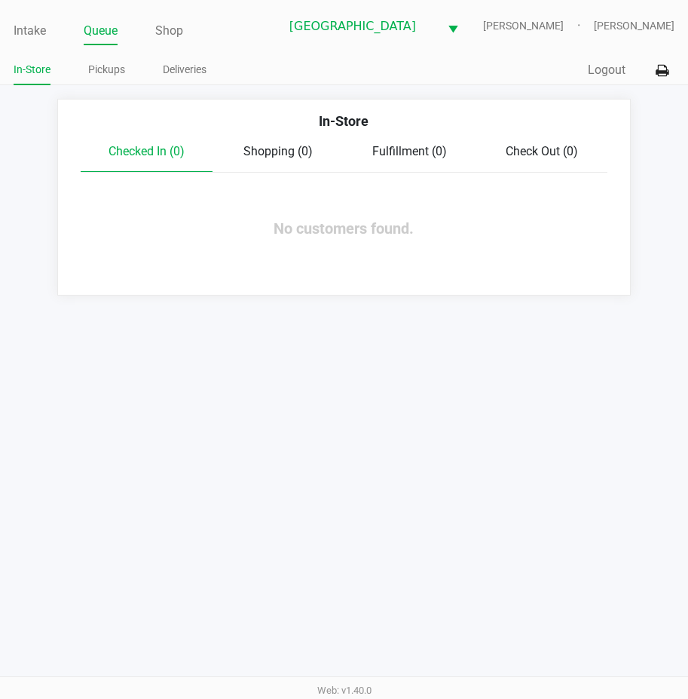
click at [112, 58] on div "In-Store Pickups Deliveries" at bounding box center [179, 71] width 330 height 28
click at [111, 66] on link "Pickups" at bounding box center [106, 69] width 37 height 19
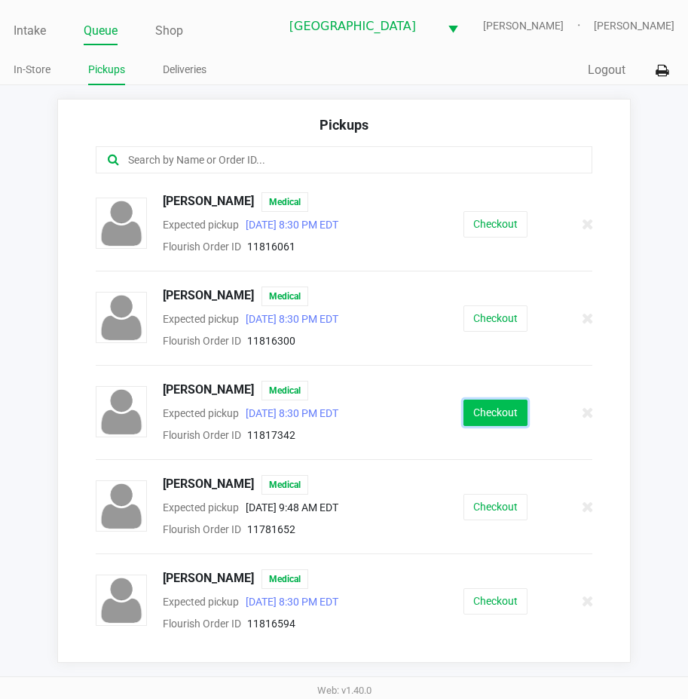
click at [474, 407] on button "Checkout" at bounding box center [496, 413] width 64 height 26
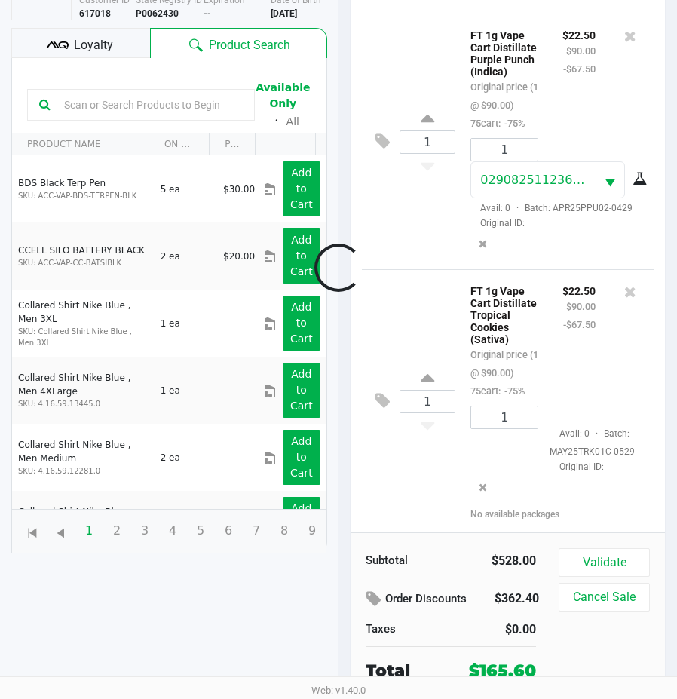
scroll to position [1321, 0]
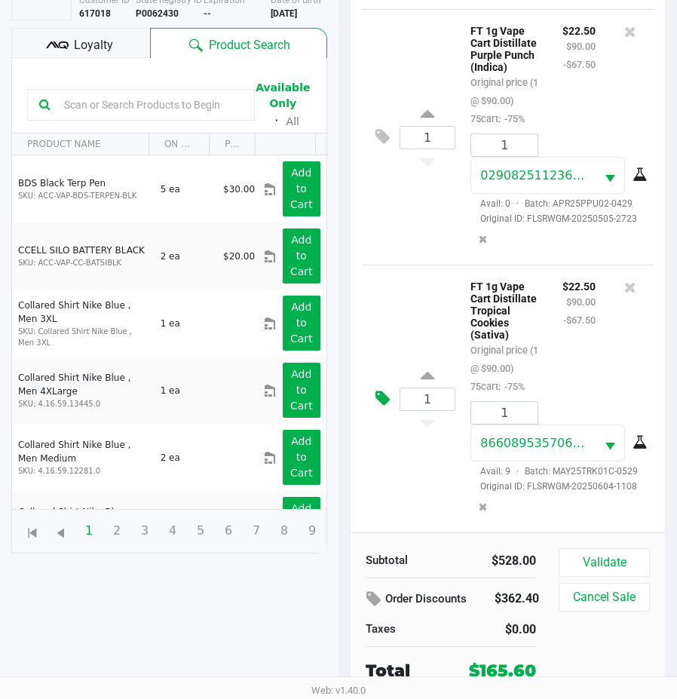
click at [386, 407] on icon at bounding box center [383, 398] width 14 height 17
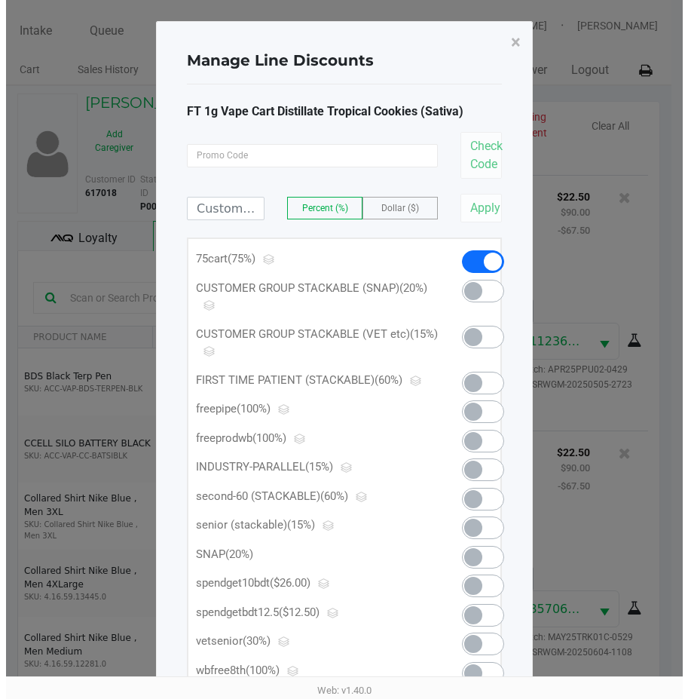
scroll to position [0, 0]
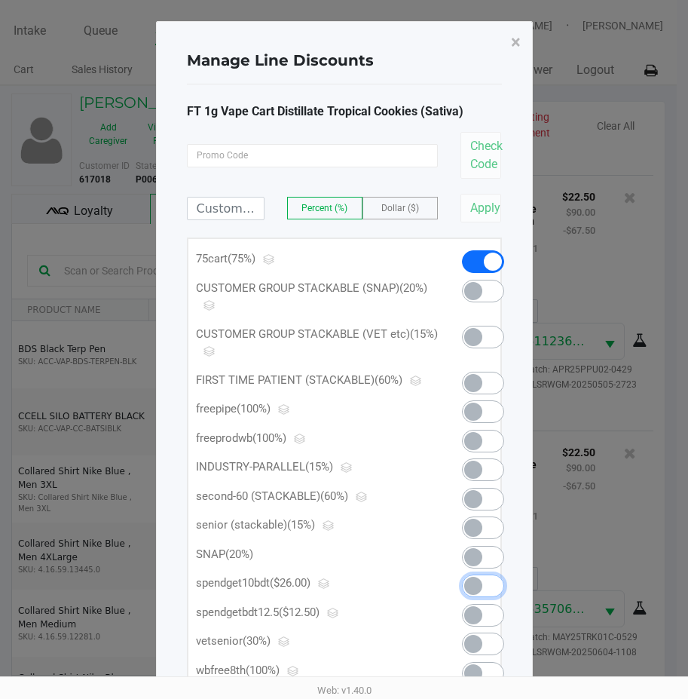
click at [473, 582] on span at bounding box center [474, 586] width 18 height 18
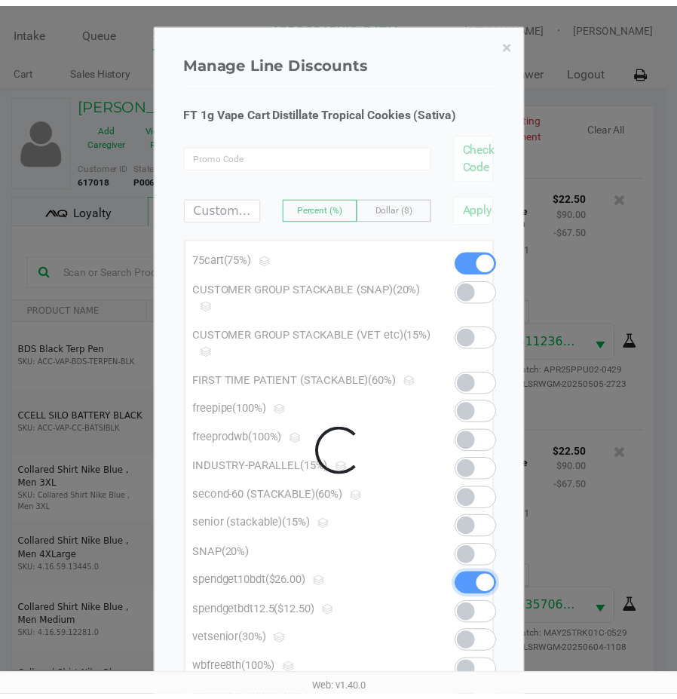
scroll to position [1362, 0]
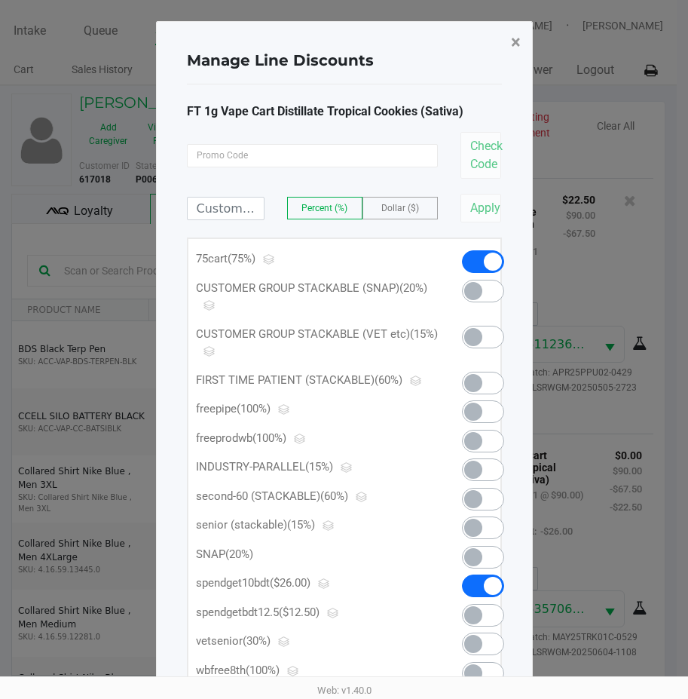
click at [516, 39] on span "×" at bounding box center [516, 42] width 10 height 21
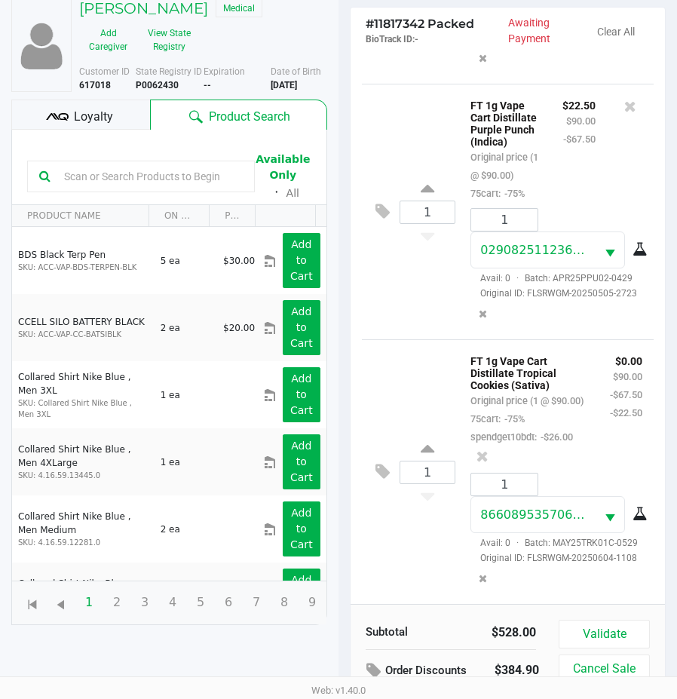
scroll to position [176, 0]
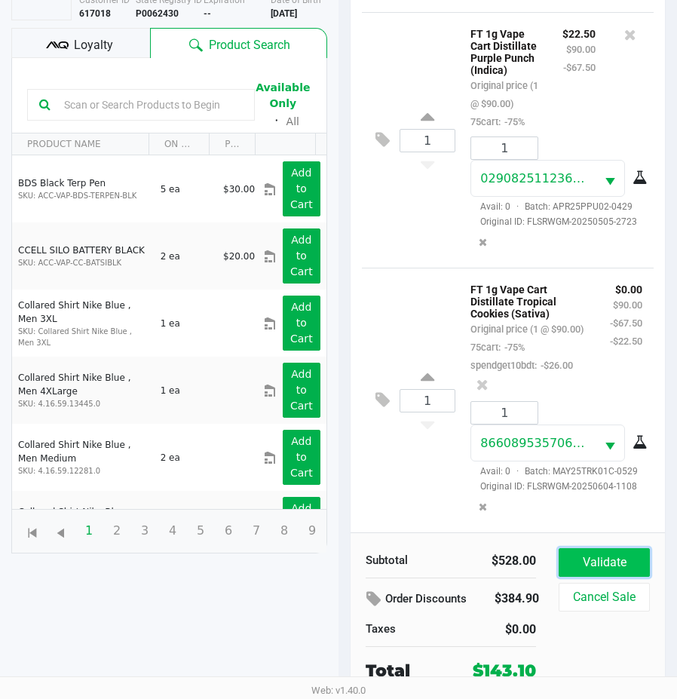
click at [592, 559] on button "Validate" at bounding box center [604, 562] width 91 height 29
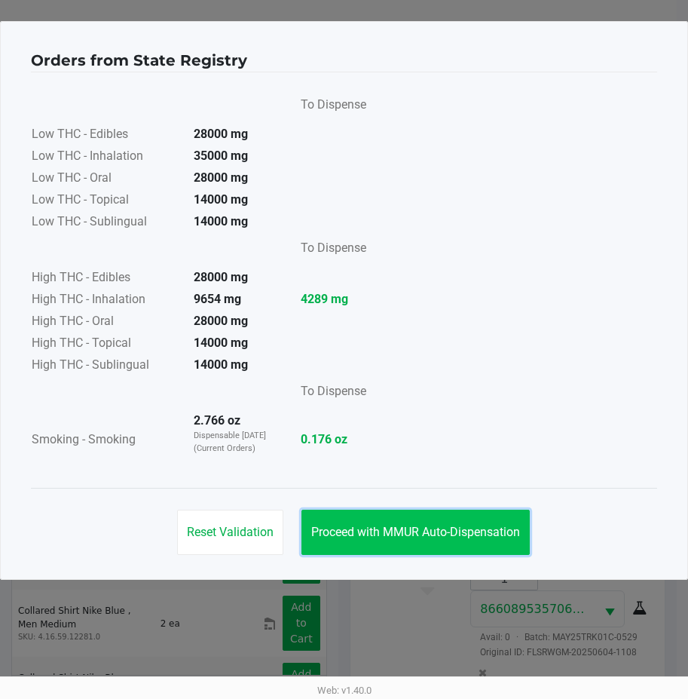
click at [388, 521] on button "Proceed with MMUR Auto-Dispensation" at bounding box center [416, 532] width 228 height 45
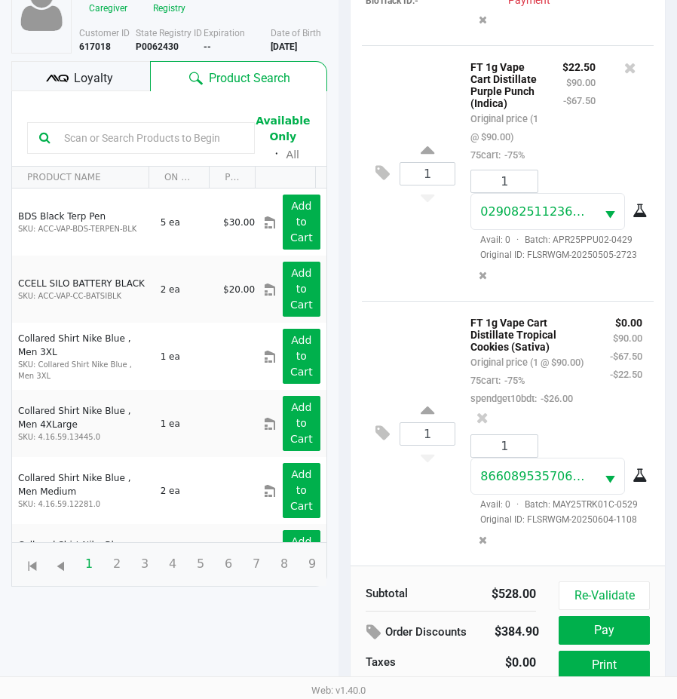
scroll to position [210, 0]
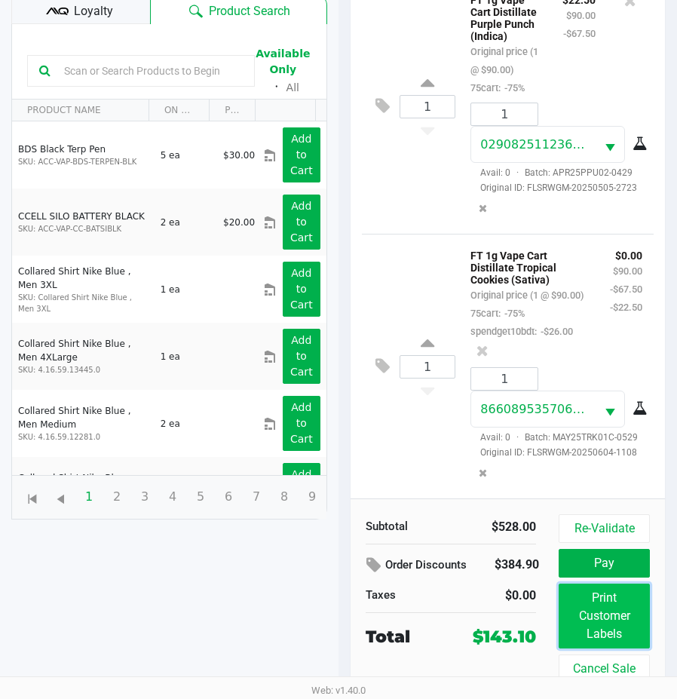
click at [593, 607] on button "Print Customer Labels" at bounding box center [604, 616] width 91 height 65
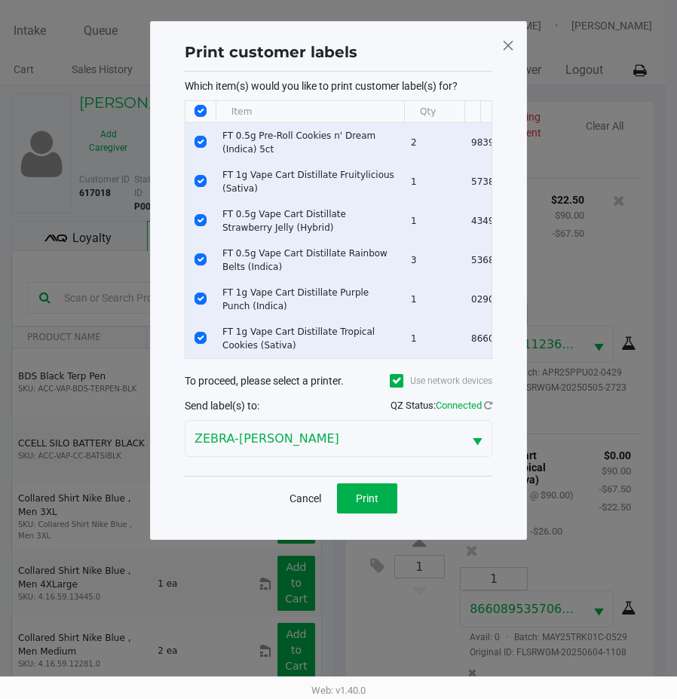
scroll to position [0, 0]
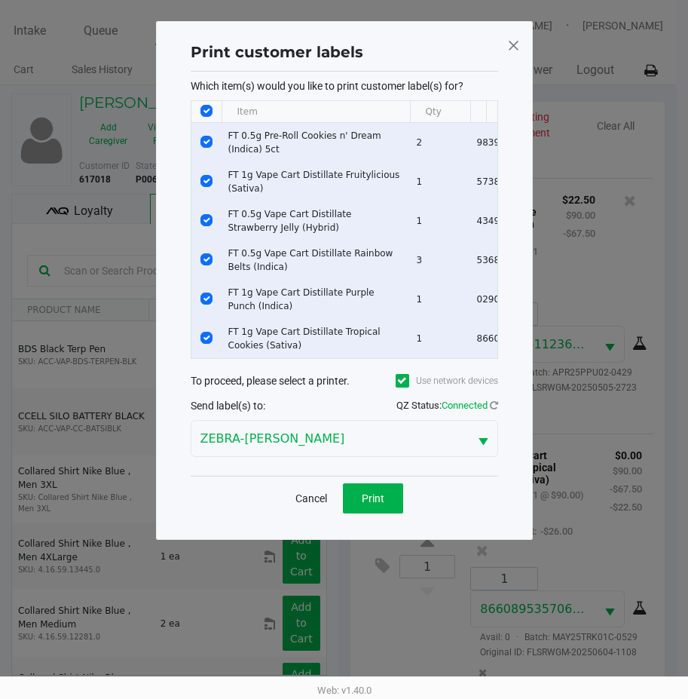
click at [203, 108] on input "Select All Rows" at bounding box center [207, 111] width 12 height 12
checkbox input "false"
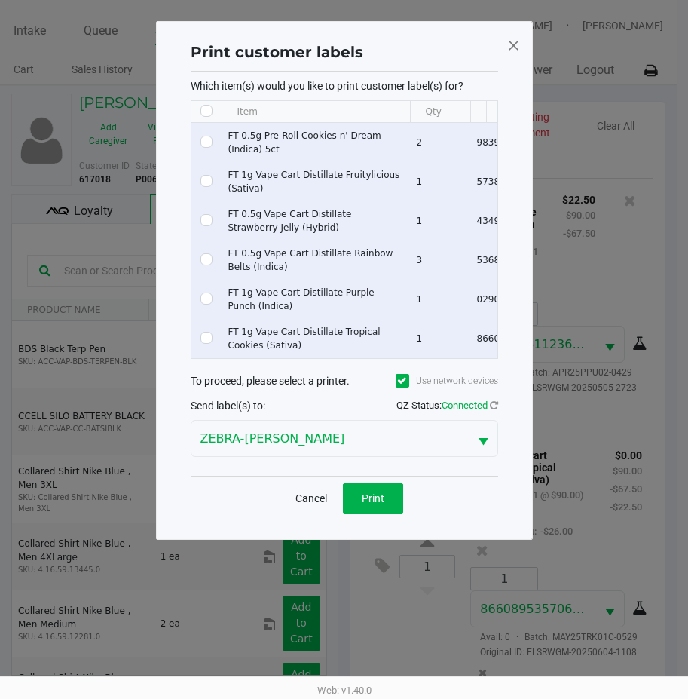
checkbox input "false"
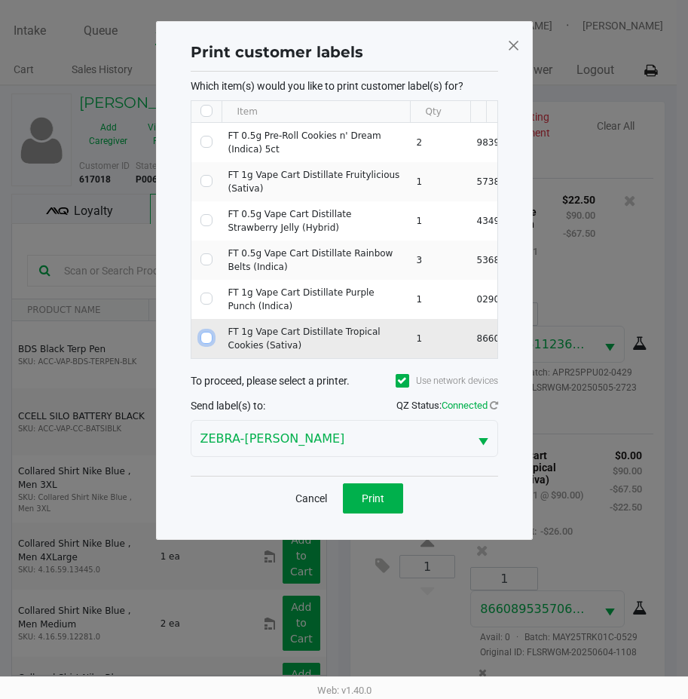
click at [210, 339] on input "Select Row" at bounding box center [207, 338] width 12 height 12
checkbox input "true"
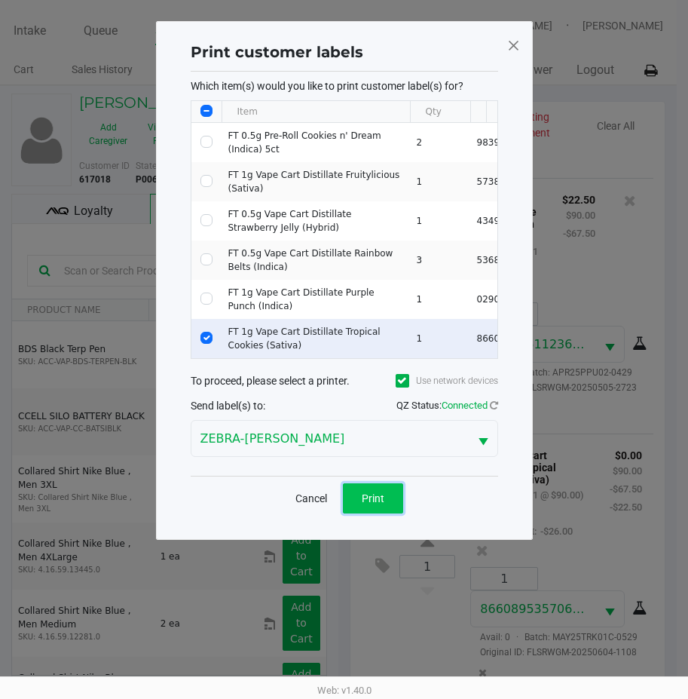
click at [390, 510] on button "Print" at bounding box center [373, 498] width 60 height 30
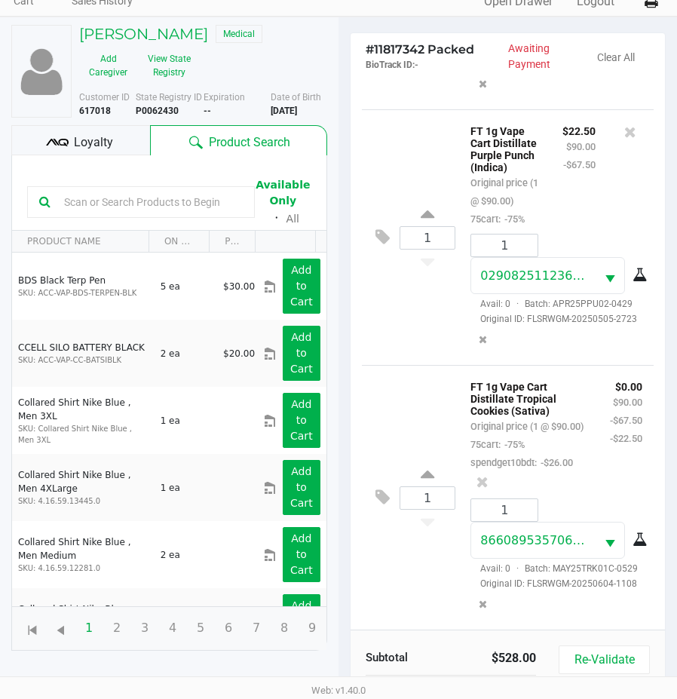
scroll to position [210, 0]
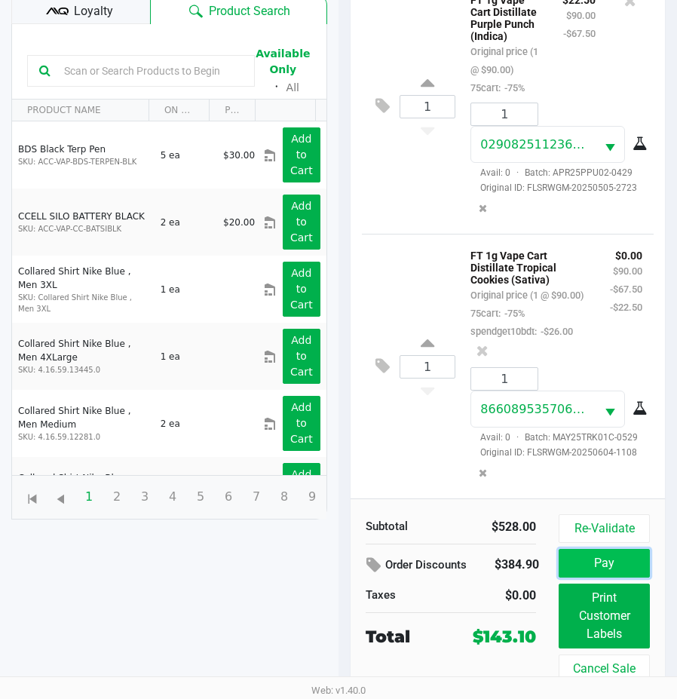
click at [587, 555] on button "Pay" at bounding box center [604, 563] width 91 height 29
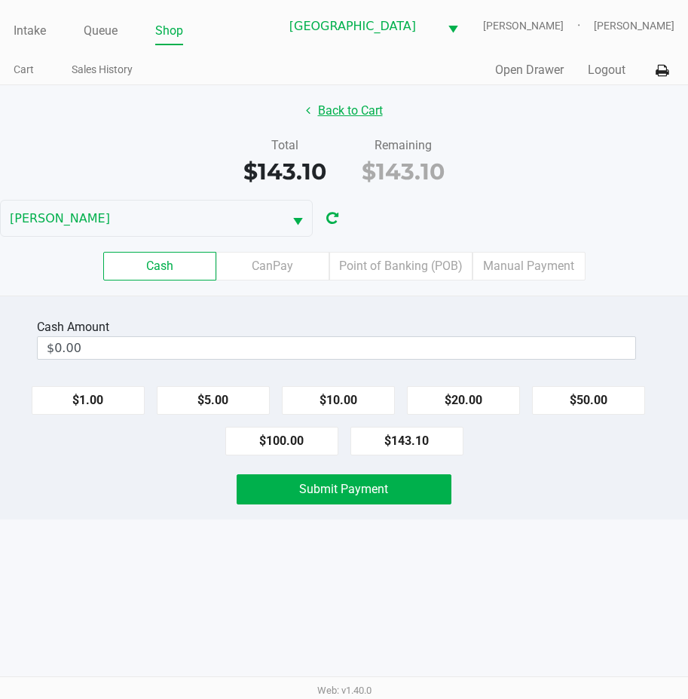
click at [351, 114] on button "Back to Cart" at bounding box center [344, 111] width 97 height 29
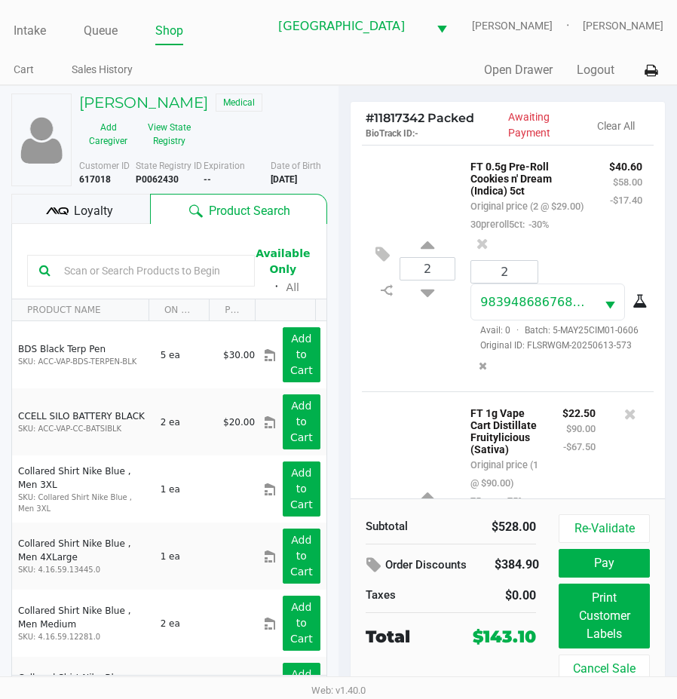
click at [71, 212] on div "Loyalty" at bounding box center [80, 209] width 139 height 30
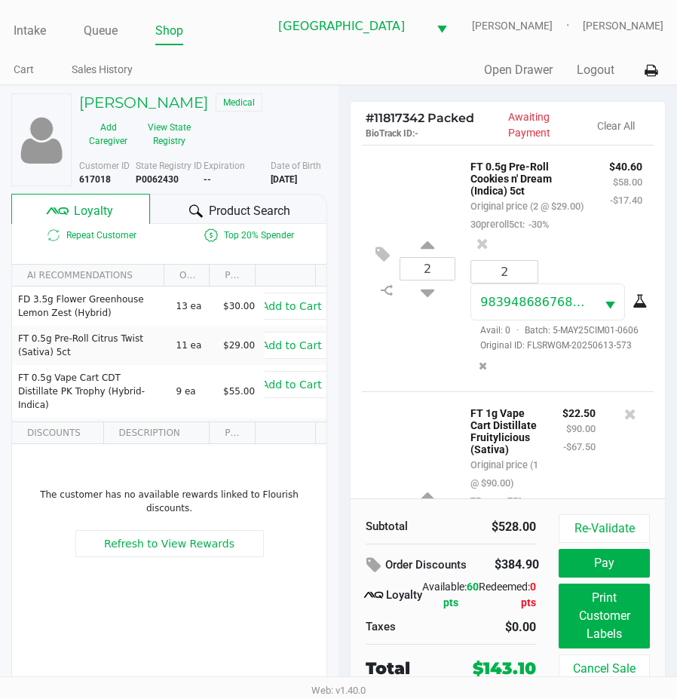
click at [228, 220] on span "Product Search" at bounding box center [249, 211] width 81 height 18
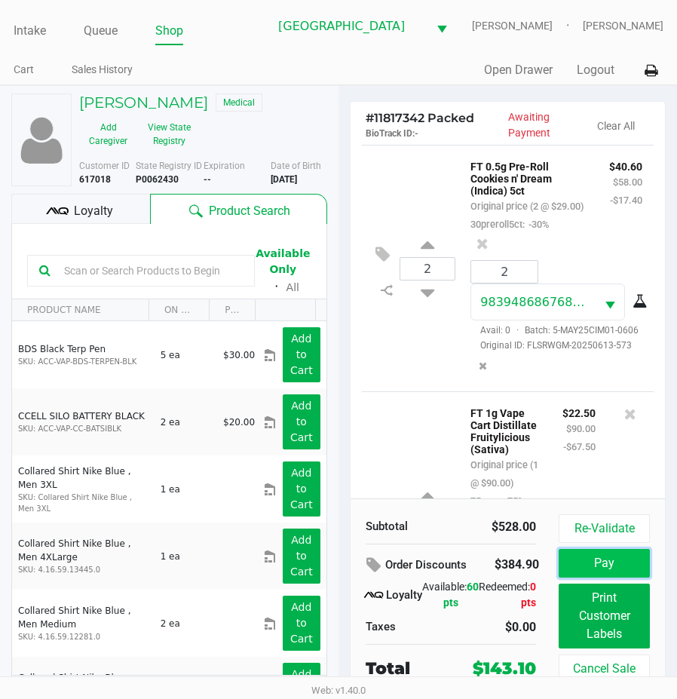
click at [595, 572] on button "Pay" at bounding box center [604, 563] width 91 height 29
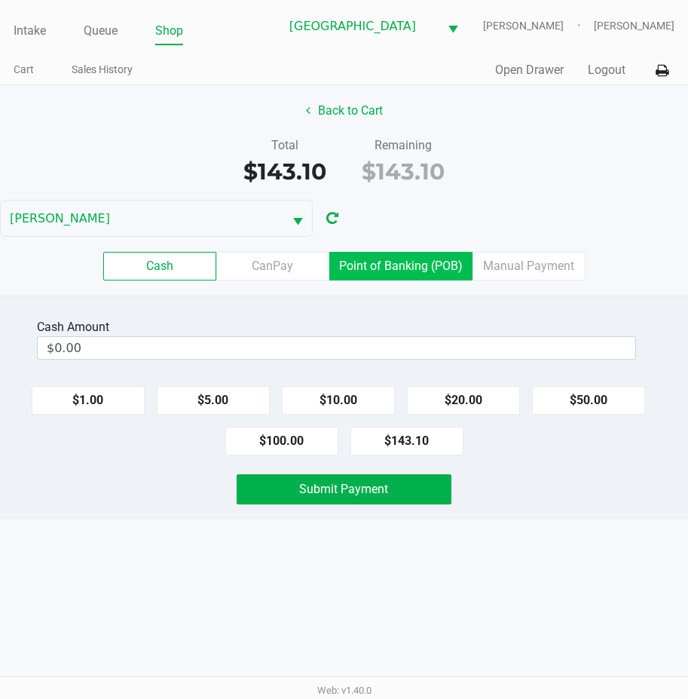
click at [394, 252] on label "Point of Banking (POB)" at bounding box center [401, 266] width 143 height 29
click at [0, 0] on 7 "Point of Banking (POB)" at bounding box center [0, 0] width 0 height 0
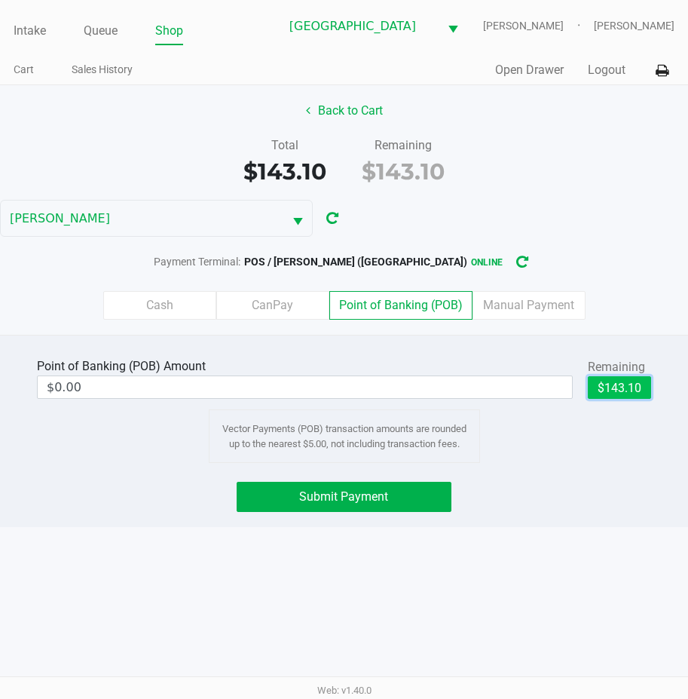
click at [630, 385] on button "$143.10" at bounding box center [619, 387] width 63 height 23
type input "$143.10"
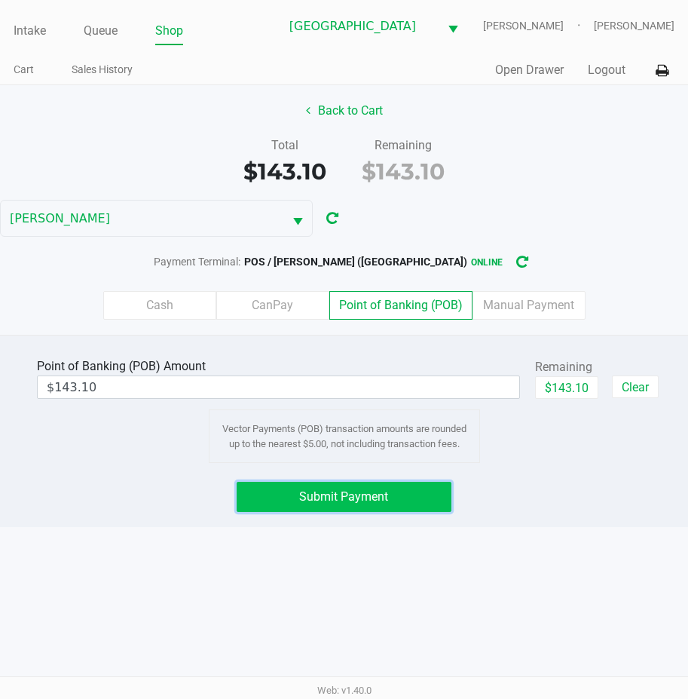
click at [307, 497] on span "Submit Payment" at bounding box center [343, 496] width 89 height 14
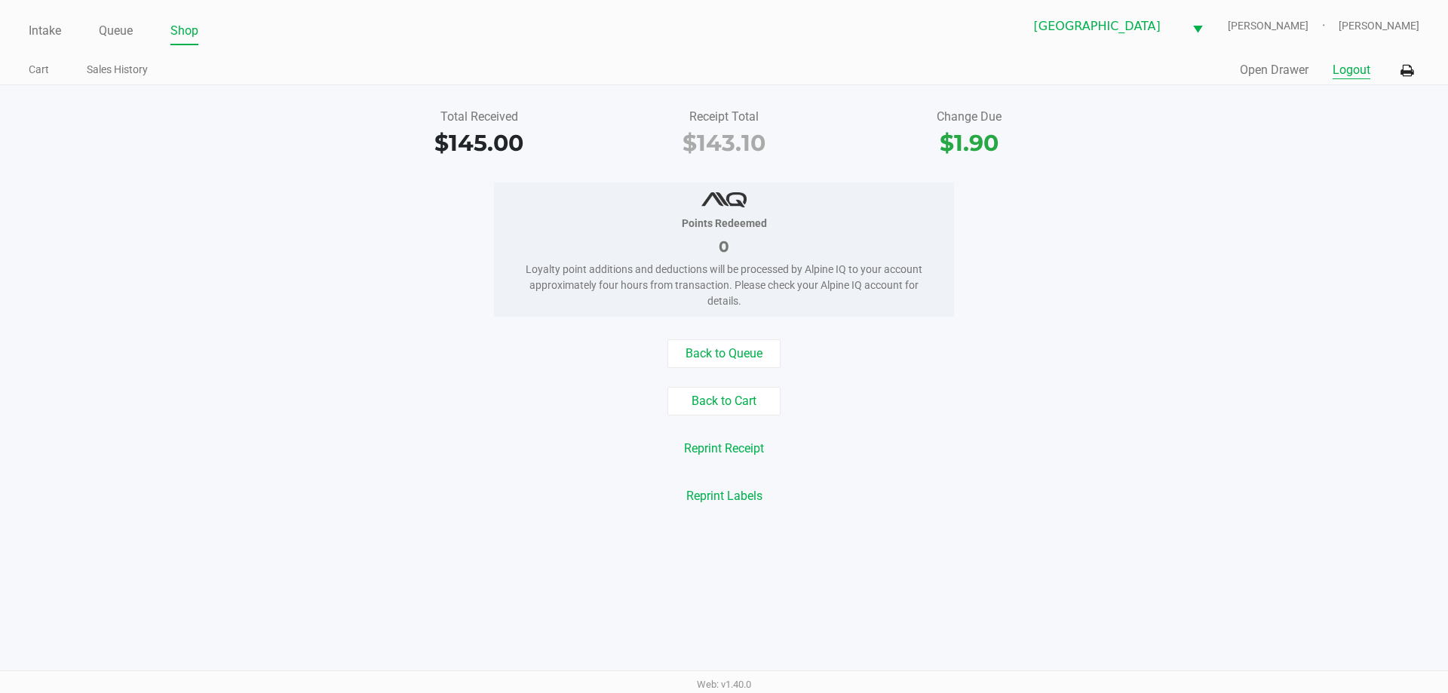
click at [1334, 66] on button "Logout" at bounding box center [1351, 70] width 38 height 18
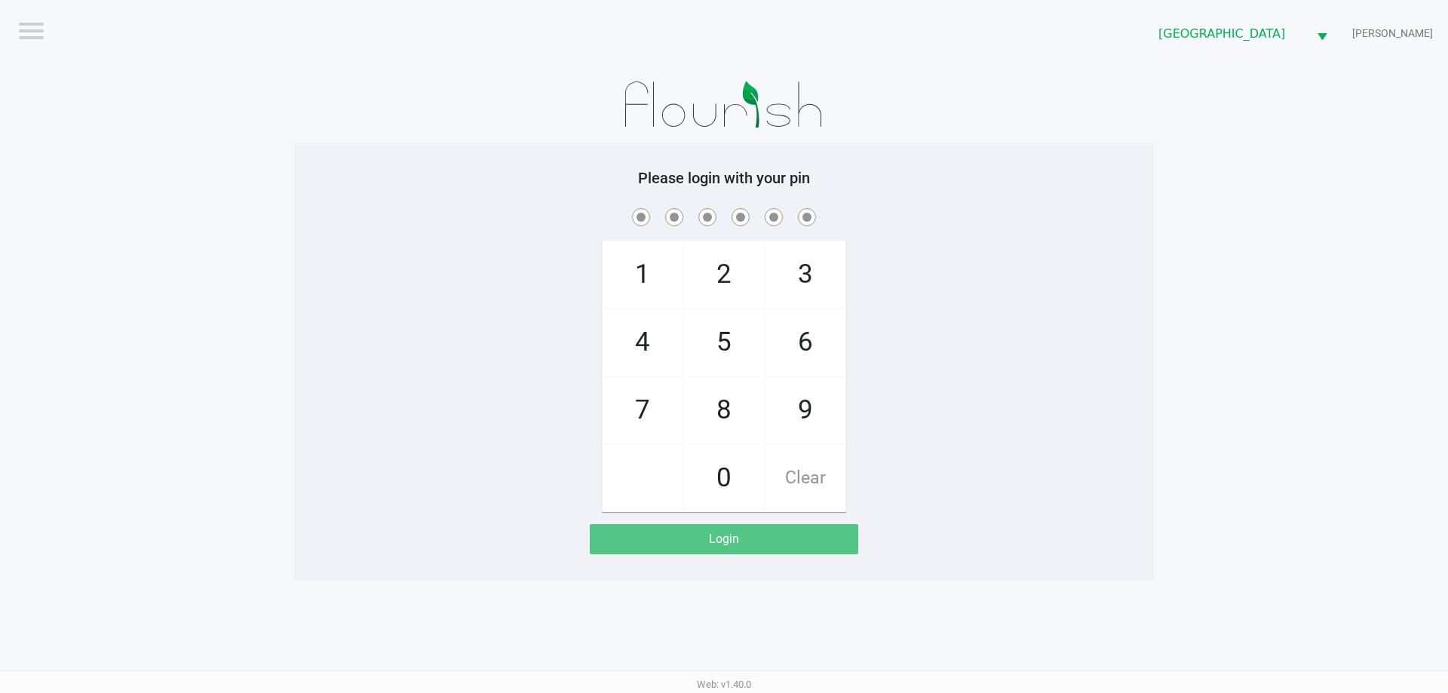
click at [651, 330] on span "4" at bounding box center [643, 342] width 80 height 66
checkbox input "true"
click at [644, 407] on span "7" at bounding box center [643, 410] width 80 height 66
checkbox input "true"
click at [723, 275] on span "2" at bounding box center [724, 274] width 80 height 66
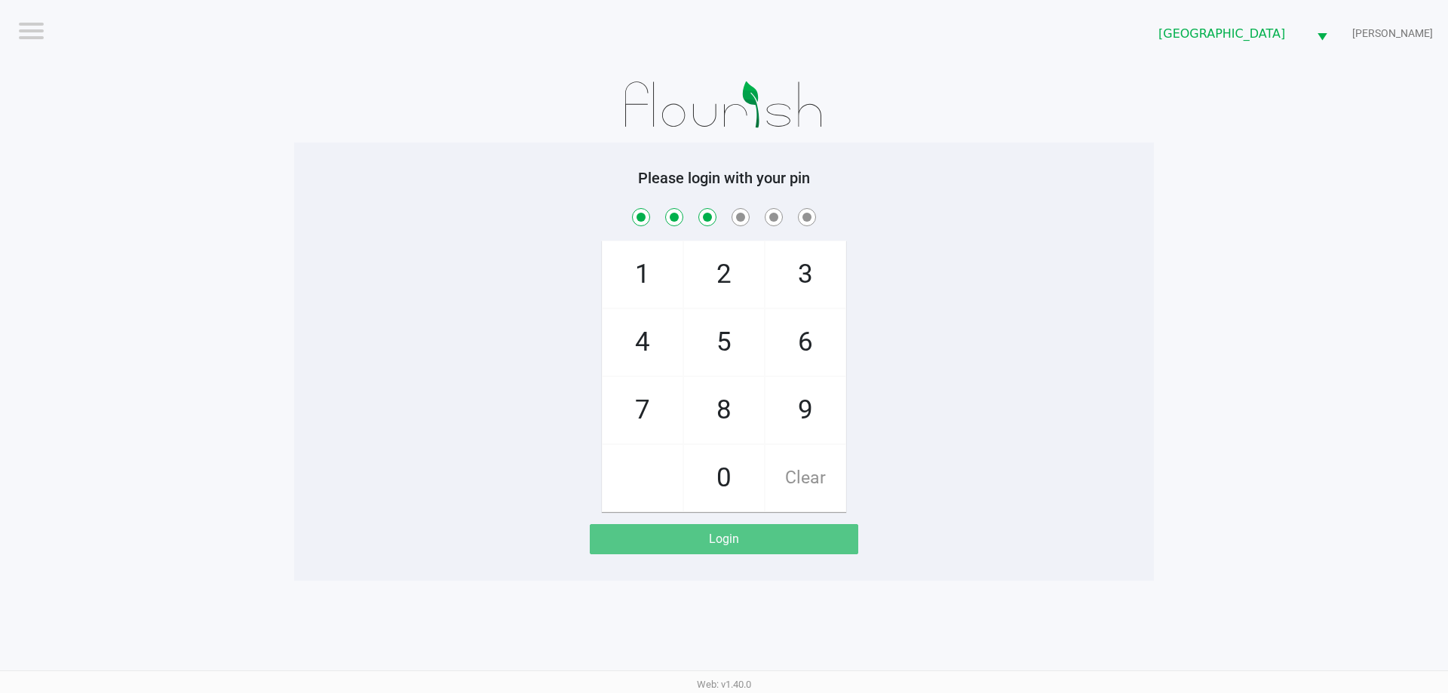
checkbox input "true"
click at [790, 346] on span "6" at bounding box center [805, 342] width 80 height 66
checkbox input "true"
click at [725, 412] on span "8" at bounding box center [724, 410] width 80 height 66
checkbox input "true"
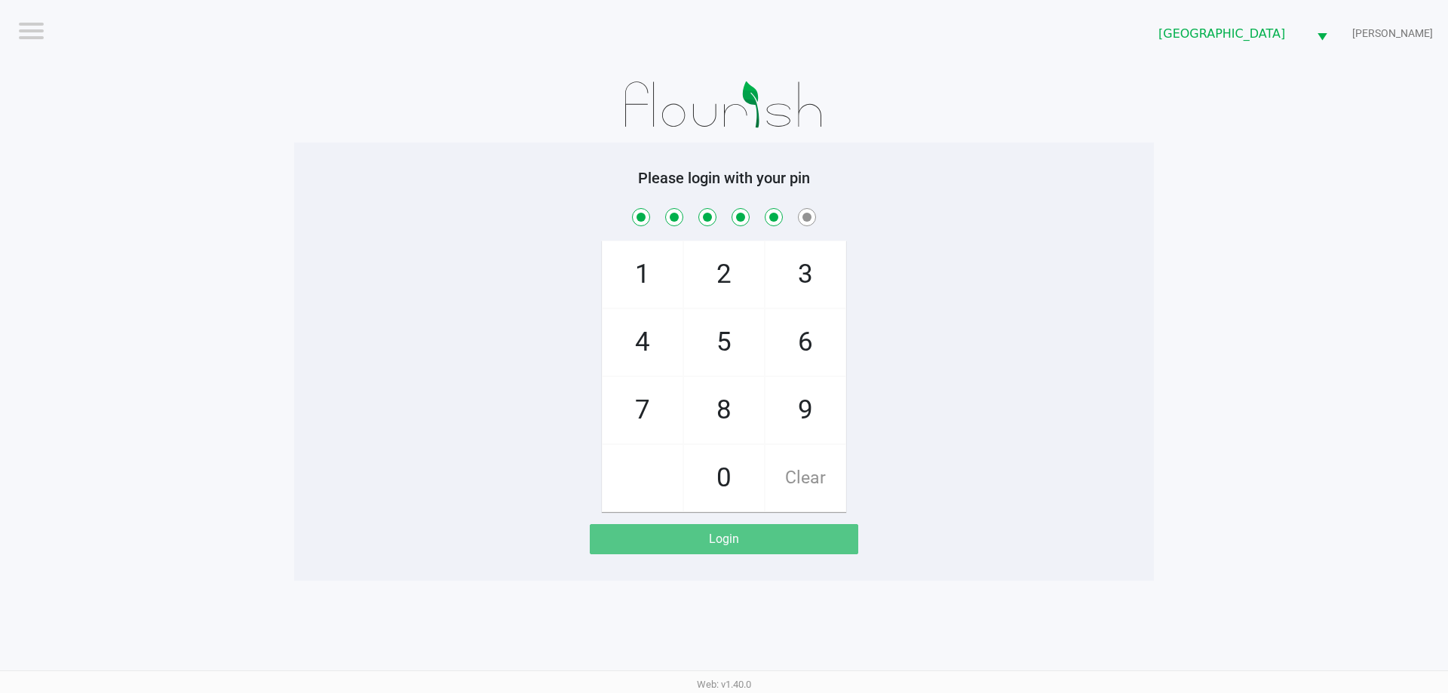
click at [708, 483] on span "0" at bounding box center [724, 478] width 80 height 66
checkbox input "true"
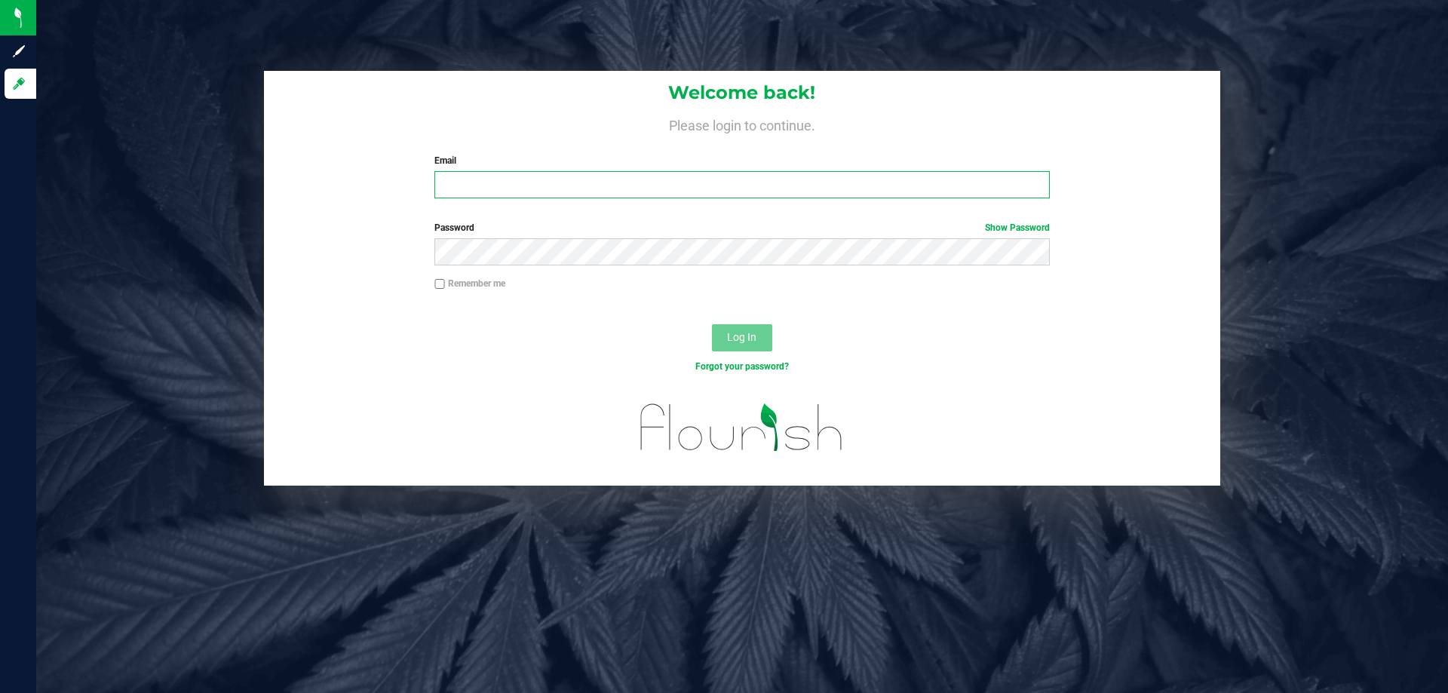
click at [531, 191] on input "Email" at bounding box center [741, 184] width 615 height 27
type input "[EMAIL_ADDRESS][DOMAIN_NAME]"
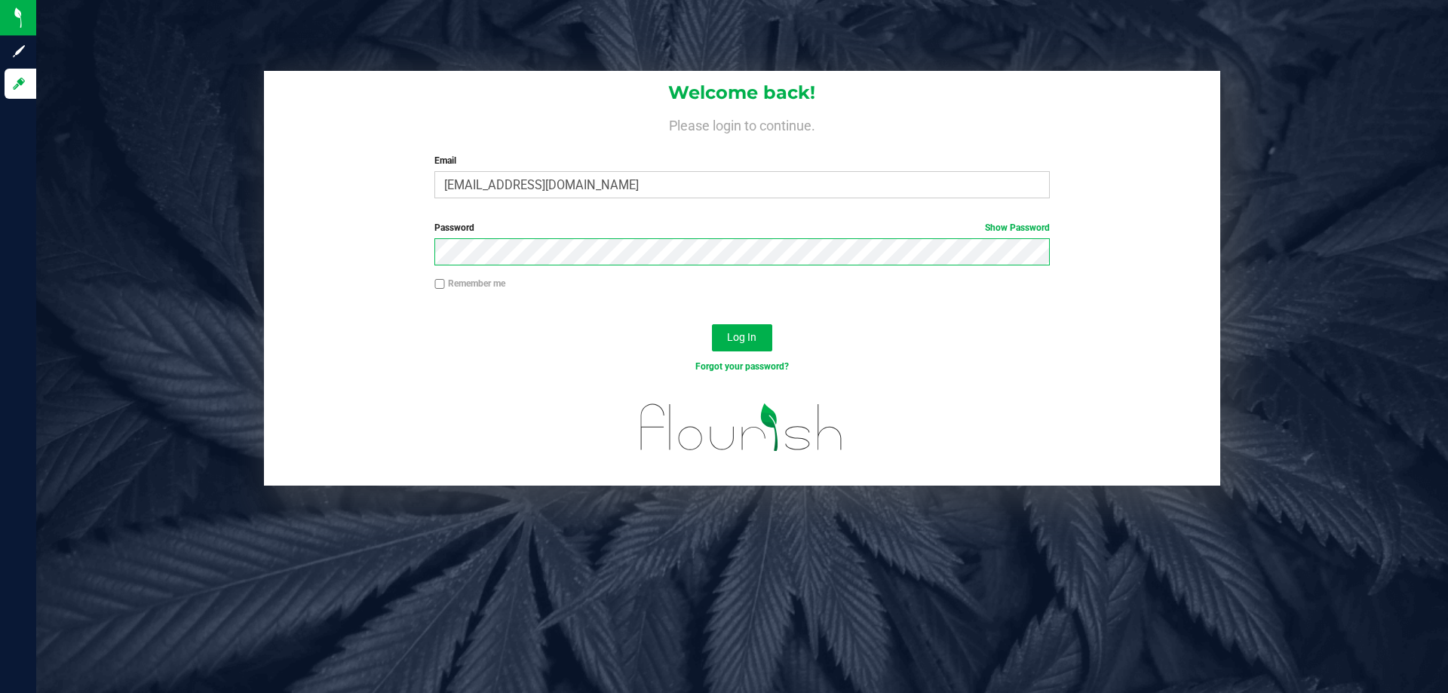
click at [712, 324] on button "Log In" at bounding box center [742, 337] width 60 height 27
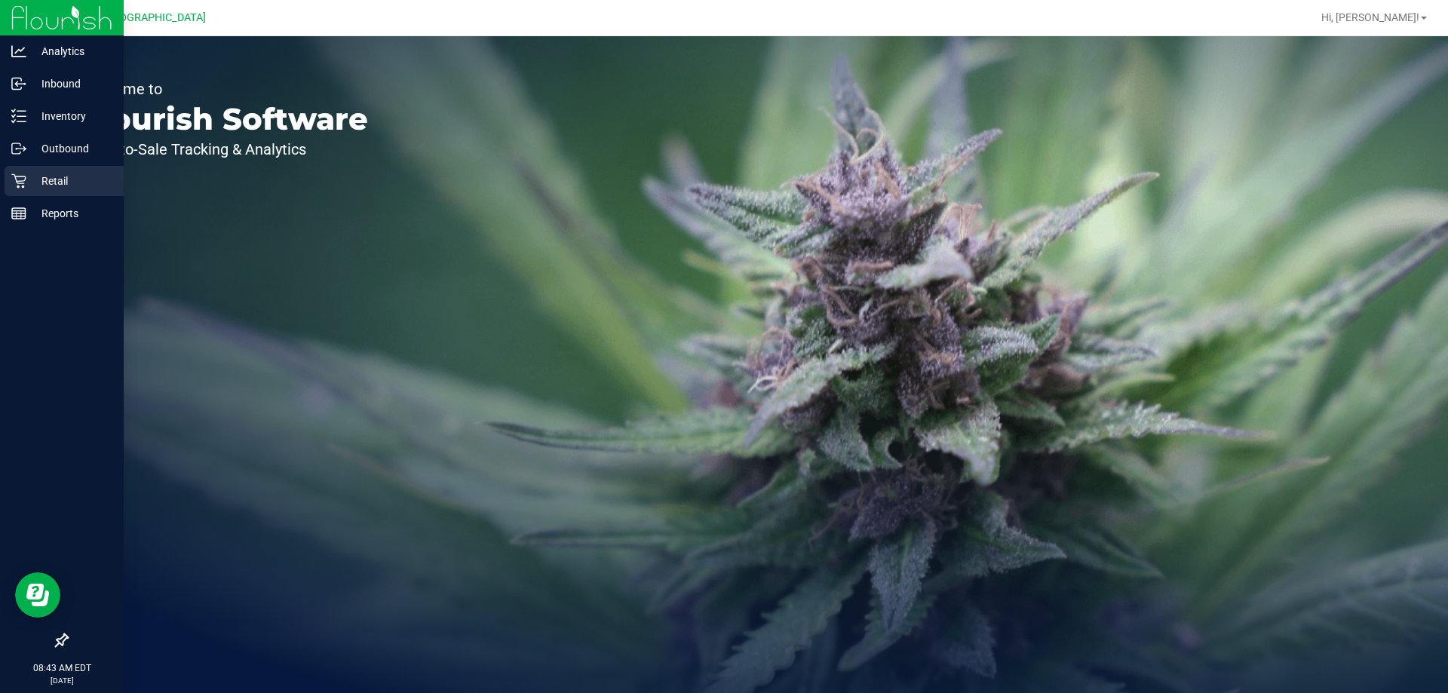
click at [35, 177] on p "Retail" at bounding box center [71, 181] width 90 height 18
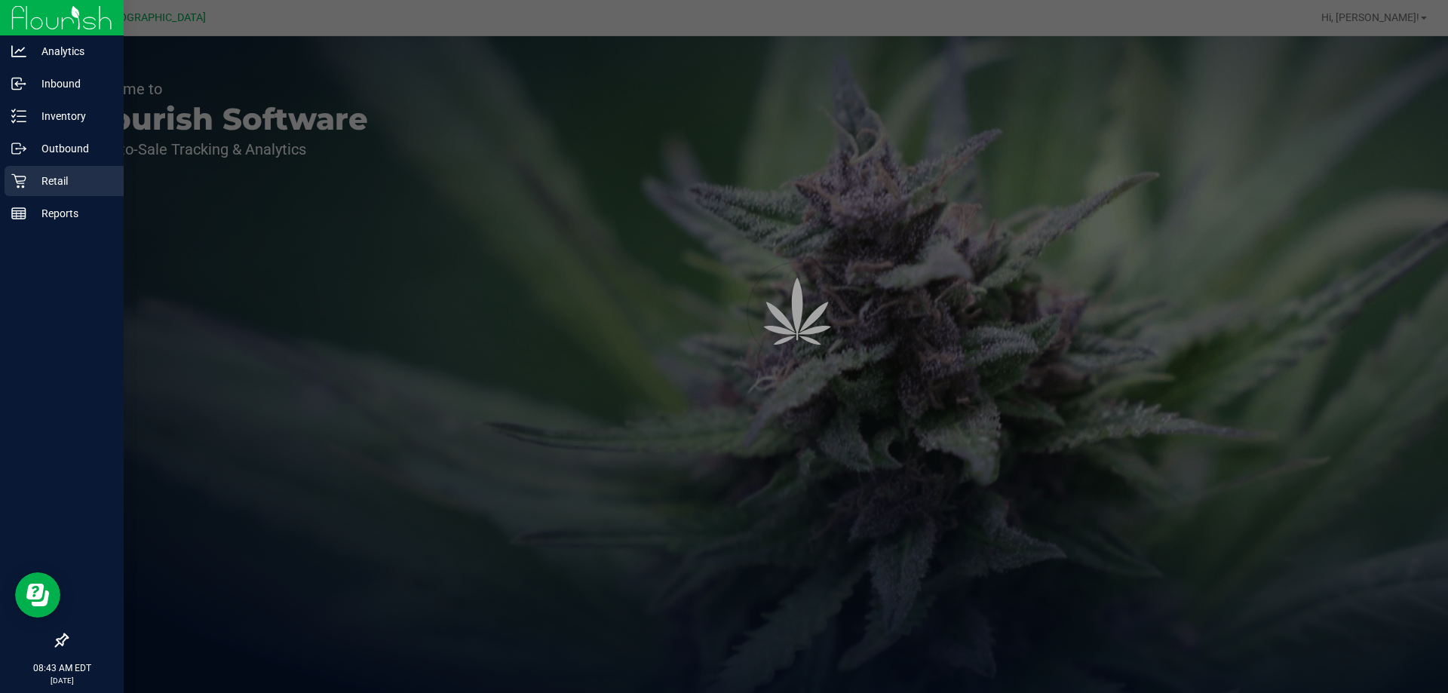
click at [33, 189] on p "Retail" at bounding box center [71, 181] width 90 height 18
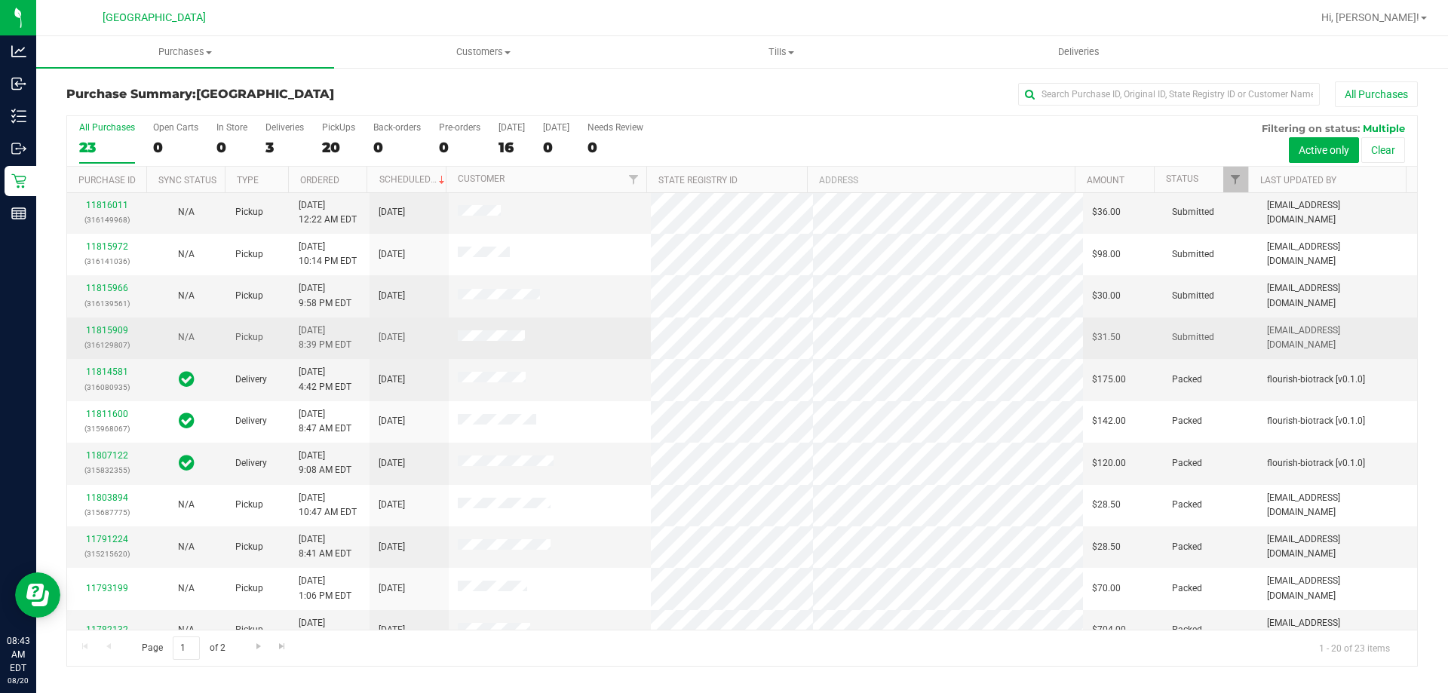
scroll to position [75, 0]
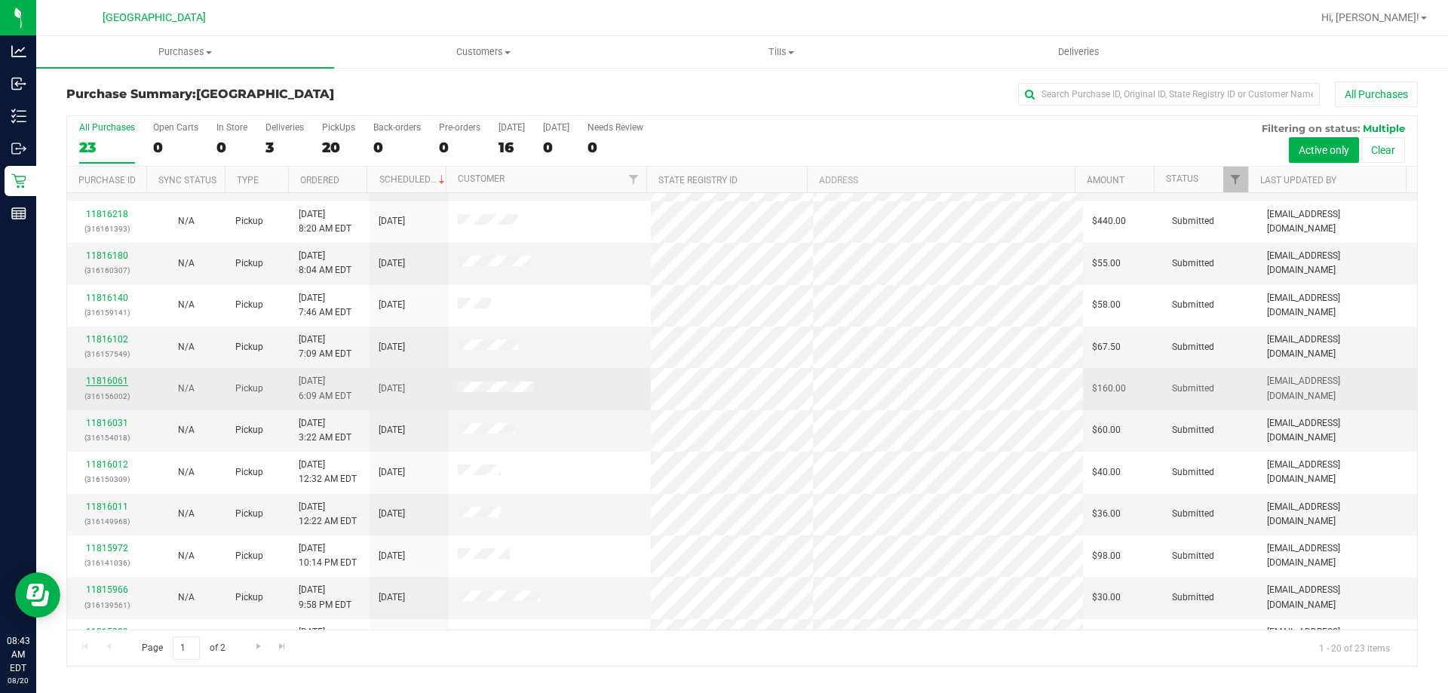
click at [105, 385] on link "11816061" at bounding box center [107, 381] width 42 height 11
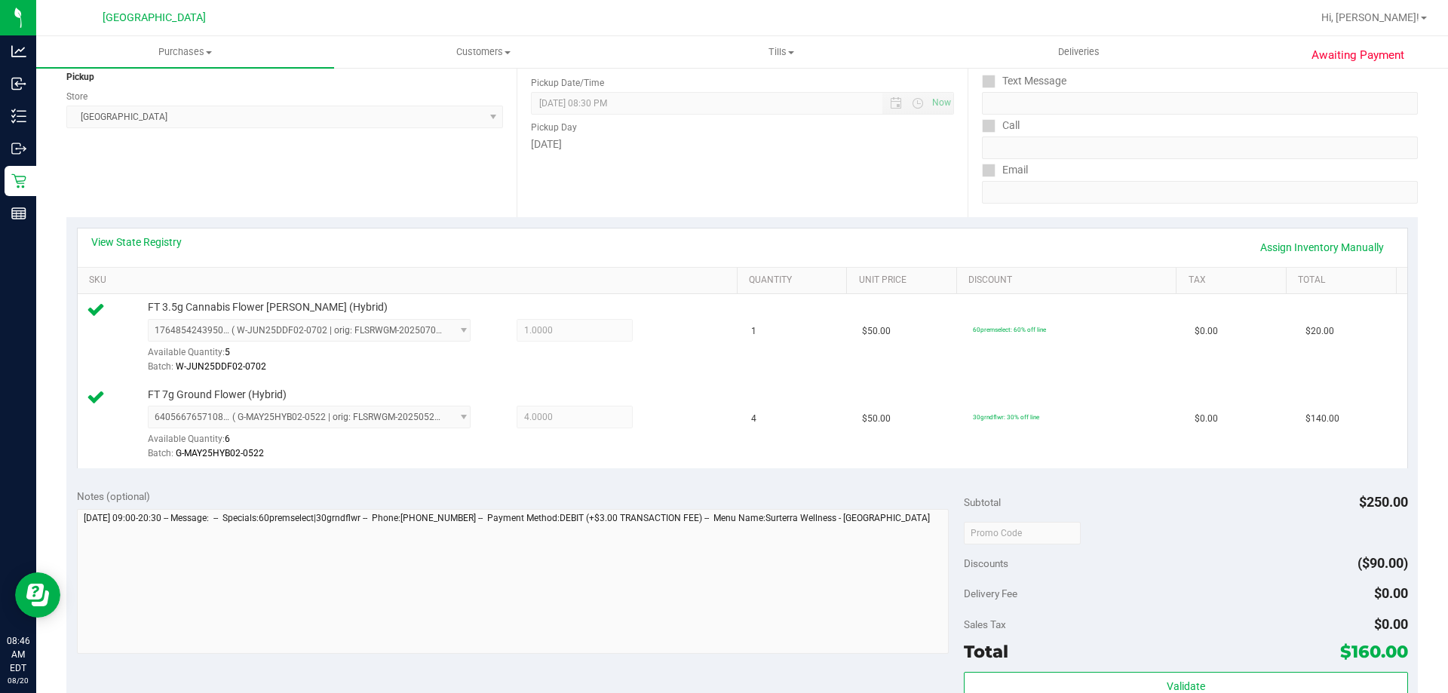
scroll to position [210, 0]
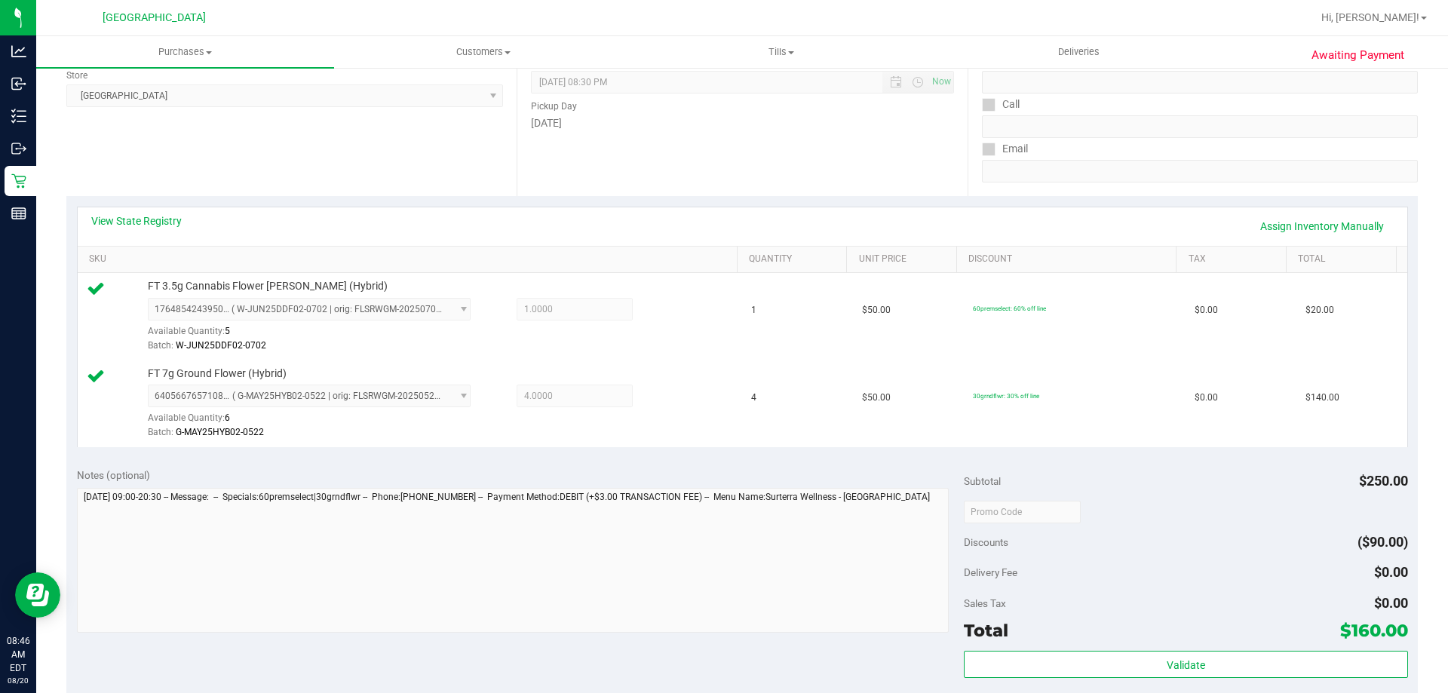
click at [1197, 632] on div "Total $160.00" at bounding box center [1185, 630] width 443 height 27
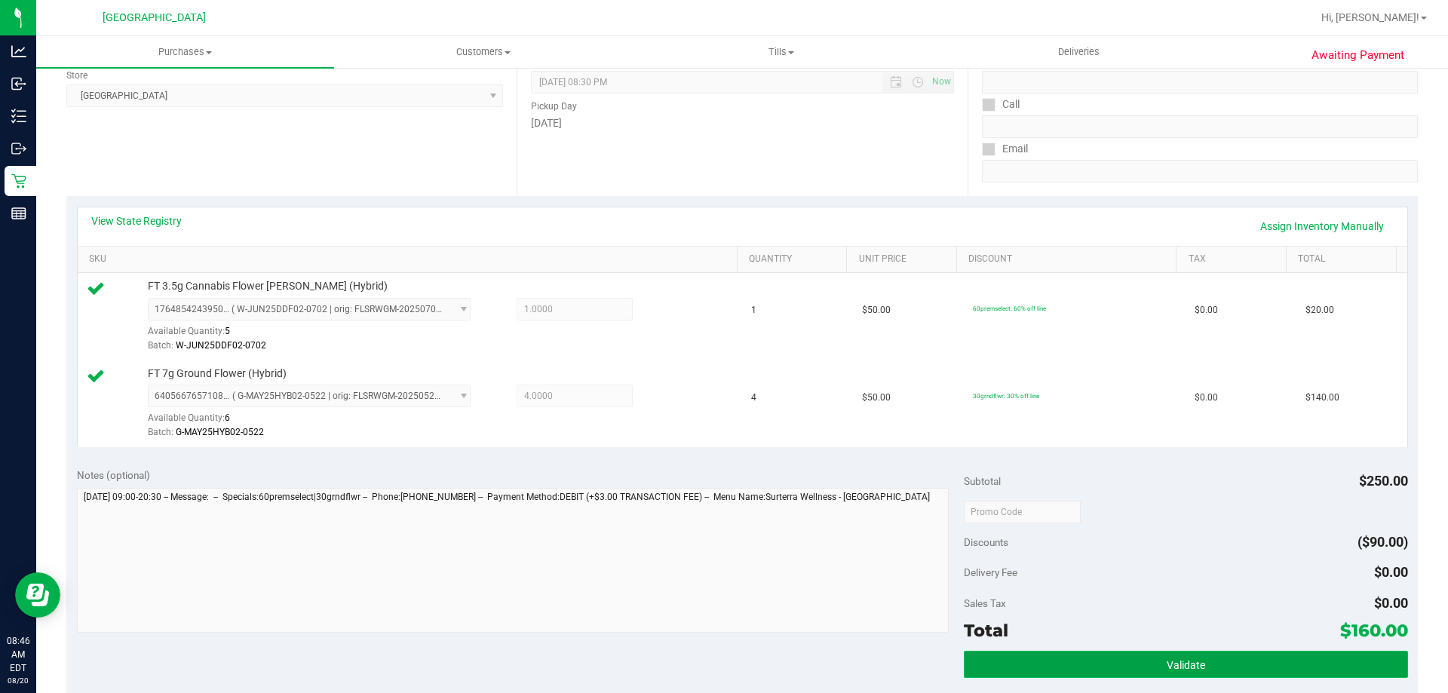
click at [1210, 664] on button "Validate" at bounding box center [1185, 664] width 443 height 27
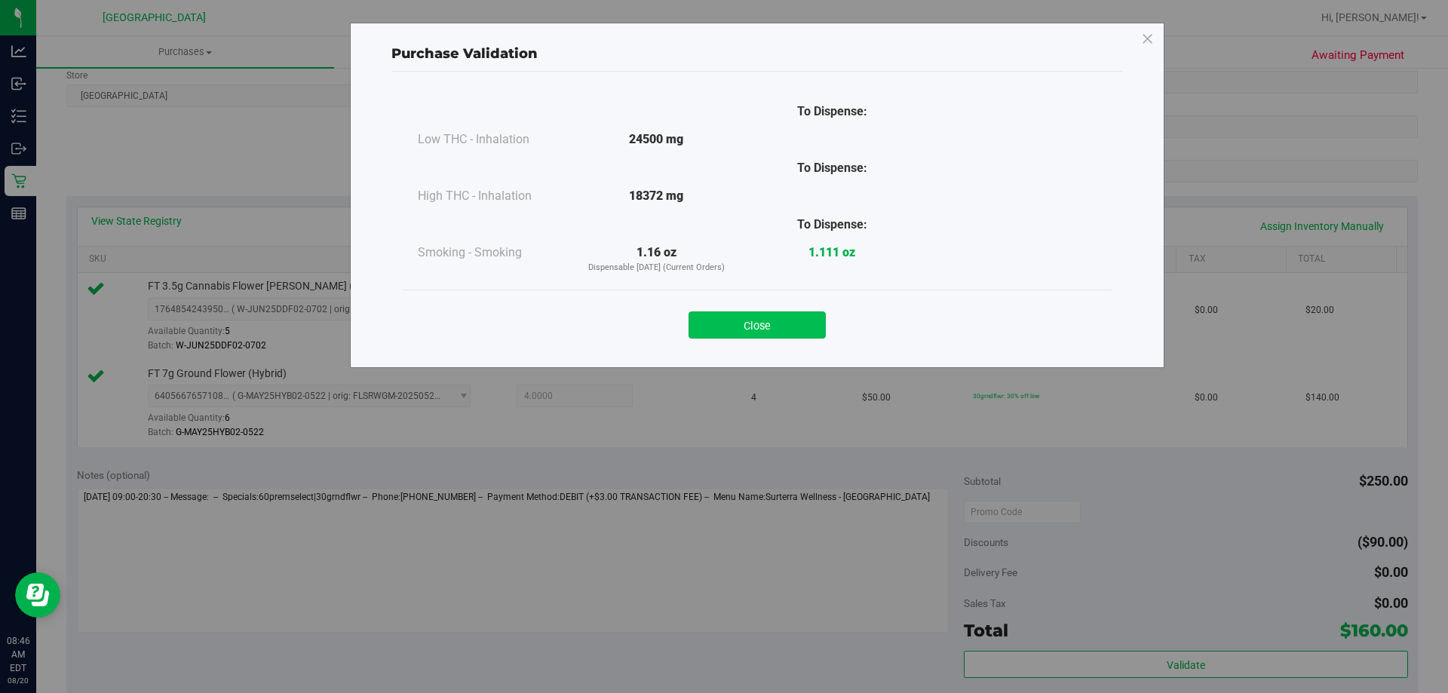
click at [759, 316] on button "Close" at bounding box center [756, 324] width 137 height 27
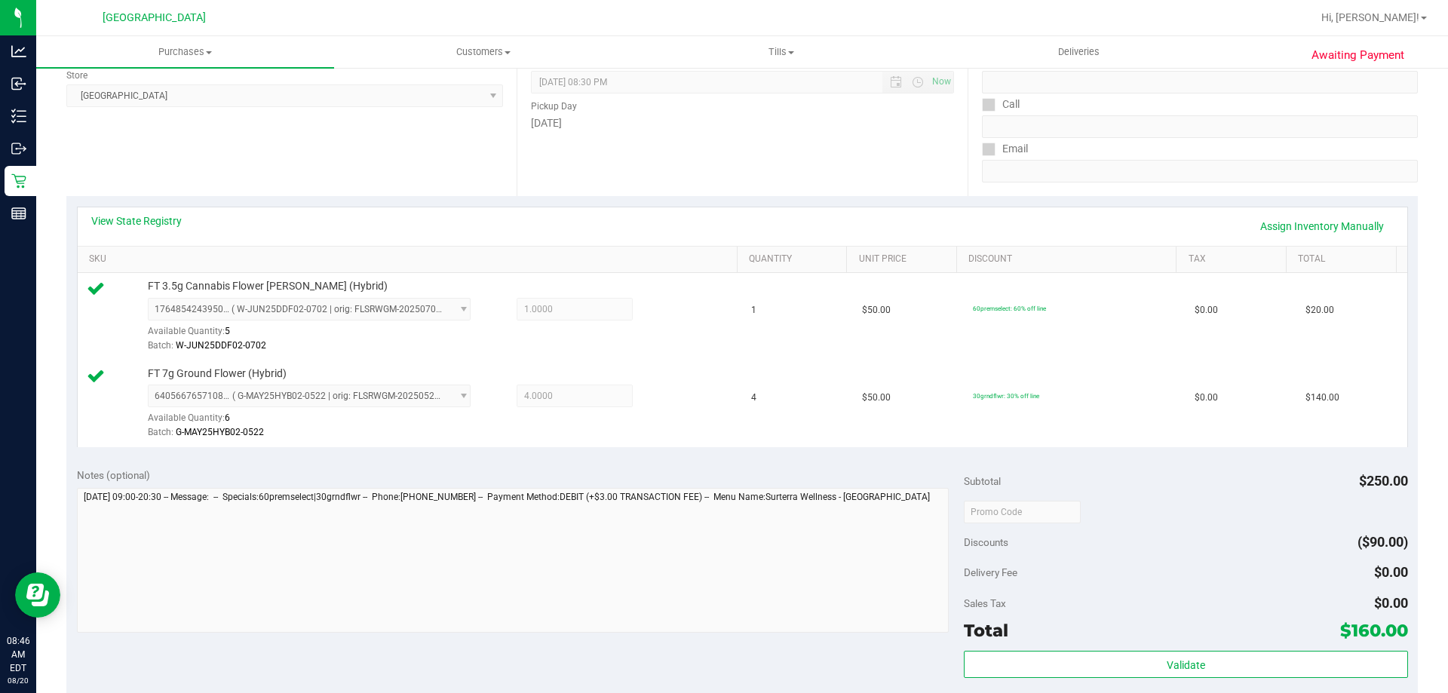
scroll to position [363, 0]
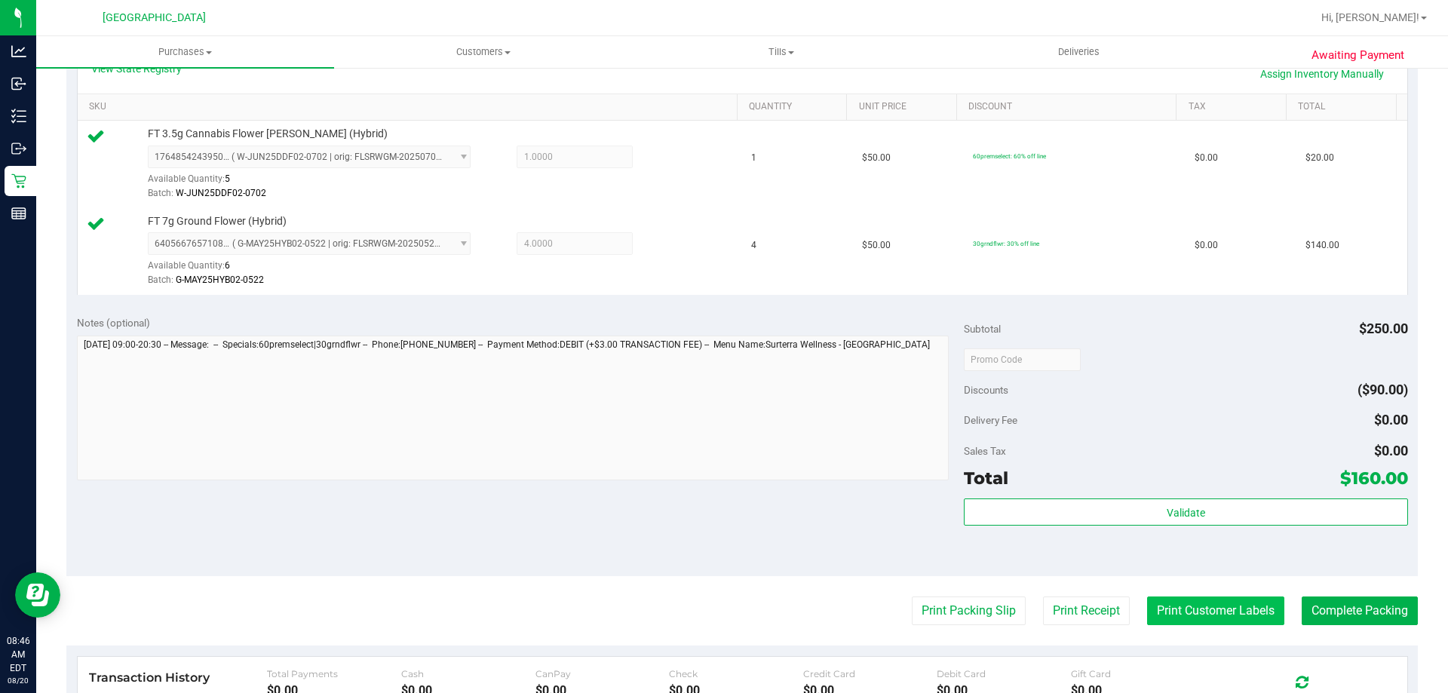
click at [1212, 611] on button "Print Customer Labels" at bounding box center [1215, 610] width 137 height 29
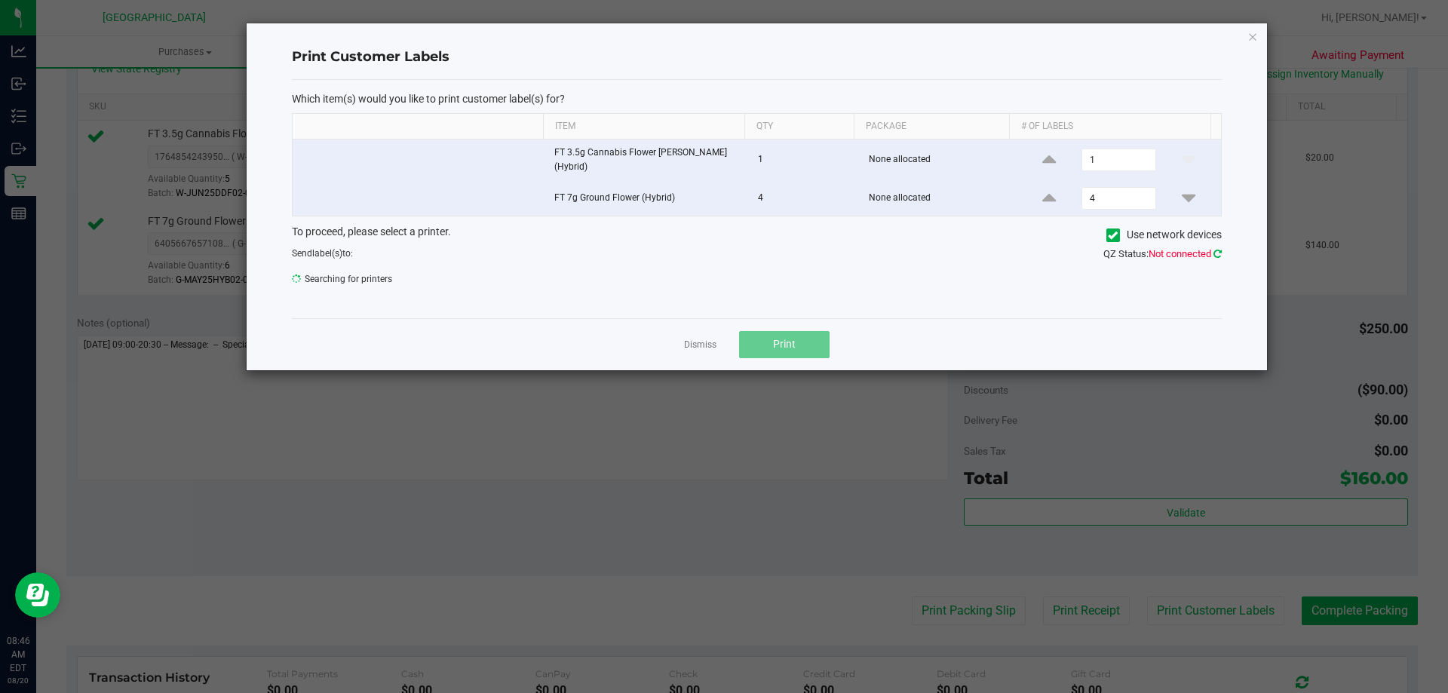
click at [1219, 249] on icon at bounding box center [1217, 254] width 8 height 10
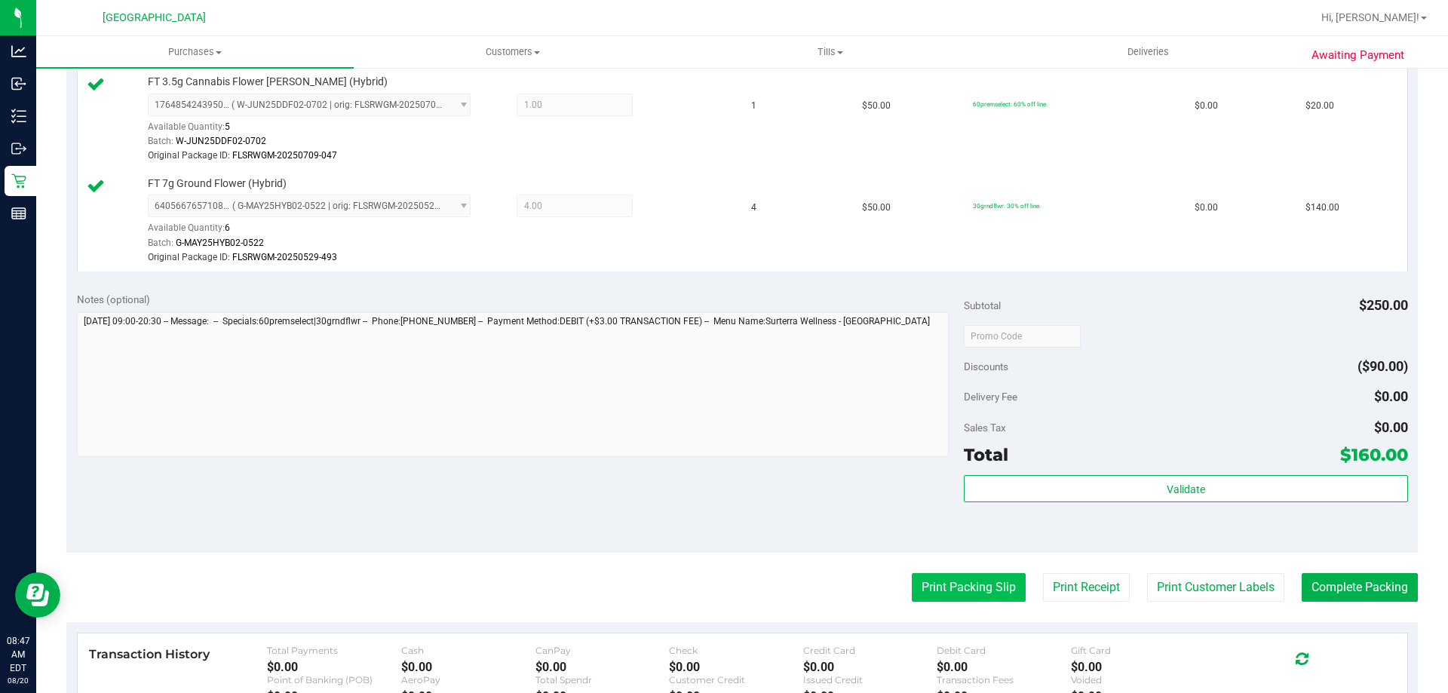
scroll to position [603, 0]
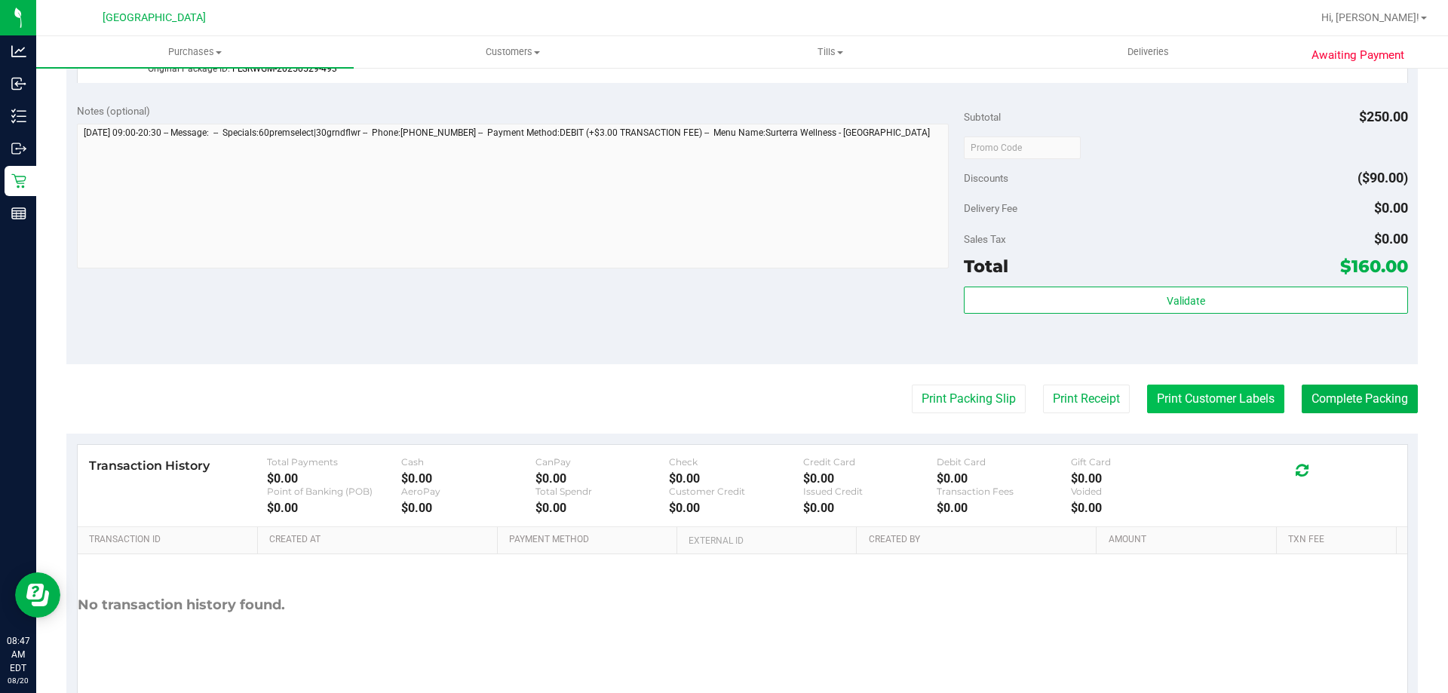
click at [1158, 386] on button "Print Customer Labels" at bounding box center [1215, 399] width 137 height 29
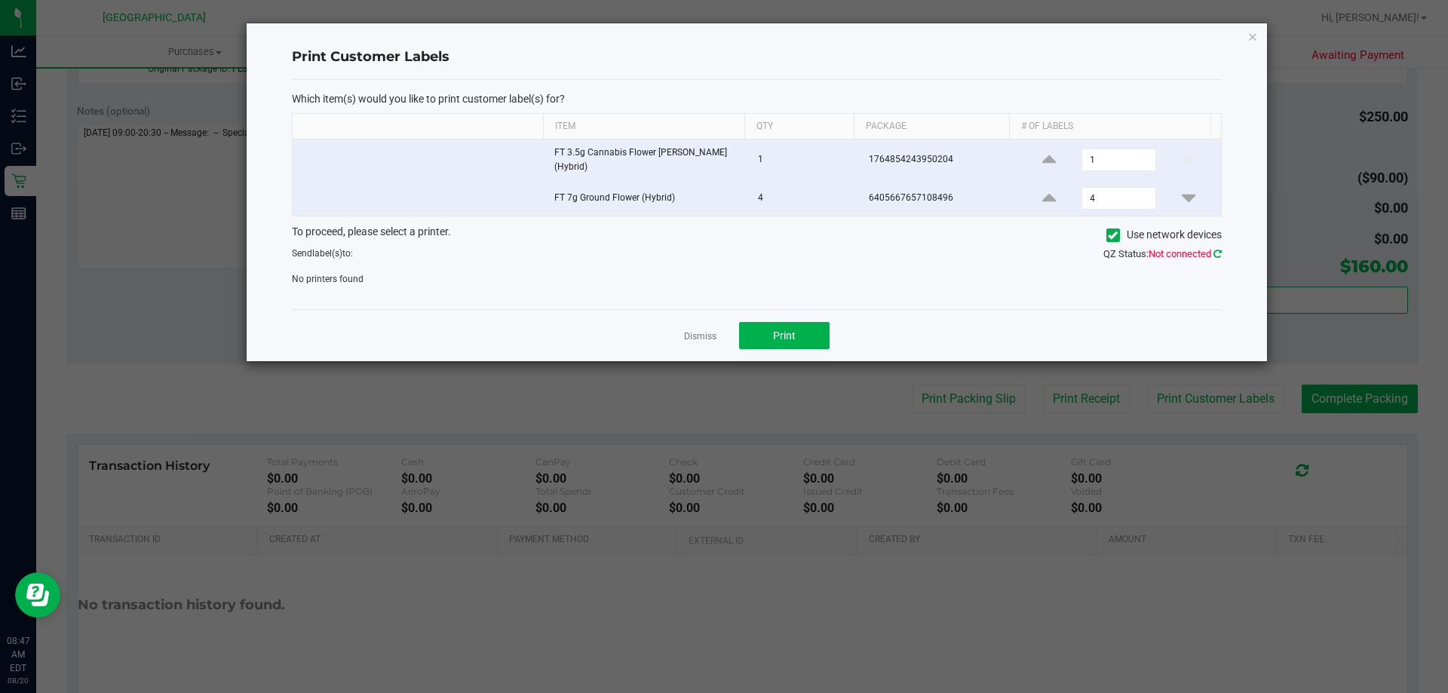
click at [1217, 253] on icon at bounding box center [1217, 254] width 8 height 10
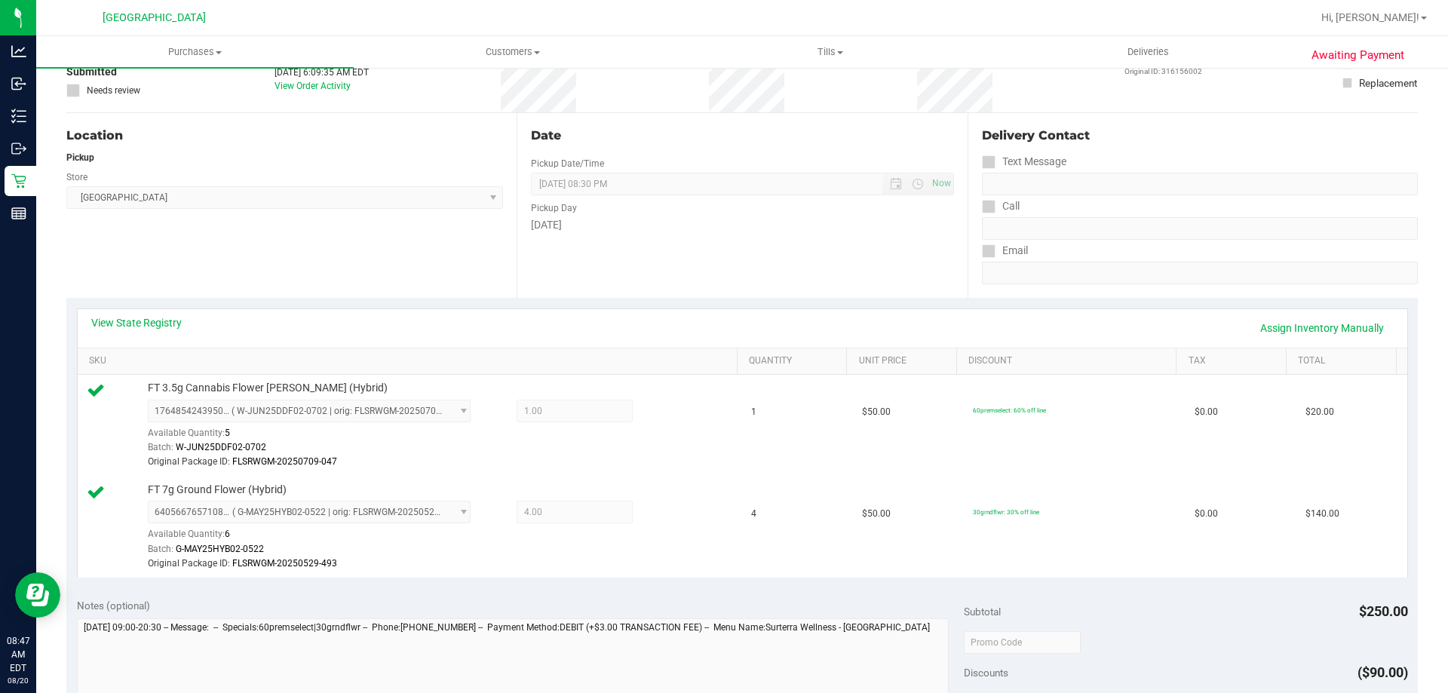
scroll to position [377, 0]
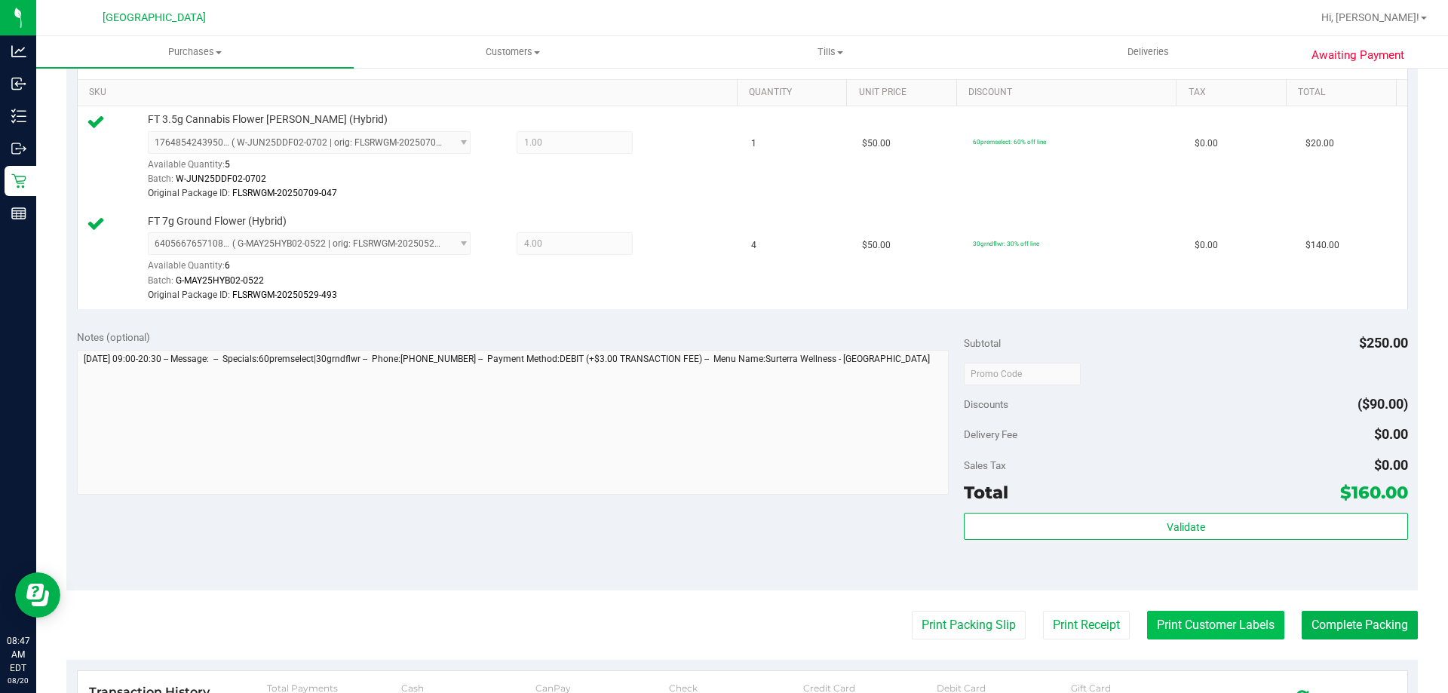
click at [1211, 614] on button "Print Customer Labels" at bounding box center [1215, 625] width 137 height 29
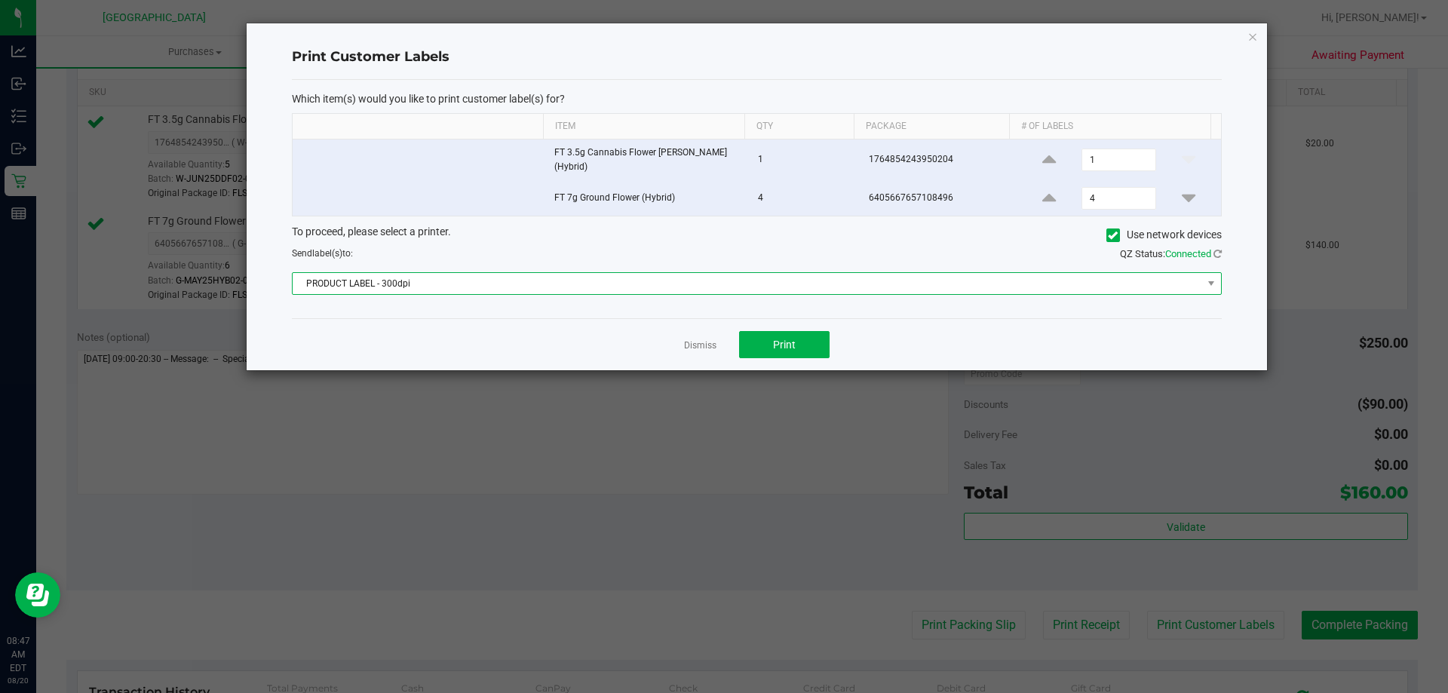
click at [538, 290] on span "PRODUCT LABEL - 300dpi" at bounding box center [747, 283] width 909 height 21
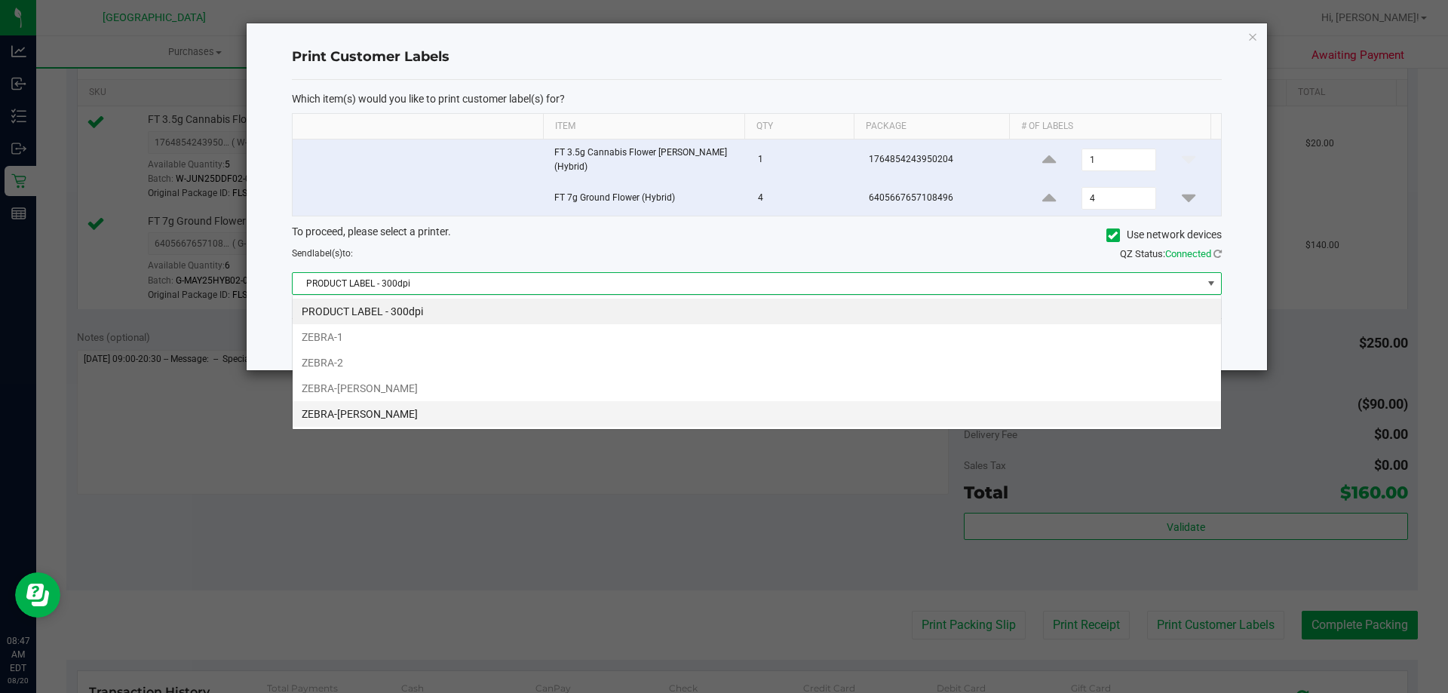
scroll to position [23, 929]
click at [333, 412] on li "ZEBRA-[PERSON_NAME]" at bounding box center [757, 414] width 928 height 26
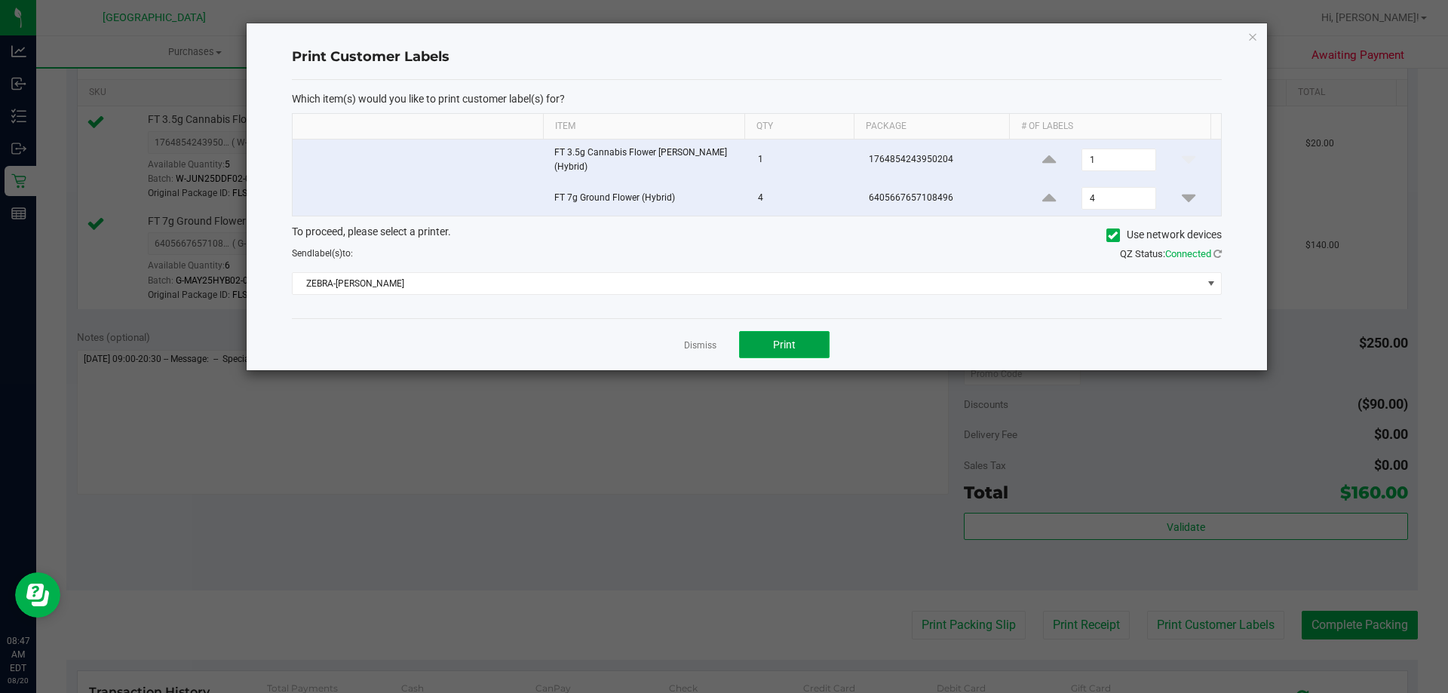
click at [762, 337] on button "Print" at bounding box center [784, 344] width 90 height 27
click at [701, 344] on link "Dismiss" at bounding box center [700, 345] width 32 height 13
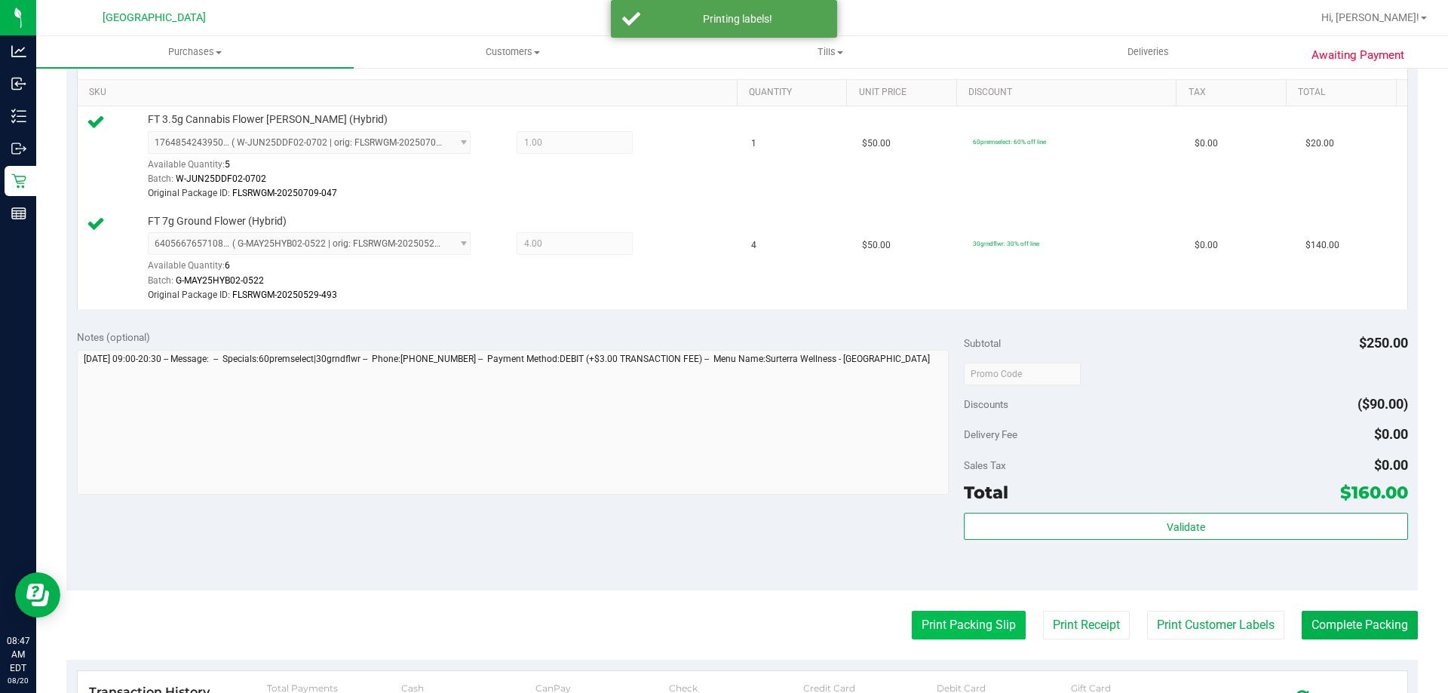
click at [937, 616] on button "Print Packing Slip" at bounding box center [969, 625] width 114 height 29
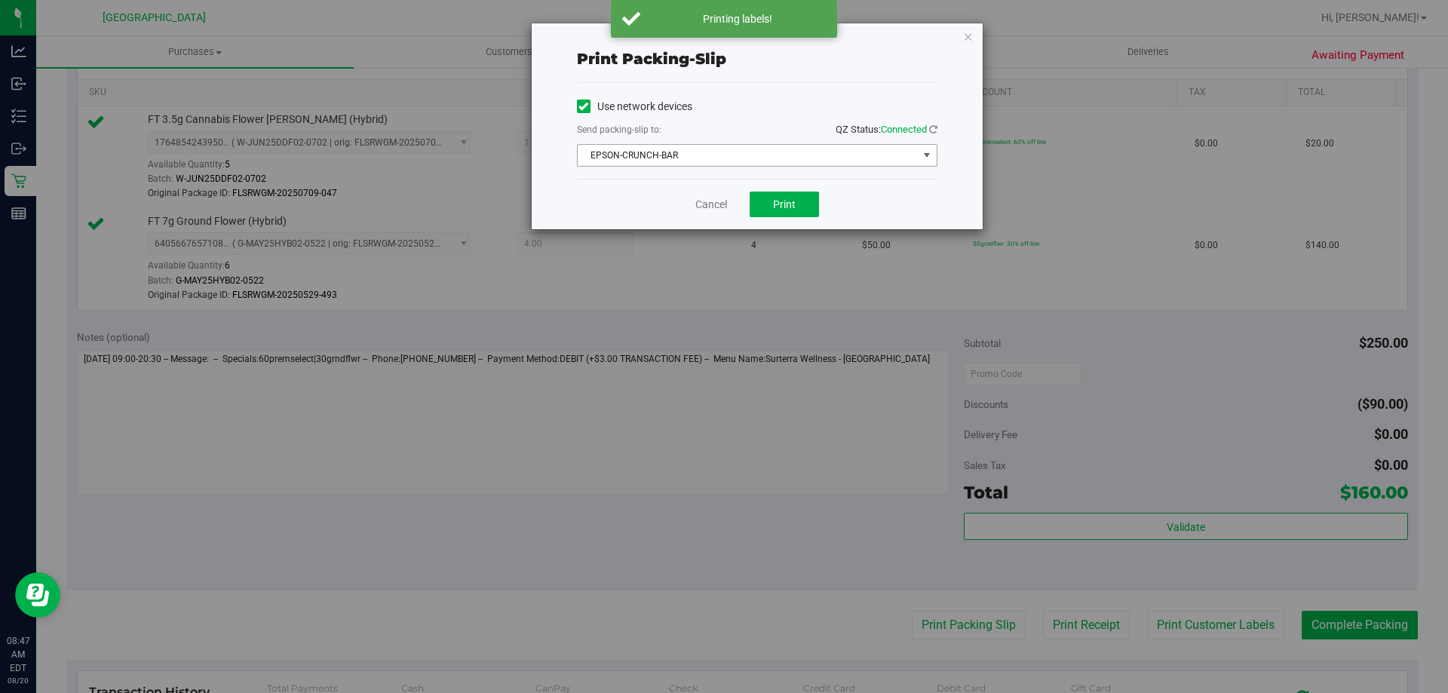
click at [629, 154] on span "EPSON-CRUNCH-BAR" at bounding box center [748, 155] width 340 height 21
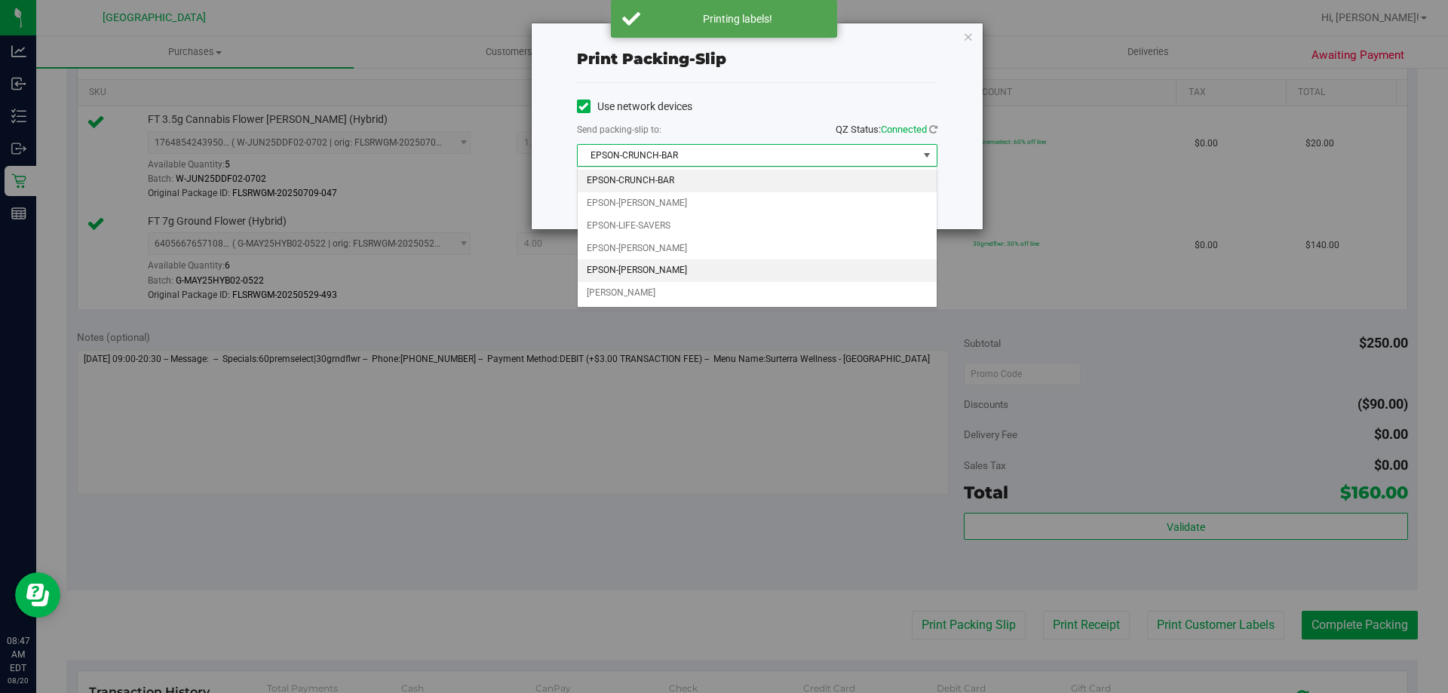
click at [656, 273] on li "EPSON-[PERSON_NAME]" at bounding box center [757, 270] width 359 height 23
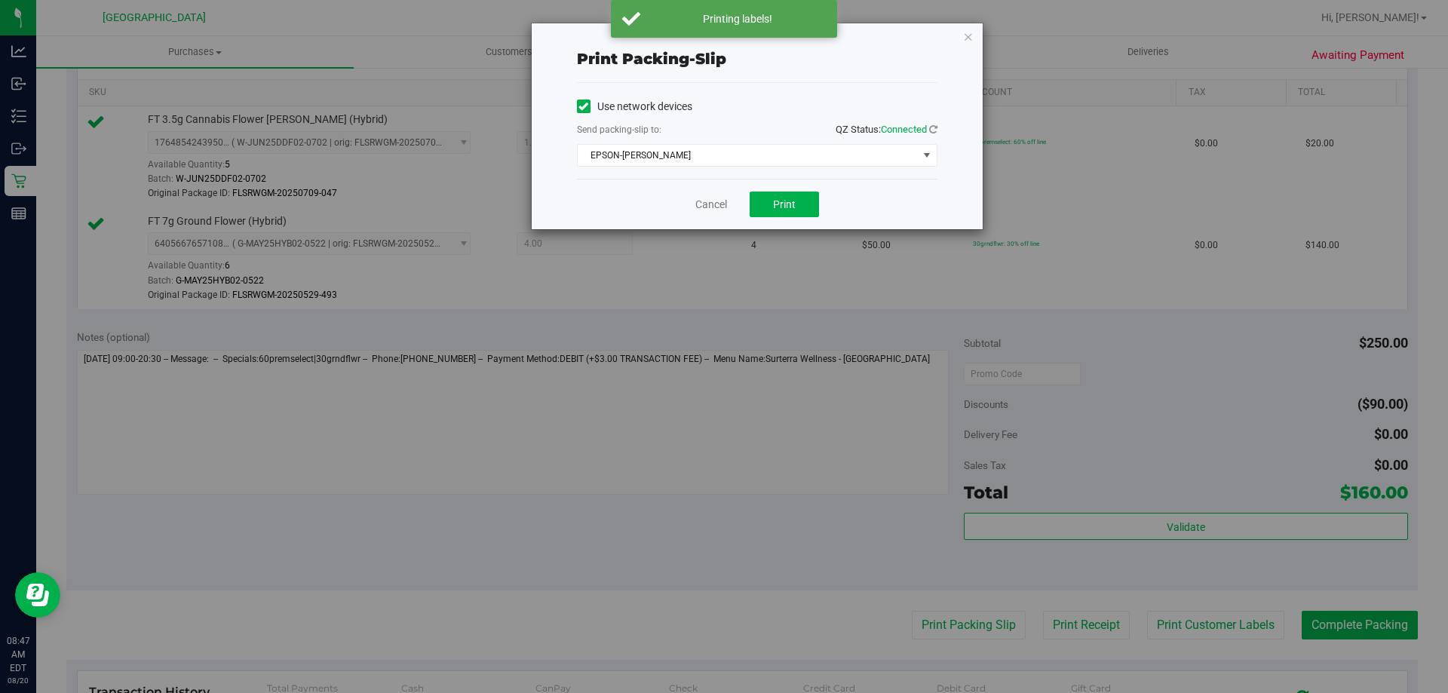
click at [774, 189] on div "Cancel Print" at bounding box center [757, 204] width 360 height 51
click at [779, 194] on button "Print" at bounding box center [784, 205] width 69 height 26
click at [704, 210] on link "Cancel" at bounding box center [711, 205] width 32 height 16
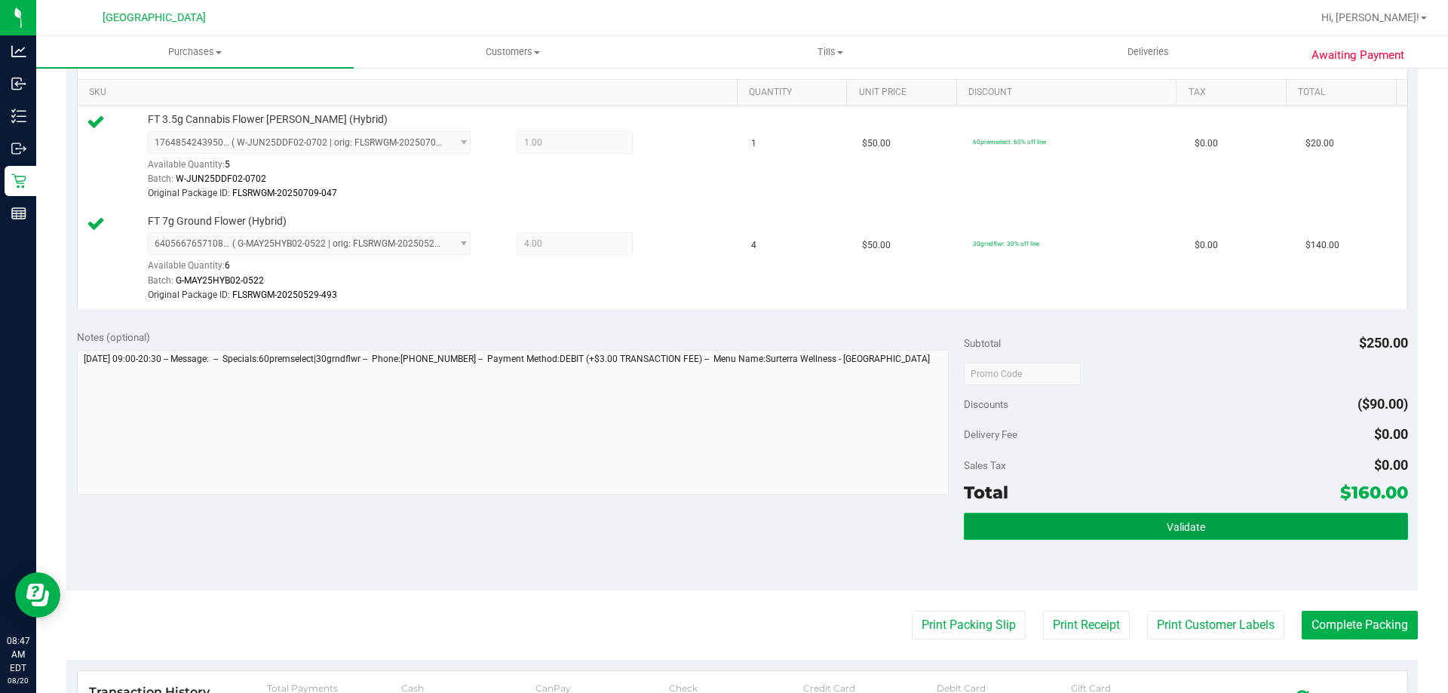
click at [1167, 523] on span "Validate" at bounding box center [1186, 527] width 38 height 12
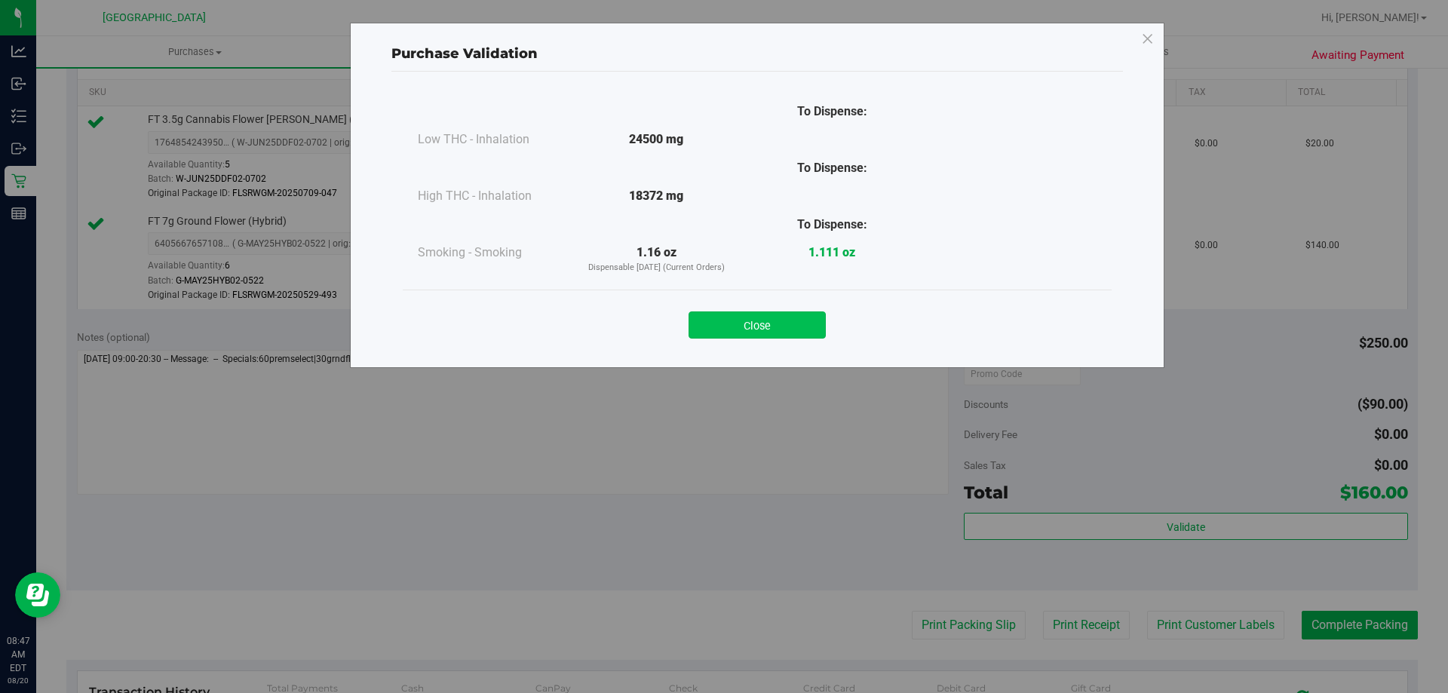
click at [762, 323] on button "Close" at bounding box center [756, 324] width 137 height 27
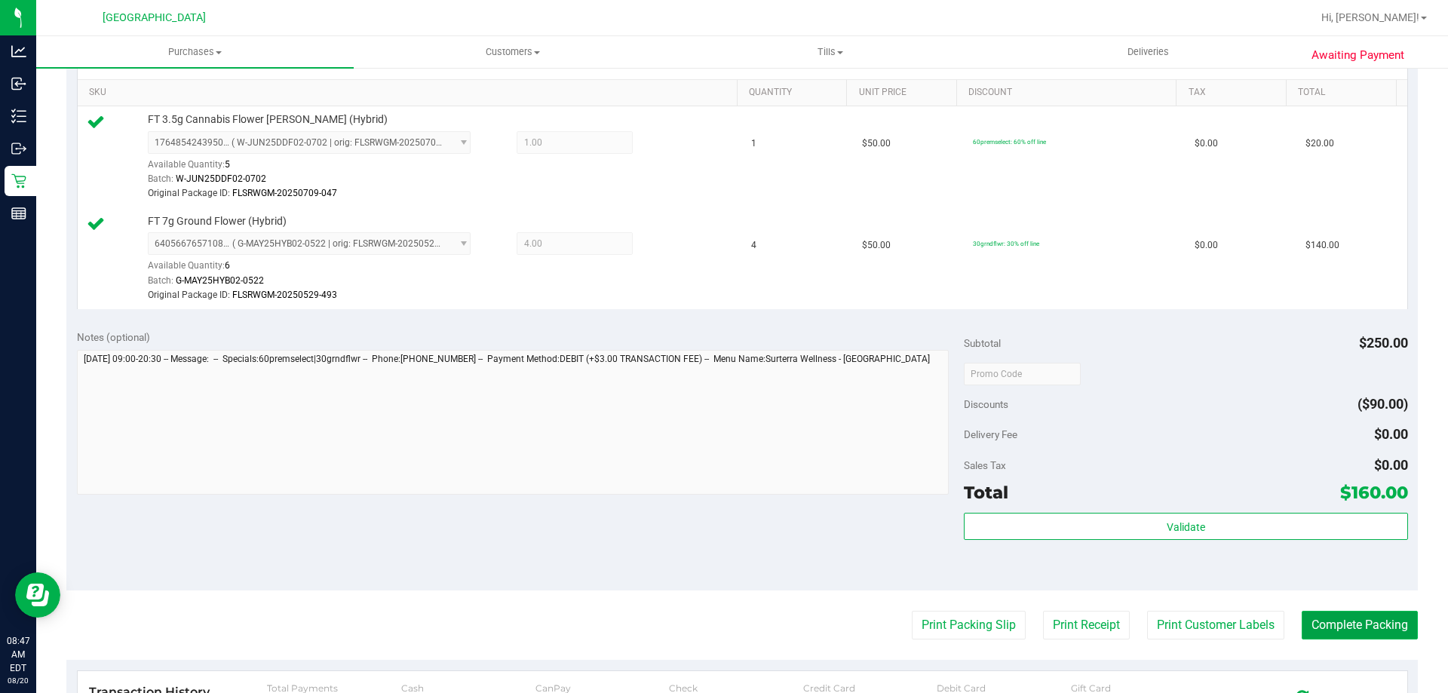
click at [1346, 630] on button "Complete Packing" at bounding box center [1360, 625] width 116 height 29
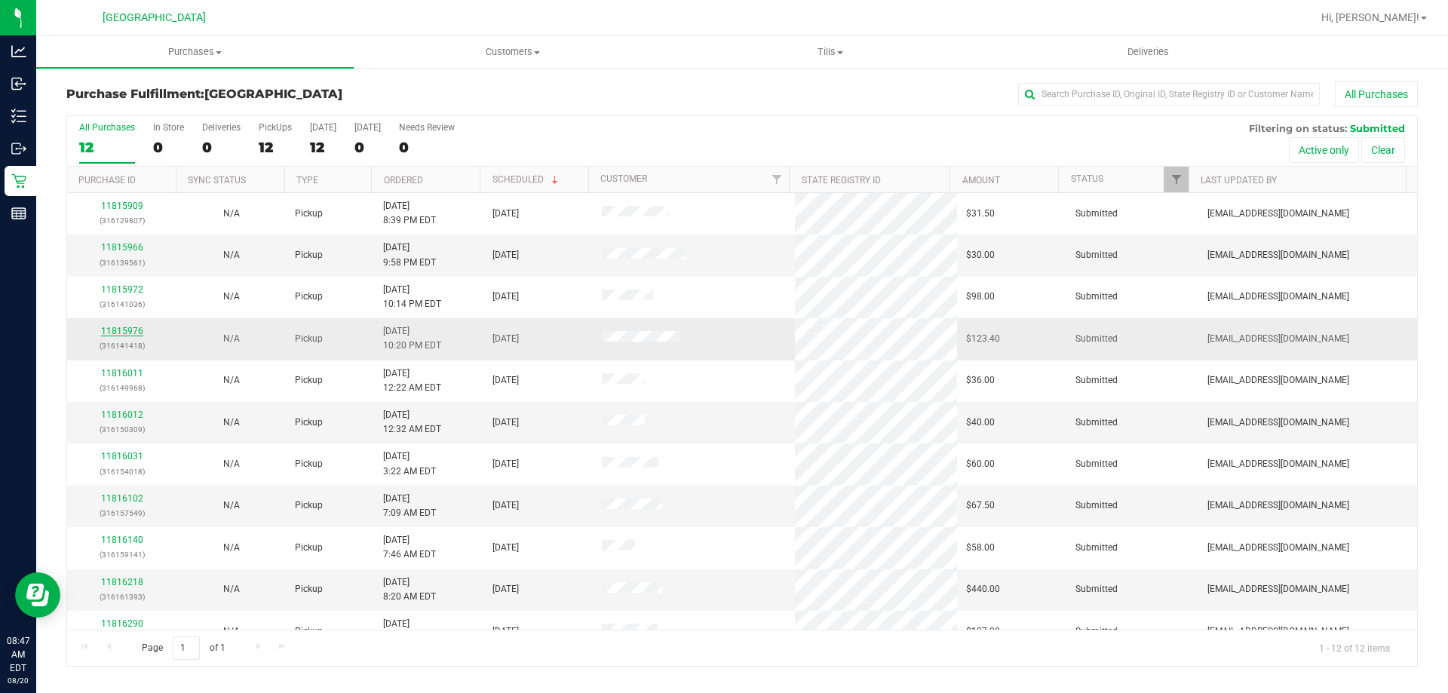
click at [132, 333] on link "11815976" at bounding box center [122, 331] width 42 height 11
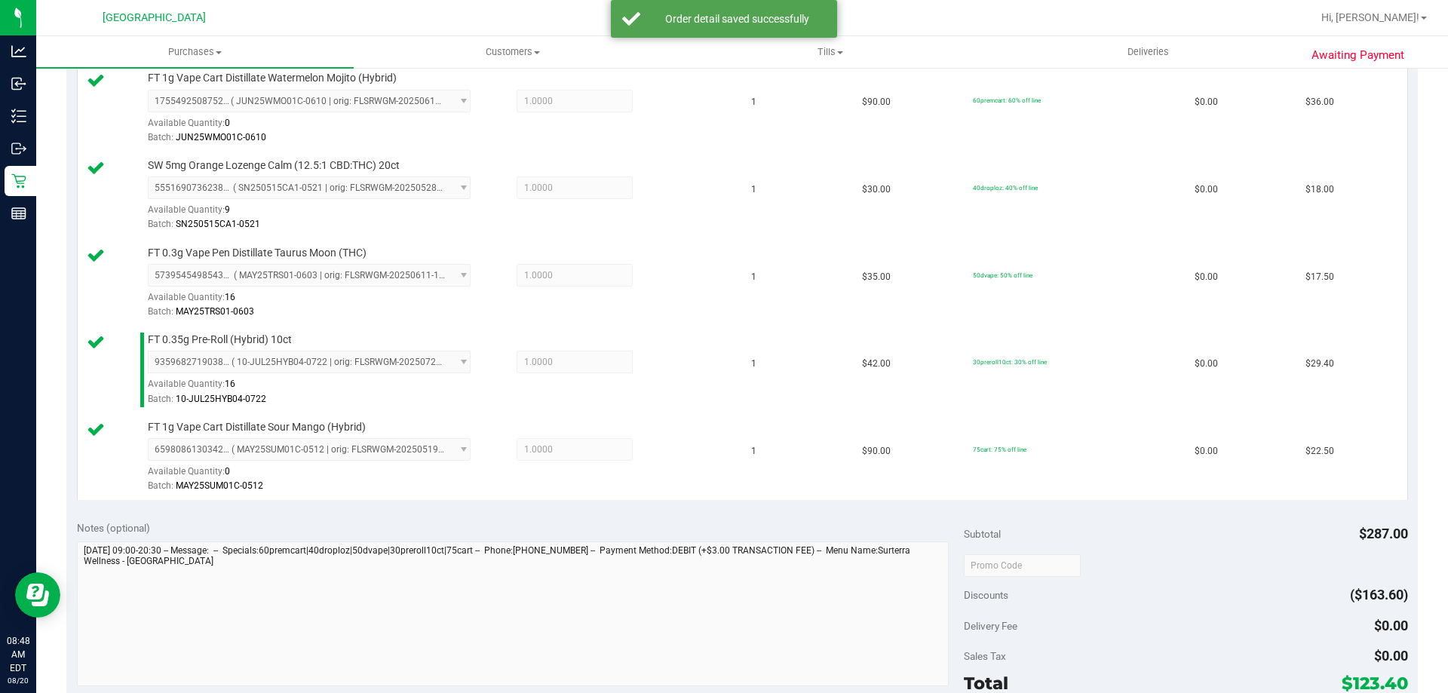
scroll to position [518, 0]
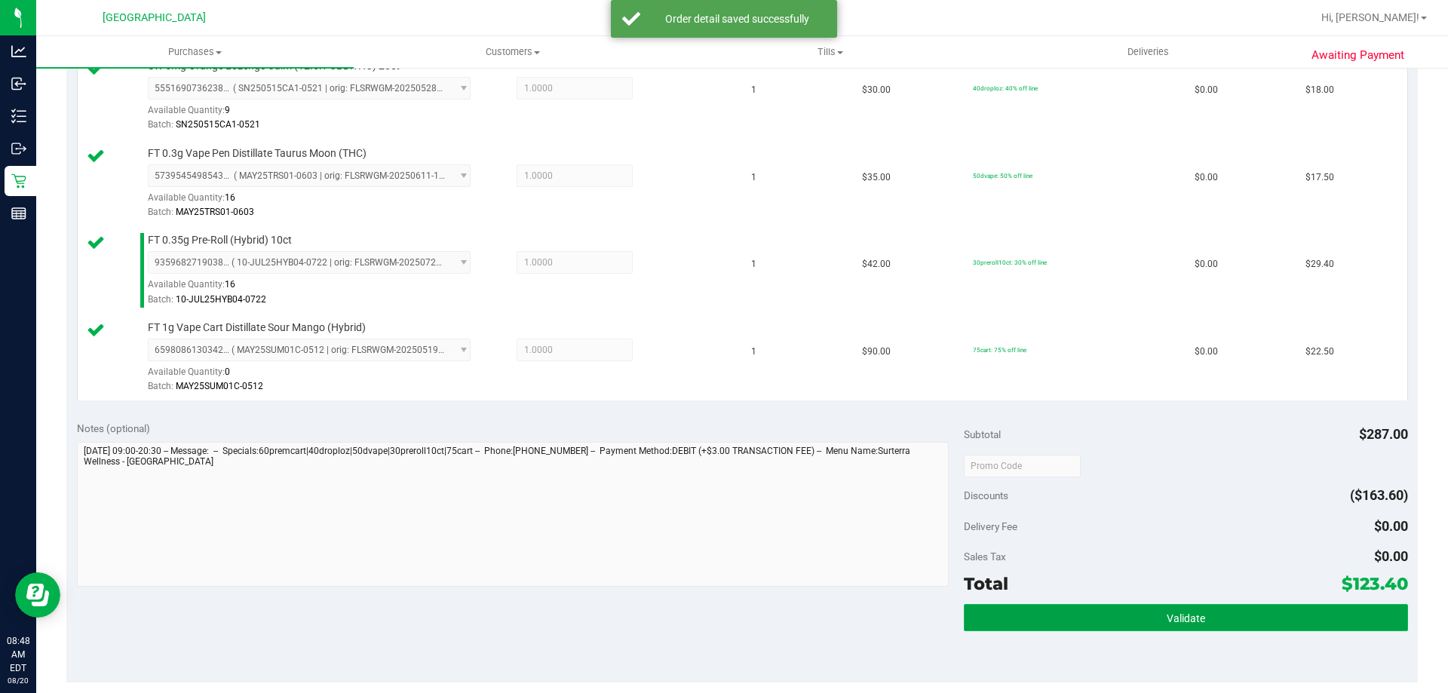
click at [1209, 621] on button "Validate" at bounding box center [1185, 617] width 443 height 27
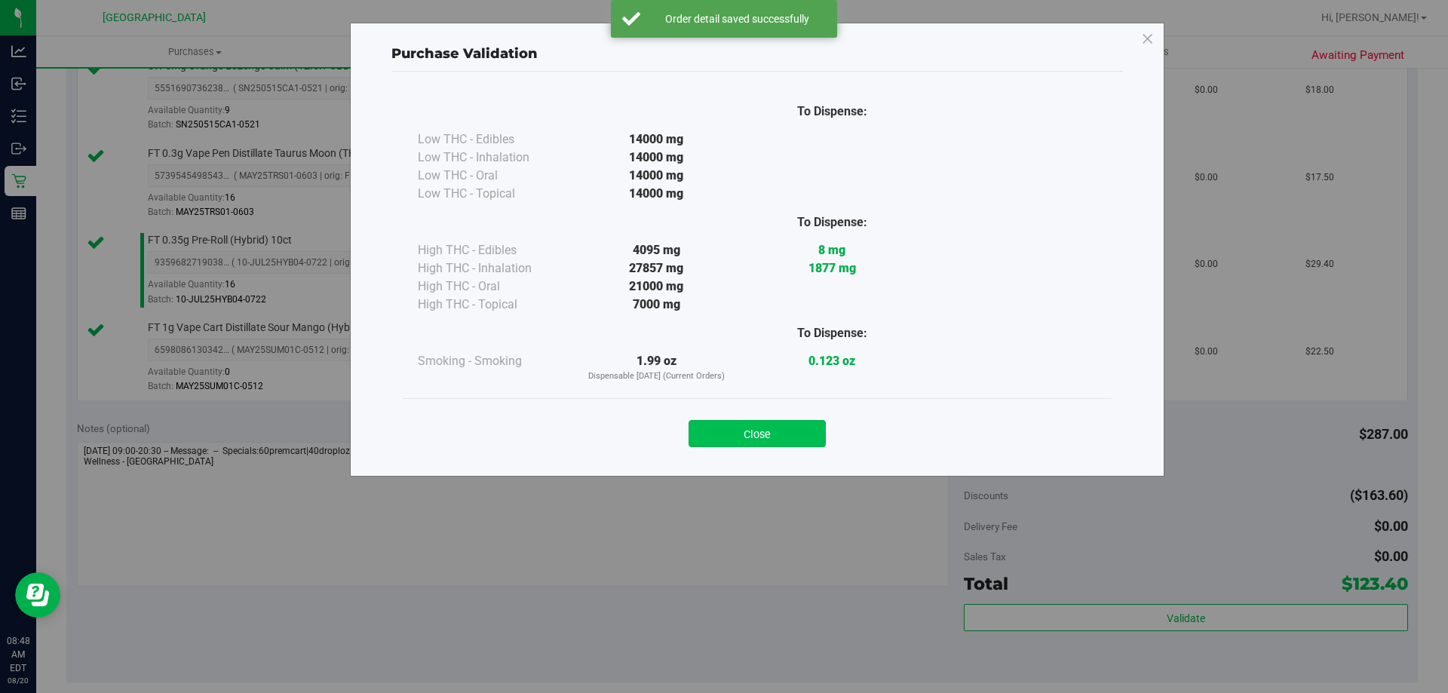
click at [762, 445] on button "Close" at bounding box center [756, 433] width 137 height 27
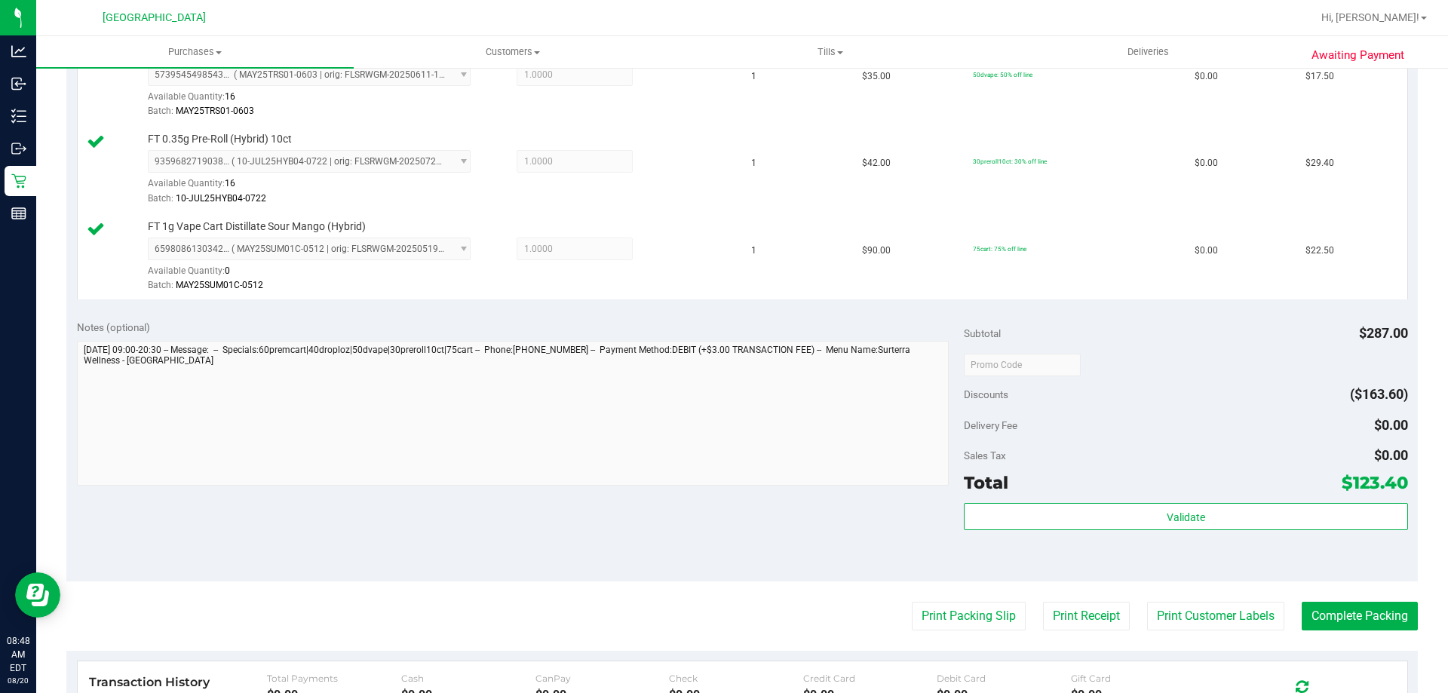
scroll to position [889, 0]
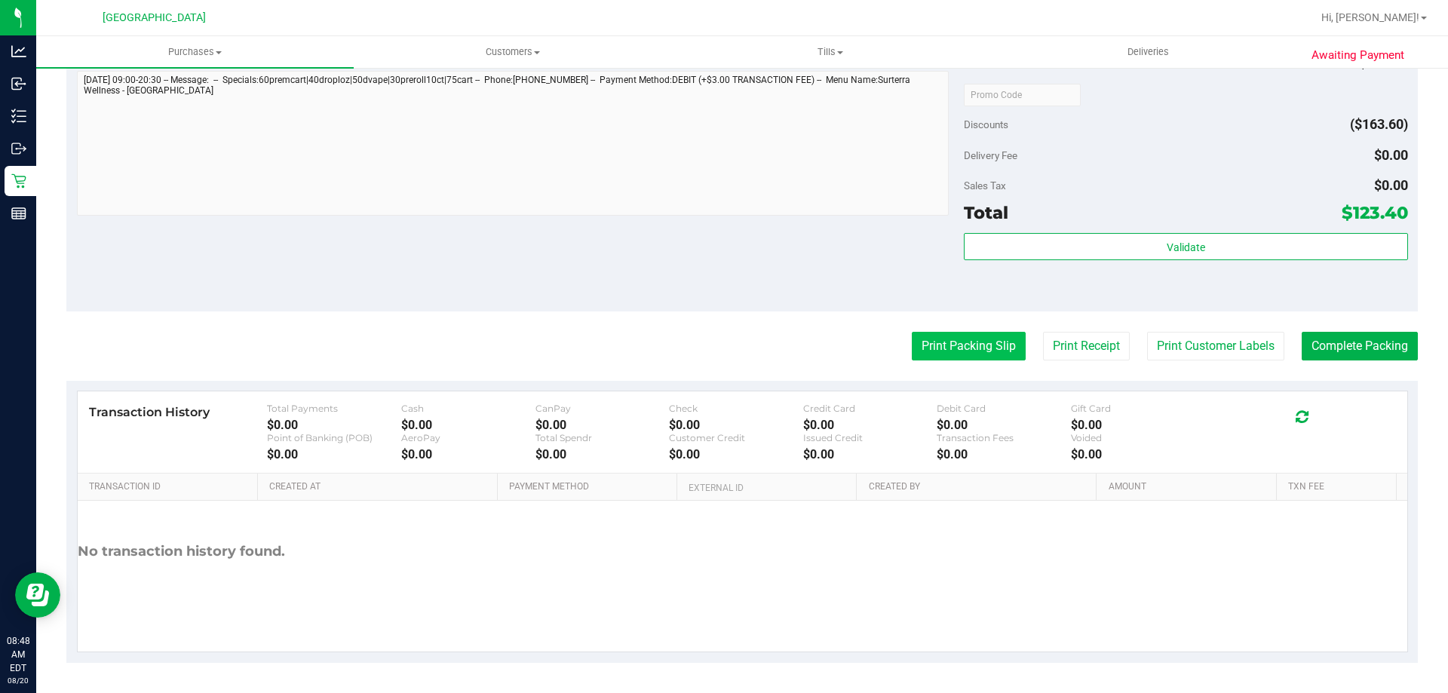
click at [959, 342] on button "Print Packing Slip" at bounding box center [969, 346] width 114 height 29
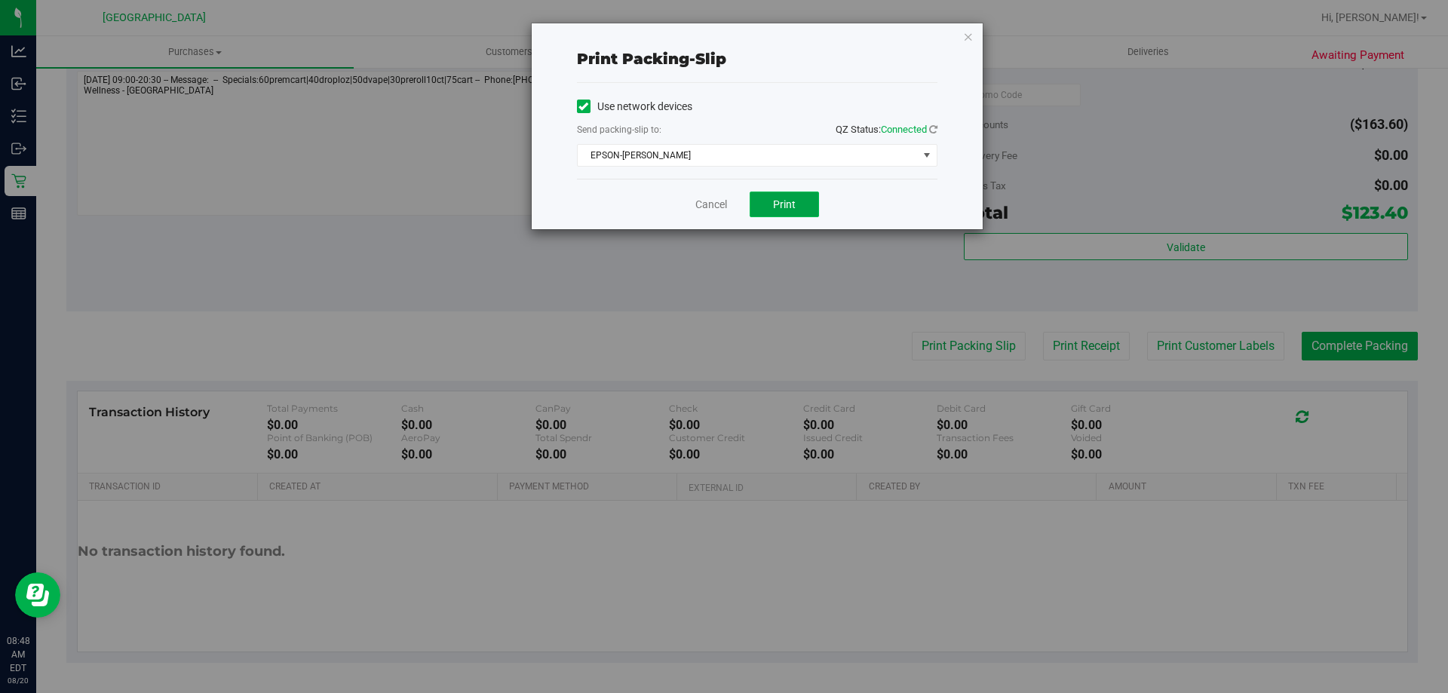
click at [788, 215] on button "Print" at bounding box center [784, 205] width 69 height 26
click at [712, 201] on link "Cancel" at bounding box center [711, 205] width 32 height 16
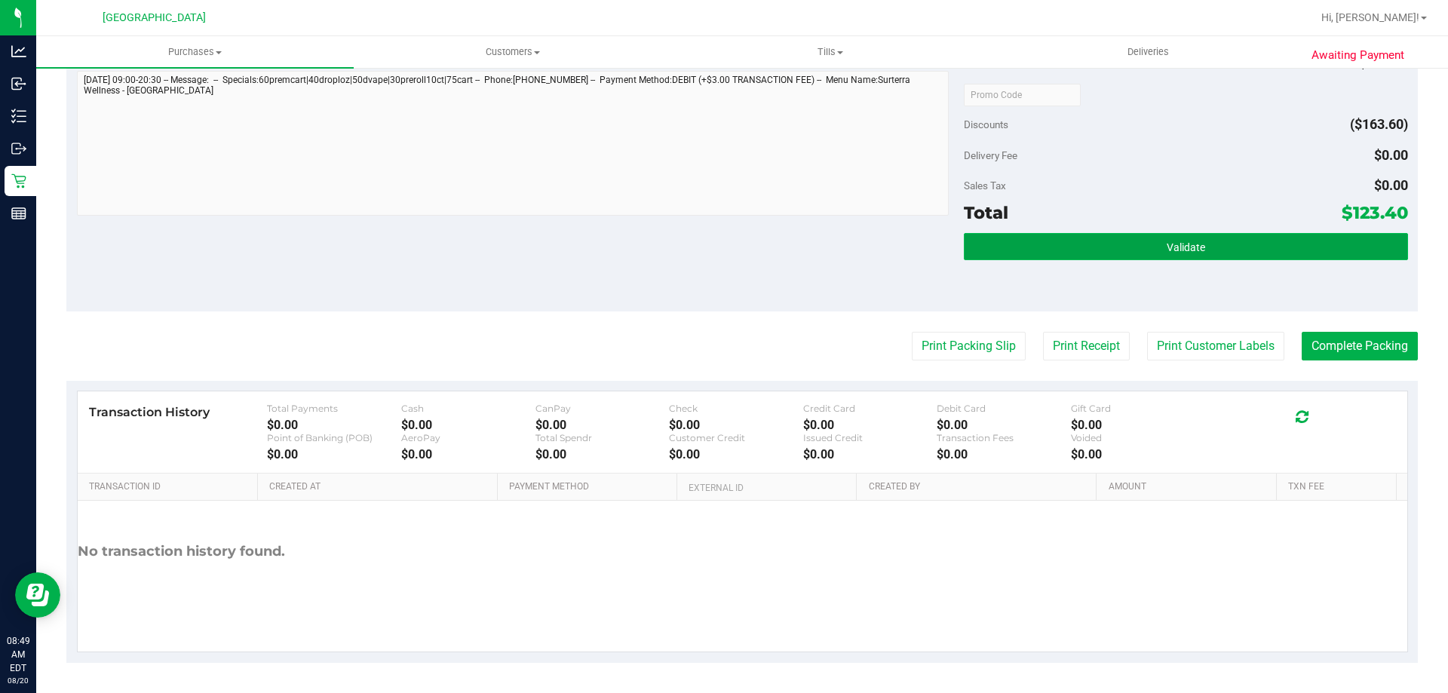
click at [1167, 246] on span "Validate" at bounding box center [1186, 247] width 38 height 12
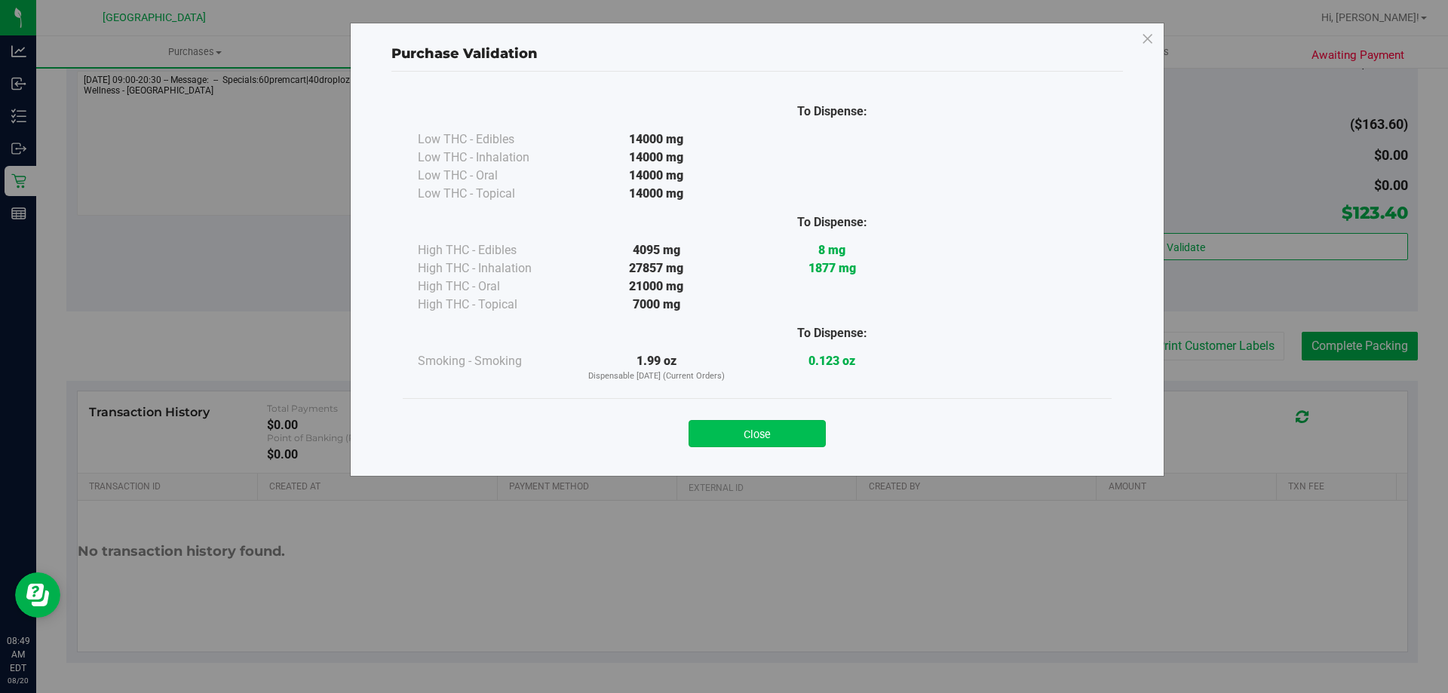
click at [813, 425] on button "Close" at bounding box center [756, 433] width 137 height 27
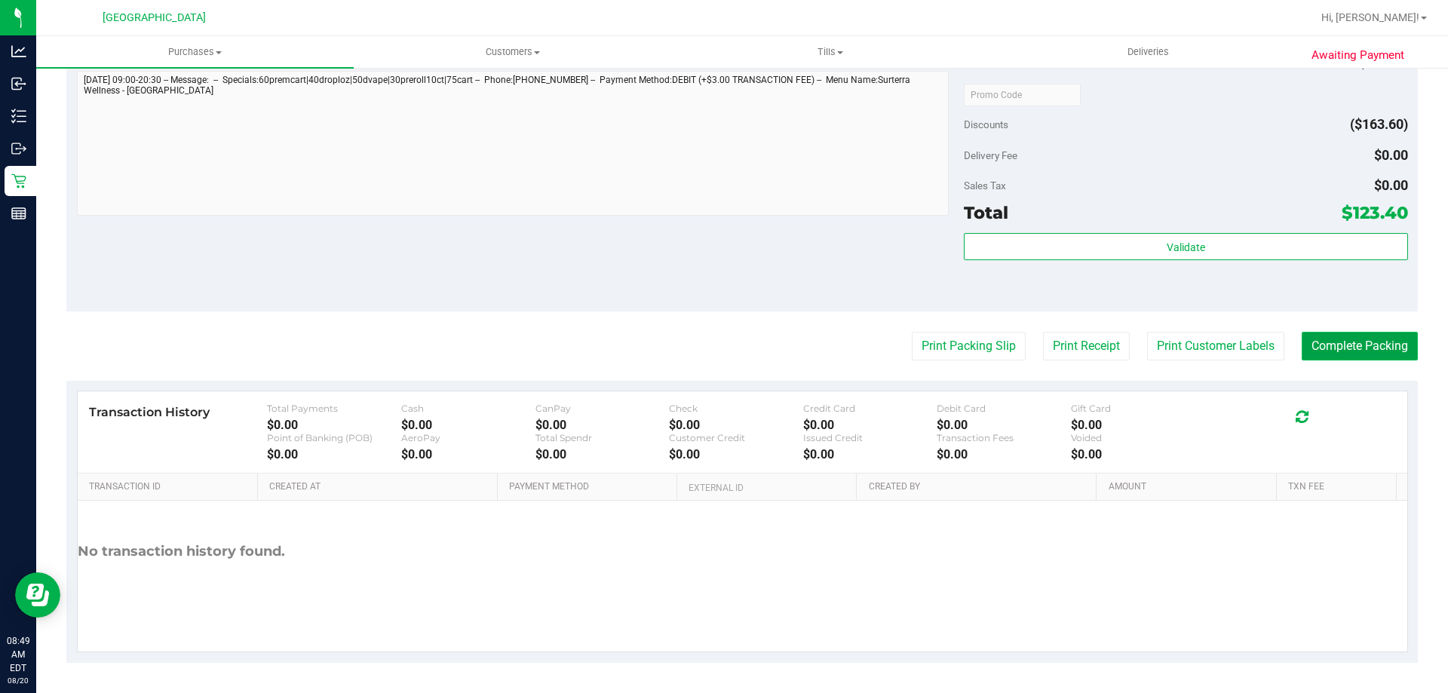
click at [1363, 343] on button "Complete Packing" at bounding box center [1360, 346] width 116 height 29
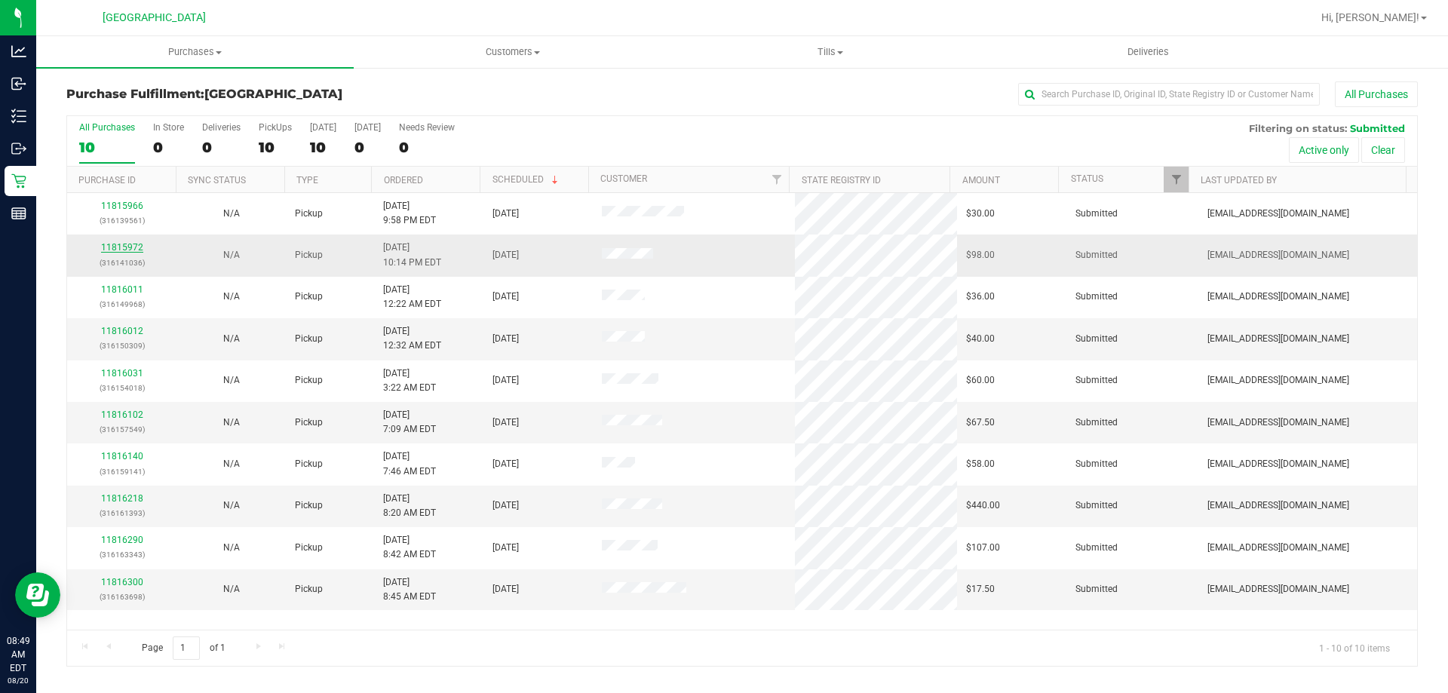
click at [118, 250] on link "11815972" at bounding box center [122, 247] width 42 height 11
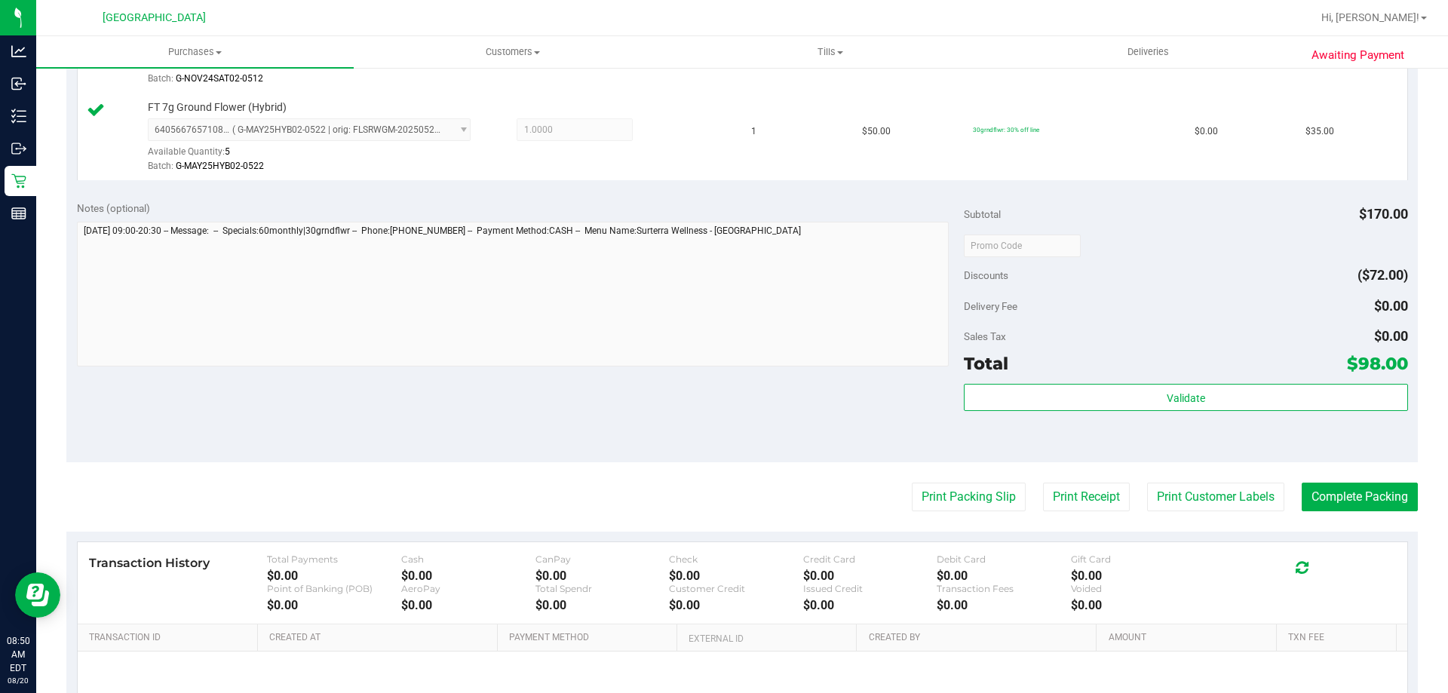
scroll to position [584, 0]
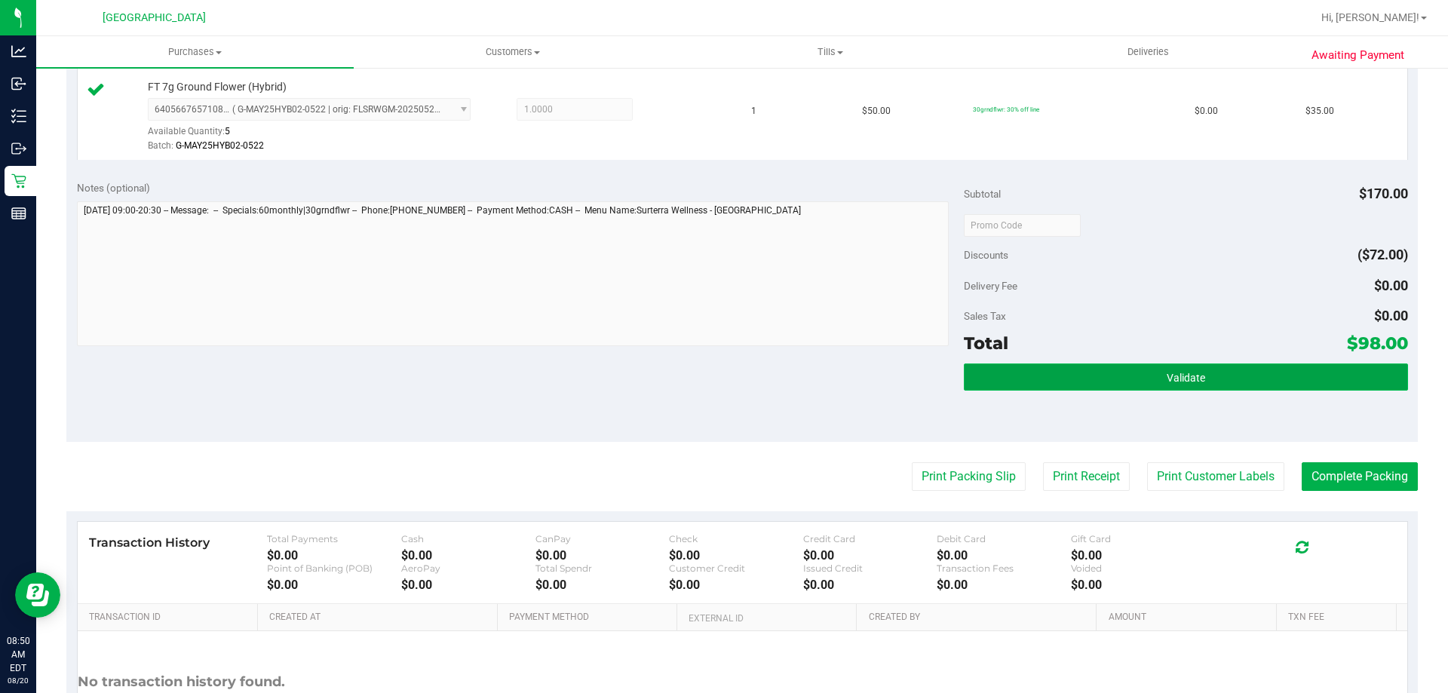
click at [1198, 375] on button "Validate" at bounding box center [1185, 376] width 443 height 27
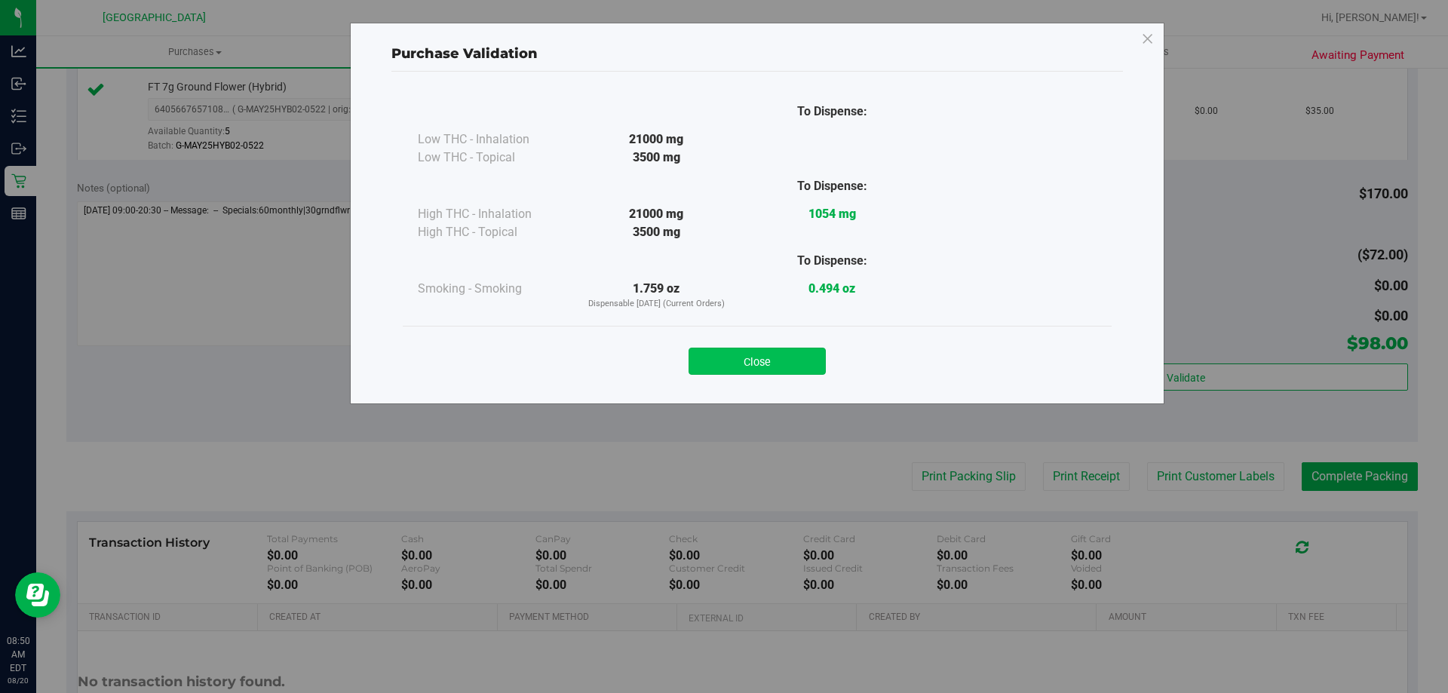
click at [762, 361] on button "Close" at bounding box center [756, 361] width 137 height 27
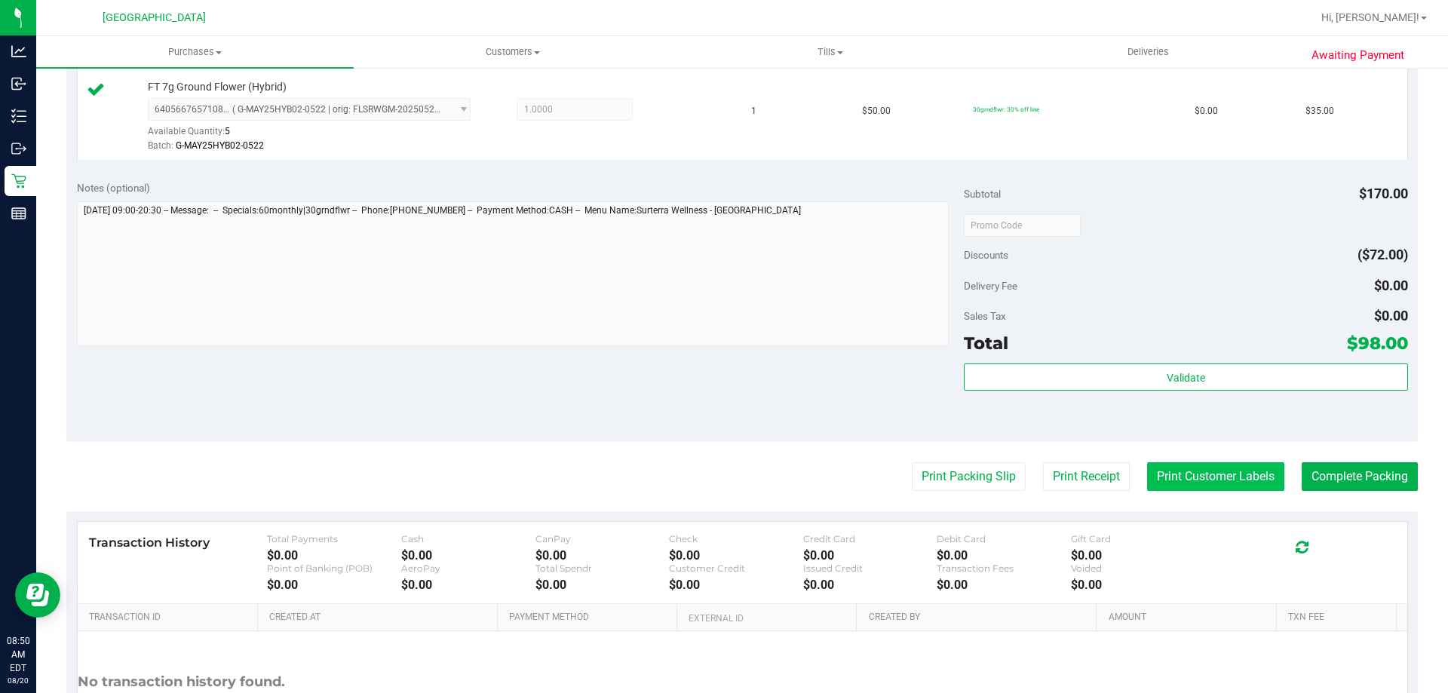
click at [1203, 480] on button "Print Customer Labels" at bounding box center [1215, 476] width 137 height 29
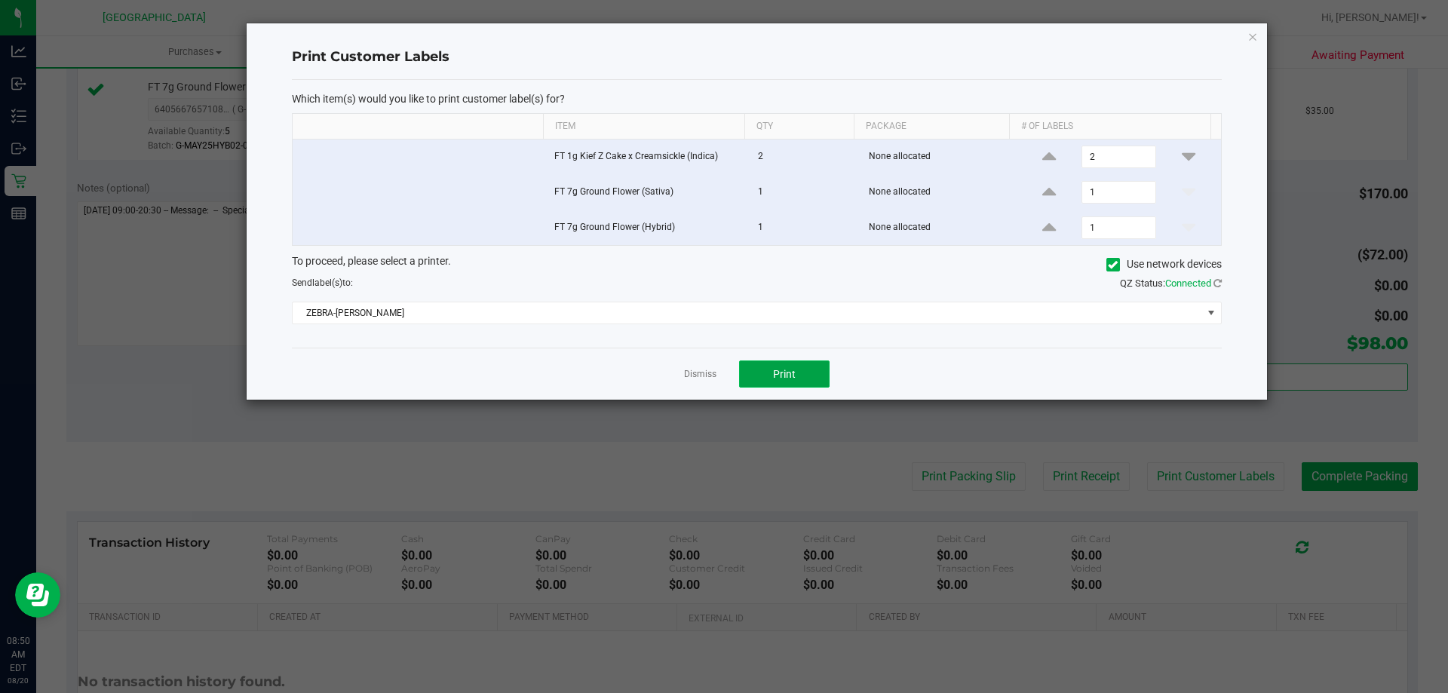
click at [812, 379] on button "Print" at bounding box center [784, 373] width 90 height 27
click at [692, 373] on link "Dismiss" at bounding box center [700, 374] width 32 height 13
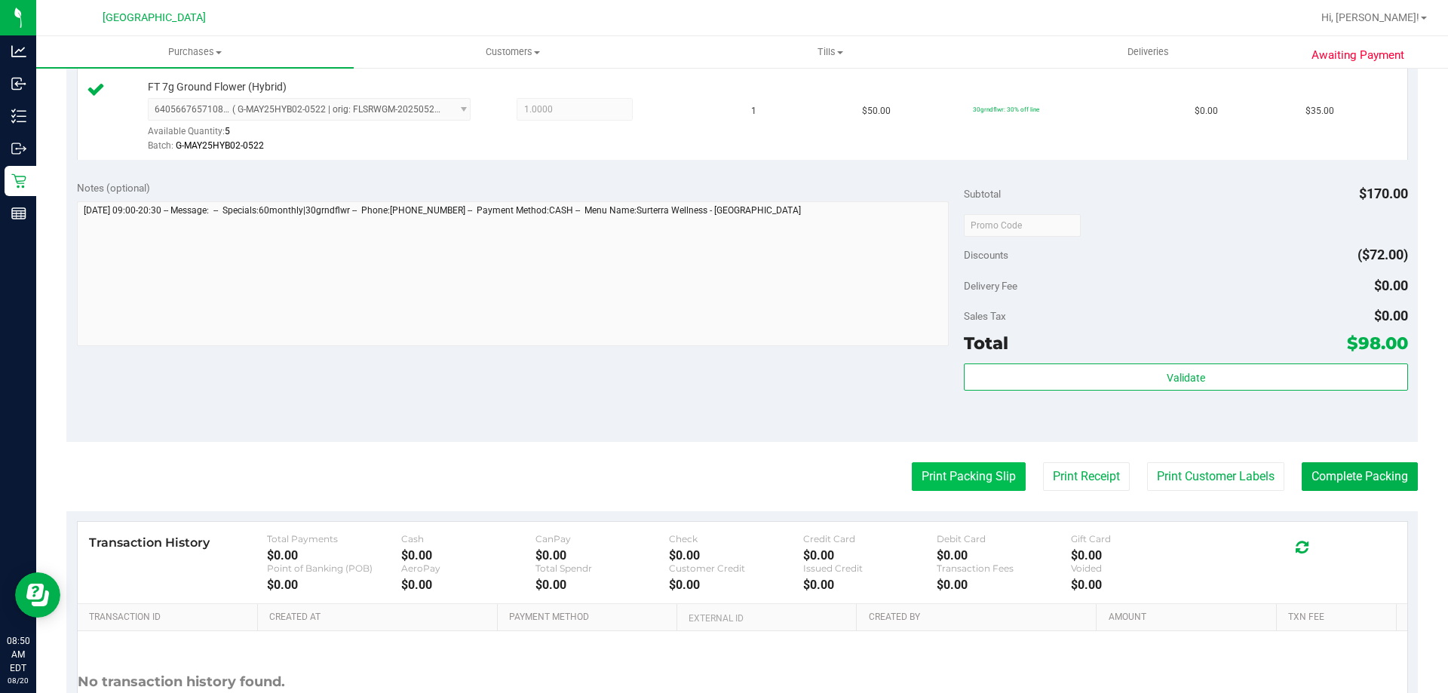
click at [952, 489] on button "Print Packing Slip" at bounding box center [969, 476] width 114 height 29
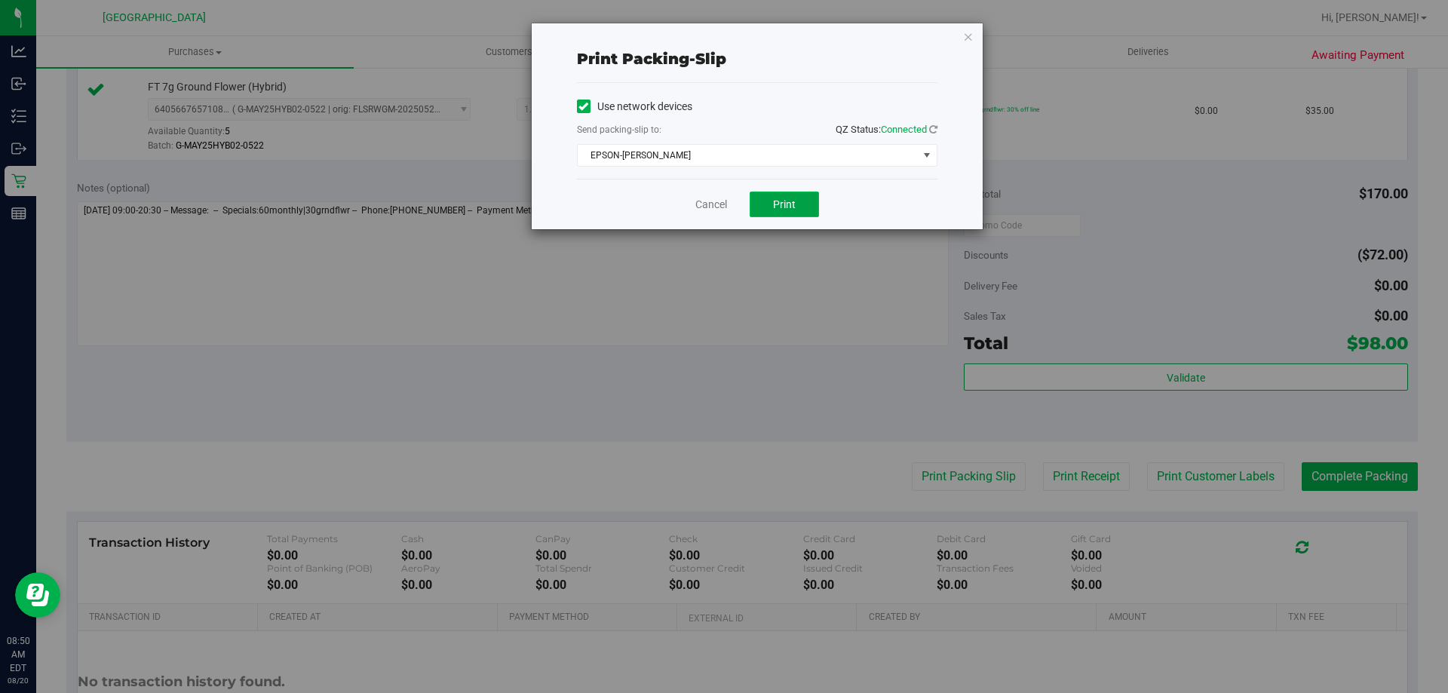
click at [797, 211] on button "Print" at bounding box center [784, 205] width 69 height 26
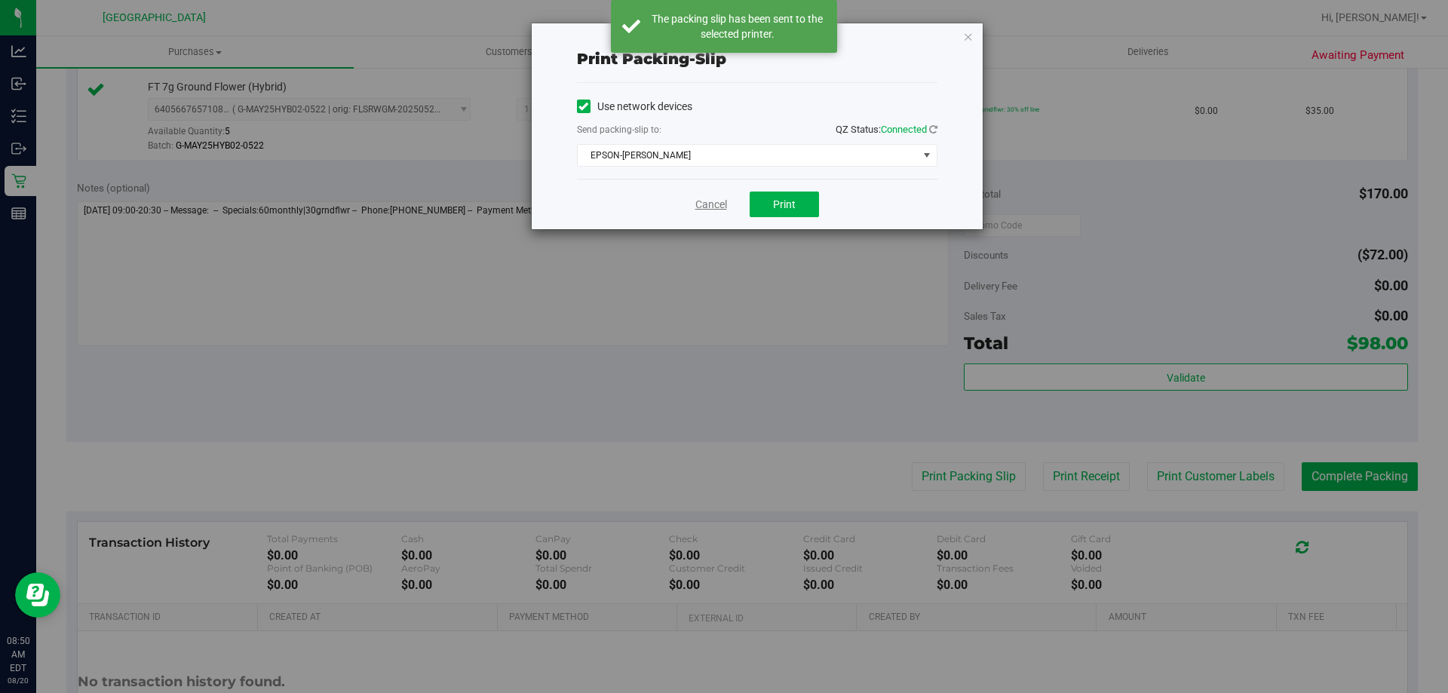
click at [706, 210] on link "Cancel" at bounding box center [711, 205] width 32 height 16
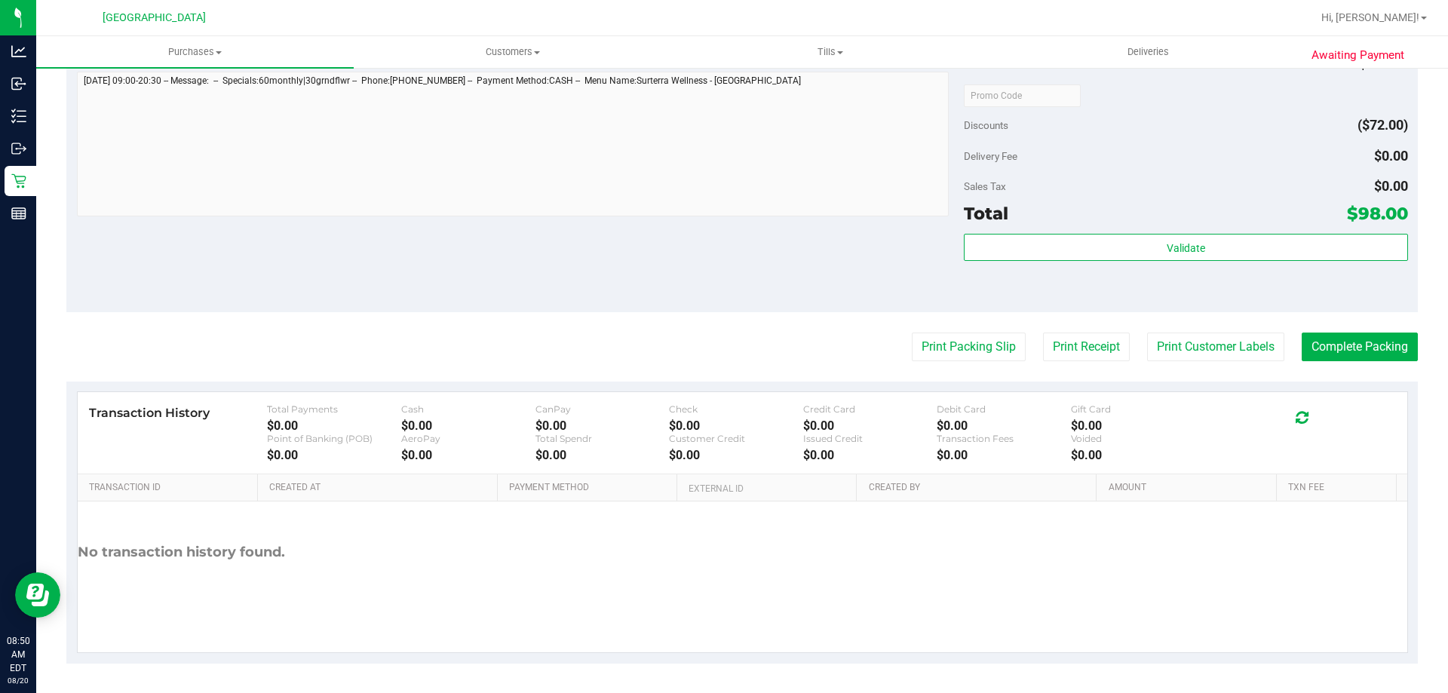
scroll to position [715, 0]
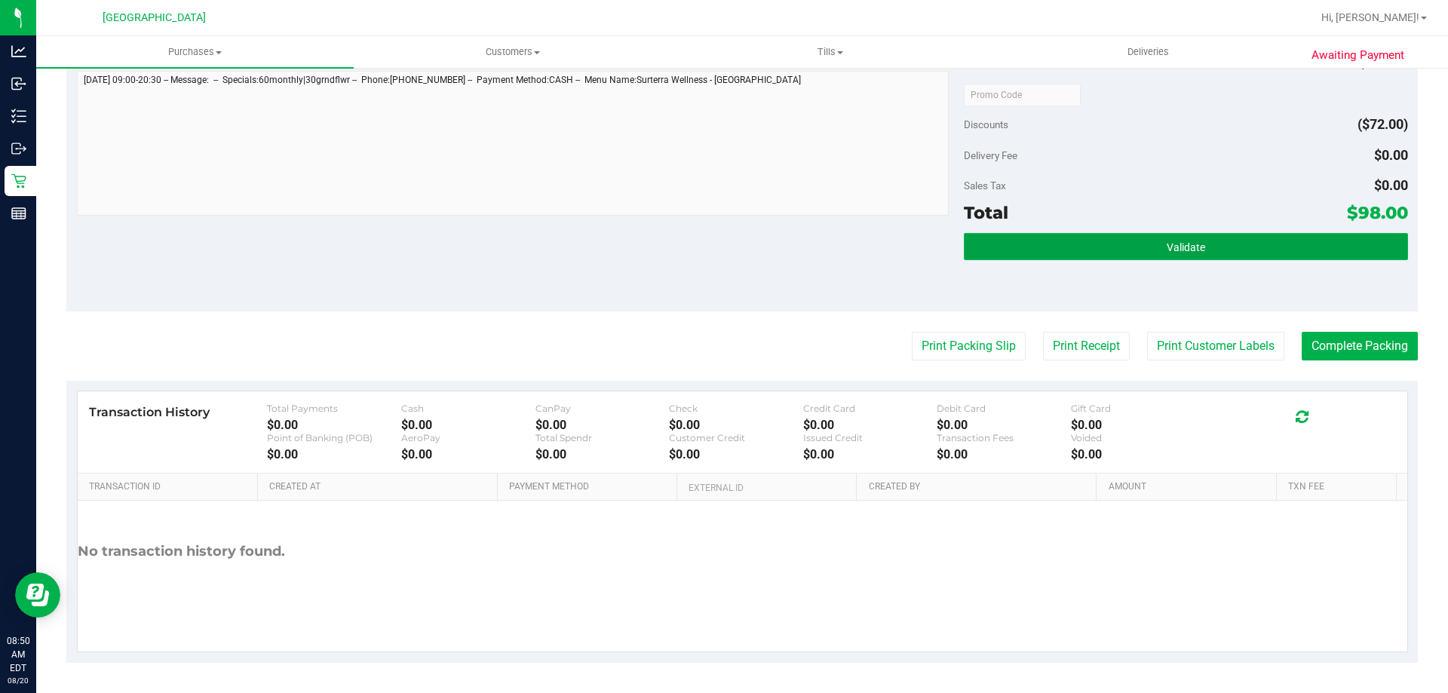
click at [1231, 250] on button "Validate" at bounding box center [1185, 246] width 443 height 27
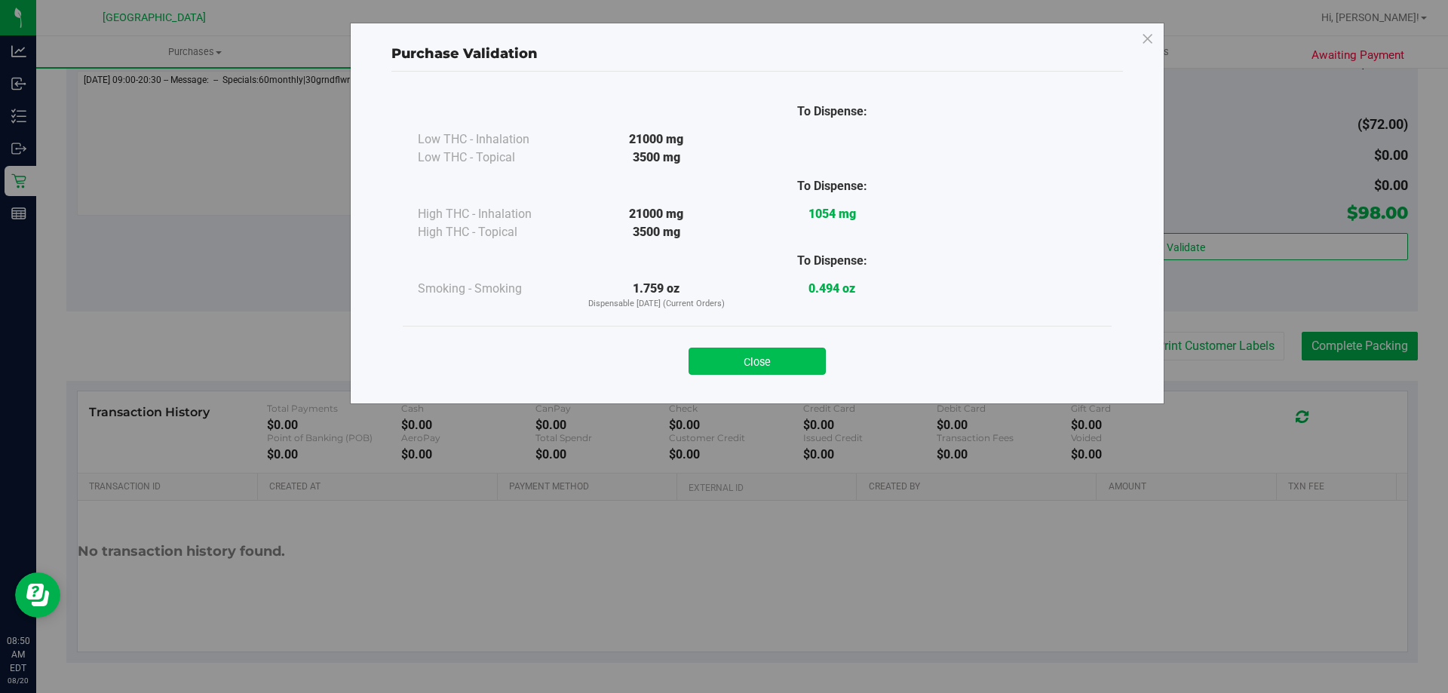
click at [783, 353] on button "Close" at bounding box center [756, 361] width 137 height 27
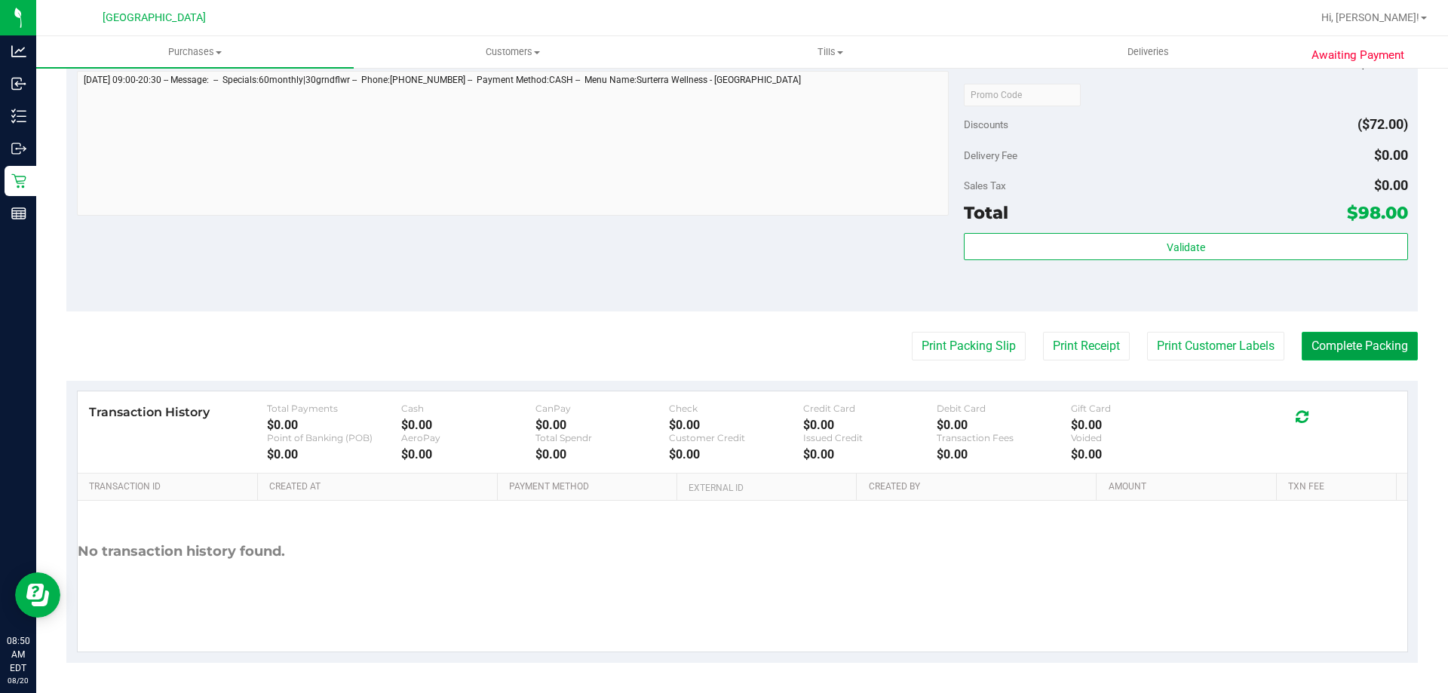
click at [1353, 343] on button "Complete Packing" at bounding box center [1360, 346] width 116 height 29
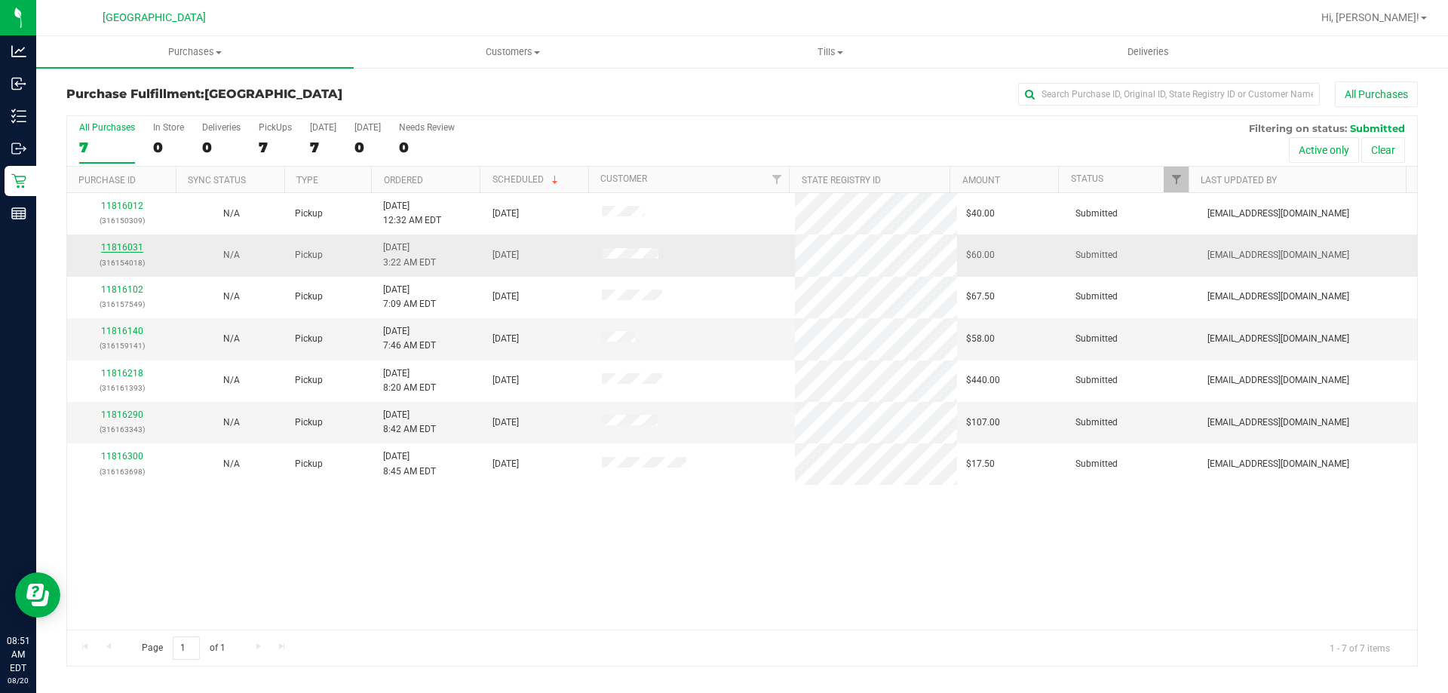
click at [124, 247] on link "11816031" at bounding box center [122, 247] width 42 height 11
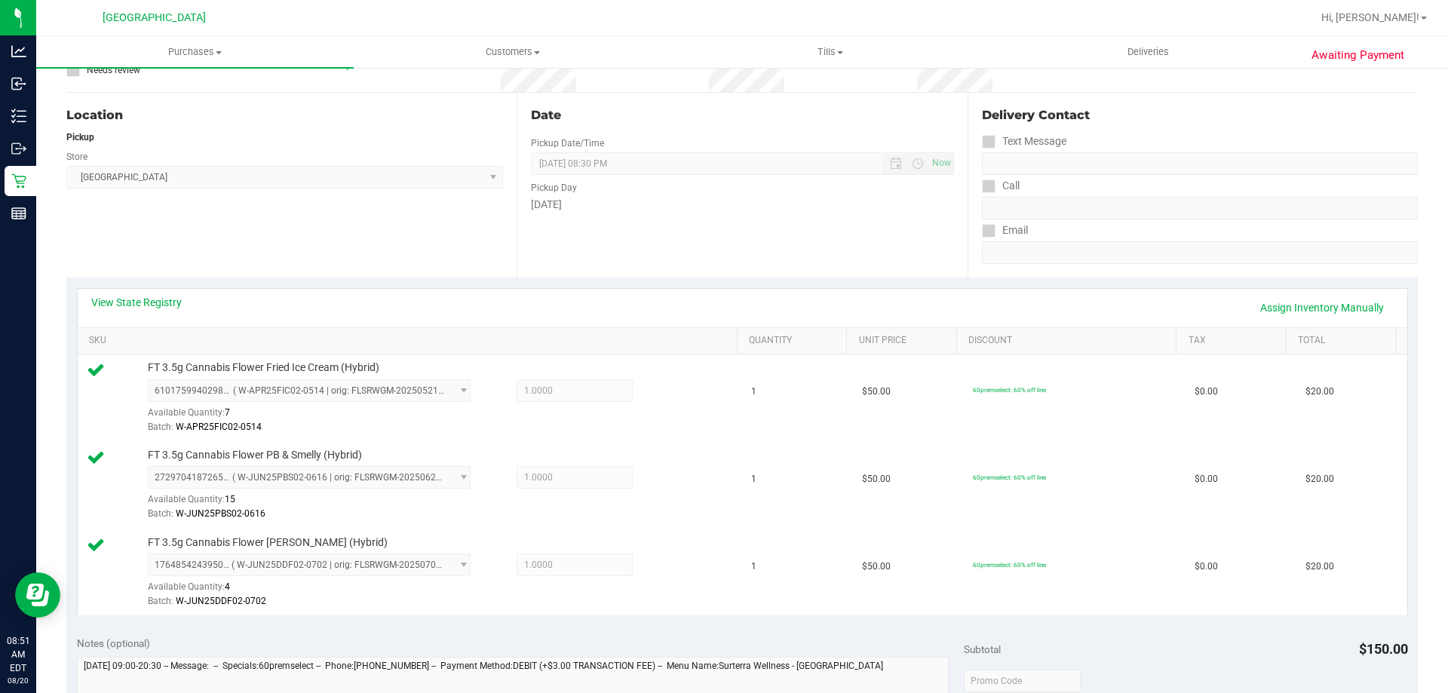
scroll to position [279, 0]
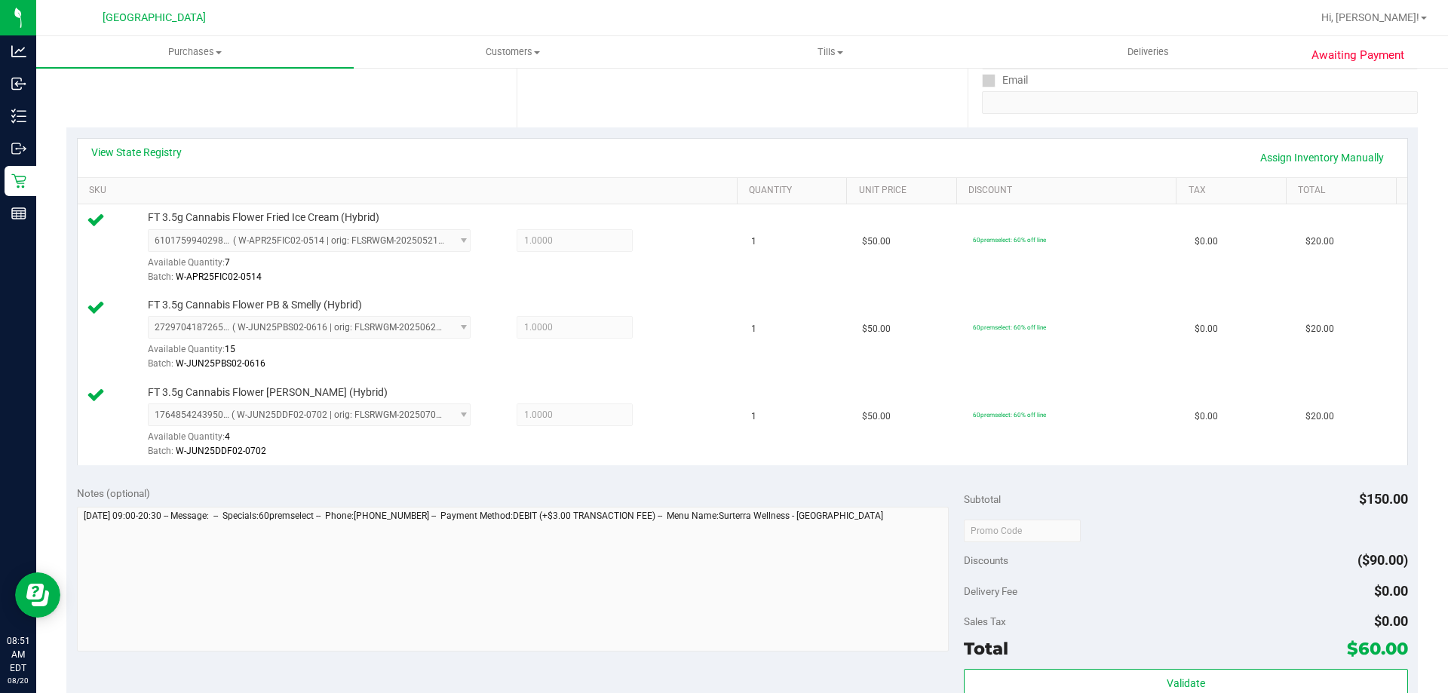
click at [1197, 651] on div "Total $60.00" at bounding box center [1185, 648] width 443 height 27
click at [1215, 684] on button "Validate" at bounding box center [1185, 682] width 443 height 27
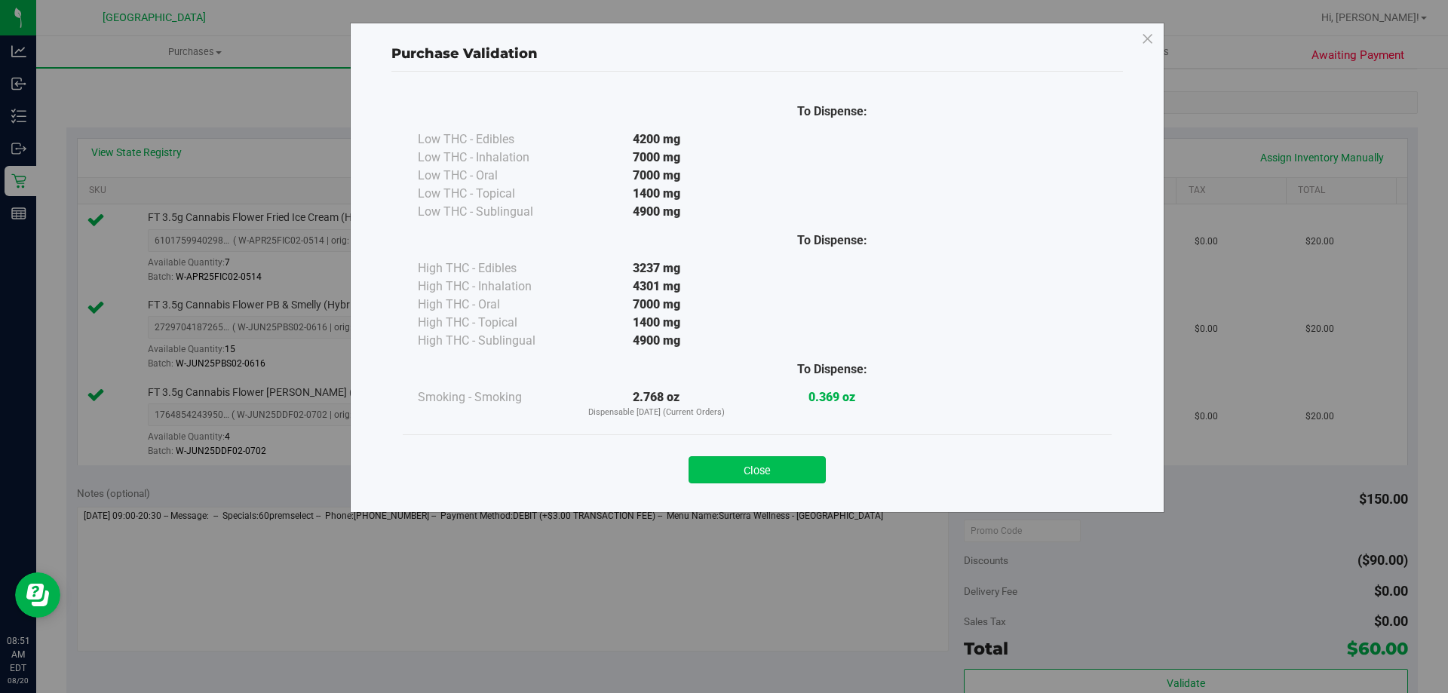
click at [759, 467] on button "Close" at bounding box center [756, 469] width 137 height 27
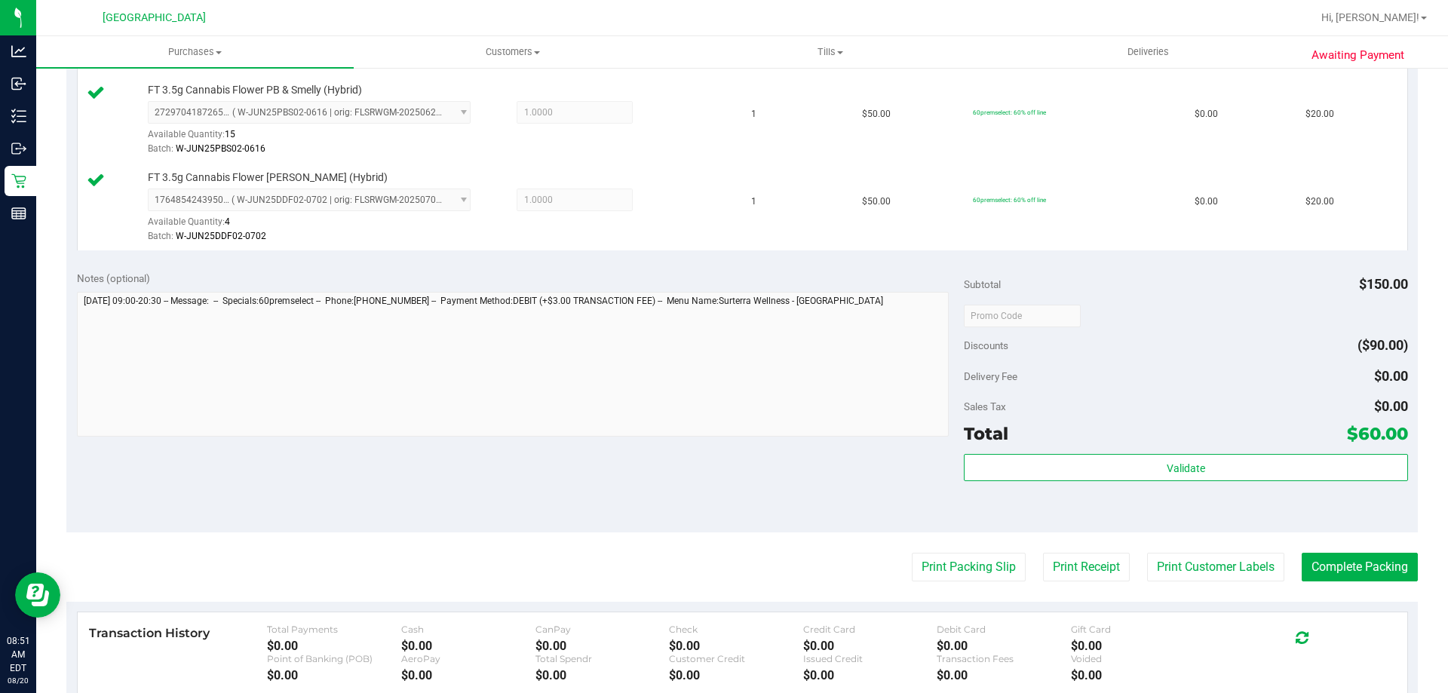
scroll to position [507, 0]
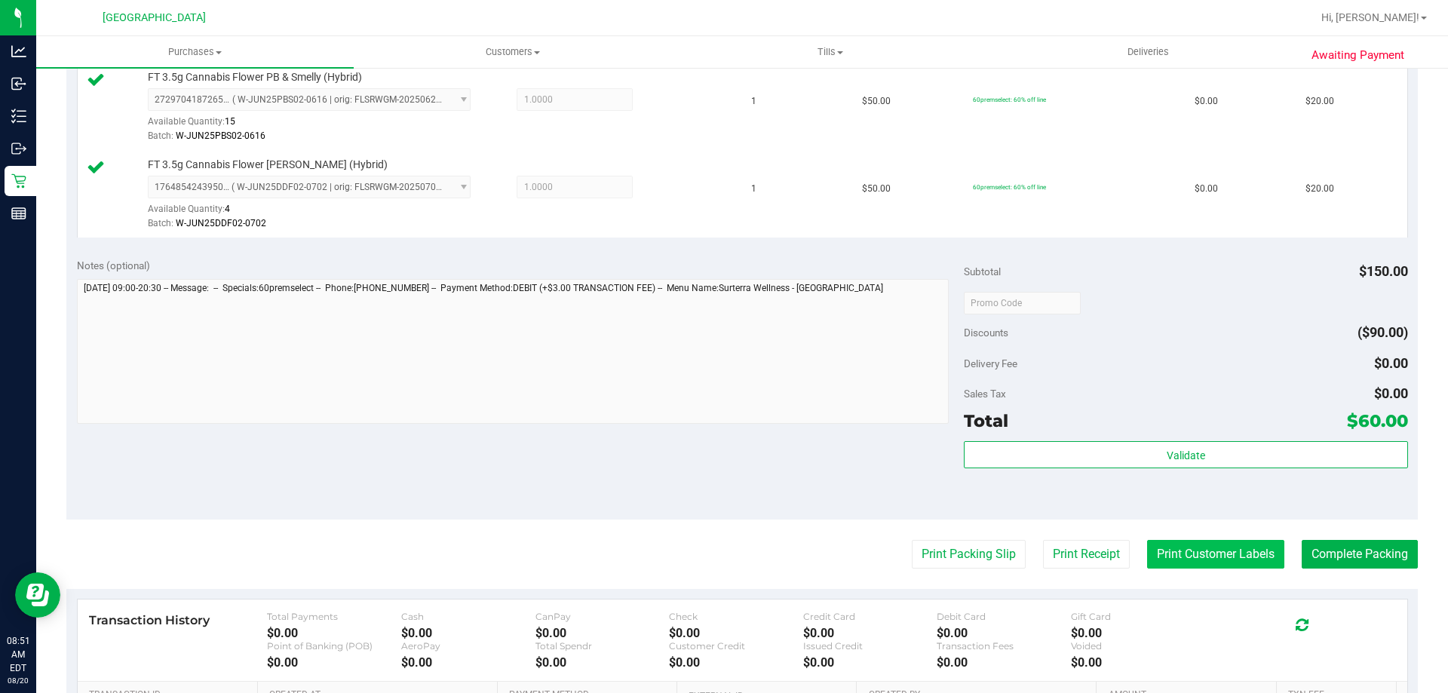
click at [1216, 558] on button "Print Customer Labels" at bounding box center [1215, 554] width 137 height 29
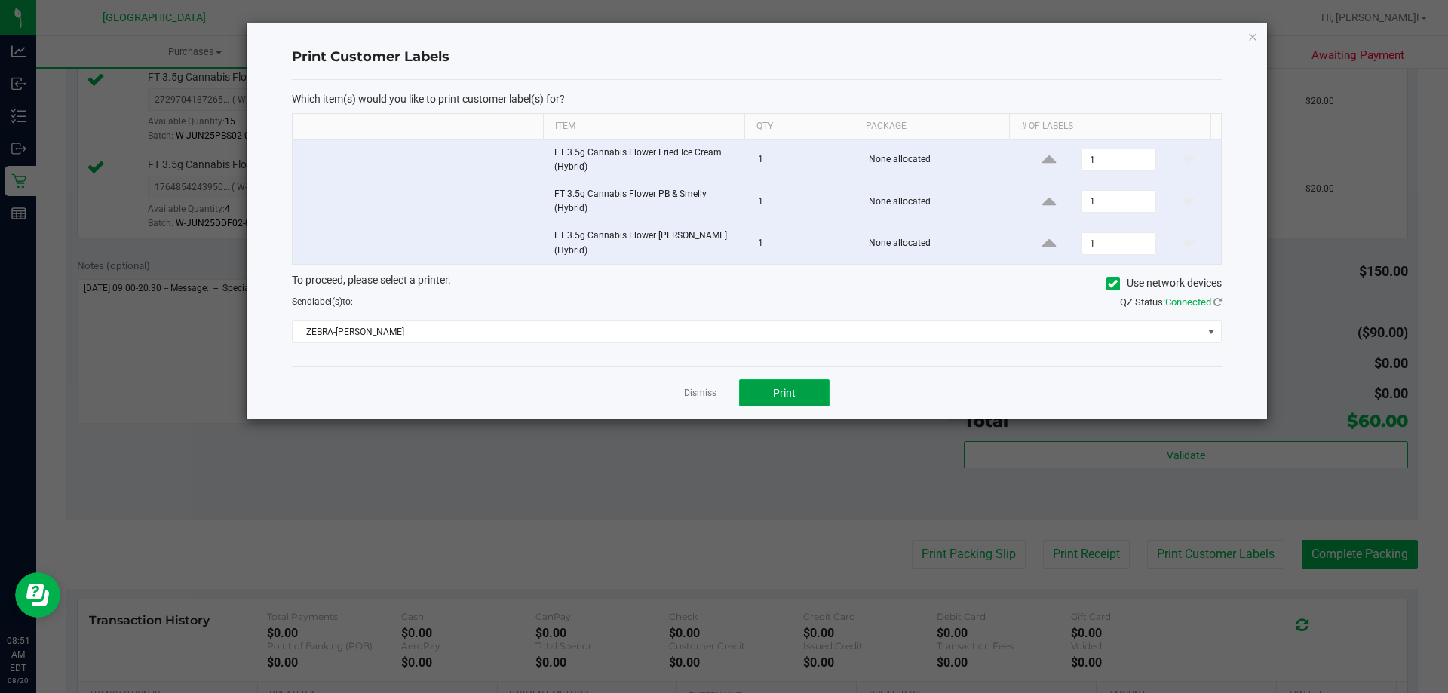
click at [780, 400] on button "Print" at bounding box center [784, 392] width 90 height 27
click at [671, 399] on div "Dismiss Print" at bounding box center [757, 392] width 930 height 52
click at [688, 388] on link "Dismiss" at bounding box center [700, 393] width 32 height 13
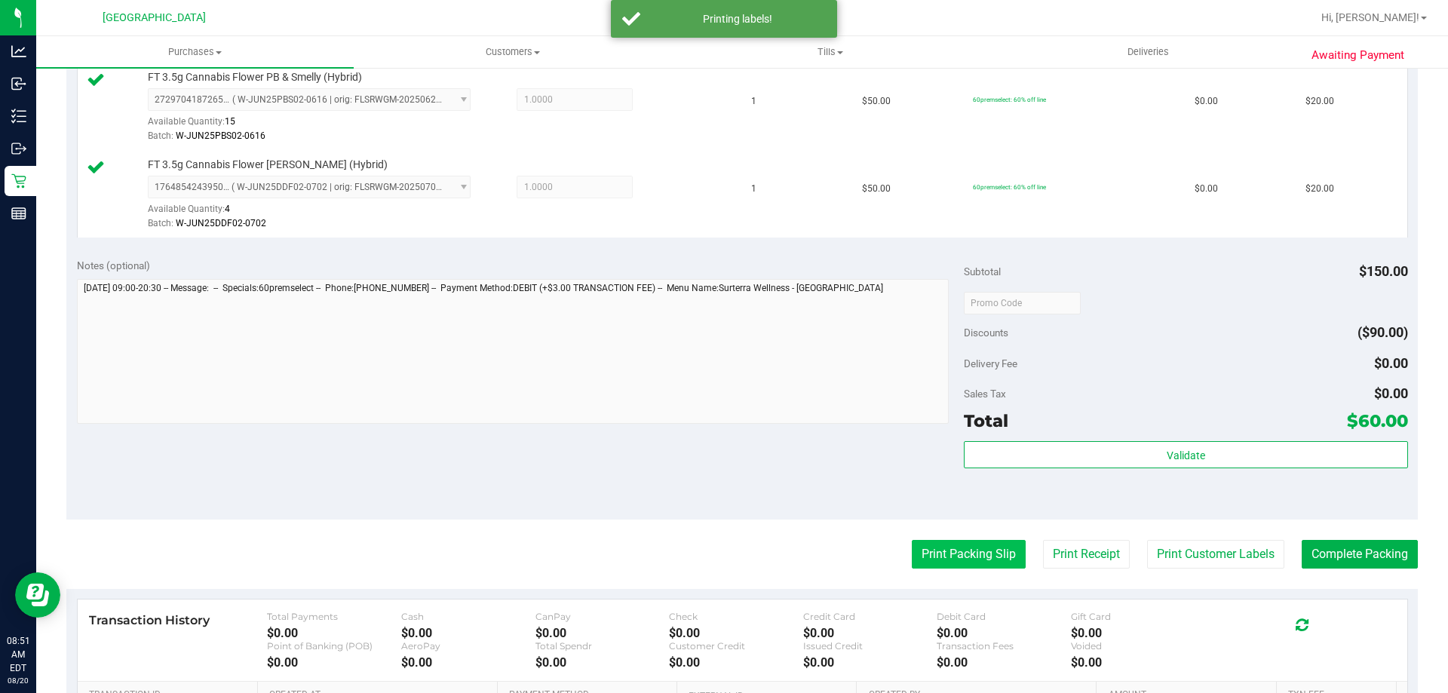
click at [968, 563] on button "Print Packing Slip" at bounding box center [969, 554] width 114 height 29
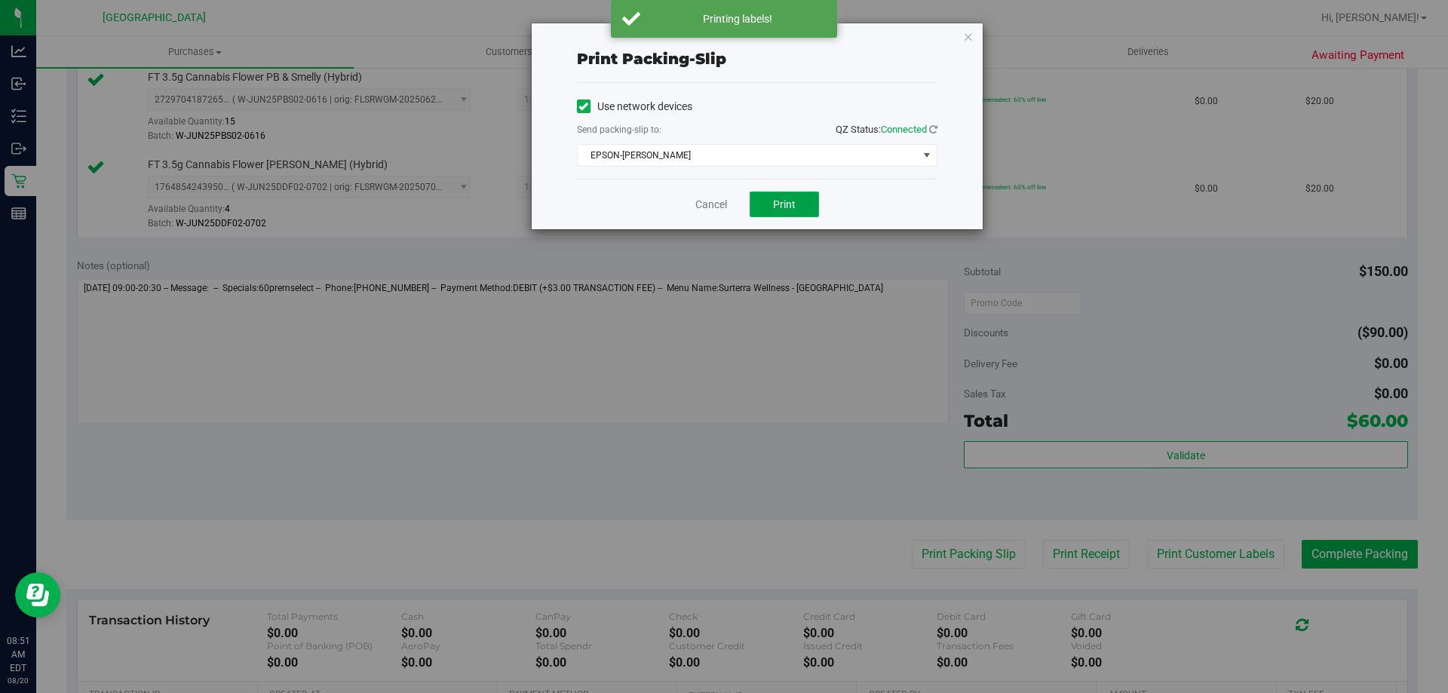
click at [802, 202] on button "Print" at bounding box center [784, 205] width 69 height 26
click at [699, 210] on link "Cancel" at bounding box center [711, 205] width 32 height 16
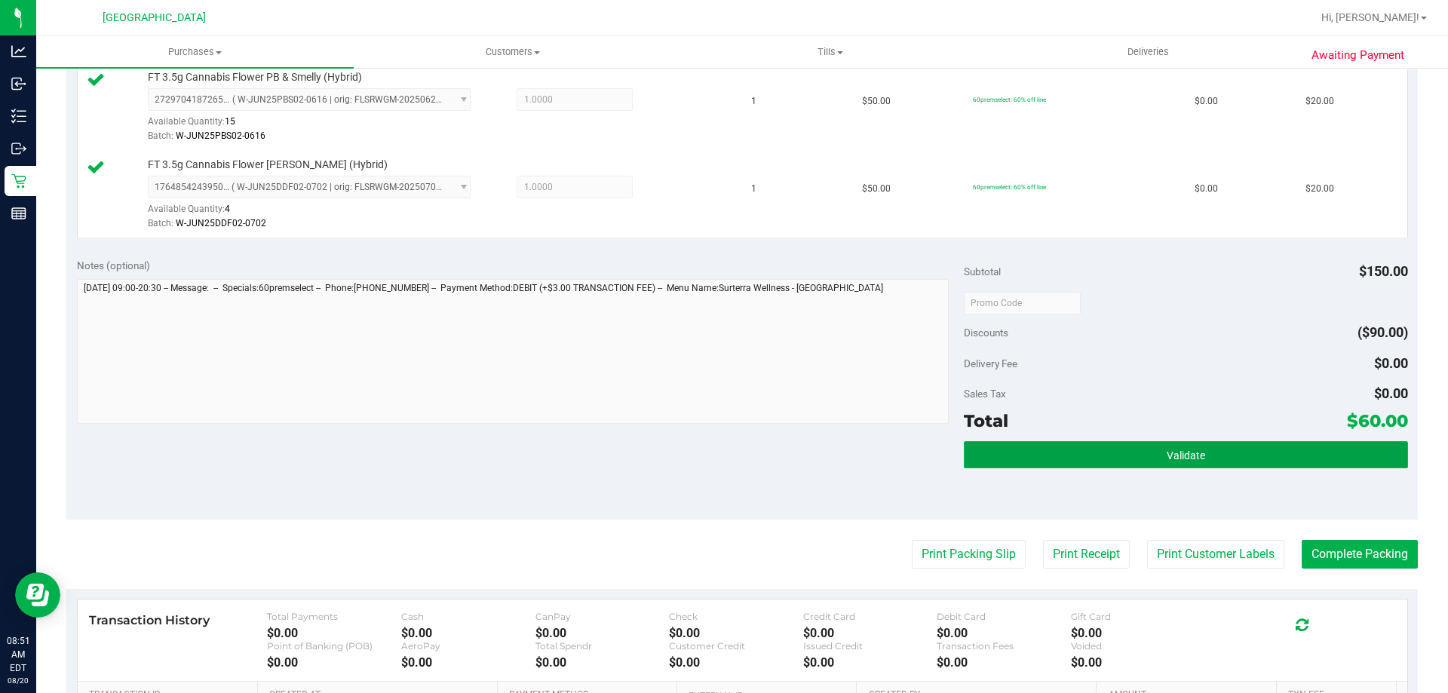
click at [1213, 468] on button "Validate" at bounding box center [1185, 454] width 443 height 27
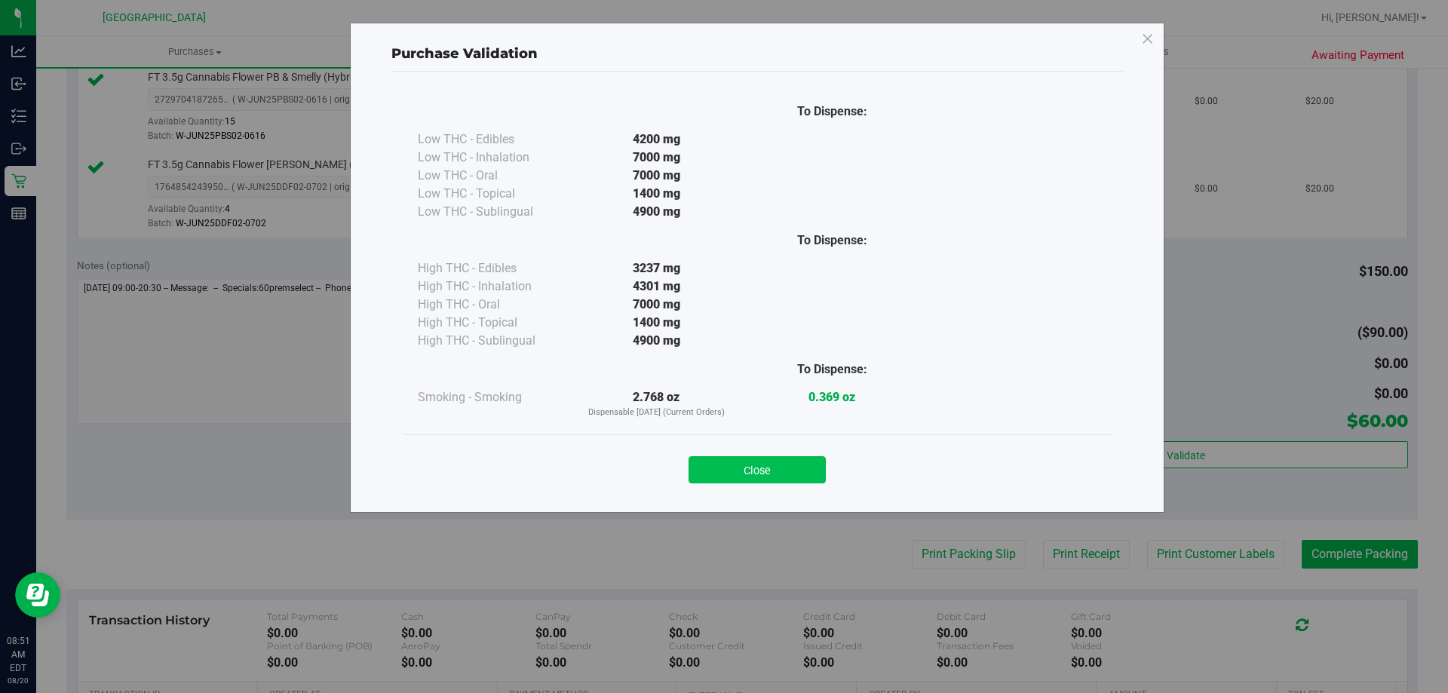
click at [778, 468] on button "Close" at bounding box center [756, 469] width 137 height 27
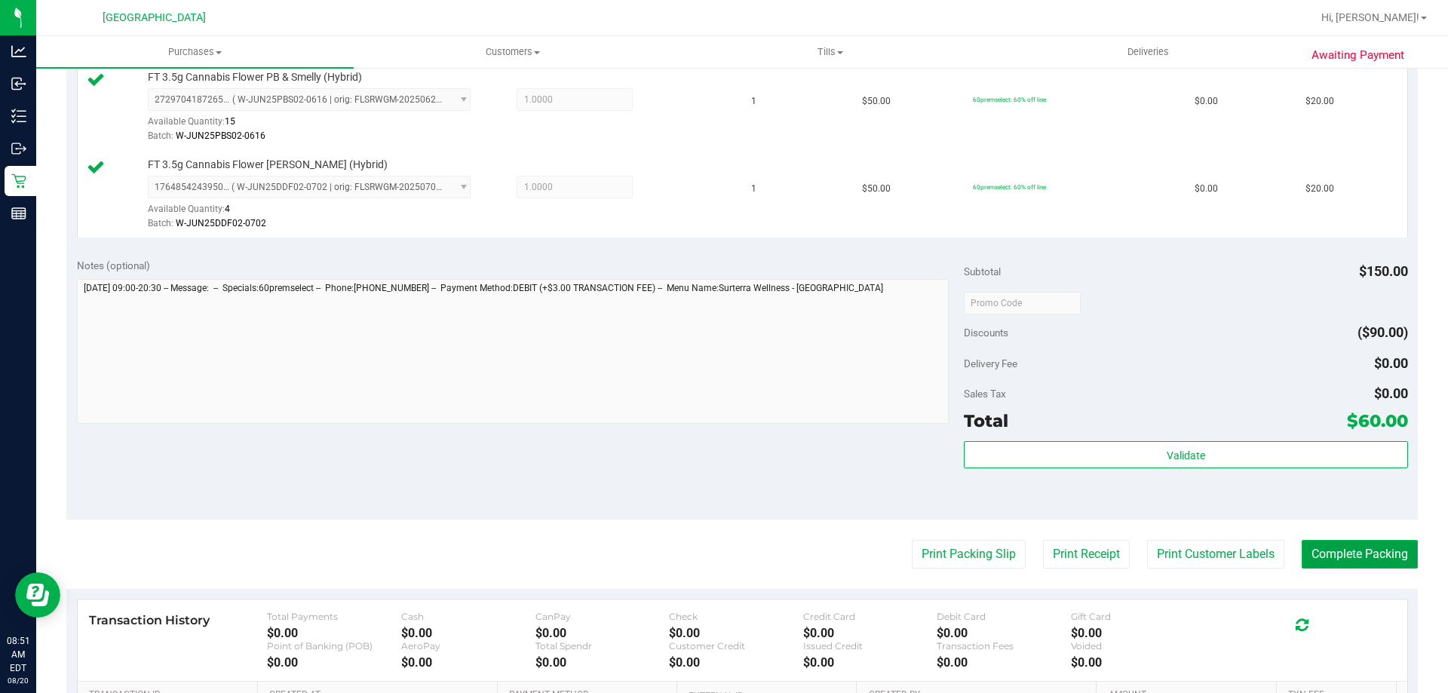
click at [1369, 547] on button "Complete Packing" at bounding box center [1360, 554] width 116 height 29
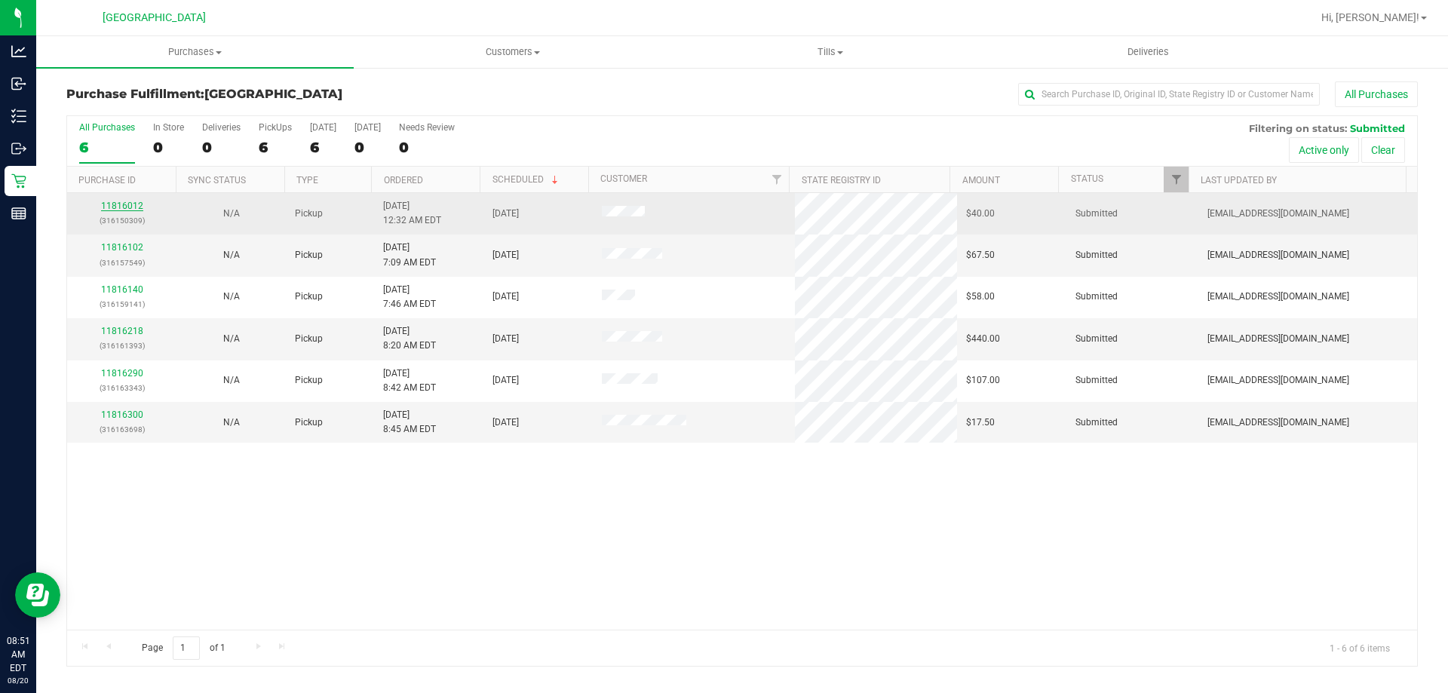
click at [105, 204] on link "11816012" at bounding box center [122, 206] width 42 height 11
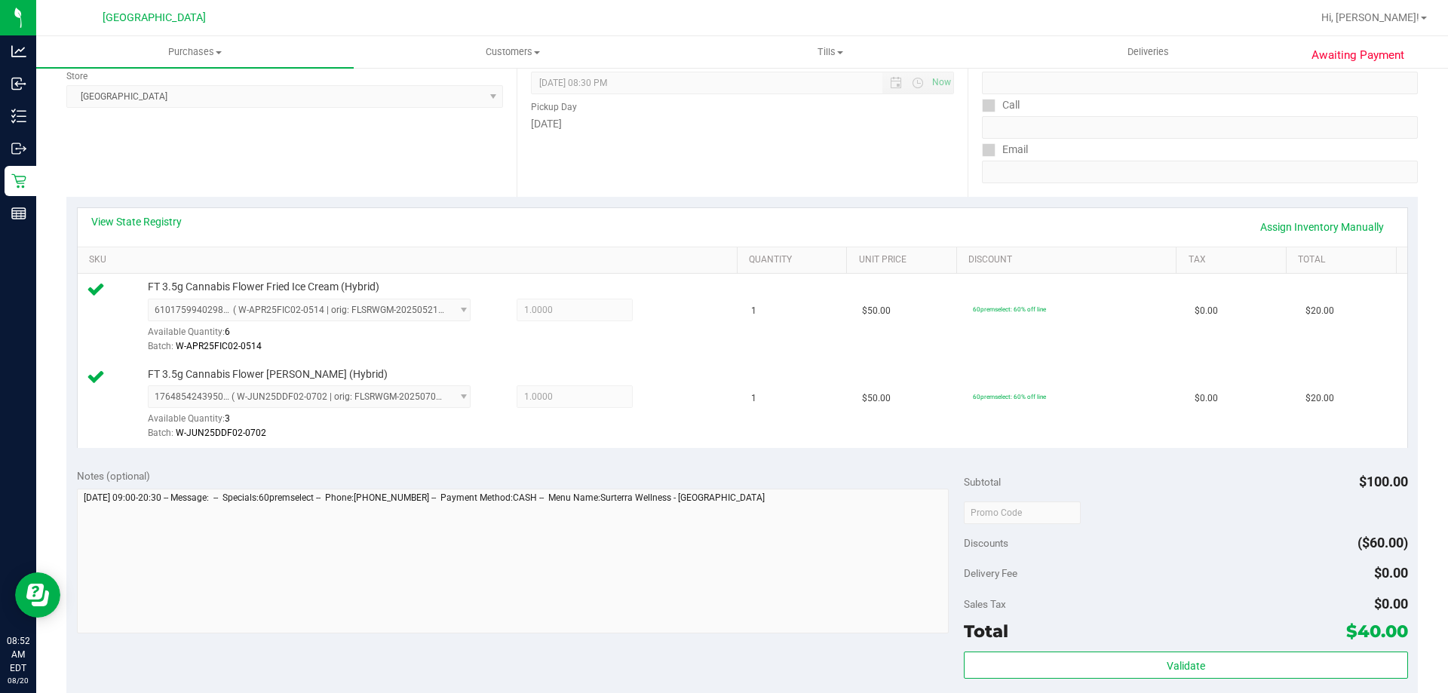
scroll to position [211, 0]
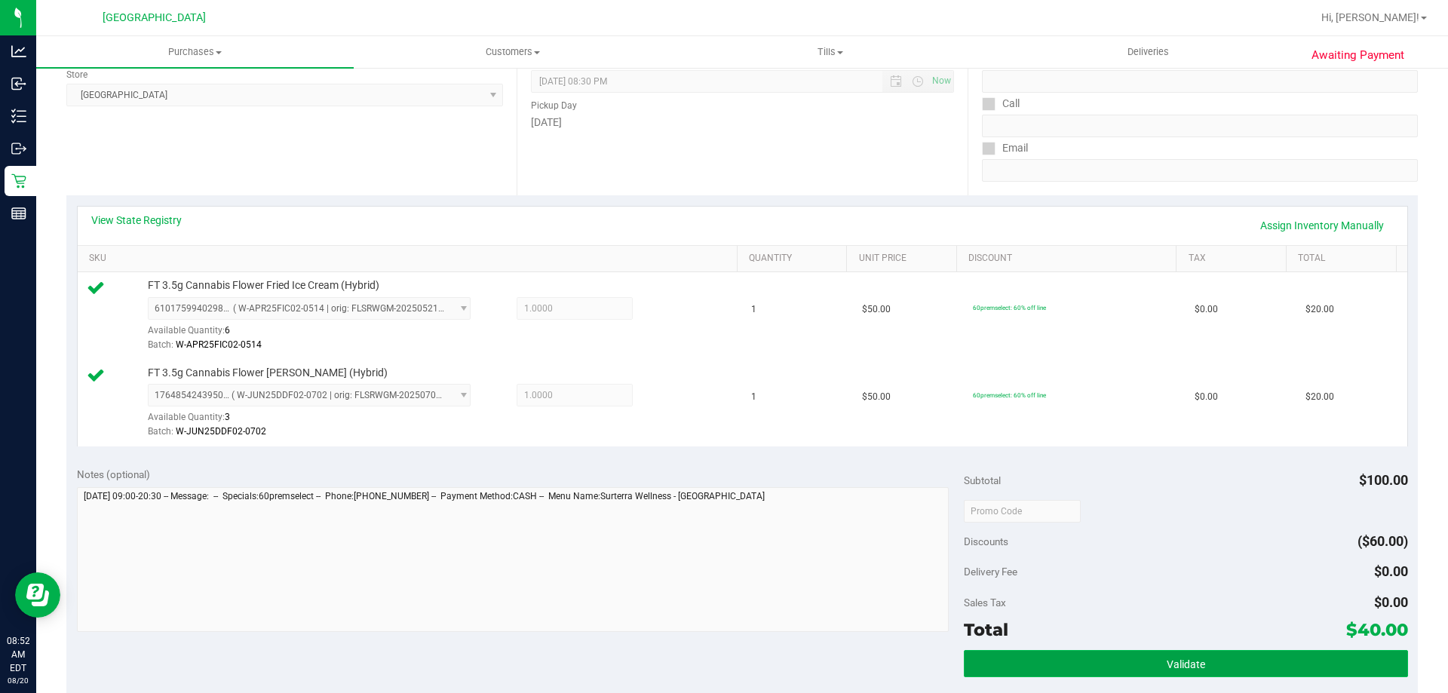
click at [1147, 662] on button "Validate" at bounding box center [1185, 663] width 443 height 27
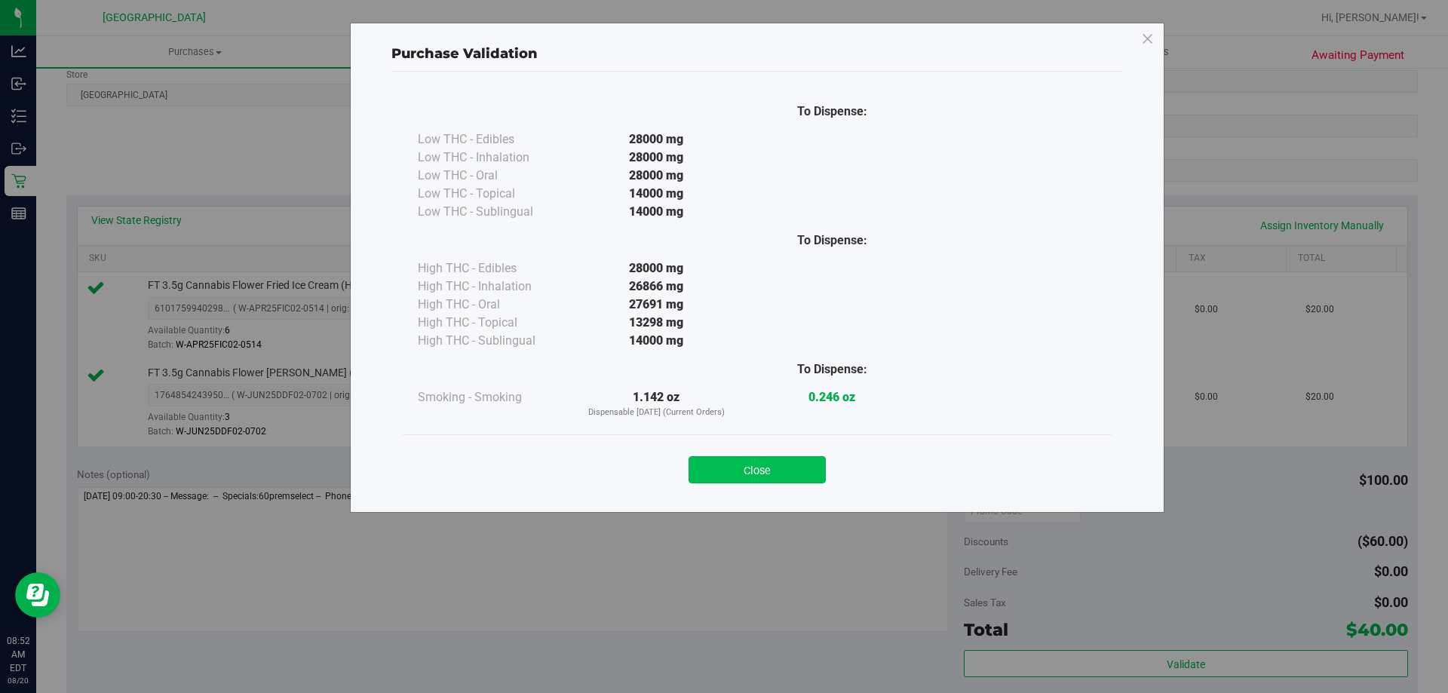
click at [780, 478] on button "Close" at bounding box center [756, 469] width 137 height 27
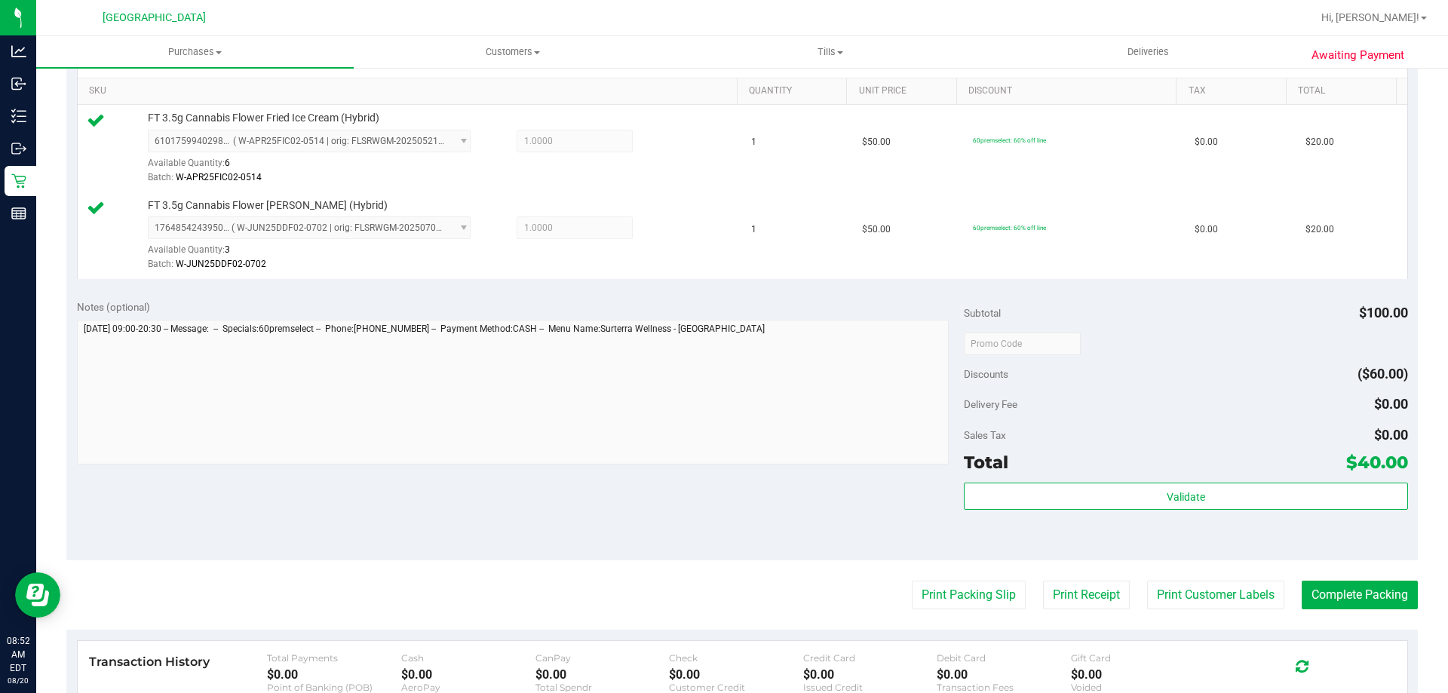
scroll to position [380, 0]
click at [1200, 584] on button "Print Customer Labels" at bounding box center [1215, 593] width 137 height 29
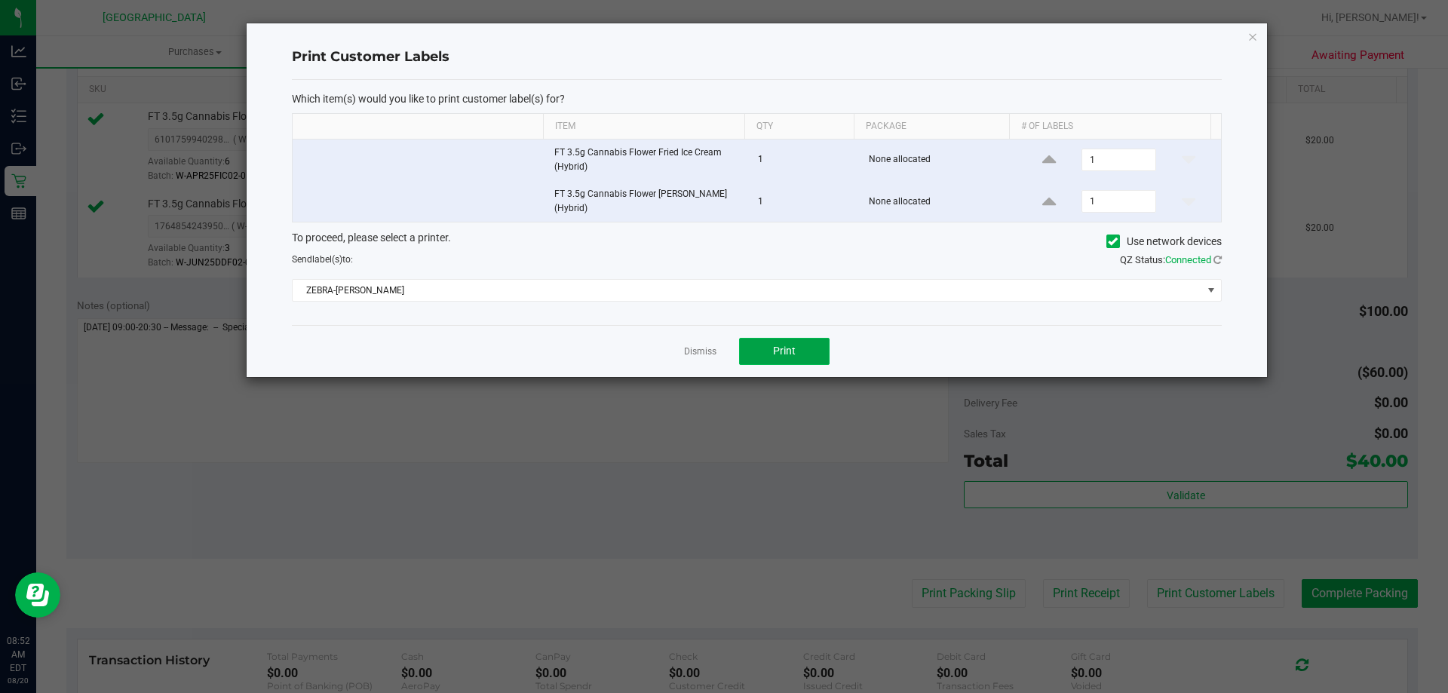
click at [790, 351] on span "Print" at bounding box center [784, 351] width 23 height 12
click at [669, 345] on div "Dismiss Print" at bounding box center [757, 351] width 930 height 52
click at [702, 348] on link "Dismiss" at bounding box center [700, 351] width 32 height 13
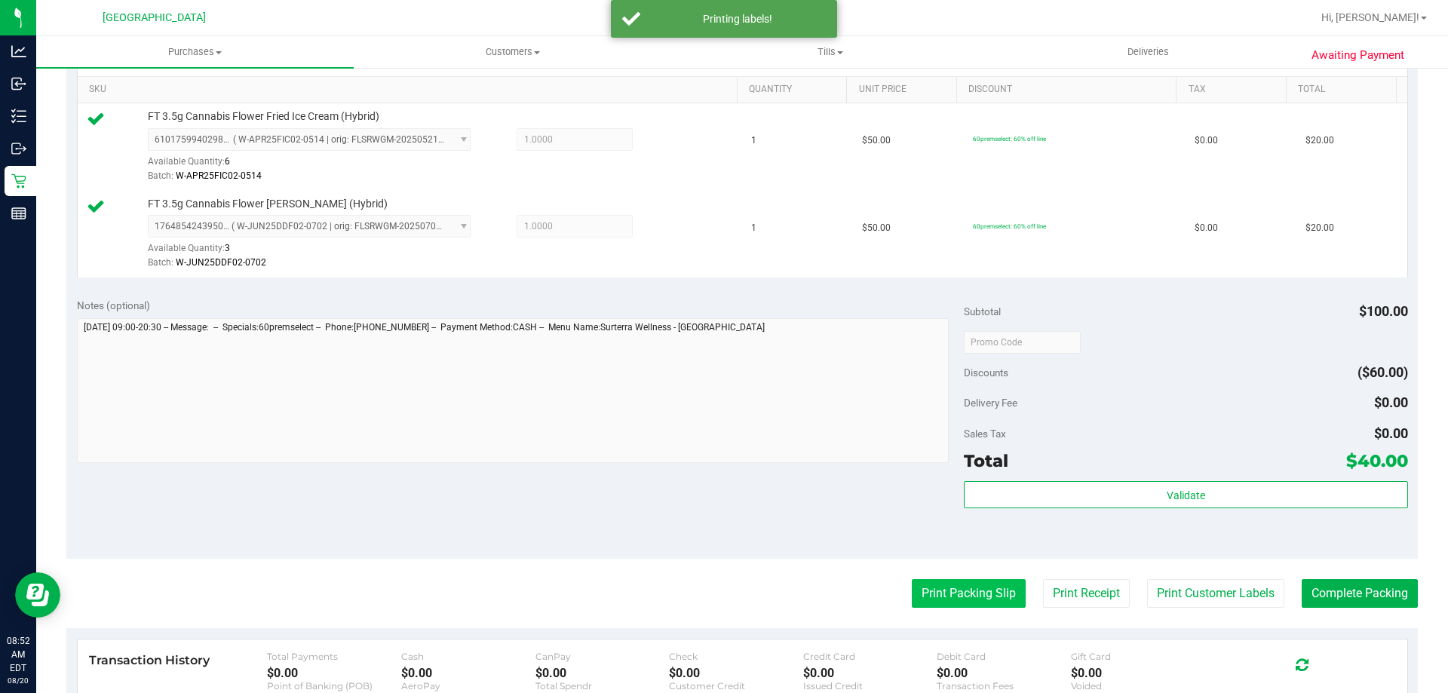
click at [948, 582] on button "Print Packing Slip" at bounding box center [969, 593] width 114 height 29
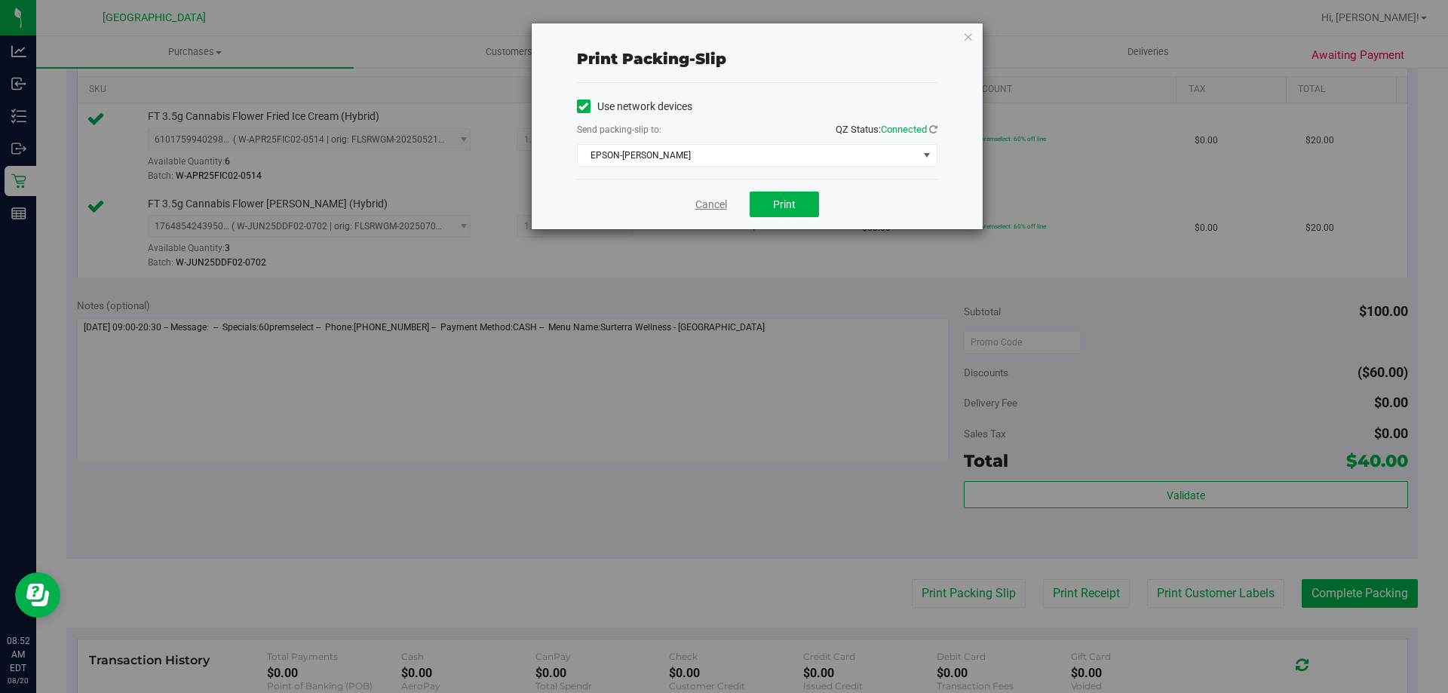
click at [707, 200] on link "Cancel" at bounding box center [711, 205] width 32 height 16
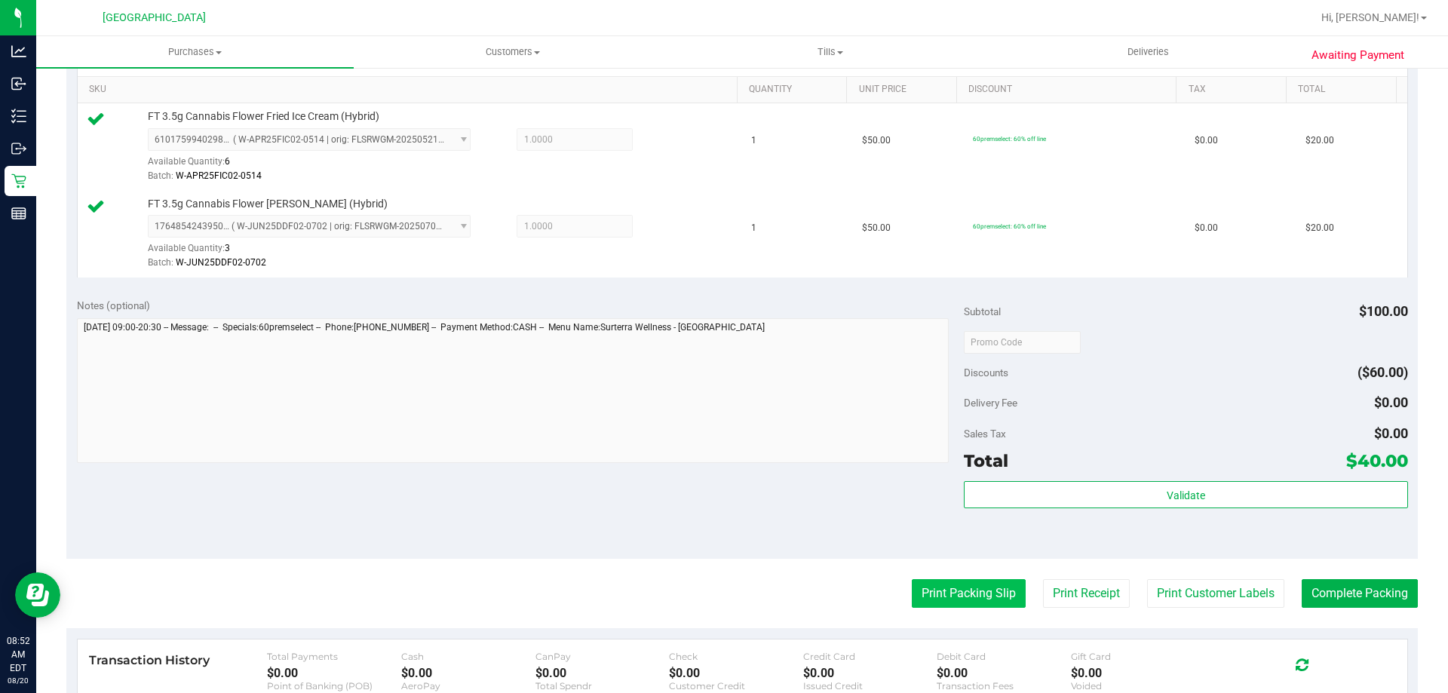
click at [949, 585] on button "Print Packing Slip" at bounding box center [969, 593] width 114 height 29
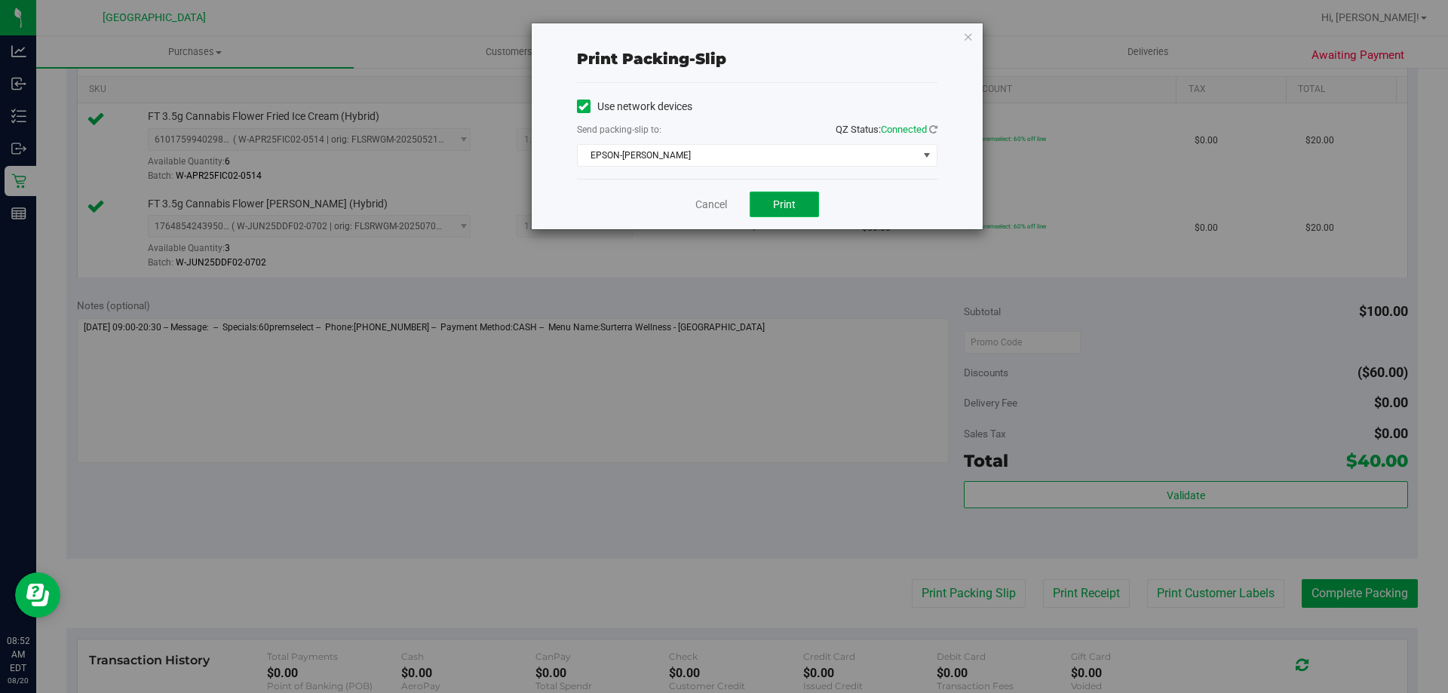
click at [804, 197] on button "Print" at bounding box center [784, 205] width 69 height 26
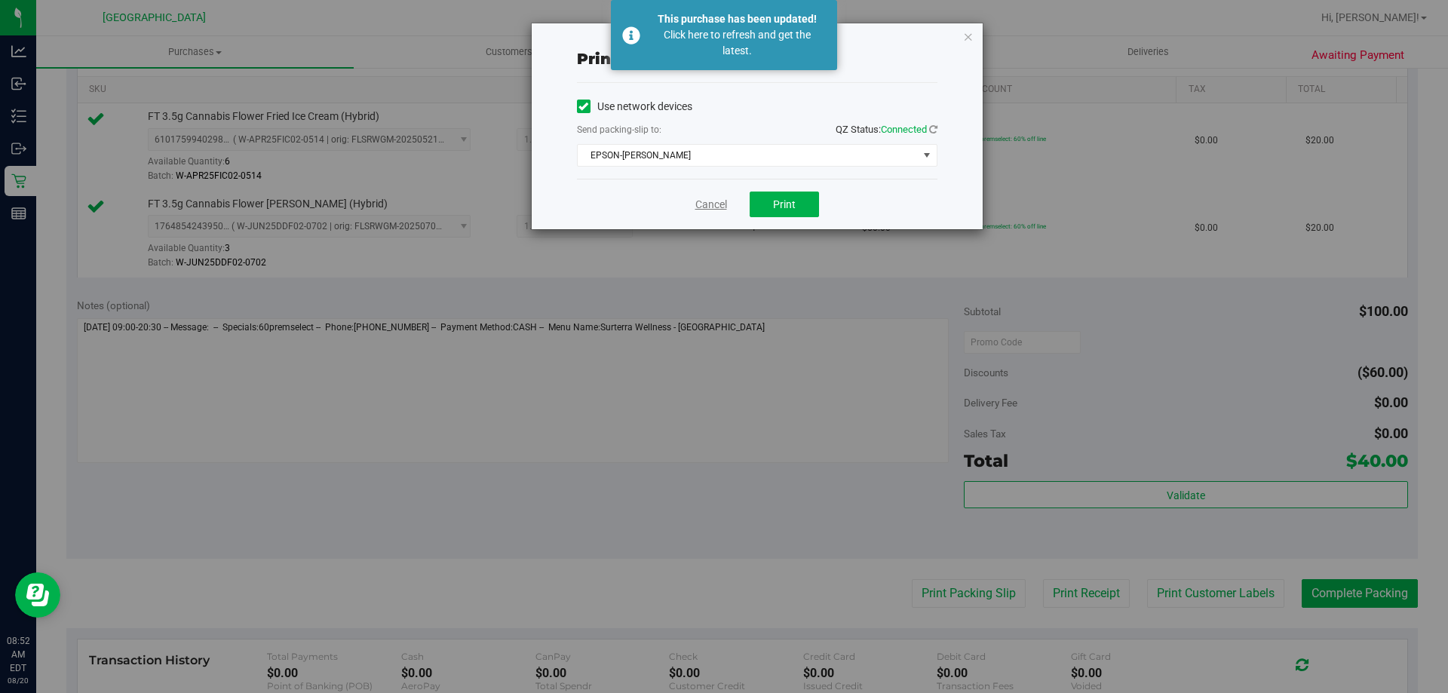
click at [706, 209] on link "Cancel" at bounding box center [711, 205] width 32 height 16
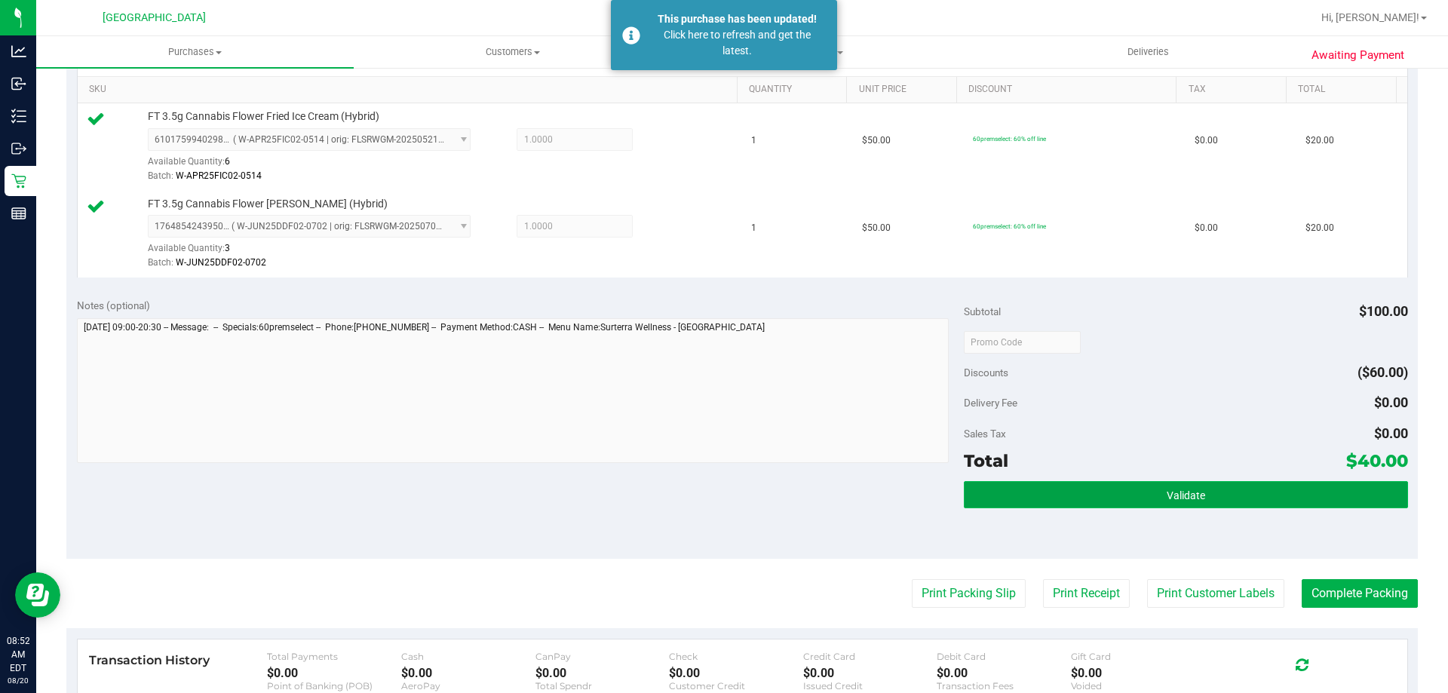
click at [1186, 504] on button "Validate" at bounding box center [1185, 494] width 443 height 27
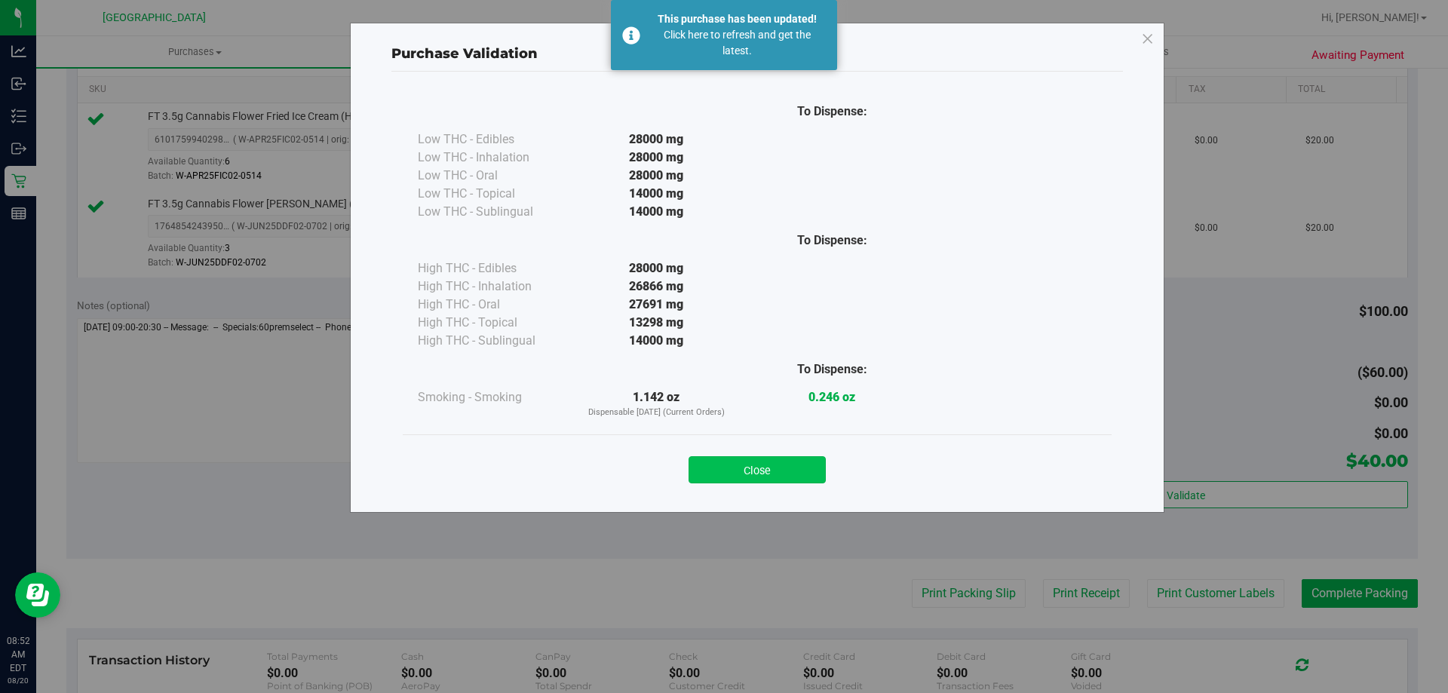
click at [773, 479] on button "Close" at bounding box center [756, 469] width 137 height 27
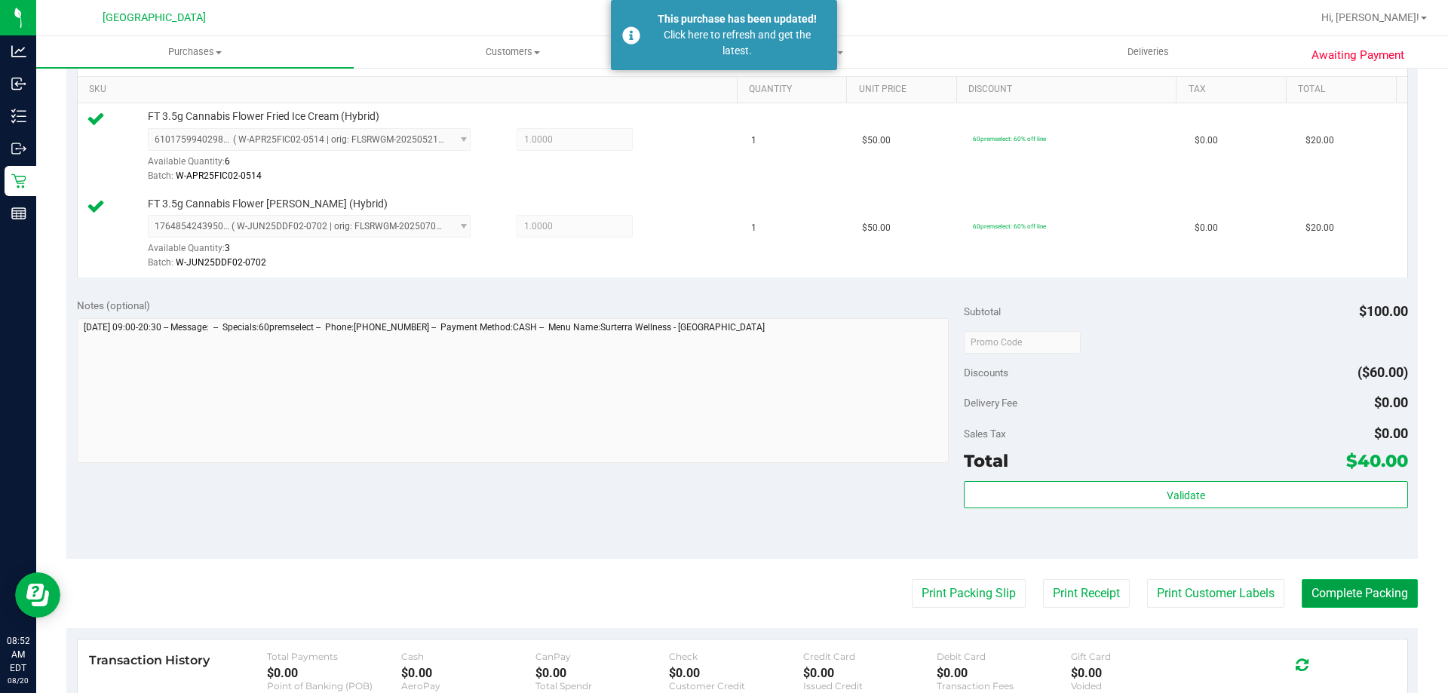
click at [1366, 586] on button "Complete Packing" at bounding box center [1360, 593] width 116 height 29
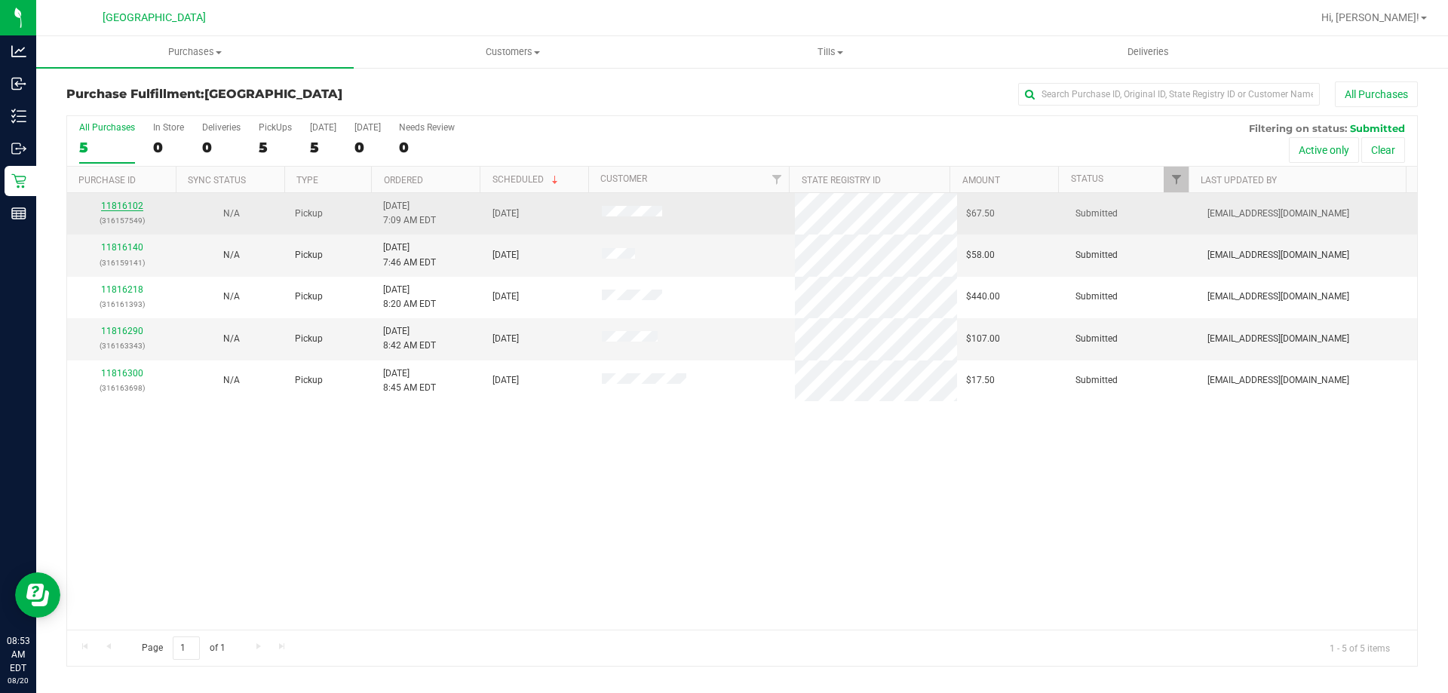
click at [120, 205] on link "11816102" at bounding box center [122, 206] width 42 height 11
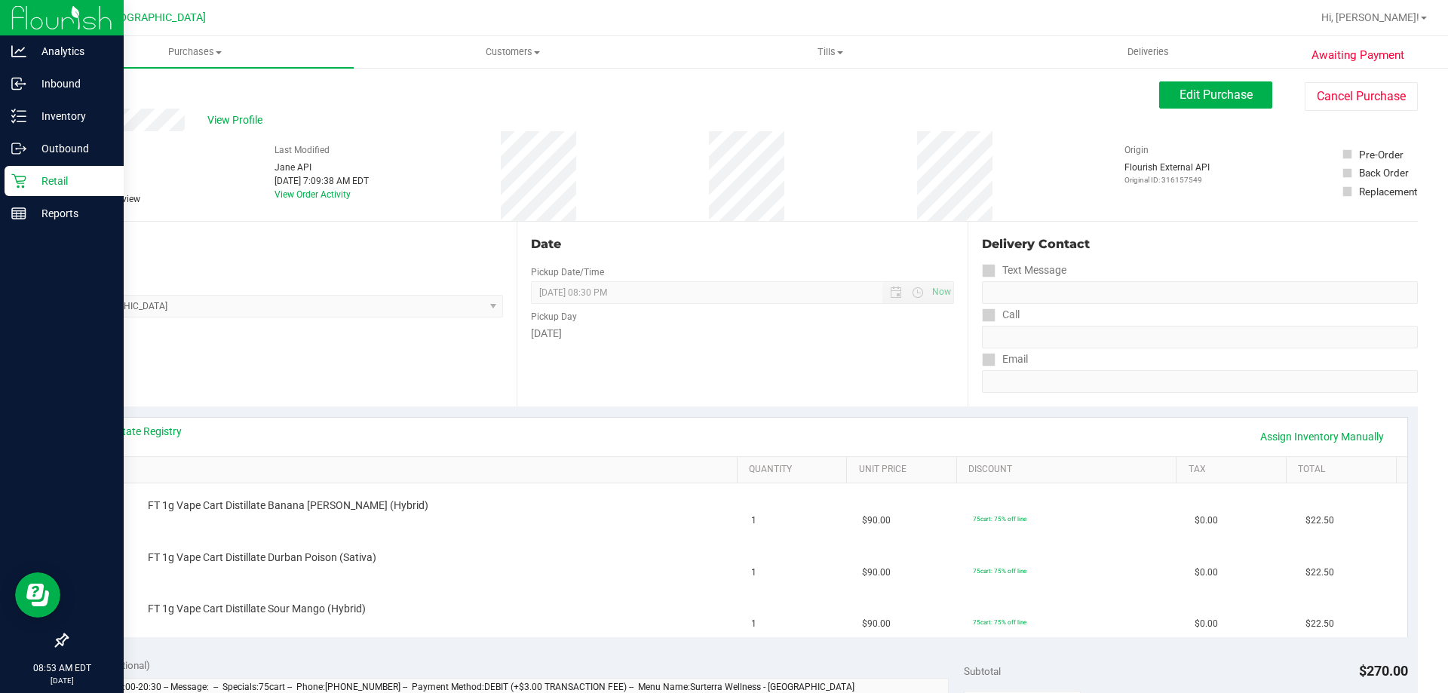
click at [14, 186] on icon at bounding box center [18, 180] width 15 height 15
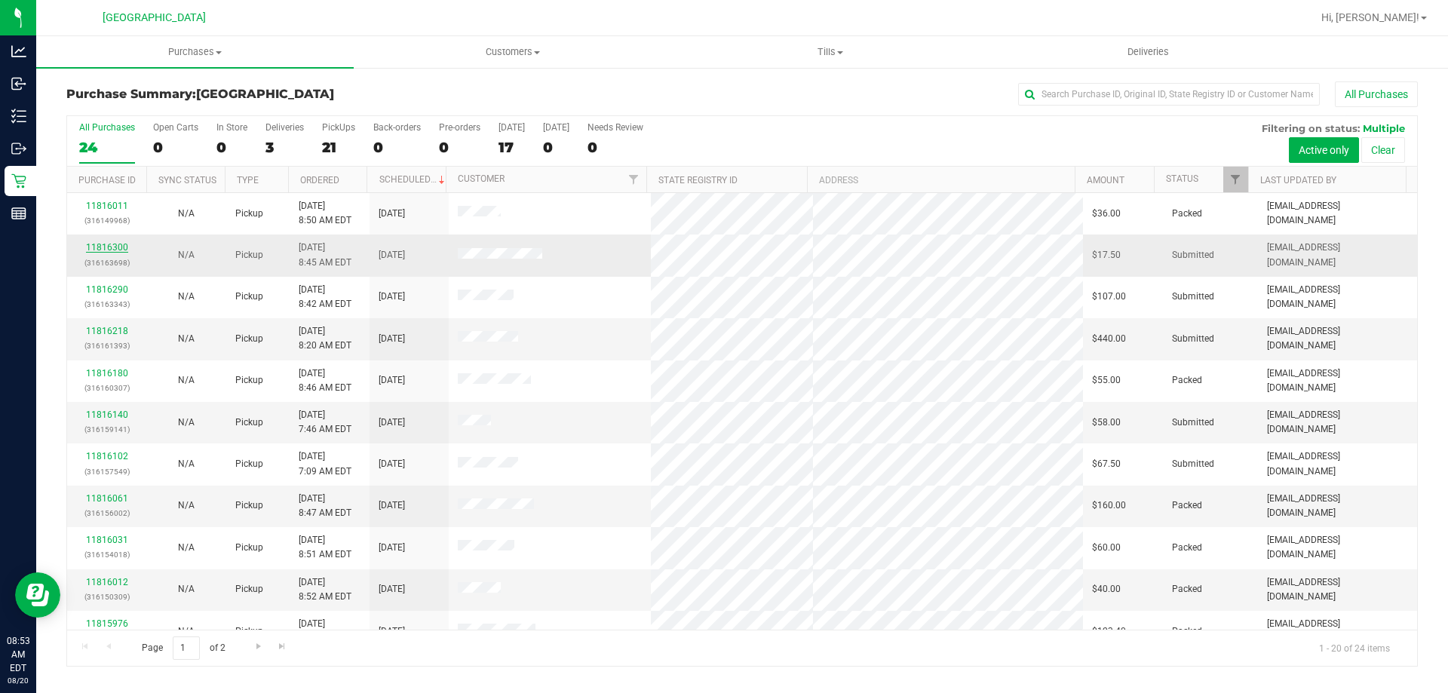
click at [109, 248] on link "11816300" at bounding box center [107, 247] width 42 height 11
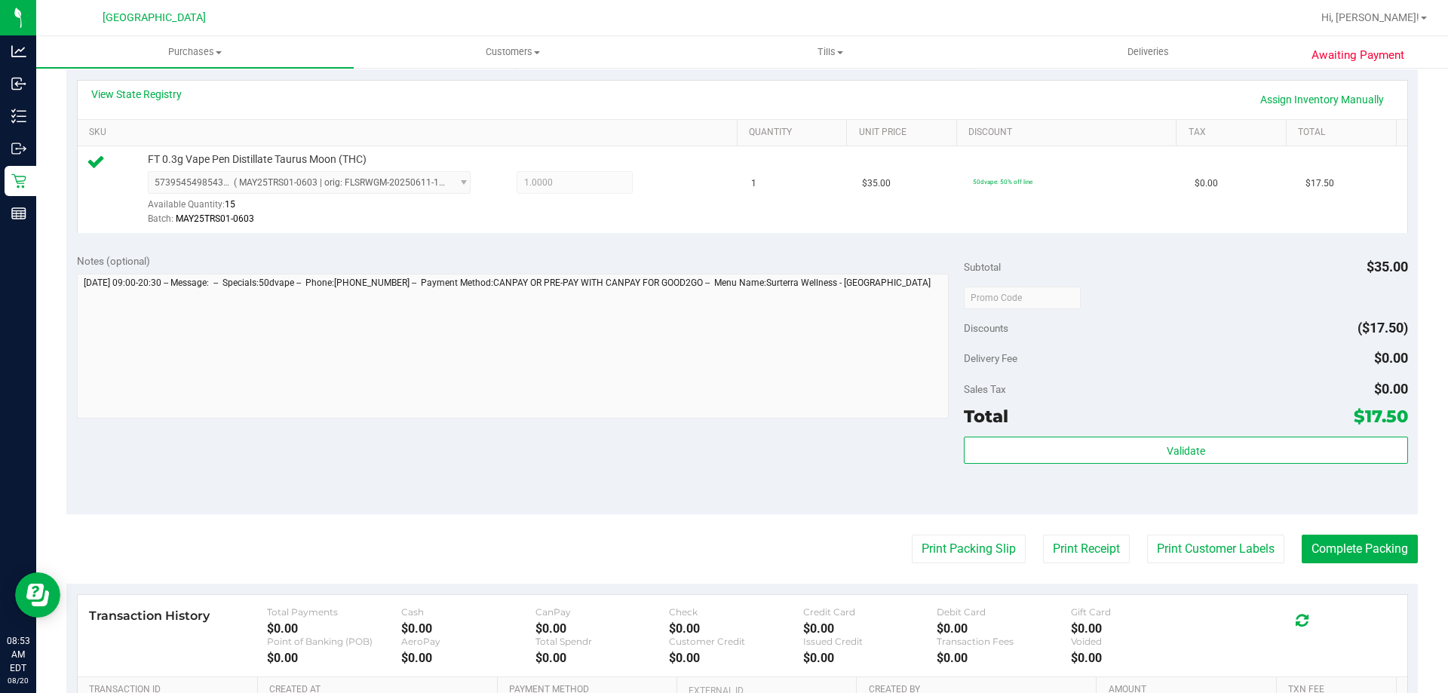
scroll to position [336, 0]
click at [1230, 560] on button "Print Customer Labels" at bounding box center [1215, 550] width 137 height 29
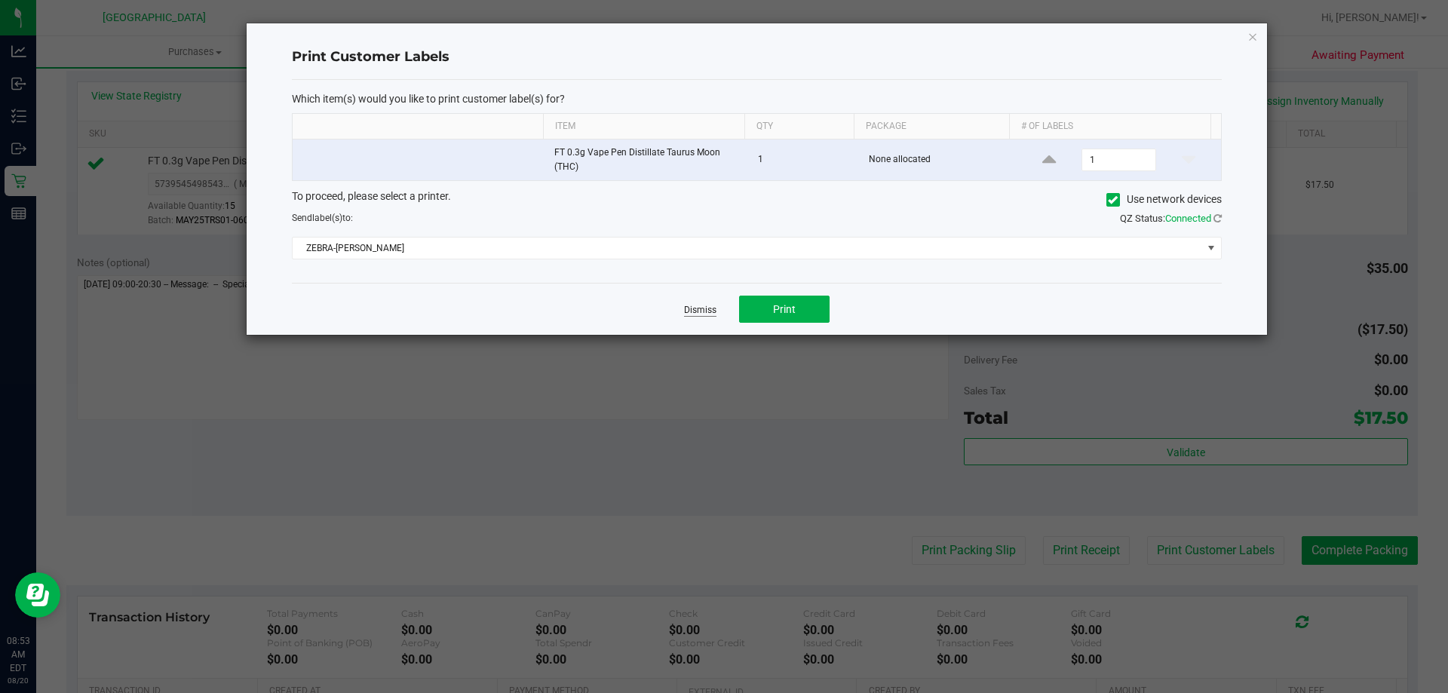
click at [689, 305] on link "Dismiss" at bounding box center [700, 310] width 32 height 13
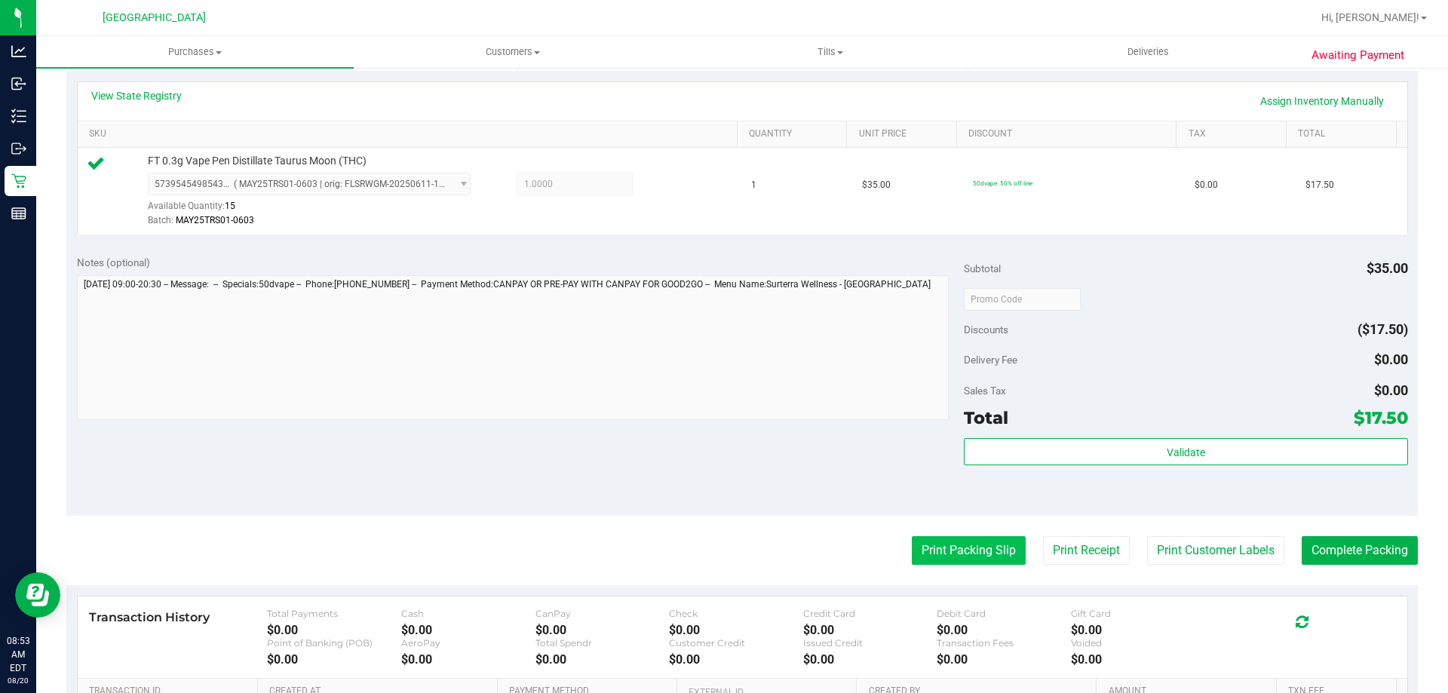
click at [954, 560] on button "Print Packing Slip" at bounding box center [969, 550] width 114 height 29
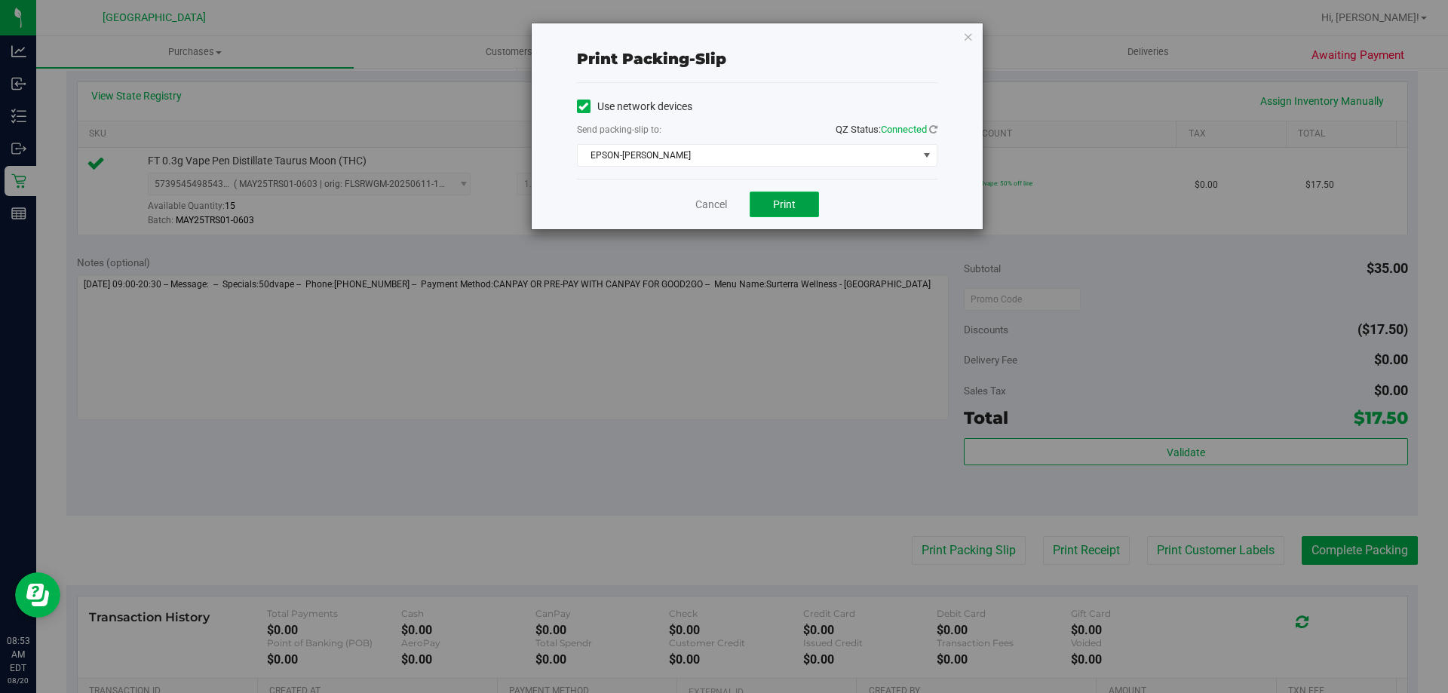
click at [792, 209] on span "Print" at bounding box center [784, 204] width 23 height 12
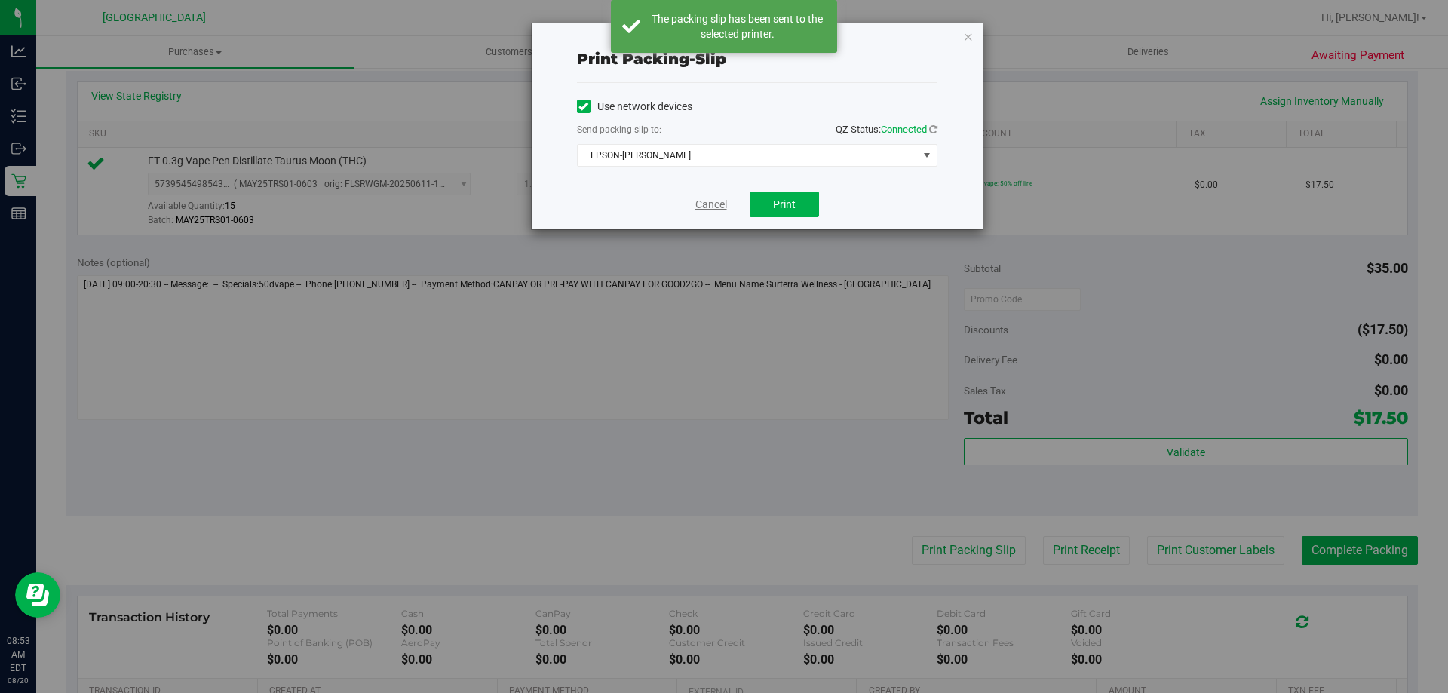
click at [702, 205] on link "Cancel" at bounding box center [711, 205] width 32 height 16
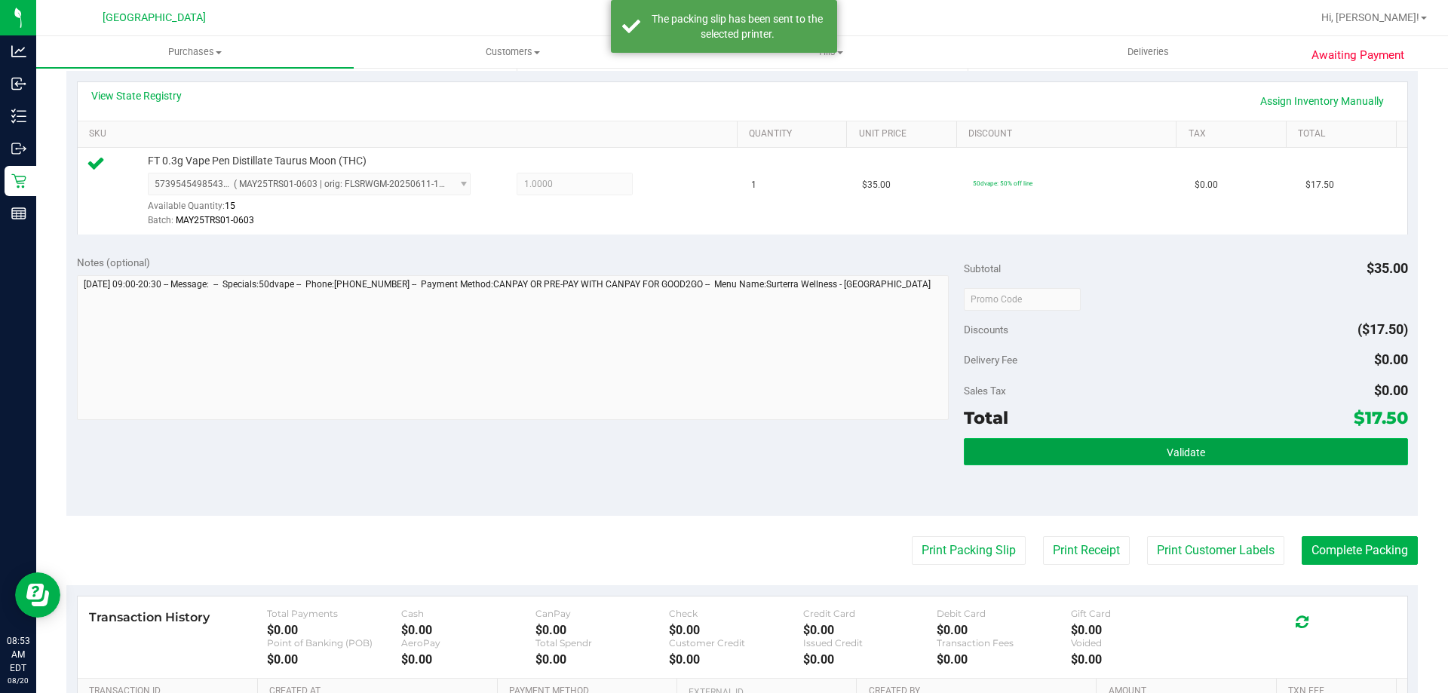
click at [1187, 460] on button "Validate" at bounding box center [1185, 451] width 443 height 27
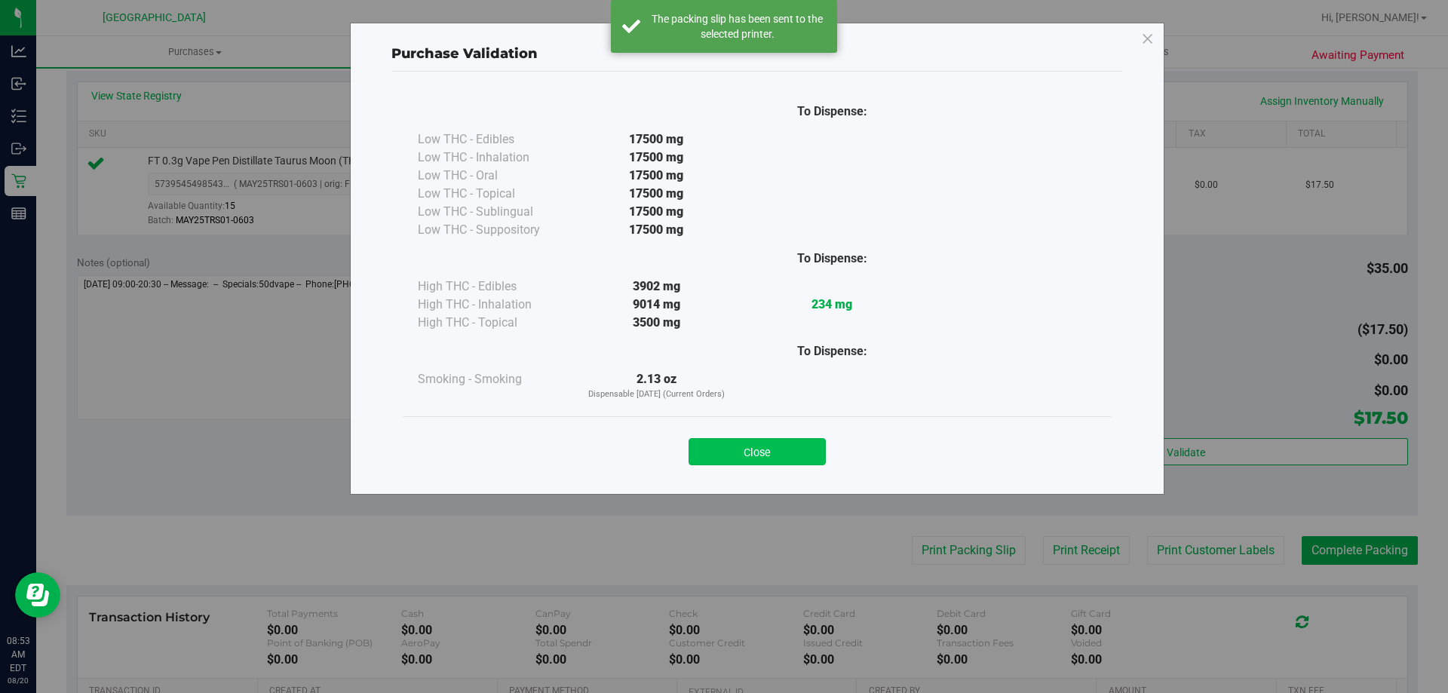
click at [771, 446] on button "Close" at bounding box center [756, 451] width 137 height 27
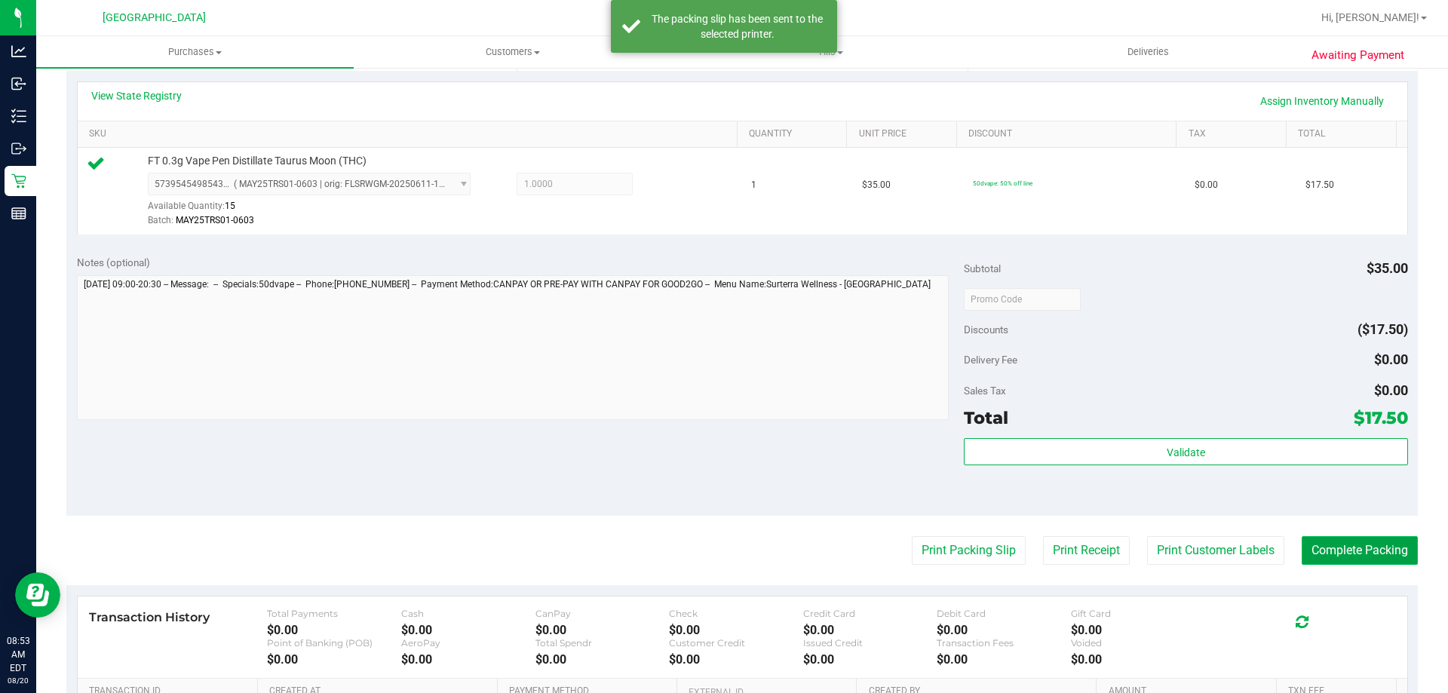
click at [1369, 540] on button "Complete Packing" at bounding box center [1360, 550] width 116 height 29
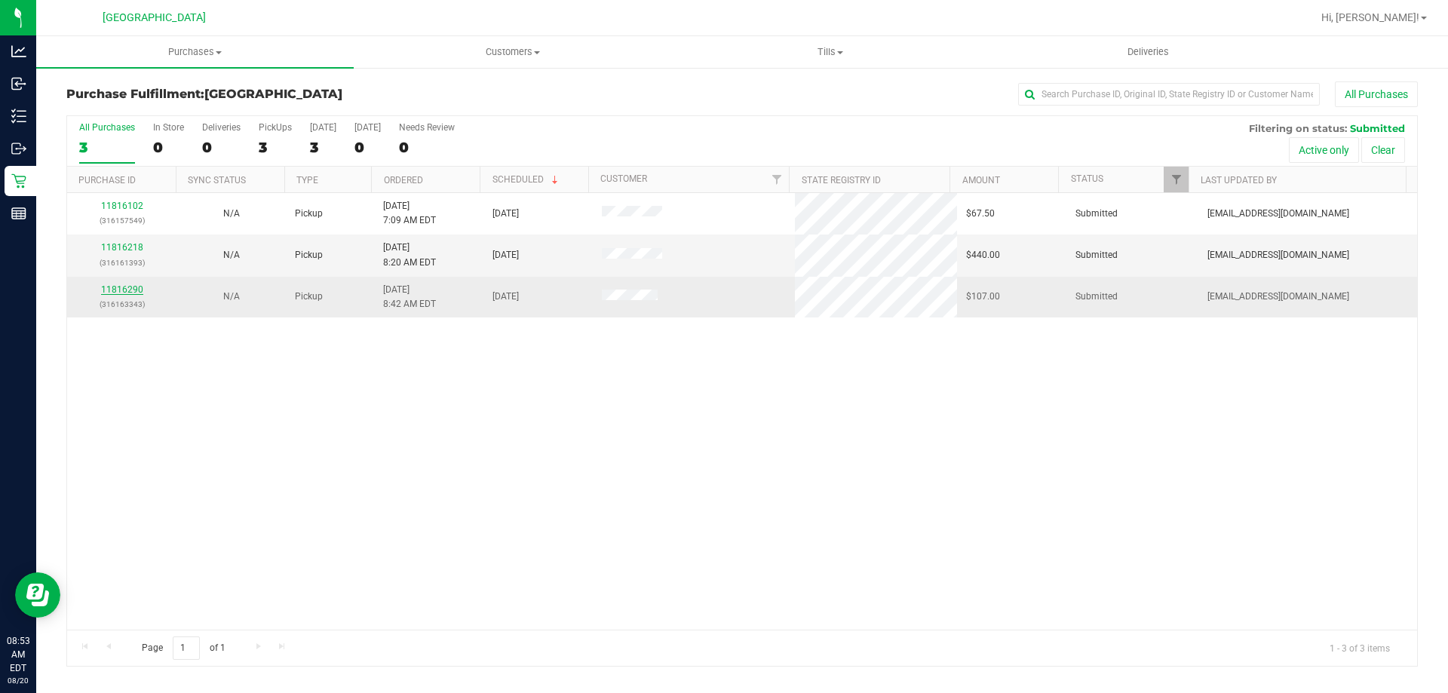
click at [128, 290] on link "11816290" at bounding box center [122, 289] width 42 height 11
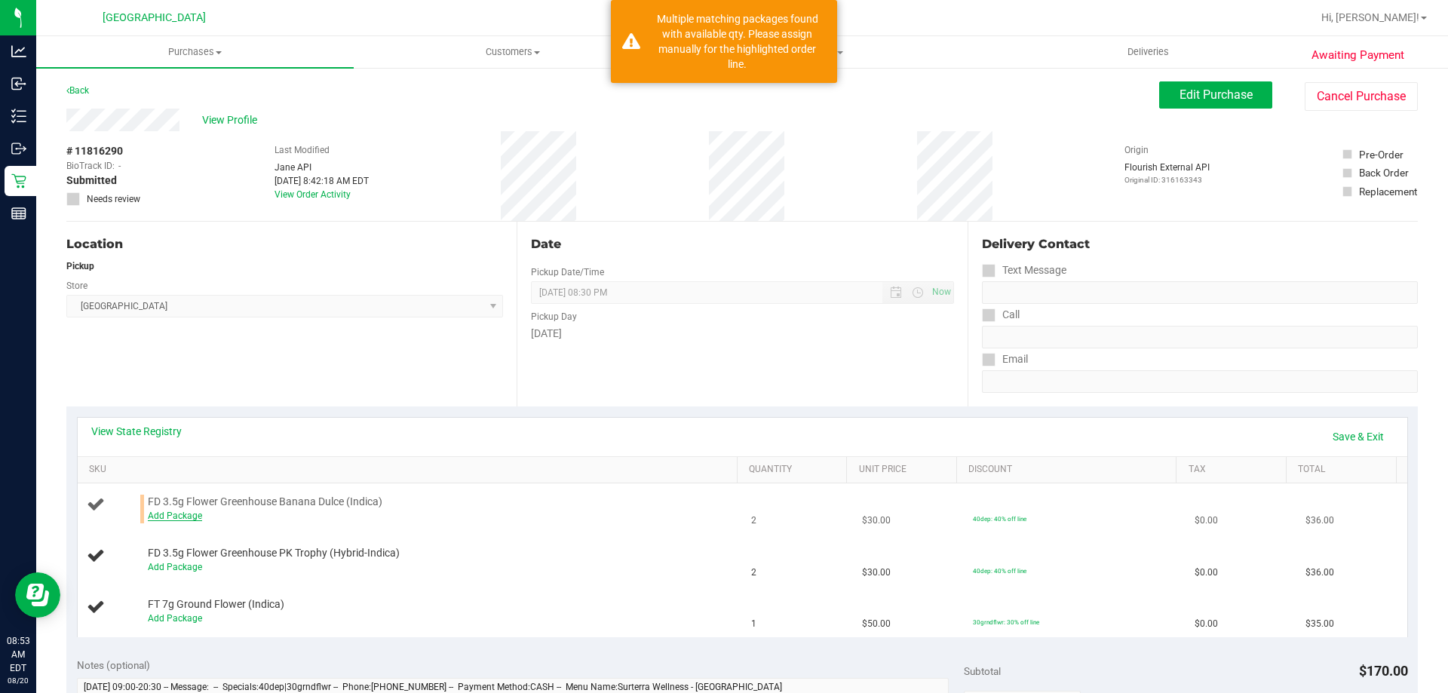
click at [198, 511] on link "Add Package" at bounding box center [175, 516] width 54 height 11
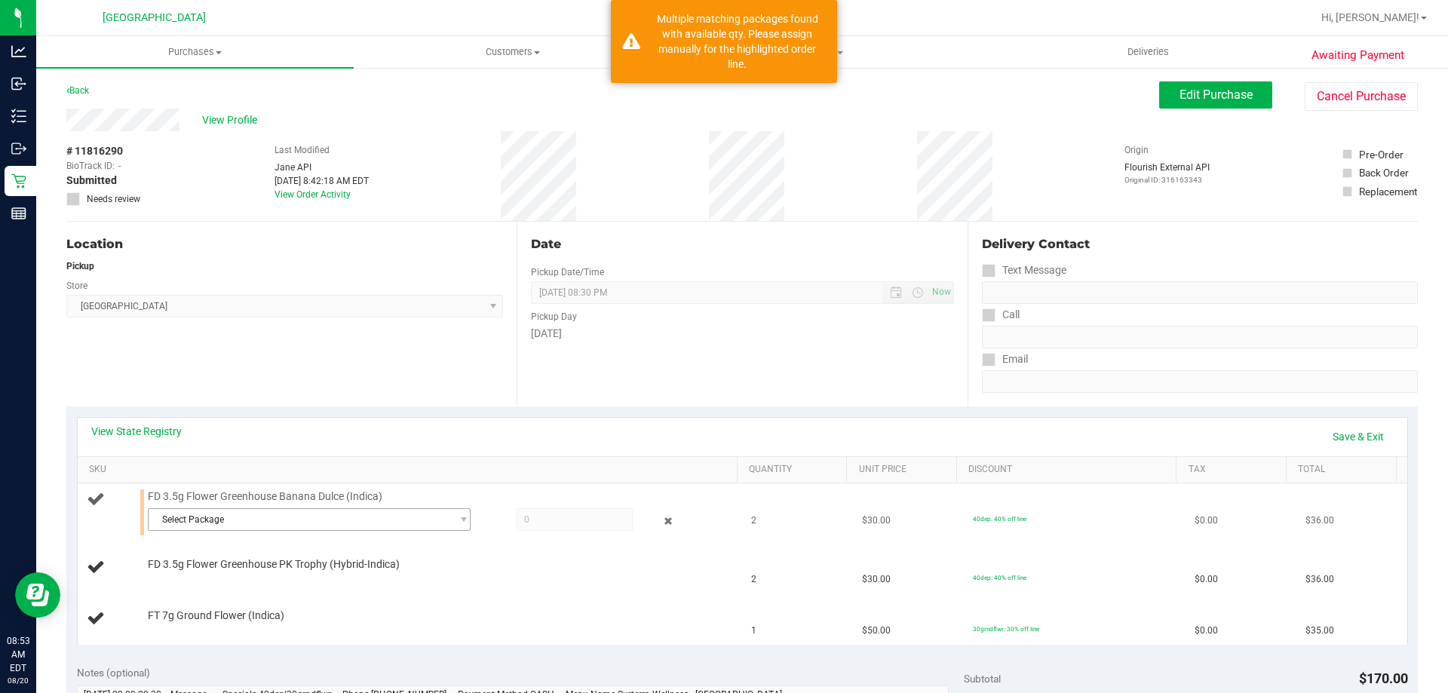
click at [373, 509] on span "Select Package" at bounding box center [300, 519] width 302 height 21
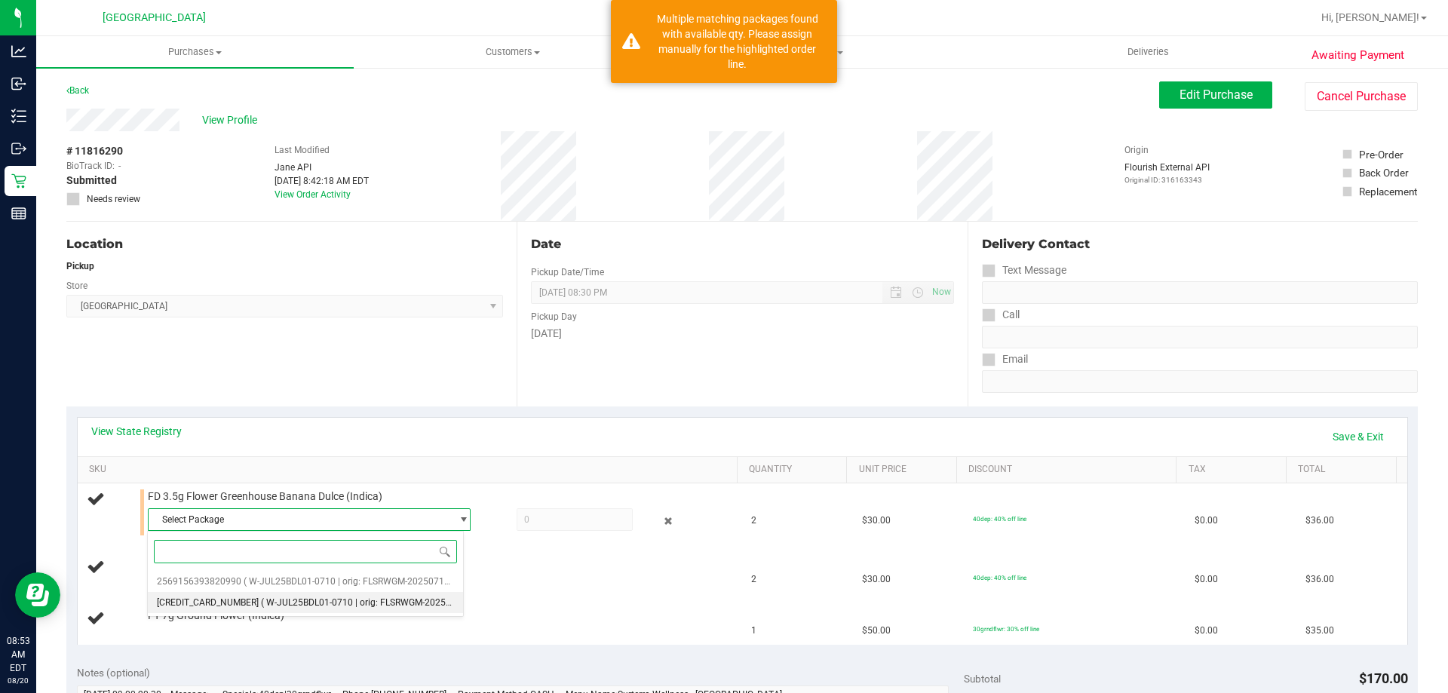
click at [359, 607] on span "( W-JUL25BDL01-0710 | orig: FLSRWGM-20250717-617 )" at bounding box center [375, 602] width 229 height 11
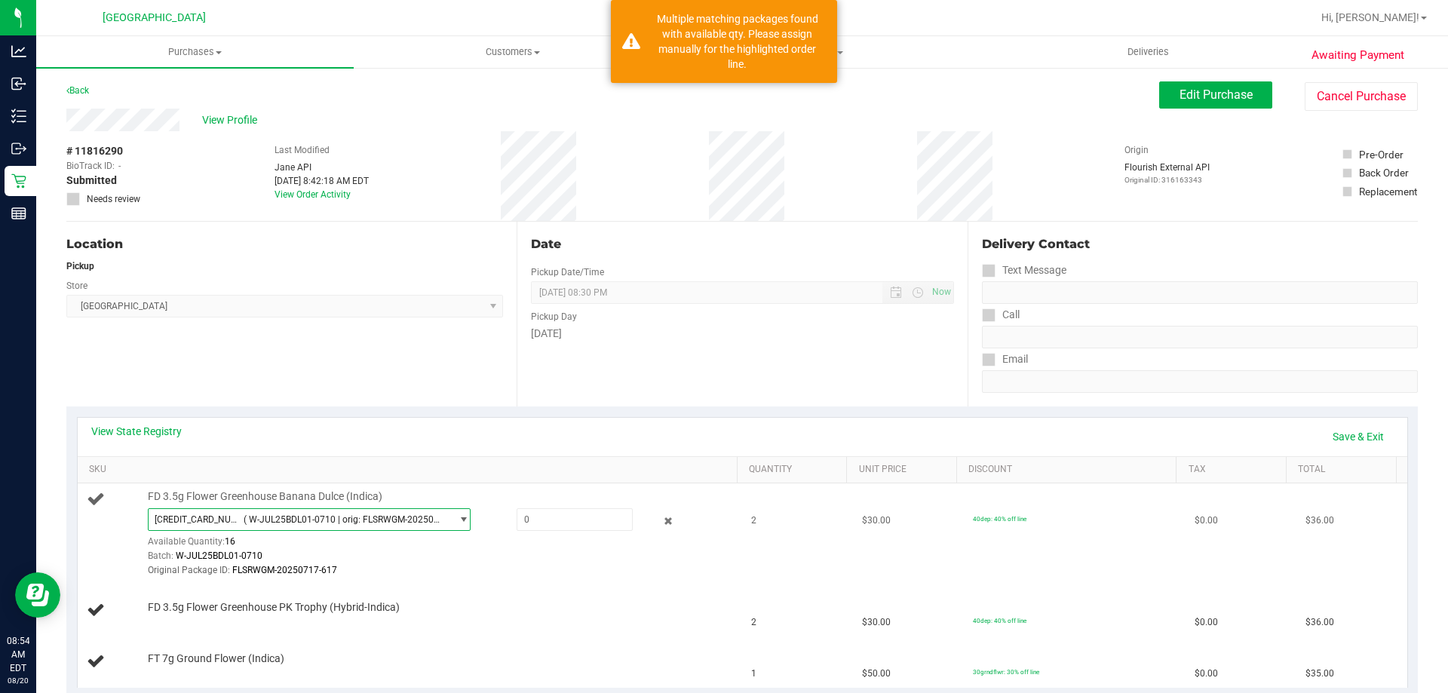
click at [376, 519] on span "( W-JUL25BDL01-0710 | orig: FLSRWGM-20250717-617 )" at bounding box center [344, 519] width 201 height 11
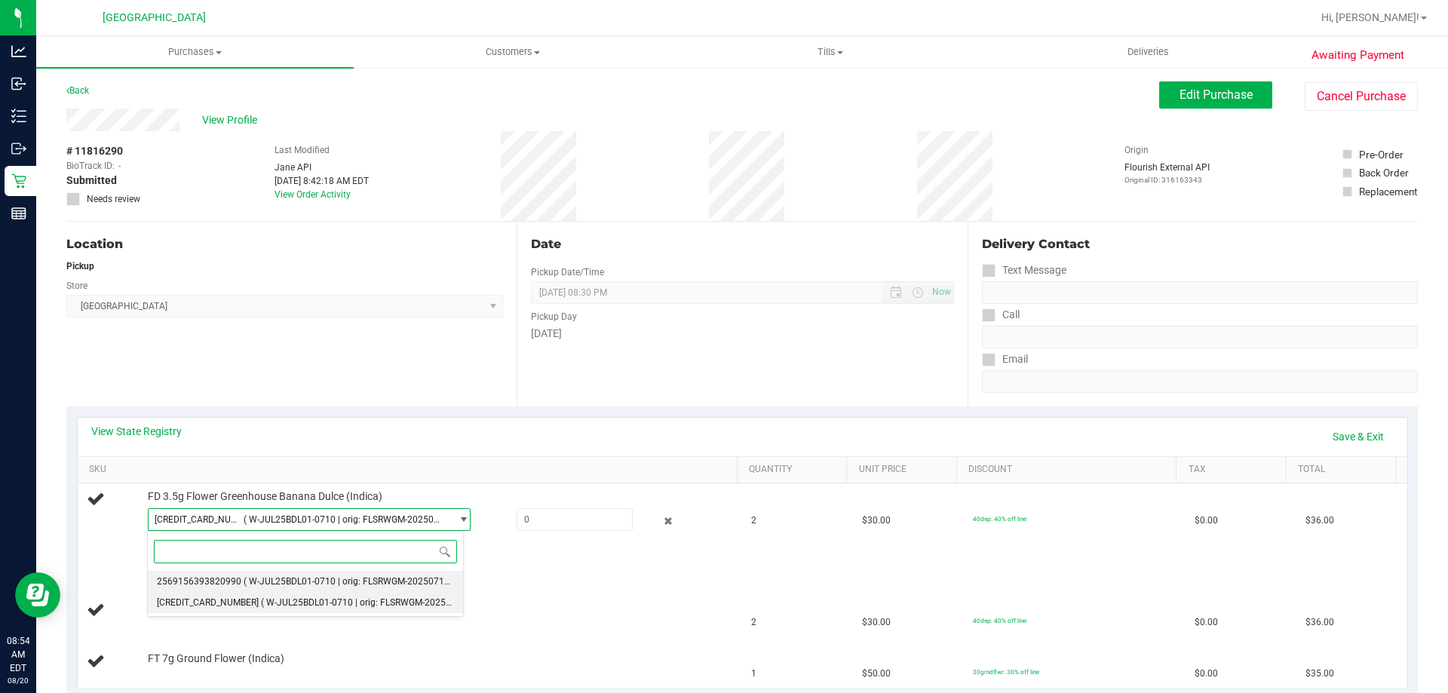
click at [317, 578] on span "( W-JUL25BDL01-0710 | orig: FLSRWGM-20250717-529 )" at bounding box center [358, 581] width 229 height 11
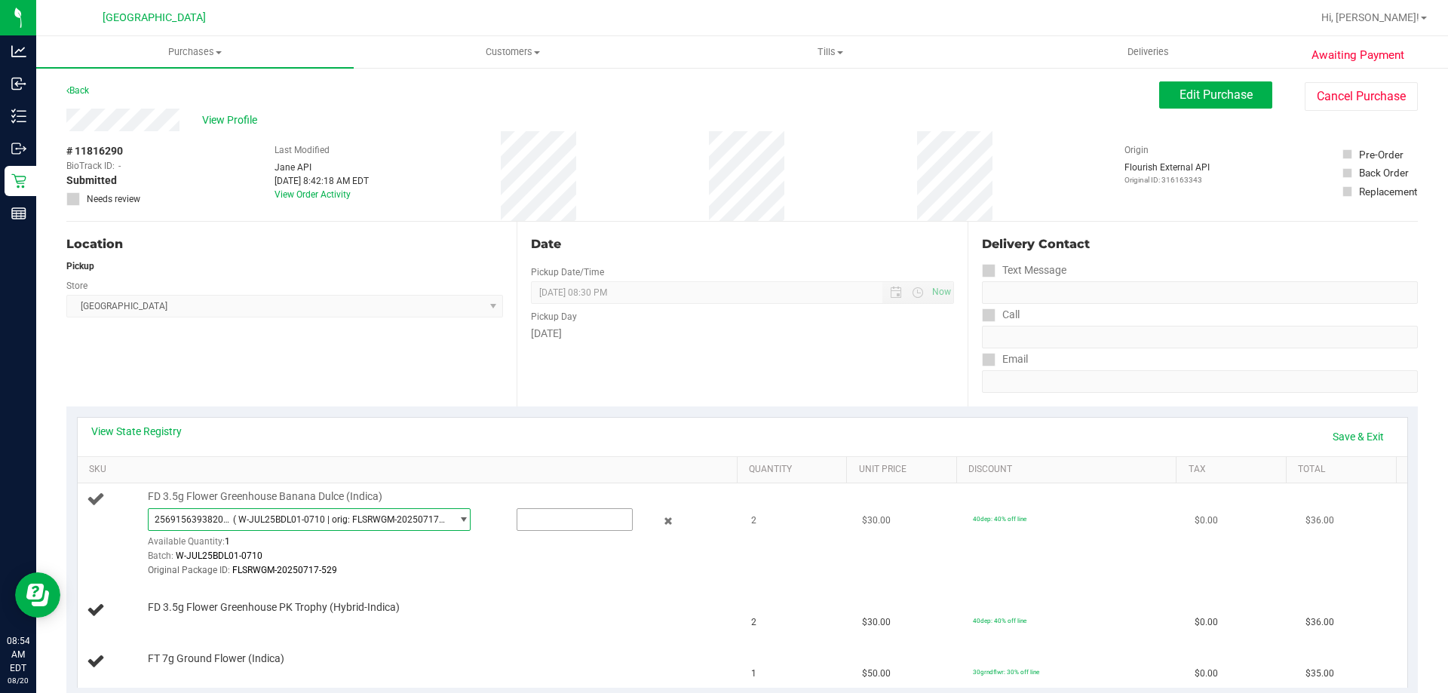
click at [537, 519] on input "text" at bounding box center [574, 519] width 115 height 21
type input "1"
click at [1350, 437] on link "Save & Exit" at bounding box center [1358, 437] width 71 height 26
type input "1.0000"
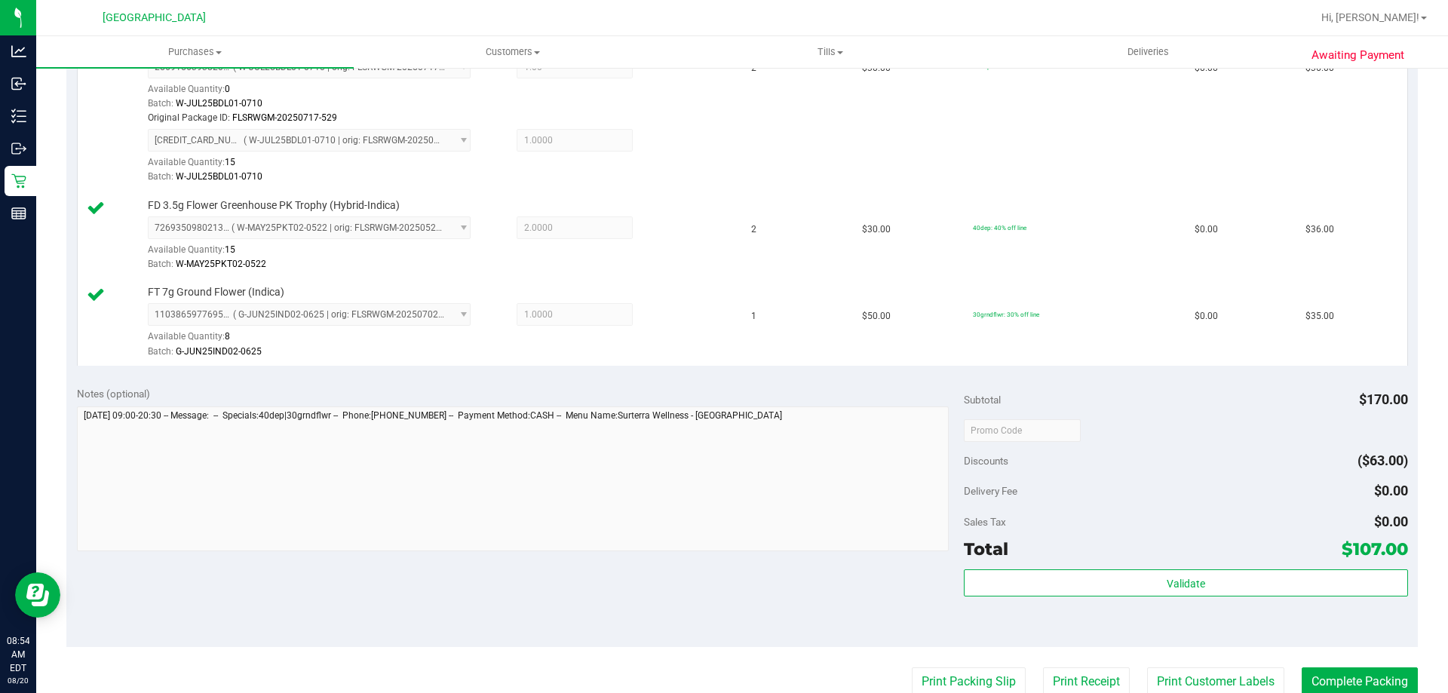
scroll to position [528, 0]
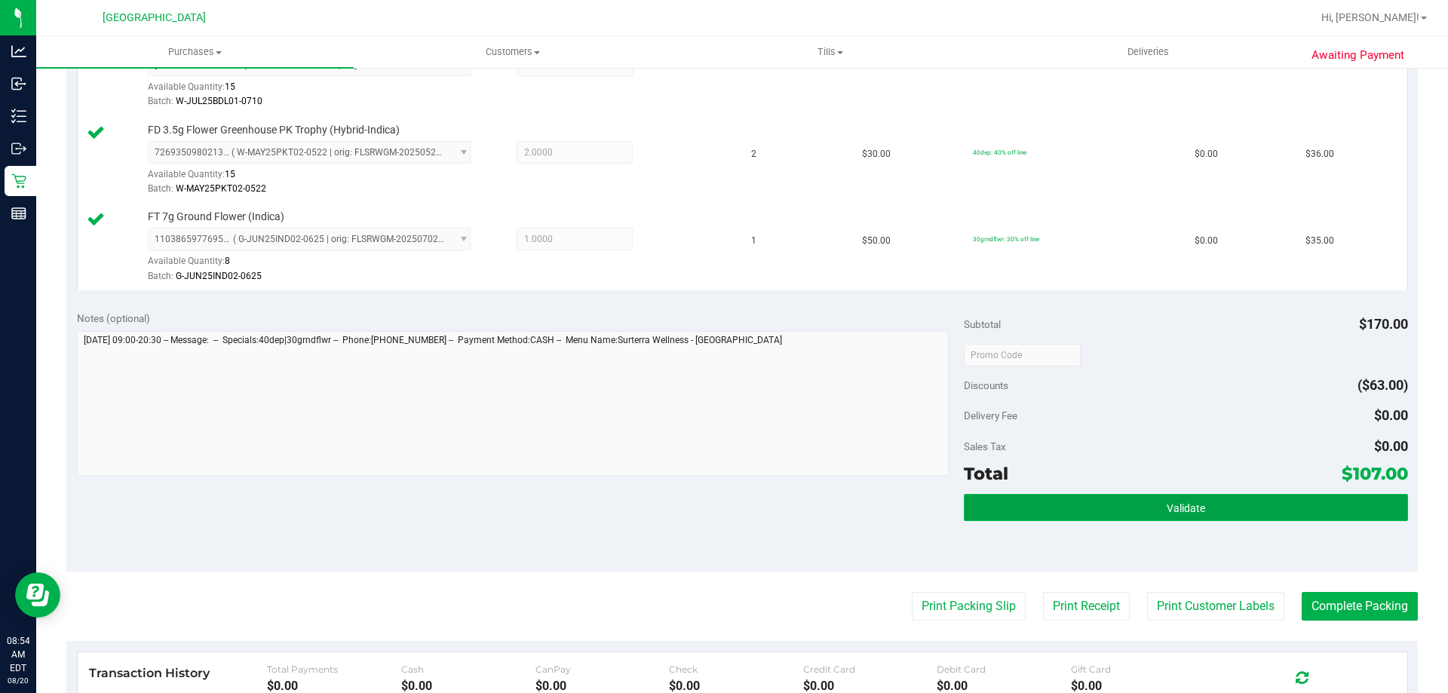
click at [1160, 498] on button "Validate" at bounding box center [1185, 507] width 443 height 27
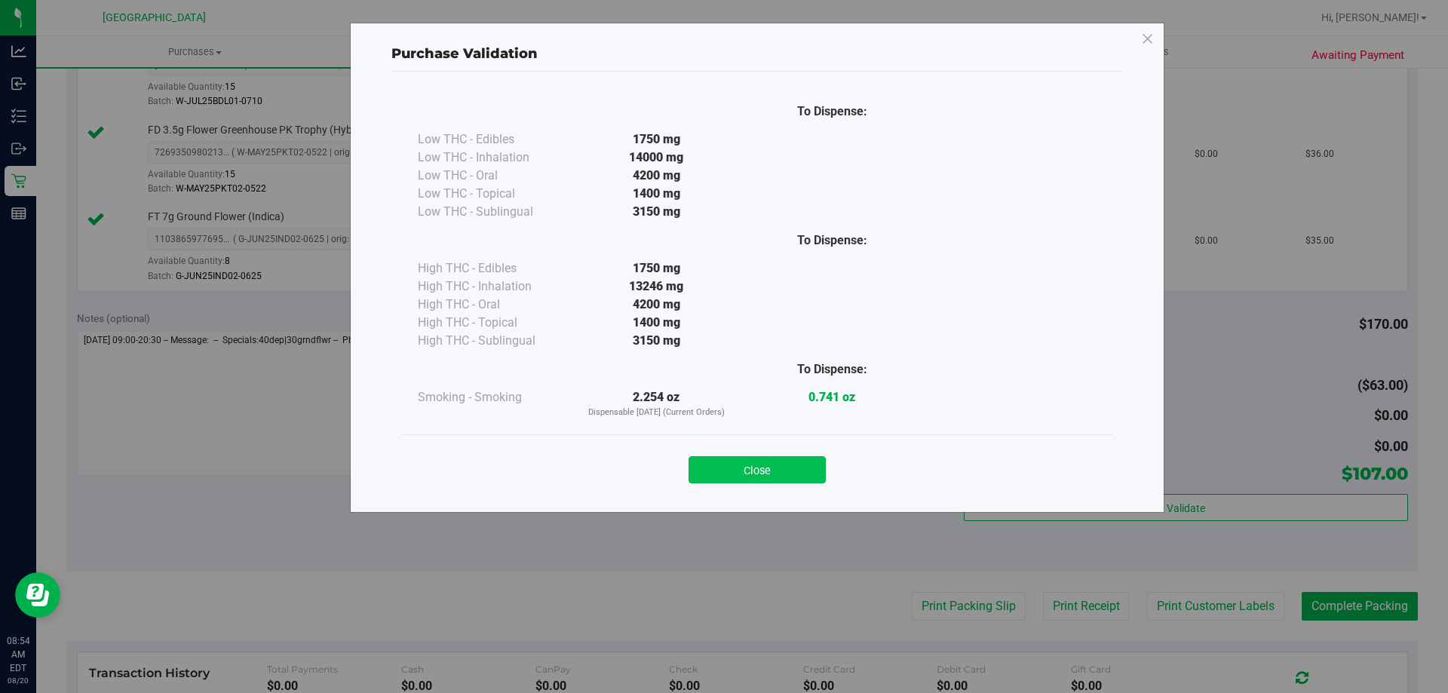
click at [757, 471] on button "Close" at bounding box center [756, 469] width 137 height 27
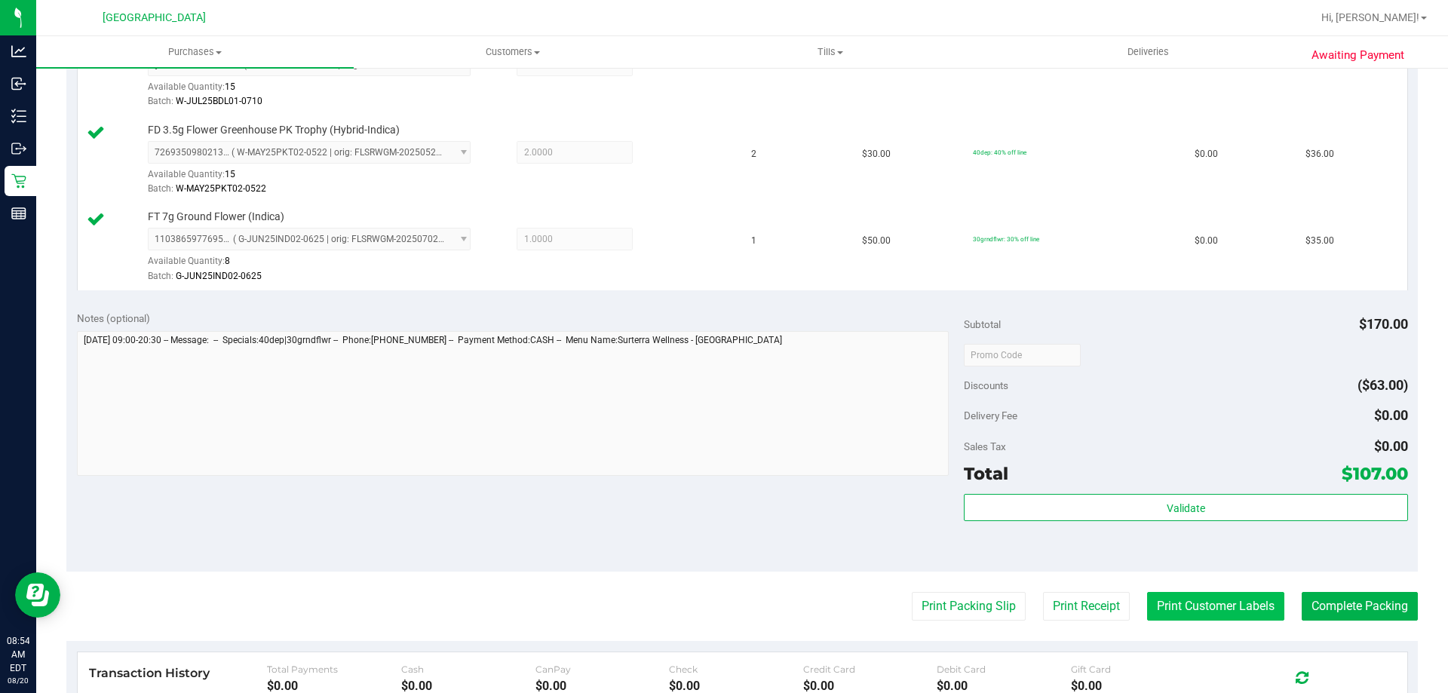
click at [1201, 610] on button "Print Customer Labels" at bounding box center [1215, 606] width 137 height 29
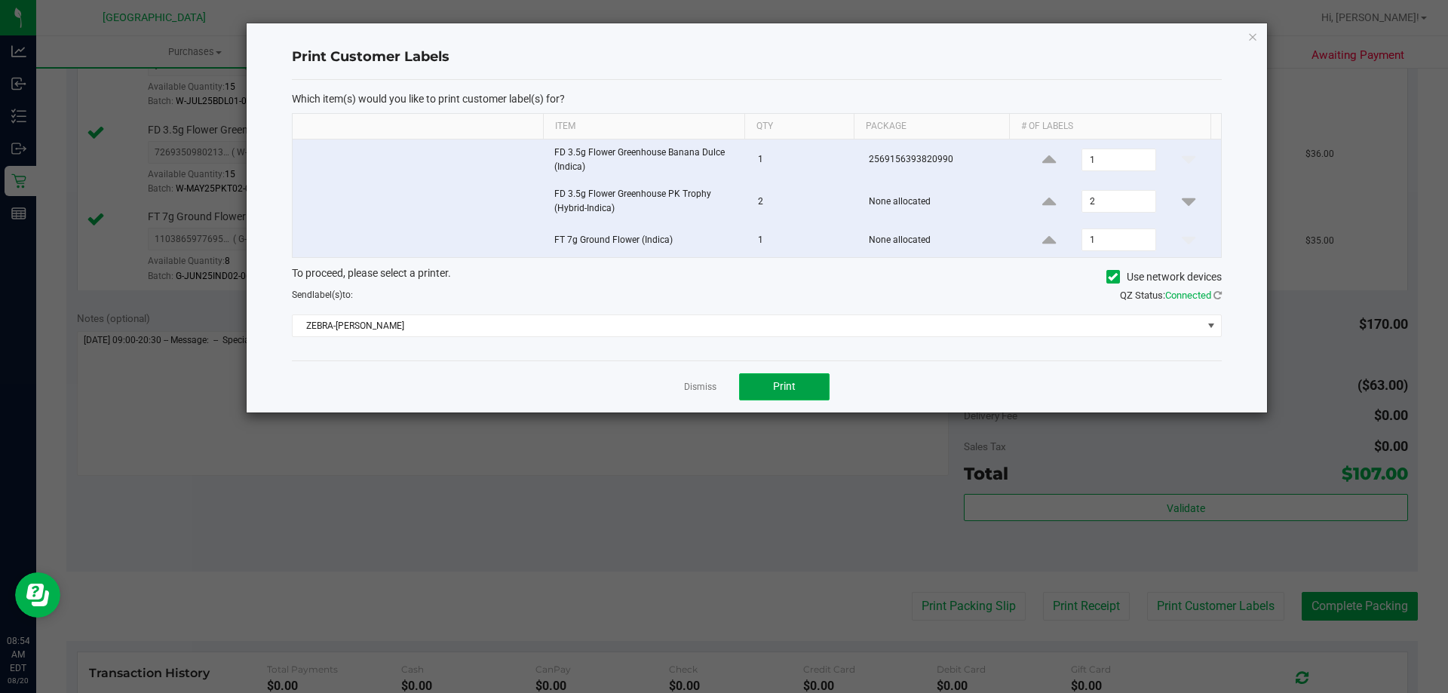
click at [780, 388] on span "Print" at bounding box center [784, 386] width 23 height 12
click at [692, 388] on link "Dismiss" at bounding box center [700, 387] width 32 height 13
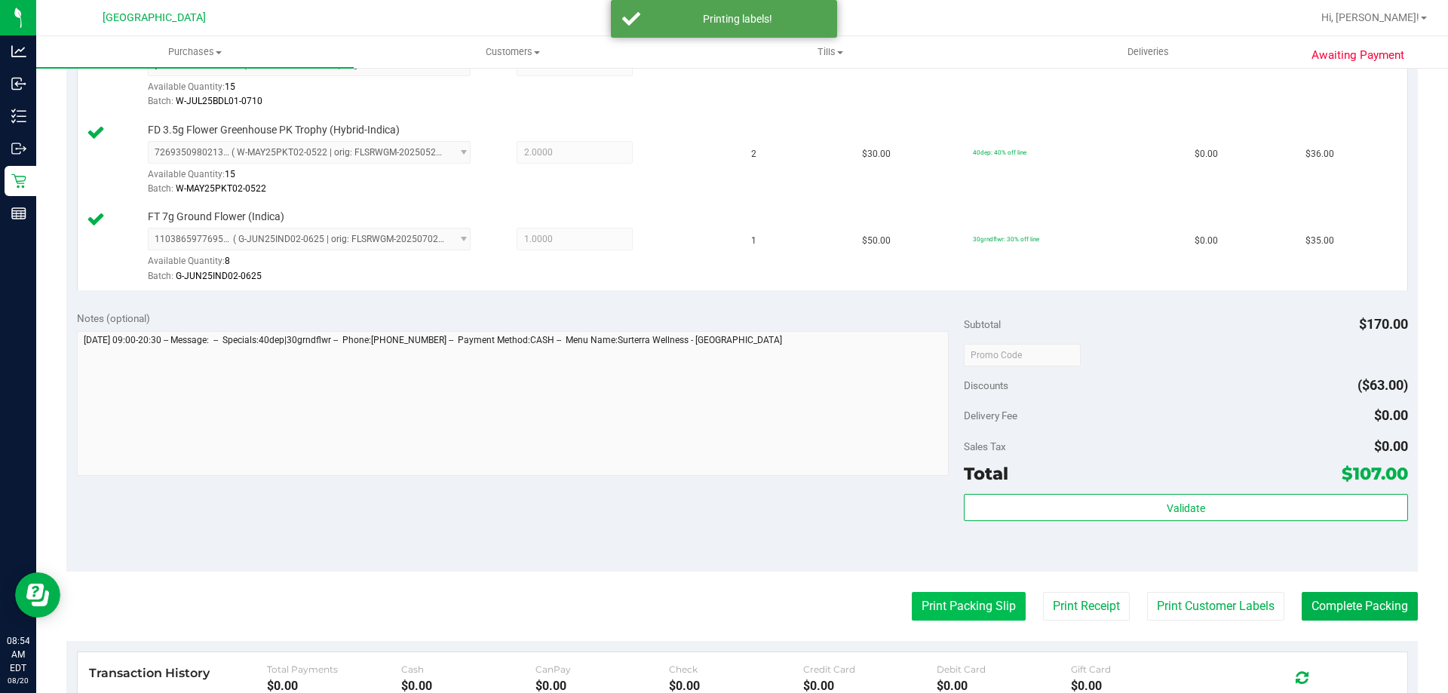
click at [955, 616] on button "Print Packing Slip" at bounding box center [969, 606] width 114 height 29
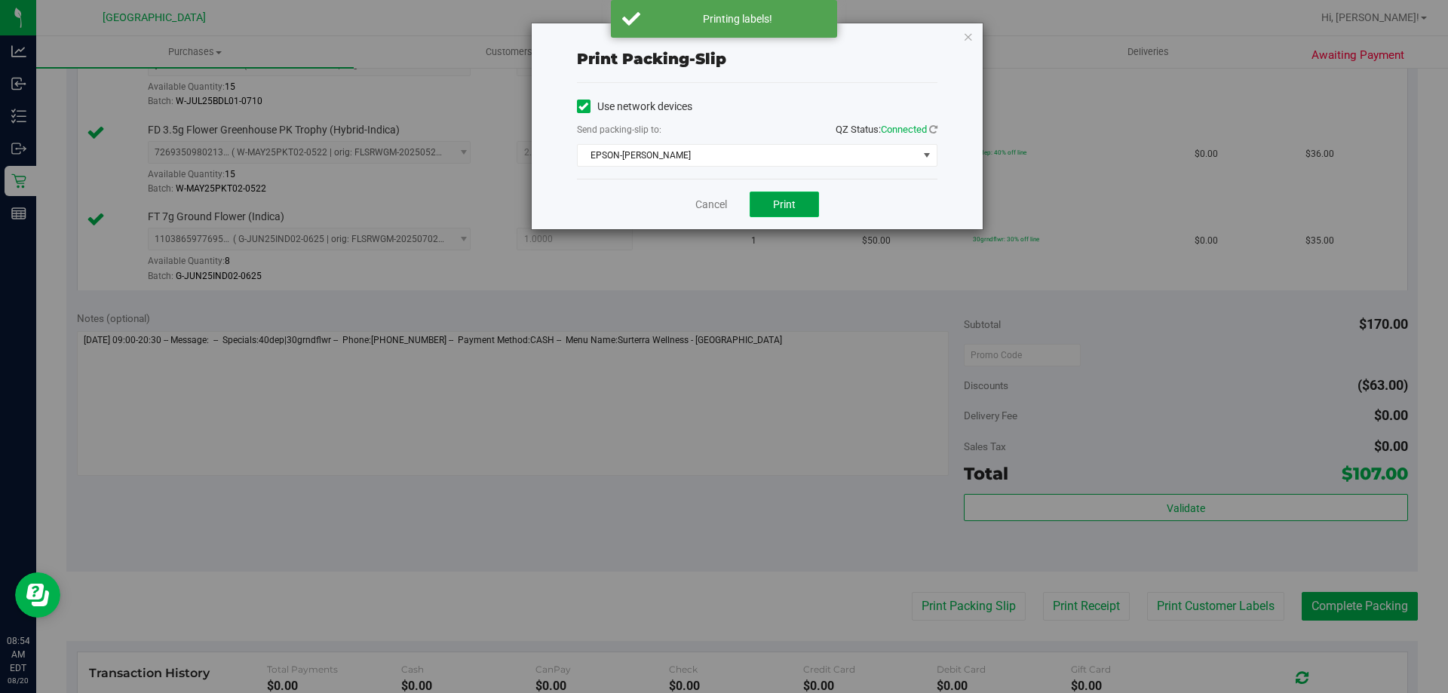
click at [789, 200] on span "Print" at bounding box center [784, 204] width 23 height 12
click at [698, 207] on link "Cancel" at bounding box center [711, 205] width 32 height 16
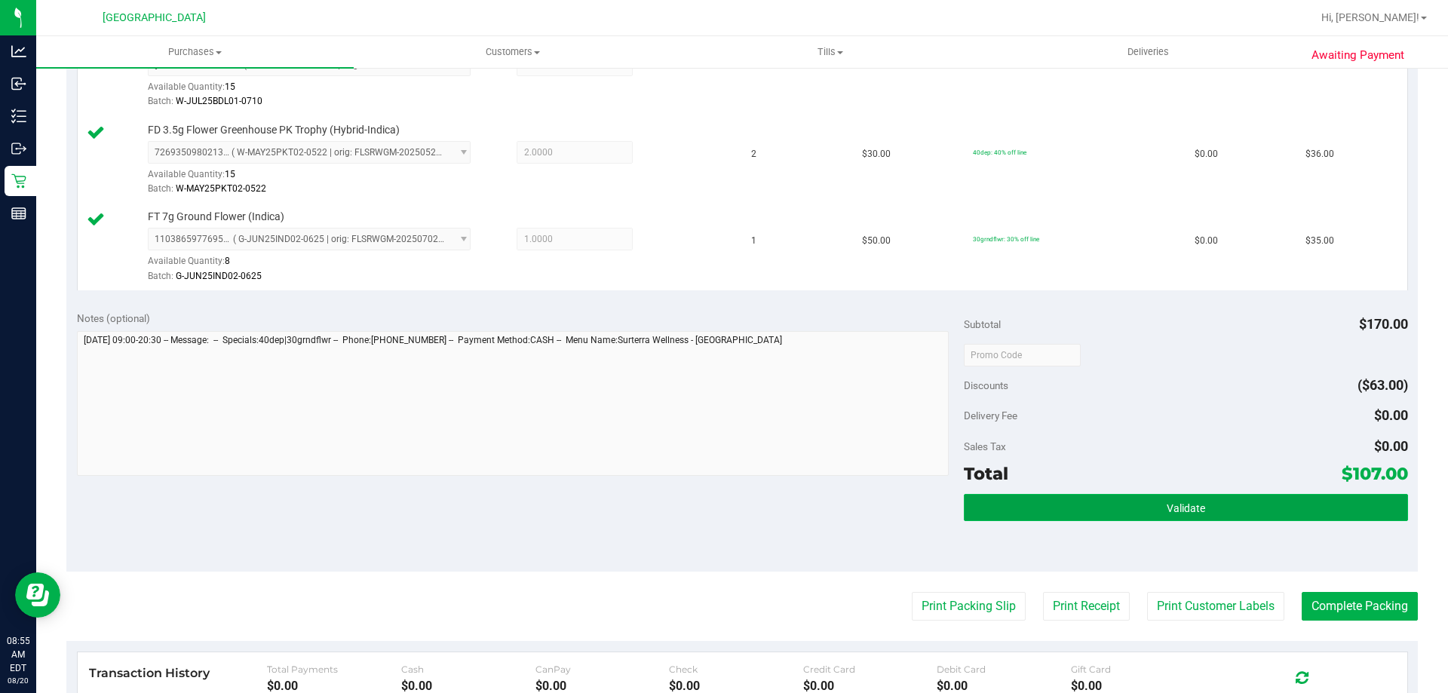
click at [1179, 504] on span "Validate" at bounding box center [1186, 508] width 38 height 12
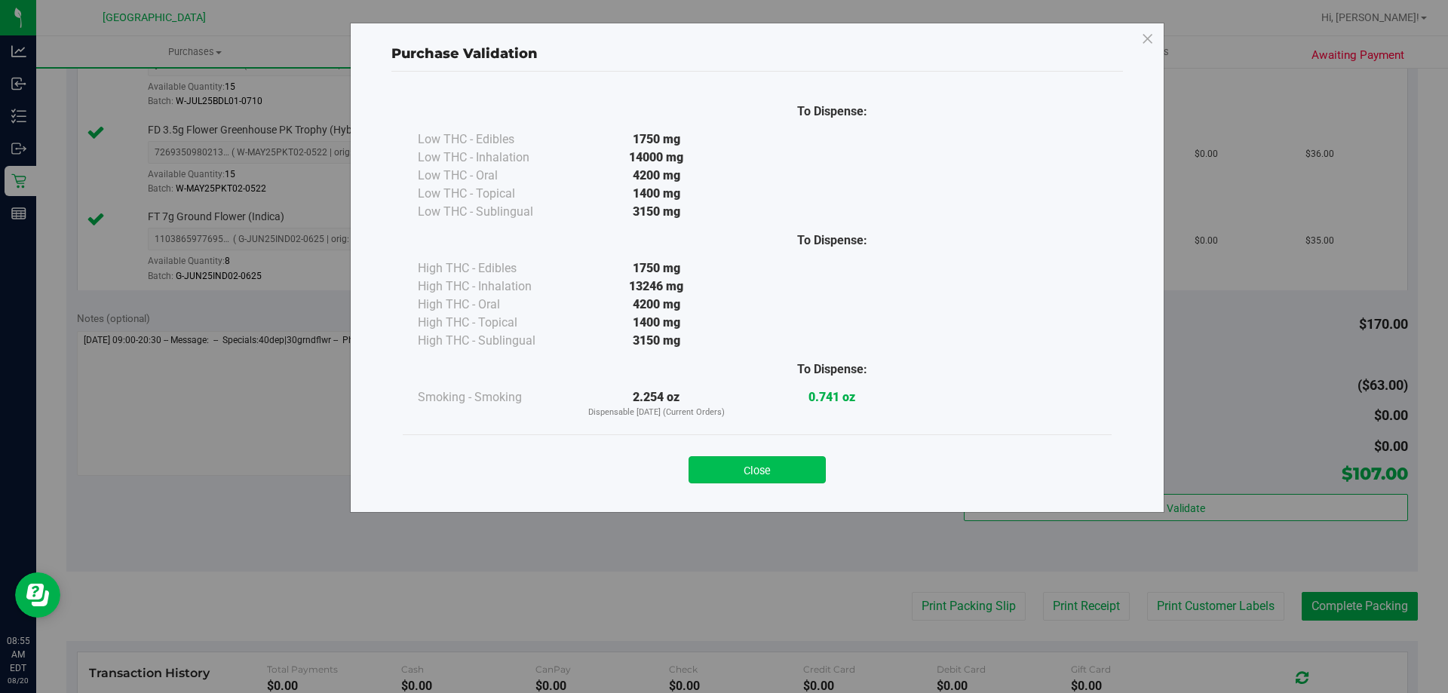
click at [781, 467] on button "Close" at bounding box center [756, 469] width 137 height 27
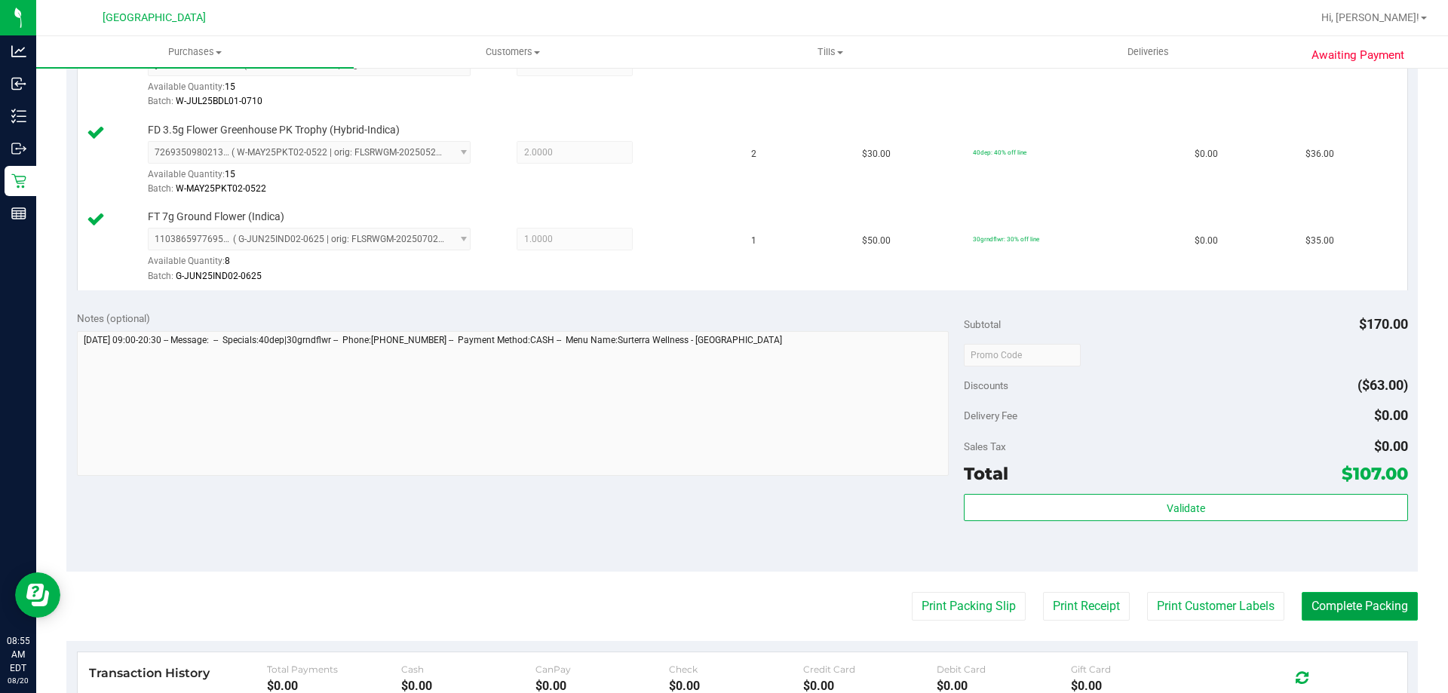
click at [1360, 619] on button "Complete Packing" at bounding box center [1360, 606] width 116 height 29
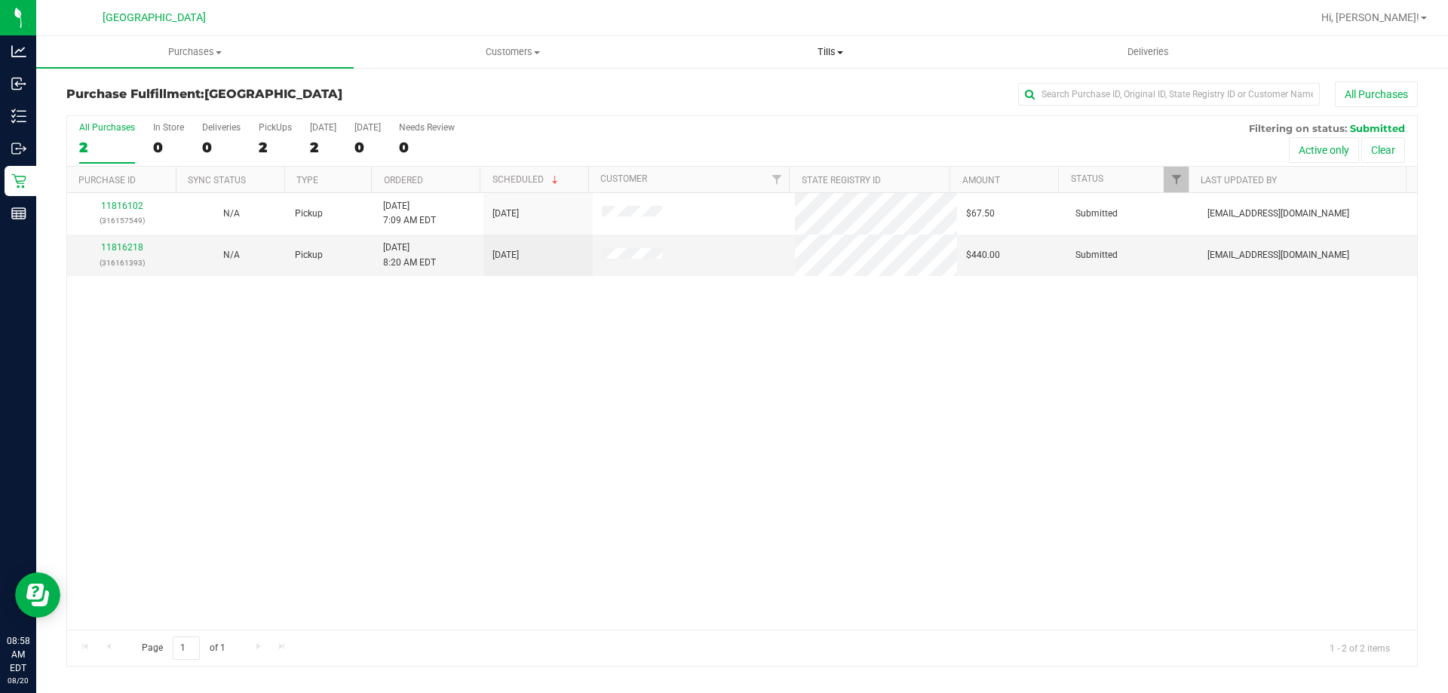
click at [820, 49] on span "Tills" at bounding box center [830, 52] width 316 height 14
click at [695, 89] on span "Manage tills" at bounding box center [722, 90] width 102 height 13
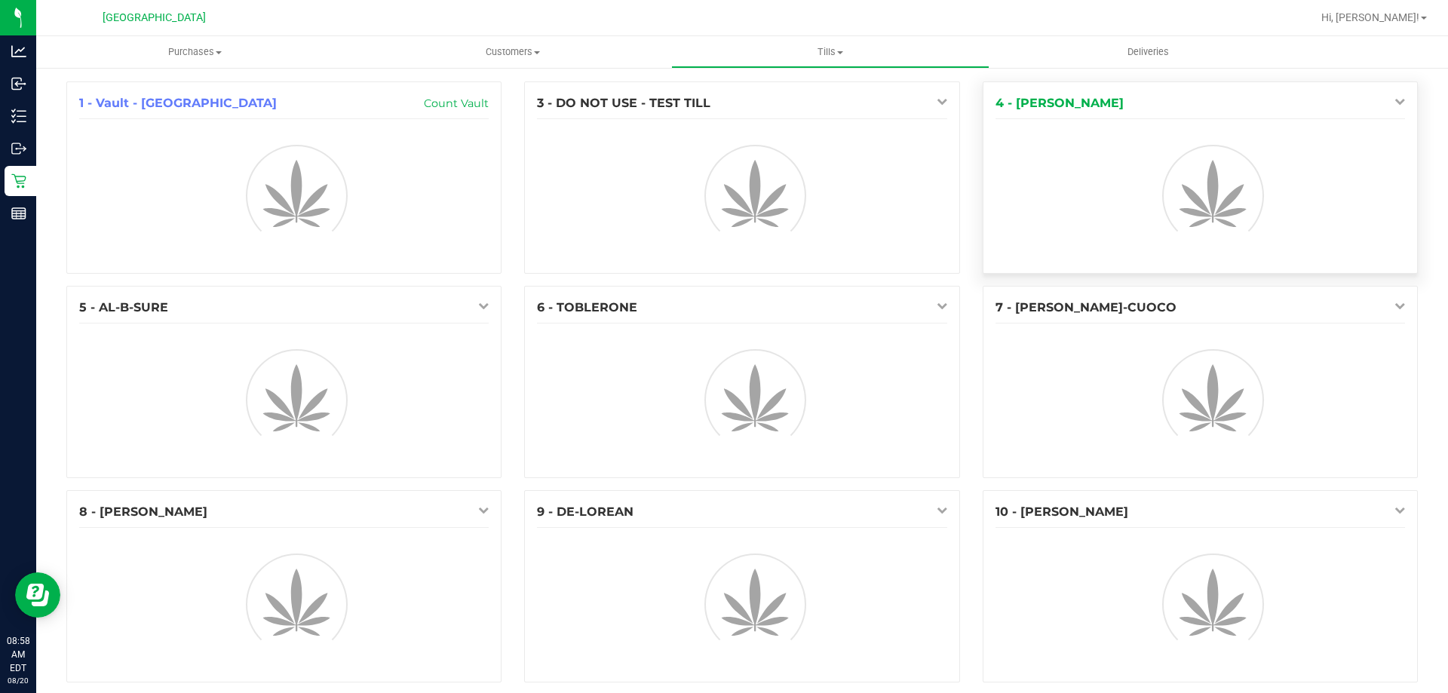
click at [1394, 98] on icon at bounding box center [1399, 101] width 11 height 11
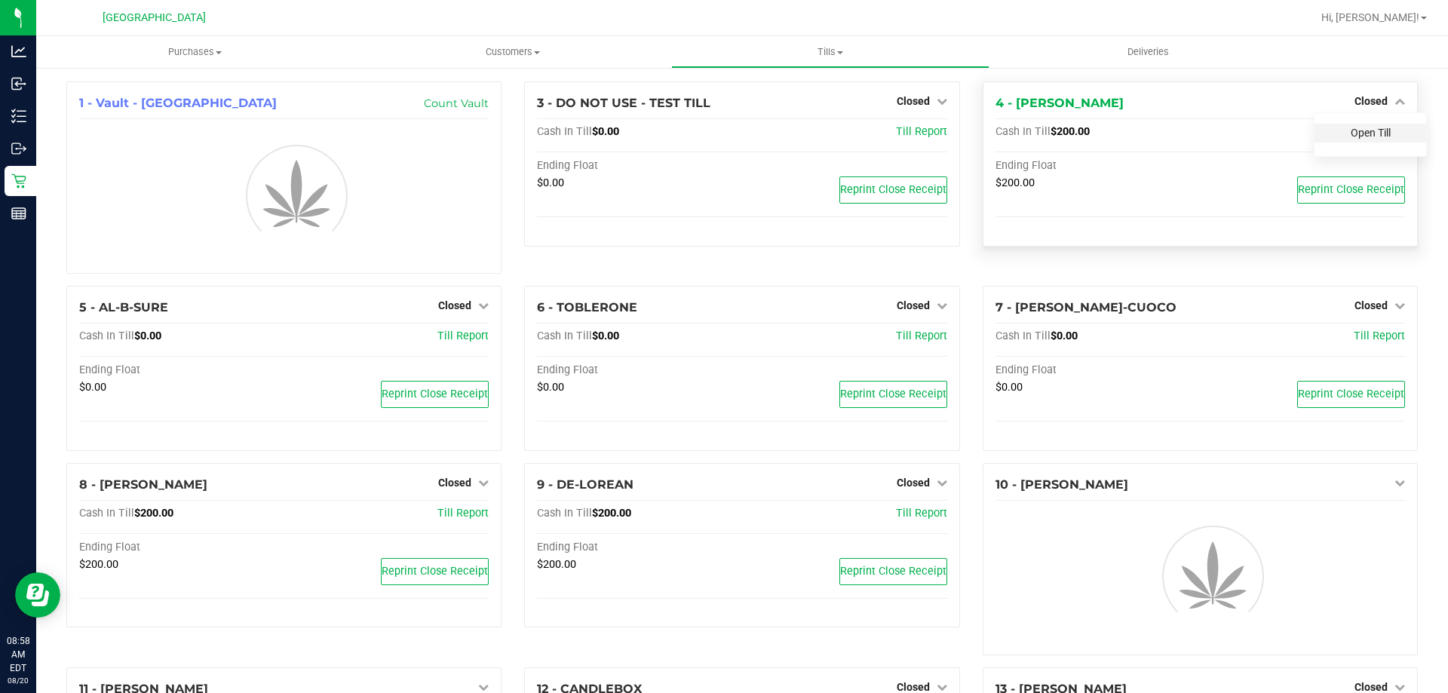
click at [1351, 137] on link "Open Till" at bounding box center [1371, 133] width 40 height 12
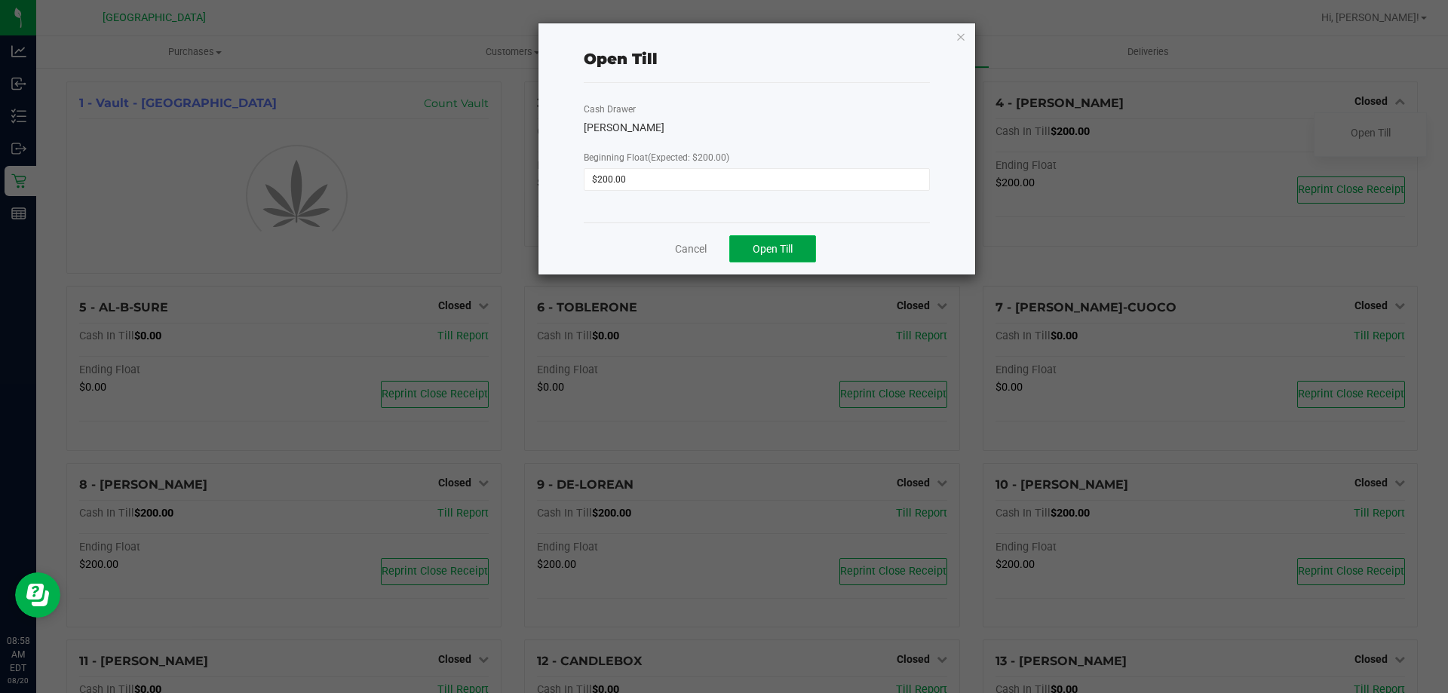
click at [782, 257] on button "Open Till" at bounding box center [772, 248] width 87 height 27
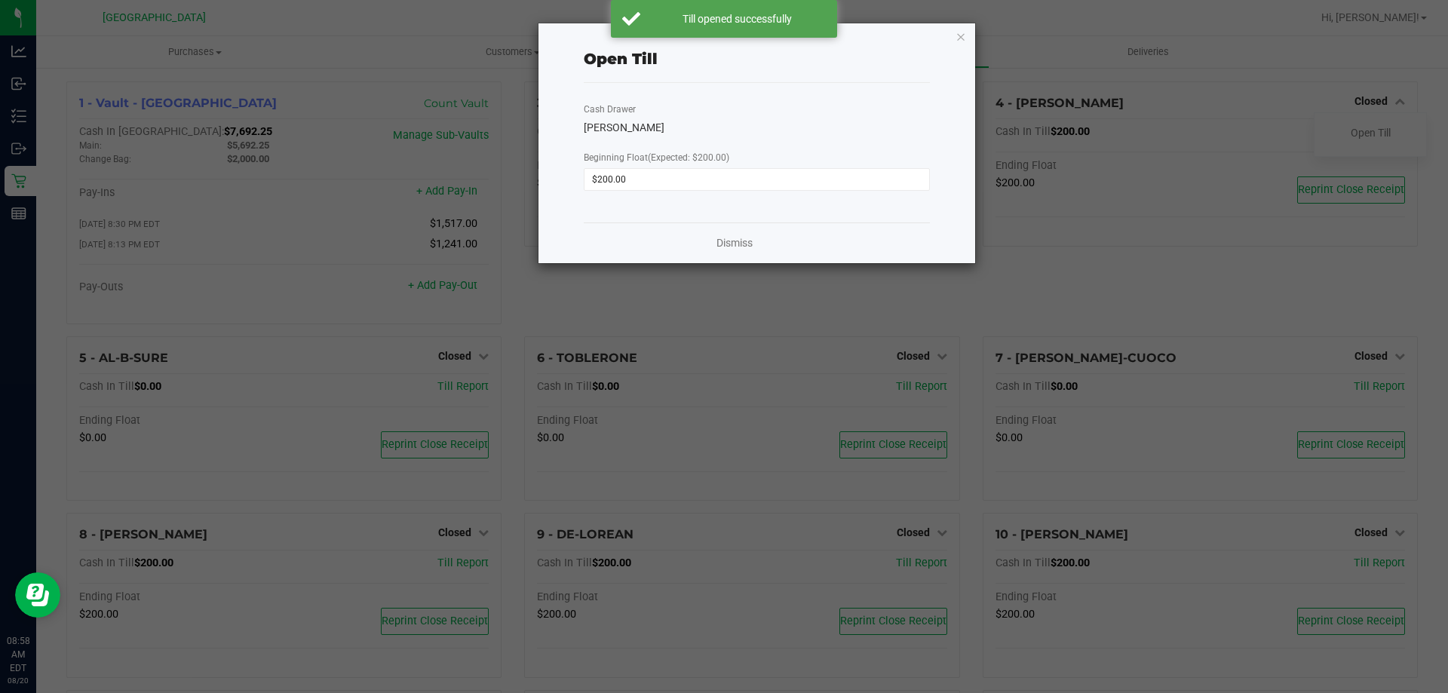
click at [961, 35] on icon "button" at bounding box center [960, 36] width 11 height 18
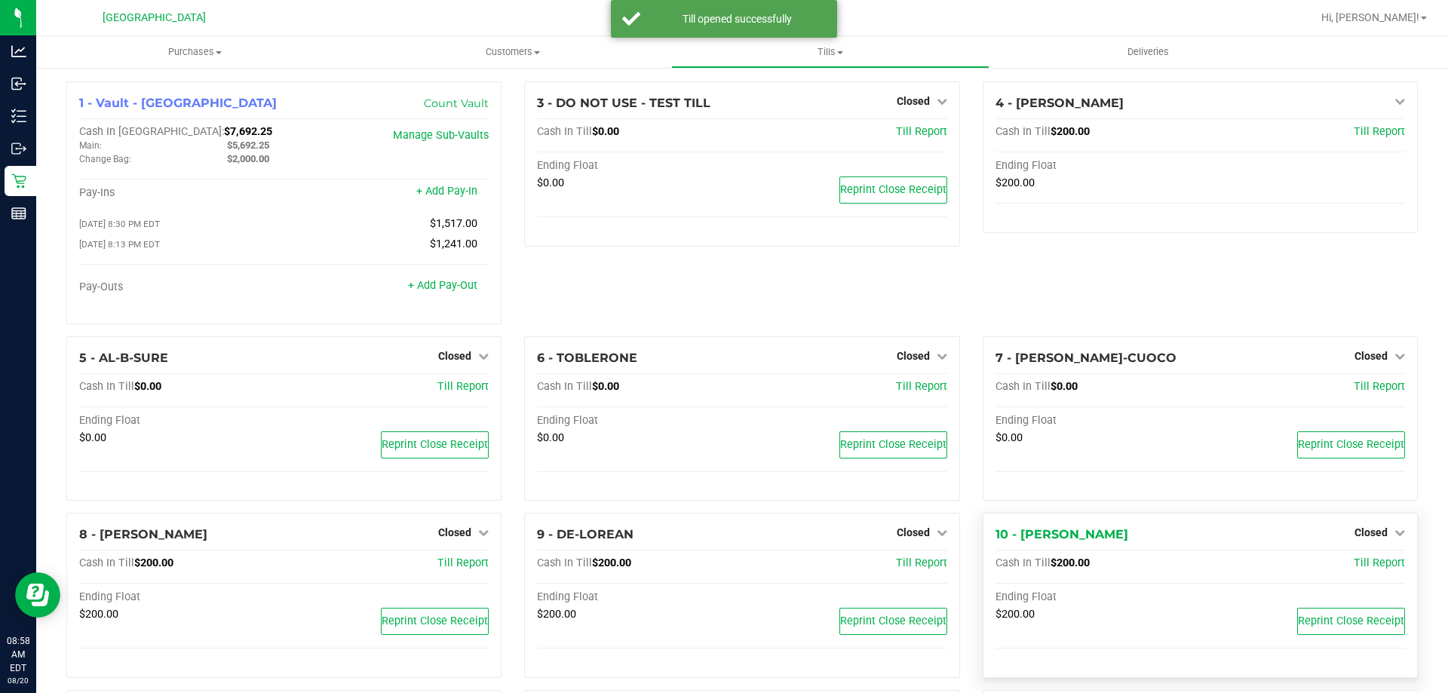
click at [1377, 529] on div "Closed" at bounding box center [1379, 532] width 51 height 18
click at [1375, 532] on span "Closed" at bounding box center [1370, 532] width 33 height 12
click at [1378, 569] on link "Open Till" at bounding box center [1371, 564] width 40 height 12
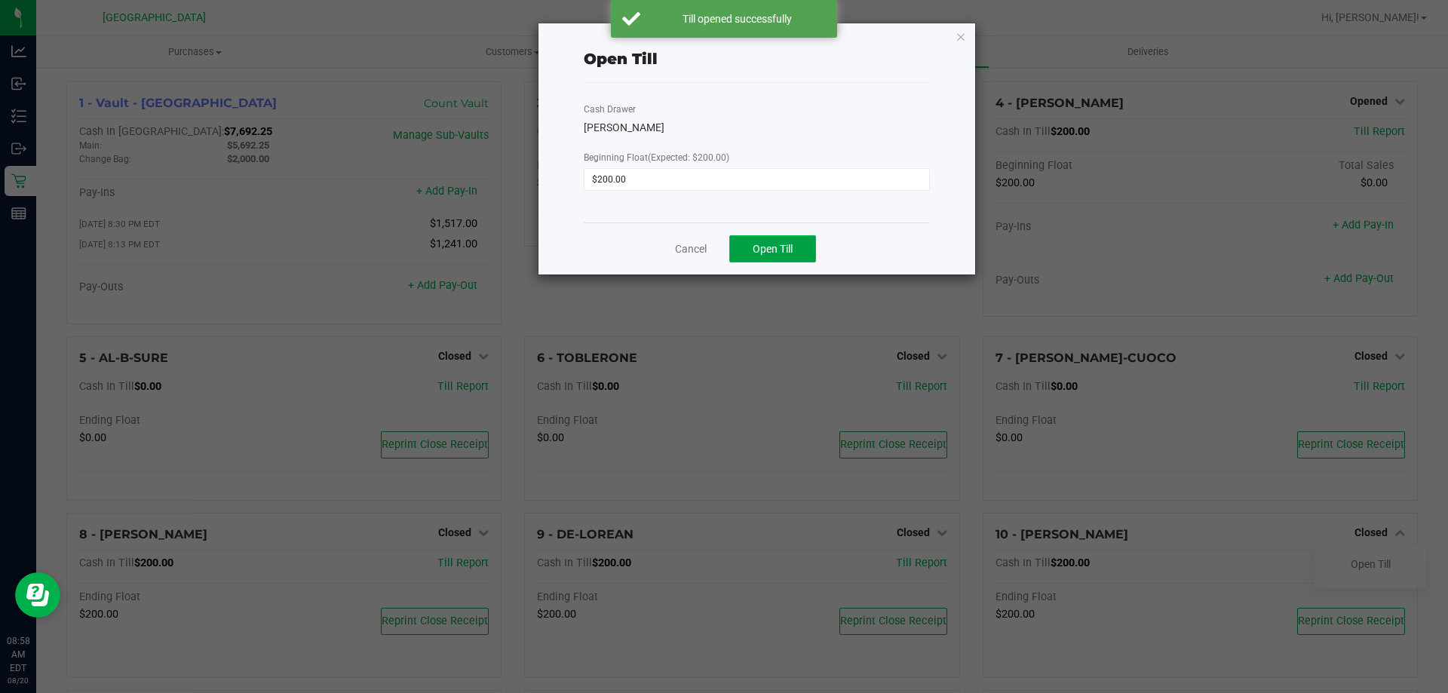
click at [800, 247] on button "Open Till" at bounding box center [772, 248] width 87 height 27
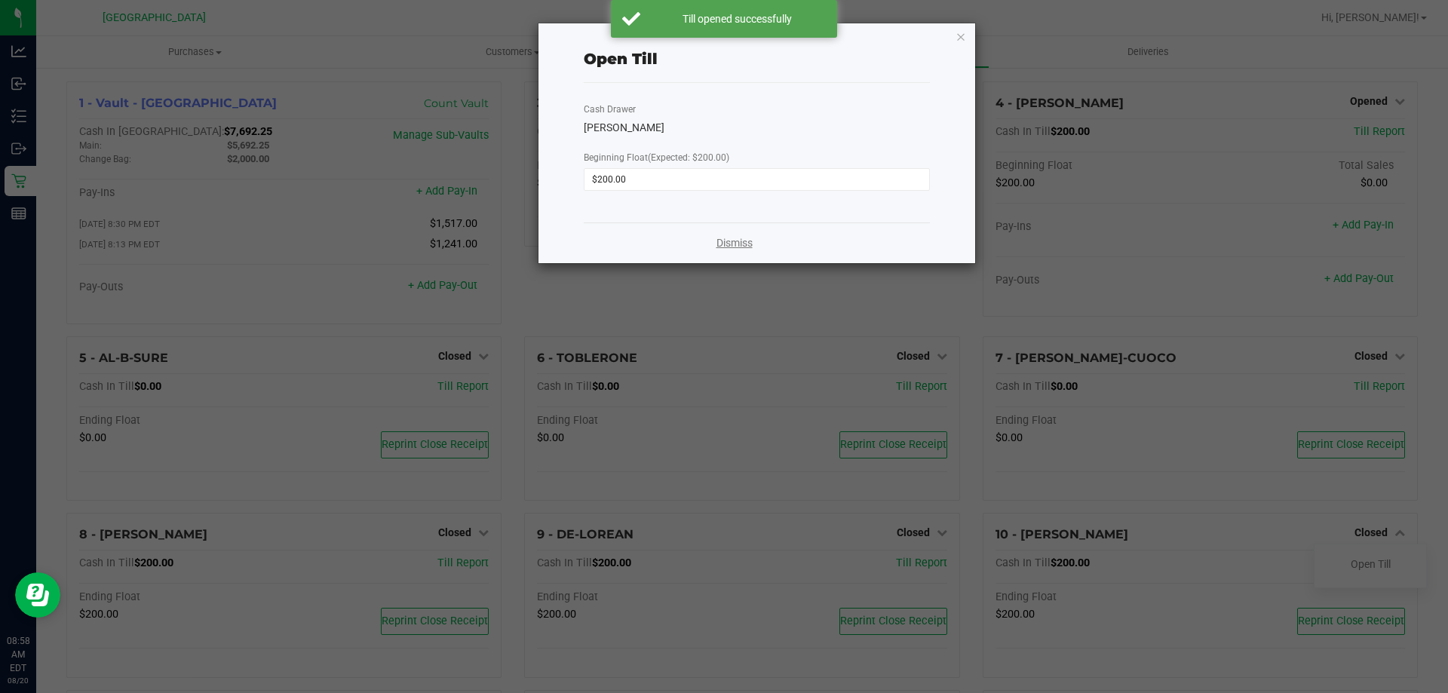
click at [719, 240] on link "Dismiss" at bounding box center [734, 243] width 36 height 16
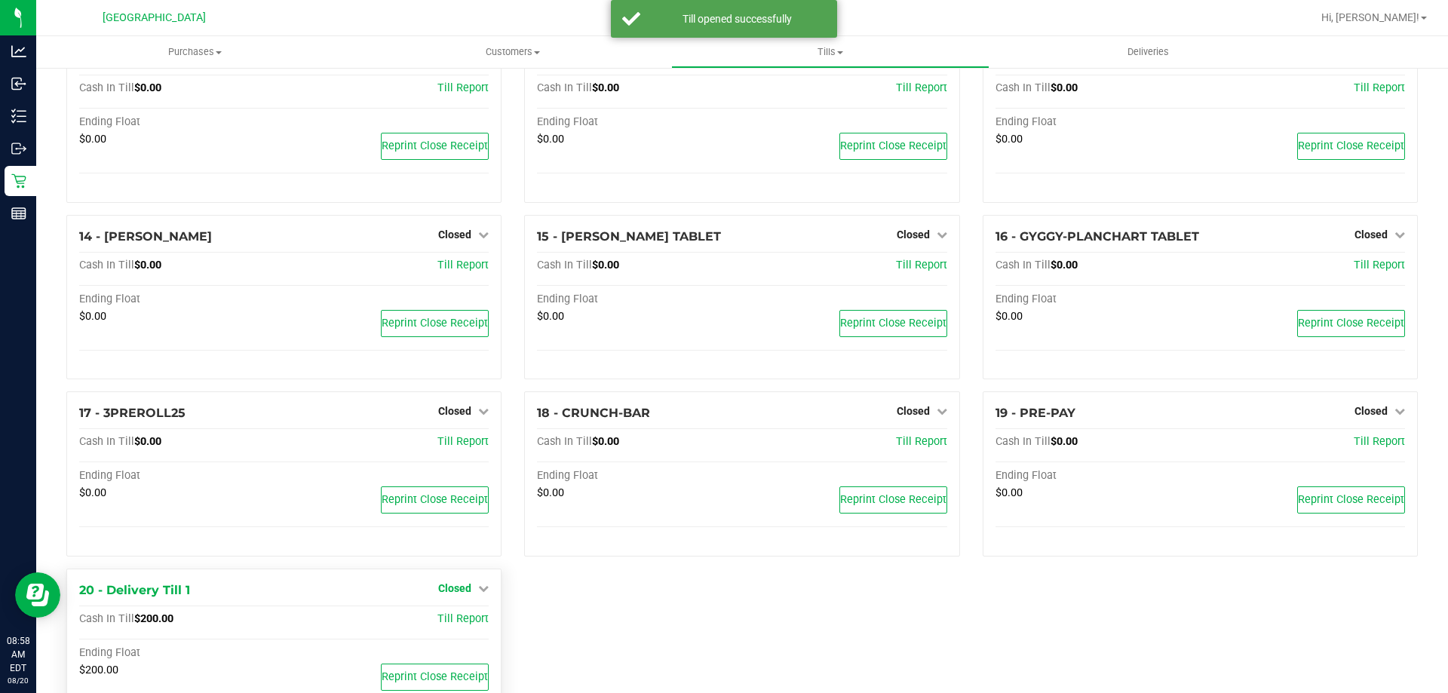
scroll to position [793, 0]
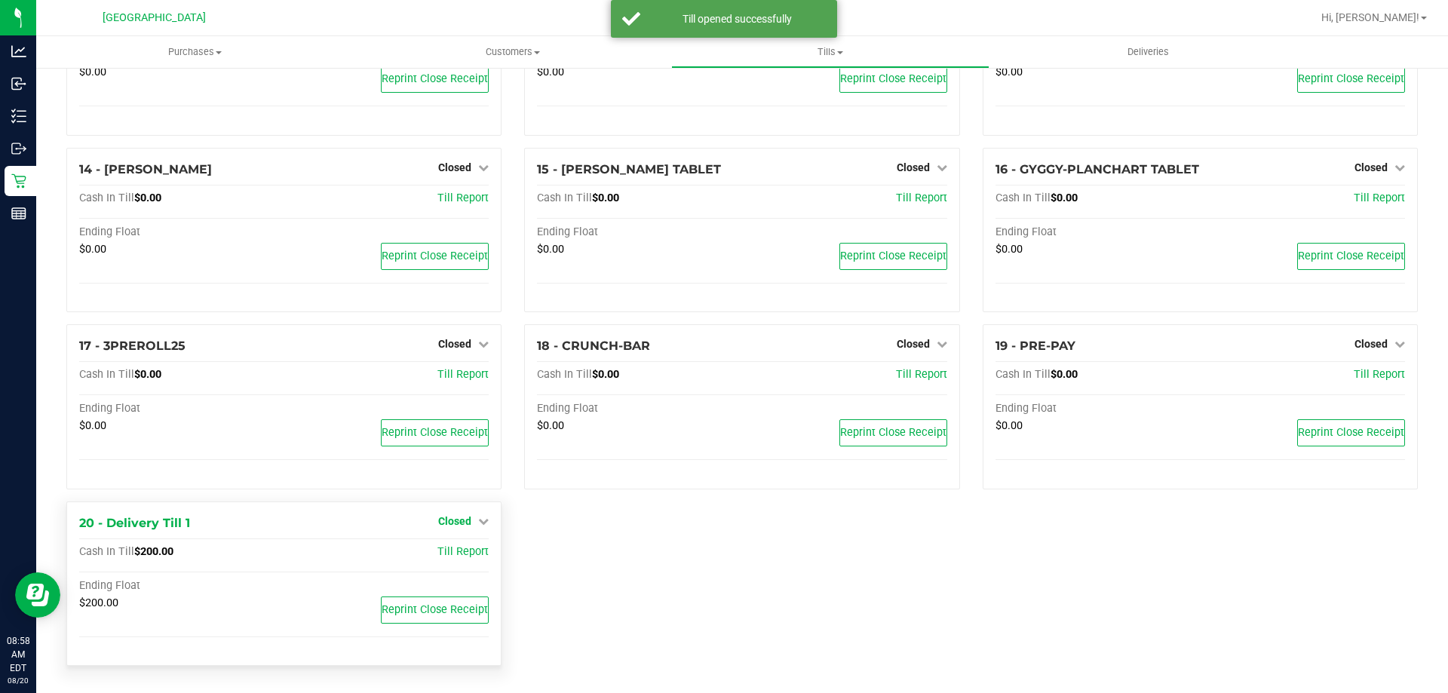
click at [449, 520] on span "Closed" at bounding box center [454, 521] width 33 height 12
click at [466, 550] on link "Open Till" at bounding box center [454, 552] width 40 height 12
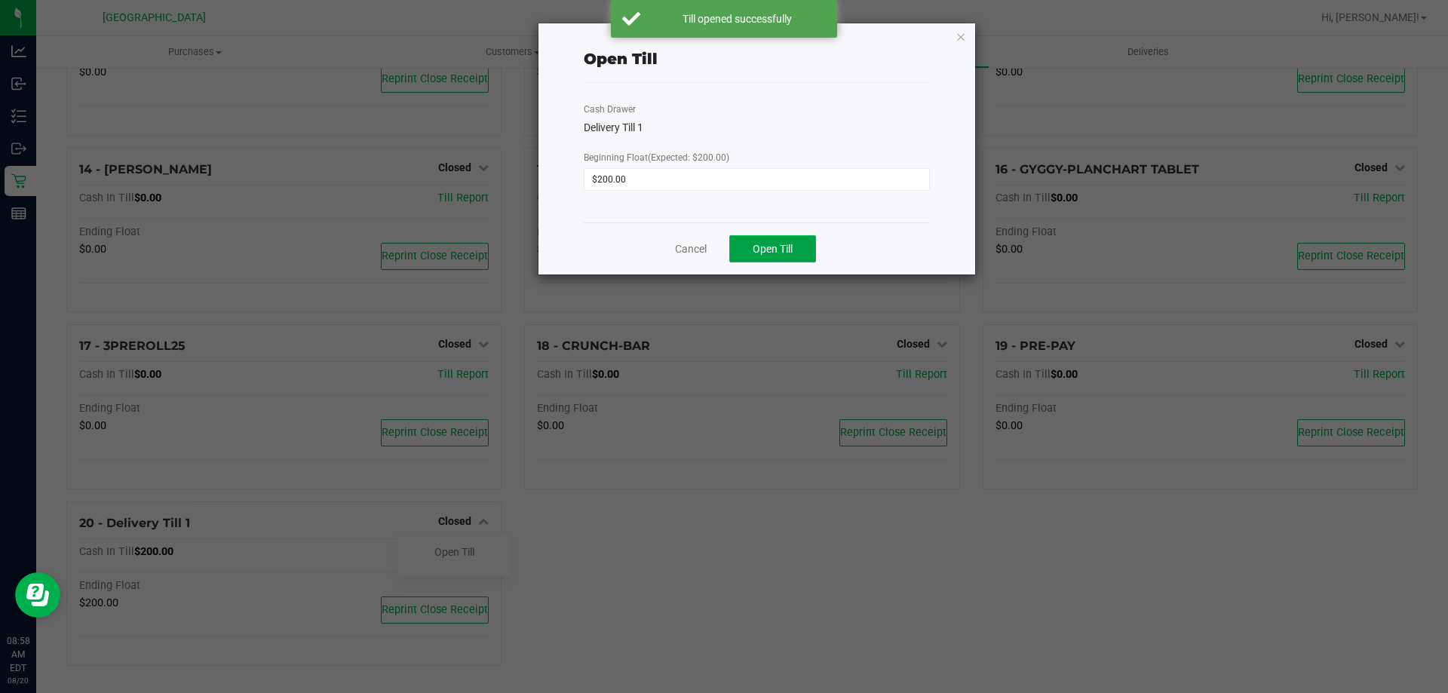
click at [796, 246] on button "Open Till" at bounding box center [772, 248] width 87 height 27
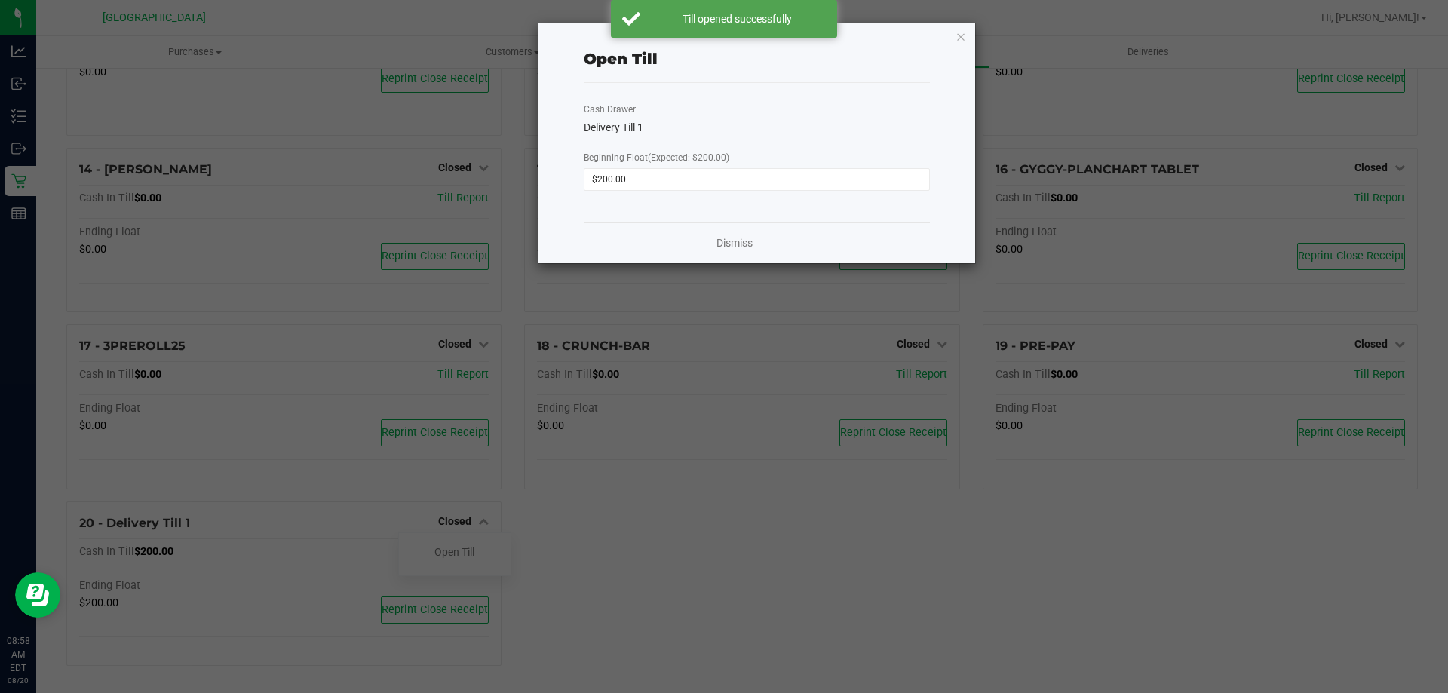
click at [721, 221] on div "Cash Drawer Delivery Till 1 Beginning Float (Expected: $200.00) $200.00" at bounding box center [757, 153] width 346 height 140
click at [742, 241] on link "Dismiss" at bounding box center [734, 243] width 36 height 16
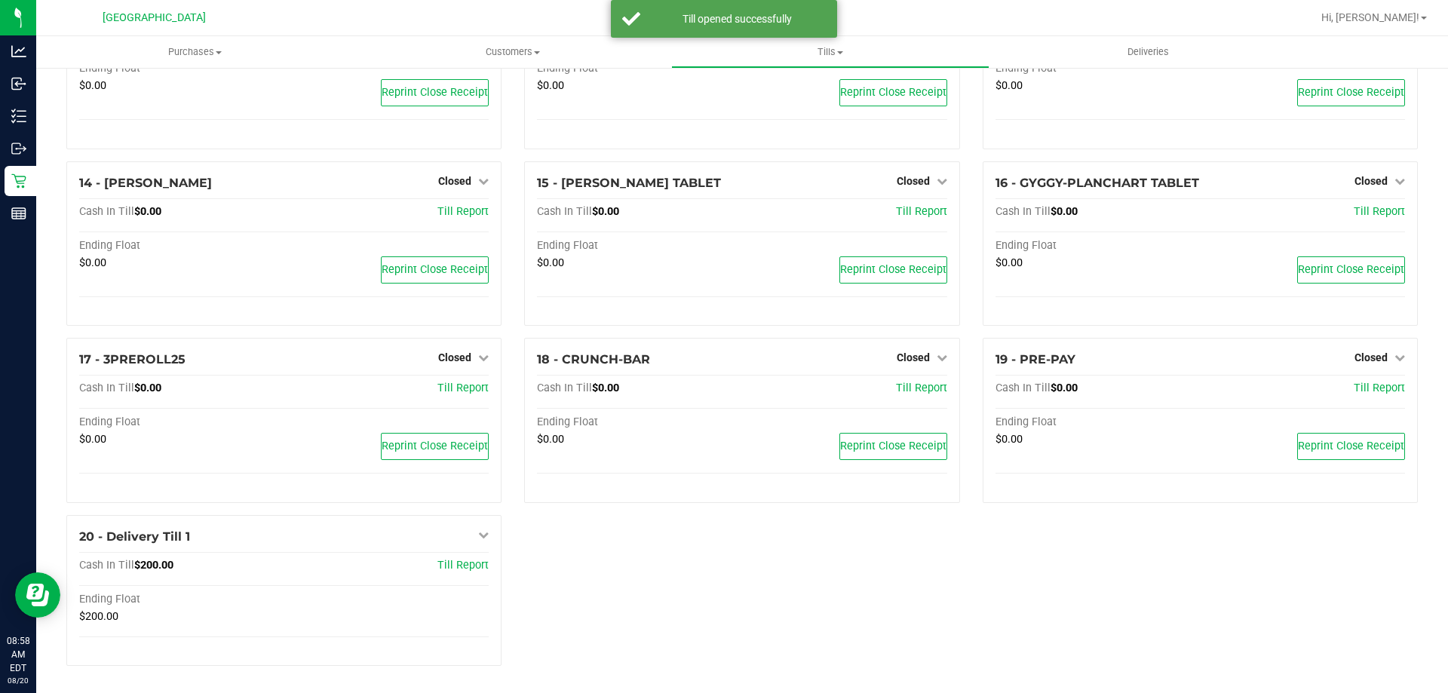
click at [19, 111] on line at bounding box center [21, 111] width 8 height 0
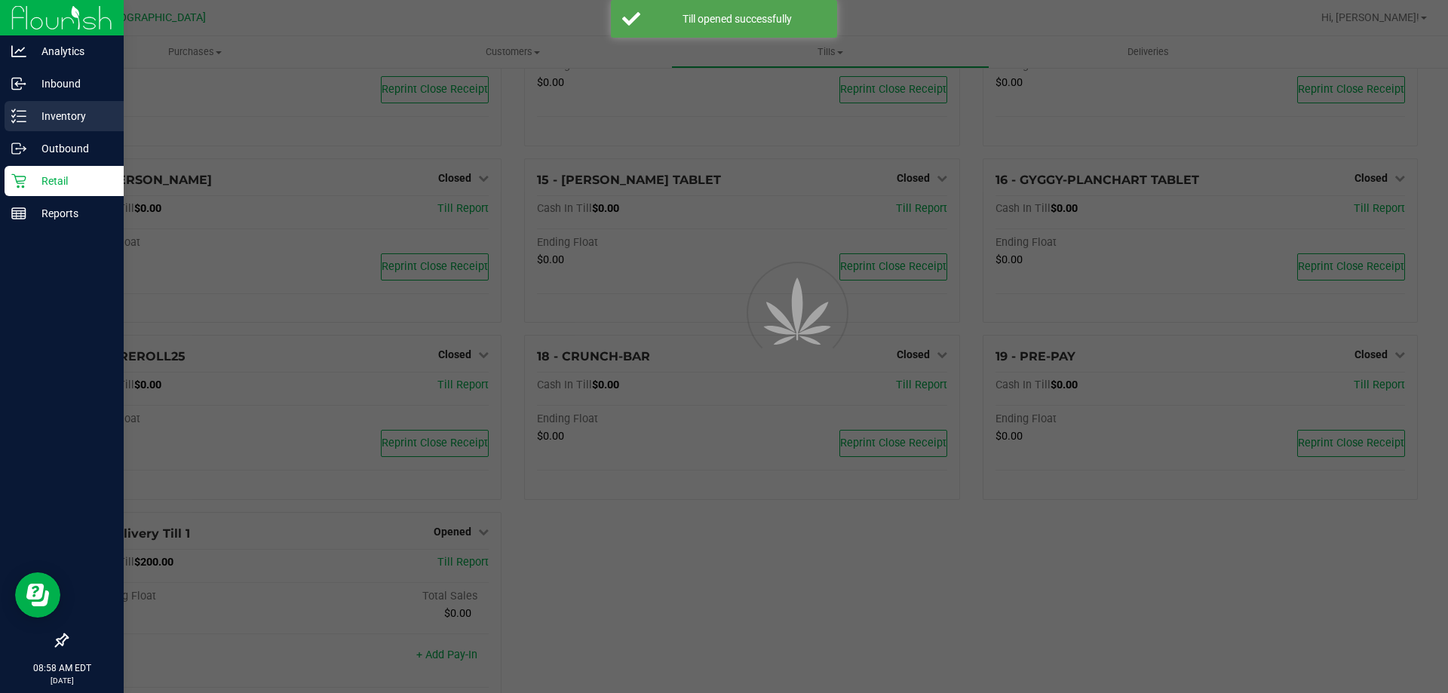
scroll to position [793, 0]
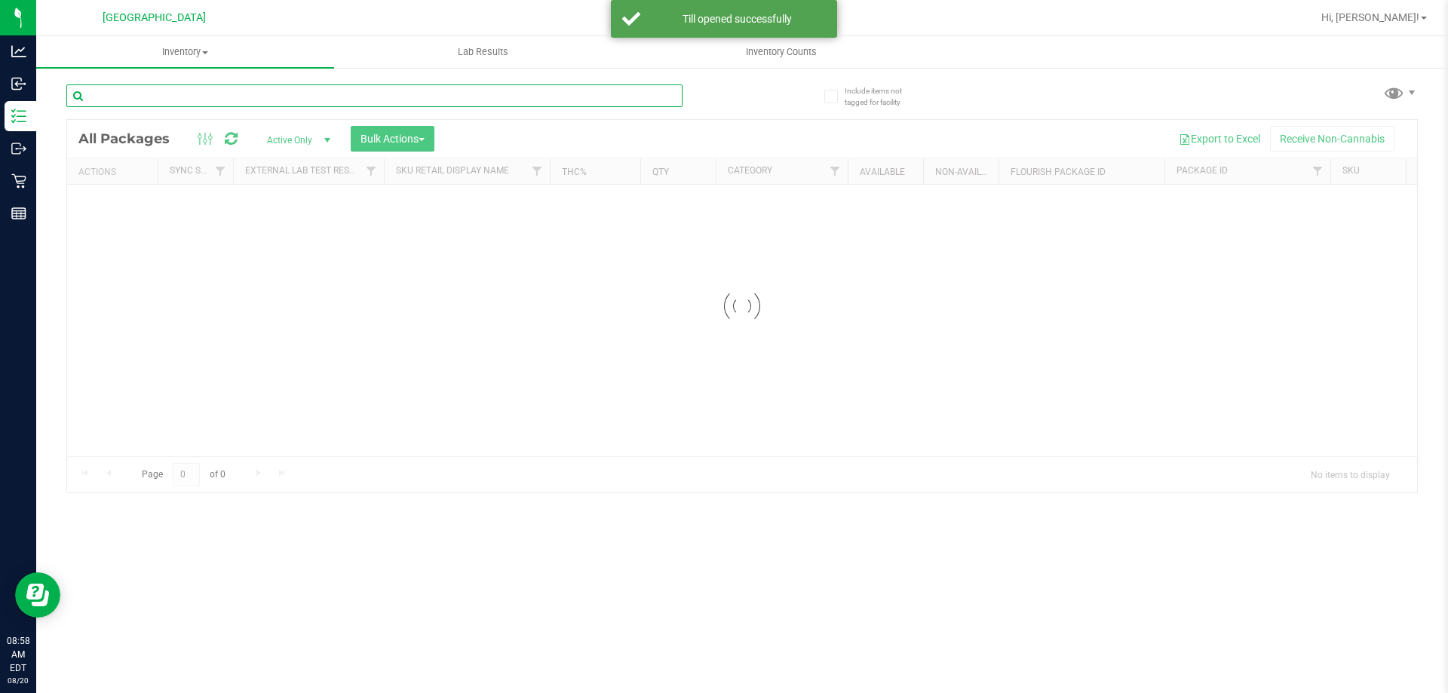
click at [255, 100] on input "text" at bounding box center [374, 95] width 616 height 23
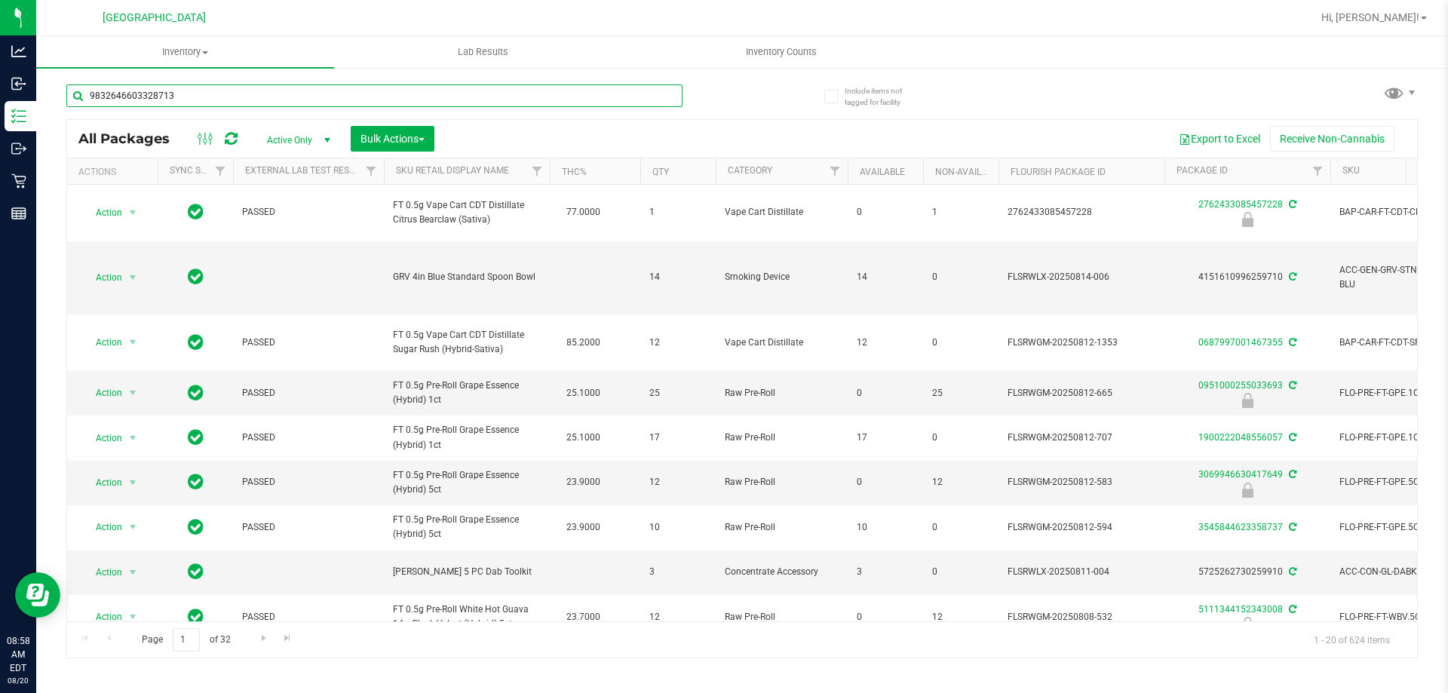
type input "9832646603328713"
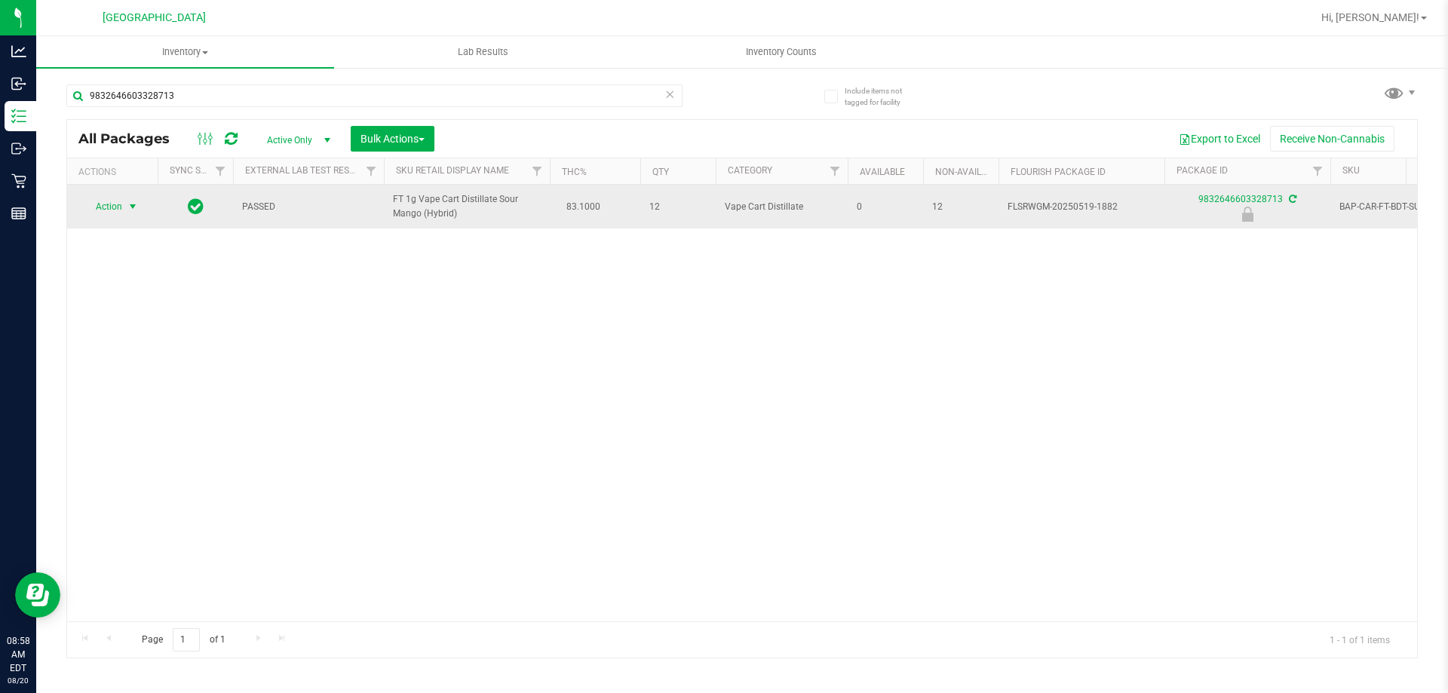
click at [132, 207] on span "select" at bounding box center [133, 207] width 12 height 12
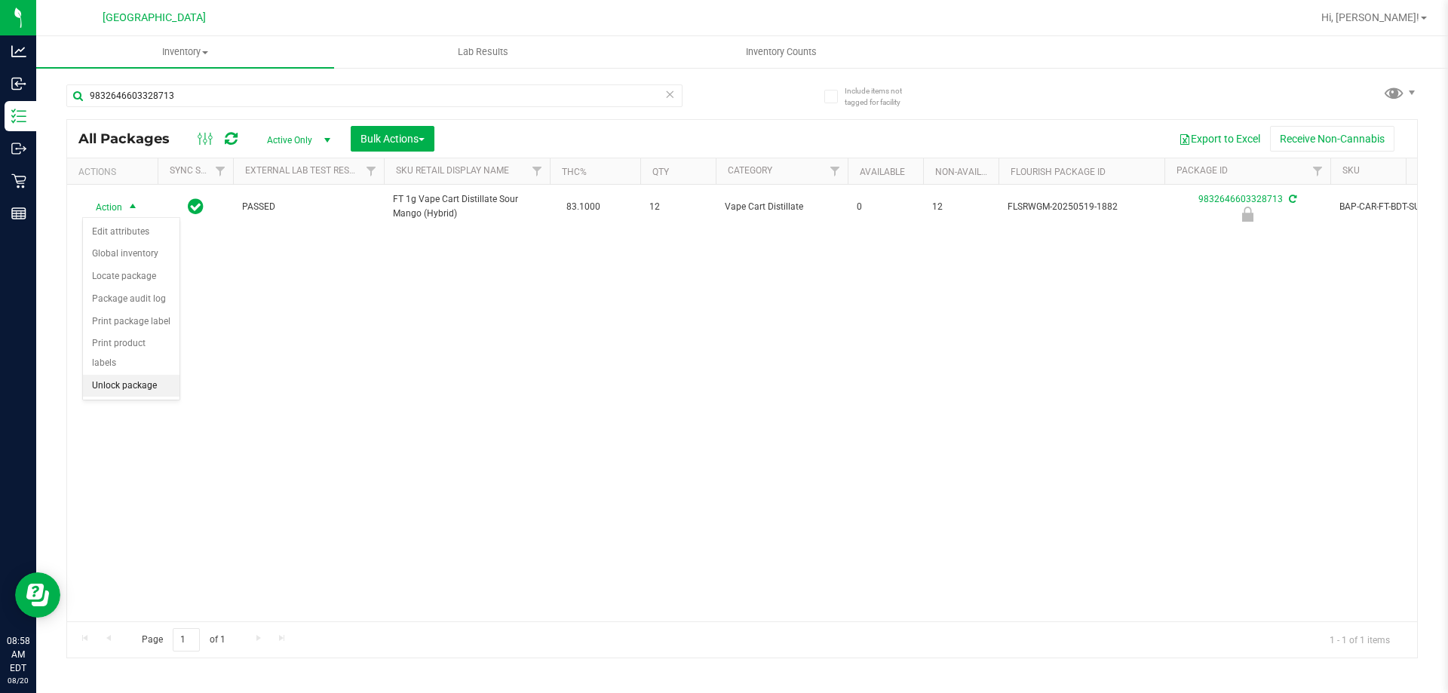
click at [146, 375] on li "Unlock package" at bounding box center [131, 386] width 97 height 23
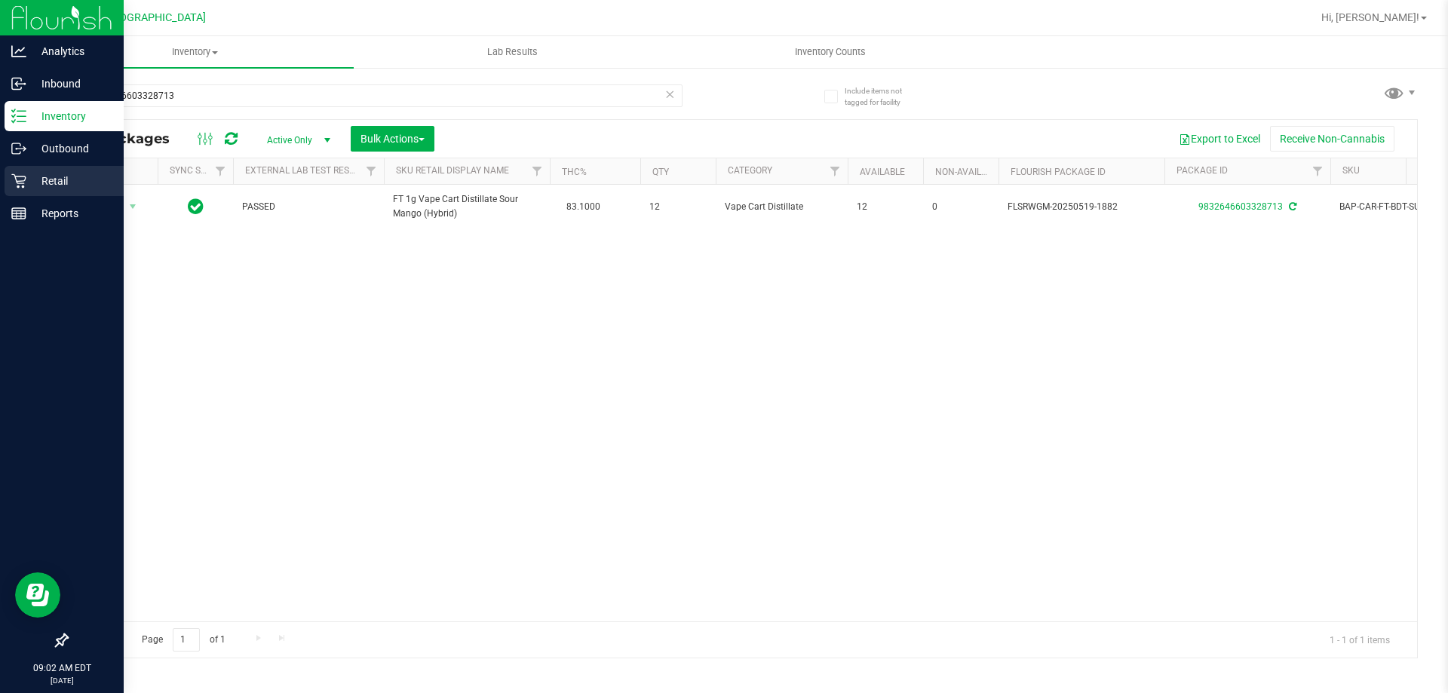
click at [20, 186] on icon at bounding box center [18, 180] width 15 height 15
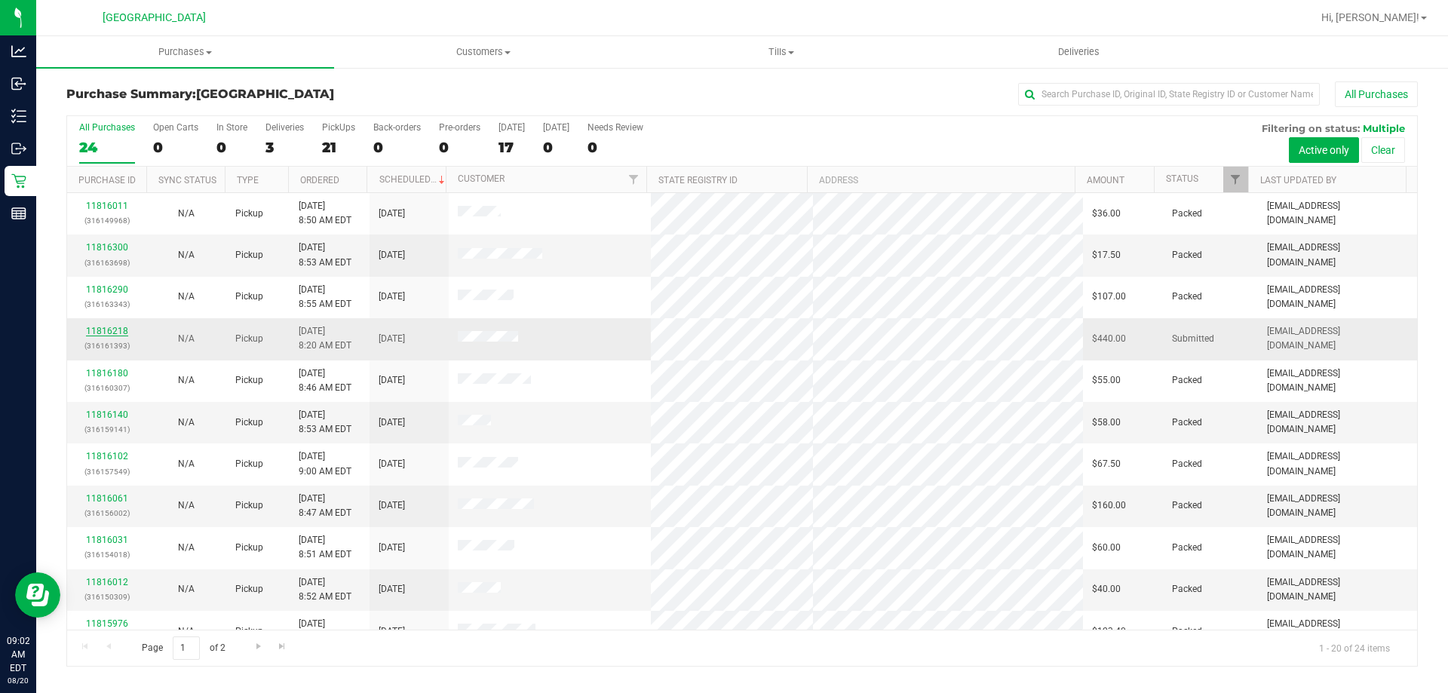
click at [112, 333] on link "11816218" at bounding box center [107, 331] width 42 height 11
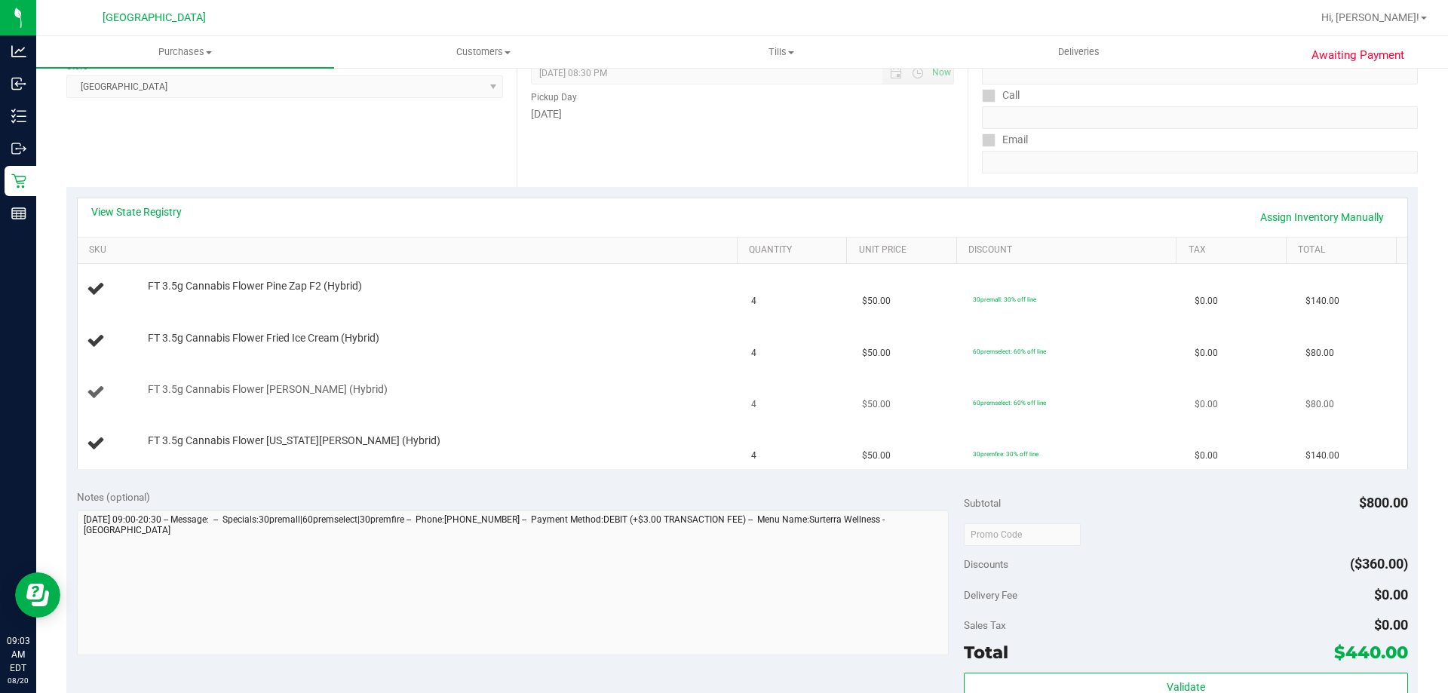
scroll to position [226, 0]
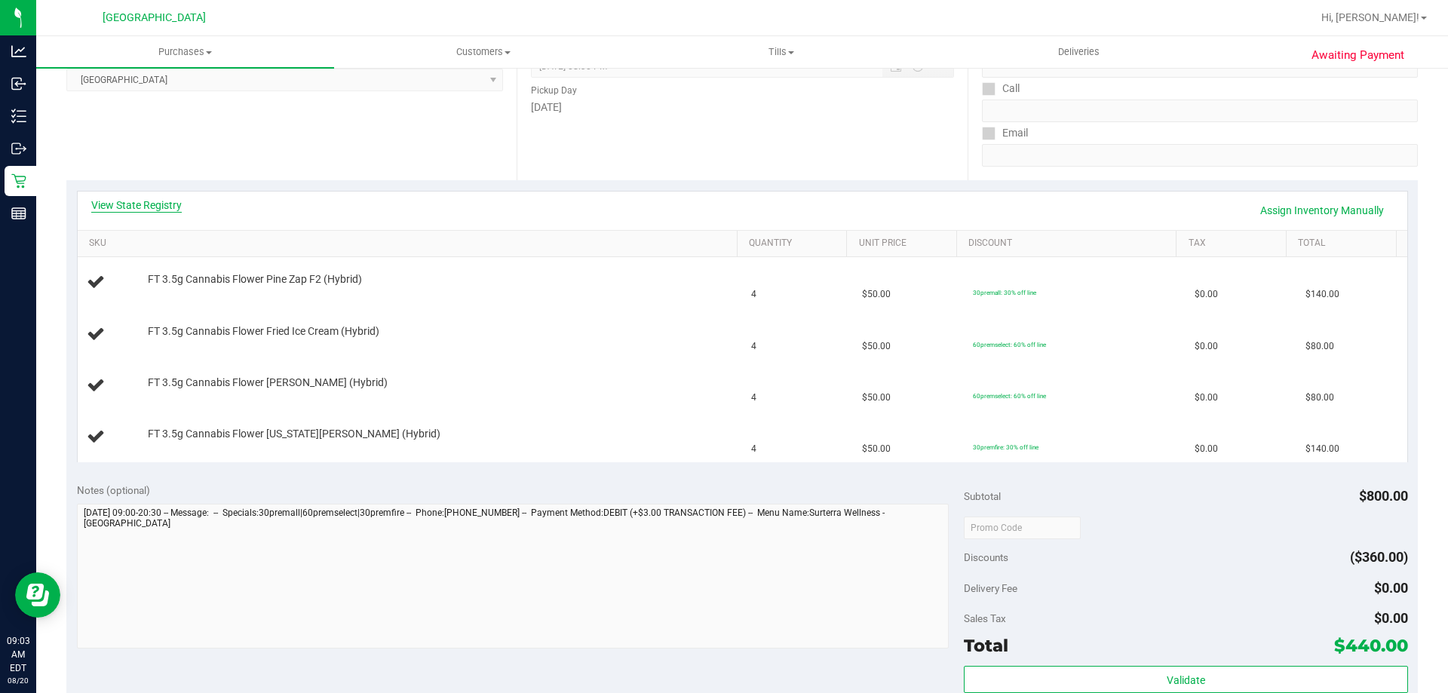
click at [139, 200] on link "View State Registry" at bounding box center [136, 205] width 90 height 15
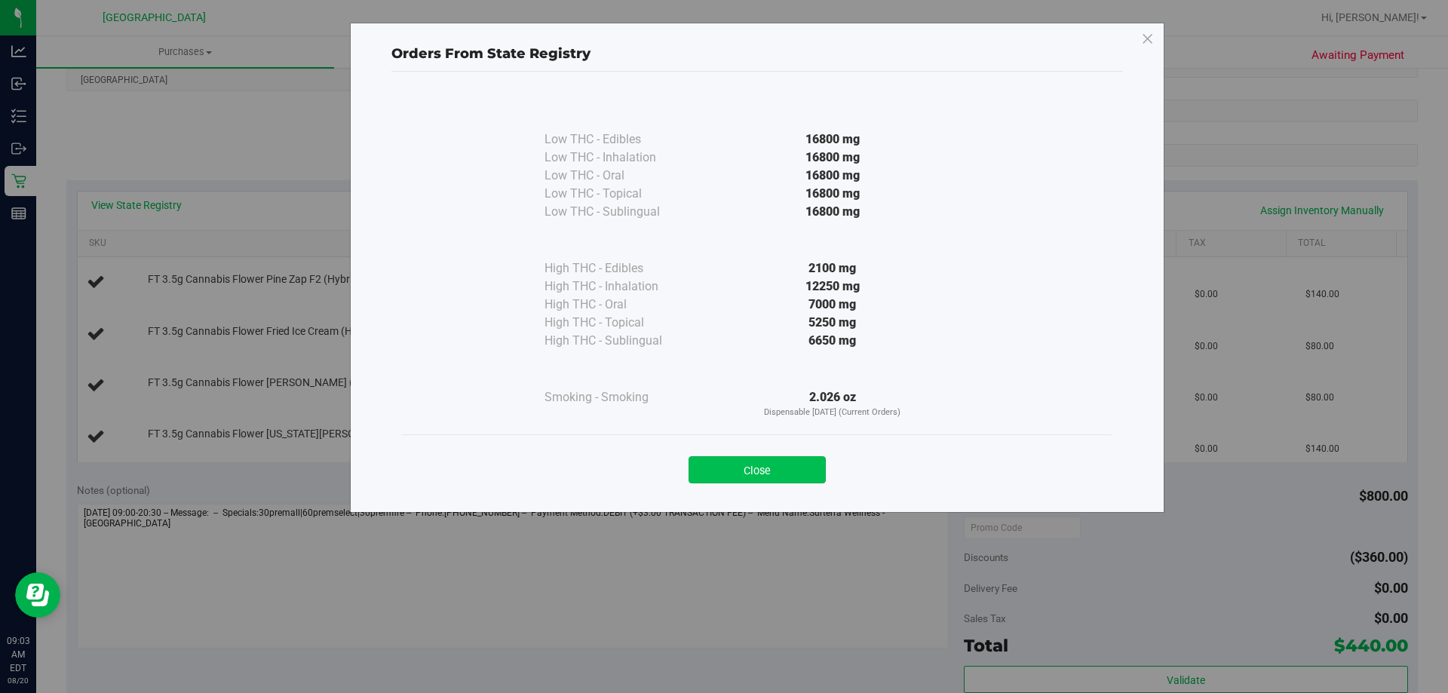
click at [759, 469] on button "Close" at bounding box center [756, 469] width 137 height 27
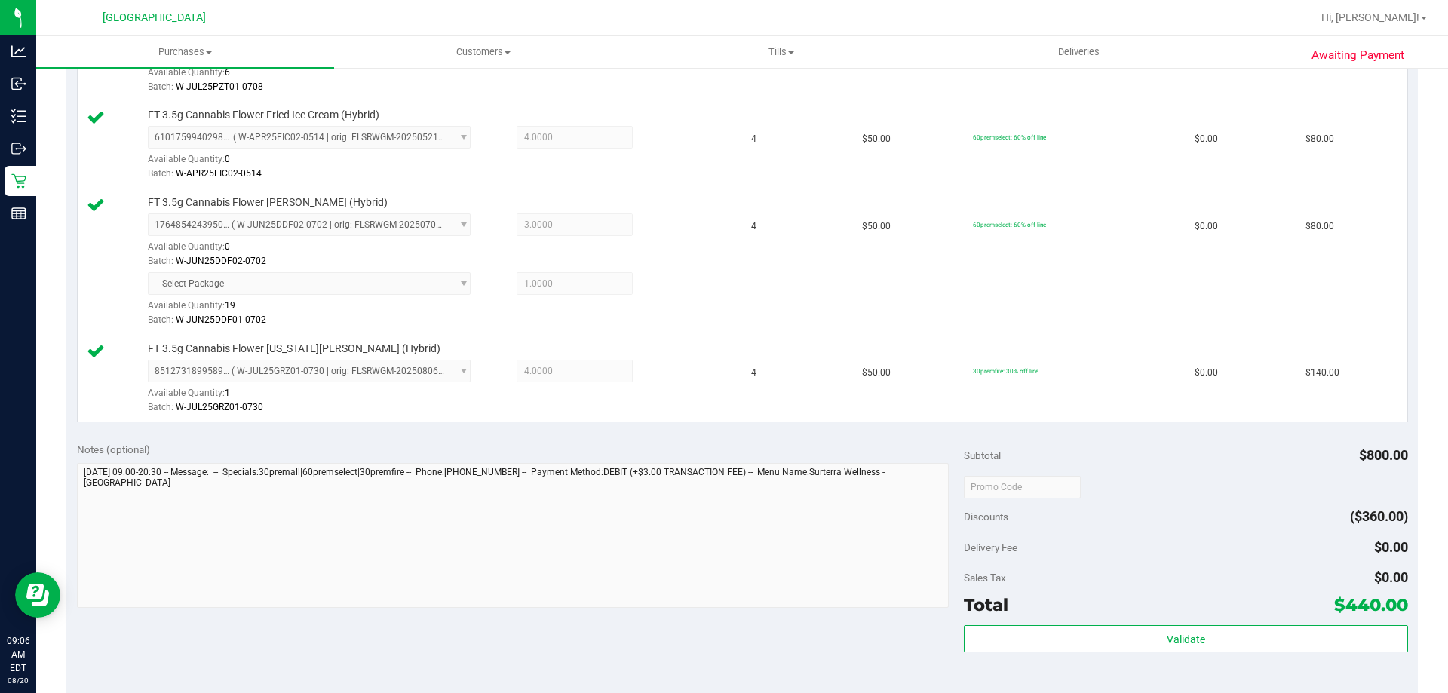
scroll to position [474, 0]
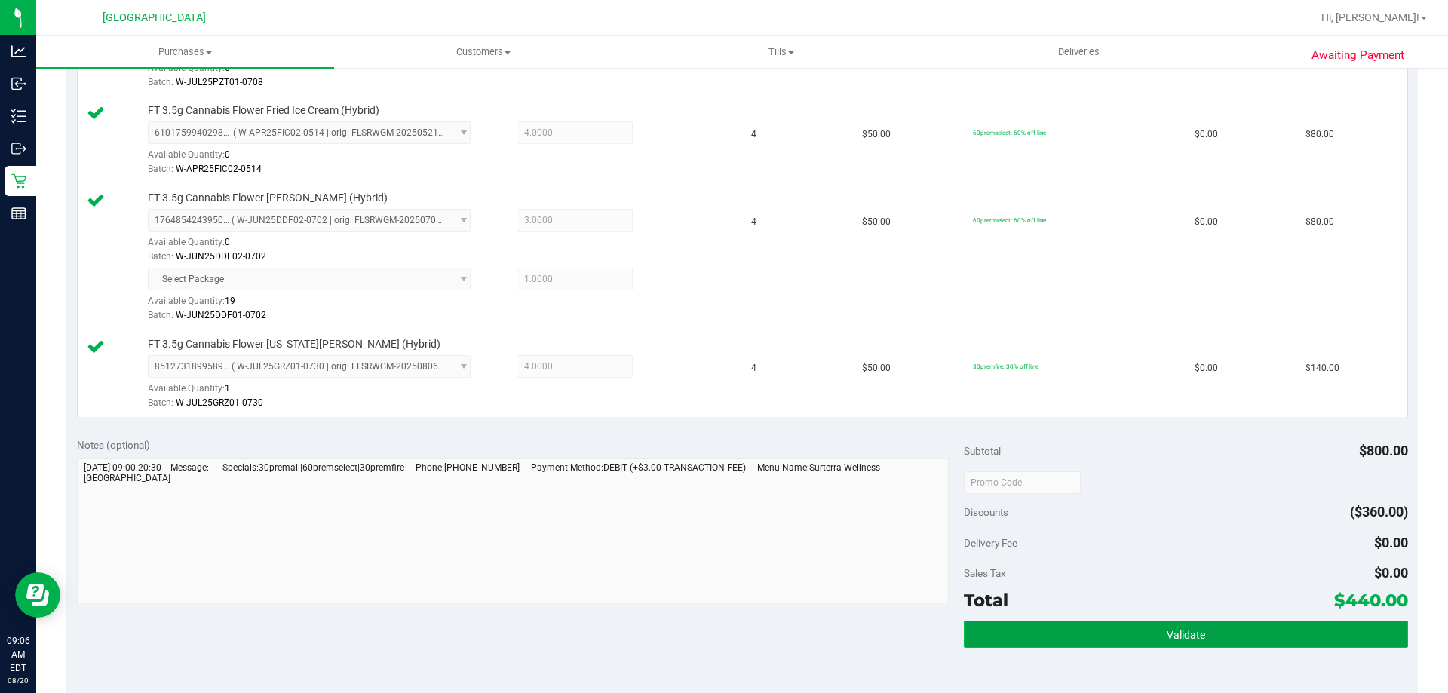
click at [1213, 633] on button "Validate" at bounding box center [1185, 634] width 443 height 27
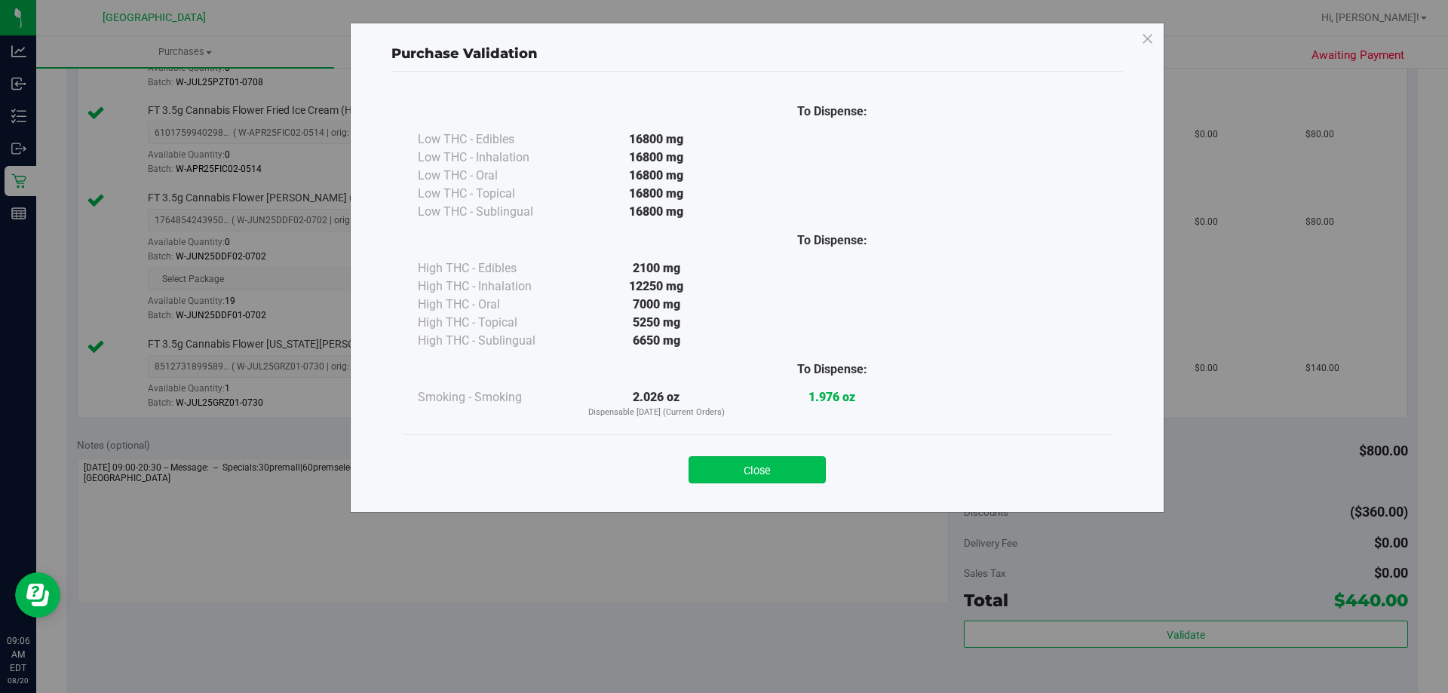
click at [761, 471] on button "Close" at bounding box center [756, 469] width 137 height 27
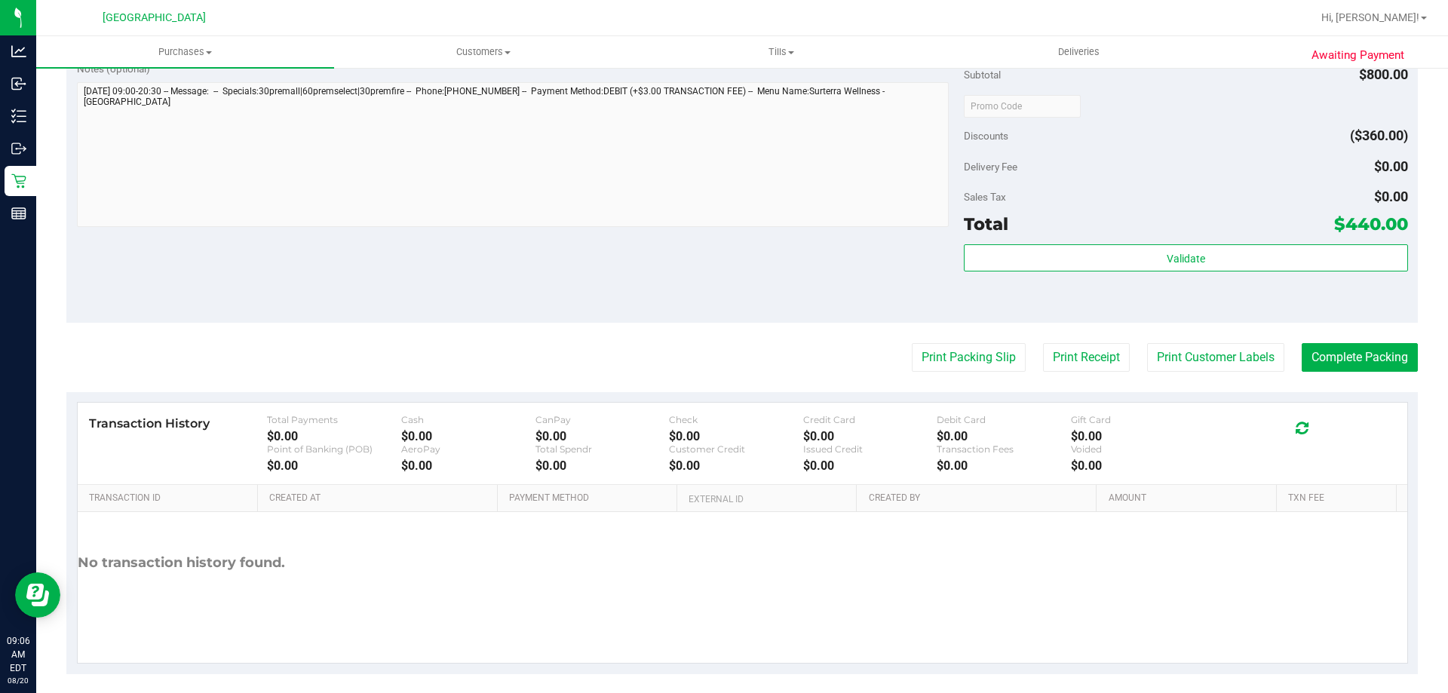
scroll to position [861, 0]
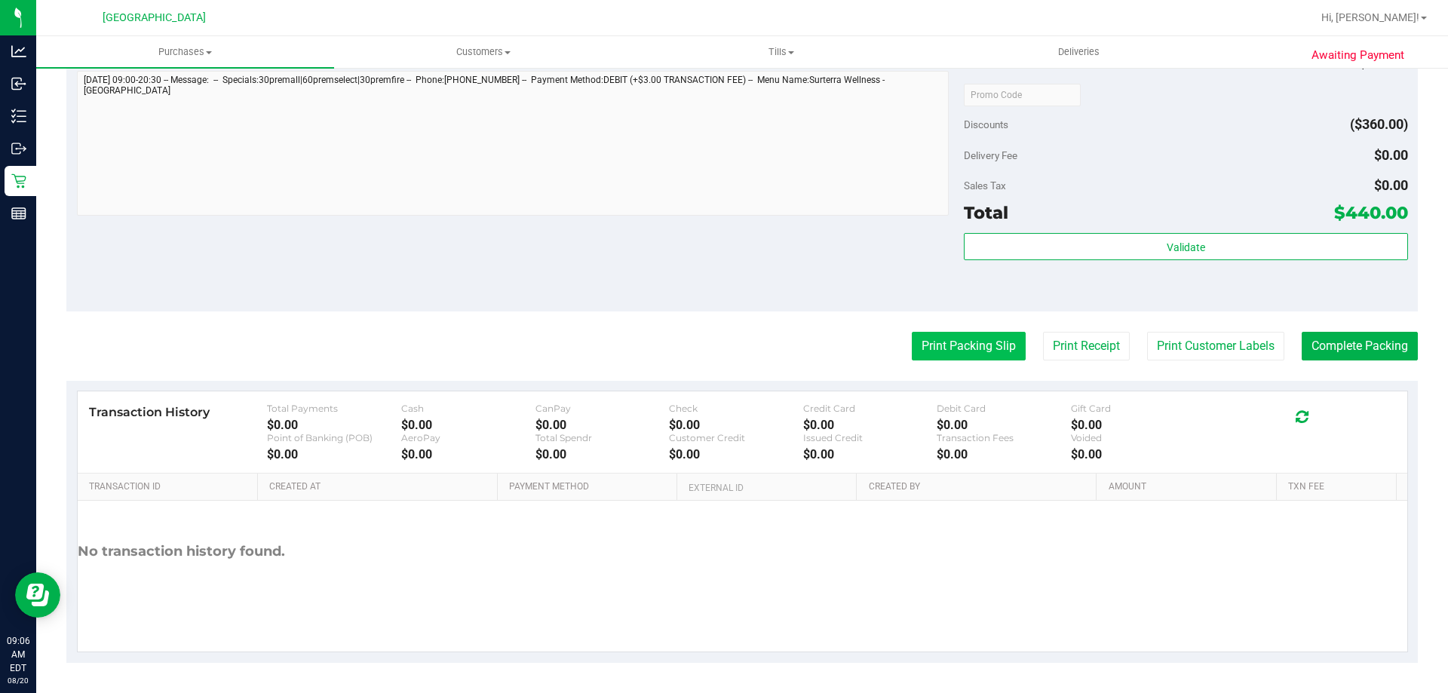
click at [971, 348] on button "Print Packing Slip" at bounding box center [969, 346] width 114 height 29
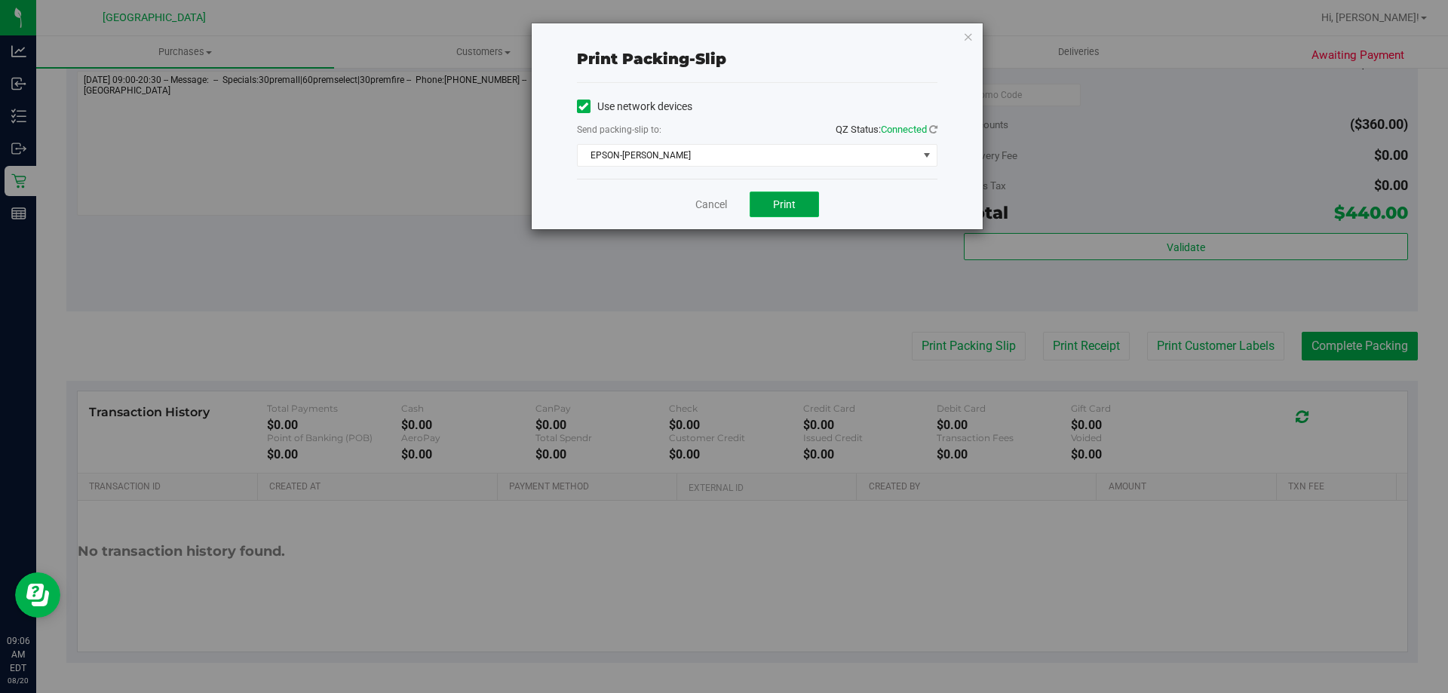
click at [769, 213] on button "Print" at bounding box center [784, 205] width 69 height 26
click at [699, 209] on link "Cancel" at bounding box center [711, 205] width 32 height 16
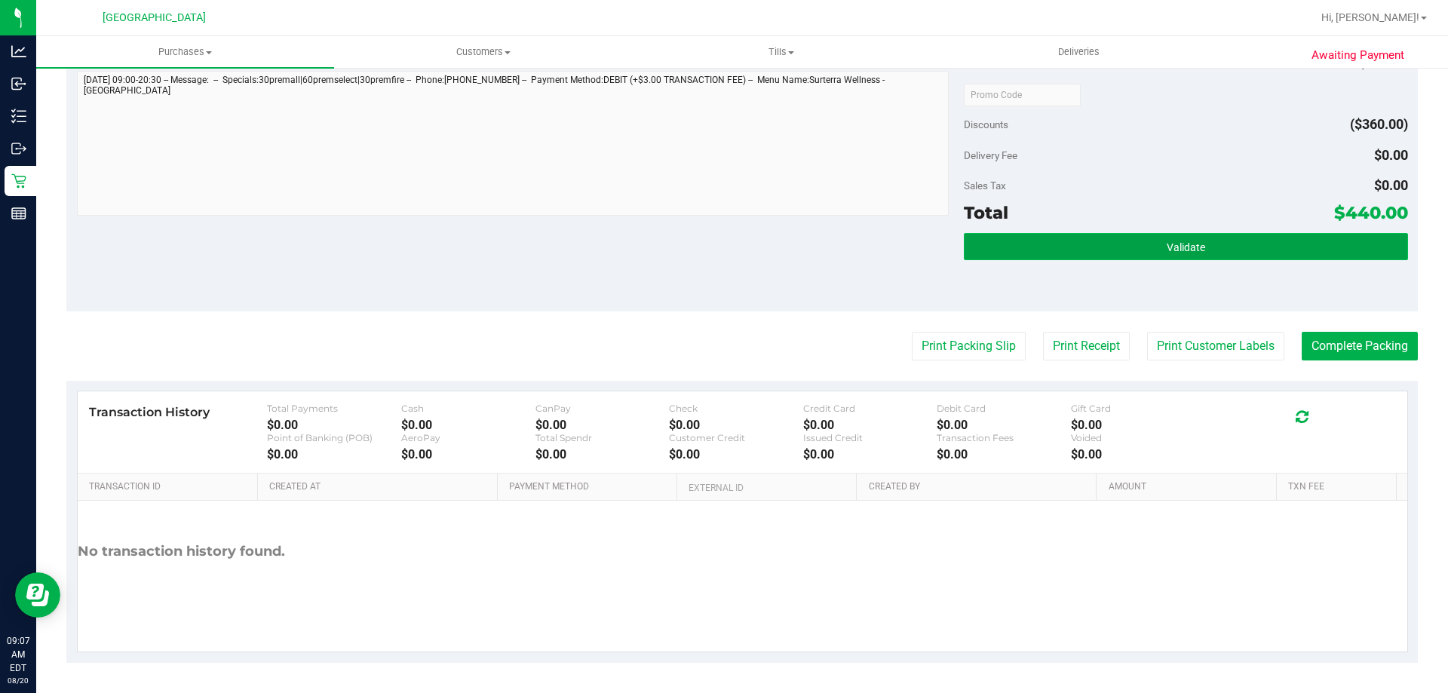
click at [1123, 257] on button "Validate" at bounding box center [1185, 246] width 443 height 27
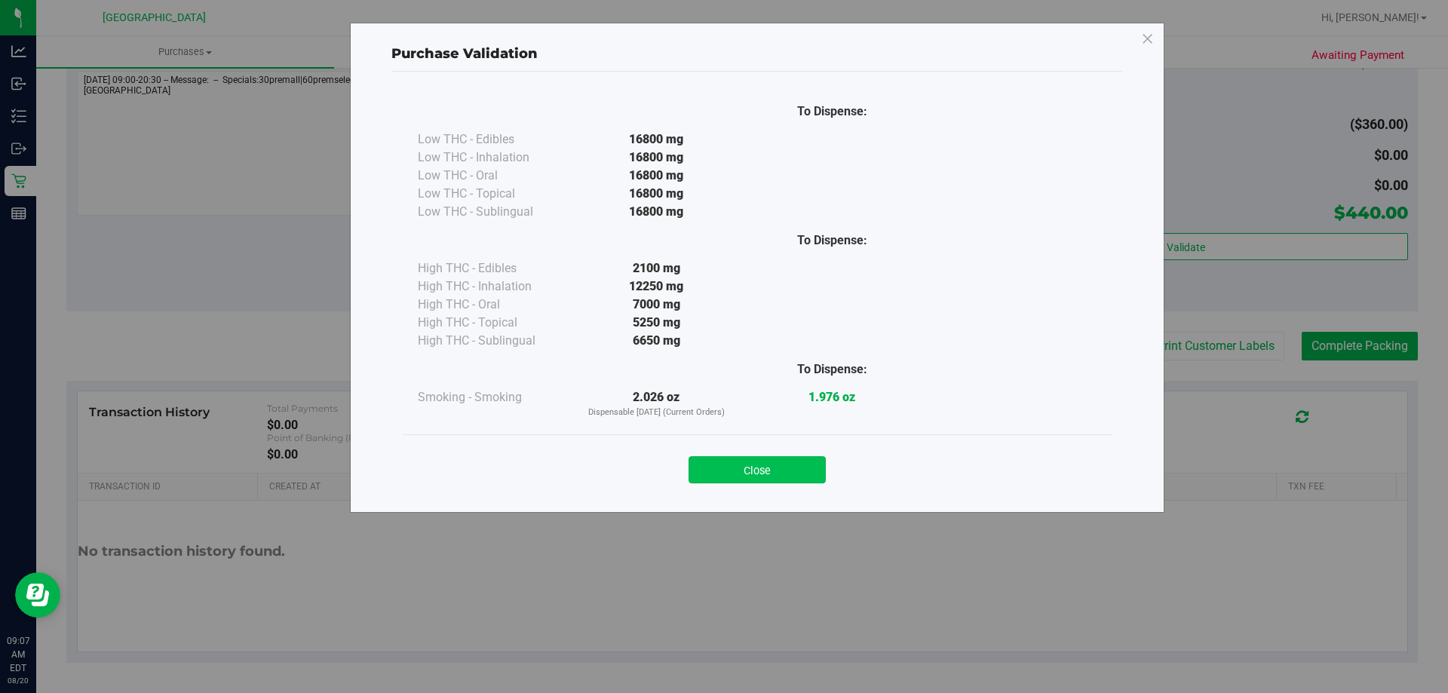
click at [776, 468] on button "Close" at bounding box center [756, 469] width 137 height 27
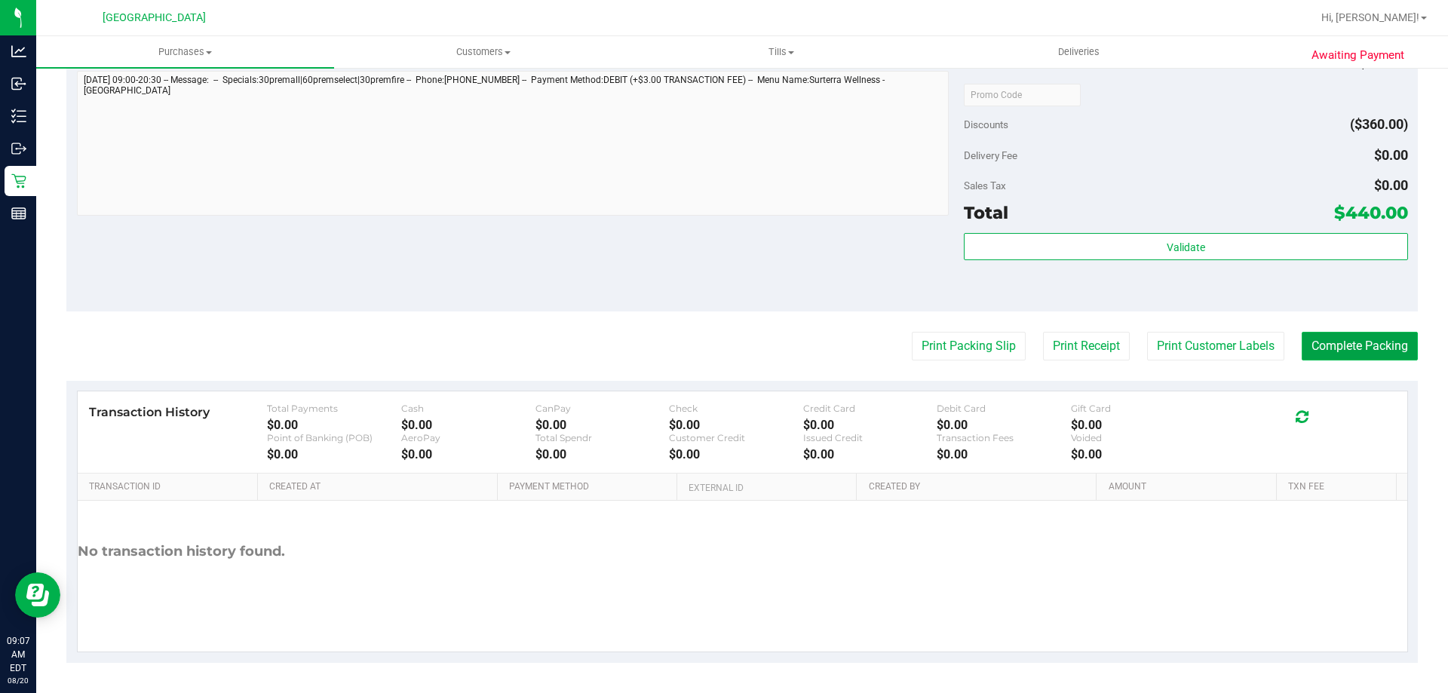
click at [1362, 340] on button "Complete Packing" at bounding box center [1360, 346] width 116 height 29
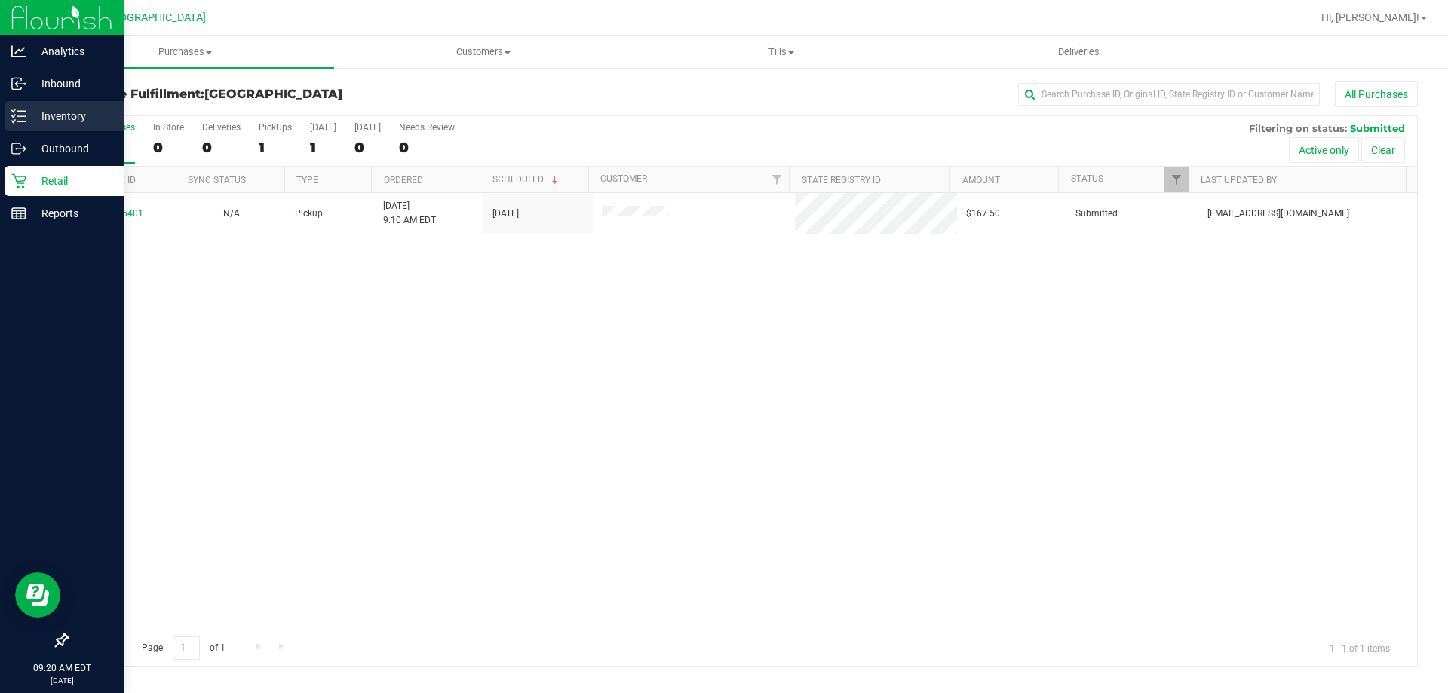
click at [30, 108] on p "Inventory" at bounding box center [71, 116] width 90 height 18
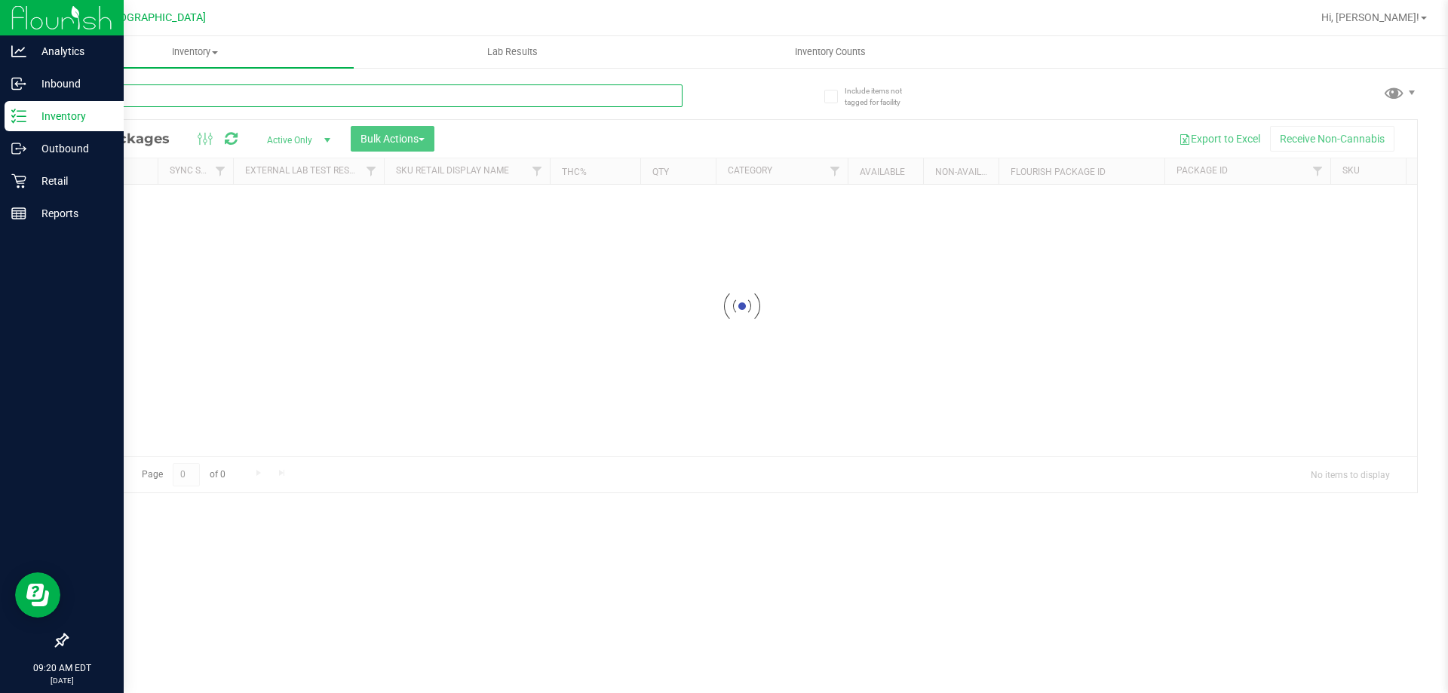
click at [283, 93] on input "text" at bounding box center [374, 95] width 616 height 23
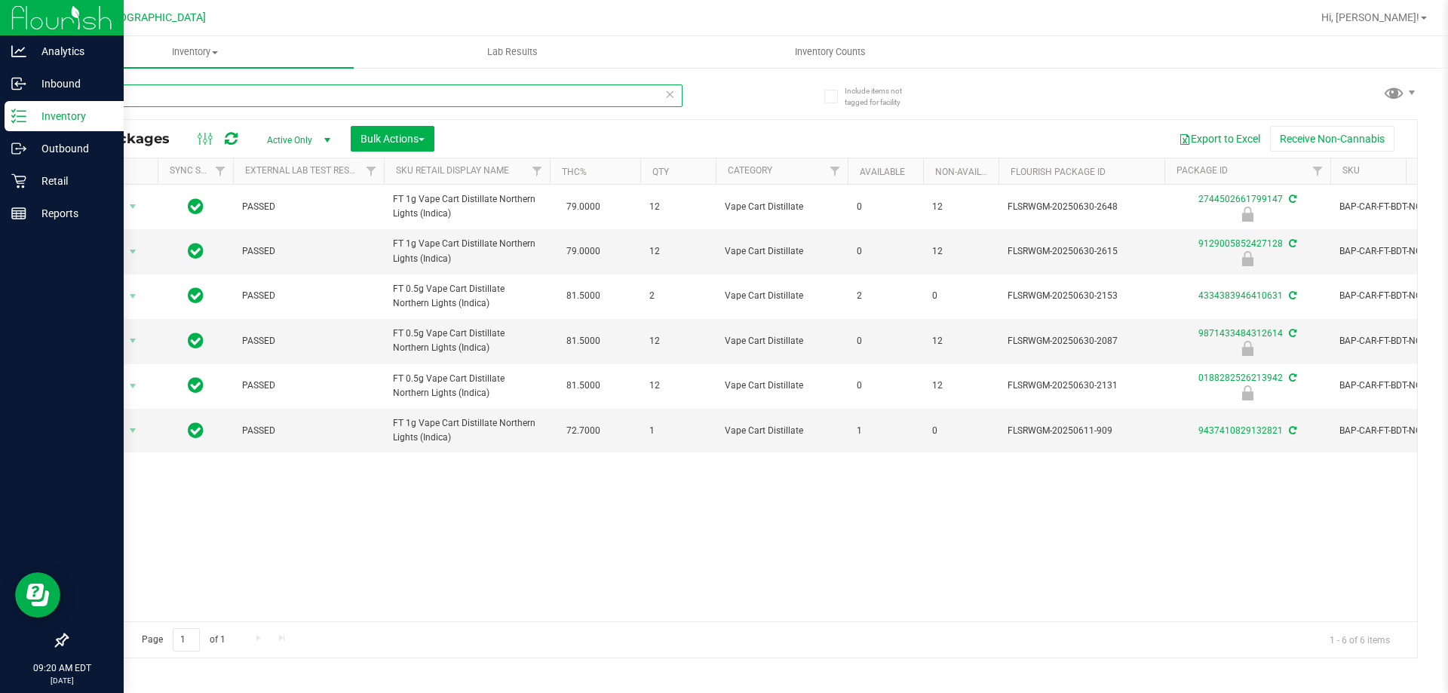
click at [19, 103] on div "Analytics Inbound Inventory Outbound Retail Reports 09:20 AM EDT 08/20/2025 08/…" at bounding box center [724, 346] width 1448 height 693
type input "nyc"
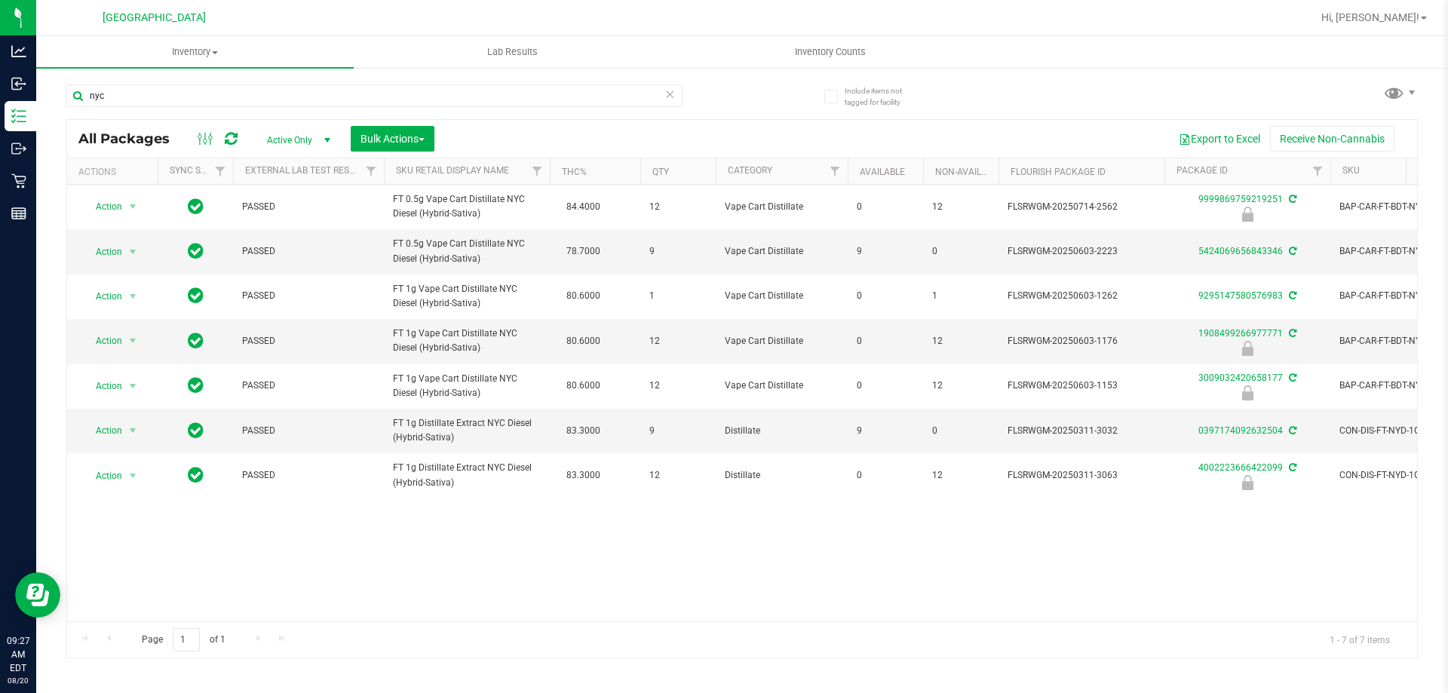
click at [39, 182] on div "Include items not tagged for facility nyc All Packages Active Only Active Only …" at bounding box center [742, 296] width 1412 height 460
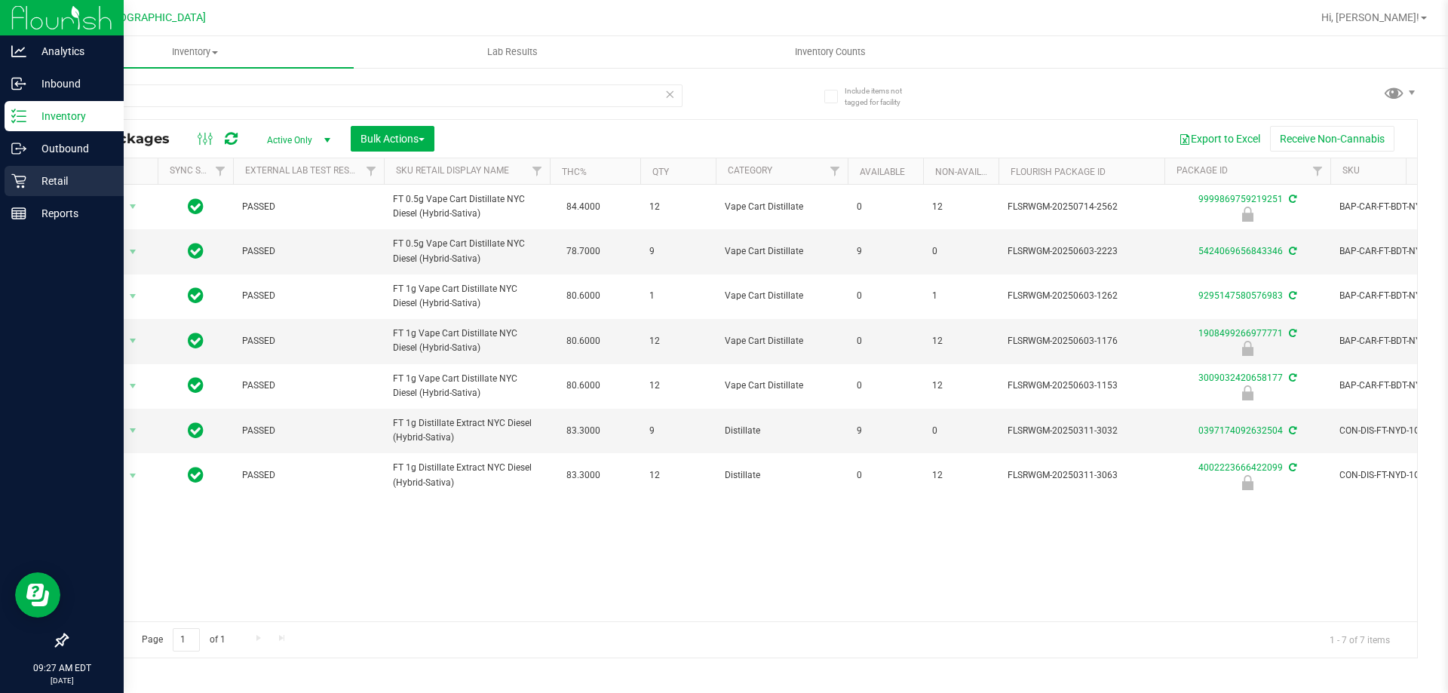
click at [33, 185] on p "Retail" at bounding box center [71, 181] width 90 height 18
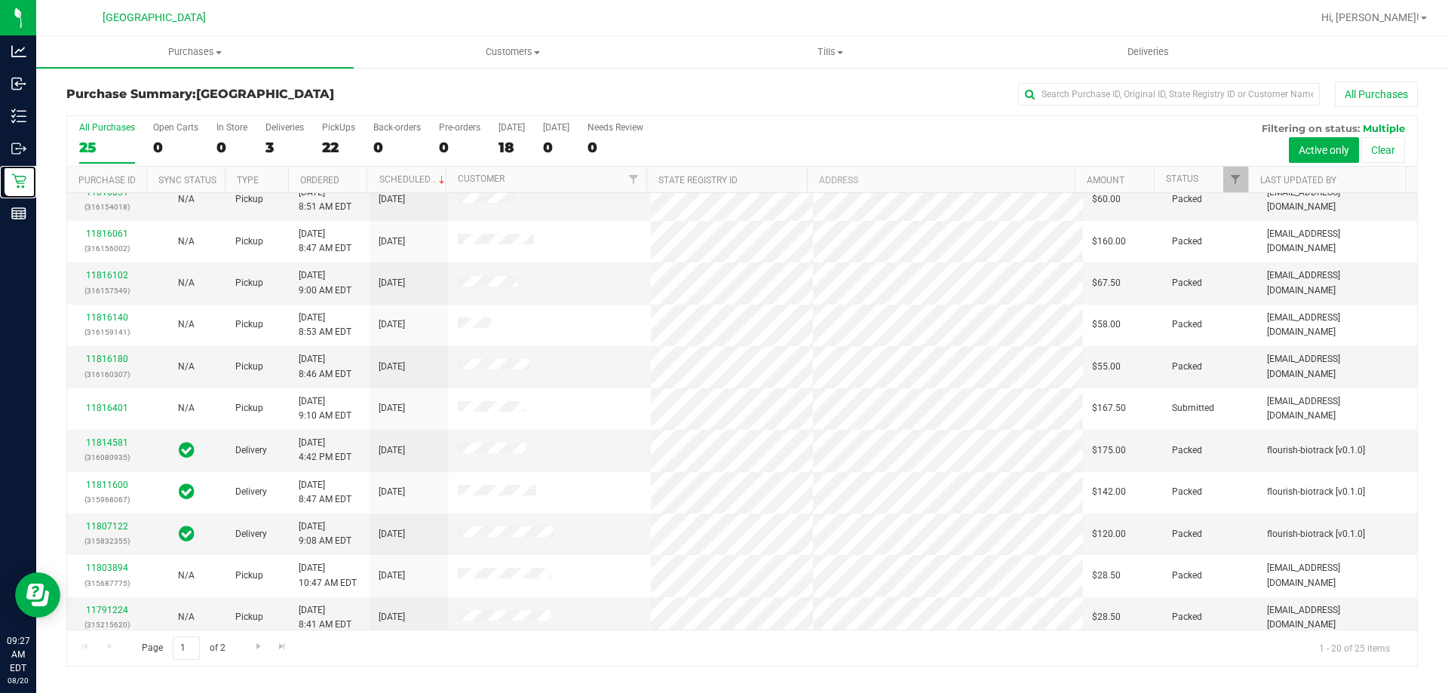
scroll to position [398, 0]
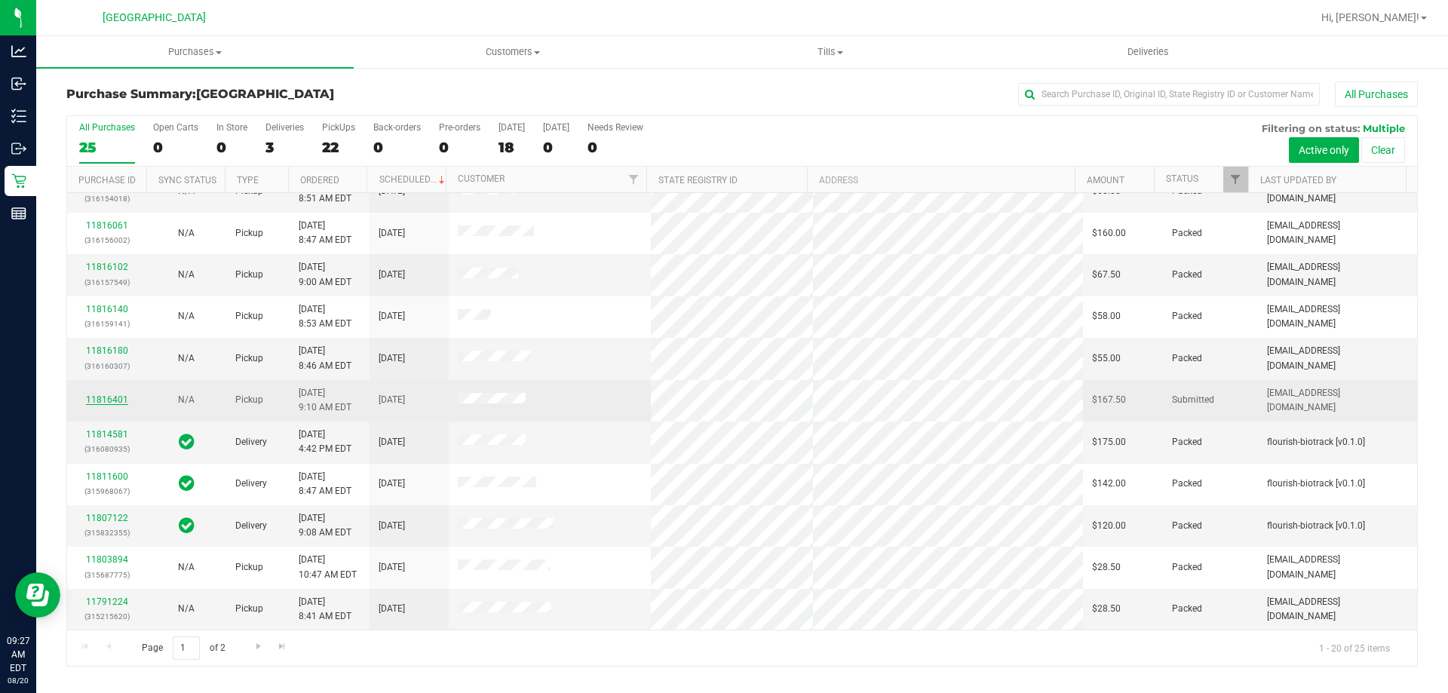
click at [117, 397] on link "11816401" at bounding box center [107, 399] width 42 height 11
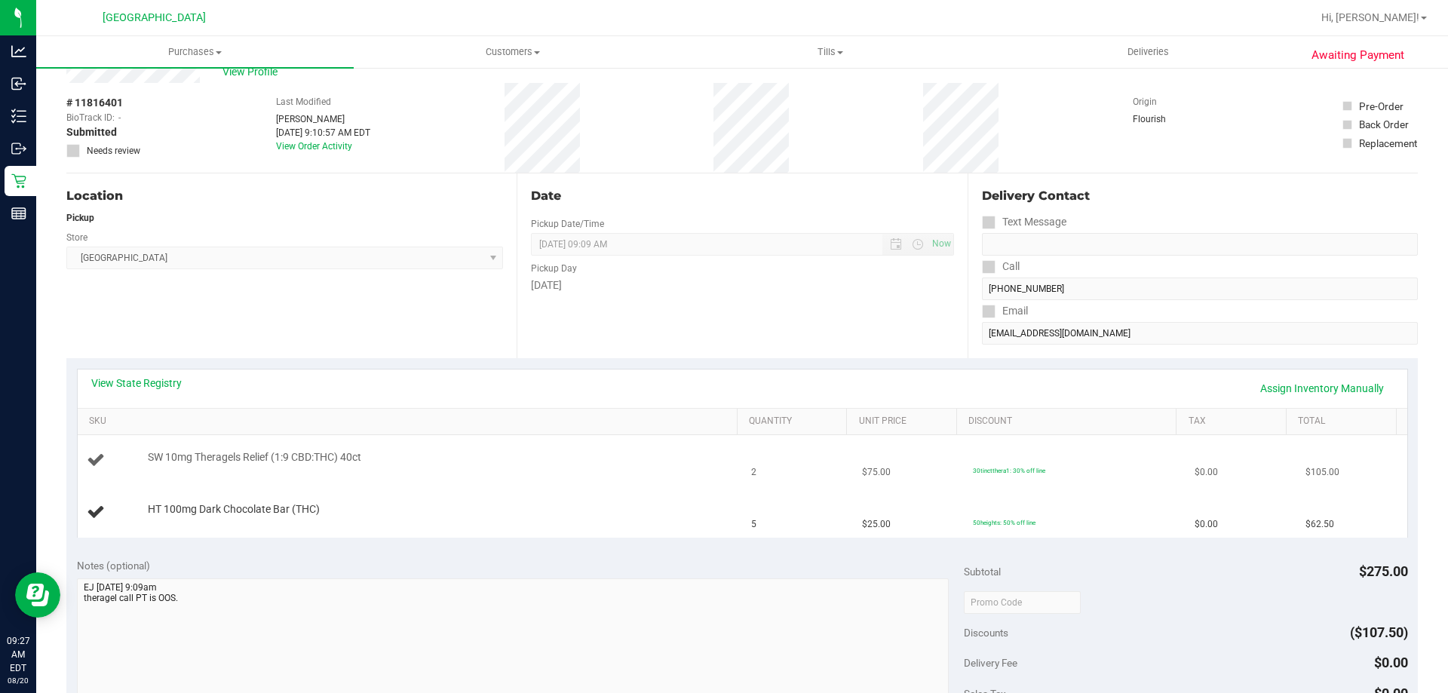
scroll to position [75, 0]
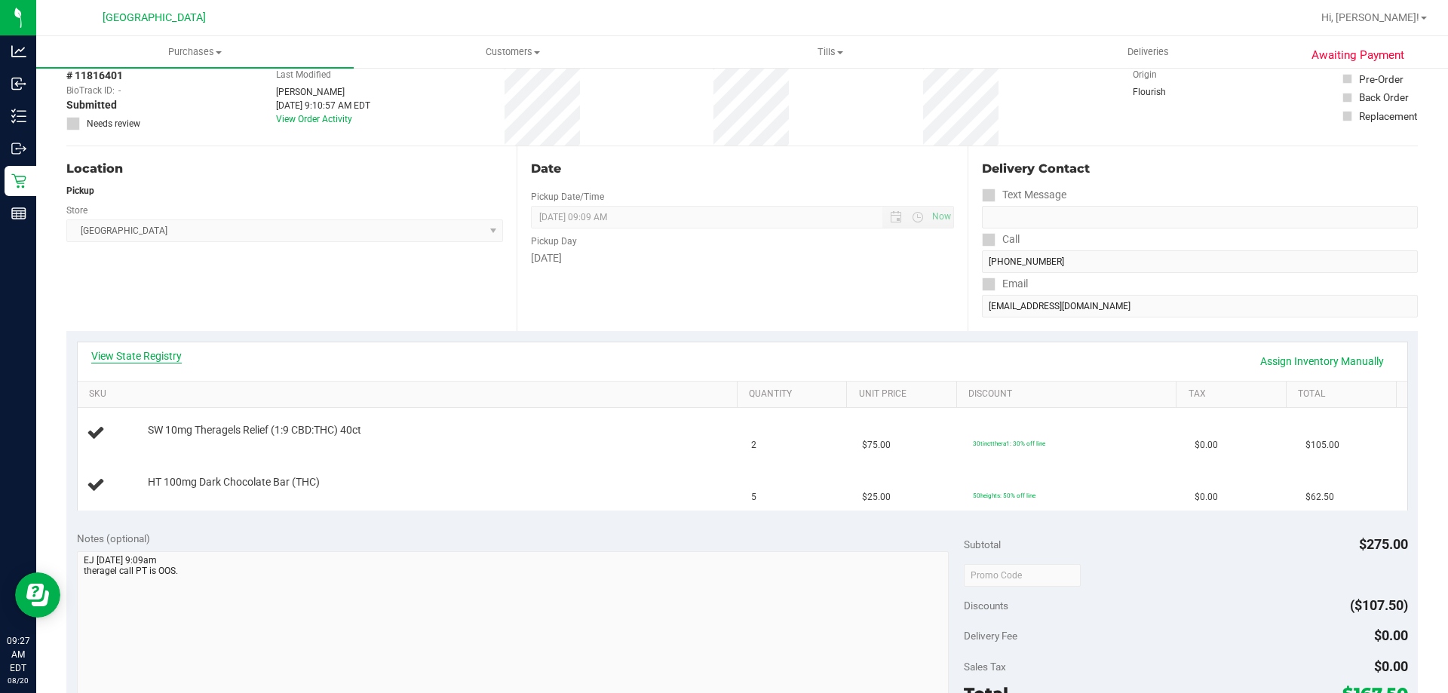
click at [154, 363] on link "View State Registry" at bounding box center [136, 355] width 90 height 15
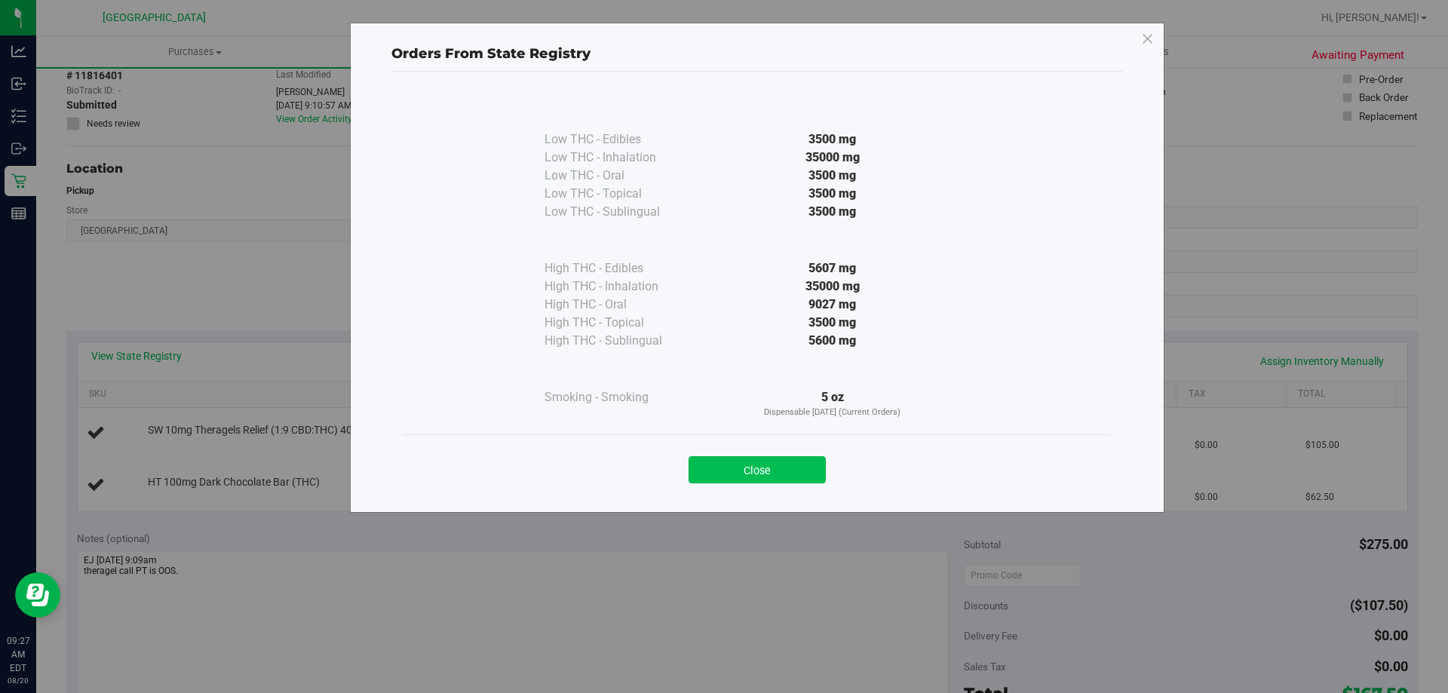
click at [735, 465] on button "Close" at bounding box center [756, 469] width 137 height 27
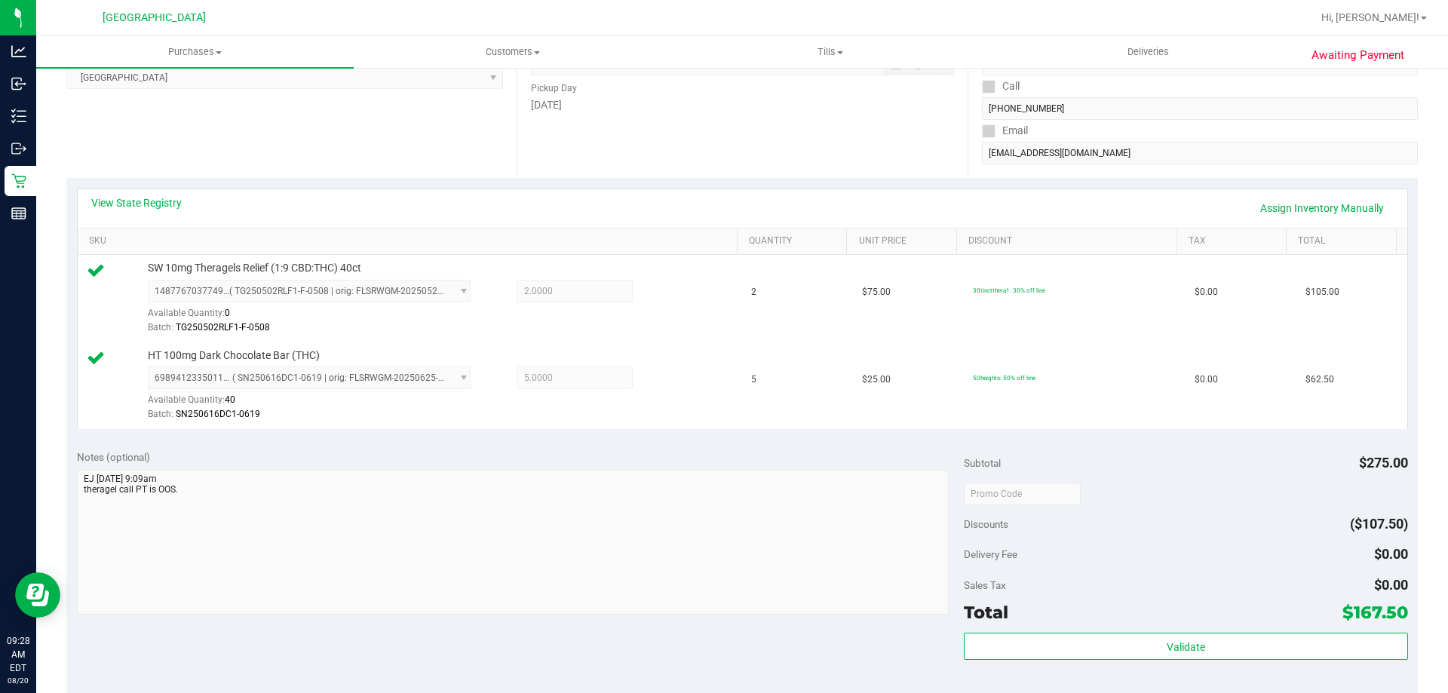
scroll to position [261, 0]
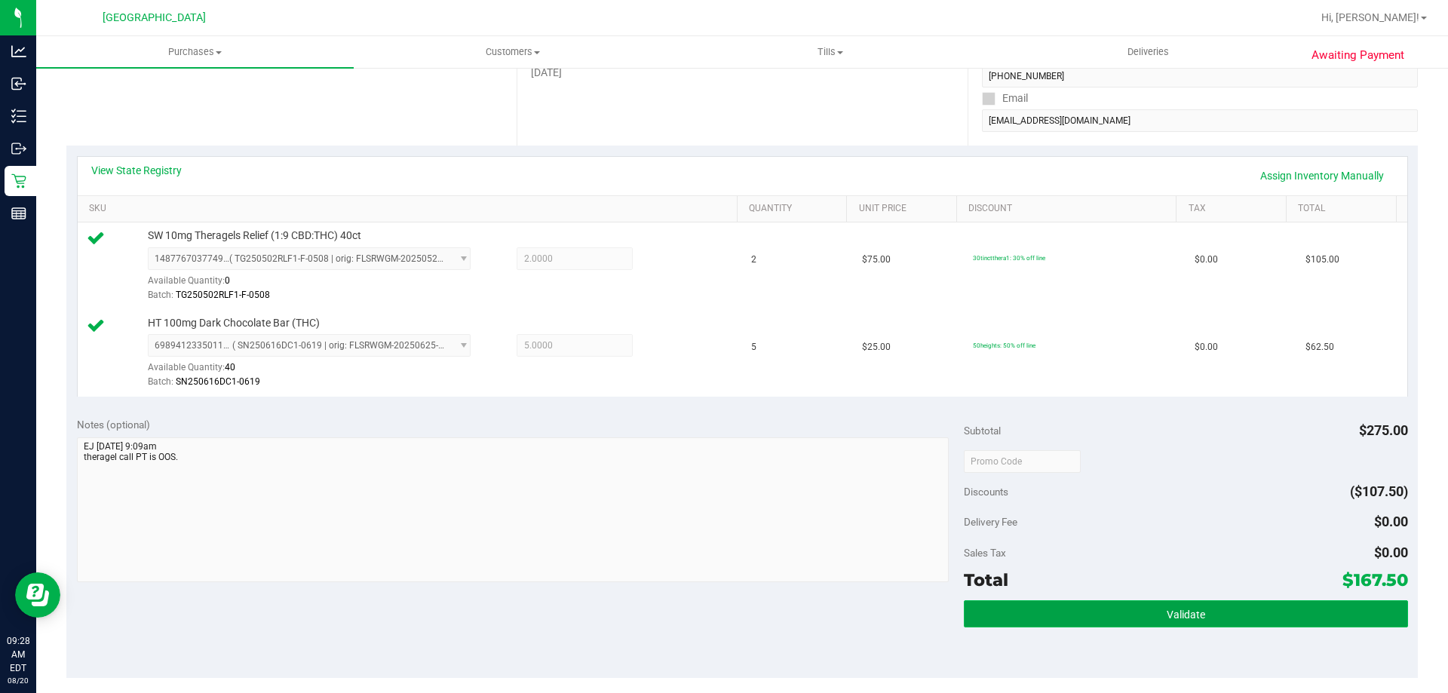
click at [1183, 620] on span "Validate" at bounding box center [1186, 615] width 38 height 12
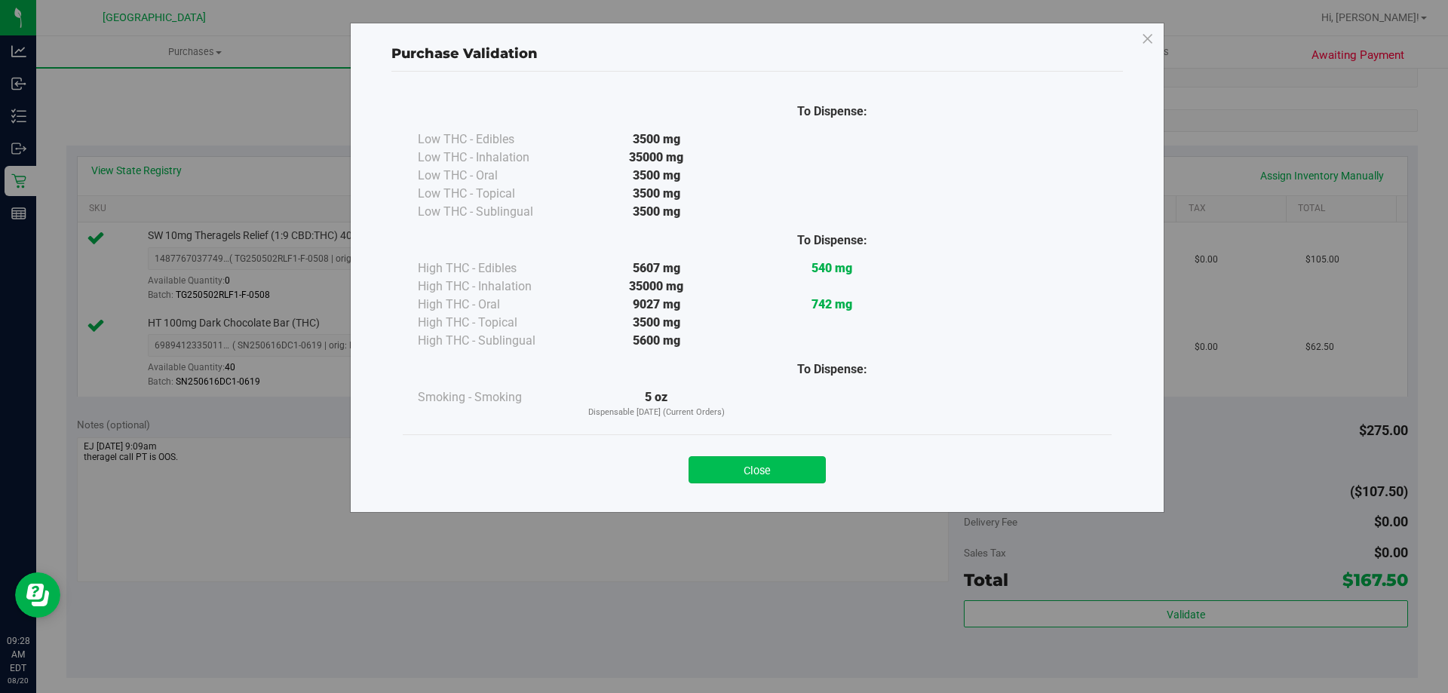
click at [723, 467] on button "Close" at bounding box center [756, 469] width 137 height 27
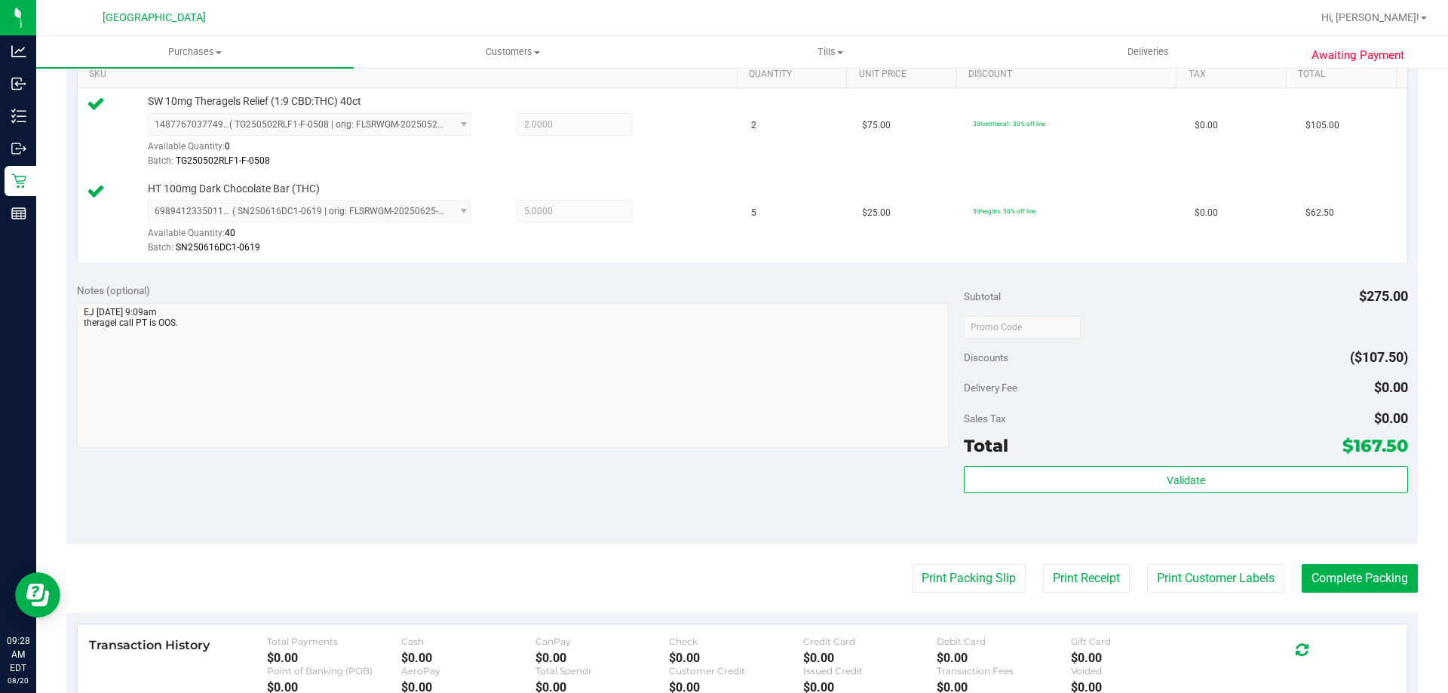
scroll to position [428, 0]
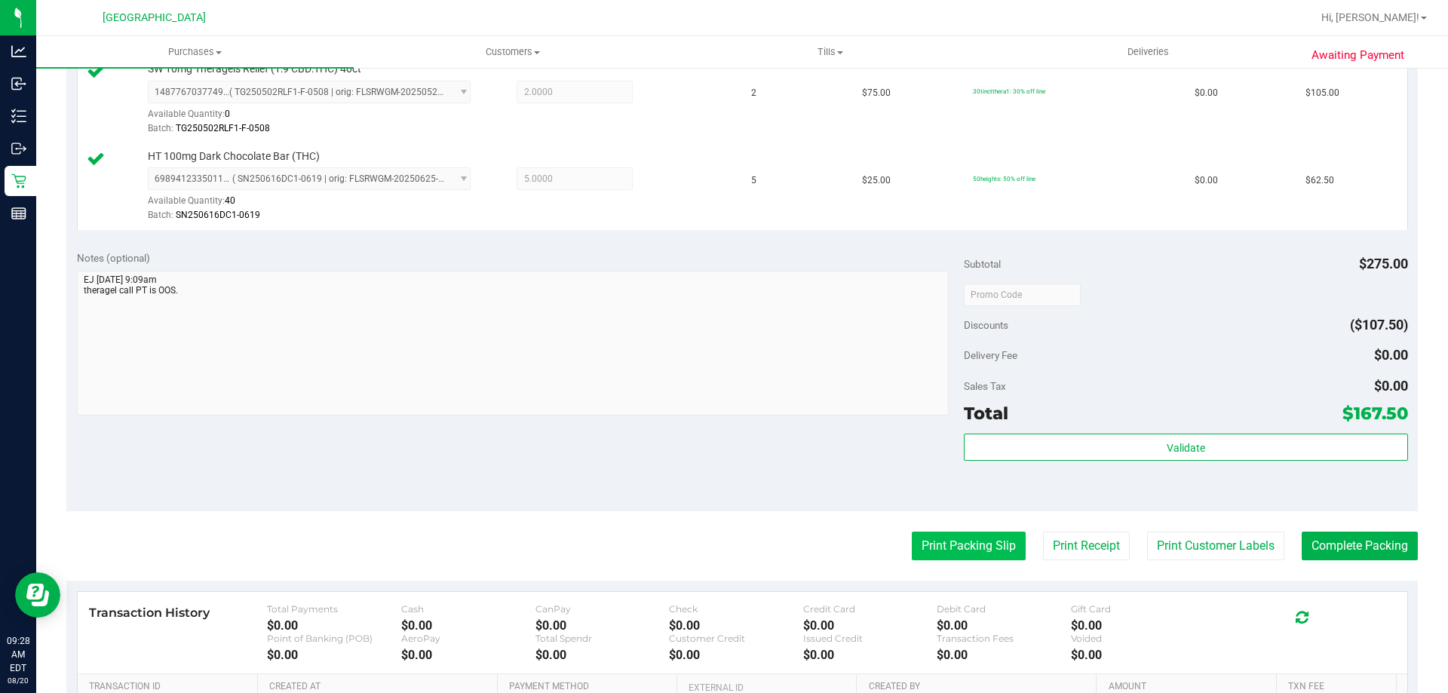
click at [967, 546] on button "Print Packing Slip" at bounding box center [969, 546] width 114 height 29
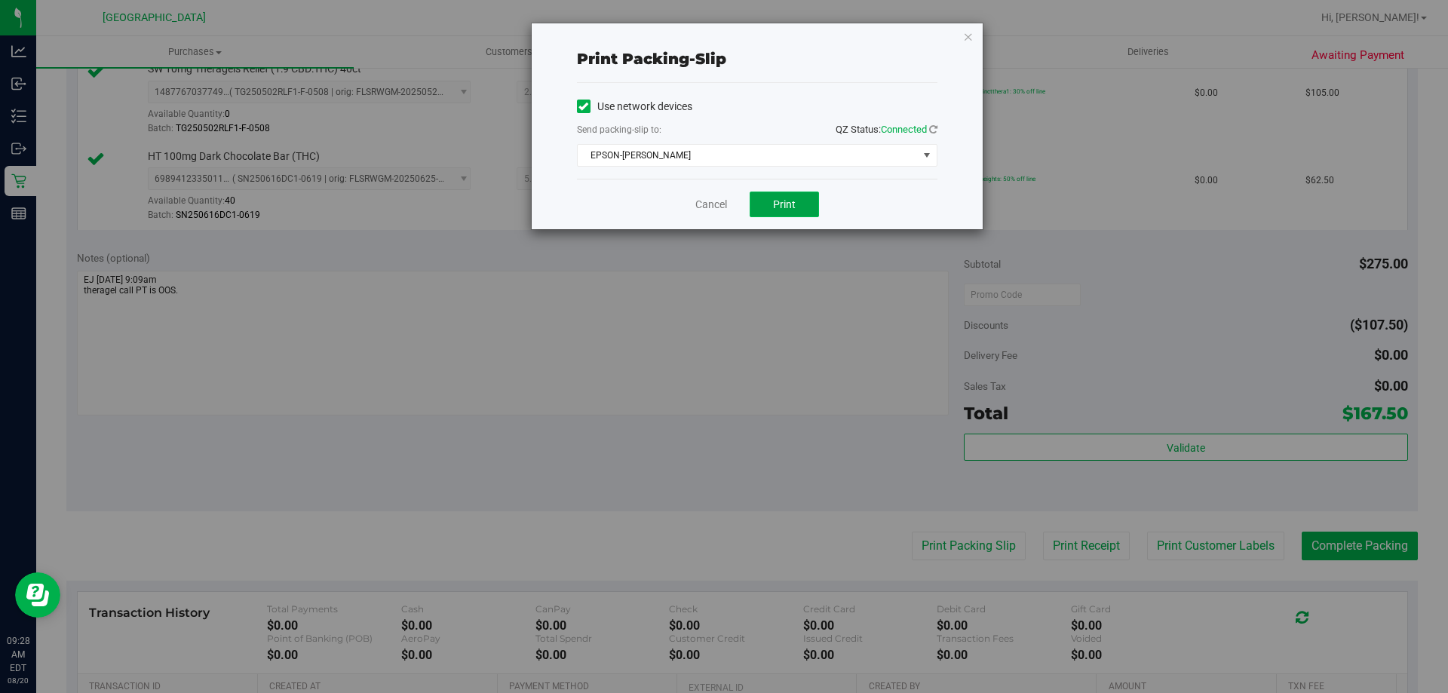
click at [780, 201] on span "Print" at bounding box center [784, 204] width 23 height 12
click at [701, 201] on link "Cancel" at bounding box center [711, 205] width 32 height 16
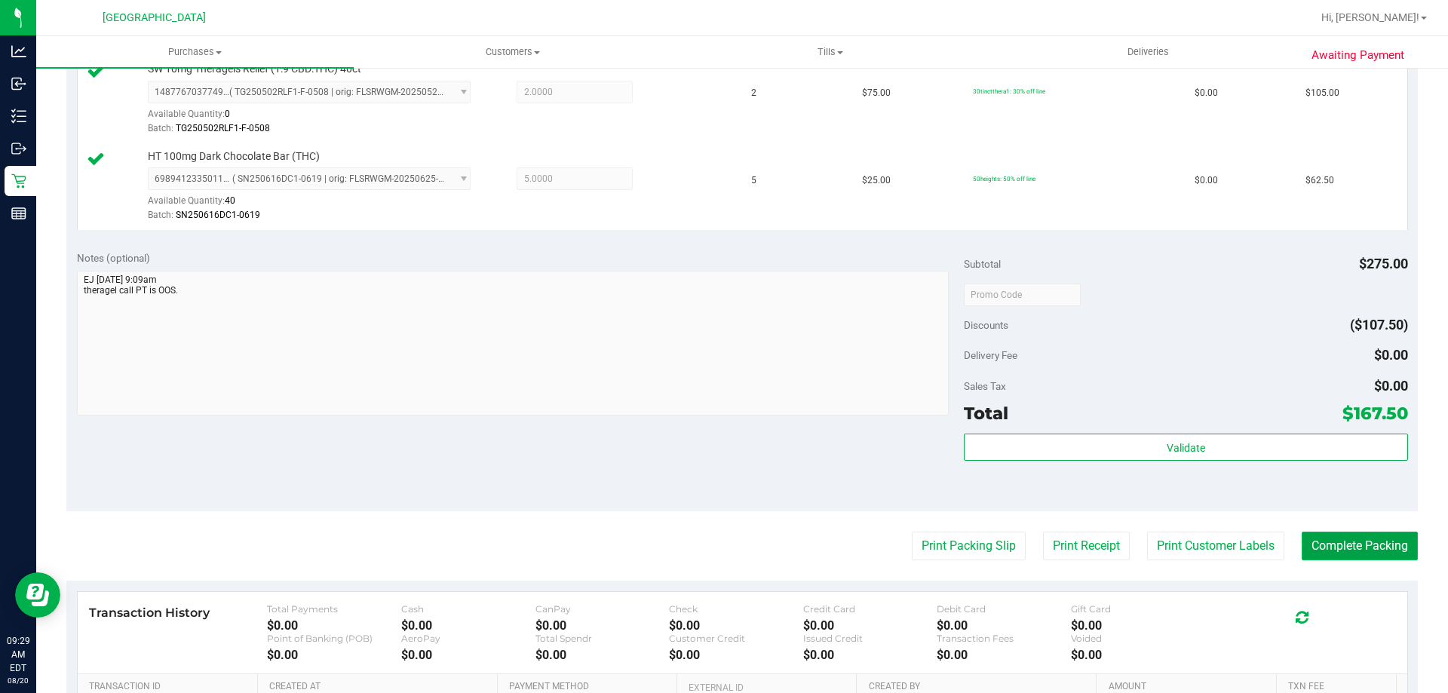
click at [1369, 551] on button "Complete Packing" at bounding box center [1360, 546] width 116 height 29
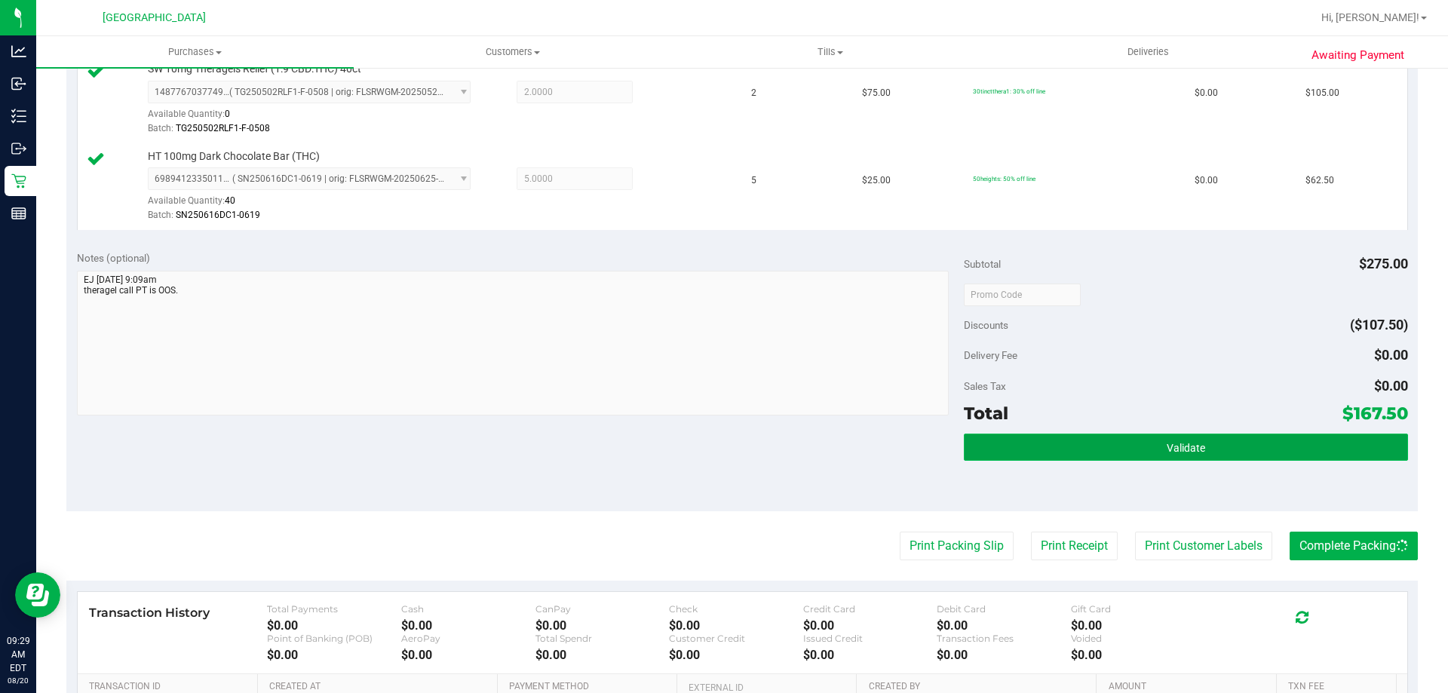
click at [1199, 445] on button "Validate" at bounding box center [1185, 447] width 443 height 27
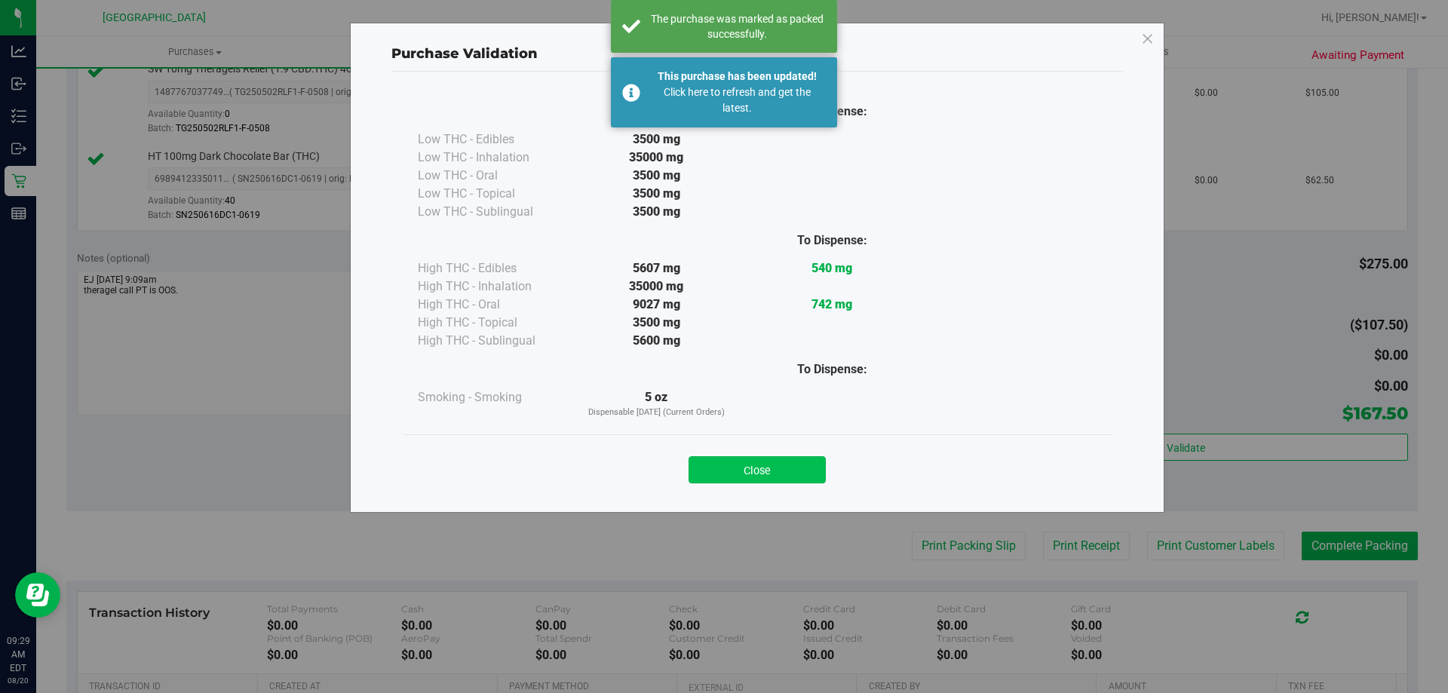
click at [797, 463] on button "Close" at bounding box center [756, 469] width 137 height 27
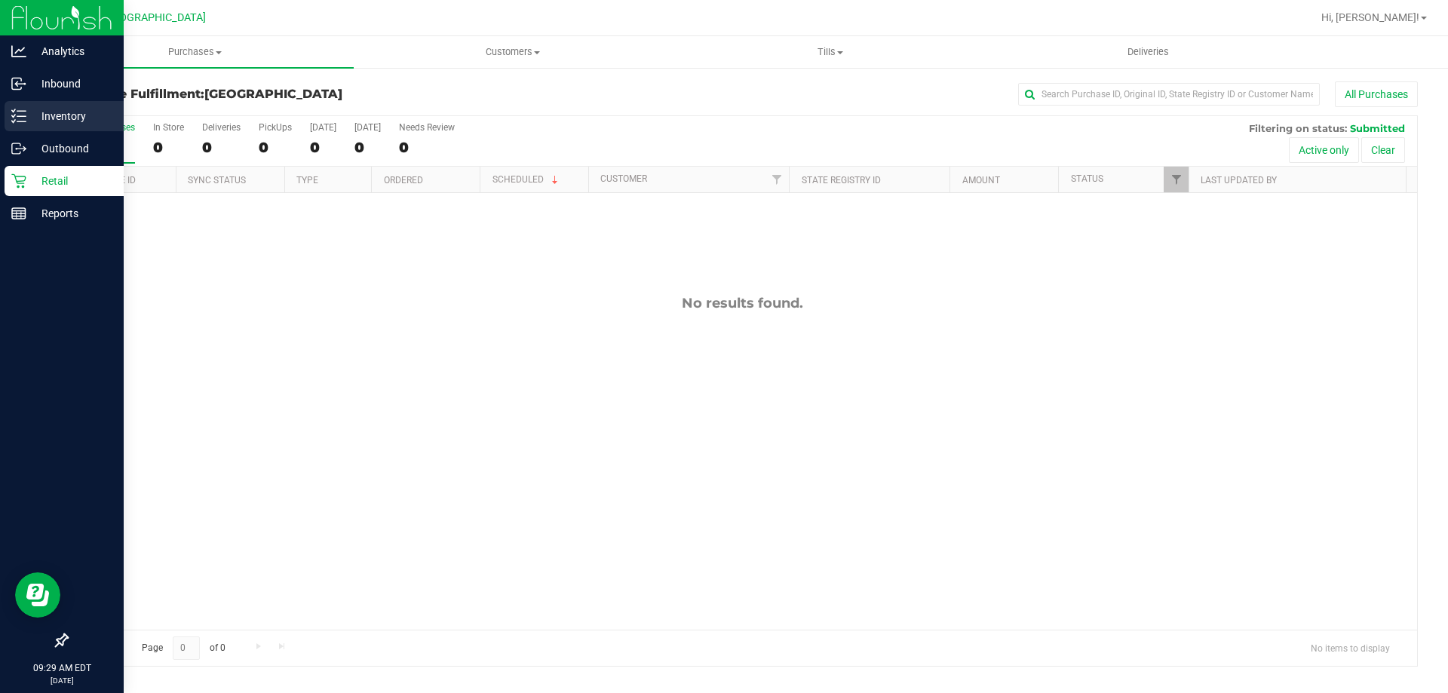
click at [21, 121] on line at bounding box center [21, 121] width 8 height 0
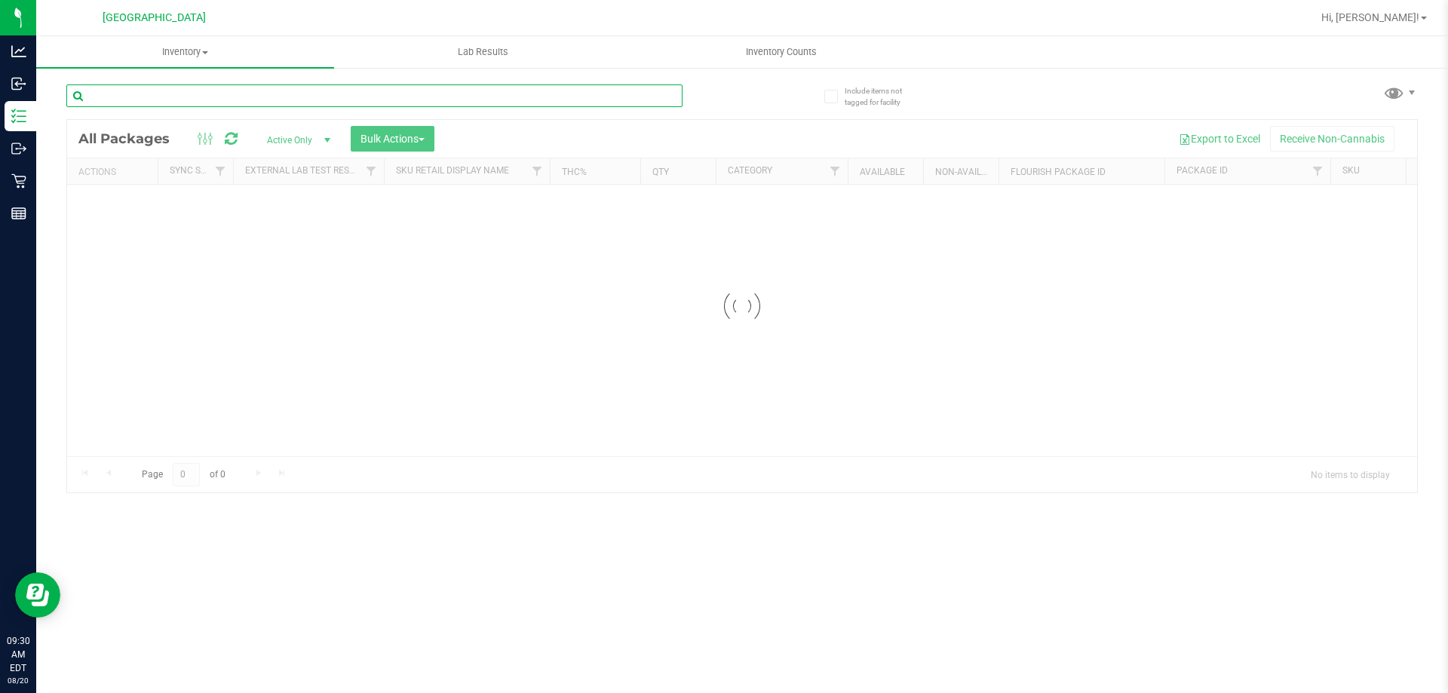
click at [224, 96] on input "text" at bounding box center [374, 95] width 616 height 23
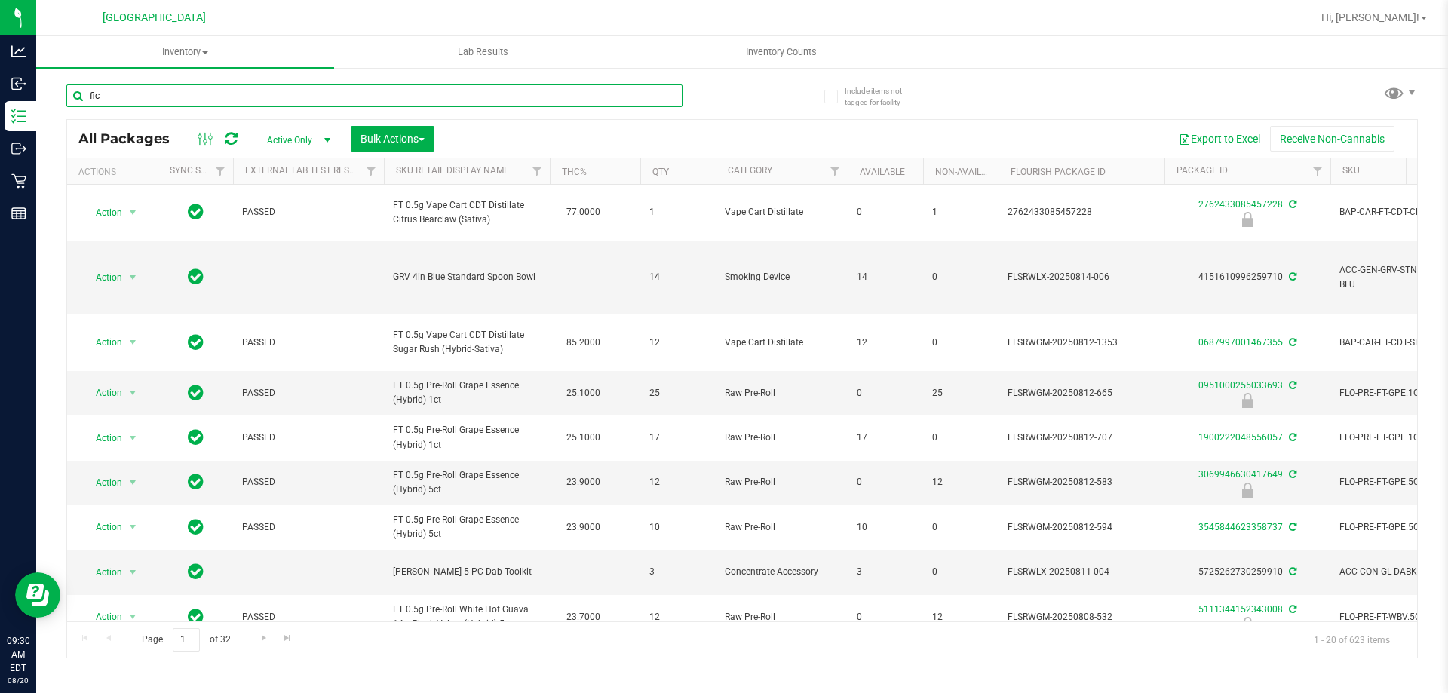
type input "fic"
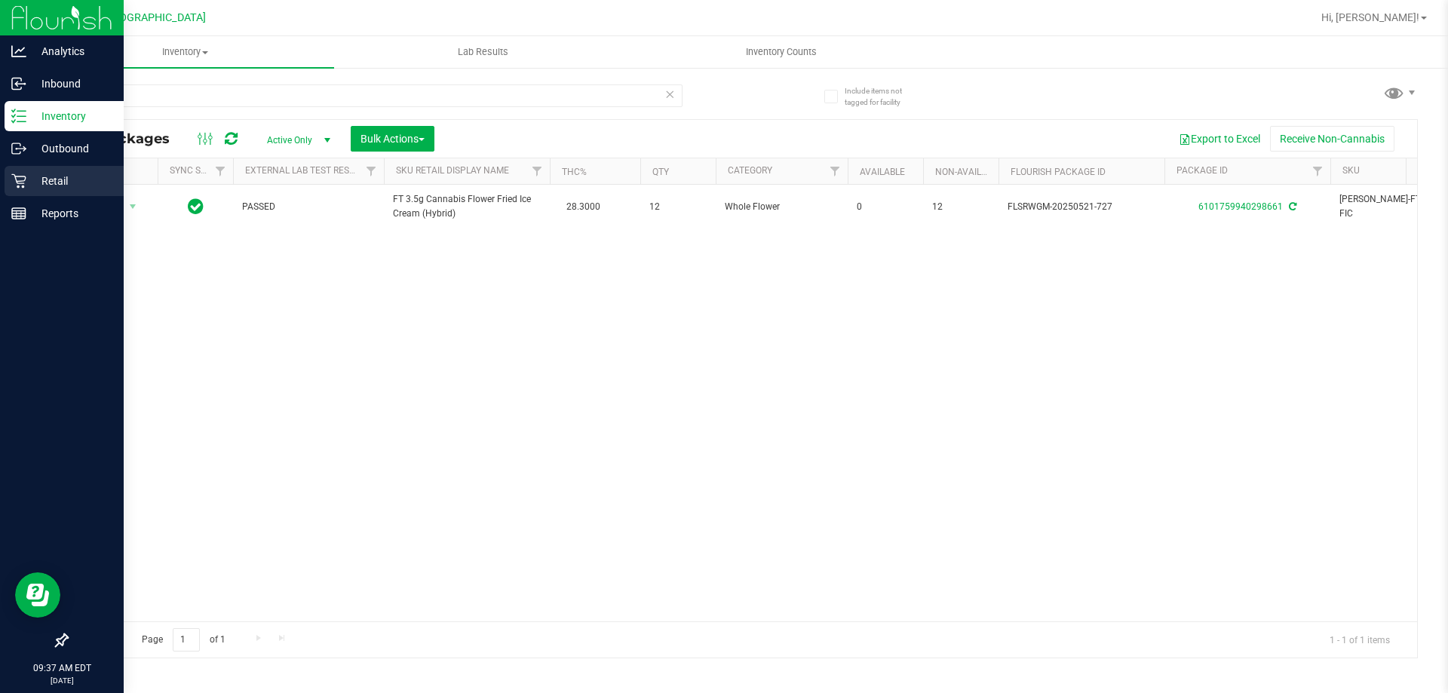
click at [11, 173] on div "Retail" at bounding box center [64, 181] width 119 height 30
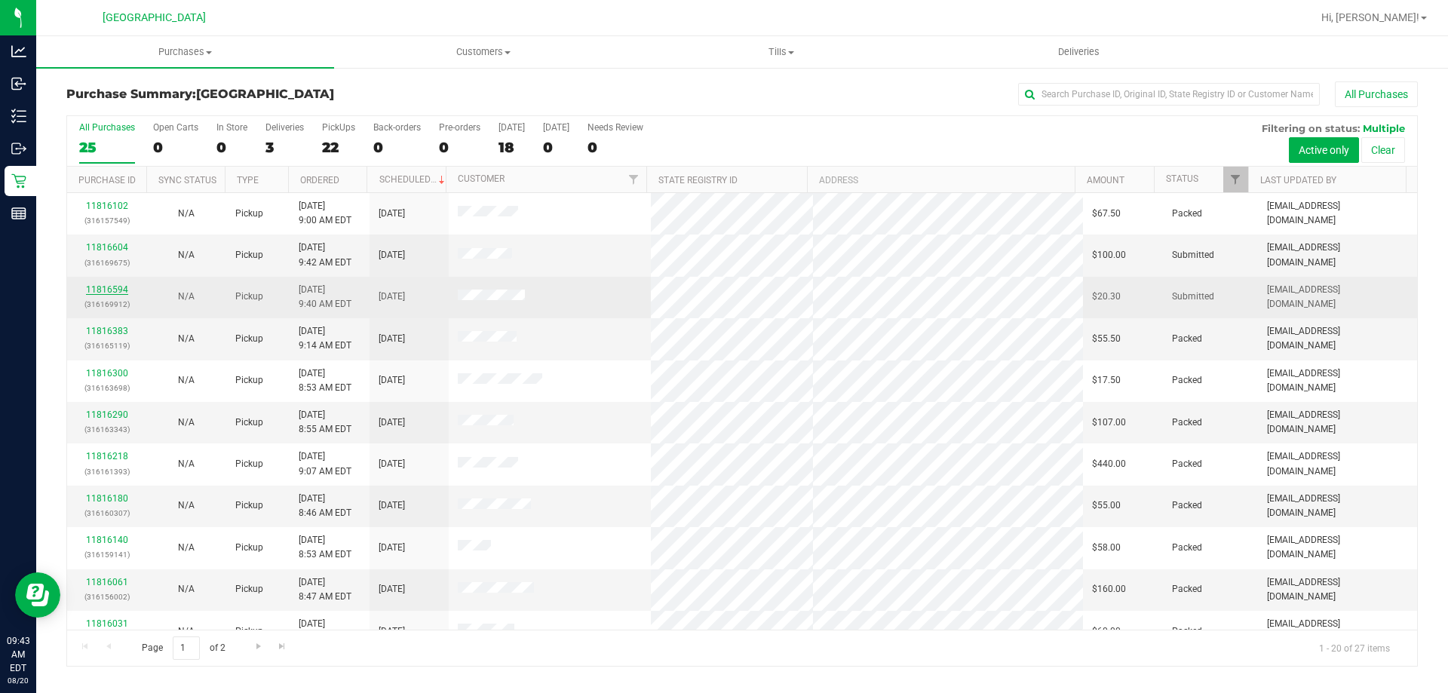
click at [112, 291] on link "11816594" at bounding box center [107, 289] width 42 height 11
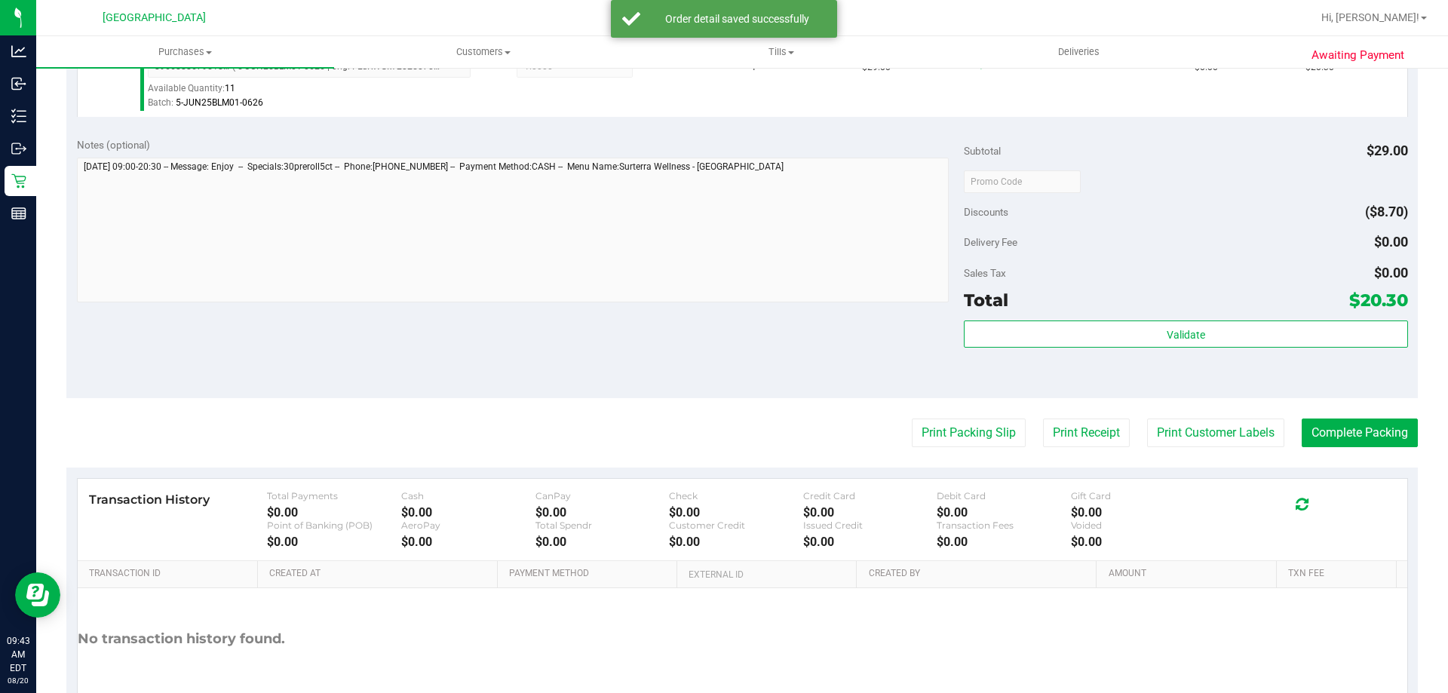
scroll to position [540, 0]
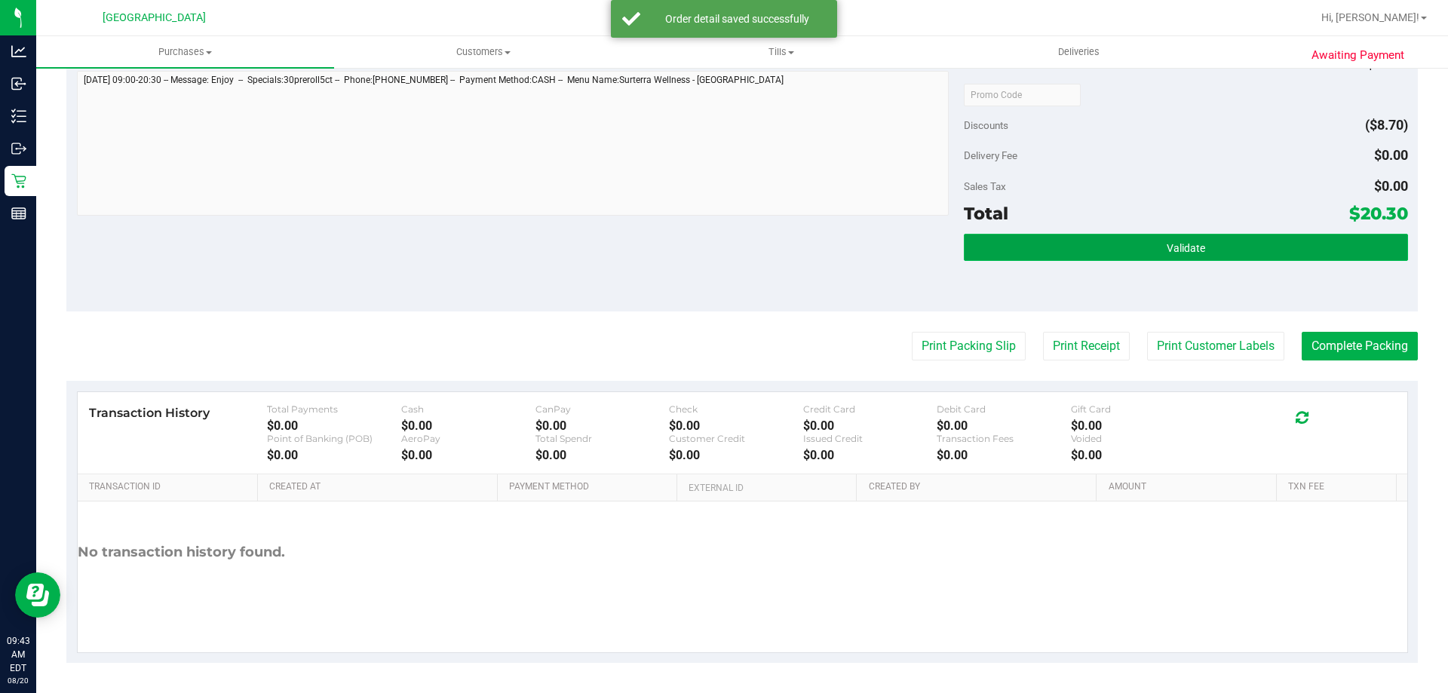
click at [1250, 259] on button "Validate" at bounding box center [1185, 247] width 443 height 27
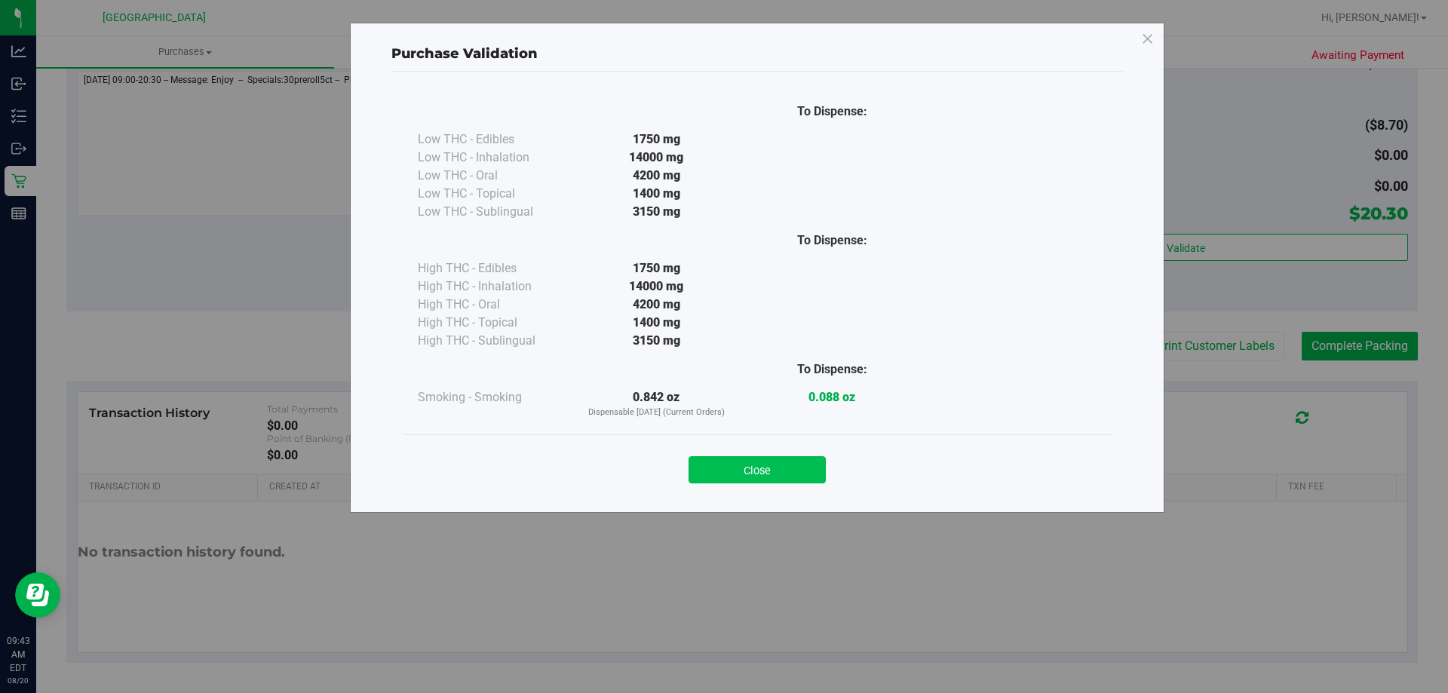
click at [781, 456] on button "Close" at bounding box center [756, 469] width 137 height 27
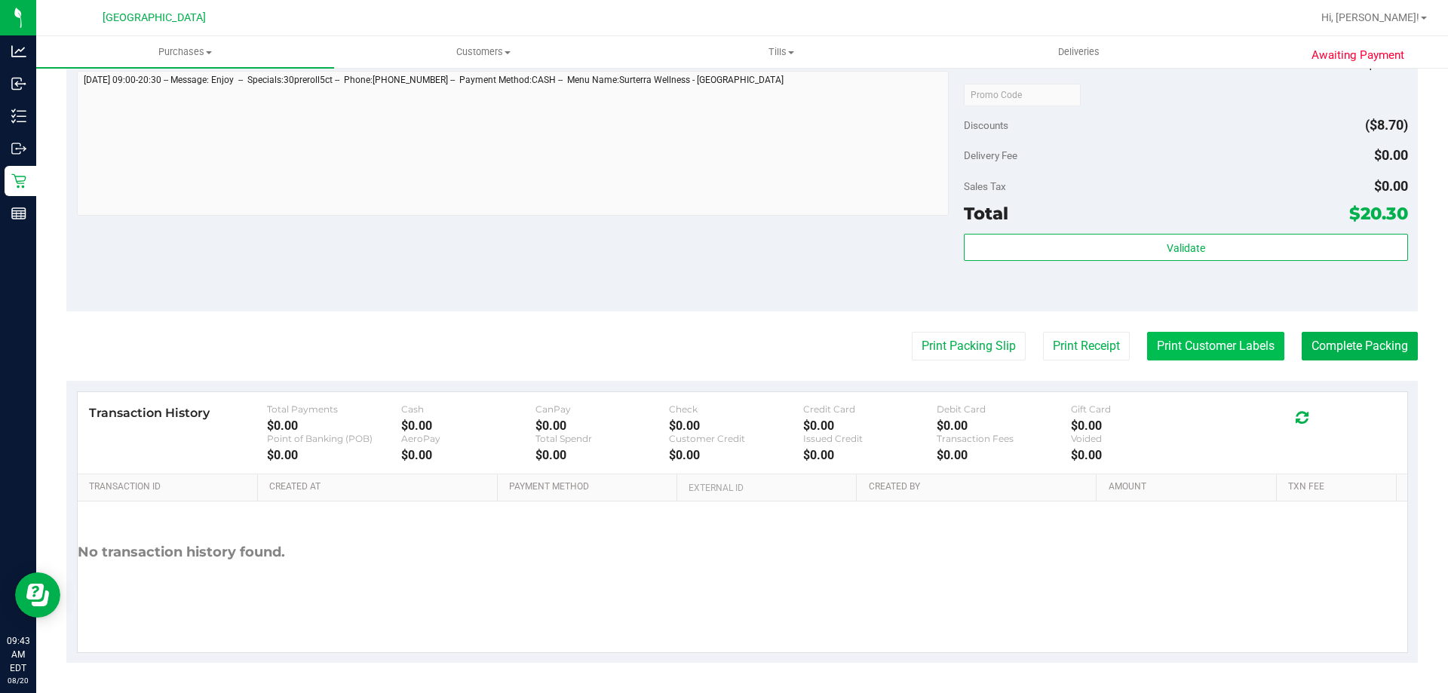
click at [1204, 347] on button "Print Customer Labels" at bounding box center [1215, 346] width 137 height 29
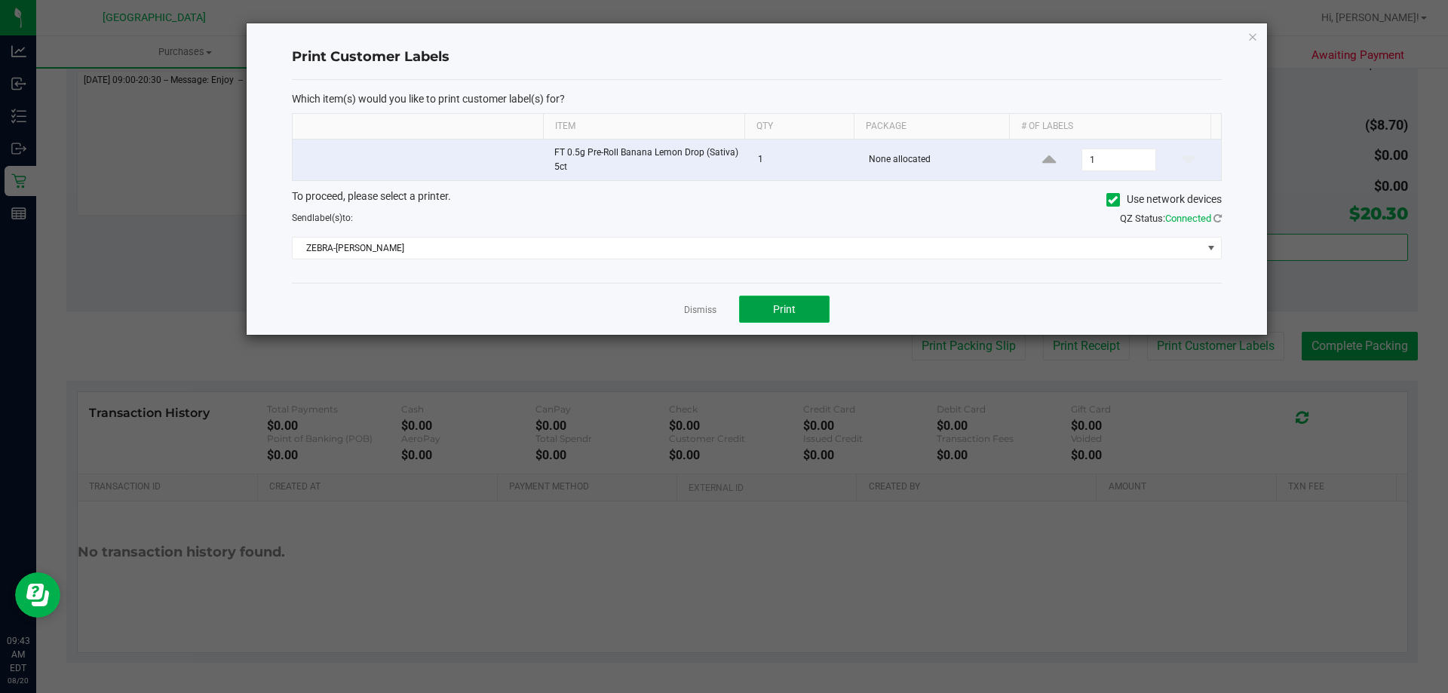
click at [764, 317] on button "Print" at bounding box center [784, 309] width 90 height 27
click at [691, 309] on link "Dismiss" at bounding box center [700, 310] width 32 height 13
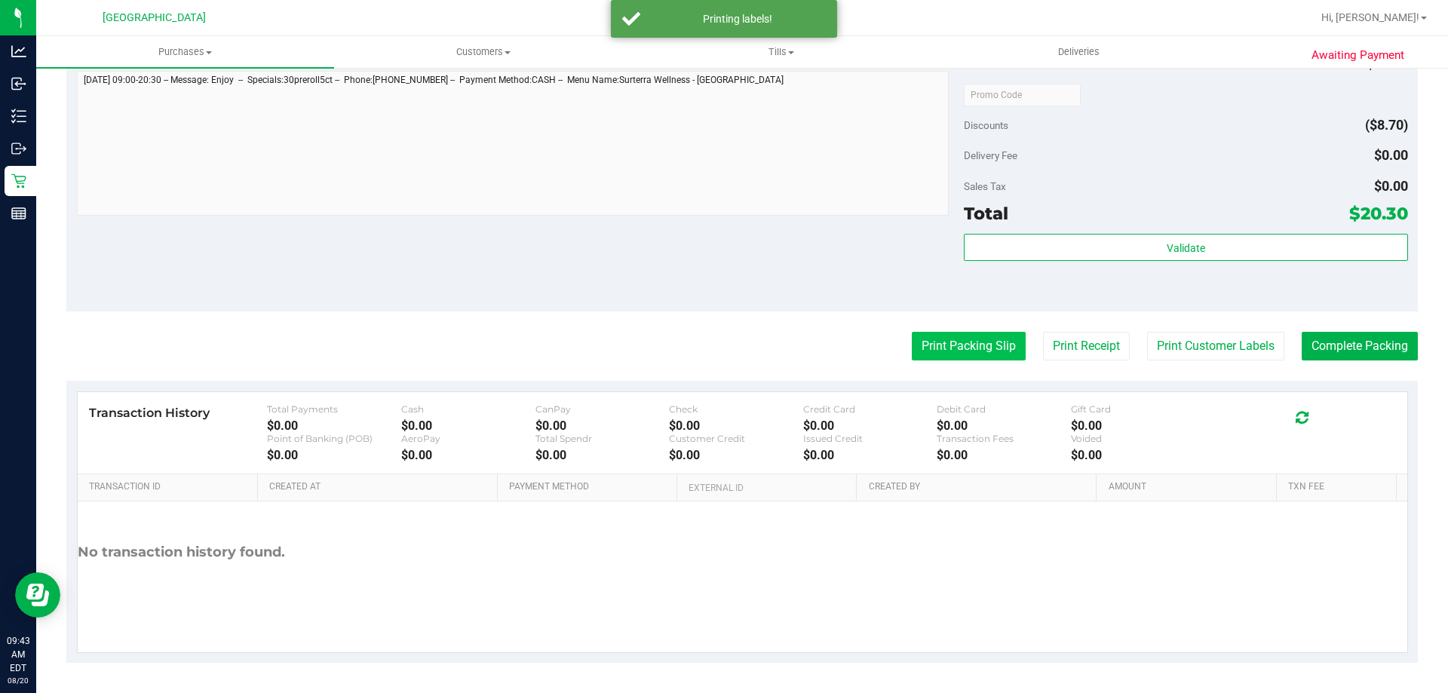
click at [955, 345] on button "Print Packing Slip" at bounding box center [969, 346] width 114 height 29
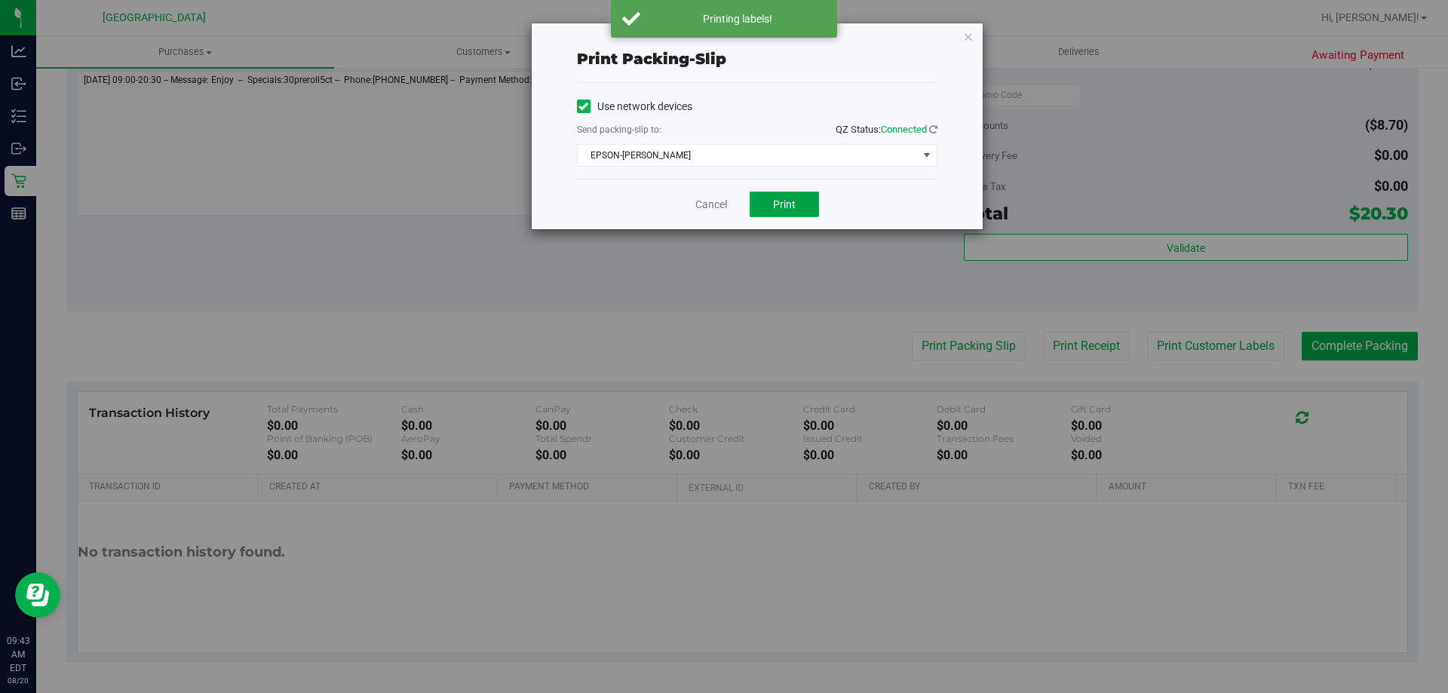
click at [783, 200] on span "Print" at bounding box center [784, 204] width 23 height 12
click at [692, 180] on div "Cancel Print" at bounding box center [757, 204] width 360 height 51
click at [1214, 242] on div "Print packing-slip Use network devices Send packing-slip to: QZ Status: Connect…" at bounding box center [729, 346] width 1459 height 693
click at [712, 204] on link "Cancel" at bounding box center [711, 205] width 32 height 16
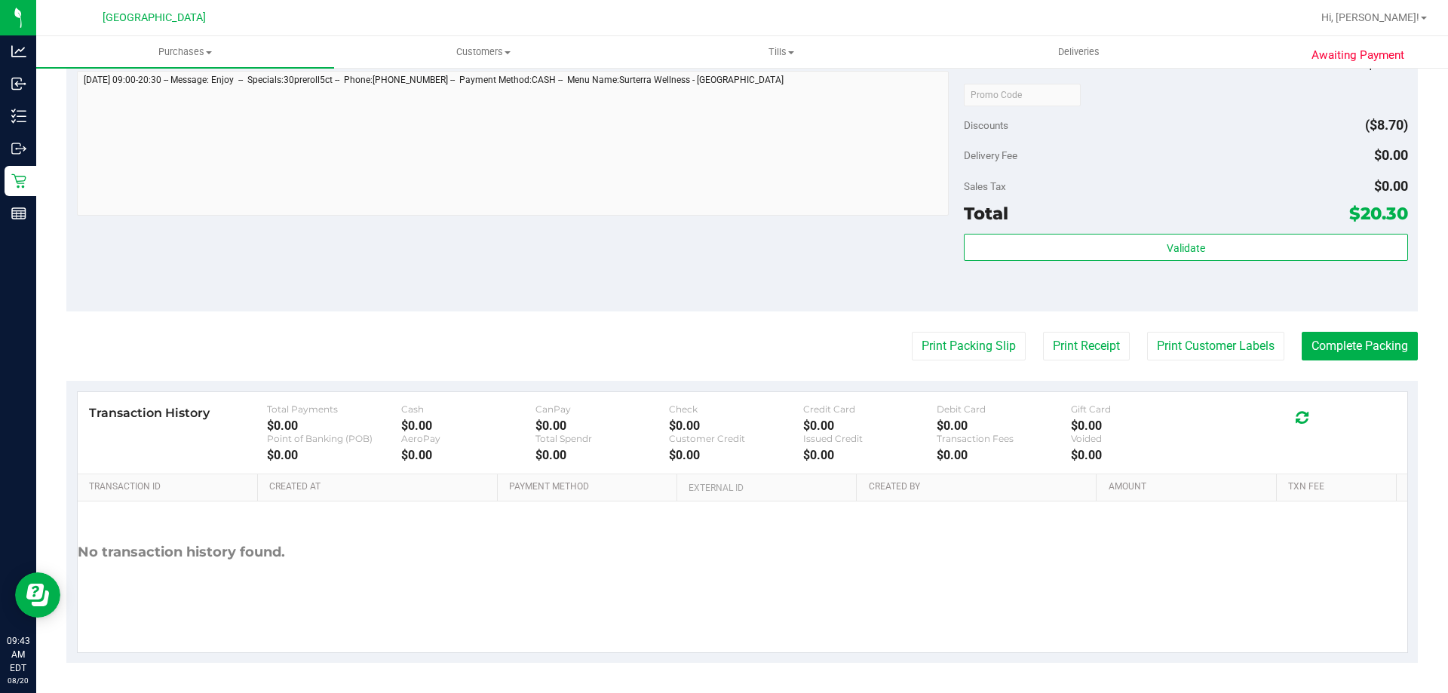
click at [1196, 219] on div "Total $20.30" at bounding box center [1185, 213] width 443 height 27
click at [1366, 355] on button "Complete Packing" at bounding box center [1360, 346] width 116 height 29
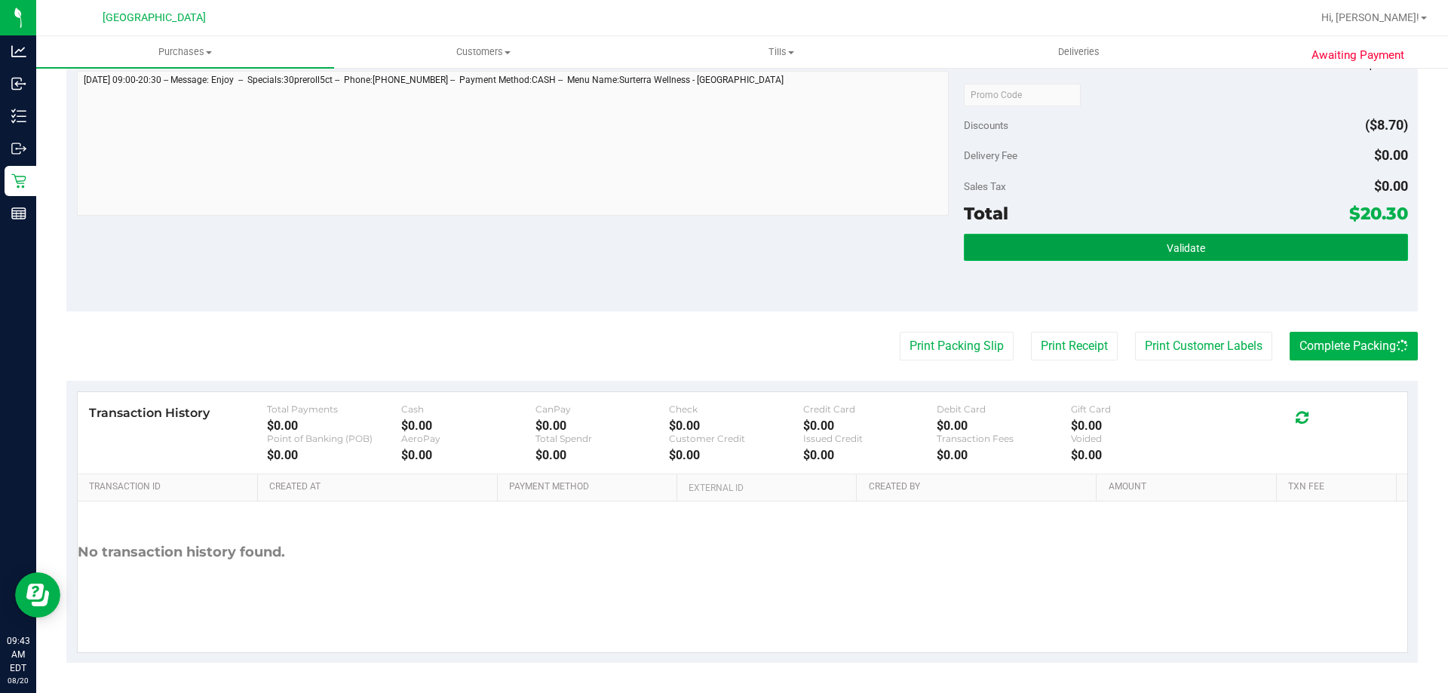
click at [1181, 248] on span "Validate" at bounding box center [1186, 248] width 38 height 12
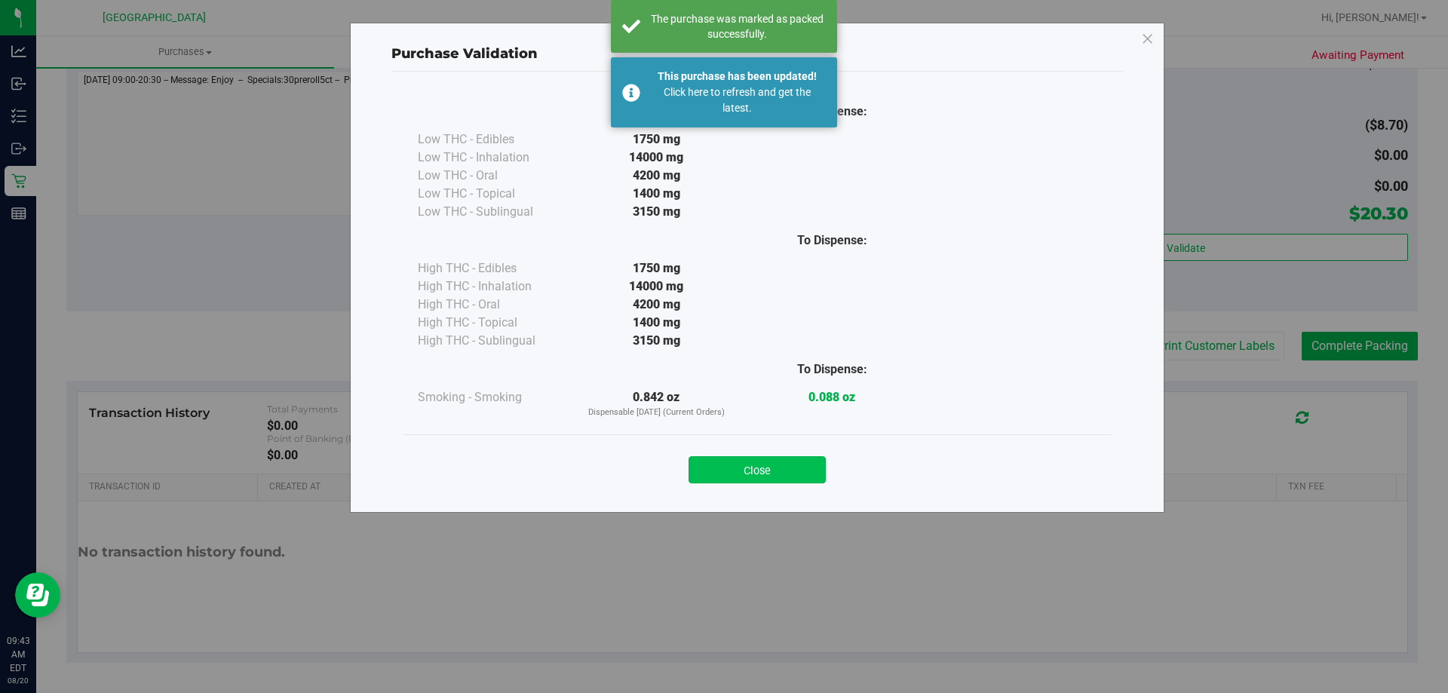
click at [768, 458] on button "Close" at bounding box center [756, 469] width 137 height 27
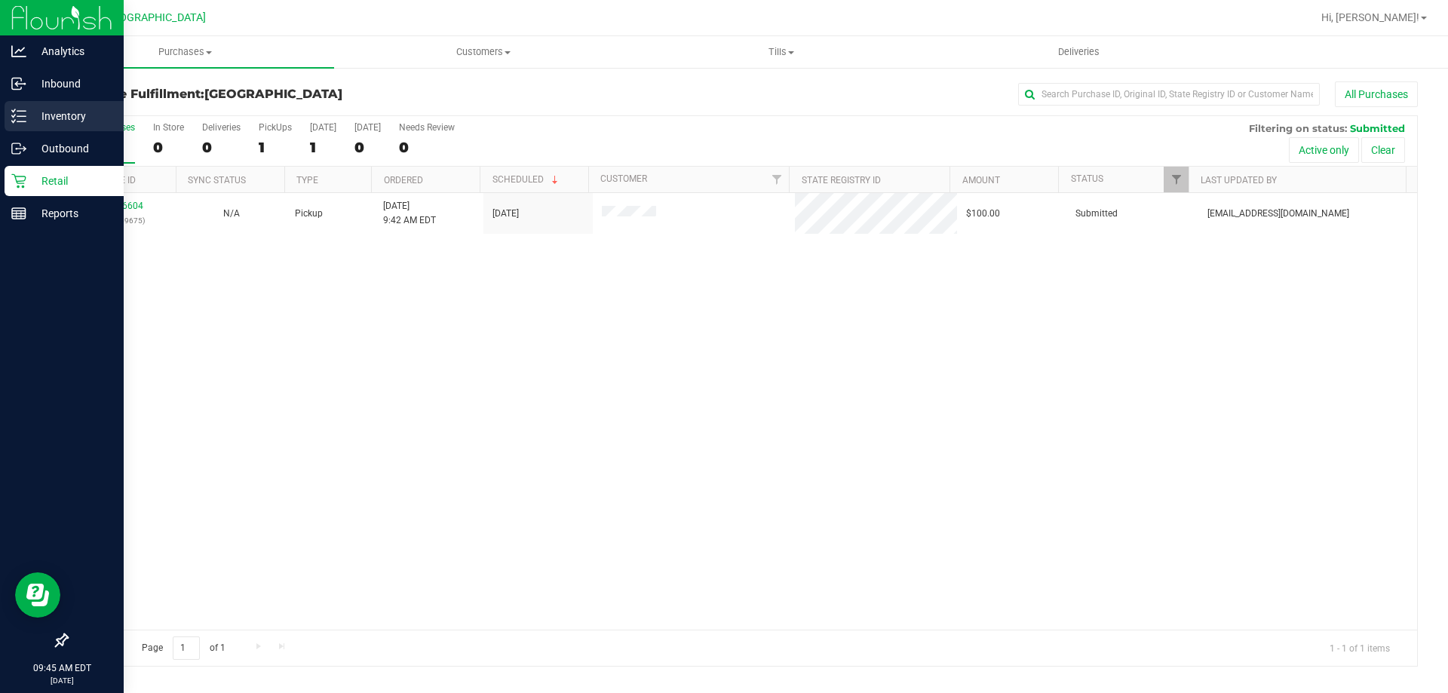
click at [17, 116] on line at bounding box center [21, 116] width 8 height 0
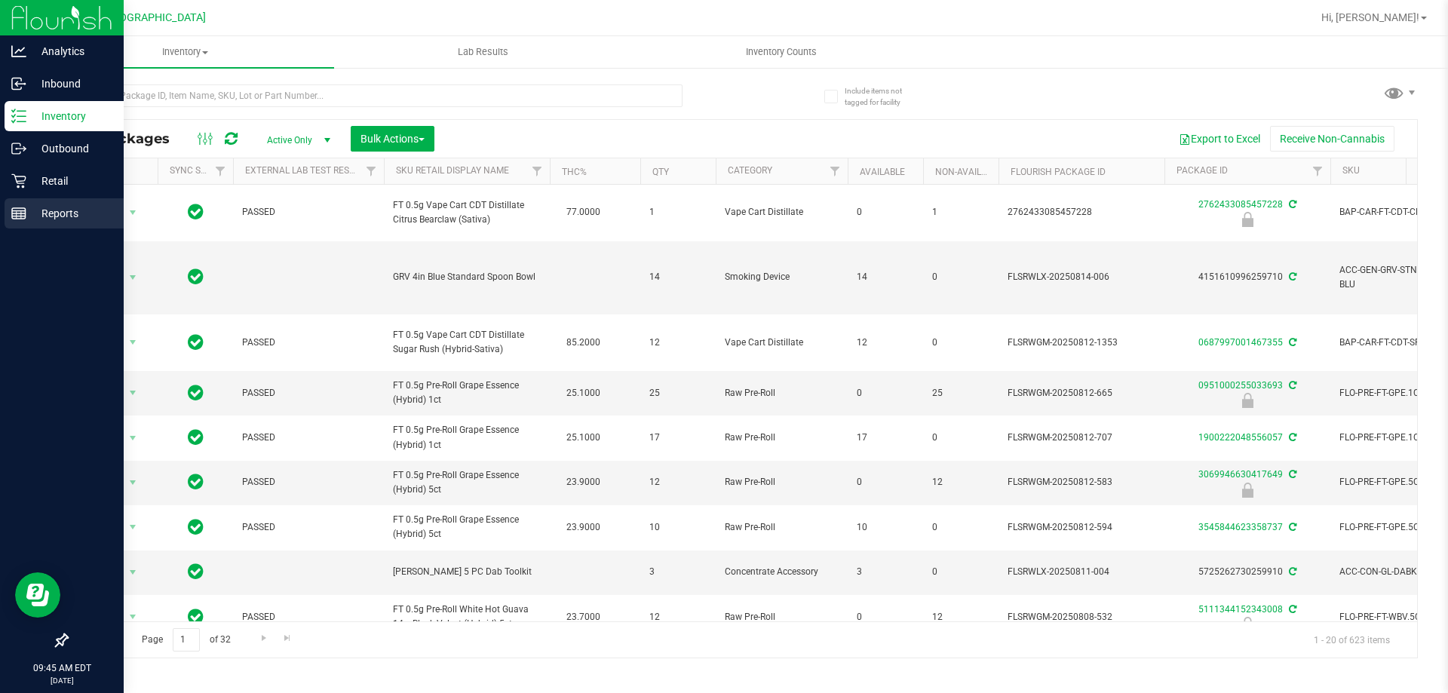
click at [29, 203] on div "Reports" at bounding box center [64, 213] width 119 height 30
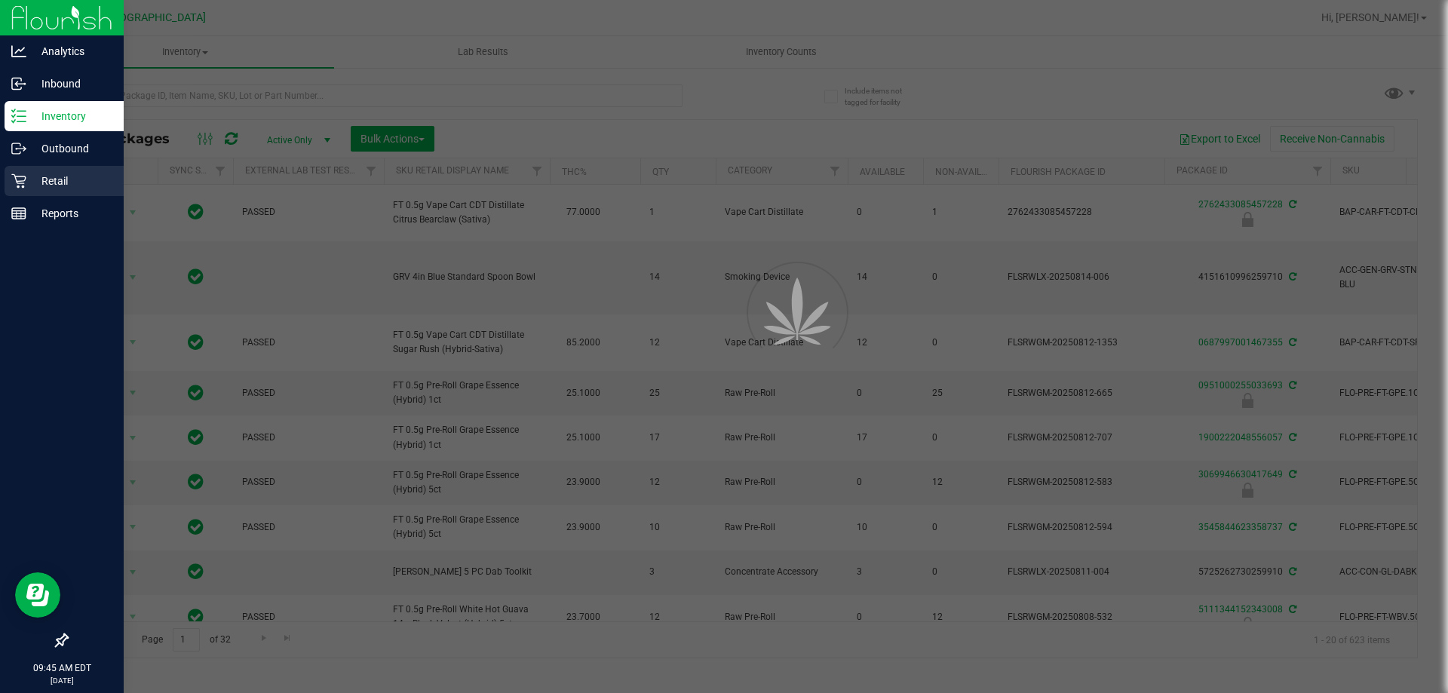
click at [27, 192] on div "Retail" at bounding box center [64, 181] width 119 height 30
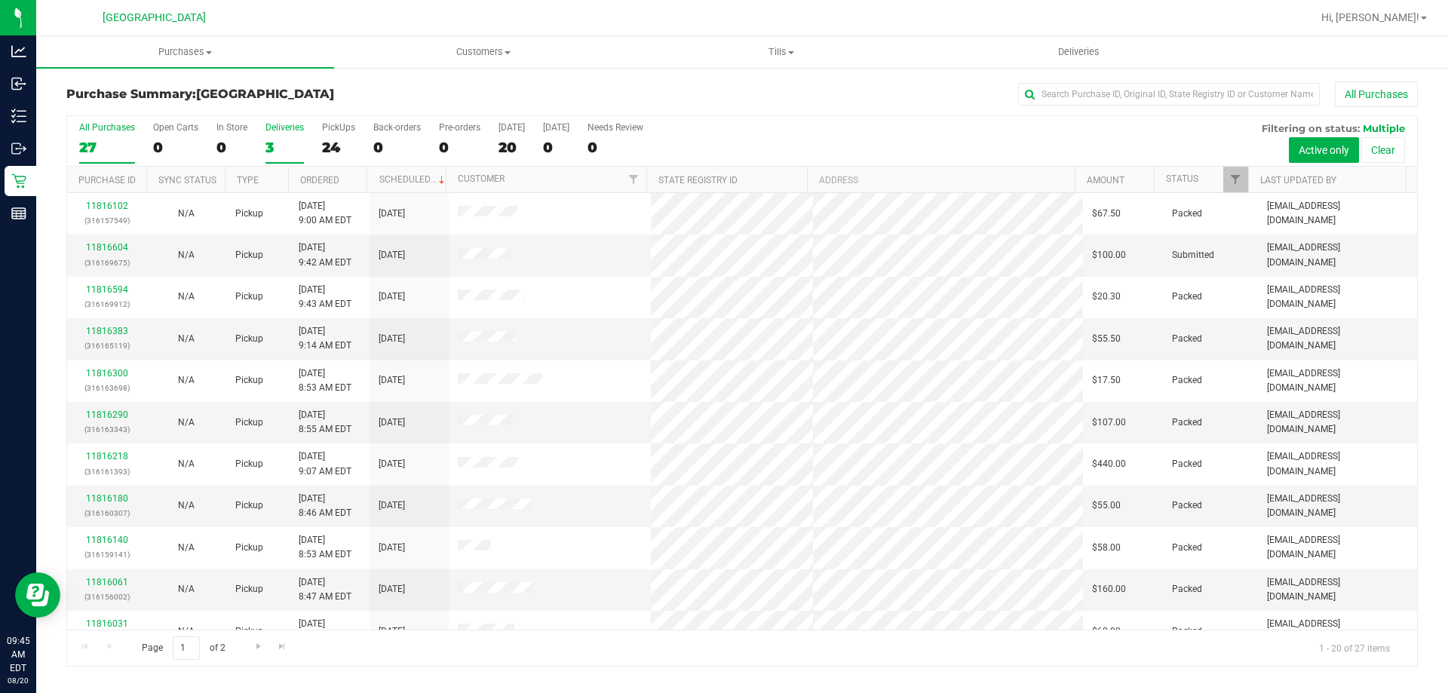
click at [277, 127] on div "Deliveries" at bounding box center [284, 127] width 38 height 11
click at [0, 0] on input "Deliveries 3" at bounding box center [0, 0] width 0 height 0
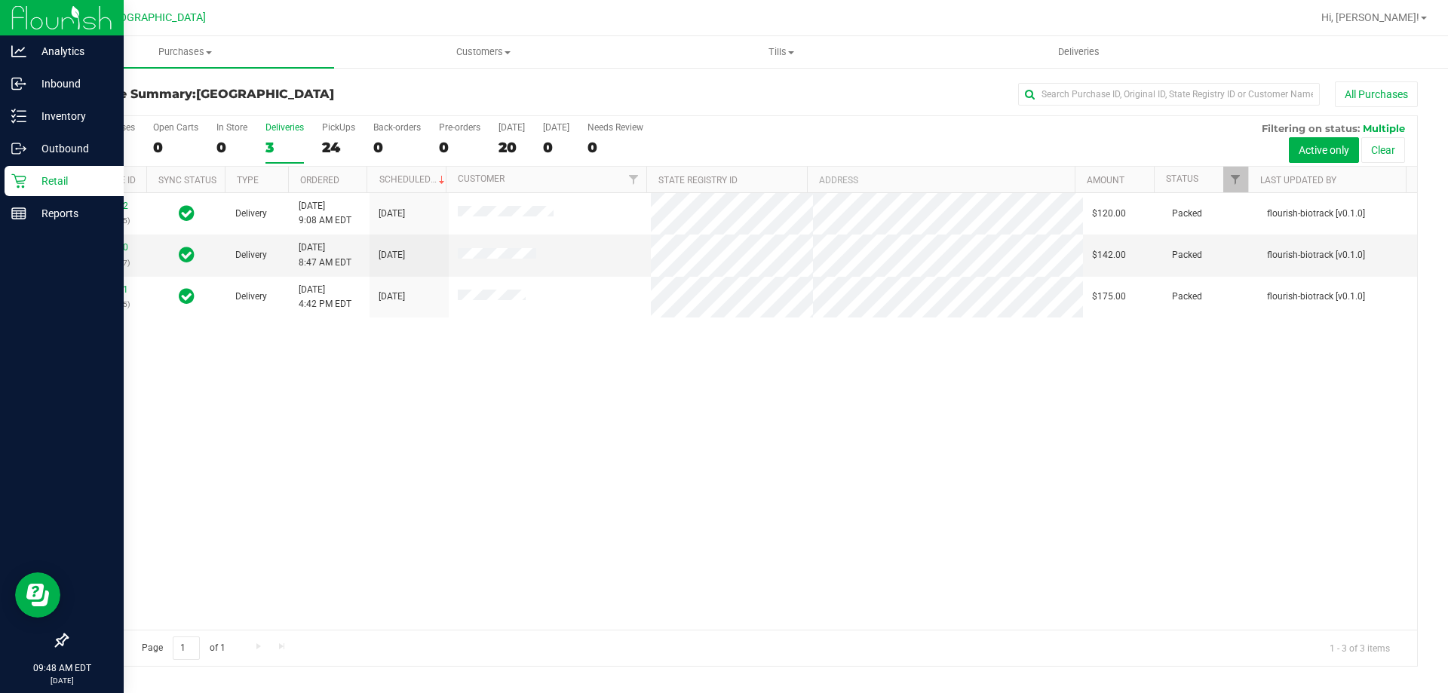
click at [12, 190] on div "Retail" at bounding box center [64, 181] width 119 height 30
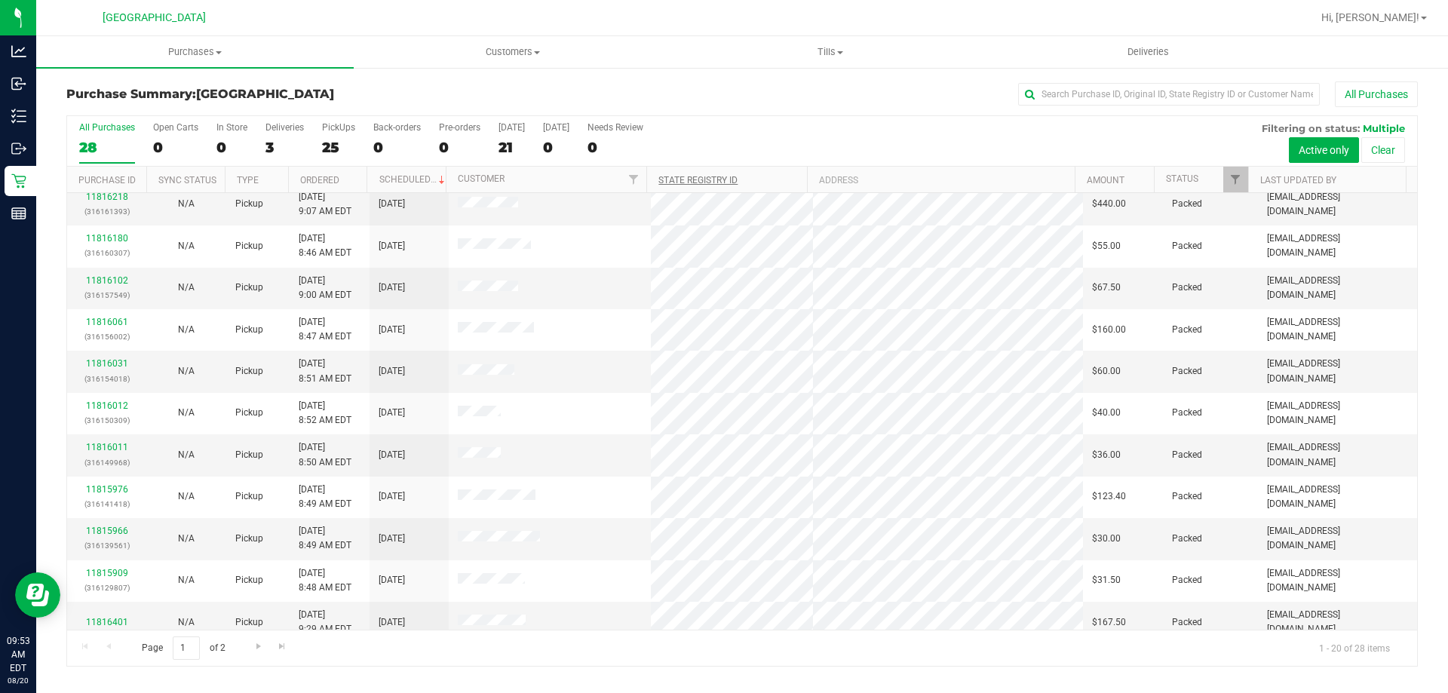
scroll to position [398, 0]
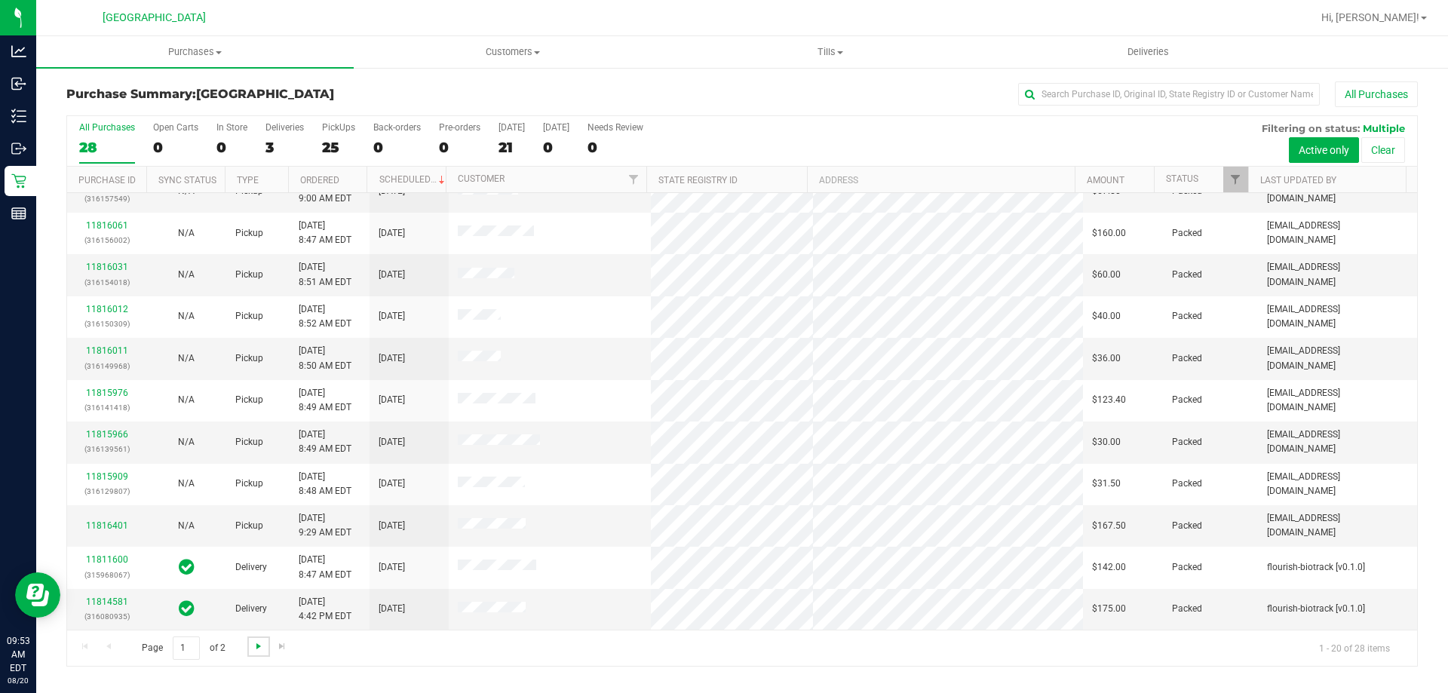
click at [258, 649] on span "Go to the next page" at bounding box center [259, 646] width 12 height 12
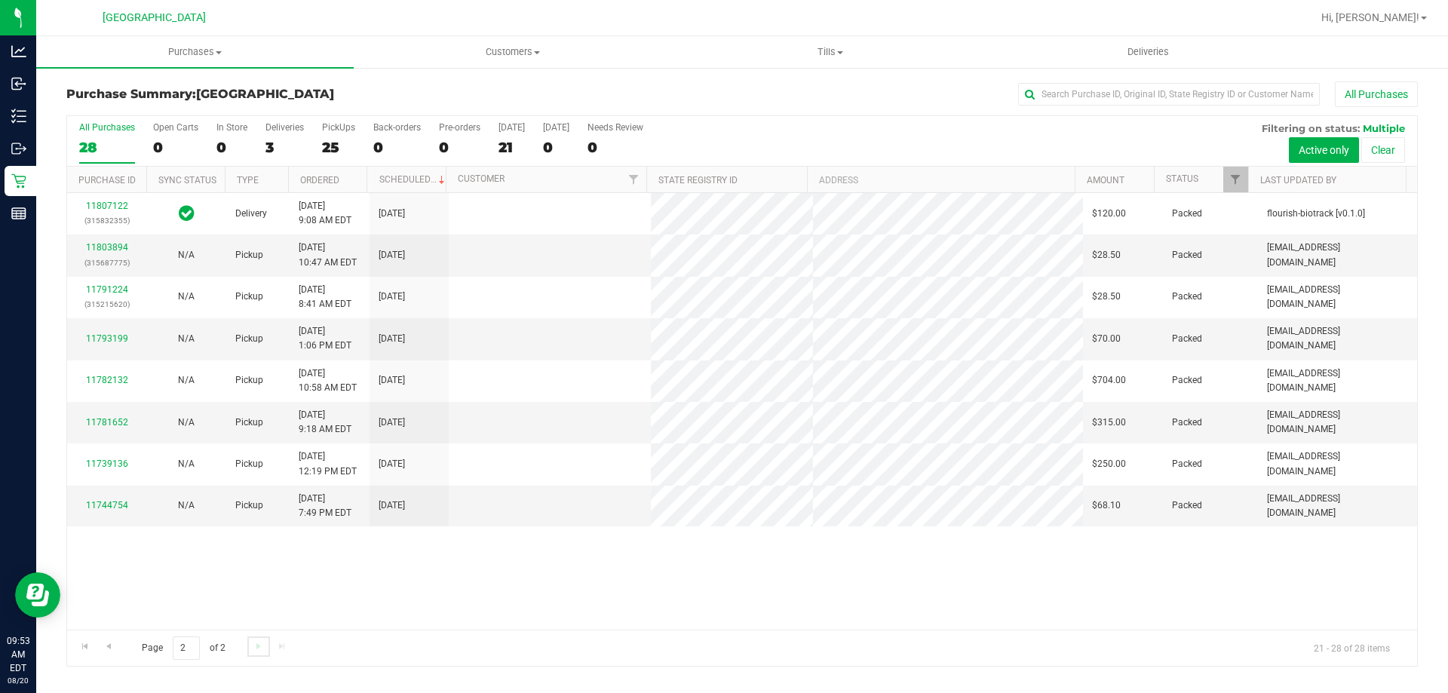
scroll to position [0, 0]
click at [111, 641] on span "Go to the previous page" at bounding box center [109, 646] width 12 height 12
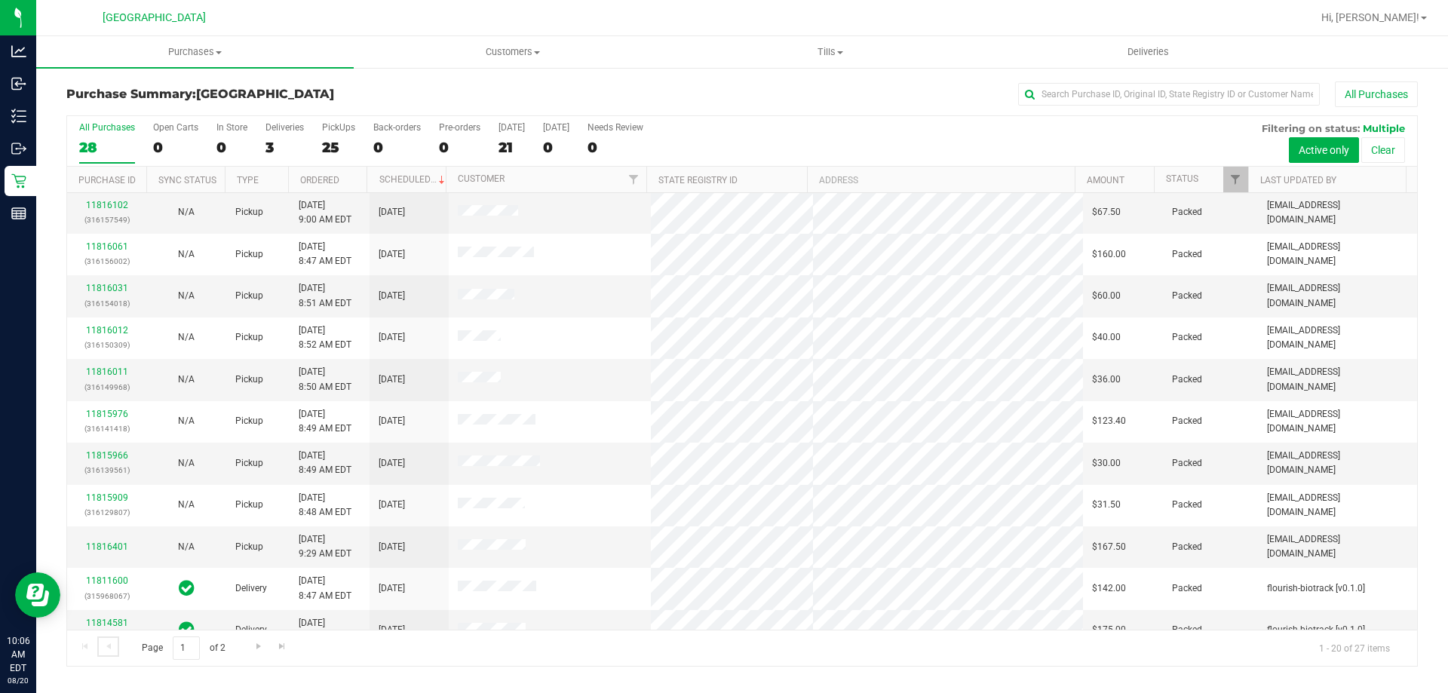
scroll to position [398, 0]
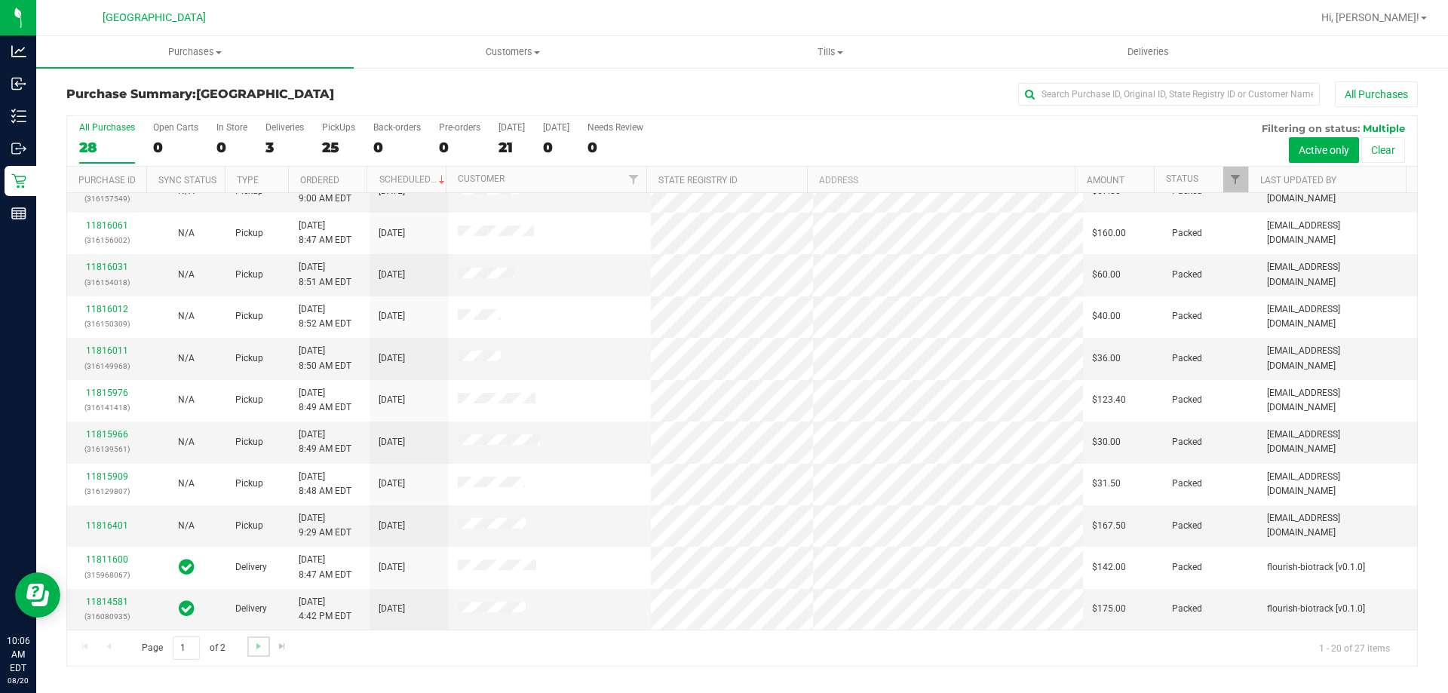
click at [262, 653] on link "Go to the next page" at bounding box center [258, 646] width 22 height 20
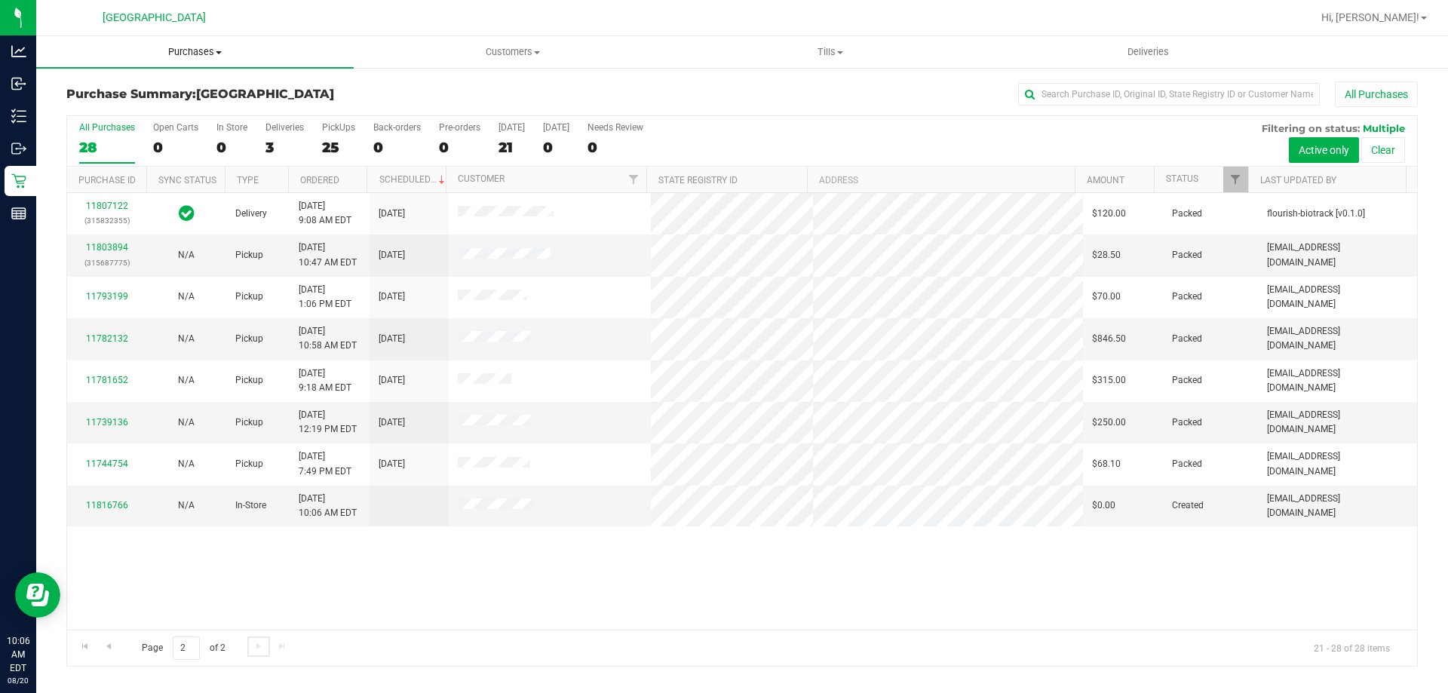
scroll to position [0, 0]
click at [113, 646] on span "Go to the previous page" at bounding box center [109, 646] width 12 height 12
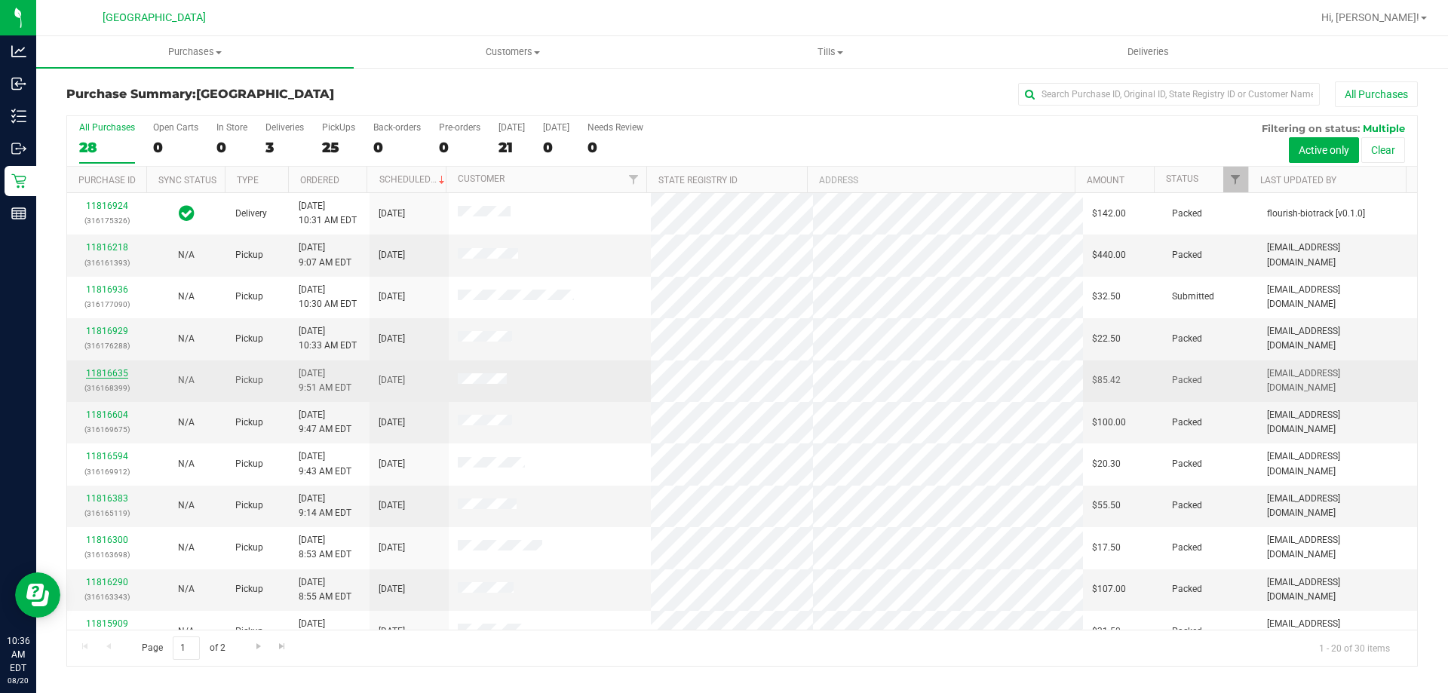
click at [113, 374] on link "11816635" at bounding box center [107, 373] width 42 height 11
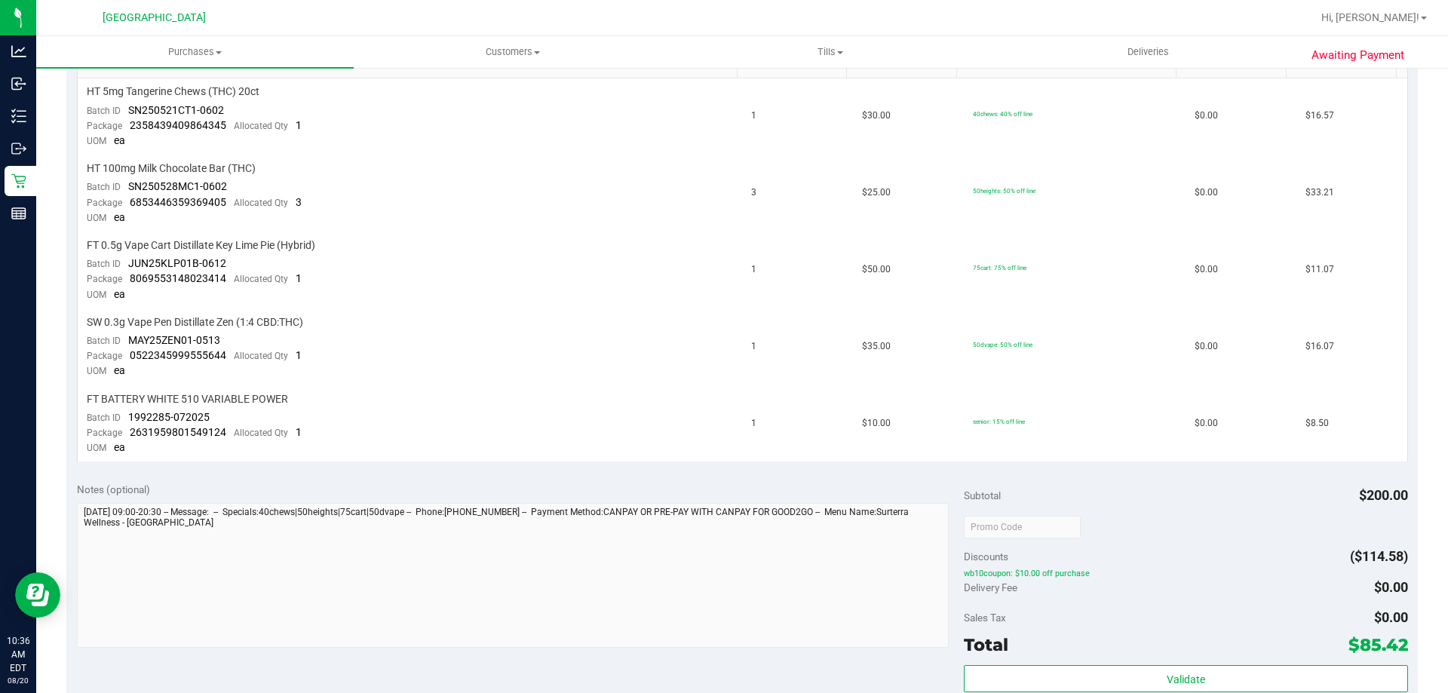
scroll to position [407, 0]
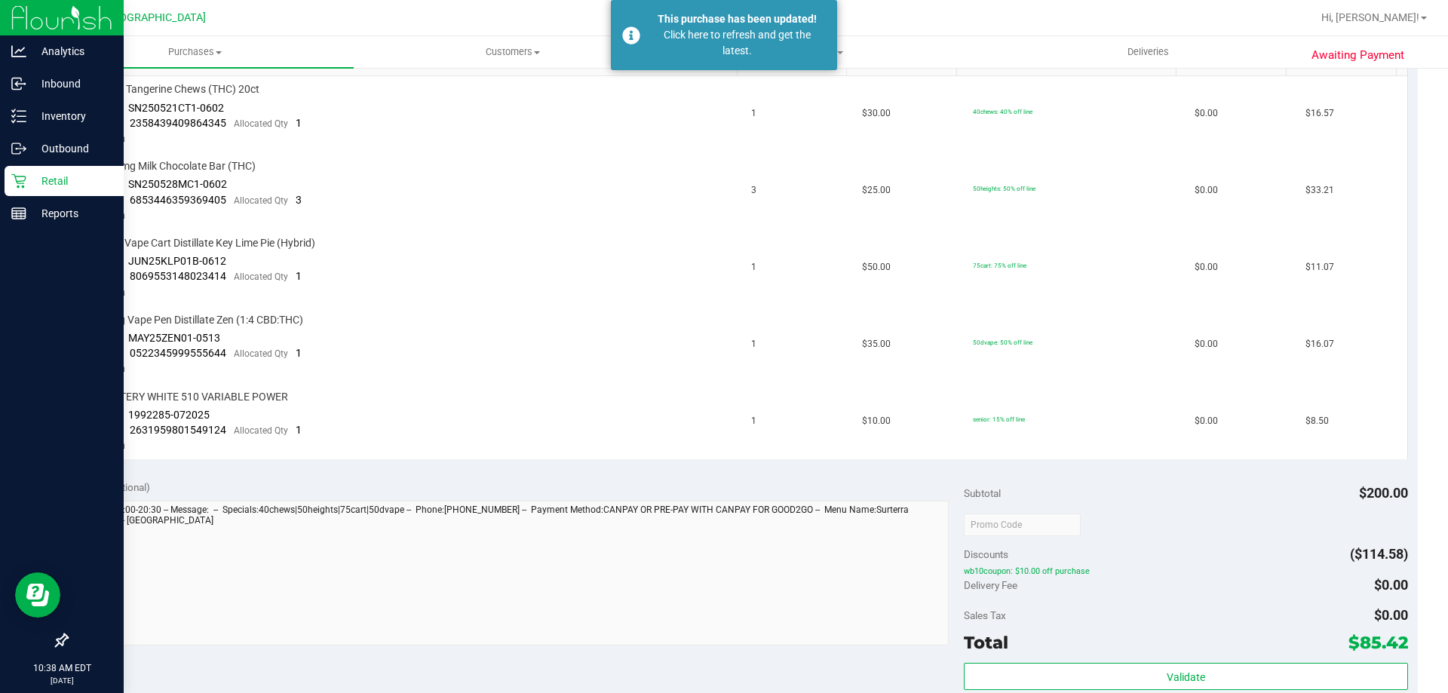
click at [30, 186] on p "Retail" at bounding box center [71, 181] width 90 height 18
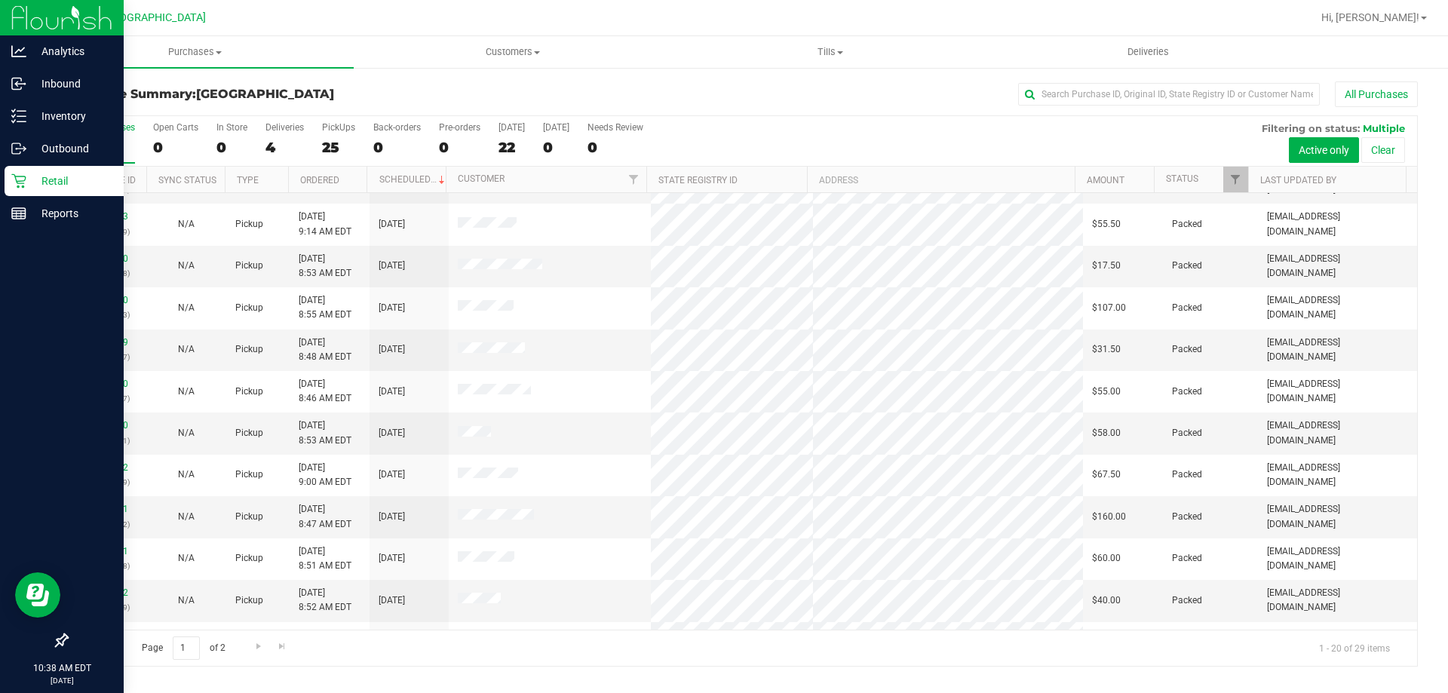
scroll to position [272, 0]
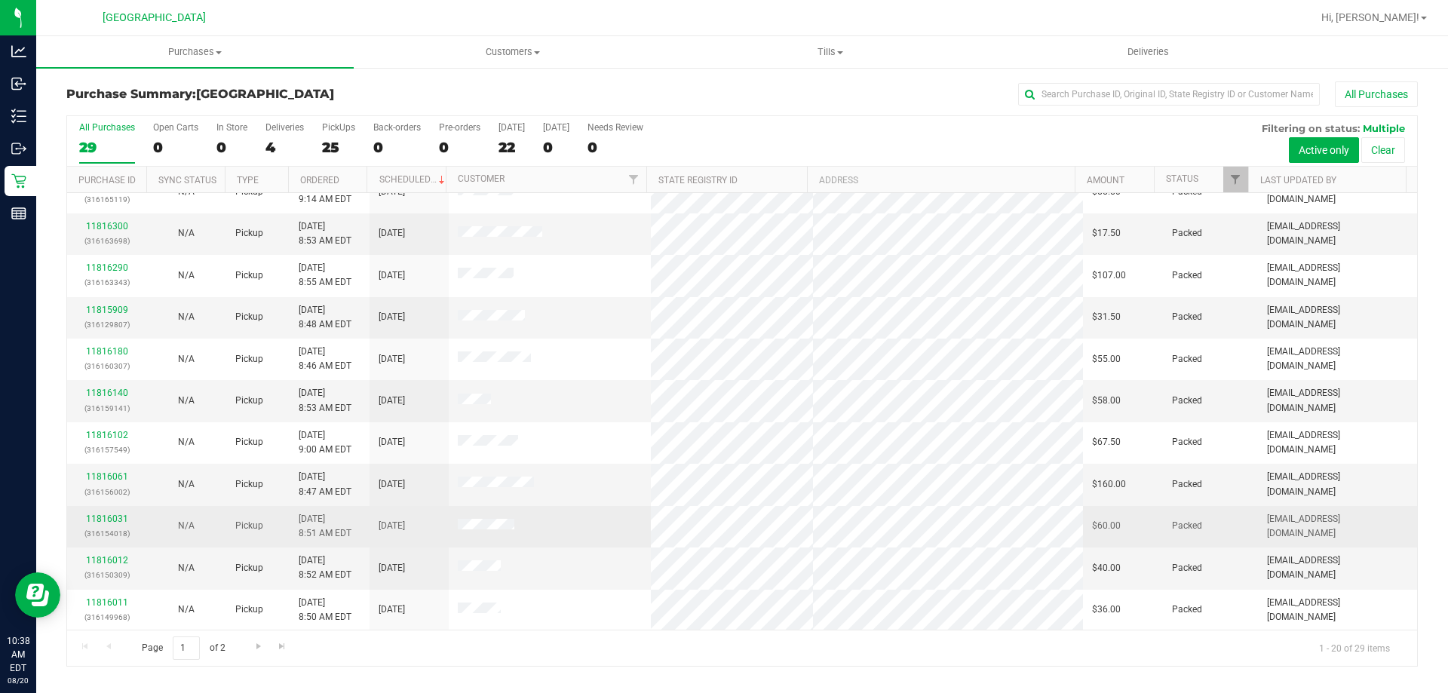
click at [570, 506] on td at bounding box center [550, 526] width 203 height 41
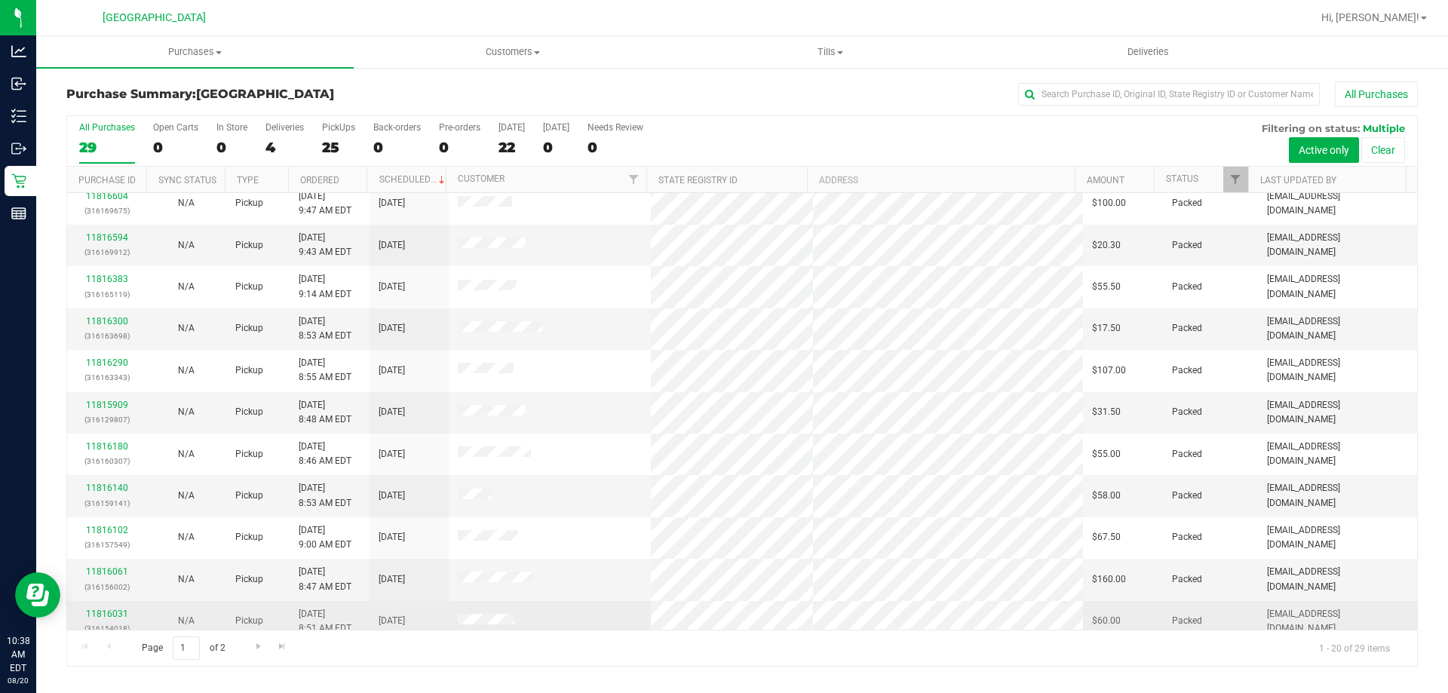
scroll to position [0, 0]
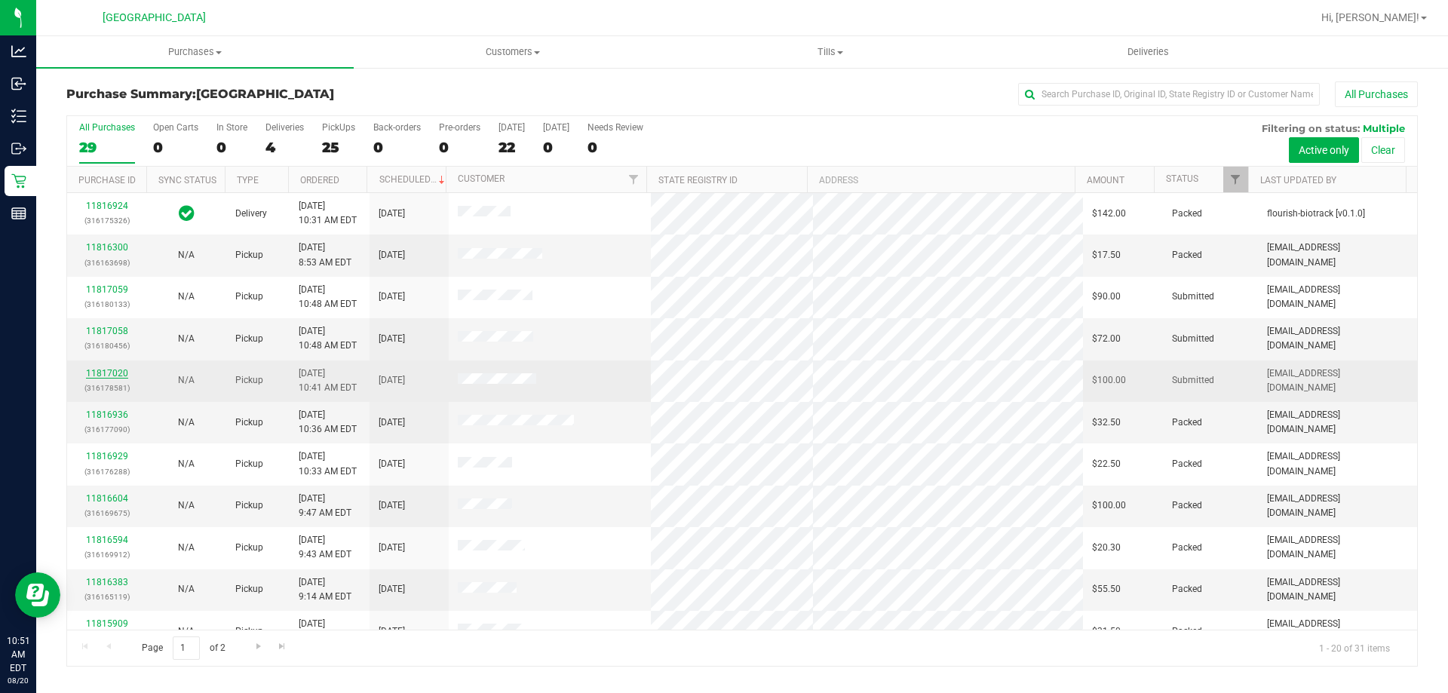
click at [107, 371] on link "11817020" at bounding box center [107, 373] width 42 height 11
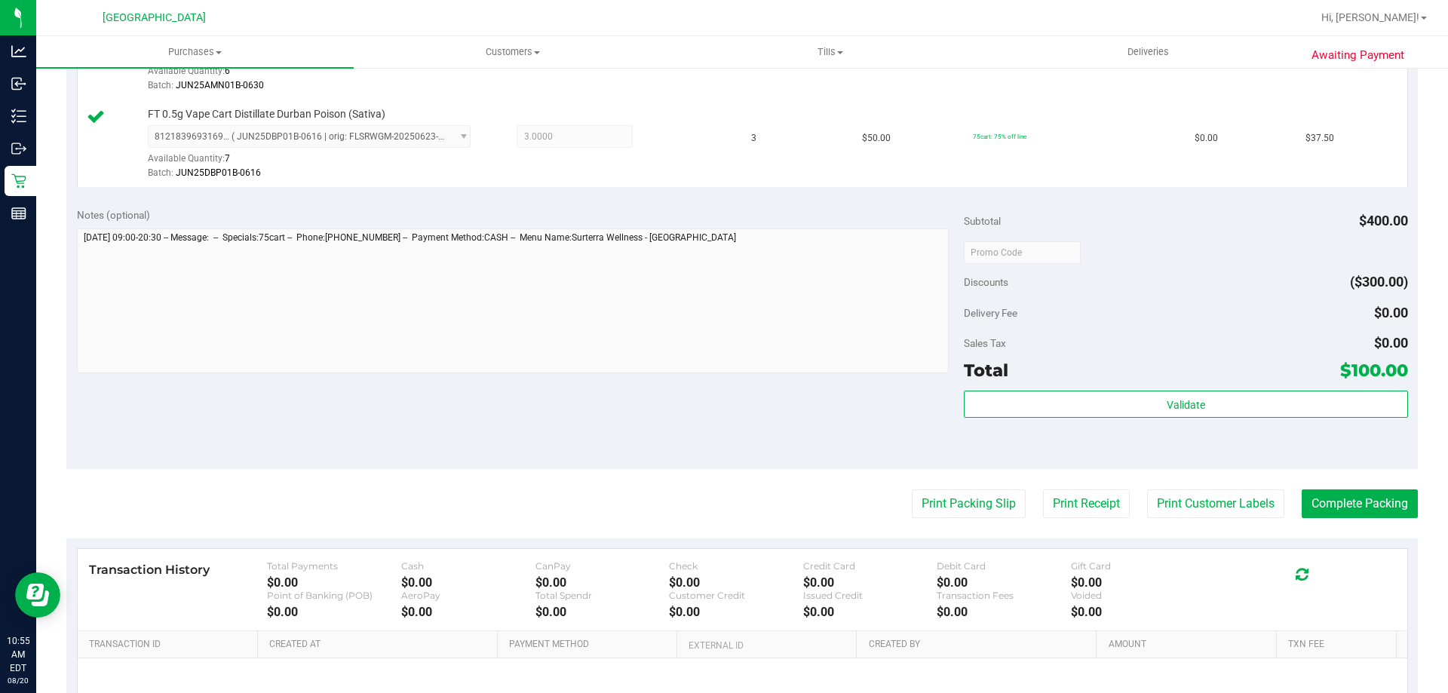
scroll to position [556, 0]
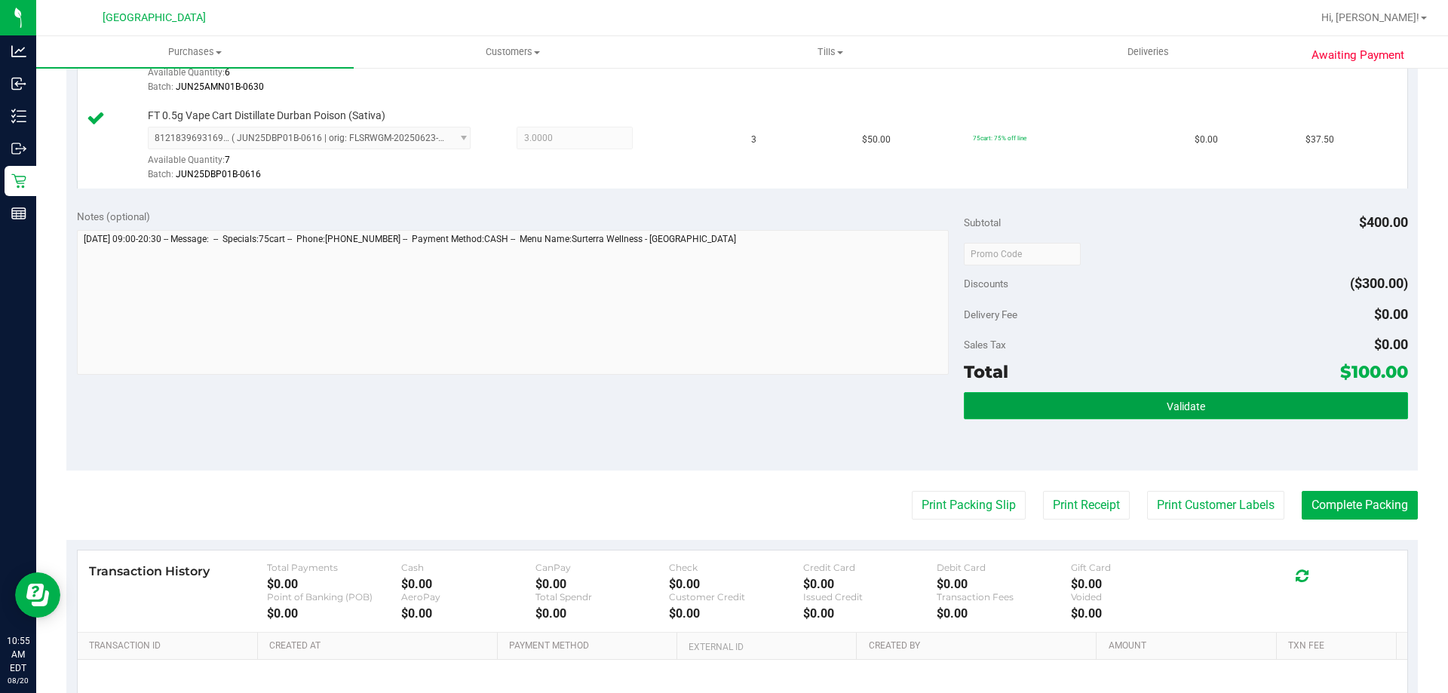
click at [1216, 397] on button "Validate" at bounding box center [1185, 405] width 443 height 27
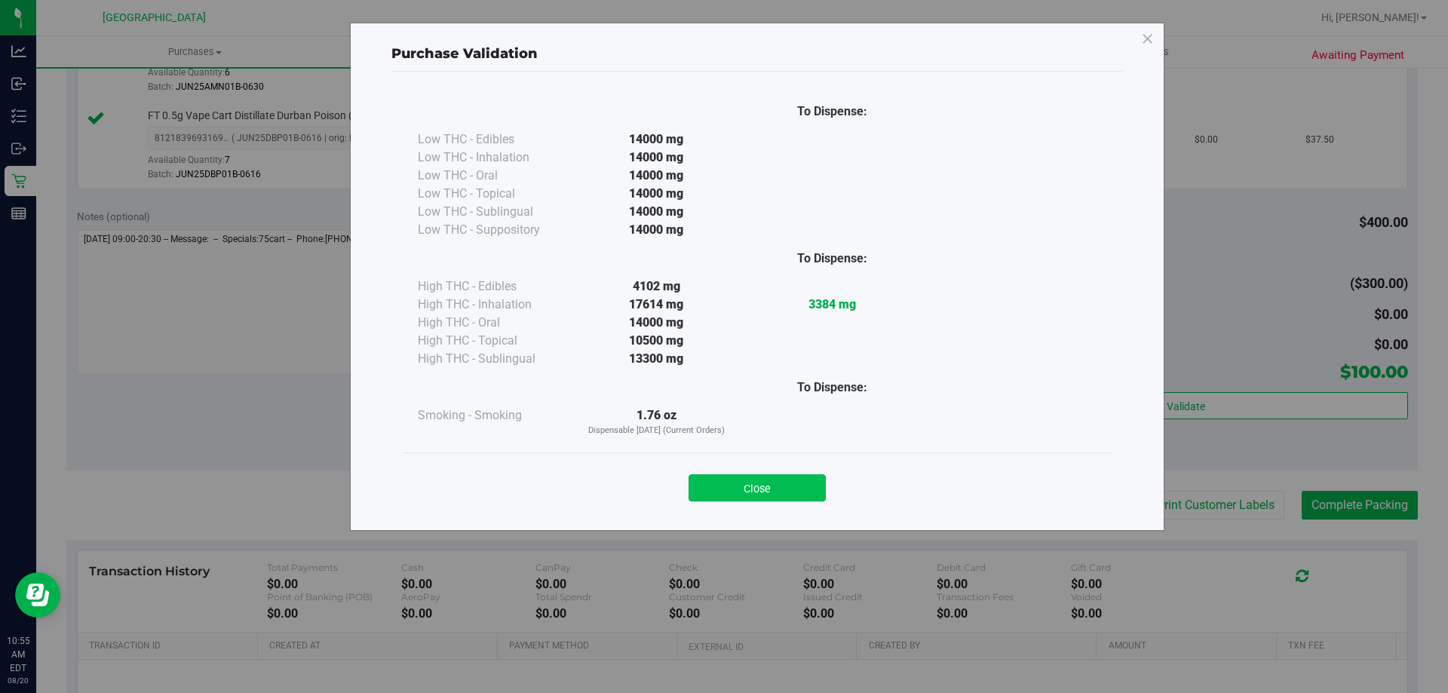
click at [778, 479] on button "Close" at bounding box center [756, 487] width 137 height 27
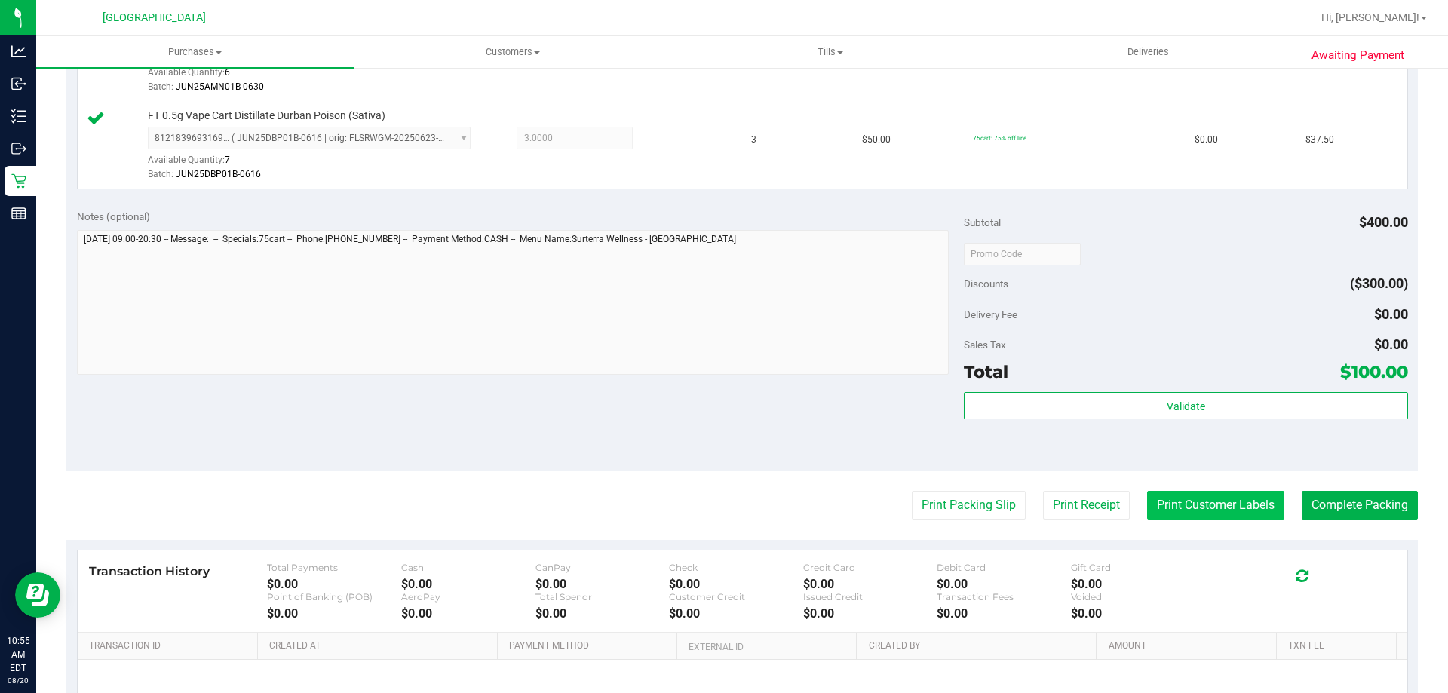
click at [1213, 504] on button "Print Customer Labels" at bounding box center [1215, 505] width 137 height 29
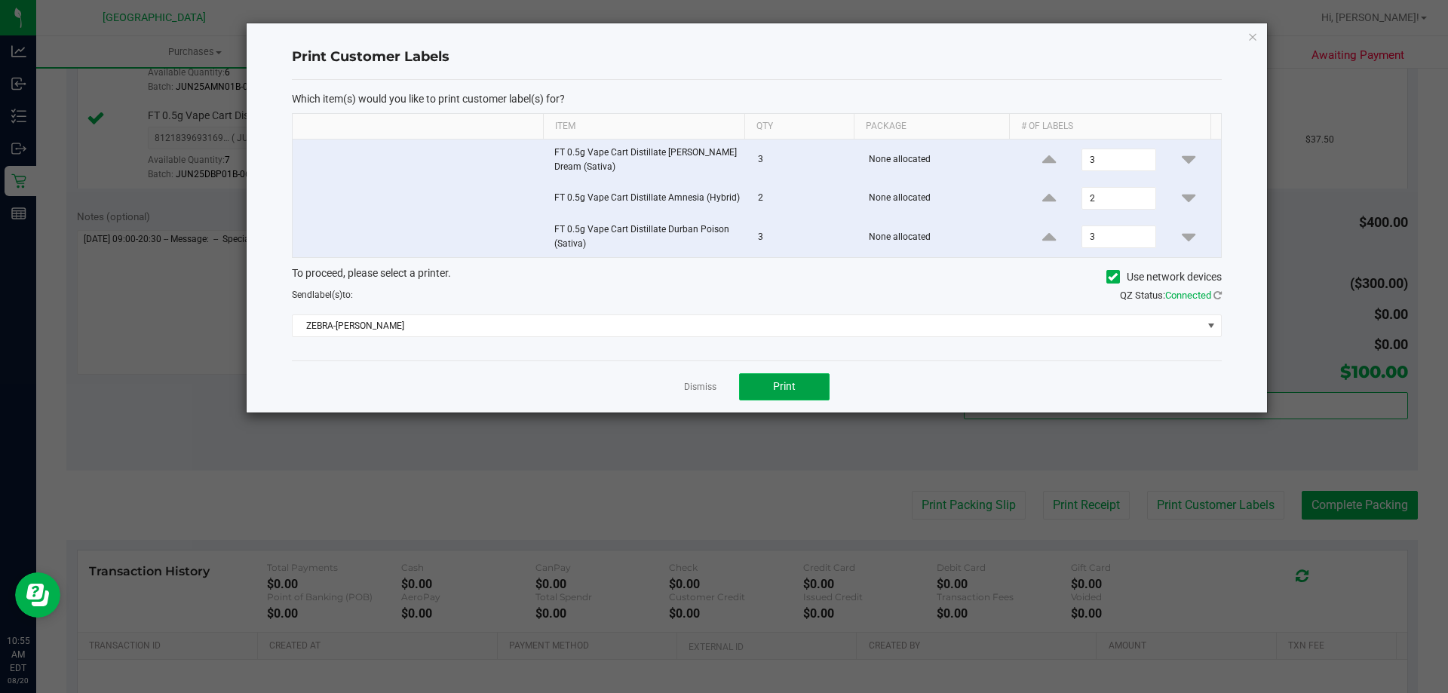
click at [773, 394] on button "Print" at bounding box center [784, 386] width 90 height 27
click at [687, 388] on link "Dismiss" at bounding box center [700, 387] width 32 height 13
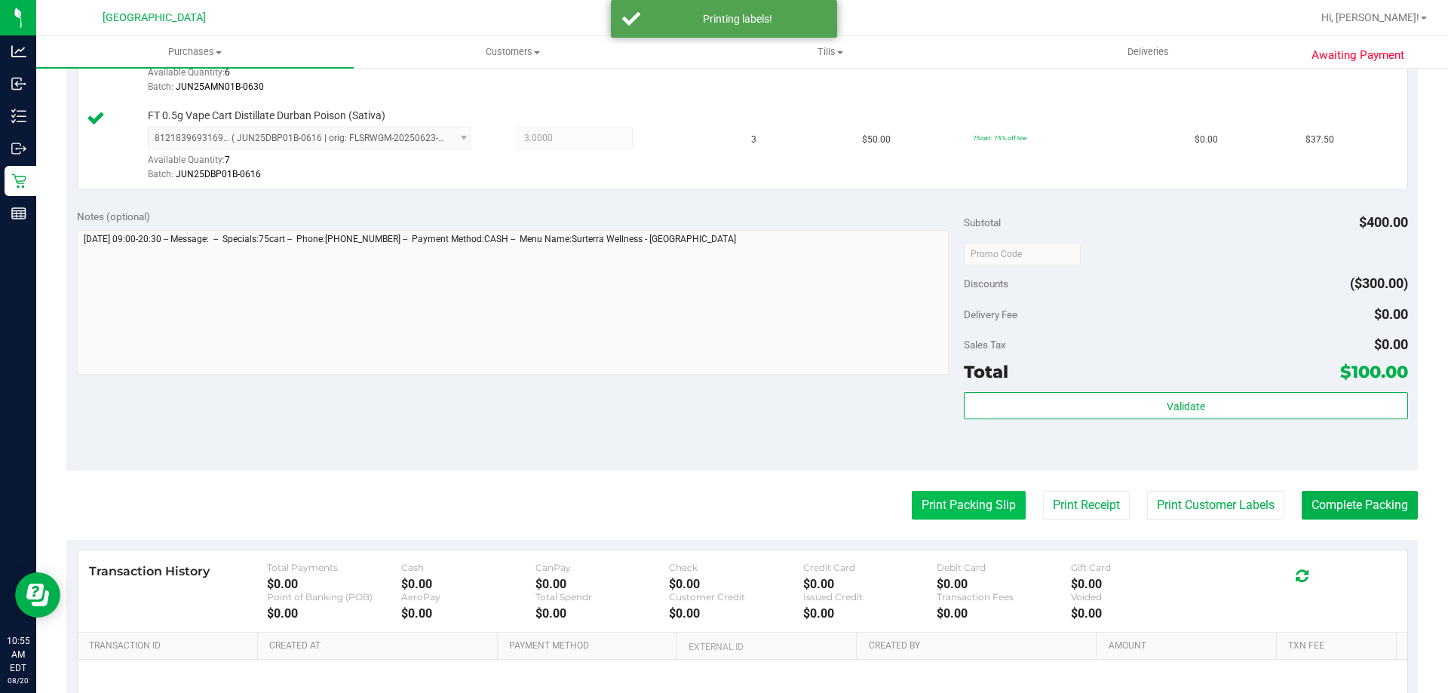
click at [958, 514] on button "Print Packing Slip" at bounding box center [969, 505] width 114 height 29
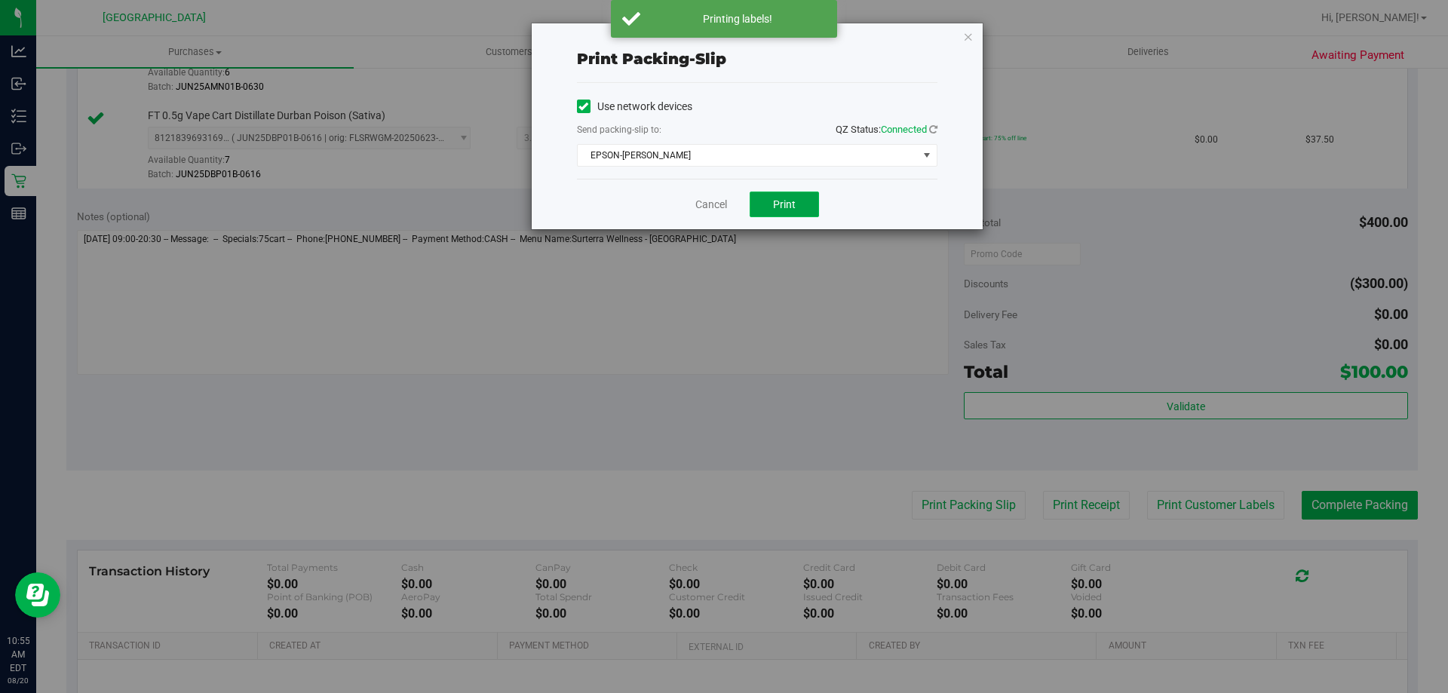
click at [780, 211] on button "Print" at bounding box center [784, 205] width 69 height 26
click at [717, 210] on link "Cancel" at bounding box center [711, 205] width 32 height 16
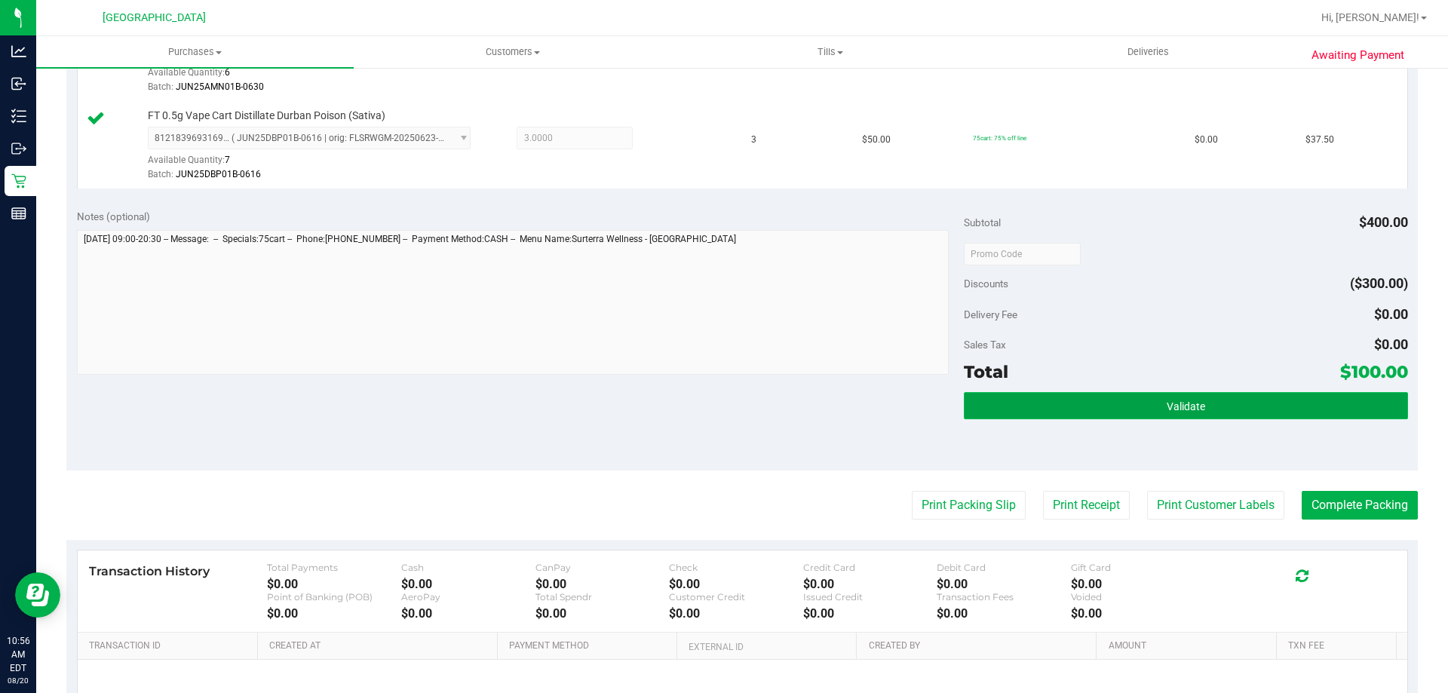
click at [1200, 397] on button "Validate" at bounding box center [1185, 405] width 443 height 27
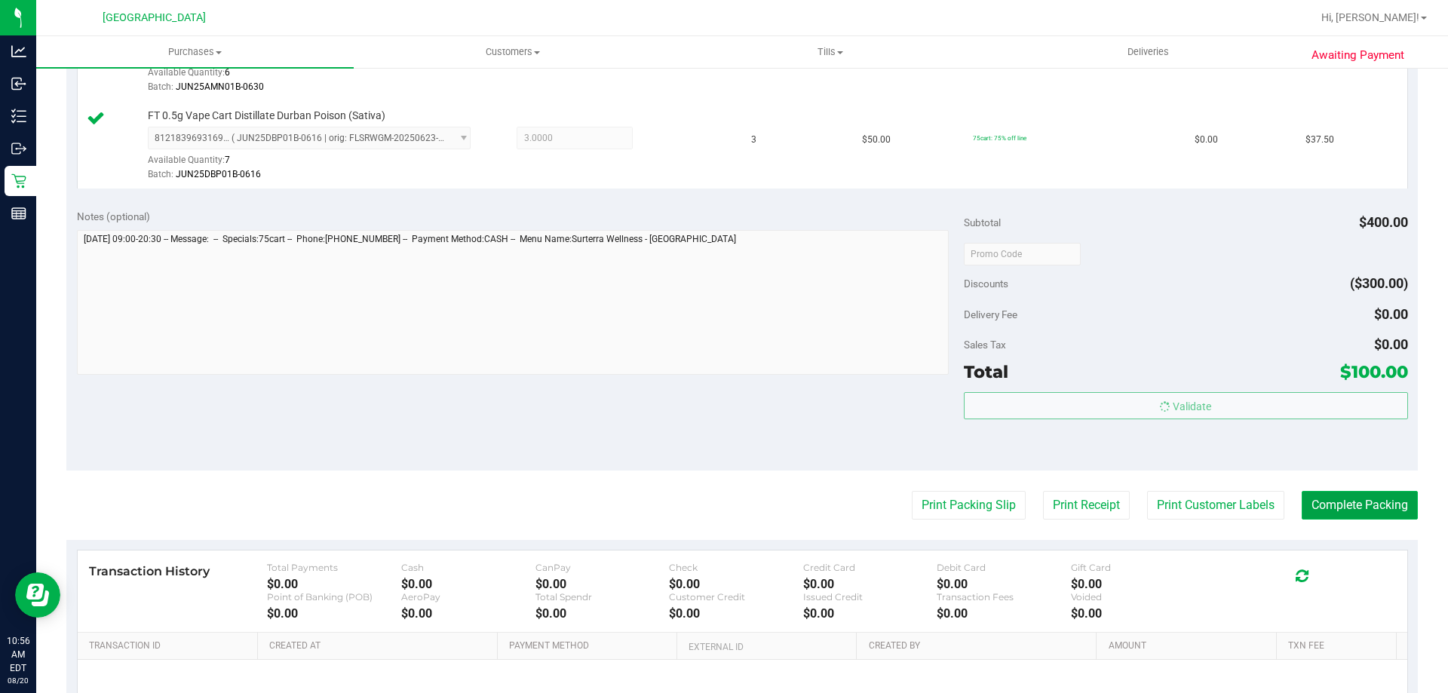
click at [1361, 504] on button "Complete Packing" at bounding box center [1360, 505] width 116 height 29
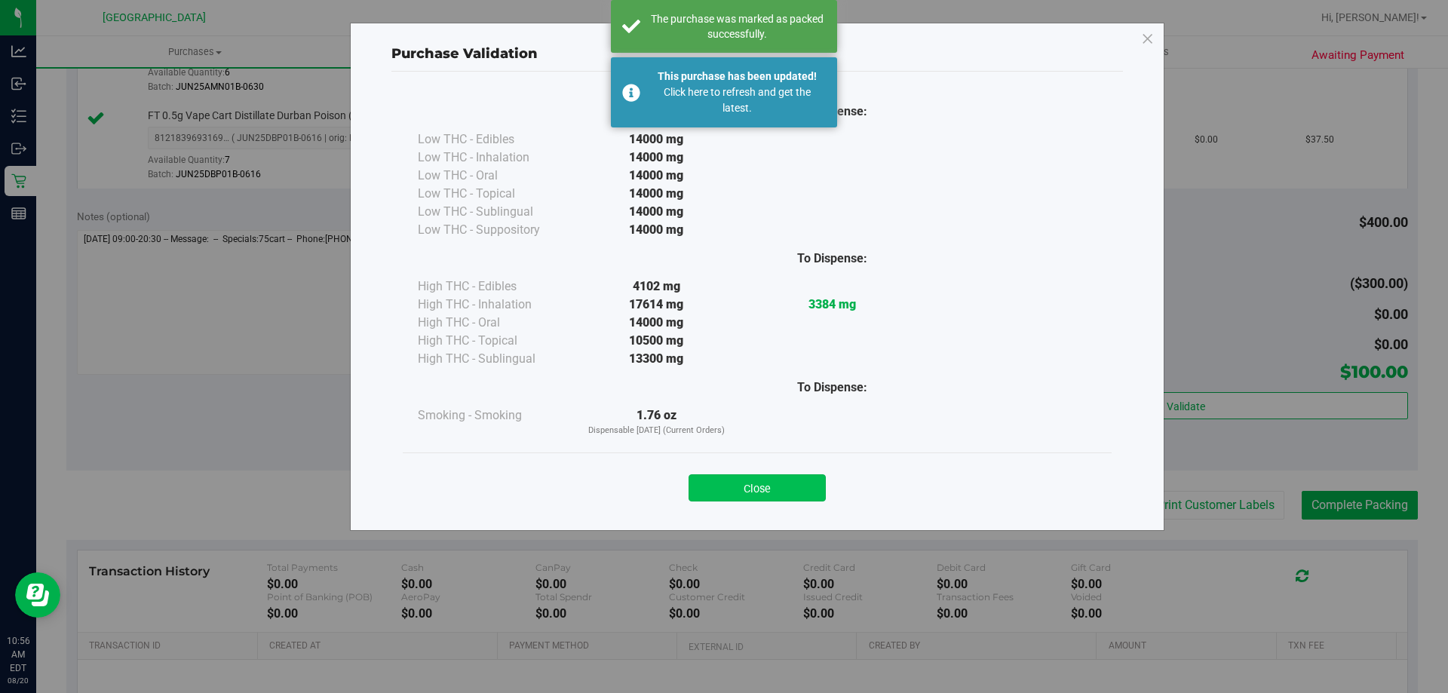
click at [768, 475] on button "Close" at bounding box center [756, 487] width 137 height 27
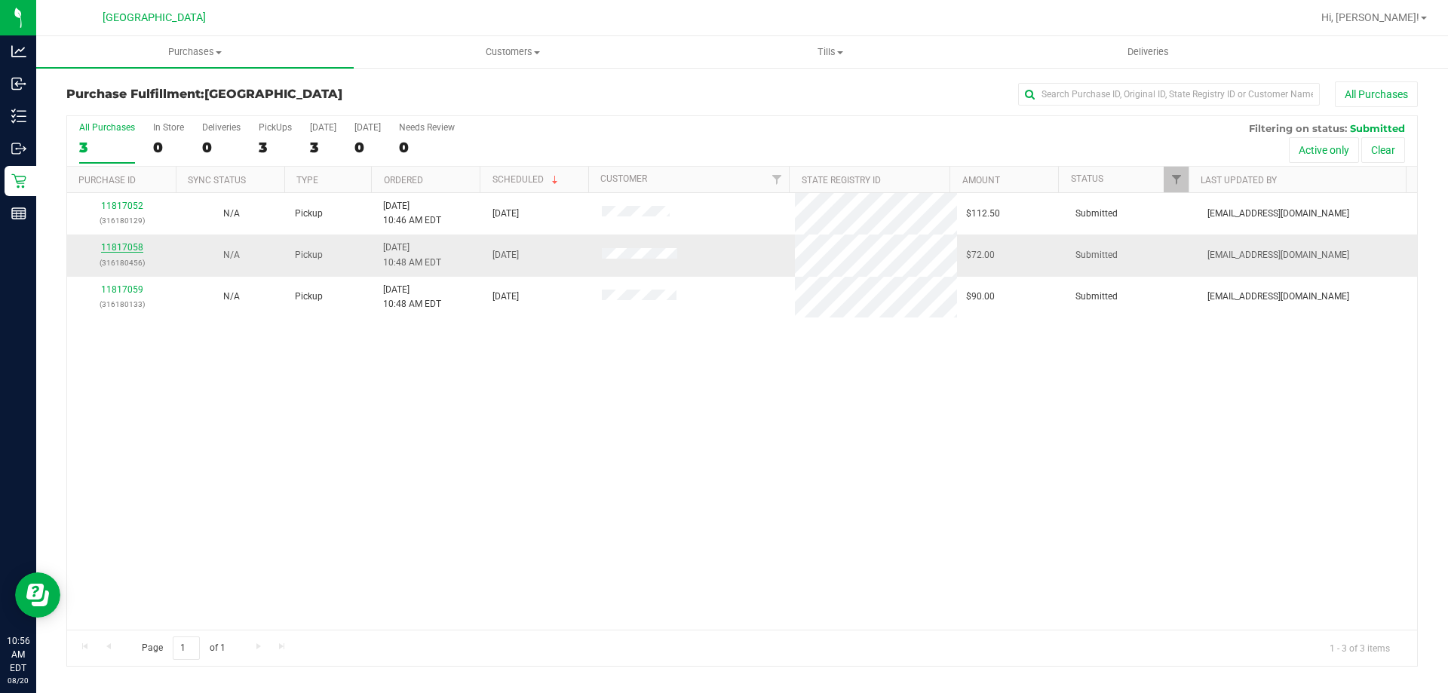
click at [133, 247] on link "11817058" at bounding box center [122, 247] width 42 height 11
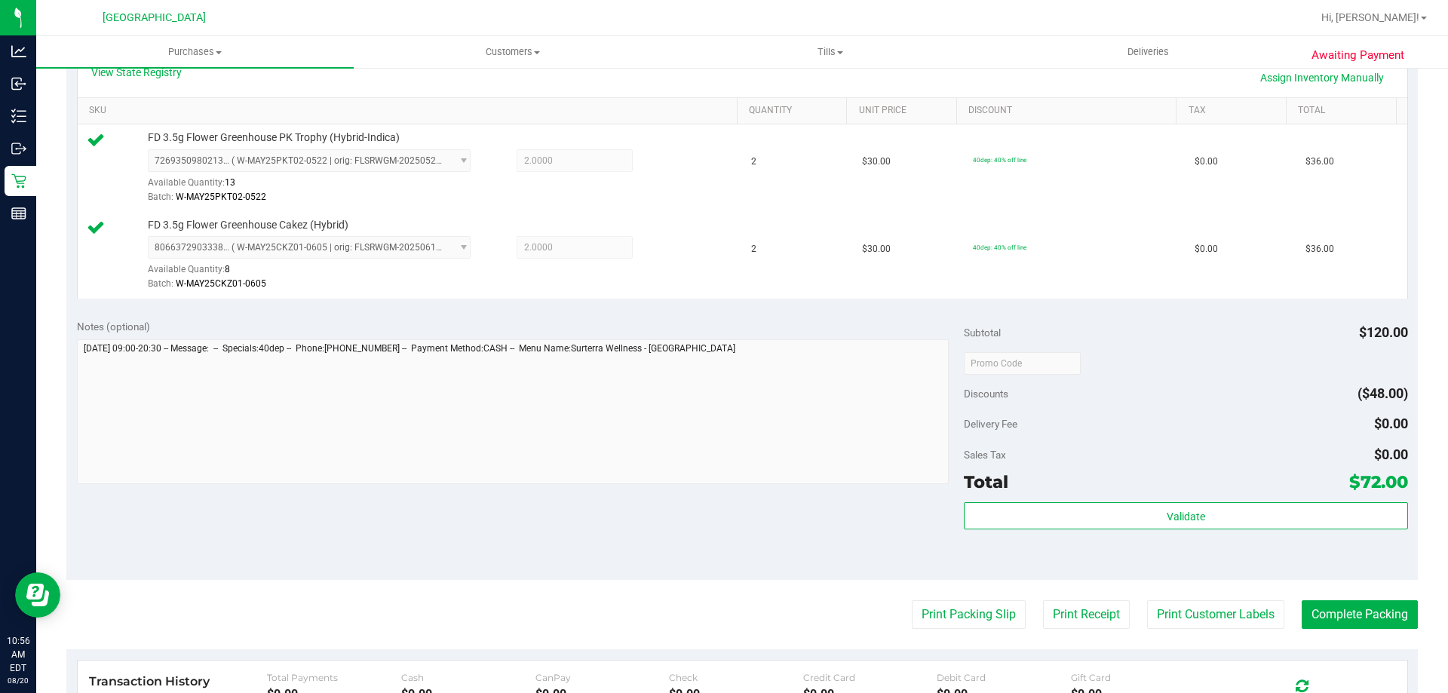
scroll to position [379, 0]
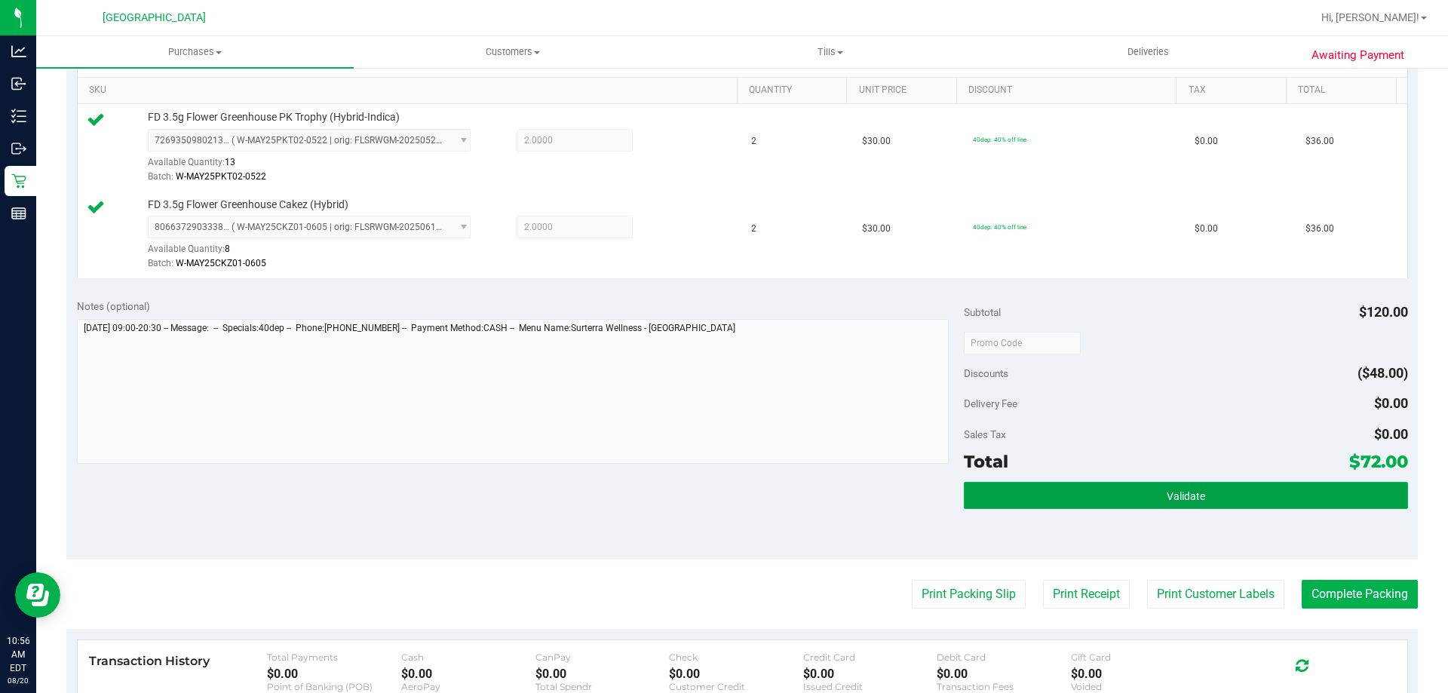
click at [1215, 506] on button "Validate" at bounding box center [1185, 495] width 443 height 27
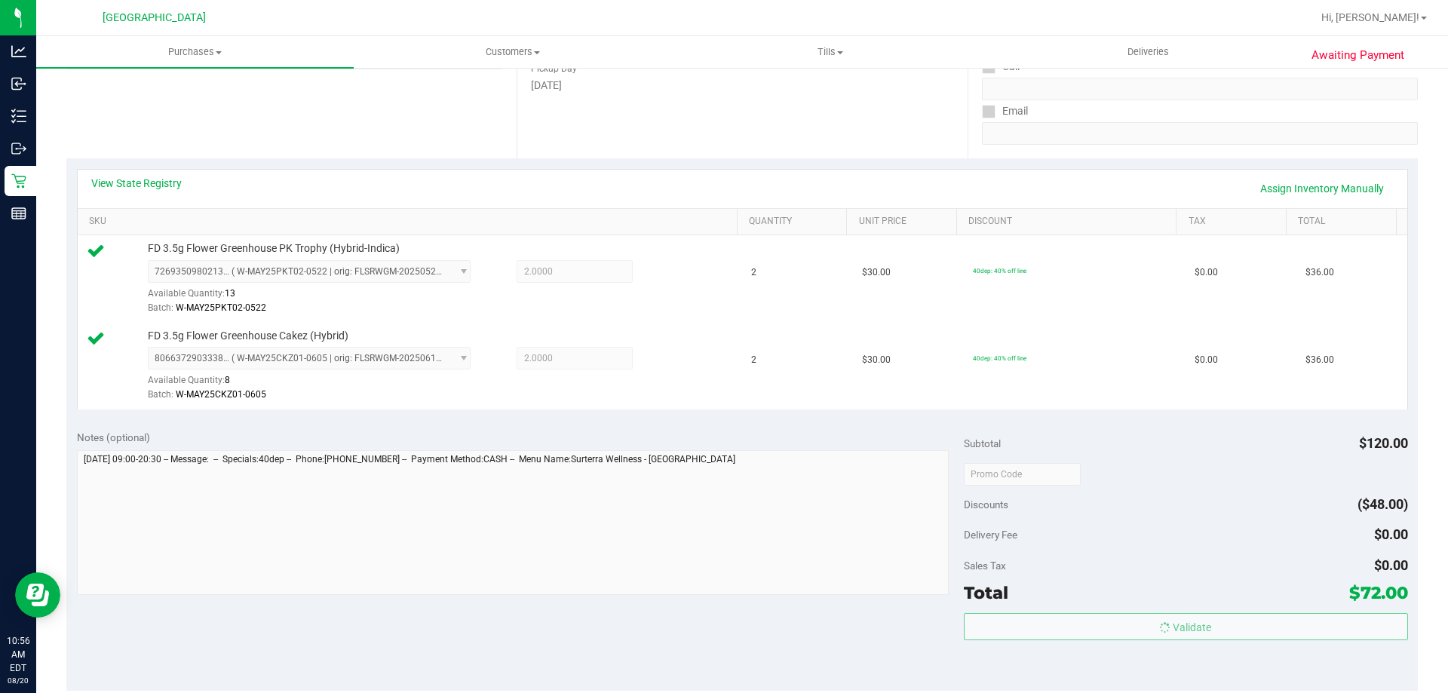
scroll to position [0, 0]
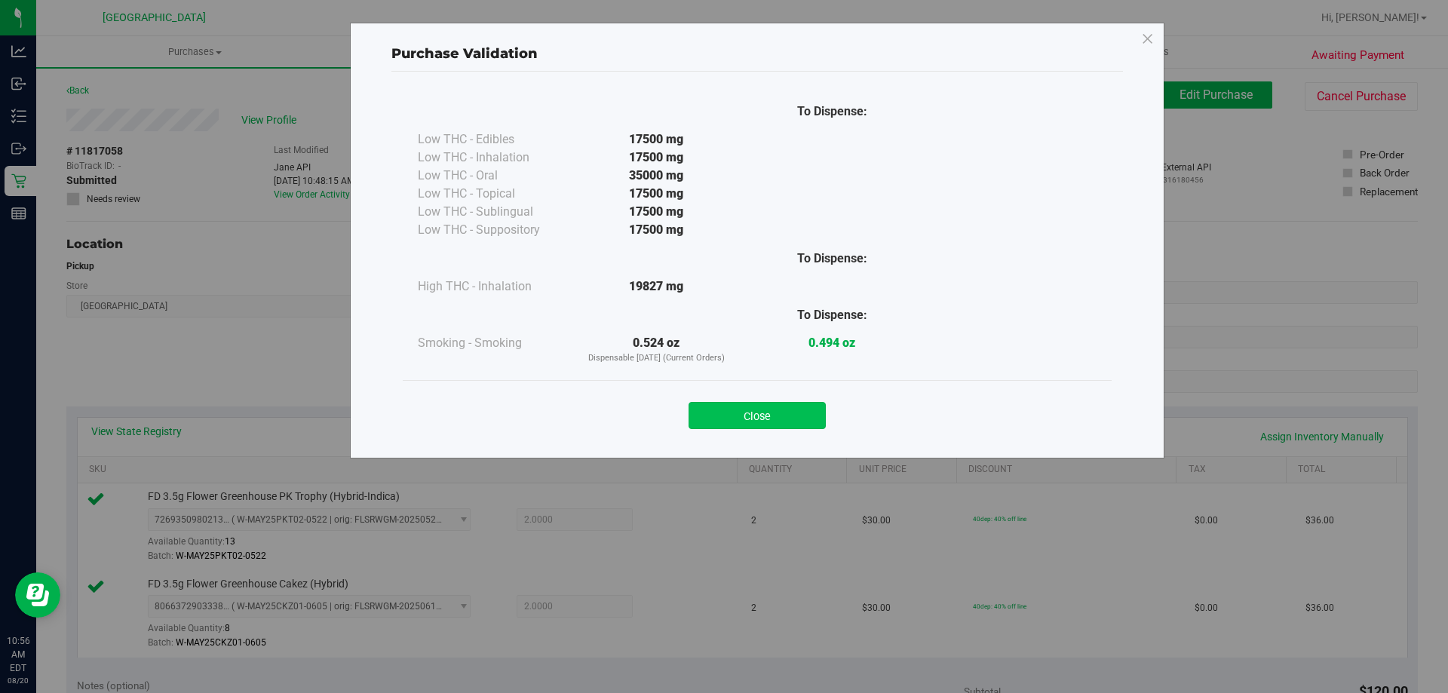
click at [777, 425] on button "Close" at bounding box center [756, 415] width 137 height 27
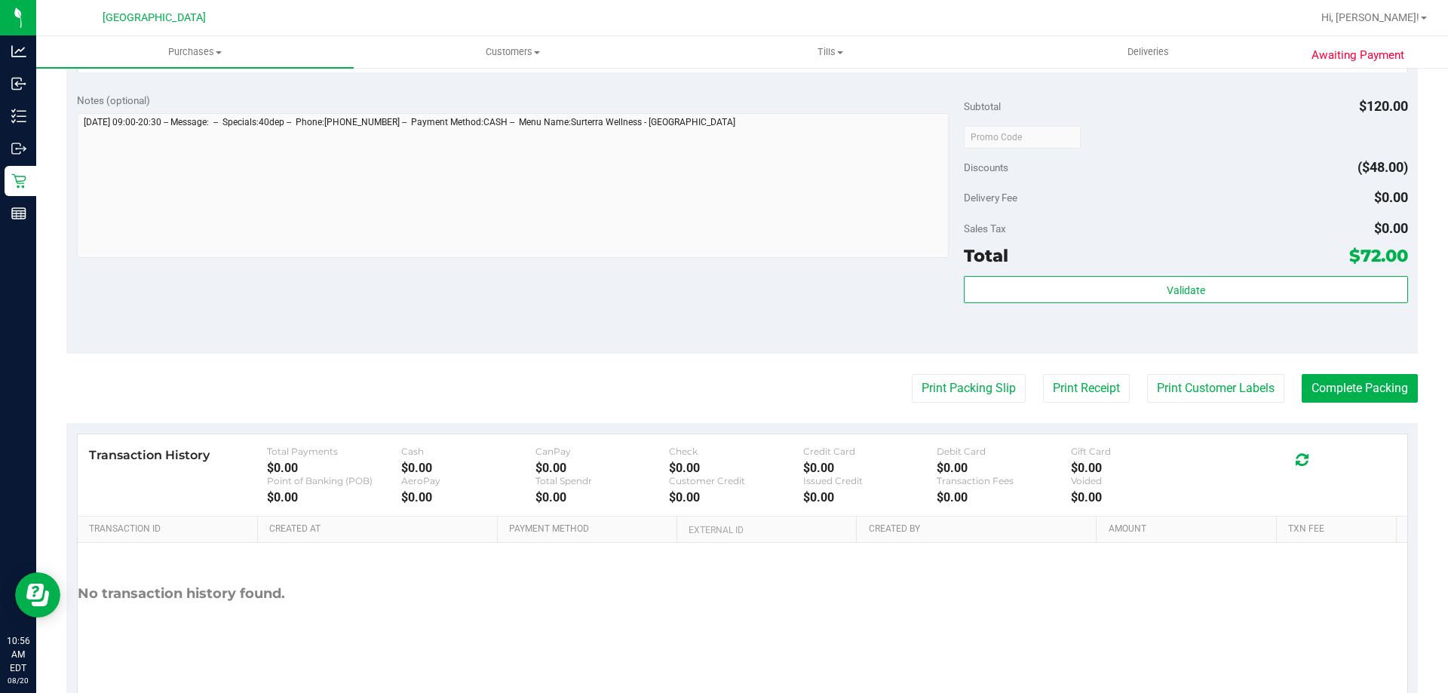
scroll to position [627, 0]
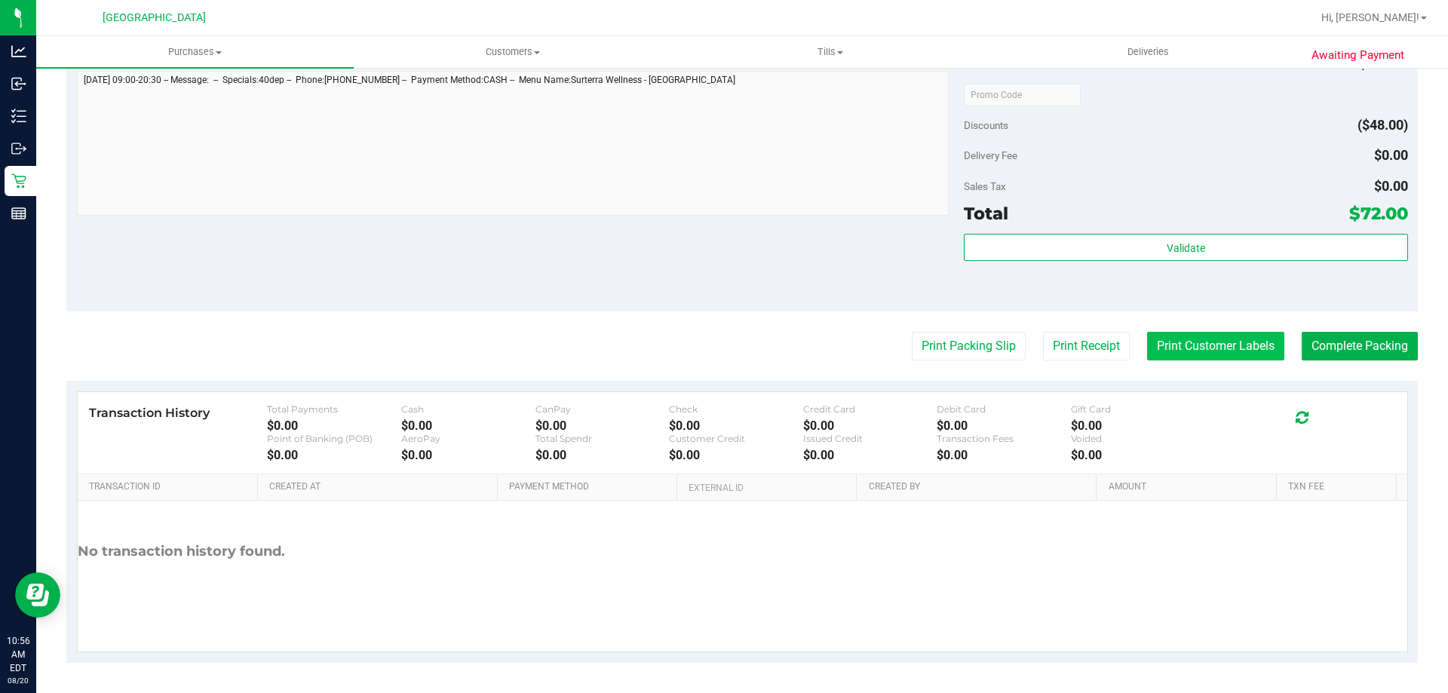
click at [1197, 359] on button "Print Customer Labels" at bounding box center [1215, 346] width 137 height 29
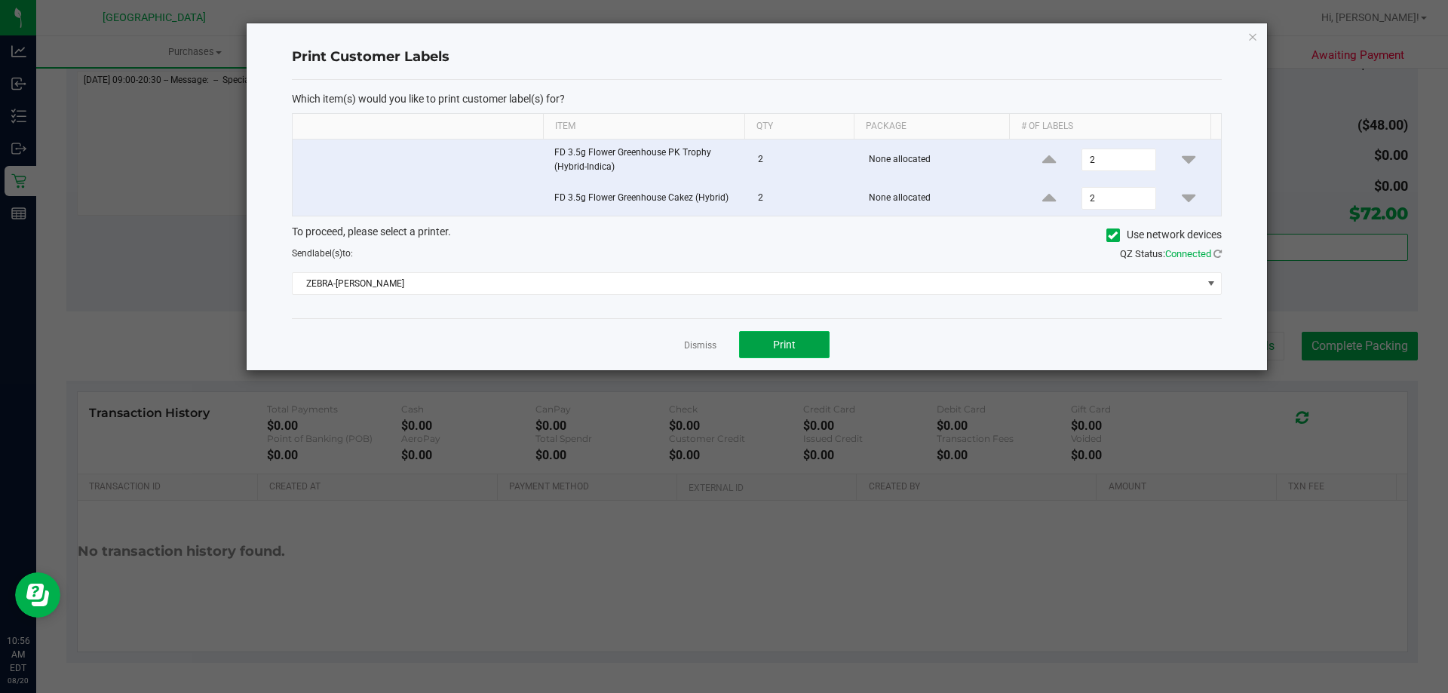
click at [796, 346] on button "Print" at bounding box center [784, 344] width 90 height 27
click at [687, 342] on div at bounding box center [757, 196] width 1020 height 347
click at [698, 345] on link "Dismiss" at bounding box center [700, 345] width 32 height 13
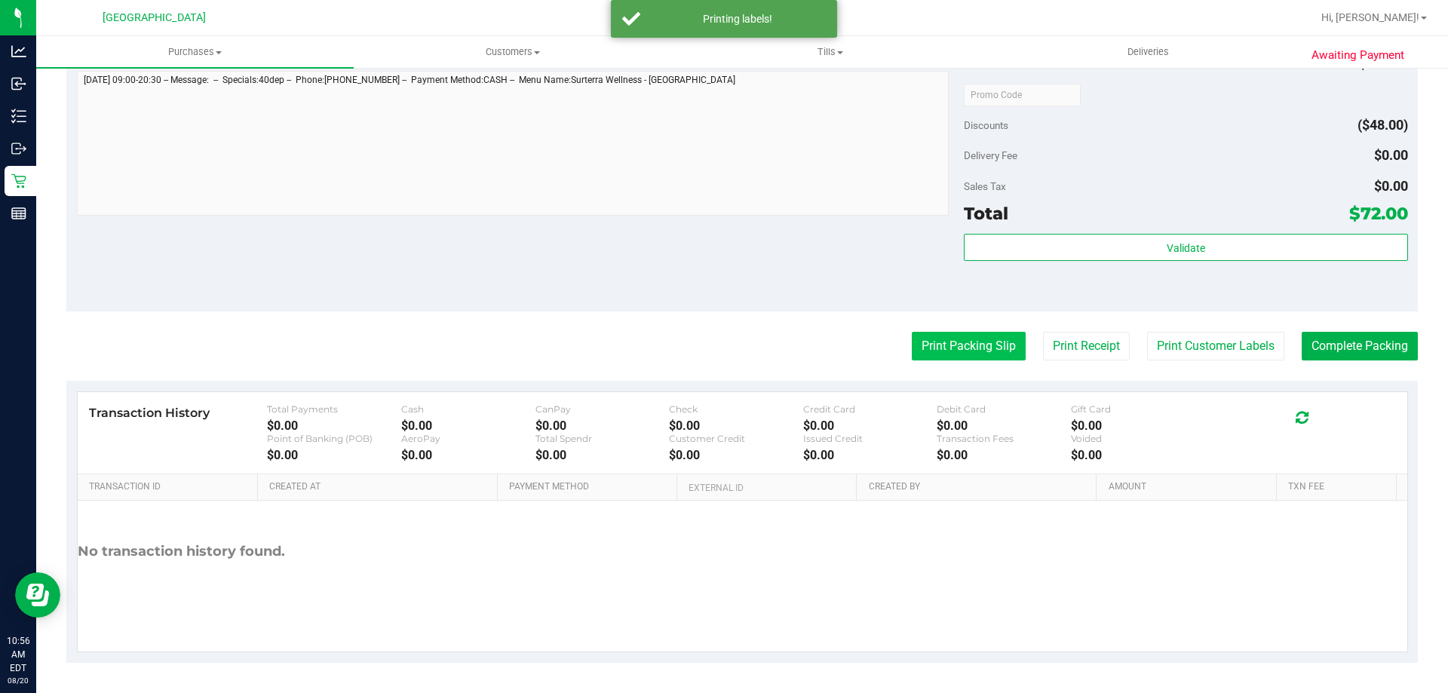
click at [954, 345] on button "Print Packing Slip" at bounding box center [969, 346] width 114 height 29
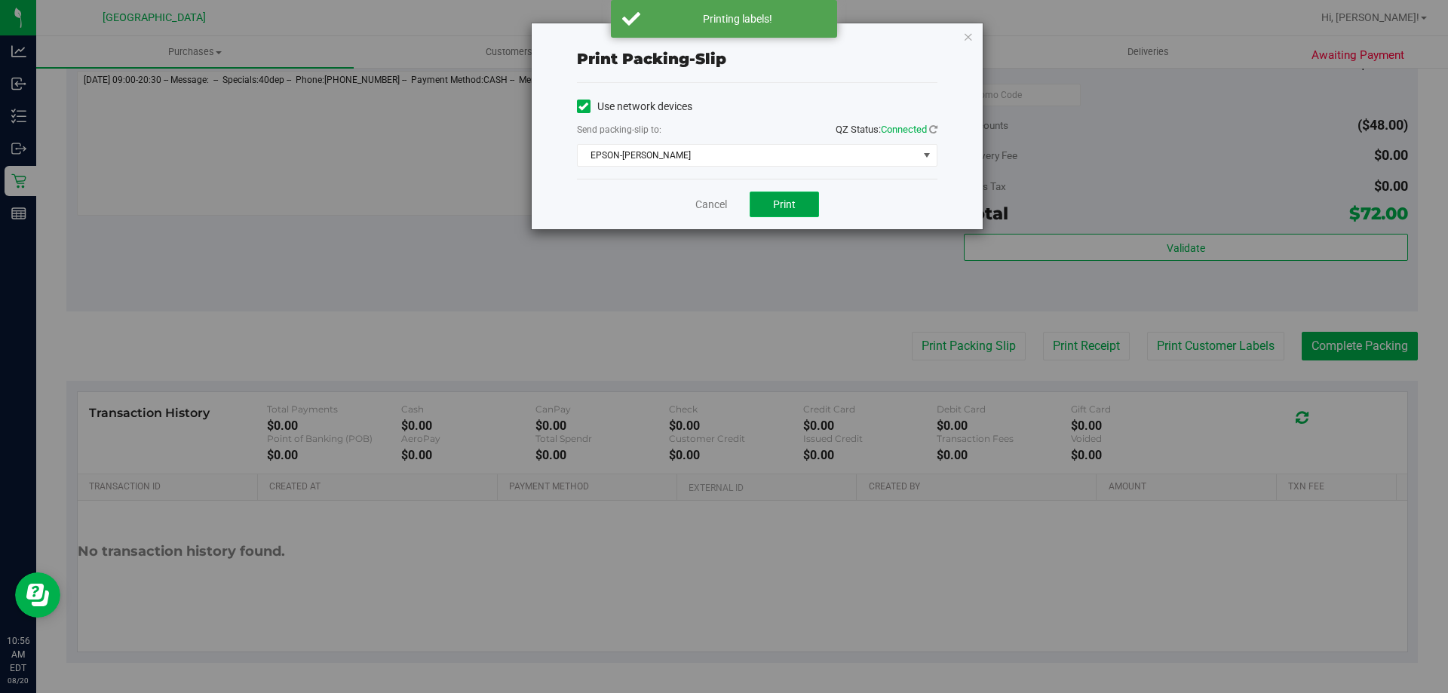
click at [798, 208] on button "Print" at bounding box center [784, 205] width 69 height 26
click at [698, 199] on link "Cancel" at bounding box center [711, 205] width 32 height 16
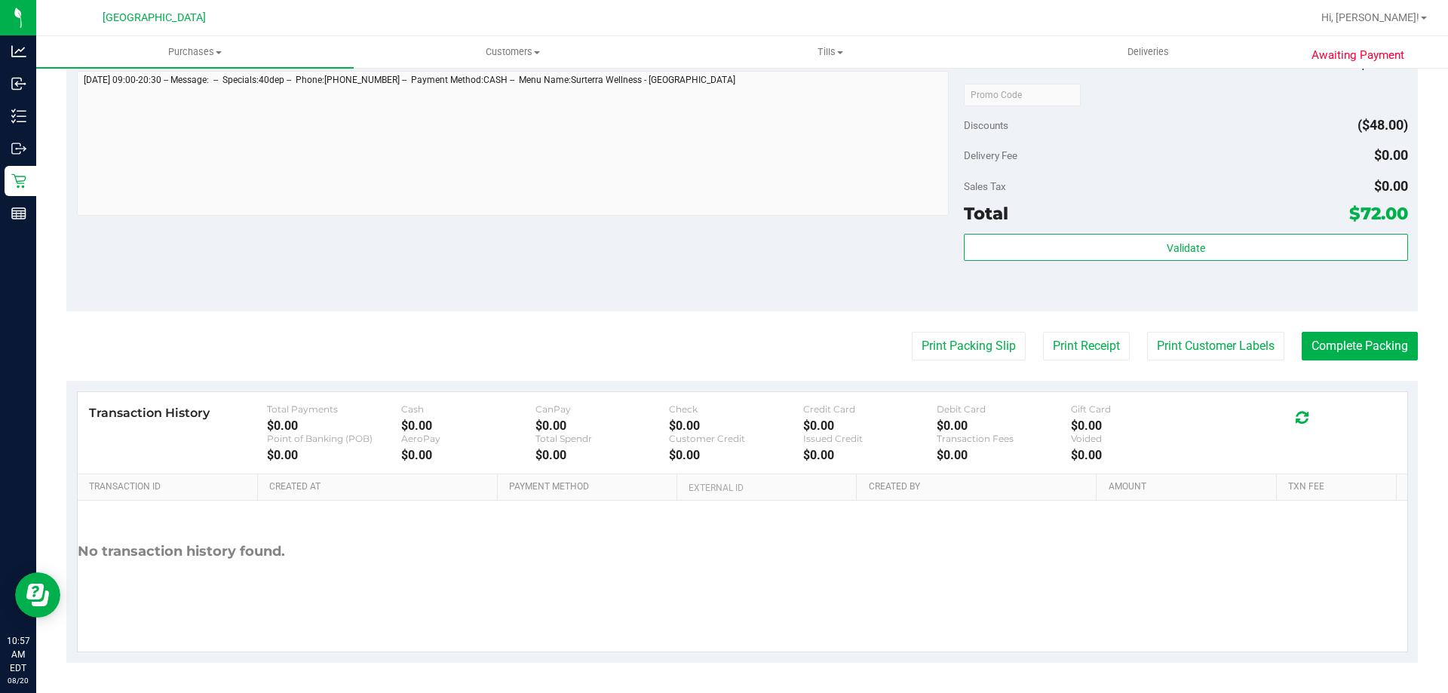
click at [1076, 232] on div "Subtotal $120.00 Discounts ($48.00) Delivery Fee $0.00 Sales Tax $0.00 Total $7…" at bounding box center [1185, 176] width 443 height 251
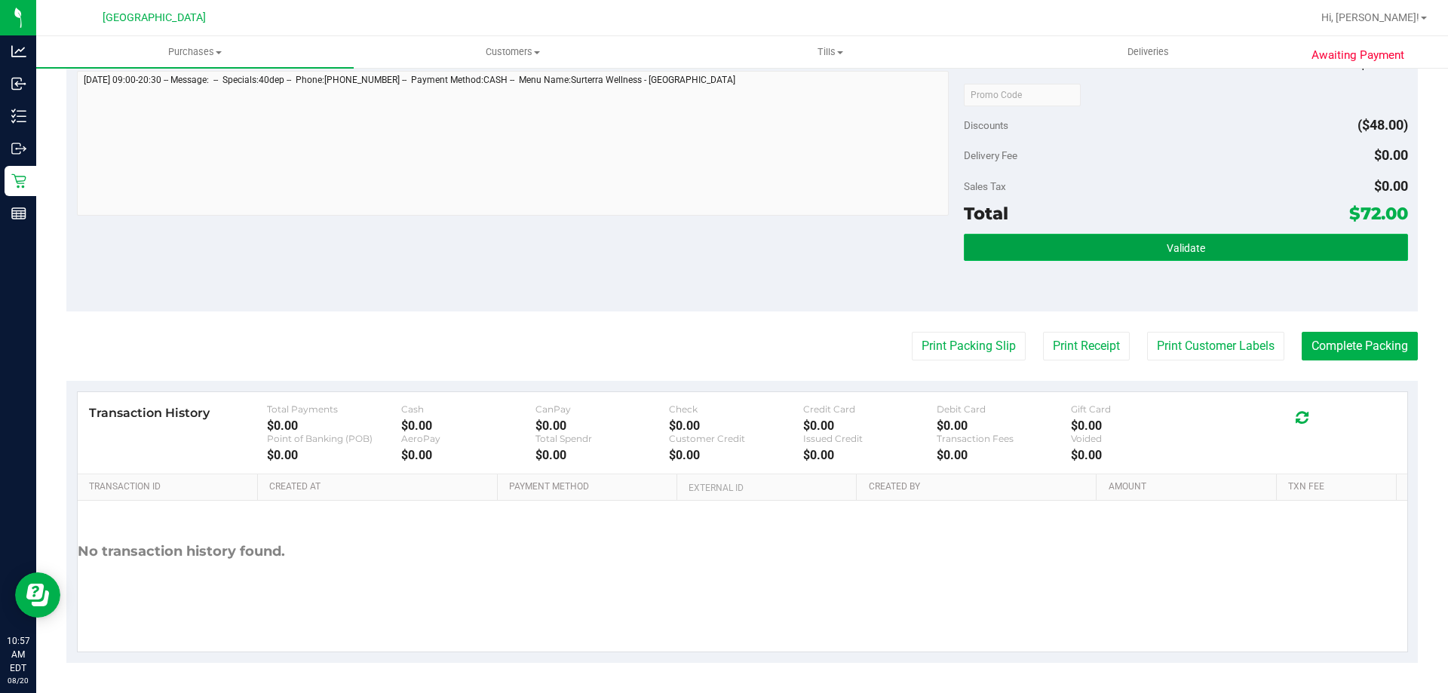
click at [1085, 243] on button "Validate" at bounding box center [1185, 247] width 443 height 27
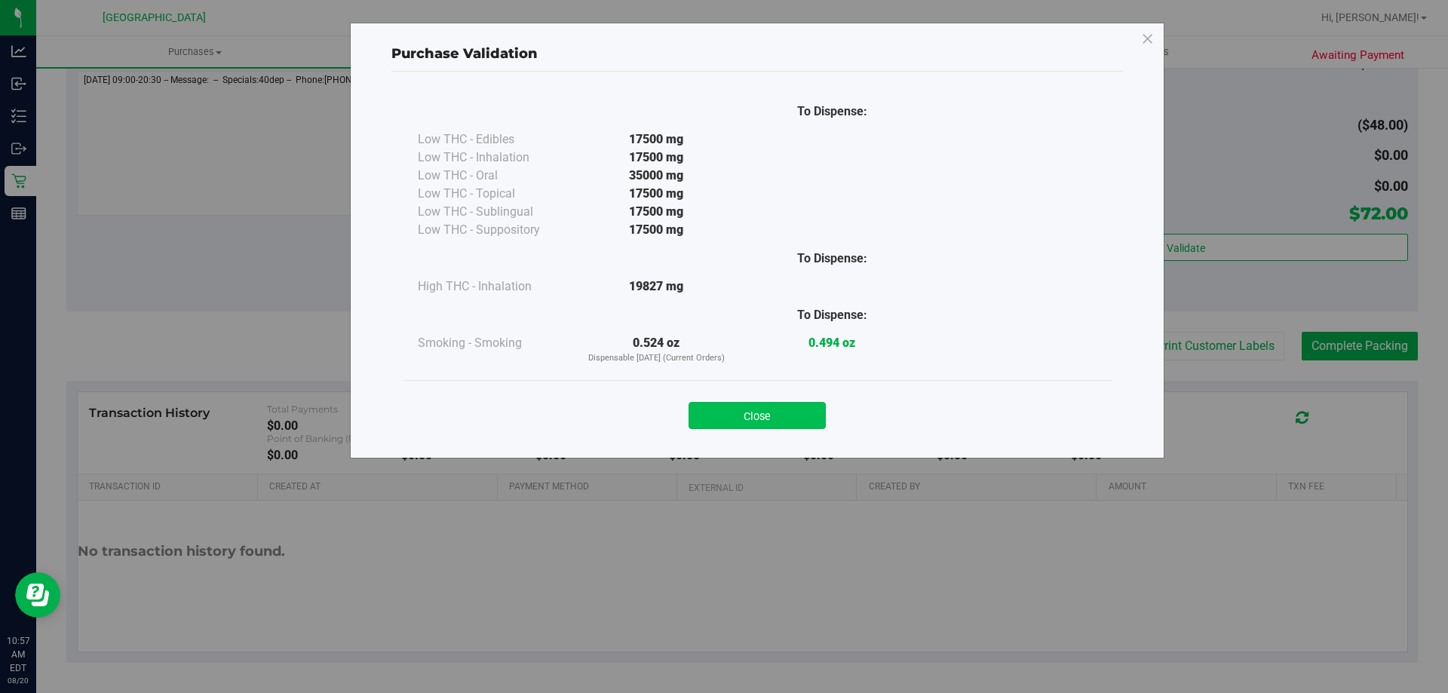
click at [777, 412] on button "Close" at bounding box center [756, 415] width 137 height 27
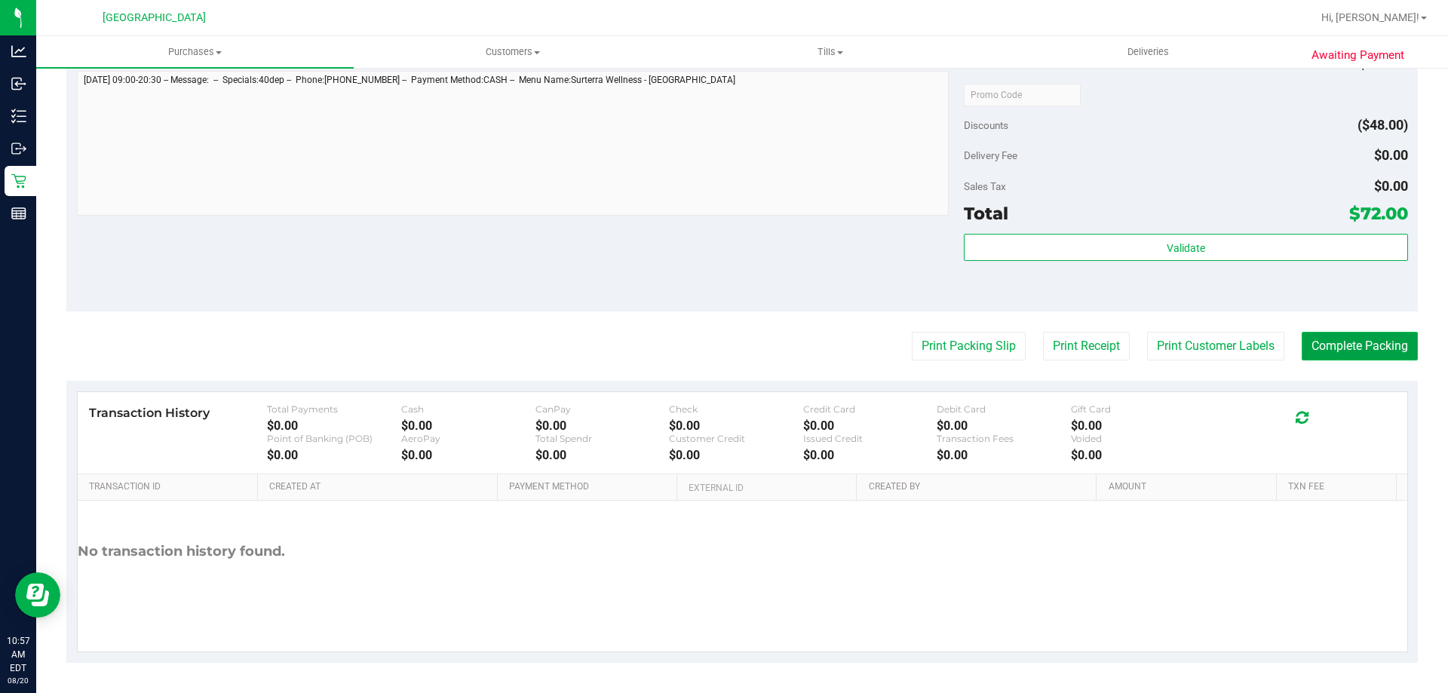
click at [1379, 360] on button "Complete Packing" at bounding box center [1360, 346] width 116 height 29
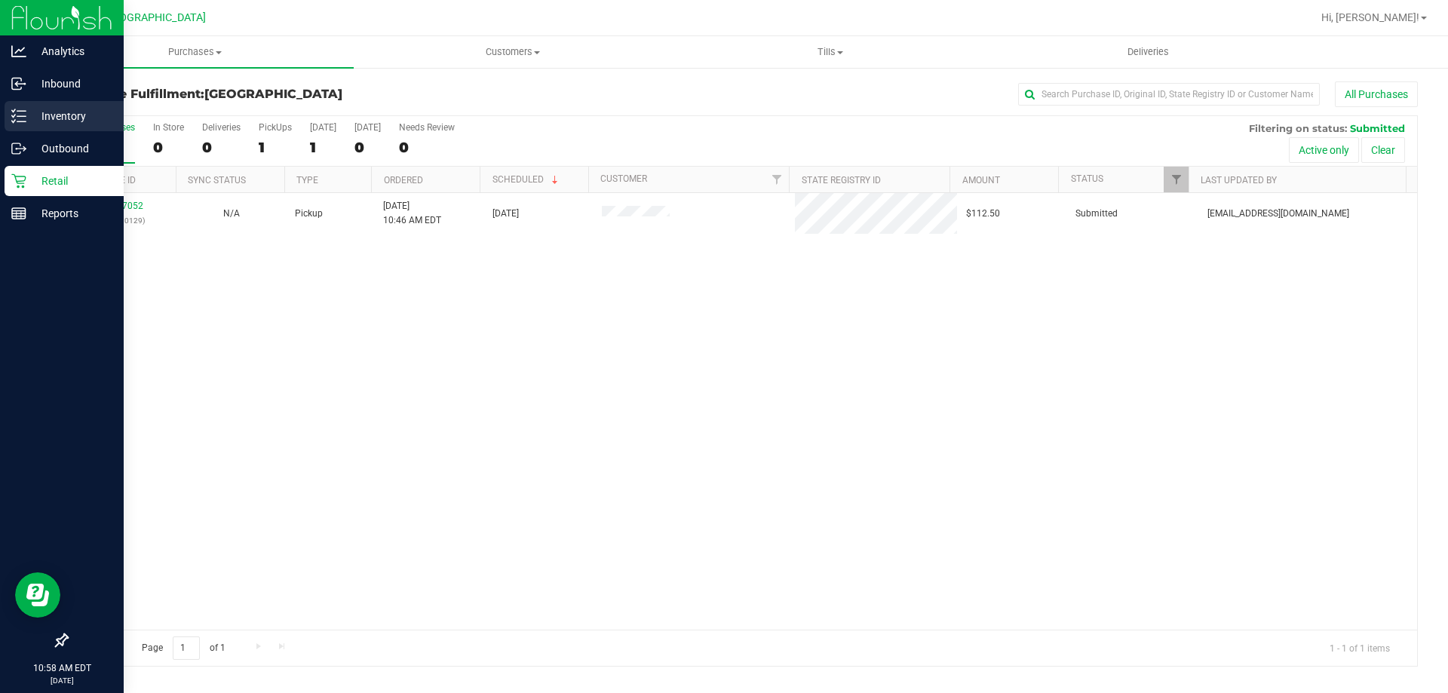
click at [32, 110] on p "Inventory" at bounding box center [71, 116] width 90 height 18
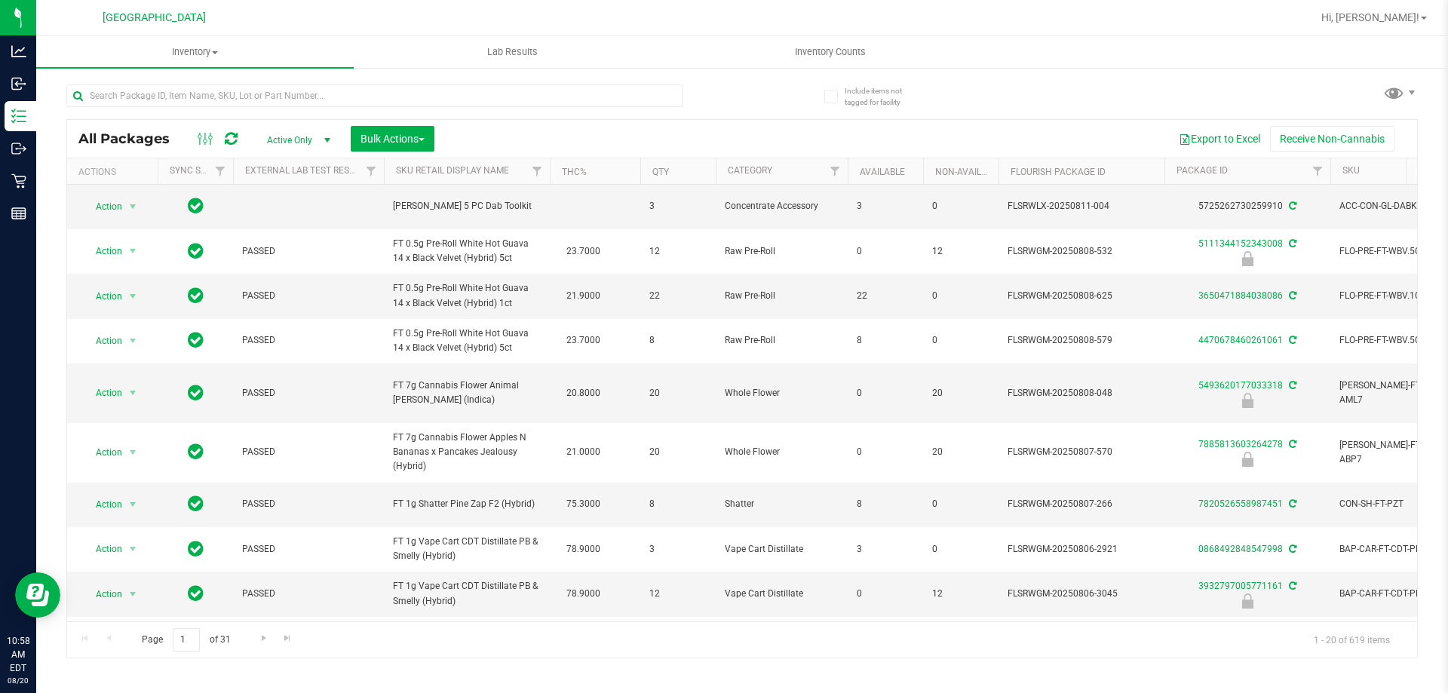
scroll to position [377, 0]
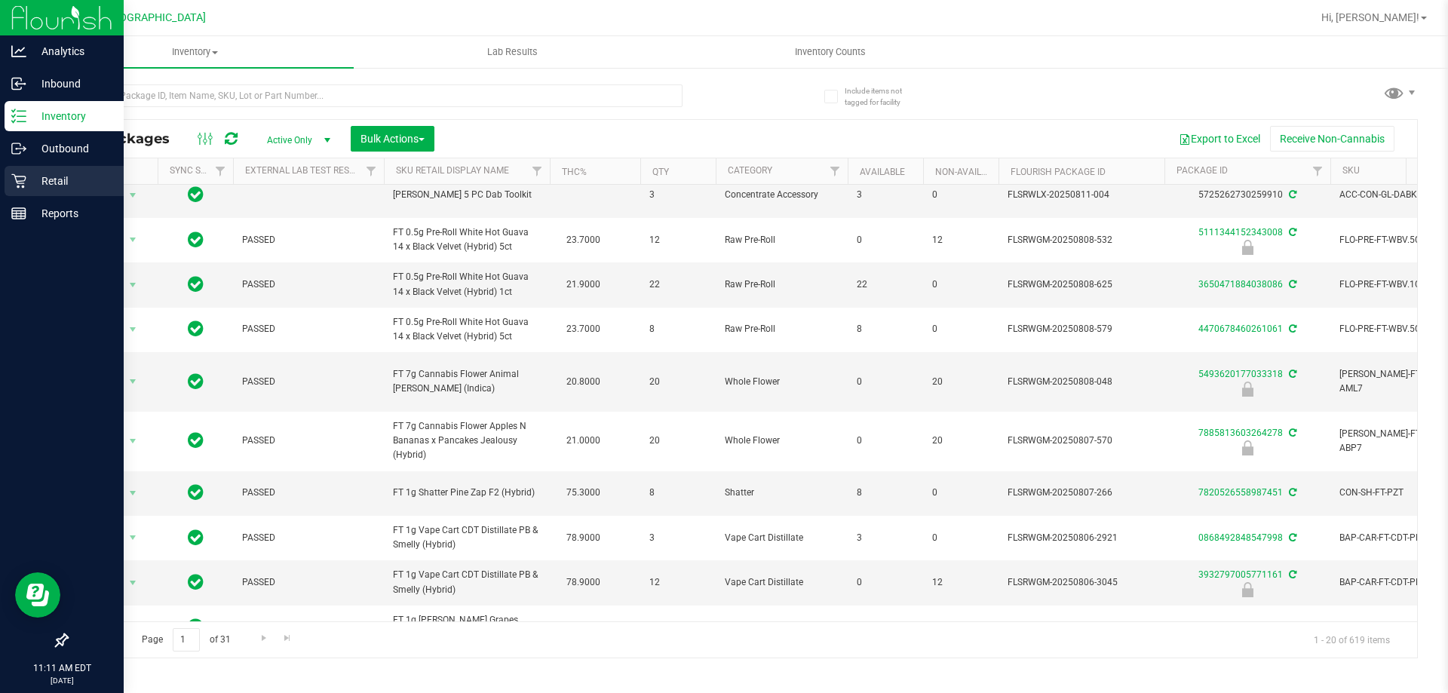
click at [54, 192] on div "Retail" at bounding box center [64, 181] width 119 height 30
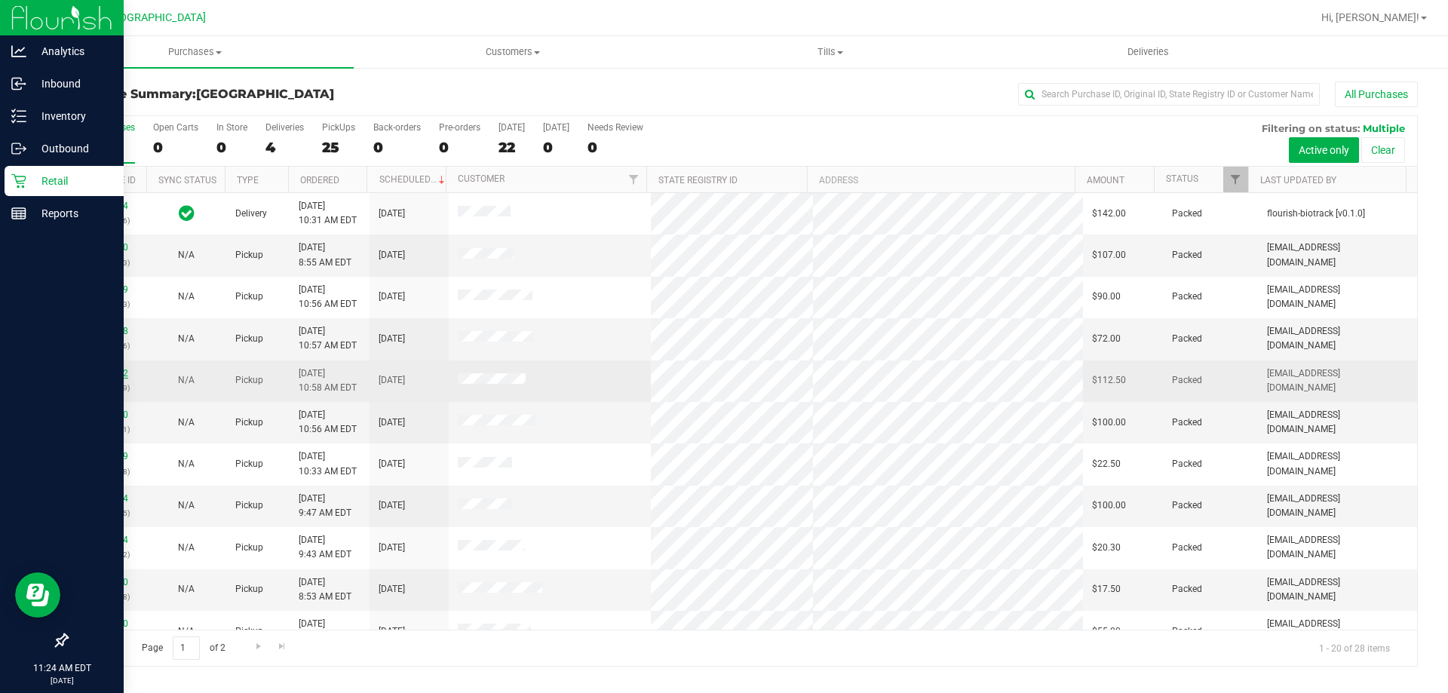
click at [101, 374] on link "11817052" at bounding box center [107, 373] width 42 height 11
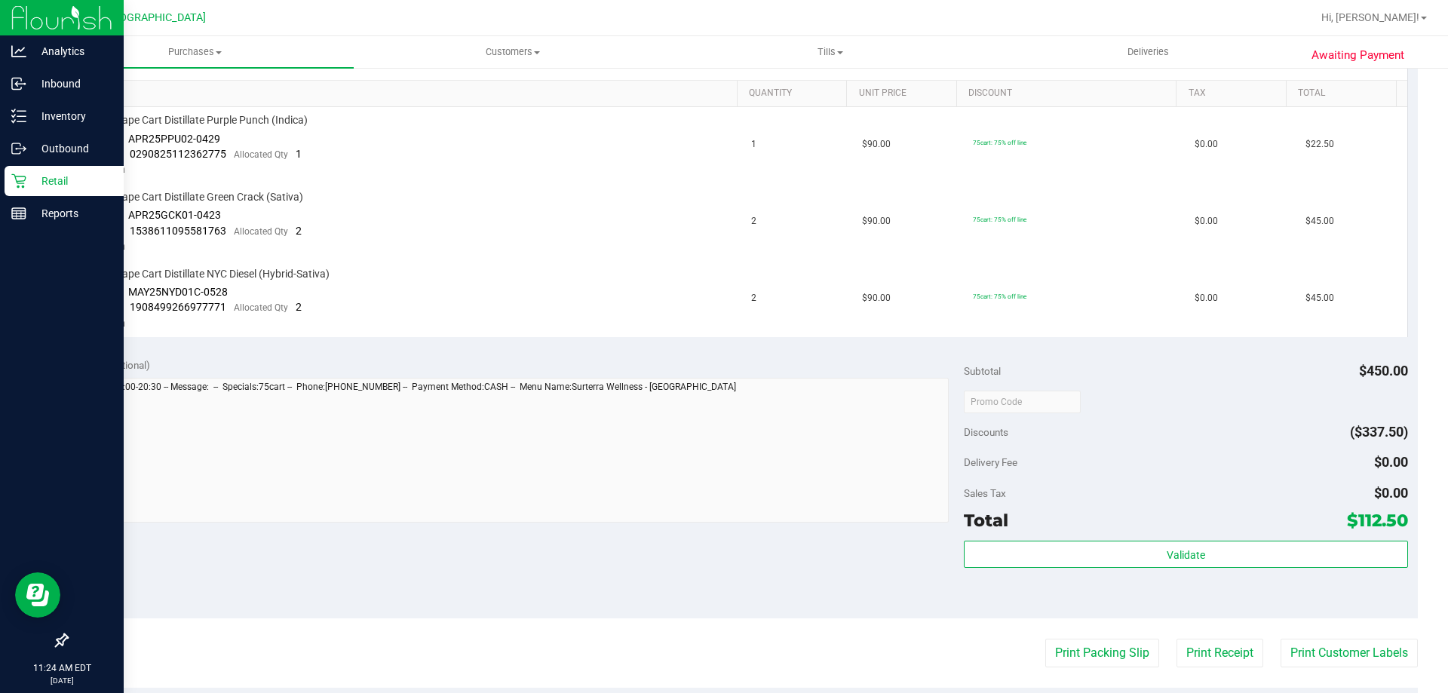
scroll to position [376, 0]
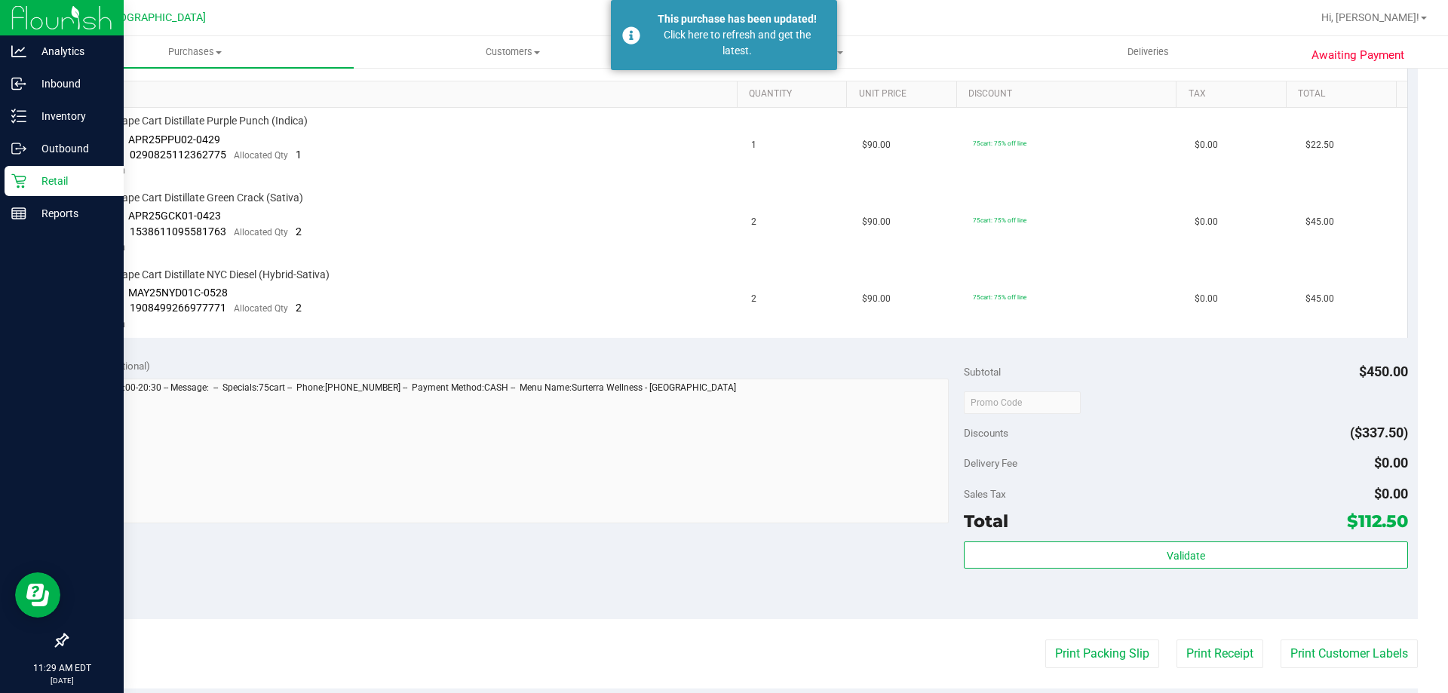
click at [0, 176] on link "Retail" at bounding box center [62, 182] width 124 height 32
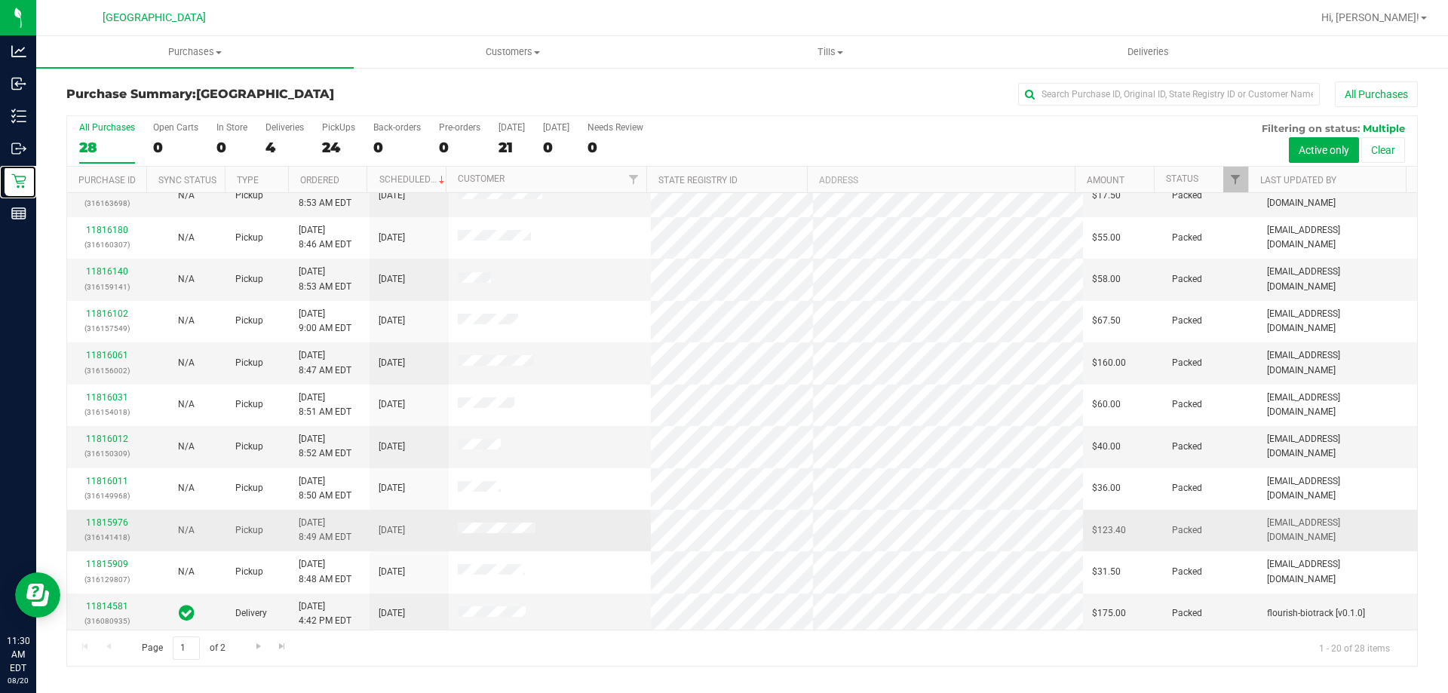
scroll to position [398, 0]
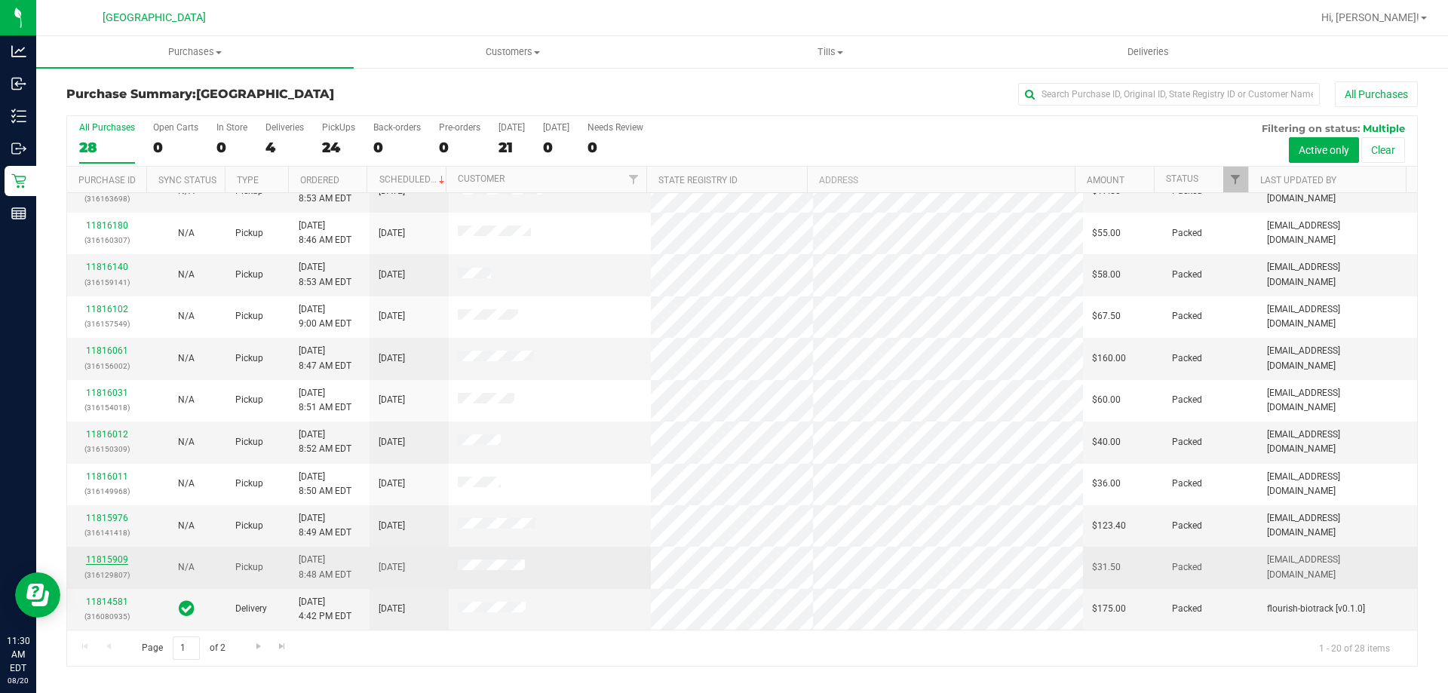
click at [103, 557] on link "11815909" at bounding box center [107, 559] width 42 height 11
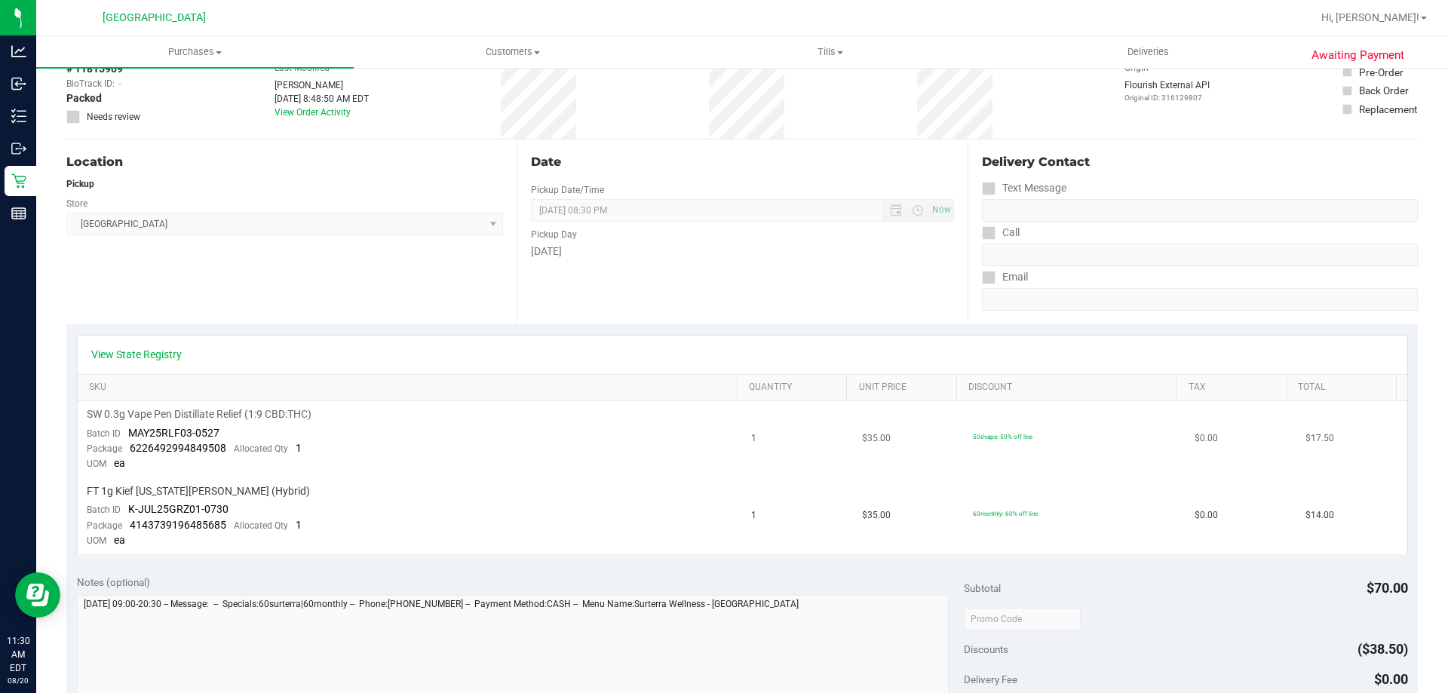
scroll to position [226, 0]
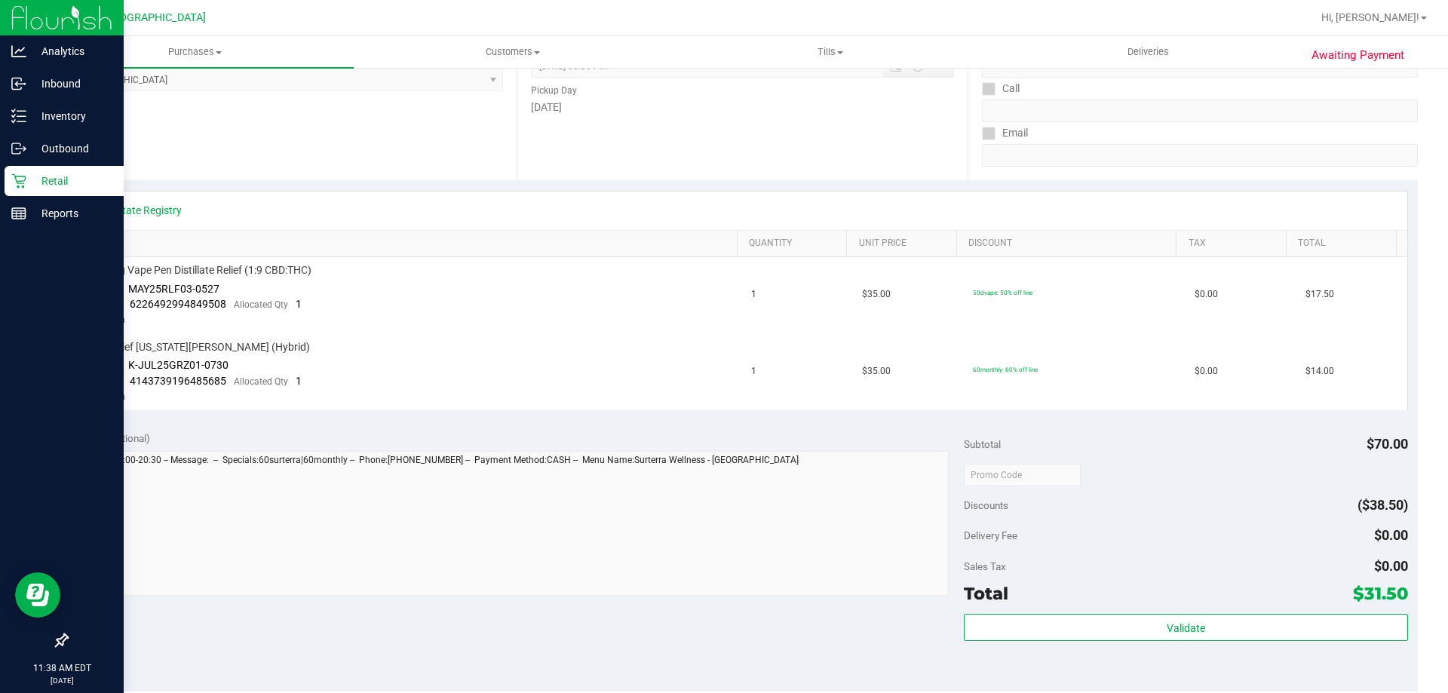
click at [14, 174] on icon at bounding box center [18, 181] width 14 height 14
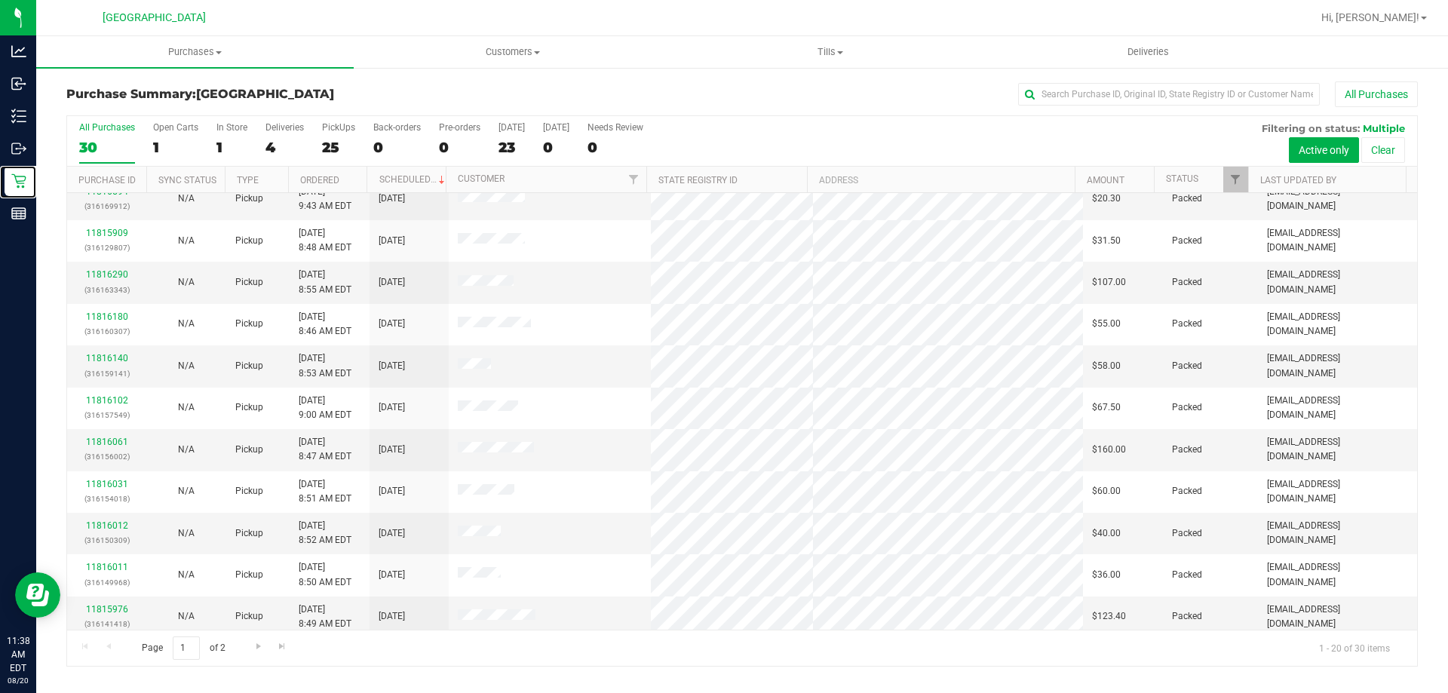
scroll to position [398, 0]
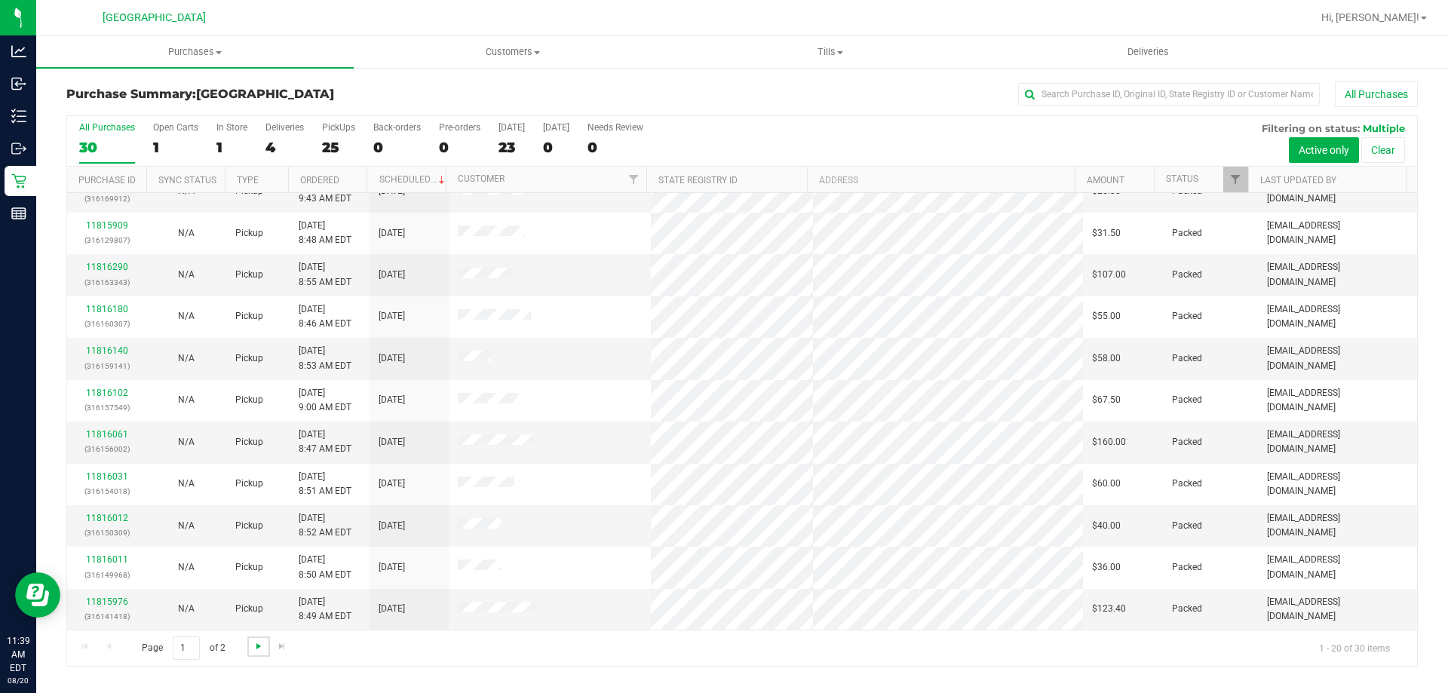
click at [261, 645] on span "Go to the next page" at bounding box center [259, 646] width 12 height 12
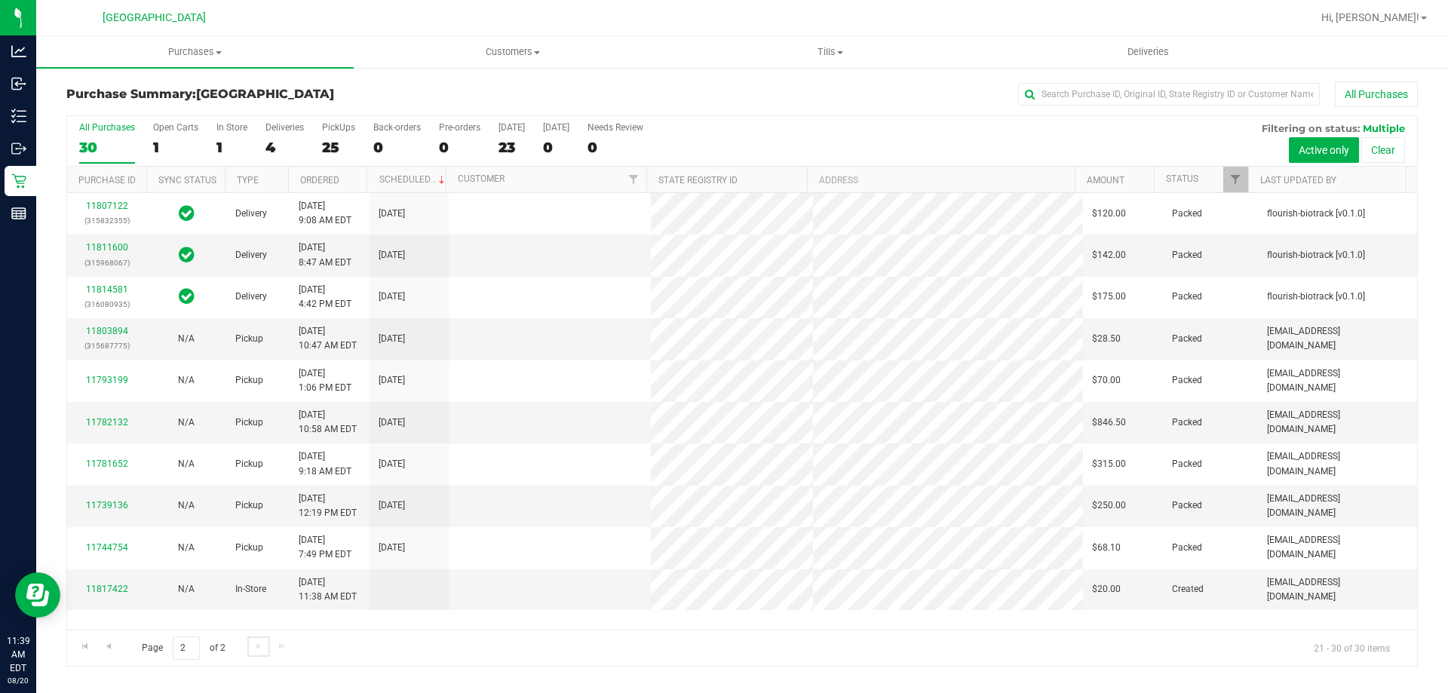
scroll to position [0, 0]
click at [285, 135] on label "Deliveries 4" at bounding box center [284, 142] width 38 height 41
click at [0, 0] on input "Deliveries 4" at bounding box center [0, 0] width 0 height 0
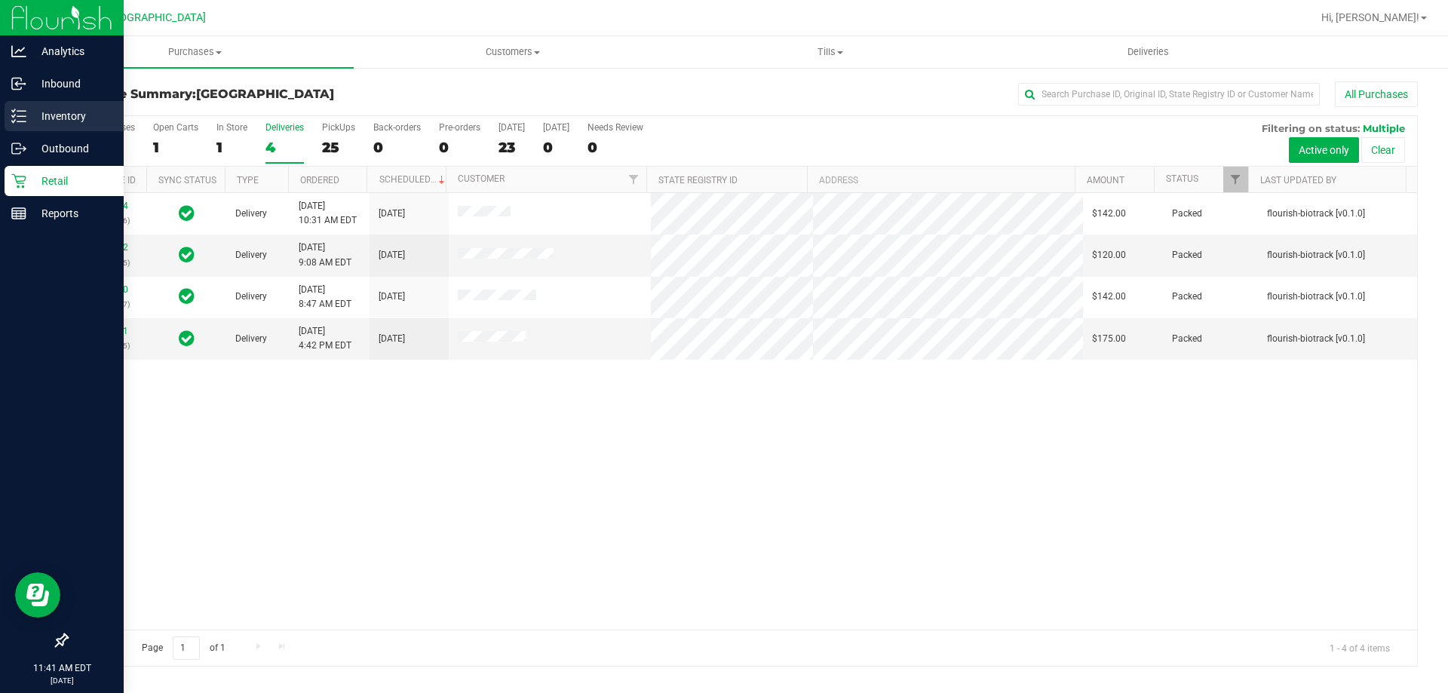
click at [54, 112] on p "Inventory" at bounding box center [71, 116] width 90 height 18
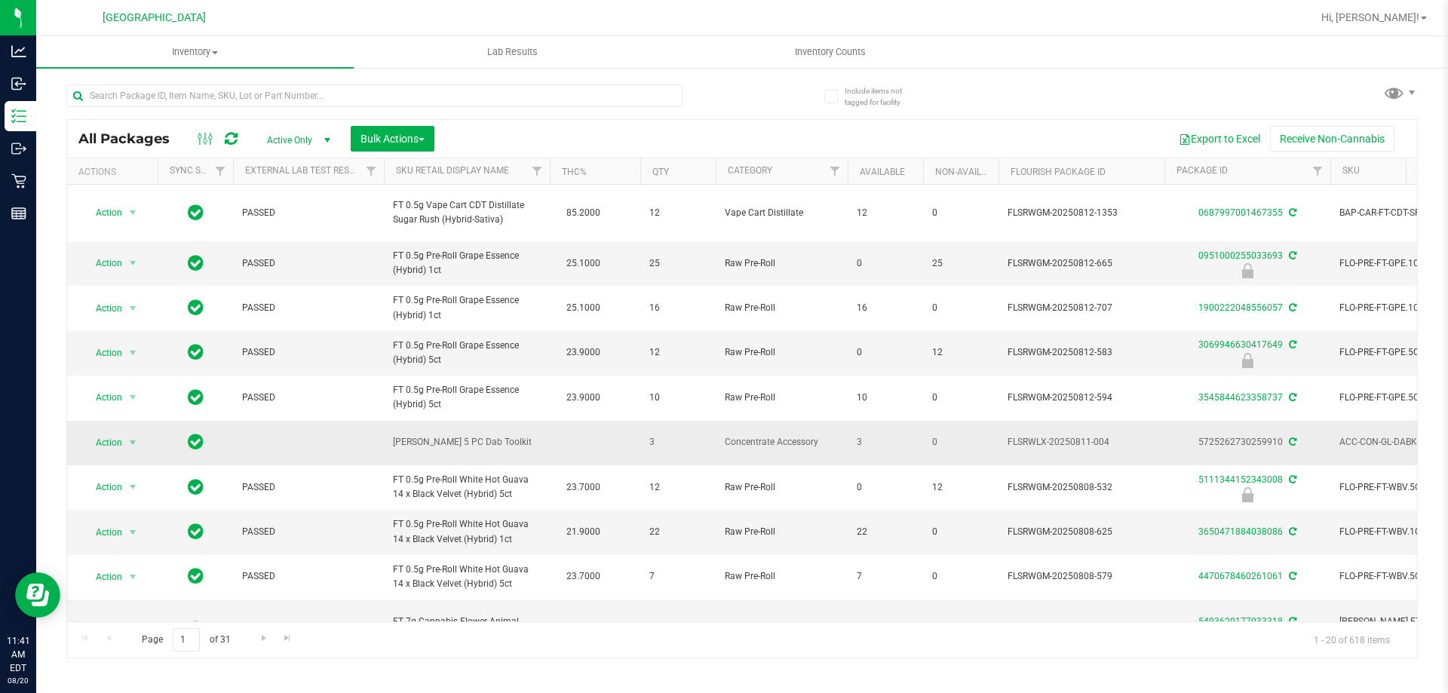
scroll to position [226, 0]
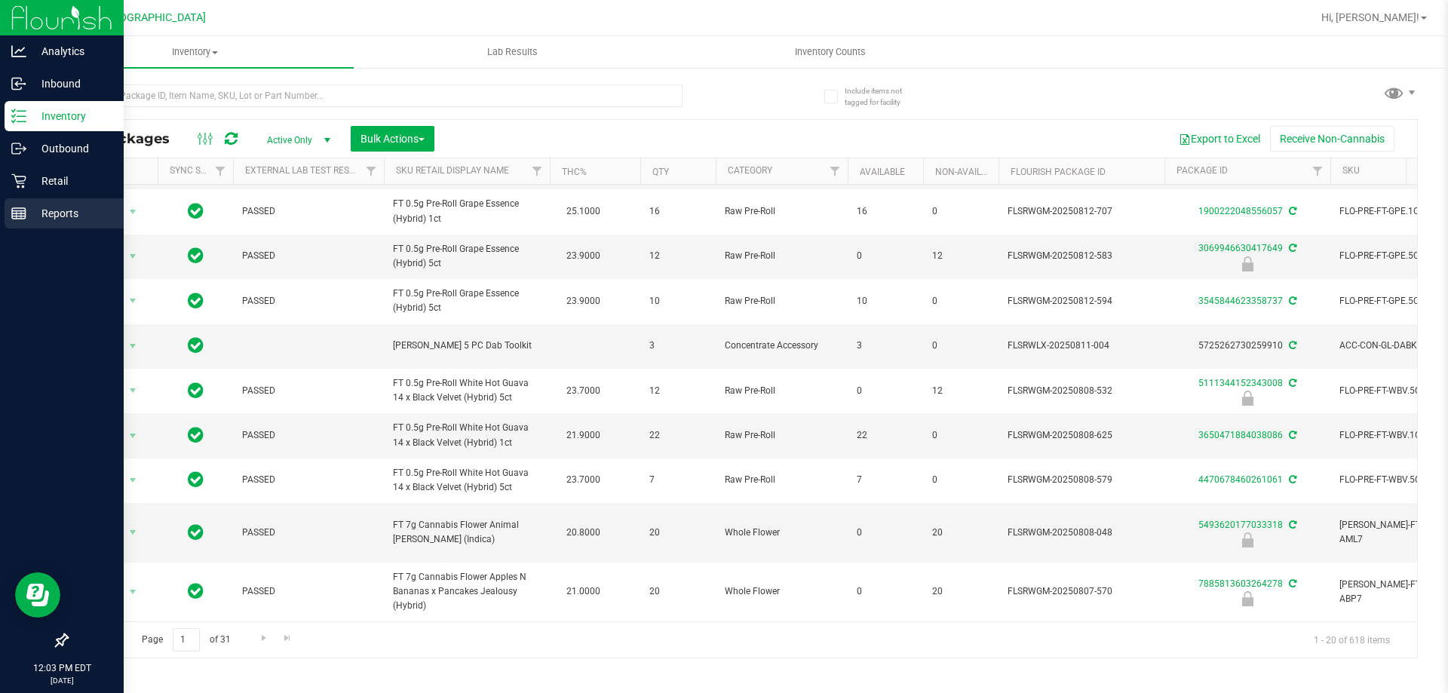
click at [20, 204] on div "Reports" at bounding box center [64, 213] width 119 height 30
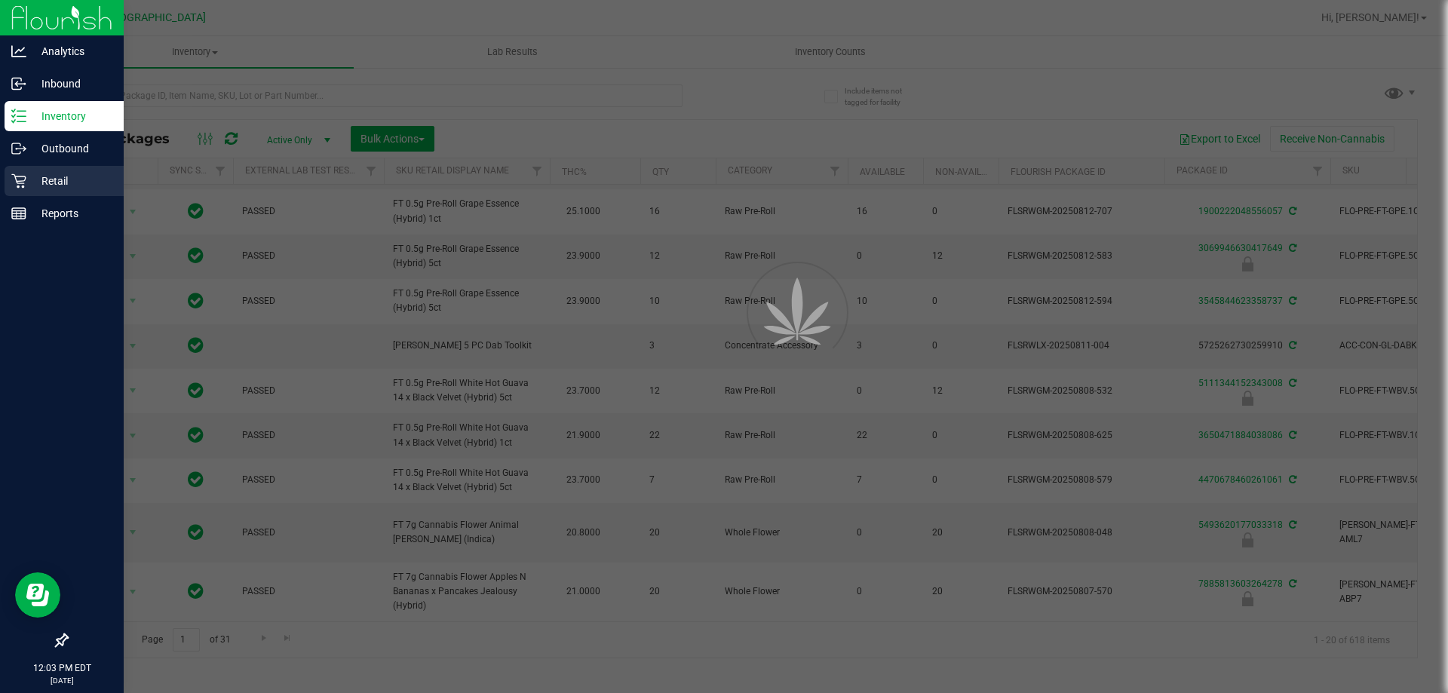
click at [31, 184] on p "Retail" at bounding box center [71, 181] width 90 height 18
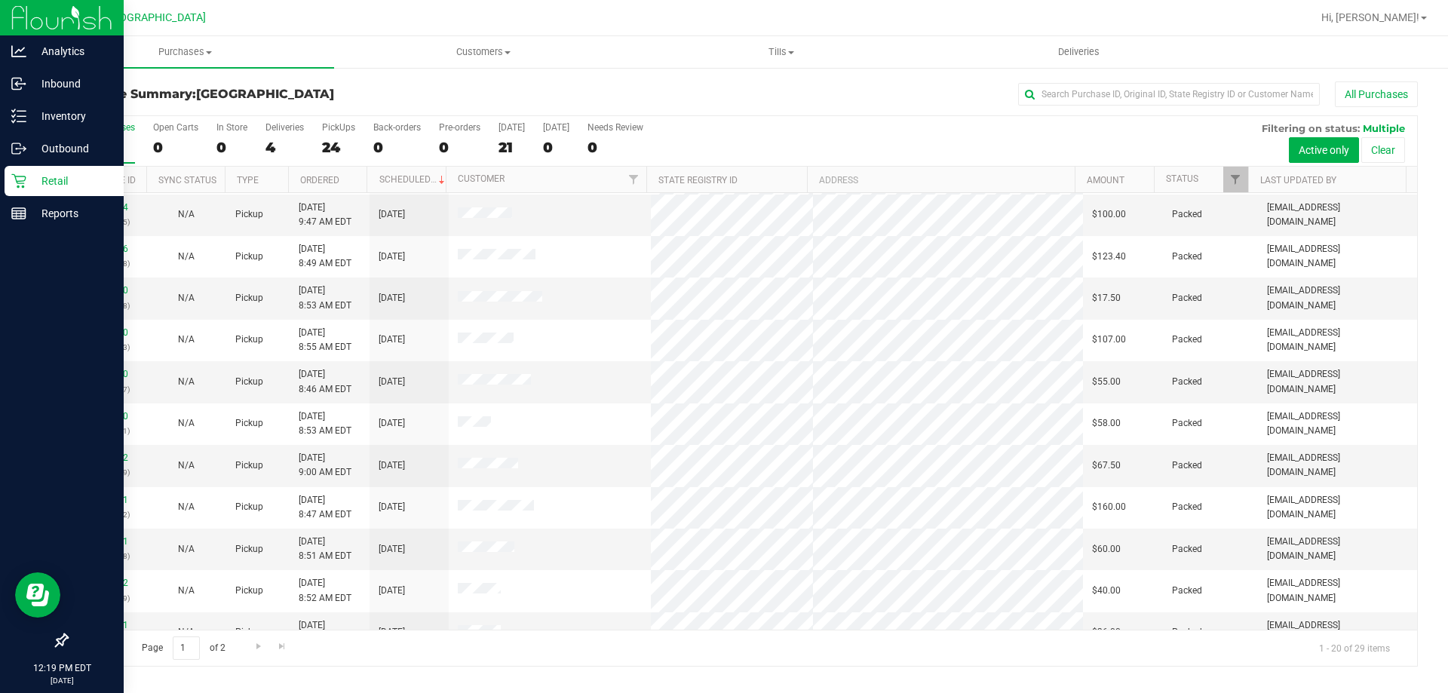
scroll to position [398, 0]
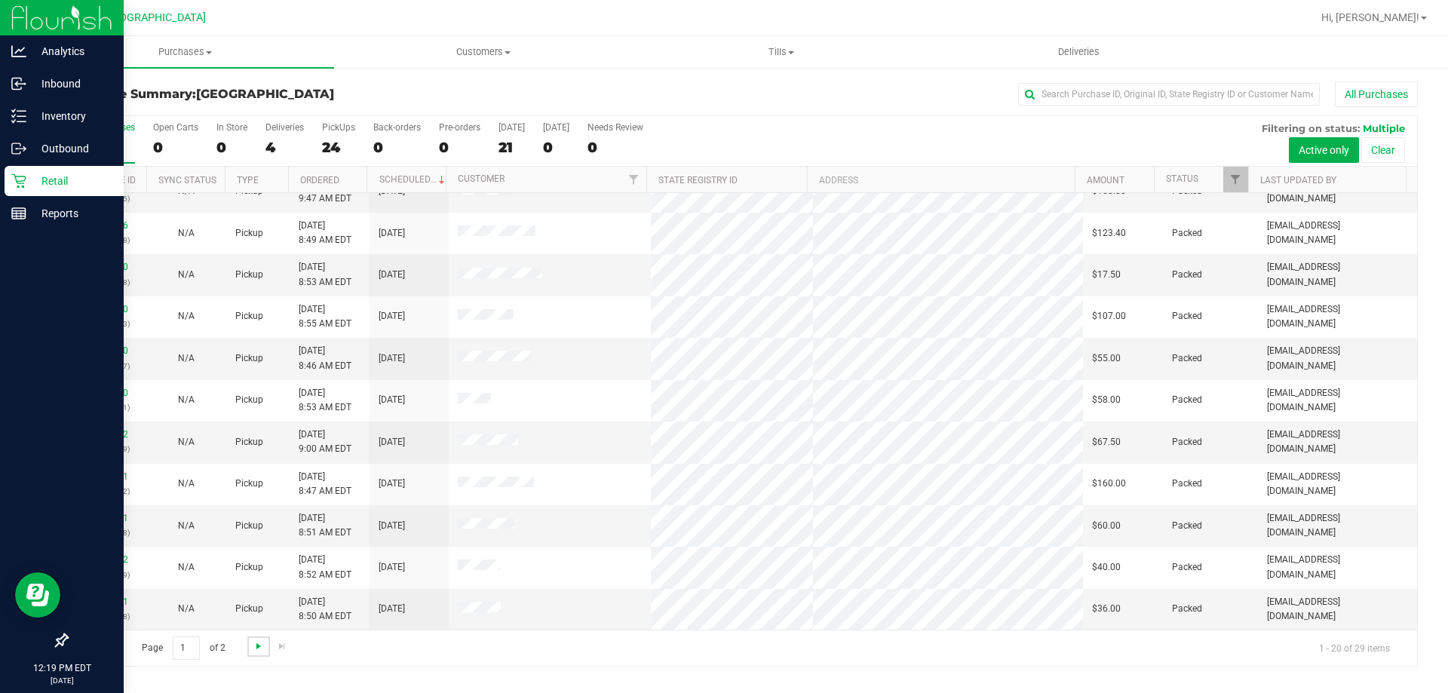
click at [259, 642] on span "Go to the next page" at bounding box center [259, 646] width 12 height 12
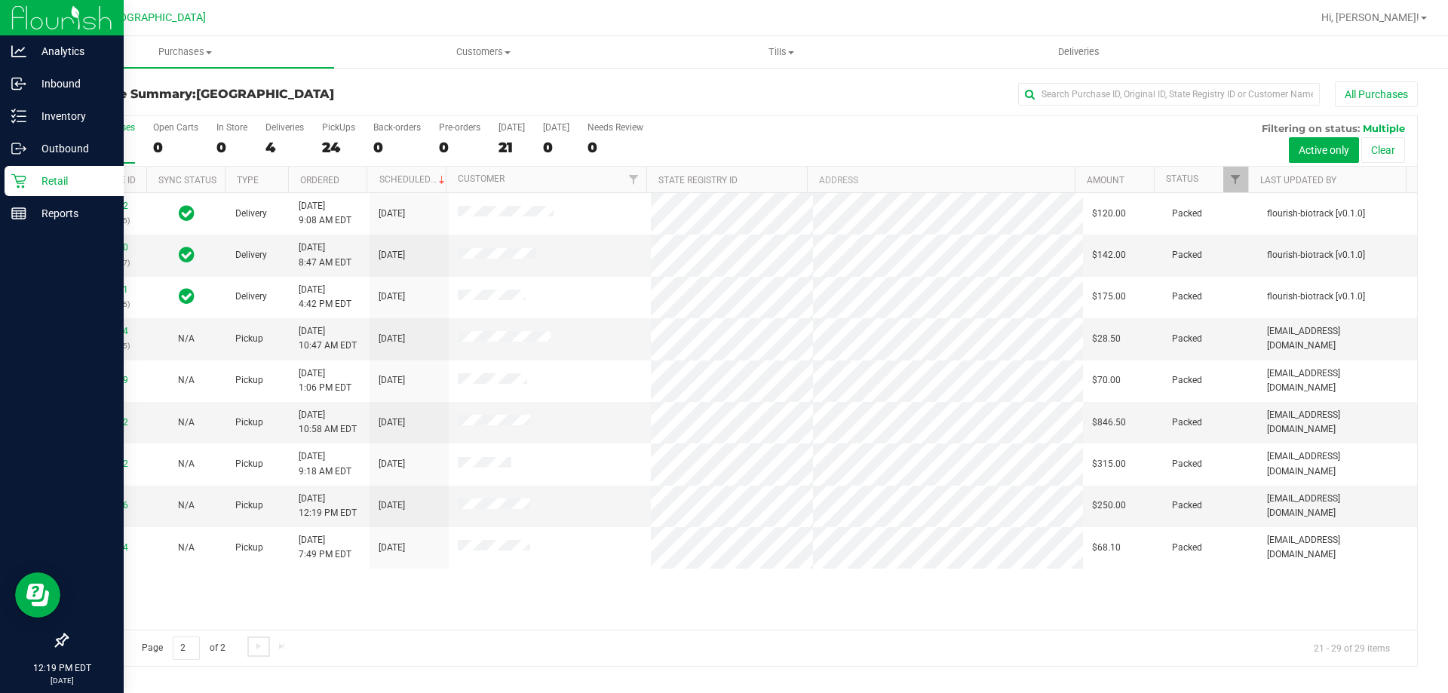
scroll to position [0, 0]
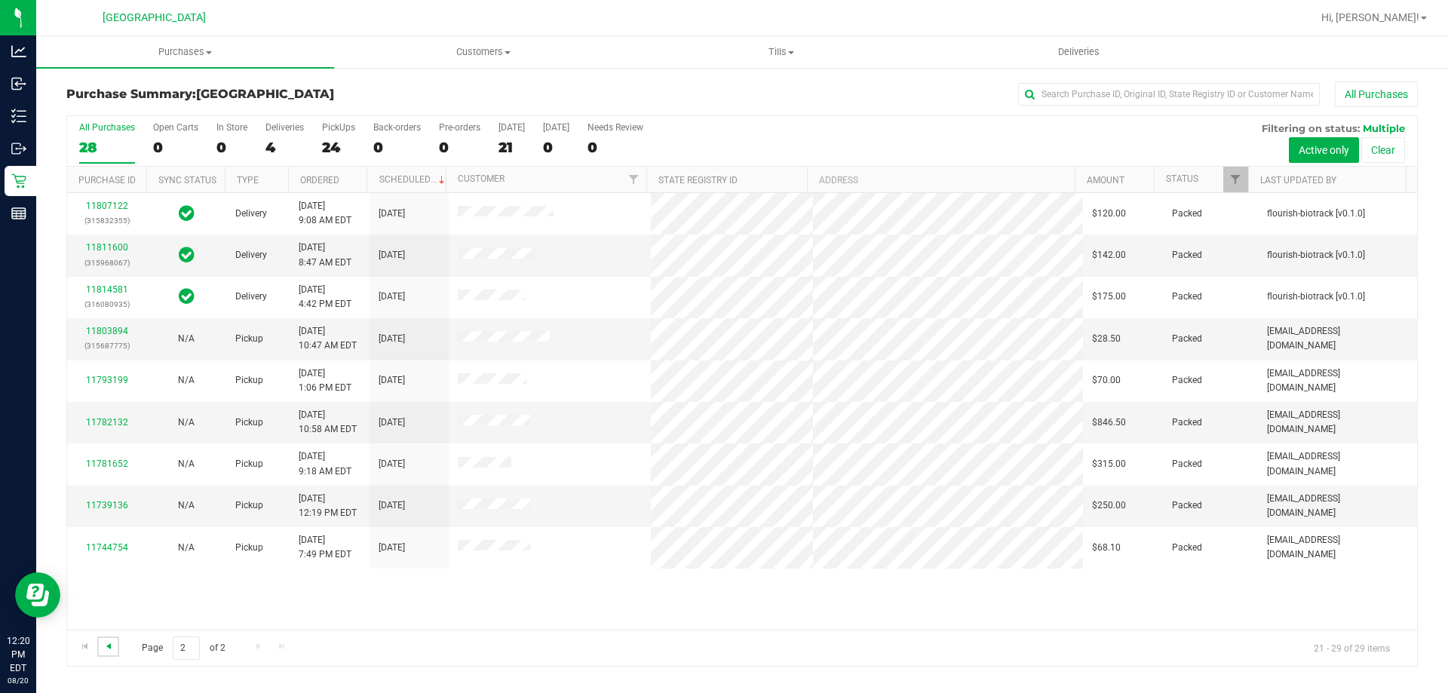
click at [106, 646] on span "Go to the previous page" at bounding box center [109, 646] width 12 height 12
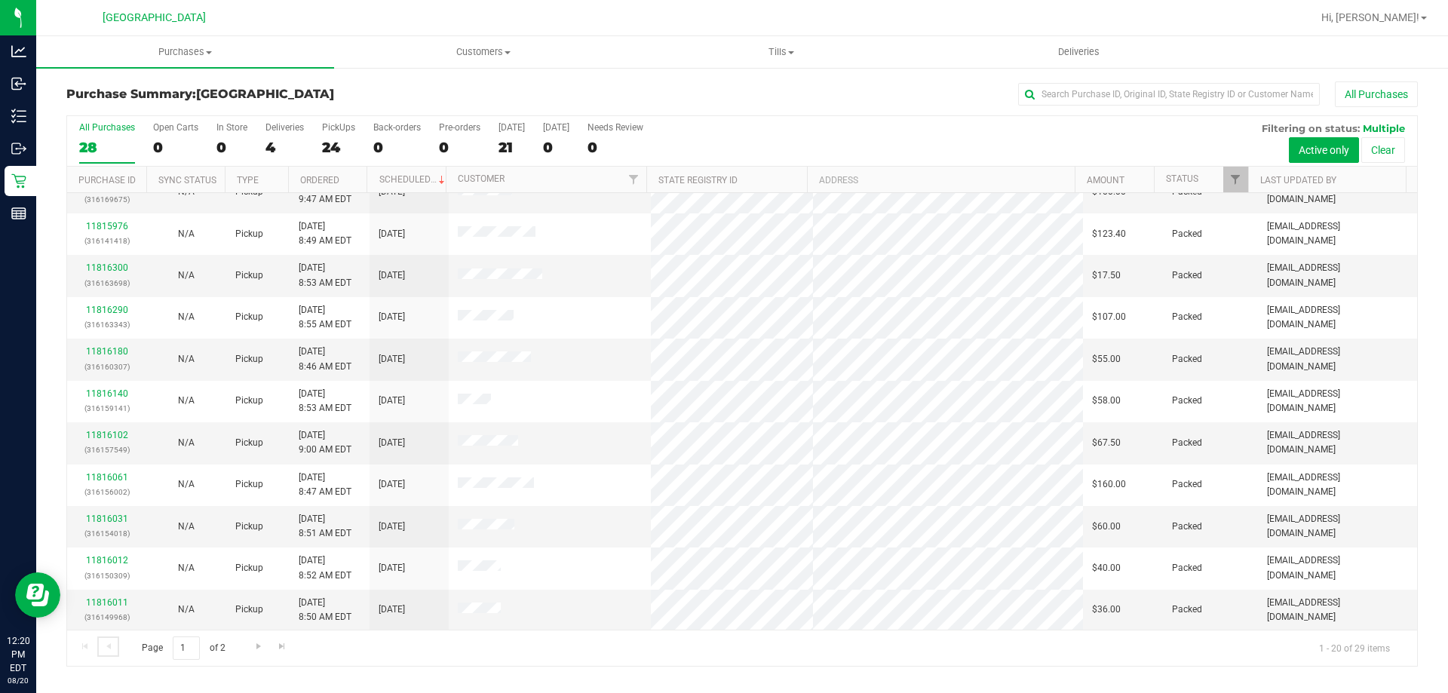
scroll to position [398, 0]
click at [256, 646] on span "Go to the next page" at bounding box center [259, 646] width 12 height 12
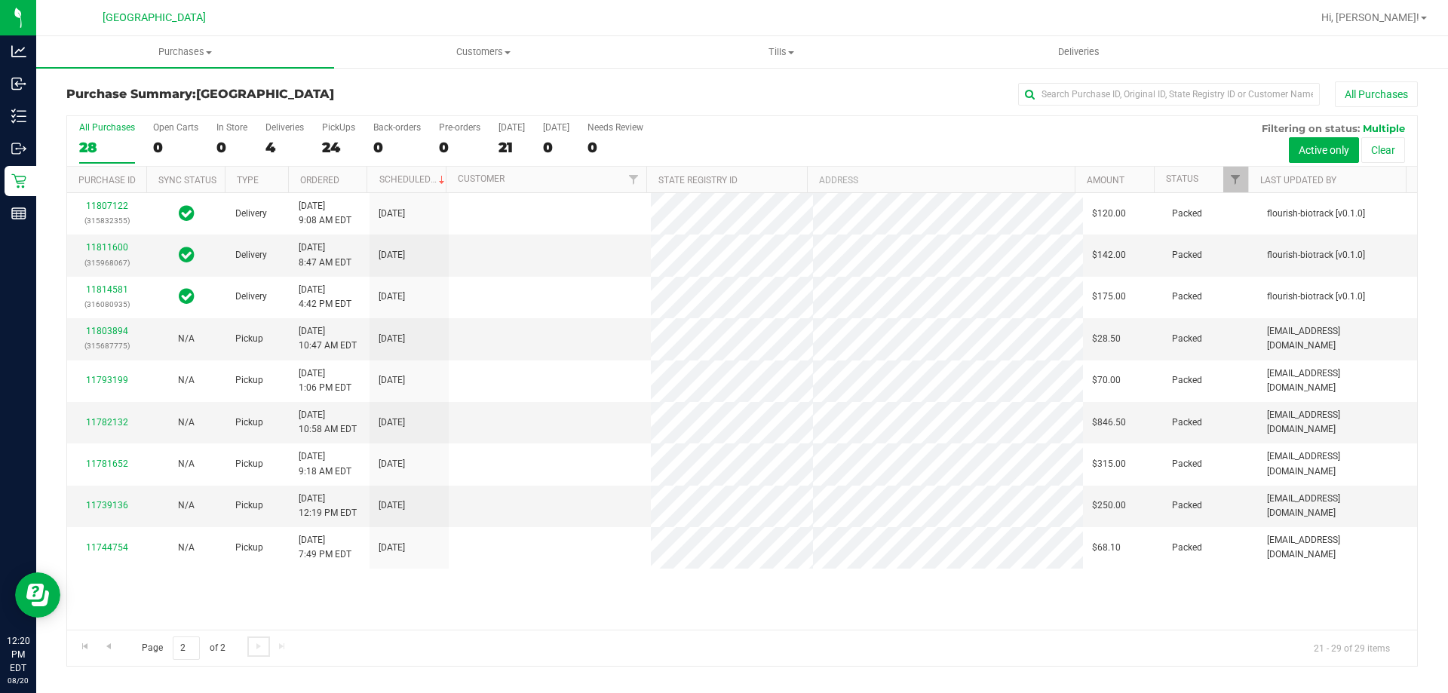
scroll to position [0, 0]
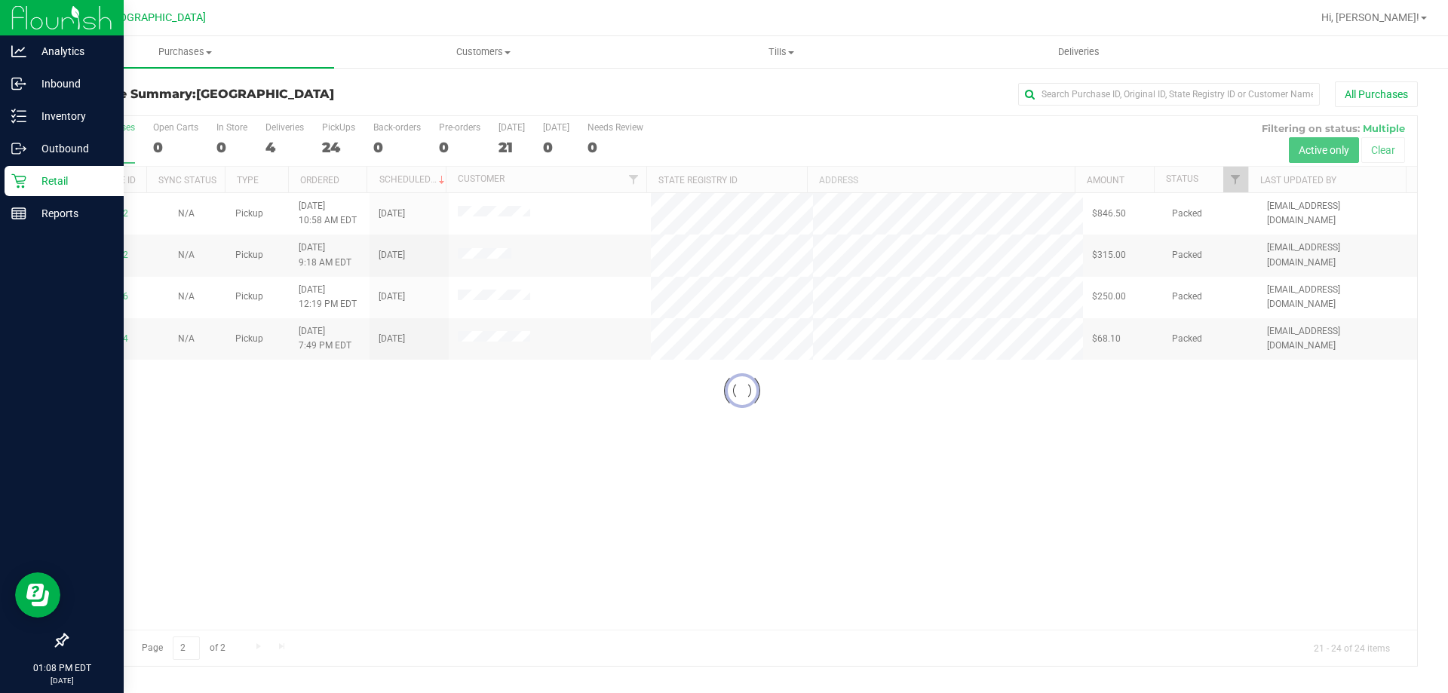
click at [35, 180] on p "Retail" at bounding box center [71, 181] width 90 height 18
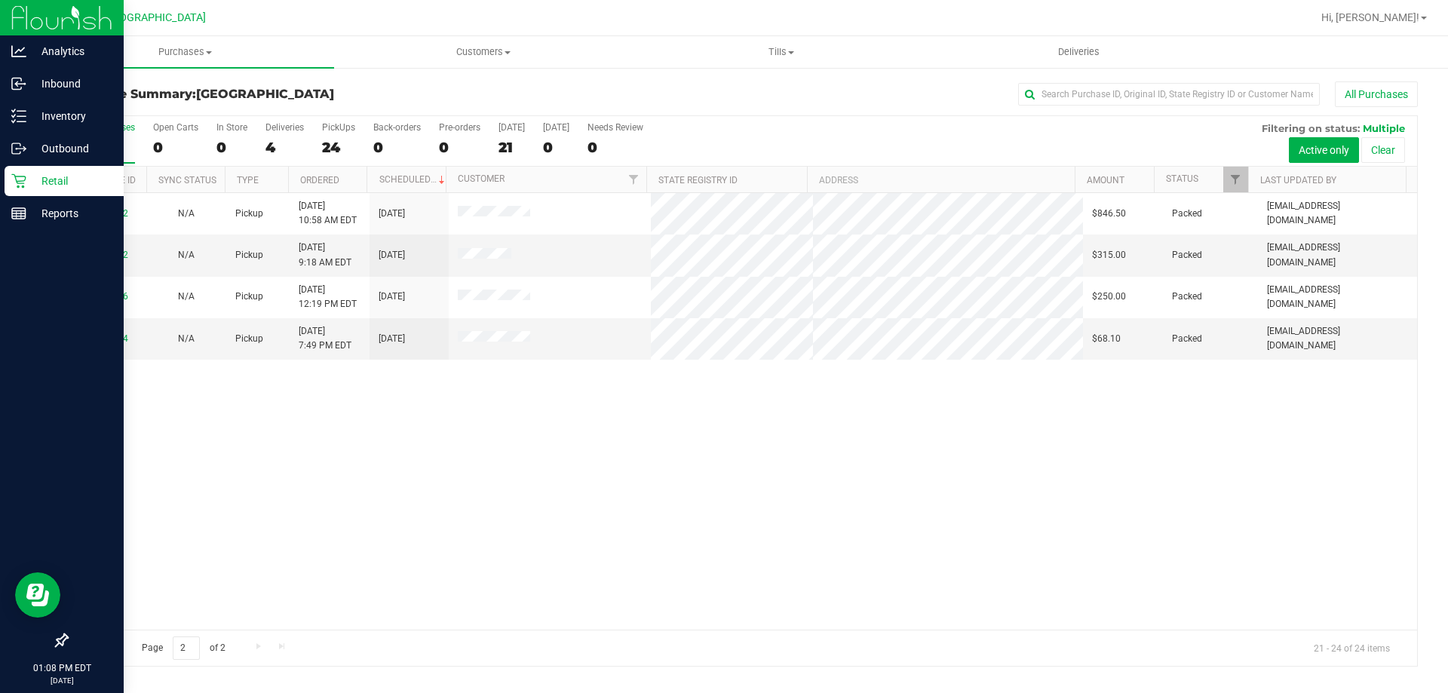
click at [58, 177] on p "Retail" at bounding box center [71, 181] width 90 height 18
click at [44, 219] on p "Reports" at bounding box center [71, 213] width 90 height 18
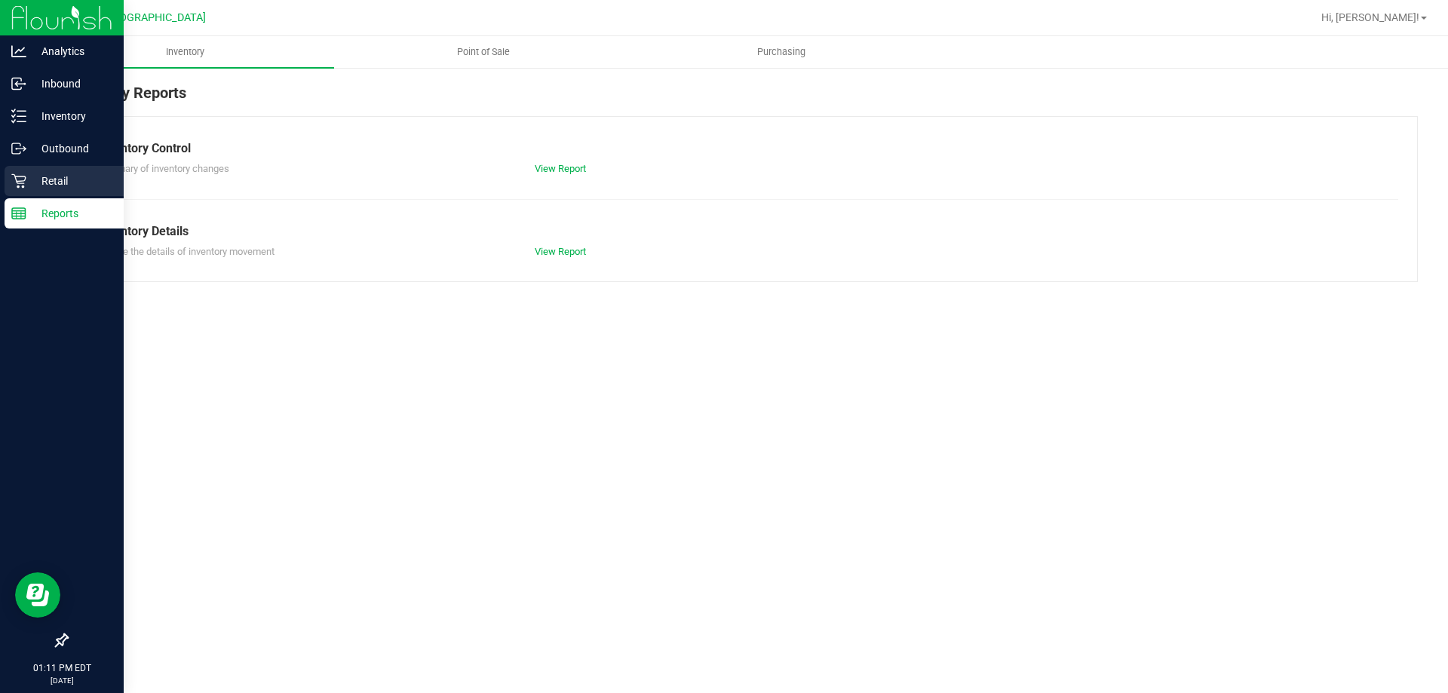
click at [26, 177] on p "Retail" at bounding box center [71, 181] width 90 height 18
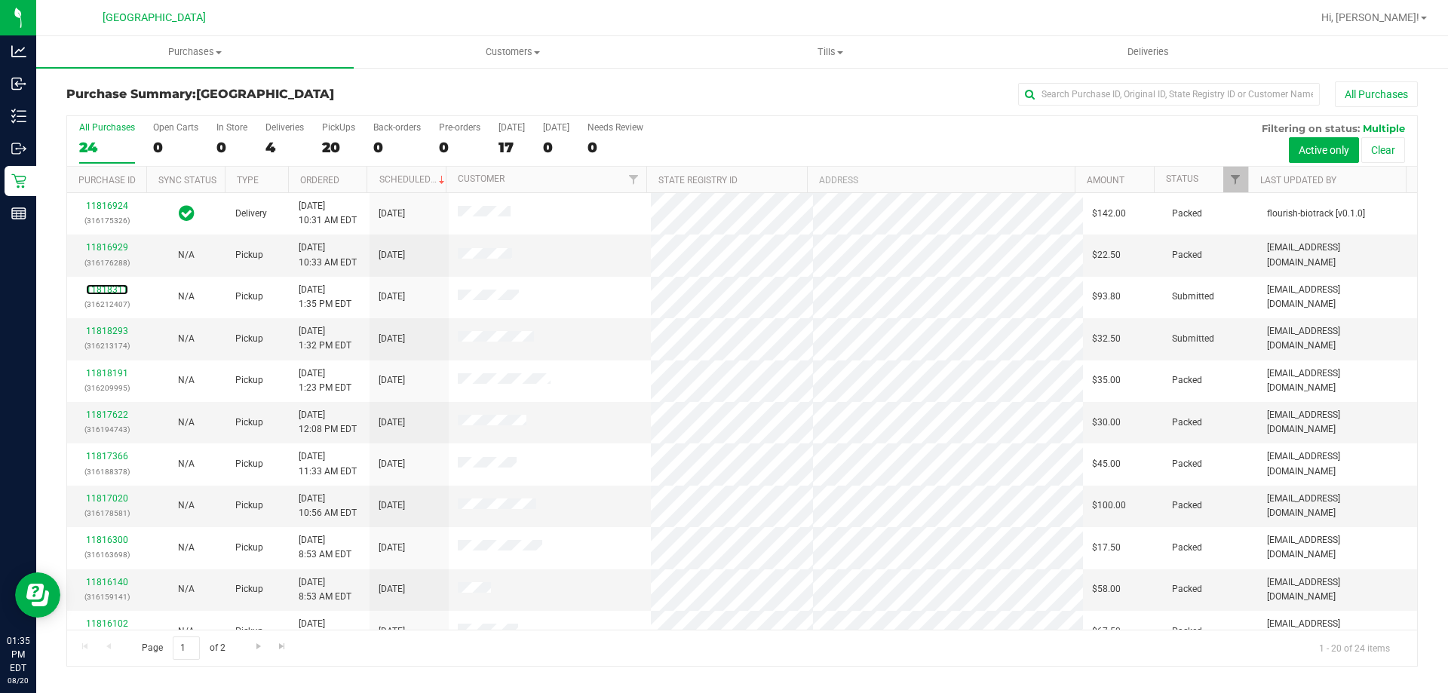
click at [110, 287] on link "11818311" at bounding box center [107, 289] width 42 height 11
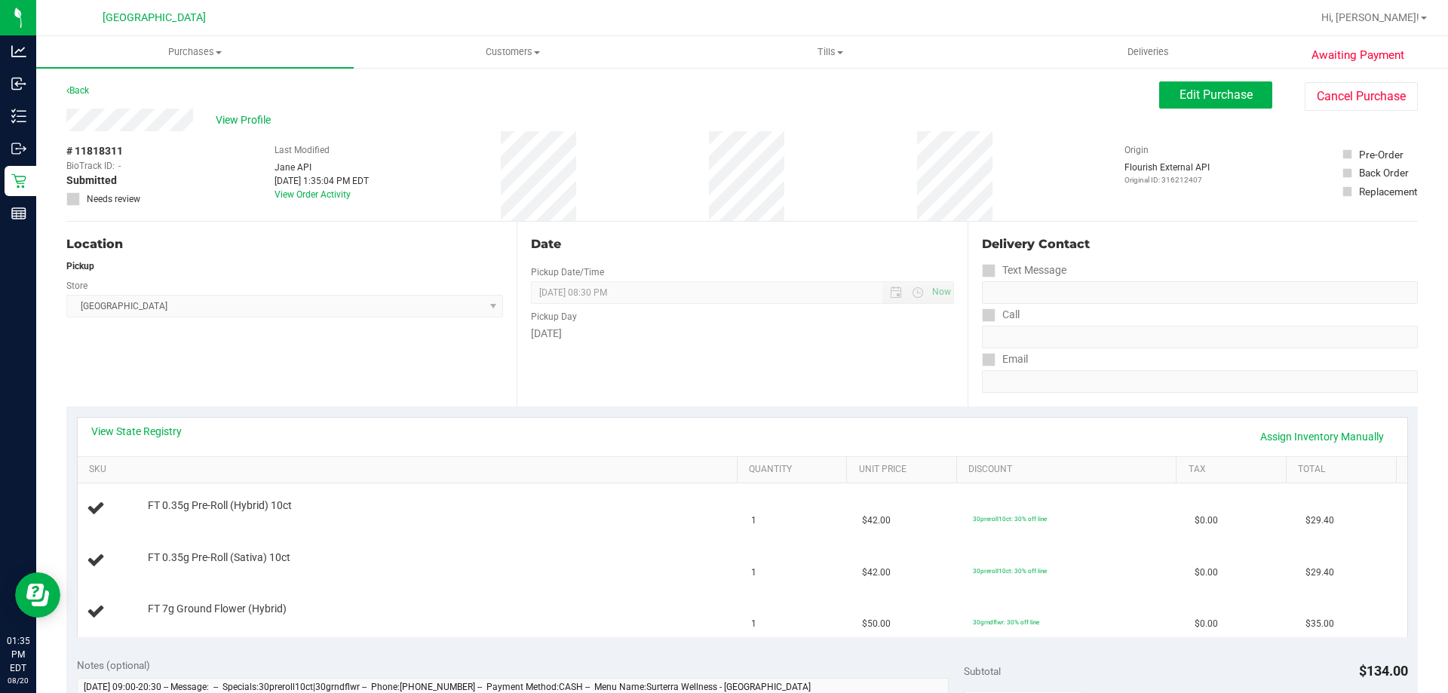
scroll to position [75, 0]
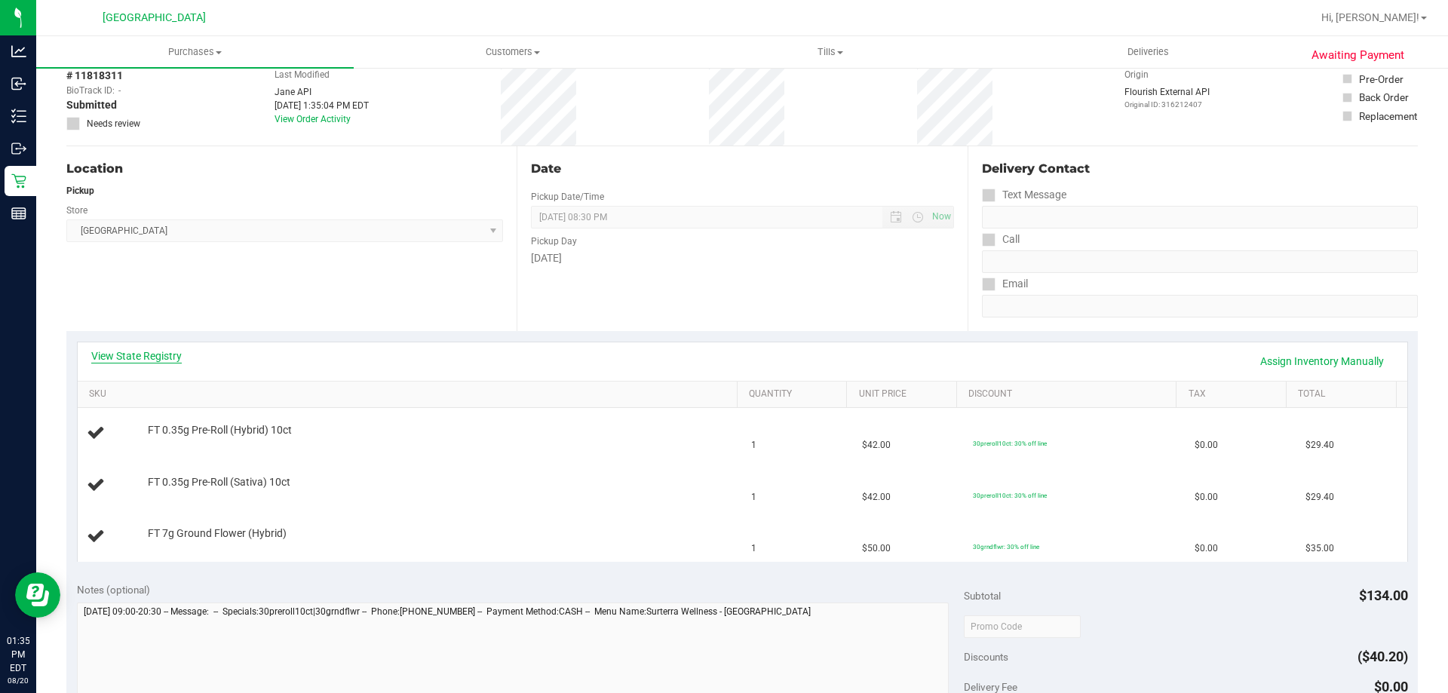
click at [130, 353] on link "View State Registry" at bounding box center [136, 355] width 90 height 15
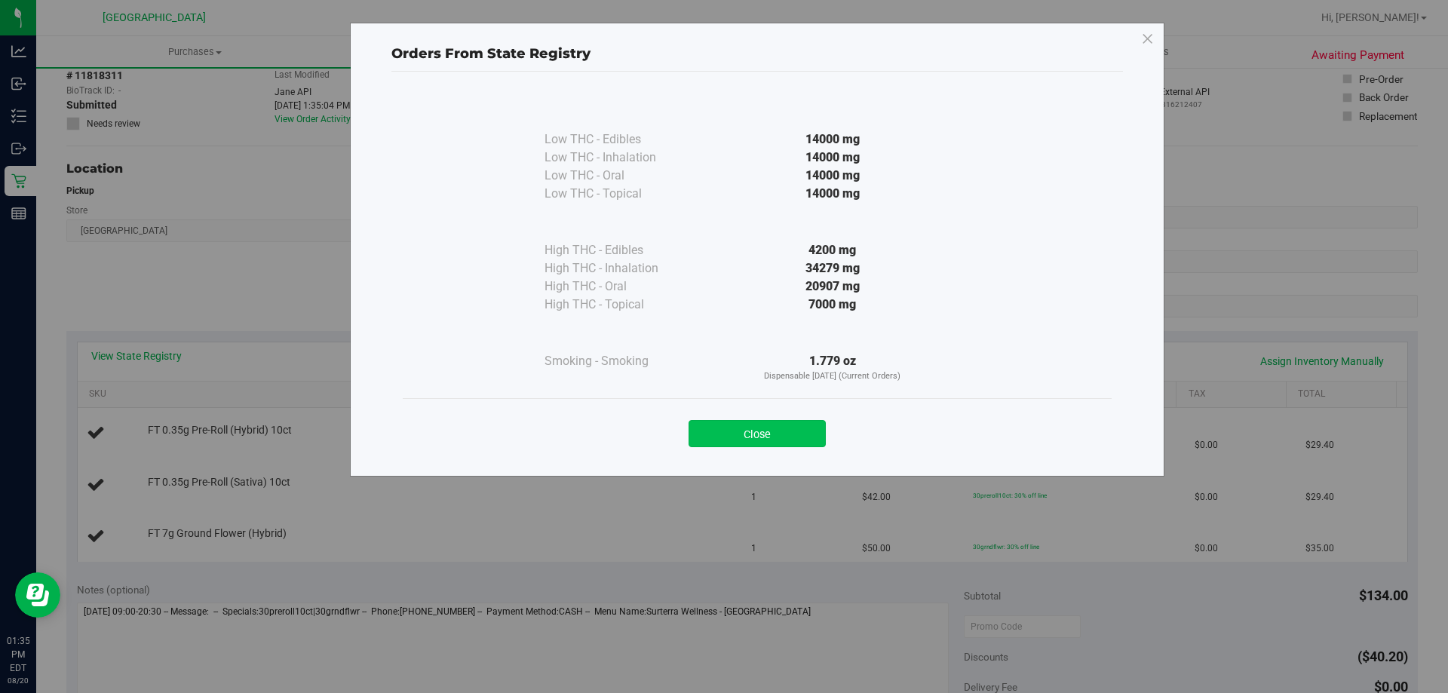
click at [753, 435] on button "Close" at bounding box center [756, 433] width 137 height 27
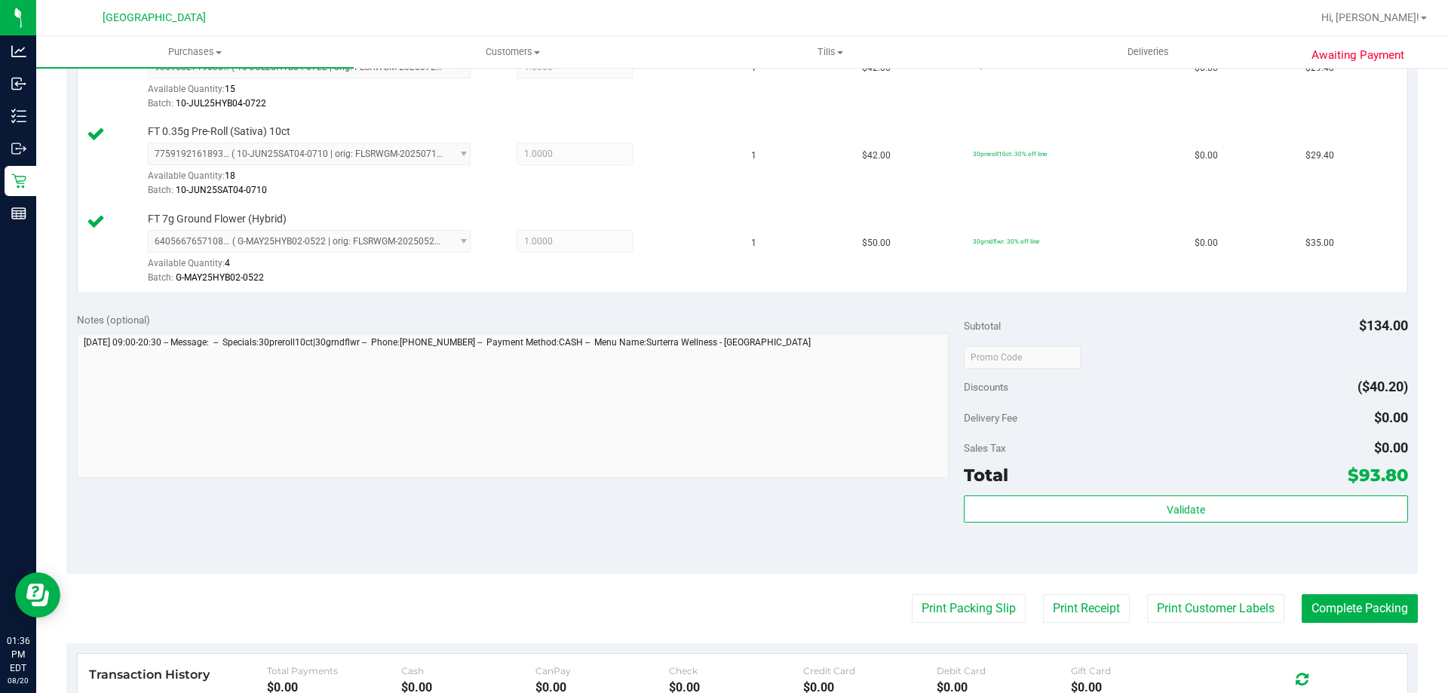
scroll to position [465, 0]
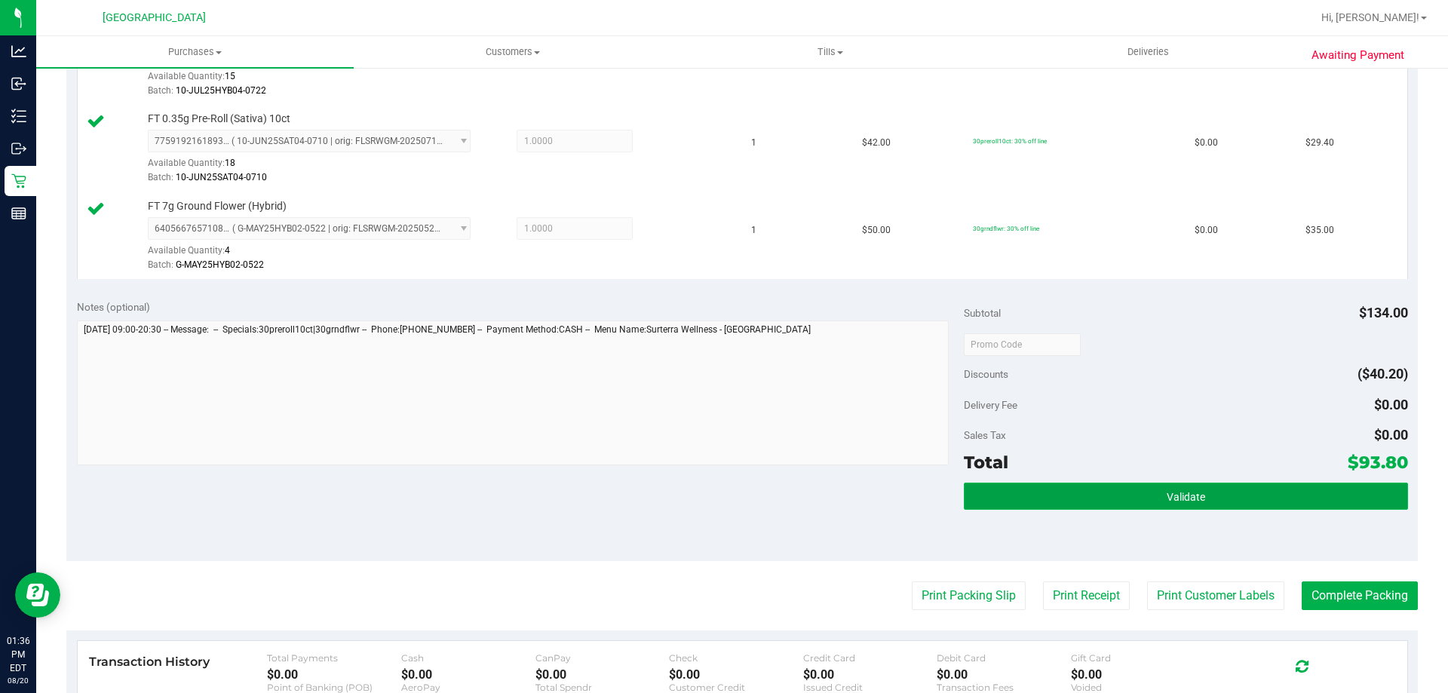
click at [1146, 488] on button "Validate" at bounding box center [1185, 496] width 443 height 27
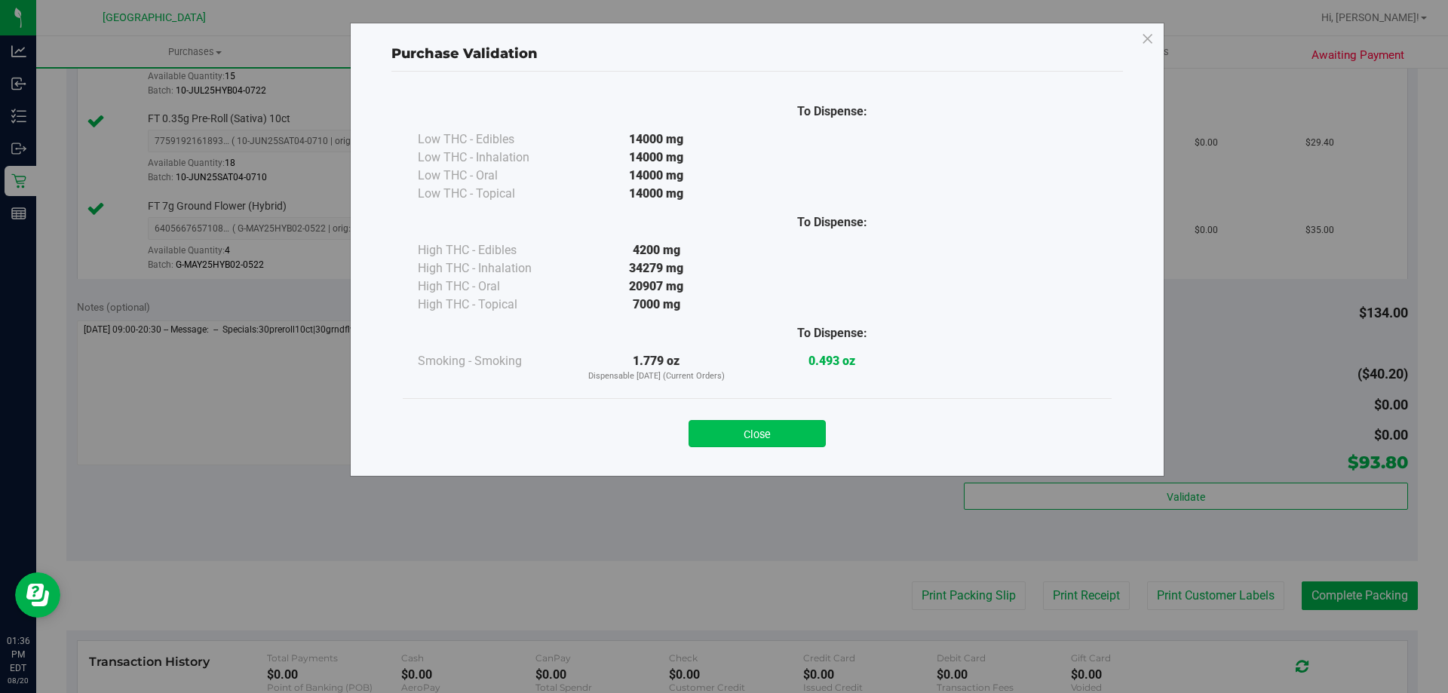
click at [790, 425] on button "Close" at bounding box center [756, 433] width 137 height 27
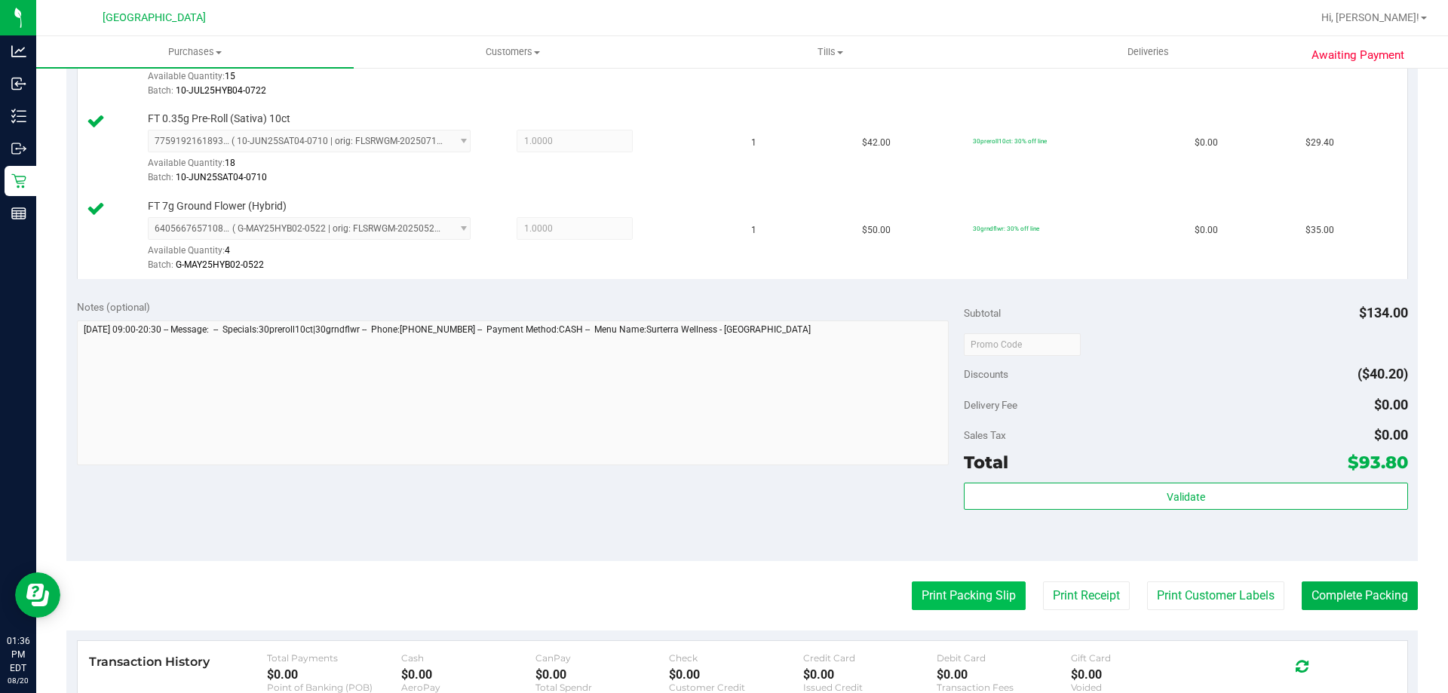
click at [975, 596] on button "Print Packing Slip" at bounding box center [969, 595] width 114 height 29
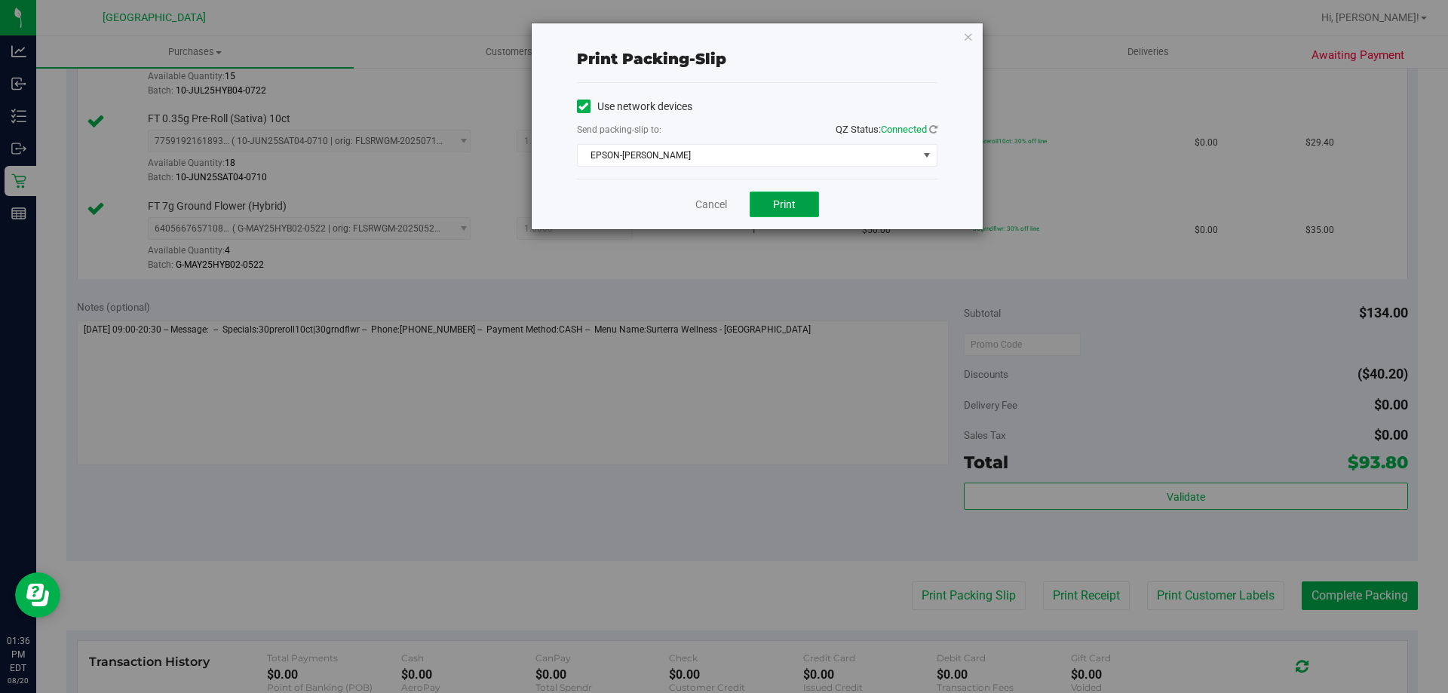
click at [785, 201] on span "Print" at bounding box center [784, 204] width 23 height 12
click at [968, 32] on icon "button" at bounding box center [968, 36] width 11 height 18
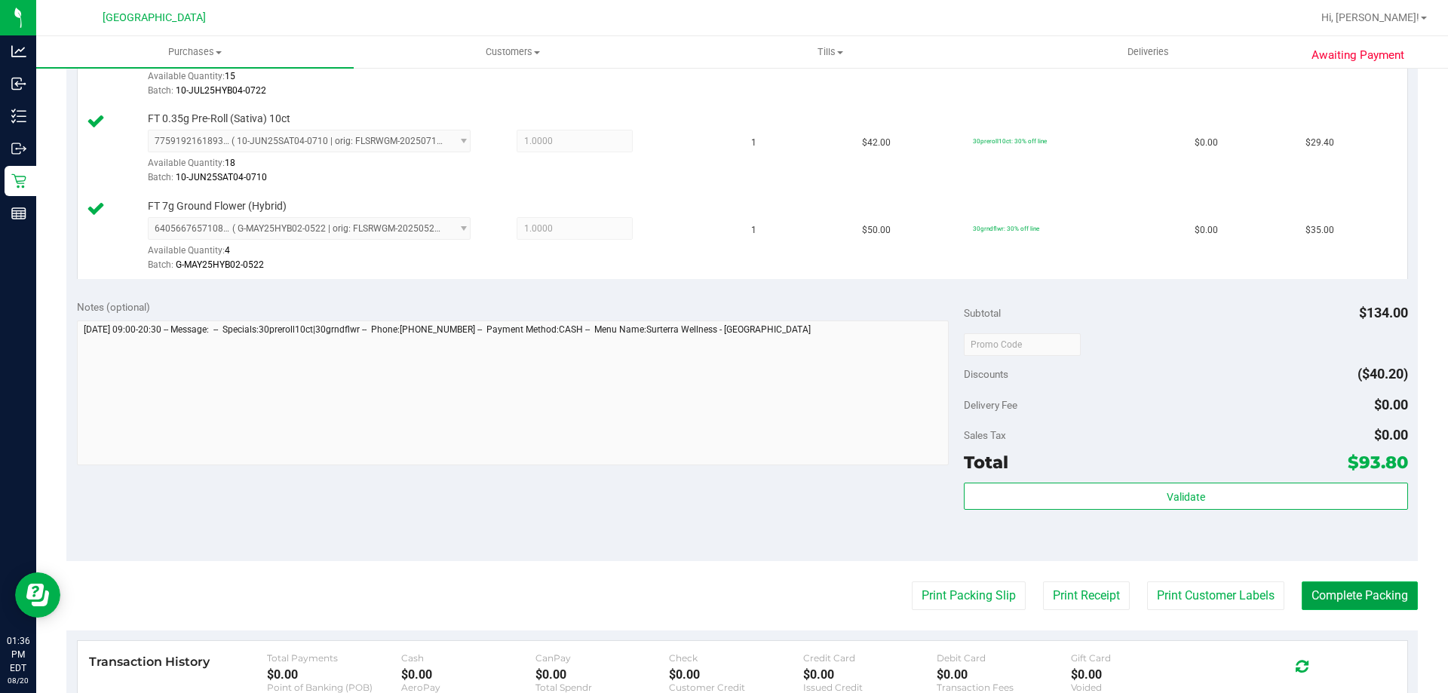
click at [1366, 596] on button "Complete Packing" at bounding box center [1360, 595] width 116 height 29
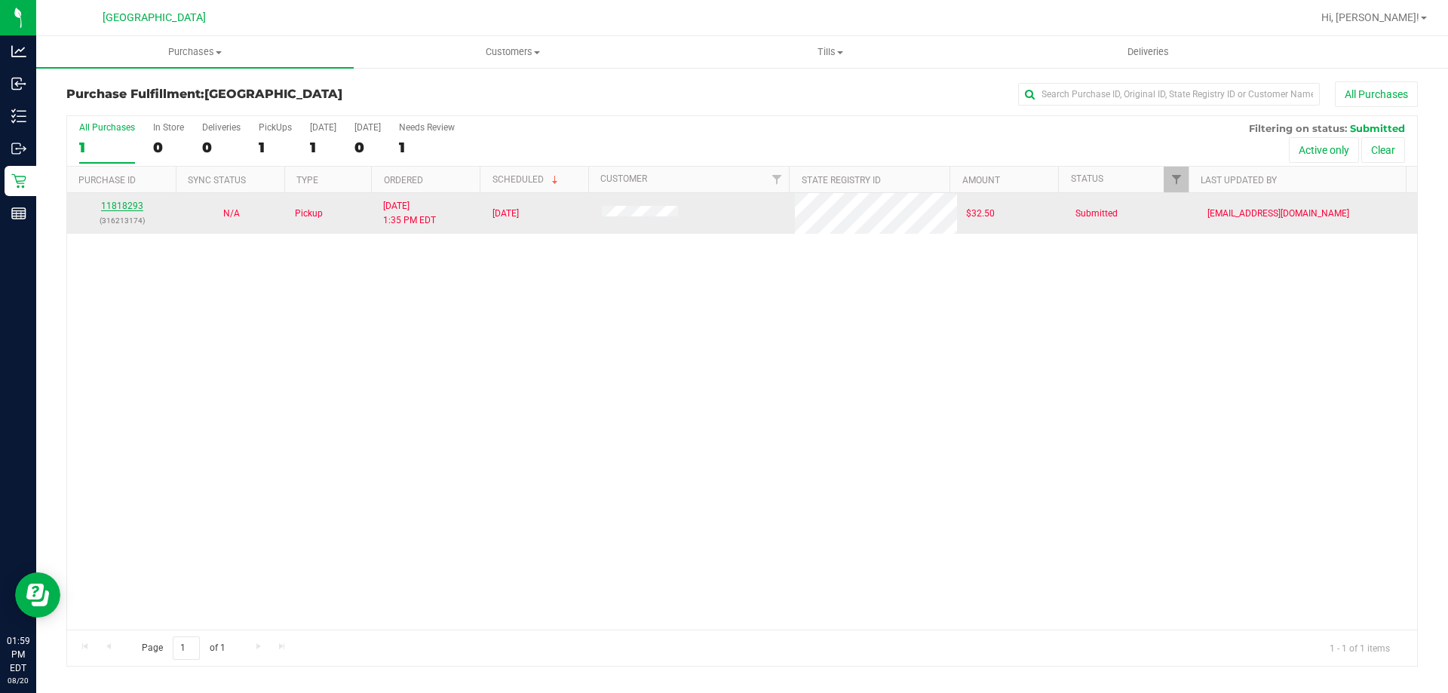
click at [122, 201] on link "11818293" at bounding box center [122, 206] width 42 height 11
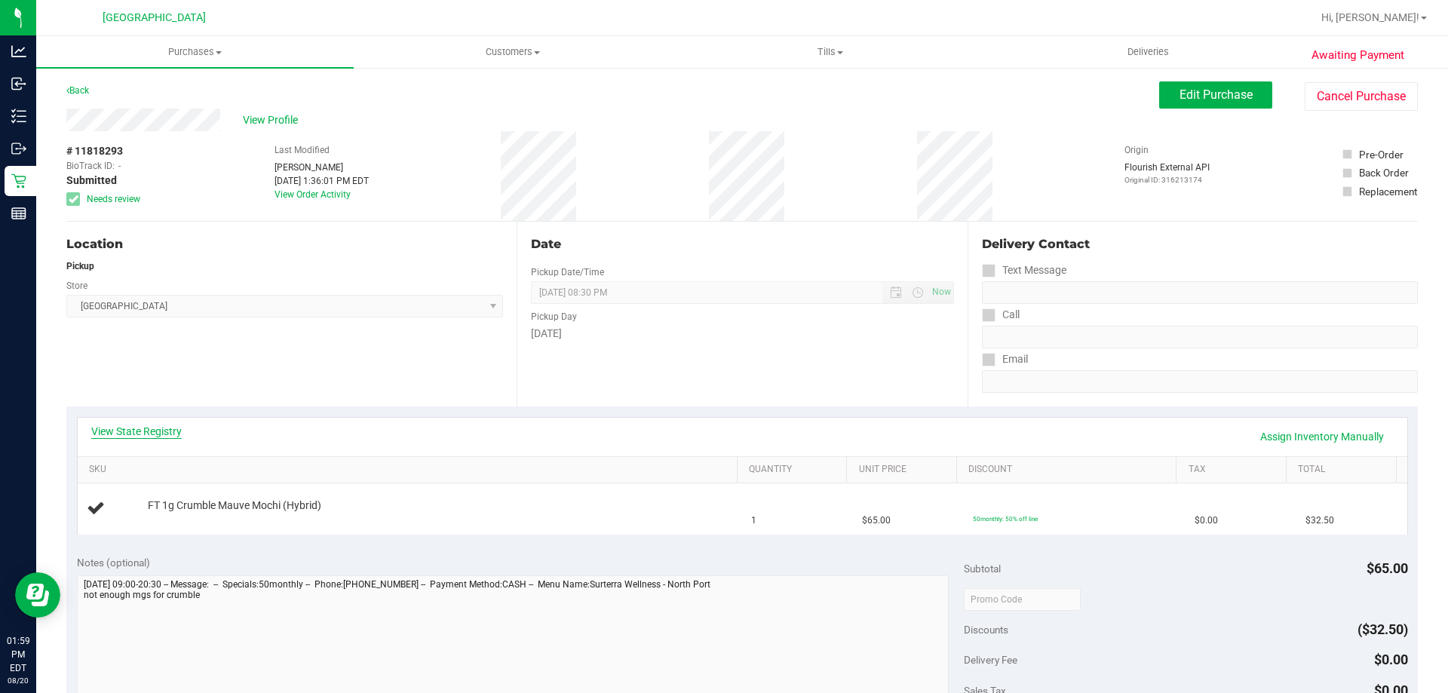
click at [155, 425] on link "View State Registry" at bounding box center [136, 431] width 90 height 15
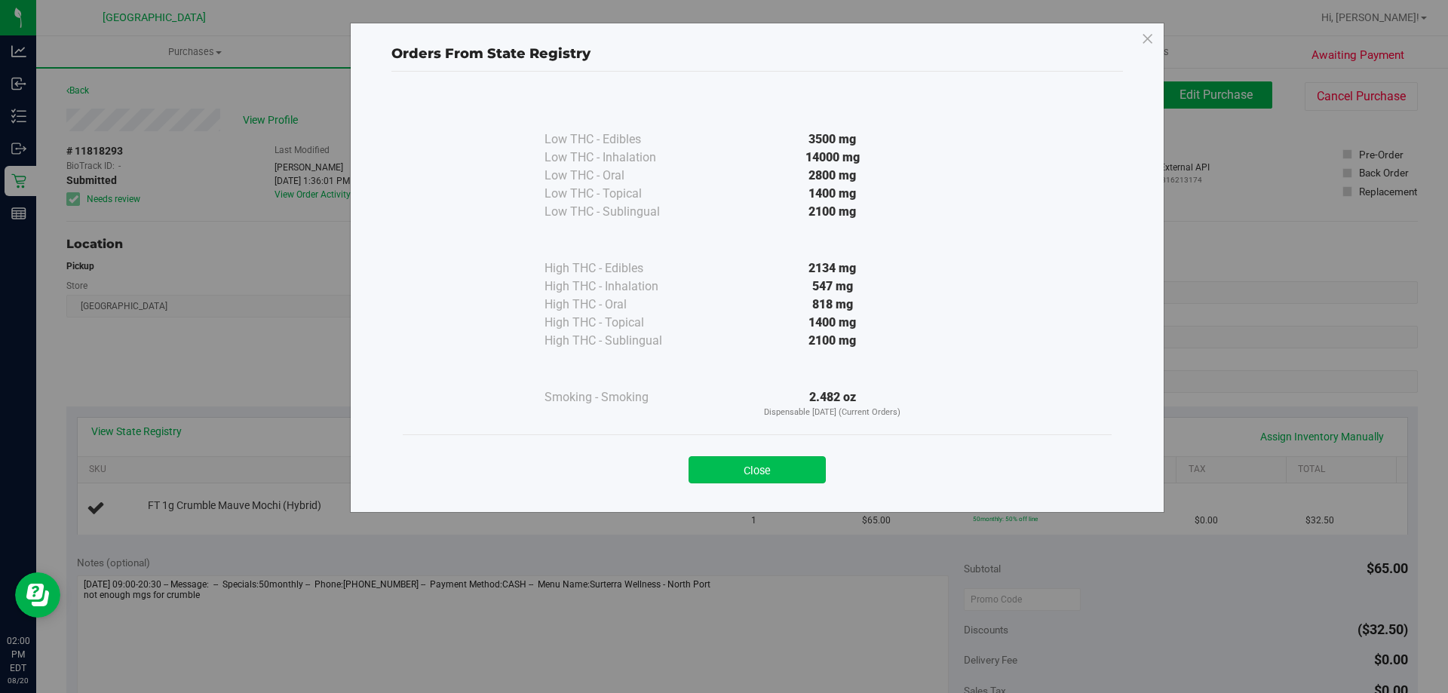
click at [695, 458] on button "Close" at bounding box center [756, 469] width 137 height 27
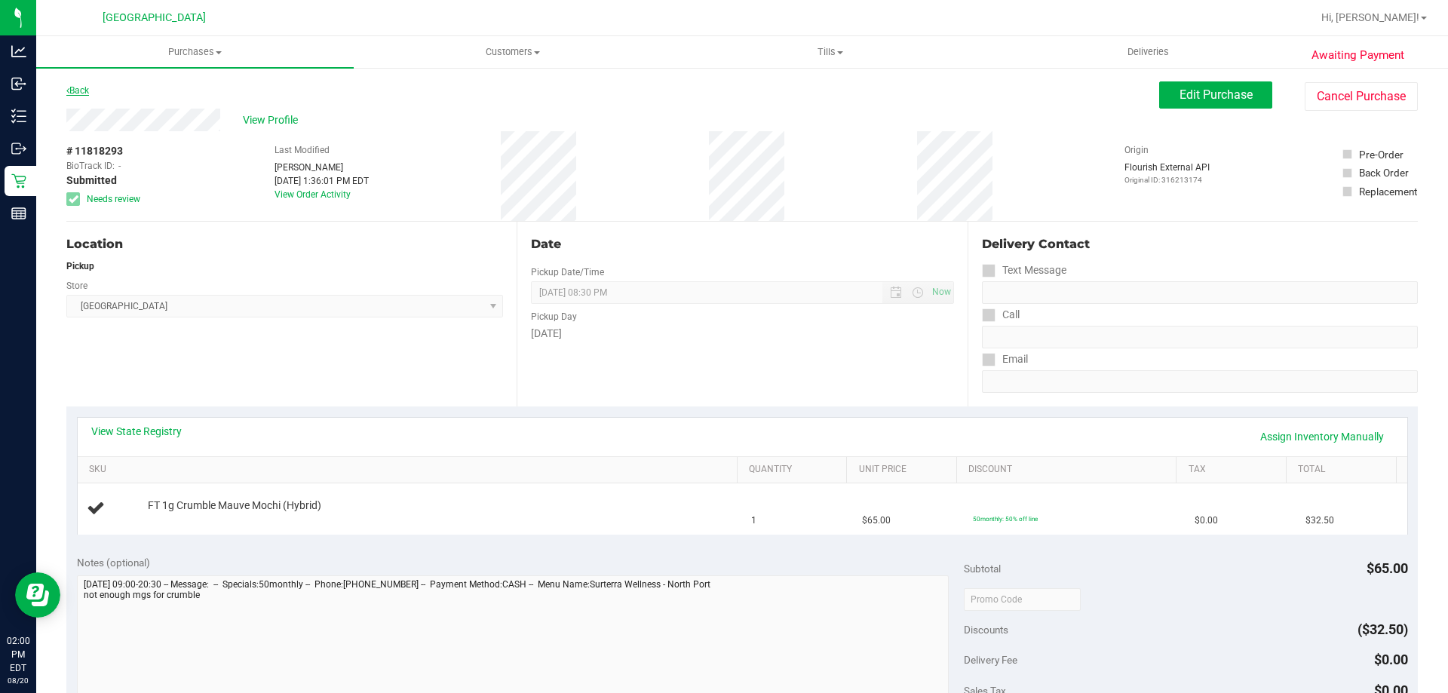
click at [83, 87] on link "Back" at bounding box center [77, 90] width 23 height 11
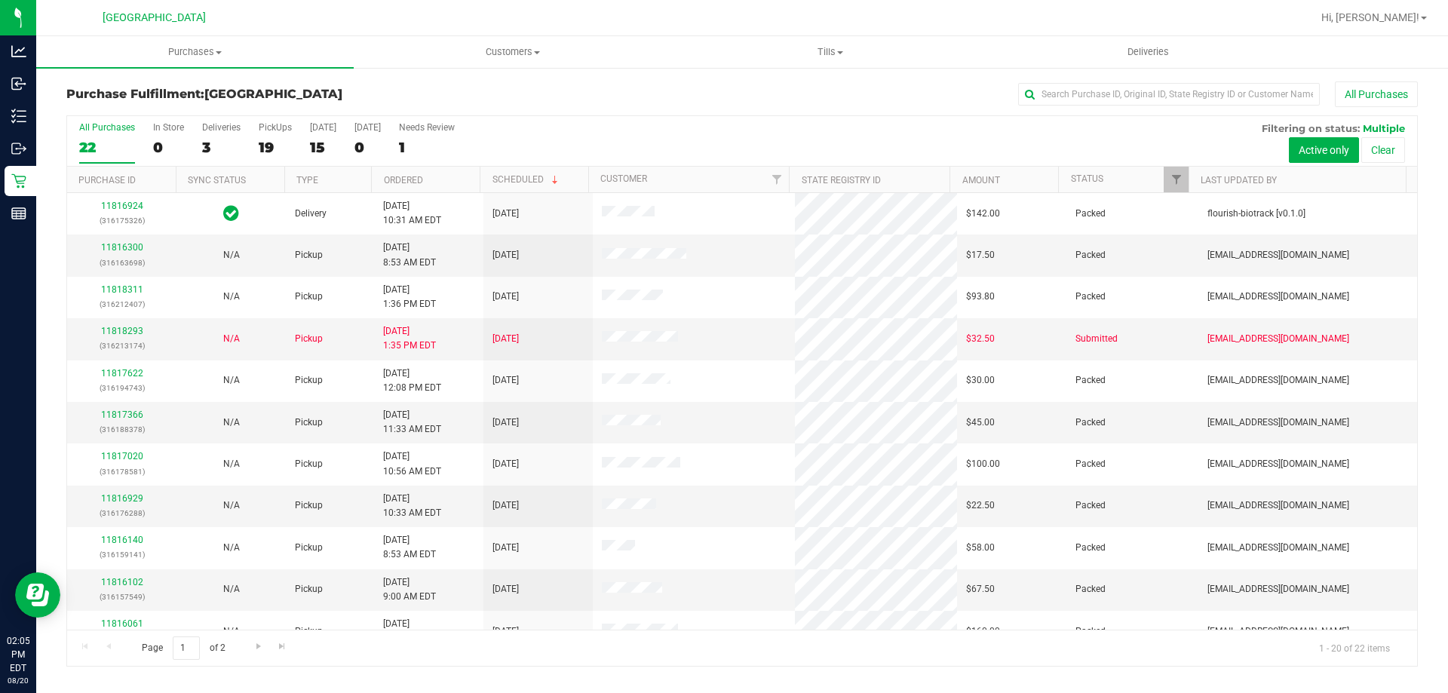
drag, startPoint x: 189, startPoint y: 2, endPoint x: 744, endPoint y: 124, distance: 568.5
click at [767, 124] on div "All Purchases 22 In Store 0 Deliveries 3 PickUps 19 [DATE] 15 [DATE] 0 Needs Re…" at bounding box center [742, 122] width 1350 height 12
